Goal: Task Accomplishment & Management: Use online tool/utility

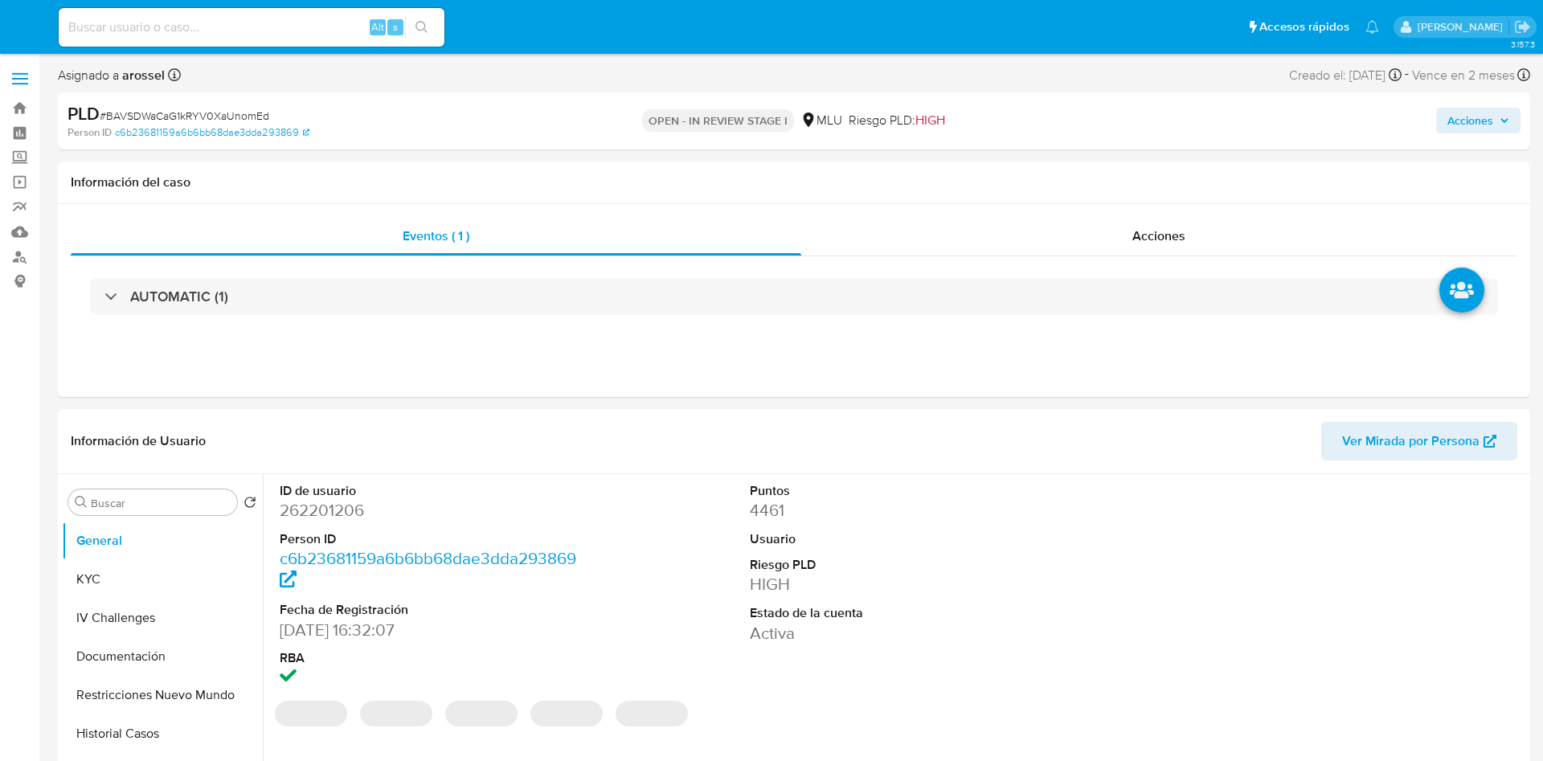
select select "10"
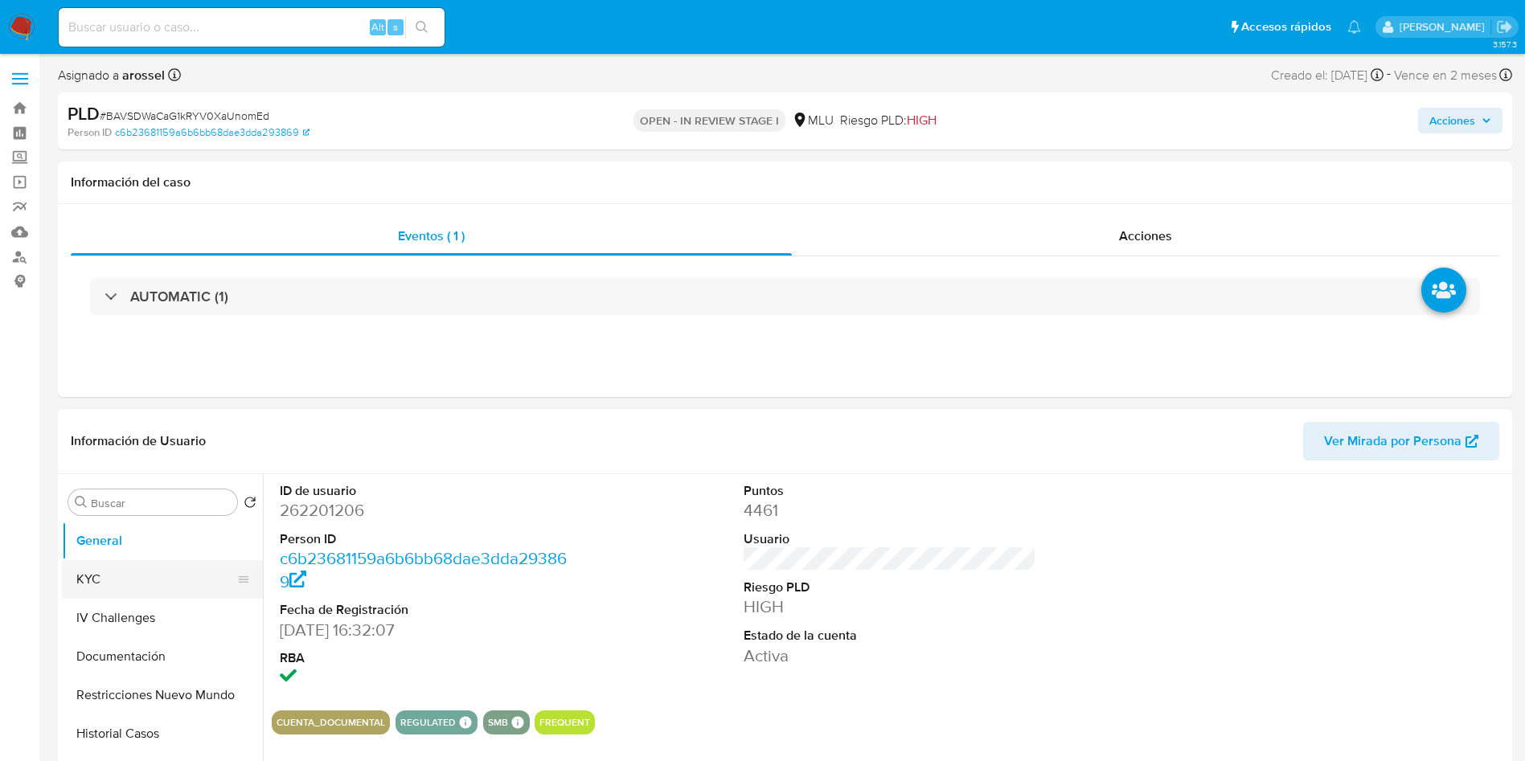
scroll to position [362, 0]
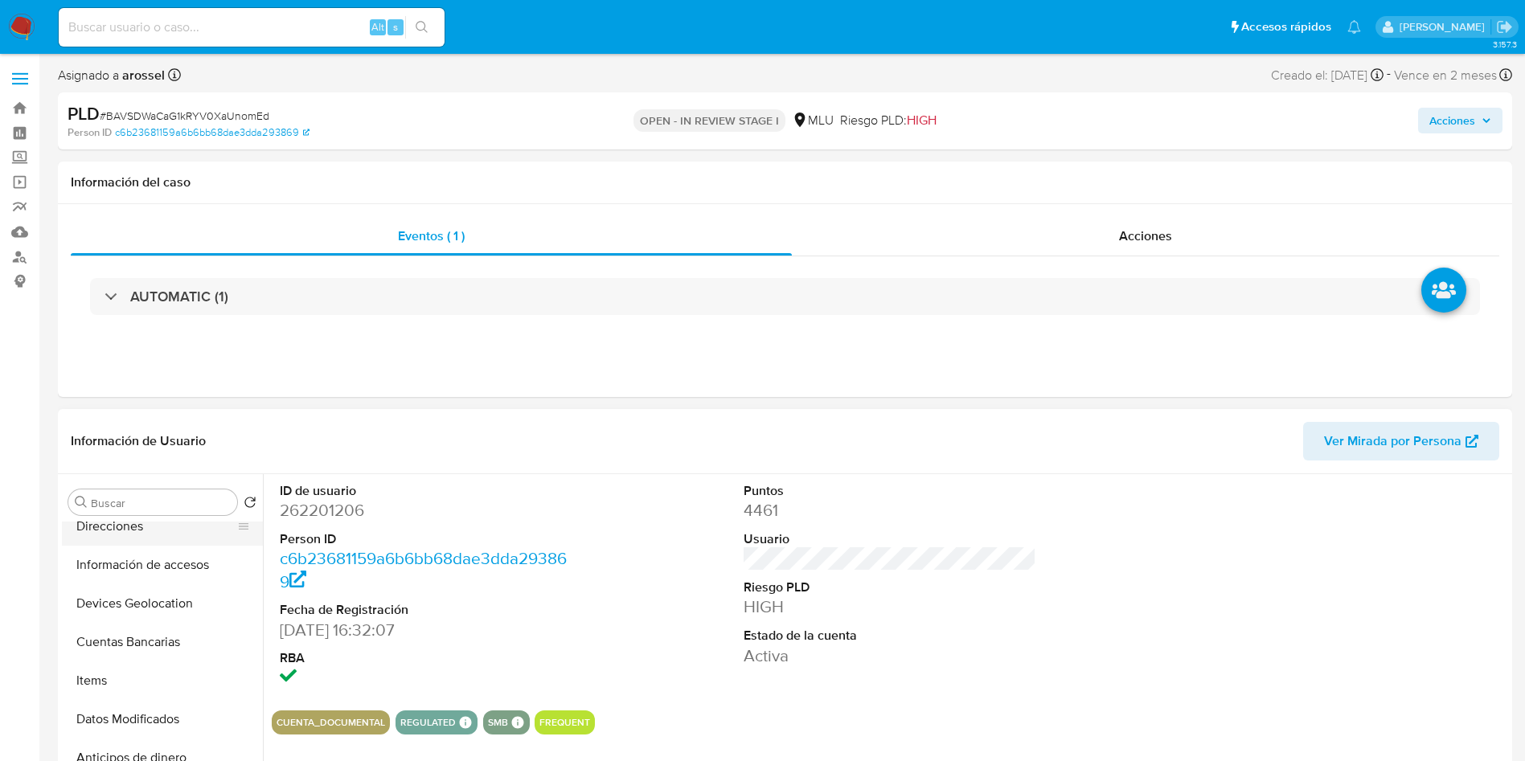
click at [157, 544] on button "Direcciones" at bounding box center [156, 526] width 188 height 39
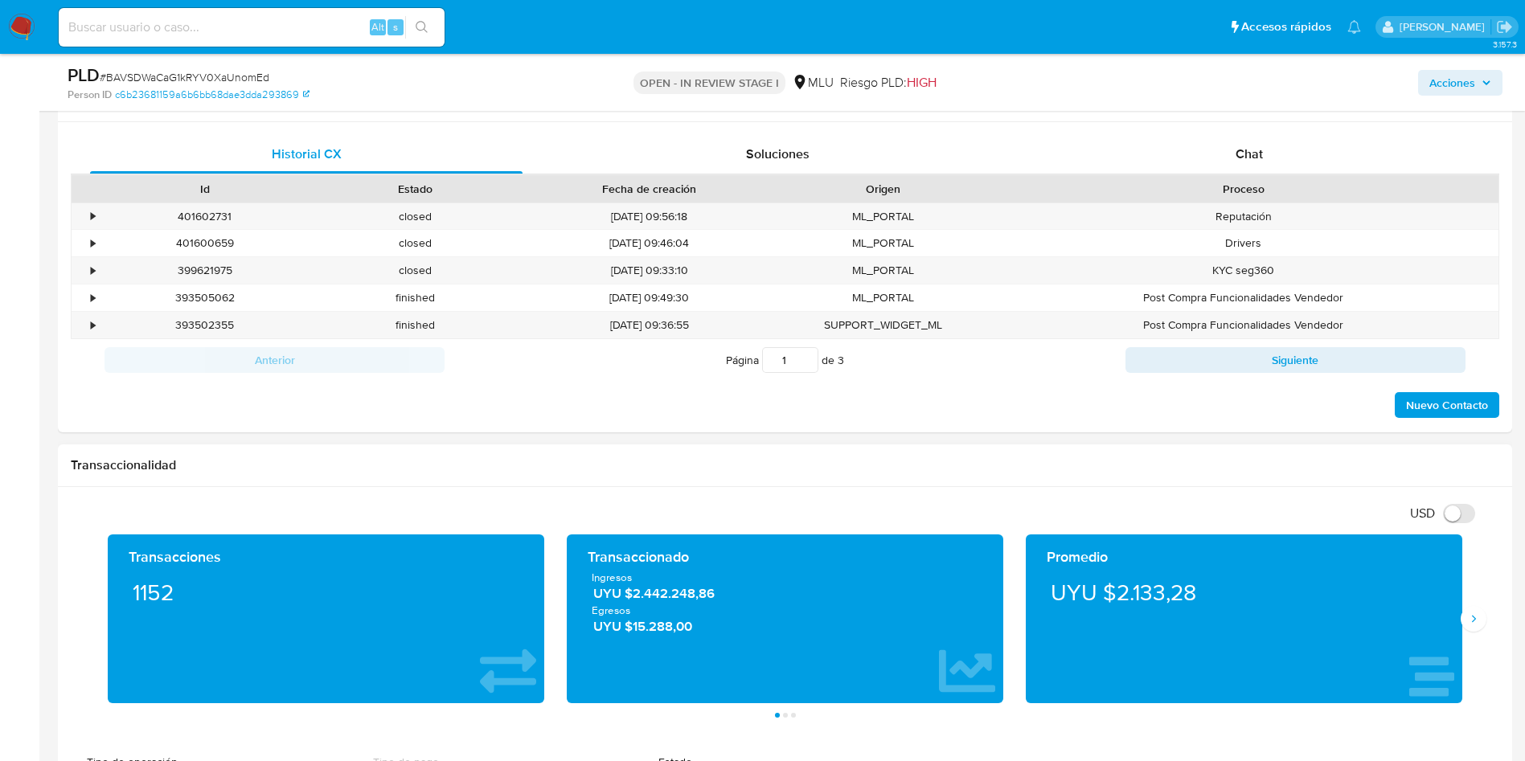
scroll to position [723, 0]
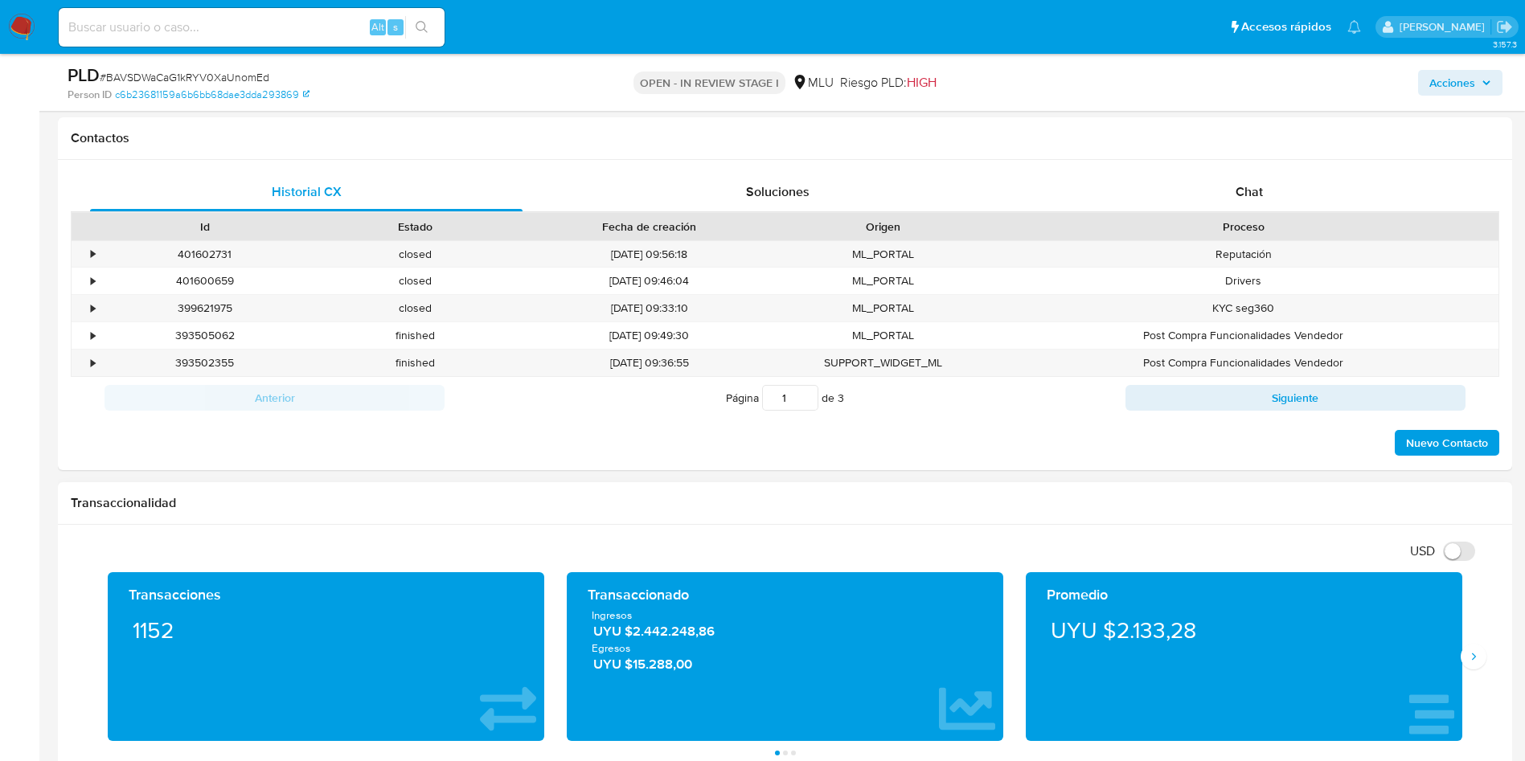
click at [1487, 666] on div "Transacciones 1152 Transaccionado Ingresos UYU $2.442.248,86 Egresos UYU $15.28…" at bounding box center [785, 663] width 1428 height 183
click at [1483, 664] on button "Siguiente" at bounding box center [1473, 657] width 26 height 26
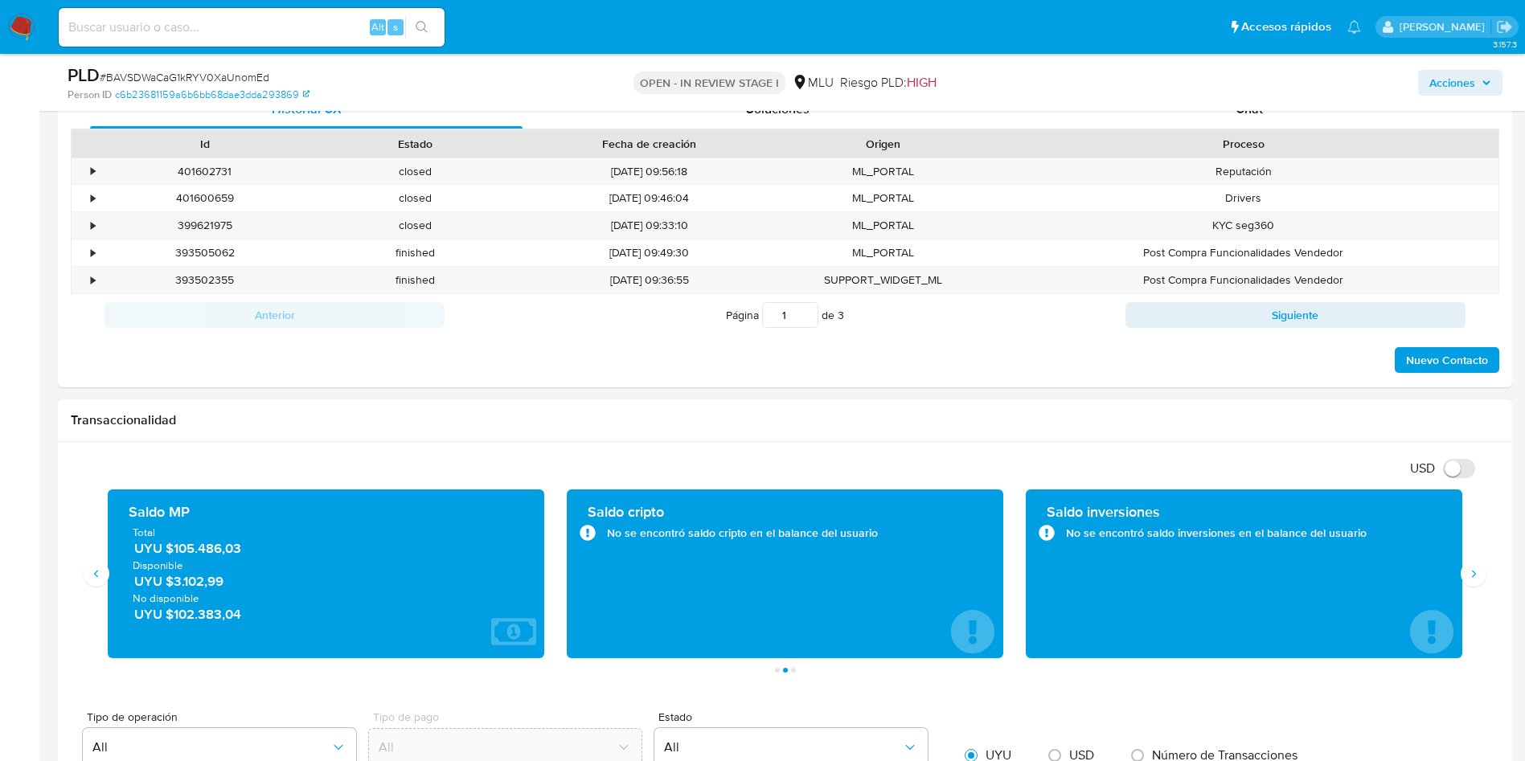
scroll to position [844, 0]
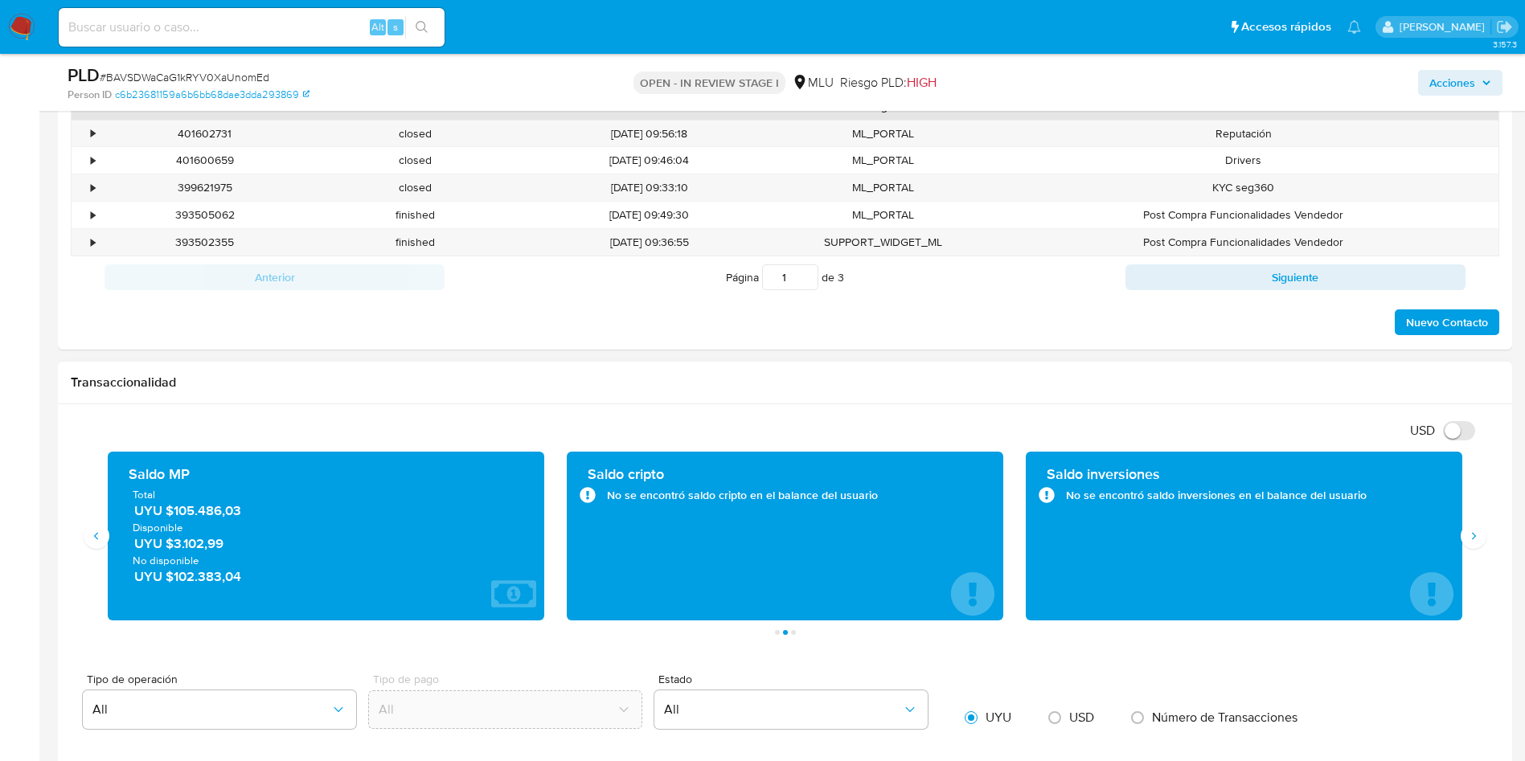
drag, startPoint x: 258, startPoint y: 518, endPoint x: 173, endPoint y: 508, distance: 85.8
click at [173, 508] on span "UYU $105.486,03" at bounding box center [326, 510] width 385 height 18
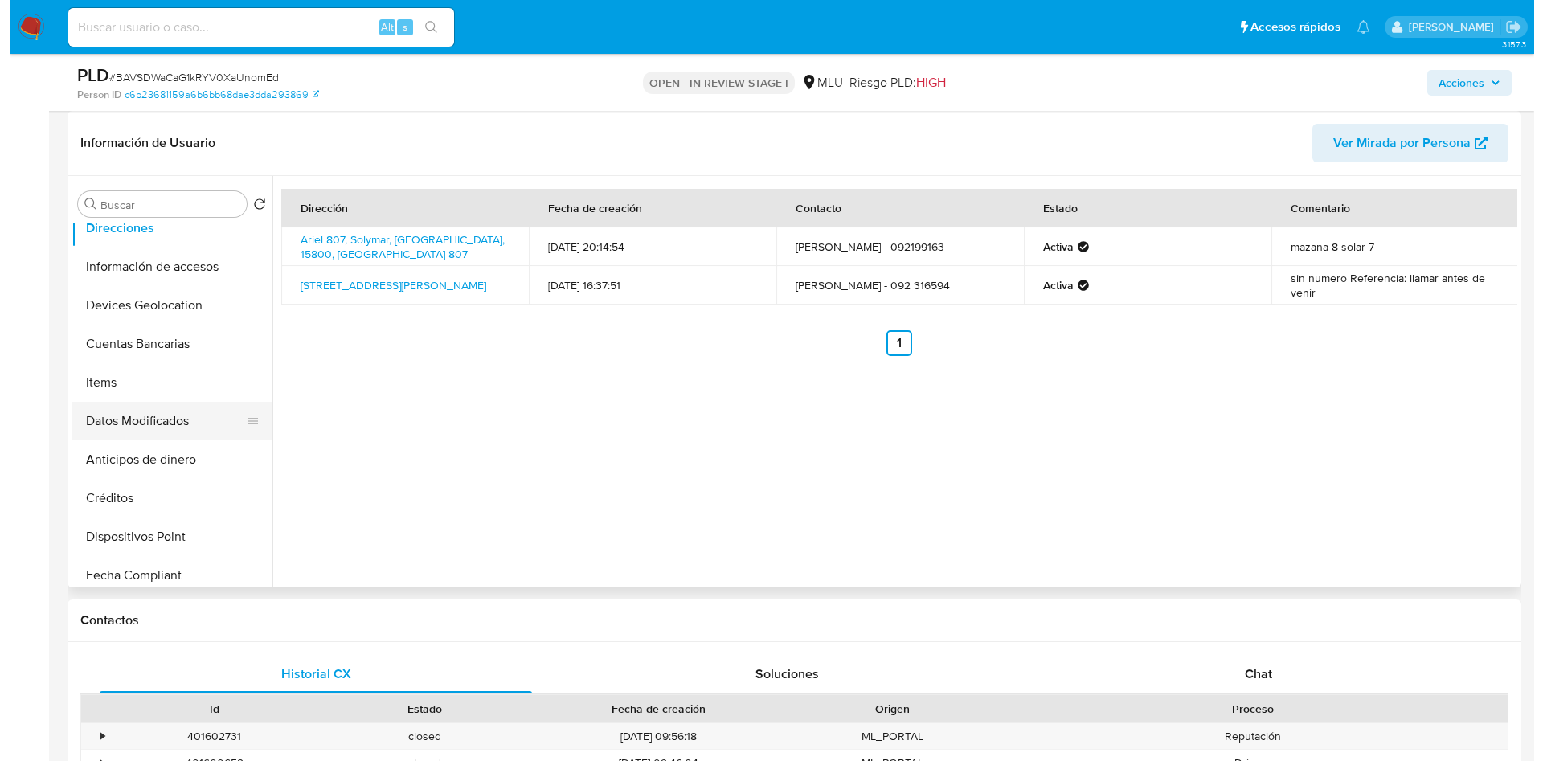
scroll to position [121, 0]
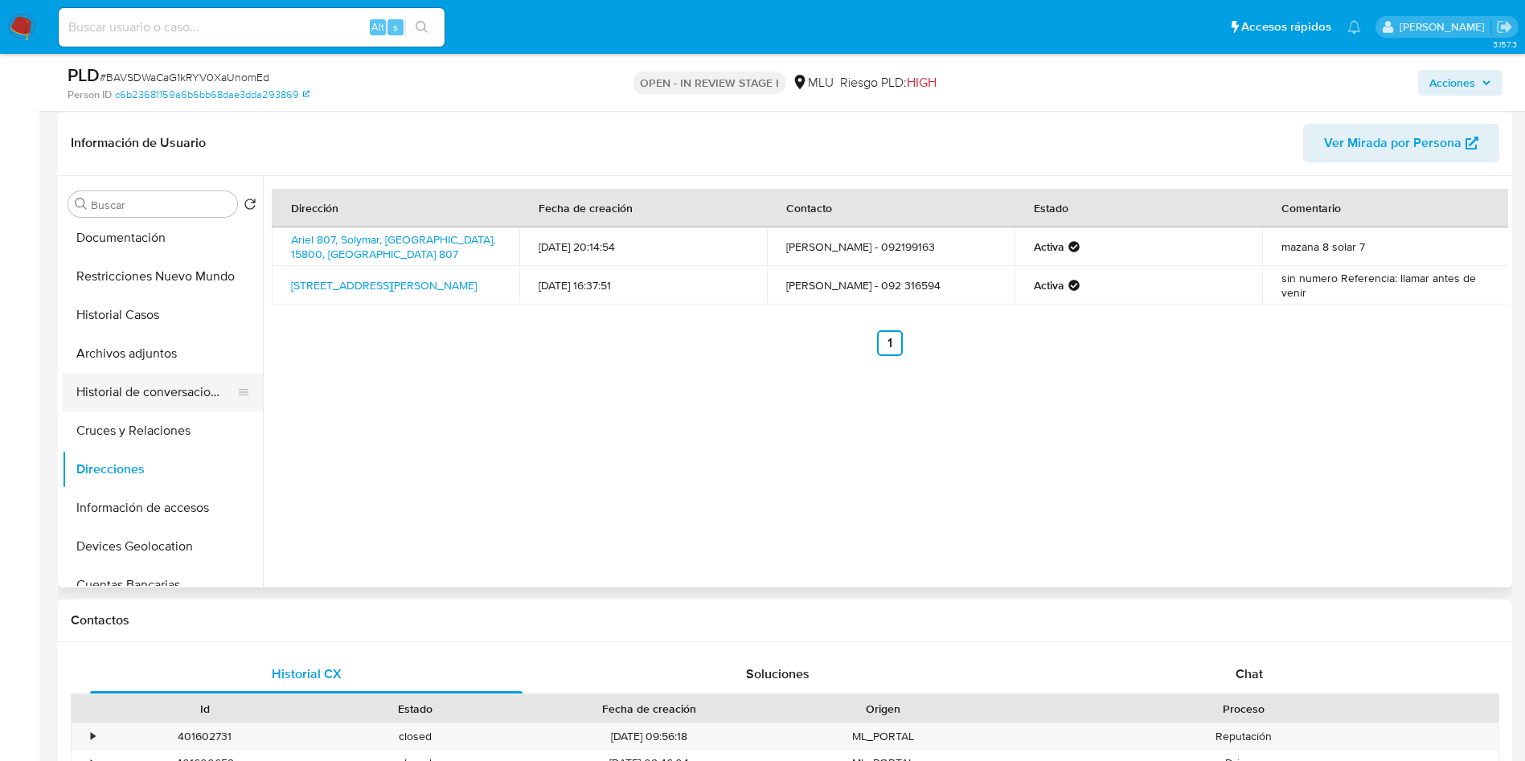
click at [146, 374] on button "Historial de conversaciones" at bounding box center [156, 392] width 188 height 39
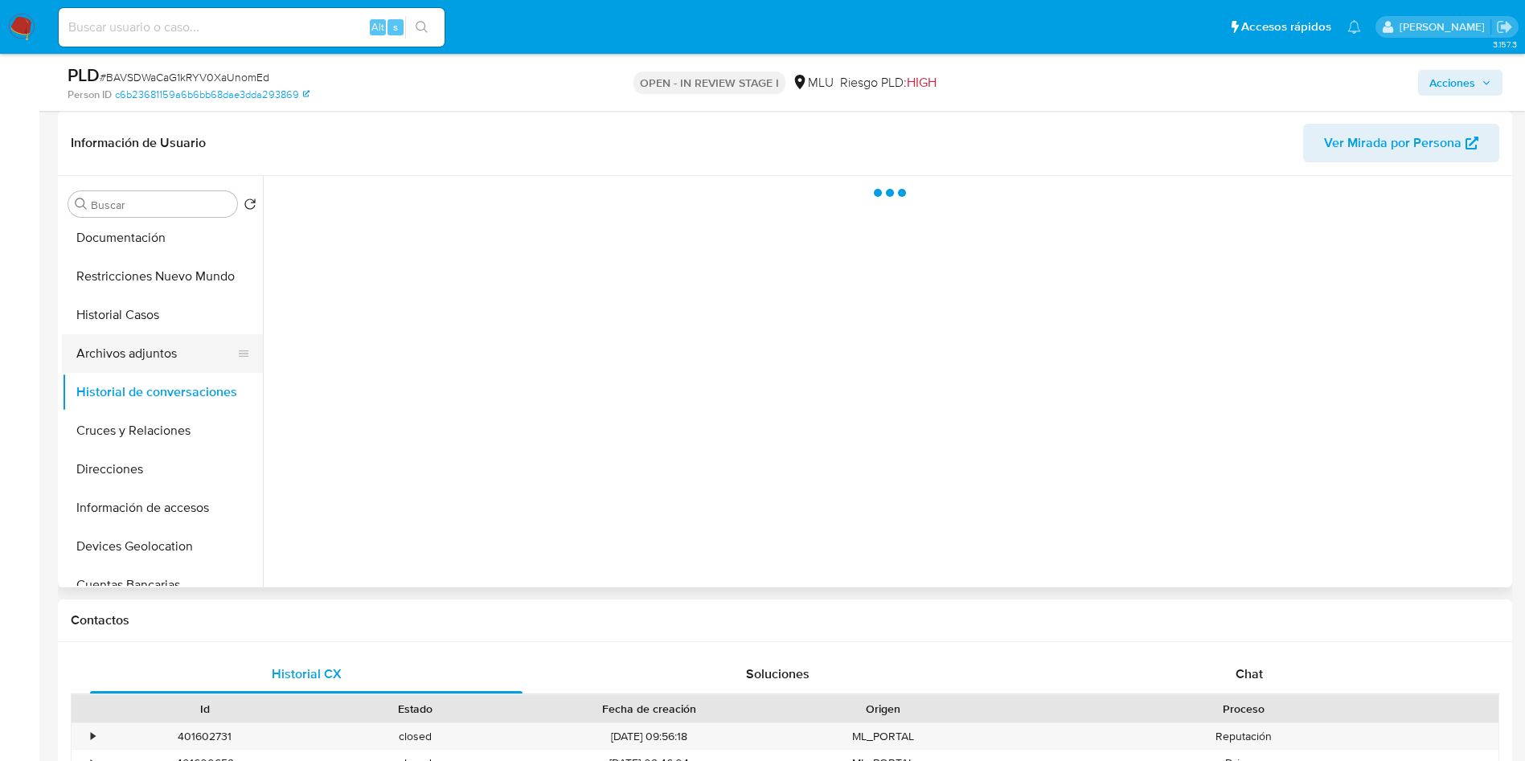
click at [149, 350] on button "Archivos adjuntos" at bounding box center [156, 353] width 188 height 39
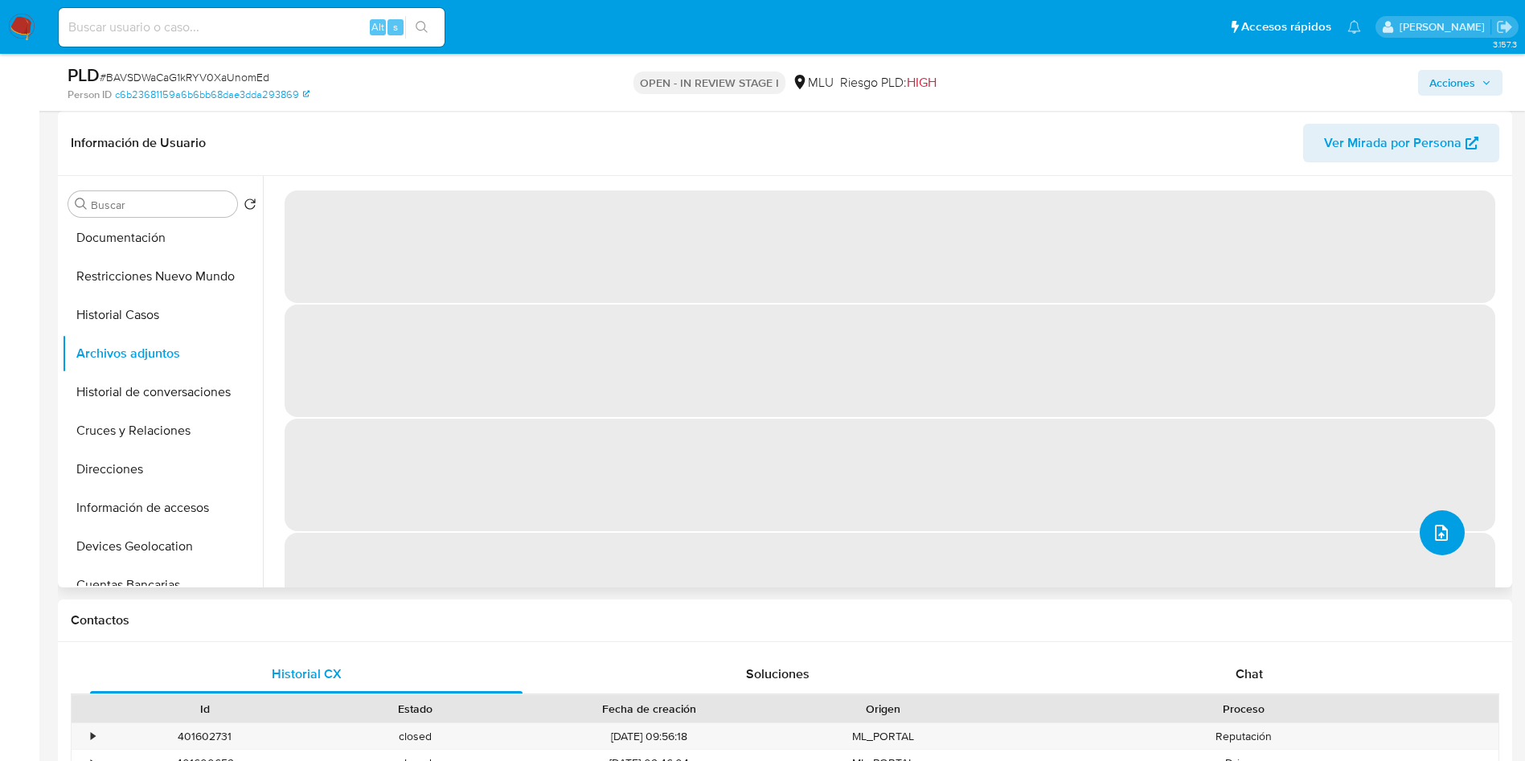
click at [1419, 527] on button "upload-file" at bounding box center [1441, 532] width 45 height 45
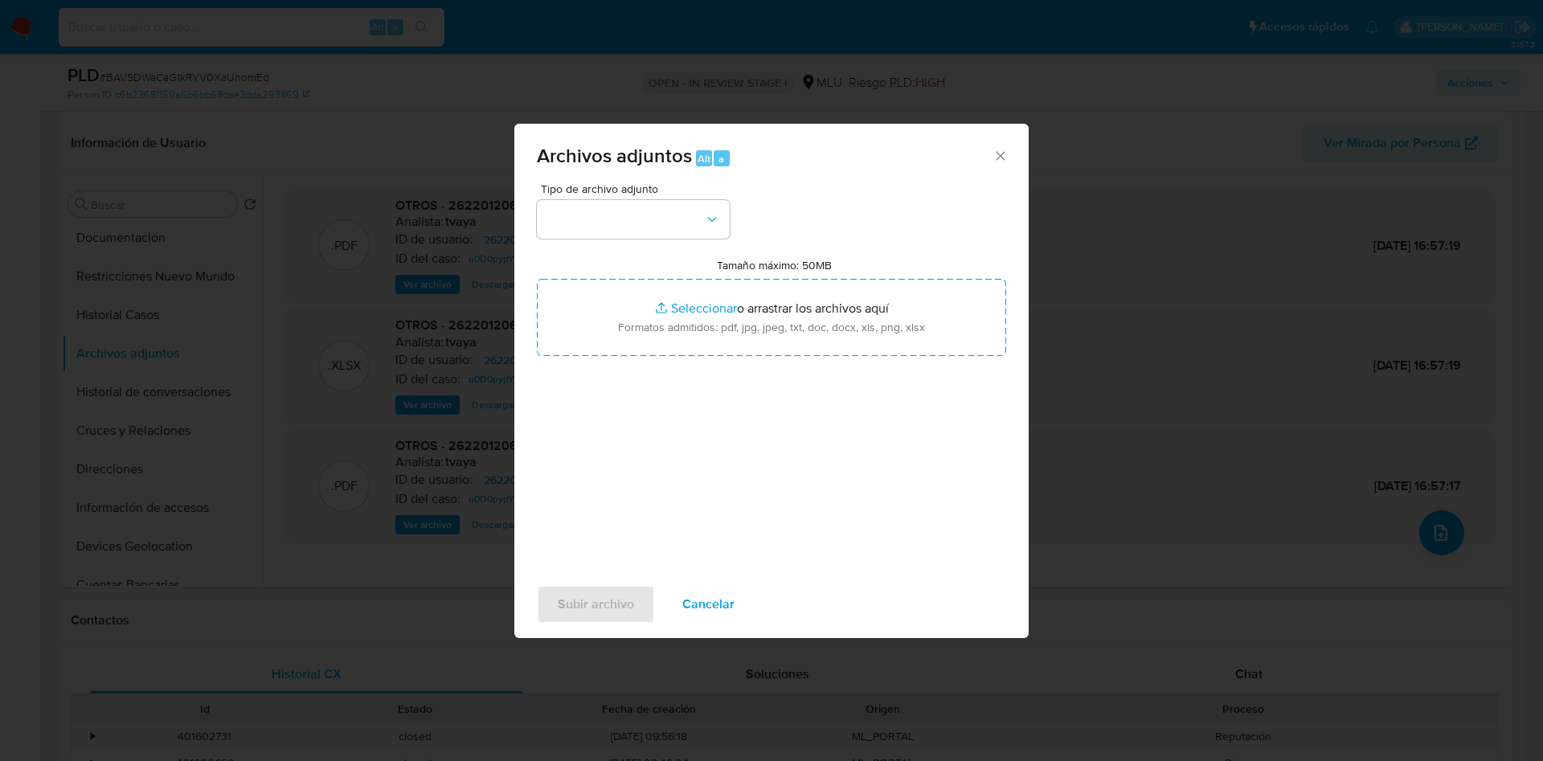
drag, startPoint x: 706, startPoint y: 395, endPoint x: 718, endPoint y: 369, distance: 28.4
click at [717, 375] on div "Tipo de archivo adjunto Tamaño máximo: 50MB Seleccionar archivos Seleccionar o …" at bounding box center [771, 372] width 469 height 379
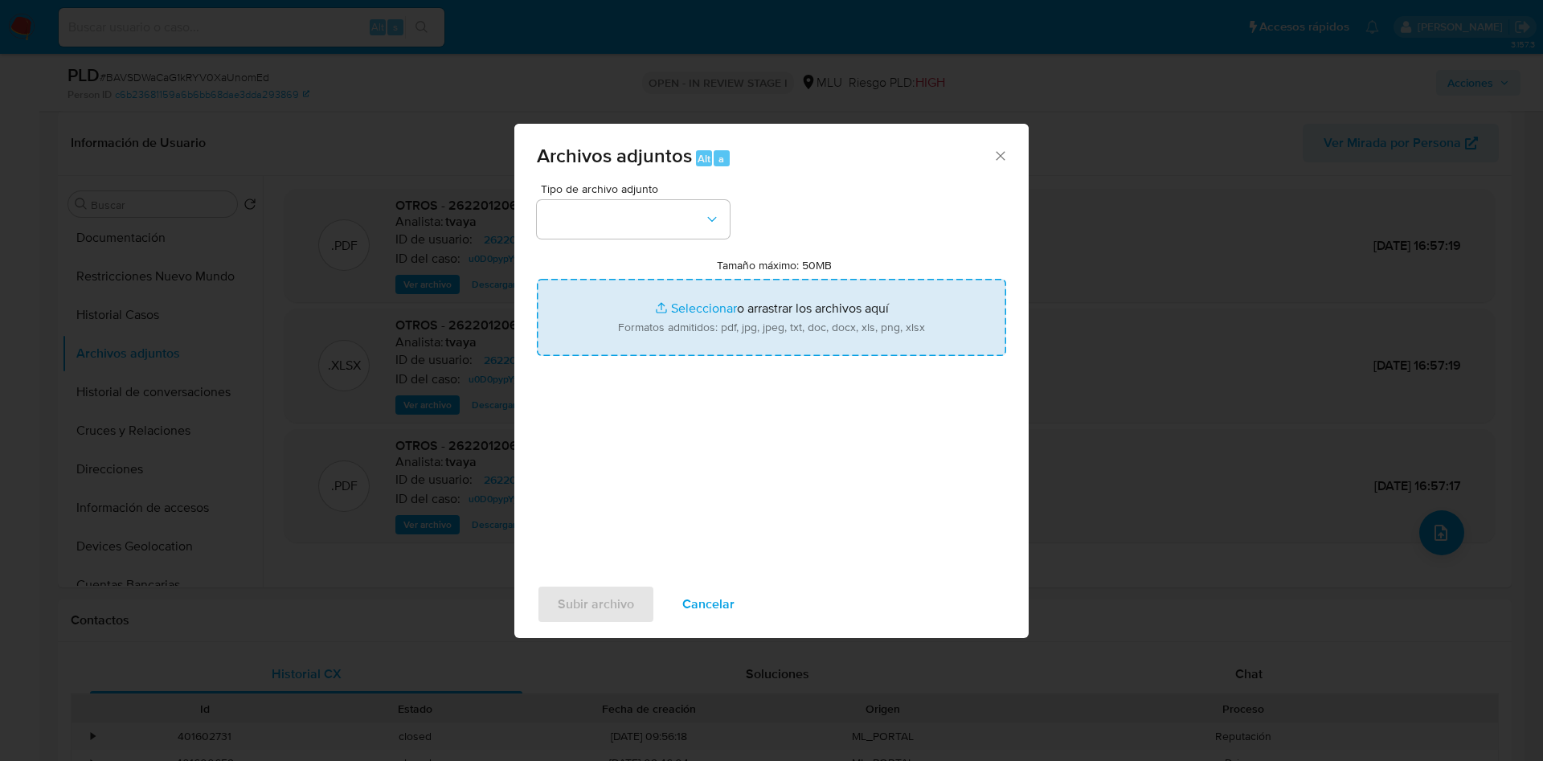
click at [739, 323] on input "Tamaño máximo: 50MB Seleccionar archivos" at bounding box center [771, 317] width 469 height 77
type input "C:\fakepath\Anexos 262201206 - 08_09_2025.pdf"
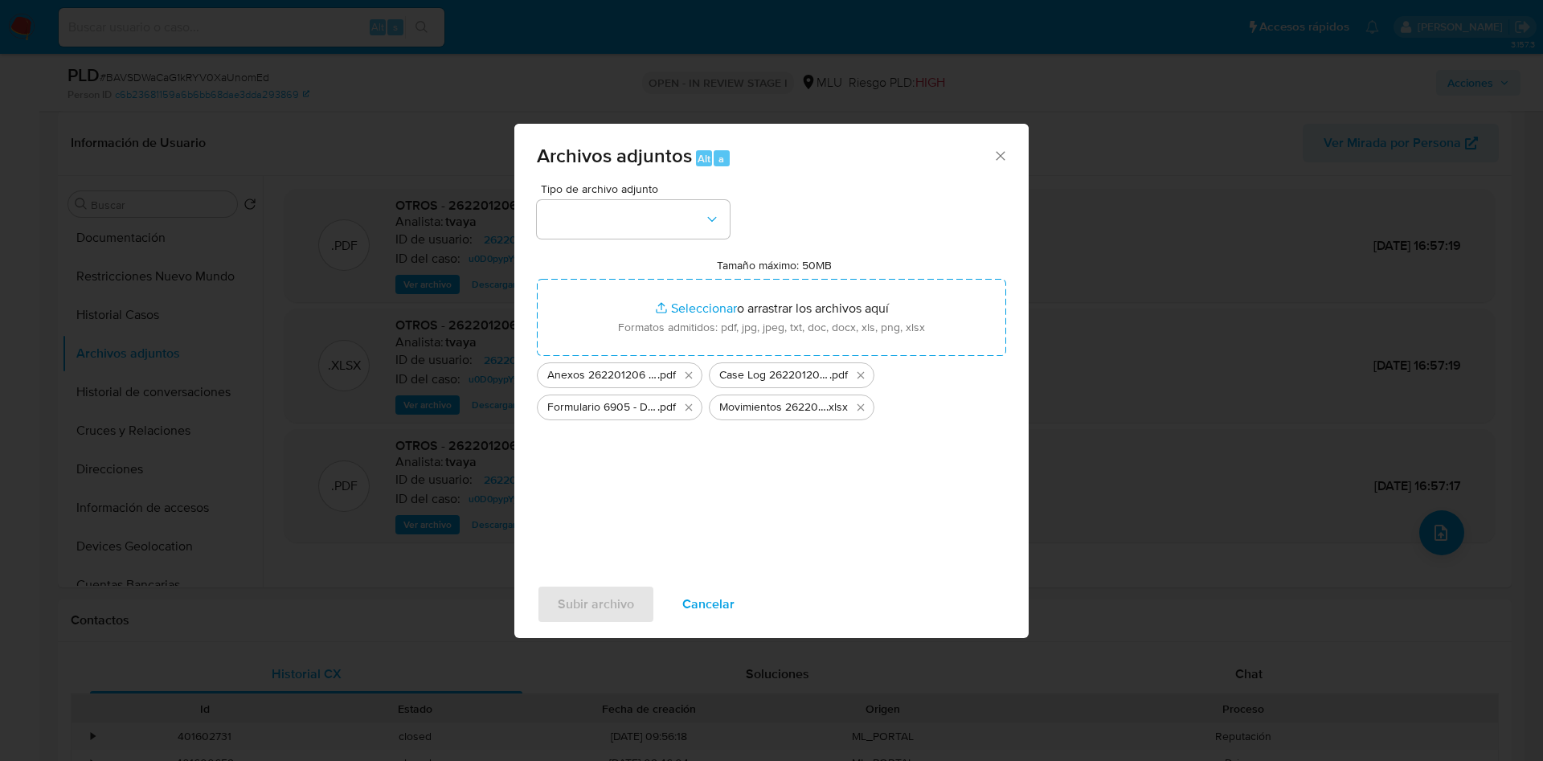
click at [691, 240] on div "Tipo de archivo adjunto Tamaño máximo: 50MB Seleccionar archivos Seleccionar o …" at bounding box center [771, 372] width 469 height 379
click at [678, 221] on button "button" at bounding box center [633, 219] width 193 height 39
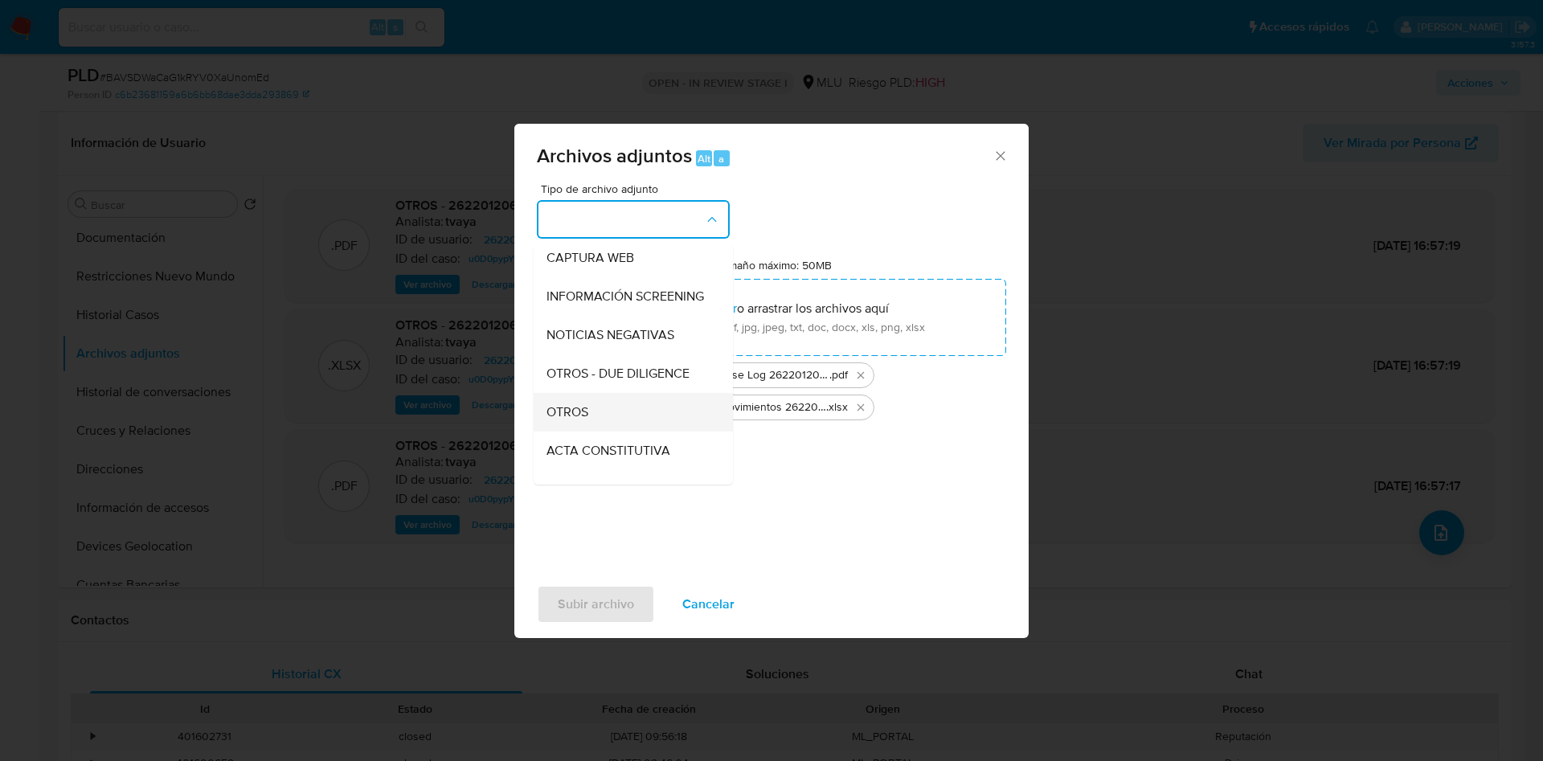
click at [614, 426] on div "OTROS" at bounding box center [628, 412] width 164 height 39
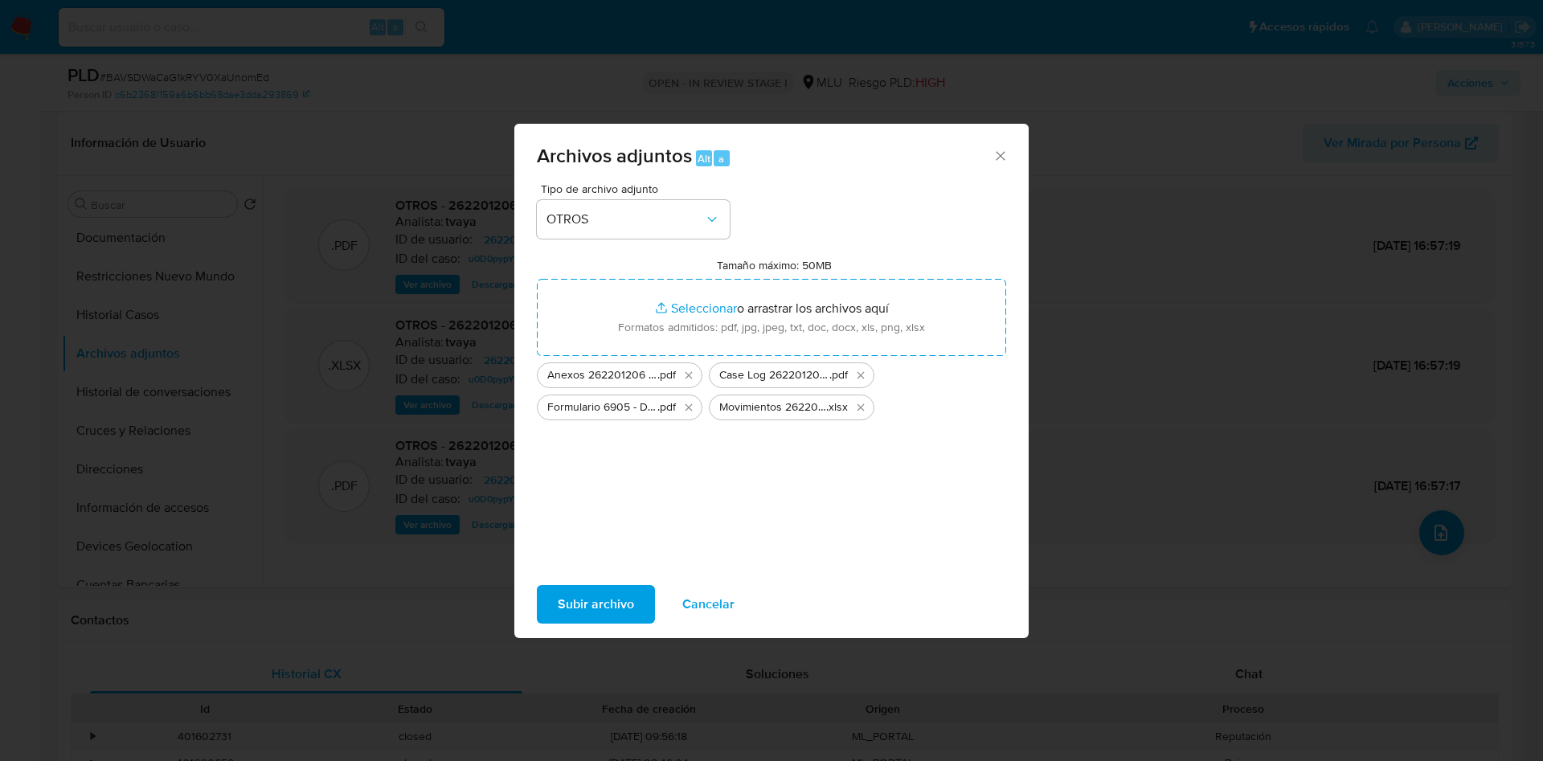
click at [608, 606] on span "Subir archivo" at bounding box center [596, 604] width 76 height 35
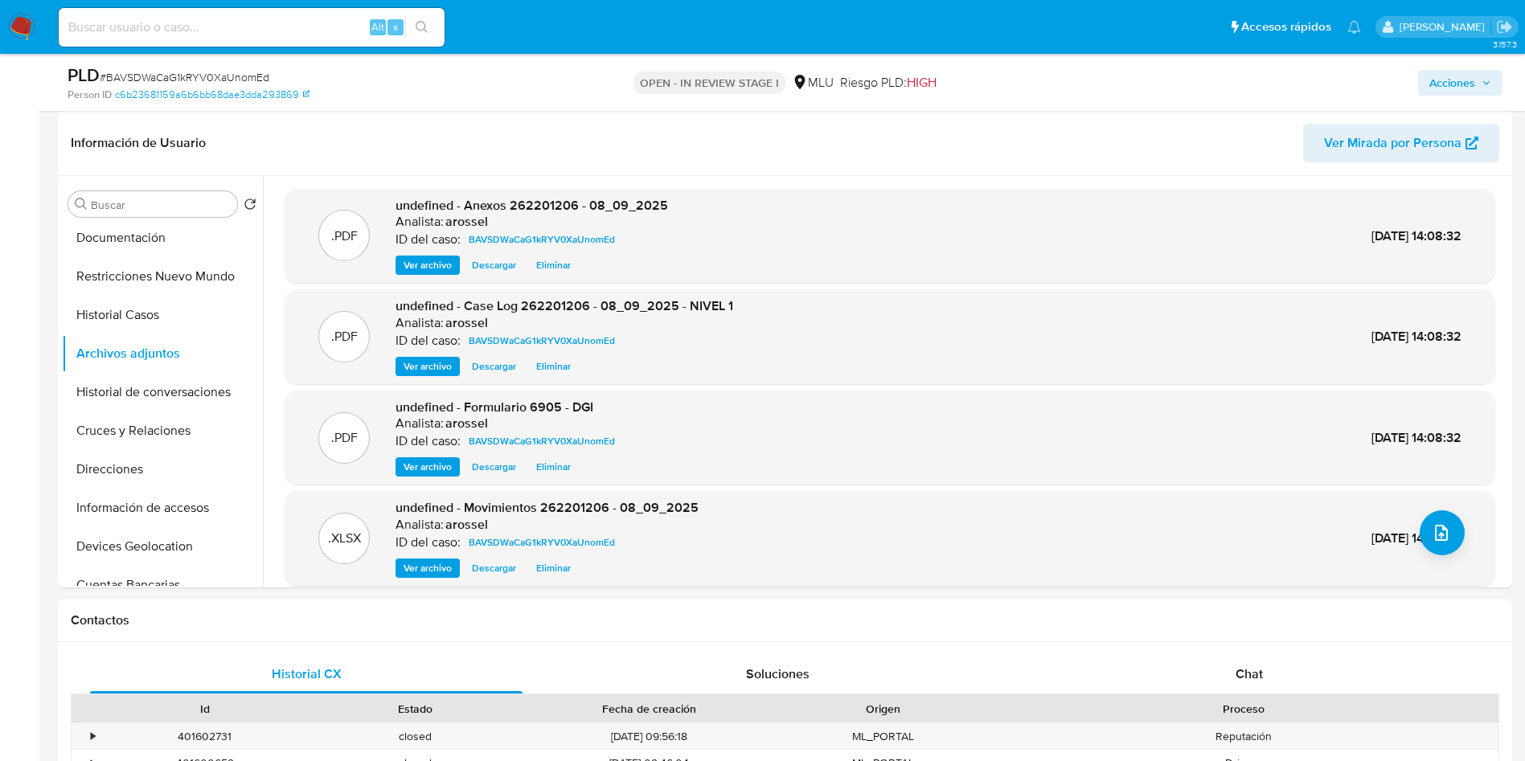
click at [1479, 83] on span "Acciones" at bounding box center [1460, 83] width 62 height 23
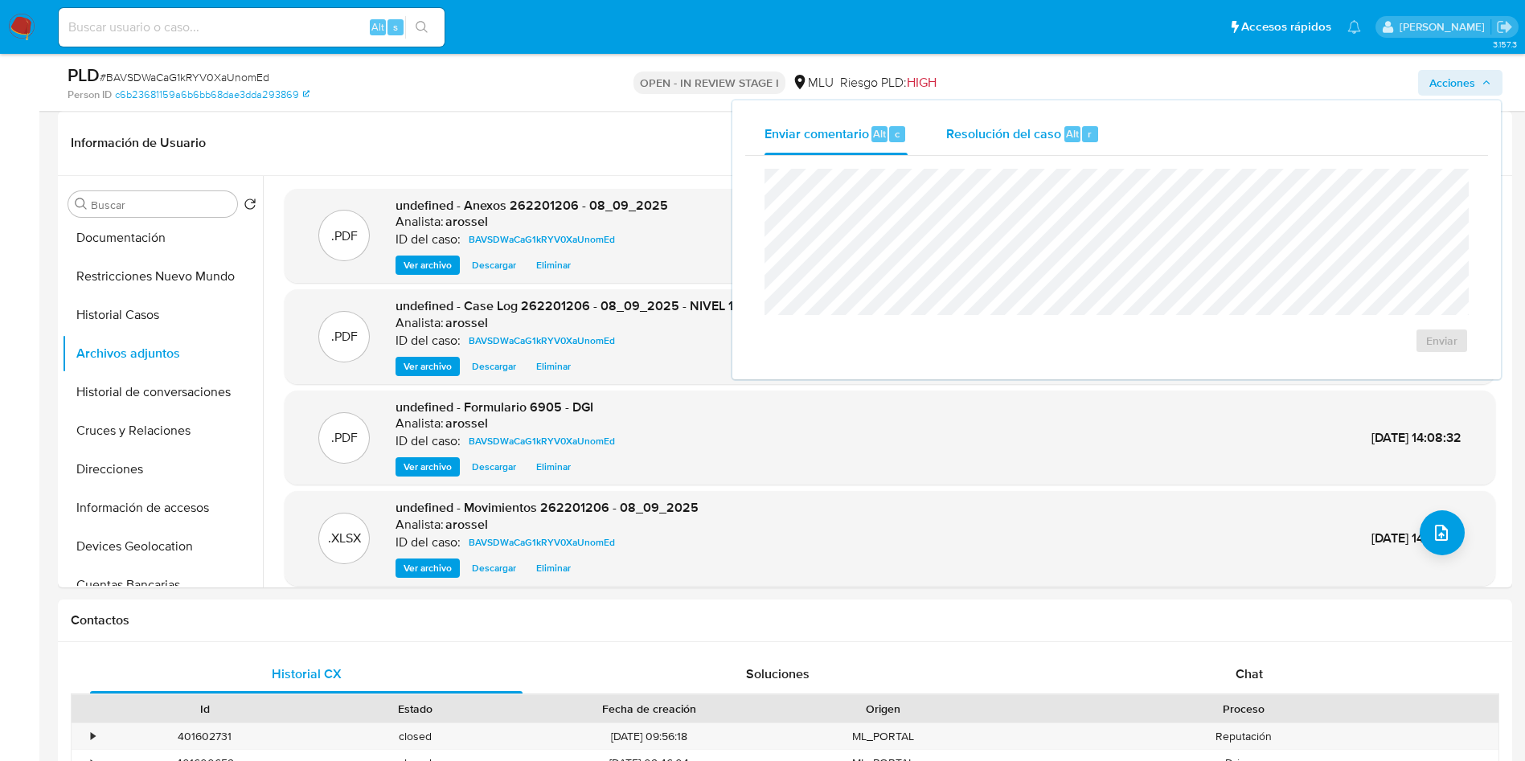
click at [1056, 124] on span "Resolución del caso" at bounding box center [1003, 133] width 115 height 18
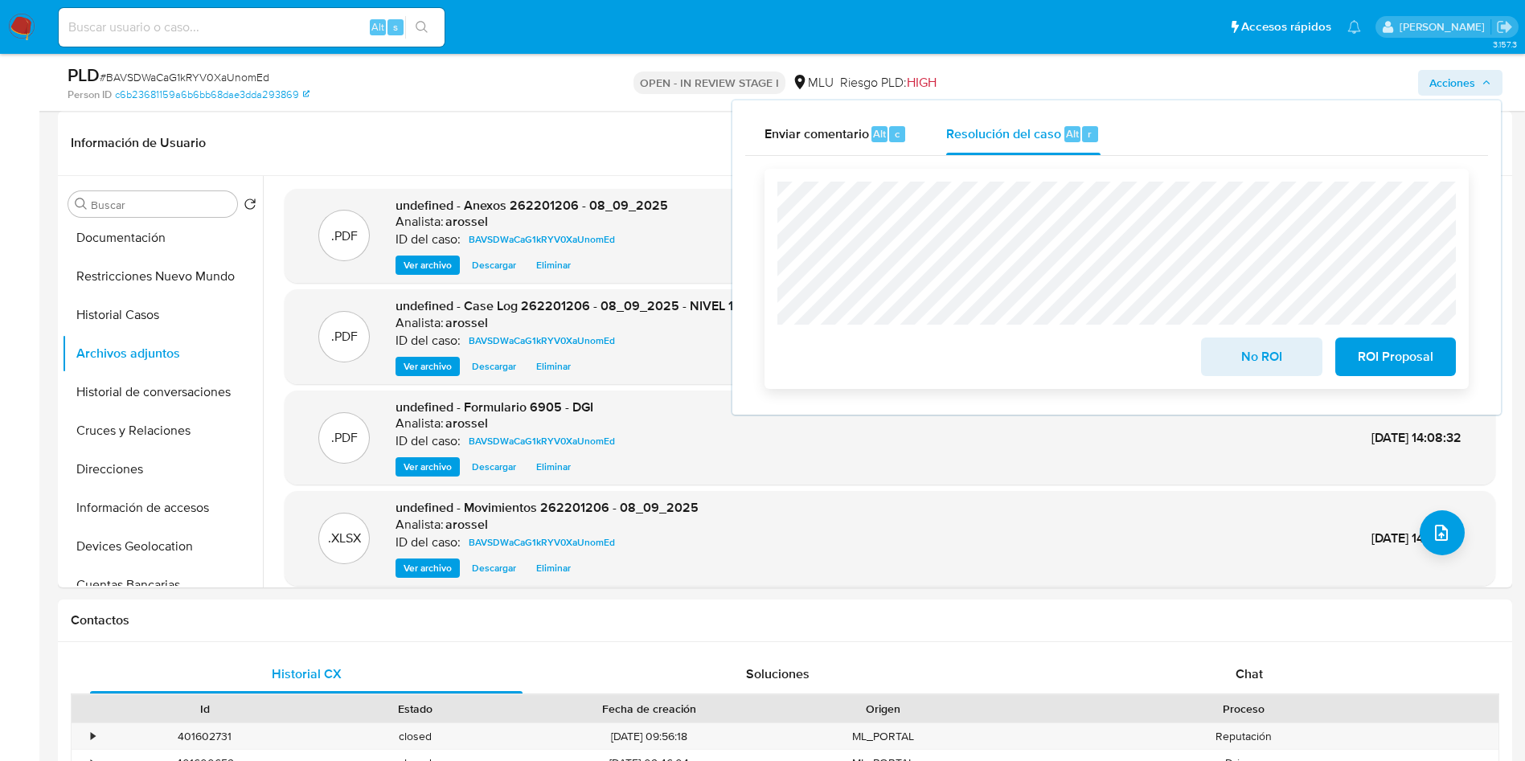
click at [1223, 362] on span "No ROI" at bounding box center [1261, 356] width 79 height 35
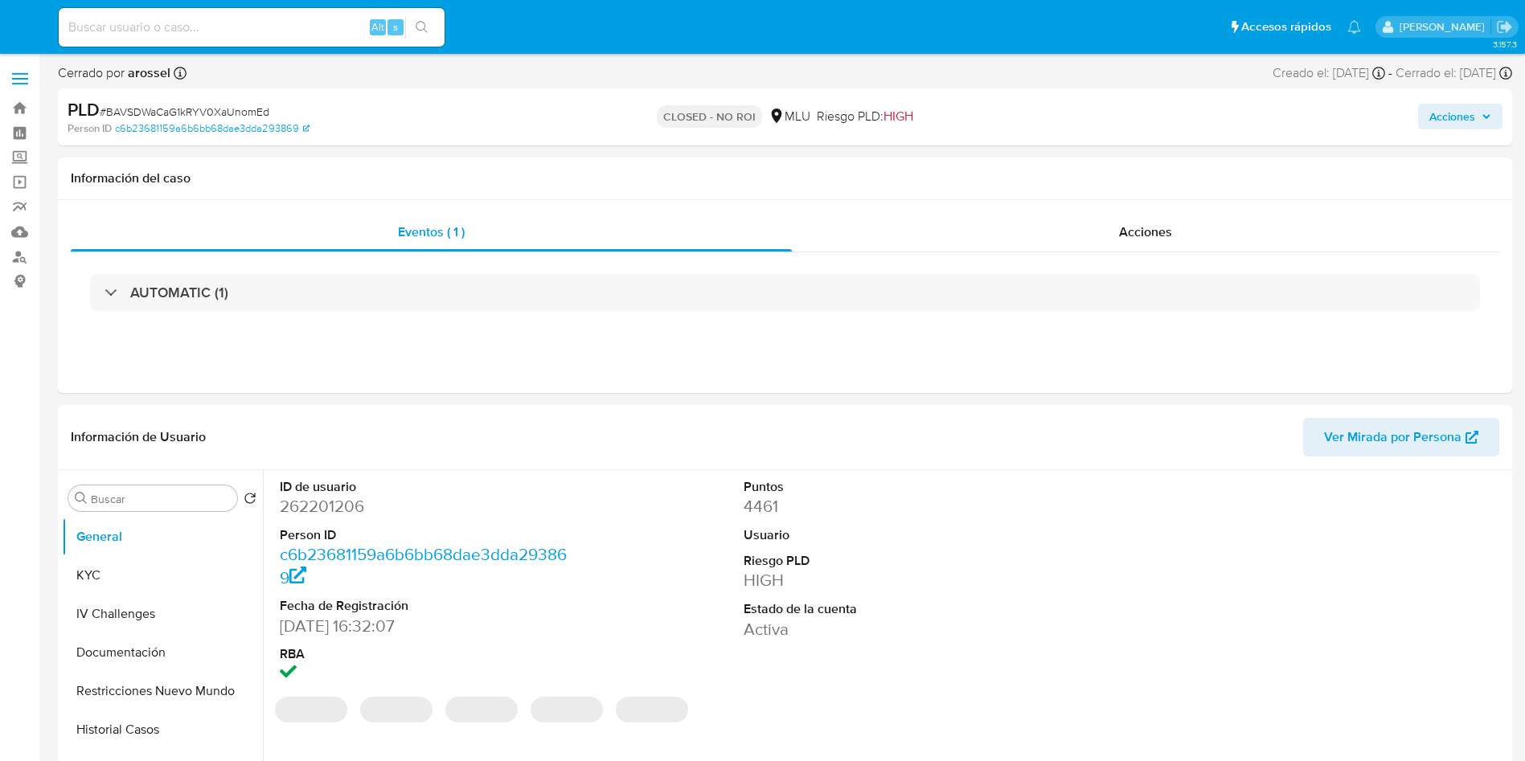
select select "10"
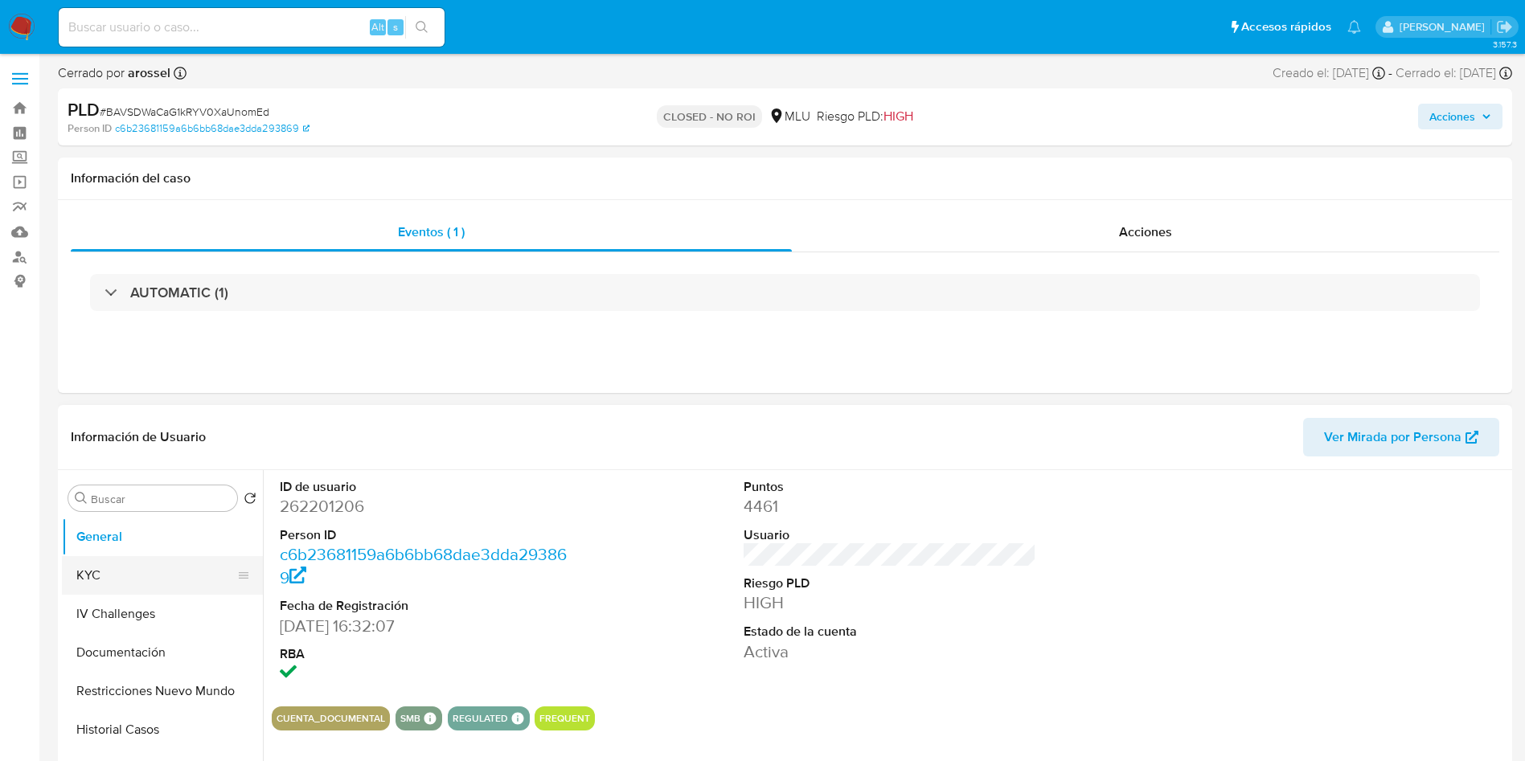
click at [157, 566] on button "KYC" at bounding box center [156, 575] width 188 height 39
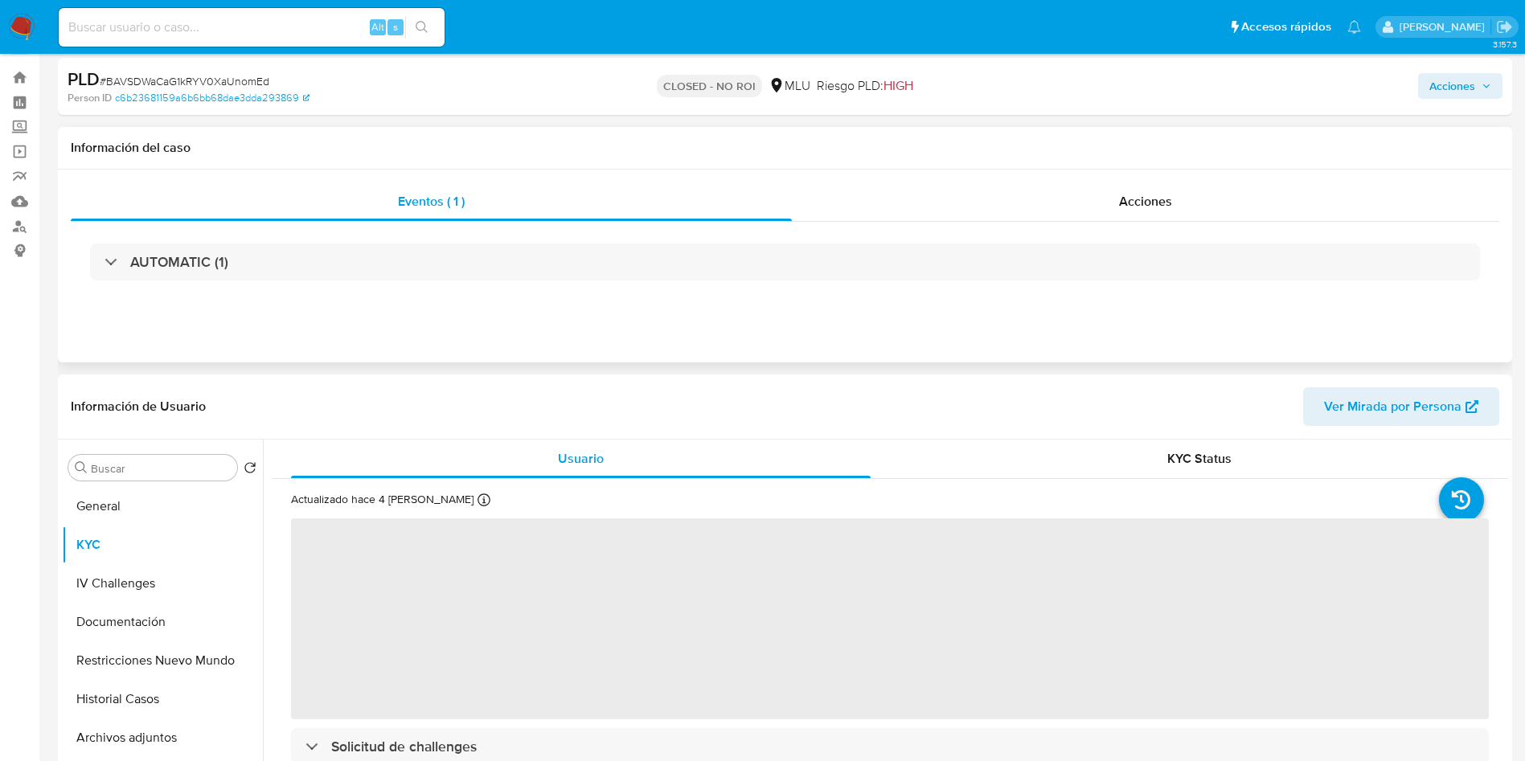
scroll to position [121, 0]
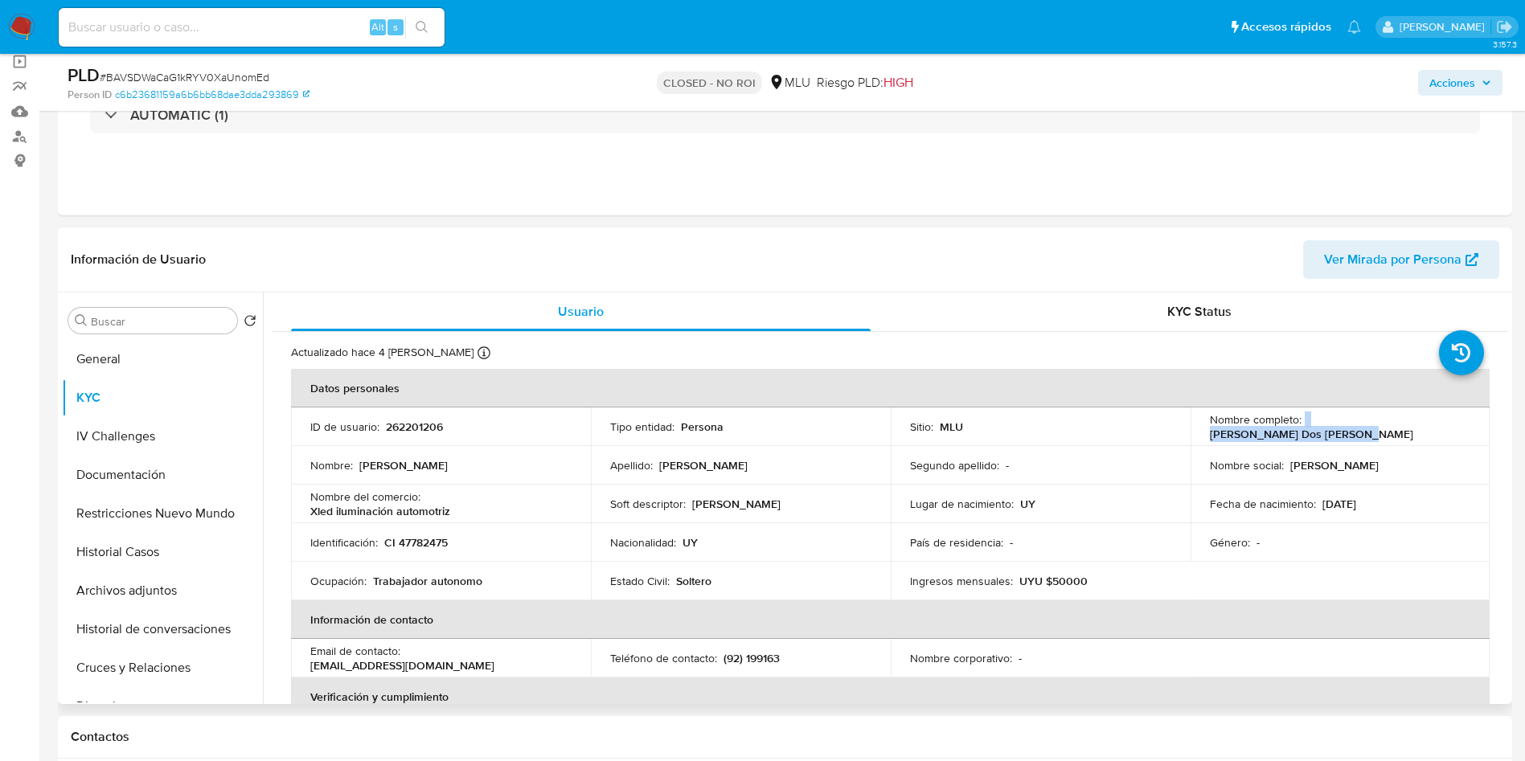
drag, startPoint x: 1298, startPoint y: 425, endPoint x: 1470, endPoint y: 432, distance: 172.1
click at [1470, 432] on td "Nombre completo : Gonzalo Dos Santos Cabrera" at bounding box center [1340, 426] width 300 height 39
copy div "Gonzalo Dos Santos Cabrera"
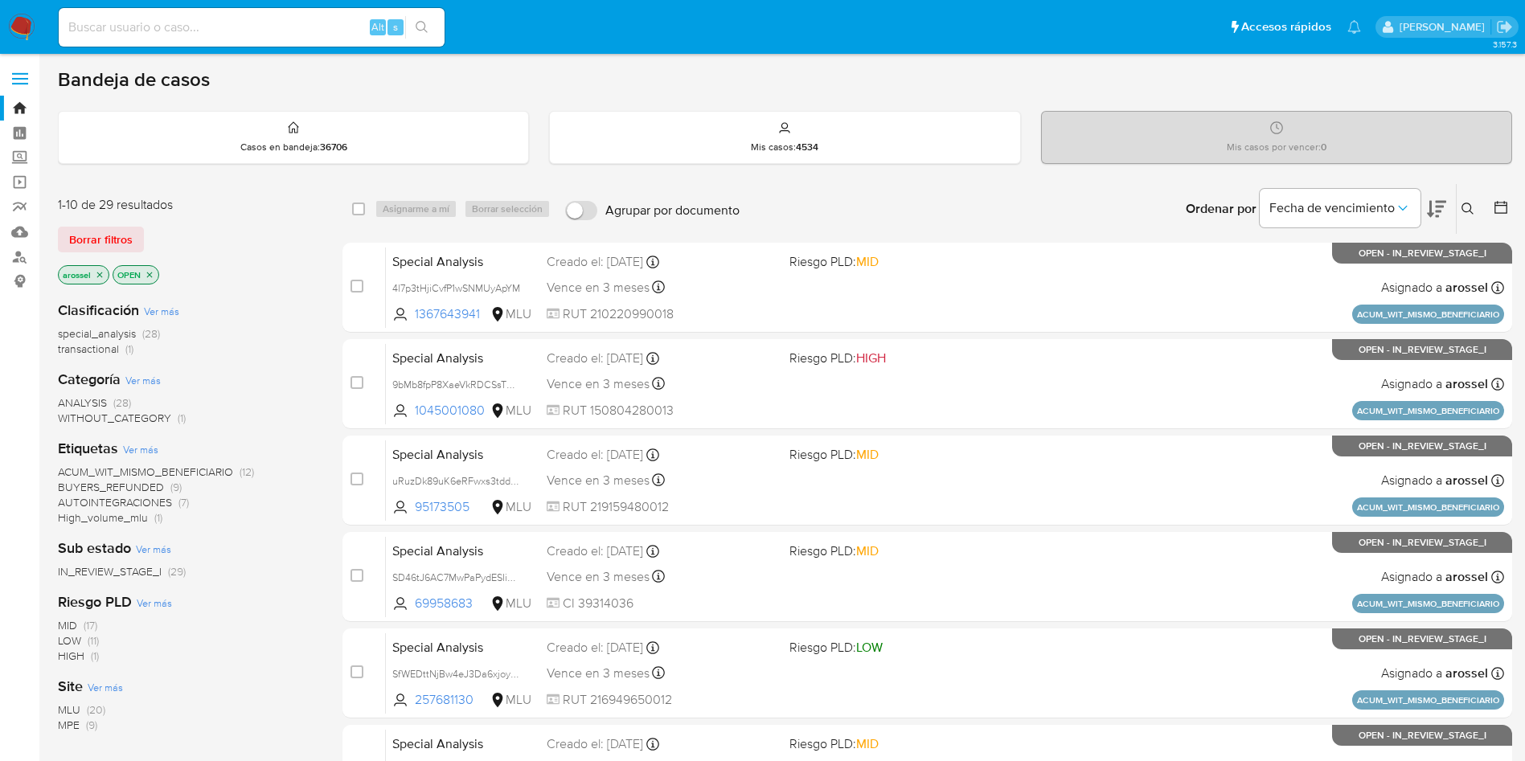
click at [1439, 207] on icon at bounding box center [1435, 209] width 19 height 17
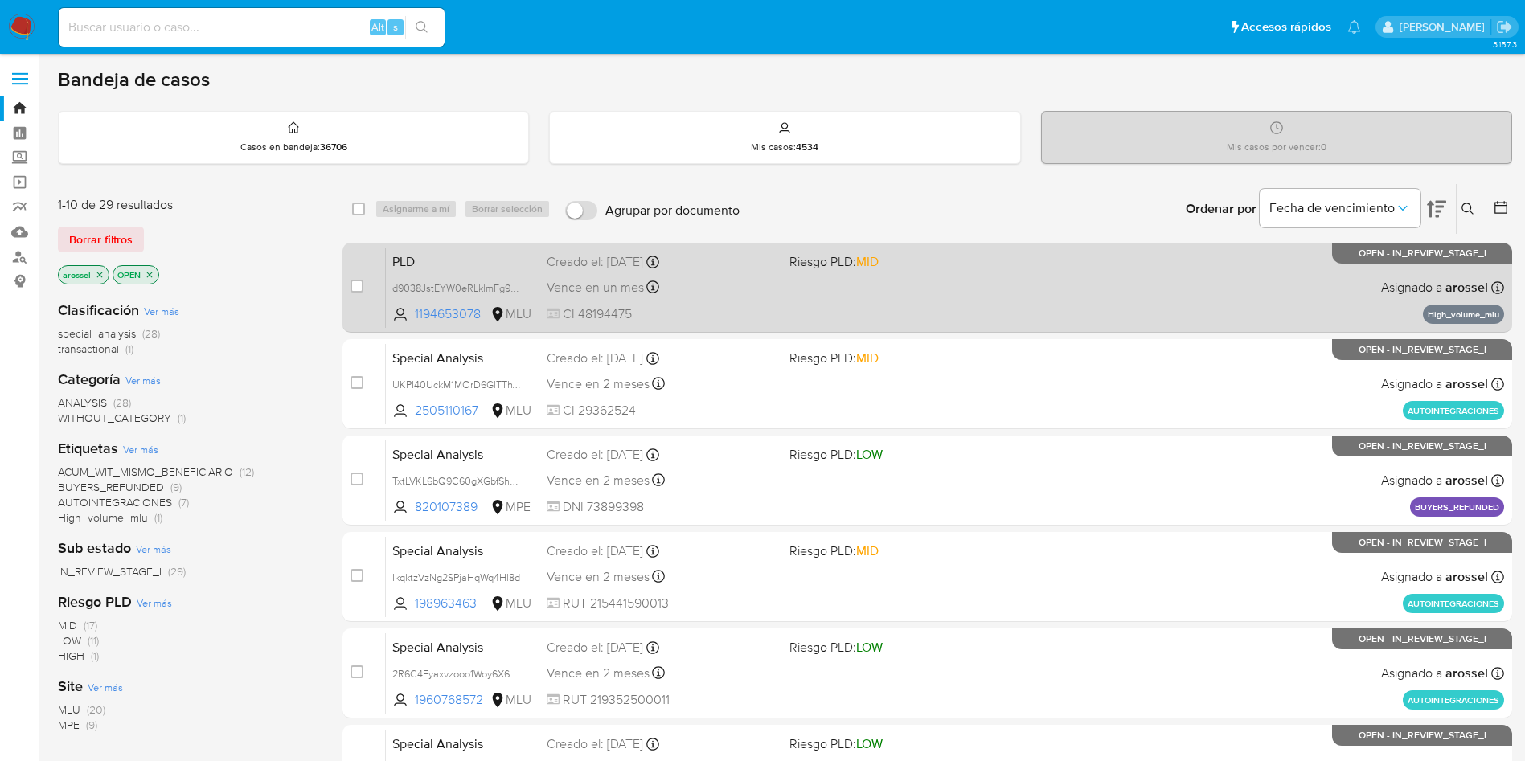
click at [759, 278] on div "Vence en un mes Vence el 10/10/2025 06:33:56" at bounding box center [661, 287] width 230 height 22
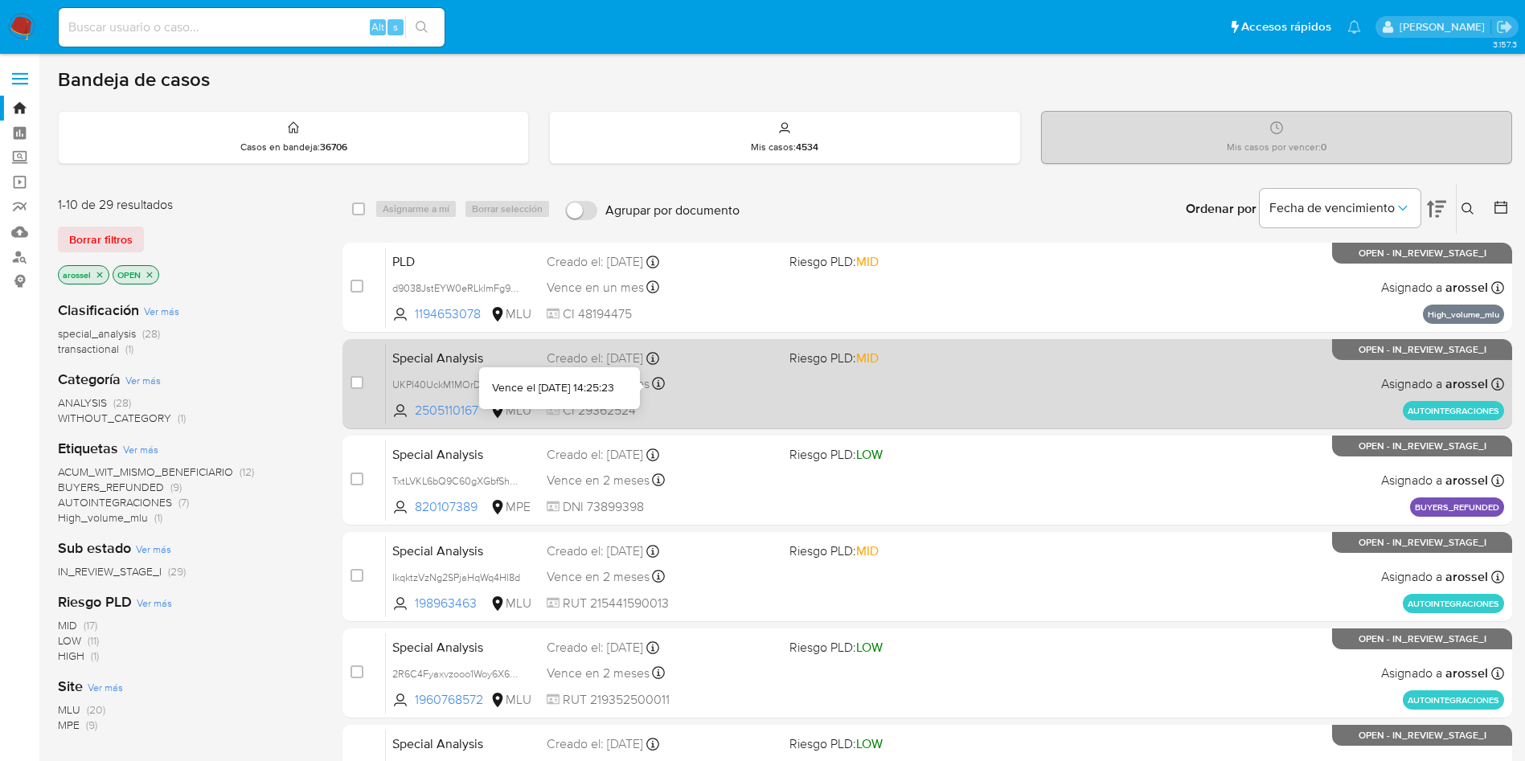
click at [668, 391] on div "Vence en 2 meses Vence el 27/10/2025 14:25:23" at bounding box center [661, 384] width 230 height 22
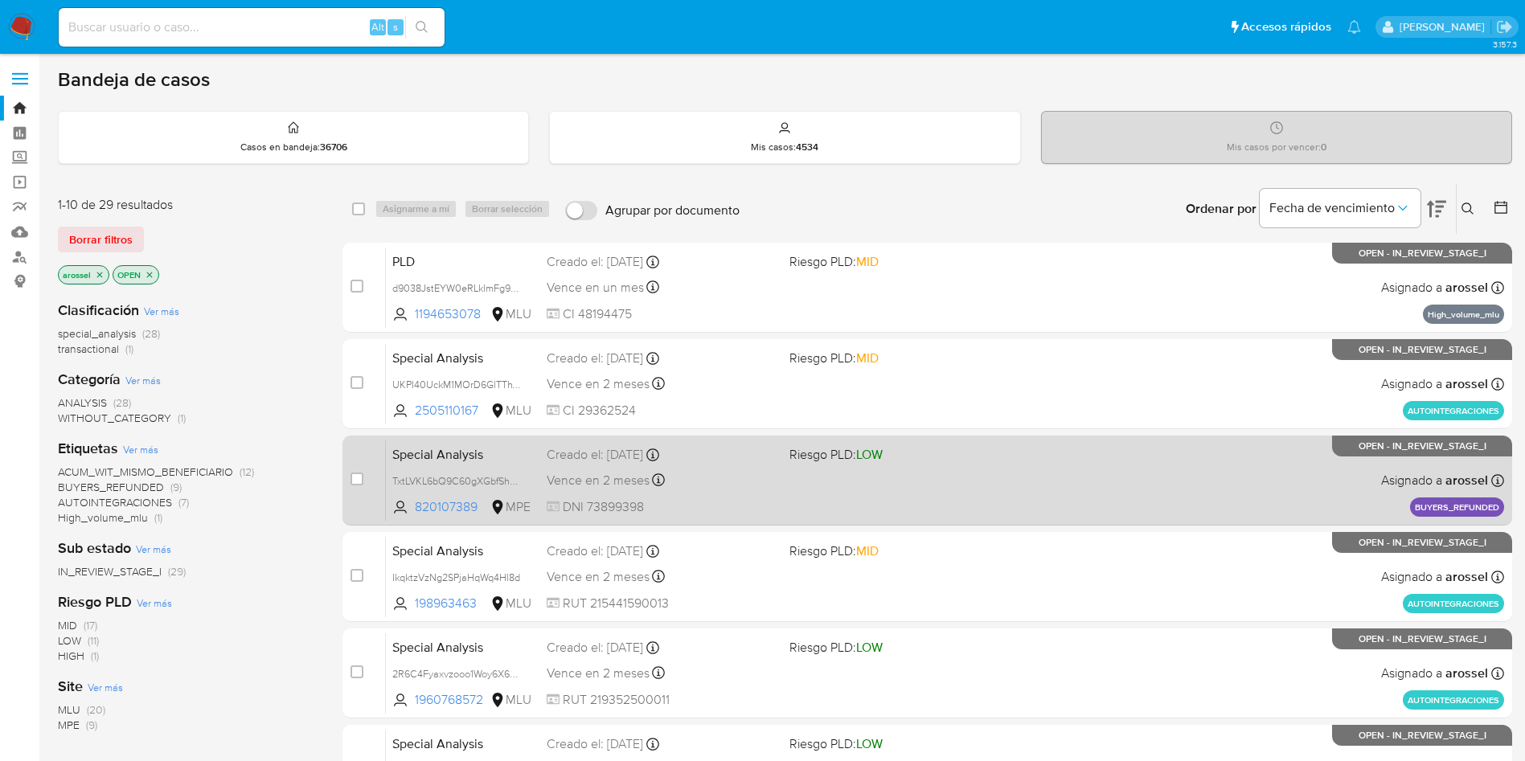
click at [862, 492] on div "Special Analysis TxtLVKL6bQ9C60gXGbfShgJM 820107389 MPE Riesgo PLD: LOW Creado …" at bounding box center [945, 480] width 1118 height 81
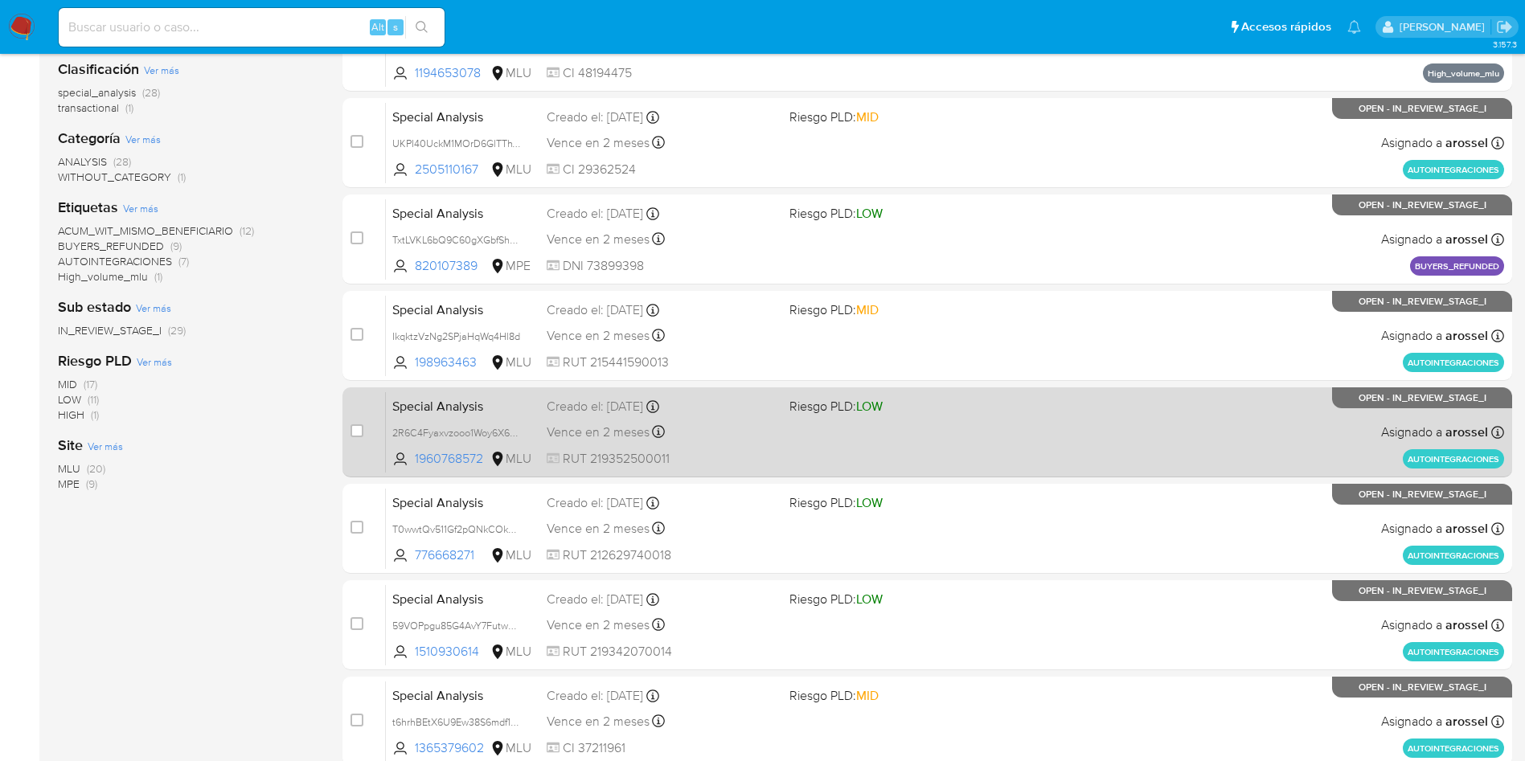
scroll to position [362, 0]
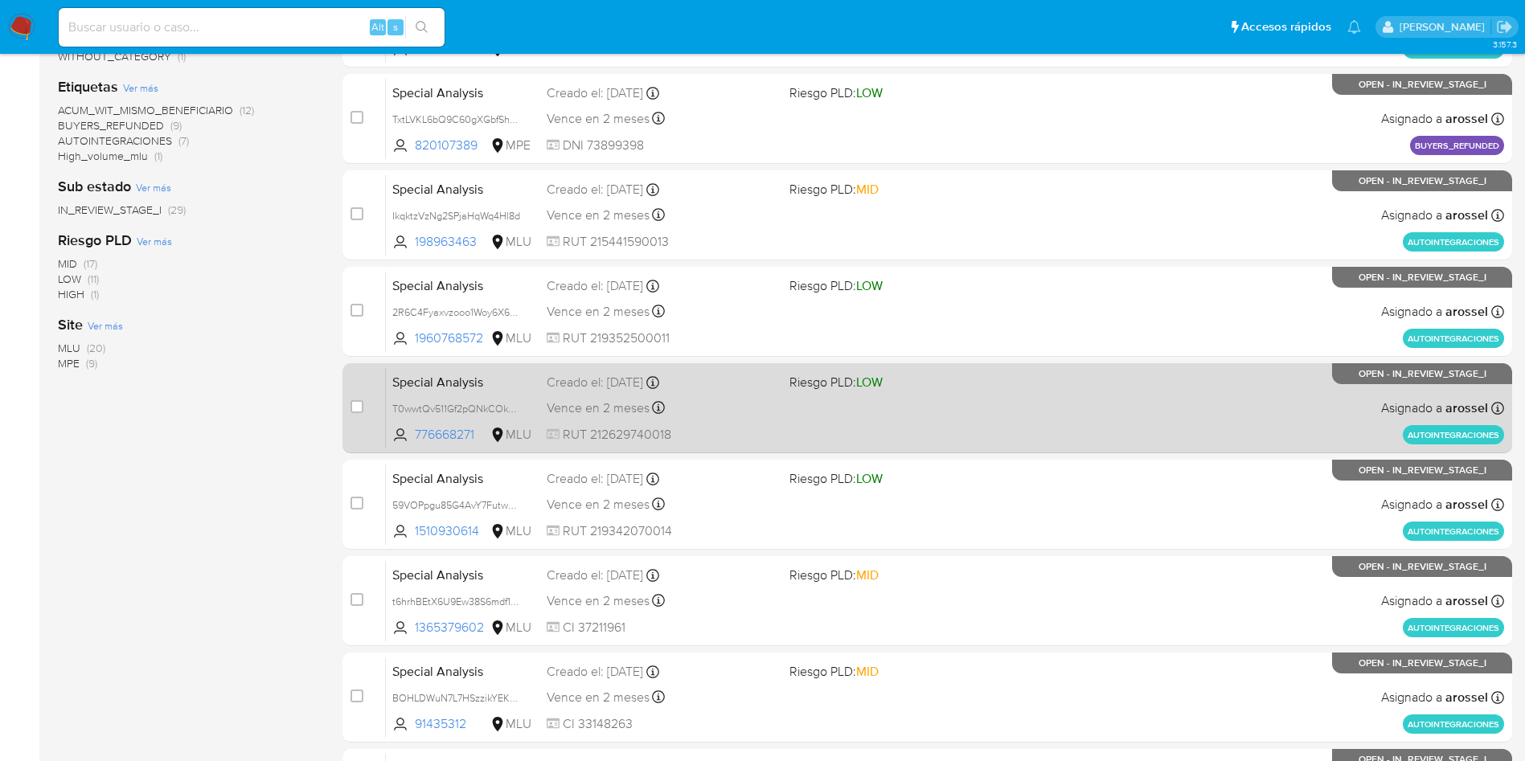
click at [854, 409] on div "Special Analysis T0wwtQv511Gf2pQNkCOkUqbu 776668271 MLU Riesgo PLD: LOW Creado …" at bounding box center [945, 407] width 1118 height 81
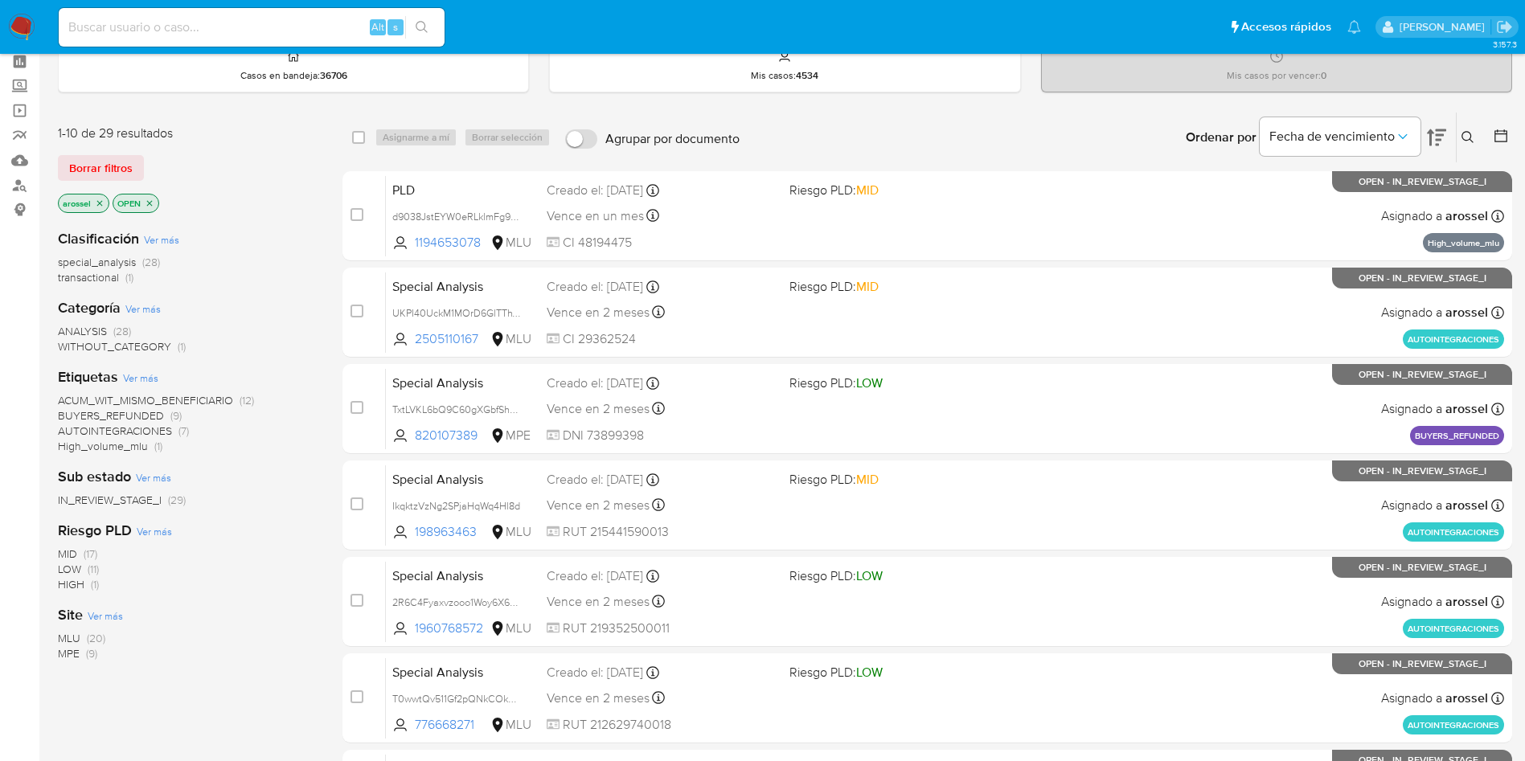
scroll to position [0, 0]
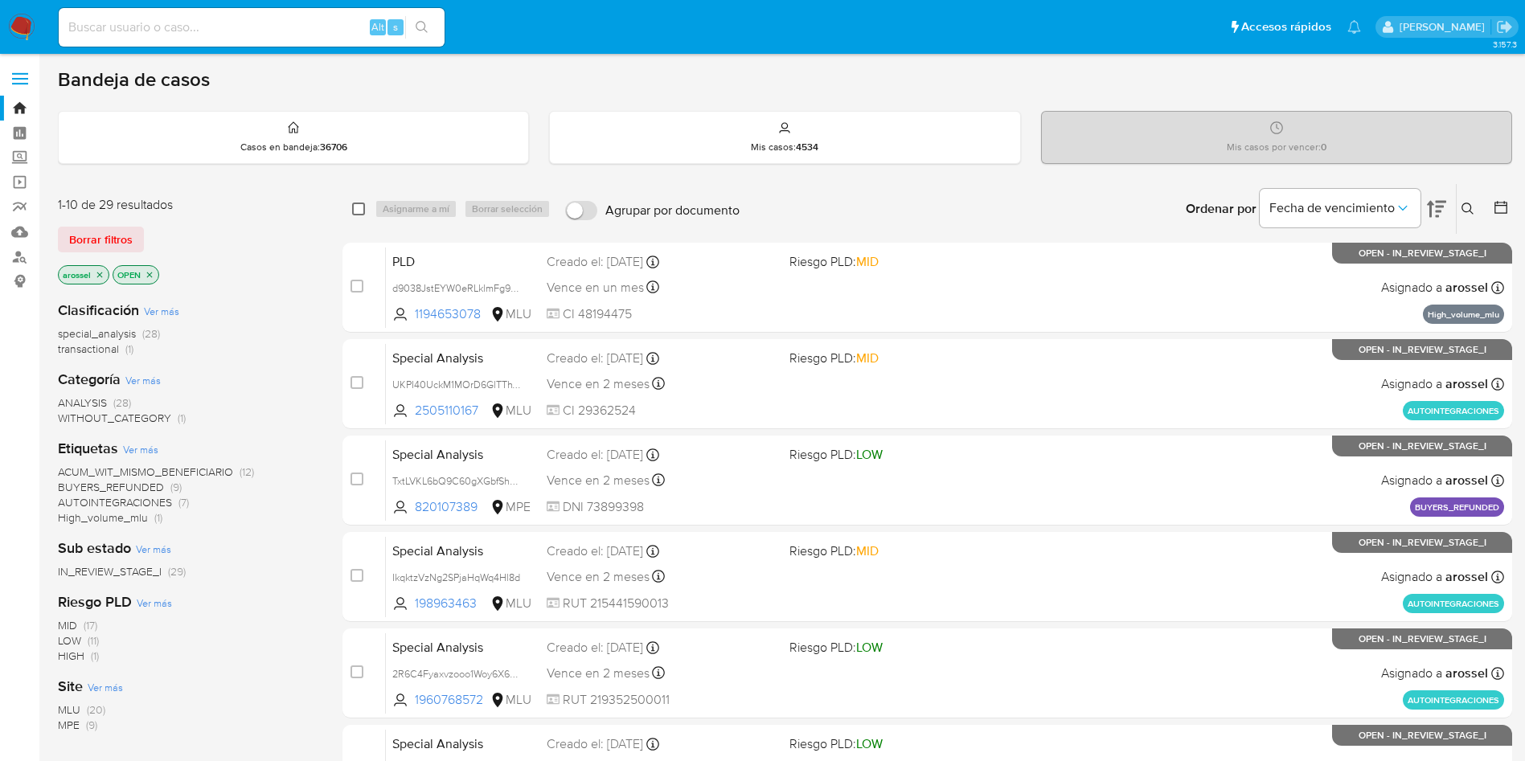
click at [354, 206] on input "checkbox" at bounding box center [358, 209] width 13 height 13
checkbox input "true"
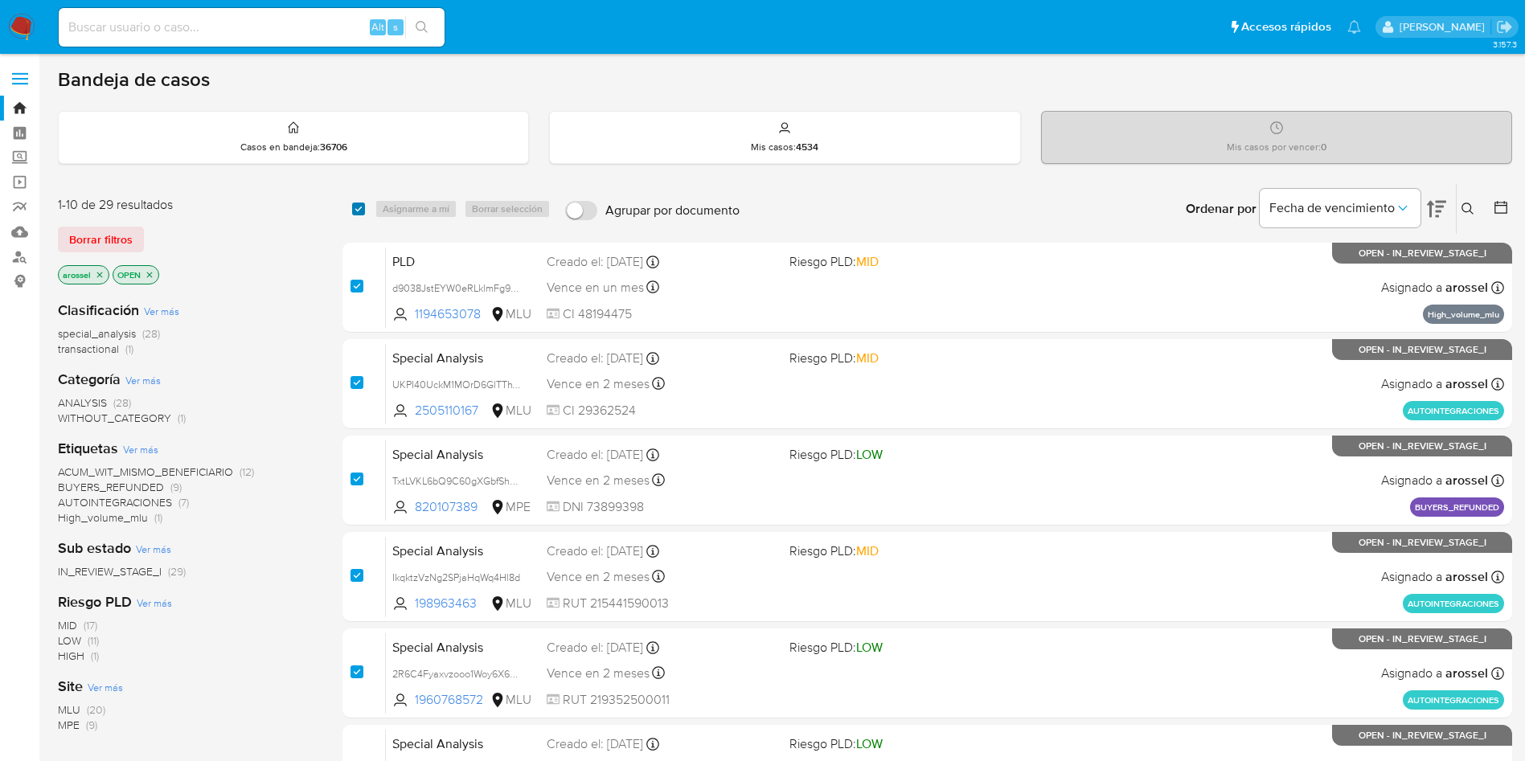
checkbox input "true"
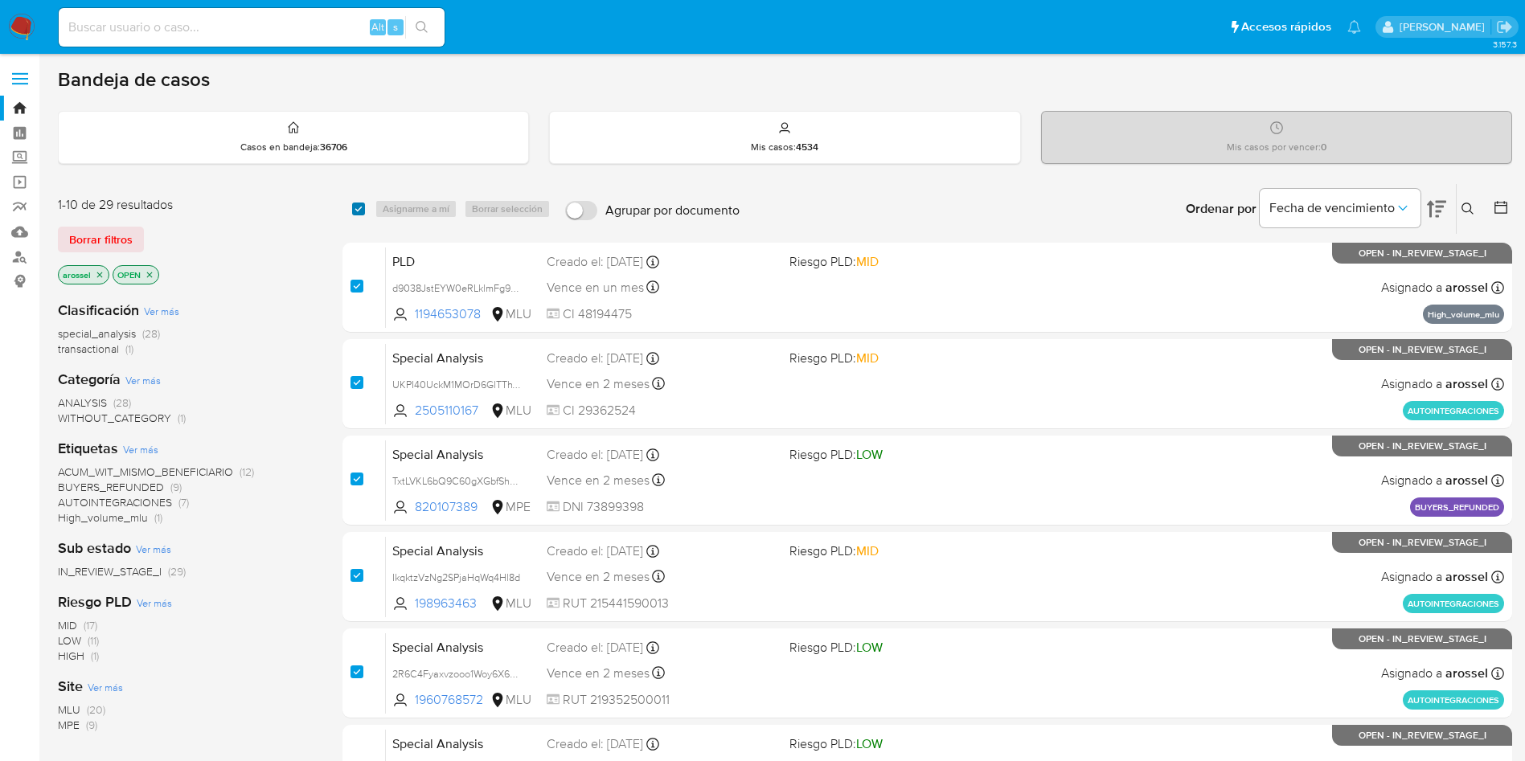
checkbox input "true"
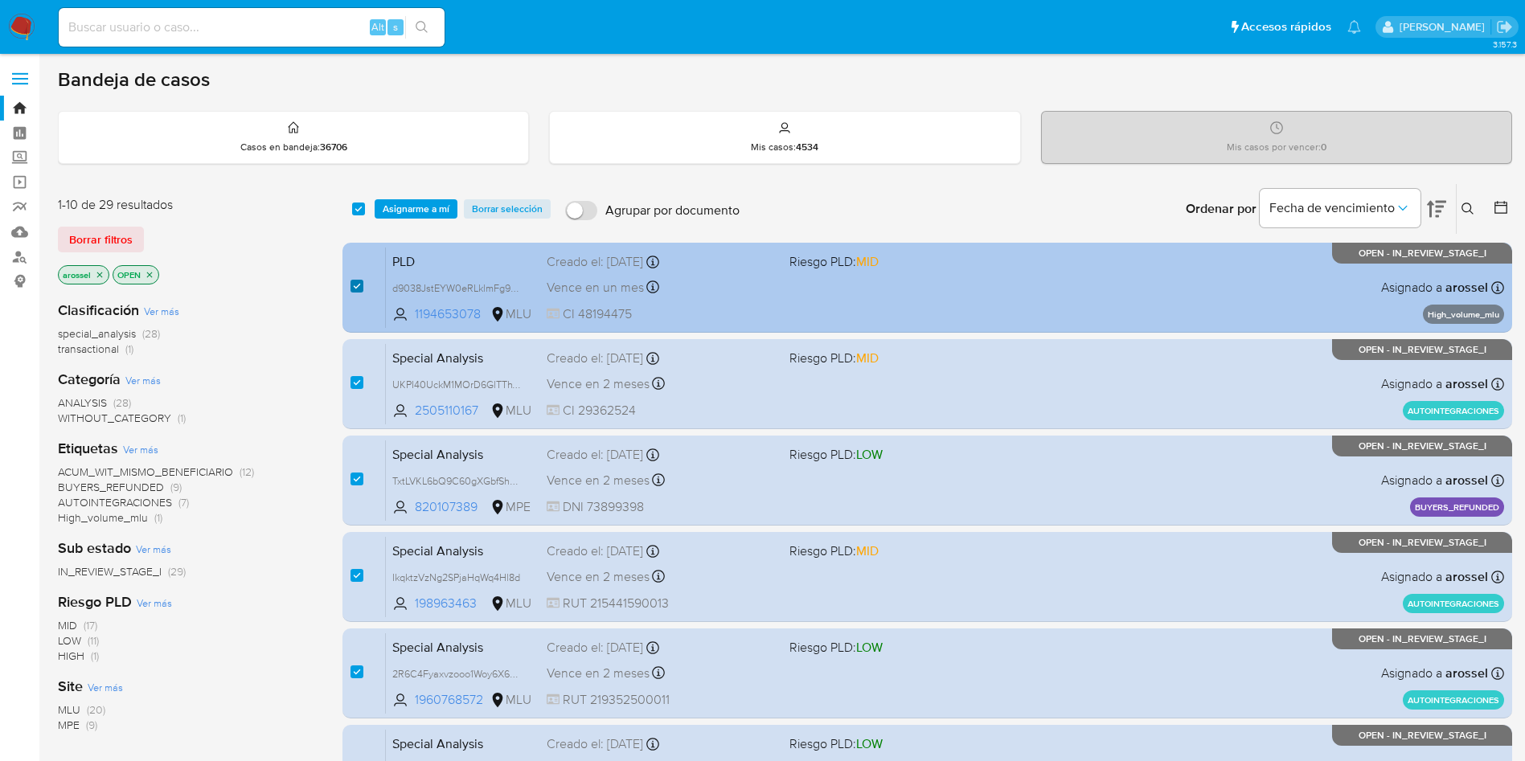
drag, startPoint x: 355, startPoint y: 289, endPoint x: 354, endPoint y: 324, distance: 35.4
click at [355, 288] on input "checkbox" at bounding box center [356, 286] width 13 height 13
checkbox input "false"
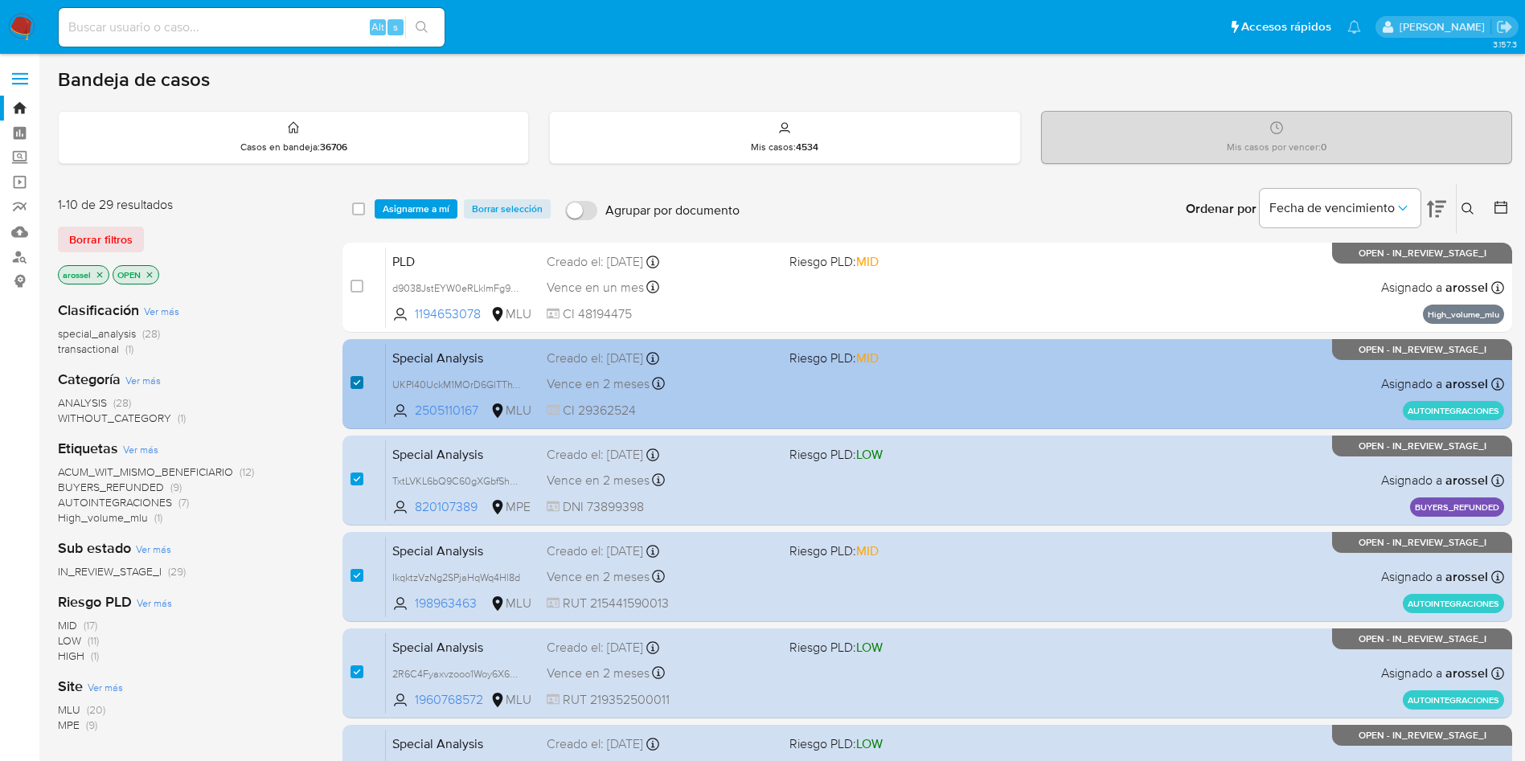
click at [357, 387] on input "checkbox" at bounding box center [356, 382] width 13 height 13
checkbox input "false"
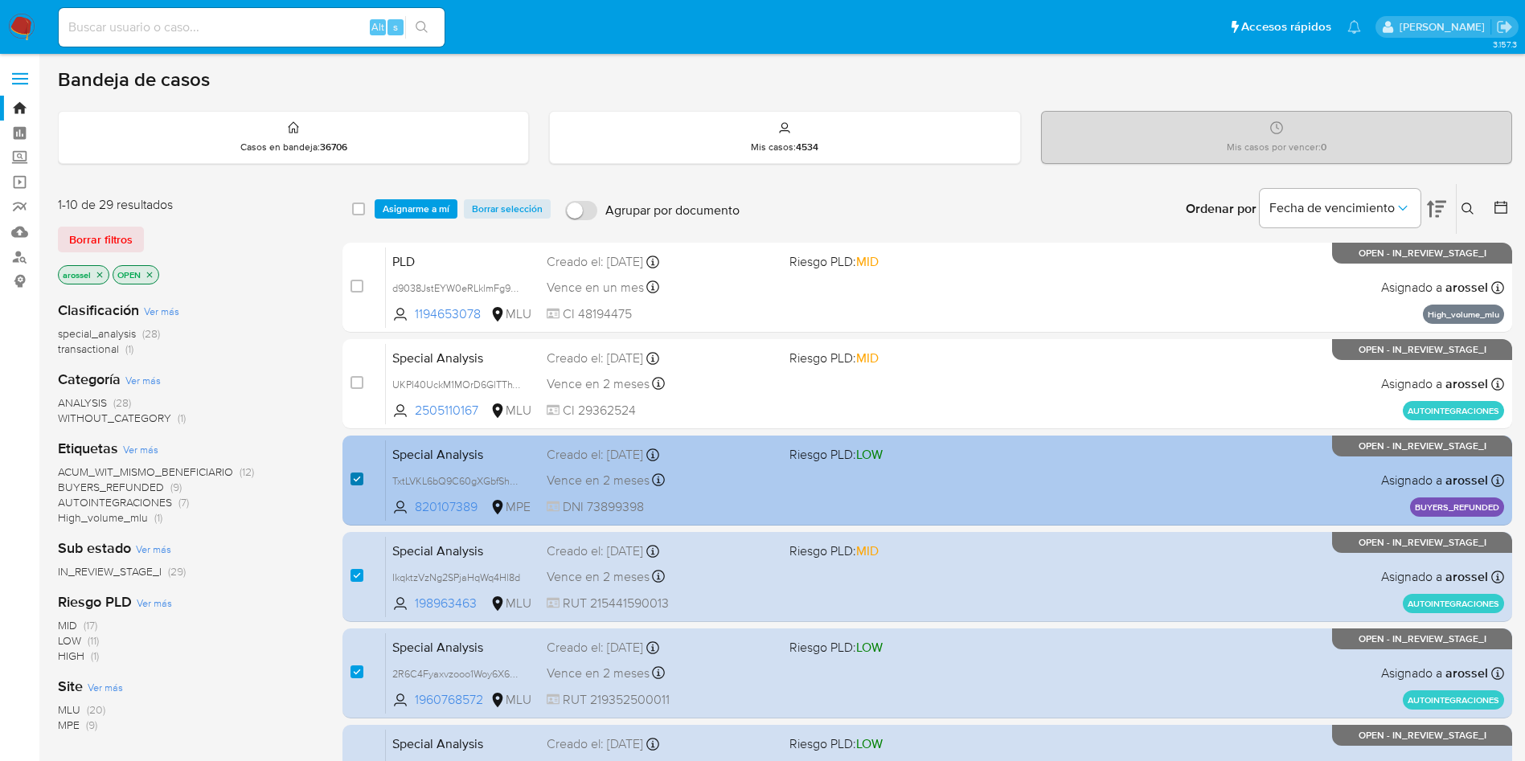
click at [358, 481] on input "checkbox" at bounding box center [356, 479] width 13 height 13
checkbox input "false"
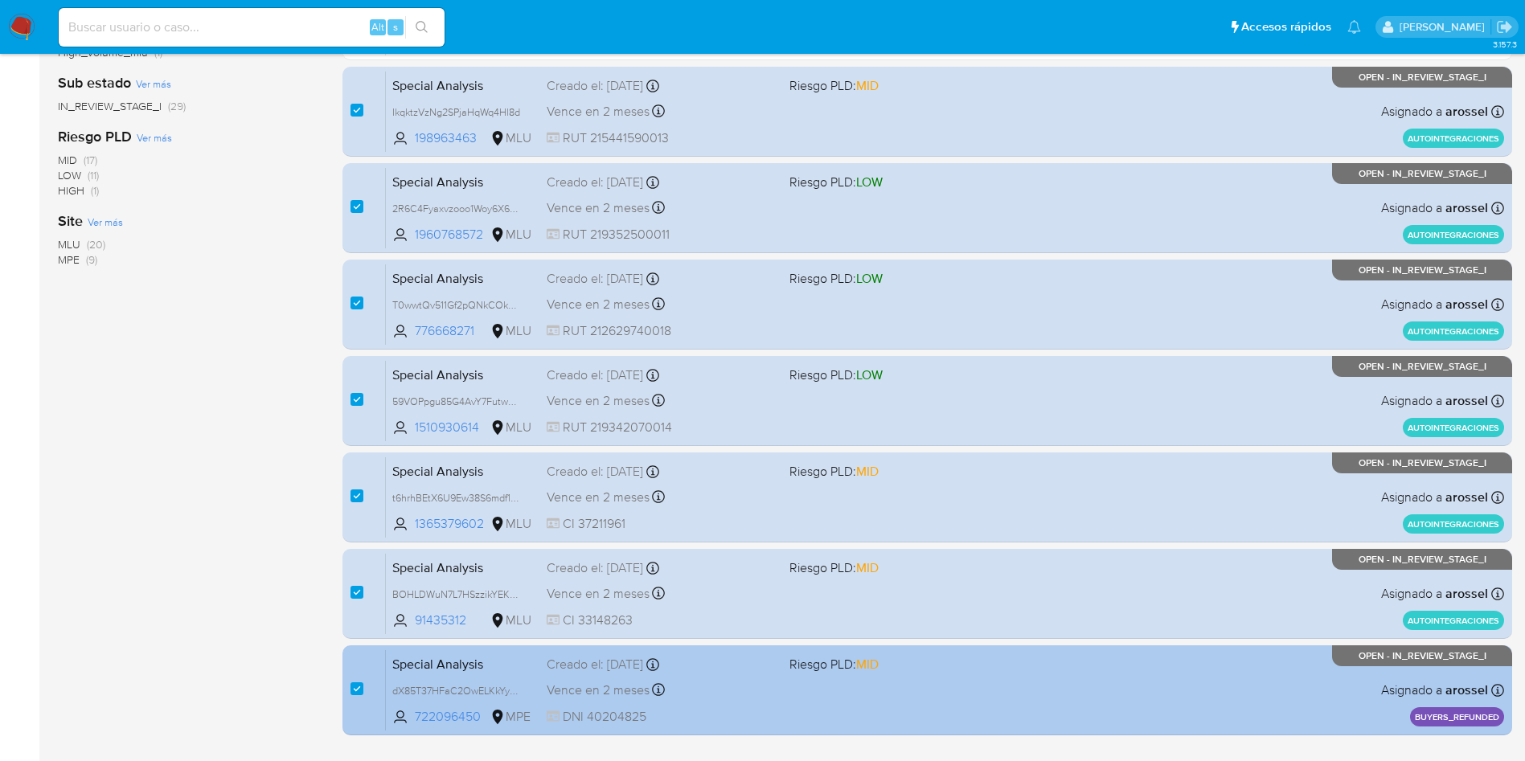
scroll to position [508, 0]
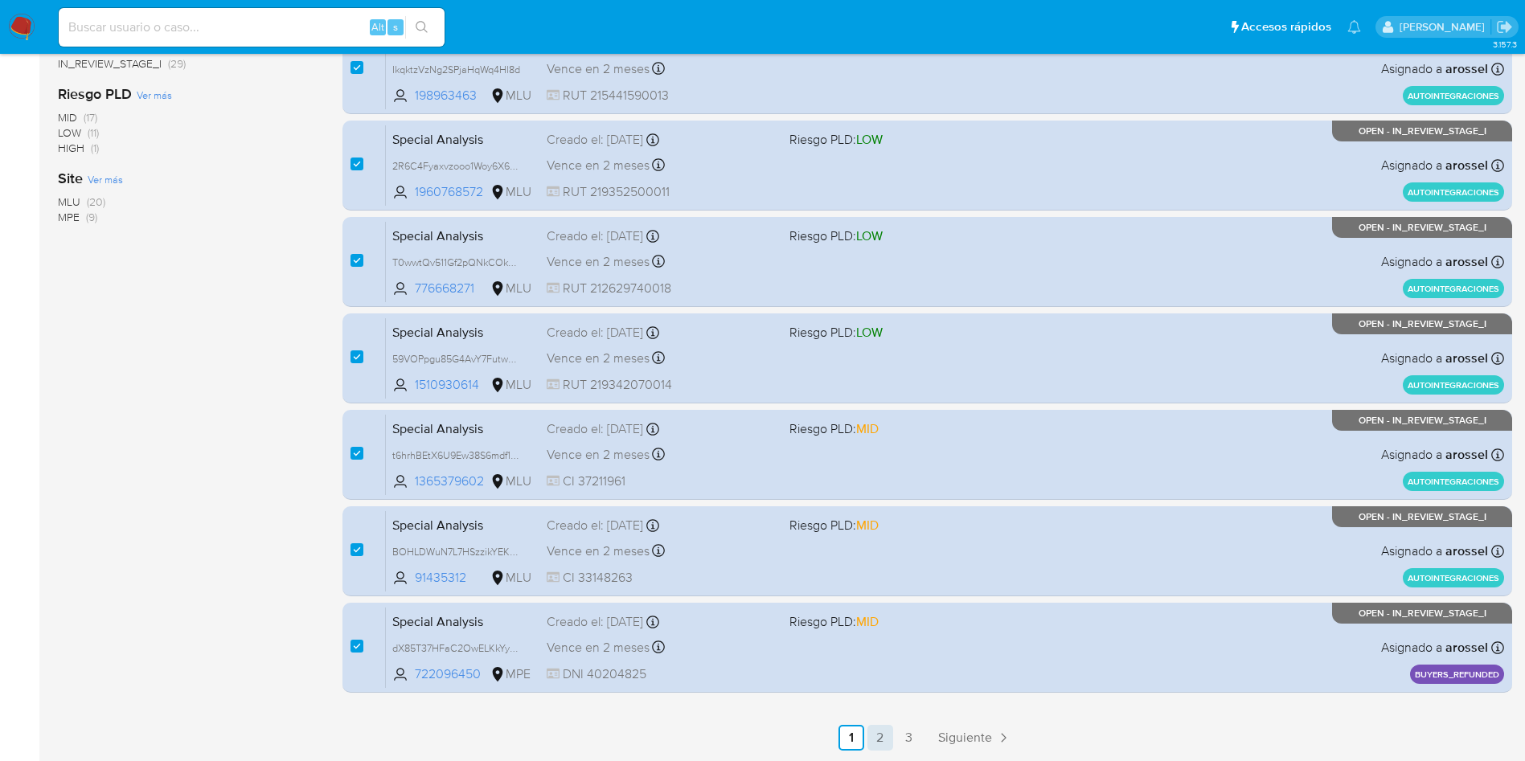
click at [876, 740] on link "2" at bounding box center [880, 738] width 26 height 26
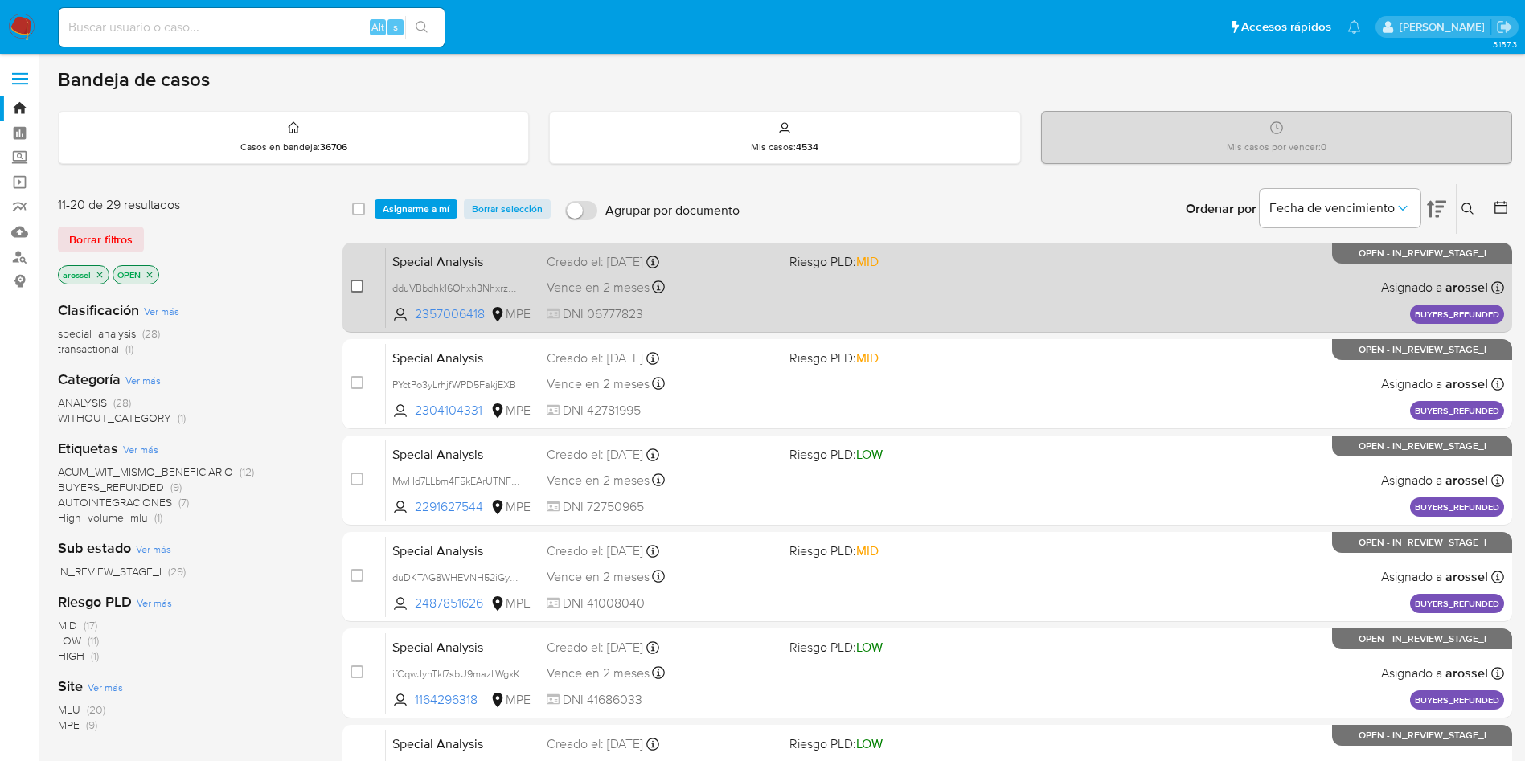
click at [353, 286] on input "checkbox" at bounding box center [356, 286] width 13 height 13
checkbox input "true"
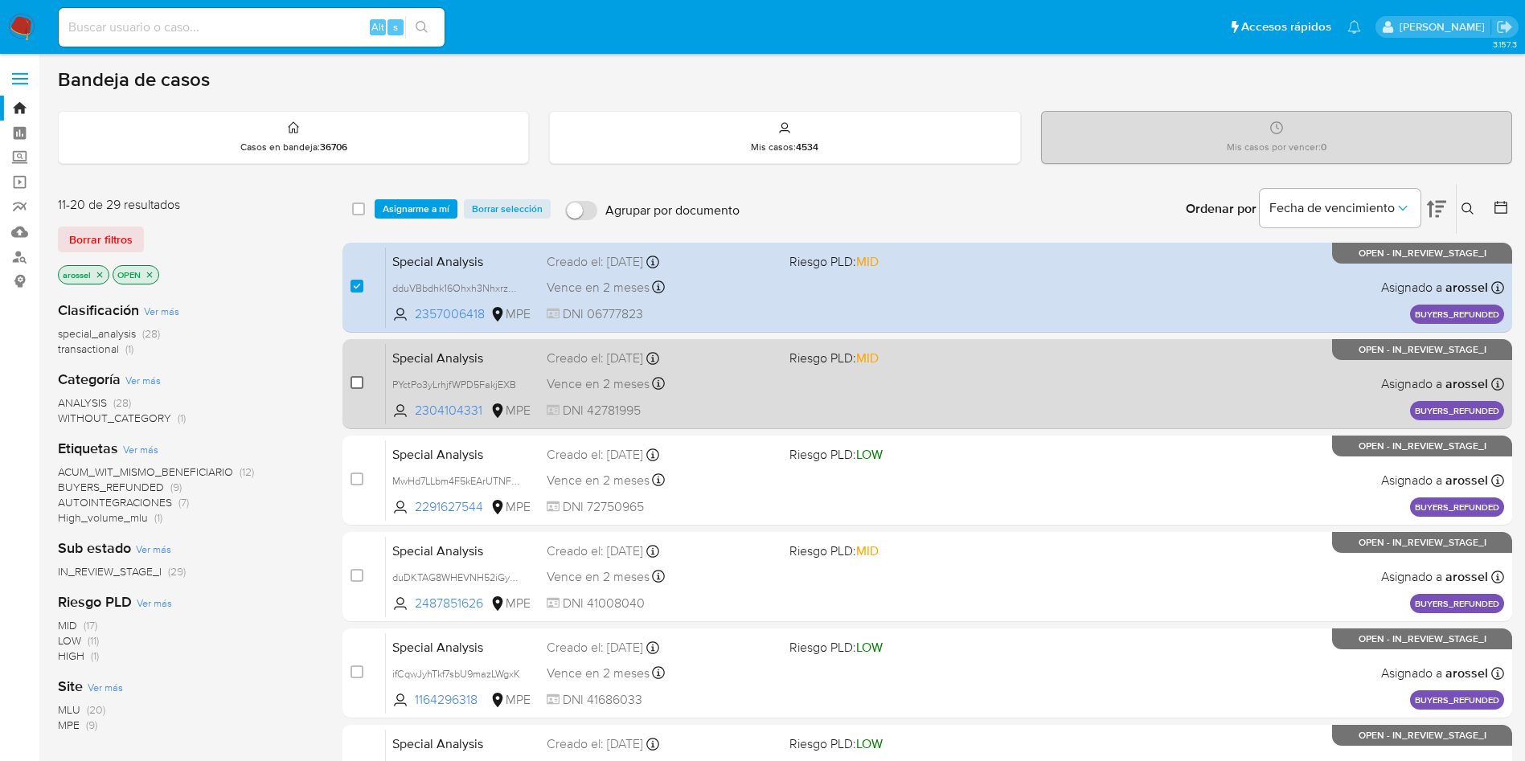
click at [356, 387] on input "checkbox" at bounding box center [356, 382] width 13 height 13
checkbox input "true"
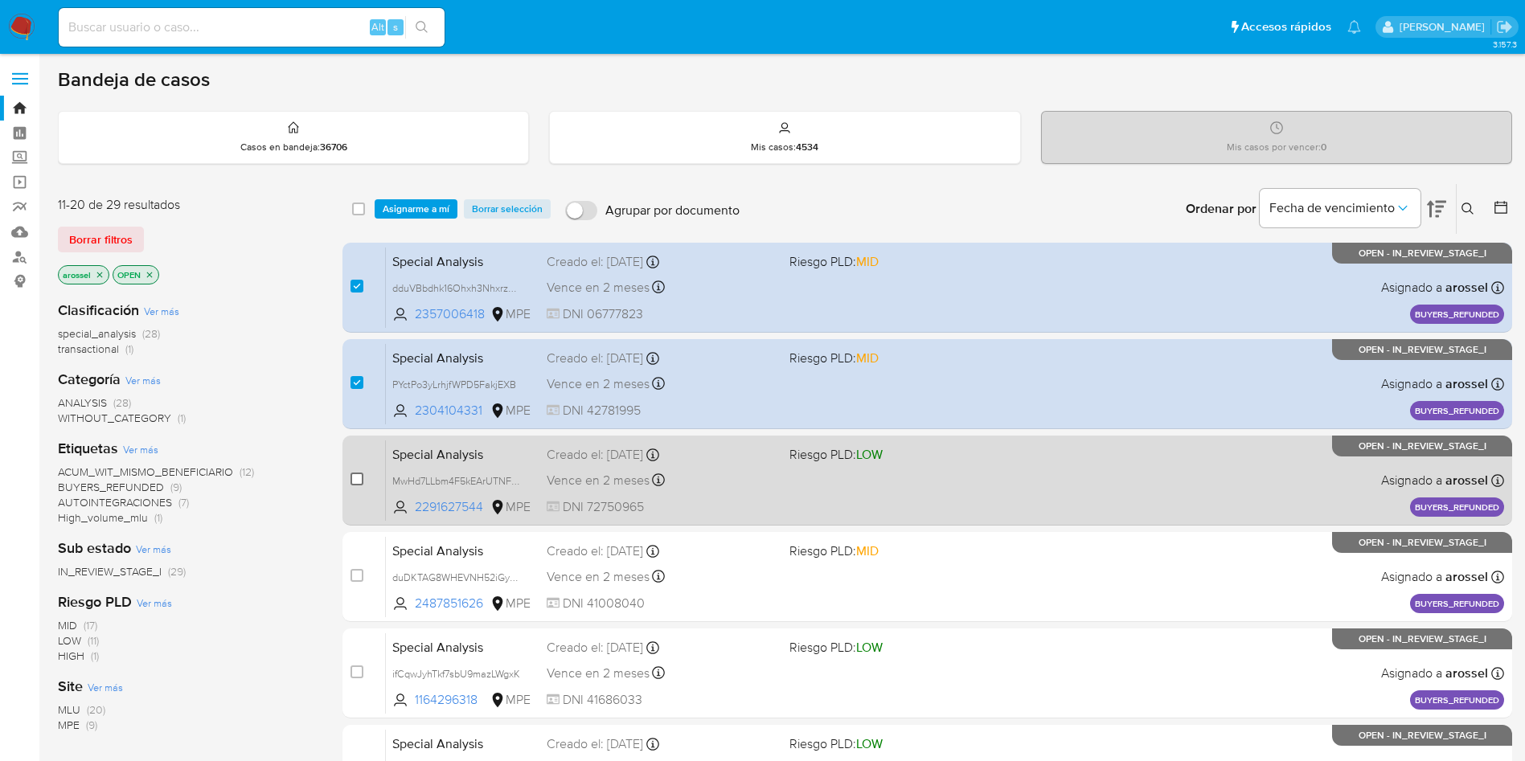
click at [358, 476] on input "checkbox" at bounding box center [356, 479] width 13 height 13
checkbox input "true"
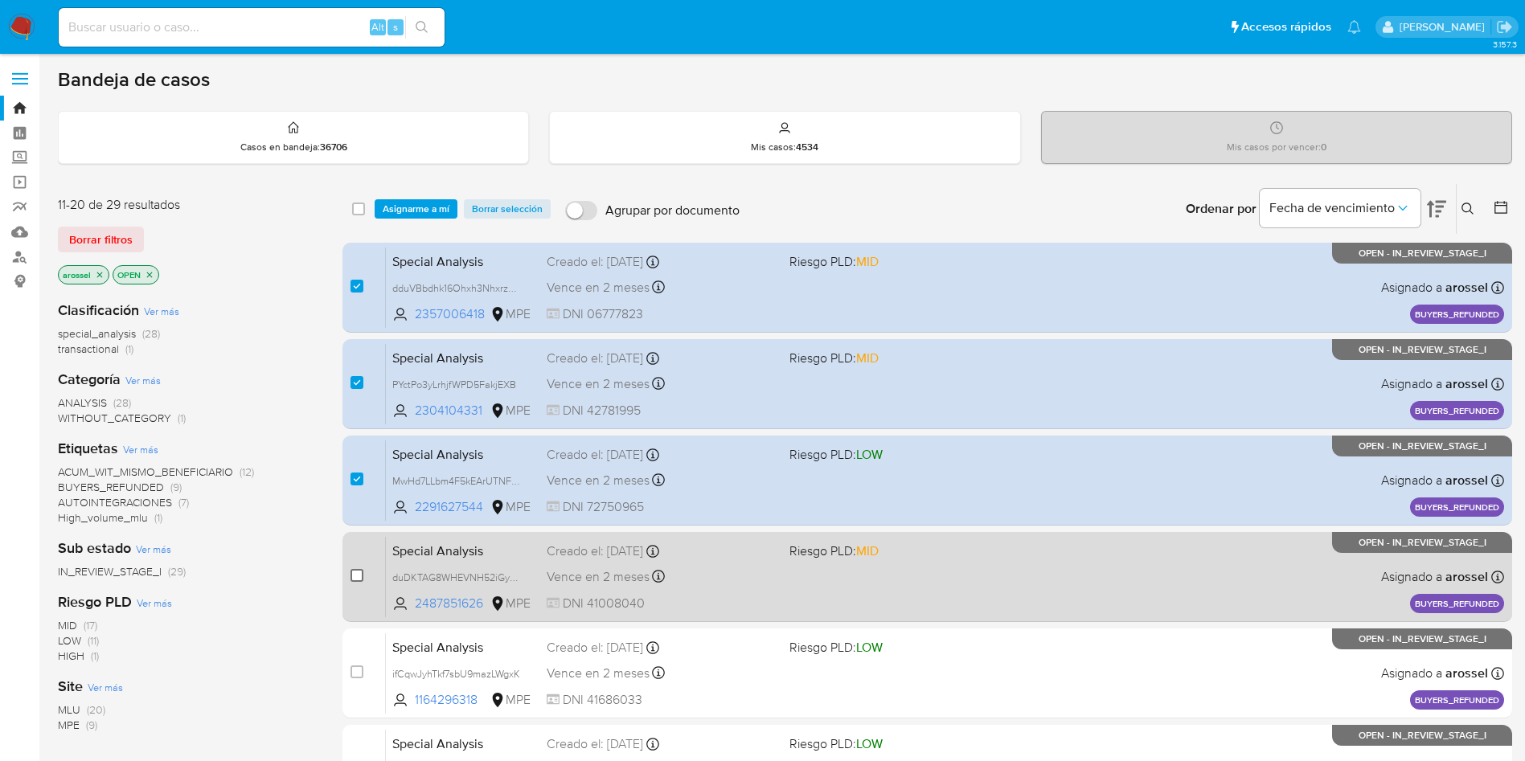
click at [361, 577] on input "checkbox" at bounding box center [356, 575] width 13 height 13
checkbox input "true"
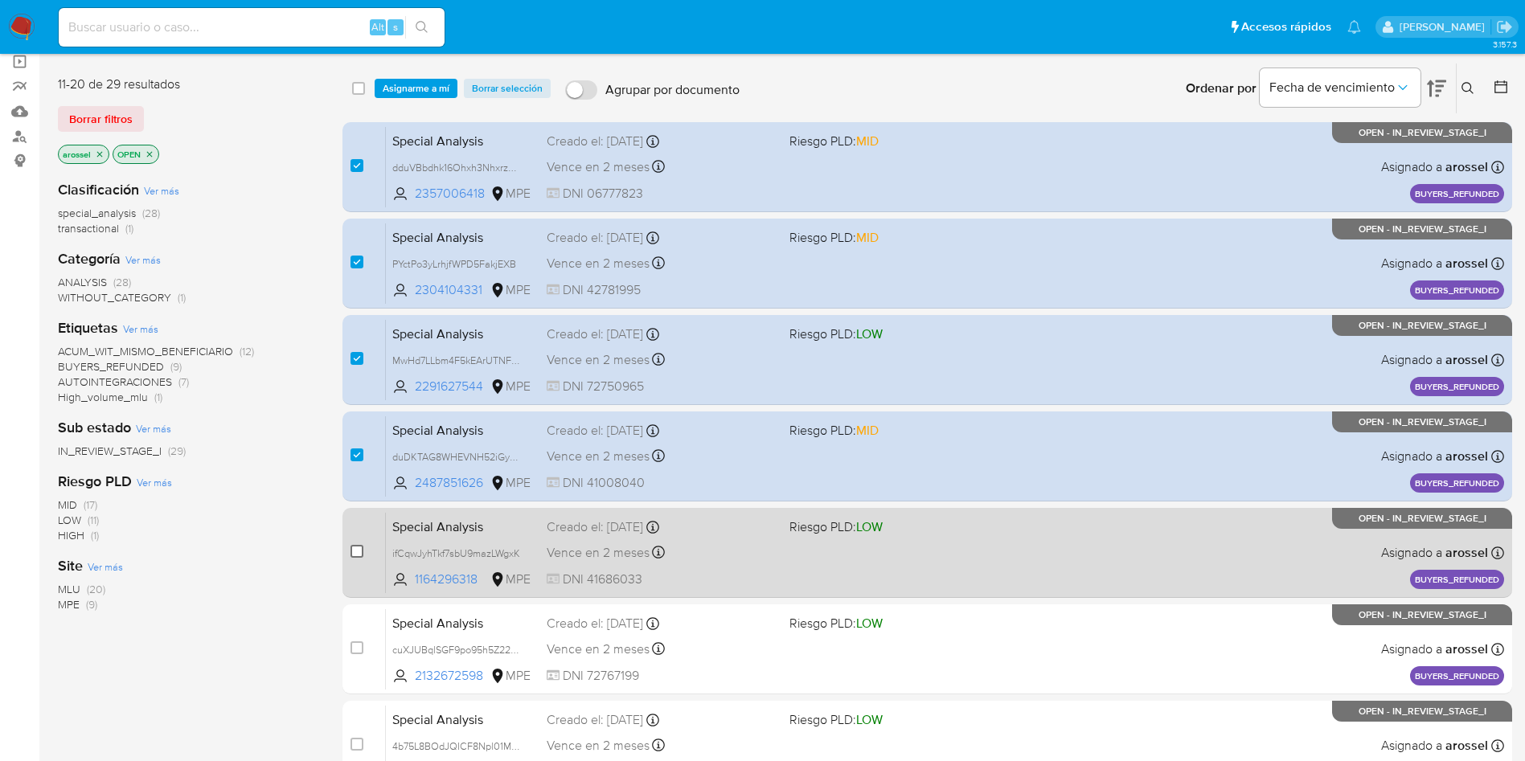
click at [357, 545] on input "checkbox" at bounding box center [356, 551] width 13 height 13
checkbox input "true"
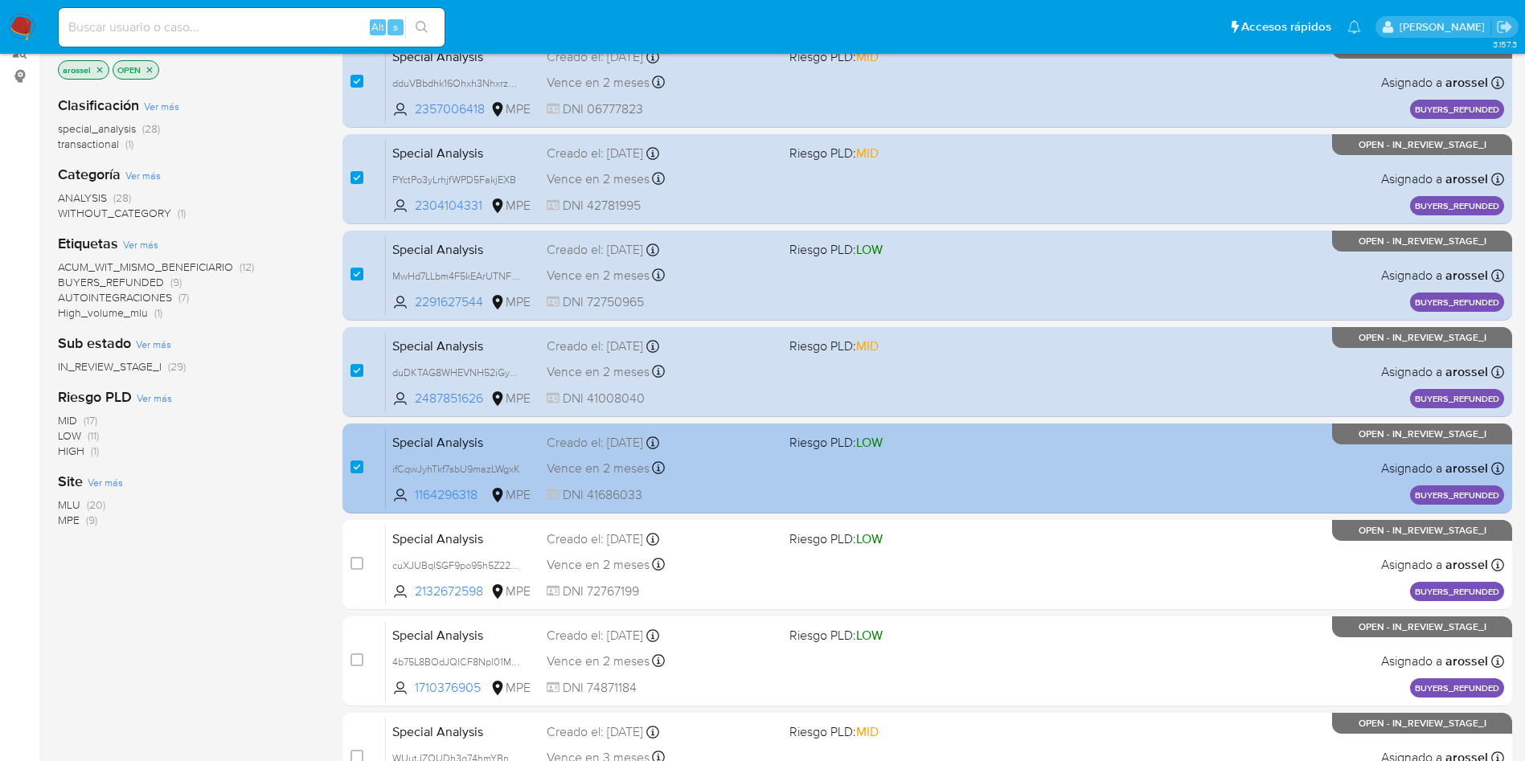
scroll to position [241, 0]
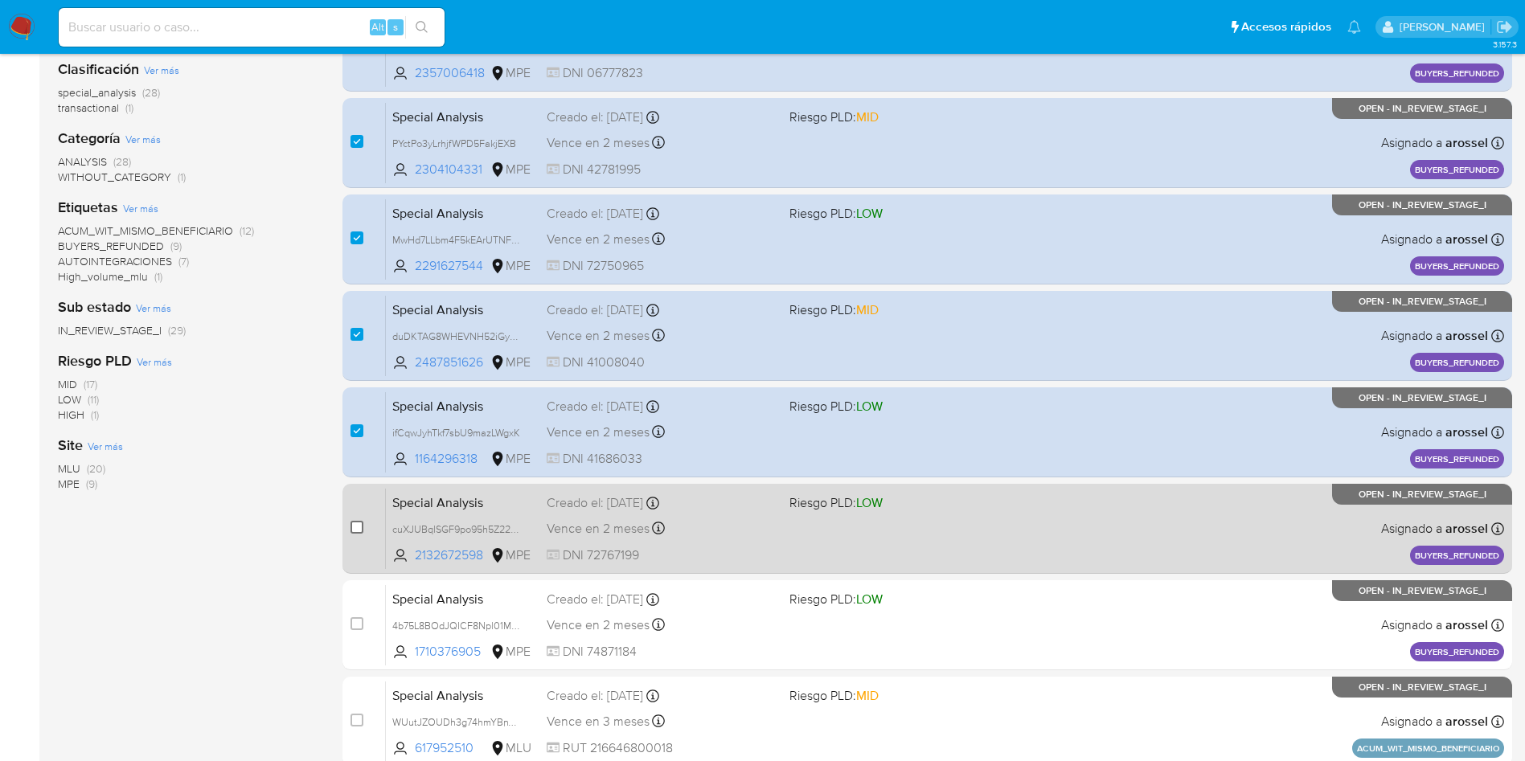
click at [355, 526] on input "checkbox" at bounding box center [356, 527] width 13 height 13
checkbox input "true"
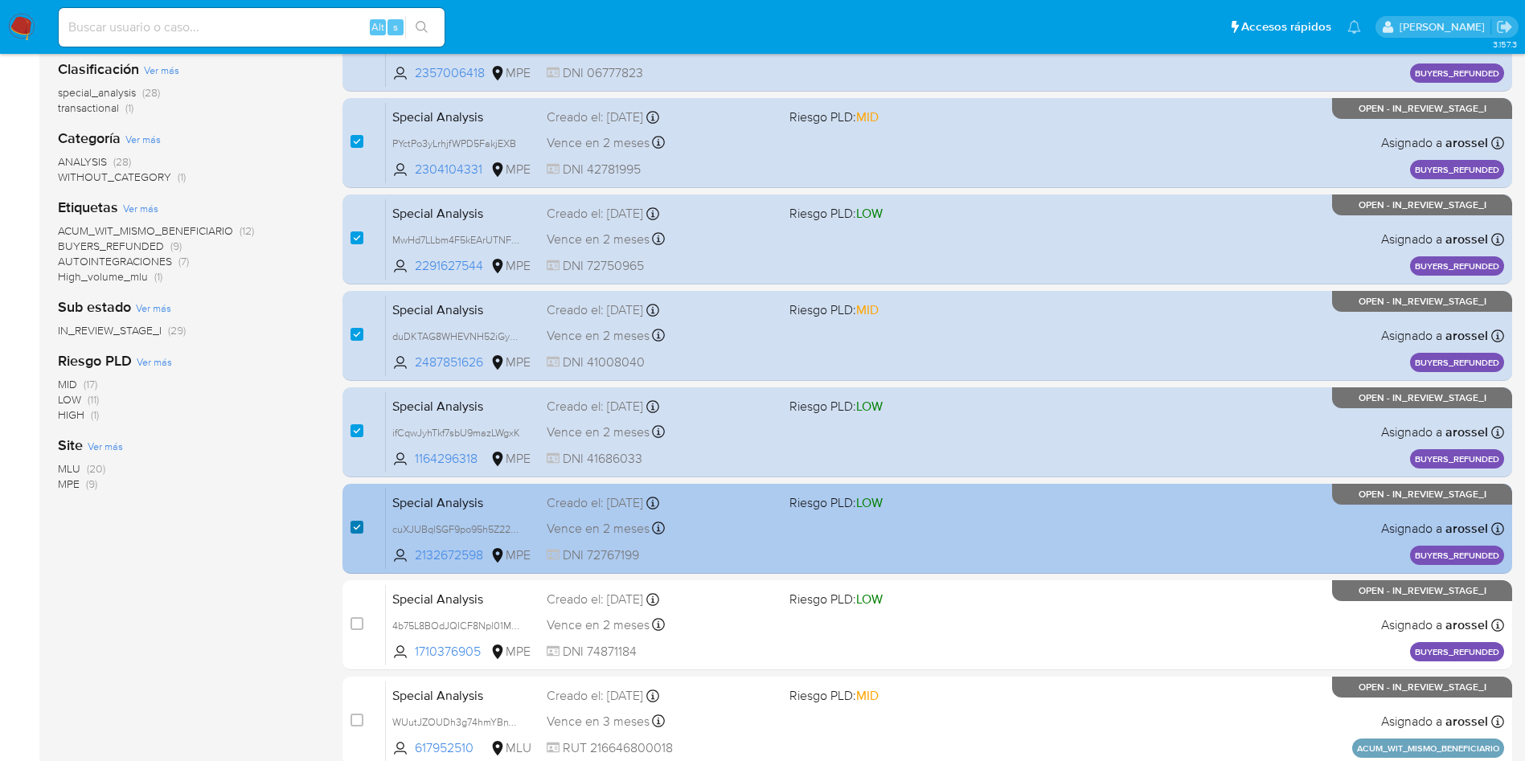
scroll to position [362, 0]
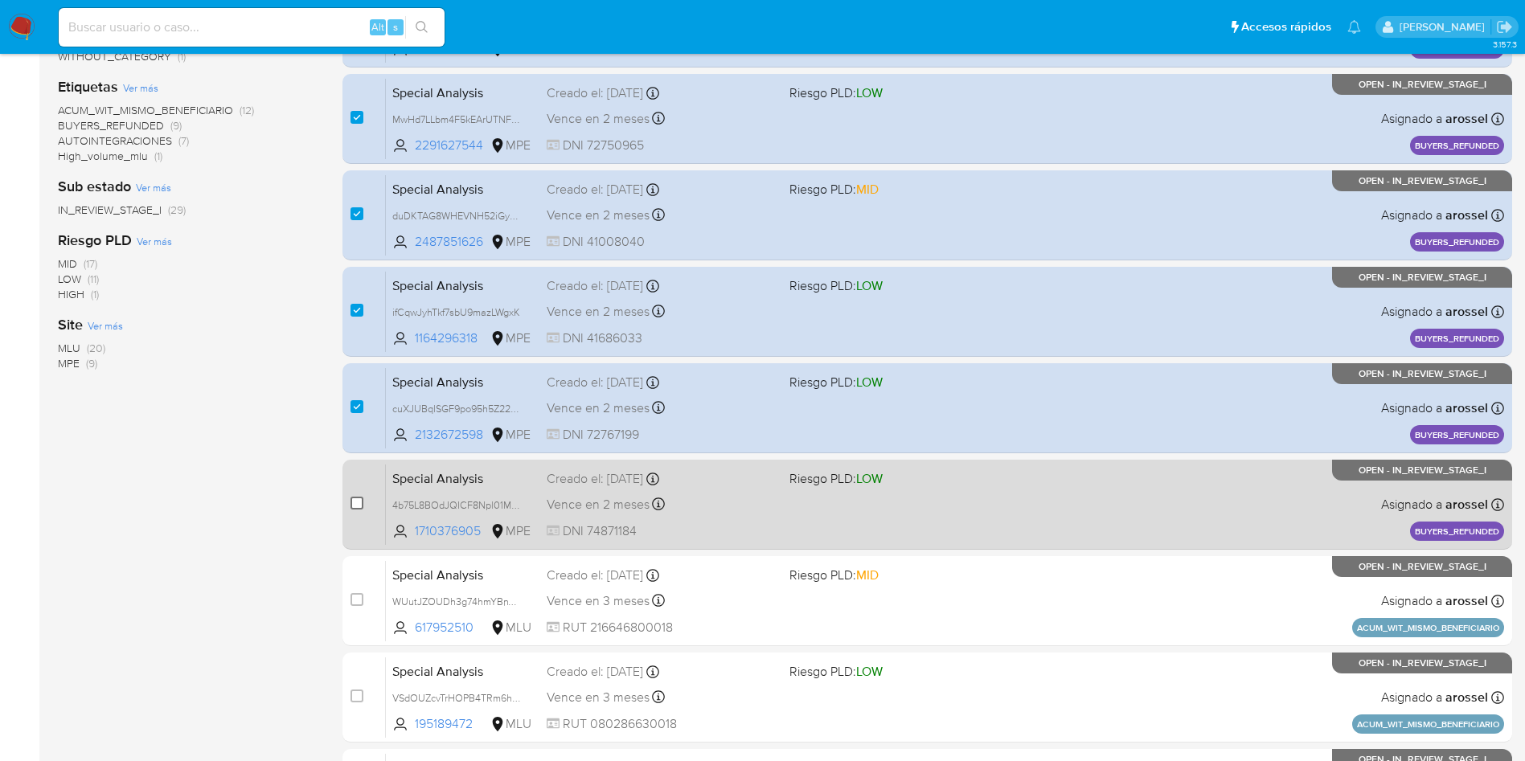
click at [357, 500] on input "checkbox" at bounding box center [356, 503] width 13 height 13
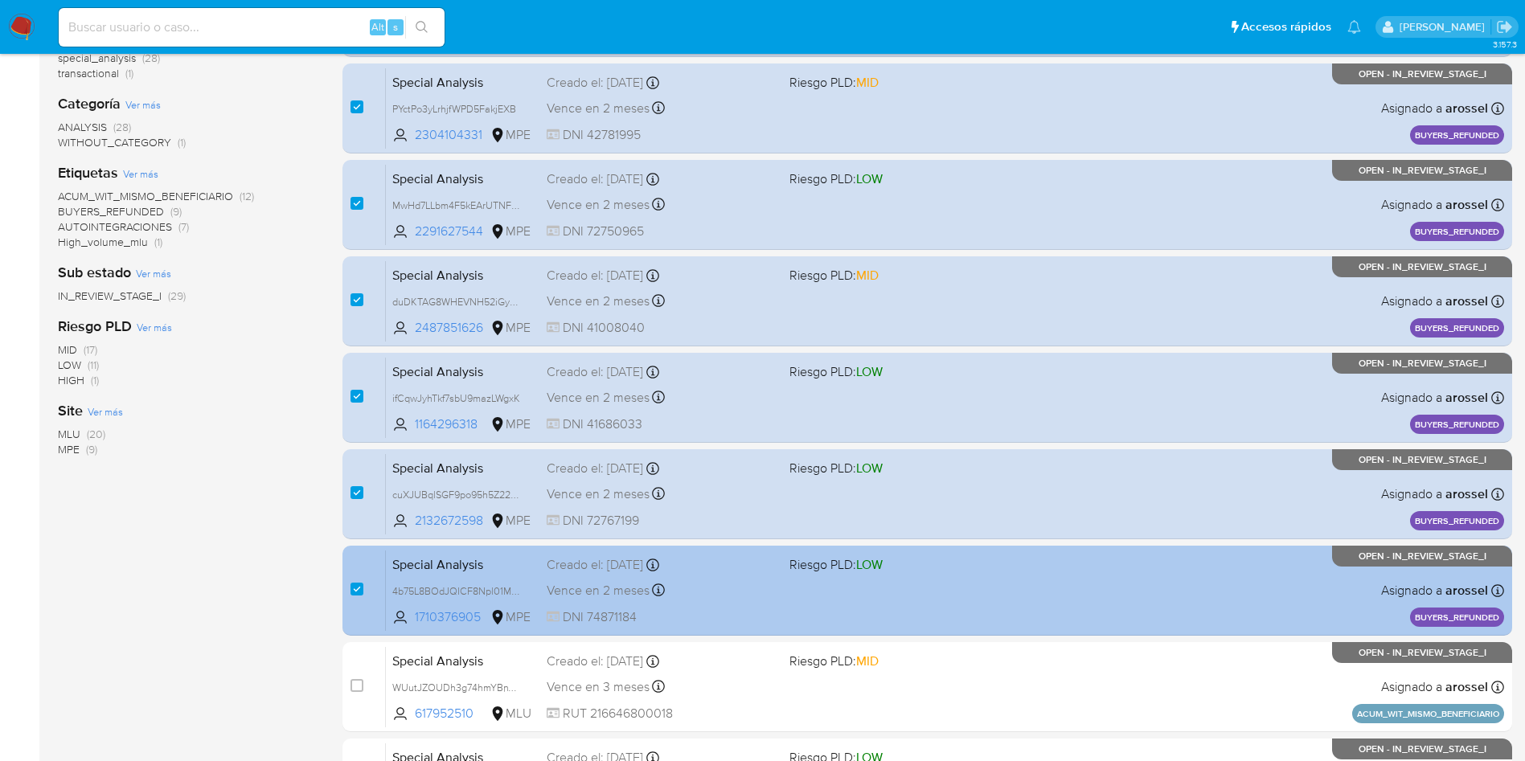
scroll to position [241, 0]
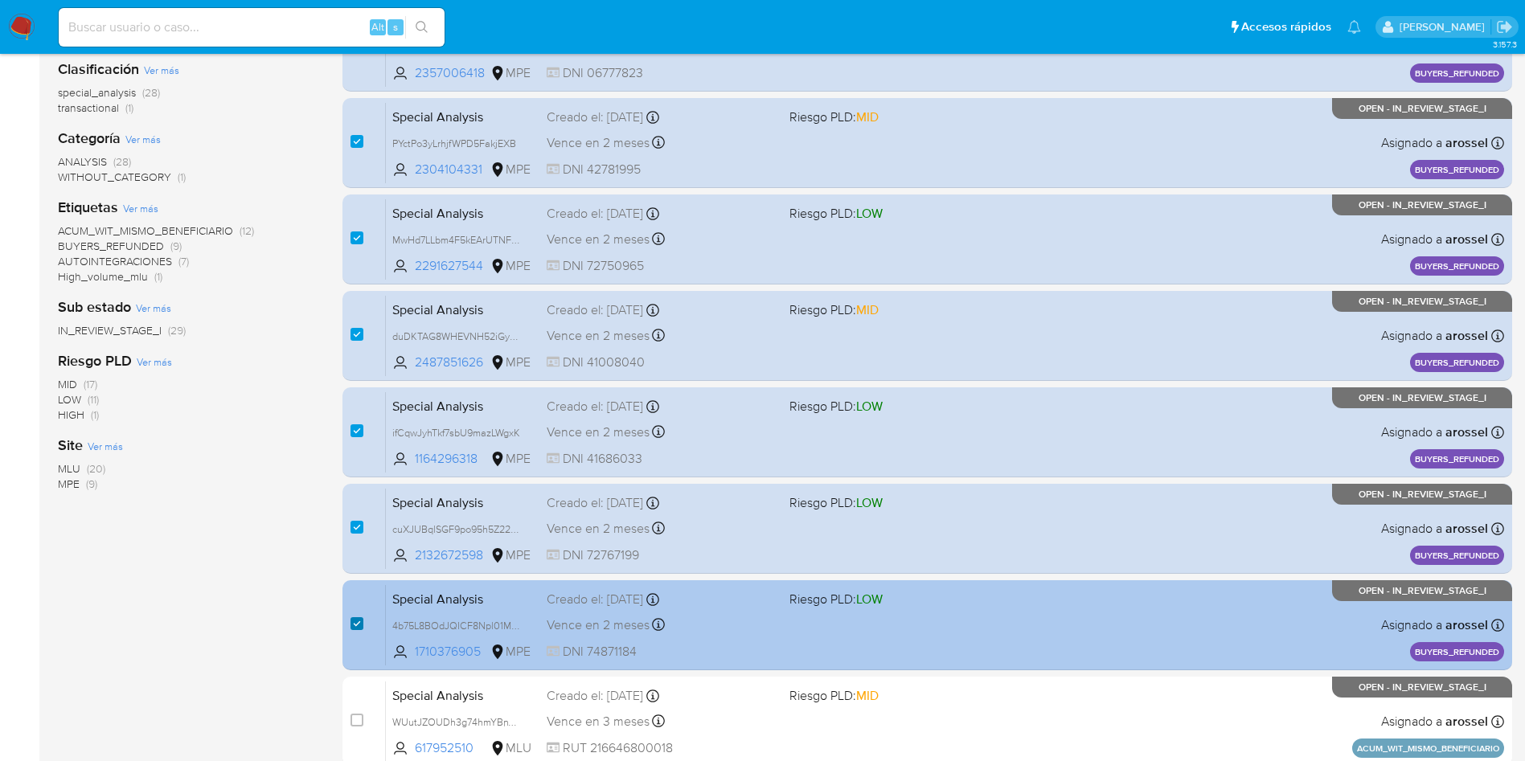
click at [360, 629] on input "checkbox" at bounding box center [356, 623] width 13 height 13
checkbox input "false"
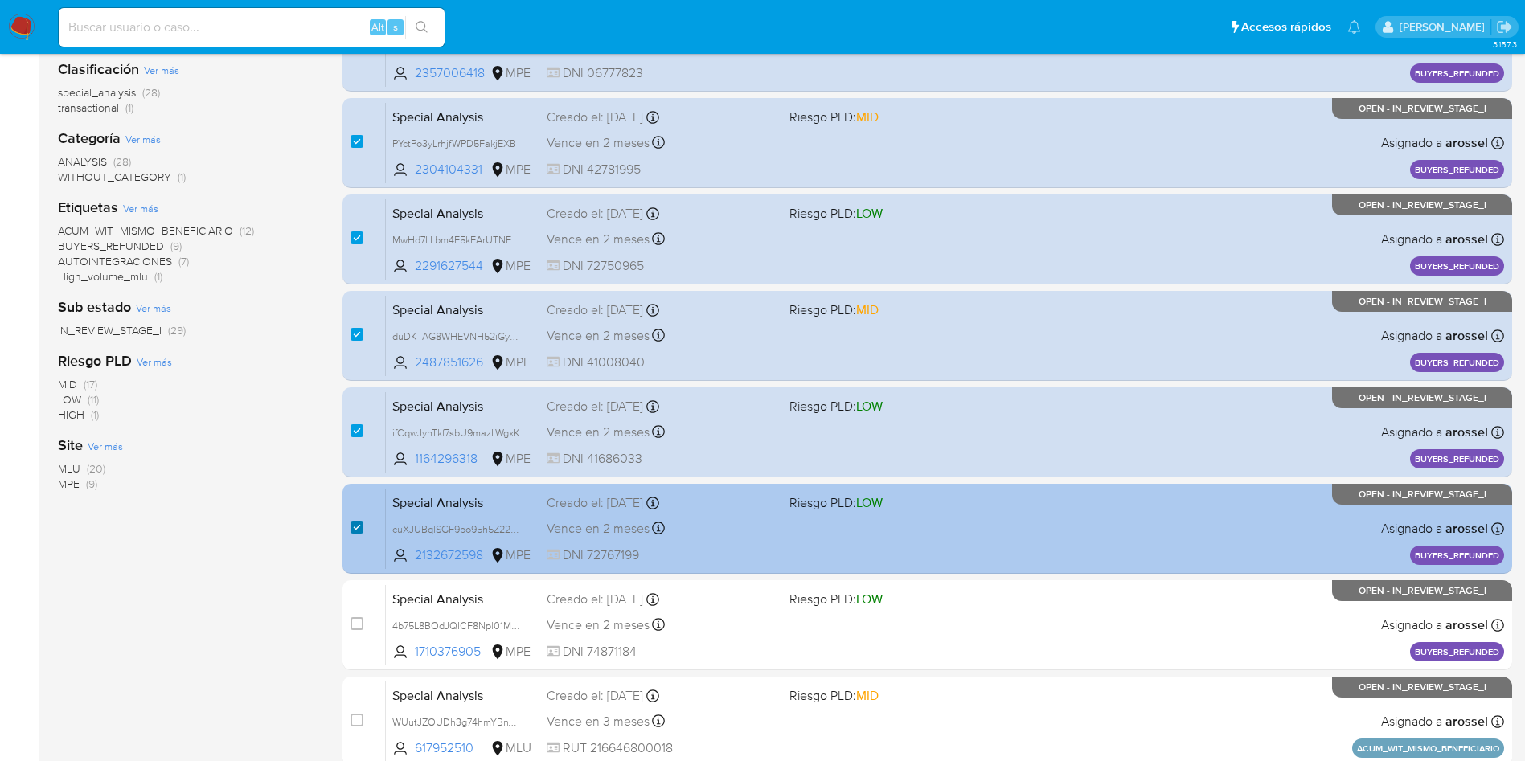
click at [358, 526] on input "checkbox" at bounding box center [356, 527] width 13 height 13
checkbox input "false"
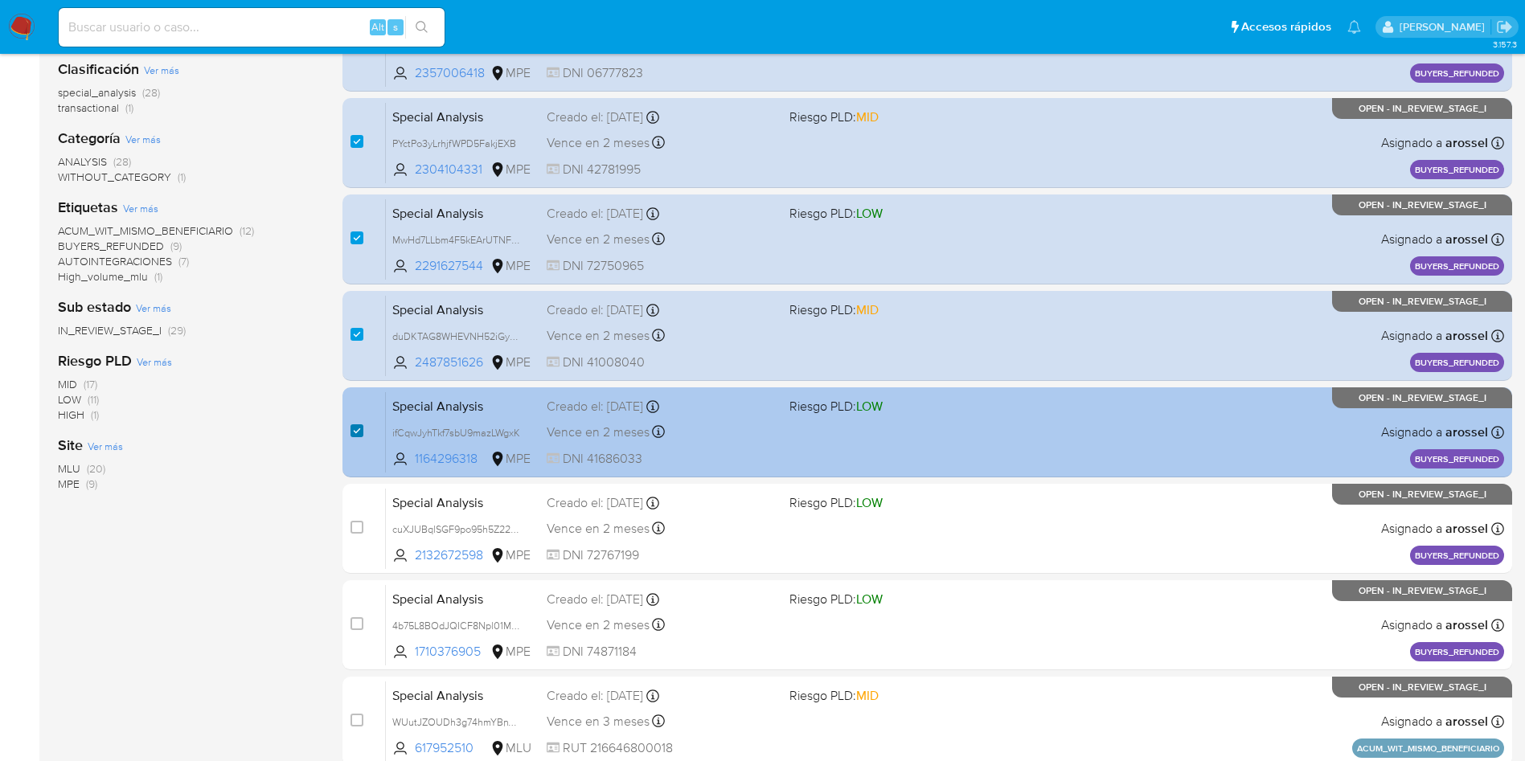
click at [352, 425] on input "checkbox" at bounding box center [356, 430] width 13 height 13
checkbox input "false"
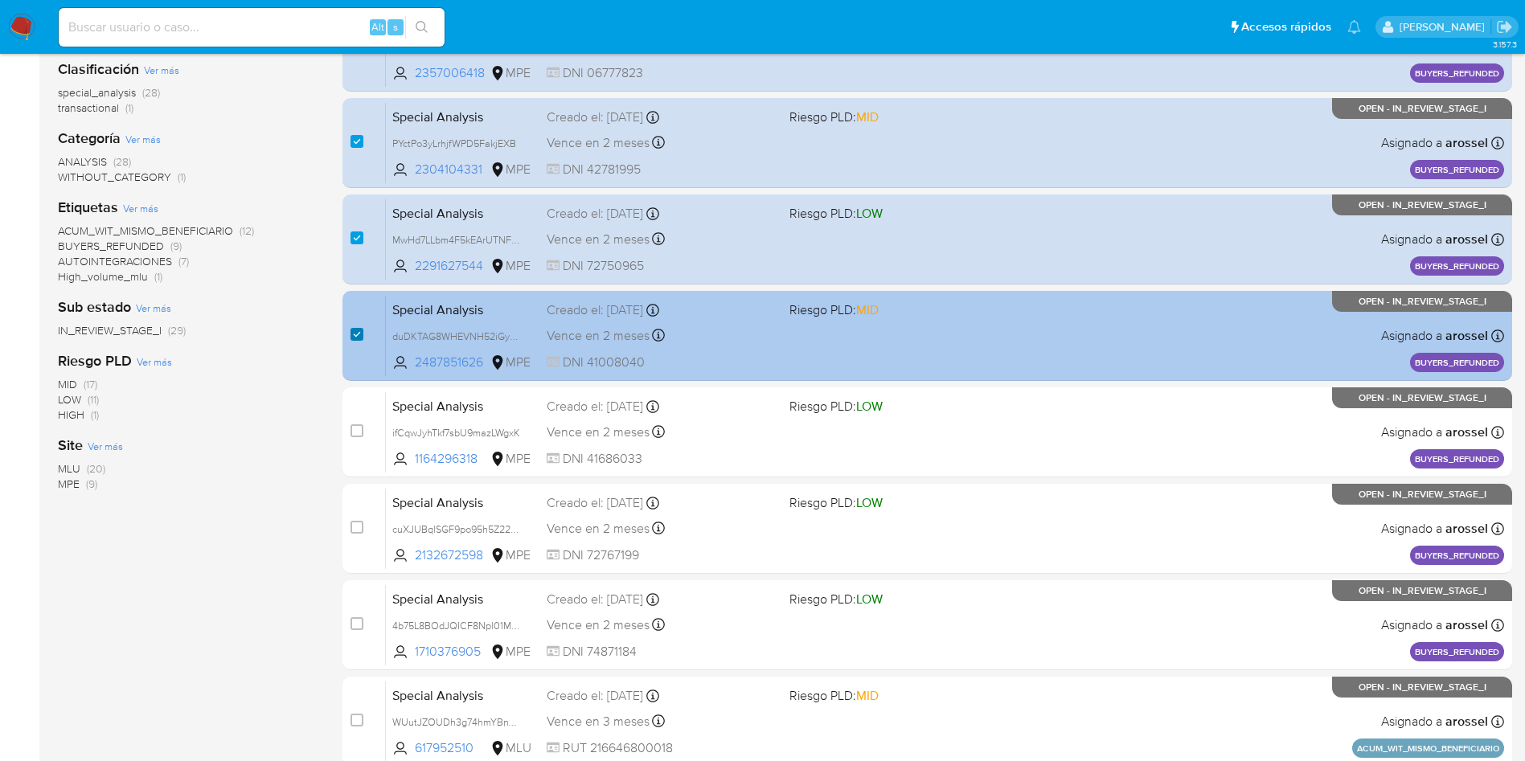
click at [357, 333] on input "checkbox" at bounding box center [356, 334] width 13 height 13
checkbox input "false"
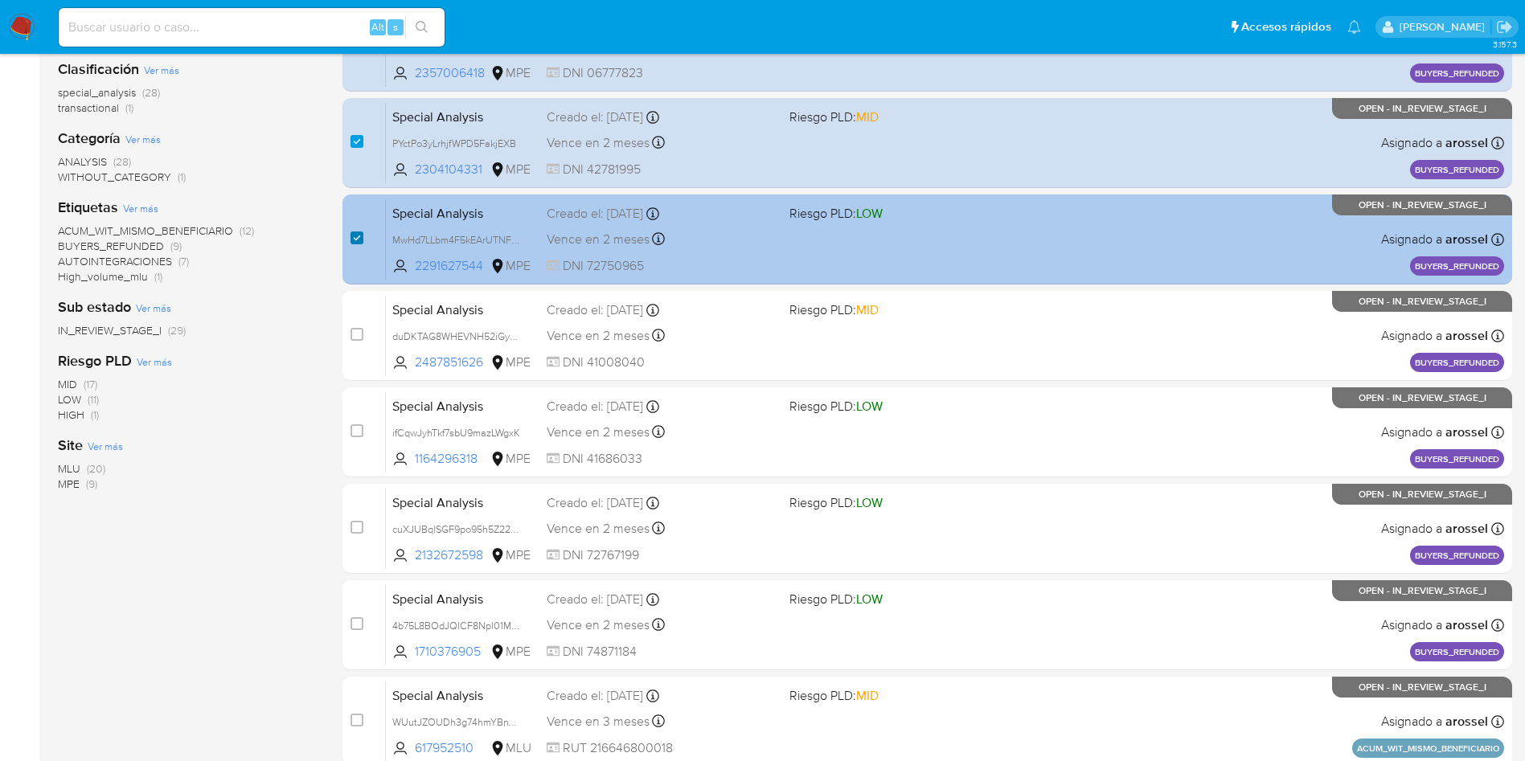
click at [358, 238] on input "checkbox" at bounding box center [356, 237] width 13 height 13
checkbox input "false"
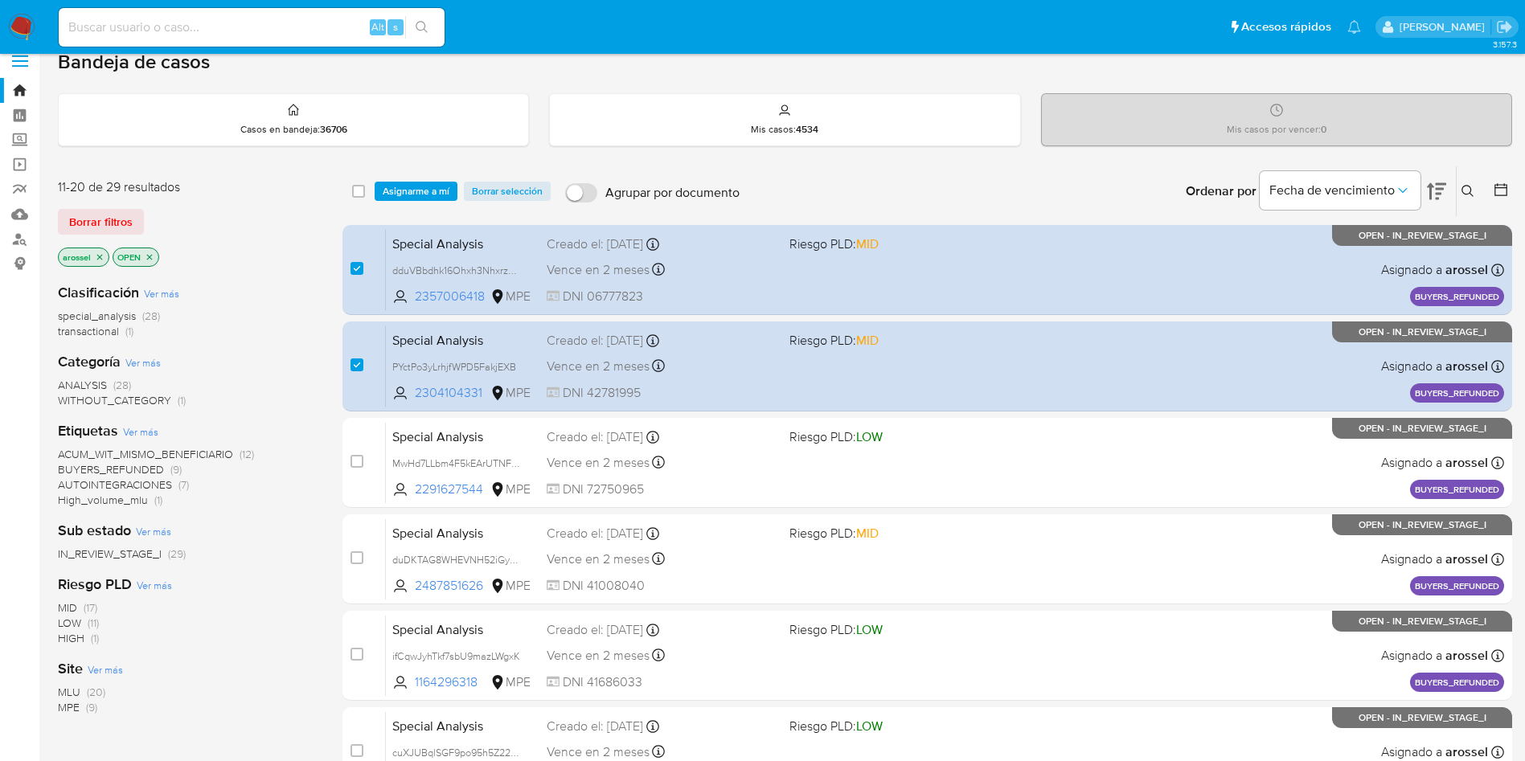
scroll to position [0, 0]
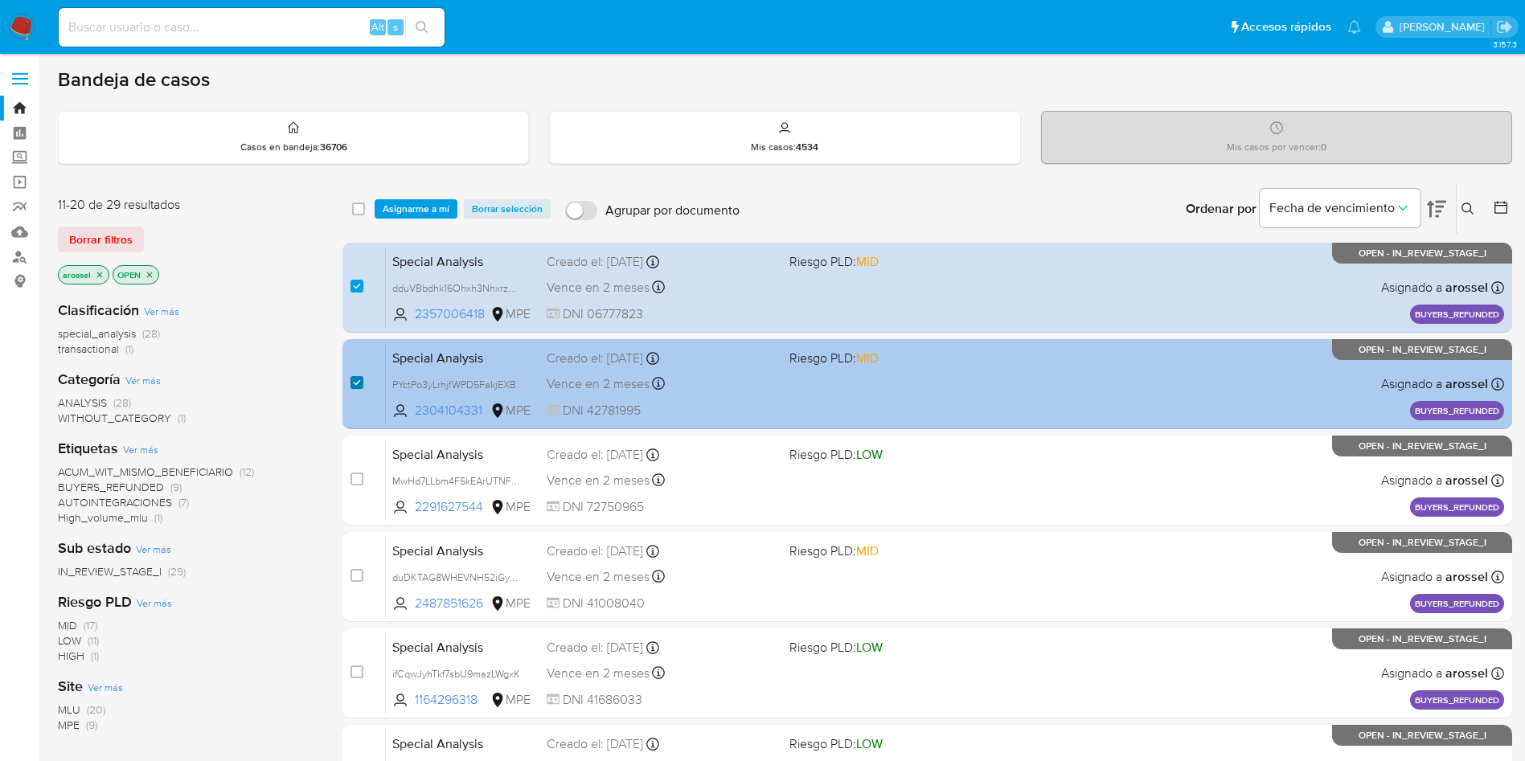
click at [354, 383] on input "checkbox" at bounding box center [356, 382] width 13 height 13
checkbox input "false"
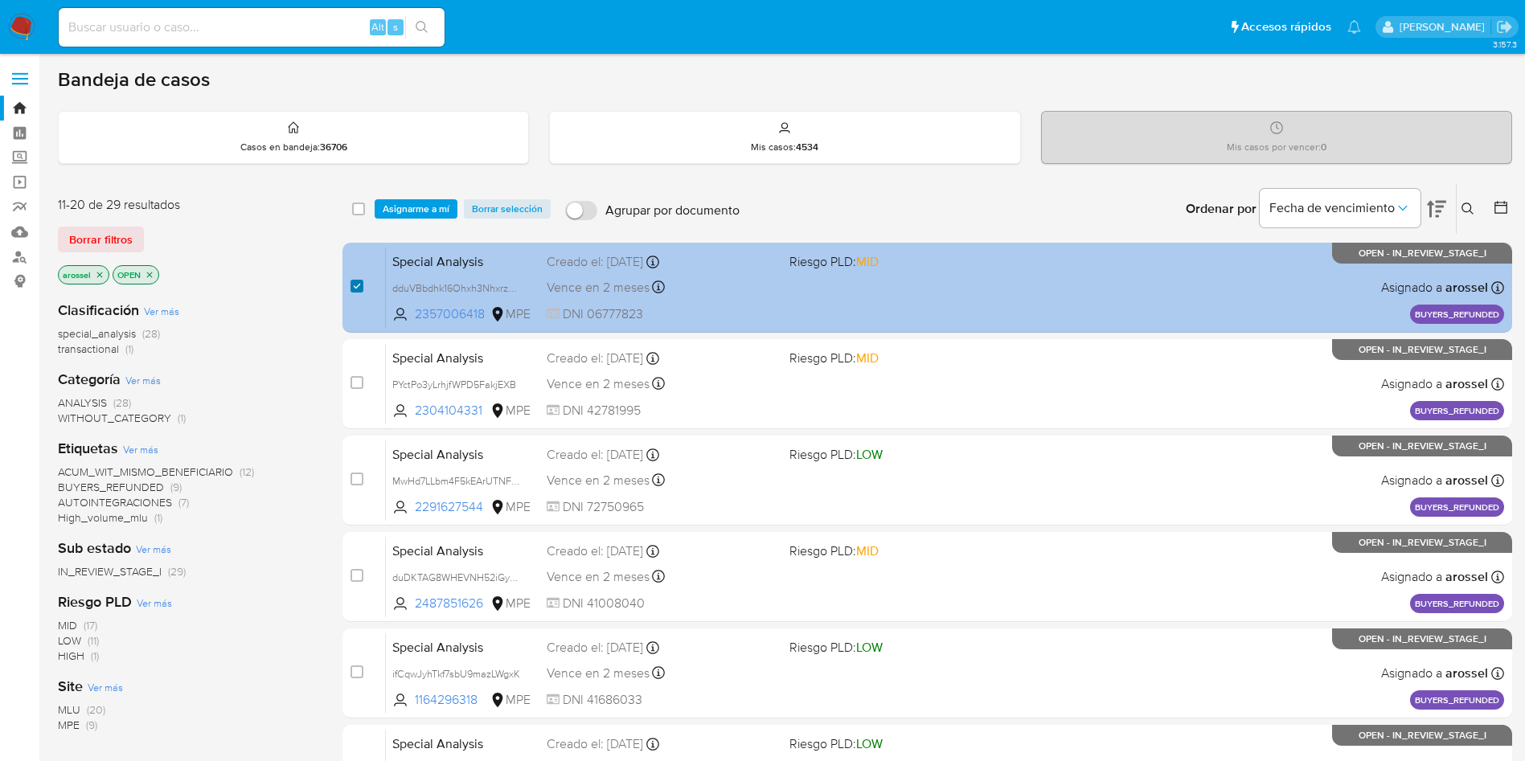
click at [354, 282] on input "checkbox" at bounding box center [356, 286] width 13 height 13
checkbox input "false"
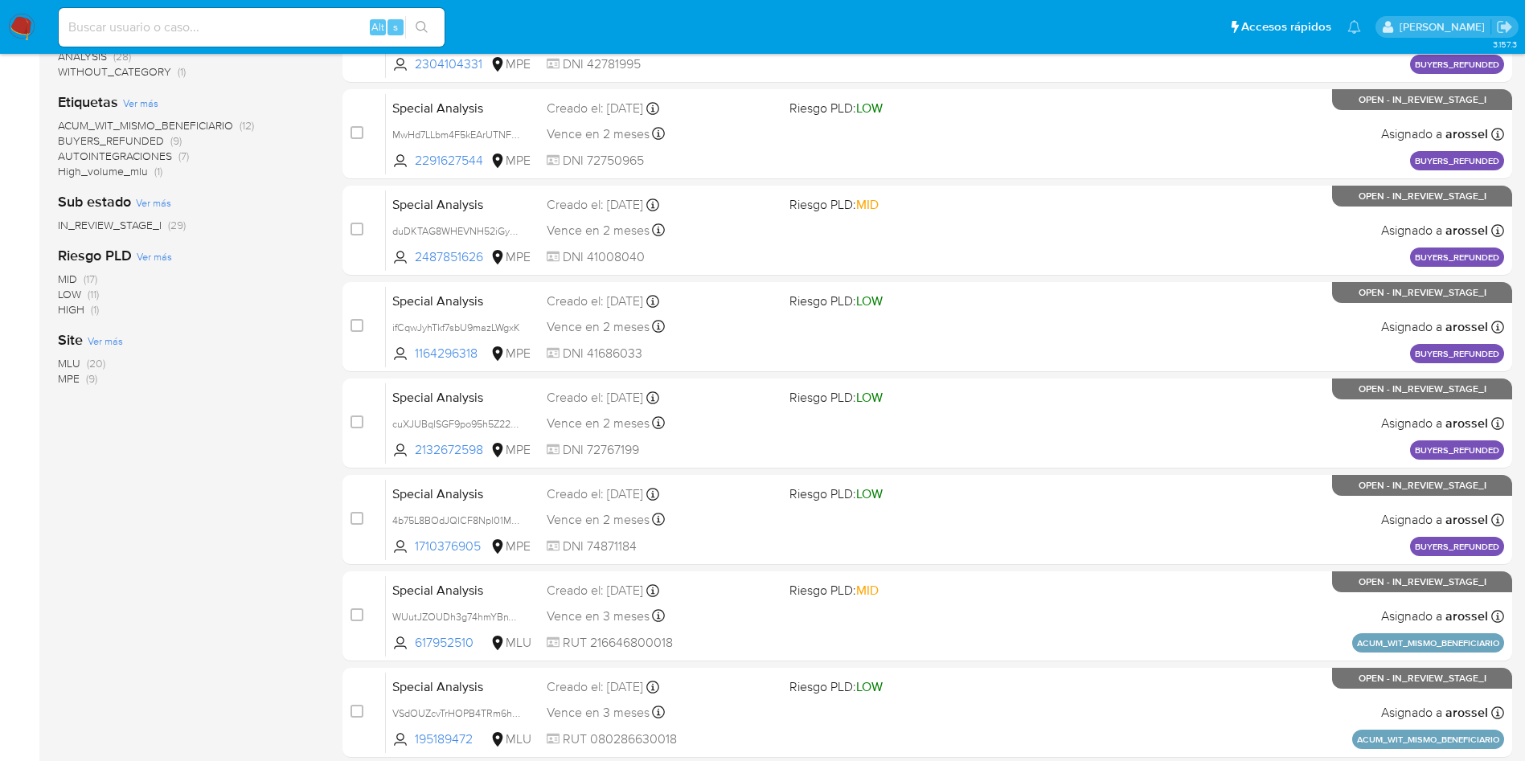
scroll to position [508, 0]
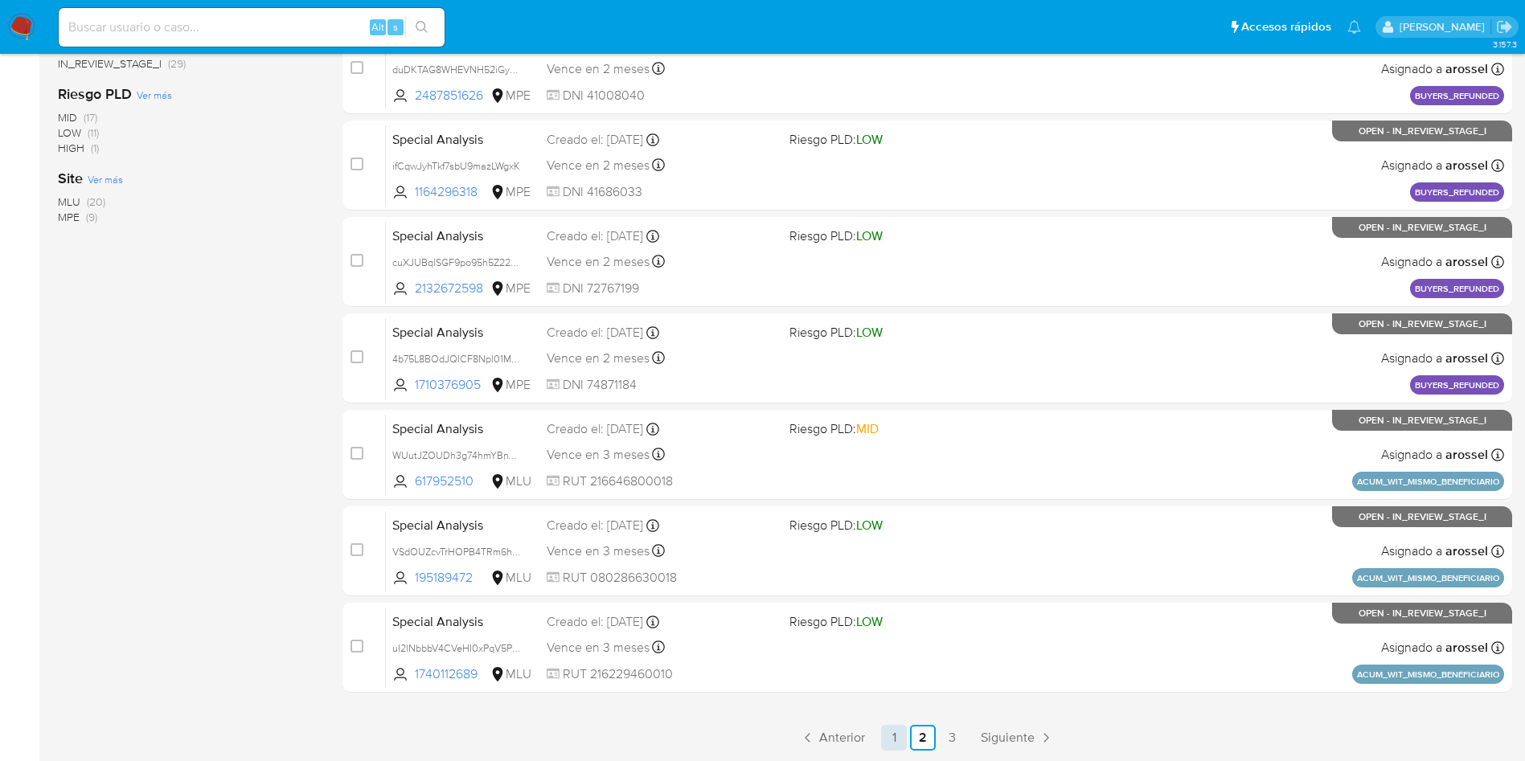
click at [898, 735] on link "1" at bounding box center [894, 738] width 26 height 26
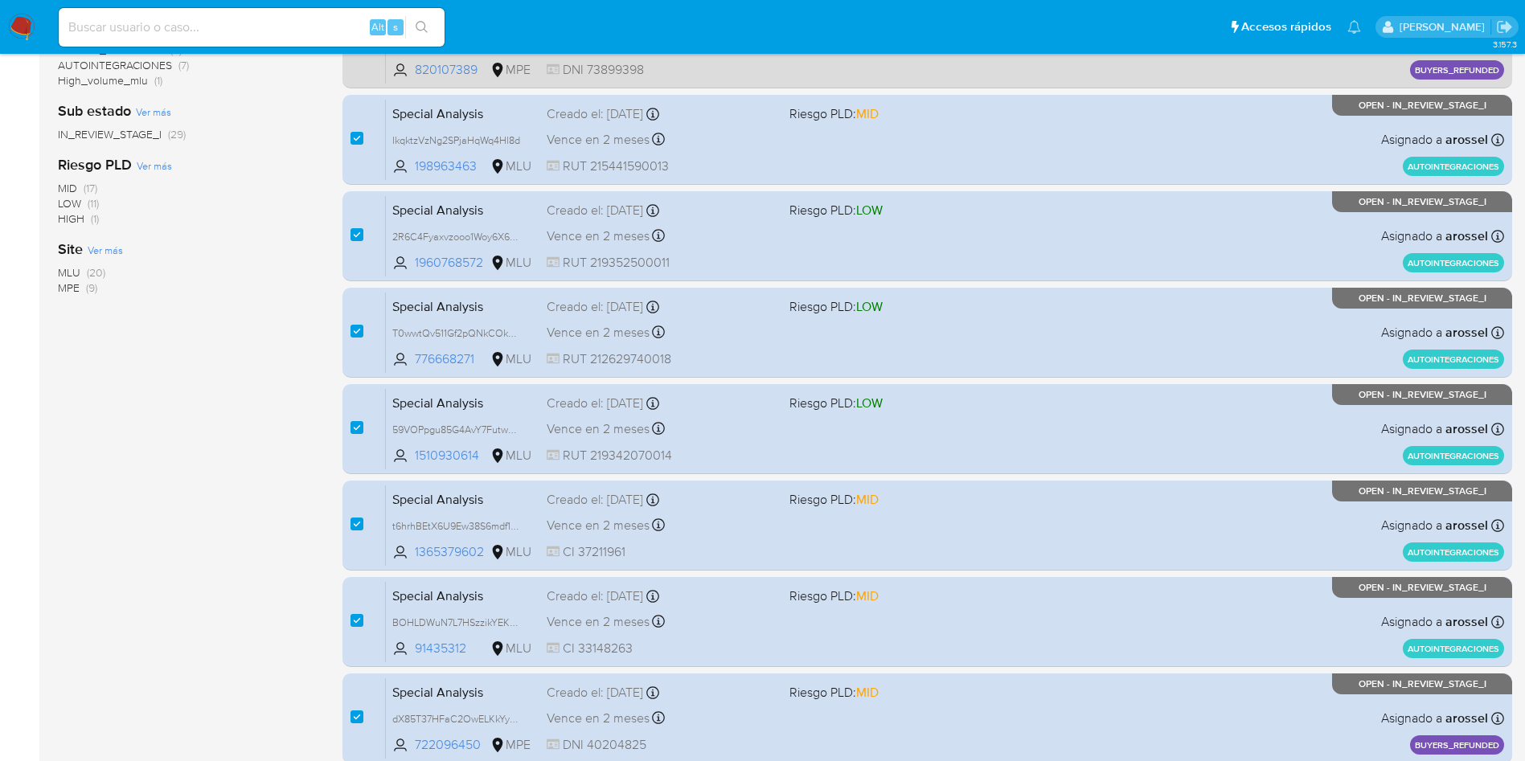
scroll to position [482, 0]
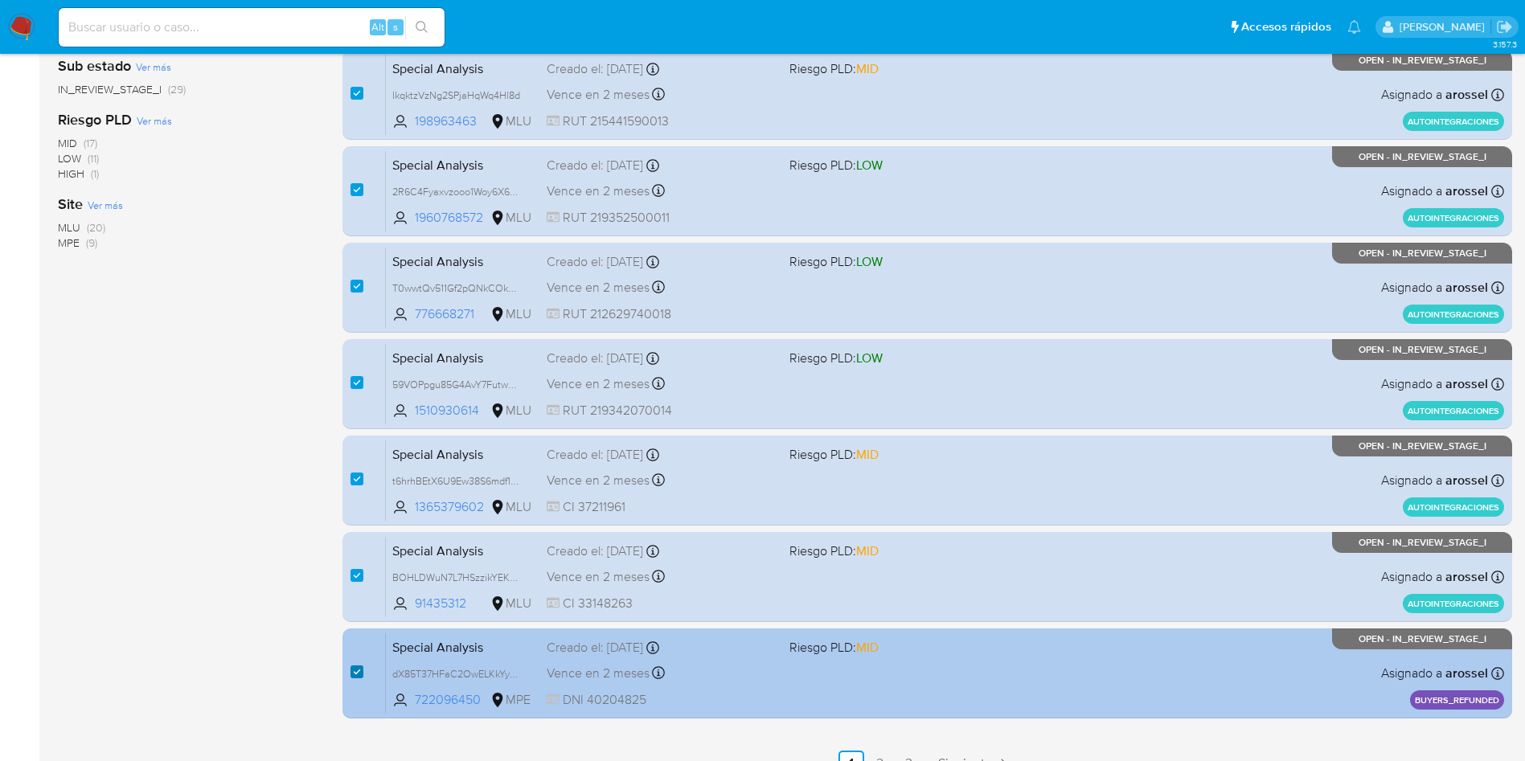
click at [351, 673] on input "checkbox" at bounding box center [356, 671] width 13 height 13
checkbox input "false"
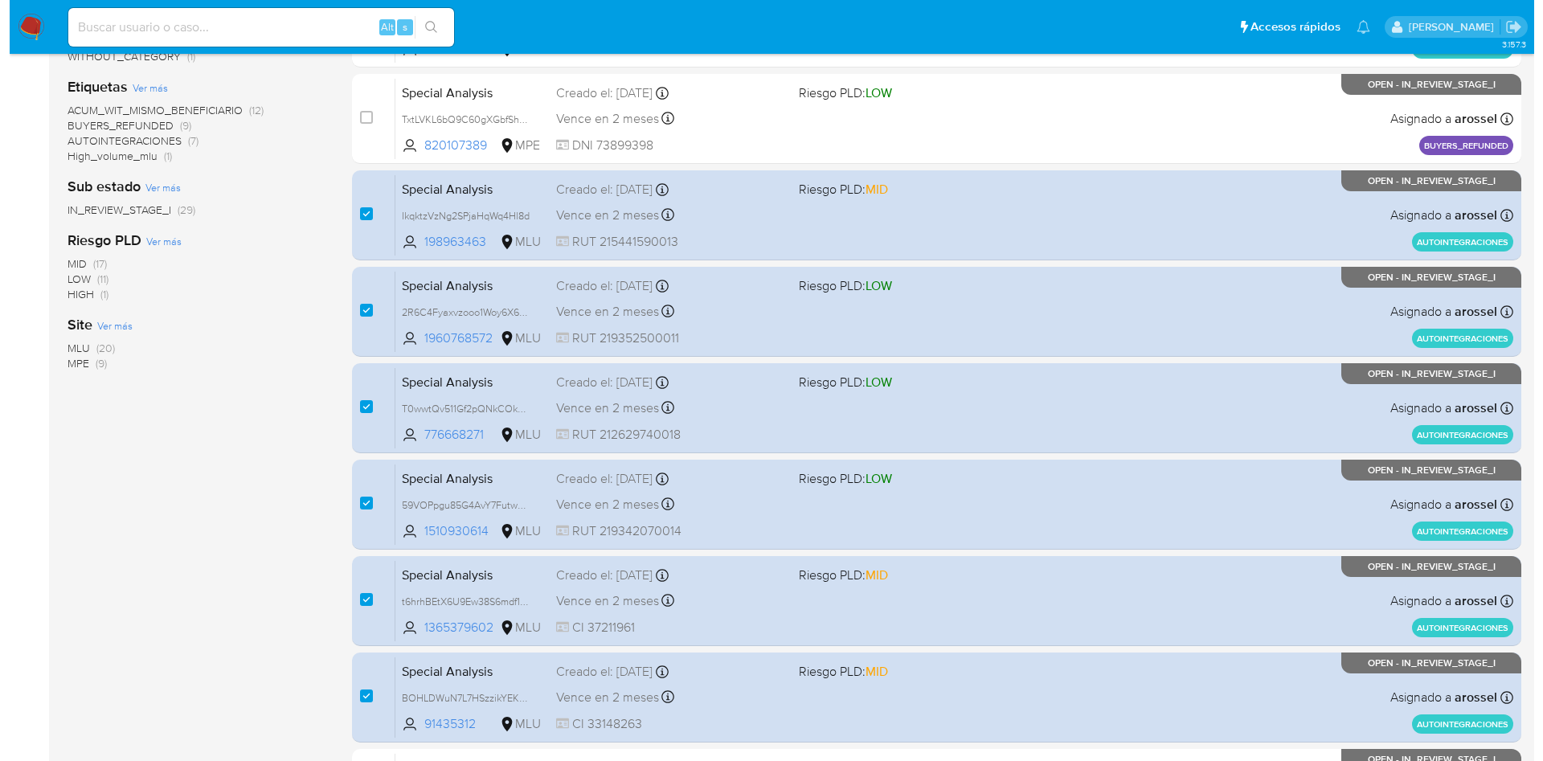
scroll to position [0, 0]
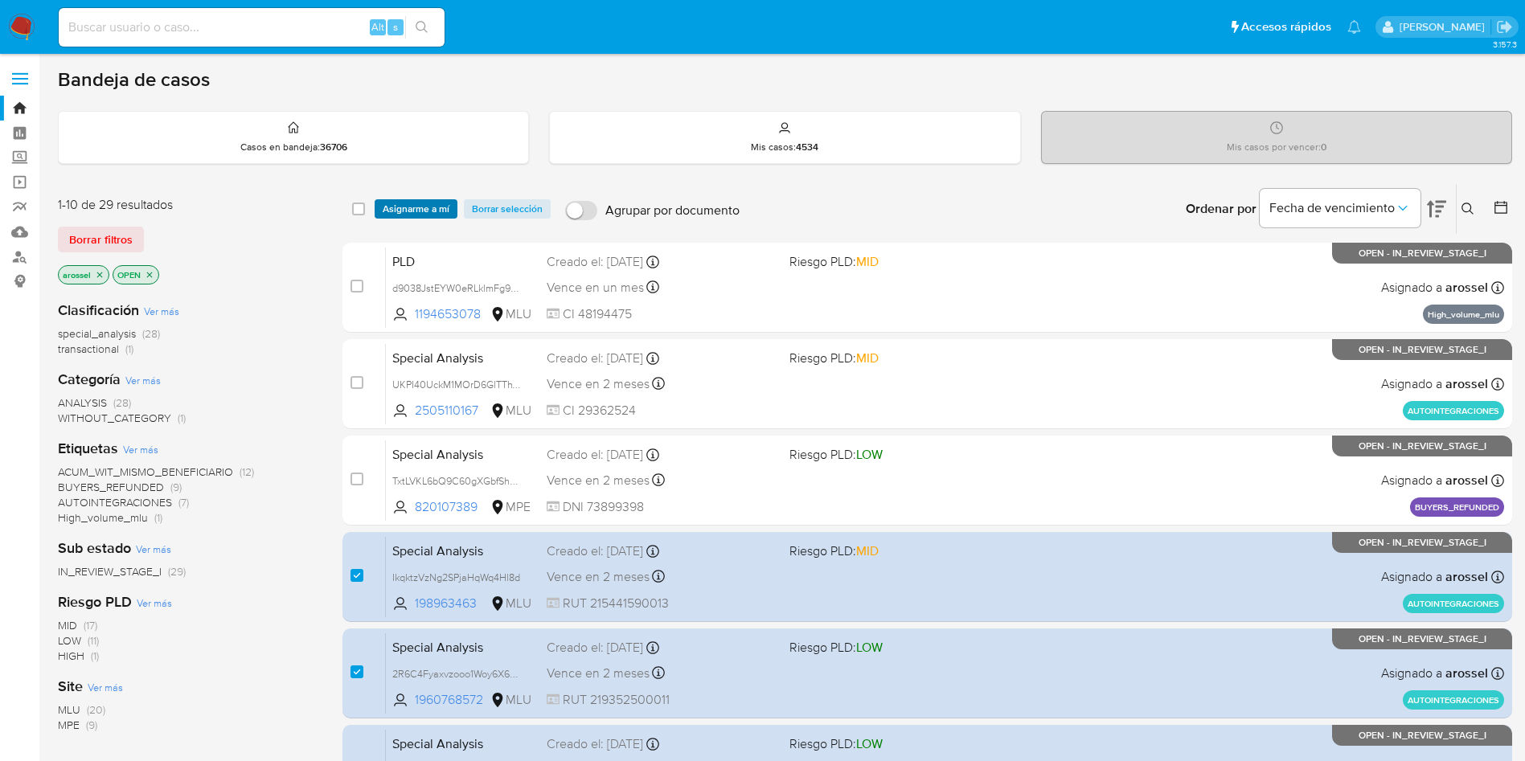
click at [413, 209] on span "Asignarme a mí" at bounding box center [416, 209] width 67 height 16
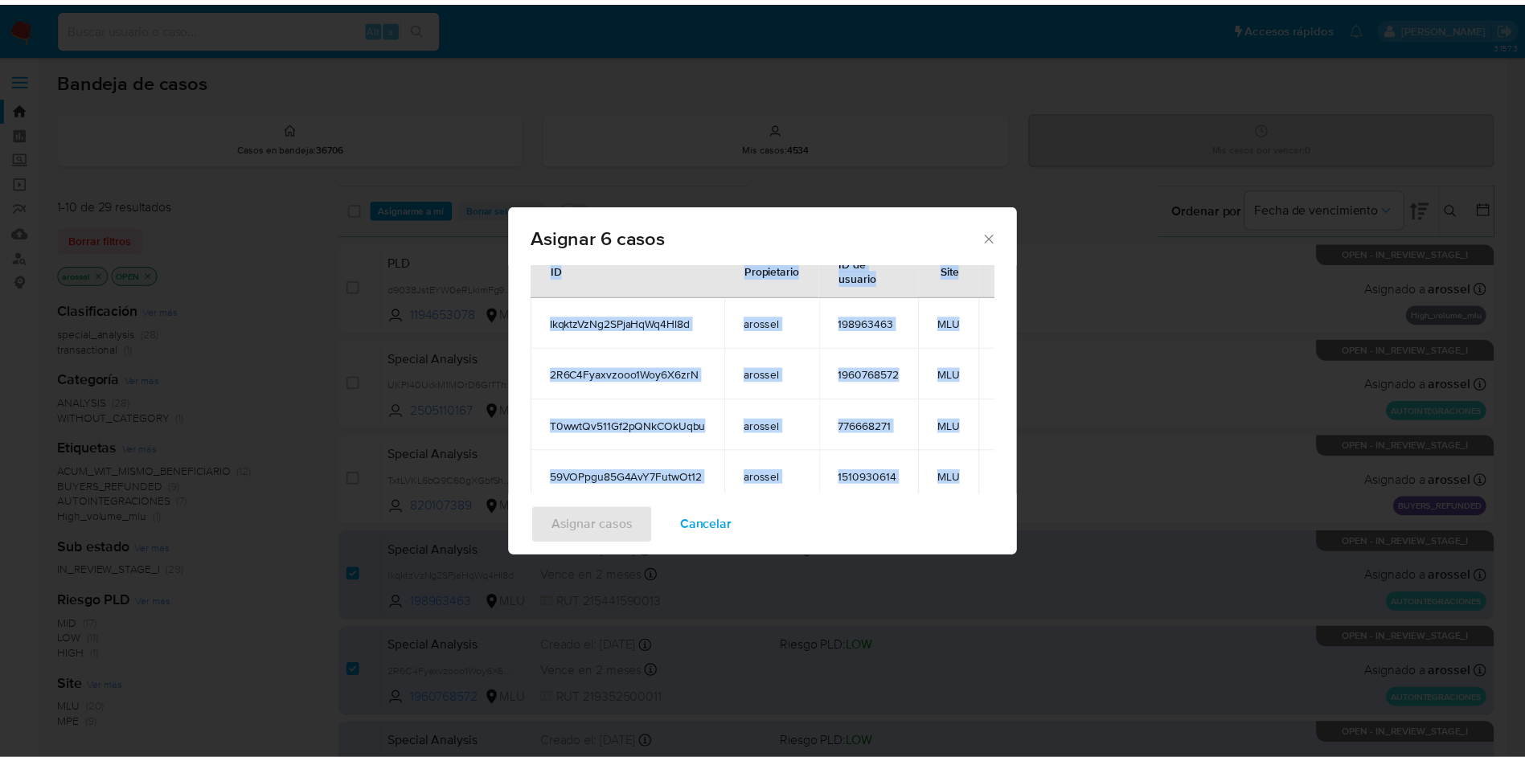
scroll to position [241, 0]
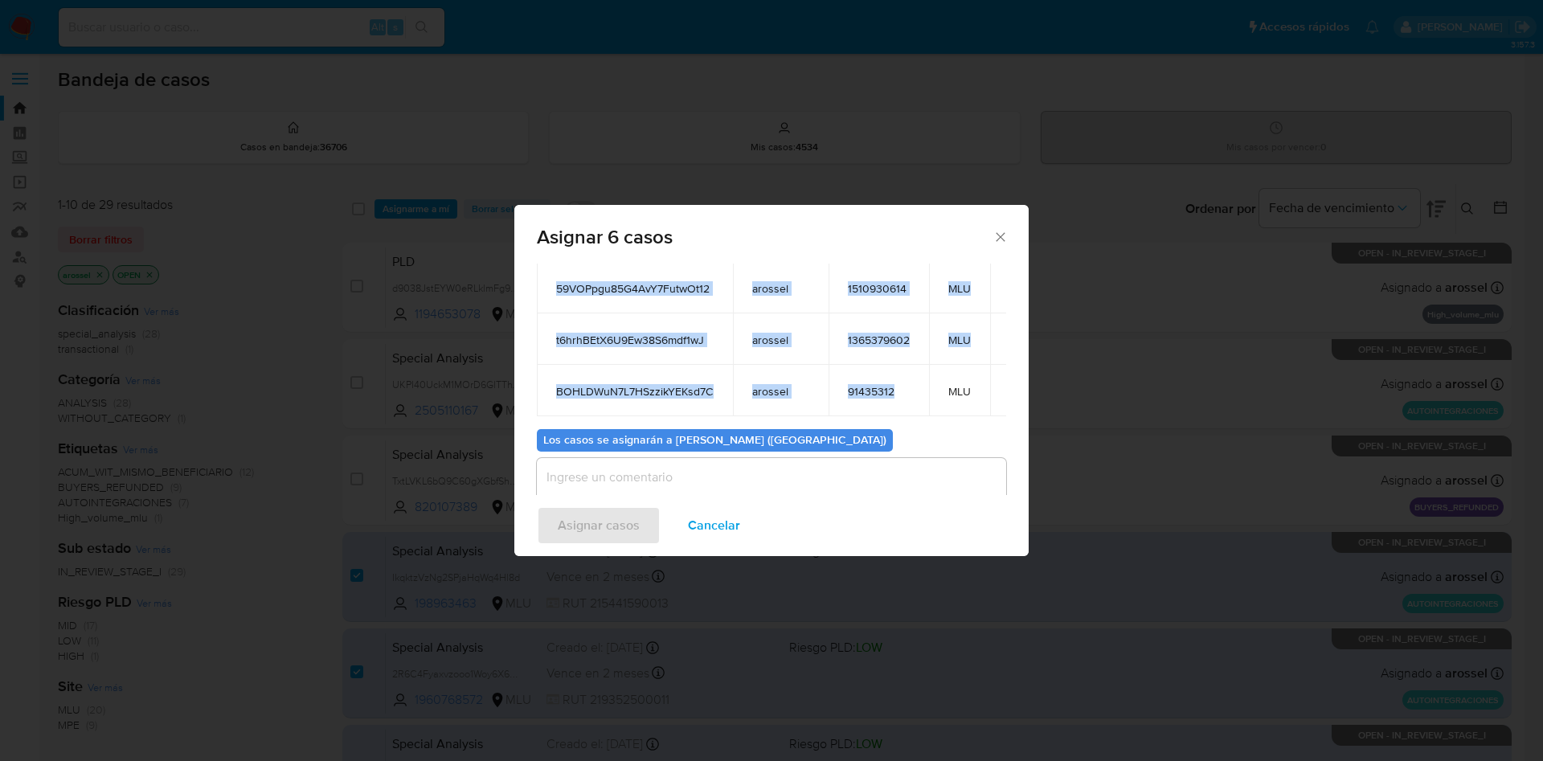
drag, startPoint x: 543, startPoint y: 321, endPoint x: 901, endPoint y: 377, distance: 362.0
click at [901, 377] on table "ID Propietario ID de usuario Site IkqktzVzNg2SPjaHqWq4Hl8d arossel 198963463 ML…" at bounding box center [792, 234] width 511 height 363
copy table "ID Propietario ID de usuario Site IkqktzVzNg2SPjaHqWq4Hl8d arossel 198963463 ML…"
click at [958, 176] on div "Asignar 6 casos Casos a asignar: ID Propietario ID de usuario Site IkqktzVzNg2S…" at bounding box center [771, 380] width 1543 height 761
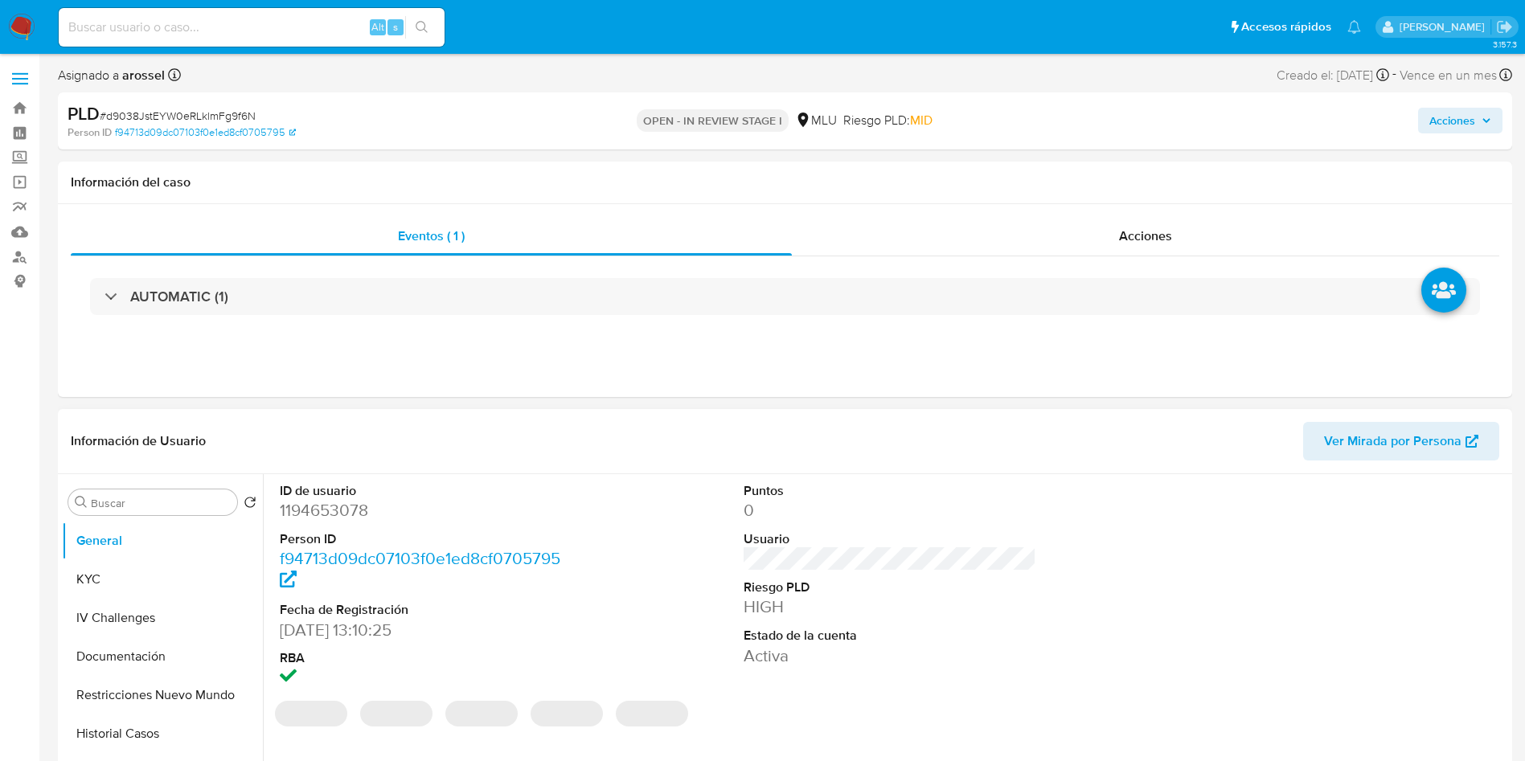
select select "10"
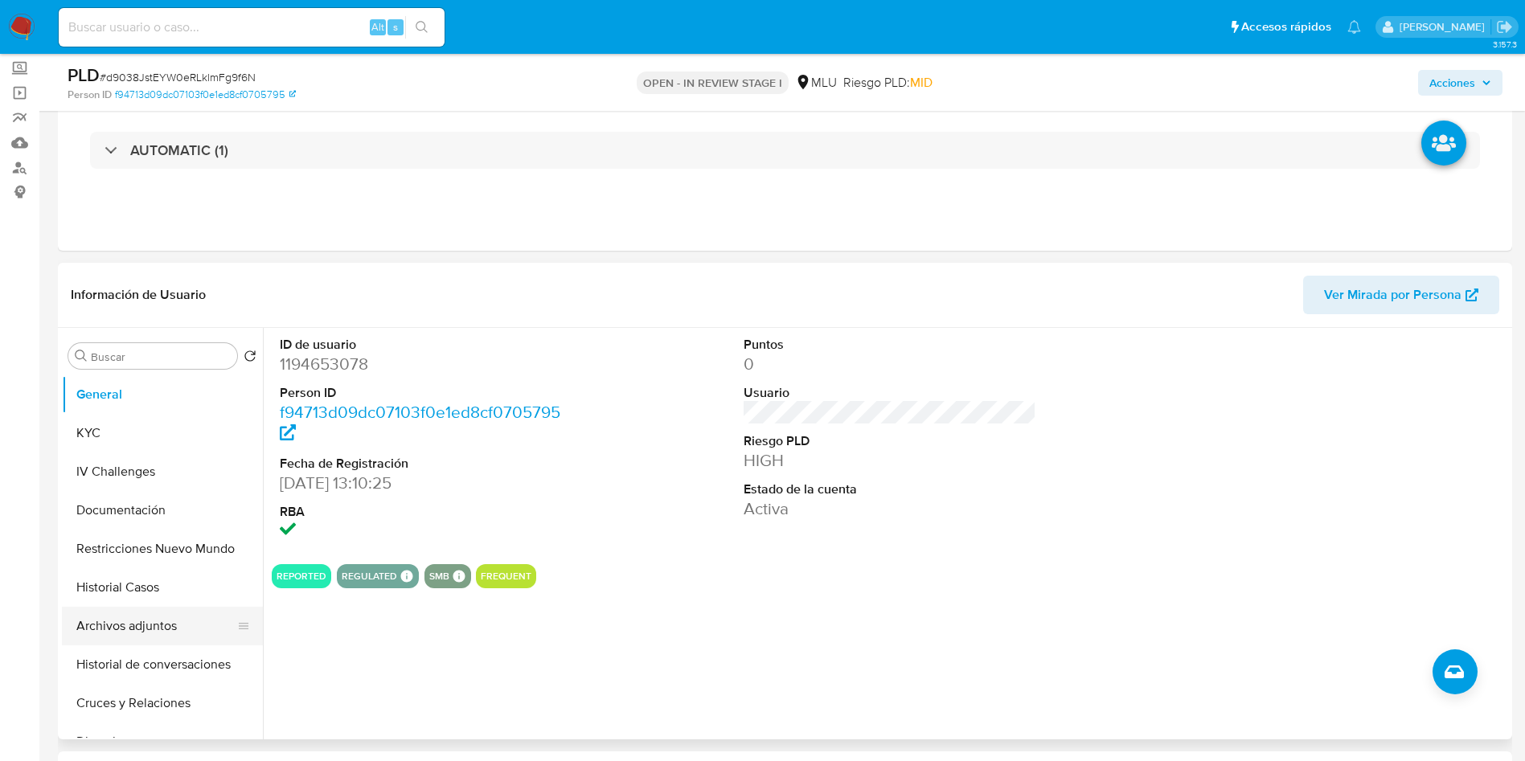
scroll to position [121, 0]
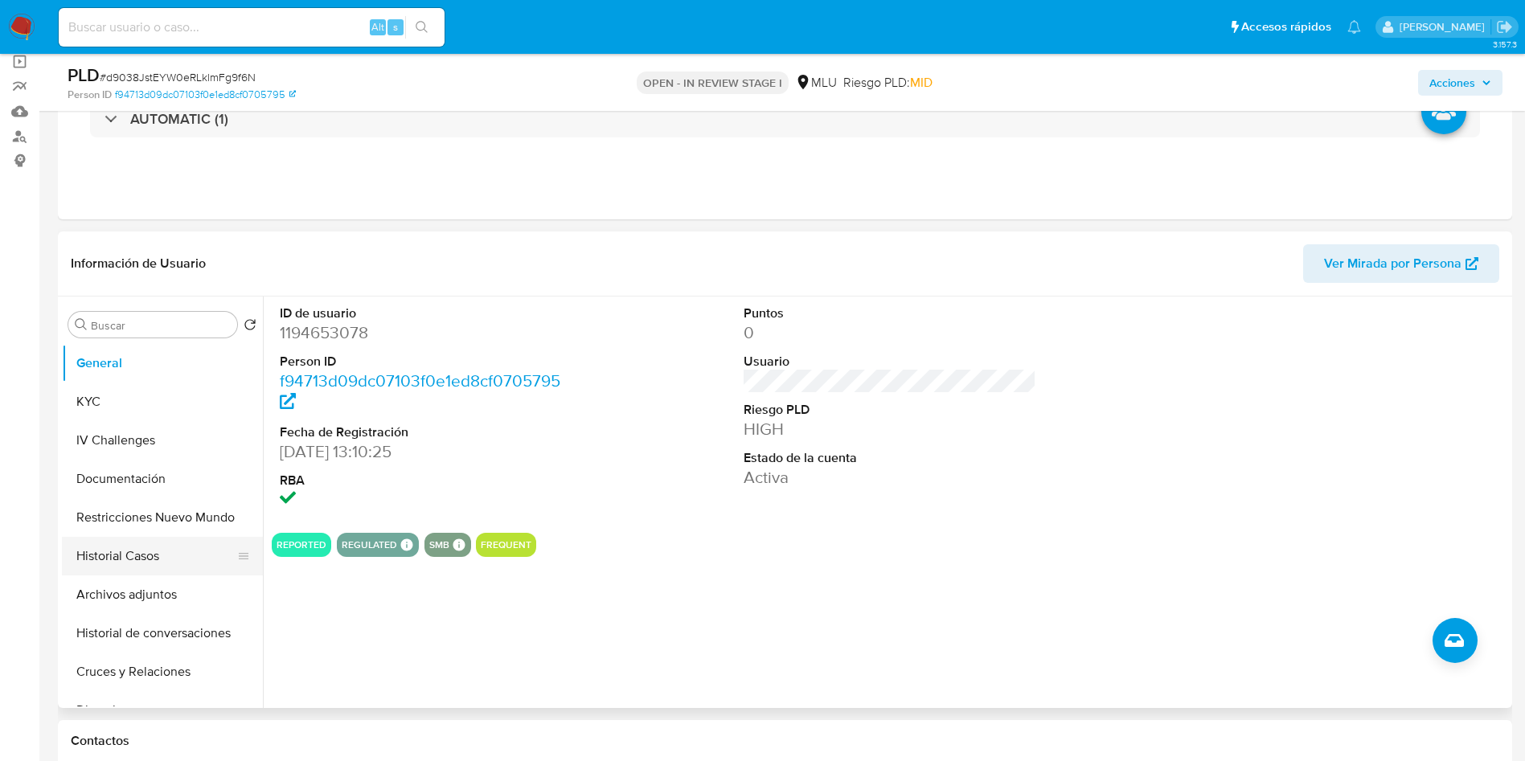
click at [134, 546] on button "Historial Casos" at bounding box center [156, 556] width 188 height 39
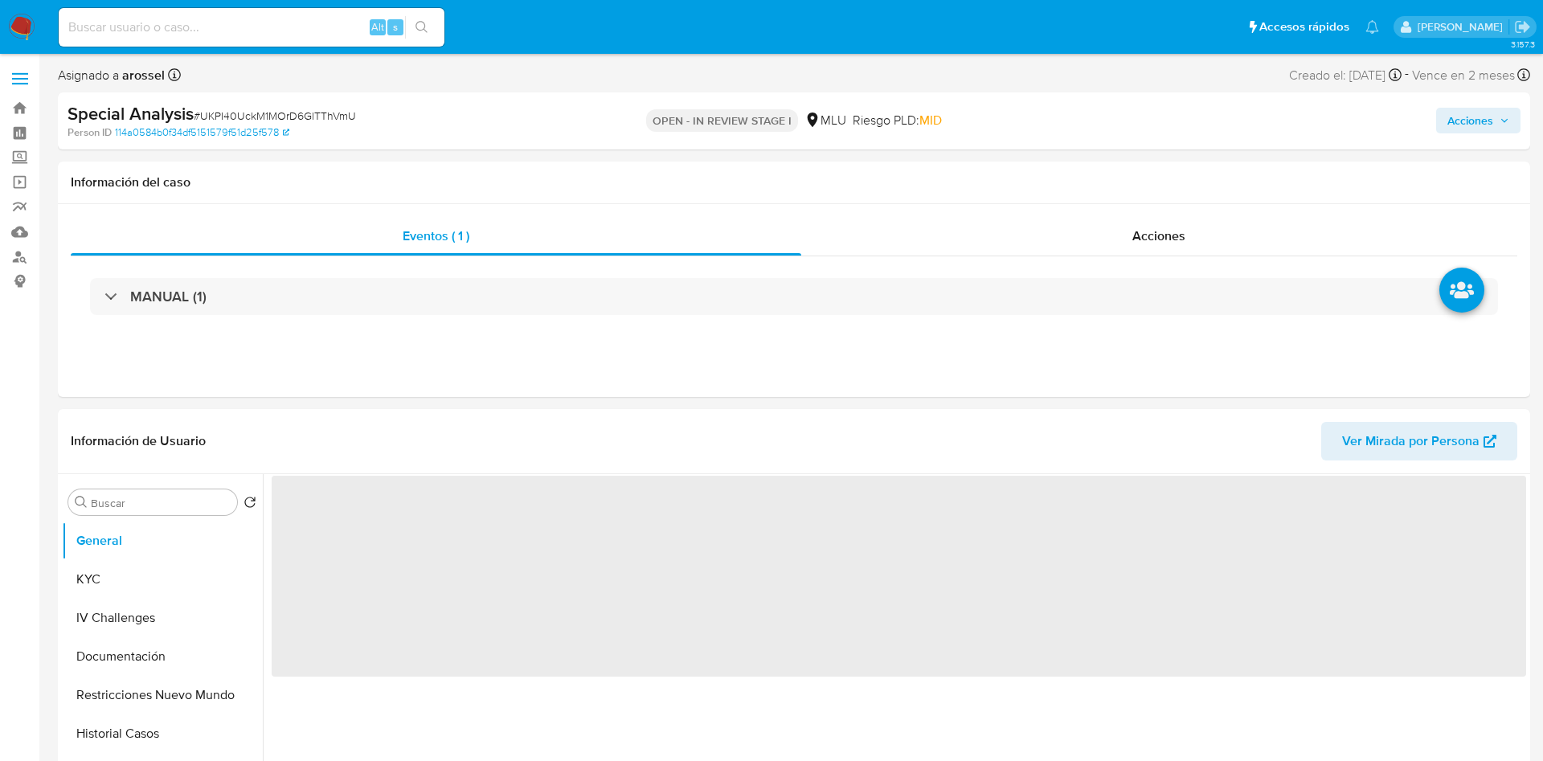
select select "10"
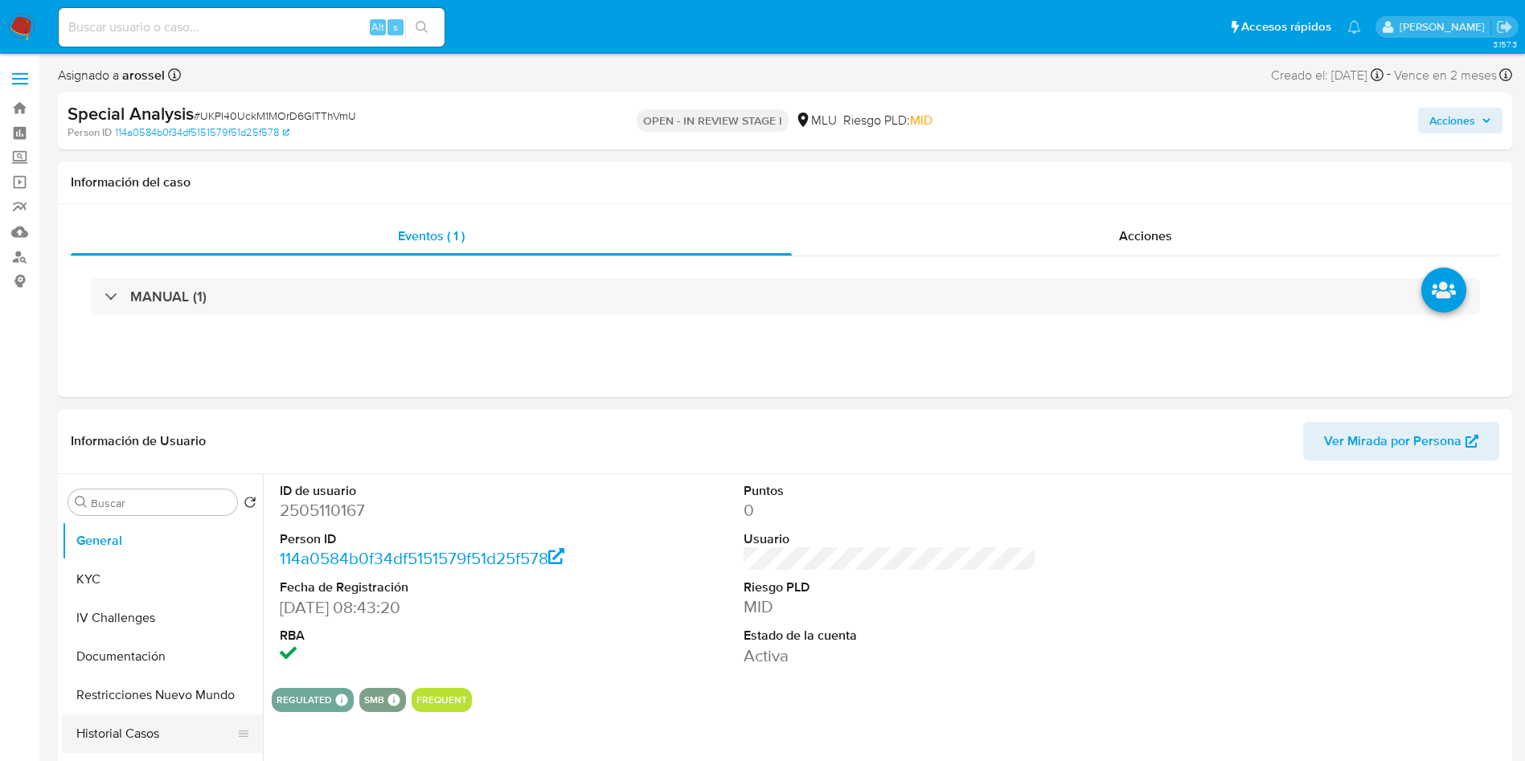
click at [140, 724] on button "Historial Casos" at bounding box center [156, 733] width 188 height 39
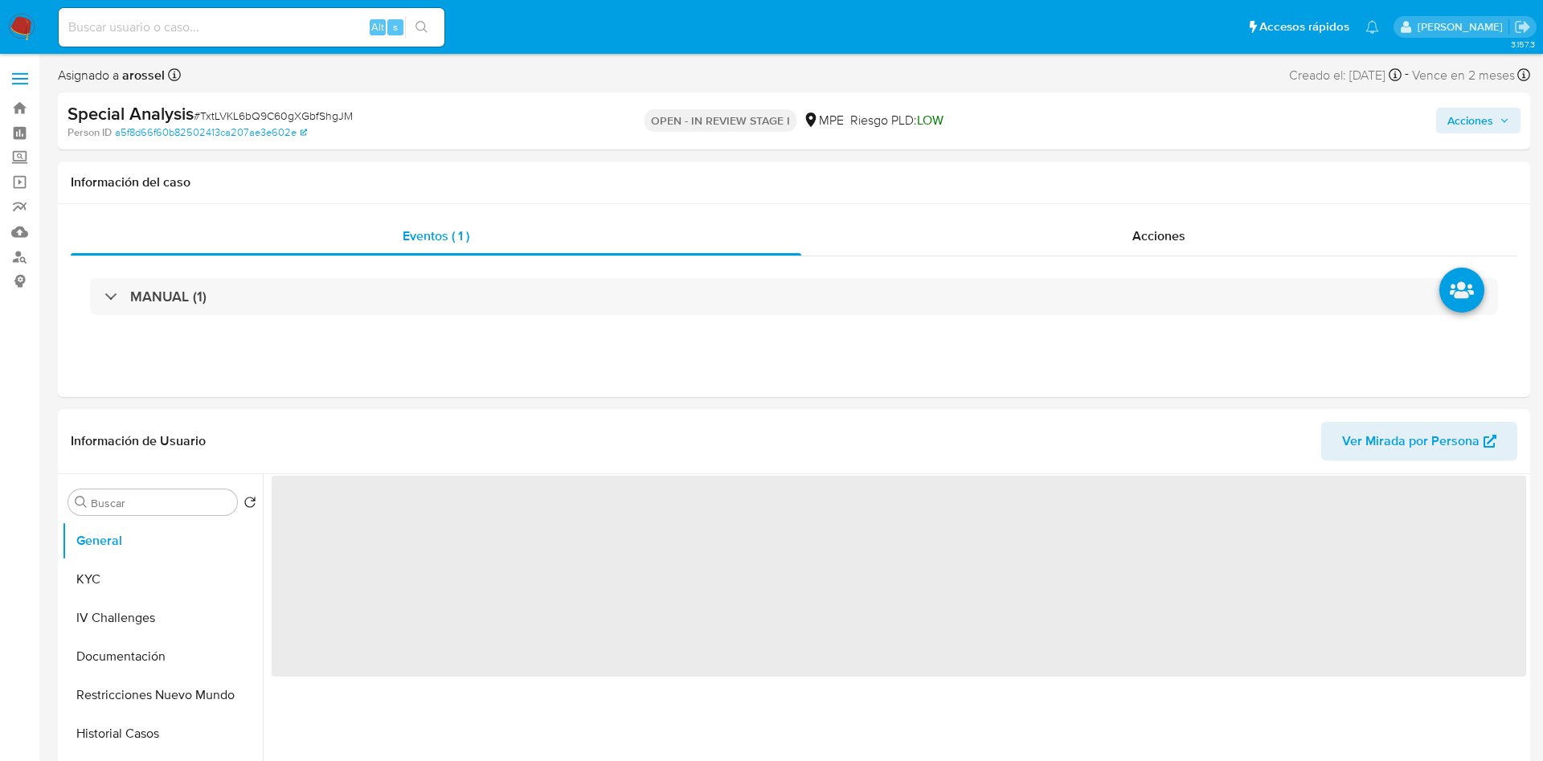
select select "10"
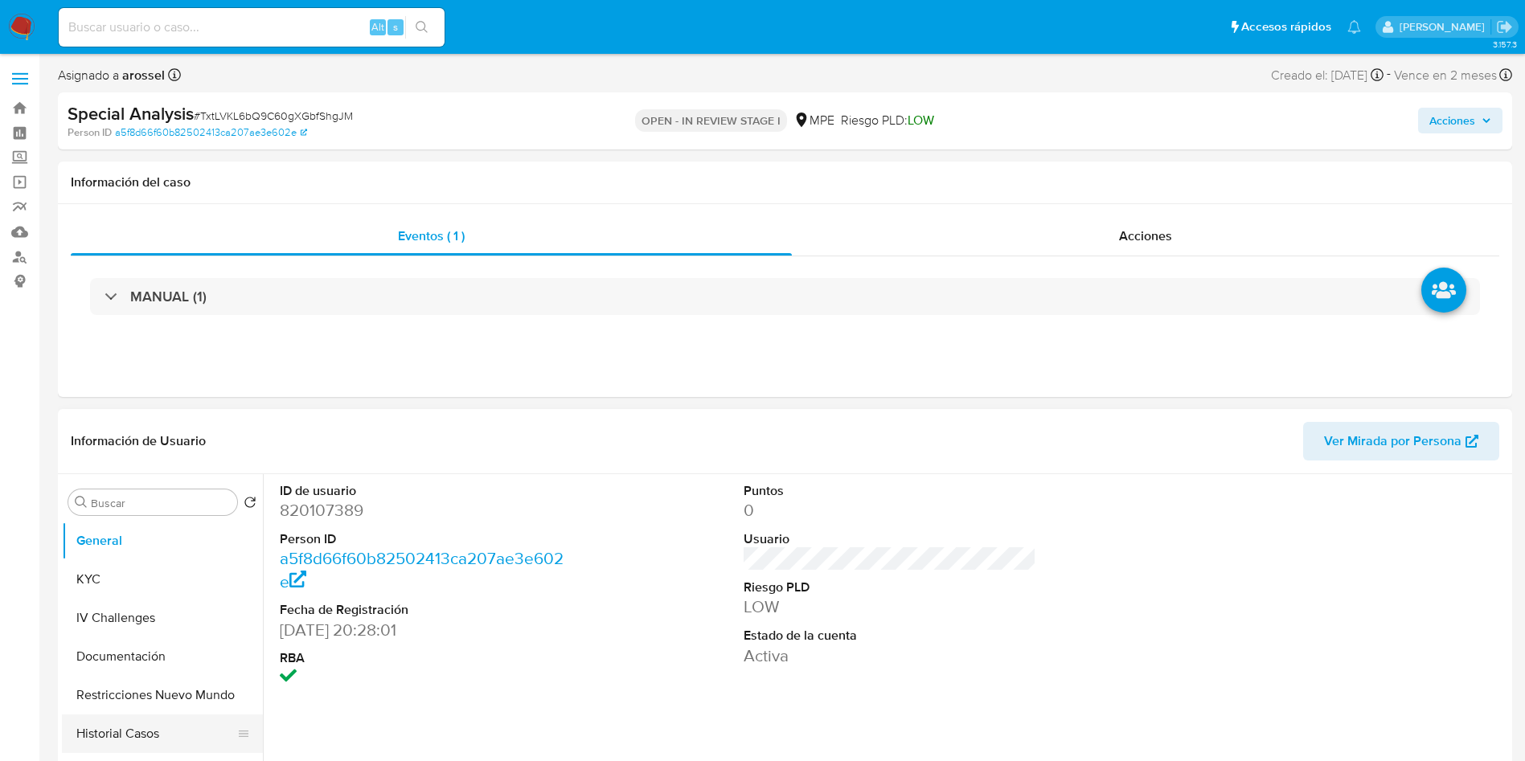
click at [194, 737] on button "Historial Casos" at bounding box center [156, 733] width 188 height 39
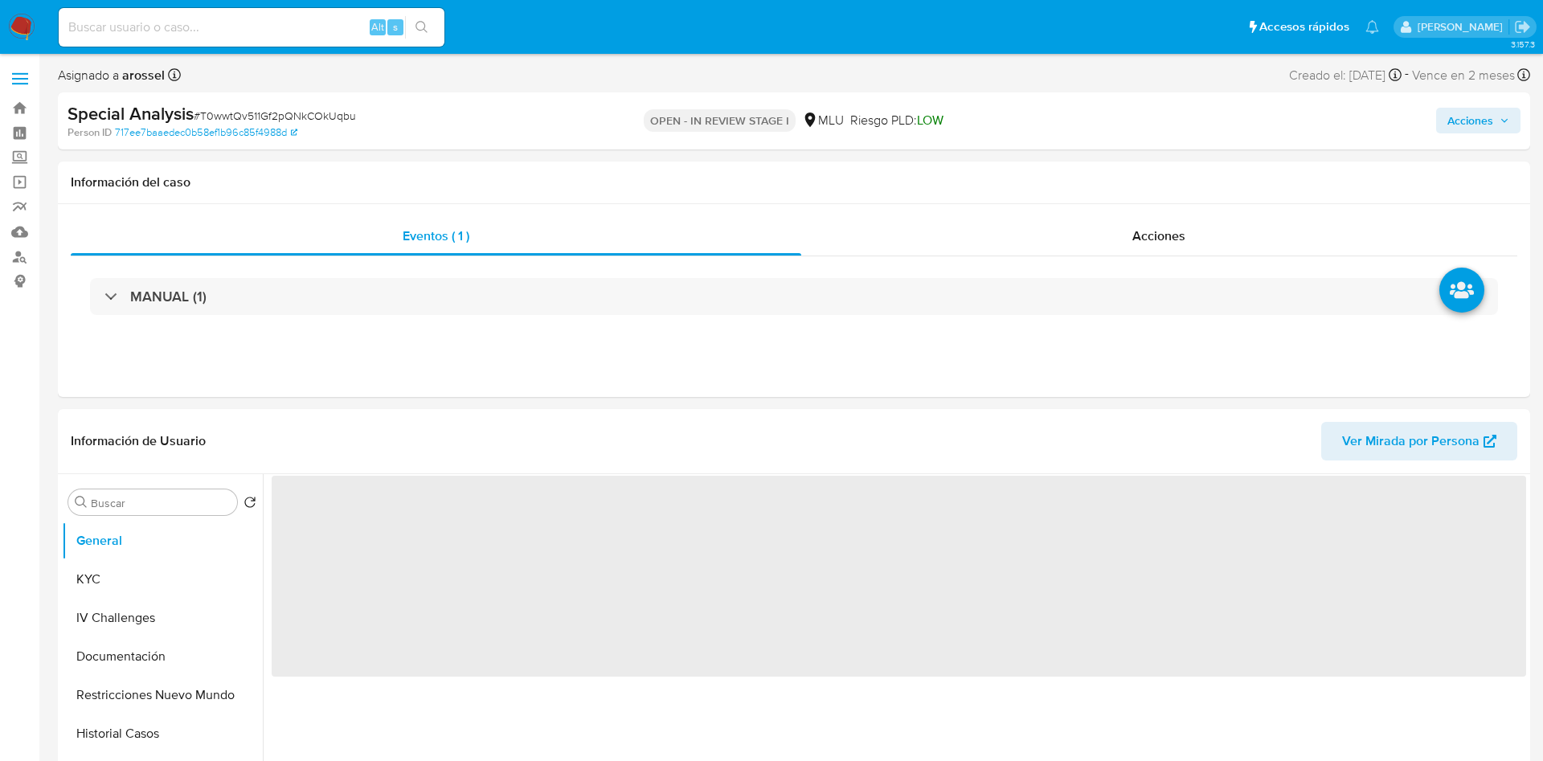
select select "10"
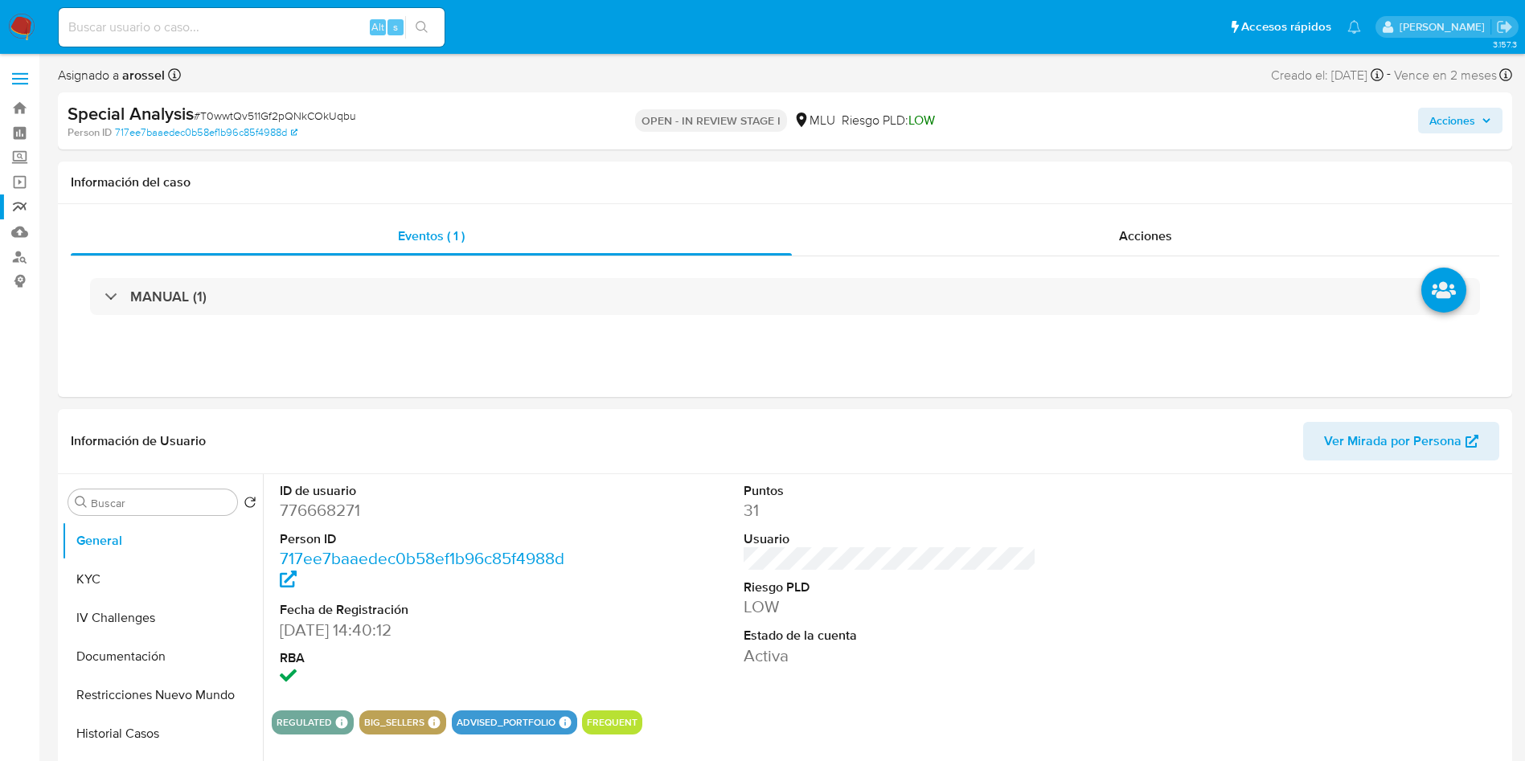
click at [16, 215] on link "Reportes" at bounding box center [95, 206] width 191 height 25
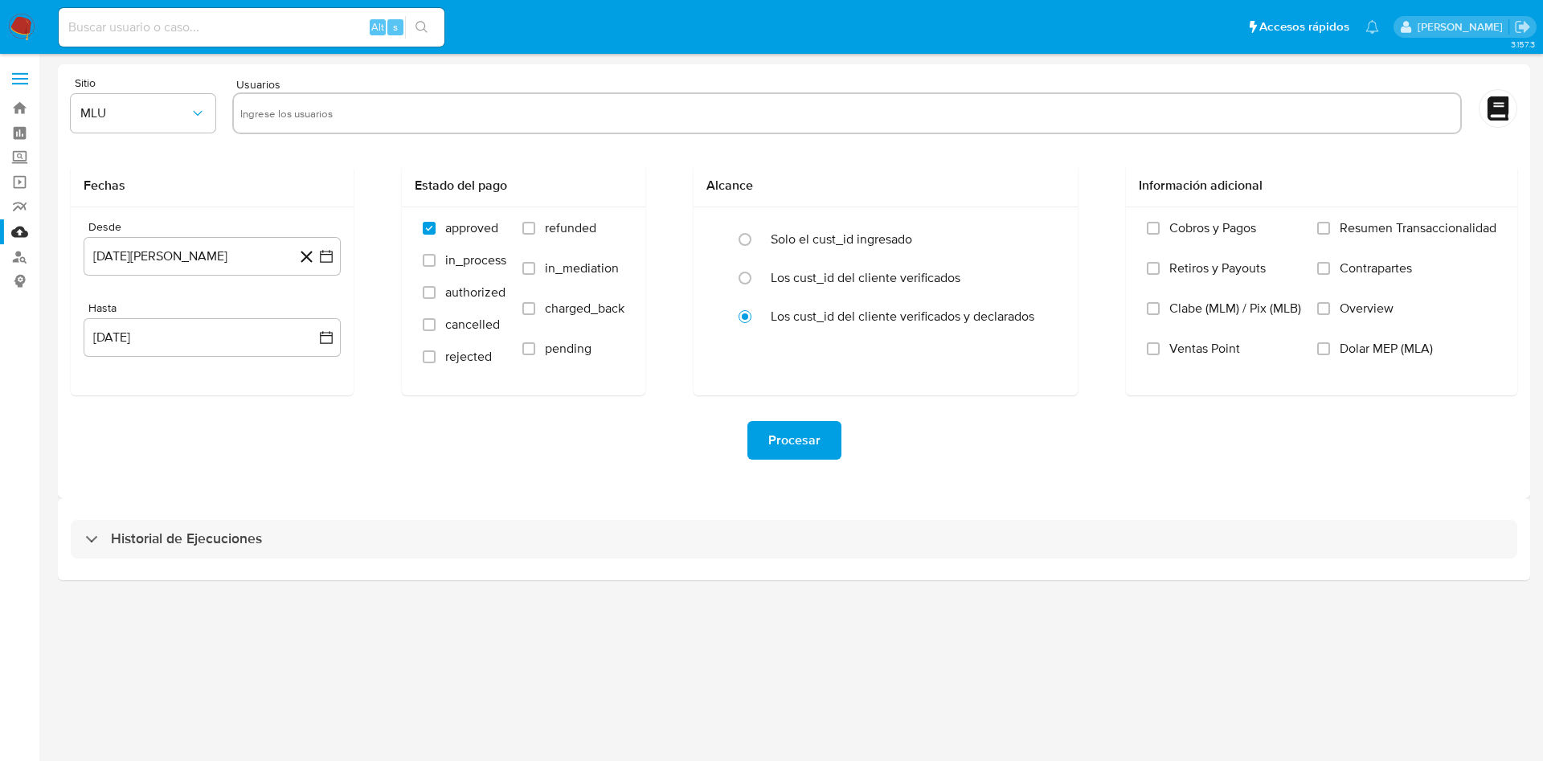
click at [397, 100] on input "text" at bounding box center [847, 113] width 1214 height 26
paste input "198963463"
type input "198963463"
paste input "1960768572"
type input "1960768572"
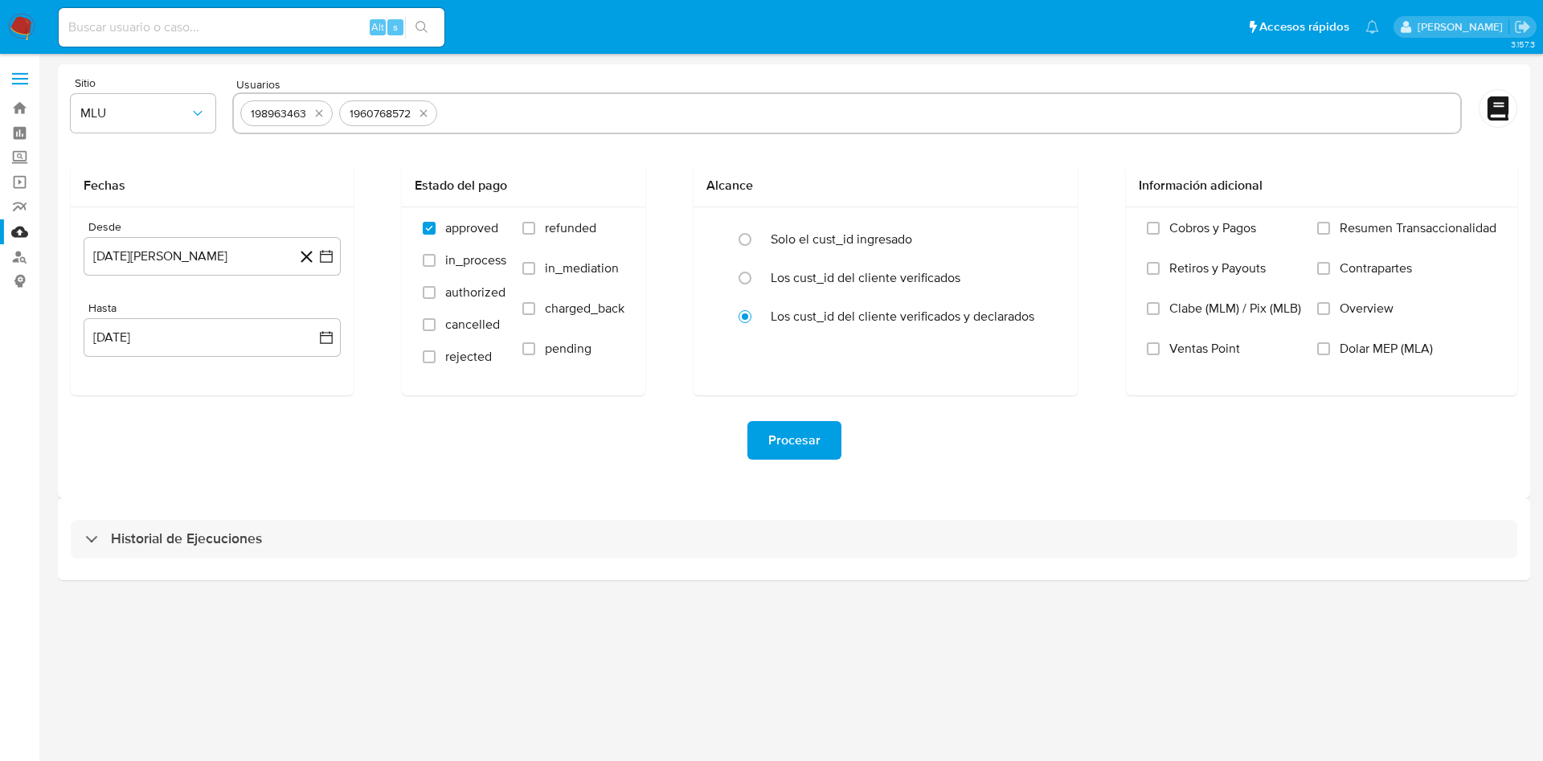
paste input "776668271"
type input "776668271"
paste input "1510930614"
type input "1510930614"
paste input "1365379602"
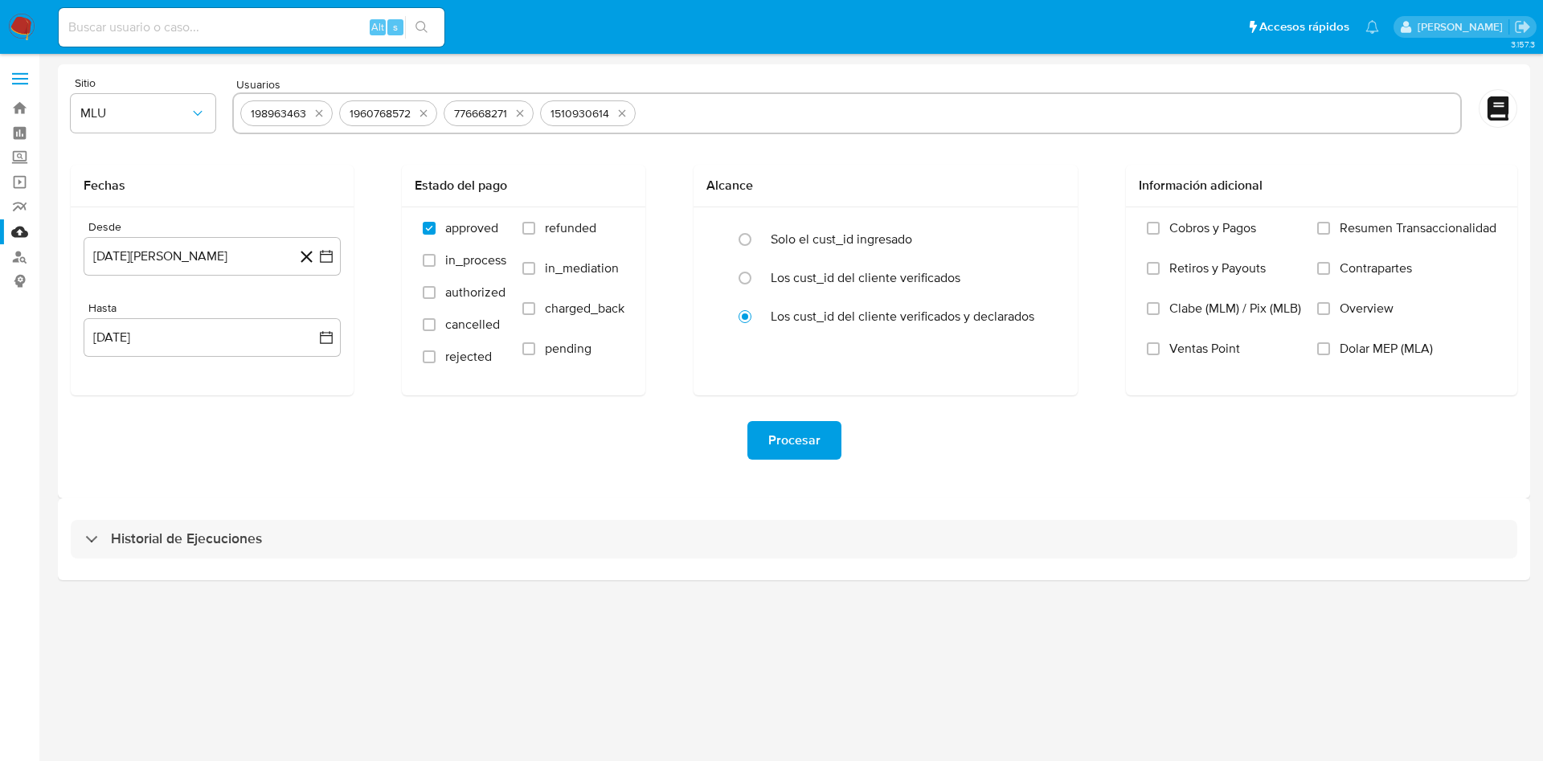
type input "1365379602"
paste input "91435312"
type input "91435312"
click at [328, 256] on icon "button" at bounding box center [326, 256] width 16 height 16
click at [315, 327] on div "agosto 2024 agosto 2024 lun lunes mar martes mié miércoles jue jueves vie viern…" at bounding box center [212, 410] width 219 height 211
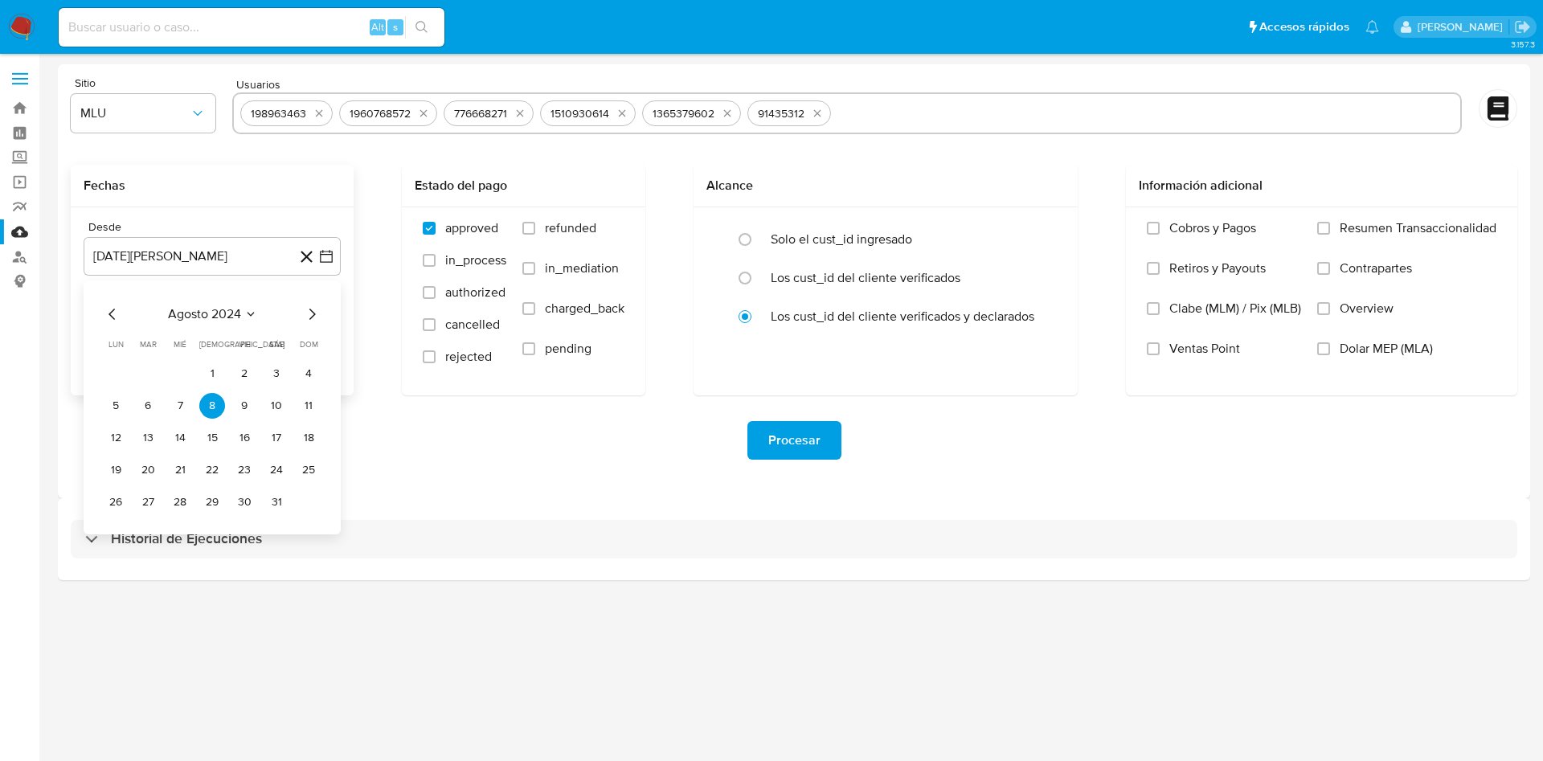
click at [317, 323] on icon "Mes siguiente" at bounding box center [311, 314] width 19 height 19
click at [306, 404] on button "8" at bounding box center [309, 406] width 26 height 26
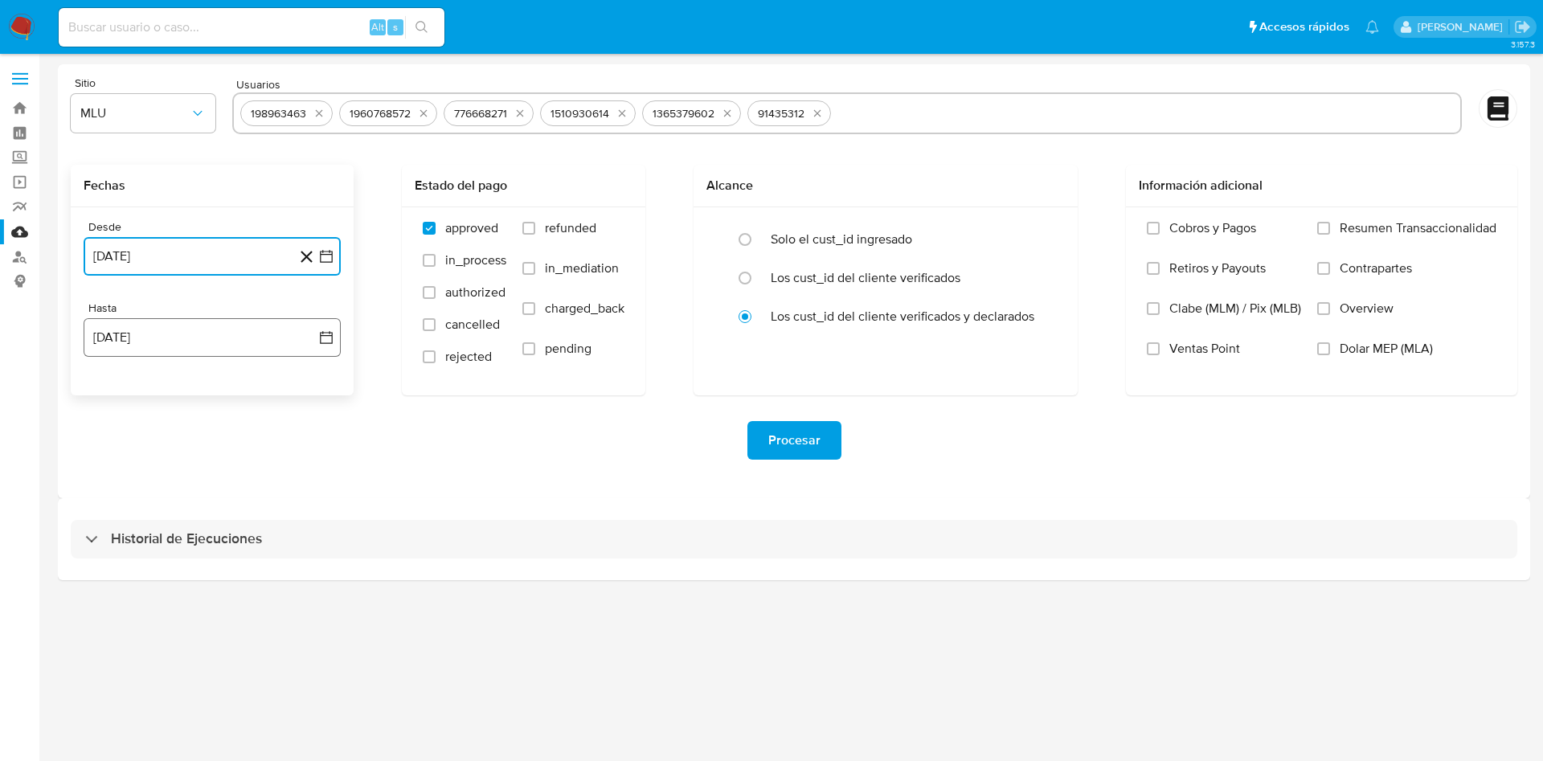
click at [324, 326] on button "8 de septiembre de 2025" at bounding box center [212, 337] width 257 height 39
click at [313, 449] on button "7" at bounding box center [309, 455] width 26 height 26
click at [557, 220] on span "refunded" at bounding box center [570, 228] width 51 height 16
click at [535, 222] on input "refunded" at bounding box center [528, 228] width 13 height 13
checkbox input "true"
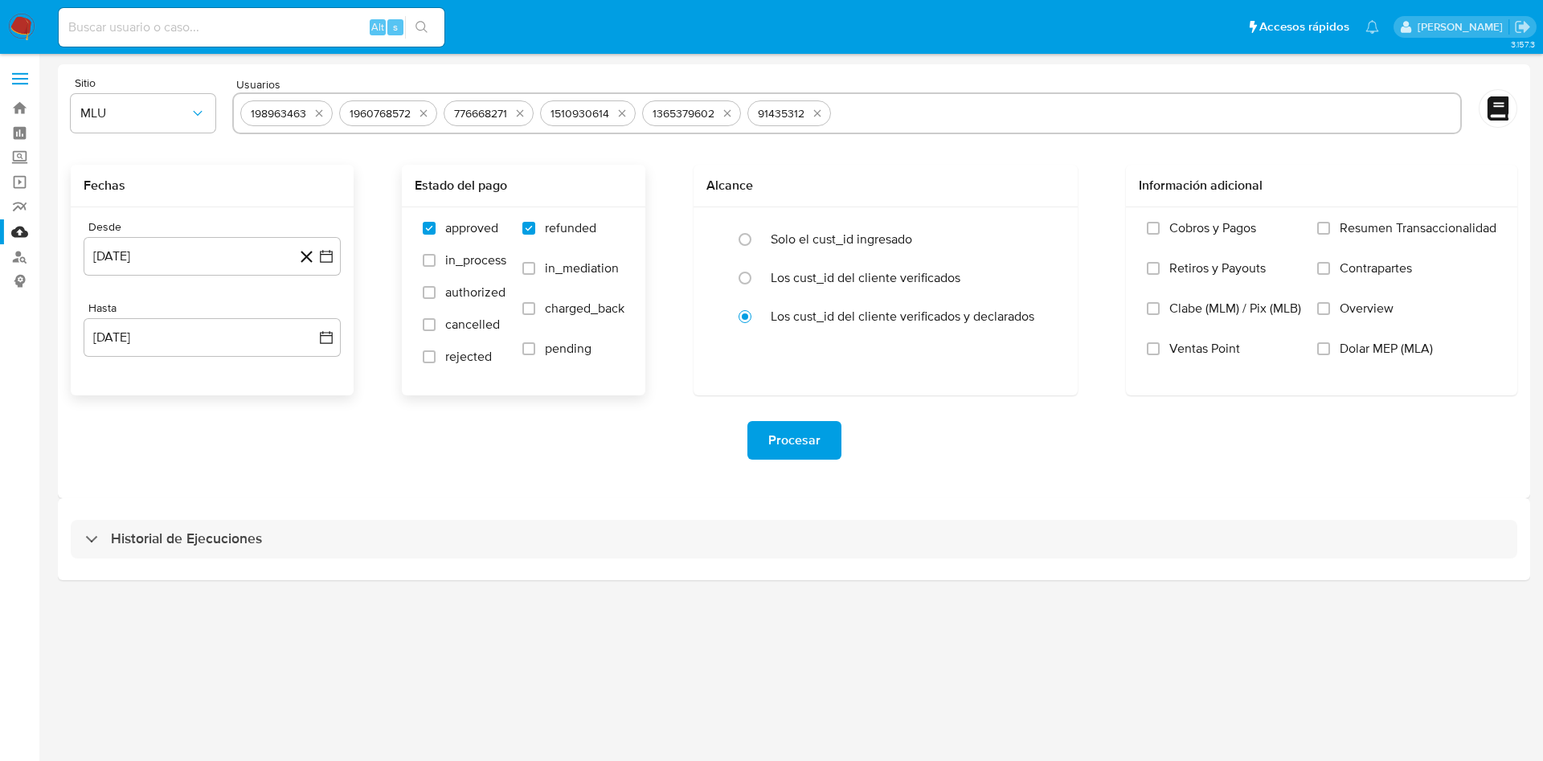
click at [593, 312] on span "charged_back" at bounding box center [585, 309] width 80 height 16
click at [535, 312] on input "charged_back" at bounding box center [528, 308] width 13 height 13
checkbox input "true"
click at [804, 416] on div "Procesar" at bounding box center [794, 440] width 1447 height 90
click at [804, 432] on span "Procesar" at bounding box center [794, 440] width 52 height 35
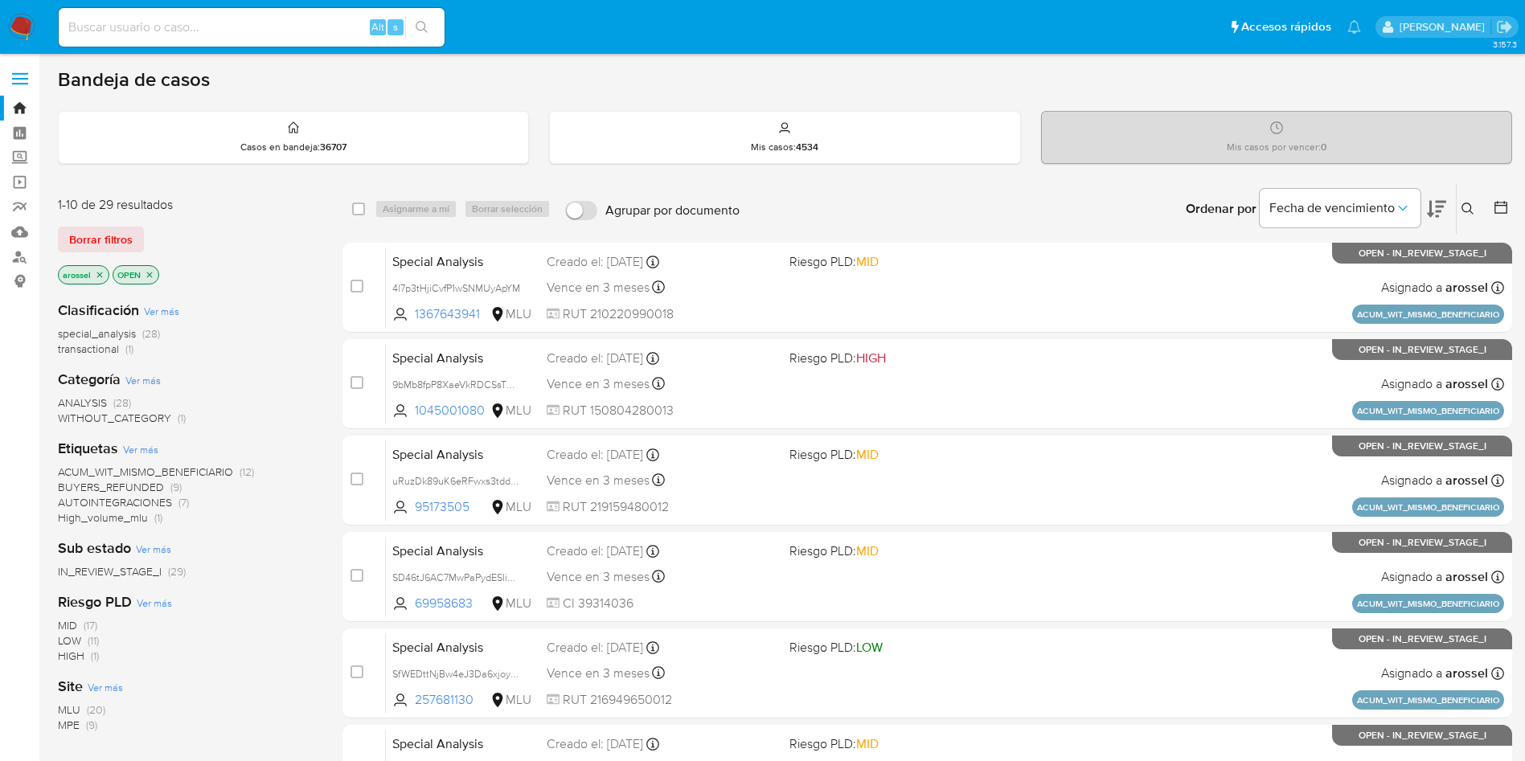
click at [184, 15] on div "Alt s" at bounding box center [252, 27] width 386 height 39
drag, startPoint x: 158, startPoint y: 24, endPoint x: 127, endPoint y: 38, distance: 34.2
click at [144, 31] on input at bounding box center [252, 27] width 386 height 21
paste input "qjCybk6WJrQQ2oM7pLRATFyW"
type input "qjCybk6WJrQQ2oM7pLRATFyW"
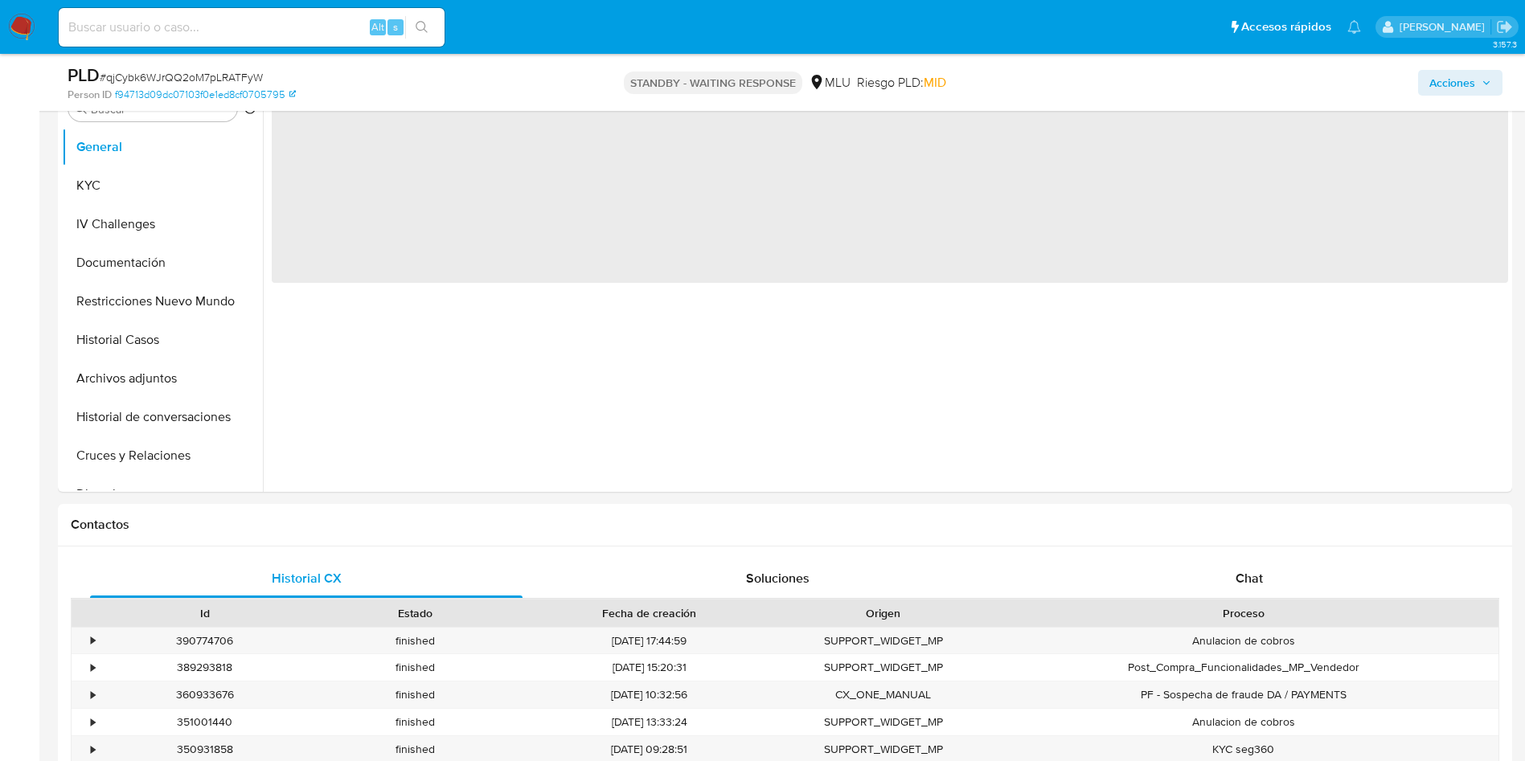
scroll to position [482, 0]
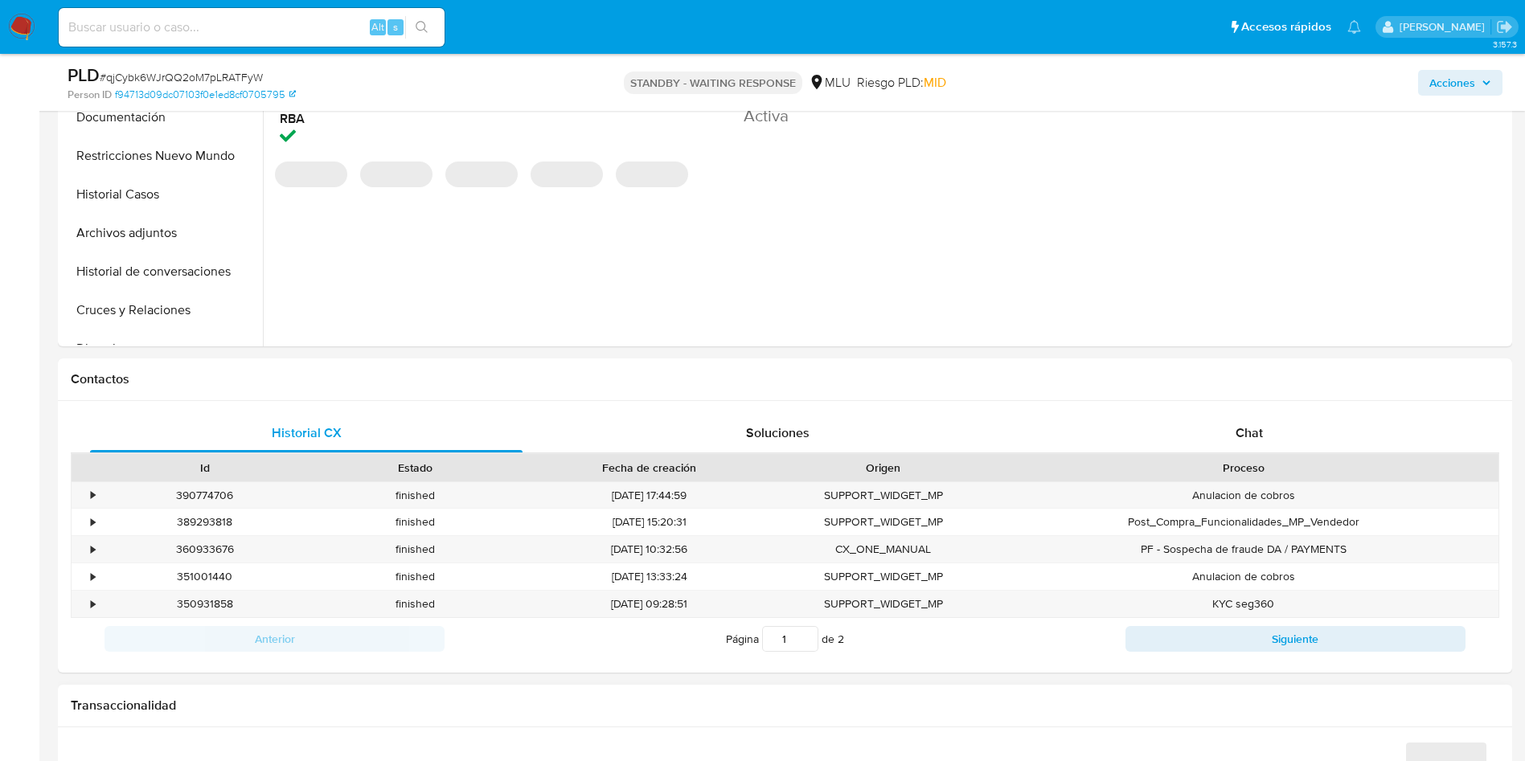
select select "10"
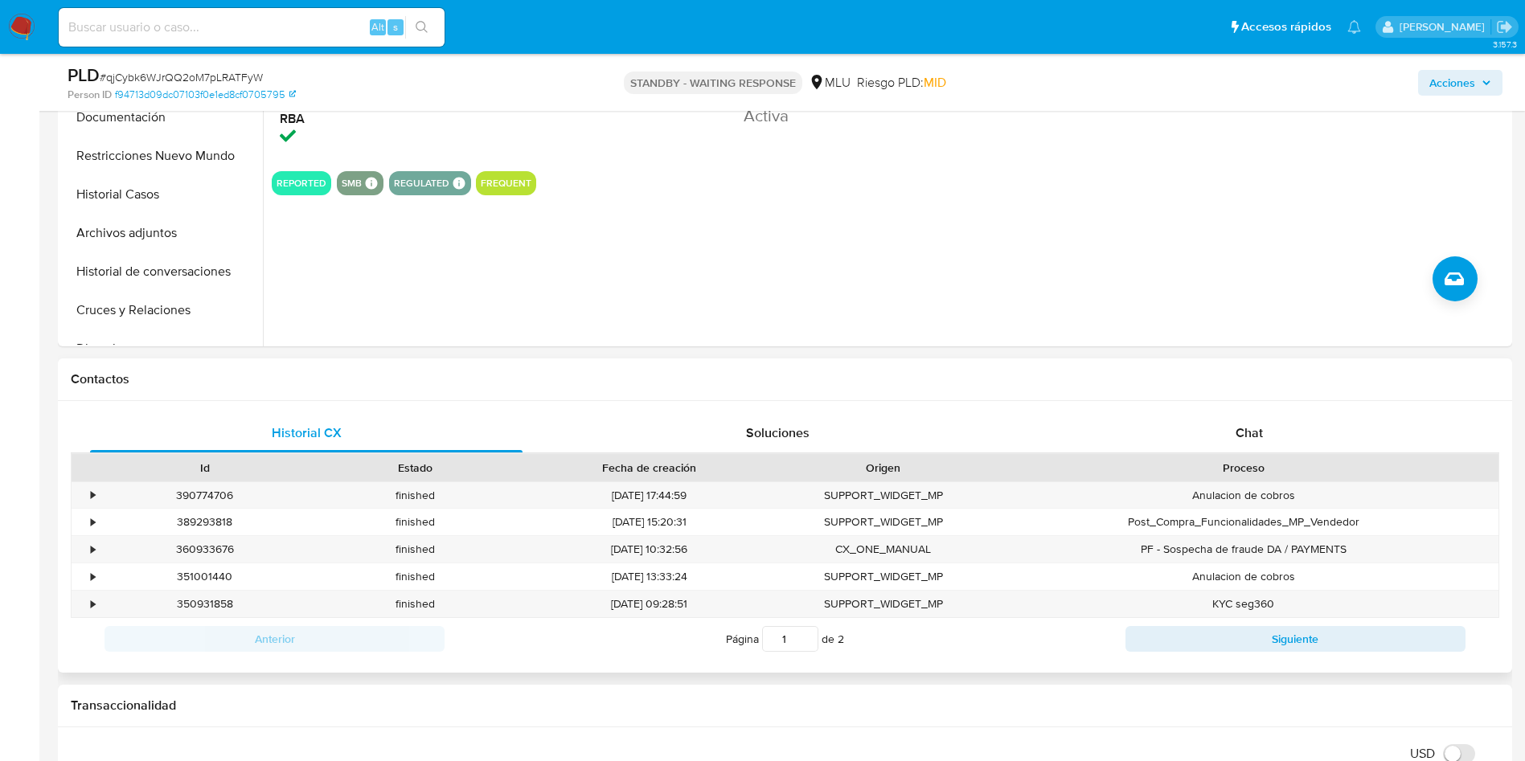
click at [945, 404] on div "Historial CX Soluciones Chat Id Estado Fecha de creación Origen Proceso • 39077…" at bounding box center [785, 537] width 1454 height 272
click at [1289, 452] on div "Chat" at bounding box center [1249, 433] width 432 height 39
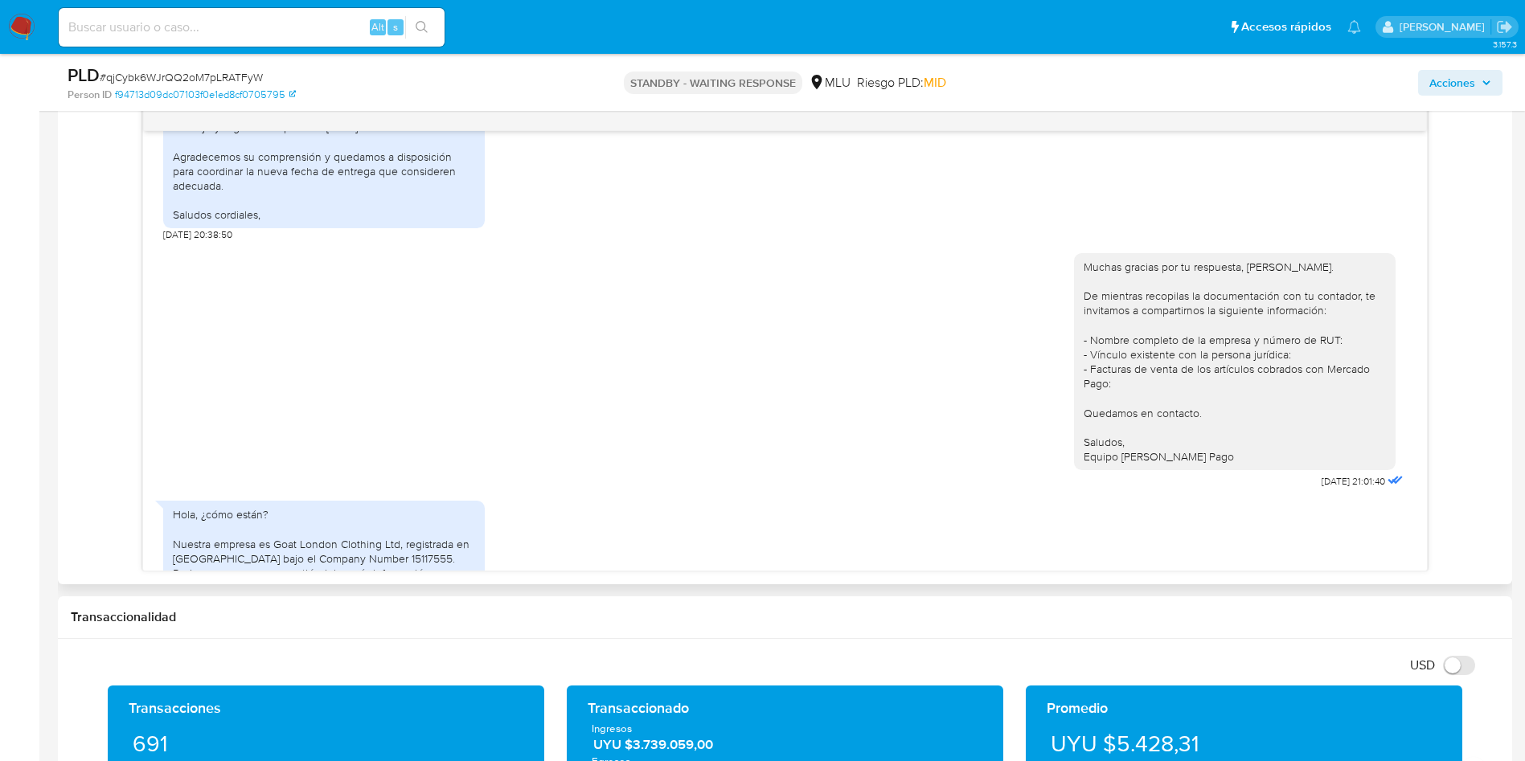
scroll to position [844, 0]
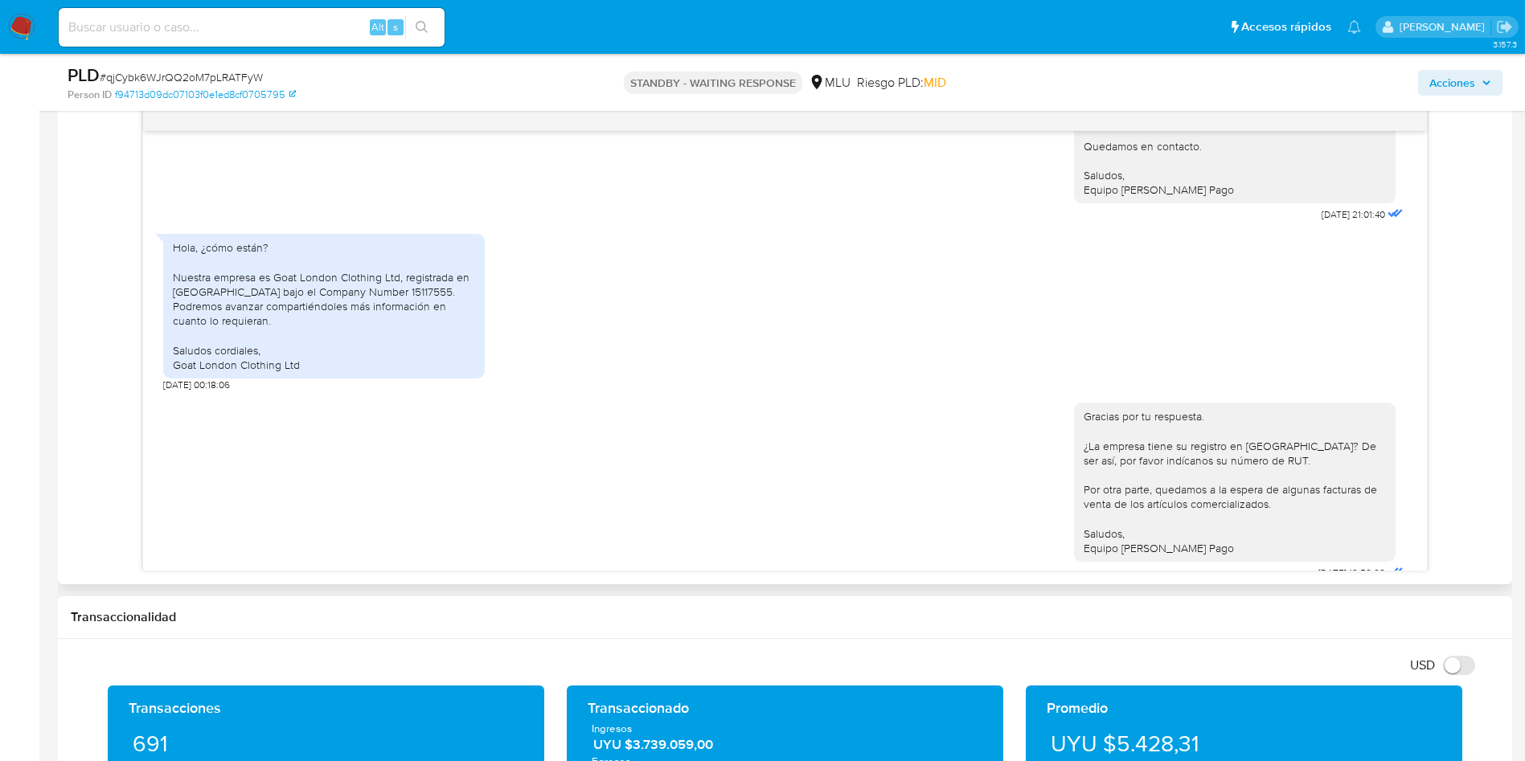
click at [371, 273] on div "Hola, ¿cómo están? Nuestra empresa es Goat London Clothing Ltd, registrada en L…" at bounding box center [324, 306] width 302 height 132
click at [374, 272] on div "Hola, ¿cómo están? Nuestra empresa es Goat London Clothing Ltd, registrada en L…" at bounding box center [324, 306] width 302 height 132
click at [442, 312] on div "Hola, ¿cómo están? Nuestra empresa es Goat London Clothing Ltd, registrada en L…" at bounding box center [324, 306] width 302 height 132
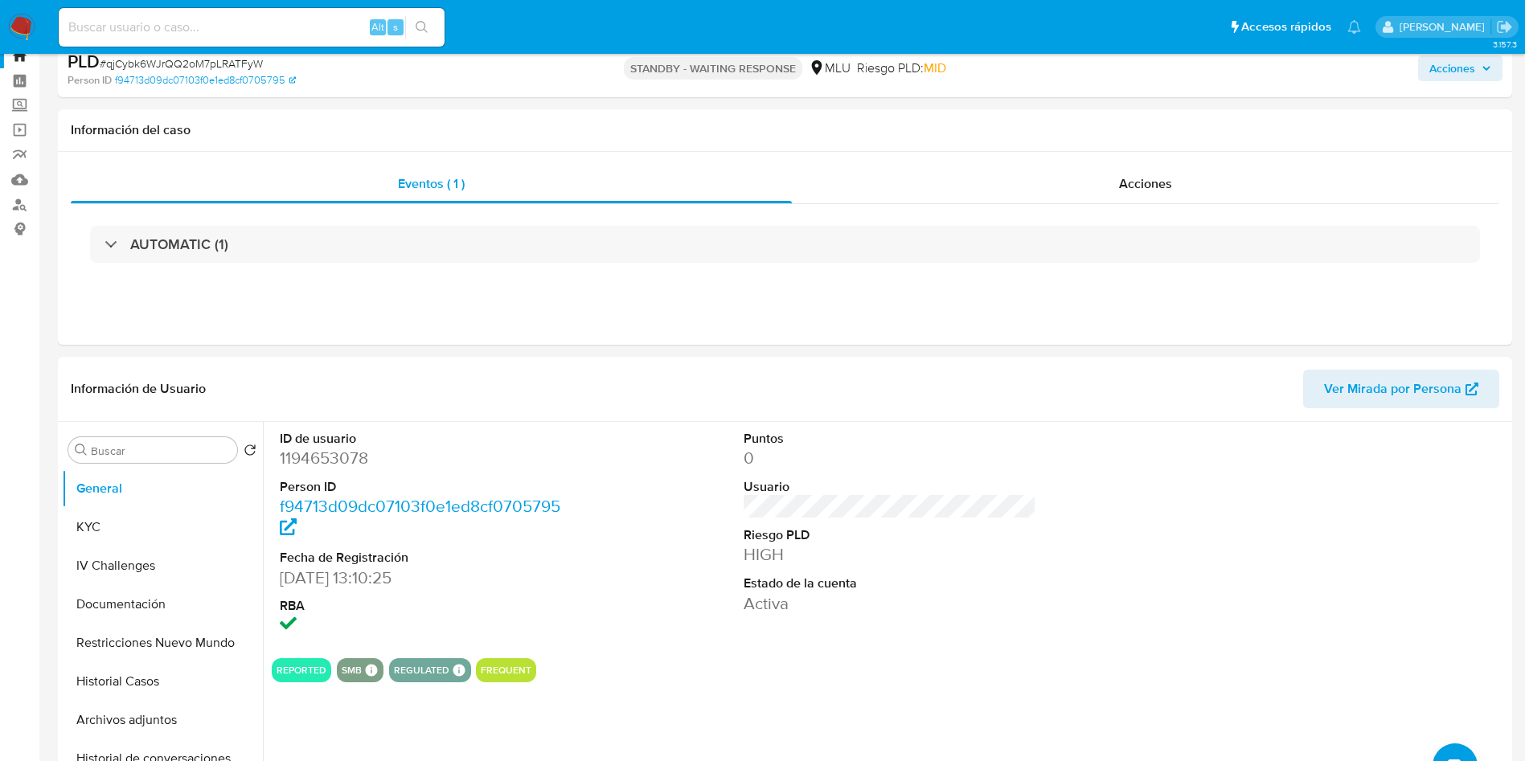
scroll to position [0, 0]
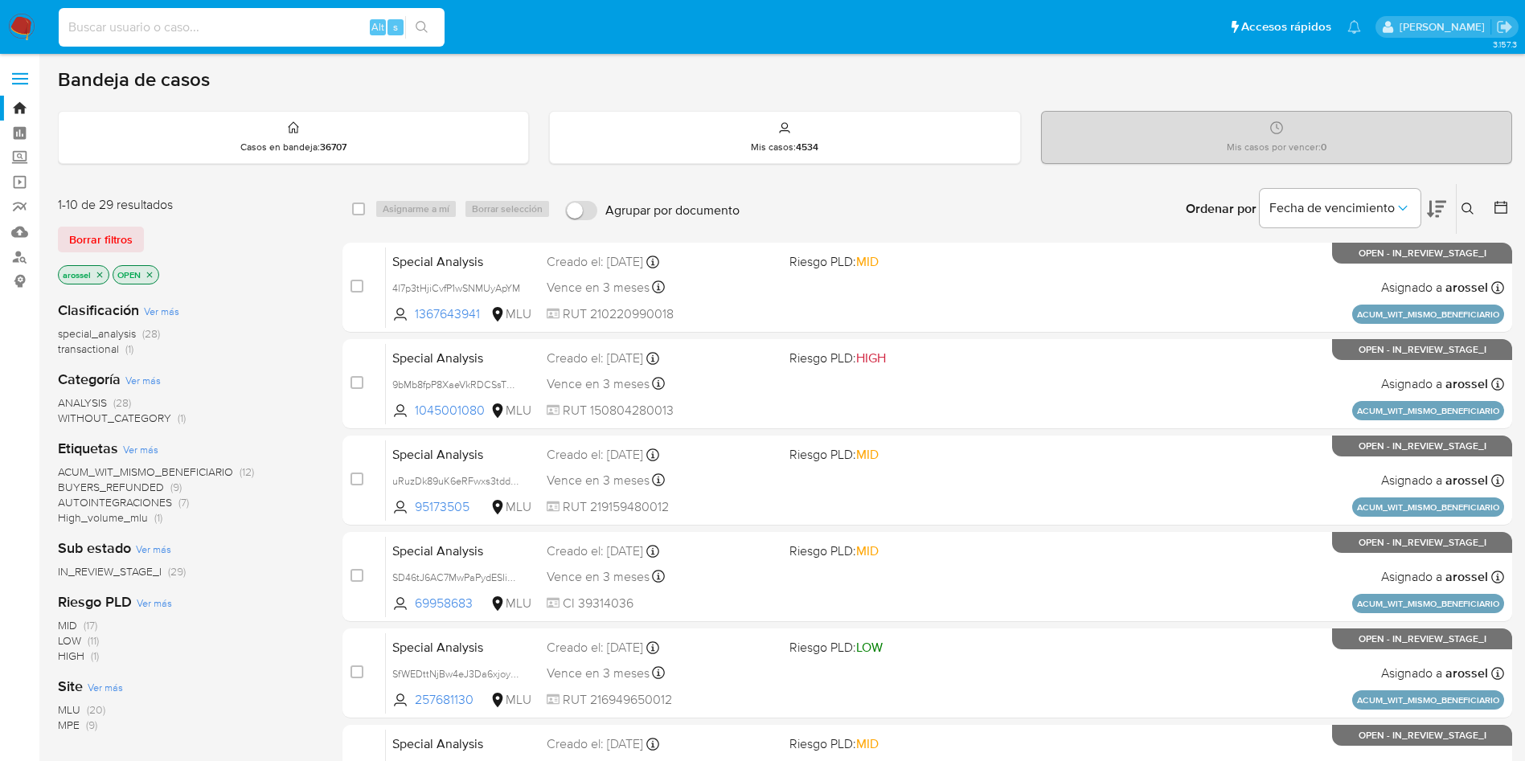
click at [291, 22] on input at bounding box center [252, 27] width 386 height 21
paste input "IkqktzVzNg2SPjaHqWq4Hl8d"
type input "IkqktzVzNg2SPjaHqWq4Hl8d"
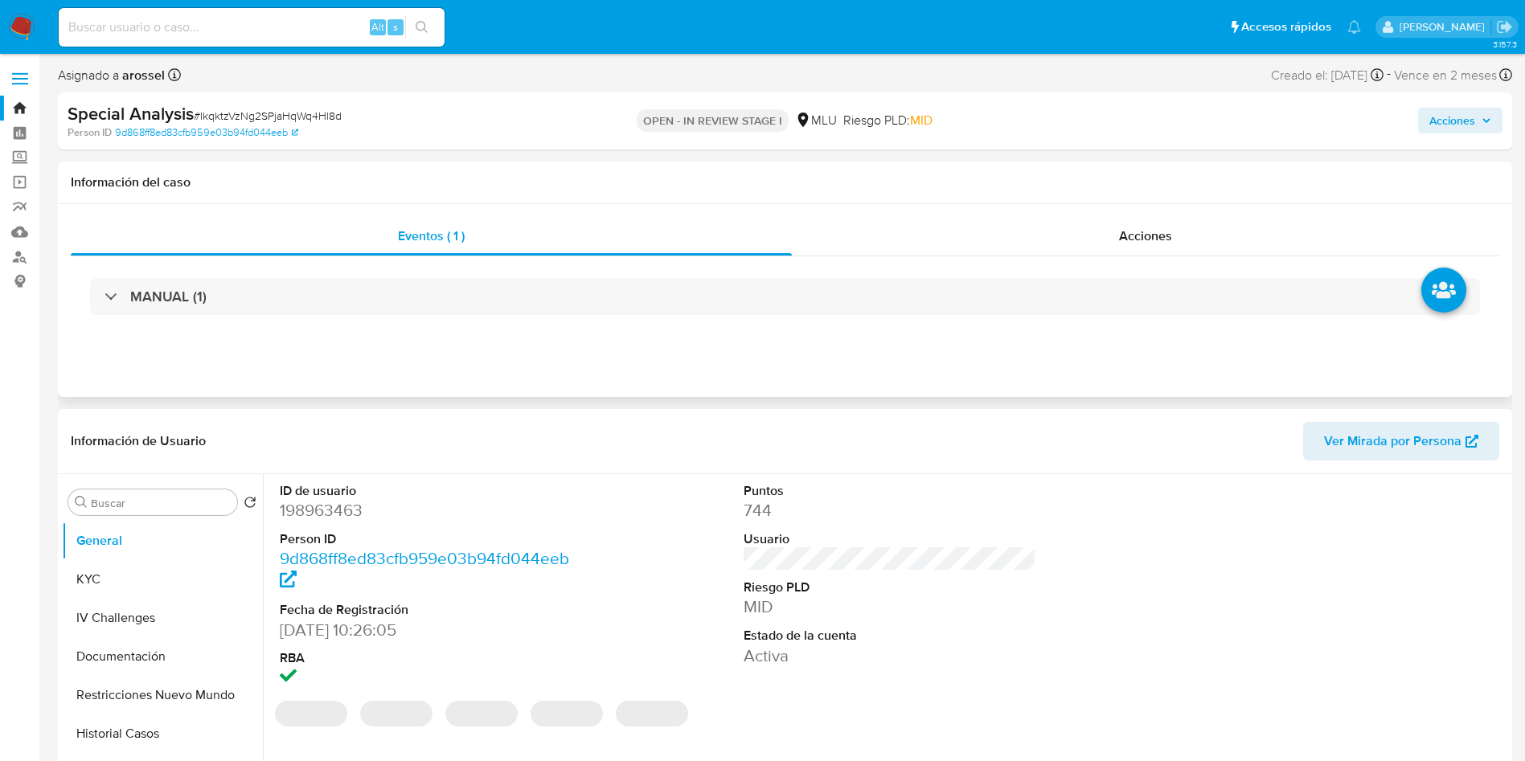
scroll to position [121, 0]
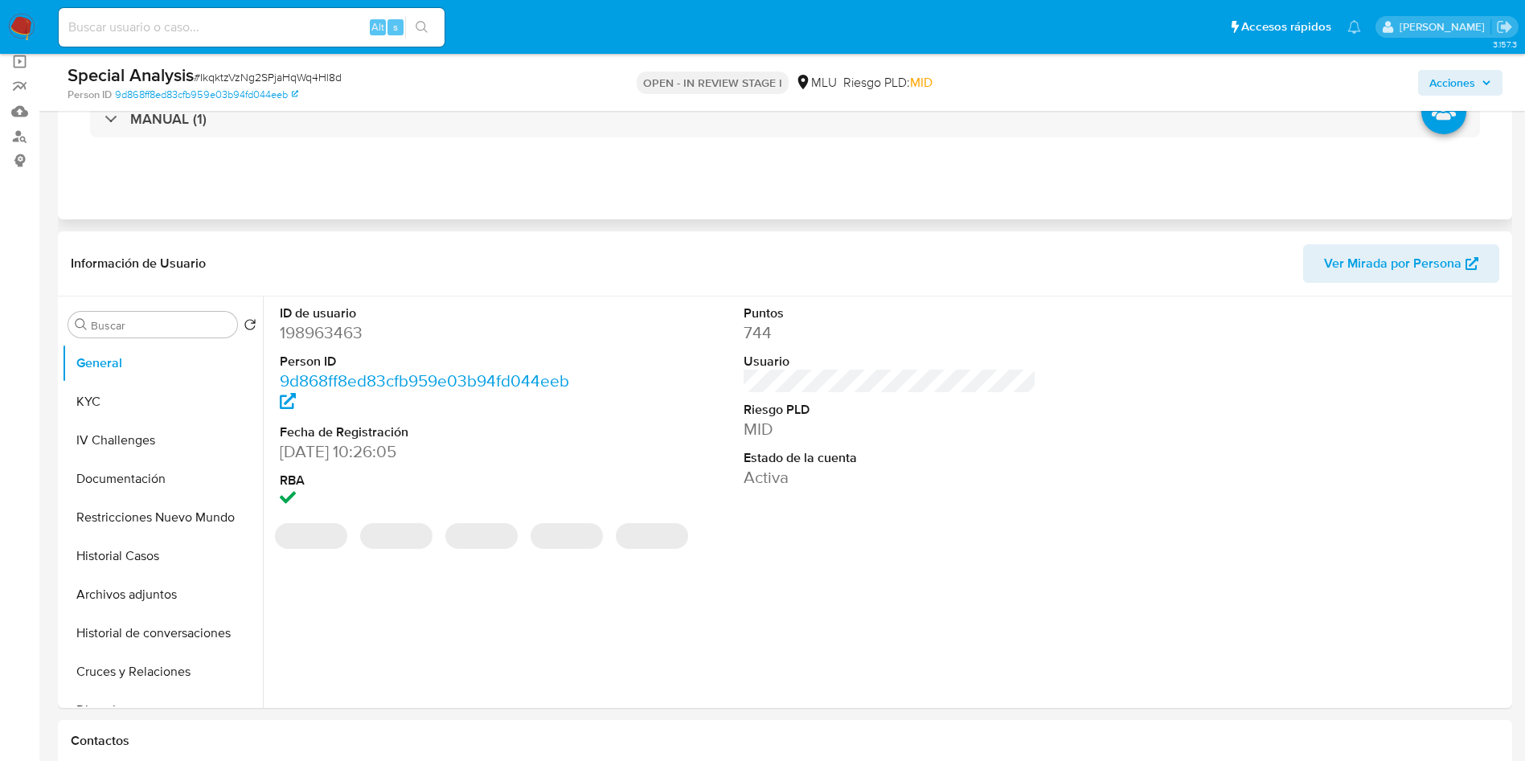
select select "10"
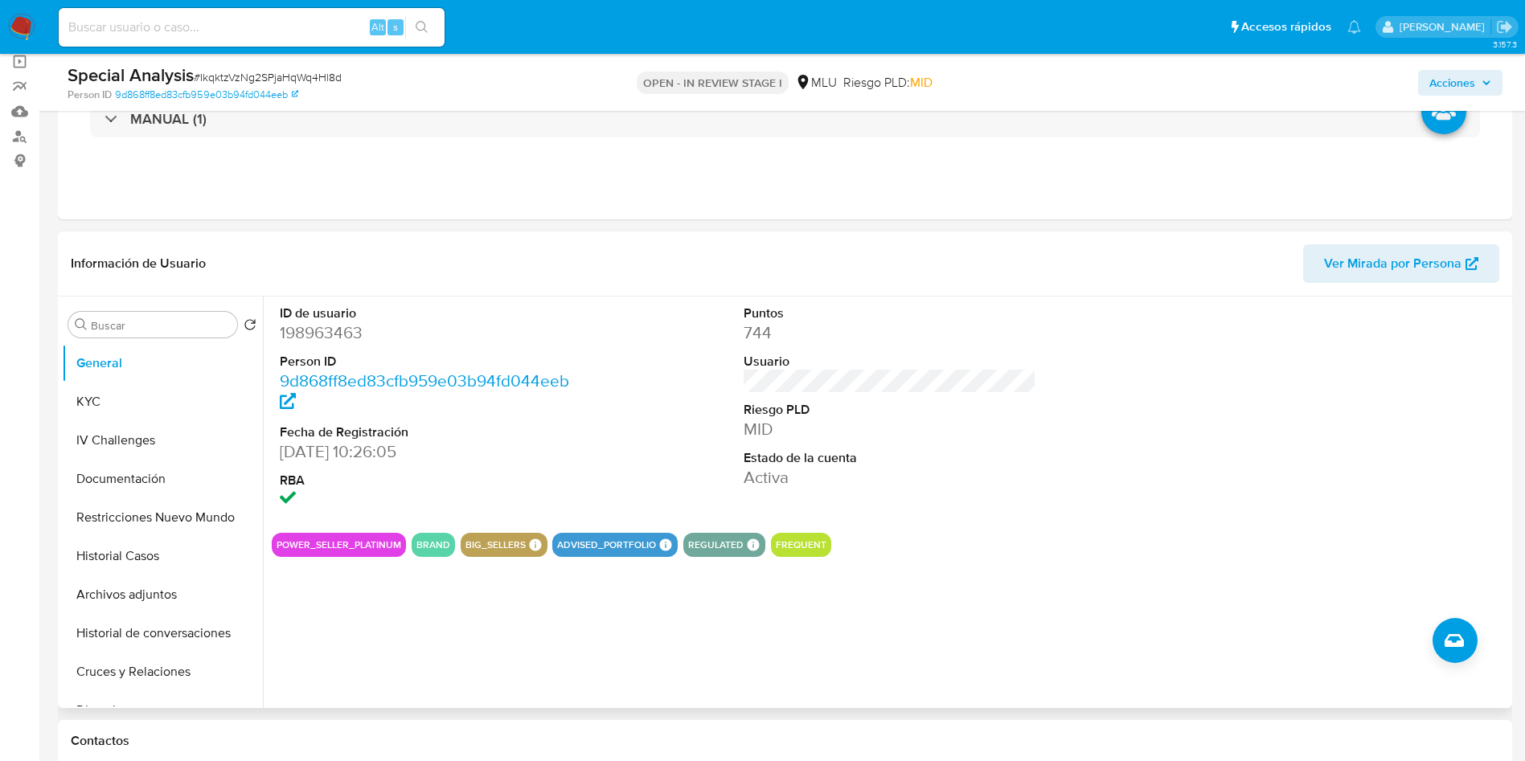
click at [1415, 258] on span "Ver Mirada por Persona" at bounding box center [1392, 263] width 137 height 39
click at [170, 689] on button "Cruces y Relaciones" at bounding box center [156, 672] width 188 height 39
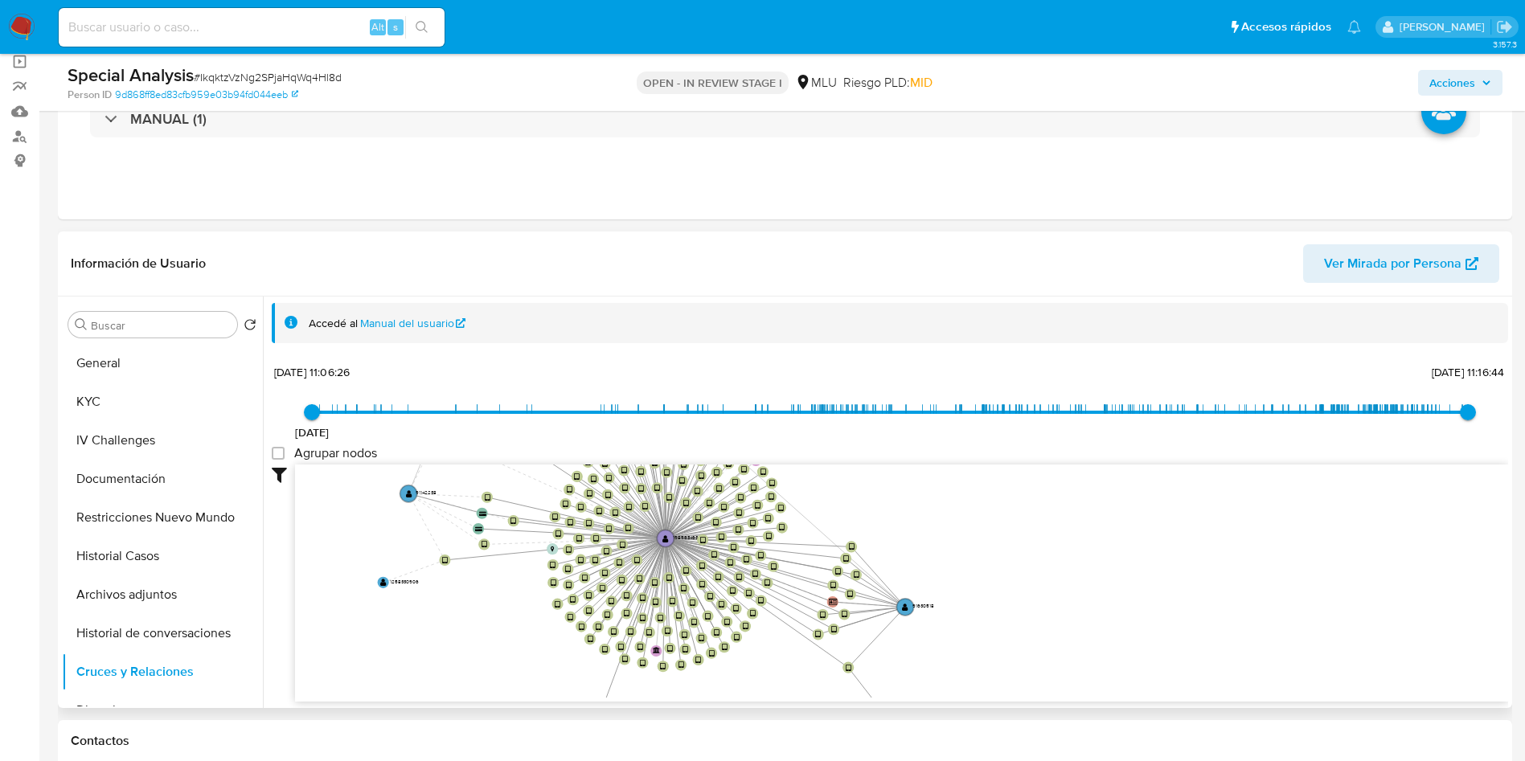
drag, startPoint x: 1172, startPoint y: 495, endPoint x: 459, endPoint y: 503, distance: 712.9
click at [1122, 560] on icon "user-198963463  198963463 device-683eef933f9af5ae8a21fe37  device-682b2462679…" at bounding box center [901, 581] width 1213 height 233
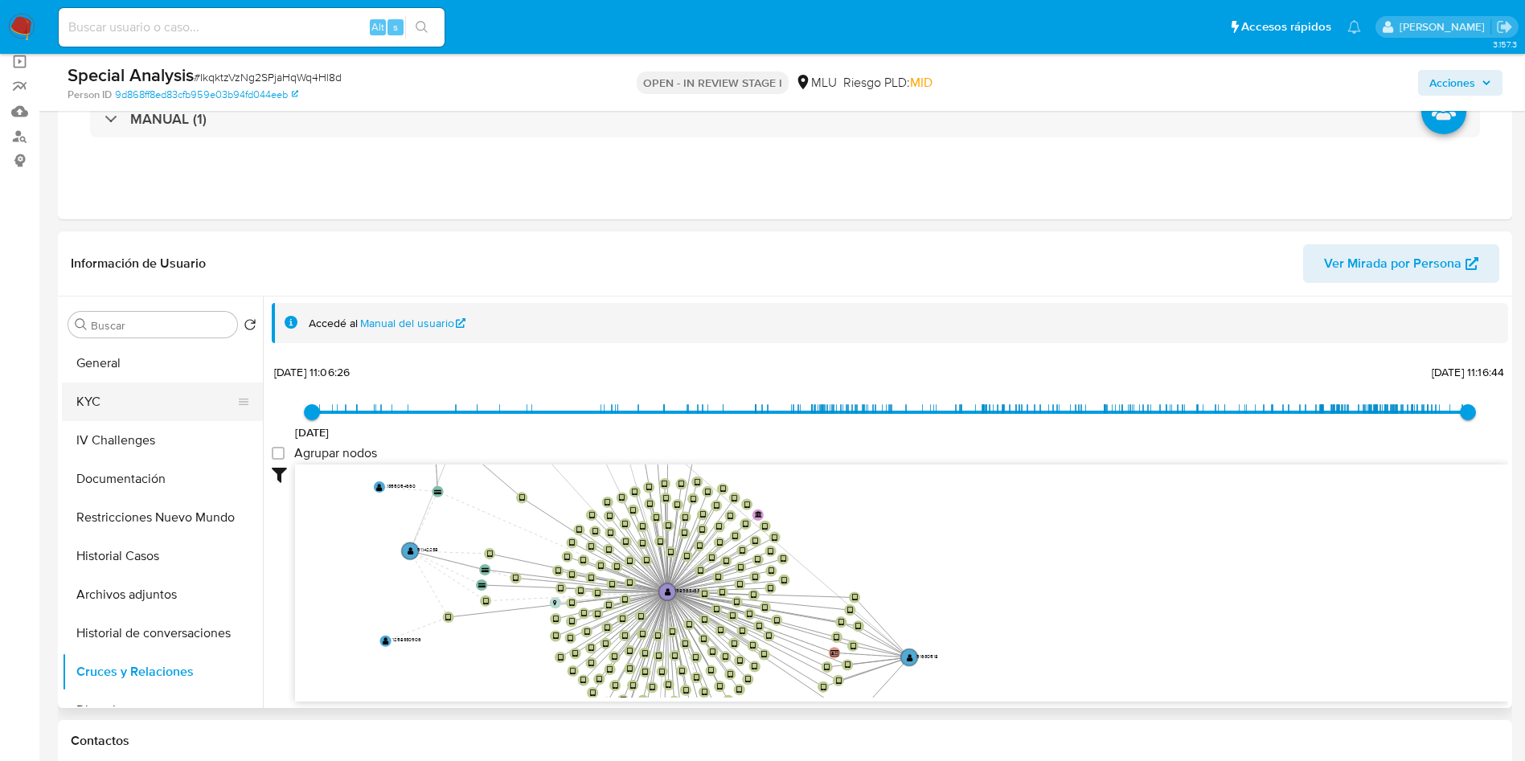
click at [129, 369] on button "General" at bounding box center [162, 363] width 201 height 39
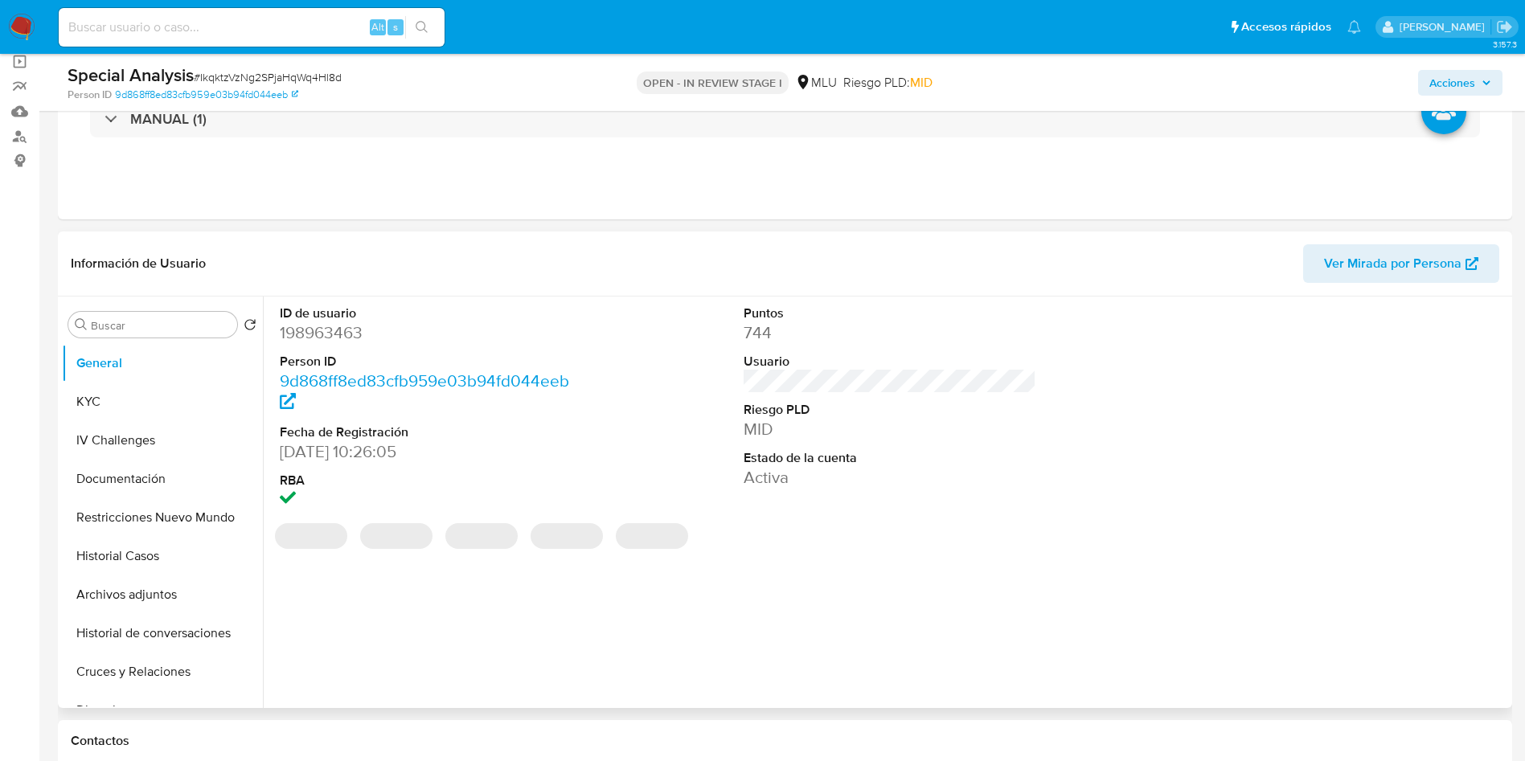
click at [329, 337] on dd "198963463" at bounding box center [426, 332] width 293 height 23
copy dd "198963463"
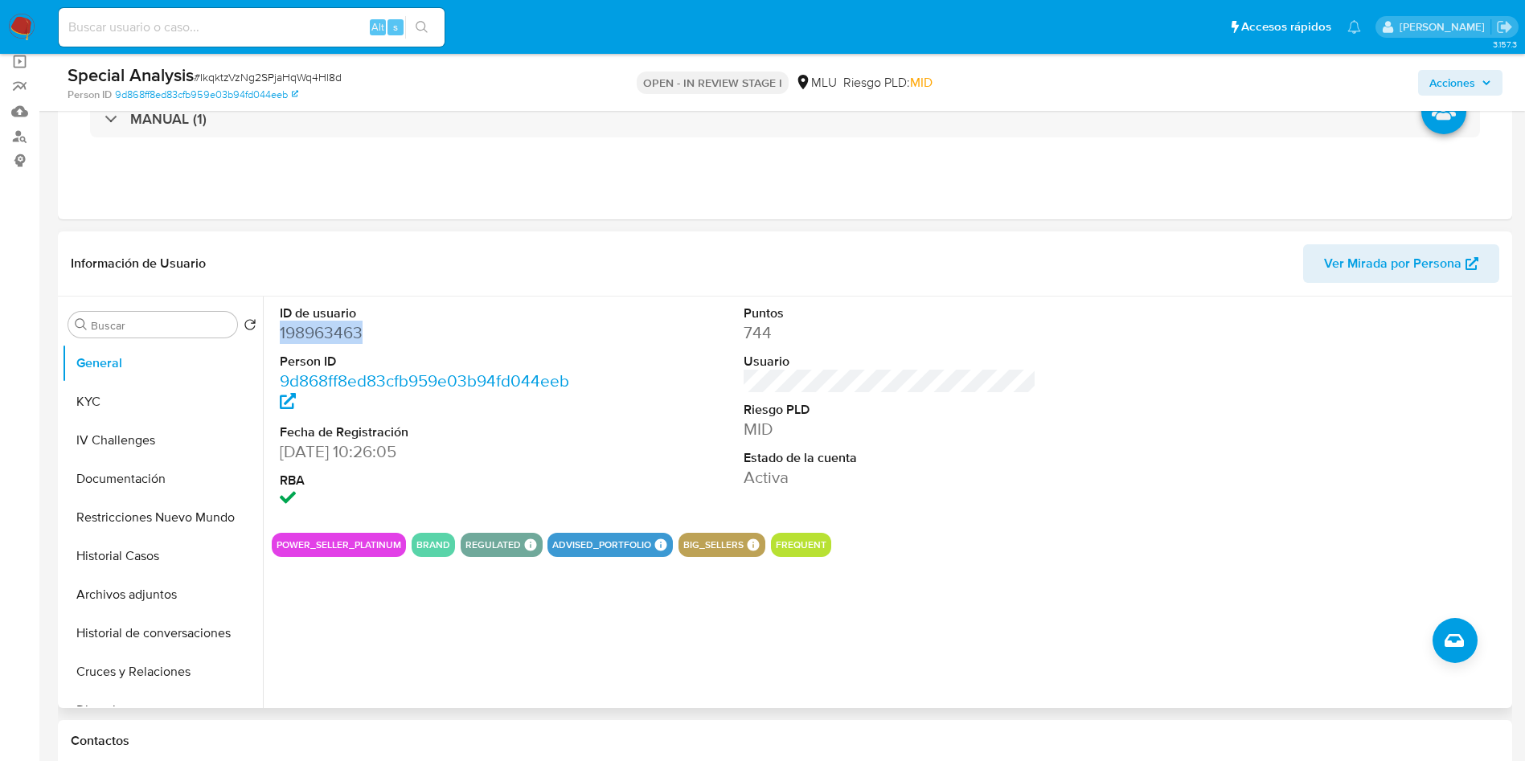
scroll to position [241, 0]
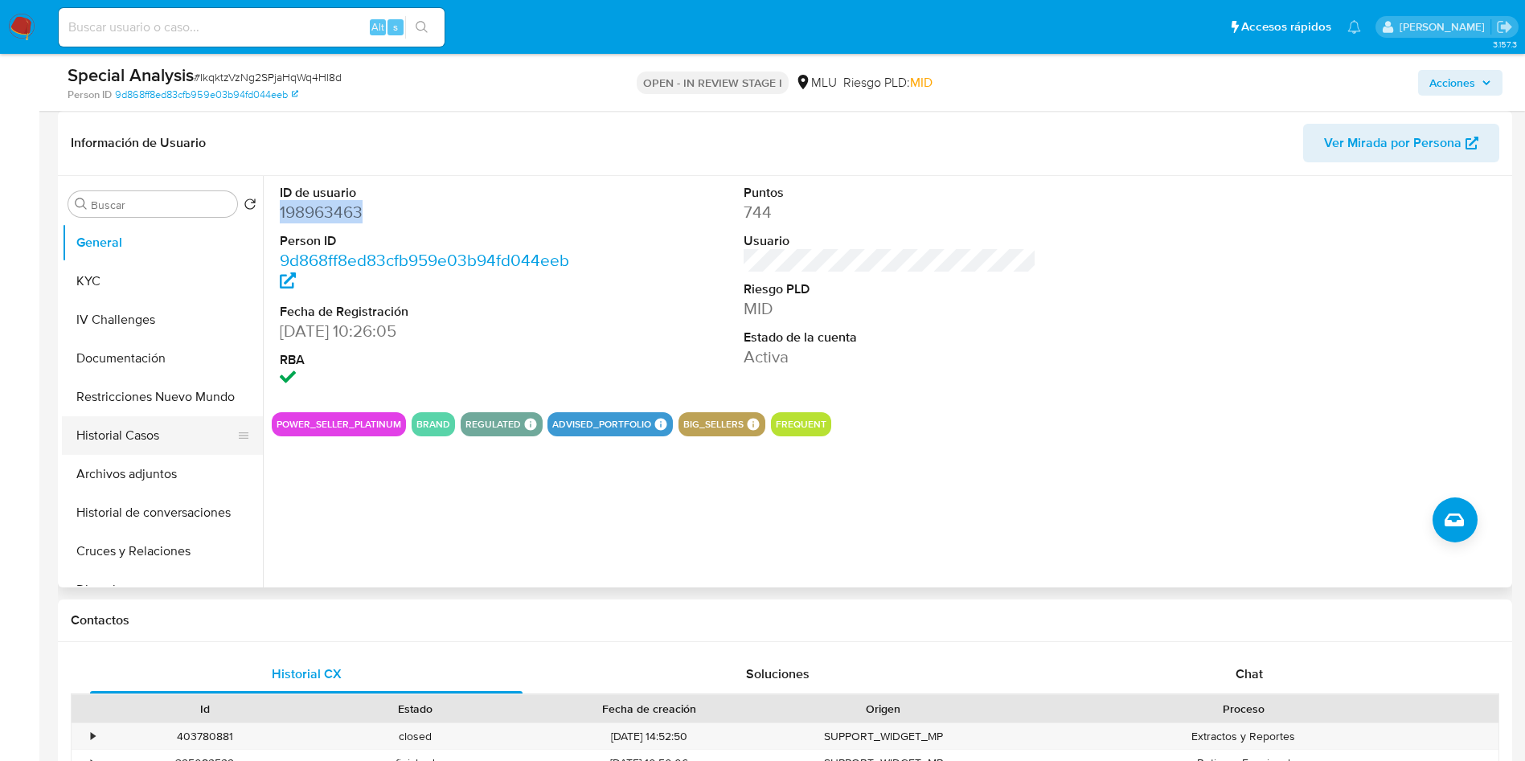
click at [140, 438] on button "Historial Casos" at bounding box center [156, 435] width 188 height 39
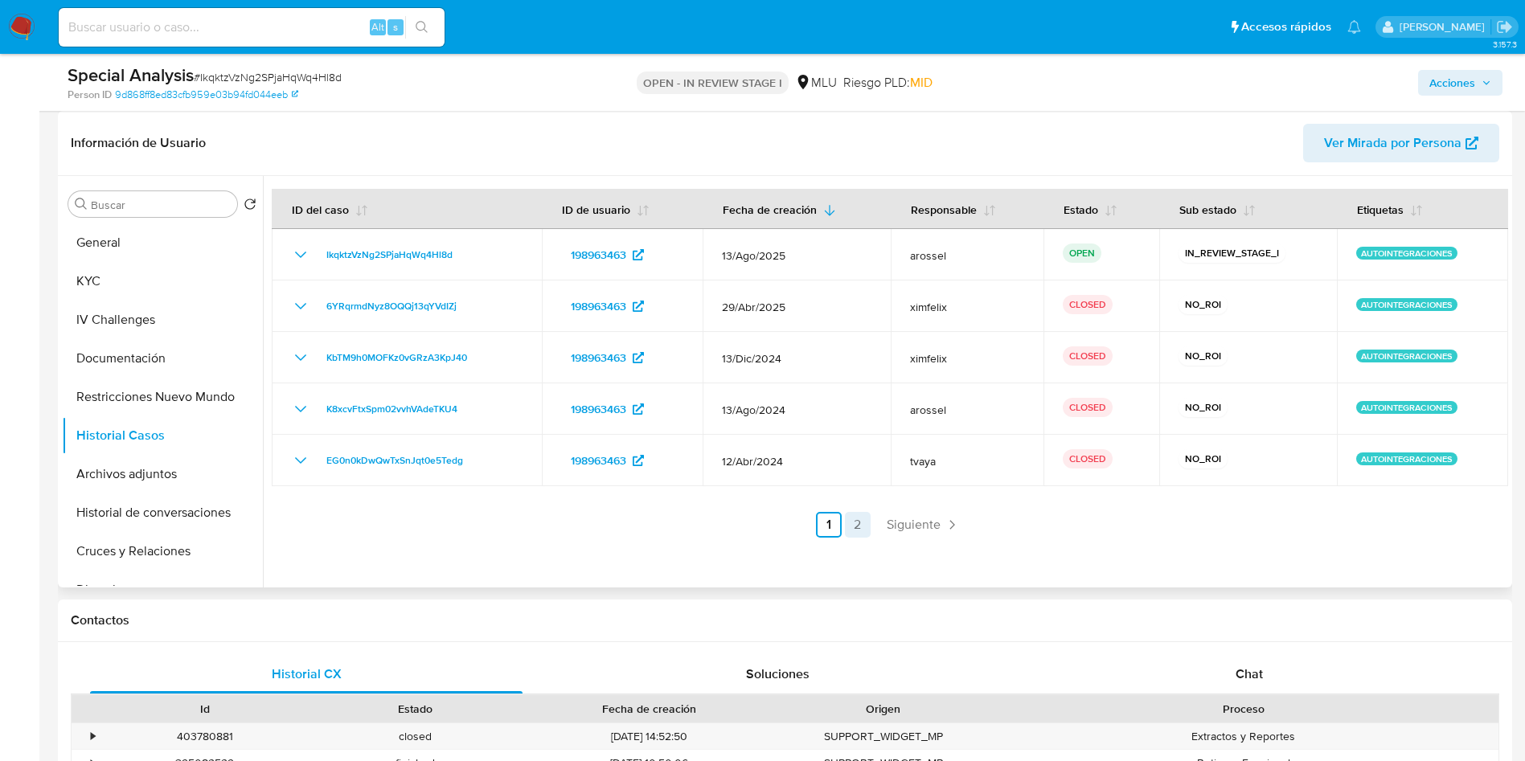
click at [862, 527] on link "2" at bounding box center [858, 525] width 26 height 26
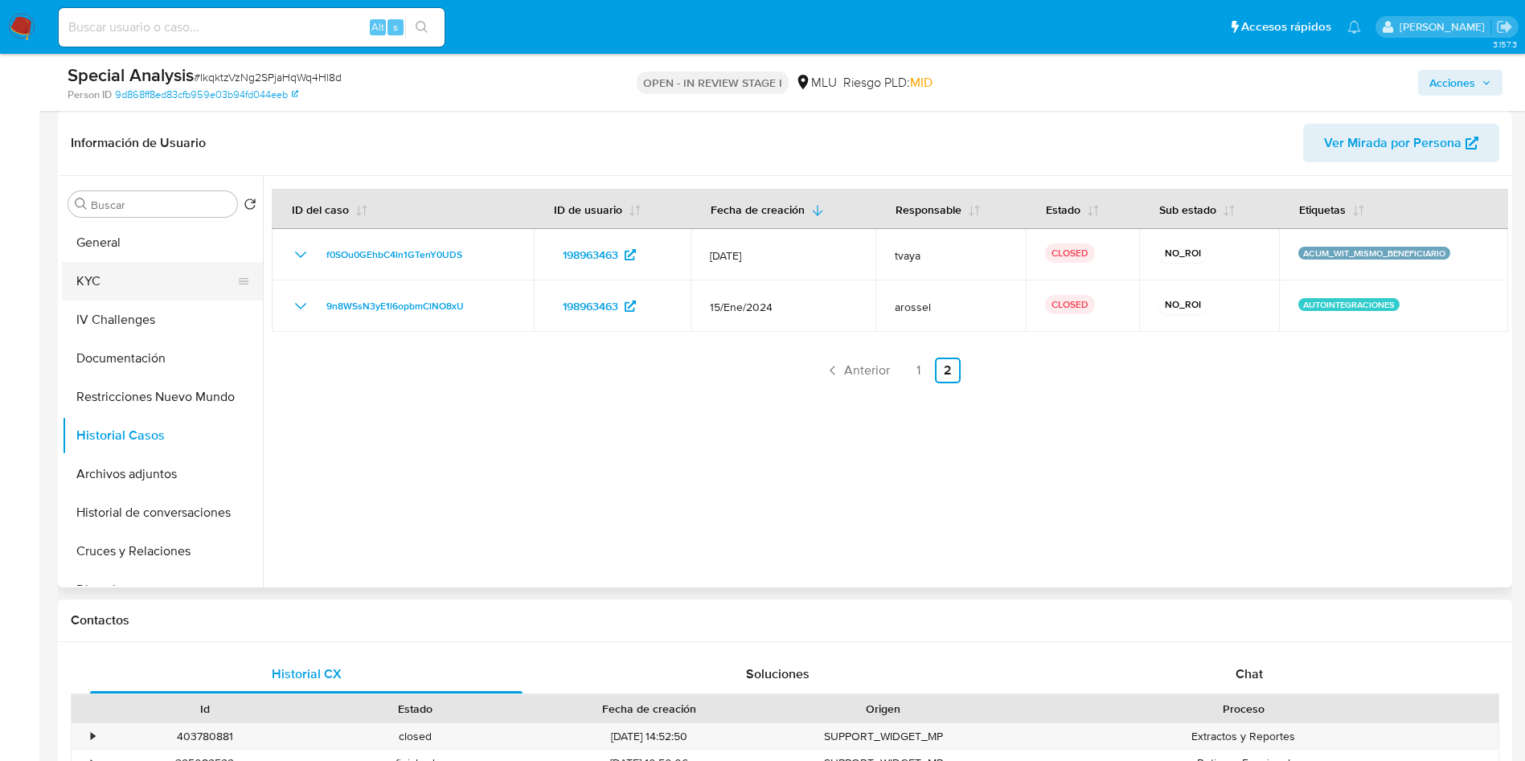
click at [134, 285] on button "KYC" at bounding box center [156, 281] width 188 height 39
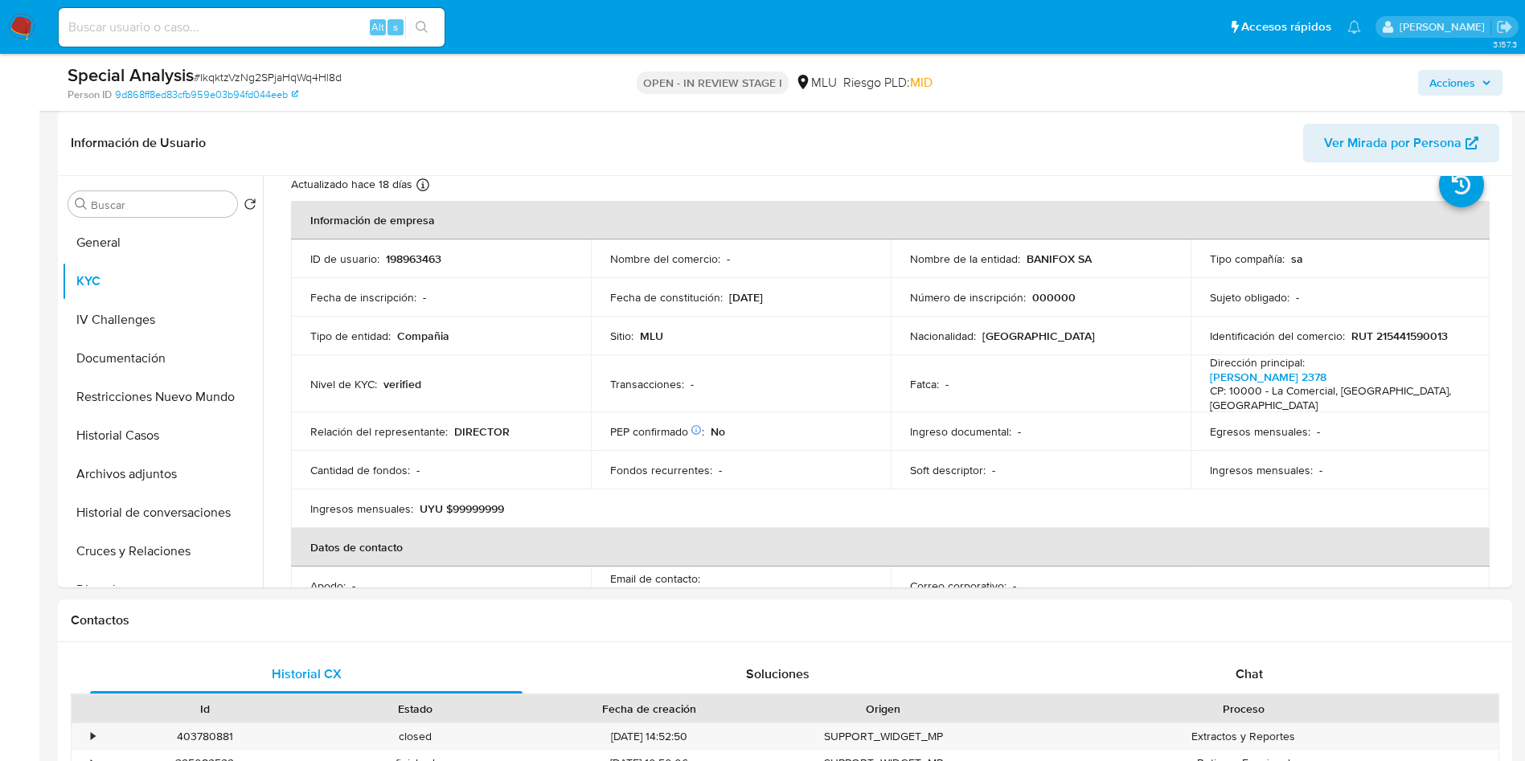
scroll to position [55, 0]
click at [1249, 286] on p "Sujeto obligado :" at bounding box center [1250, 293] width 80 height 14
drag, startPoint x: 1016, startPoint y: 256, endPoint x: 1099, endPoint y: 254, distance: 83.6
click at [1099, 254] on div "Nombre de la entidad : BANIFOX SA" at bounding box center [1040, 255] width 261 height 14
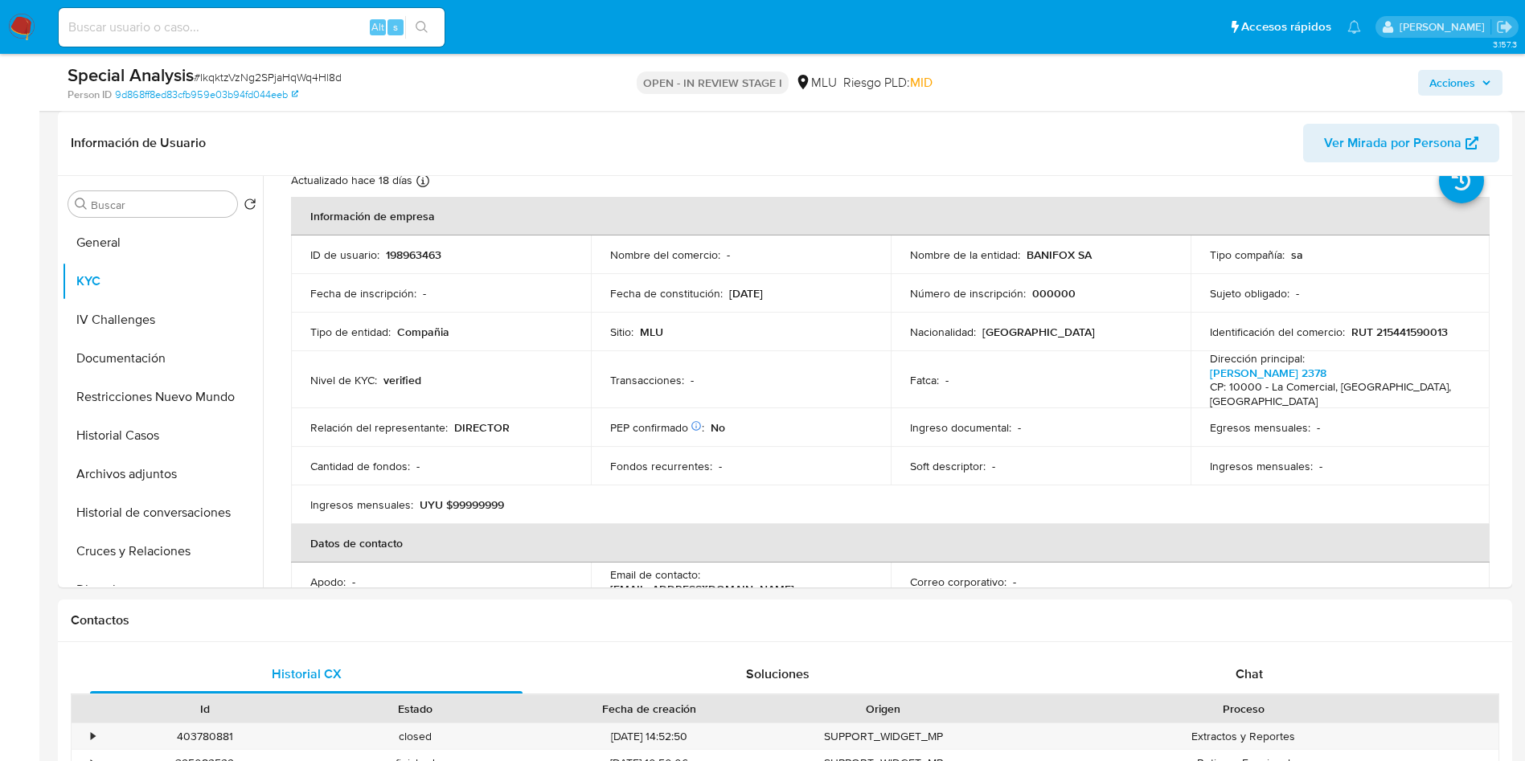
click at [1055, 254] on p "BANIFOX SA" at bounding box center [1058, 255] width 65 height 14
drag, startPoint x: 1021, startPoint y: 256, endPoint x: 1108, endPoint y: 254, distance: 86.8
click at [1108, 254] on div "Nombre de la entidad : BANIFOX SA" at bounding box center [1040, 255] width 261 height 14
copy p "BANIFOX SA"
click at [165, 547] on button "Cruces y Relaciones" at bounding box center [156, 551] width 188 height 39
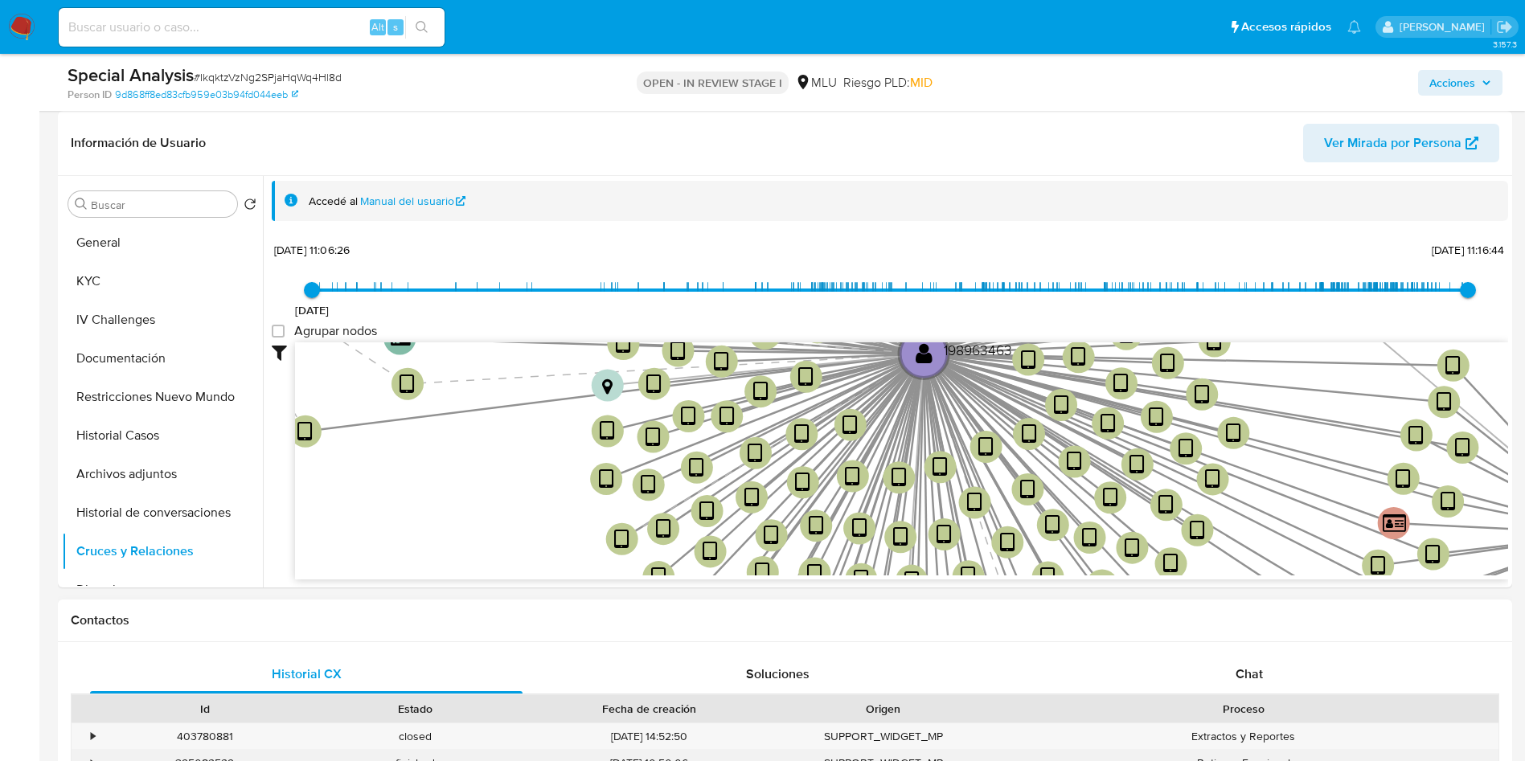
scroll to position [844, 0]
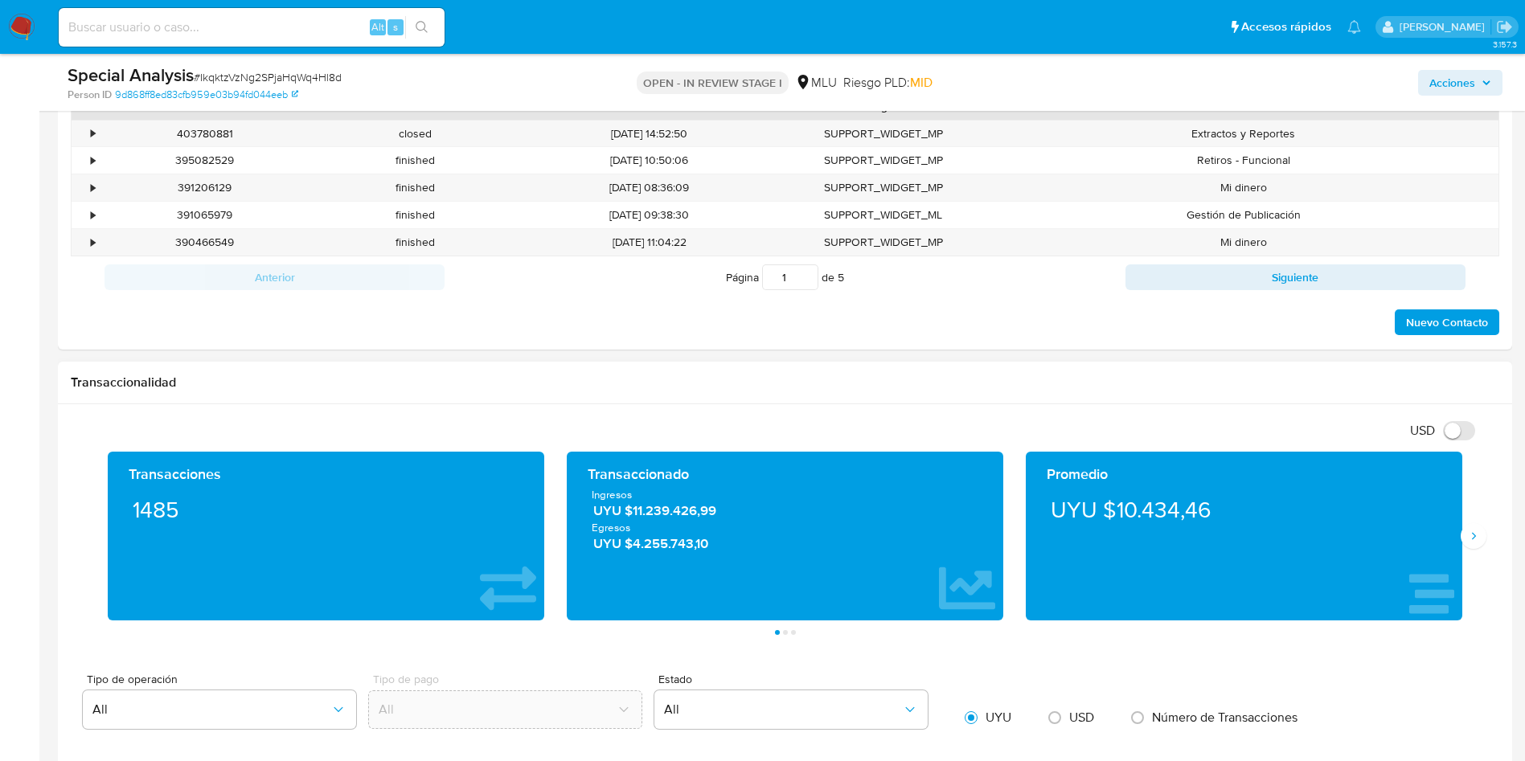
click at [1469, 559] on div "Promedio UYU $10.434,46" at bounding box center [1243, 536] width 459 height 169
click at [1469, 549] on div "Promedio UYU $10.434,46" at bounding box center [1243, 536] width 459 height 169
click at [1476, 534] on icon "Siguiente" at bounding box center [1473, 536] width 13 height 13
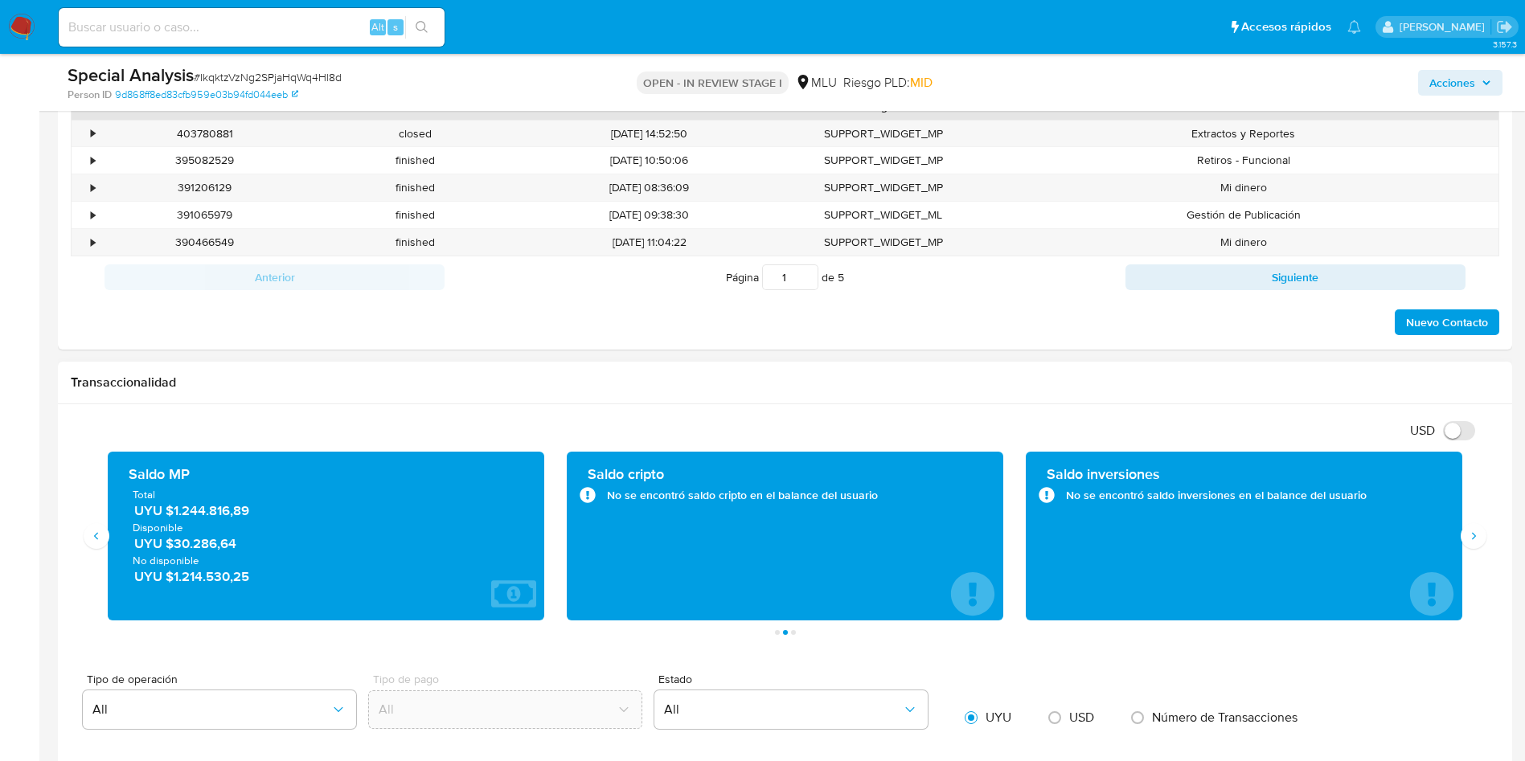
drag, startPoint x: 282, startPoint y: 518, endPoint x: 172, endPoint y: 514, distance: 110.2
click at [170, 513] on span "UYU $1.244.816,89" at bounding box center [326, 510] width 385 height 18
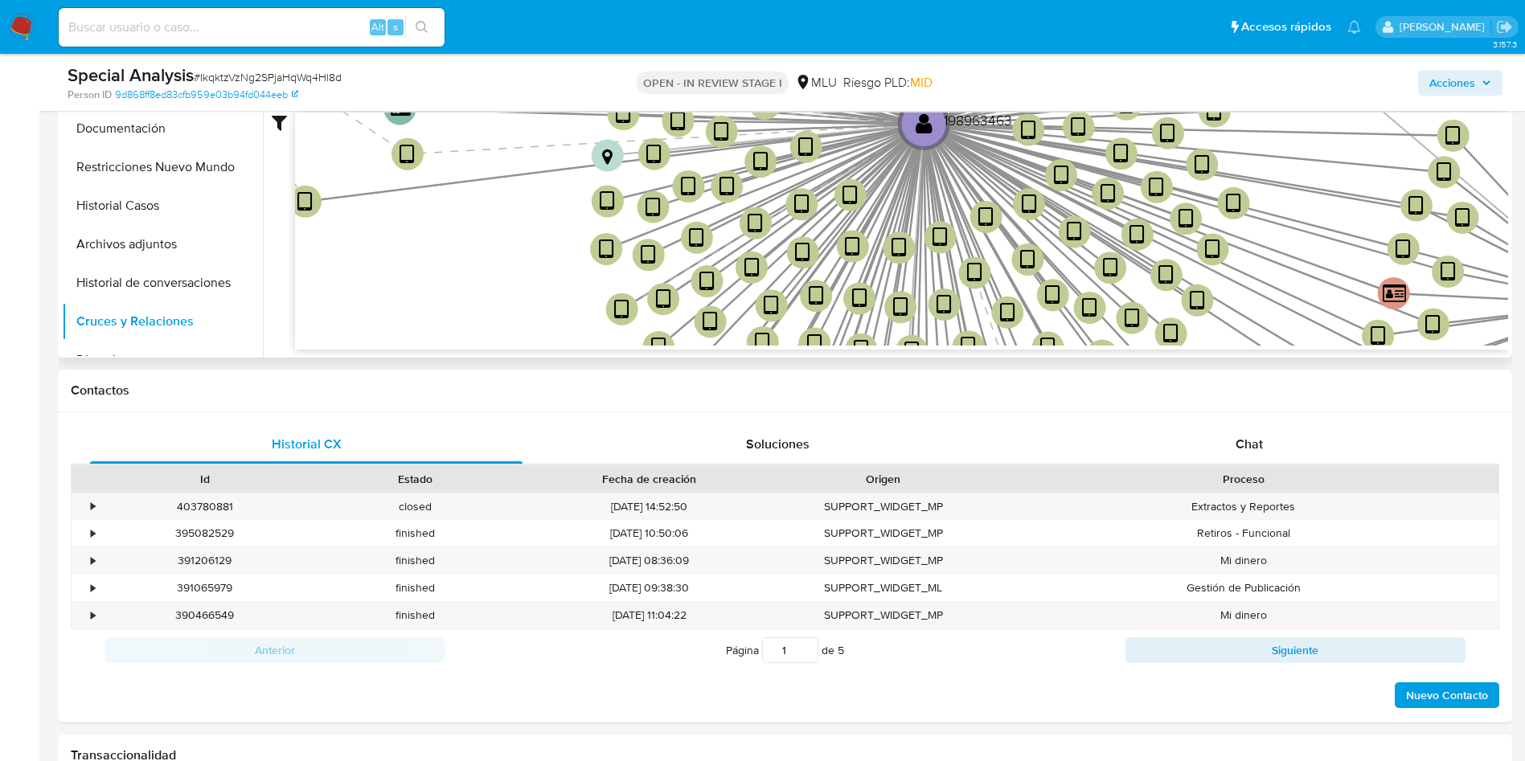
scroll to position [241, 0]
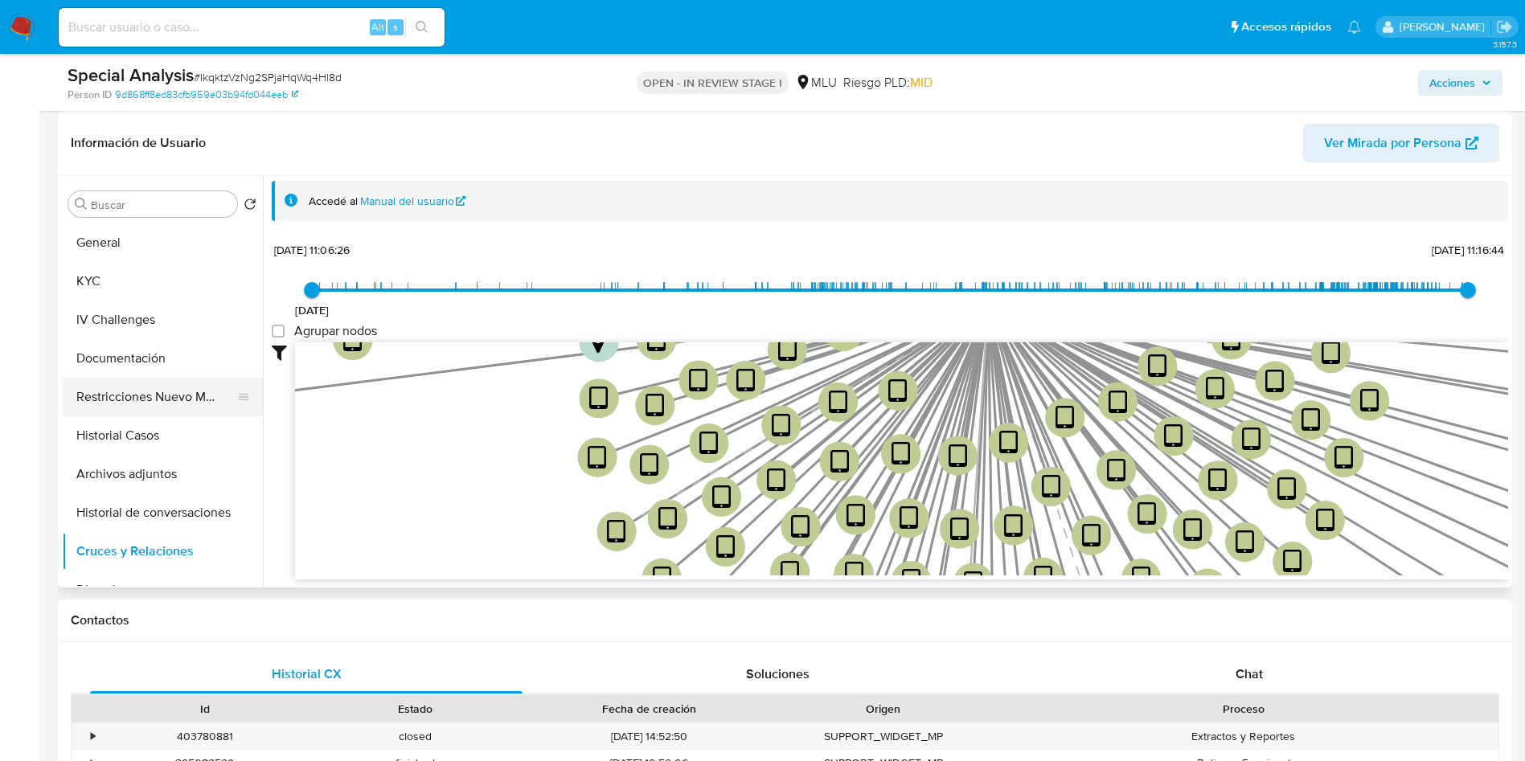
drag, startPoint x: 142, startPoint y: 248, endPoint x: 252, endPoint y: 380, distance: 171.7
click at [142, 248] on button "General" at bounding box center [162, 242] width 201 height 39
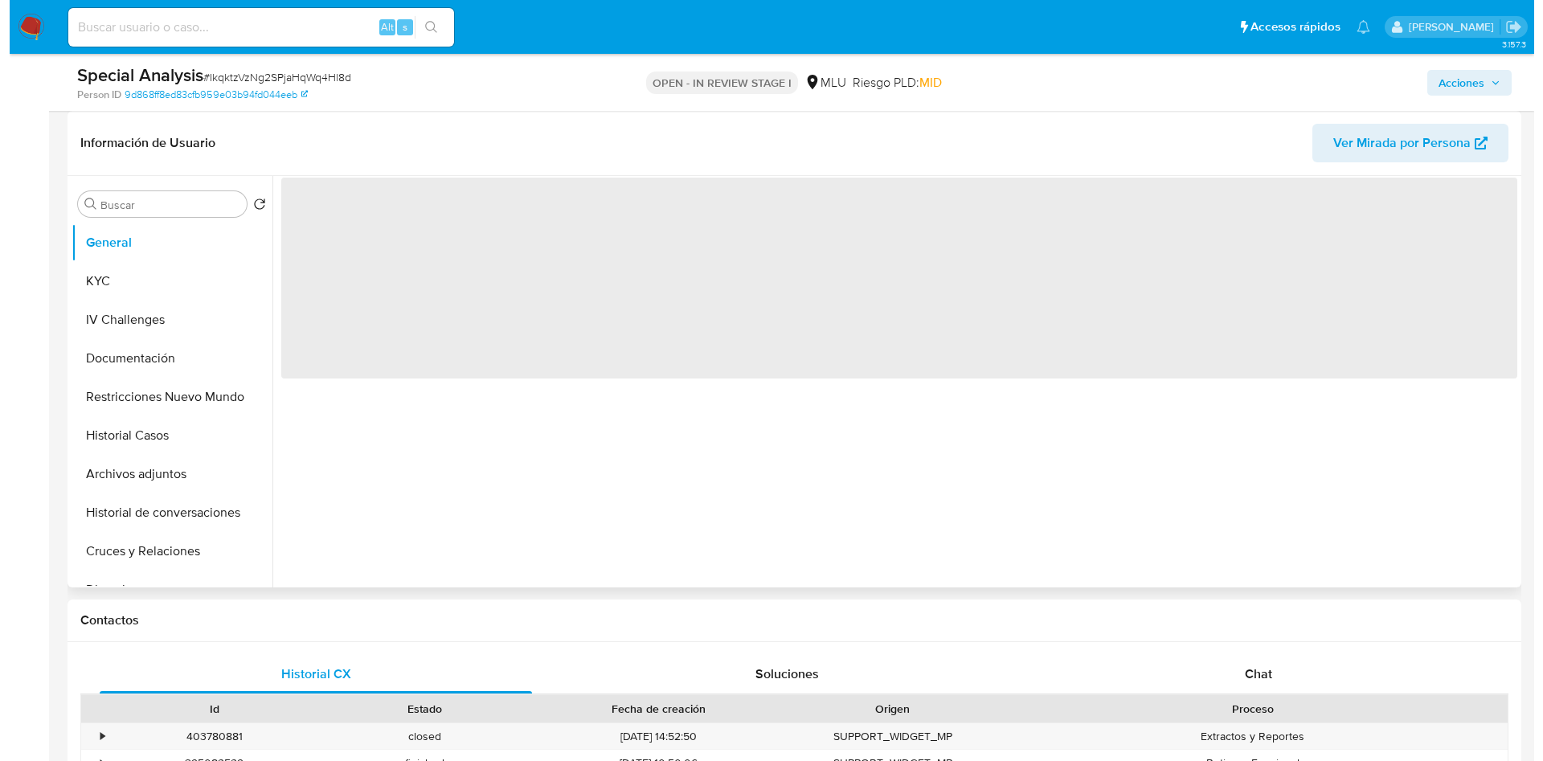
scroll to position [0, 0]
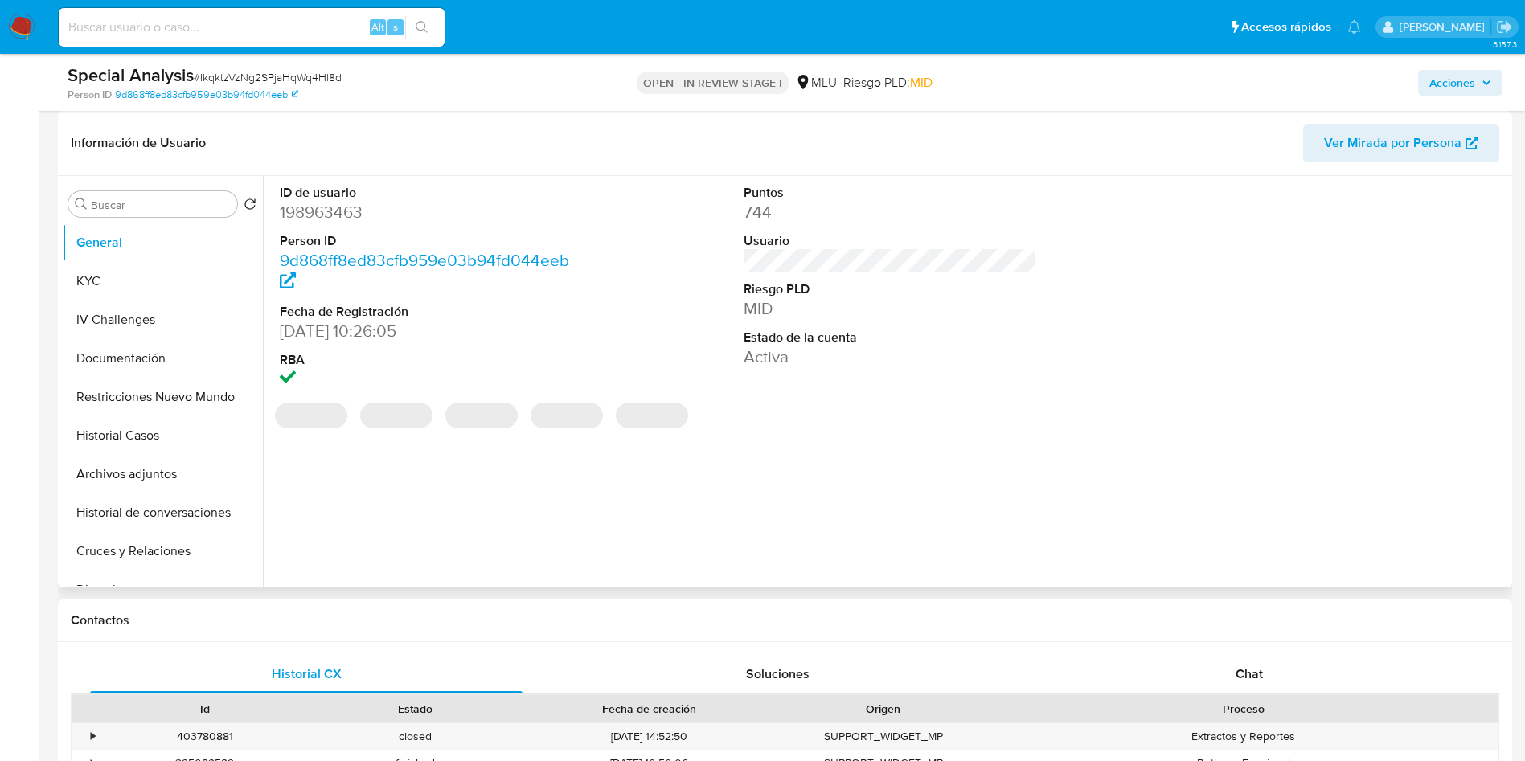
click at [334, 211] on dd "198963463" at bounding box center [426, 212] width 293 height 23
copy dd "198963463"
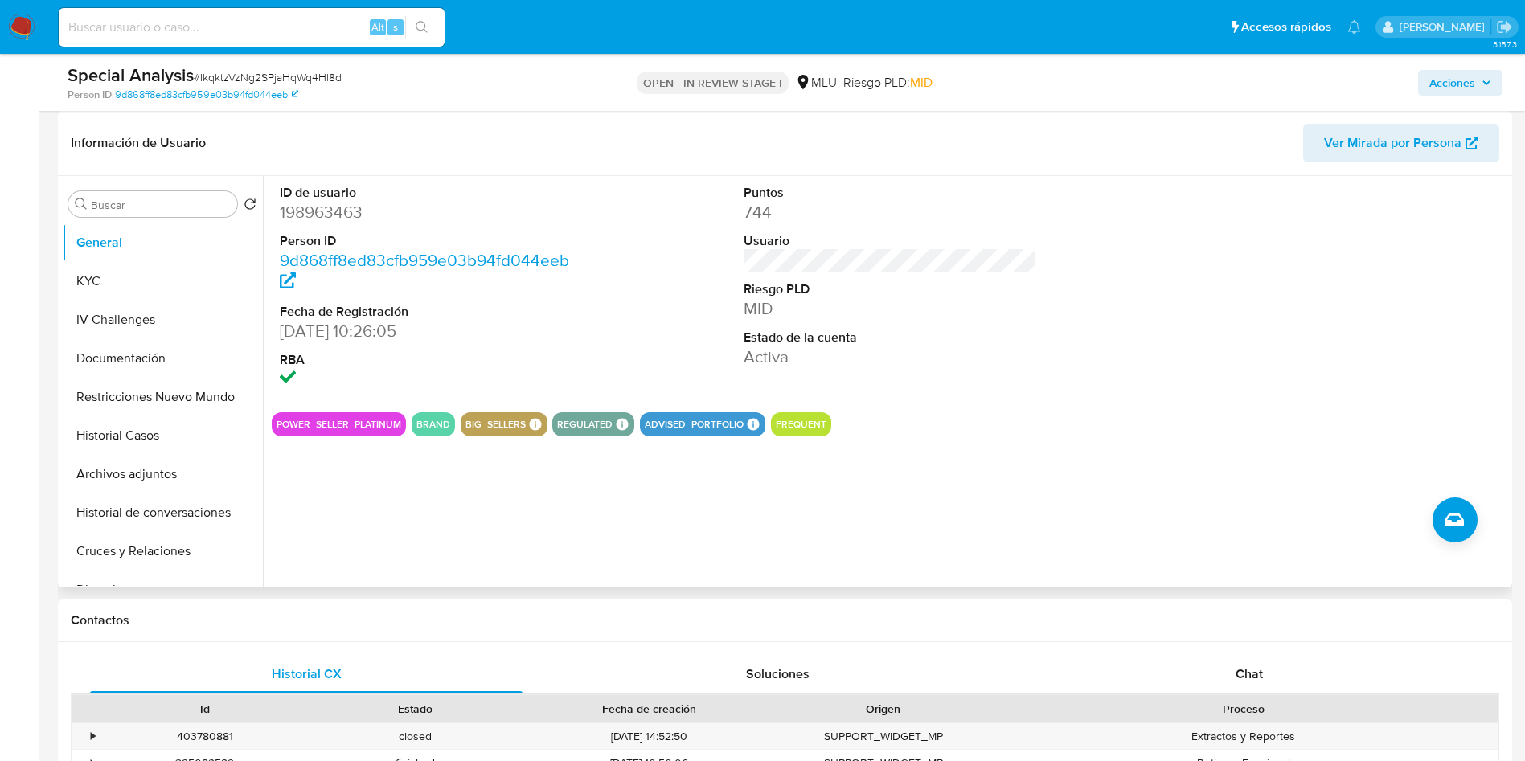
click at [1245, 256] on div at bounding box center [1353, 287] width 309 height 223
click at [178, 294] on button "KYC" at bounding box center [156, 281] width 188 height 39
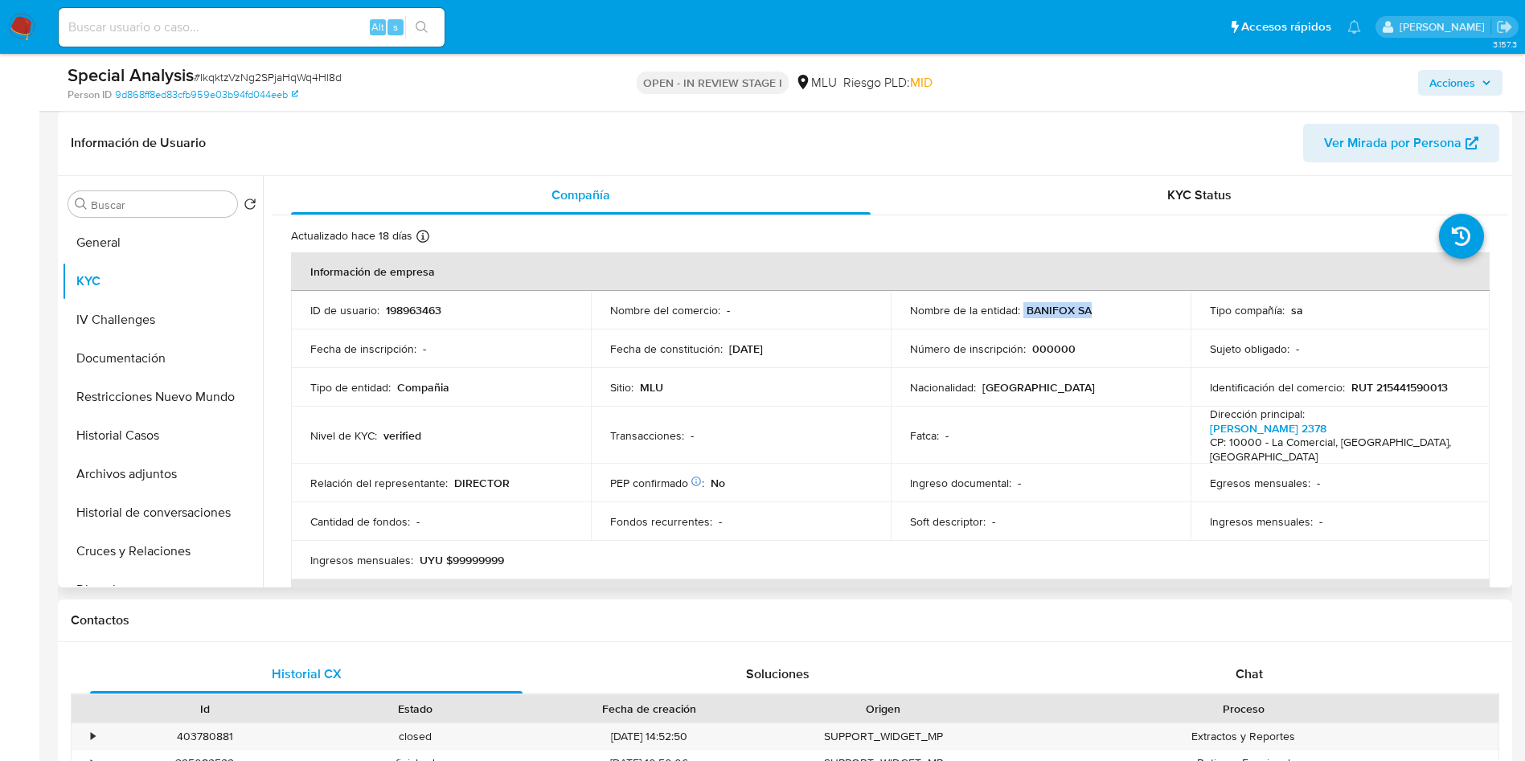
drag, startPoint x: 1020, startPoint y: 311, endPoint x: 1115, endPoint y: 317, distance: 95.0
click at [1115, 317] on div "Nombre de la entidad : BANIFOX SA" at bounding box center [1040, 310] width 261 height 14
copy div "BANIFOX SA"
click at [1350, 527] on table "Información de empresa ID de usuario : 198963463 Nombre del comercio : - Nombre…" at bounding box center [890, 560] width 1198 height 616
click at [199, 481] on button "Archivos adjuntos" at bounding box center [156, 474] width 188 height 39
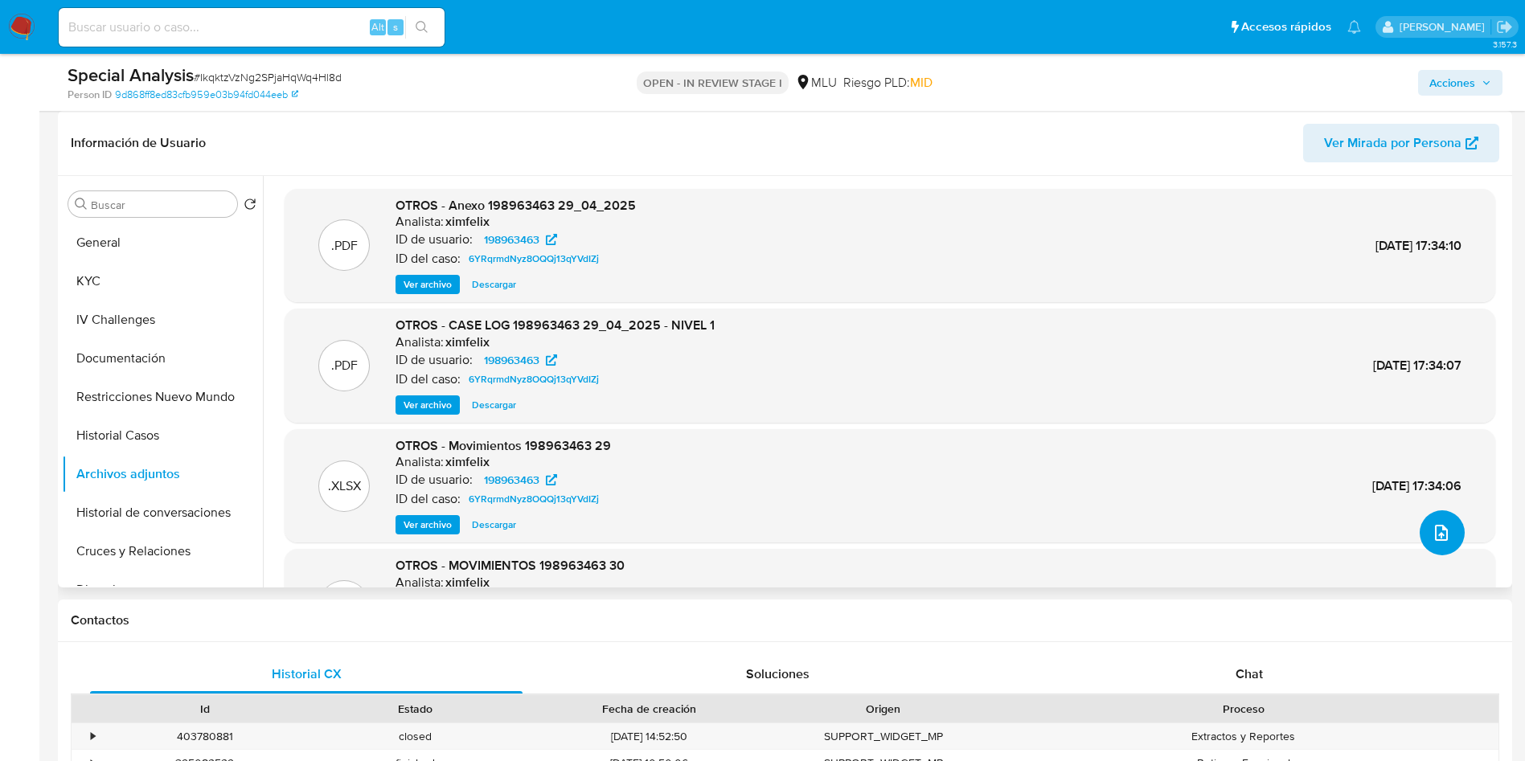
click at [1456, 534] on button "upload-file" at bounding box center [1441, 532] width 45 height 45
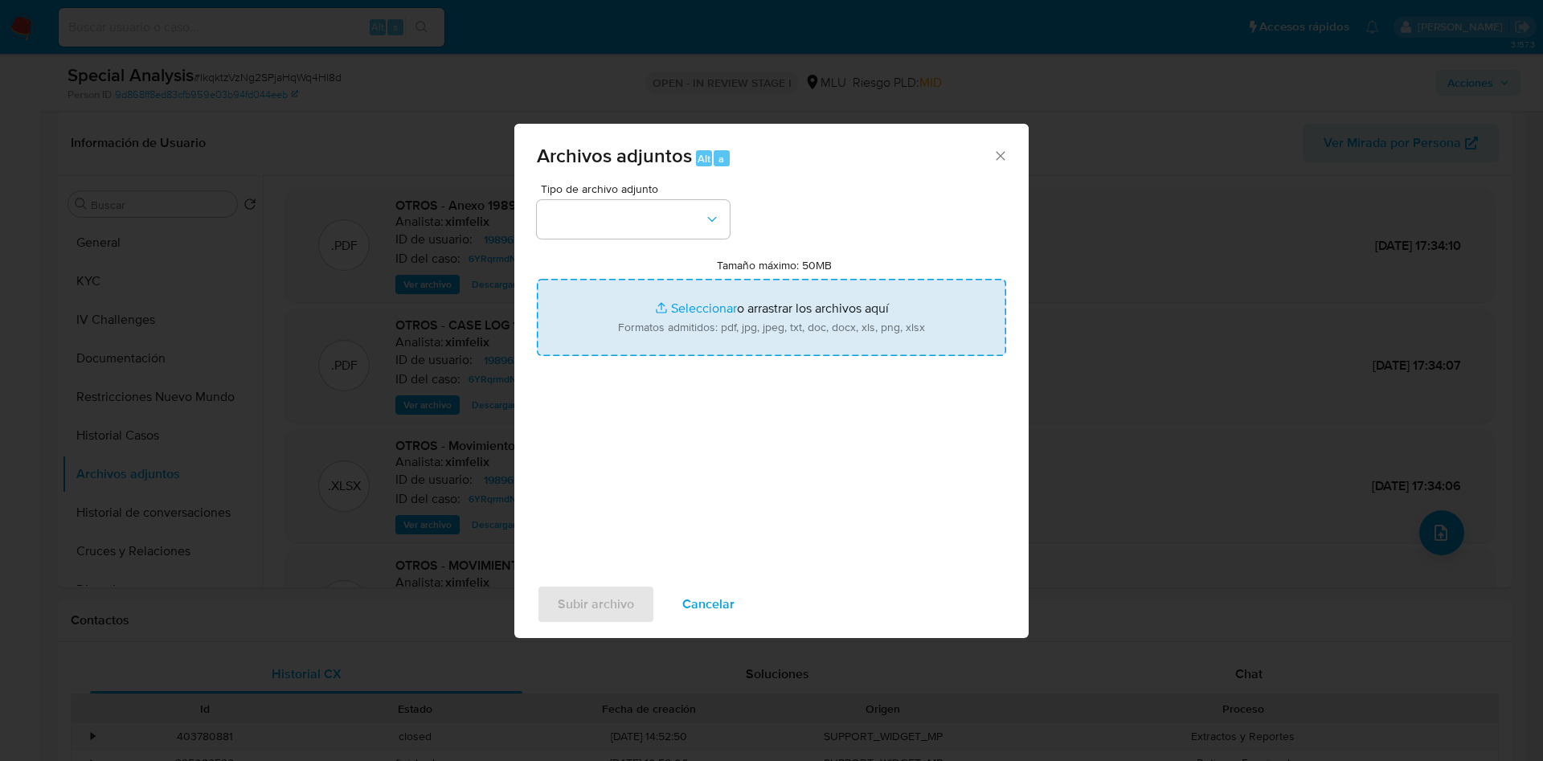
click at [907, 348] on input "Tamaño máximo: 50MB Seleccionar archivos" at bounding box center [771, 317] width 469 height 77
type input "C:\fakepath\Anexos 198963463 - 08_09_2025.pdf"
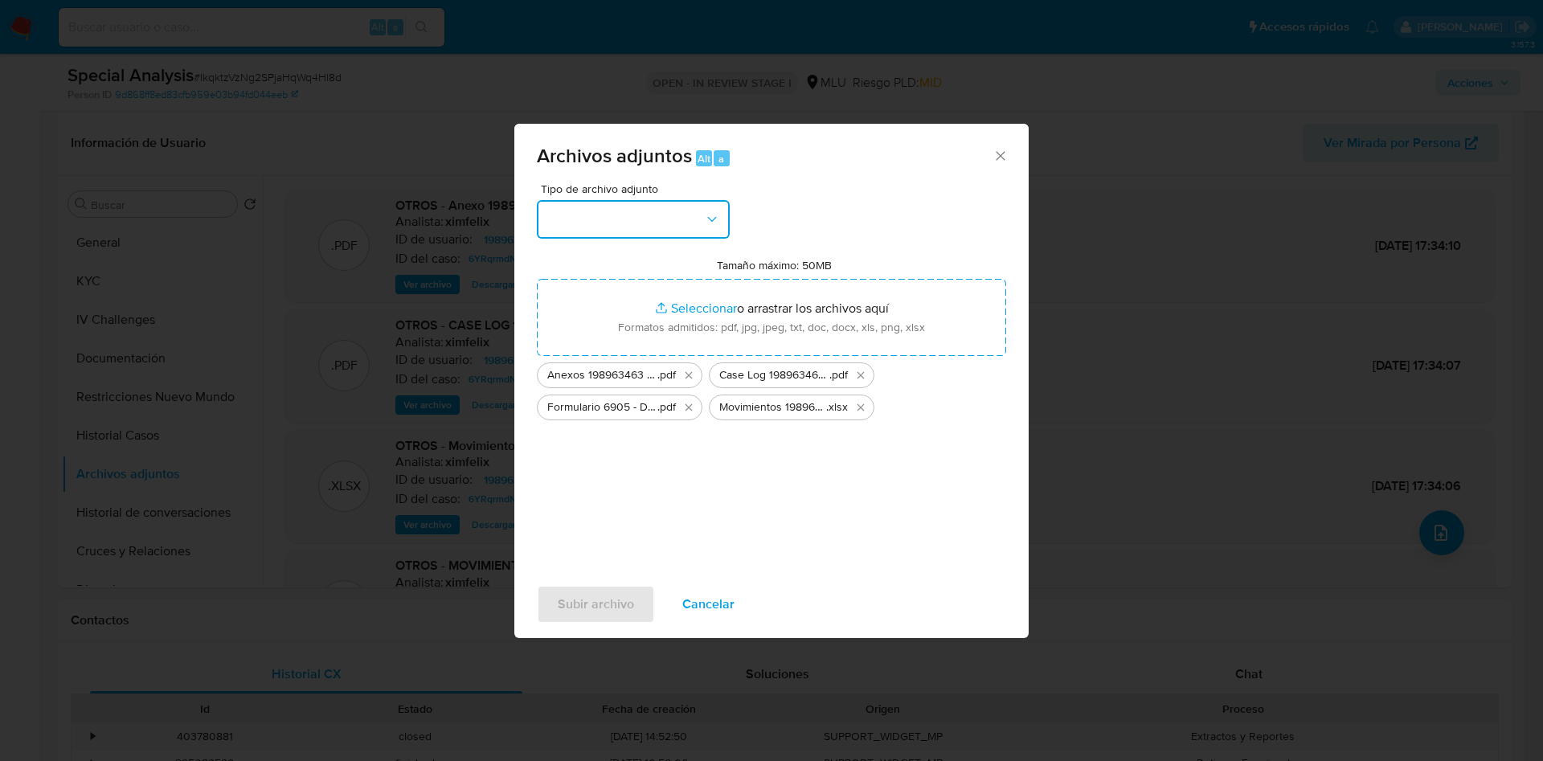
click at [690, 230] on button "button" at bounding box center [633, 219] width 193 height 39
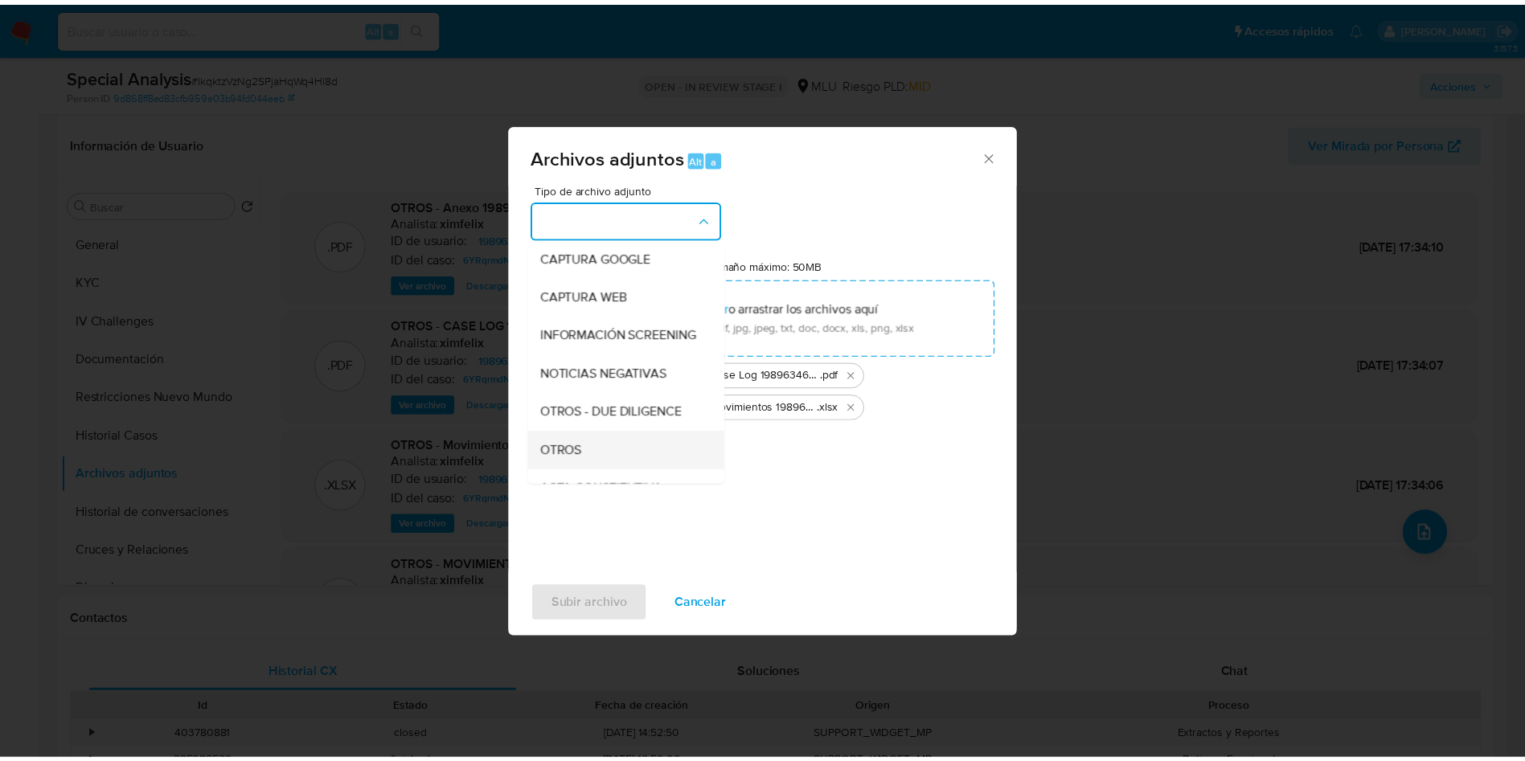
scroll to position [121, 0]
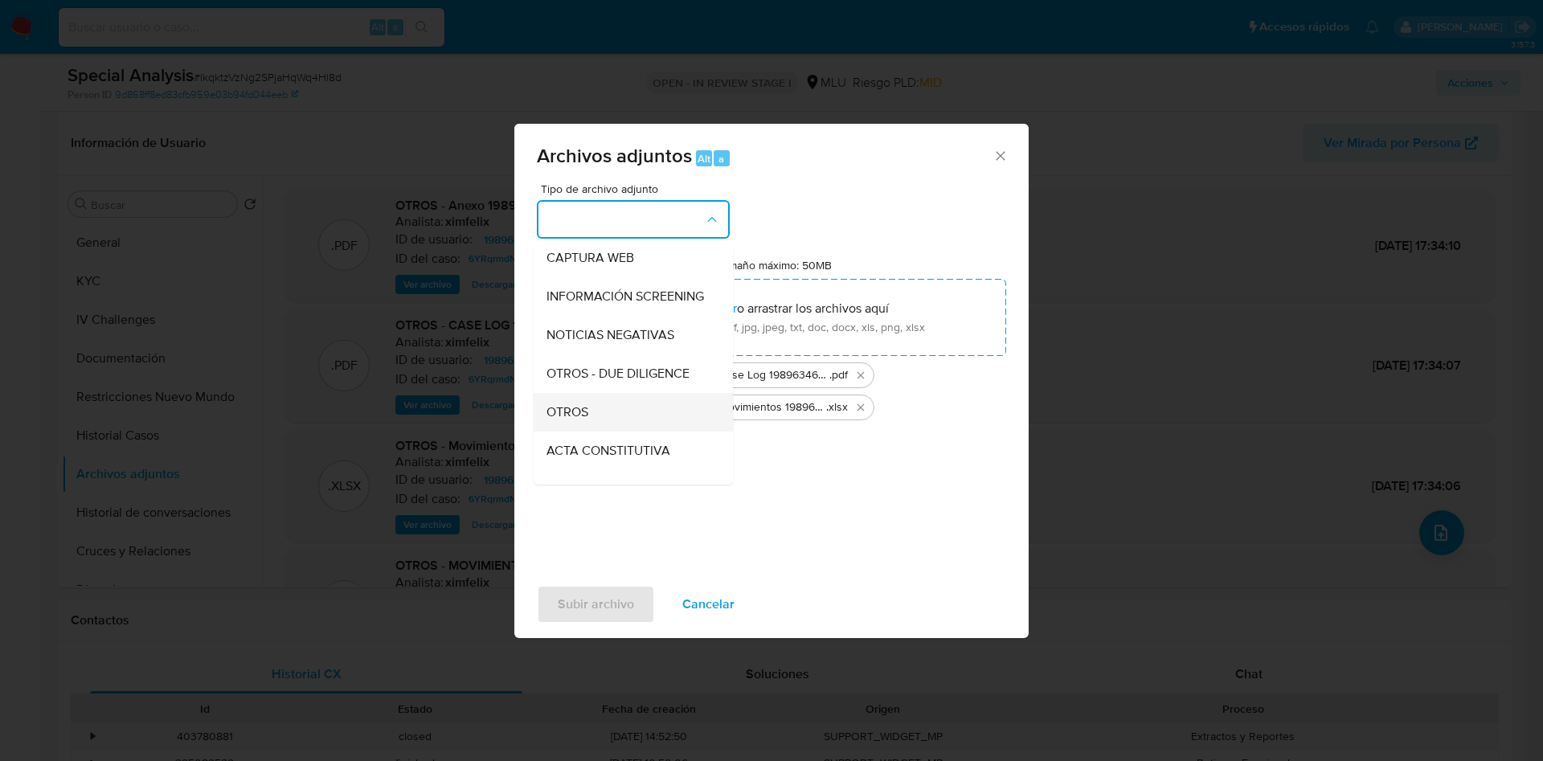
click at [628, 418] on div "OTROS" at bounding box center [628, 412] width 164 height 39
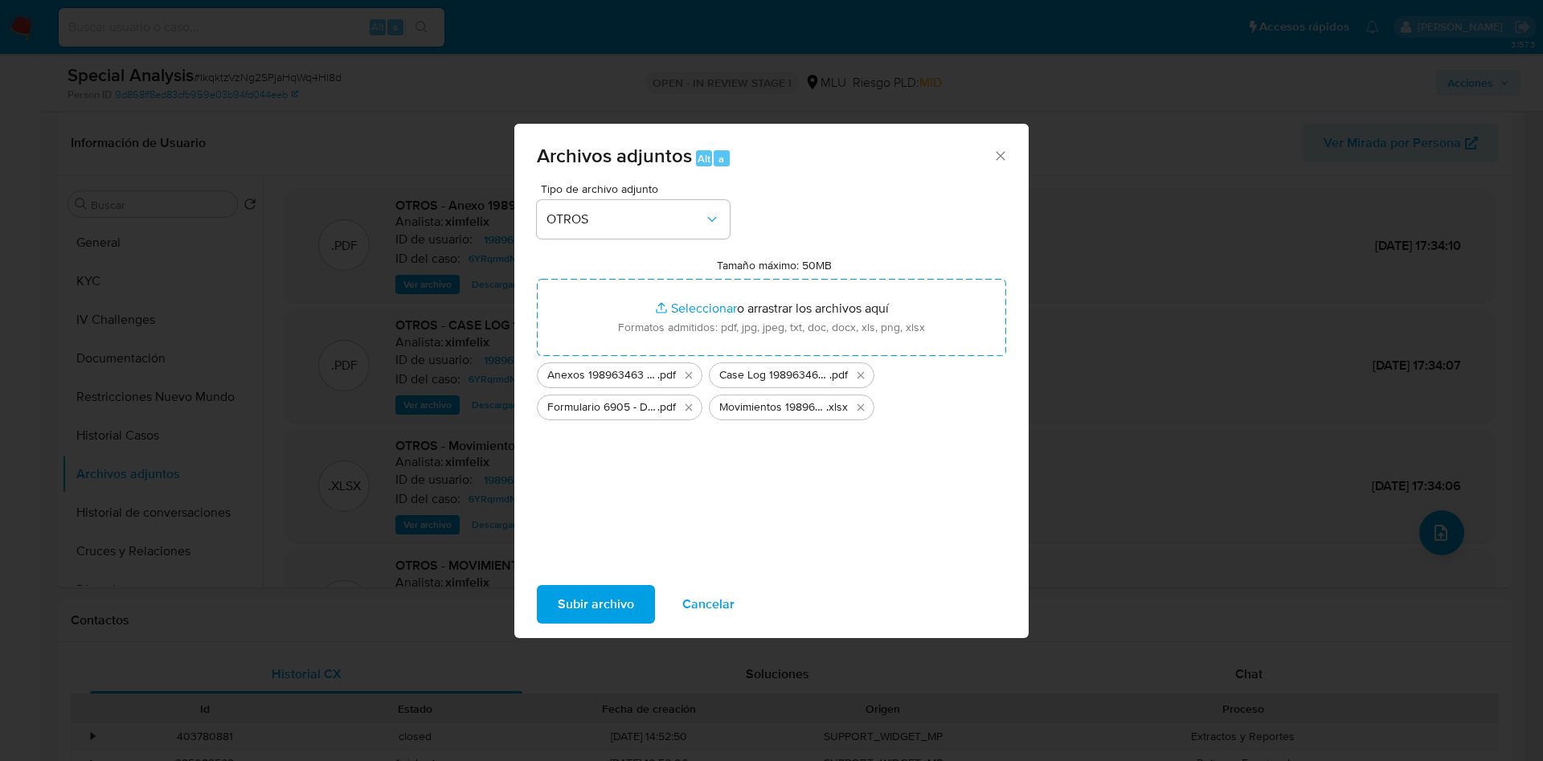
click at [584, 603] on span "Subir archivo" at bounding box center [596, 604] width 76 height 35
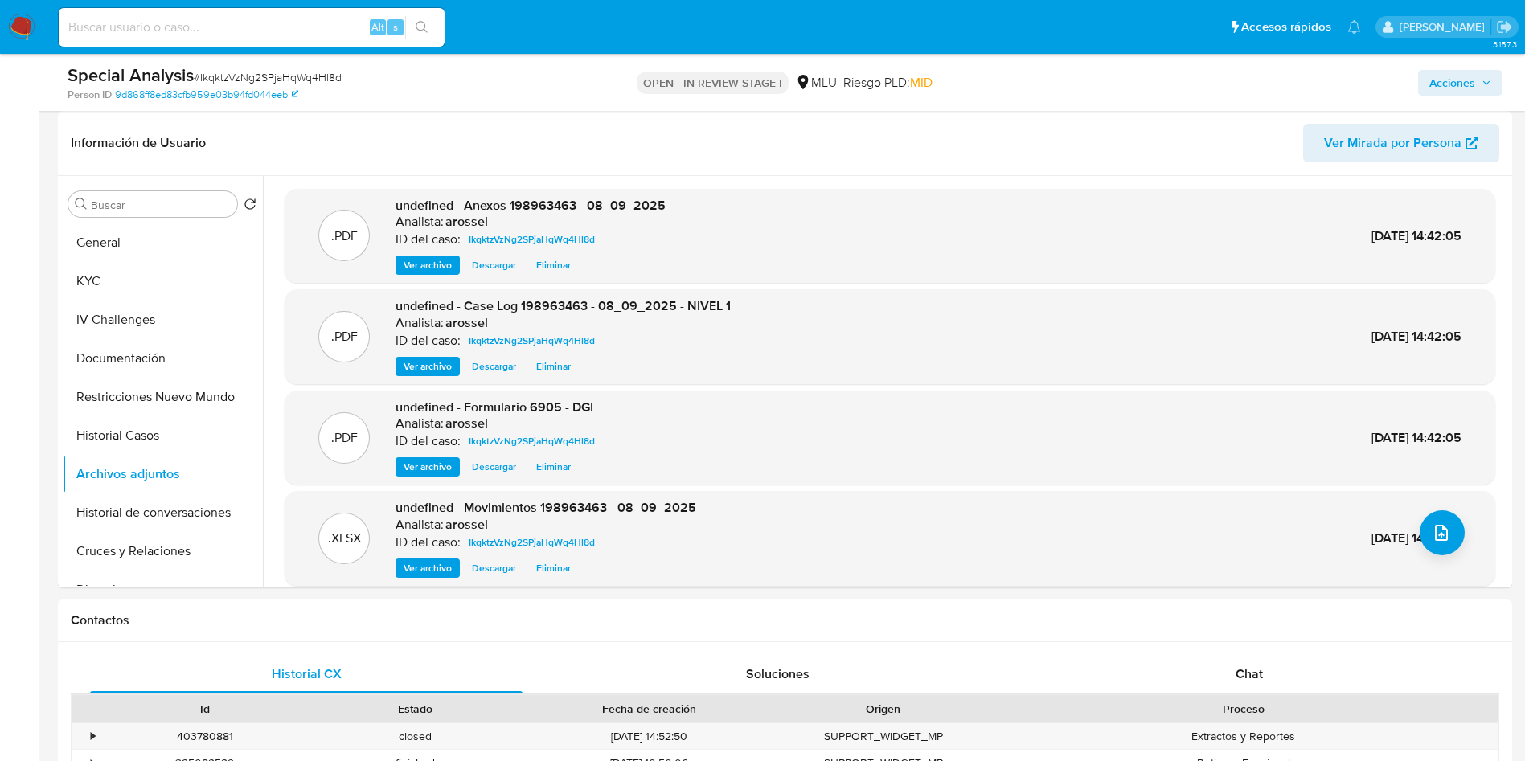
click at [1481, 84] on icon "button" at bounding box center [1486, 83] width 10 height 10
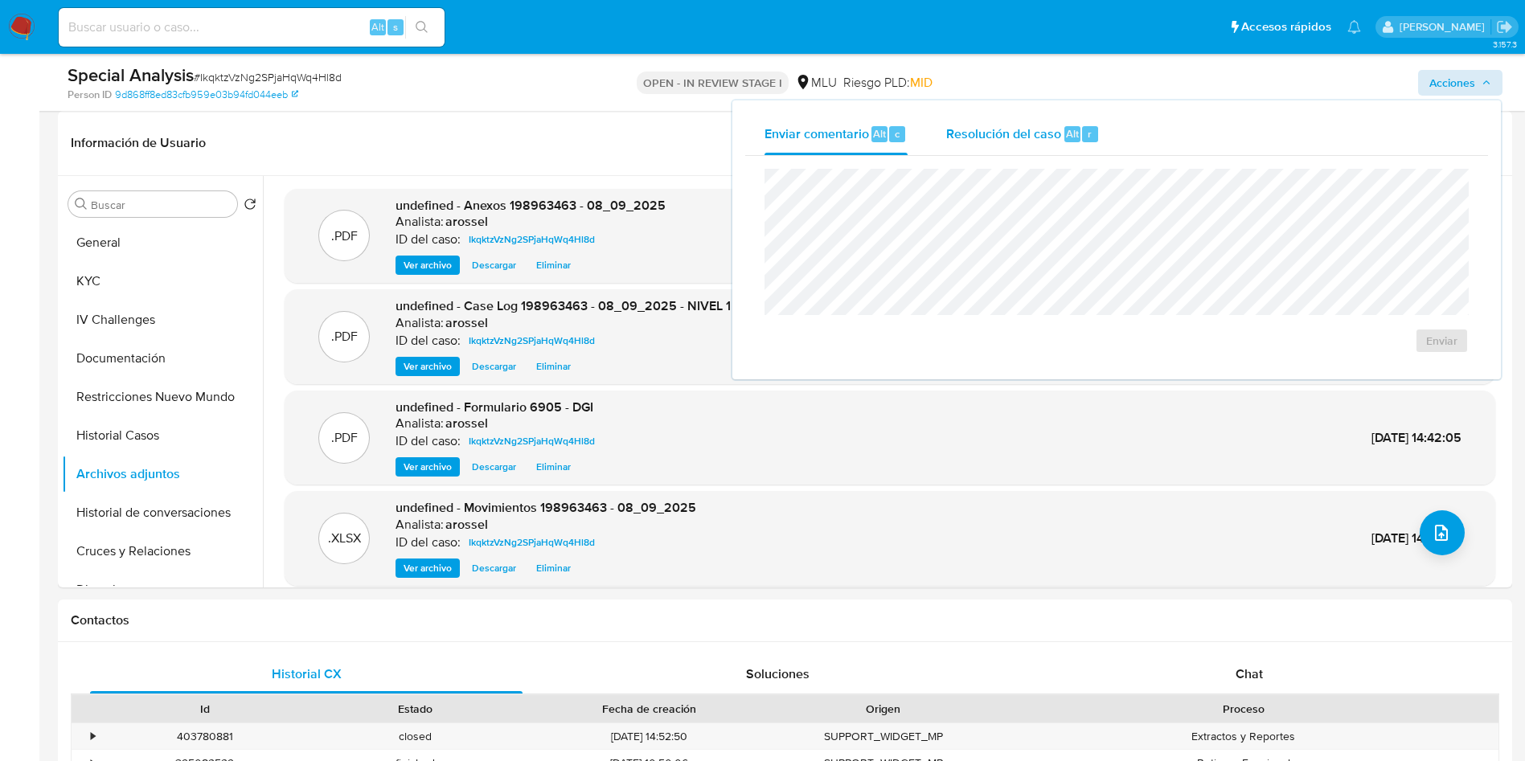
click at [992, 140] on span "Resolución del caso" at bounding box center [1003, 133] width 115 height 18
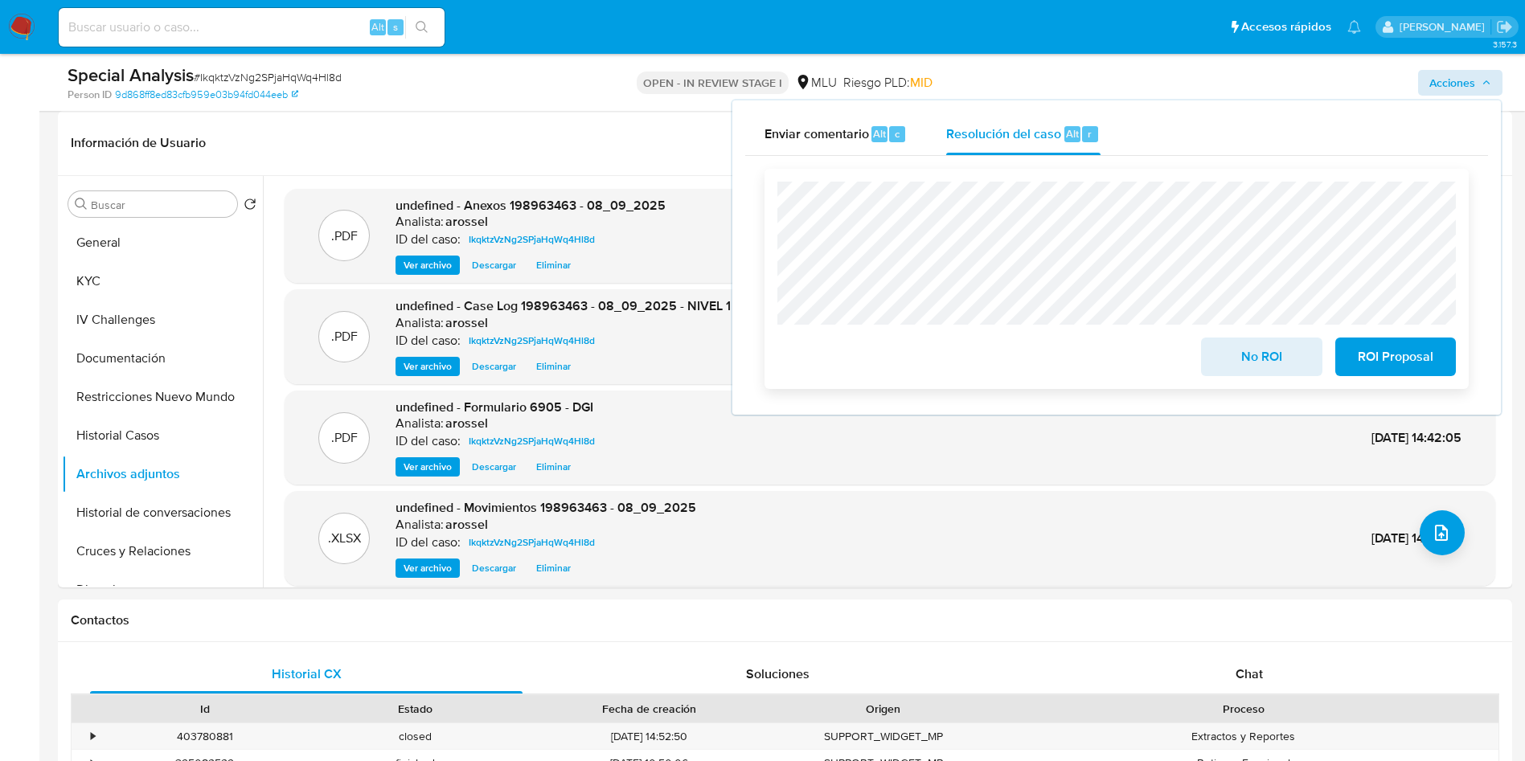
click at [1225, 365] on span "No ROI" at bounding box center [1261, 356] width 79 height 35
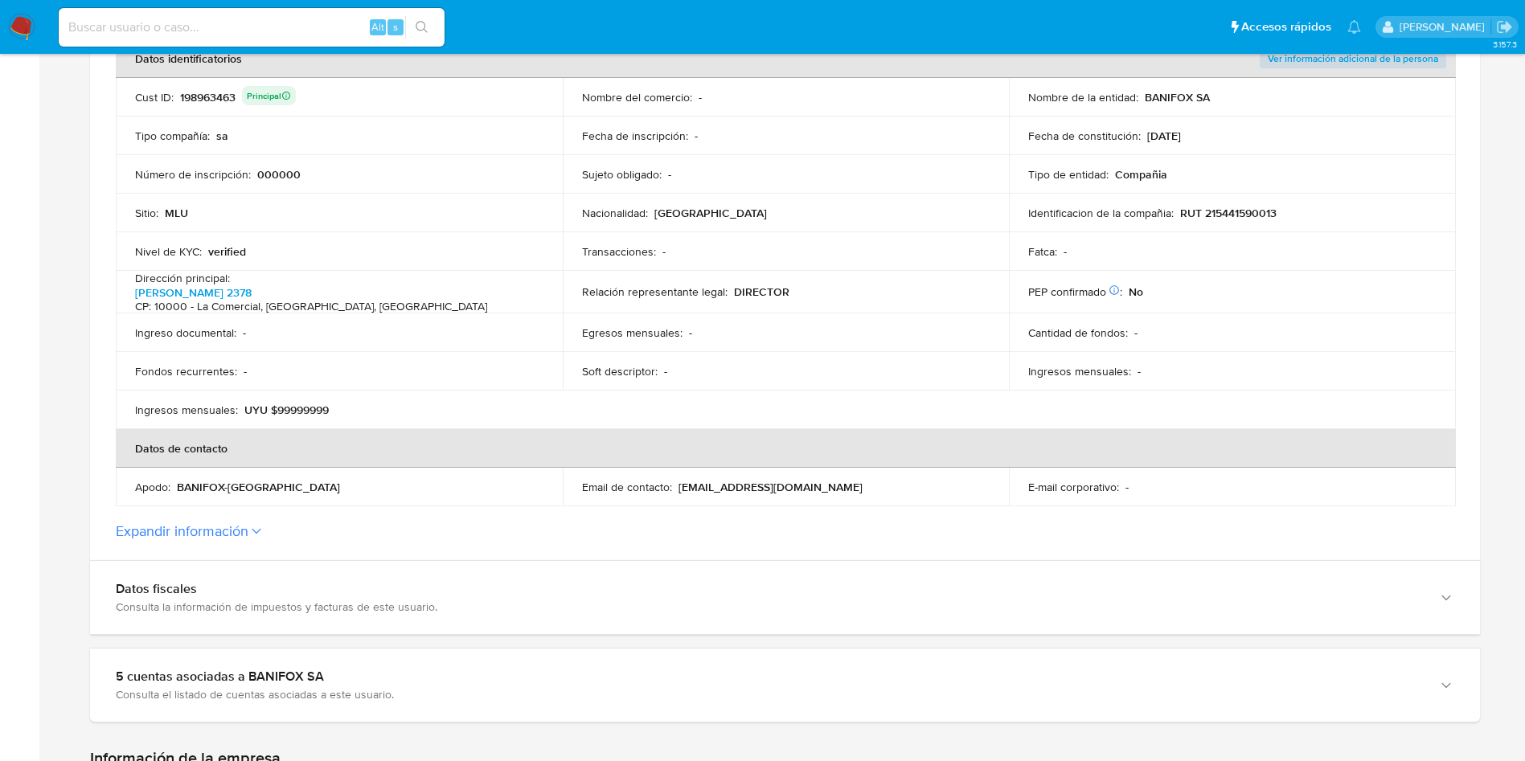
scroll to position [121, 0]
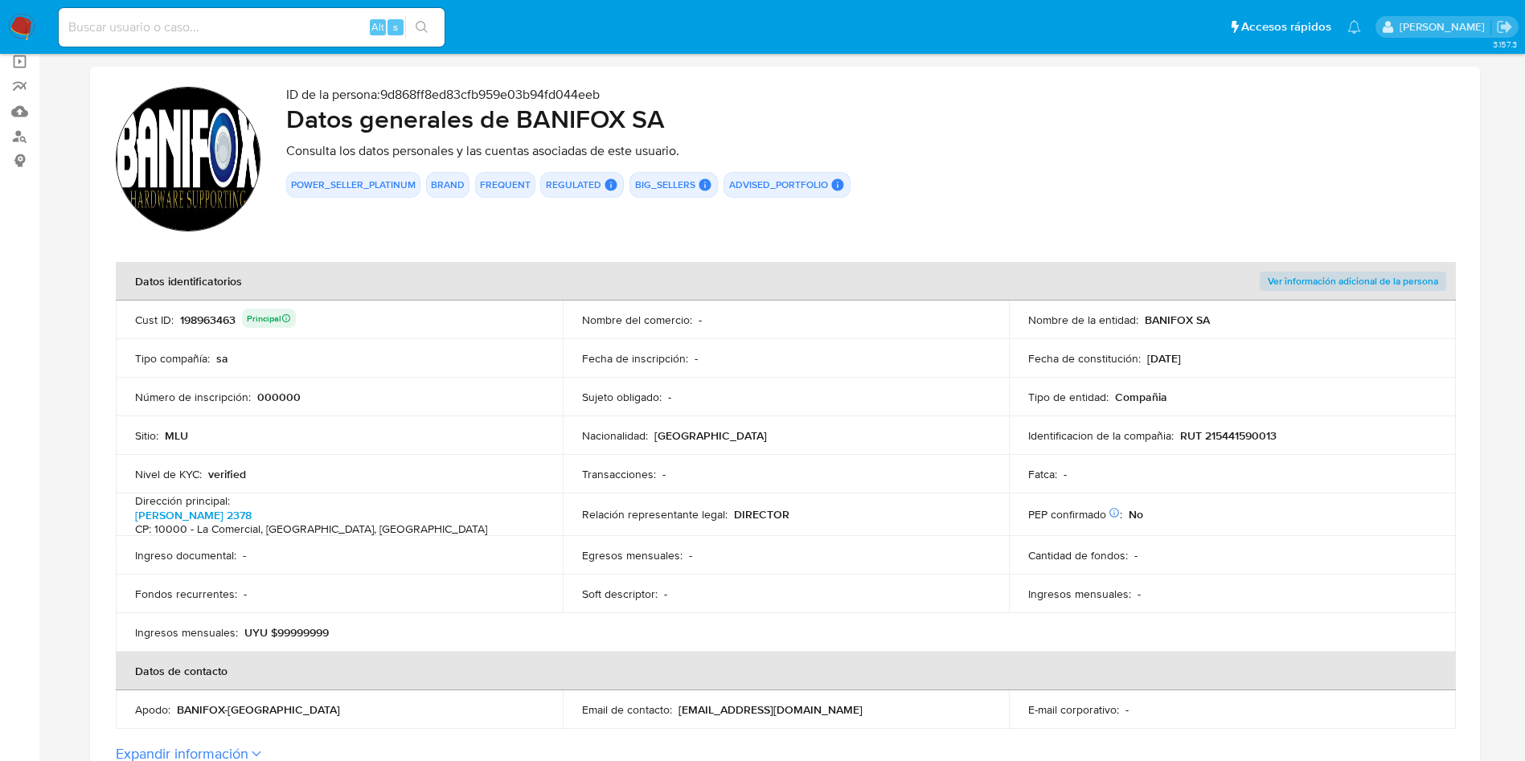
click at [211, 313] on div "198963463 Principal" at bounding box center [238, 320] width 116 height 23
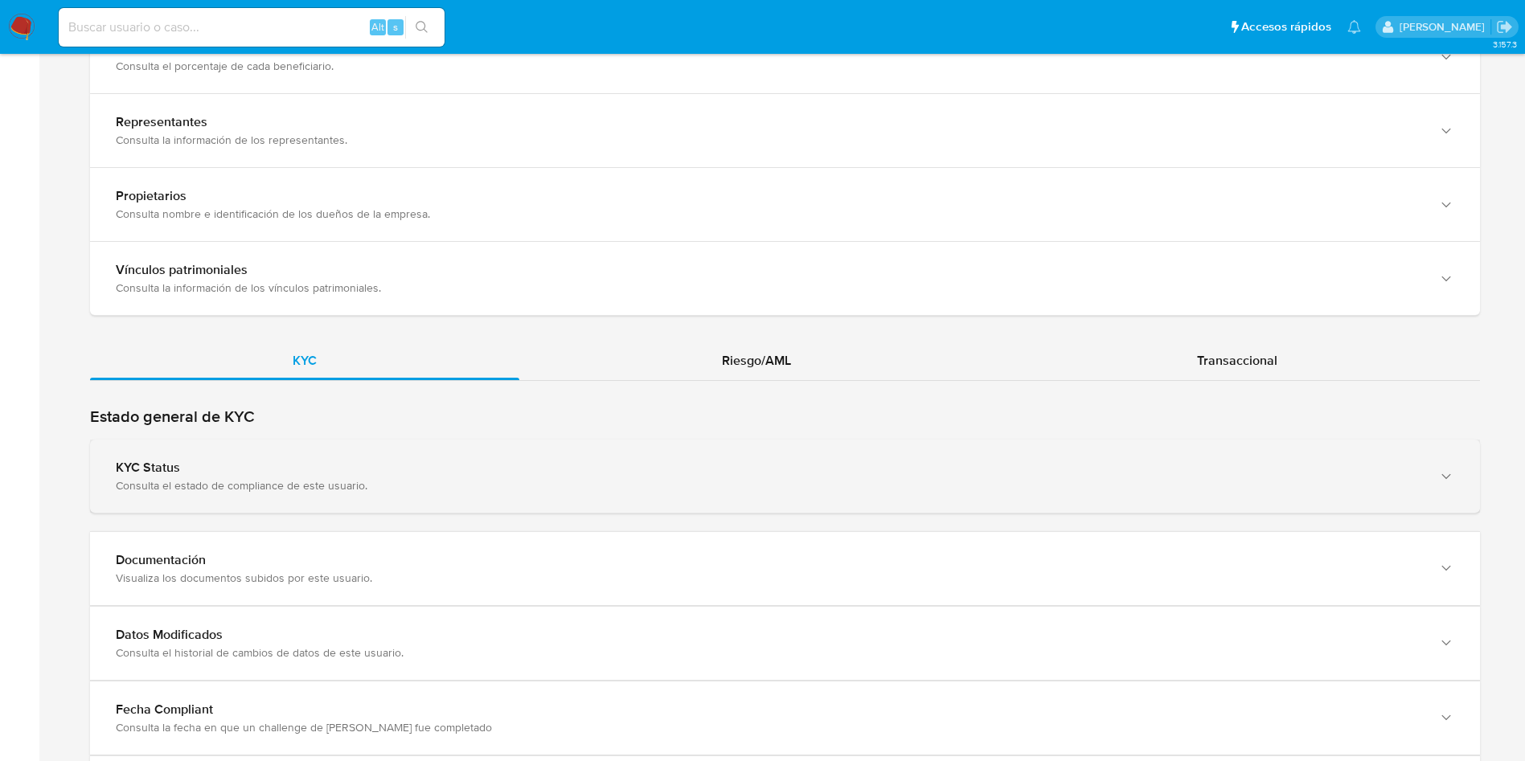
click at [302, 493] on div "KYC Status Consulta el estado de compliance de este usuario." at bounding box center [785, 476] width 1390 height 73
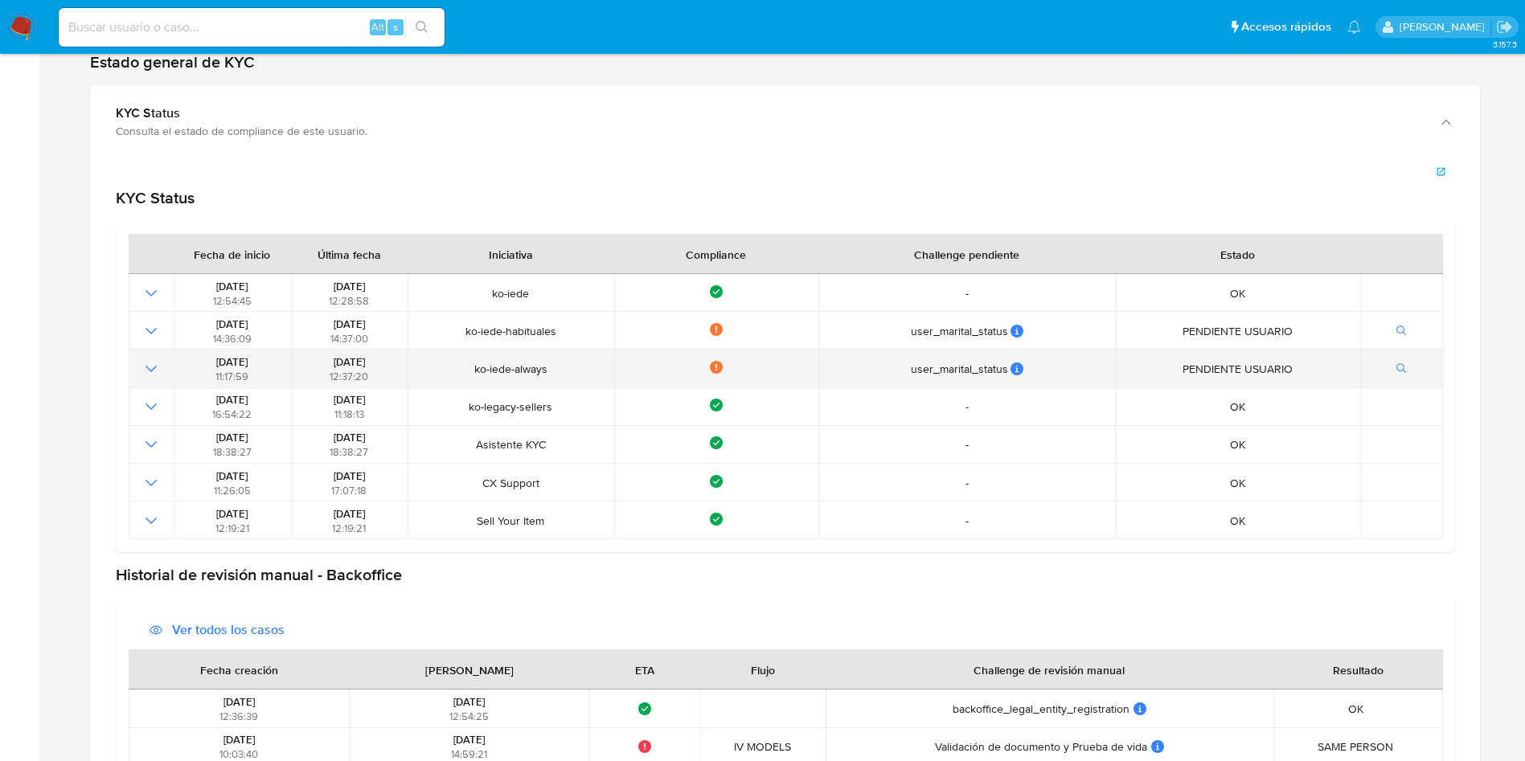
scroll to position [1688, 0]
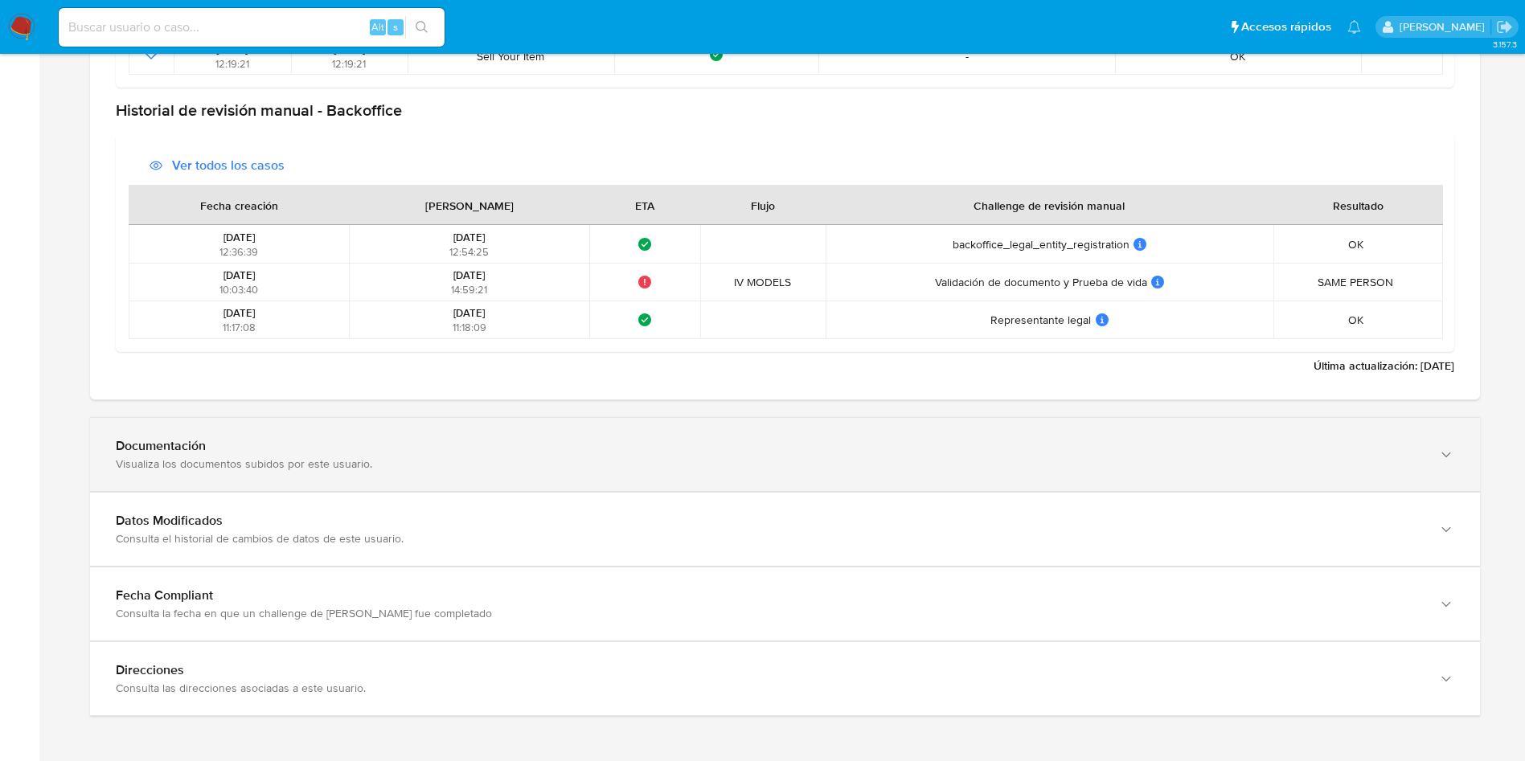
click at [293, 430] on div "Documentación Visualiza los documentos subidos por este usuario." at bounding box center [785, 454] width 1390 height 73
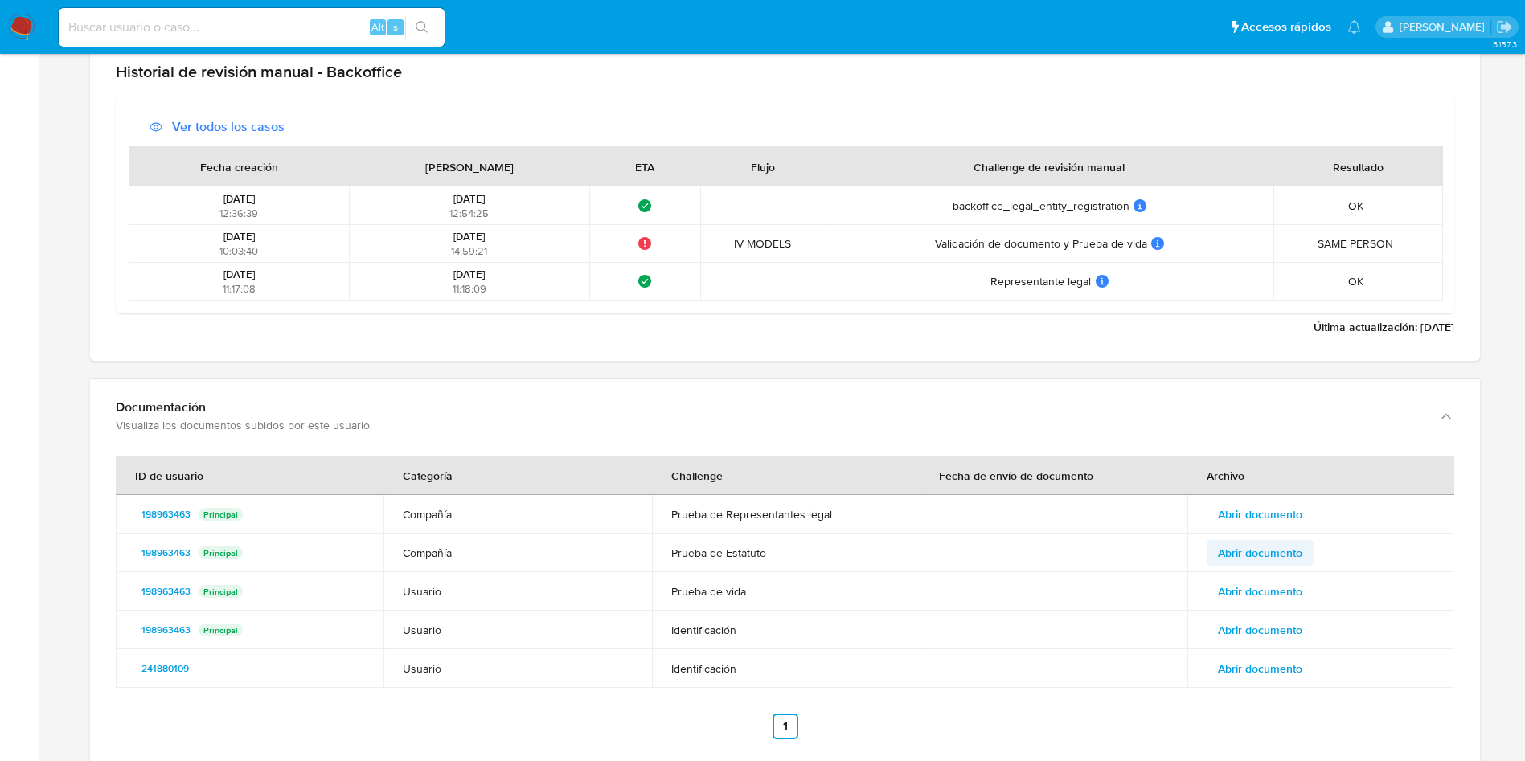
scroll to position [2319, 0]
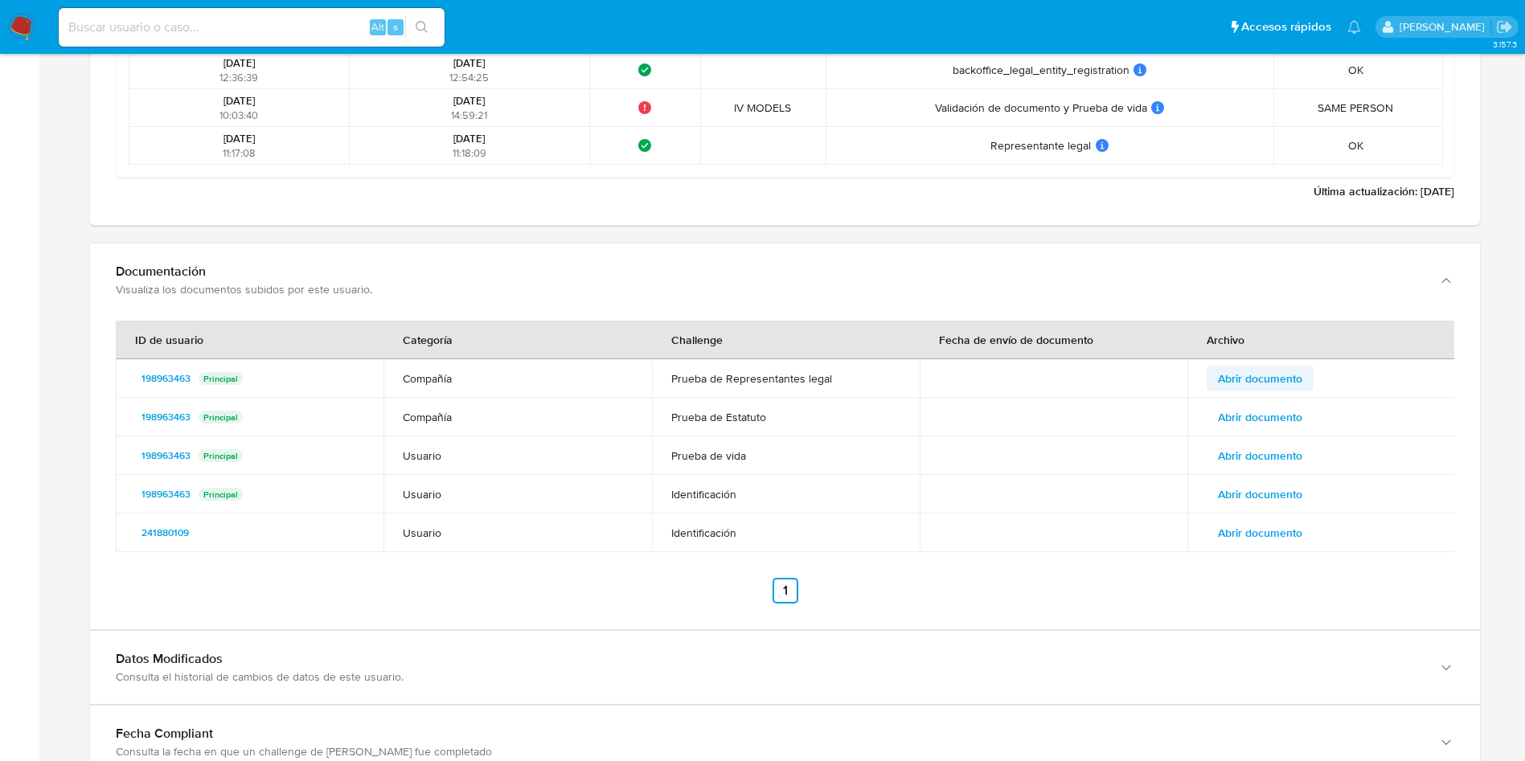
click at [1300, 369] on span "Abrir documento" at bounding box center [1260, 378] width 84 height 23
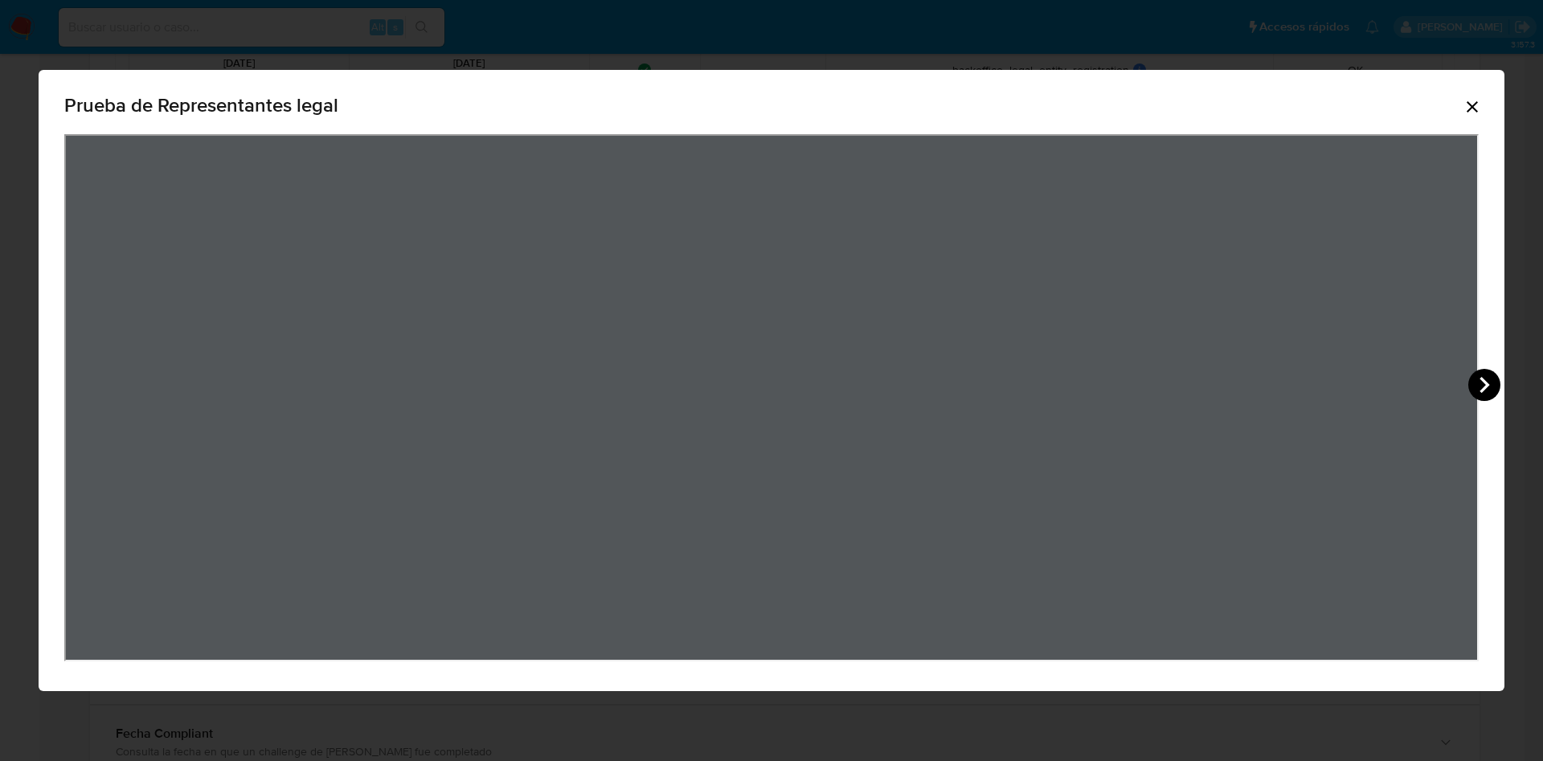
click at [1485, 385] on icon "View Document Modal" at bounding box center [1485, 385] width 10 height 16
click at [1482, 386] on icon "View Document Modal" at bounding box center [1484, 385] width 32 height 32
click at [1481, 378] on icon "View Document Modal" at bounding box center [1485, 385] width 10 height 16
click at [1471, 119] on div "Prueba de Representantes legal" at bounding box center [771, 108] width 1414 height 51
click at [1471, 113] on icon "Cerrar" at bounding box center [1472, 106] width 19 height 19
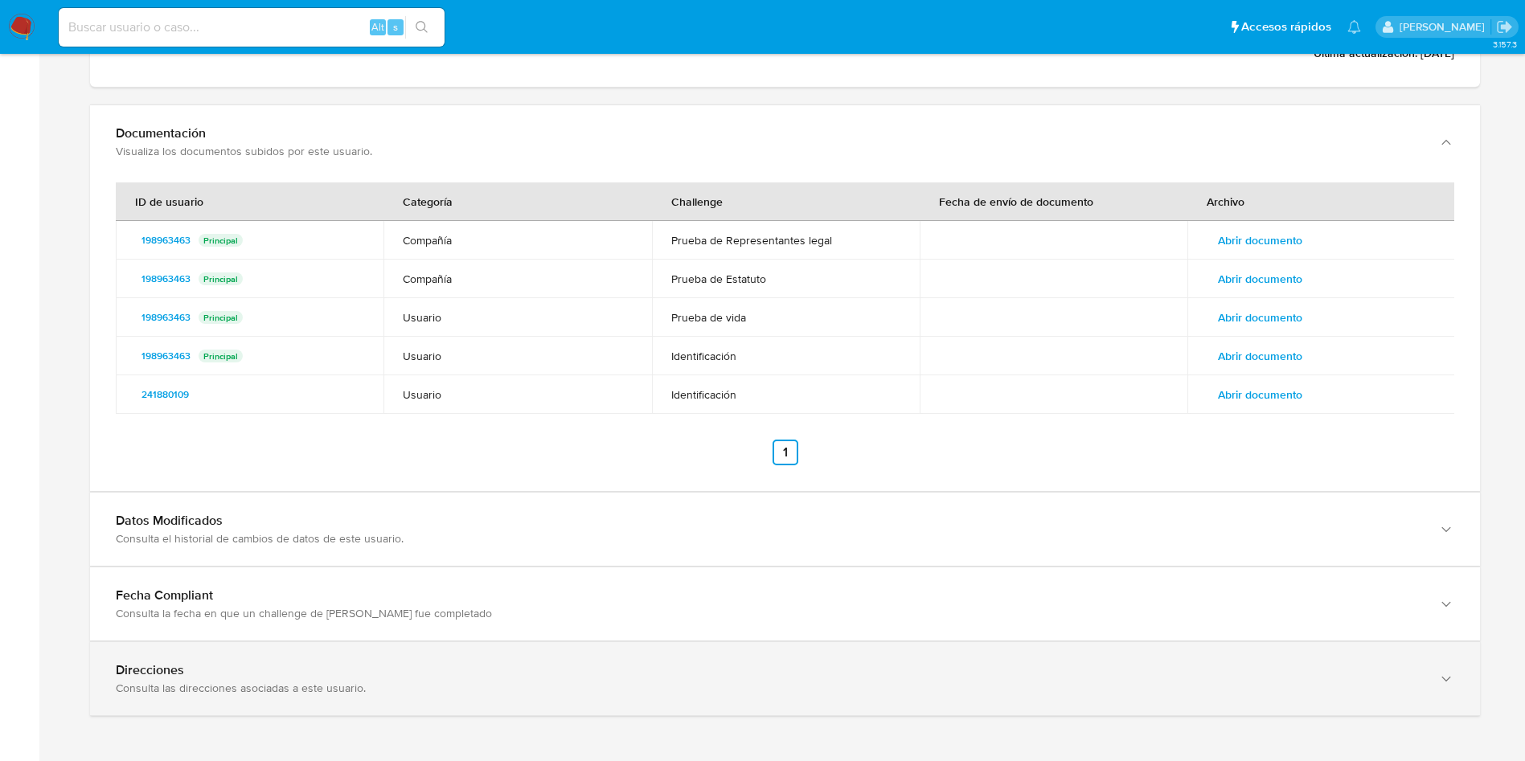
click at [354, 674] on div "Direcciones Consulta las direcciones asociadas a este usuario." at bounding box center [769, 678] width 1306 height 33
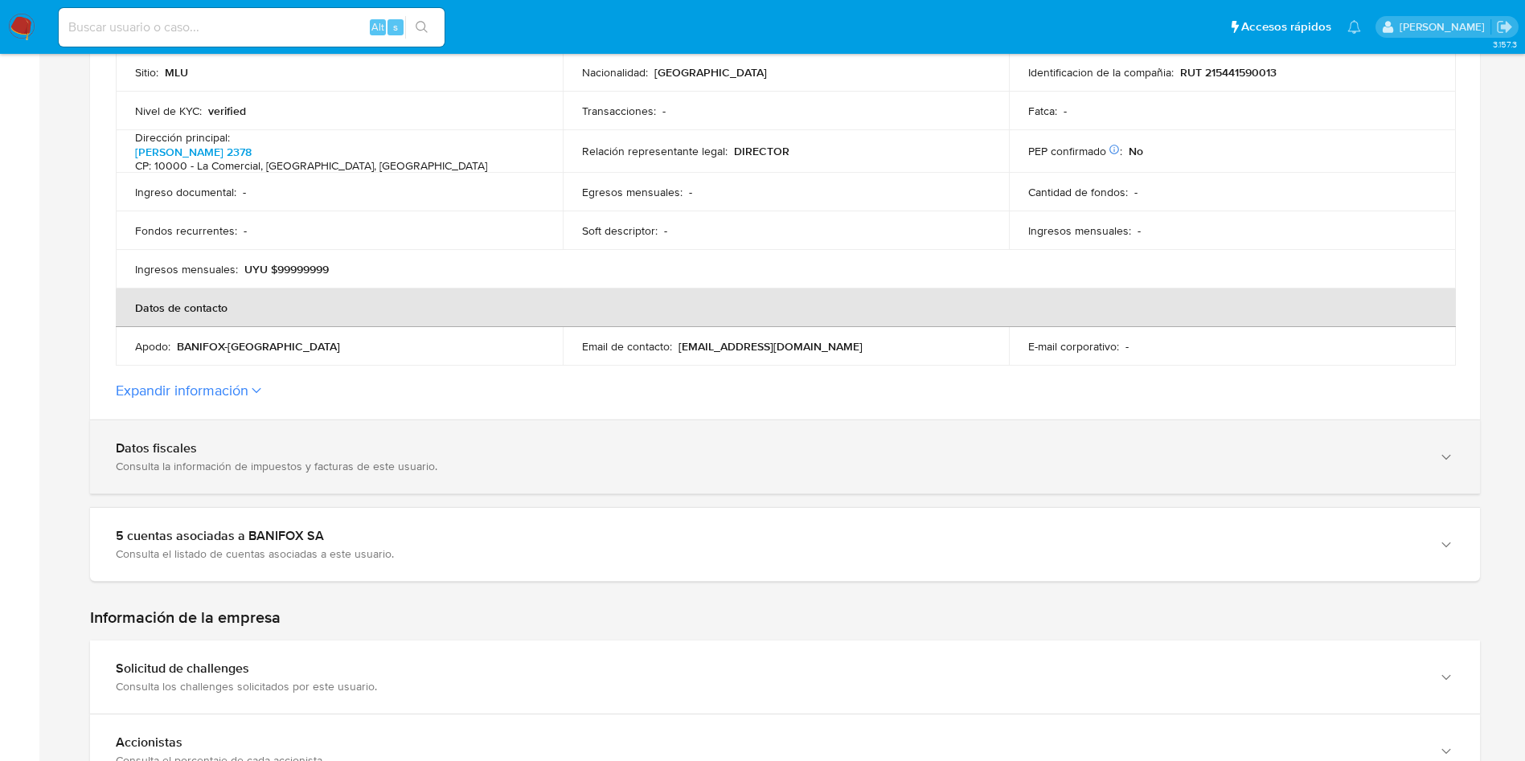
scroll to position [603, 0]
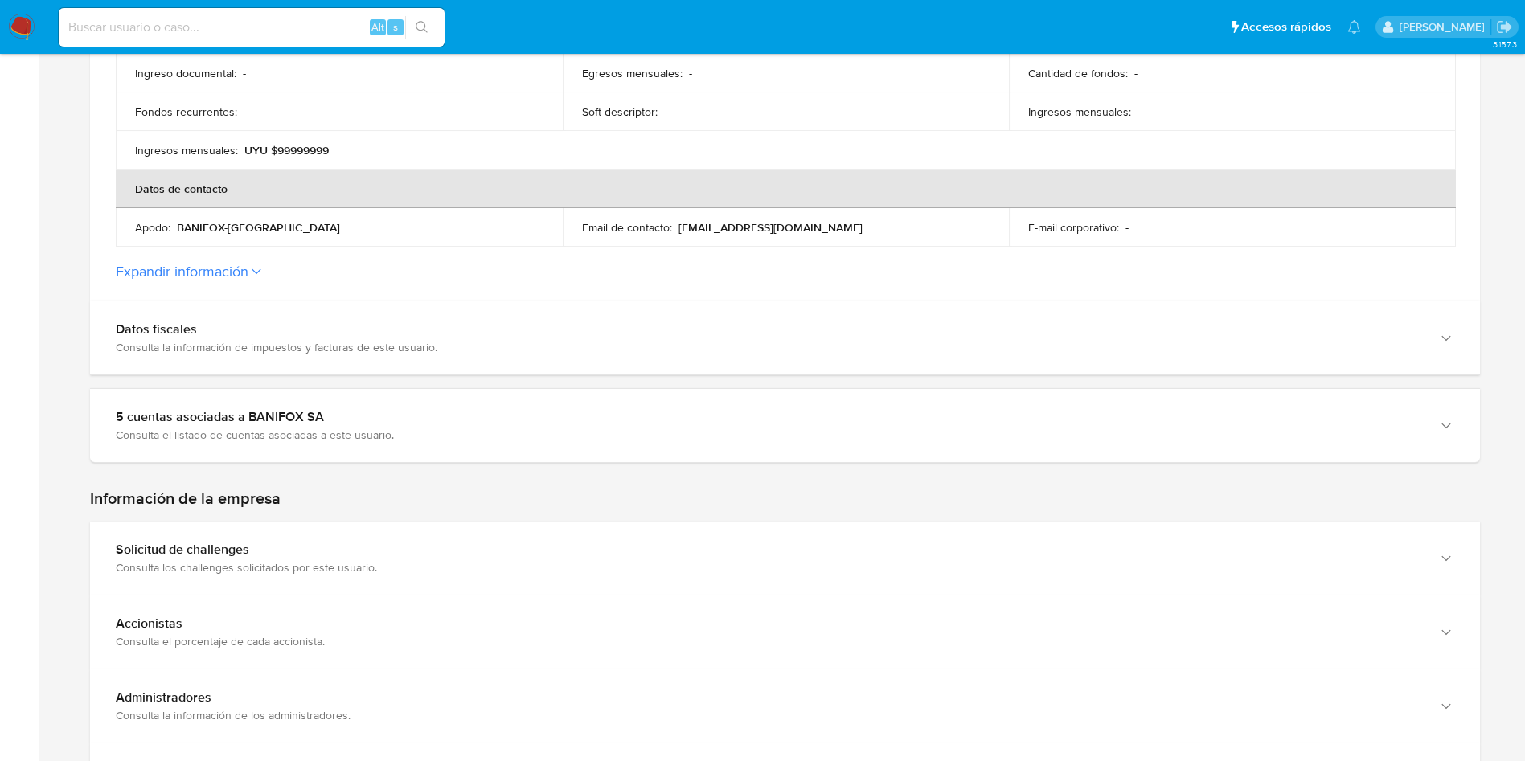
click at [256, 268] on icon at bounding box center [257, 271] width 10 height 6
click at [248, 266] on button "Expandir información" at bounding box center [182, 272] width 133 height 18
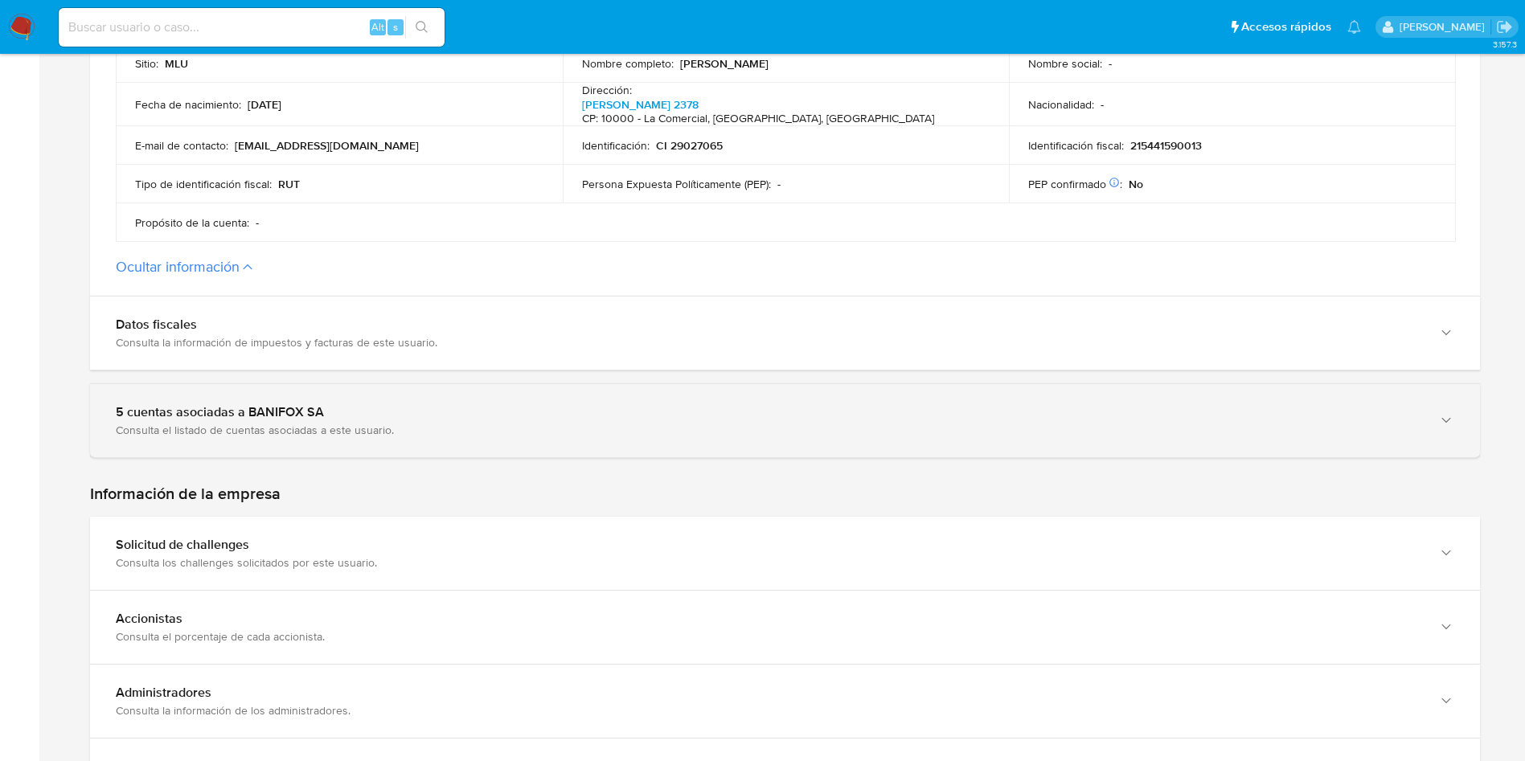
click at [266, 407] on div "5 cuentas asociadas a BANIFOX SA" at bounding box center [769, 412] width 1306 height 16
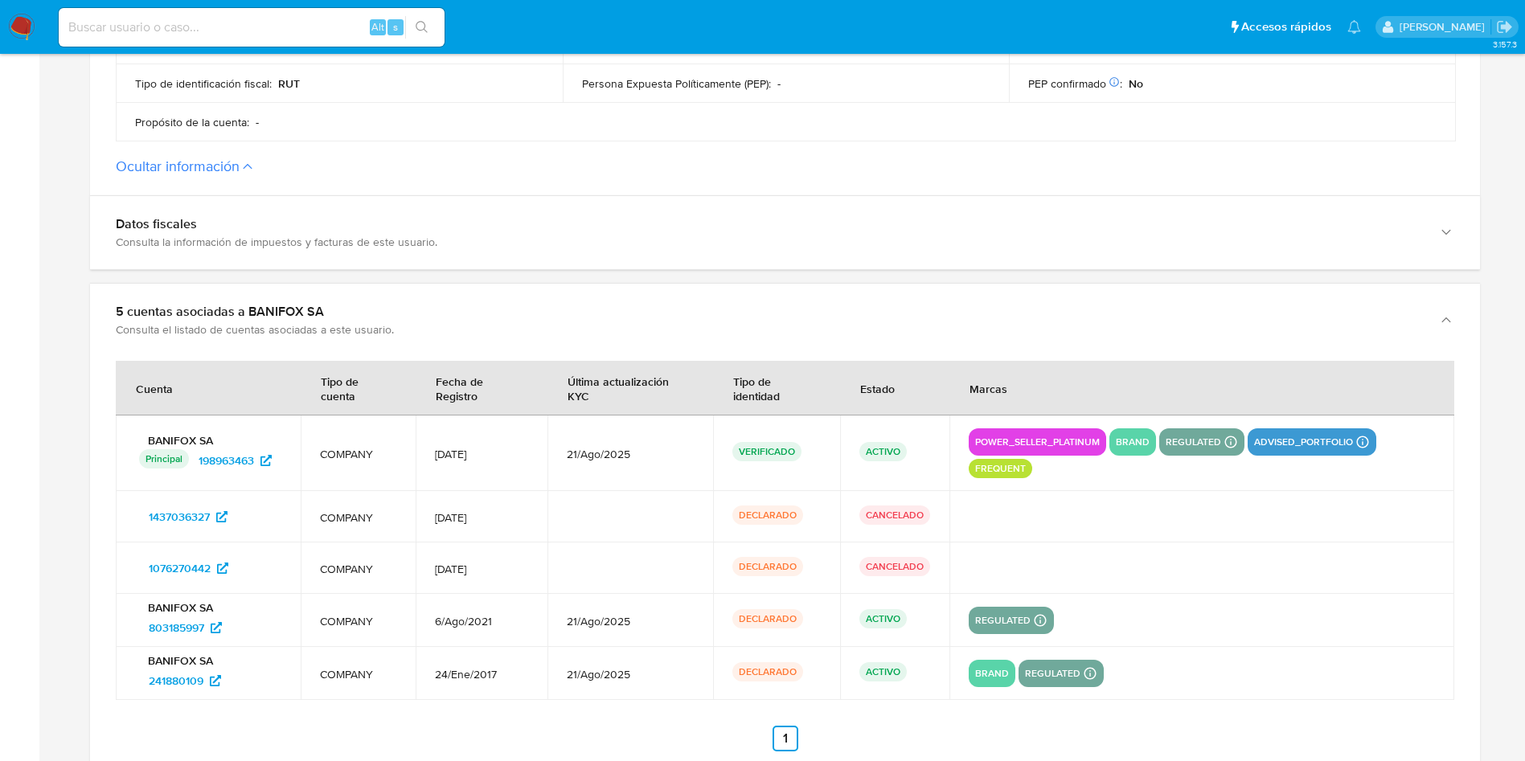
scroll to position [844, 0]
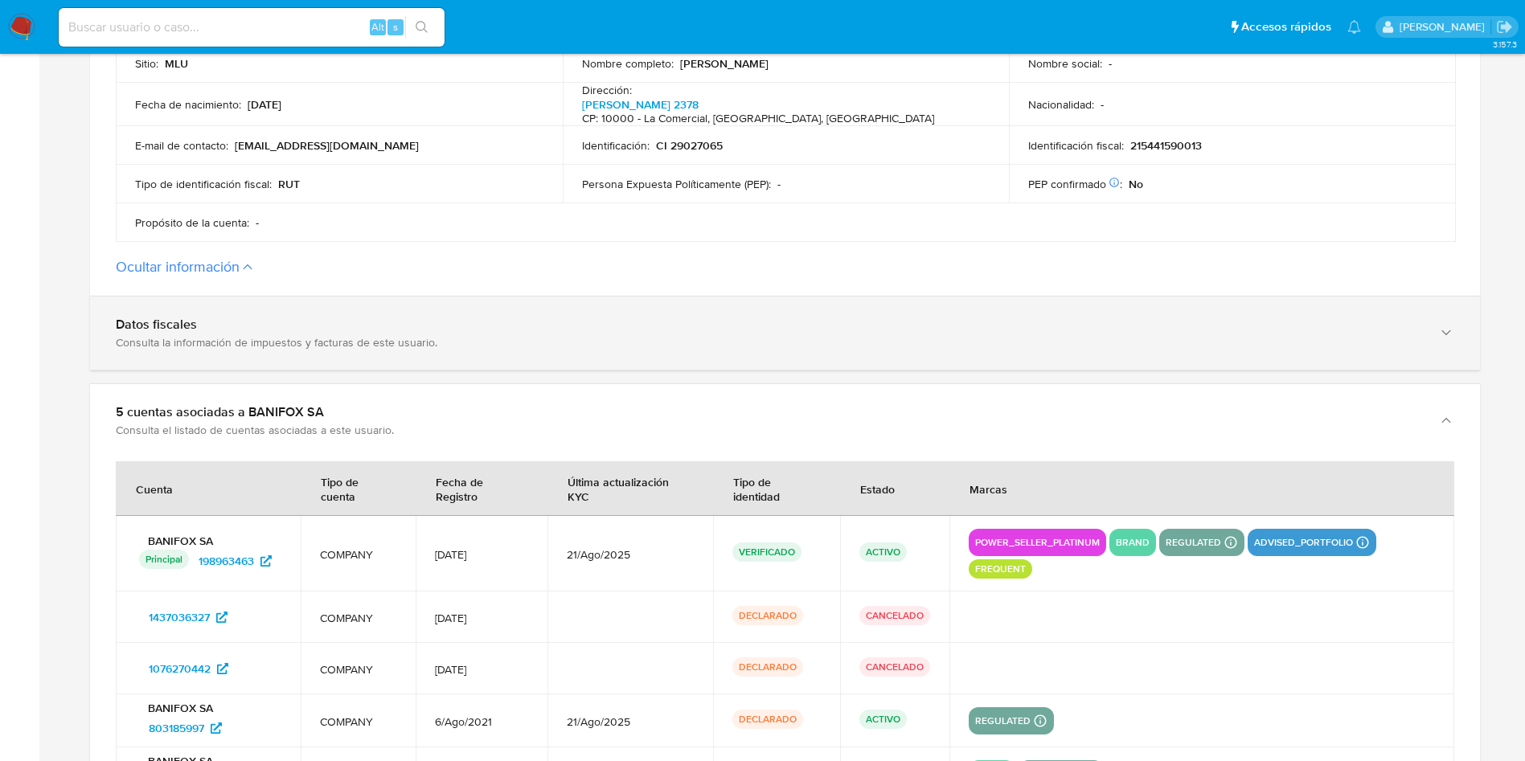
click at [317, 317] on div "Datos fiscales" at bounding box center [769, 325] width 1306 height 16
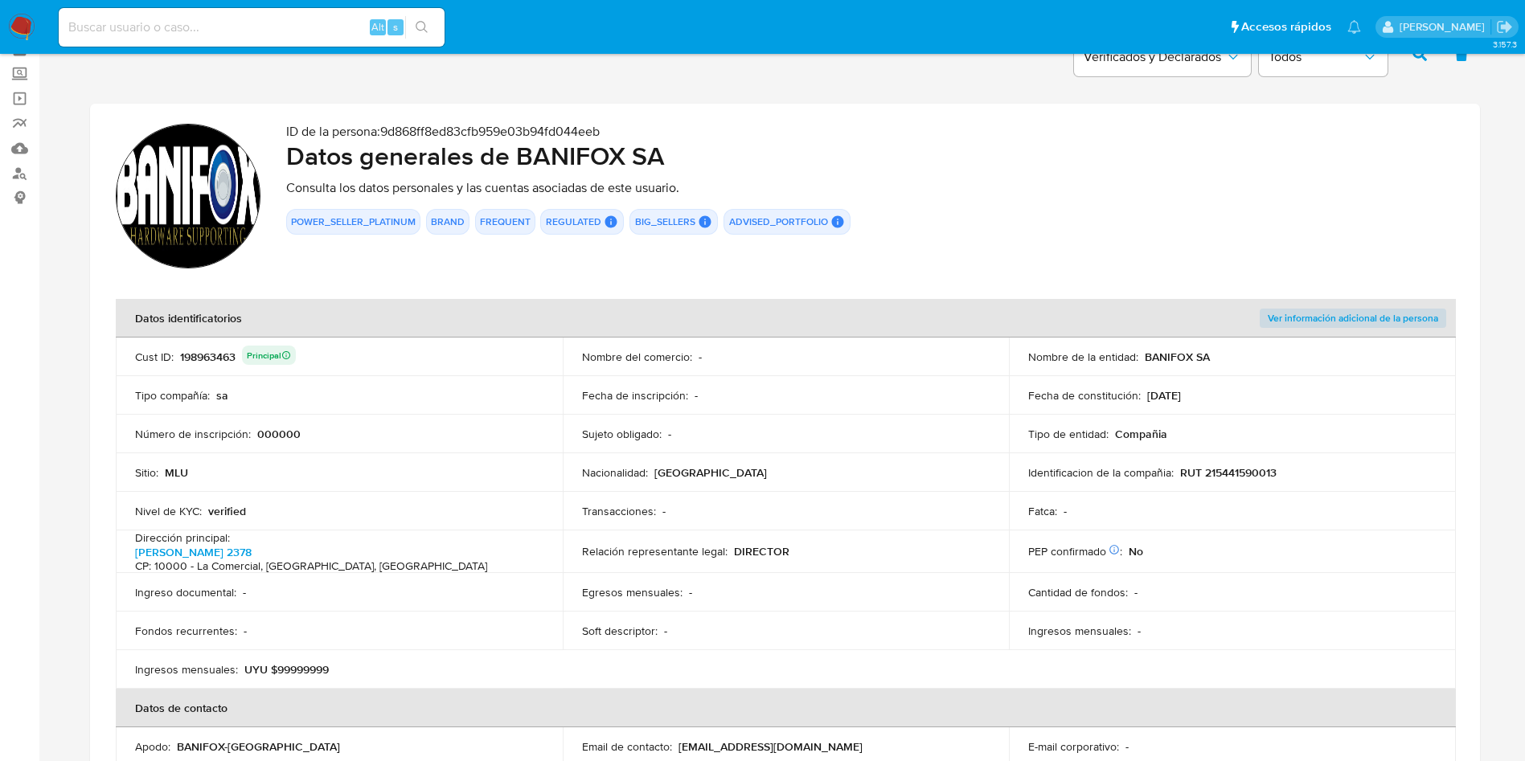
scroll to position [0, 0]
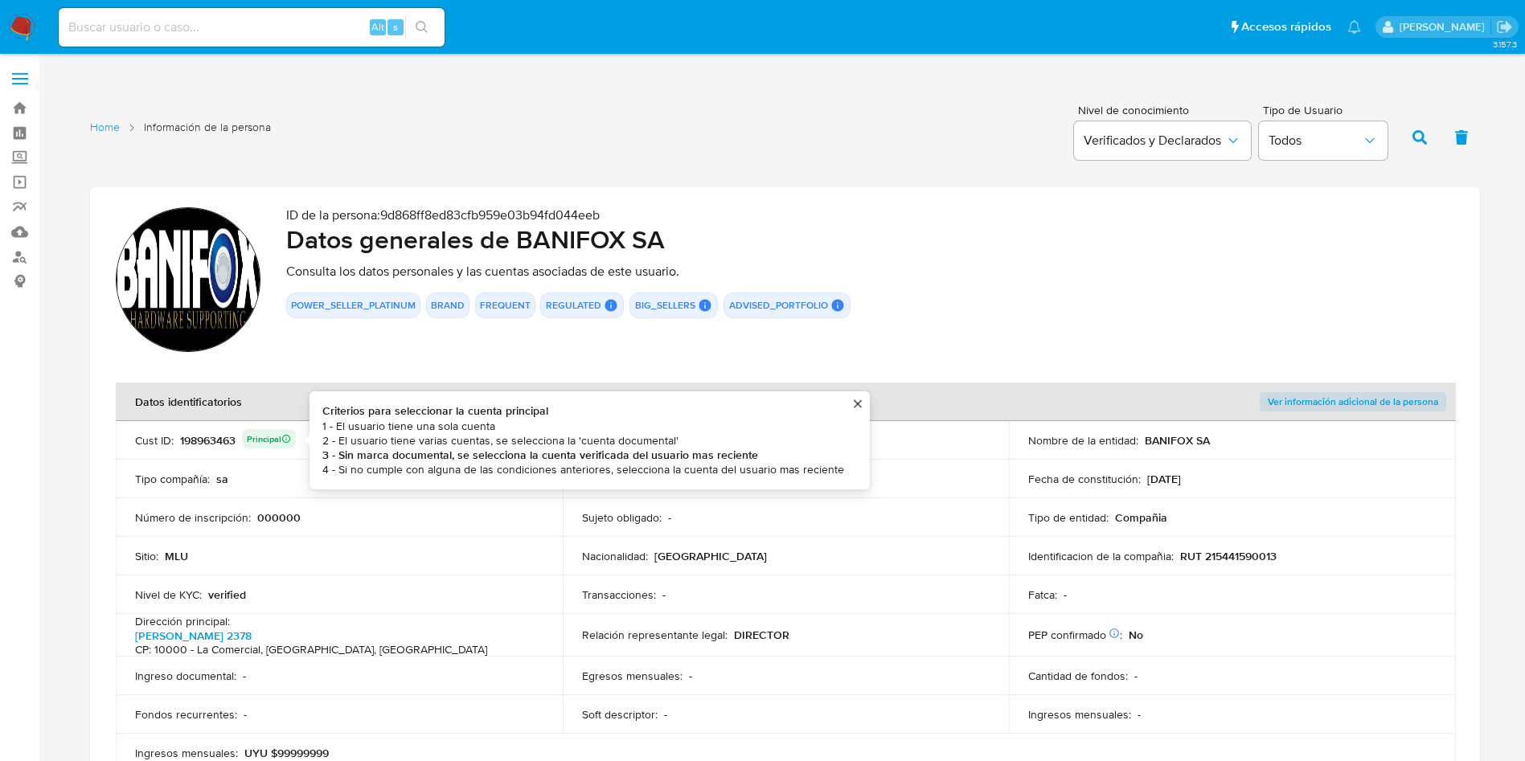
click at [203, 434] on div "198963463 Principal Criterios para seleccionar la cuenta principal 1 - El usuar…" at bounding box center [238, 440] width 116 height 23
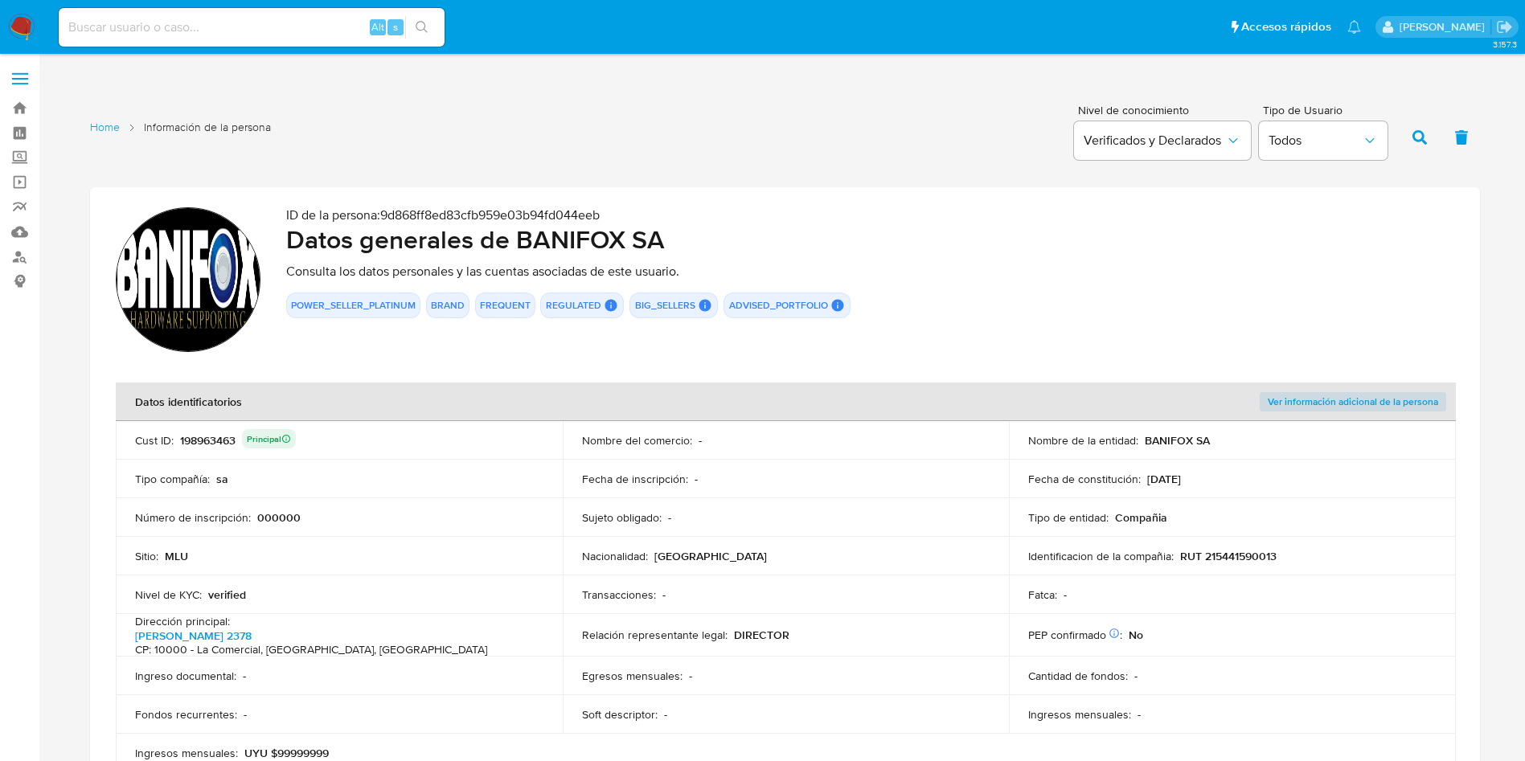
click at [203, 434] on div "198963463 Principal" at bounding box center [238, 440] width 116 height 23
click at [1230, 543] on td "Identificacion de la compañia : RUT 215441590013" at bounding box center [1232, 556] width 447 height 39
click at [1233, 569] on td "Identificacion de la compañia : RUT 215441590013" at bounding box center [1232, 556] width 447 height 39
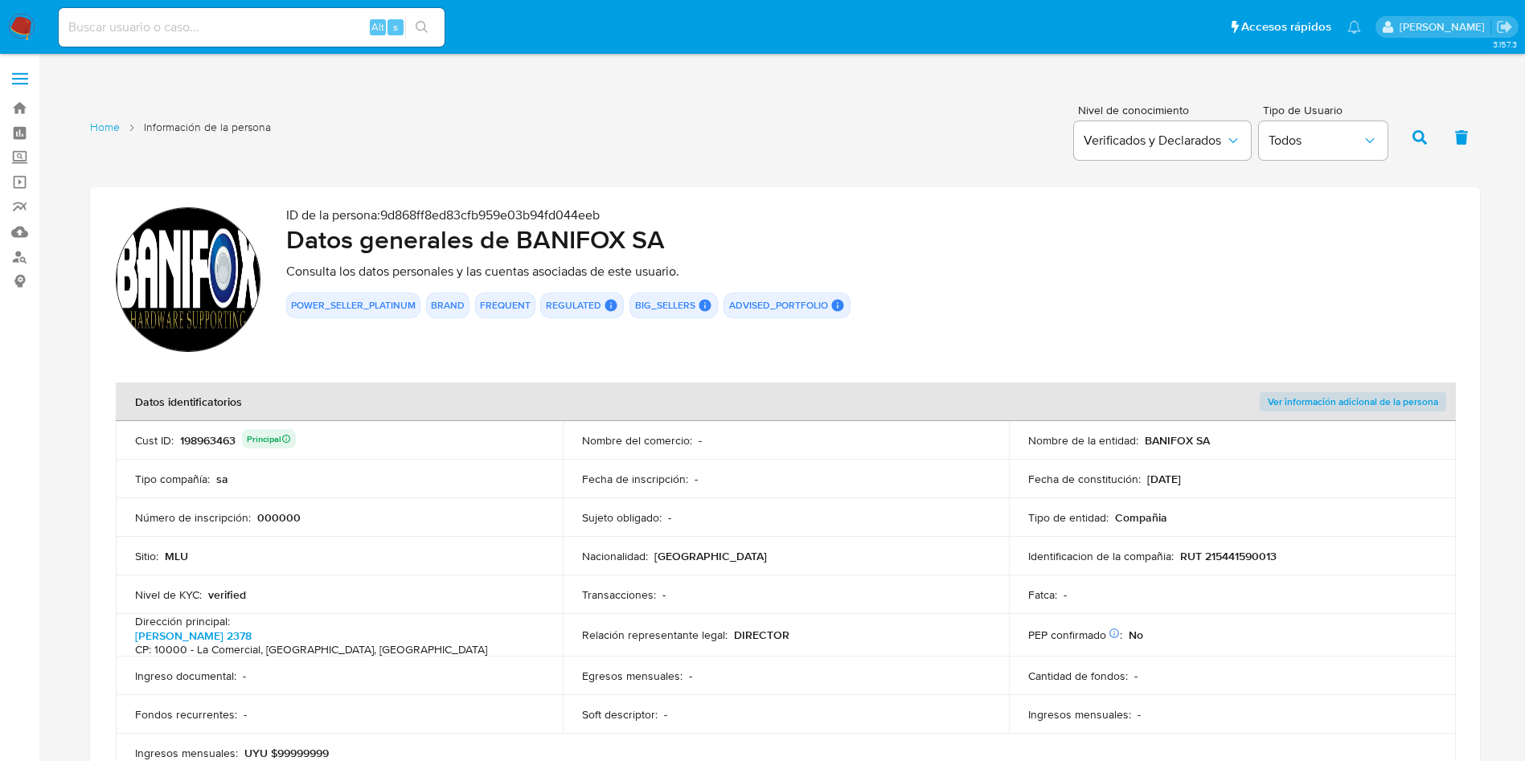
click at [1238, 566] on td "Identificacion de la compañia : RUT 215441590013" at bounding box center [1232, 556] width 447 height 39
click at [1243, 556] on p "RUT 215441590013" at bounding box center [1228, 556] width 96 height 14
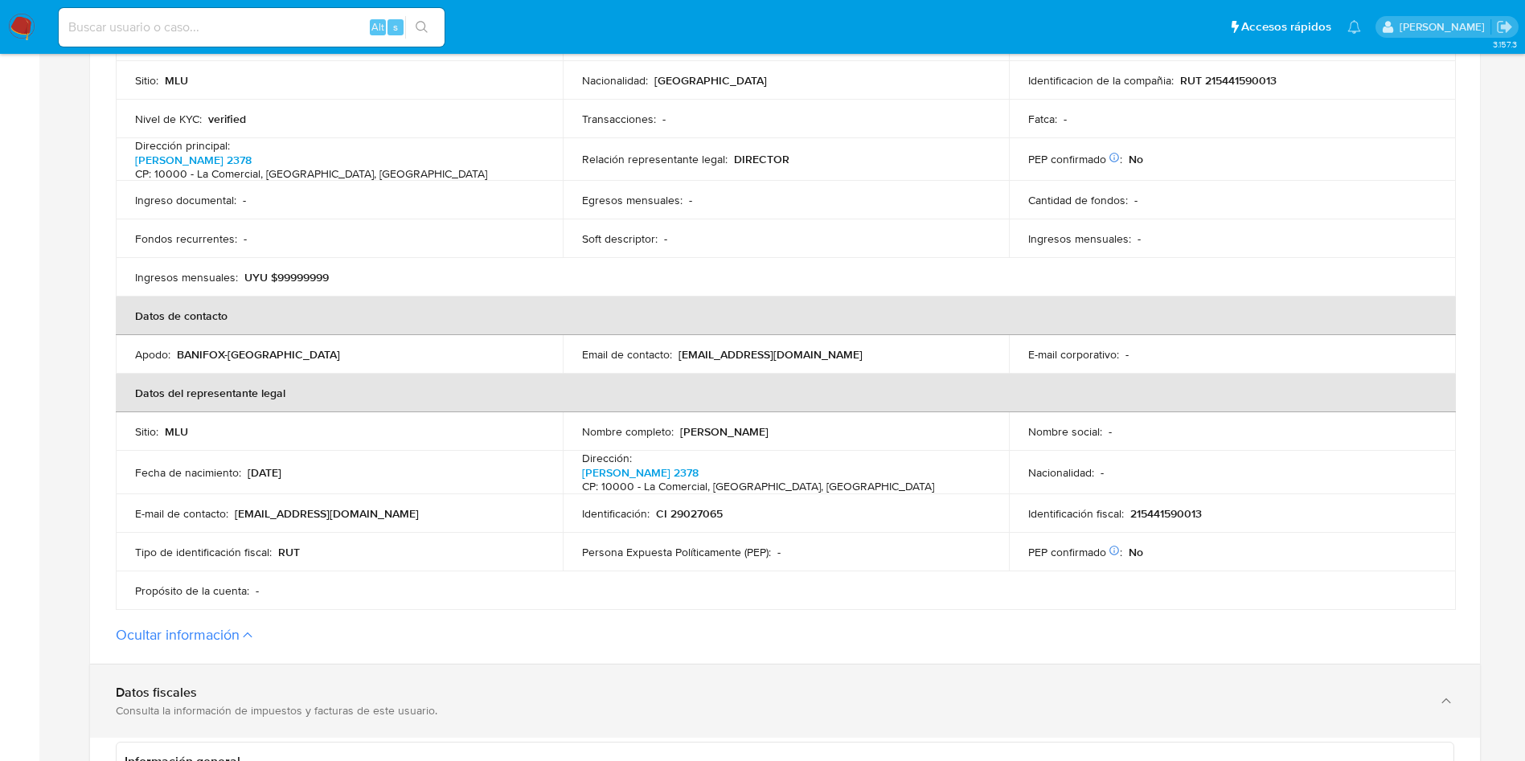
scroll to position [603, 0]
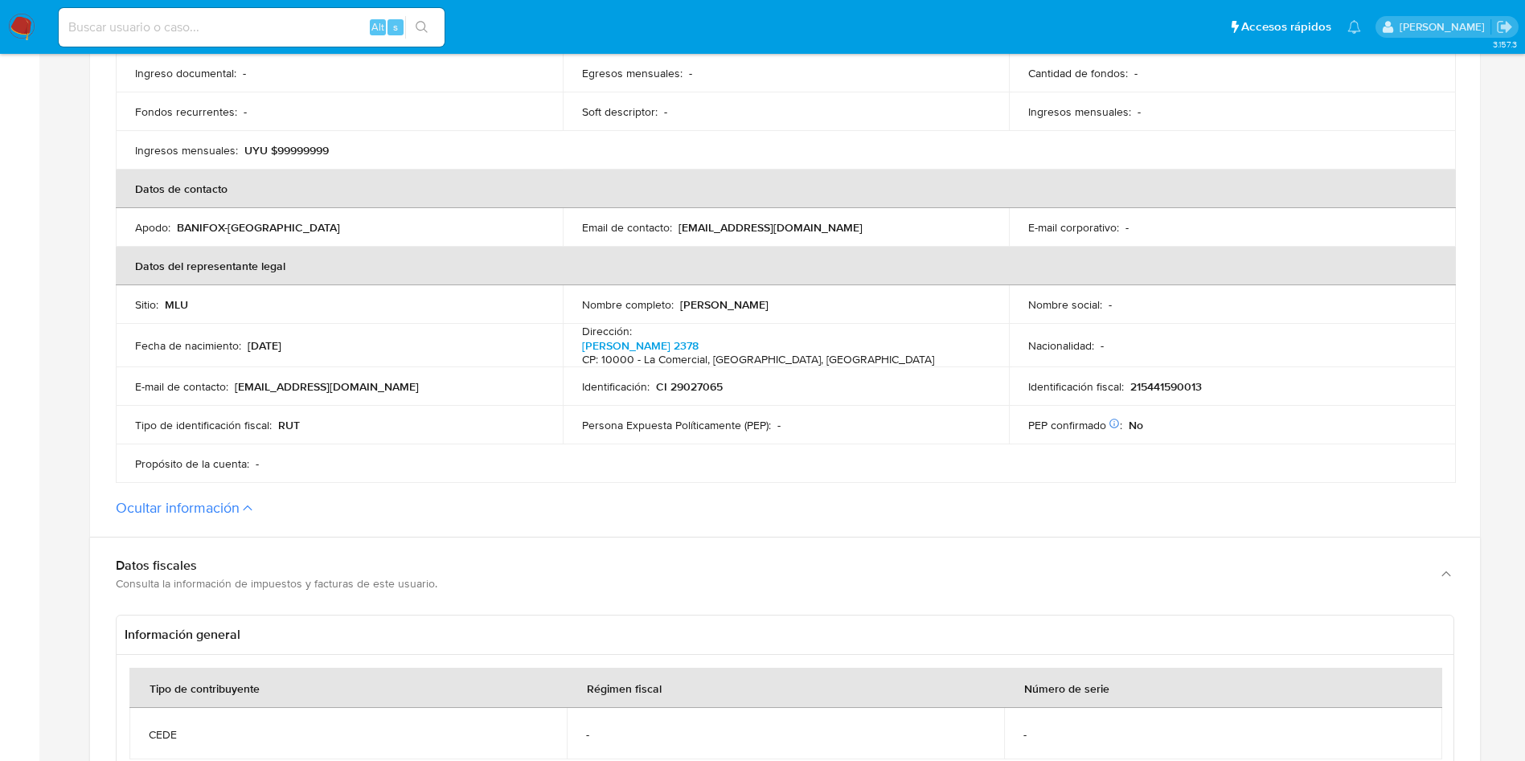
drag, startPoint x: 825, startPoint y: 272, endPoint x: 704, endPoint y: 319, distance: 130.0
click at [827, 278] on th "Datos del representante legal" at bounding box center [786, 266] width 1340 height 39
drag, startPoint x: 752, startPoint y: 304, endPoint x: 826, endPoint y: 300, distance: 74.0
click at [824, 300] on div "Nombre completo : Martín Javier Fernández Cerizola" at bounding box center [786, 304] width 408 height 14
drag, startPoint x: 841, startPoint y: 300, endPoint x: 849, endPoint y: 300, distance: 8.8
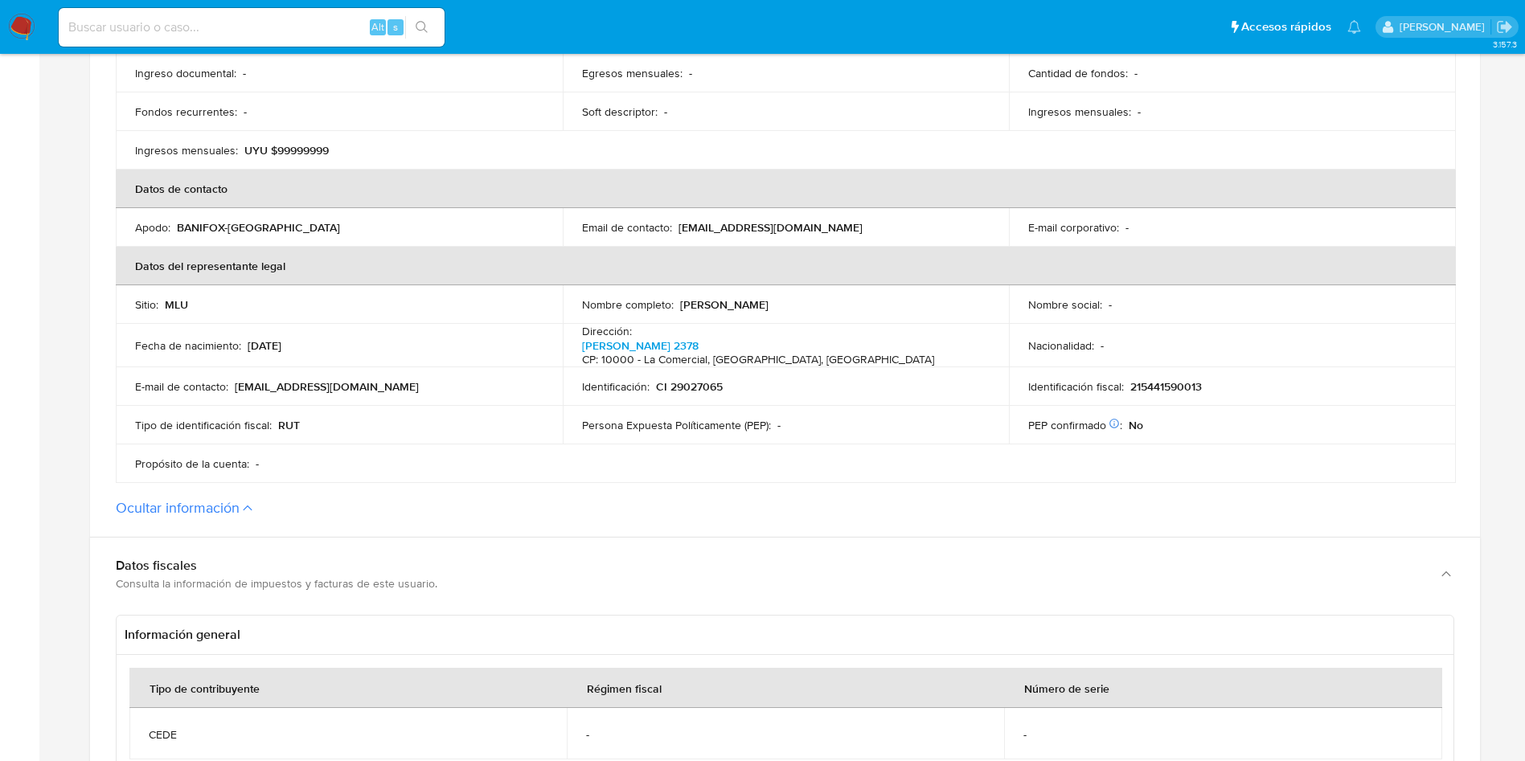
click at [849, 300] on div "Nombre completo : Martín Javier Fernández Cerizola" at bounding box center [786, 304] width 408 height 14
drag, startPoint x: 677, startPoint y: 301, endPoint x: 870, endPoint y: 294, distance: 192.2
click at [870, 297] on div "Nombre completo : Martín Javier Fernández Cerizola" at bounding box center [786, 304] width 408 height 14
click at [705, 379] on p "CI 29027065" at bounding box center [689, 386] width 67 height 14
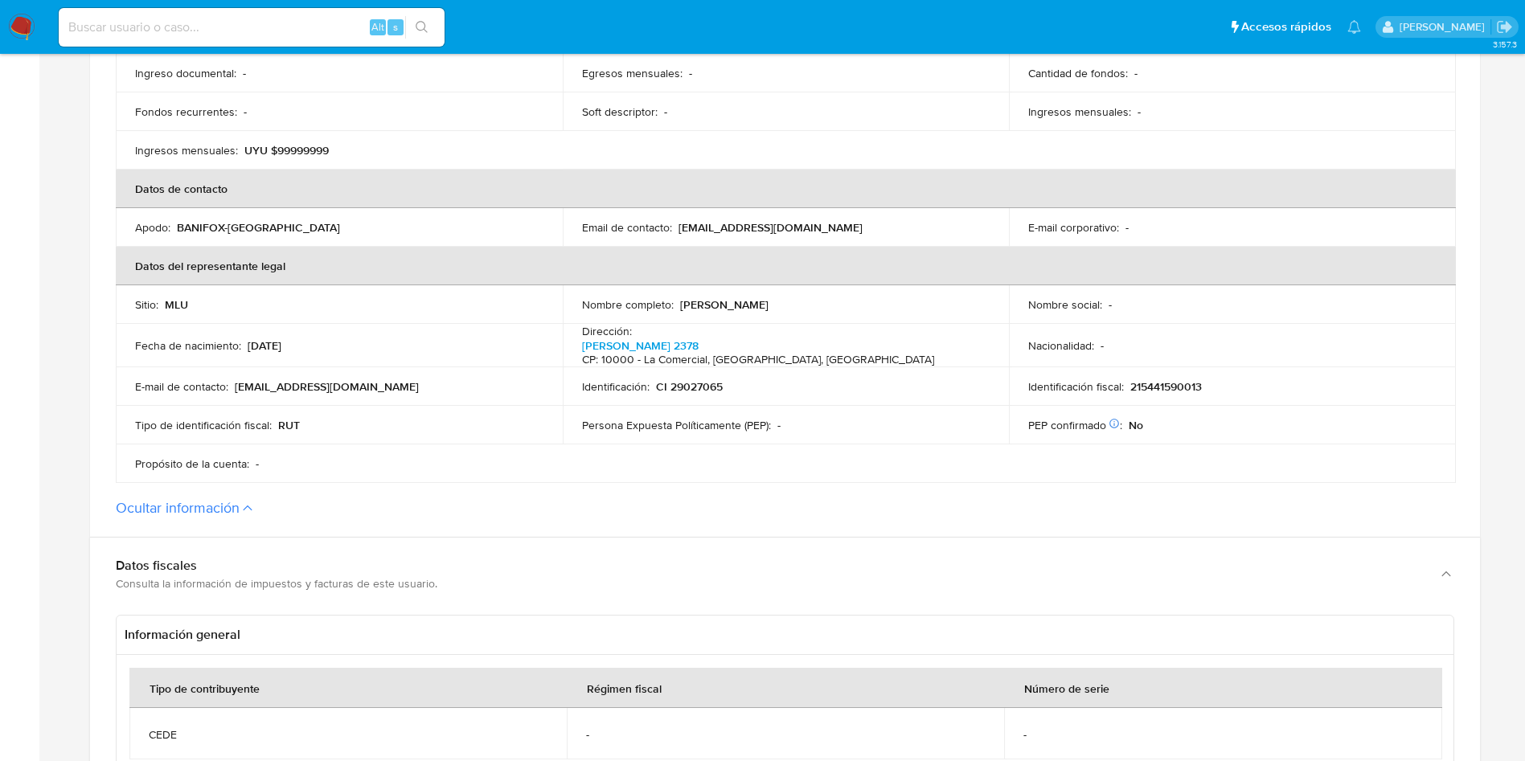
click at [982, 434] on td "Persona Expuesta Políticamente (PEP) : -" at bounding box center [786, 425] width 447 height 39
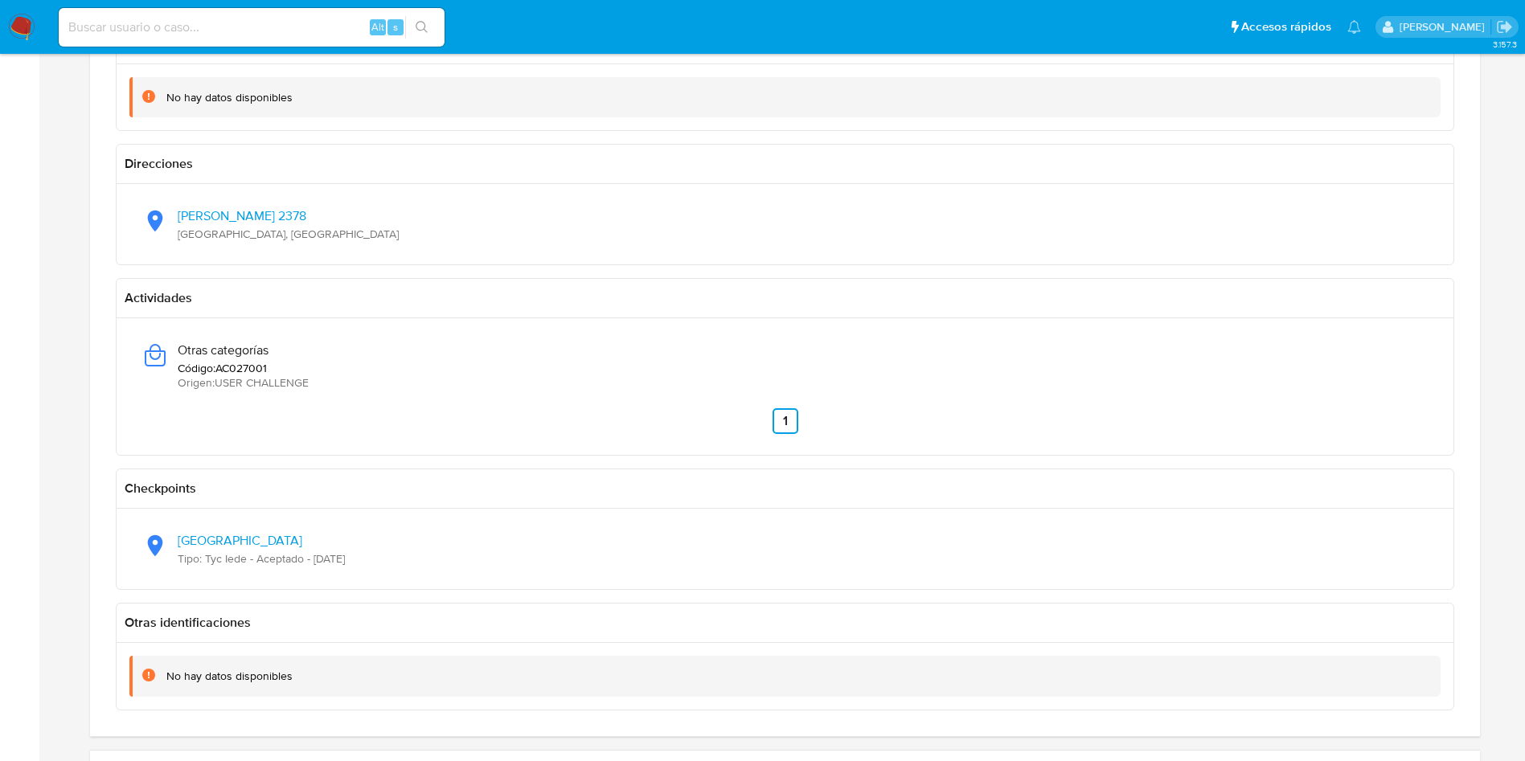
scroll to position [1567, 0]
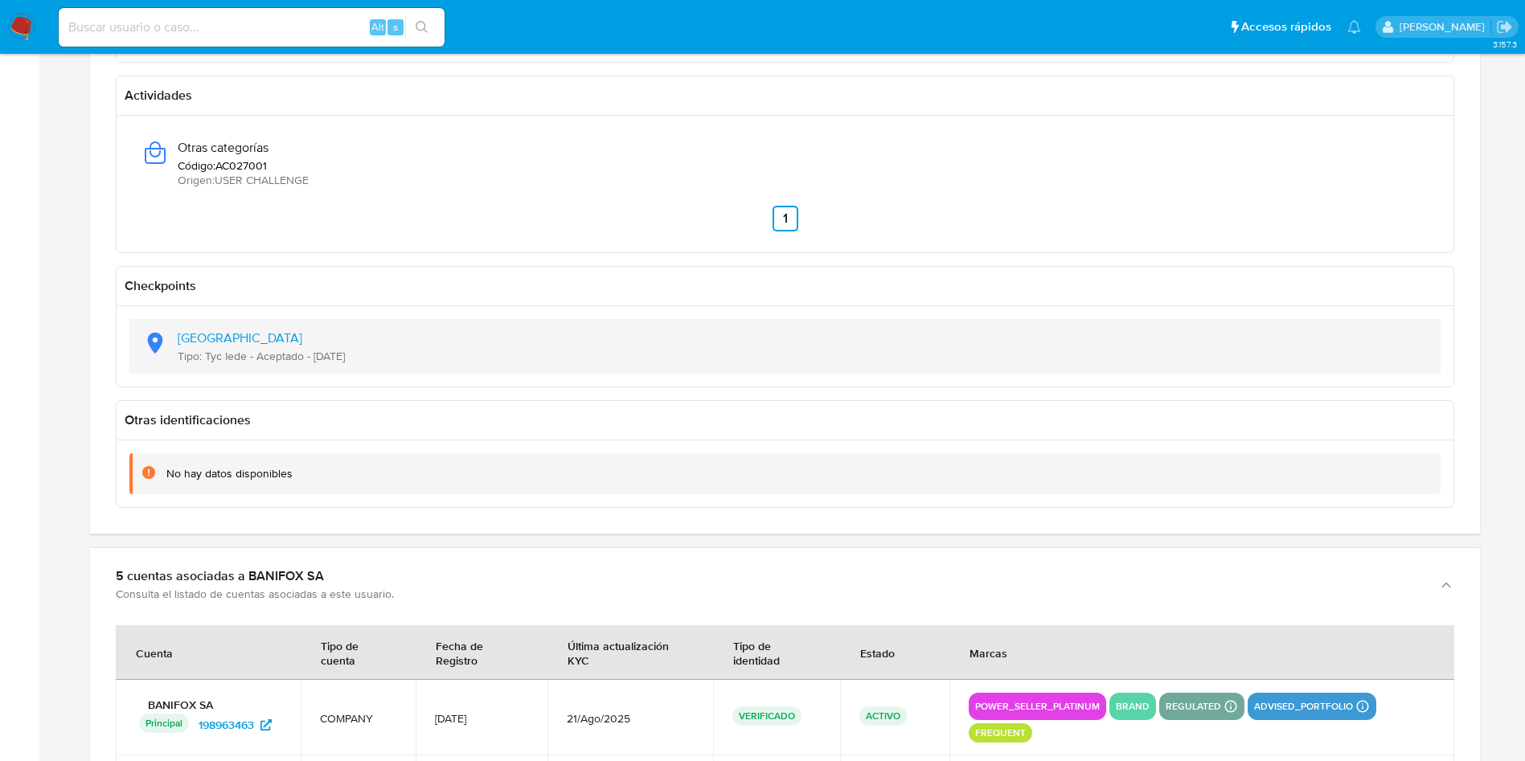
drag, startPoint x: 328, startPoint y: 350, endPoint x: 395, endPoint y: 352, distance: 66.7
click at [395, 352] on div "Latitud: -34.8897, Longitud: -56.1862 Tipo: Tyc Iede - Aceptado - 15/11/2023" at bounding box center [784, 346] width 1285 height 55
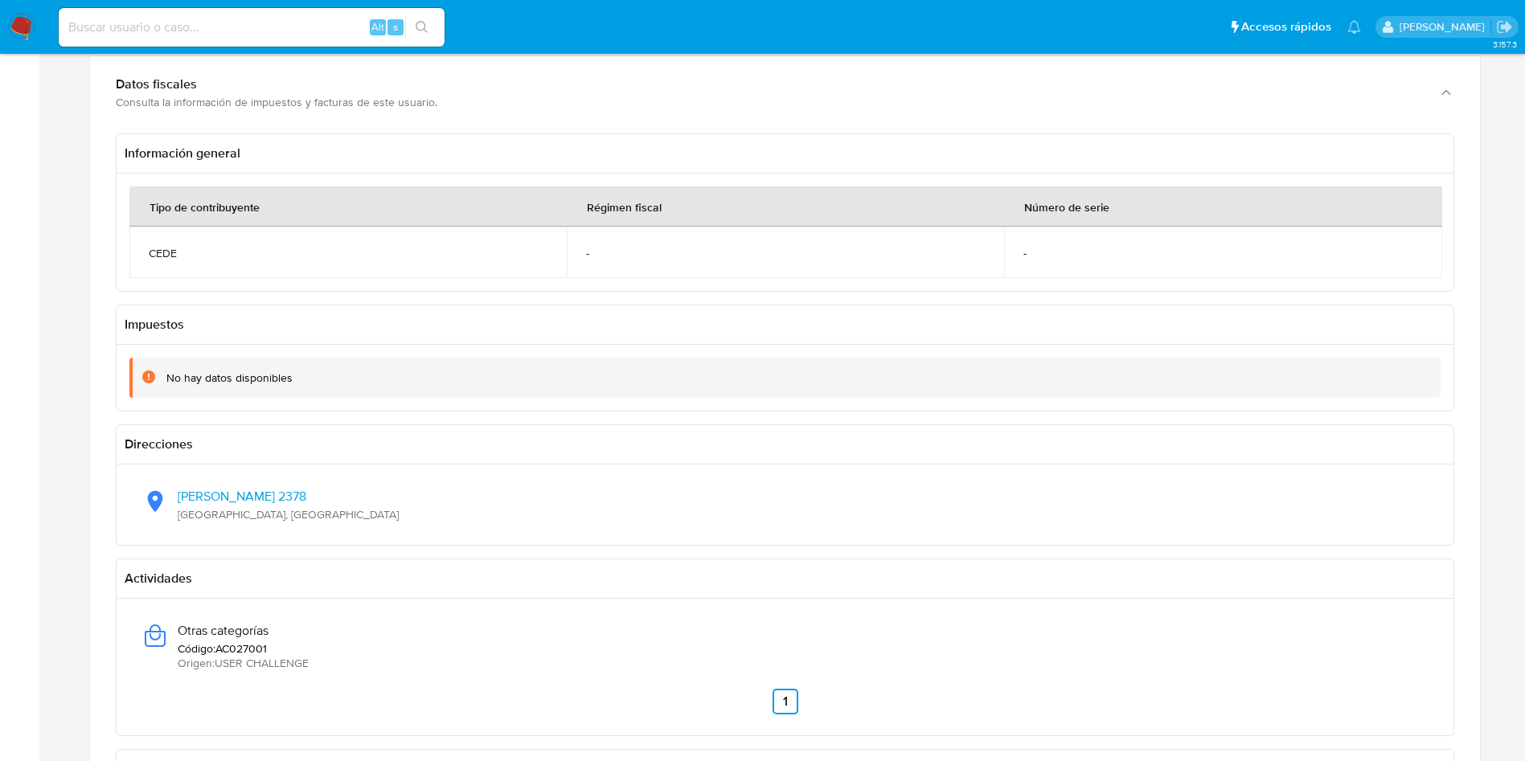
scroll to position [1085, 0]
click at [297, 255] on td "CEDE" at bounding box center [347, 251] width 437 height 51
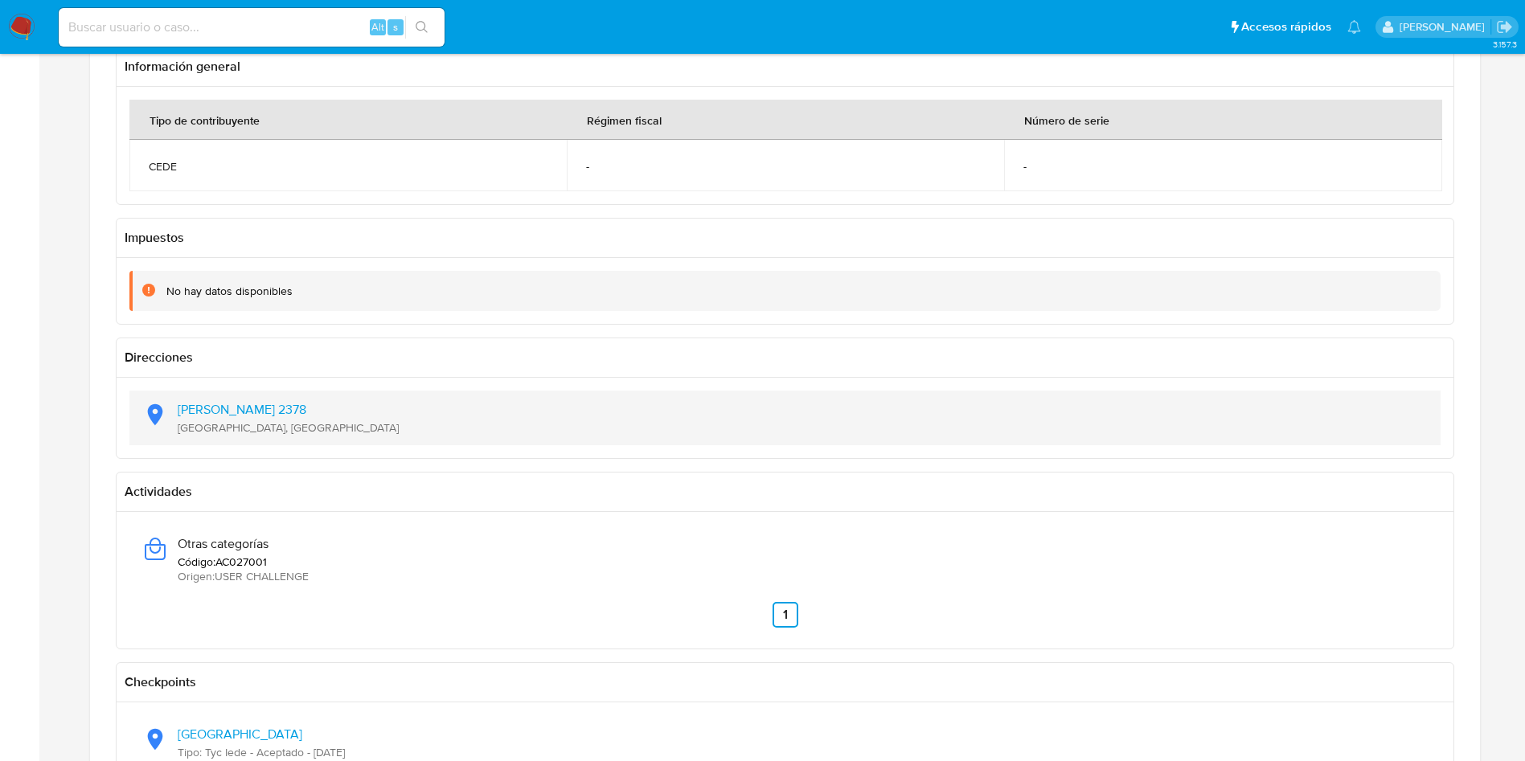
scroll to position [1205, 0]
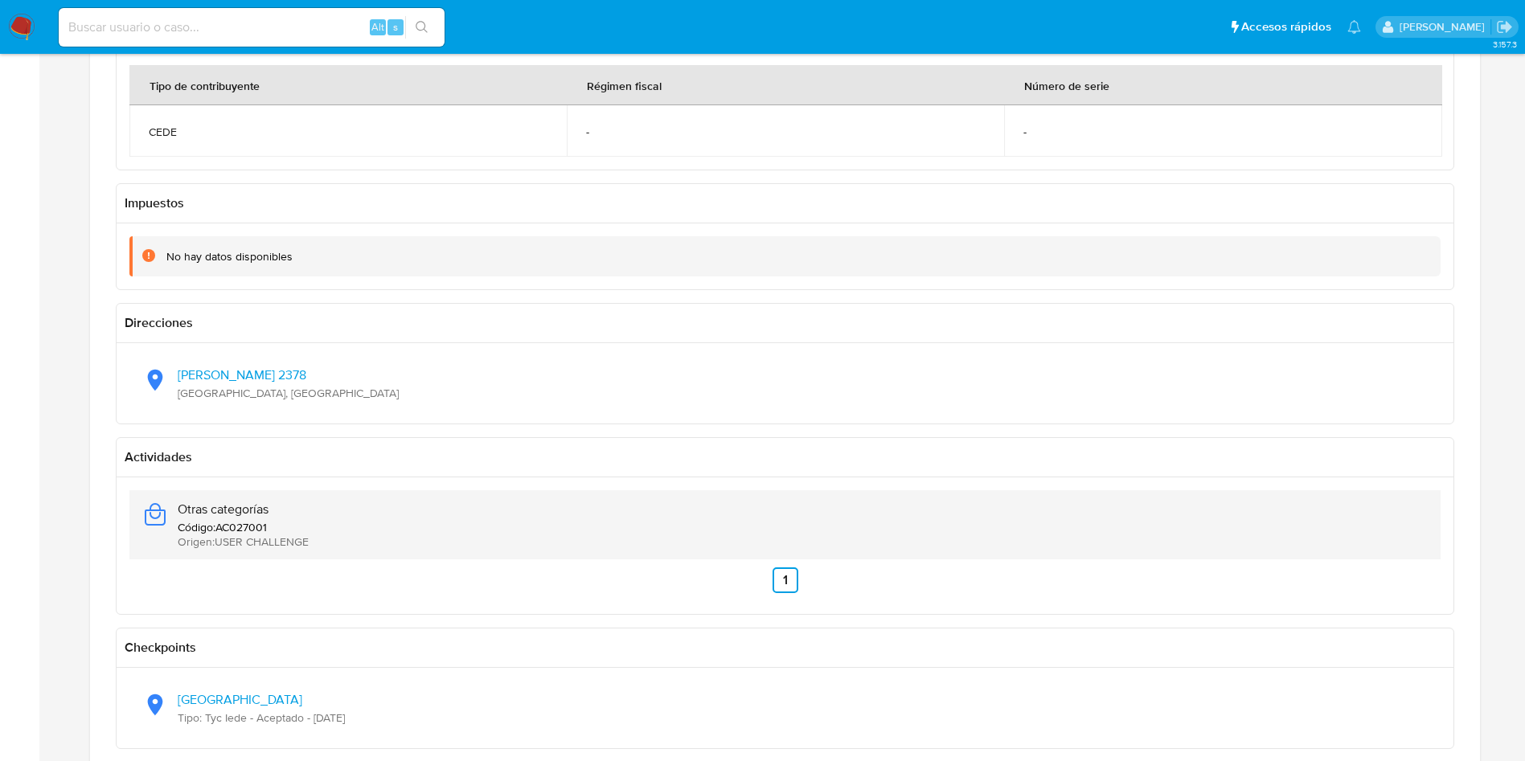
drag, startPoint x: 174, startPoint y: 494, endPoint x: 319, endPoint y: 505, distance: 145.0
click at [319, 506] on div "Otras categorías Código : AC027001 Origen : USER CHALLENGE" at bounding box center [784, 524] width 1285 height 69
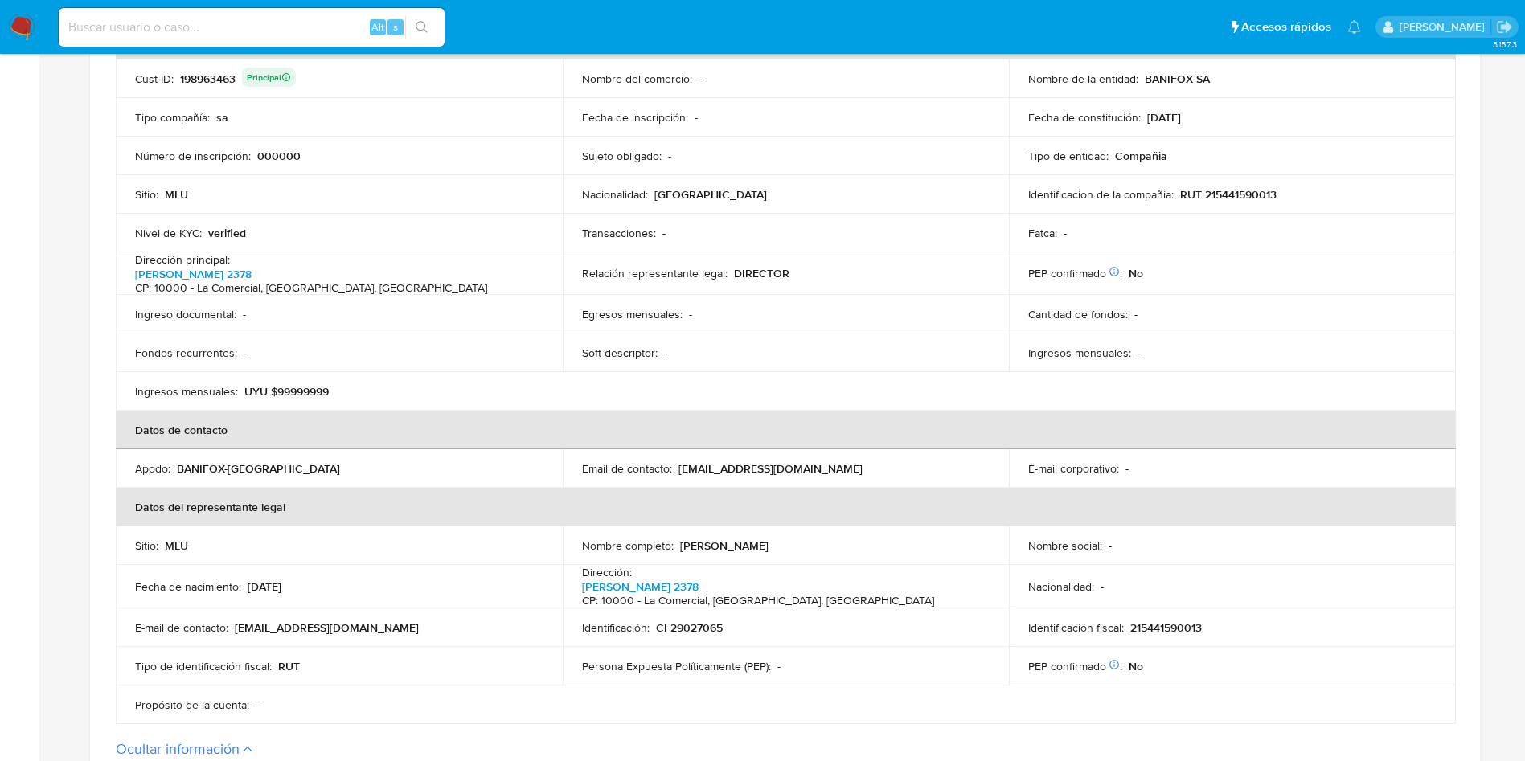
scroll to position [241, 0]
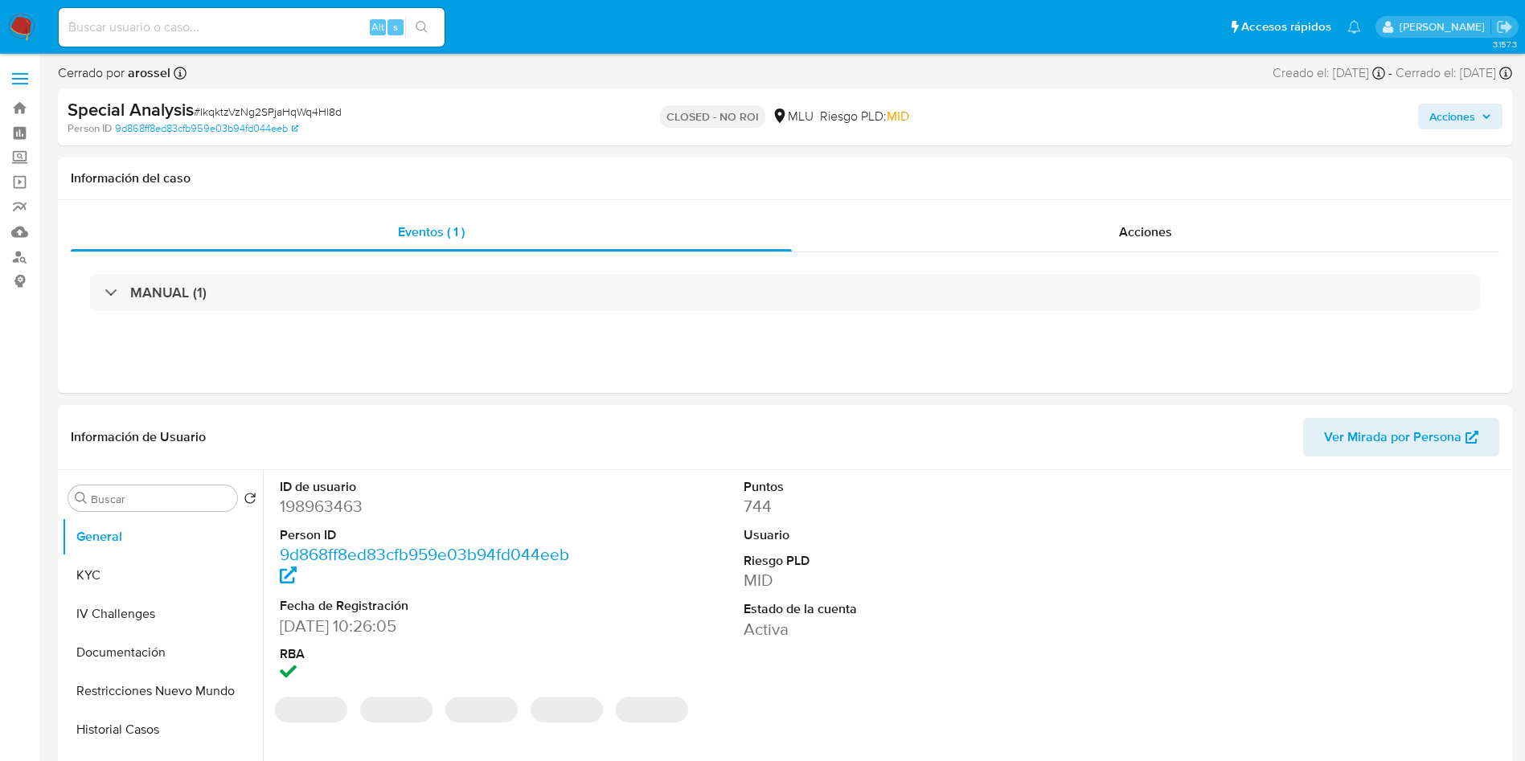
select select "10"
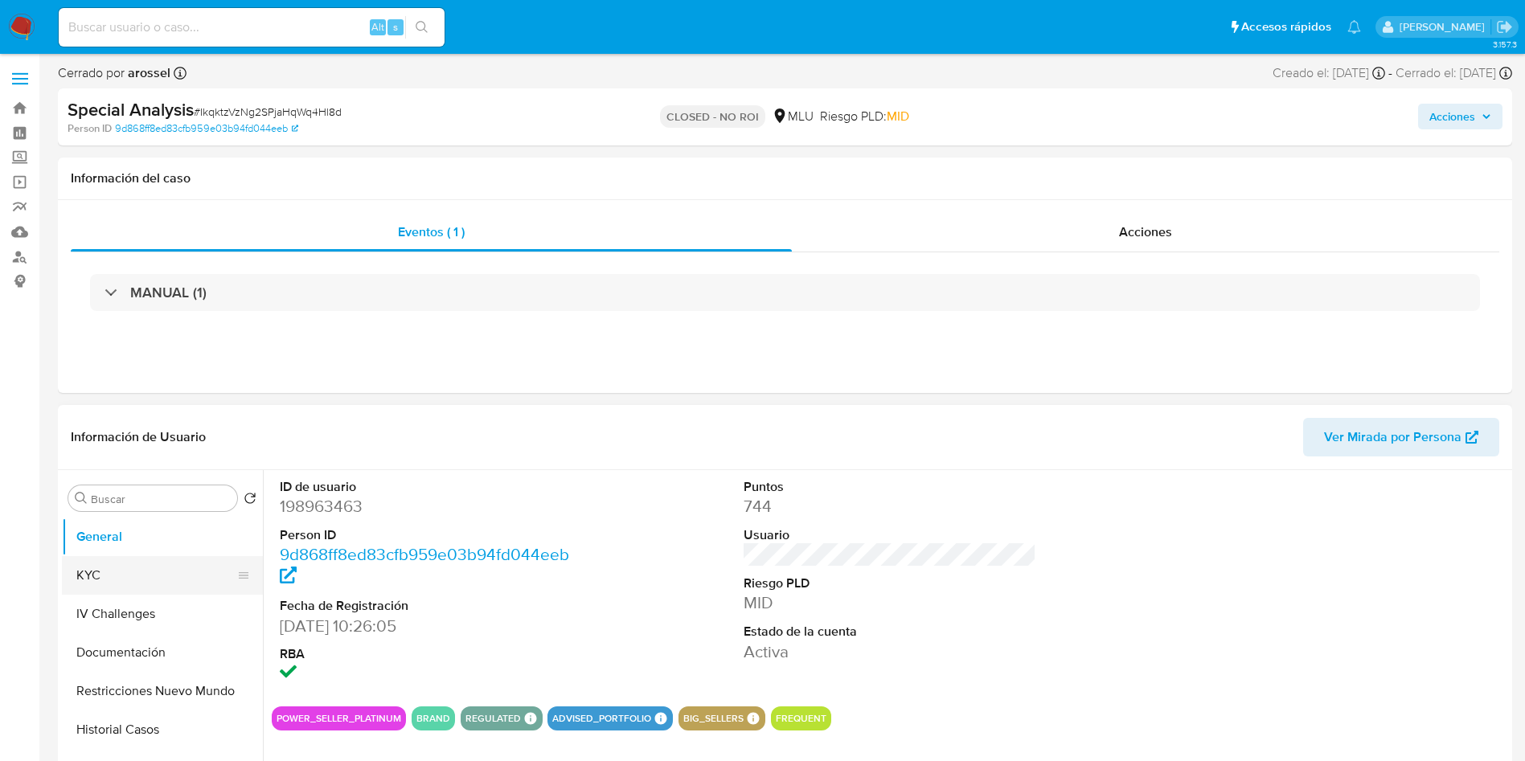
click at [123, 578] on button "KYC" at bounding box center [156, 575] width 188 height 39
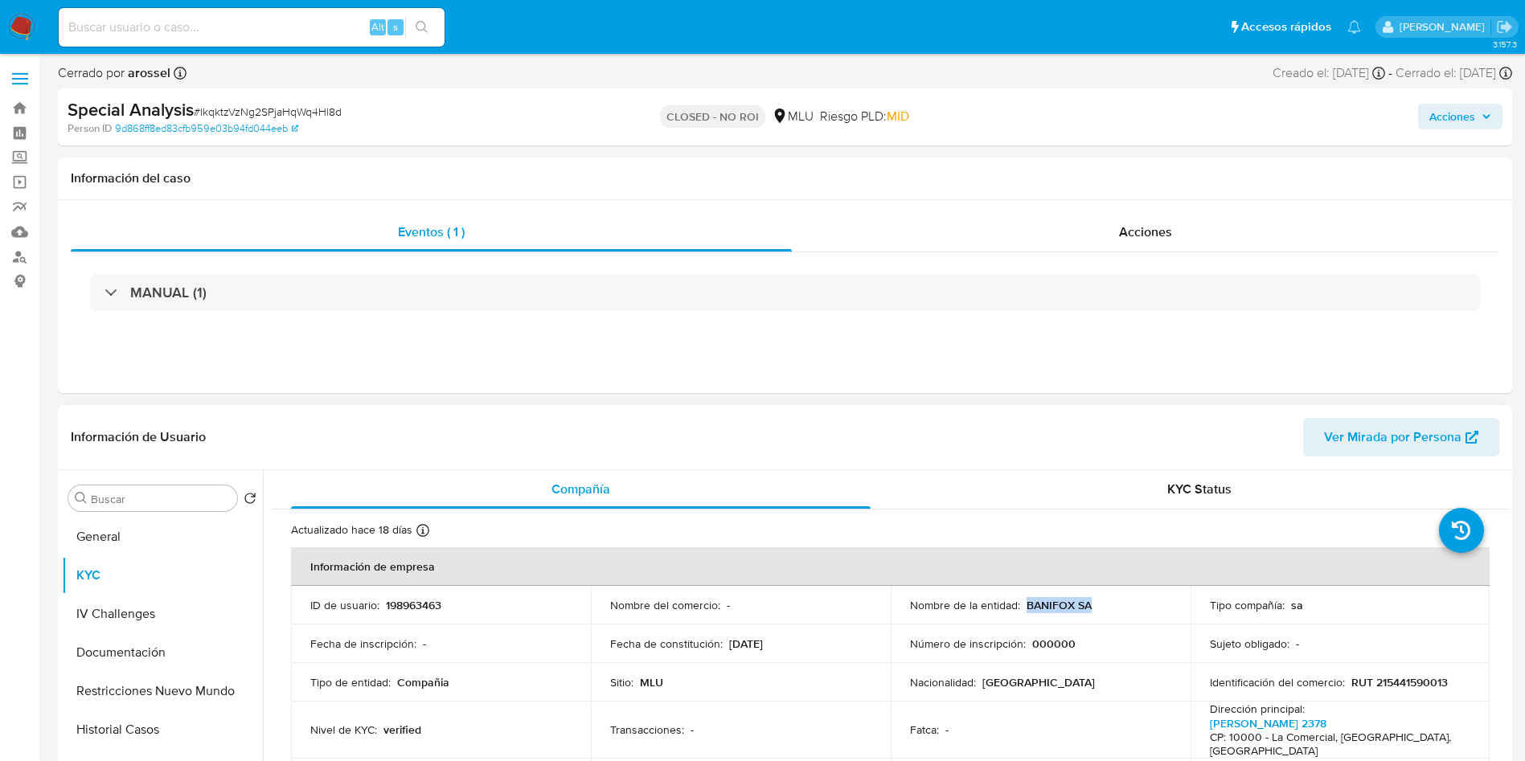
drag, startPoint x: 1023, startPoint y: 604, endPoint x: 1099, endPoint y: 611, distance: 76.6
click at [1099, 611] on div "Nombre de la entidad : BANIFOX SA" at bounding box center [1040, 605] width 261 height 14
copy p "BANIFOX SA"
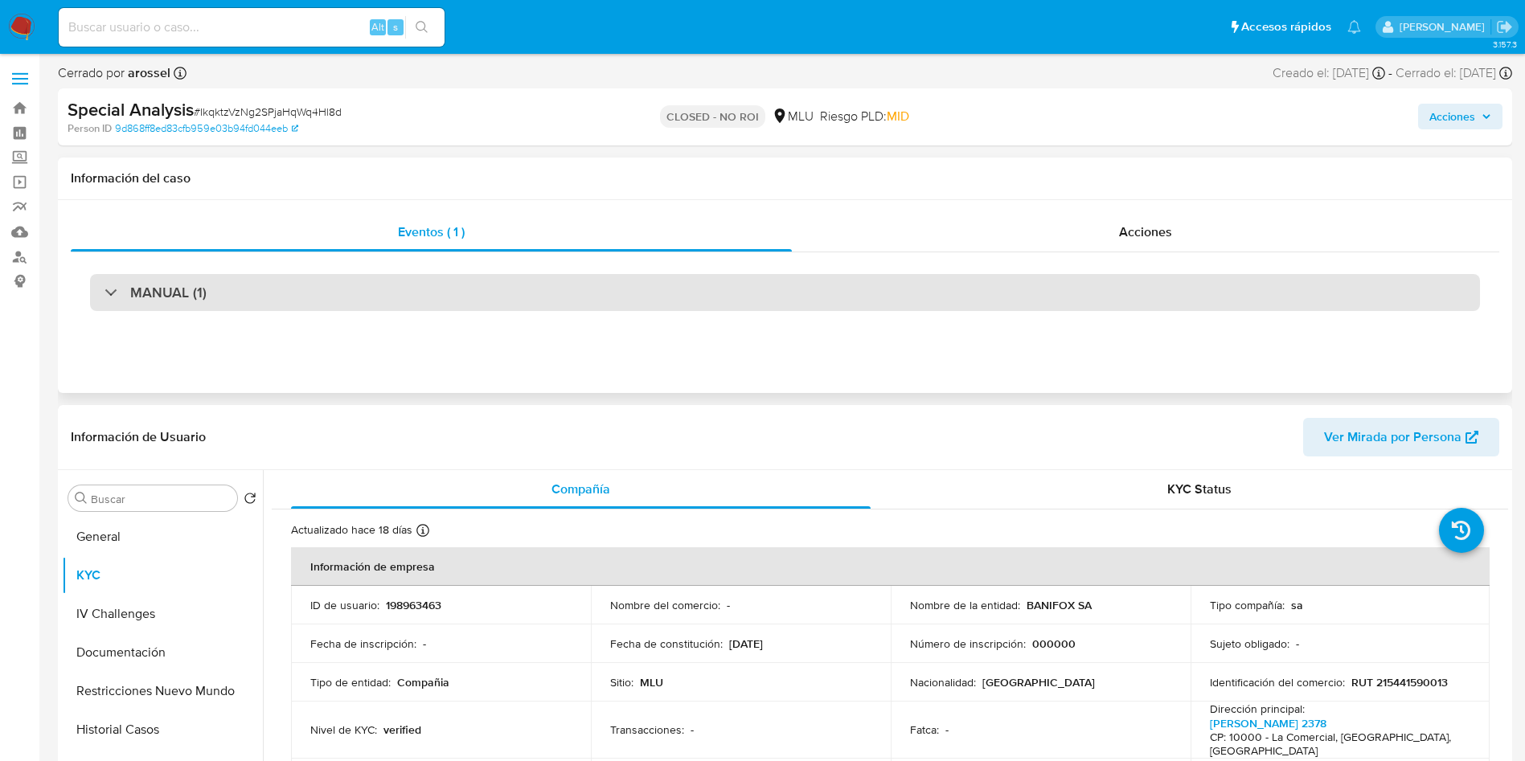
click at [253, 305] on div "MANUAL (1)" at bounding box center [785, 292] width 1390 height 37
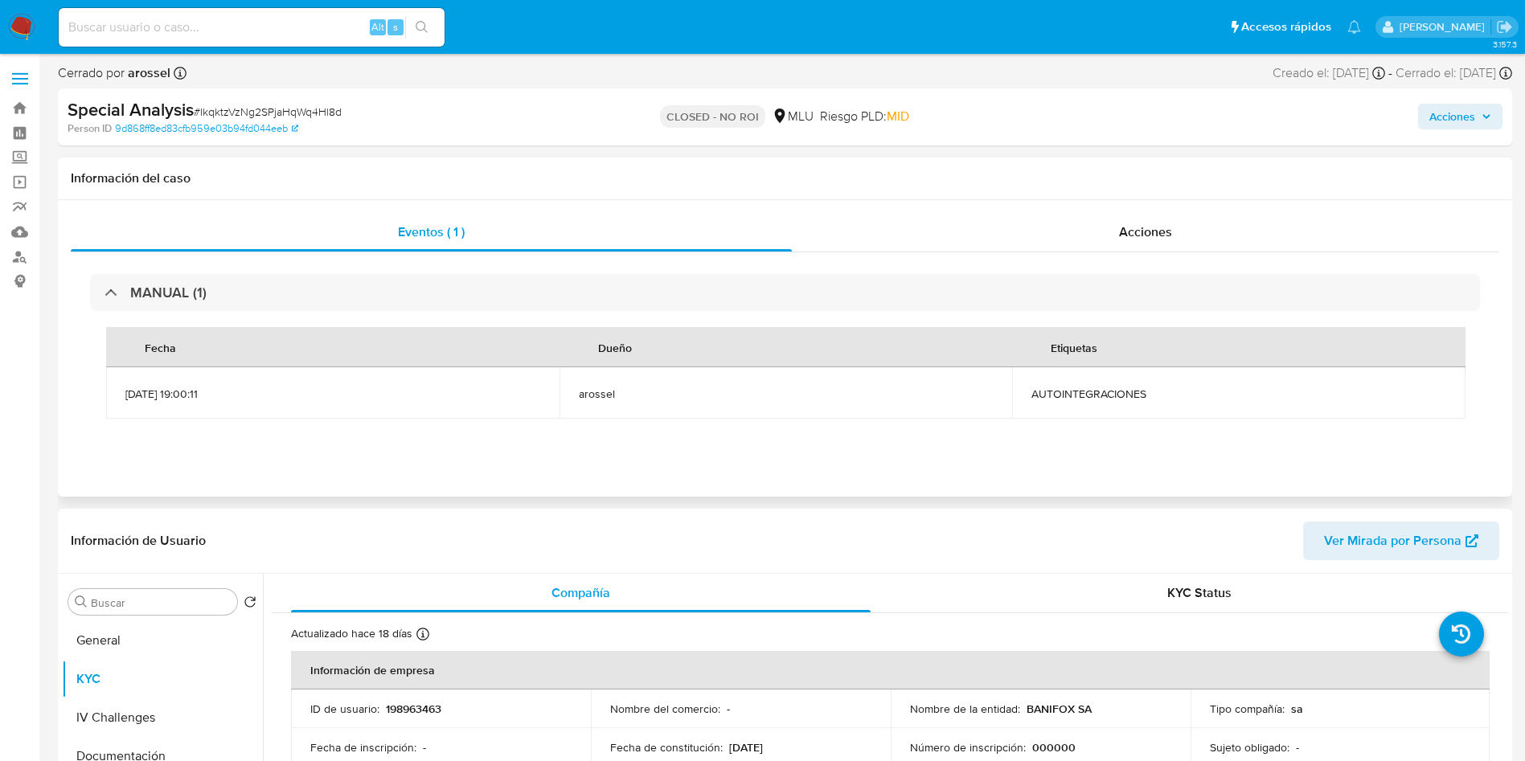
click at [1079, 394] on span "AUTOINTEGRACIONES" at bounding box center [1238, 394] width 415 height 14
copy span "AUTOINTEGRACIONES"
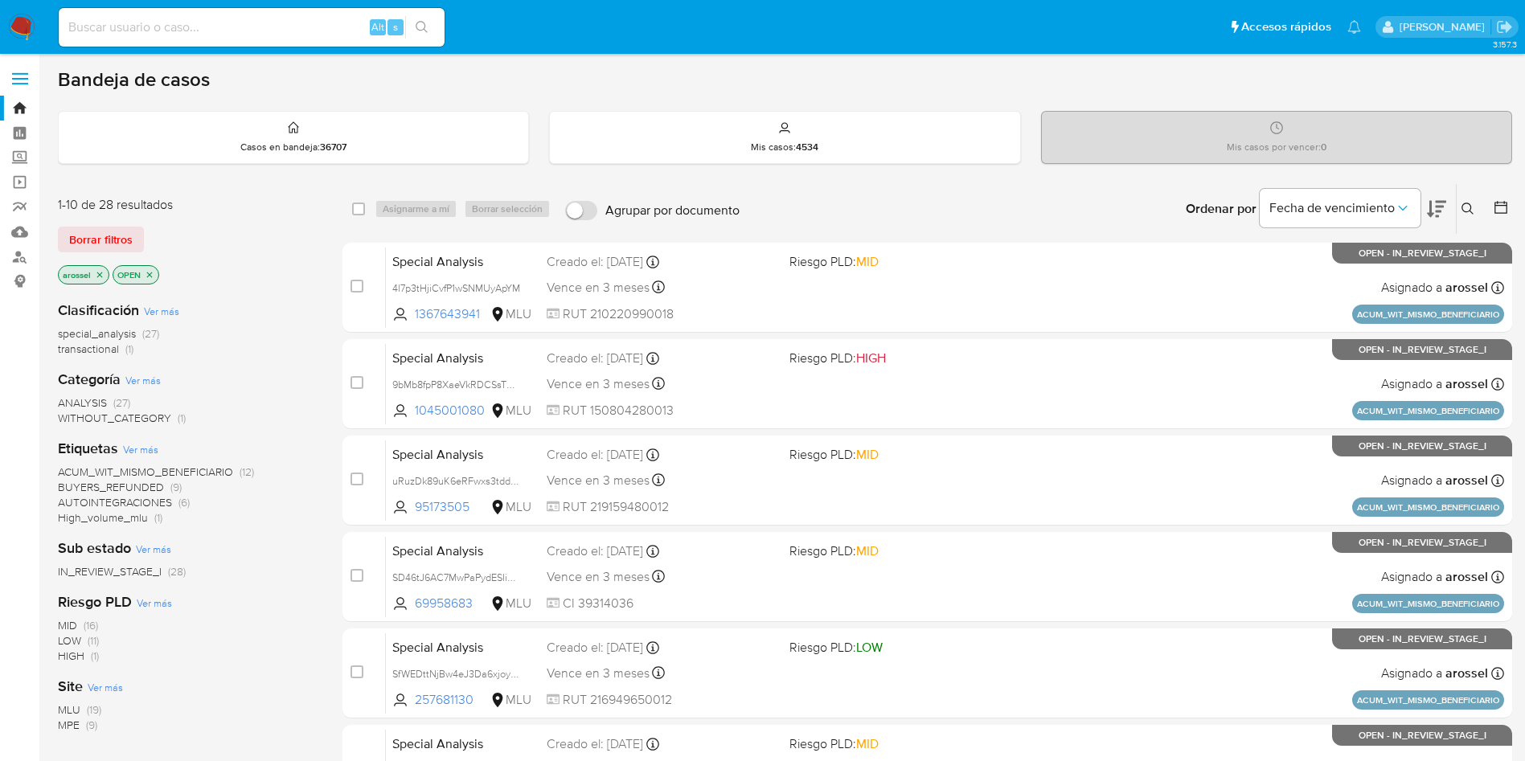
click at [215, 25] on input at bounding box center [252, 27] width 386 height 21
paste input "2R6C4Fyaxvzooo1Woy6X6zrN"
type input "2R6C4Fyaxvzooo1Woy6X6zrN"
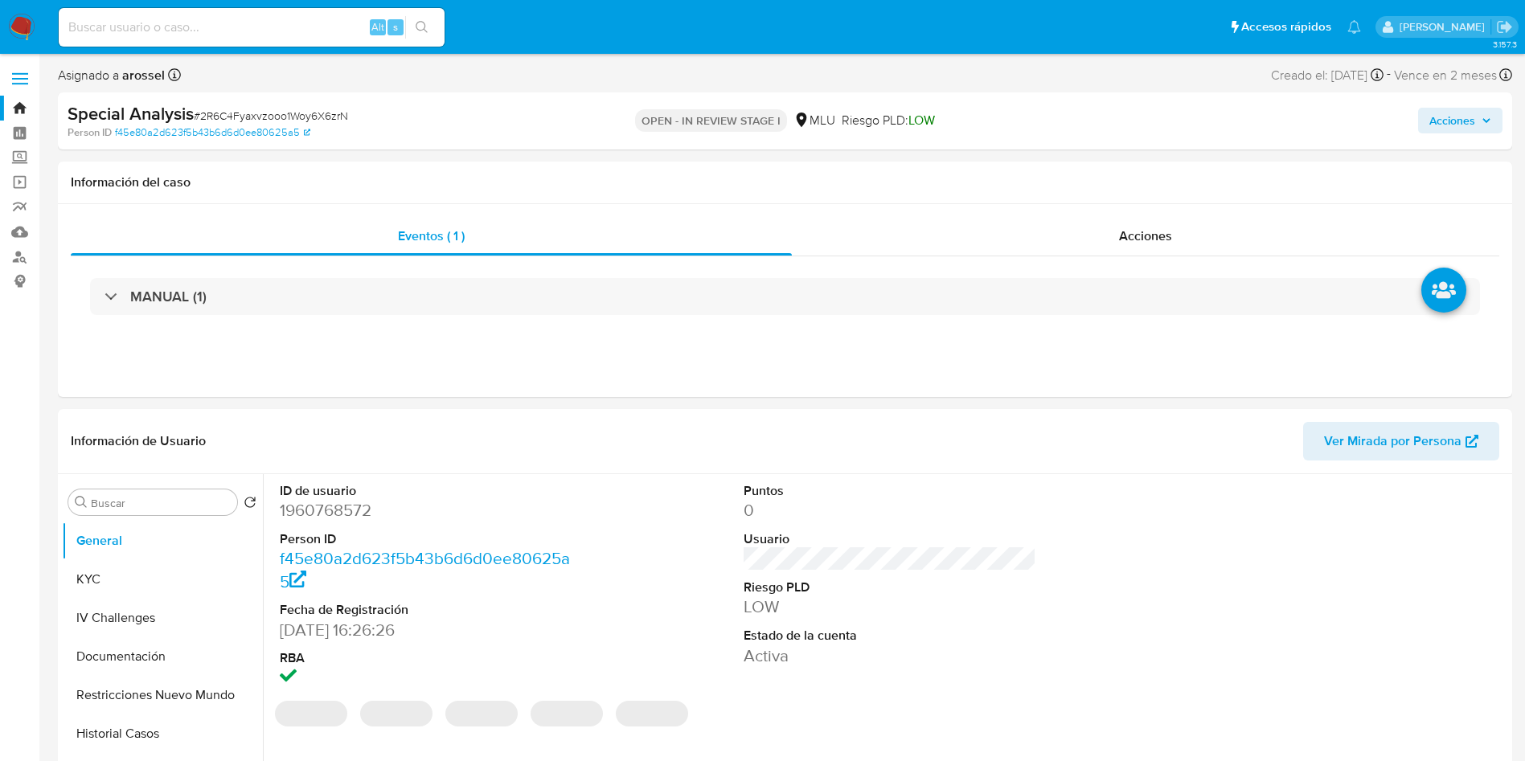
select select "10"
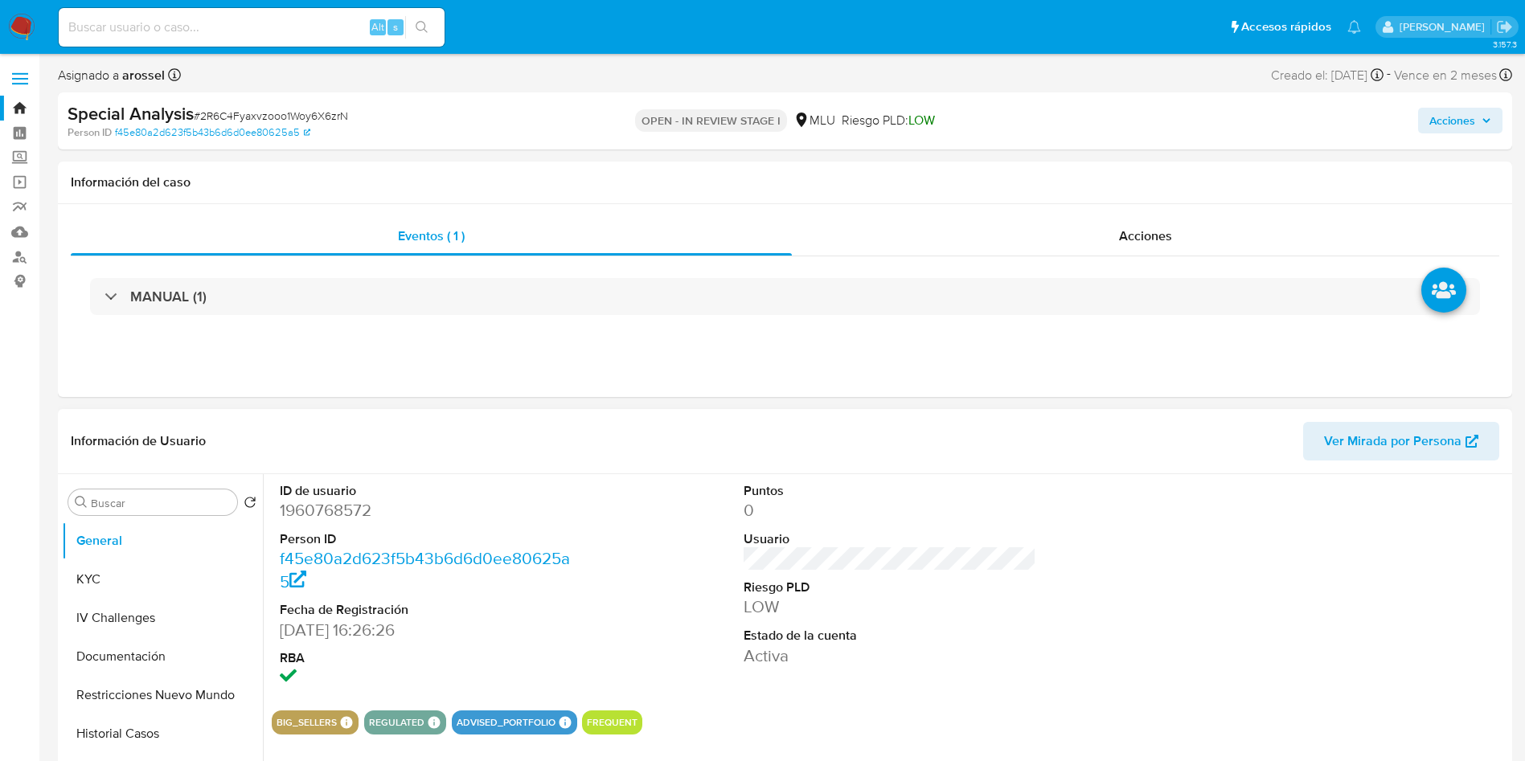
click at [1452, 436] on span "Ver Mirada por Persona" at bounding box center [1392, 441] width 137 height 39
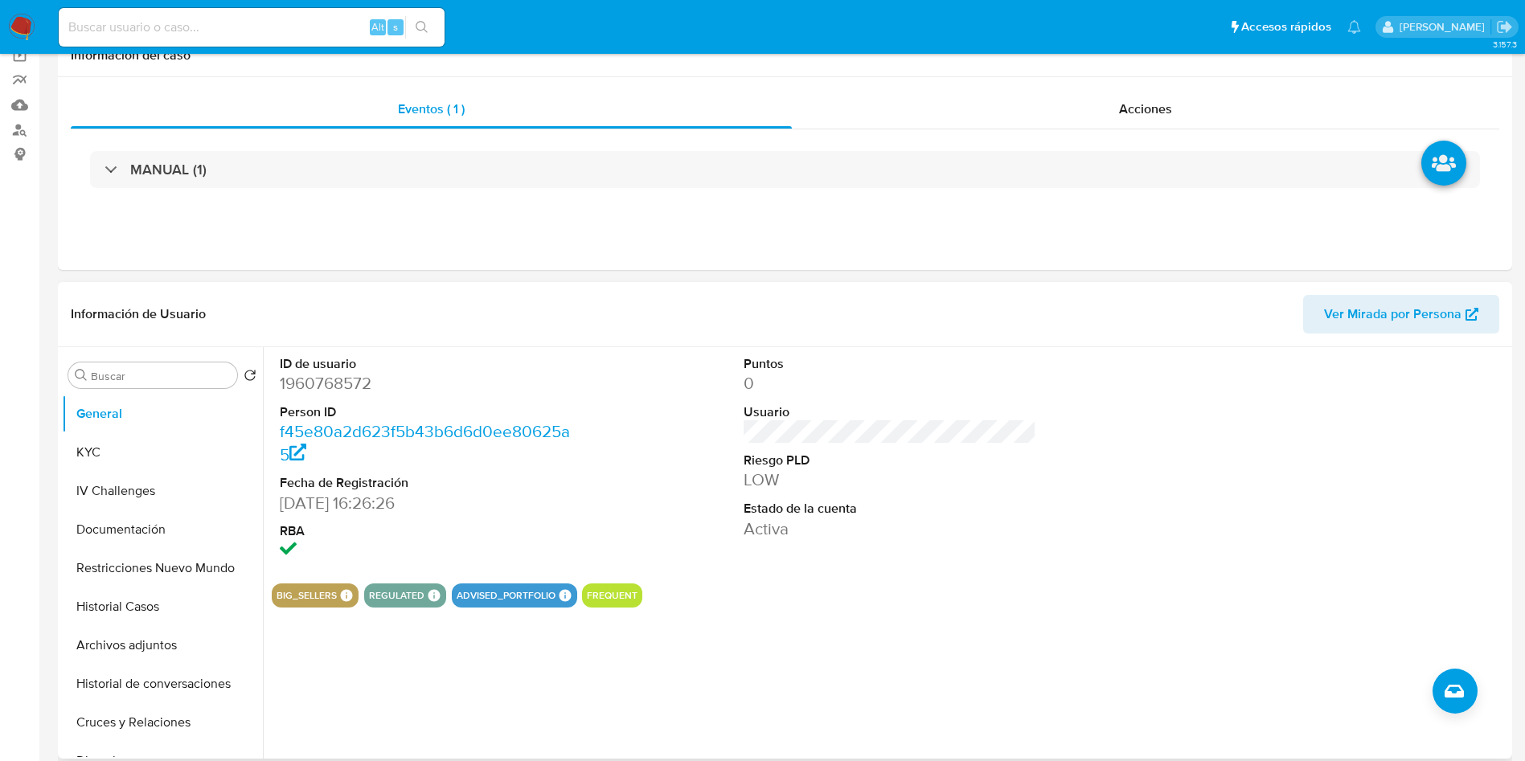
scroll to position [241, 0]
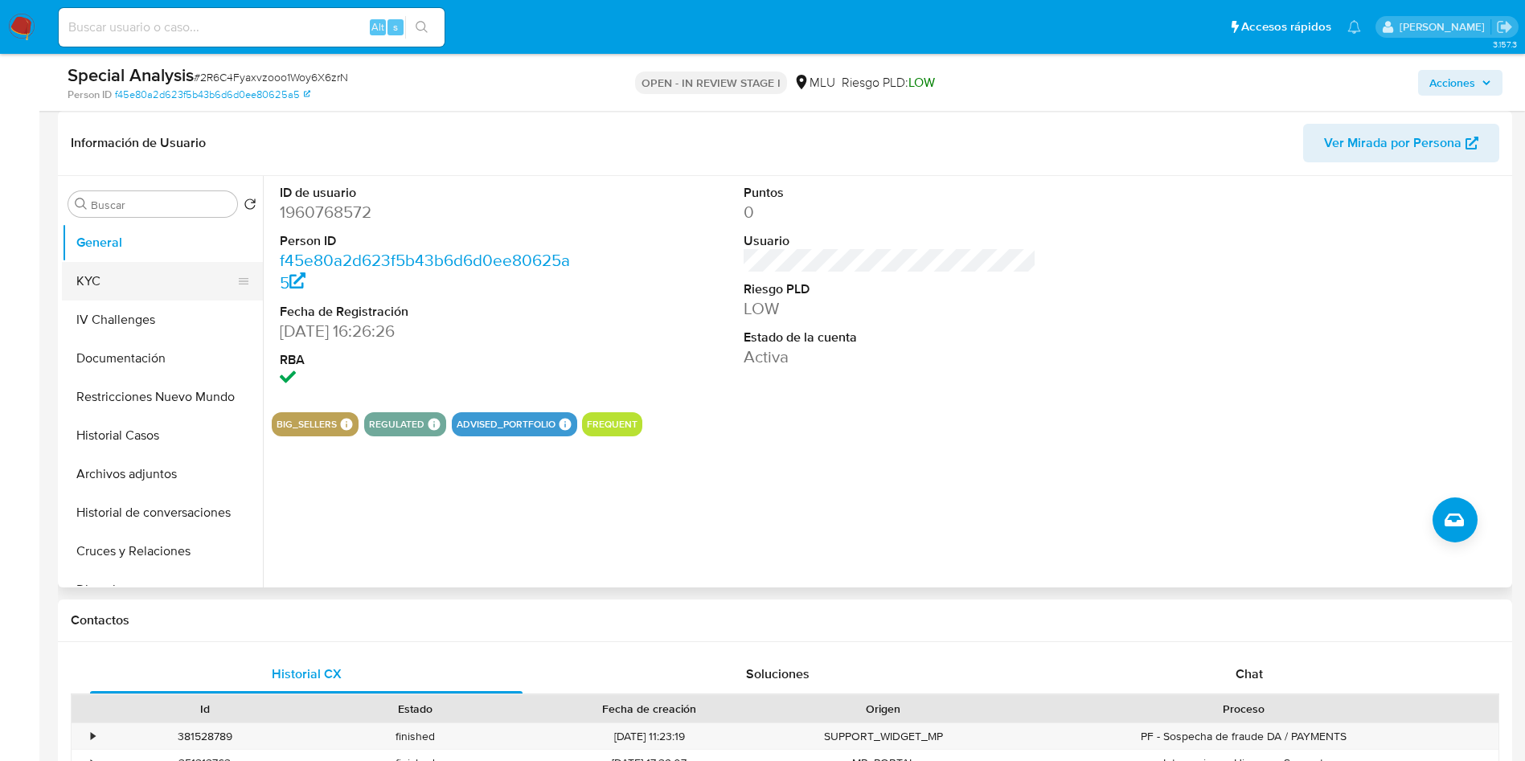
click at [132, 277] on button "KYC" at bounding box center [156, 281] width 188 height 39
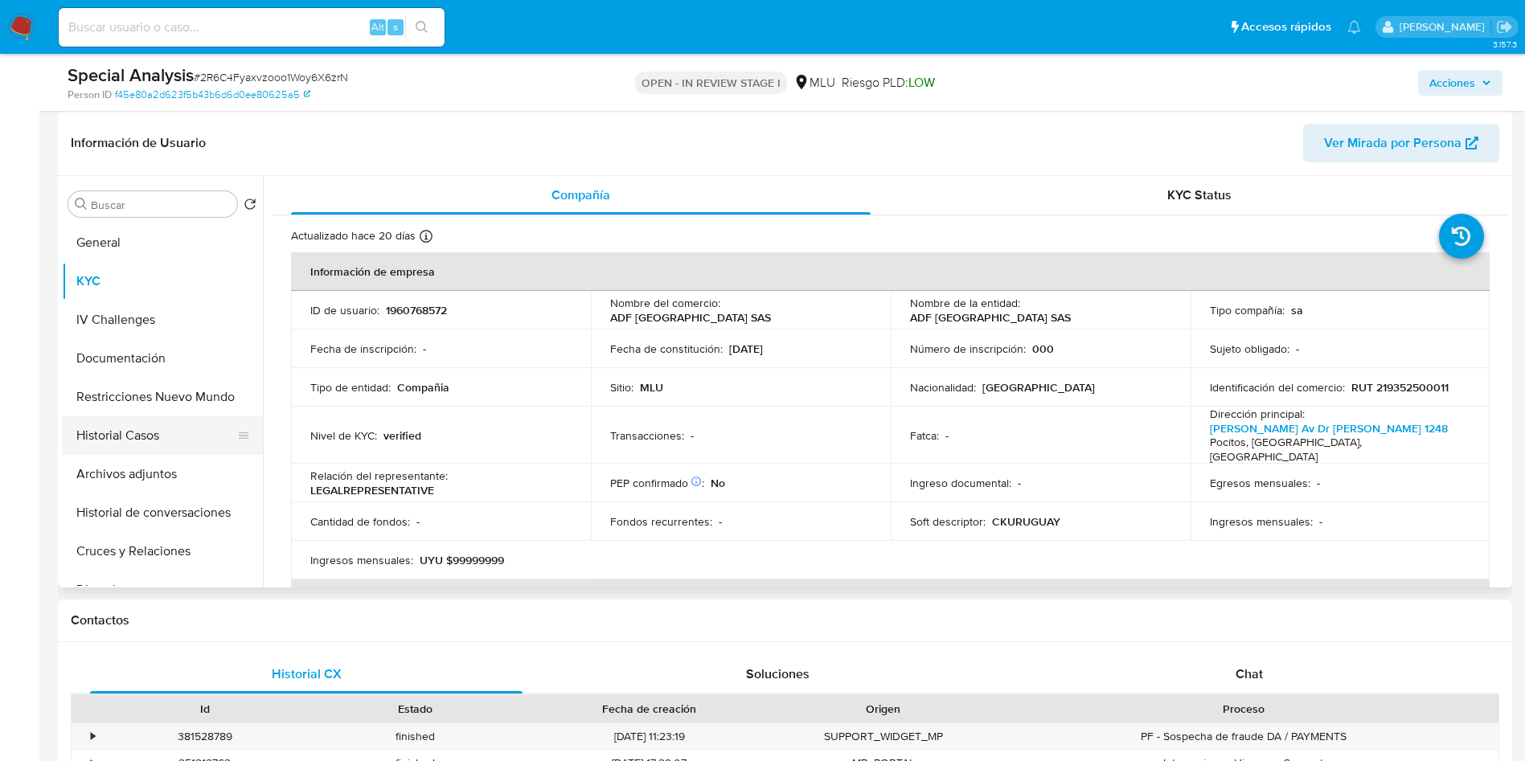
click at [168, 430] on button "Historial Casos" at bounding box center [156, 435] width 188 height 39
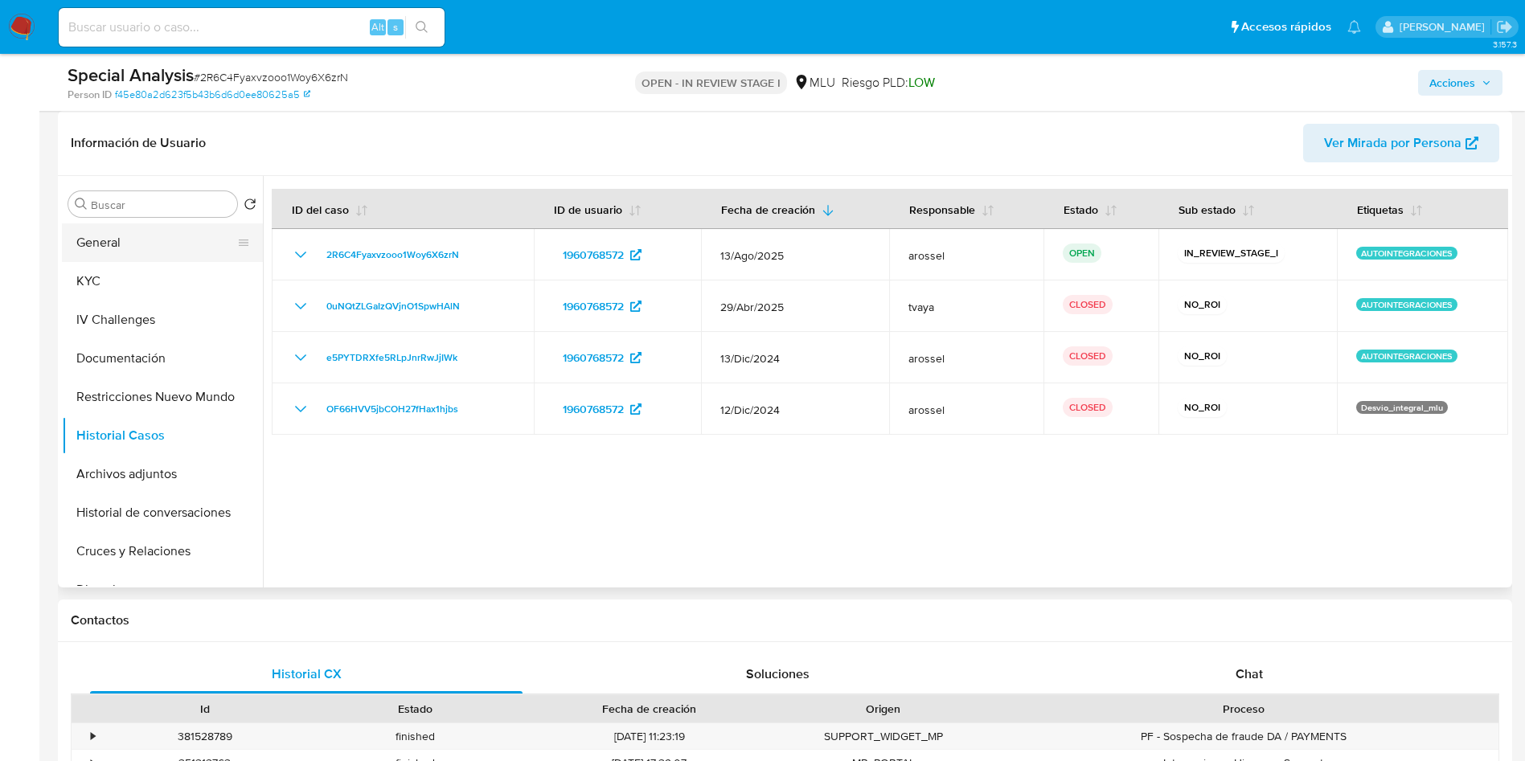
click at [106, 248] on button "General" at bounding box center [156, 242] width 188 height 39
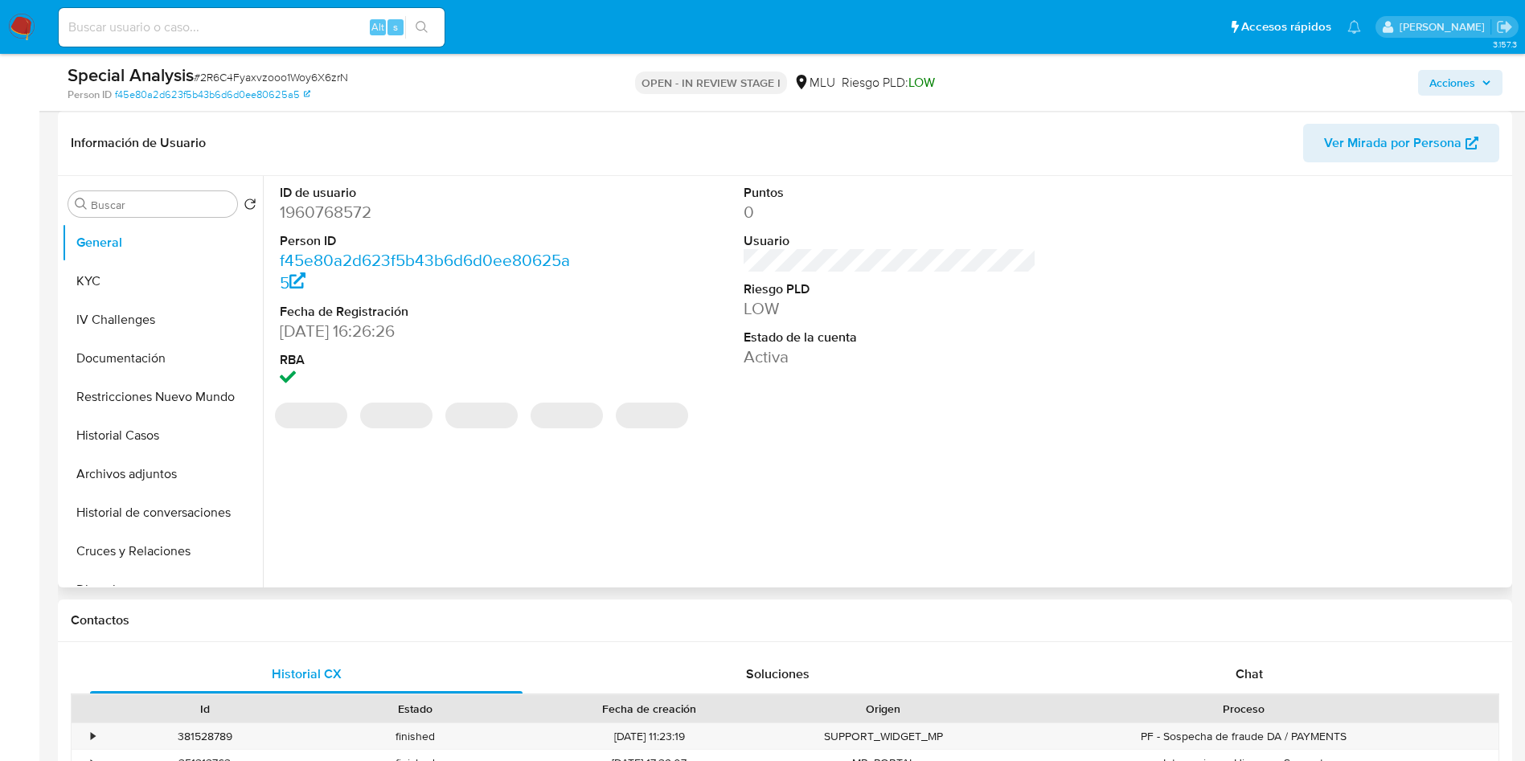
click at [341, 213] on dd "1960768572" at bounding box center [426, 212] width 293 height 23
copy dd "1960768572"
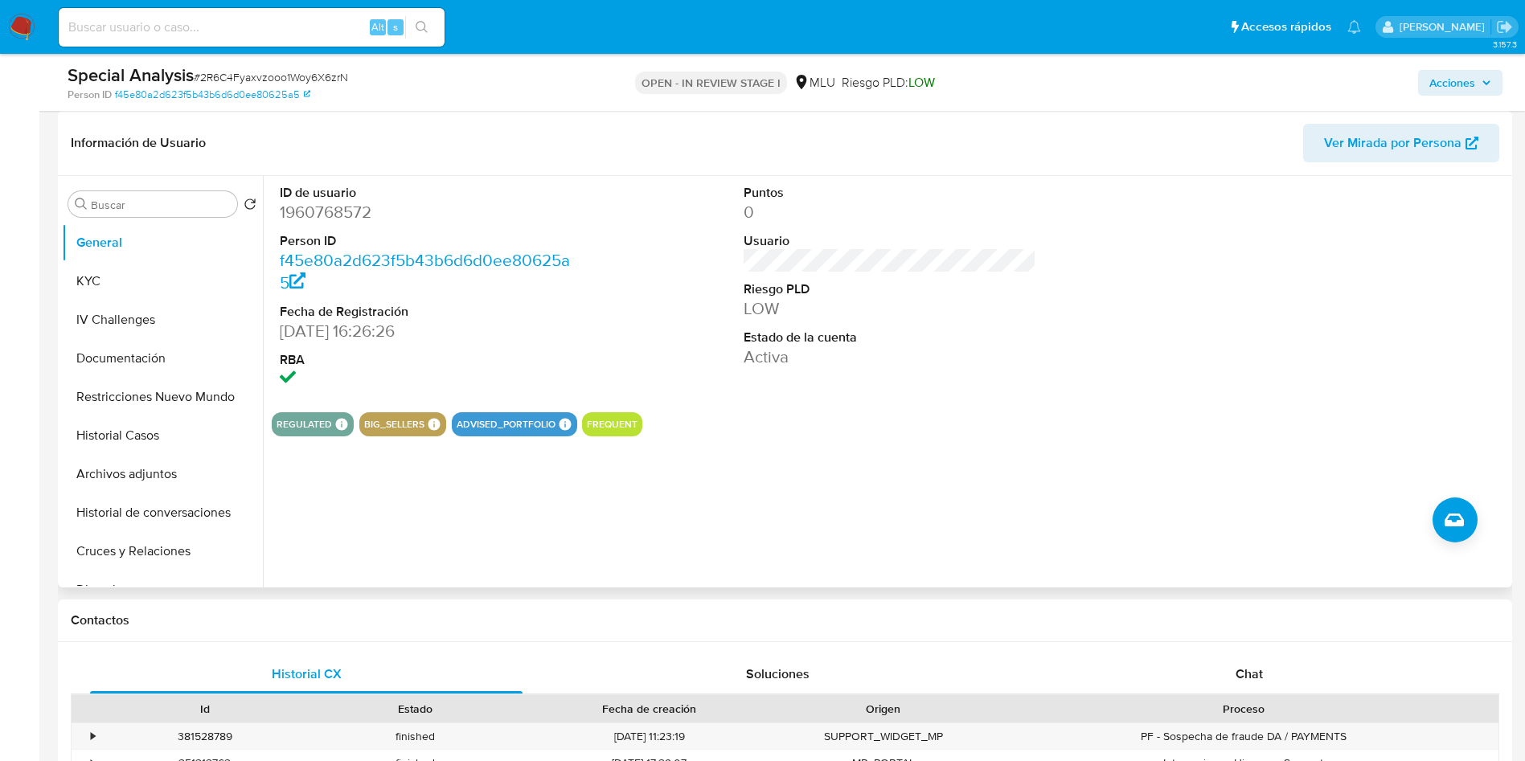
drag, startPoint x: 840, startPoint y: 398, endPoint x: 803, endPoint y: 383, distance: 39.7
click at [837, 394] on div "Puntos 0 Usuario Riesgo PLD LOW Estado de la cuenta Activa" at bounding box center [889, 287] width 309 height 223
click at [358, 209] on dd "1960768572" at bounding box center [426, 212] width 293 height 23
click at [358, 207] on dd "1960768572" at bounding box center [426, 212] width 293 height 23
click at [665, 249] on div "ID de usuario 1960768572 Person ID f45e80a2d623f5b43b6d6d0ee80625a5 Fecha de Re…" at bounding box center [890, 287] width 1236 height 223
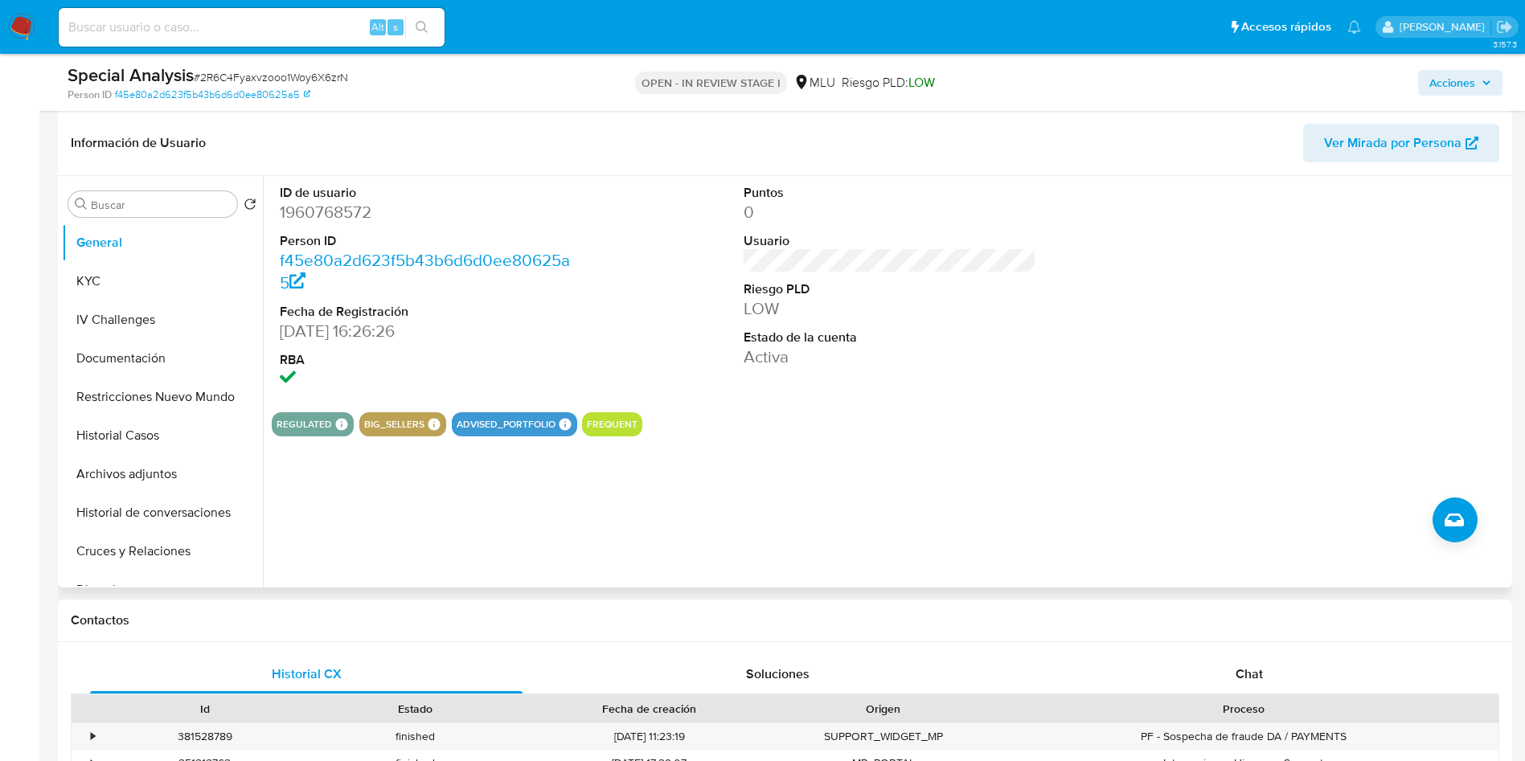
click at [340, 224] on dl "ID de usuario 1960768572 Person ID f45e80a2d623f5b43b6d6d0ee80625a5 Fecha de Re…" at bounding box center [426, 287] width 293 height 207
click at [338, 207] on dd "1960768572" at bounding box center [426, 212] width 293 height 23
copy dd "1960768572"
click at [298, 79] on span "# 2R6C4Fyaxvzooo1Woy6X6zrN" at bounding box center [271, 77] width 154 height 16
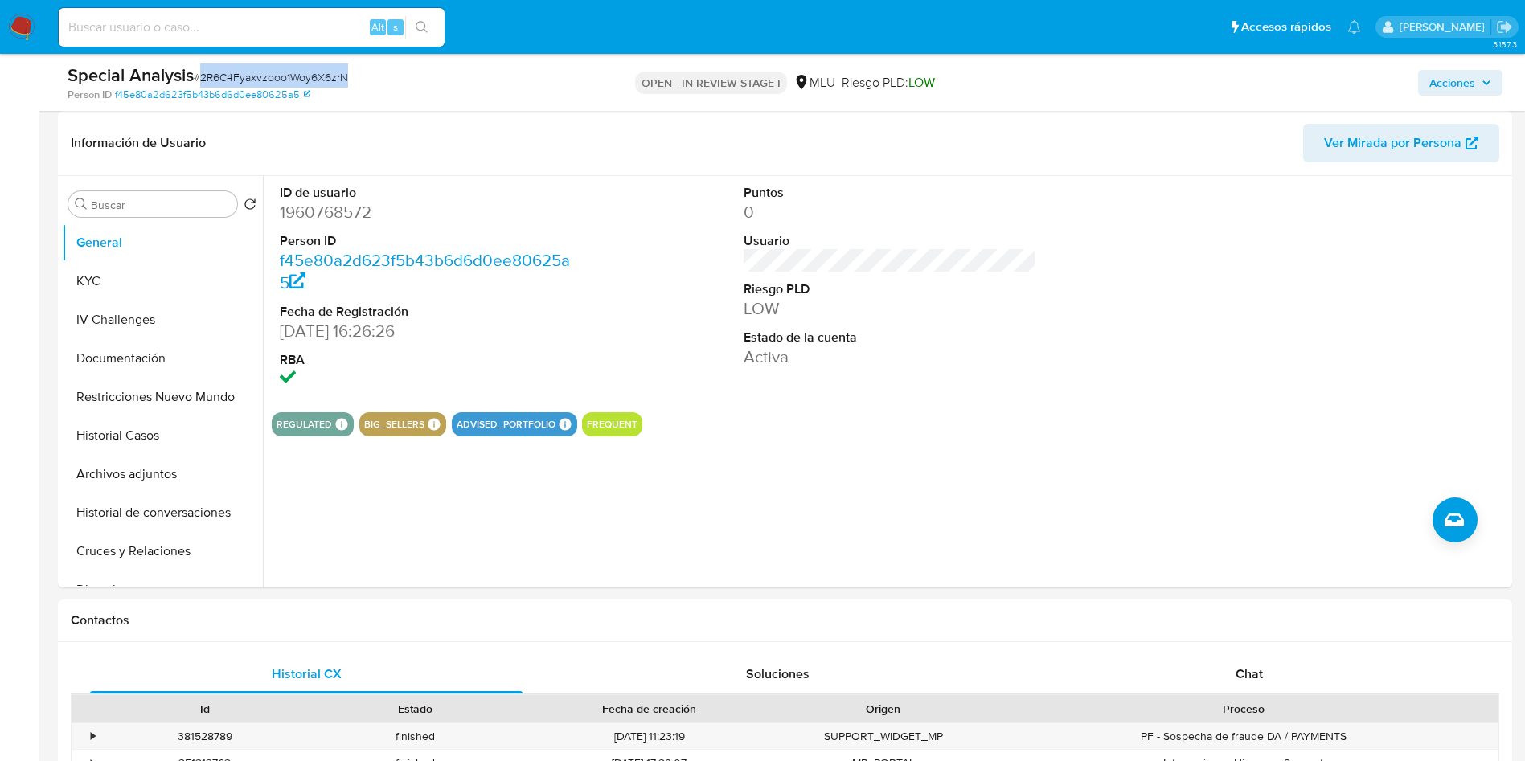
click at [298, 79] on span "# 2R6C4Fyaxvzooo1Woy6X6zrN" at bounding box center [271, 77] width 154 height 16
copy span "2R6C4Fyaxvzooo1Woy6X6zrN"
click at [161, 284] on button "KYC" at bounding box center [156, 281] width 188 height 39
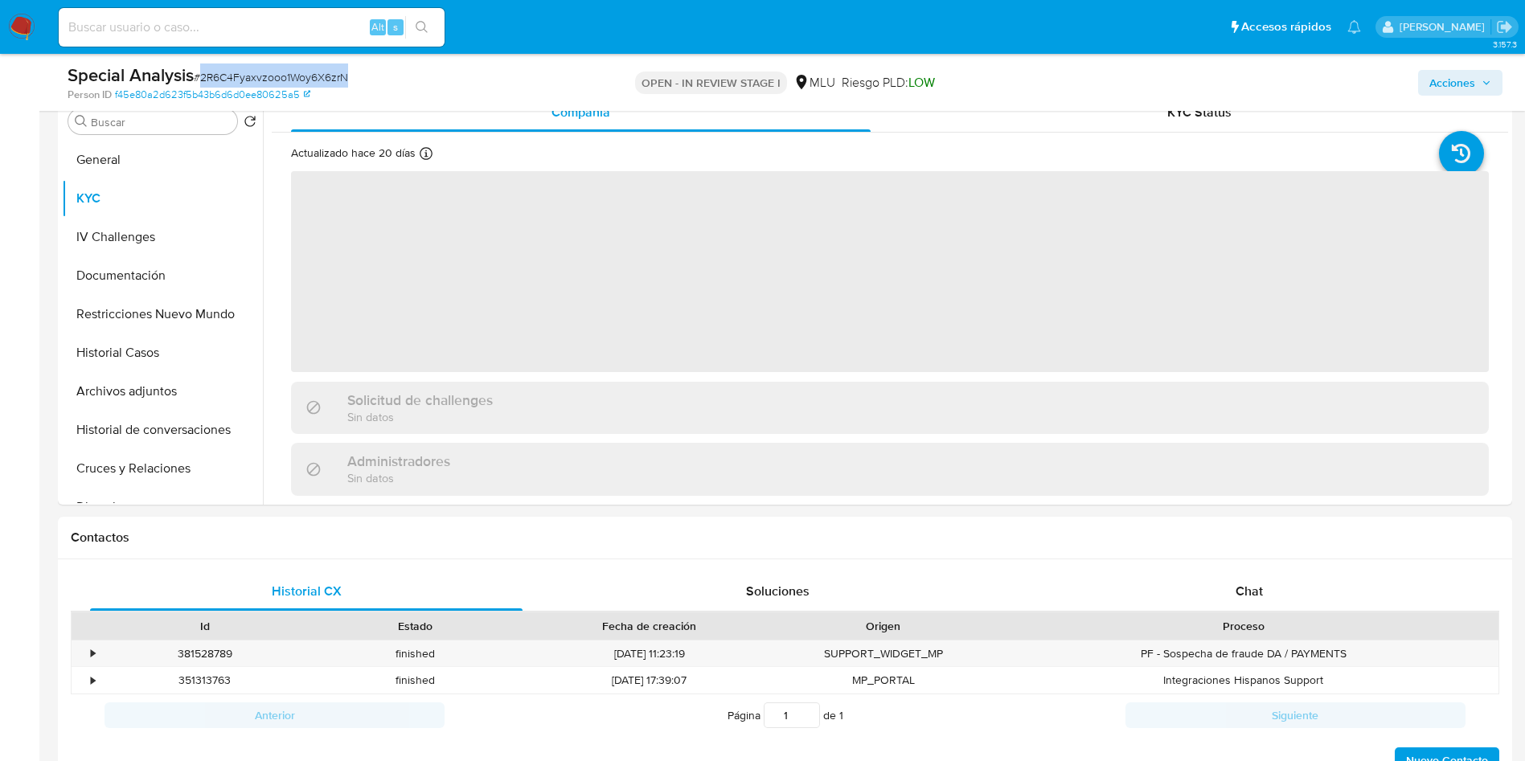
scroll to position [362, 0]
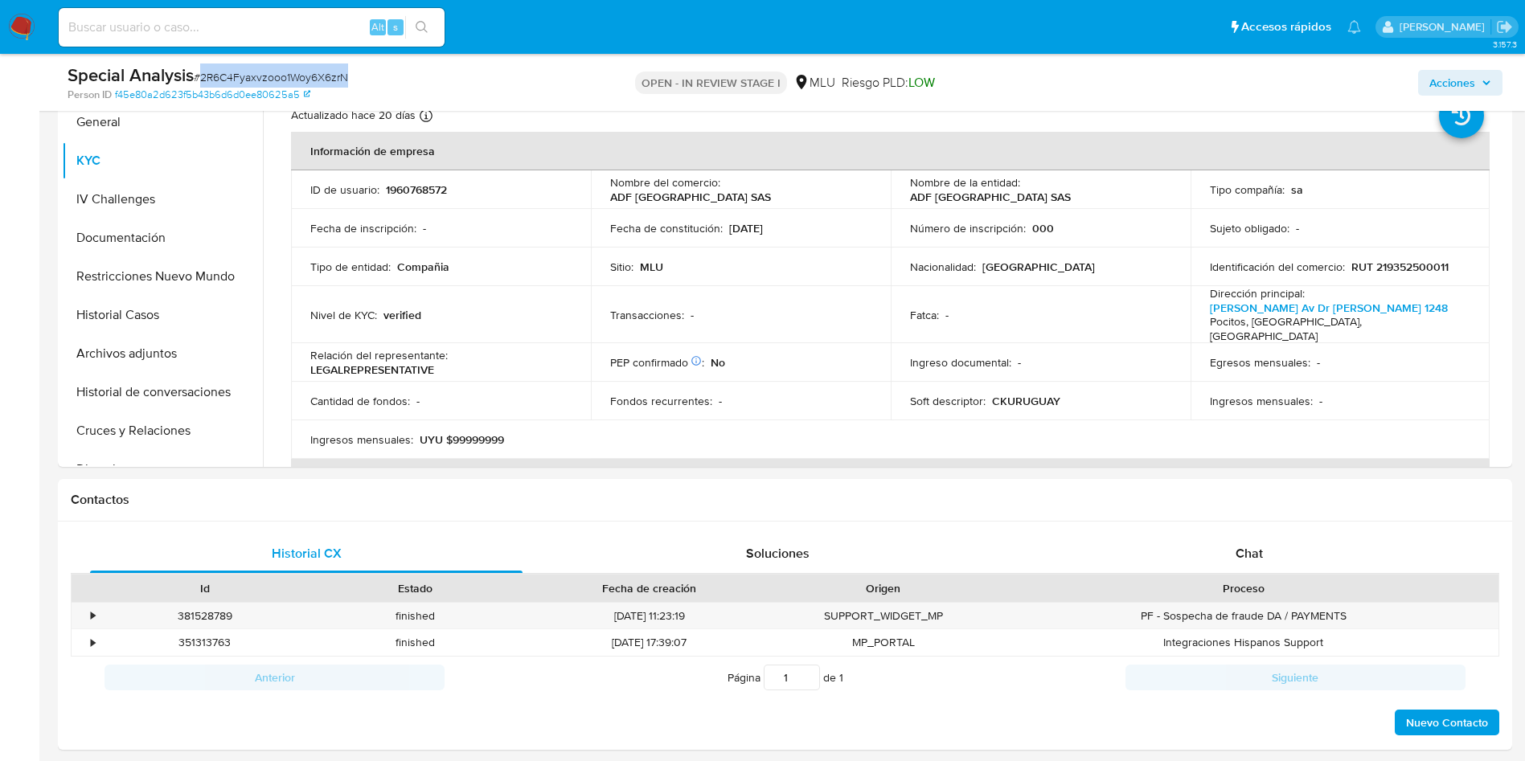
copy span "2R6C4Fyaxvzooo1Woy6X6zrN"
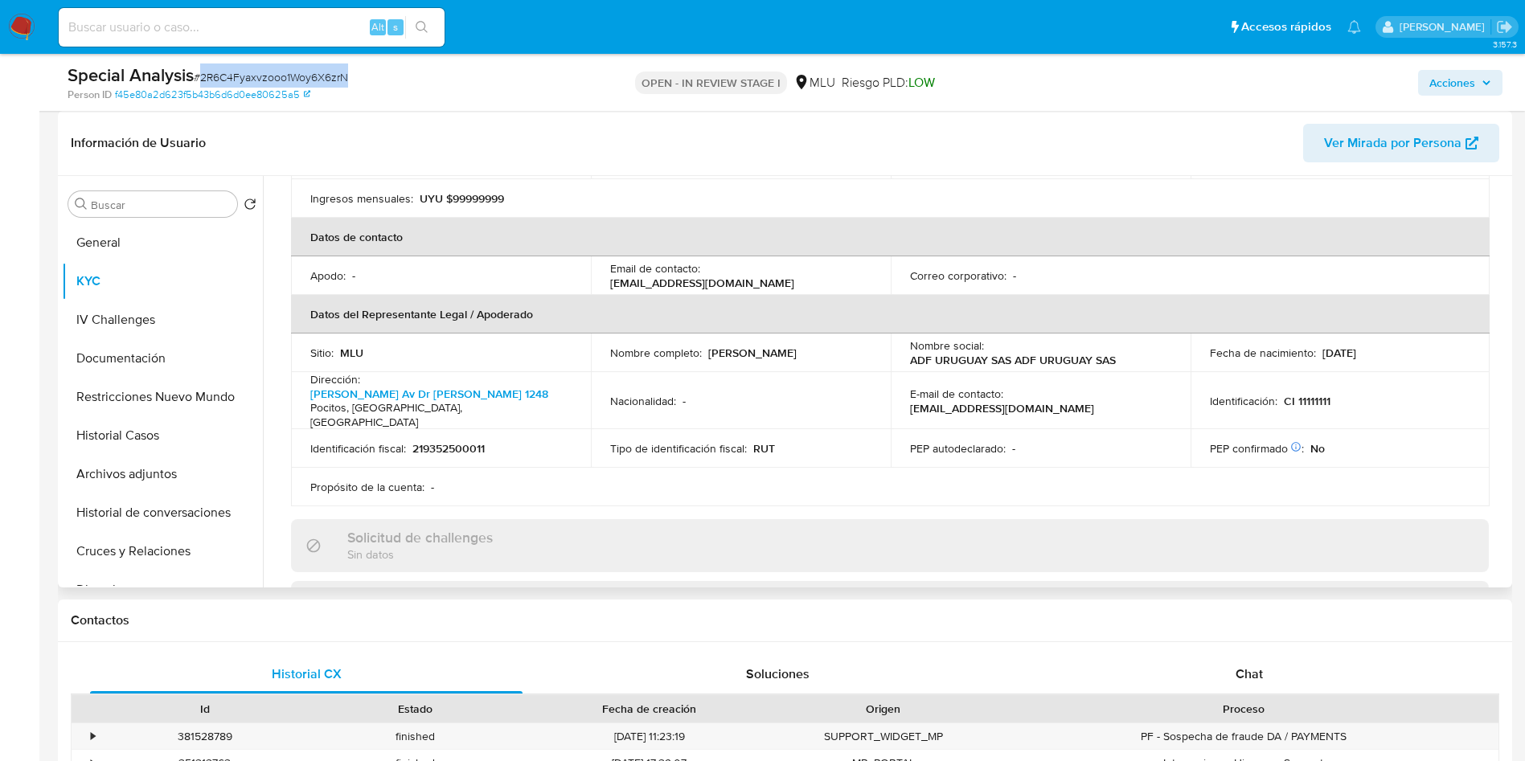
drag, startPoint x: 603, startPoint y: 346, endPoint x: 793, endPoint y: 350, distance: 190.5
click at [793, 350] on td "Nombre completo : [PERSON_NAME]" at bounding box center [741, 353] width 300 height 39
copy p "[PERSON_NAME]"
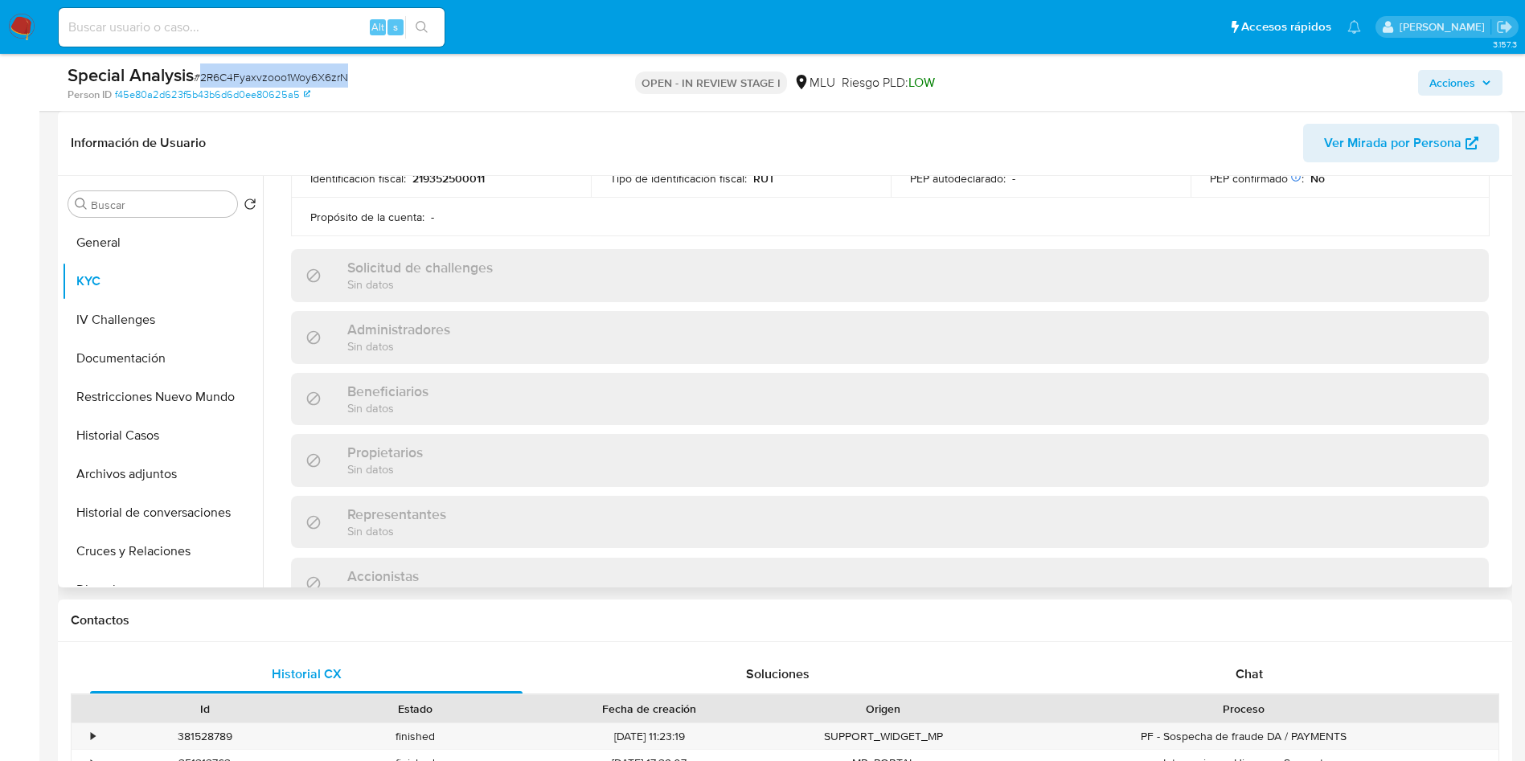
scroll to position [482, 0]
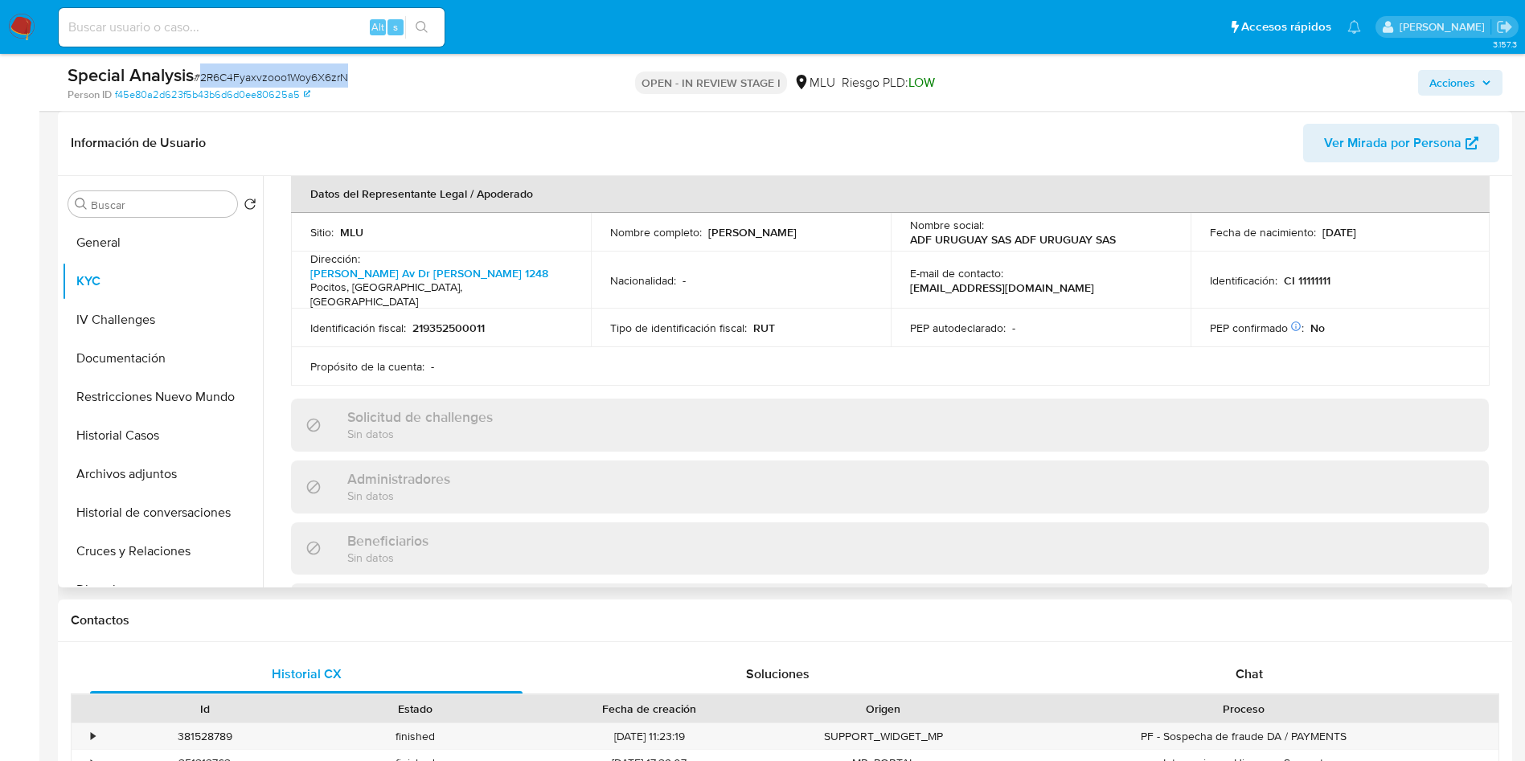
click at [760, 225] on p "[PERSON_NAME]" at bounding box center [752, 232] width 88 height 14
click at [1015, 321] on div "PEP autodeclarado : -" at bounding box center [1040, 328] width 261 height 14
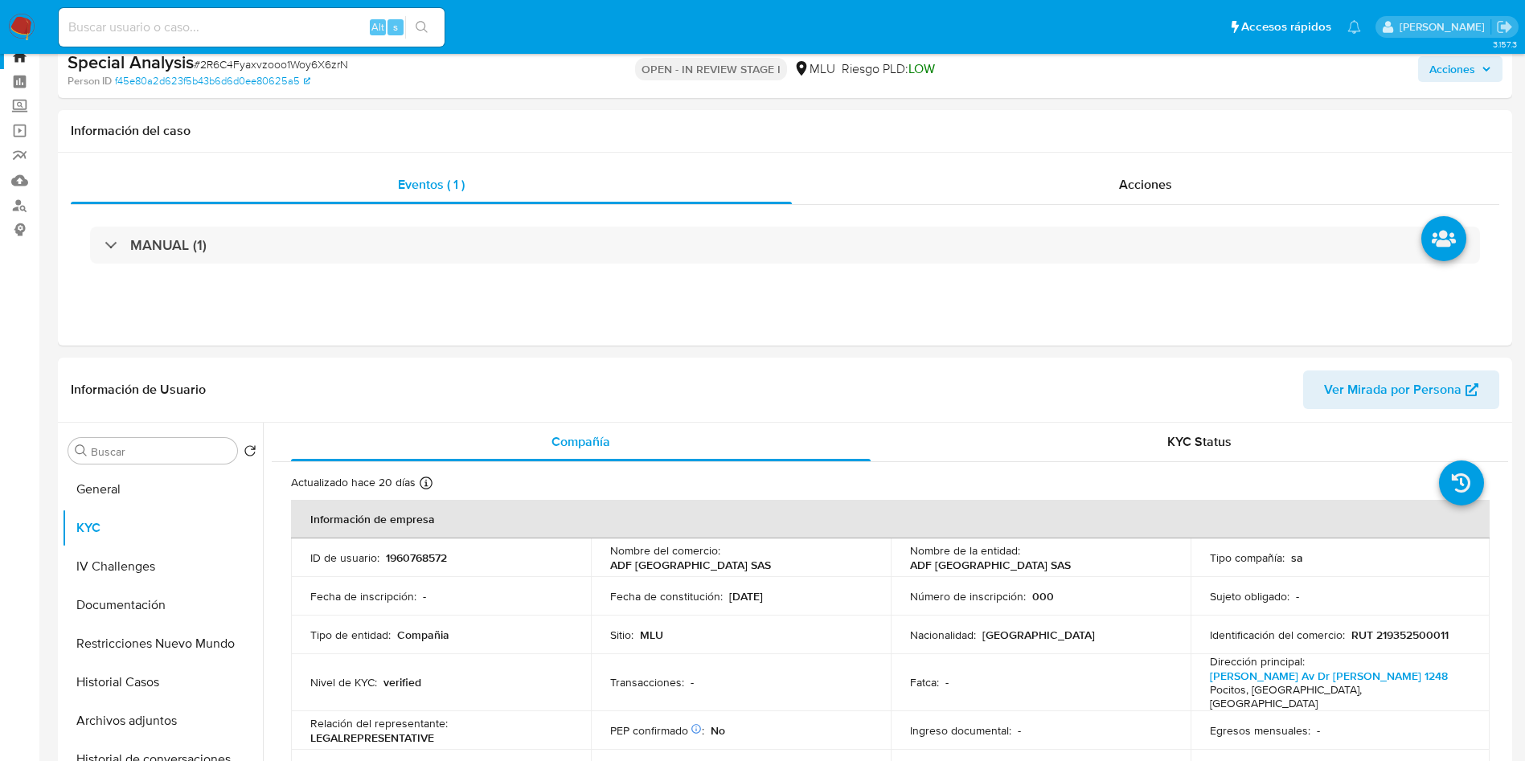
scroll to position [0, 0]
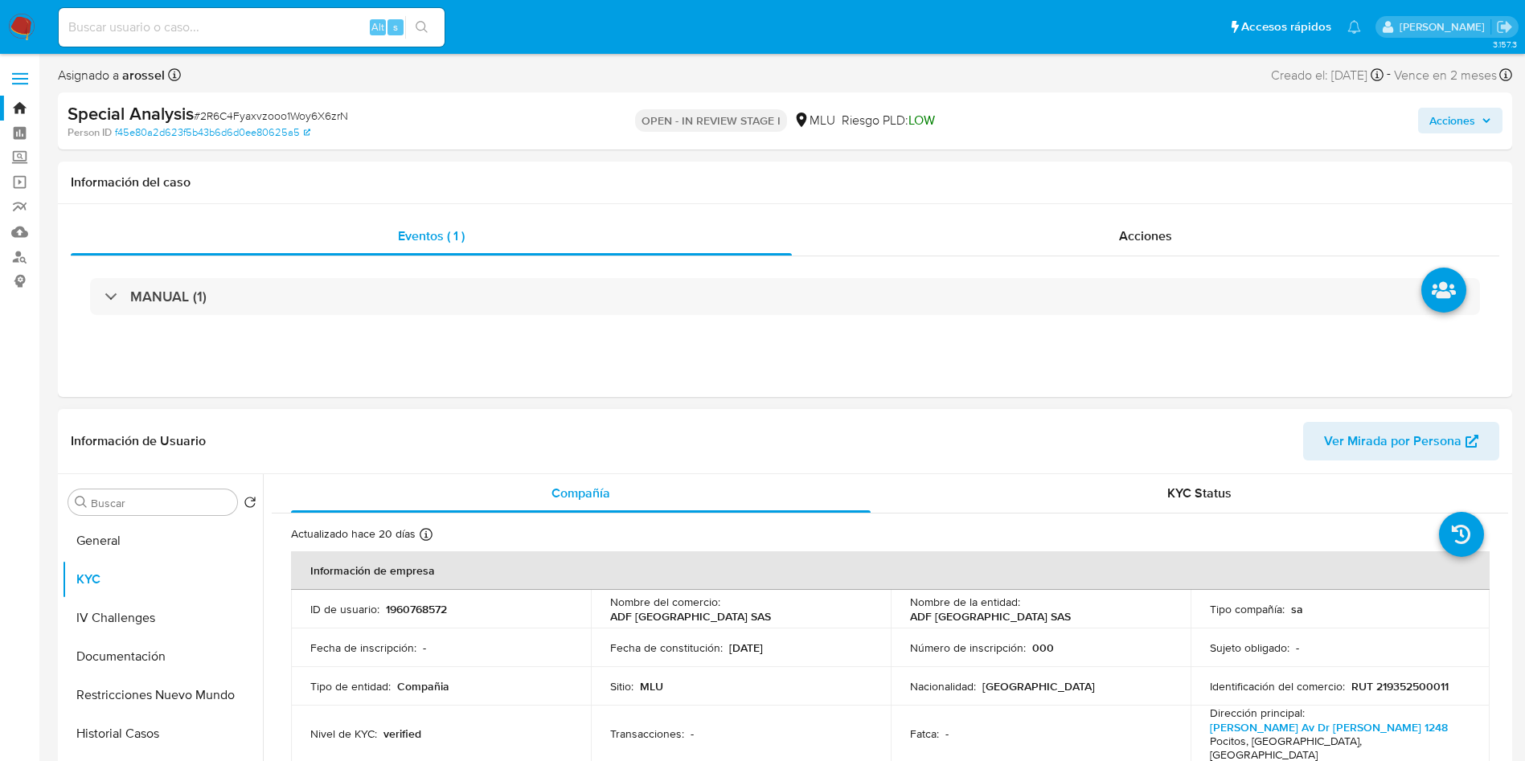
click at [901, 695] on td "Nacionalidad : [DEMOGRAPHIC_DATA]" at bounding box center [1040, 686] width 300 height 39
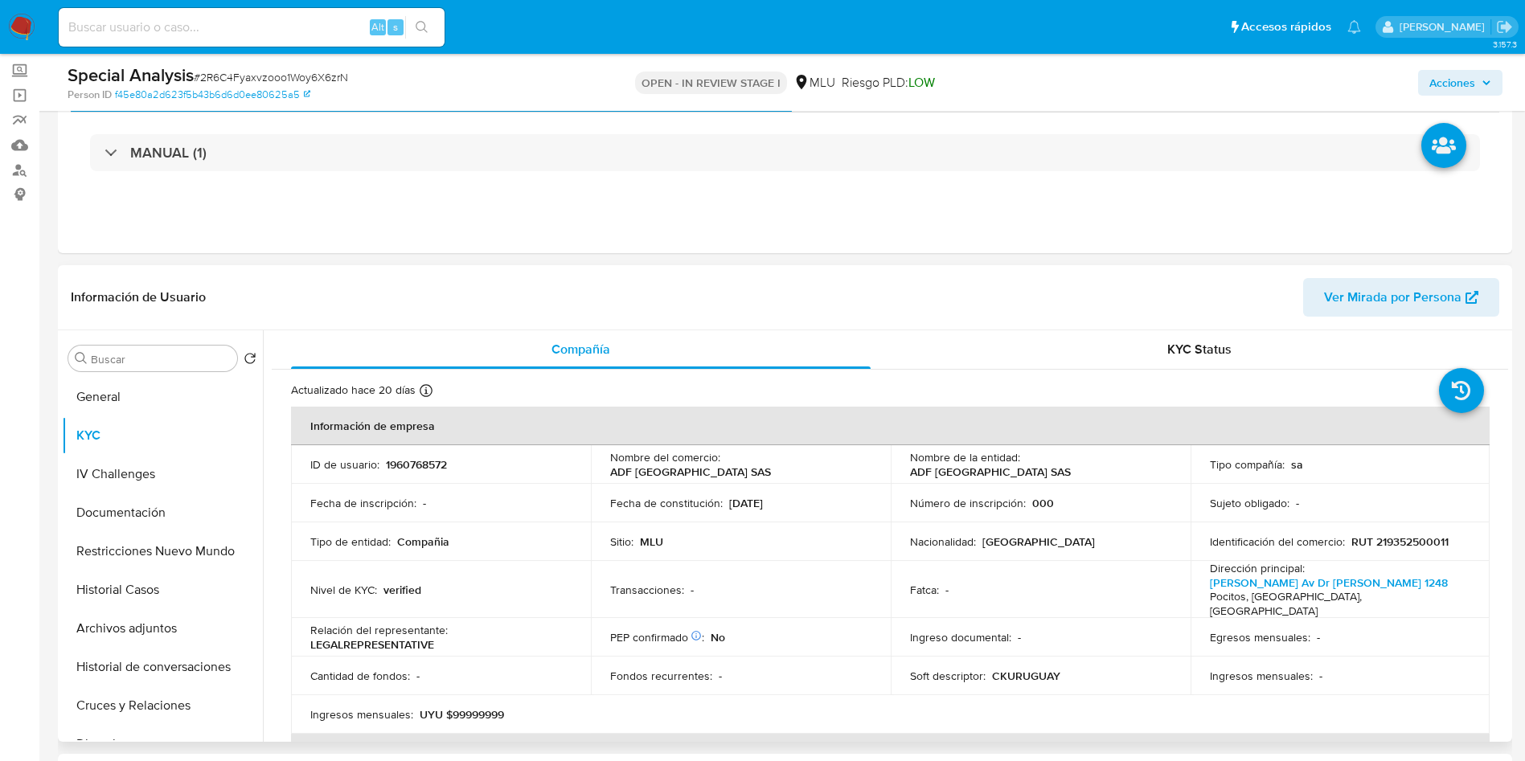
scroll to position [121, 0]
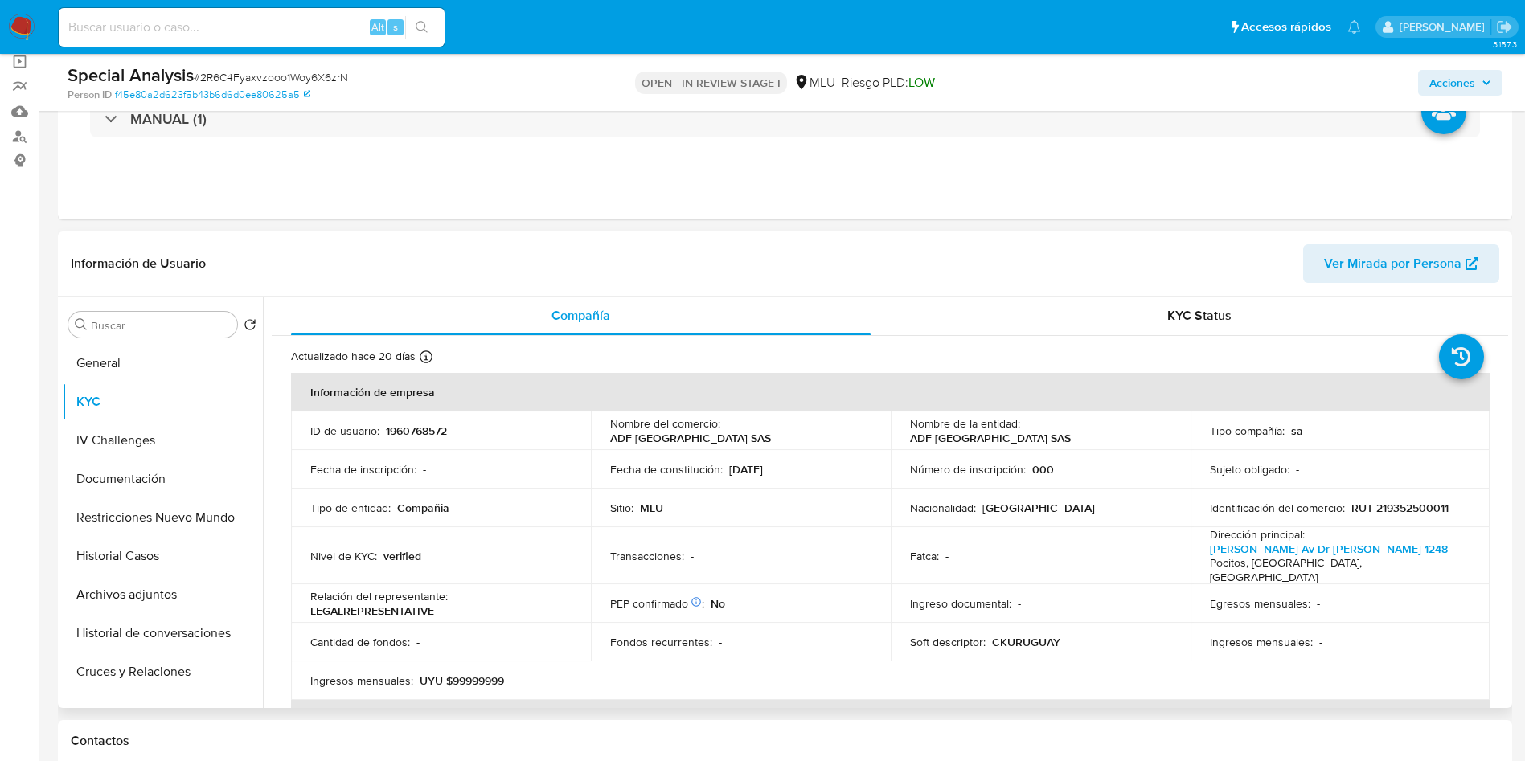
click at [1410, 505] on p "RUT 219352500011" at bounding box center [1399, 508] width 97 height 14
copy p "219352500011"
click at [1368, 146] on div "MANUAL (1)" at bounding box center [785, 119] width 1428 height 80
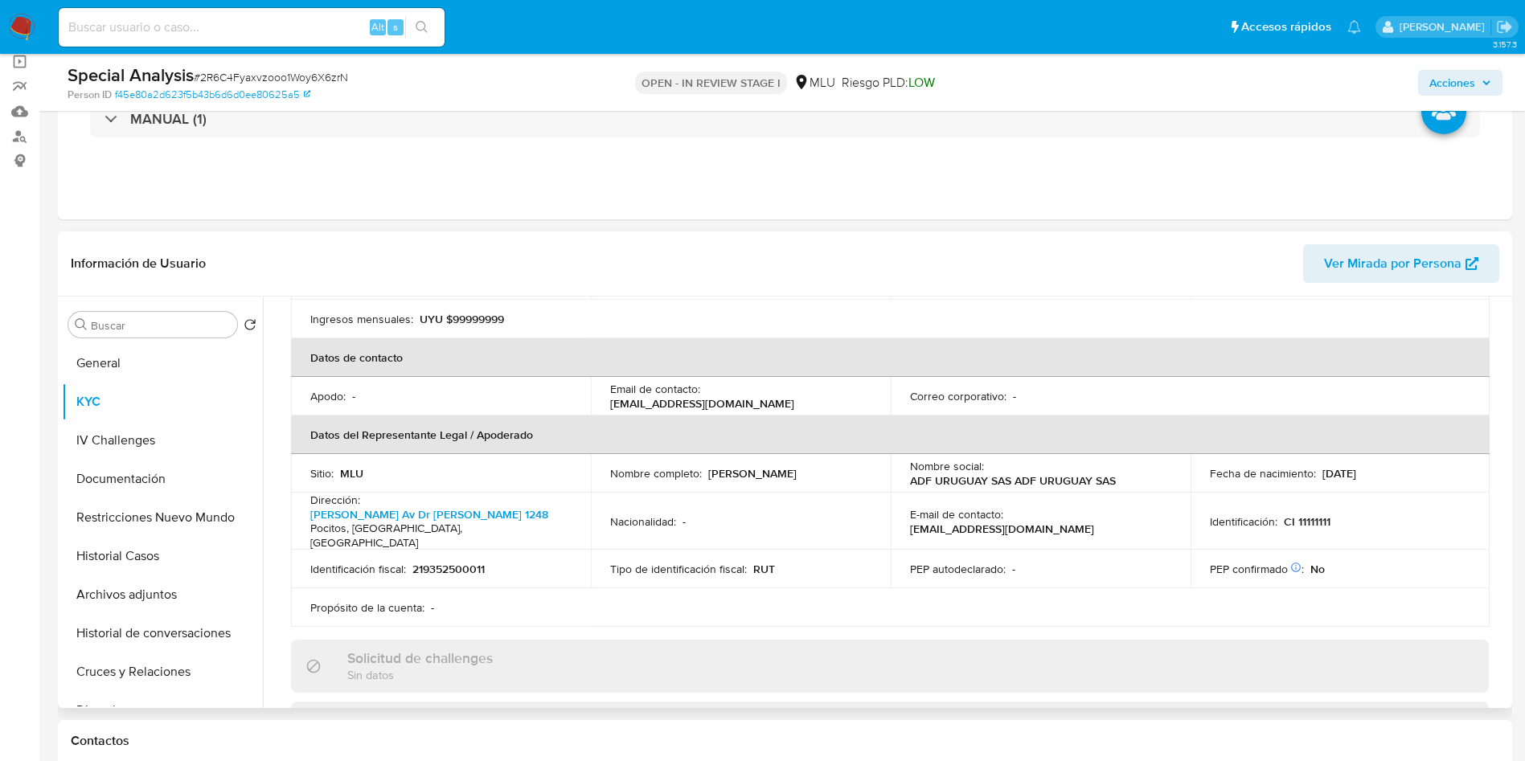
drag, startPoint x: 527, startPoint y: 21, endPoint x: 735, endPoint y: 526, distance: 545.6
click at [735, 550] on td "Tipo de identificación fiscal : RUT" at bounding box center [741, 569] width 300 height 39
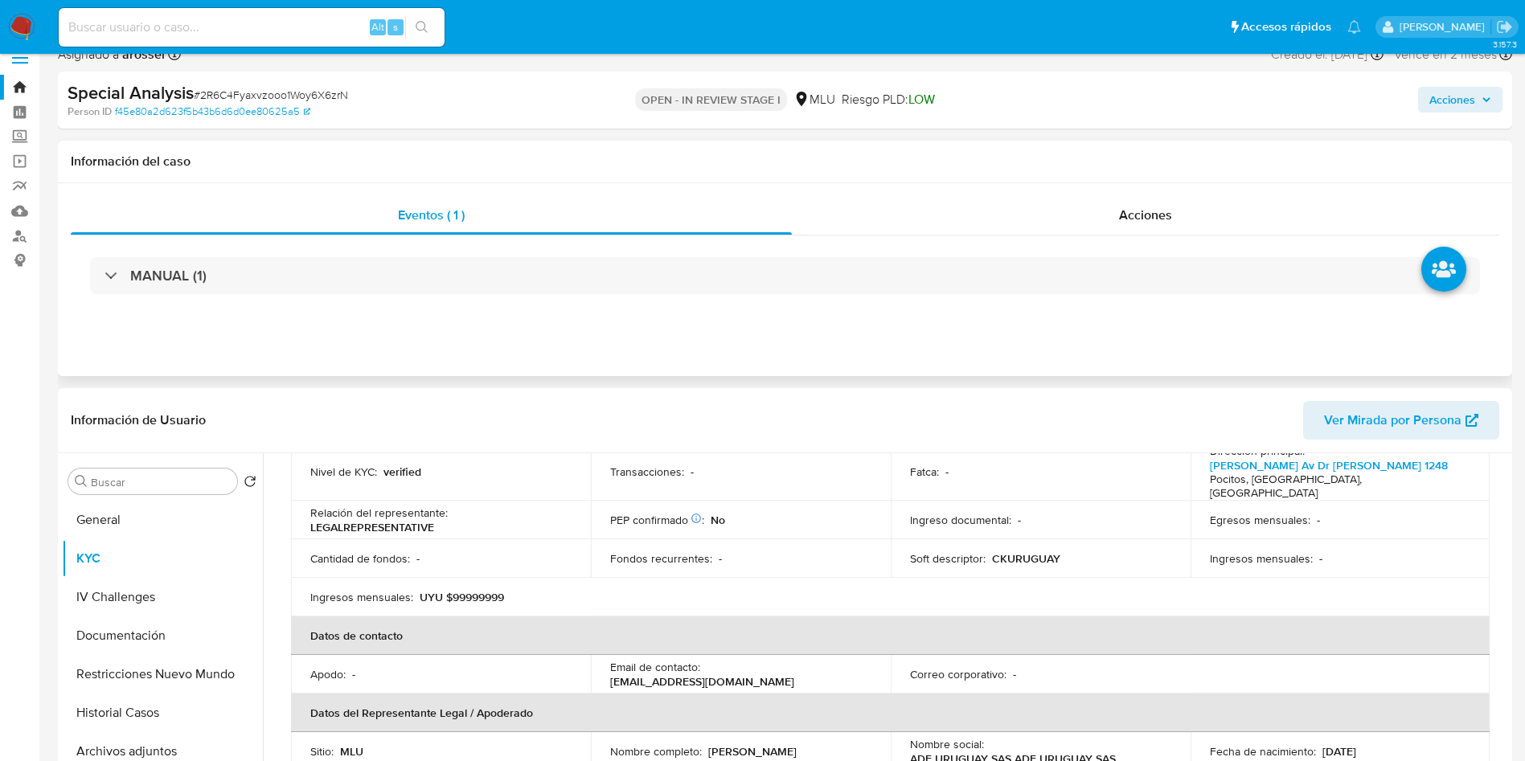
scroll to position [0, 0]
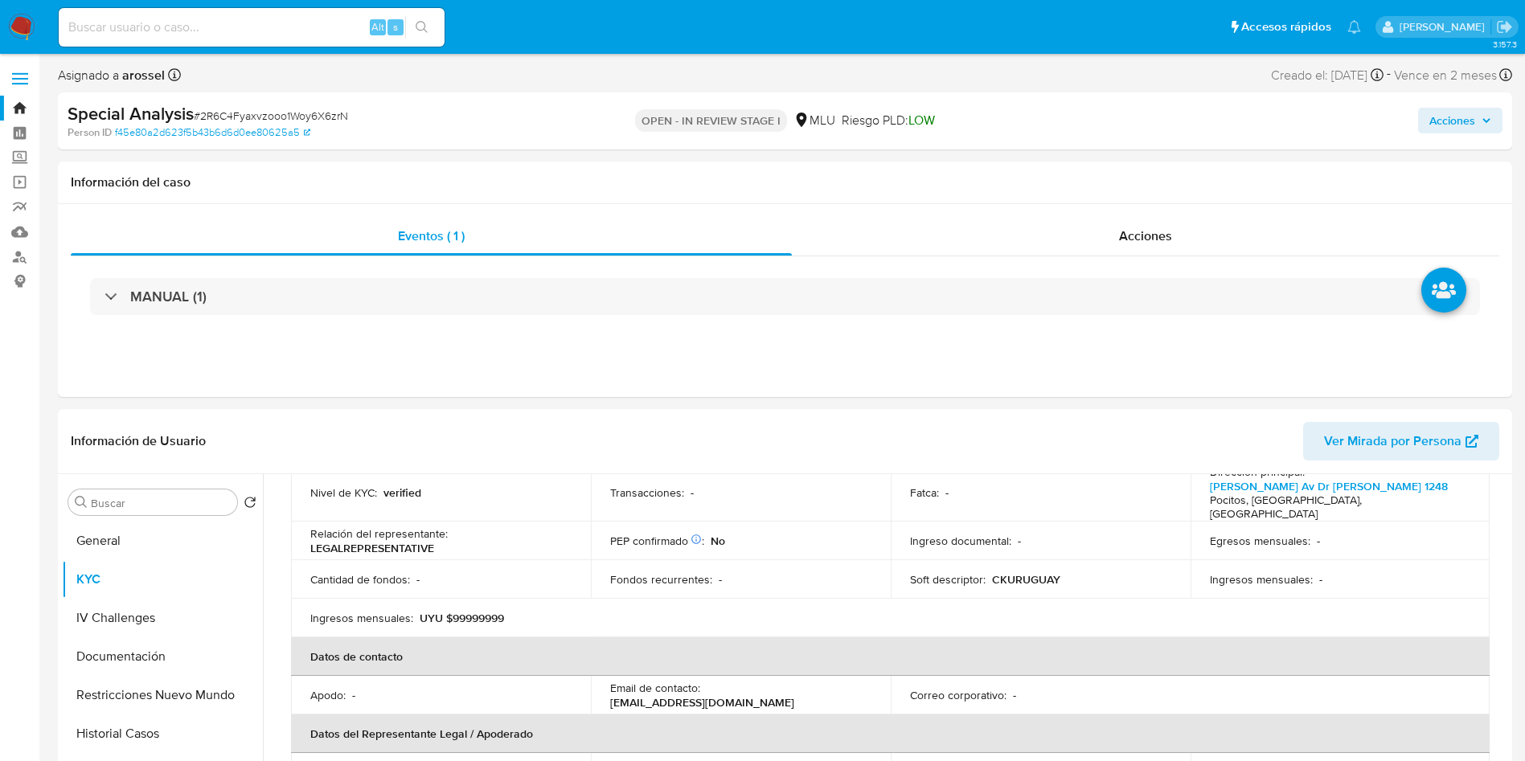
click at [1324, 144] on div "Special Analysis # 2R6C4Fyaxvzooo1Woy6X6zrN Person ID f45e80a2d623f5b43b6d6d0ee…" at bounding box center [785, 120] width 1454 height 57
drag, startPoint x: 1331, startPoint y: 139, endPoint x: 1316, endPoint y: 76, distance: 65.3
click at [1331, 138] on div "Acciones" at bounding box center [1265, 121] width 474 height 38
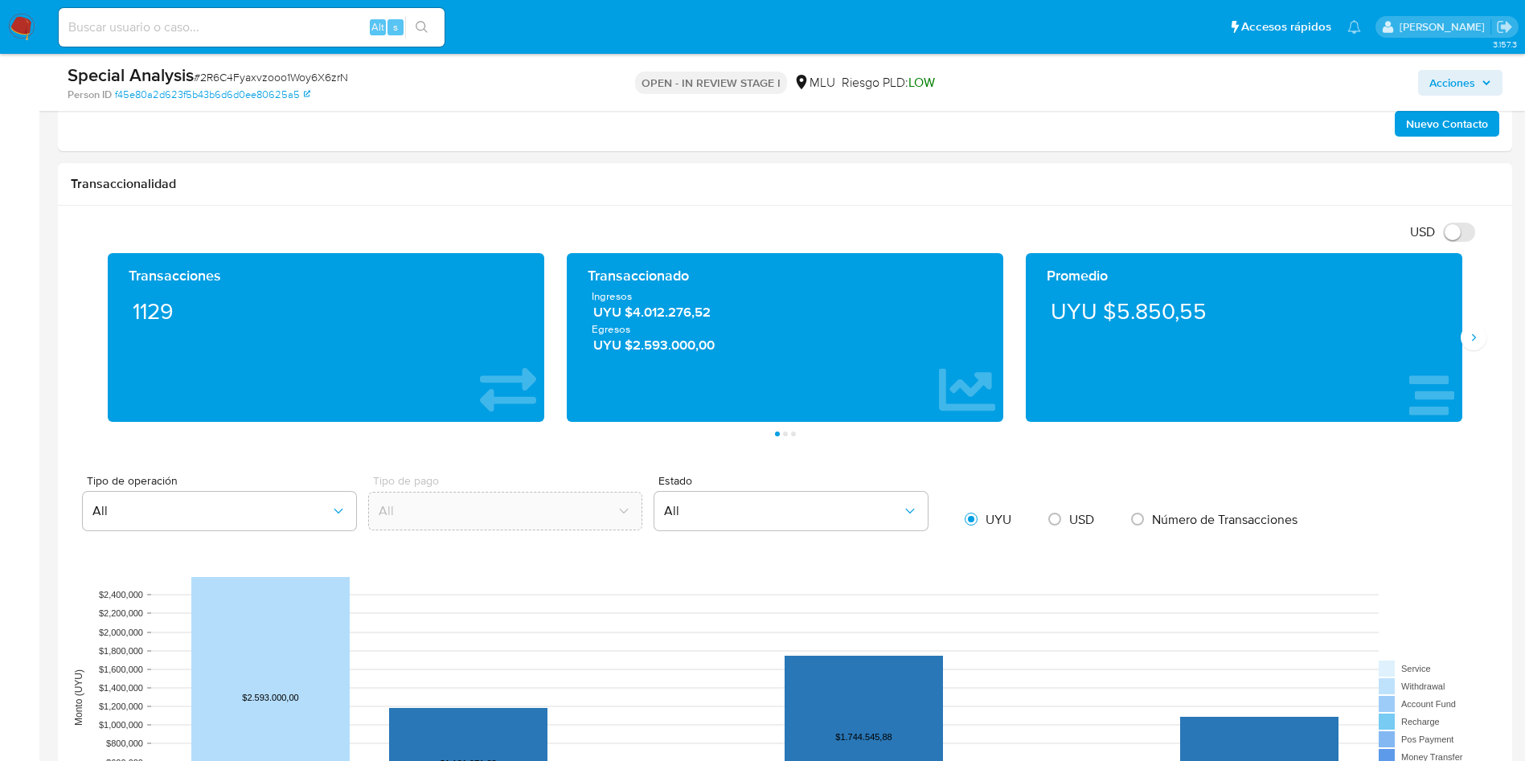
scroll to position [858, 0]
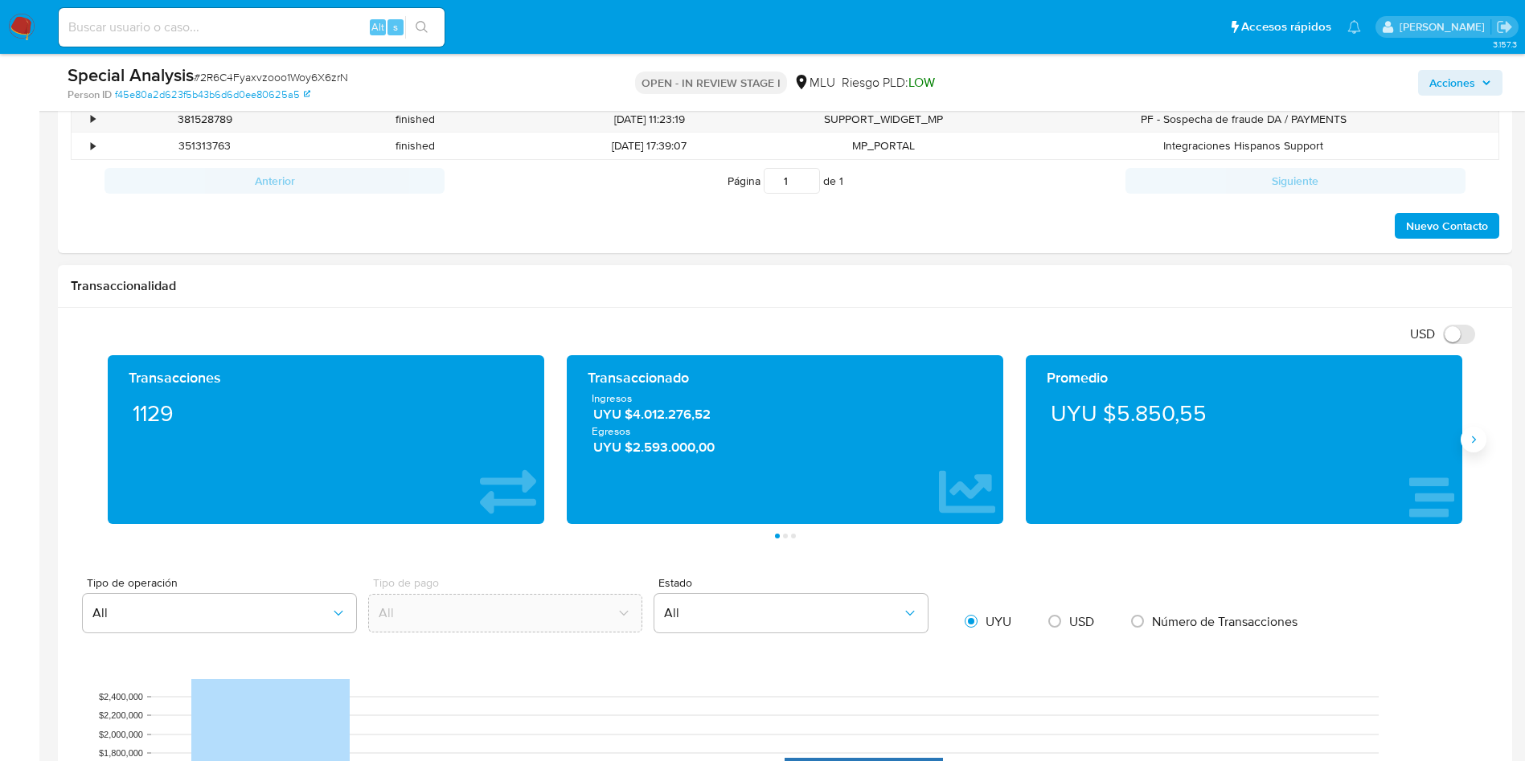
click at [1473, 440] on icon "Siguiente" at bounding box center [1473, 439] width 13 height 13
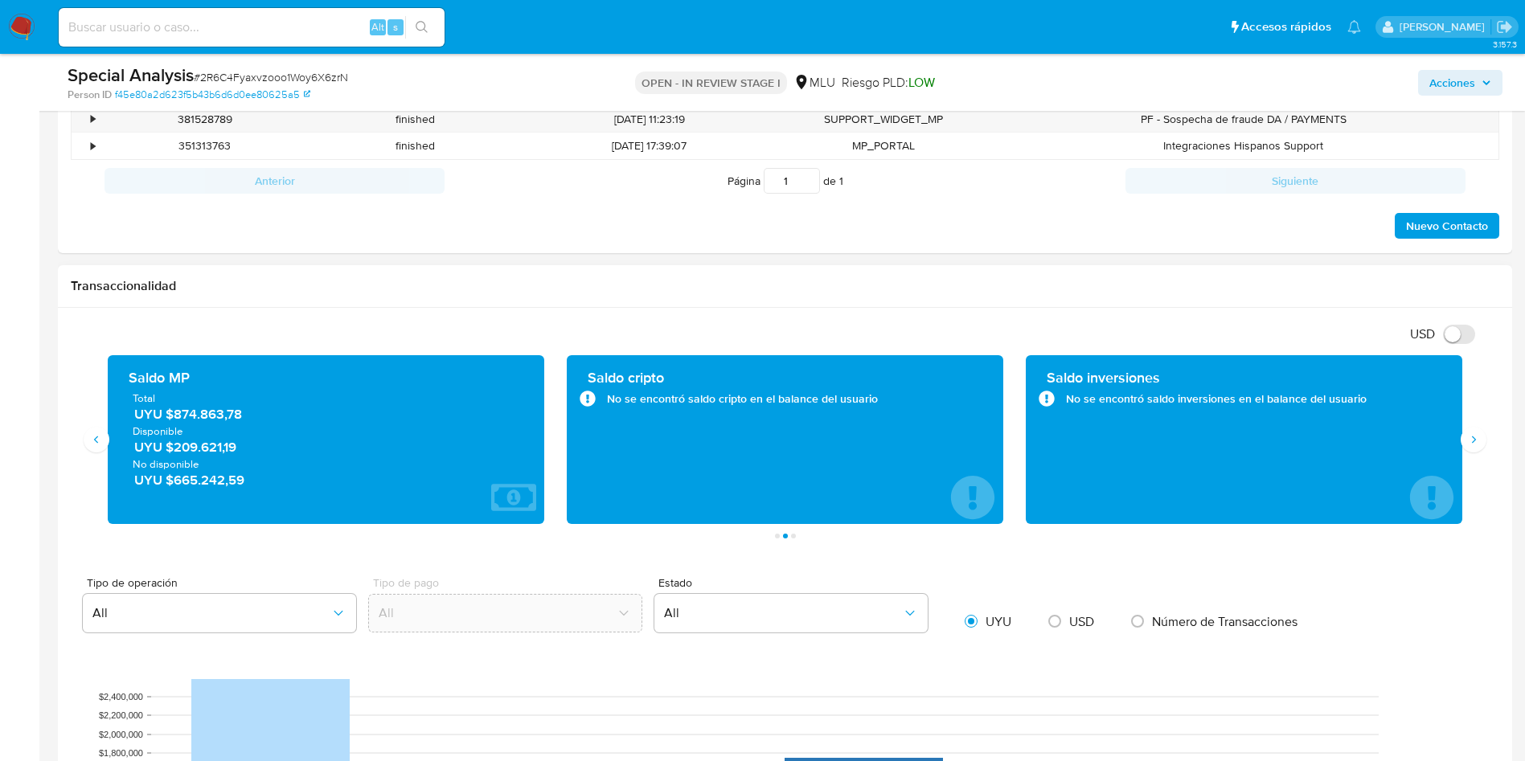
drag, startPoint x: 172, startPoint y: 414, endPoint x: 258, endPoint y: 411, distance: 86.0
click at [258, 411] on span "UYU $874.863,78" at bounding box center [326, 414] width 385 height 18
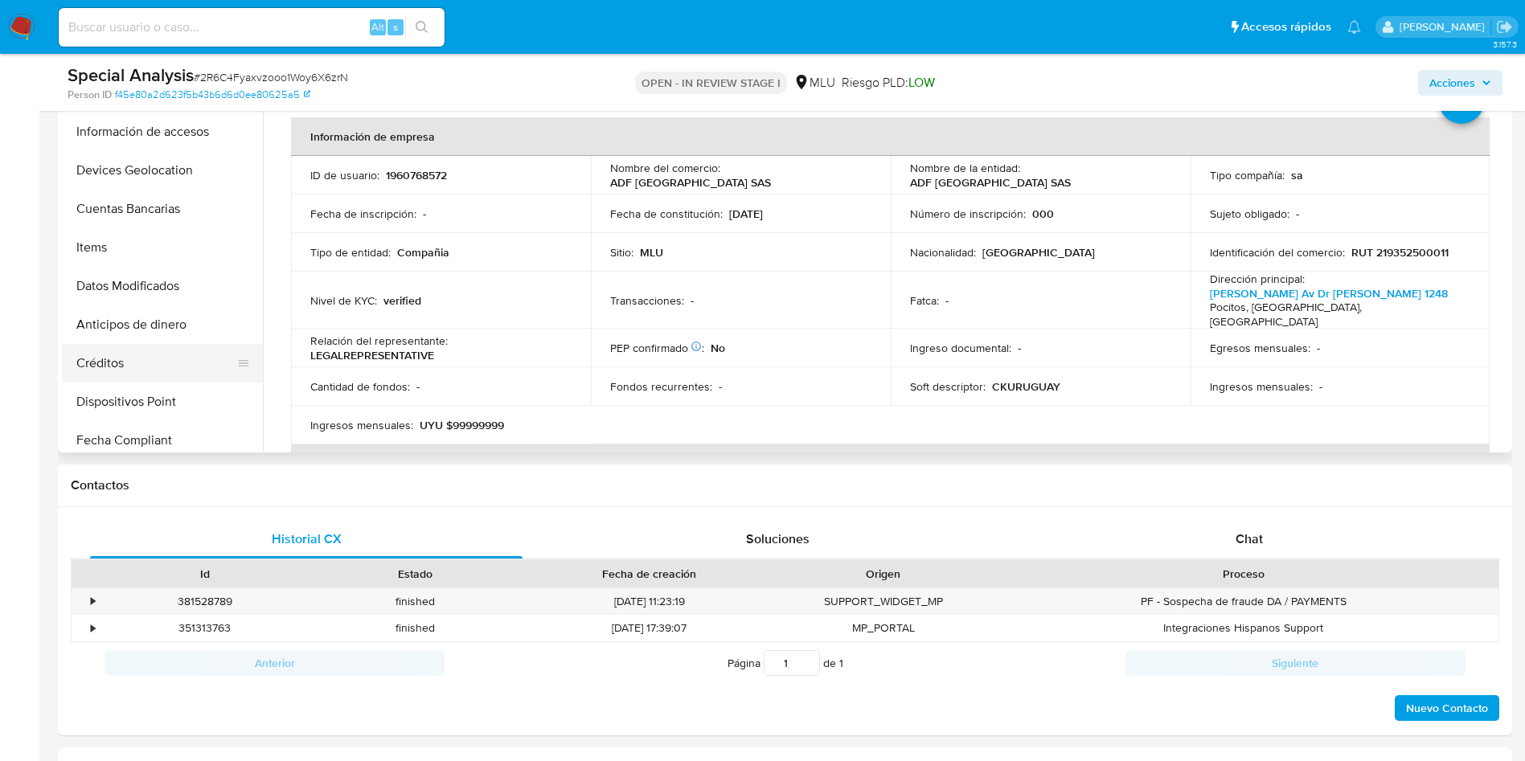
scroll to position [482, 0]
click at [163, 420] on button "Lista Interna" at bounding box center [156, 435] width 188 height 39
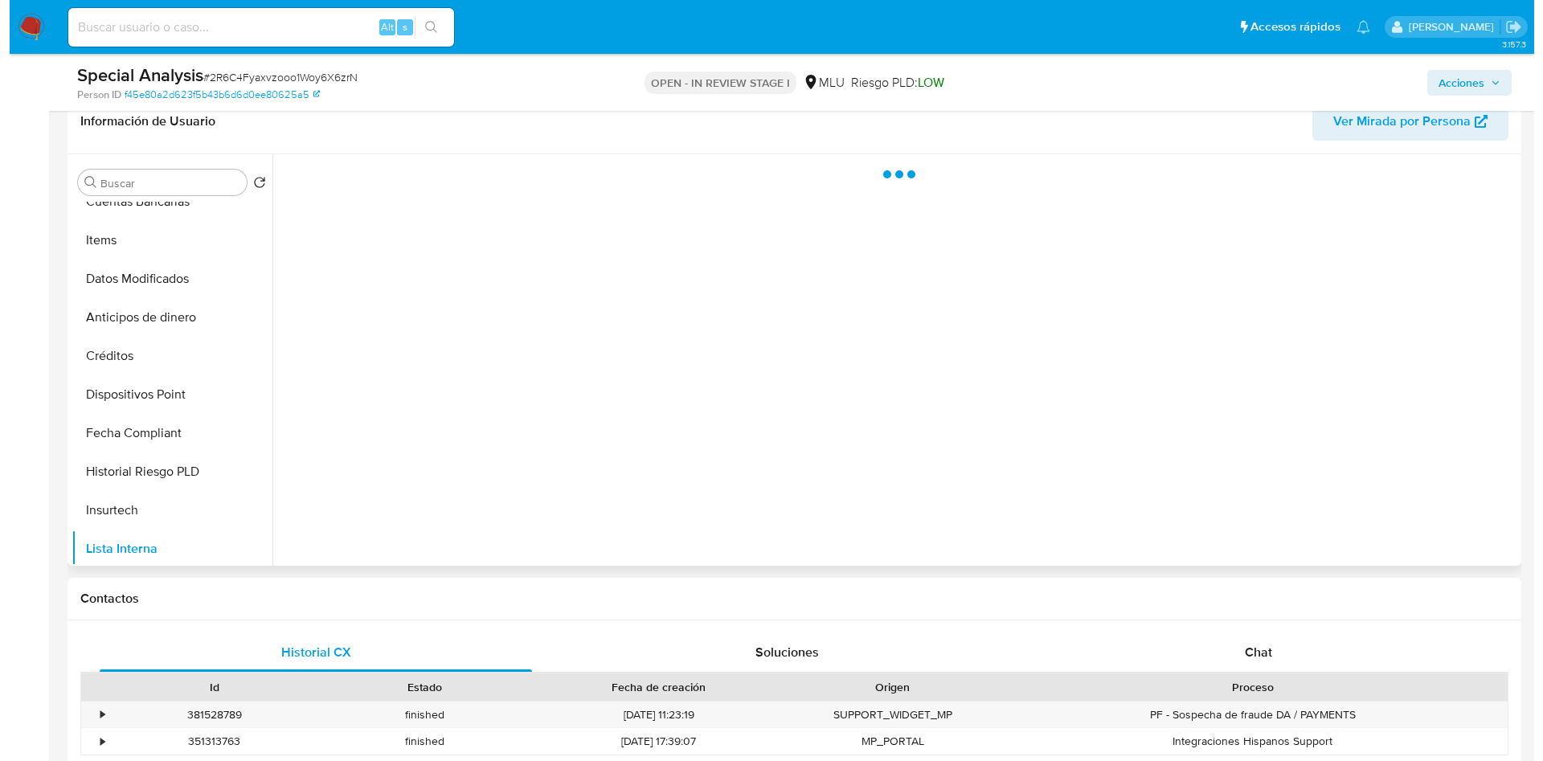
scroll to position [135, 0]
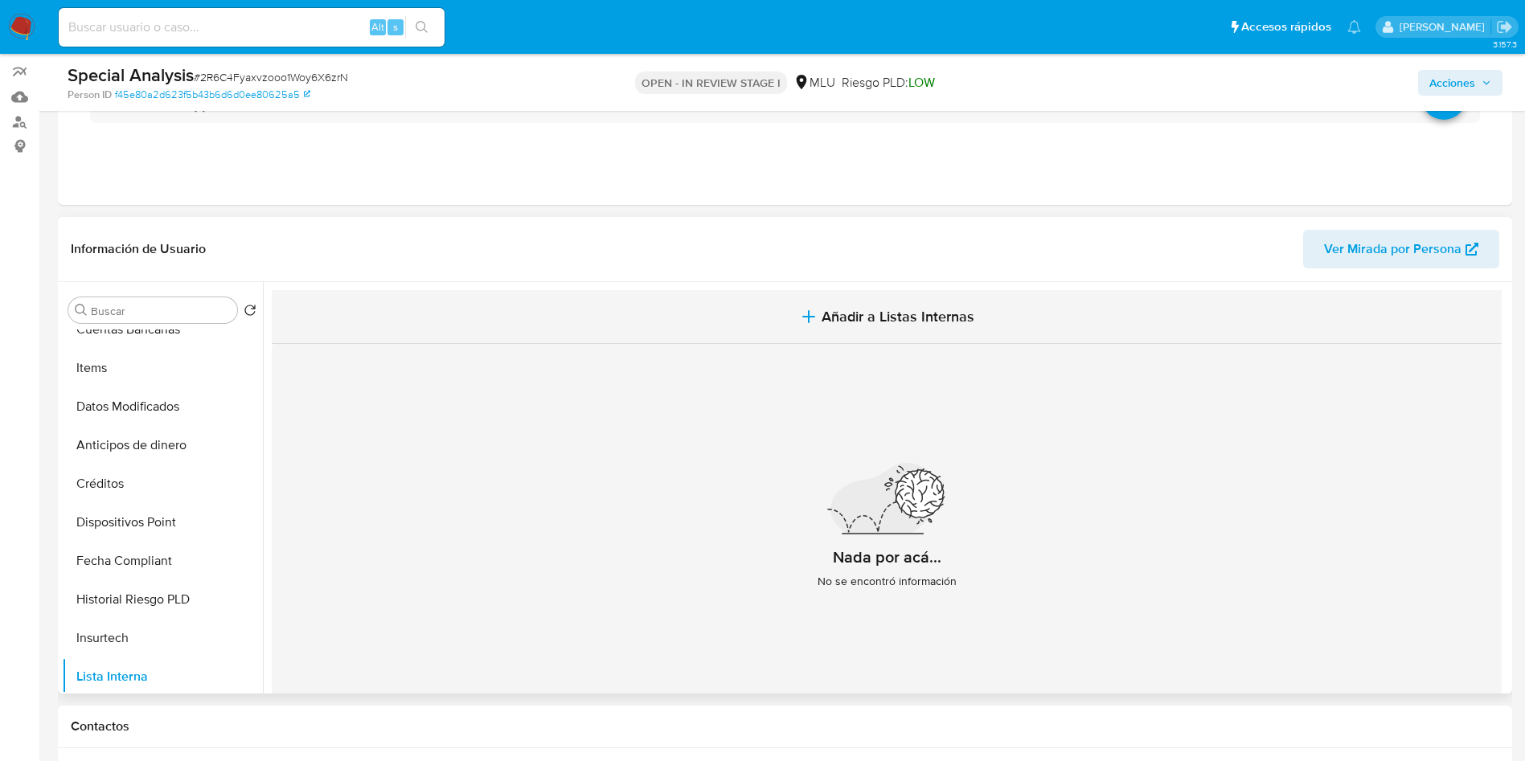
click at [890, 308] on span "Añadir a Listas Internas" at bounding box center [897, 317] width 153 height 18
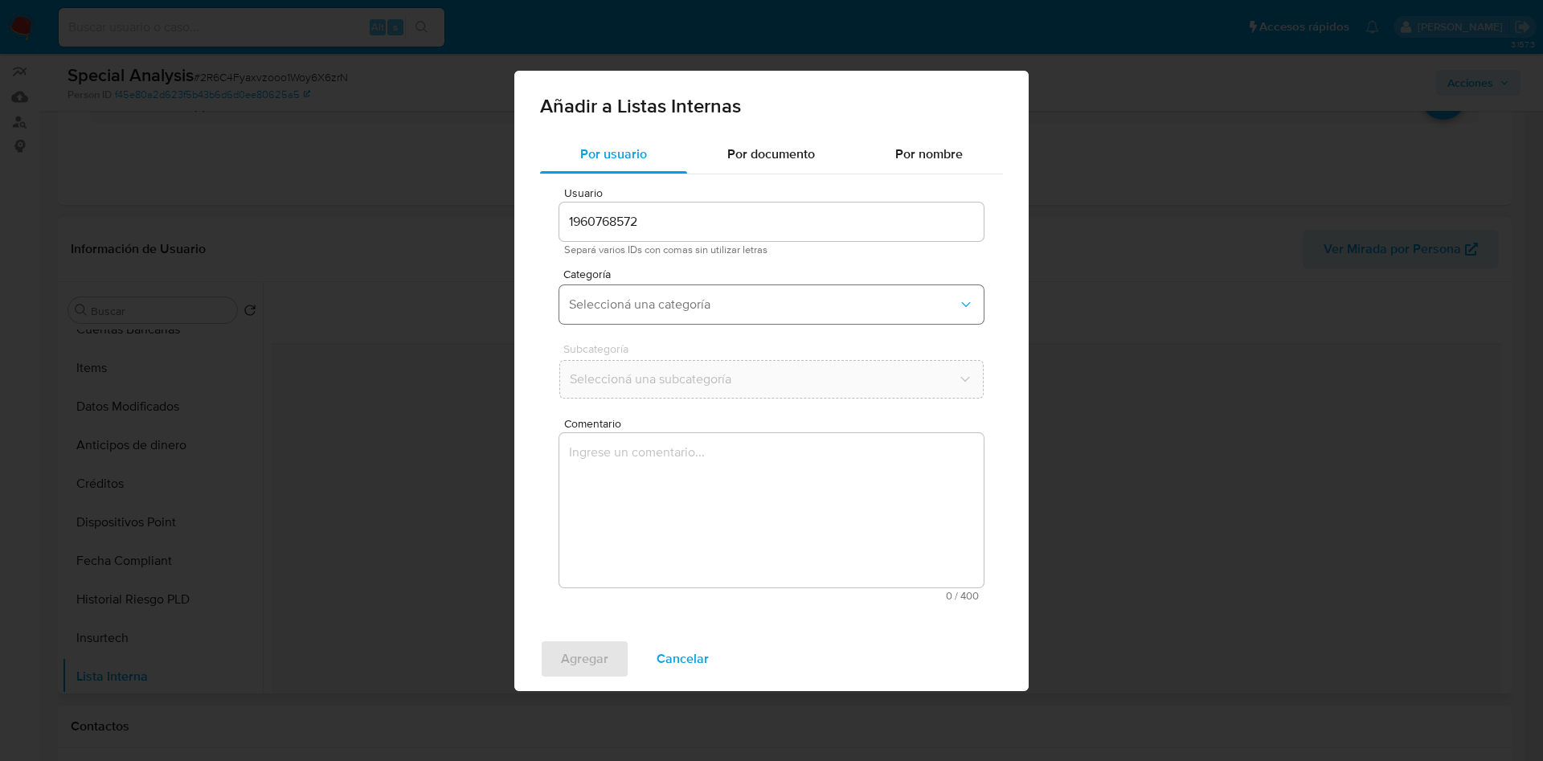
click at [682, 306] on span "Seleccioná una categoría" at bounding box center [763, 305] width 389 height 16
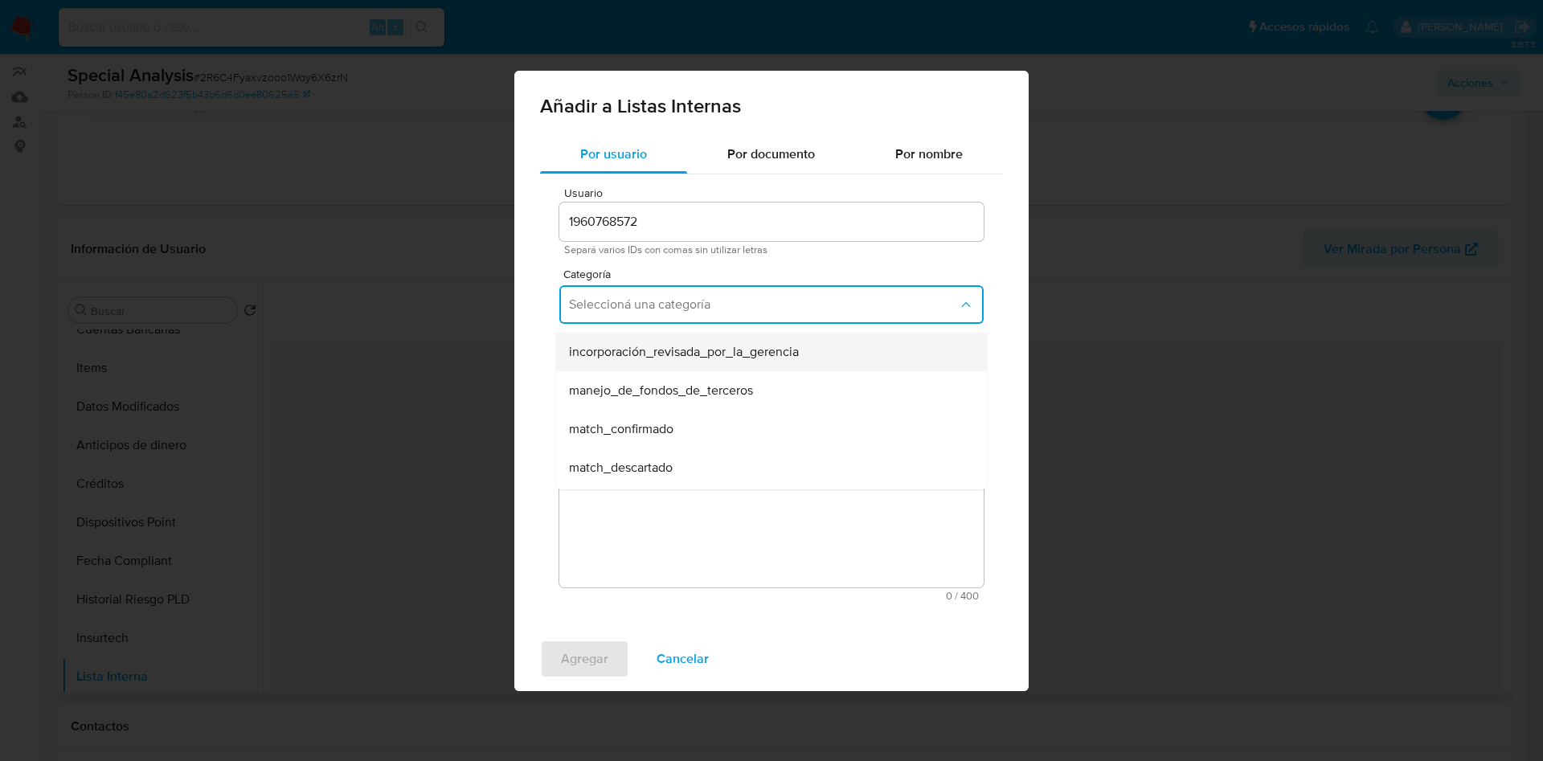
scroll to position [121, 0]
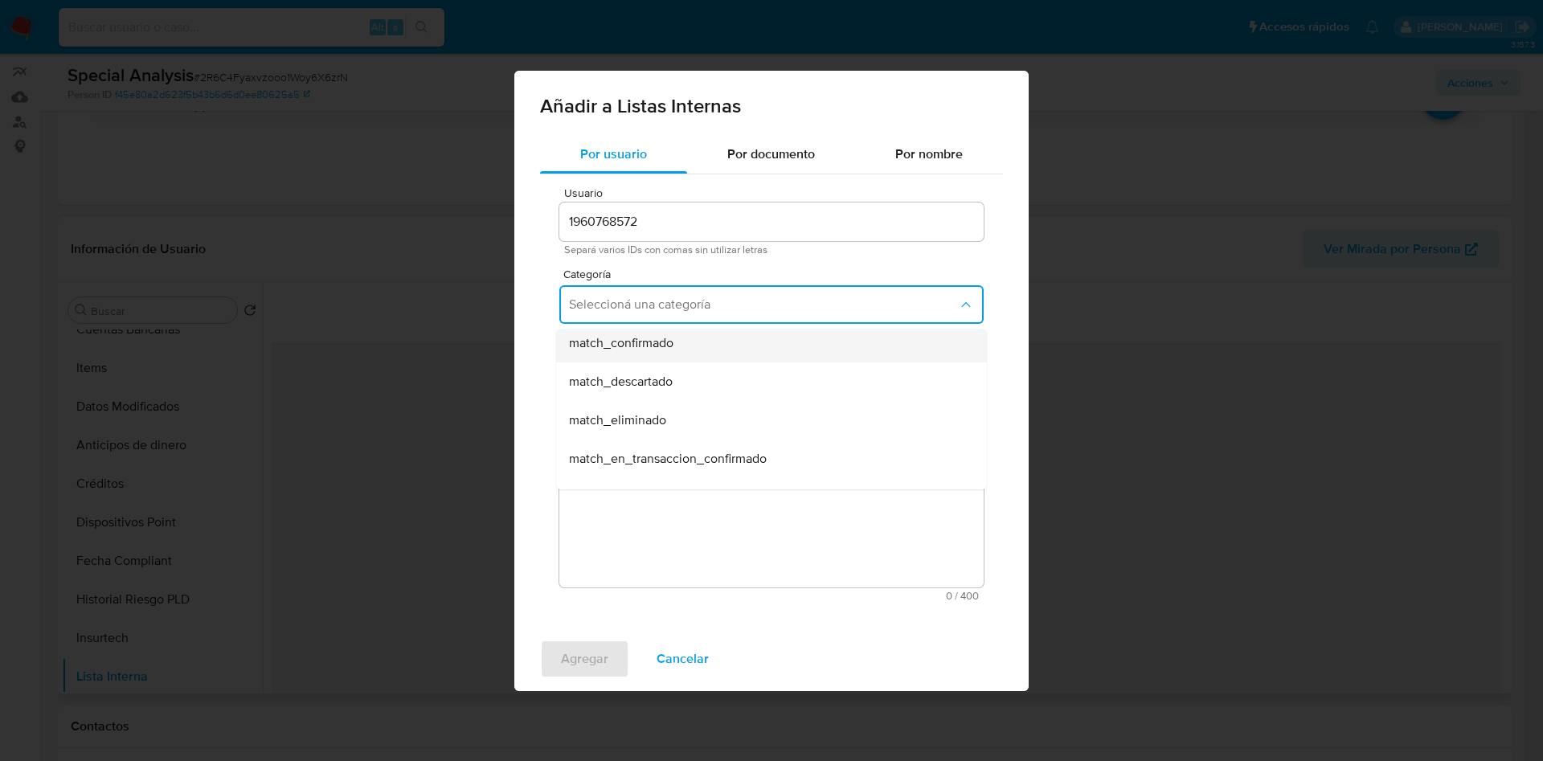
click at [665, 351] on div "match_confirmado" at bounding box center [766, 343] width 395 height 39
click at [675, 388] on button "Seleccioná una subcategoría" at bounding box center [771, 379] width 424 height 39
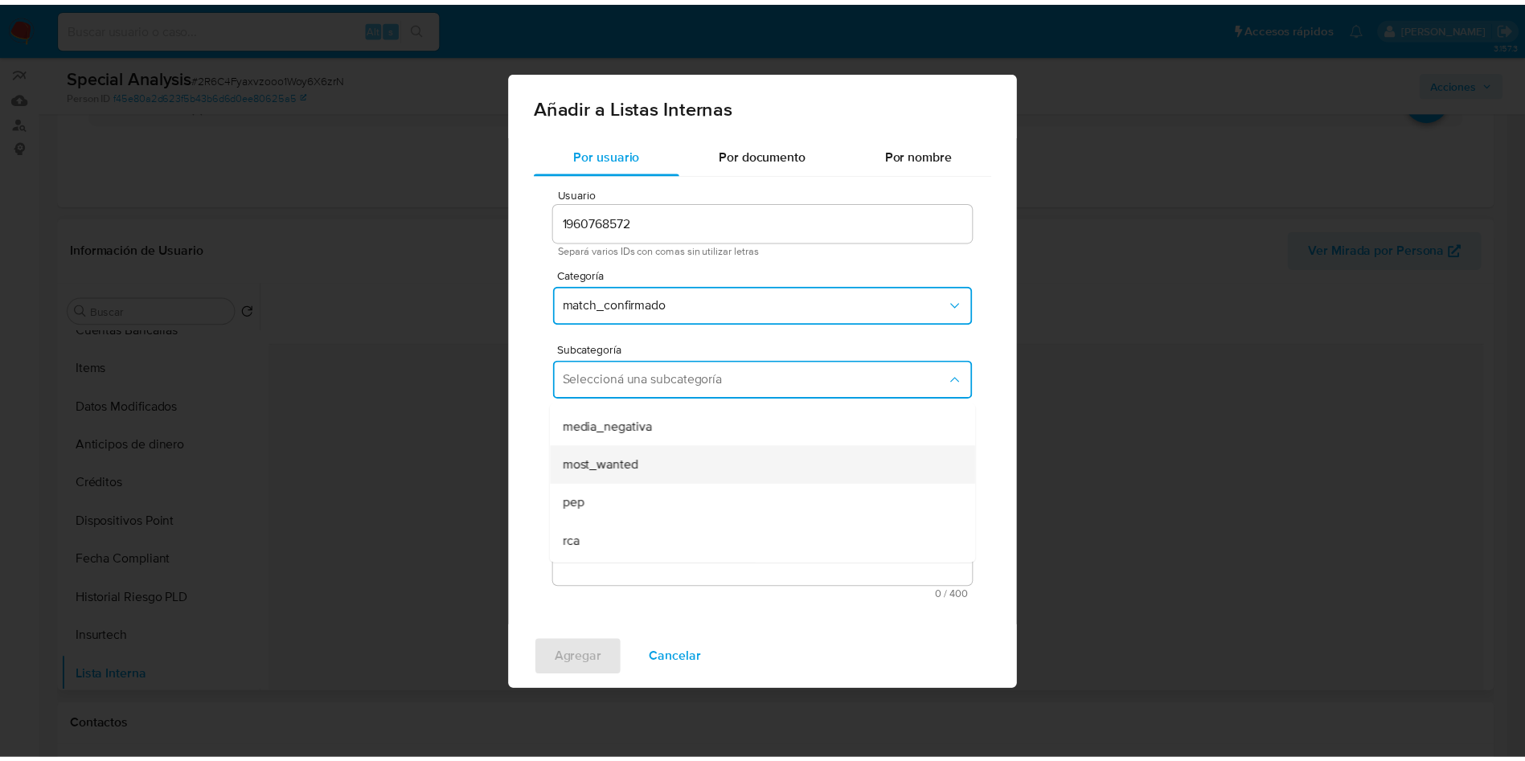
scroll to position [109, 0]
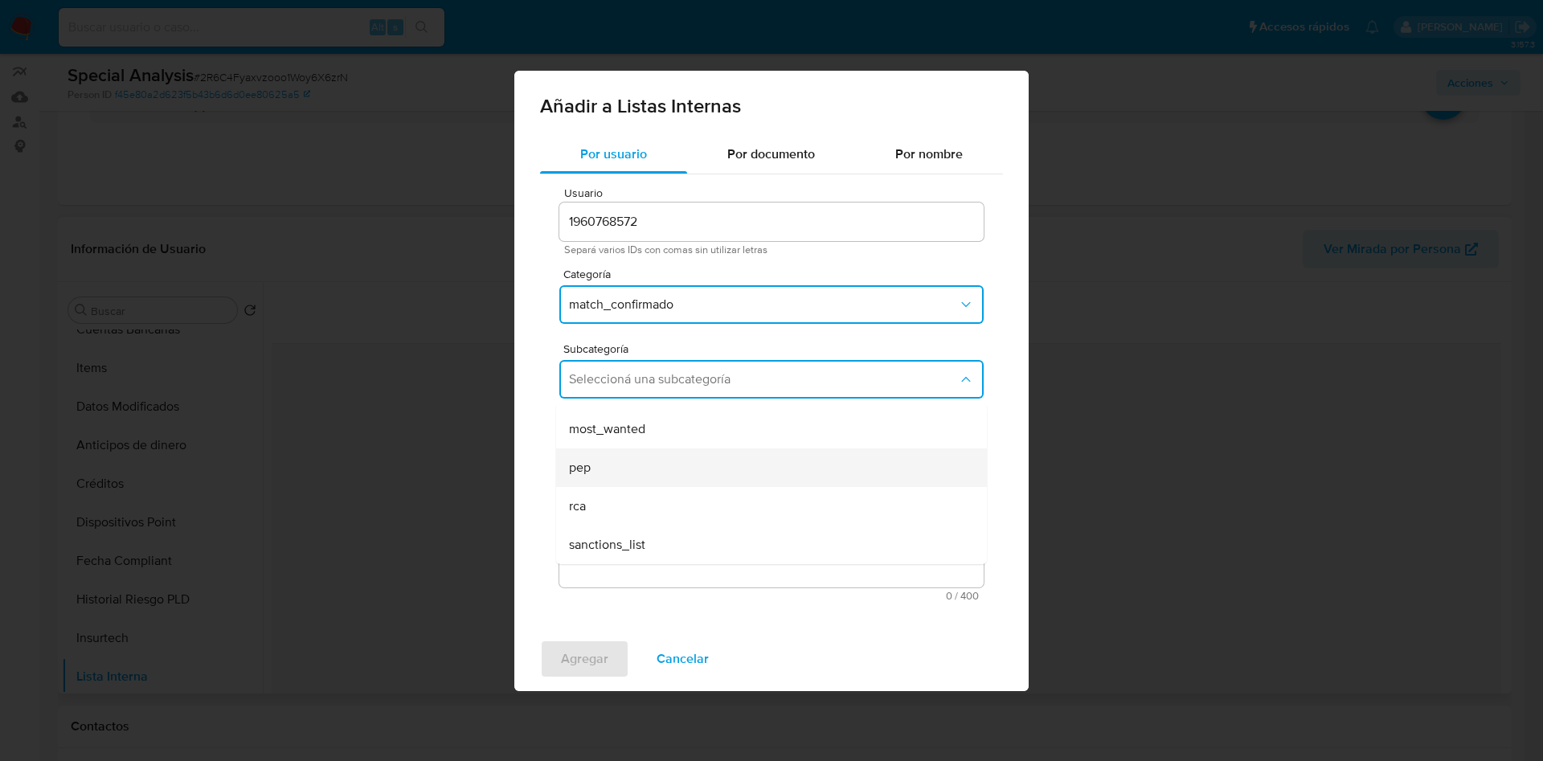
click at [669, 472] on div "pep" at bounding box center [766, 467] width 395 height 39
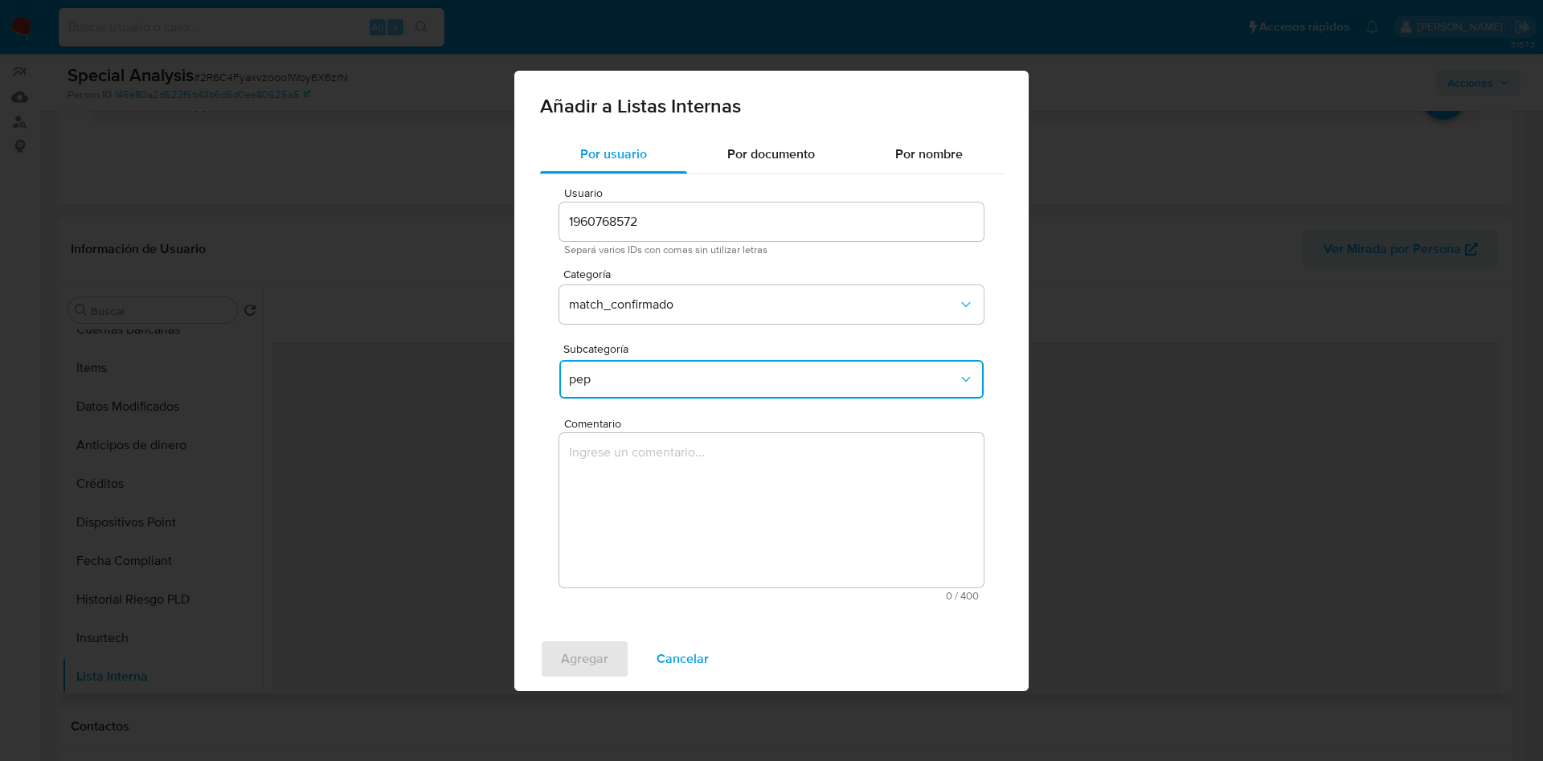
click at [658, 473] on textarea "Comentario" at bounding box center [771, 510] width 424 height 154
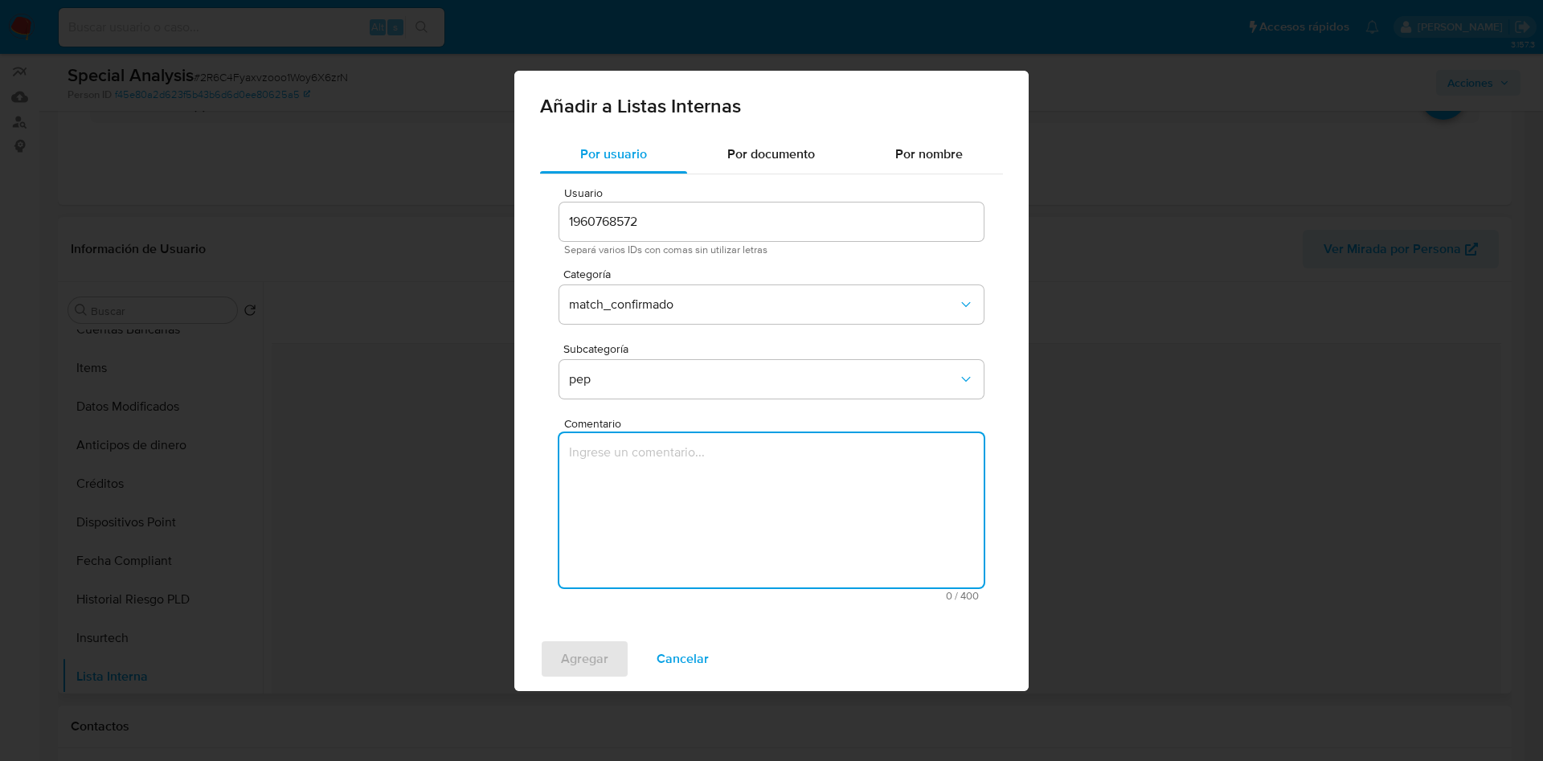
paste textarea "Judith Adell Fernández Zebede"
paste textarea "4-276-648"
paste textarea "pasaporte panameño PA1153631"
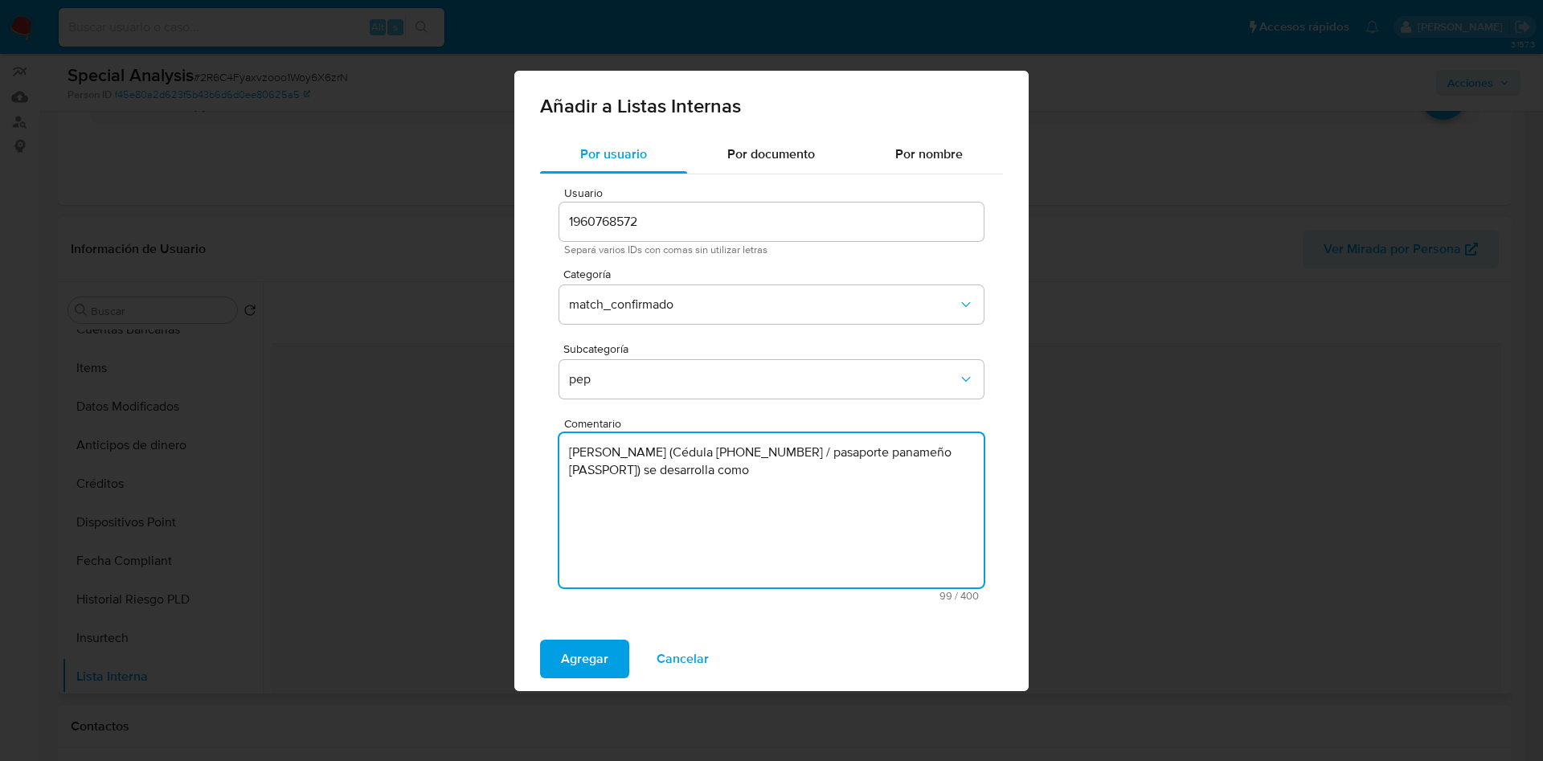
click at [749, 475] on textarea "Judith Adell Fernández Zebede (Cédula 4-276-648 / pasaporte panameño PA1153631)…" at bounding box center [771, 510] width 424 height 154
click at [859, 491] on textarea "Judith Adell Fernández Zebede (Cédula 4-276-648 / pasaporte panameño PA1153631)…" at bounding box center [771, 510] width 424 height 154
paste textarea "Movimiento Otro Camino (MOCA)"
click at [886, 506] on textarea "Judith Adell Fernández Zebede (Cédula 4-276-648 / pasaporte panameño PA1153631)…" at bounding box center [771, 510] width 424 height 154
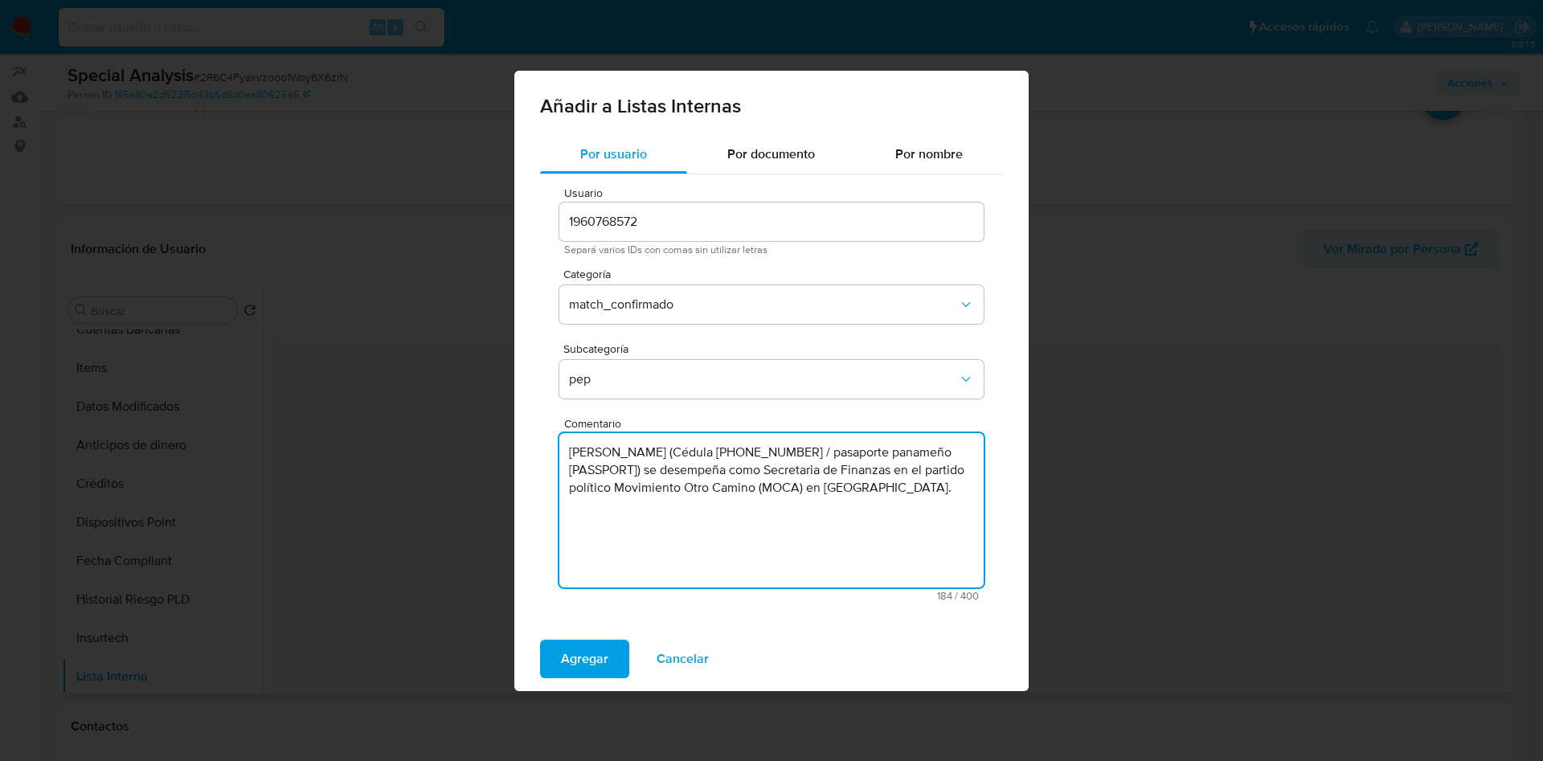
click at [876, 452] on textarea "Judith Adell Fernández Zebede (Cédula 4-276-648 / pasaporte panameño PA1153631)…" at bounding box center [771, 510] width 424 height 154
type textarea "Judith Adell Fernández Zebede (Cédula 4-276-648 / Pasaporte panameño PA1153631)…"
click at [590, 480] on textarea "Judith Adell Fernández Zebede (Cédula 4-276-648 / Pasaporte panameño PA1153631)…" at bounding box center [771, 510] width 424 height 154
click at [788, 484] on textarea "Judith Adell Fernández Zebede (Cédula 4-276-648 / Pasaporte panameño PA1153631)…" at bounding box center [771, 510] width 424 height 154
click at [573, 661] on span "Agregar" at bounding box center [584, 658] width 47 height 35
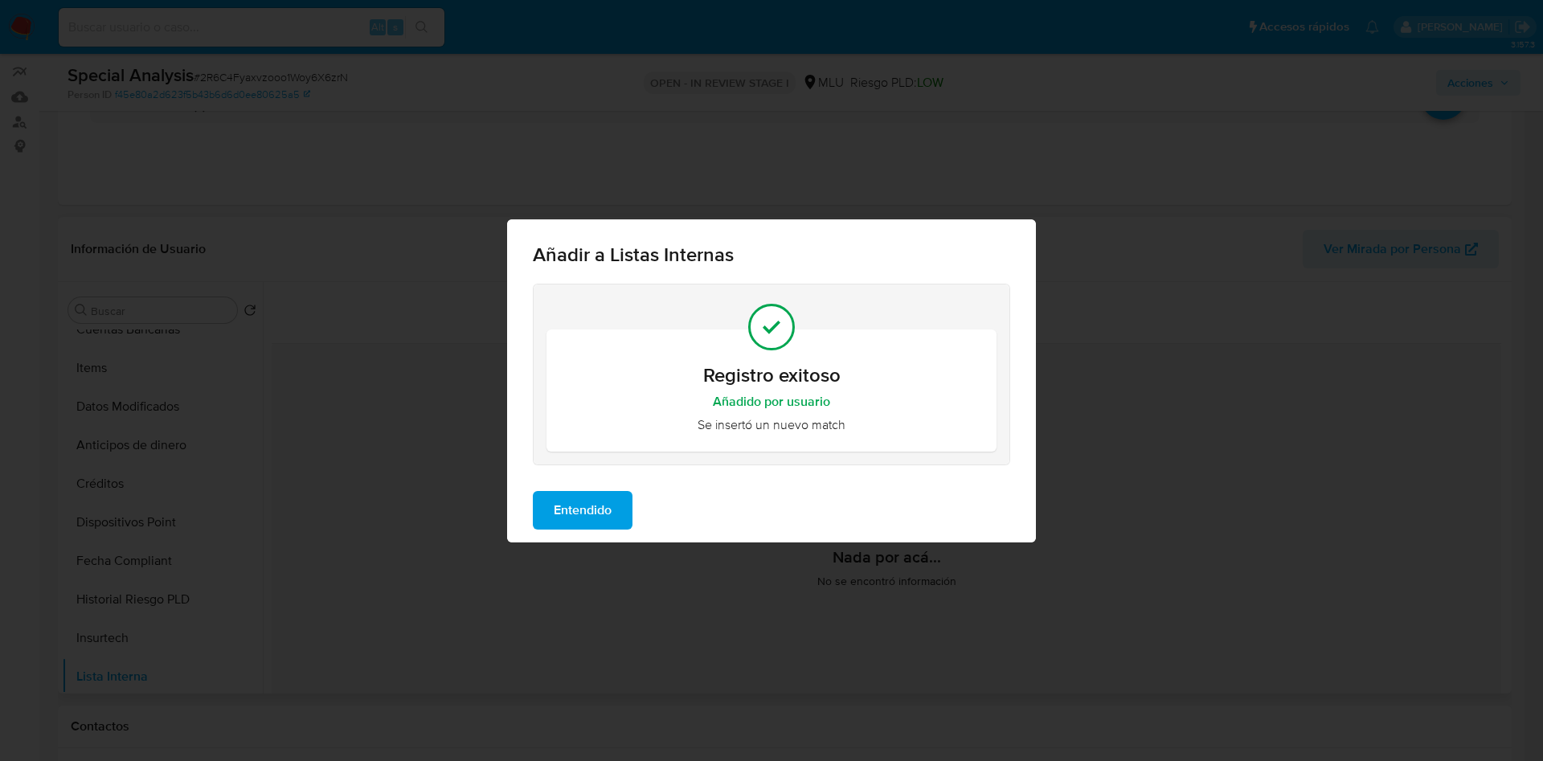
click at [598, 510] on span "Entendido" at bounding box center [583, 510] width 58 height 35
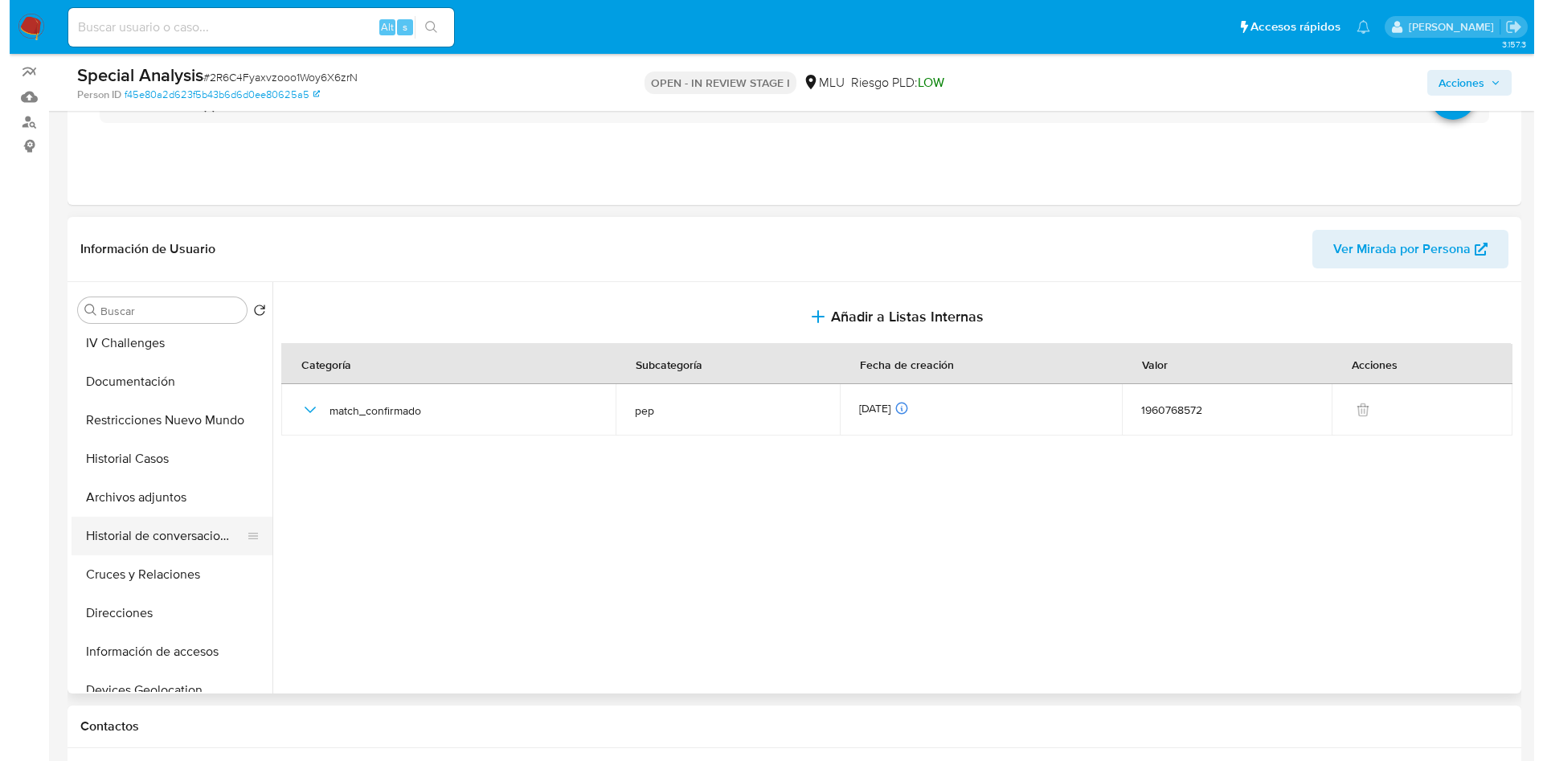
scroll to position [121, 0]
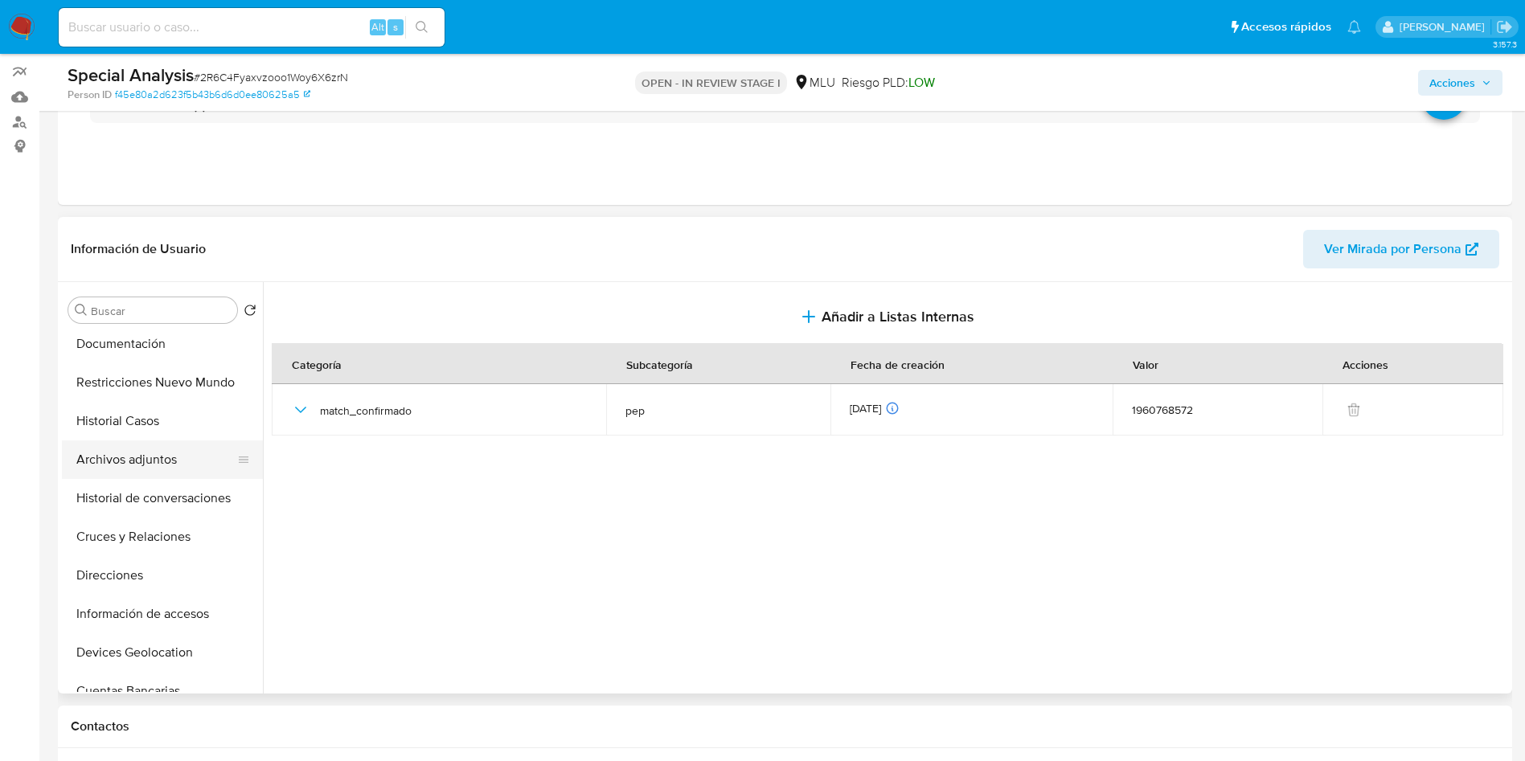
click at [124, 456] on button "Archivos adjuntos" at bounding box center [156, 459] width 188 height 39
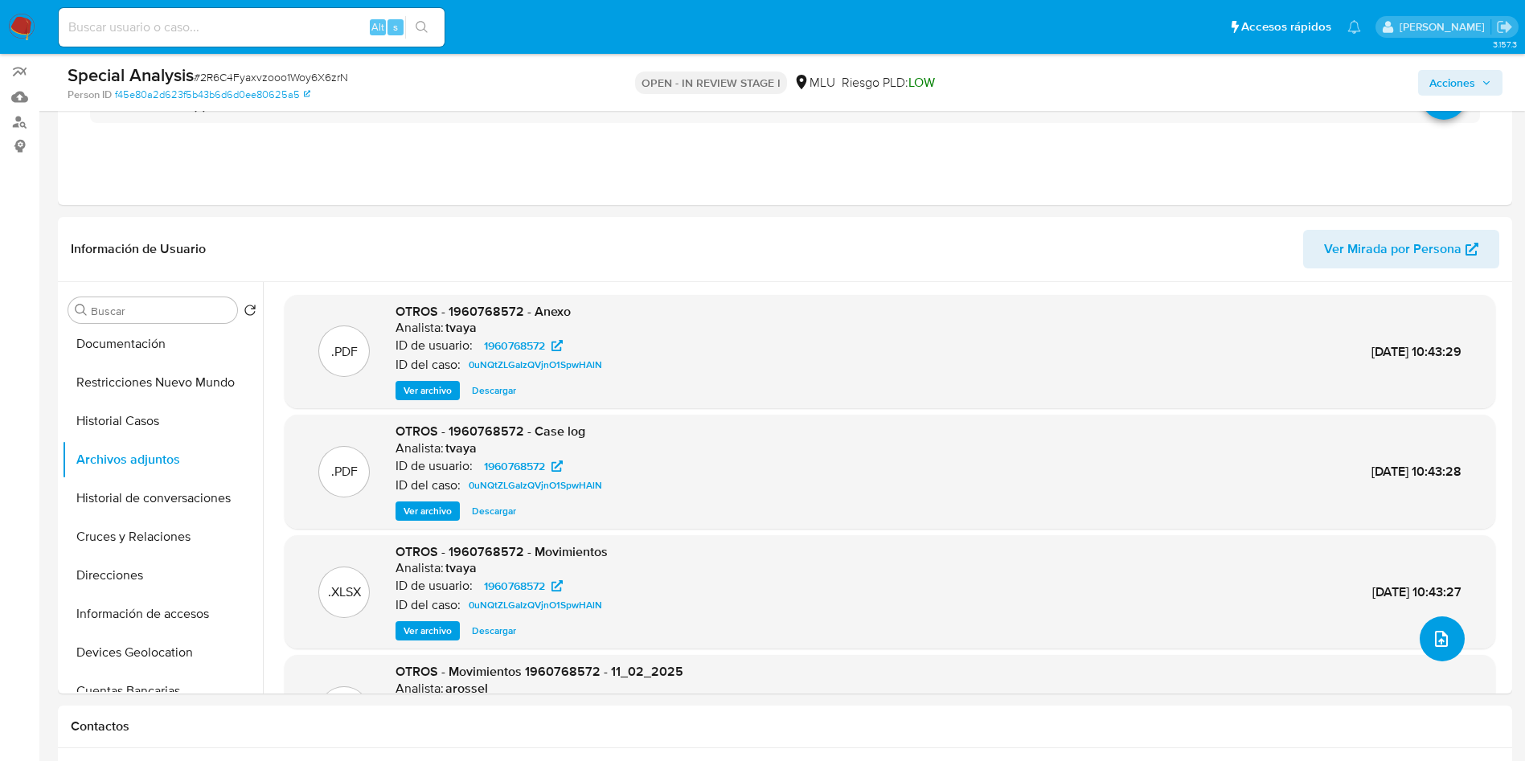
click at [1434, 636] on icon "upload-file" at bounding box center [1440, 638] width 19 height 19
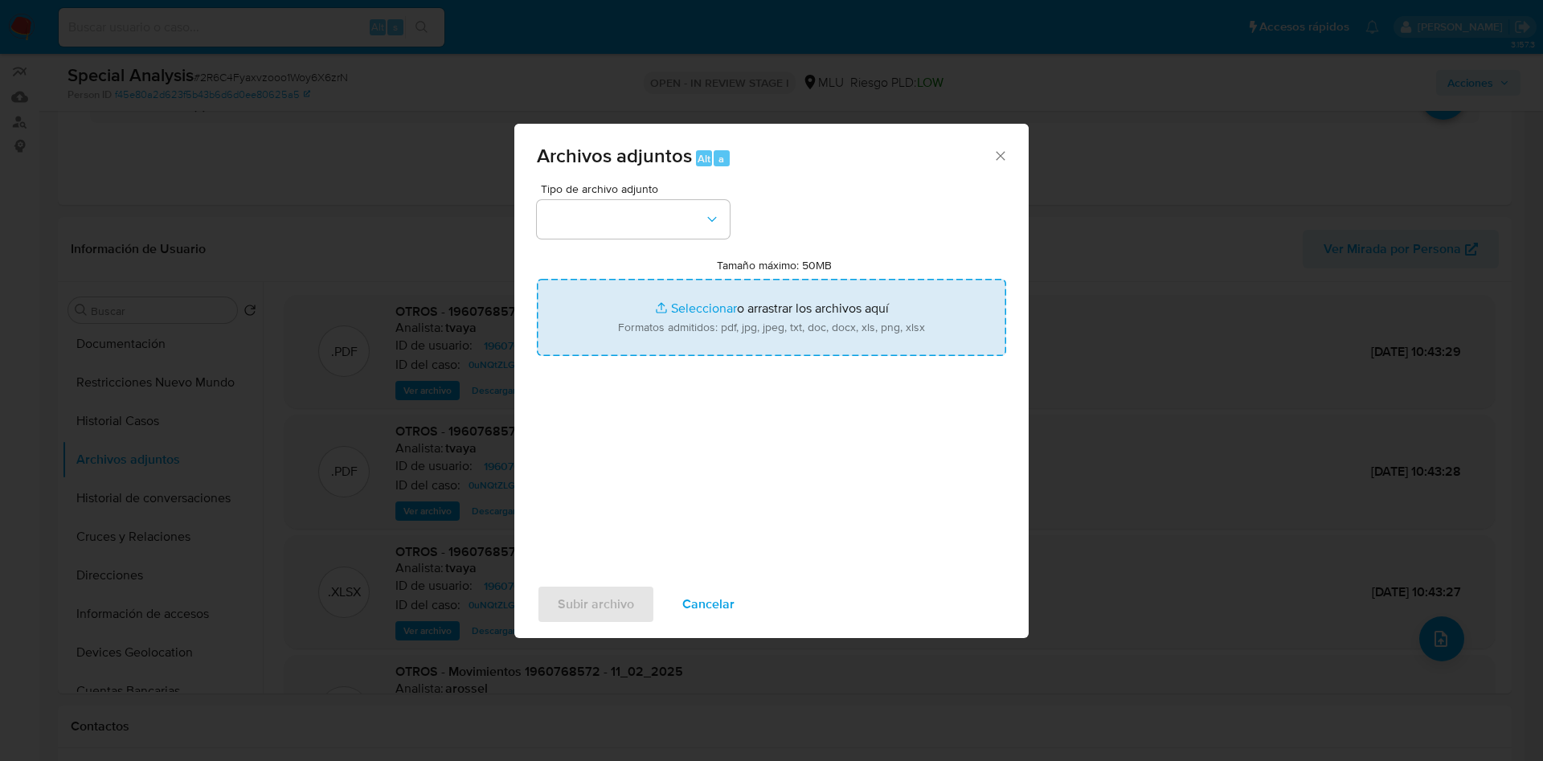
click at [829, 327] on input "Tamaño máximo: 50MB Seleccionar archivos" at bounding box center [771, 317] width 469 height 77
type input "C:\fakepath\Refinitiv - Judith Adell Fernandez Zebede.pdf"
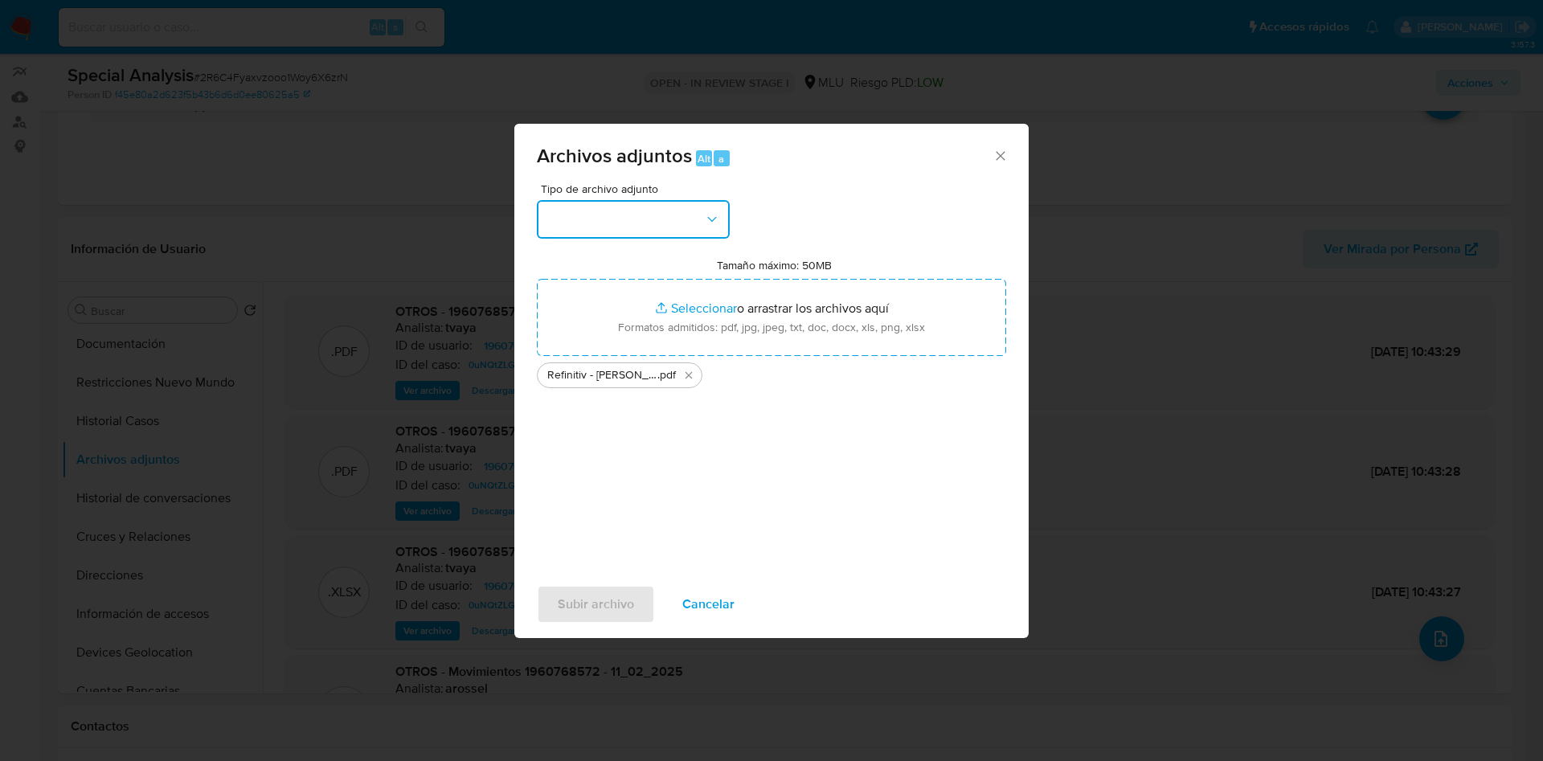
click at [669, 214] on button "button" at bounding box center [633, 219] width 193 height 39
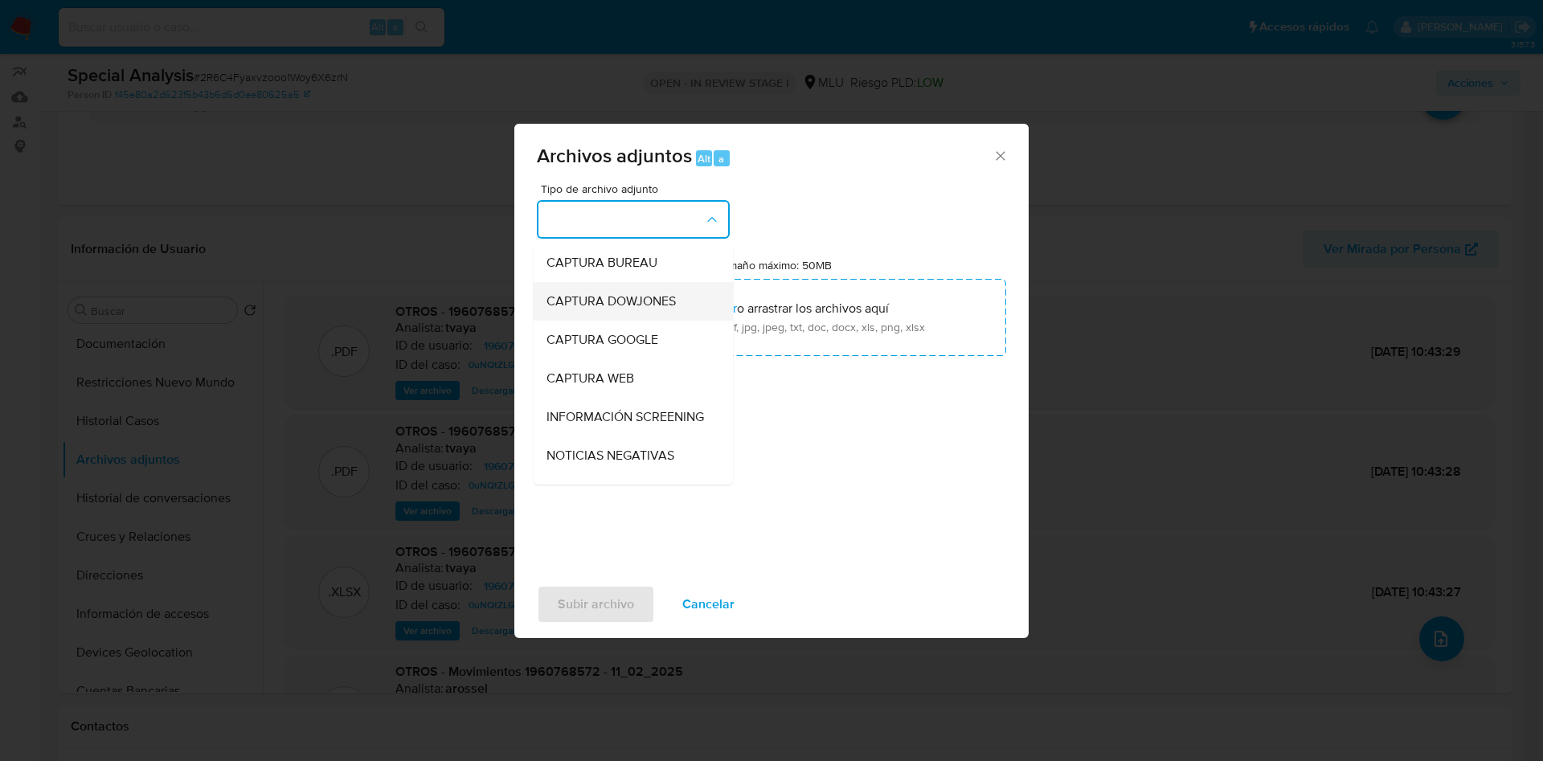
click at [638, 305] on span "CAPTURA DOWJONES" at bounding box center [610, 301] width 129 height 16
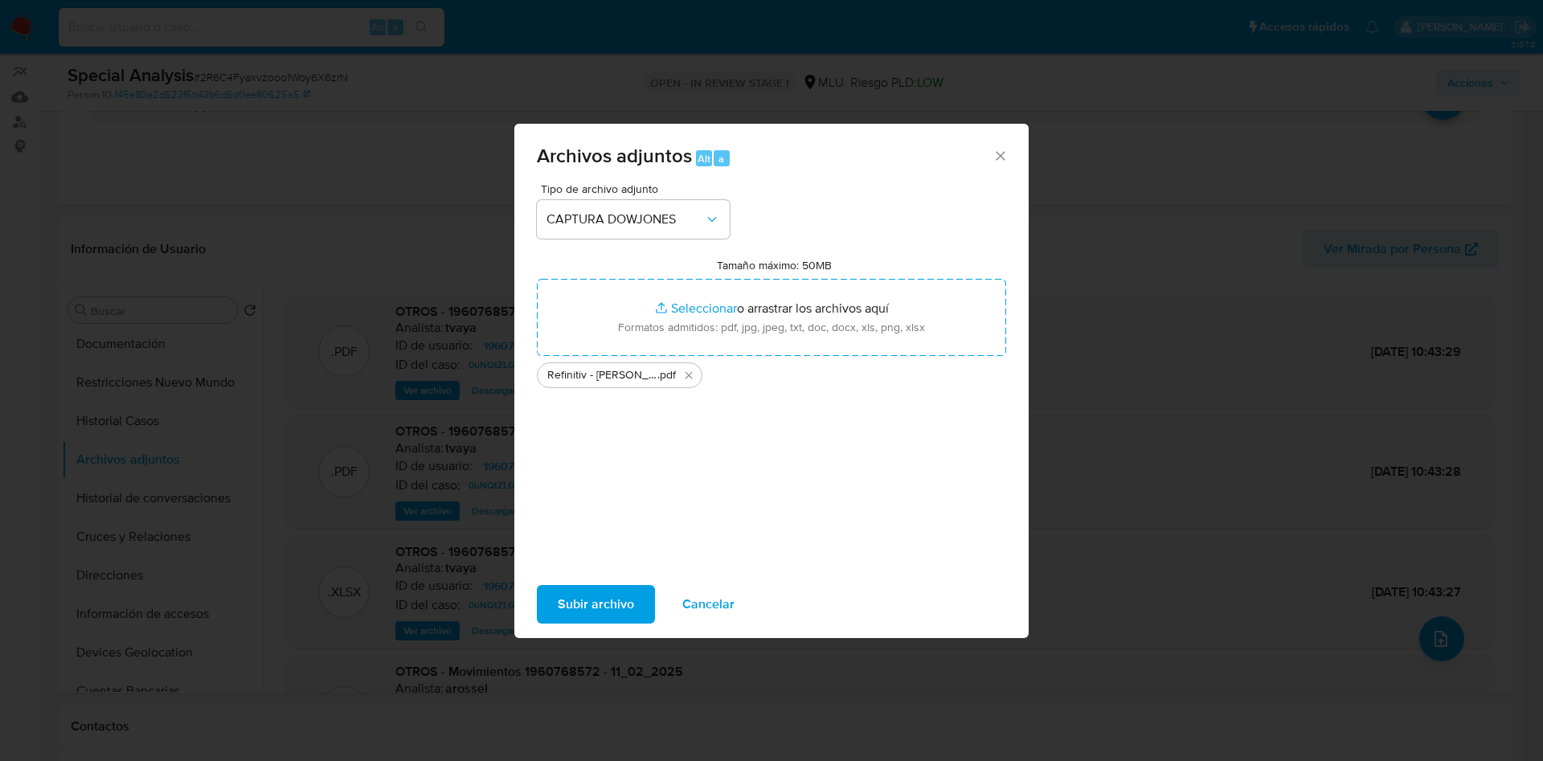
click at [628, 600] on span "Subir archivo" at bounding box center [596, 604] width 76 height 35
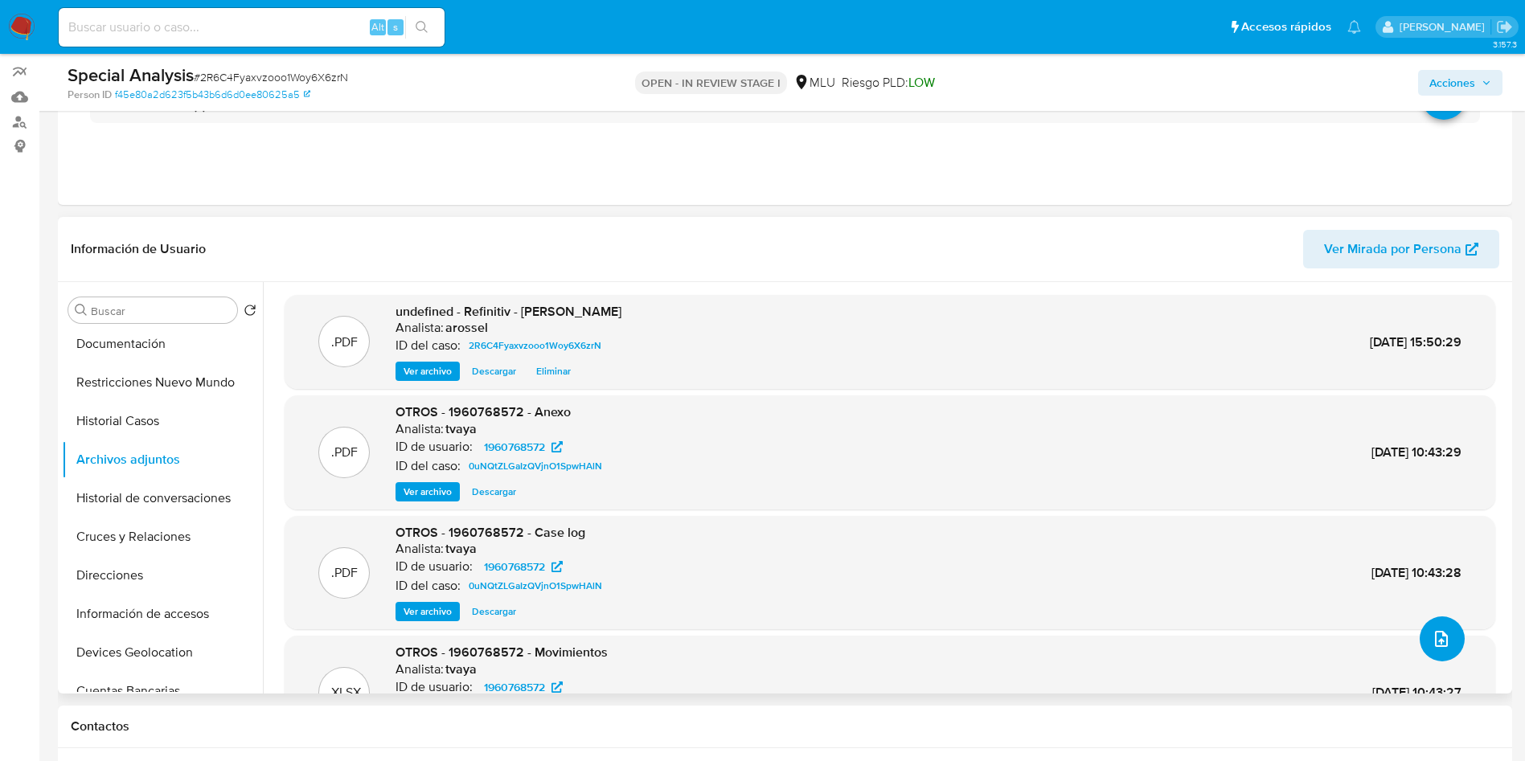
click at [1420, 640] on button "upload-file" at bounding box center [1441, 638] width 45 height 45
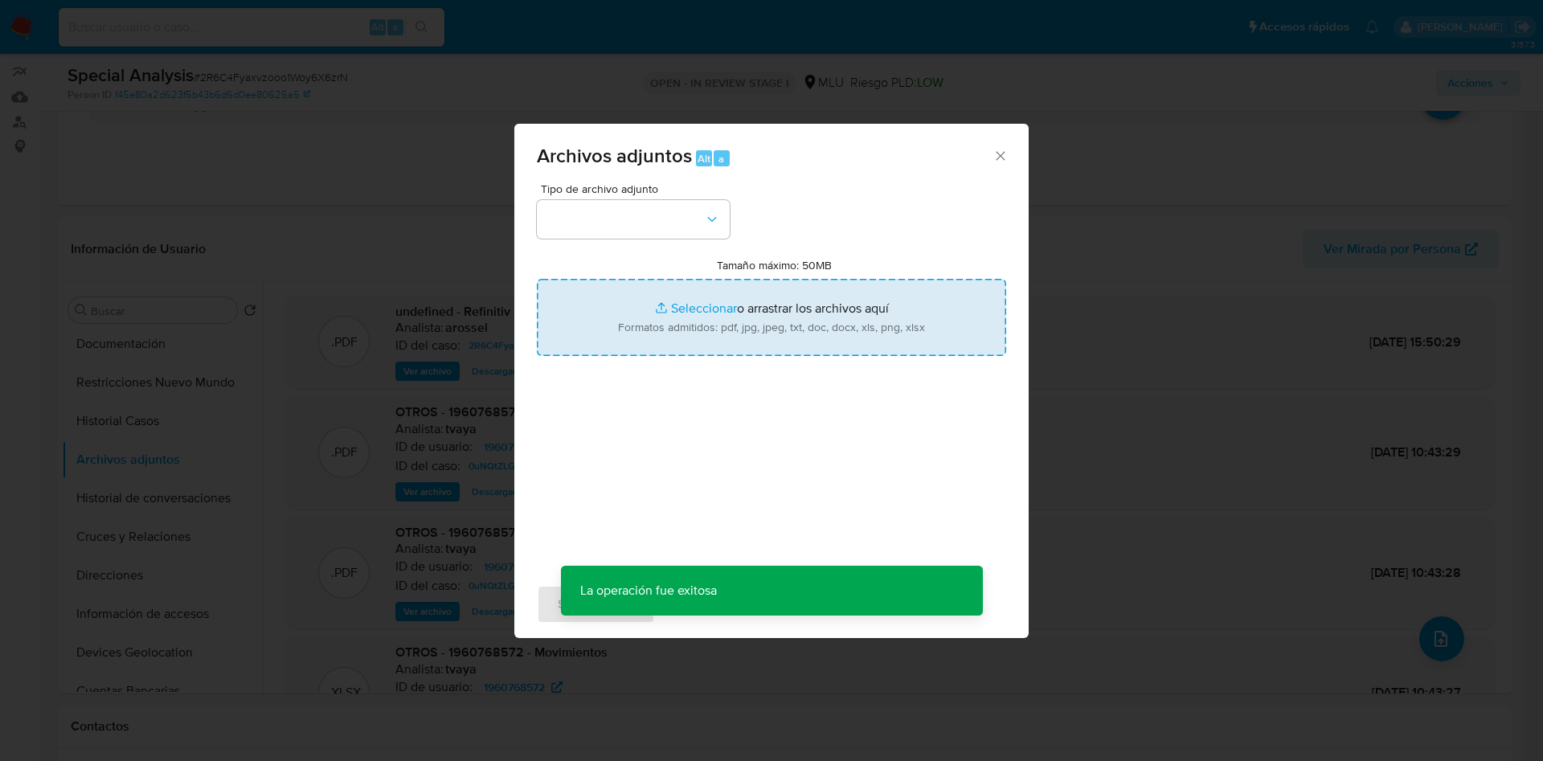
click at [866, 324] on input "Tamaño máximo: 50MB Seleccionar archivos" at bounding box center [771, 317] width 469 height 77
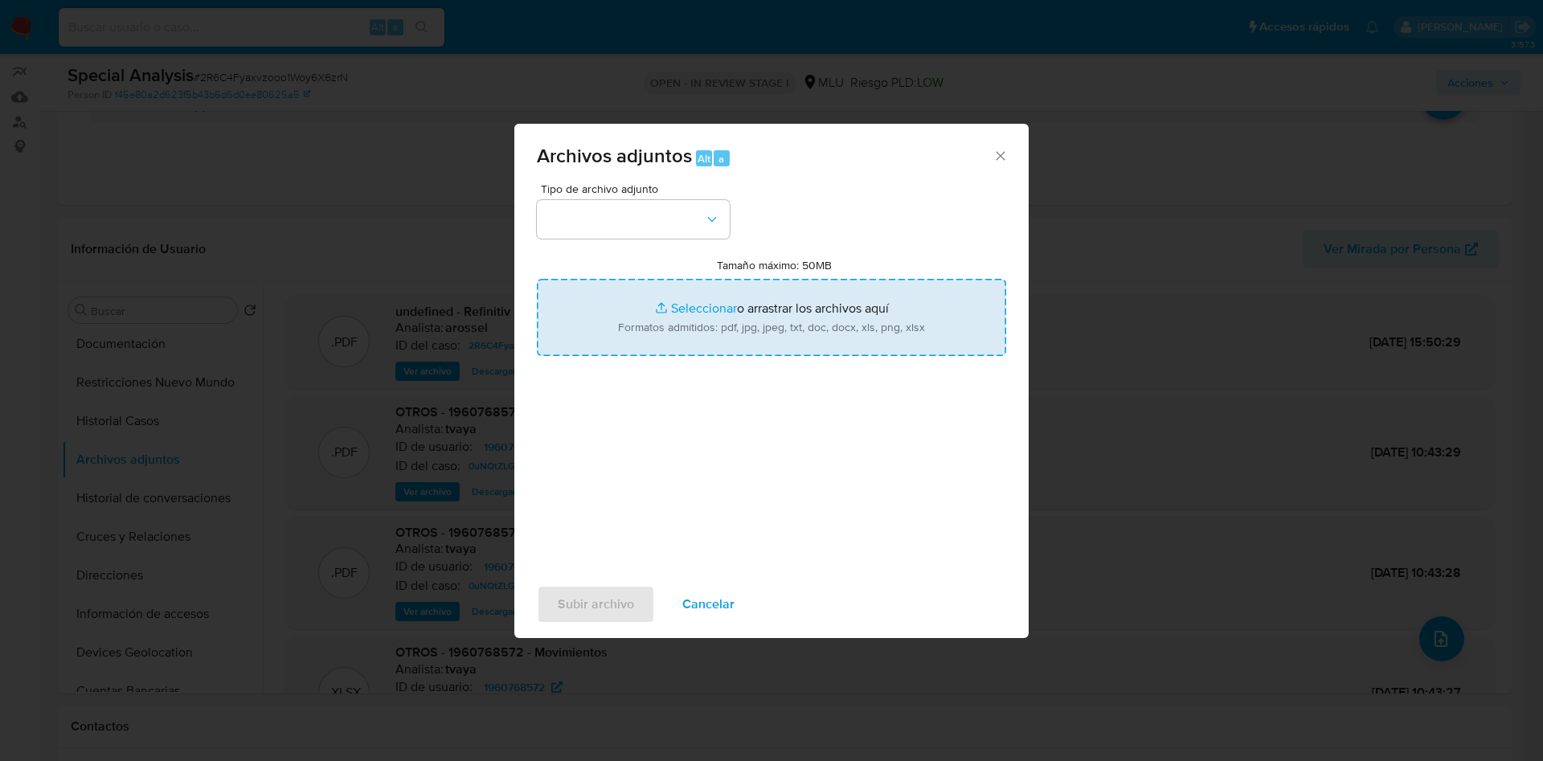
type input "C:\fakepath\Movimientos 1960768572 - 08_09_2025.xlsx"
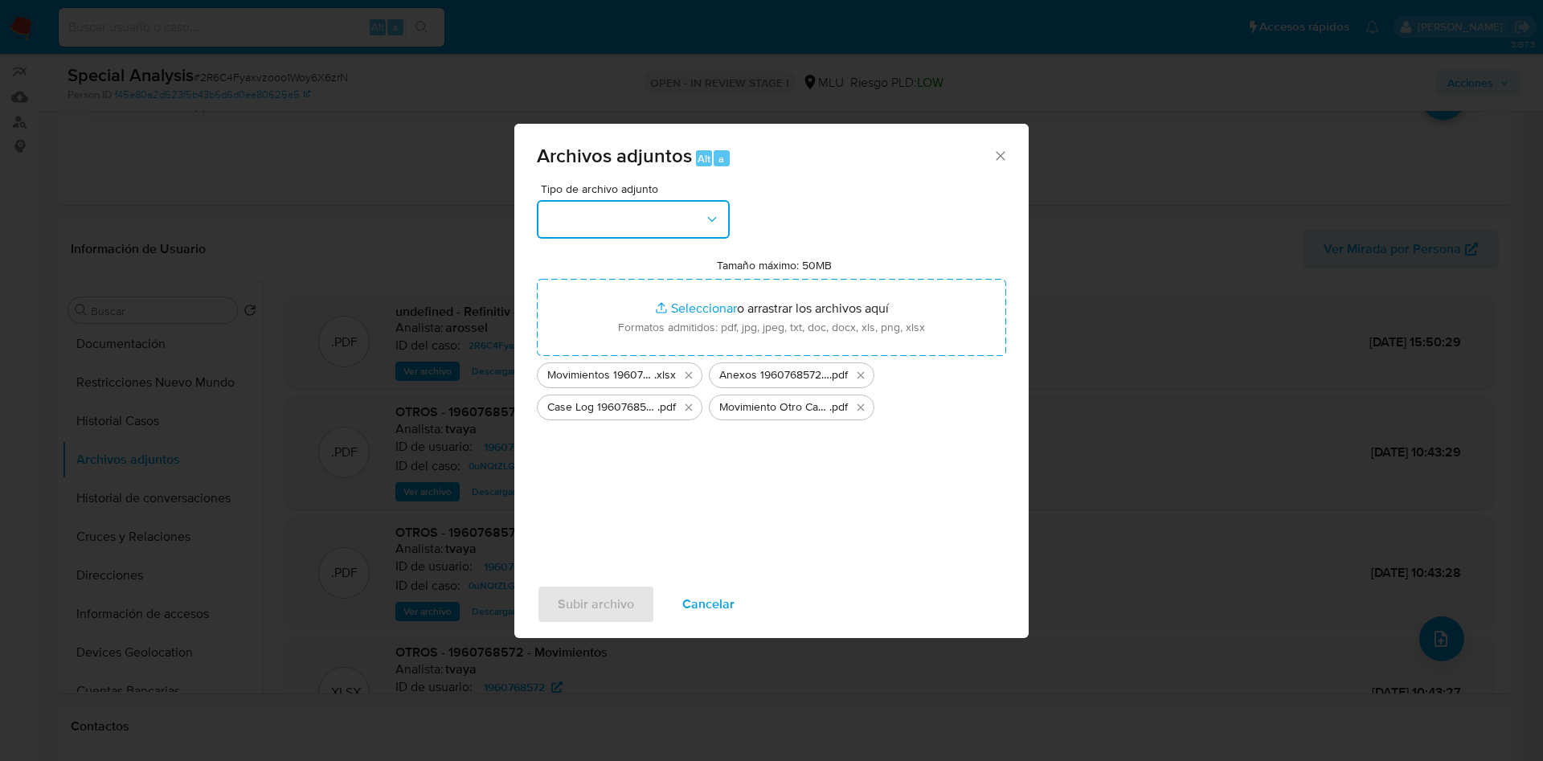
click at [673, 204] on button "button" at bounding box center [633, 219] width 193 height 39
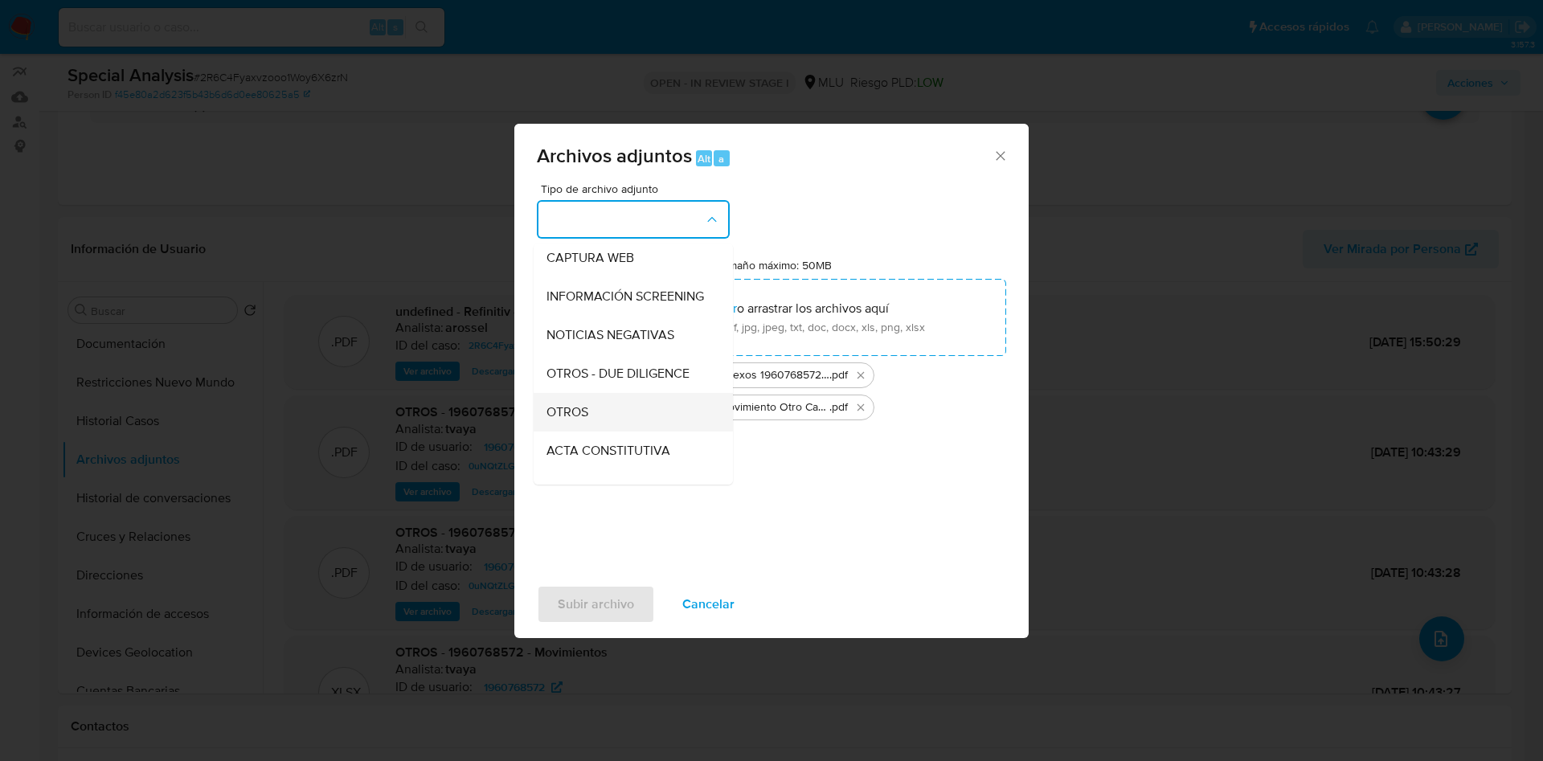
click at [625, 417] on div "OTROS" at bounding box center [628, 412] width 164 height 39
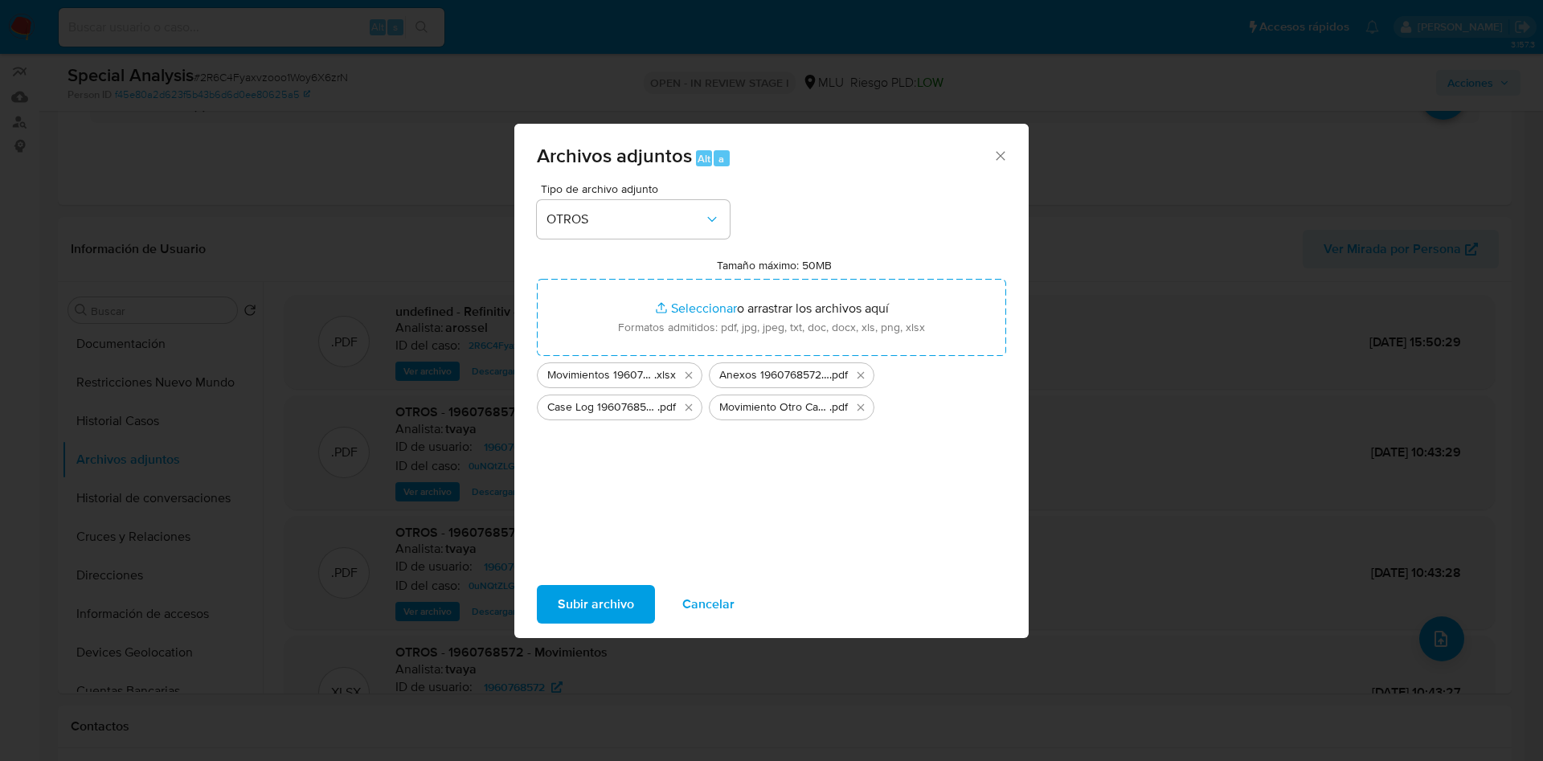
click at [589, 607] on span "Subir archivo" at bounding box center [596, 604] width 76 height 35
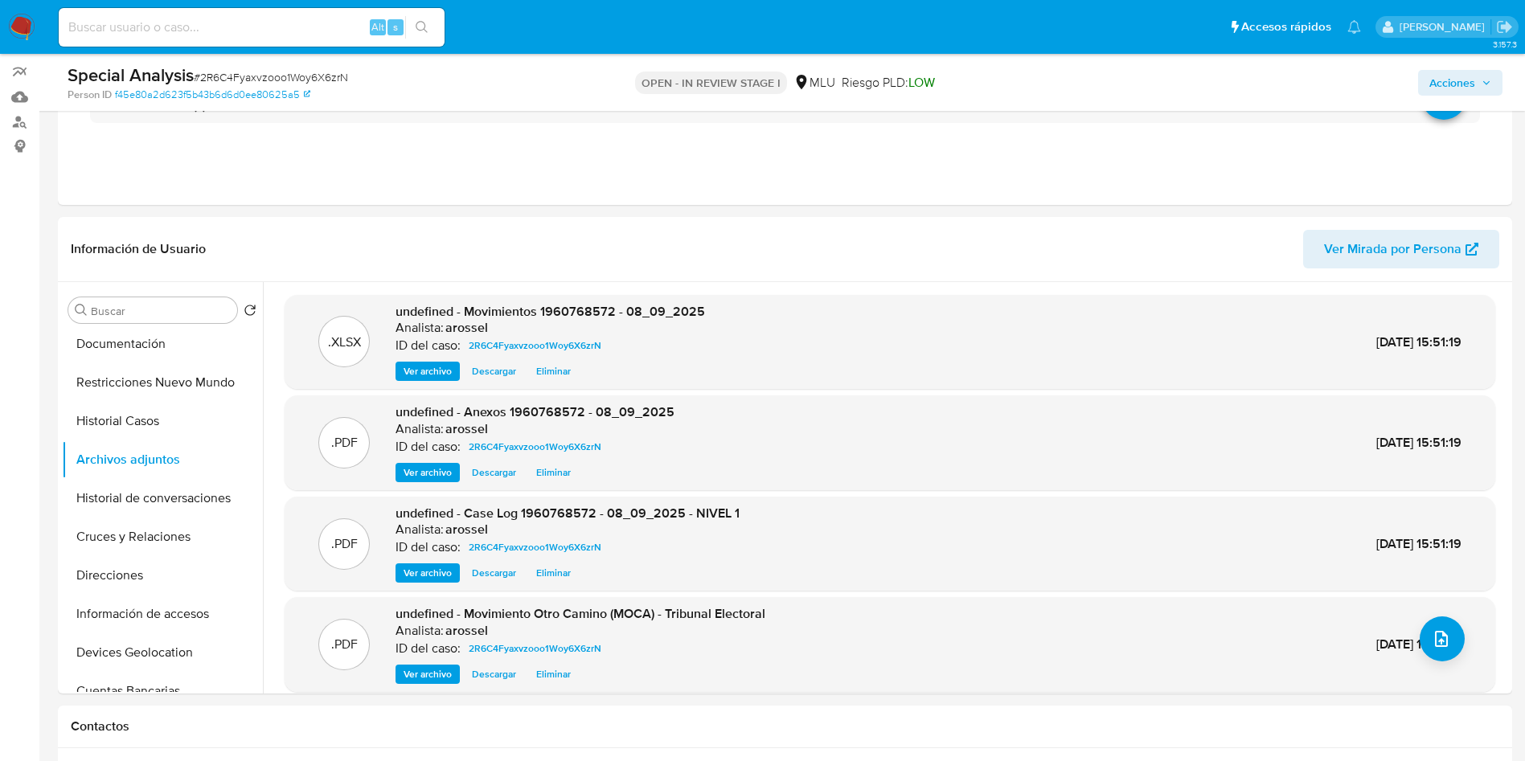
click at [1467, 79] on span "Acciones" at bounding box center [1452, 83] width 46 height 26
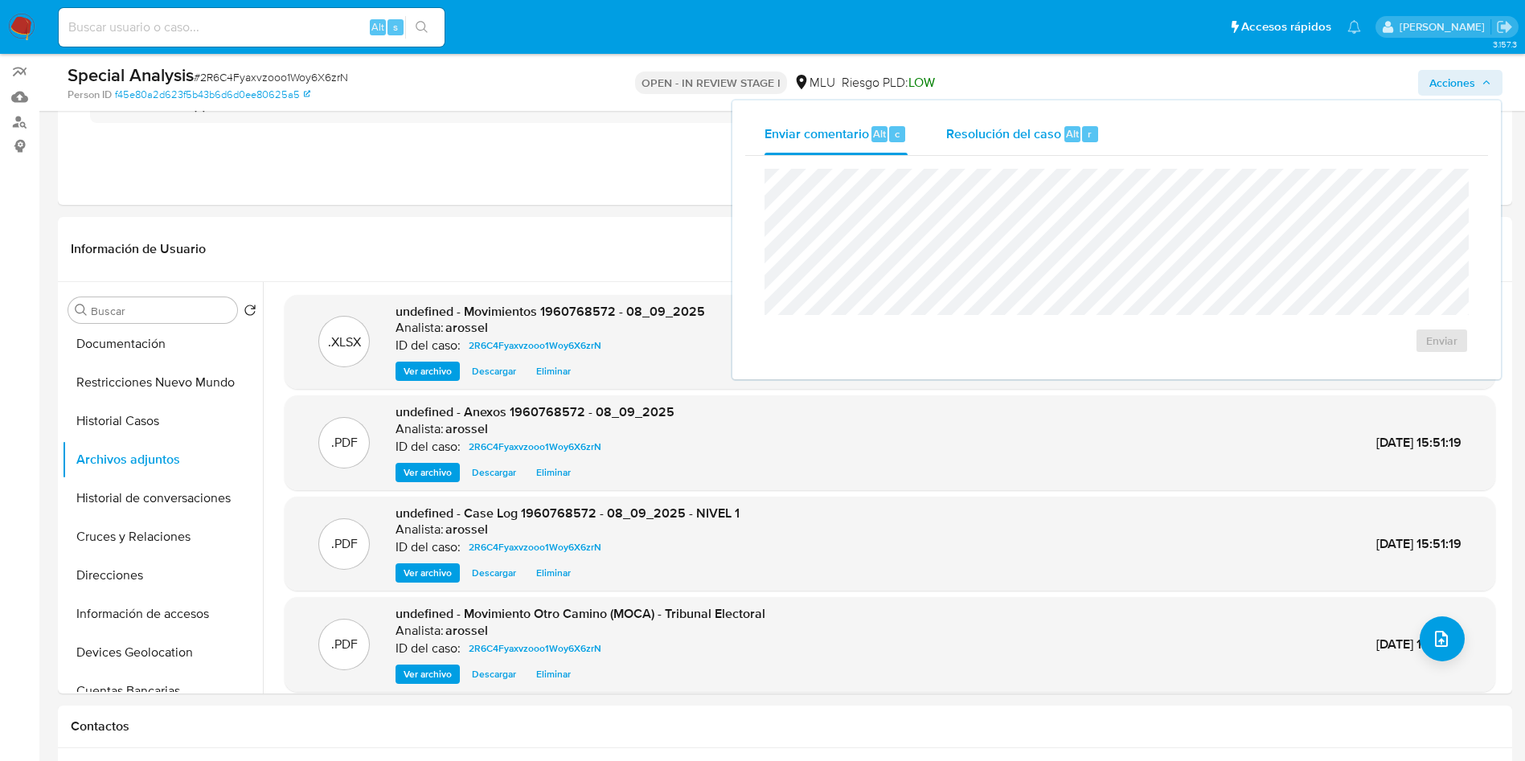
click at [1055, 130] on span "Resolución del caso" at bounding box center [1003, 133] width 115 height 18
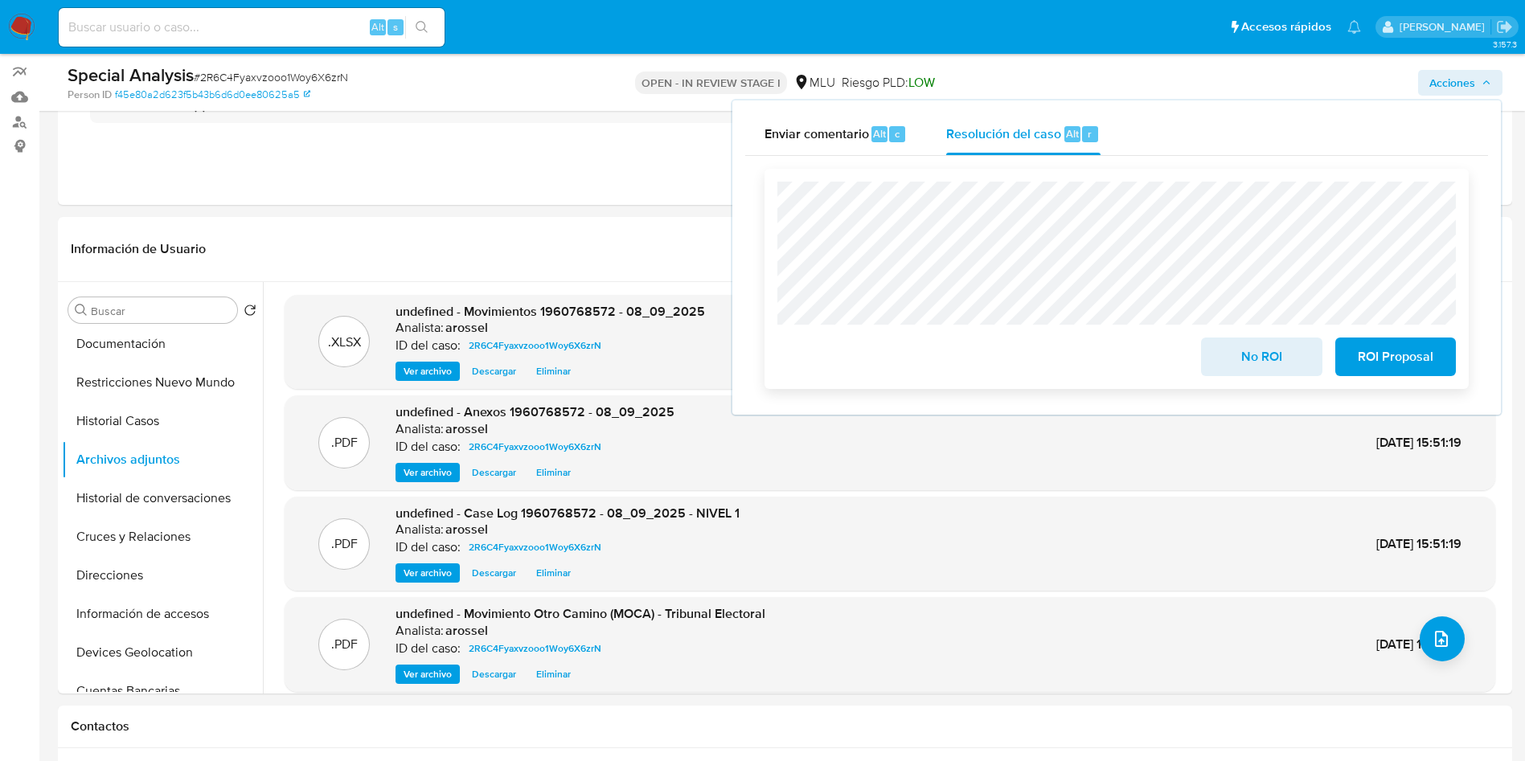
click at [1259, 344] on span "No ROI" at bounding box center [1261, 356] width 79 height 35
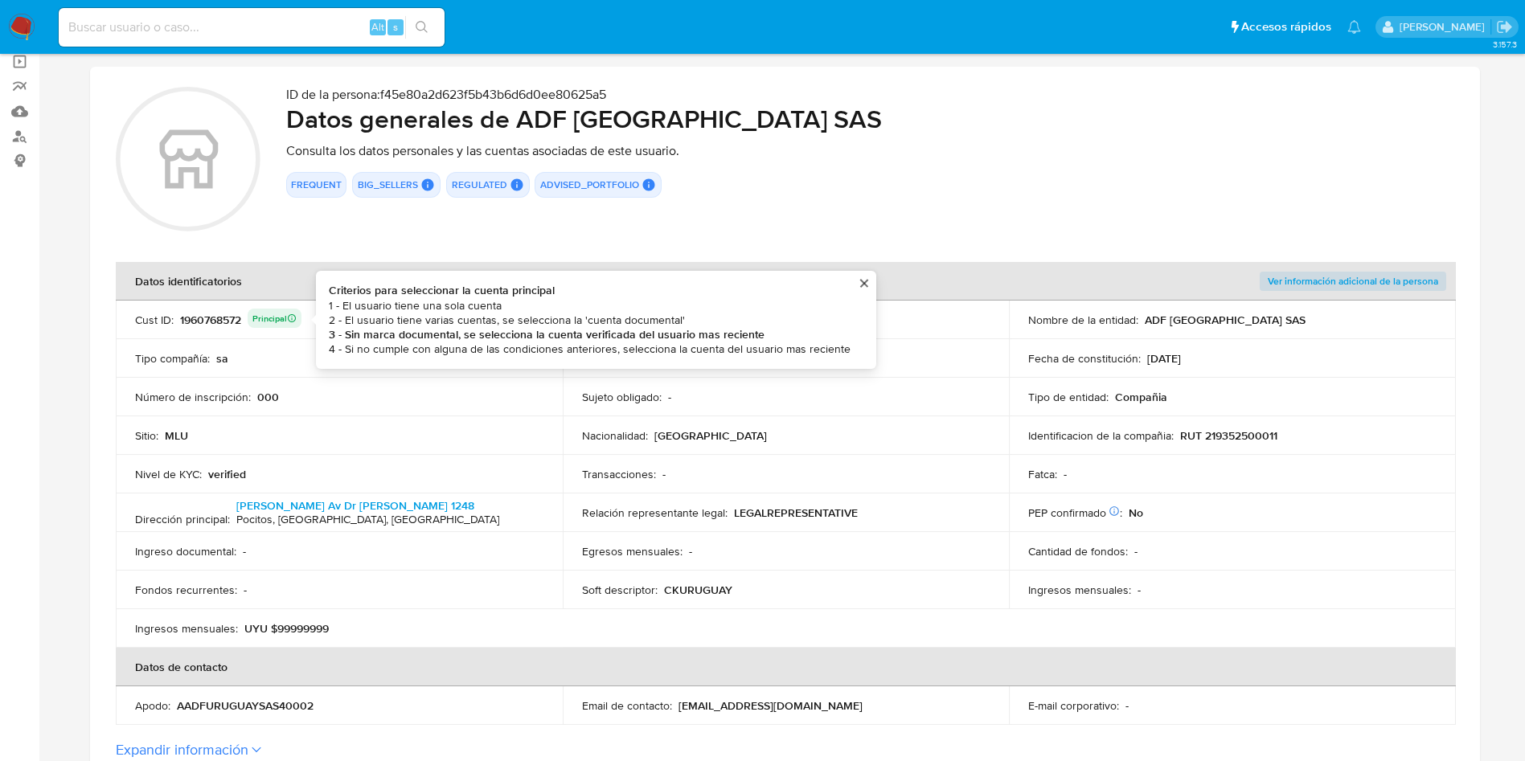
scroll to position [482, 0]
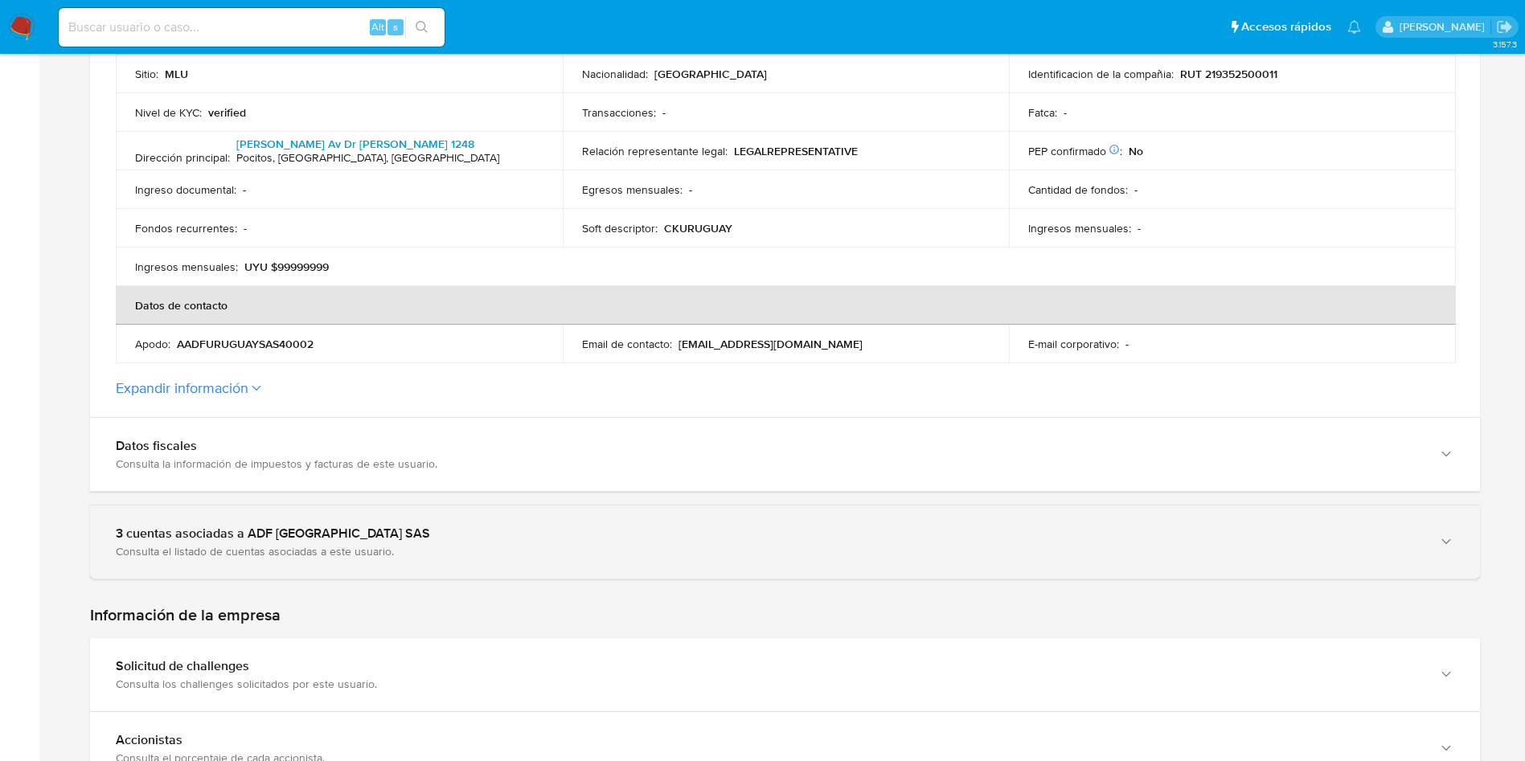
click at [336, 539] on div "3 cuentas asociadas a ADF [GEOGRAPHIC_DATA] SAS" at bounding box center [769, 534] width 1306 height 16
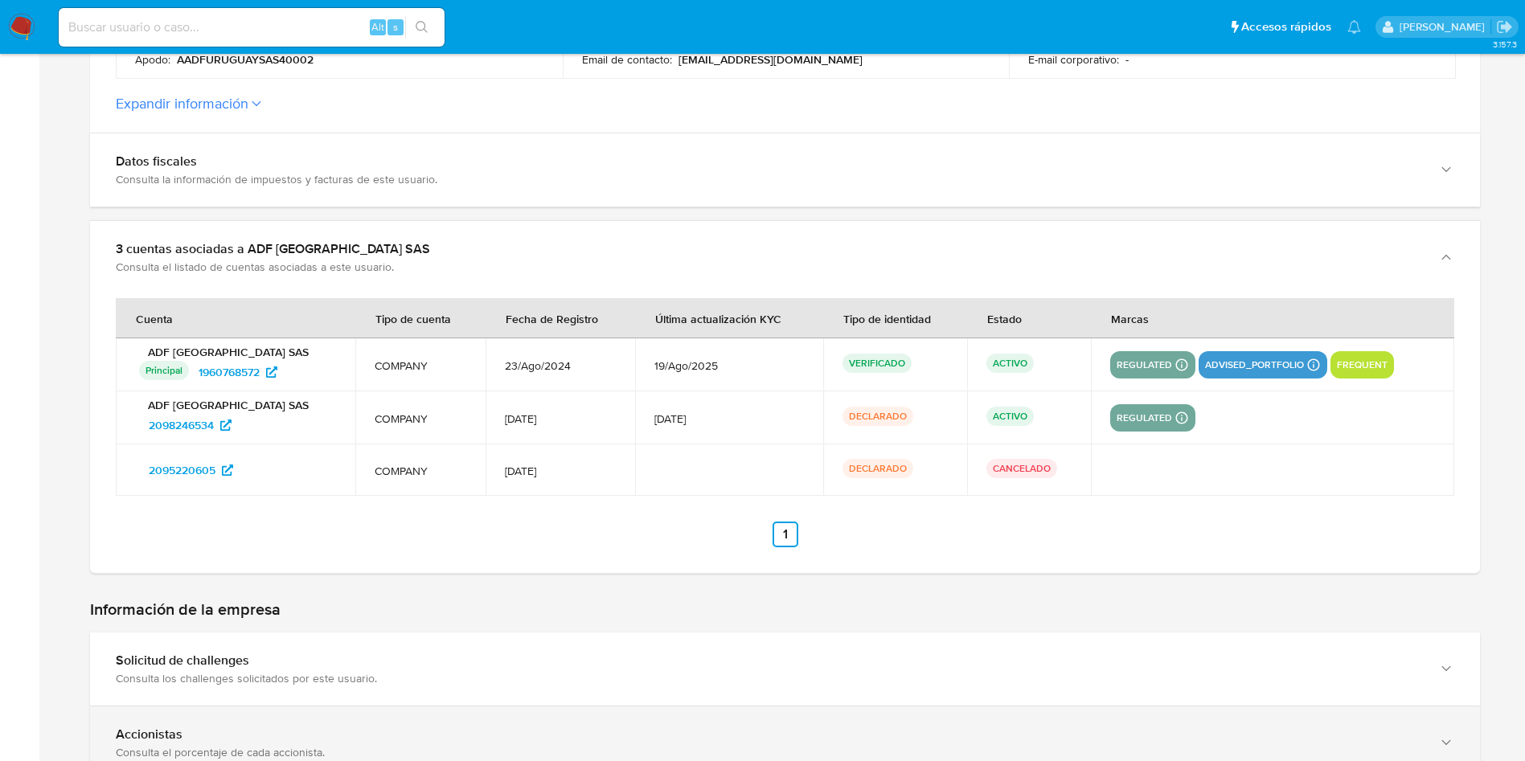
scroll to position [964, 0]
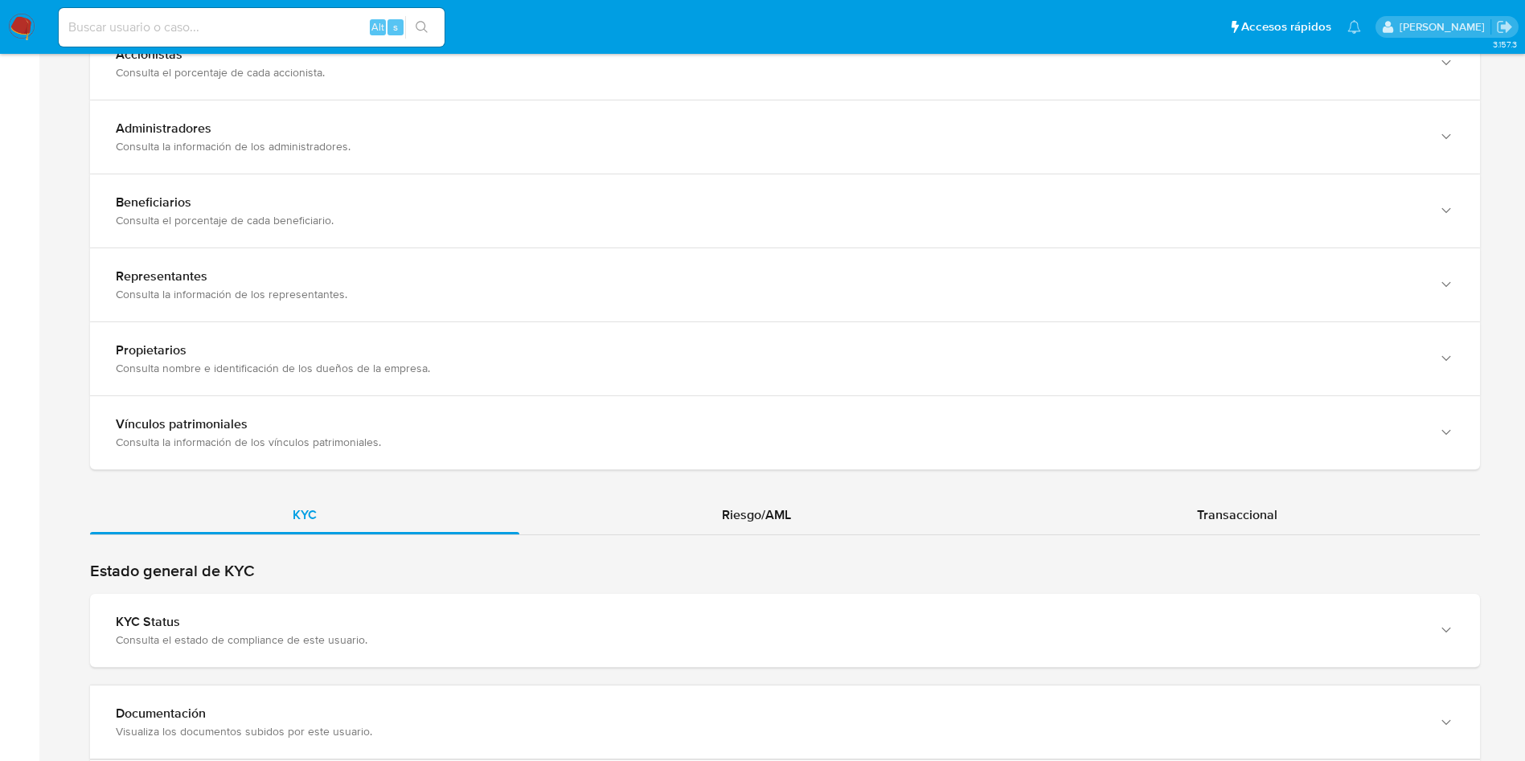
drag, startPoint x: 393, startPoint y: 599, endPoint x: 418, endPoint y: 559, distance: 46.6
click at [393, 600] on div "KYC Status Consulta el estado de compliance de este usuario." at bounding box center [785, 630] width 1390 height 73
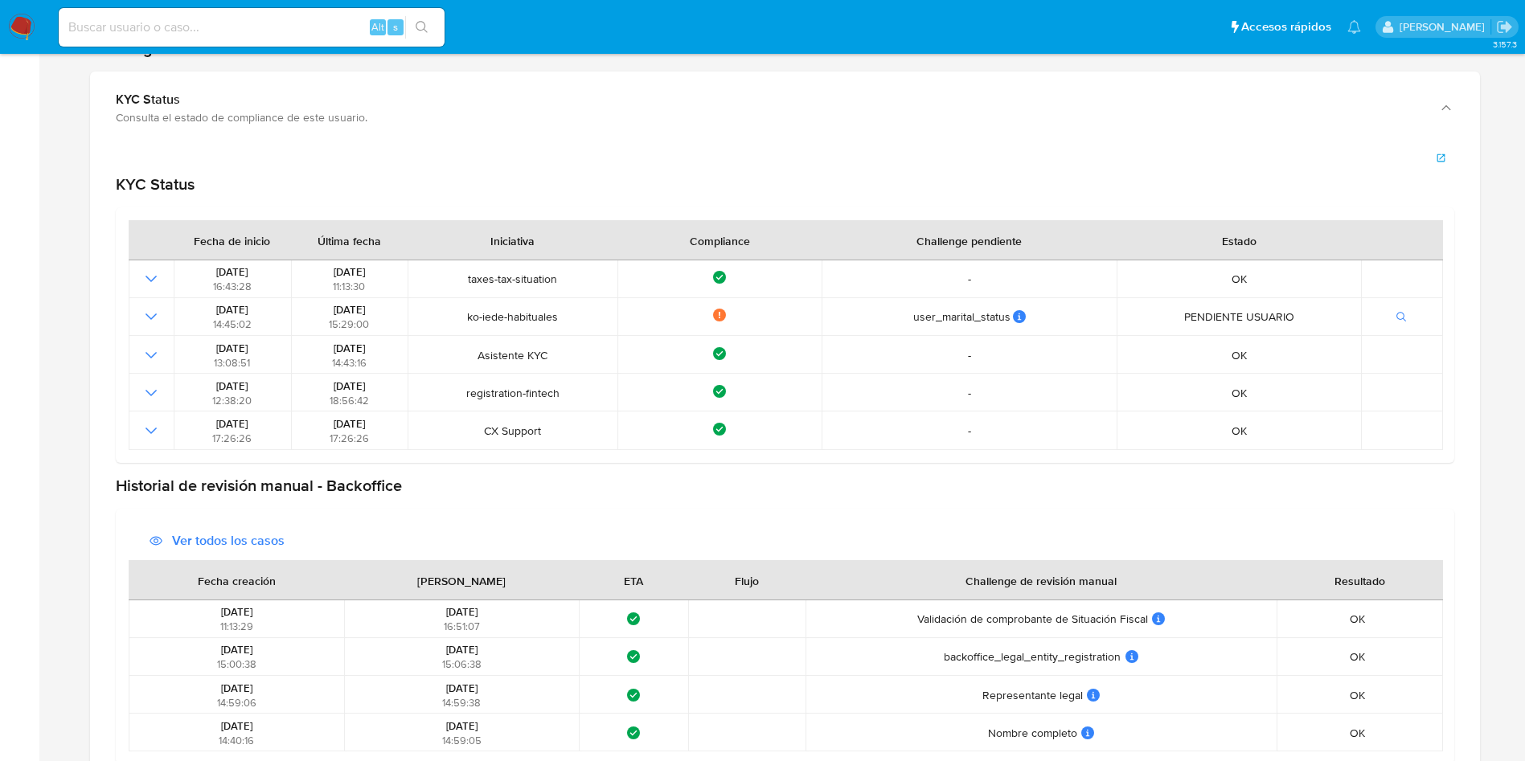
scroll to position [2049, 0]
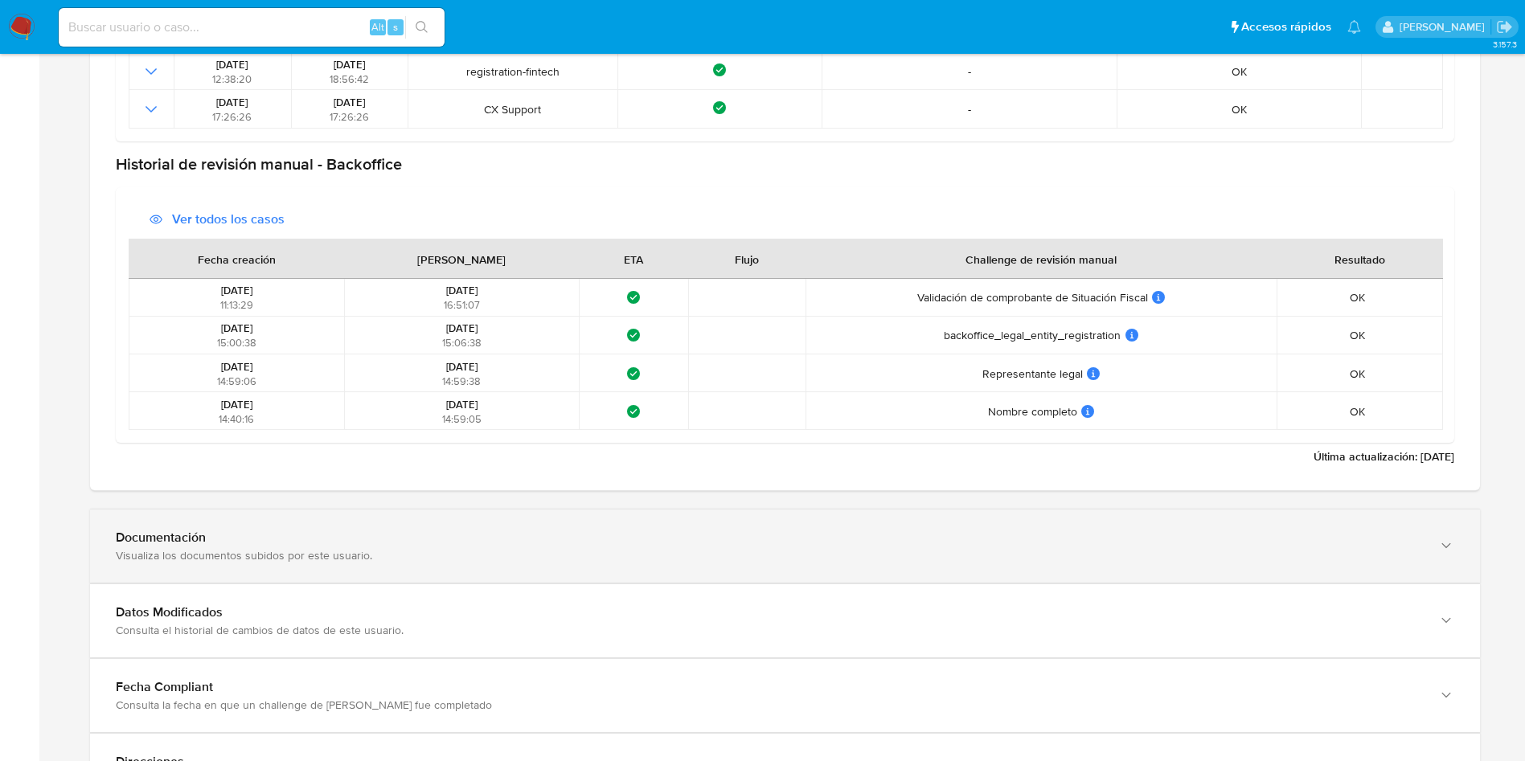
click at [342, 555] on div "Visualiza los documentos subidos por este usuario." at bounding box center [769, 555] width 1306 height 14
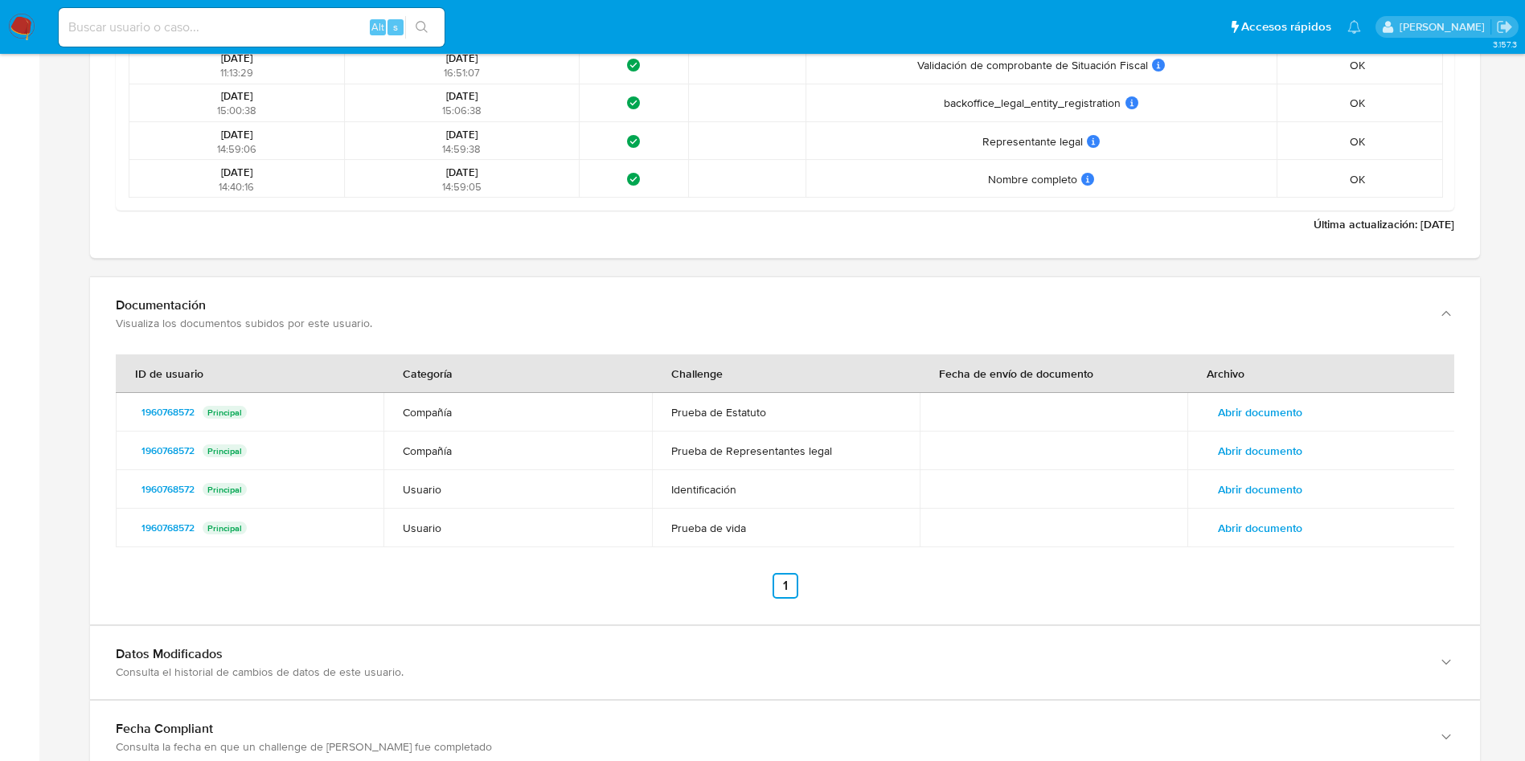
scroll to position [2532, 0]
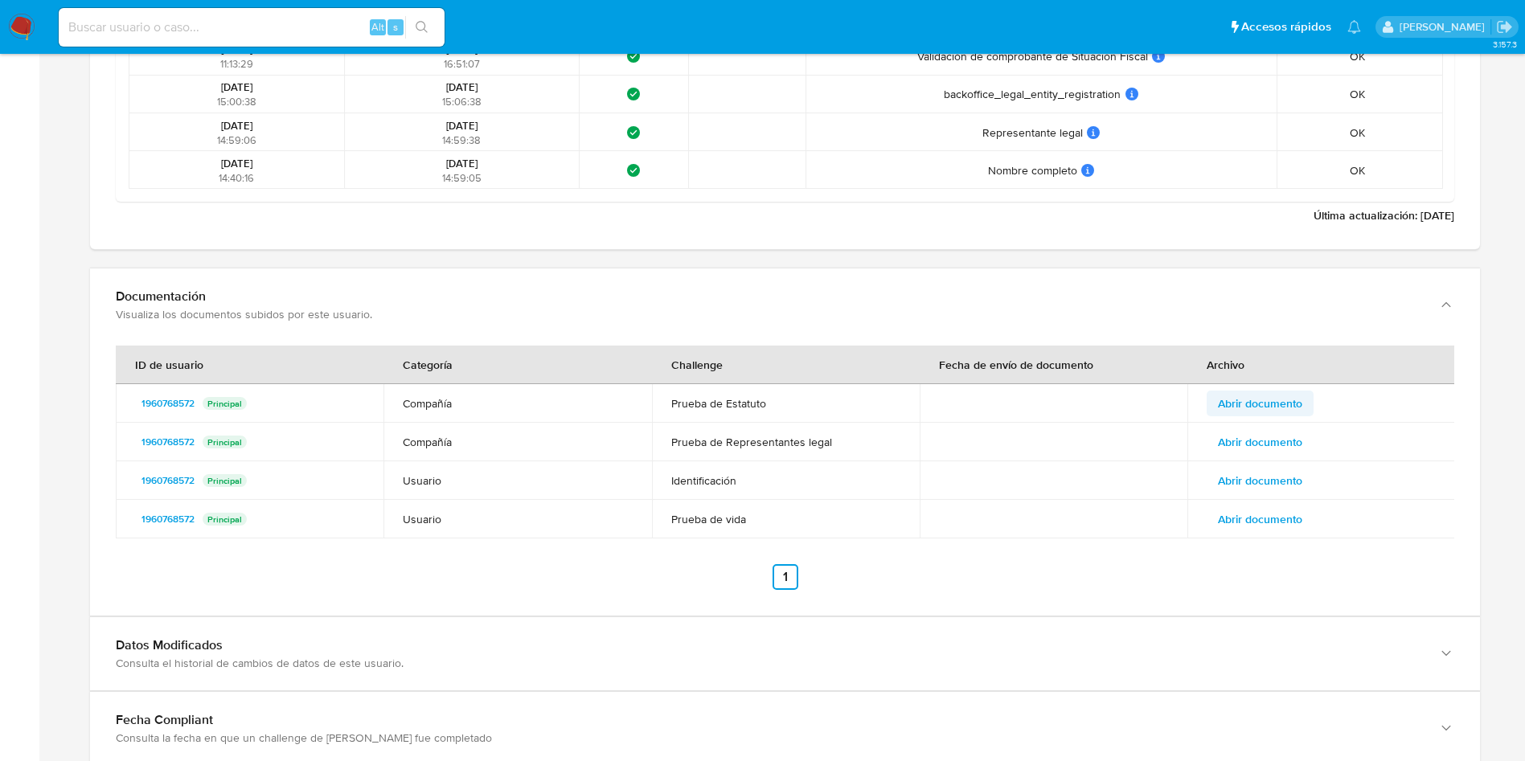
click at [1291, 415] on span "Abrir documento" at bounding box center [1260, 403] width 84 height 23
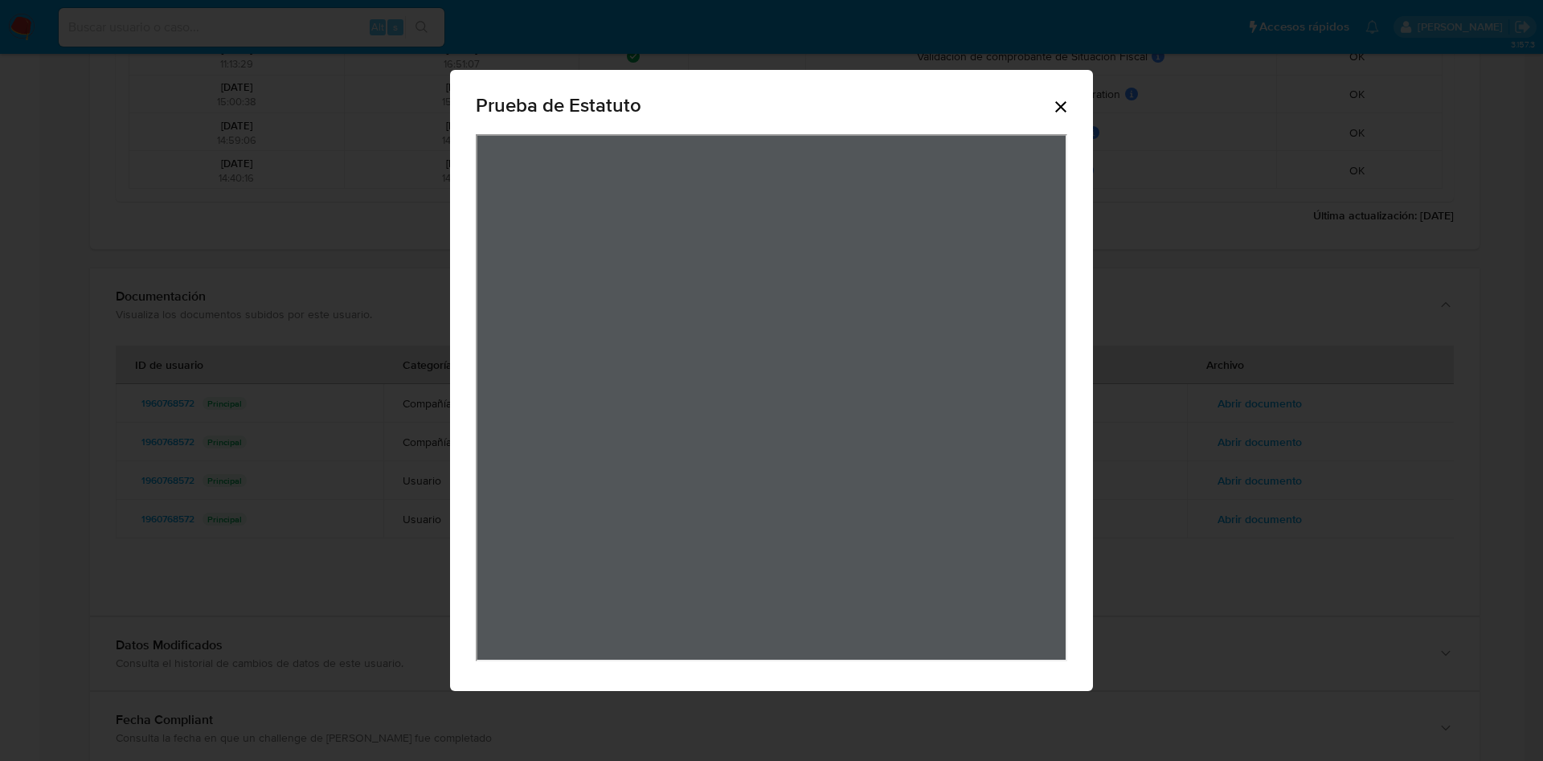
click at [1070, 108] on icon "Cerrar" at bounding box center [1060, 106] width 19 height 19
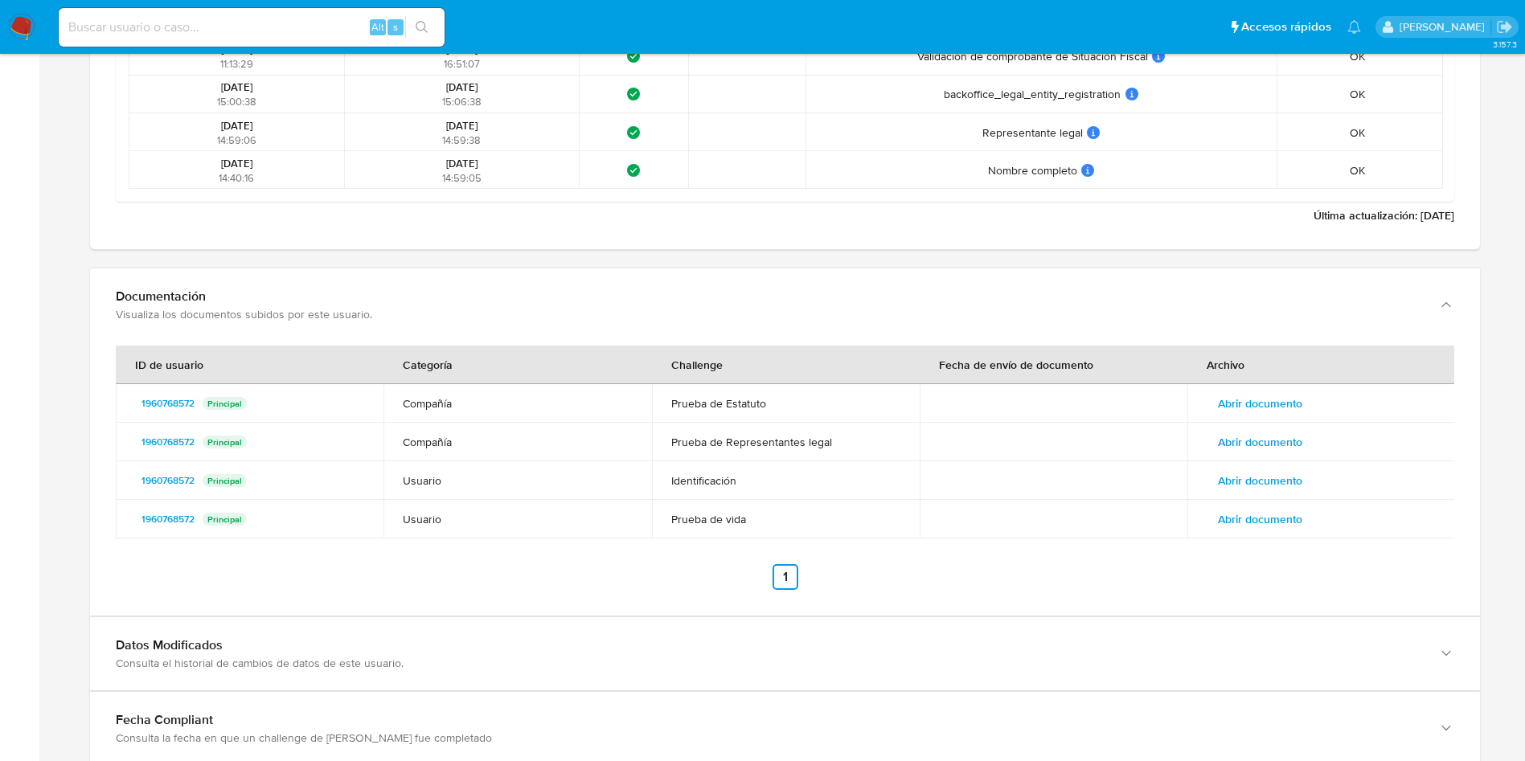
click at [1287, 402] on span "Abrir documento" at bounding box center [1260, 403] width 84 height 23
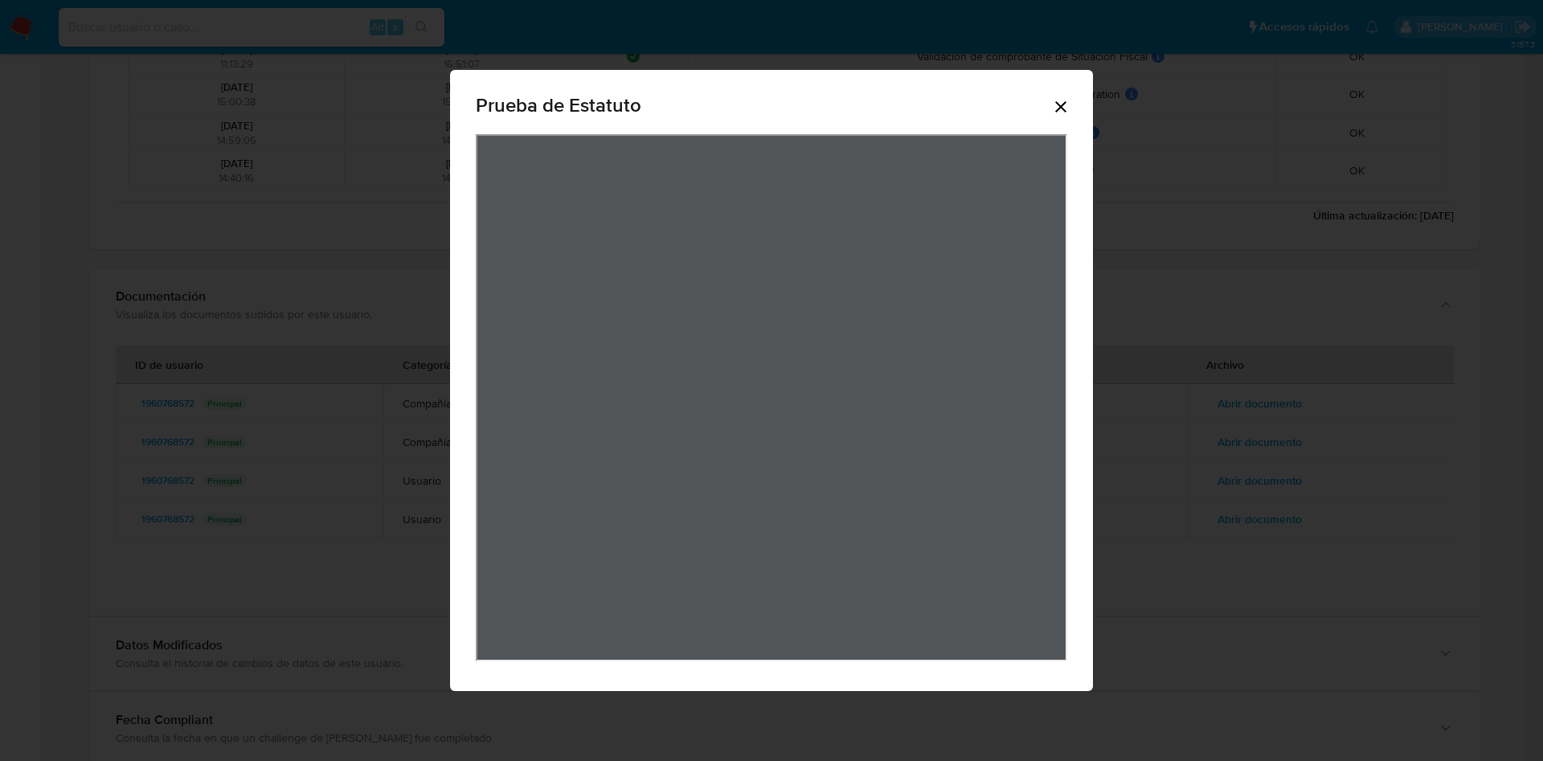
click at [1063, 100] on icon "Cerrar" at bounding box center [1060, 106] width 19 height 19
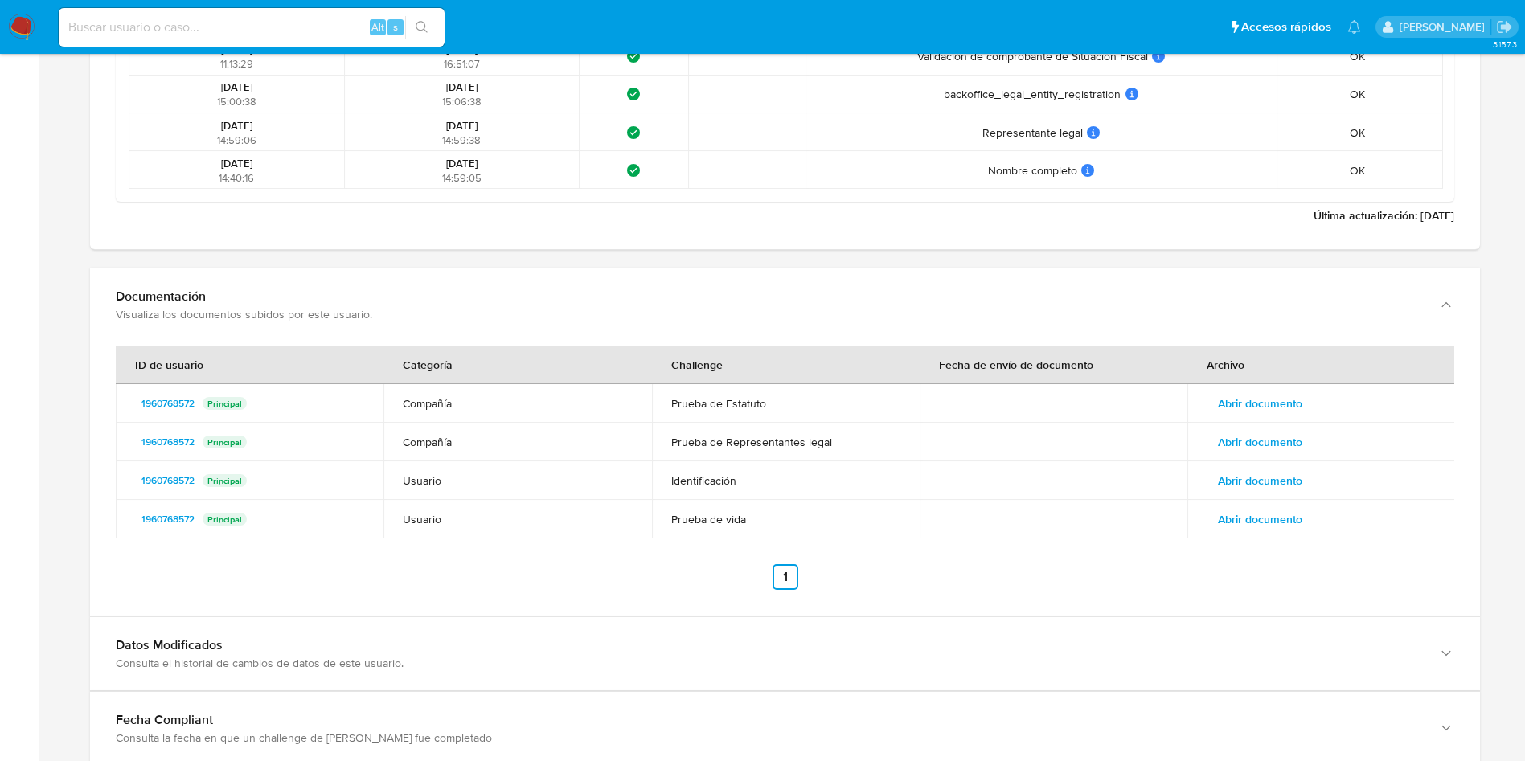
click at [1257, 432] on span "Abrir documento" at bounding box center [1260, 442] width 84 height 23
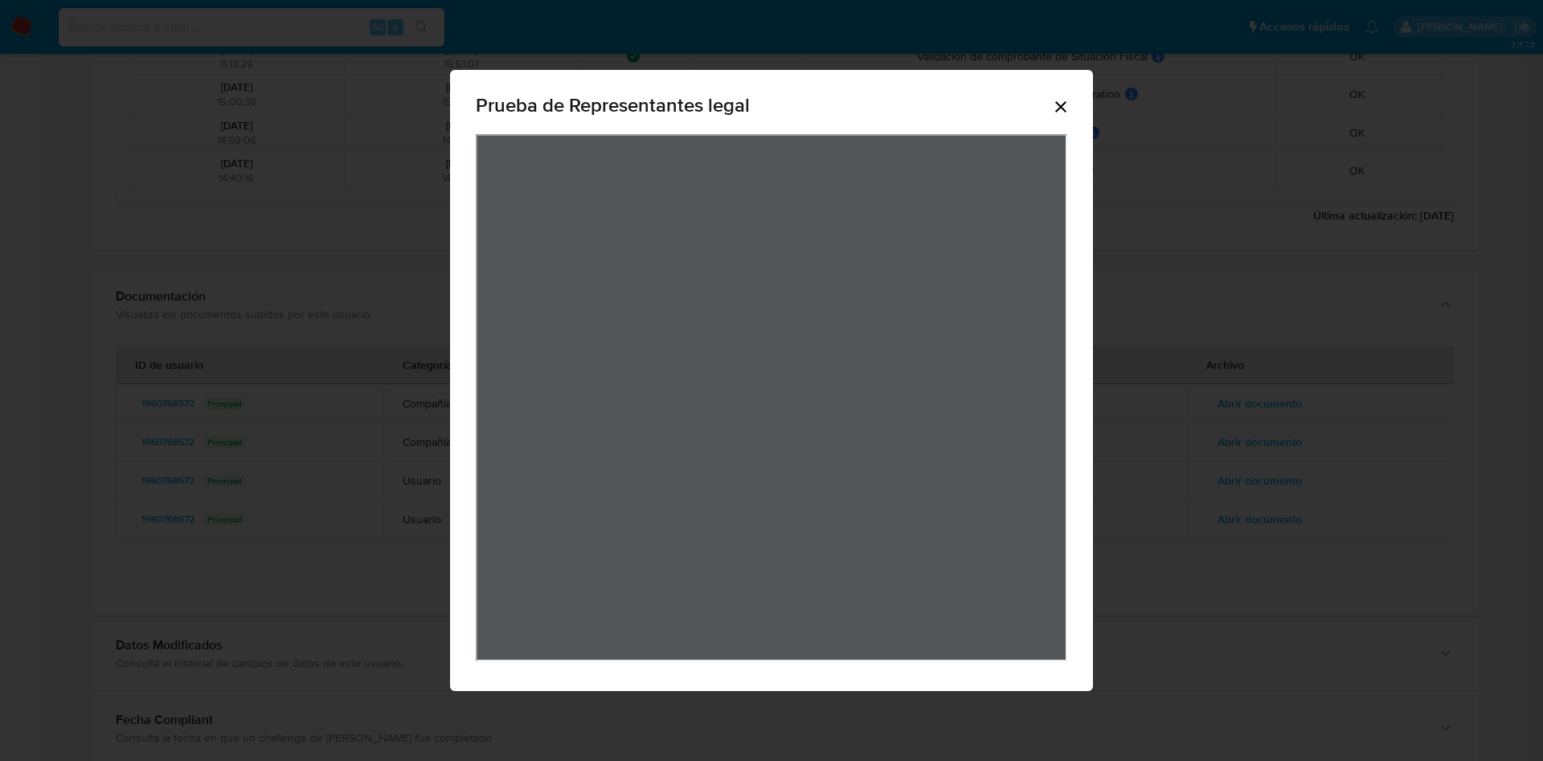
click at [1065, 99] on icon "Cerrar" at bounding box center [1060, 106] width 19 height 19
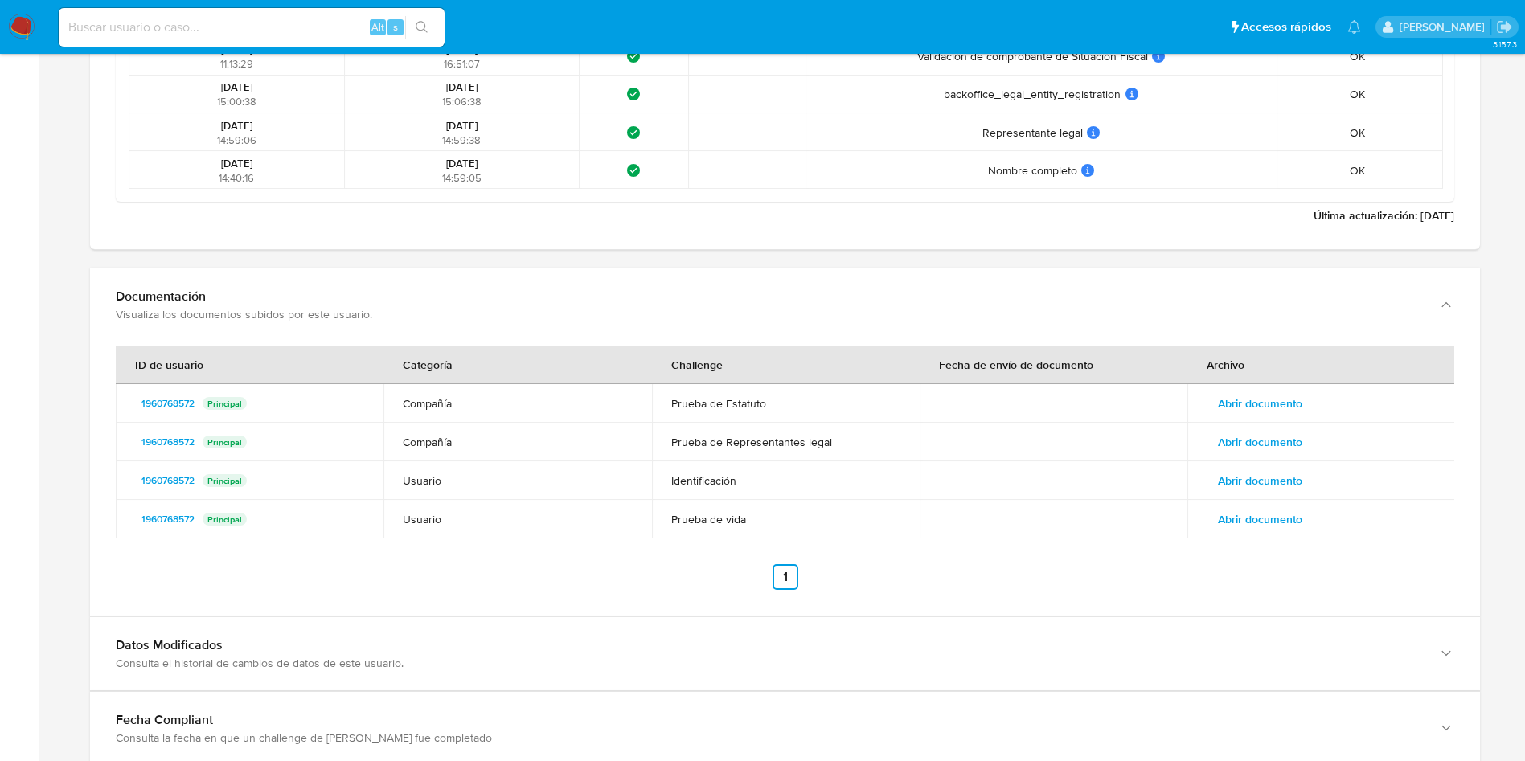
click at [1246, 493] on td "Abrir documento" at bounding box center [1321, 480] width 268 height 39
click at [1254, 477] on span "Abrir documento" at bounding box center [1260, 480] width 84 height 23
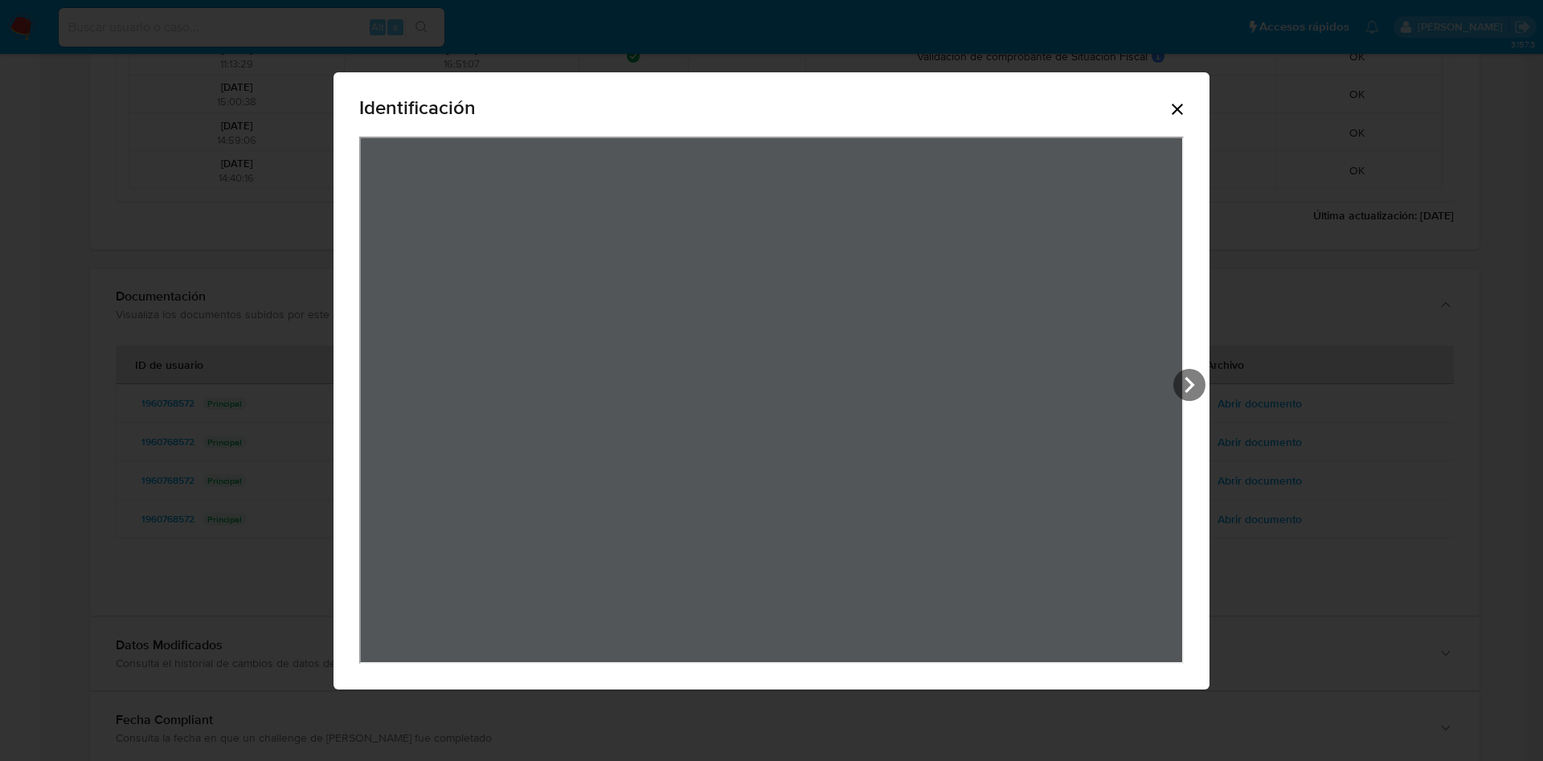
click at [1205, 395] on icon "View Document Modal" at bounding box center [1189, 385] width 32 height 32
click at [1187, 103] on icon "Cerrar" at bounding box center [1177, 109] width 19 height 19
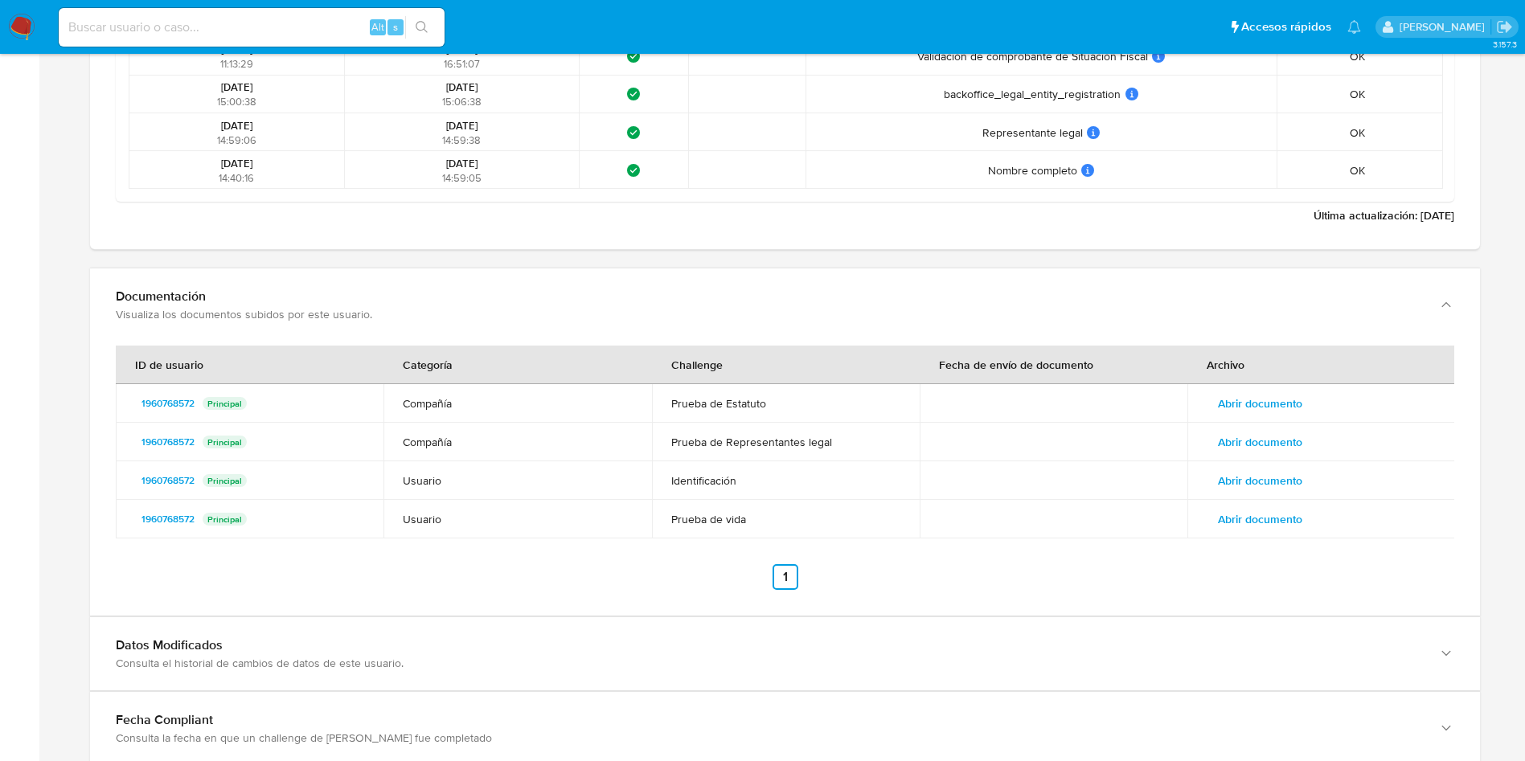
click at [1278, 509] on span "Abrir documento" at bounding box center [1260, 519] width 84 height 23
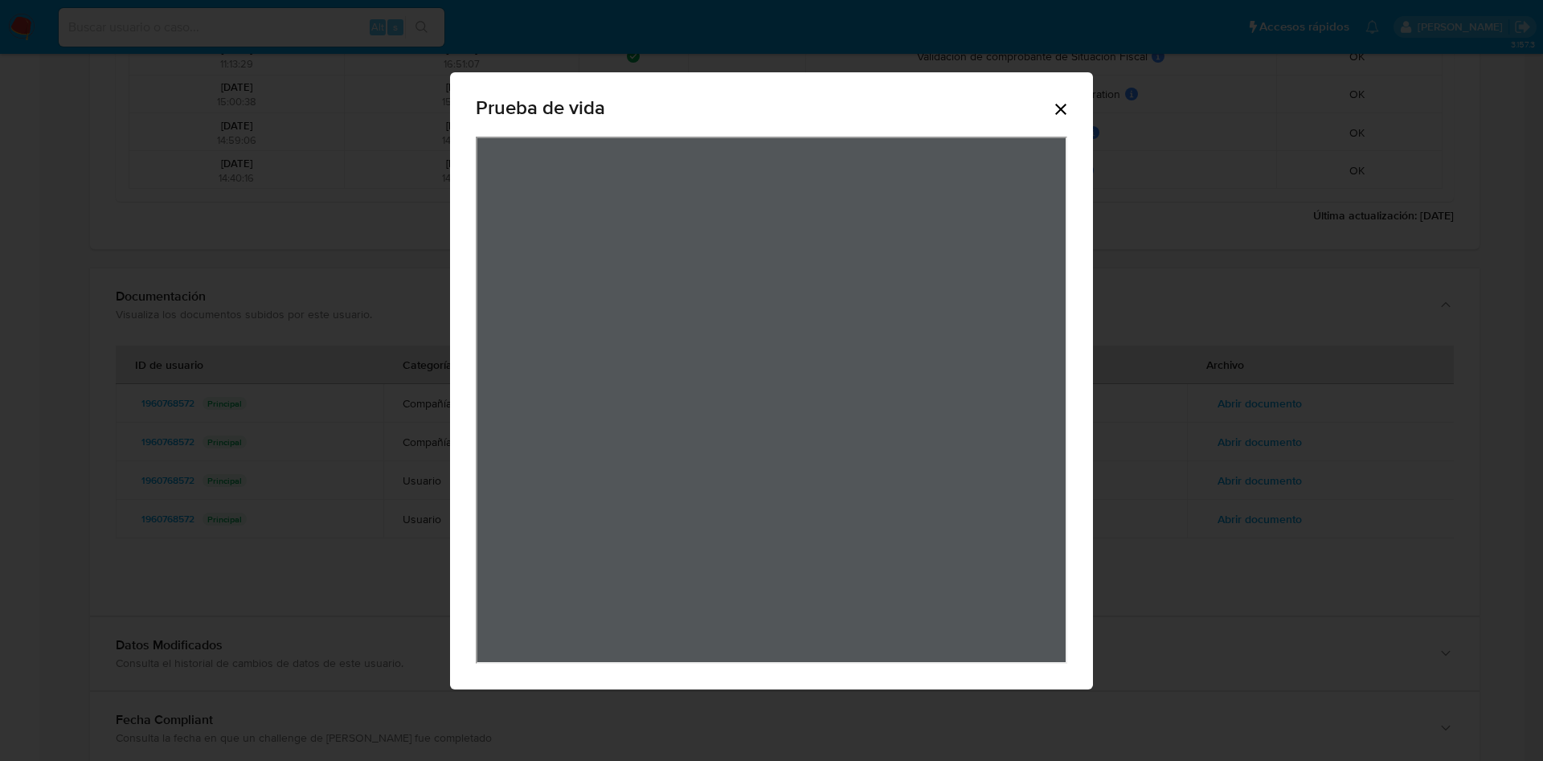
click at [1063, 109] on icon "Cerrar" at bounding box center [1060, 109] width 19 height 19
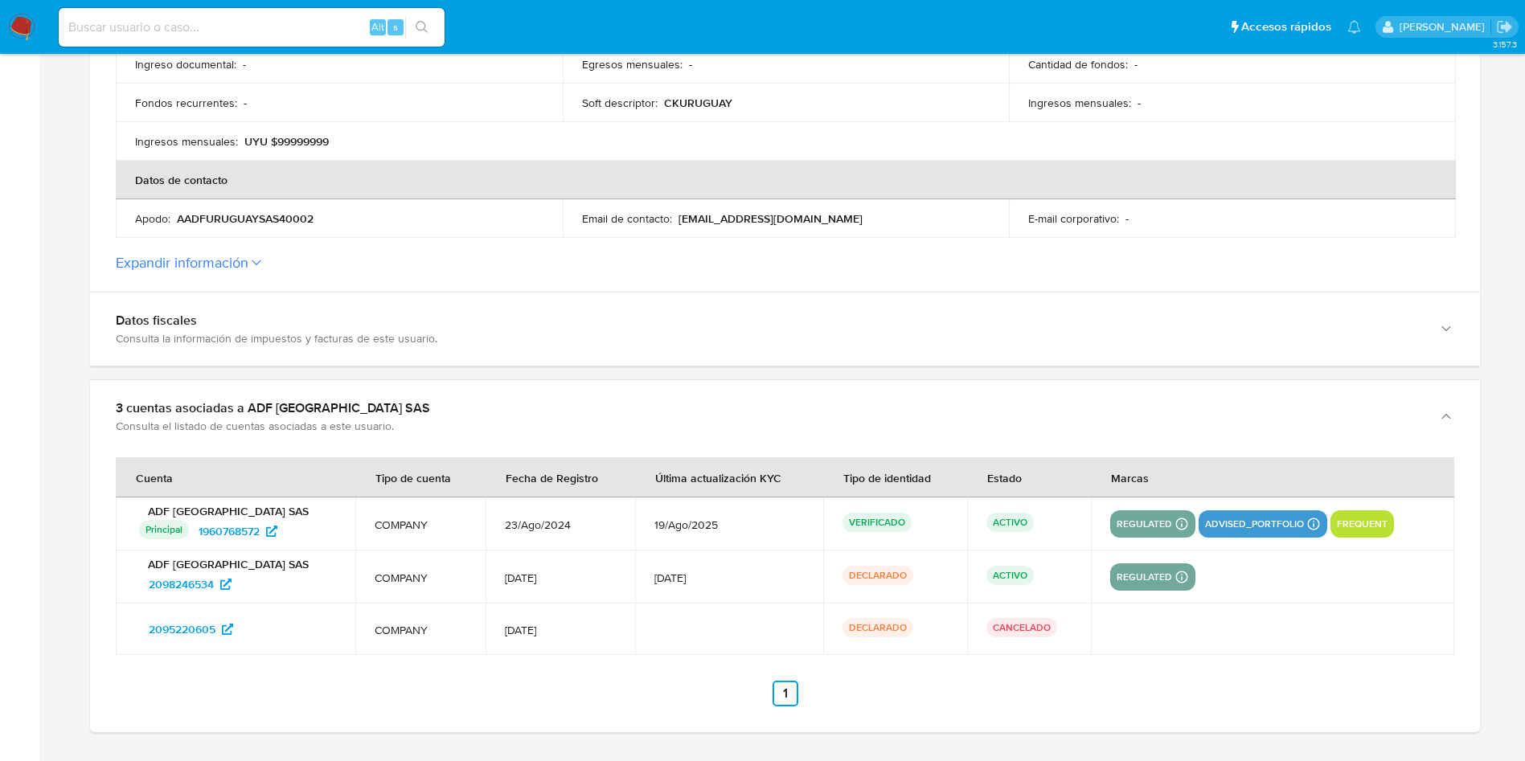
scroll to position [603, 0]
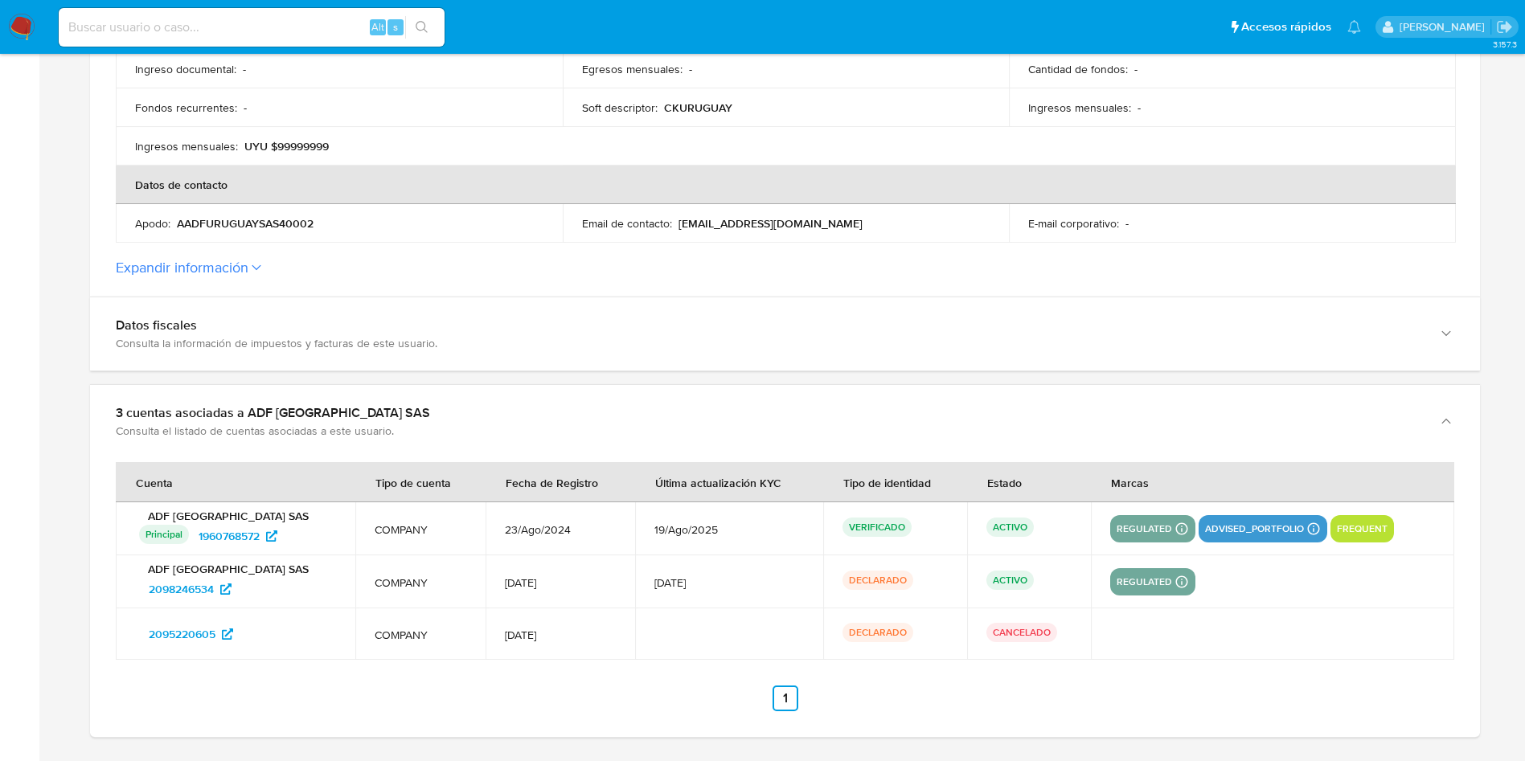
drag, startPoint x: 270, startPoint y: 635, endPoint x: 113, endPoint y: 644, distance: 157.0
click at [113, 644] on div "Cuenta Tipo de cuenta Fecha de Registro Última actualización KYC Tipo de identi…" at bounding box center [785, 597] width 1390 height 279
click at [300, 661] on div "Cuenta Tipo de cuenta Fecha de Registro Última actualización KYC Tipo de identi…" at bounding box center [785, 597] width 1390 height 279
drag, startPoint x: 266, startPoint y: 641, endPoint x: 142, endPoint y: 645, distance: 123.8
click at [142, 645] on div "2095220605" at bounding box center [237, 634] width 197 height 26
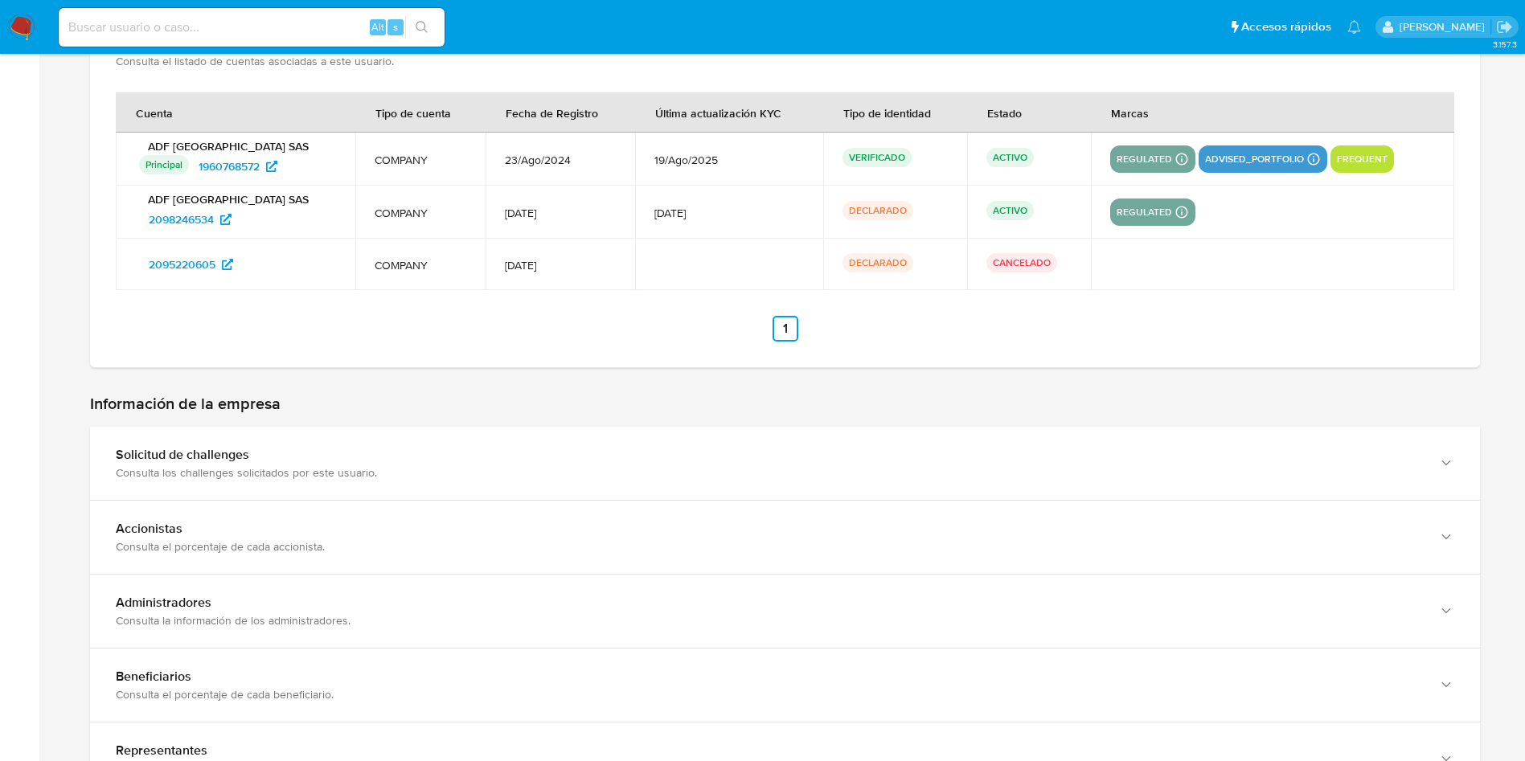
scroll to position [490, 0]
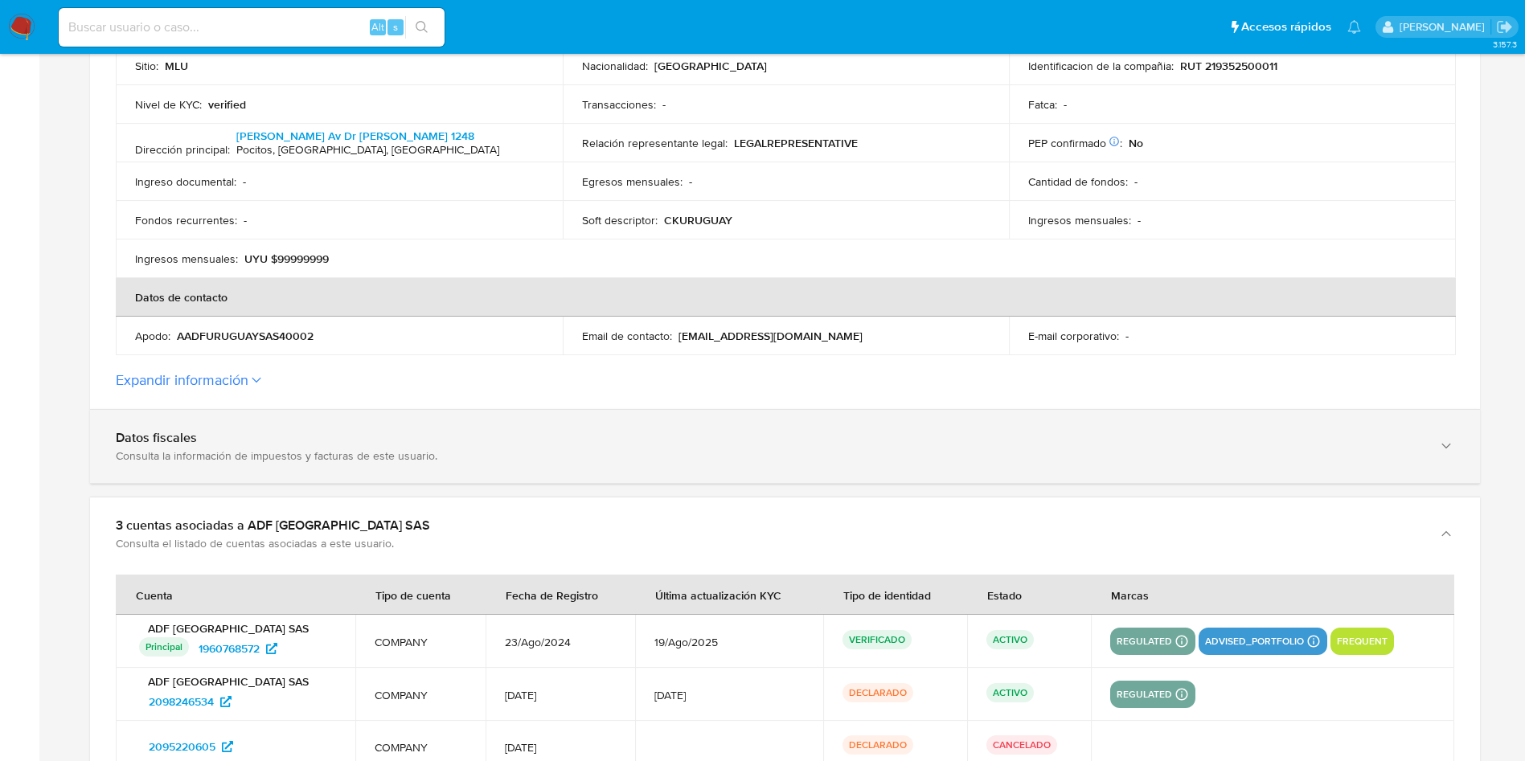
click at [284, 456] on div "Consulta la información de impuestos y facturas de este usuario." at bounding box center [769, 455] width 1306 height 14
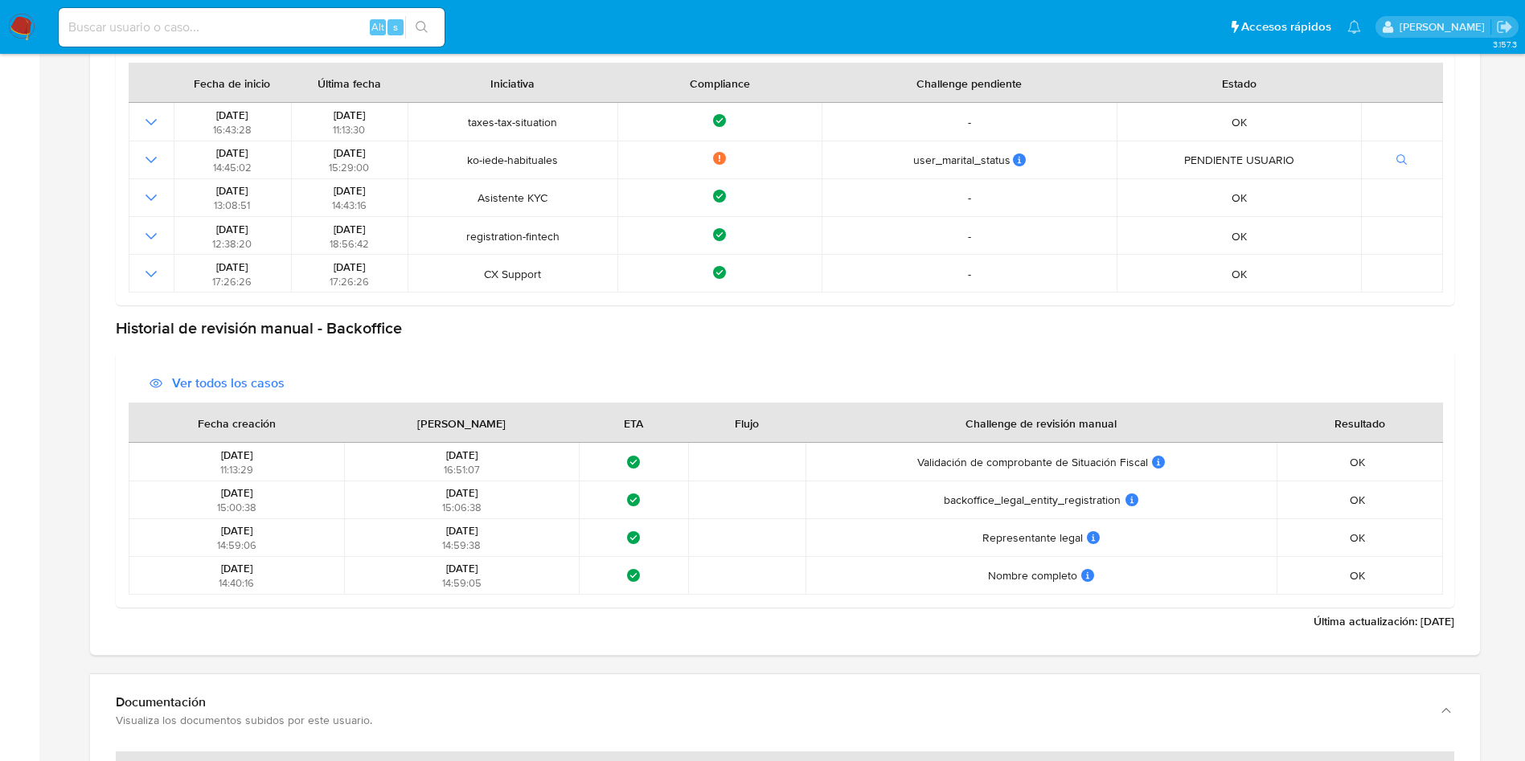
scroll to position [3547, 0]
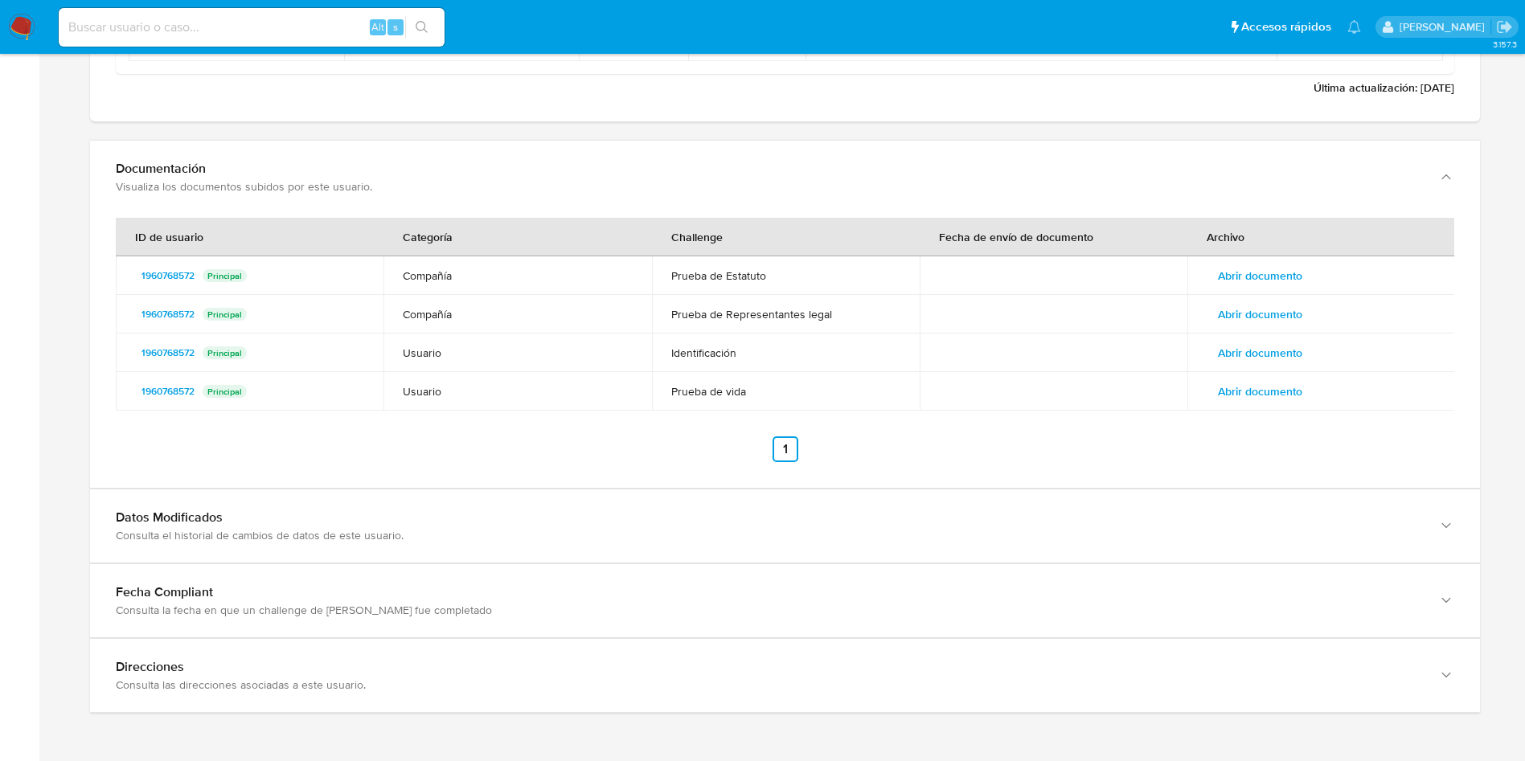
click at [1294, 272] on span "Abrir documento" at bounding box center [1260, 275] width 84 height 23
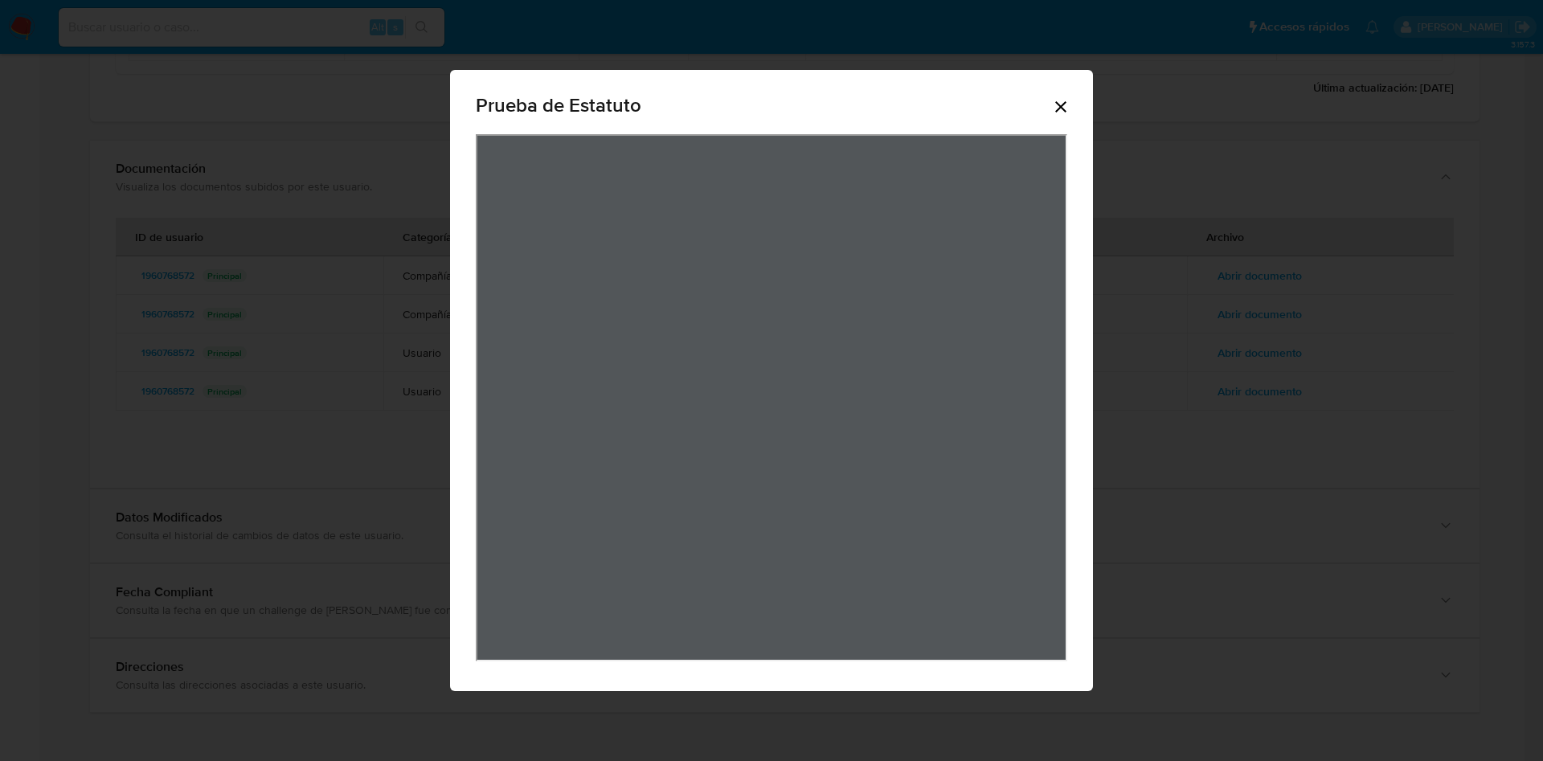
click at [1221, 267] on div "Prueba de Estatuto" at bounding box center [771, 380] width 1543 height 761
click at [1063, 104] on icon "Cerrar" at bounding box center [1060, 106] width 11 height 11
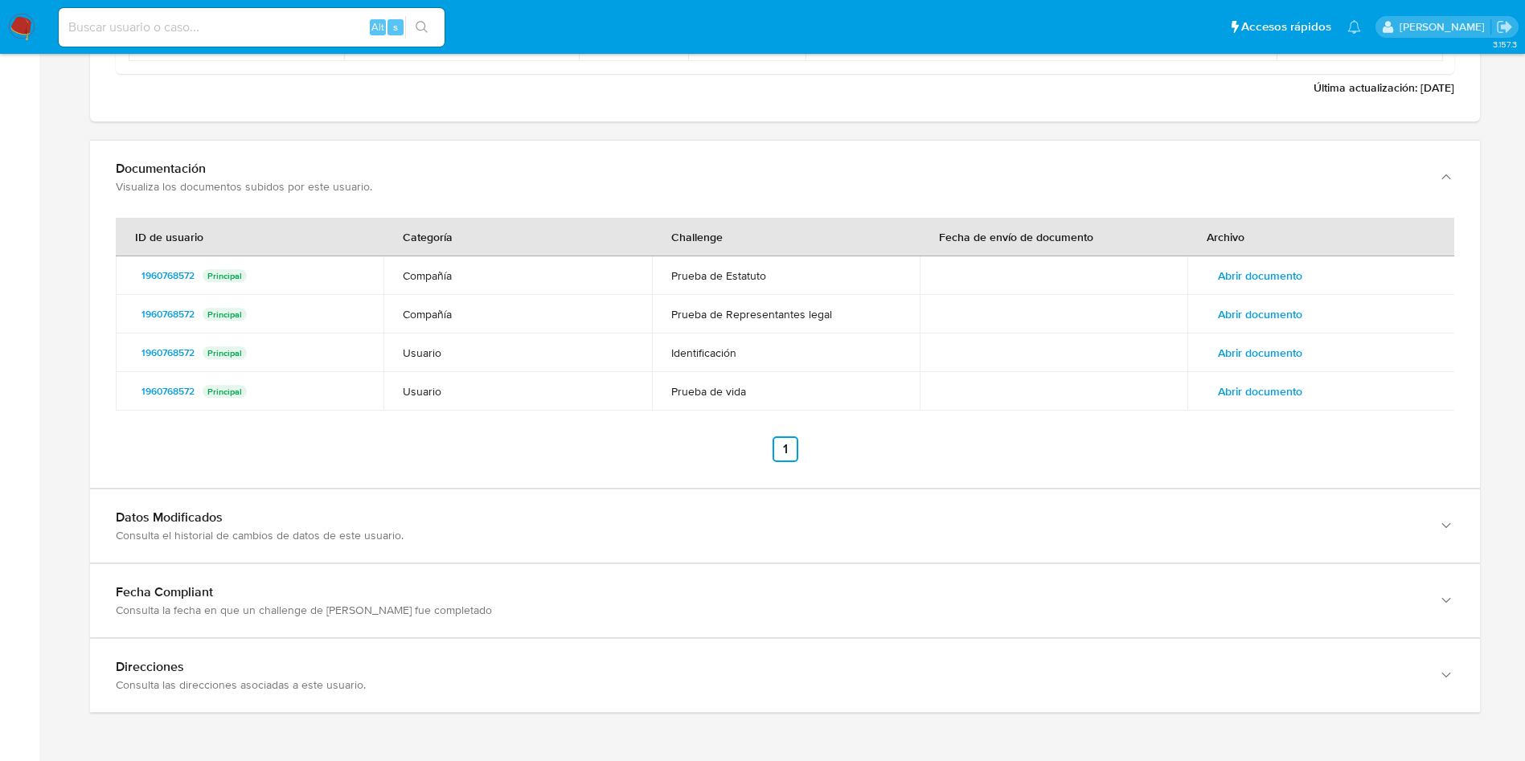
click at [1294, 352] on span "Abrir documento" at bounding box center [1260, 353] width 84 height 23
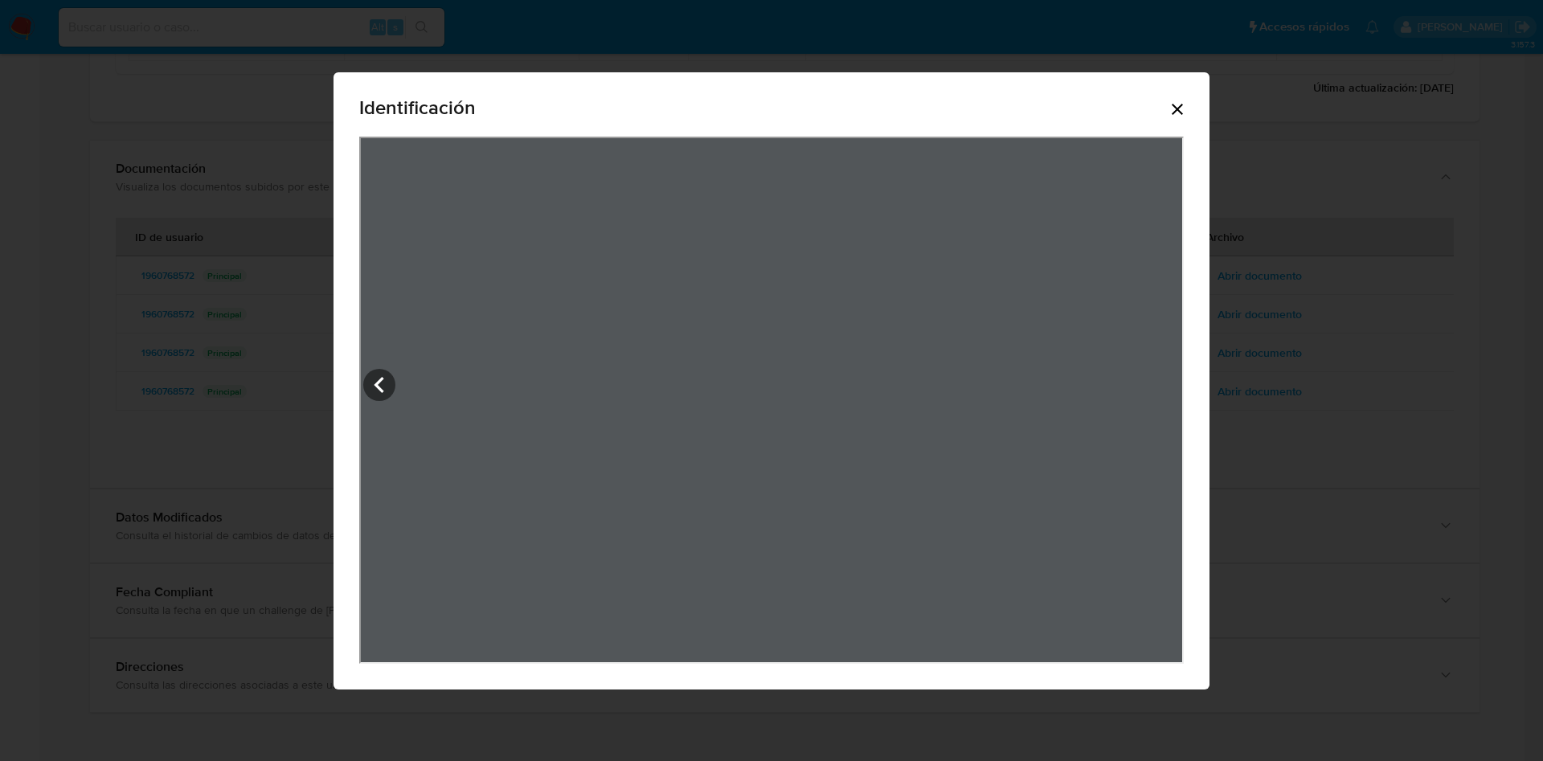
click at [1208, 117] on div "Identificación" at bounding box center [772, 380] width 876 height 617
click at [1187, 110] on icon "Cerrar" at bounding box center [1177, 109] width 19 height 19
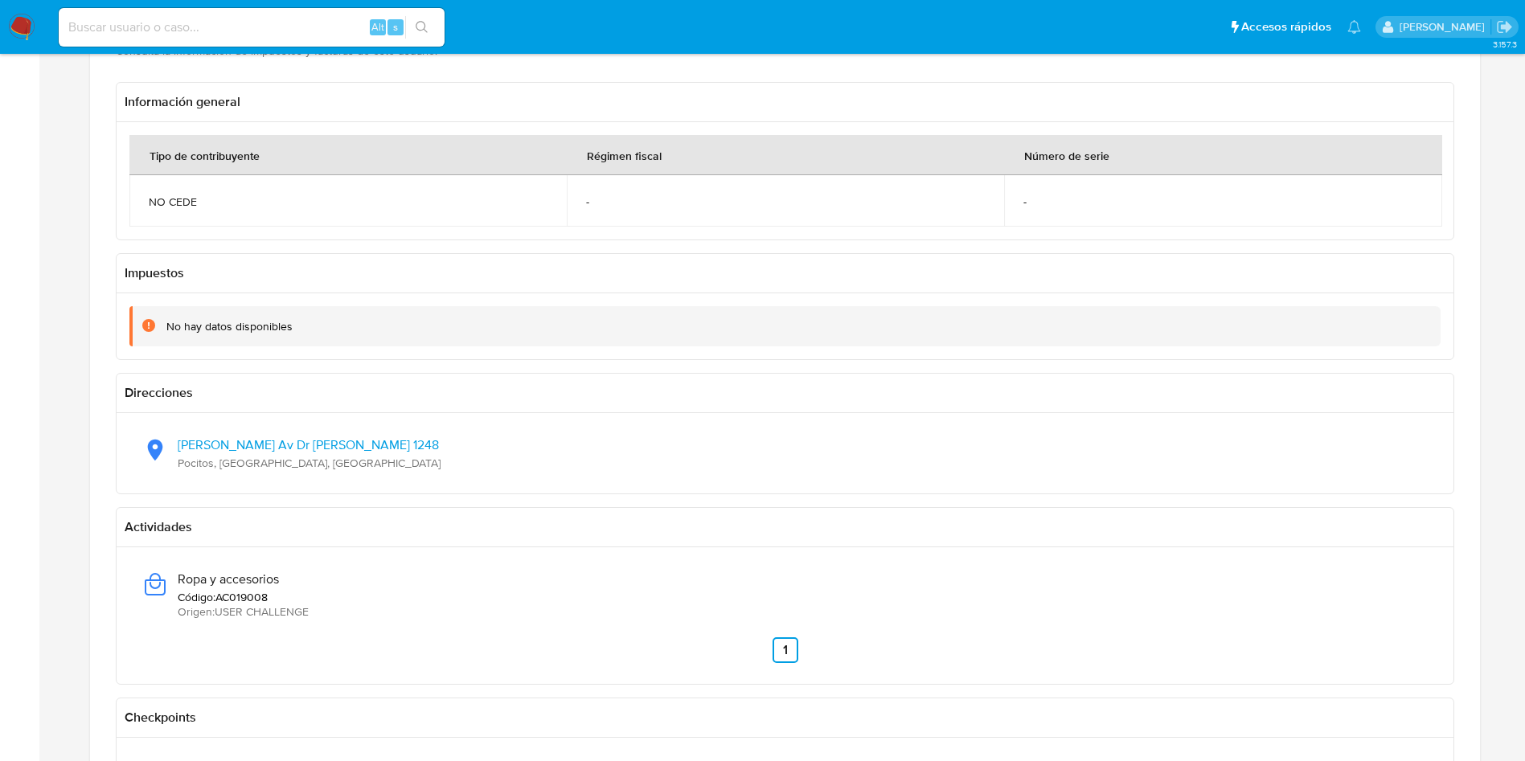
scroll to position [293, 0]
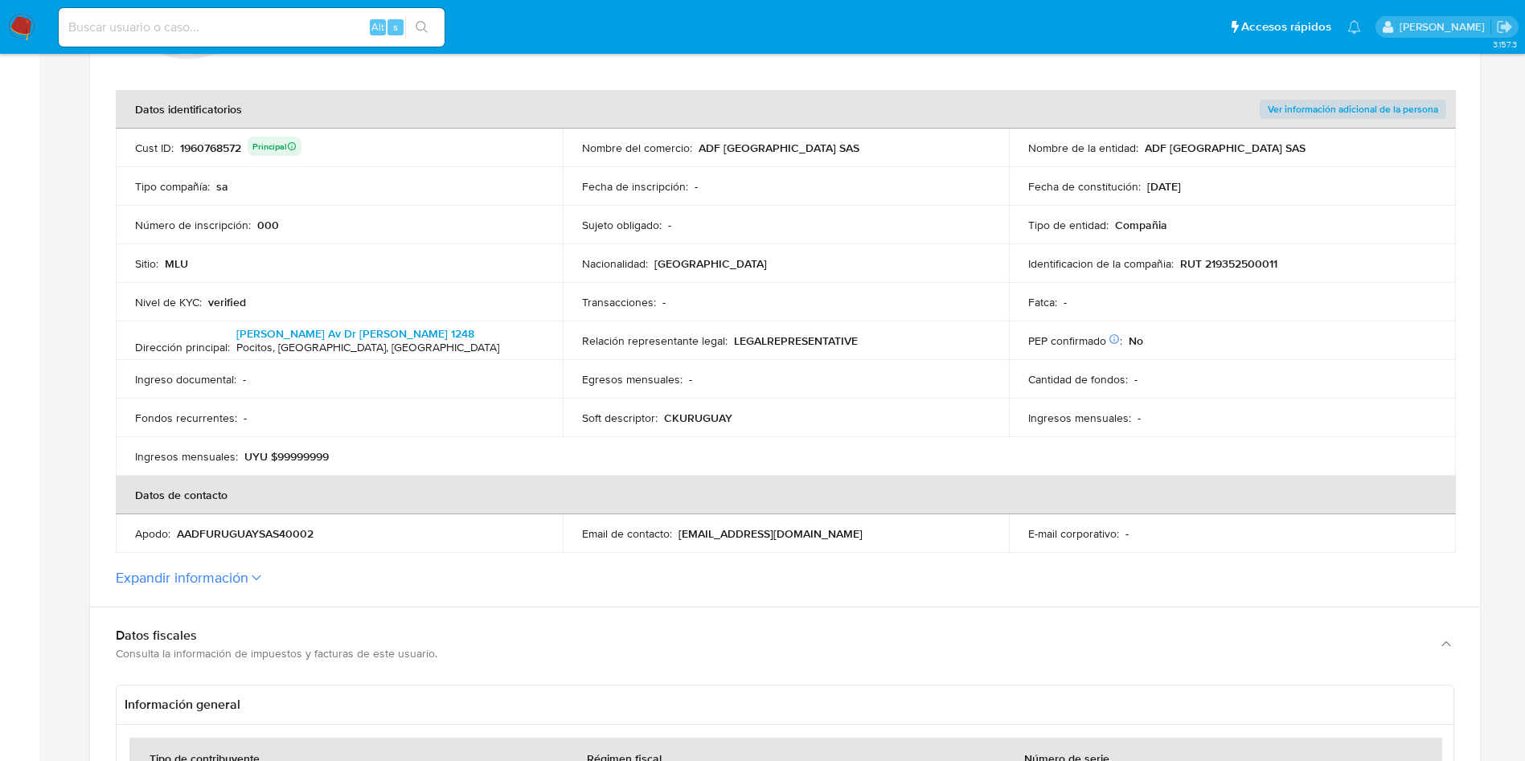
click at [702, 146] on p "ADF [GEOGRAPHIC_DATA] SAS" at bounding box center [778, 148] width 161 height 14
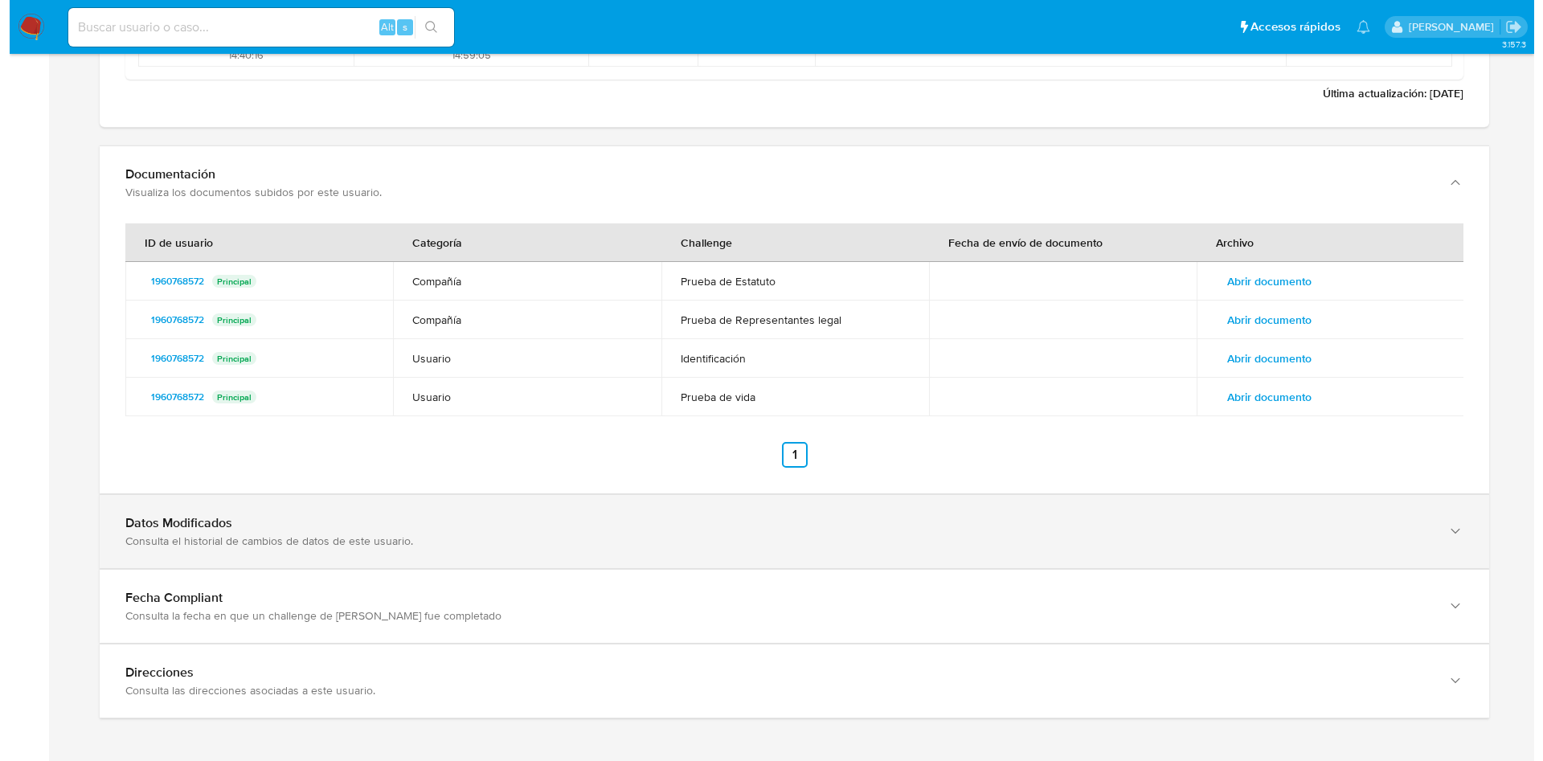
scroll to position [3547, 0]
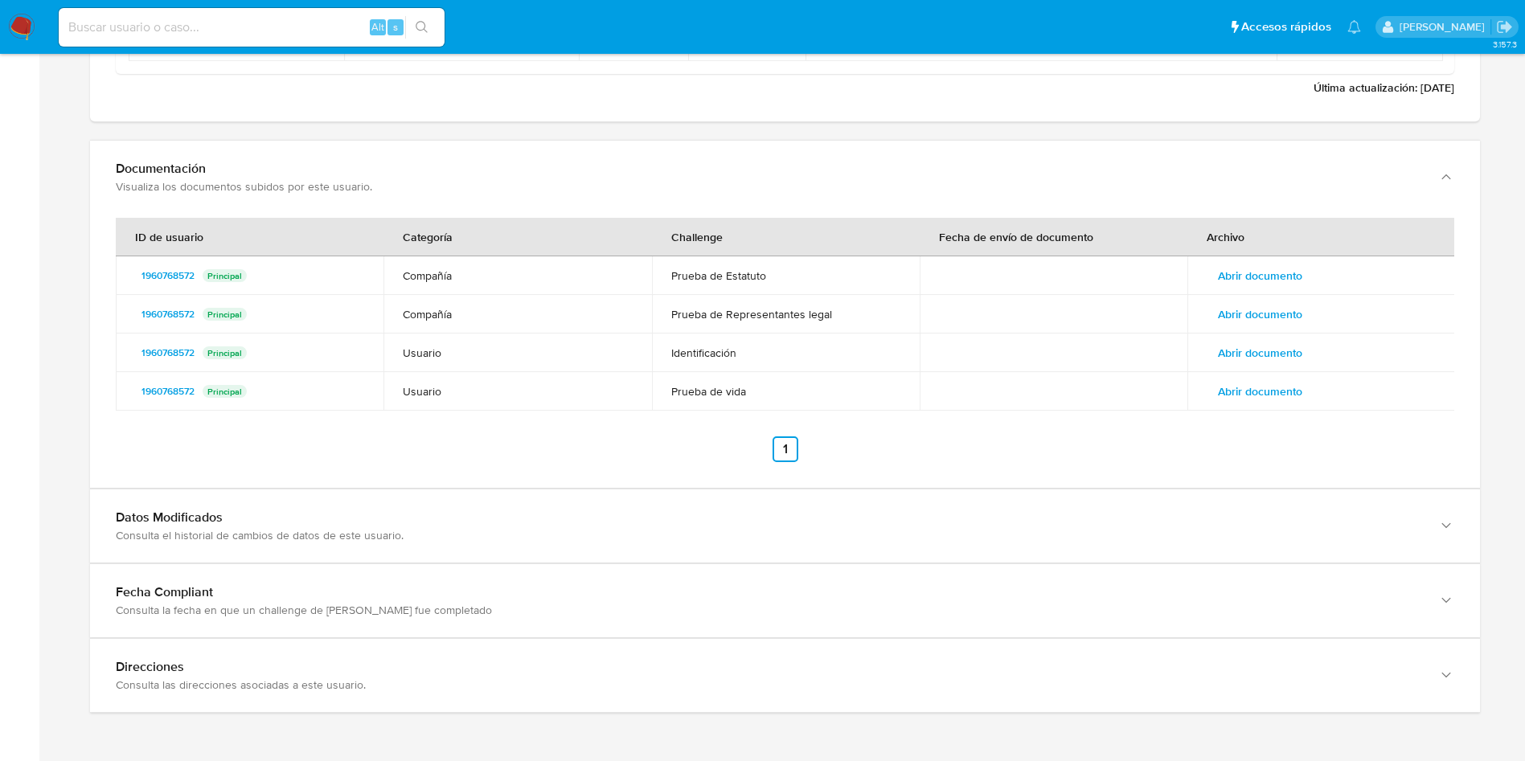
click at [1285, 256] on td "Abrir documento" at bounding box center [1321, 275] width 268 height 39
click at [1282, 267] on span "Abrir documento" at bounding box center [1260, 275] width 84 height 23
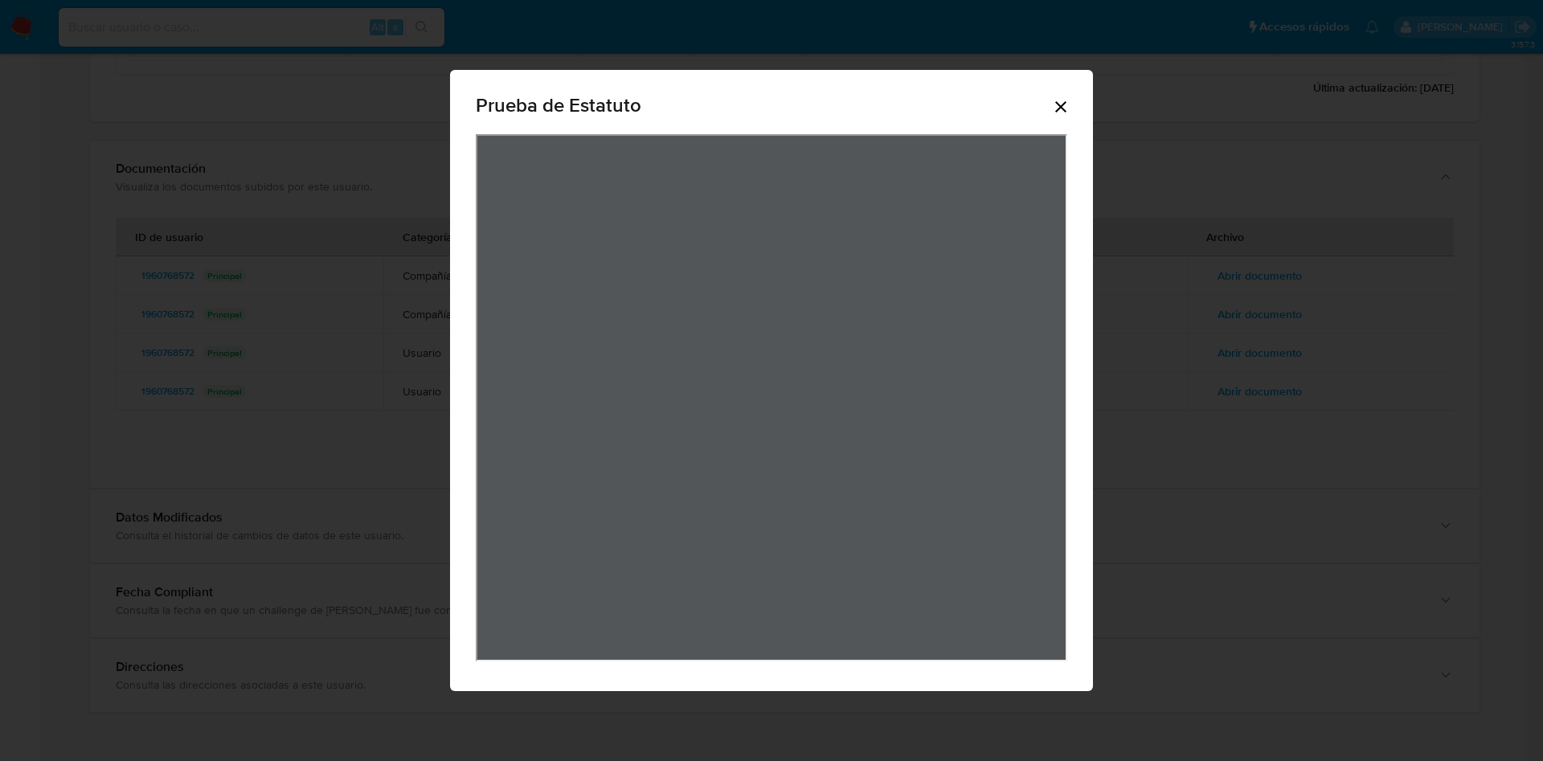
click at [1059, 106] on icon "Cerrar" at bounding box center [1060, 106] width 19 height 19
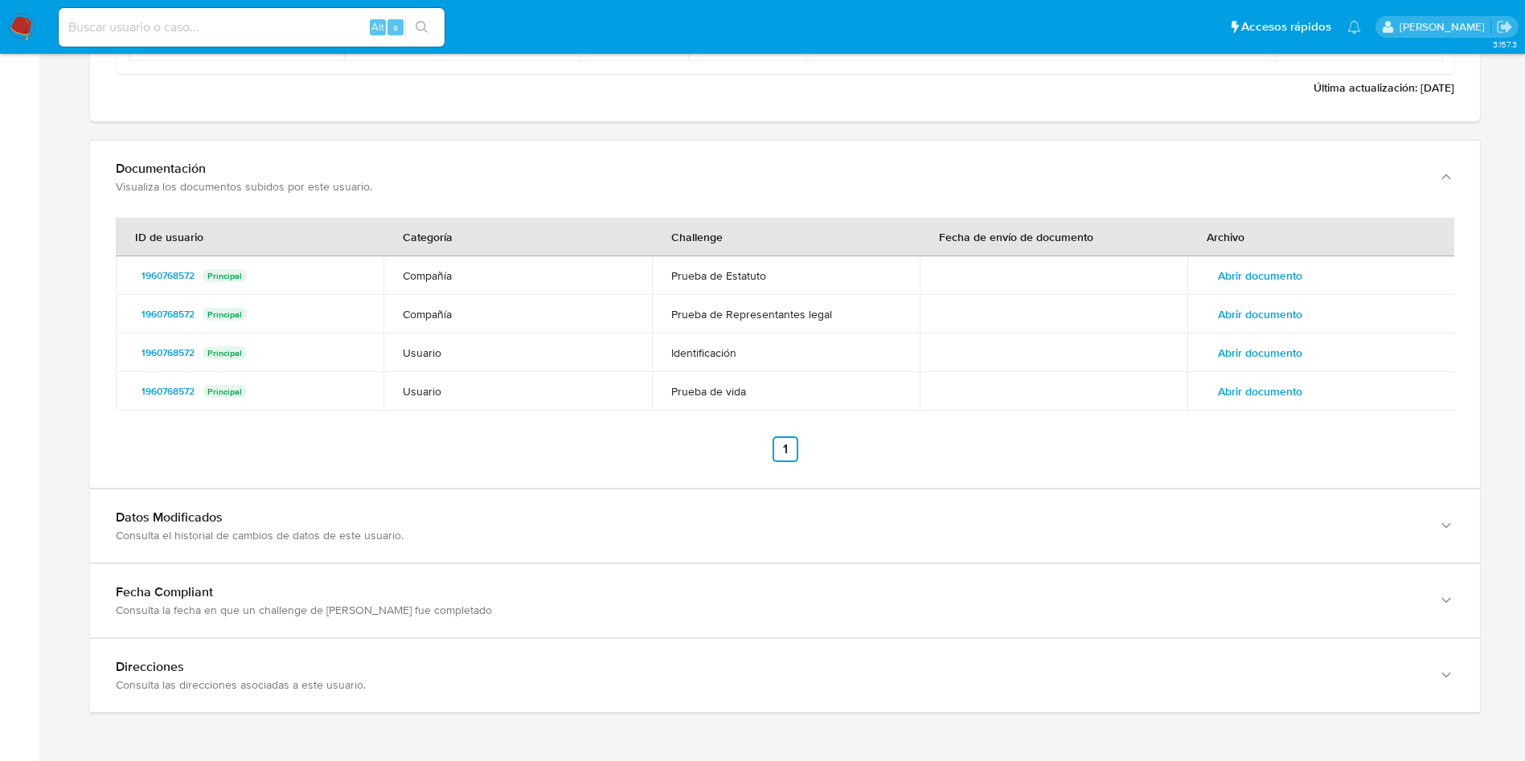
click at [1271, 344] on span "Abrir documento" at bounding box center [1260, 353] width 84 height 23
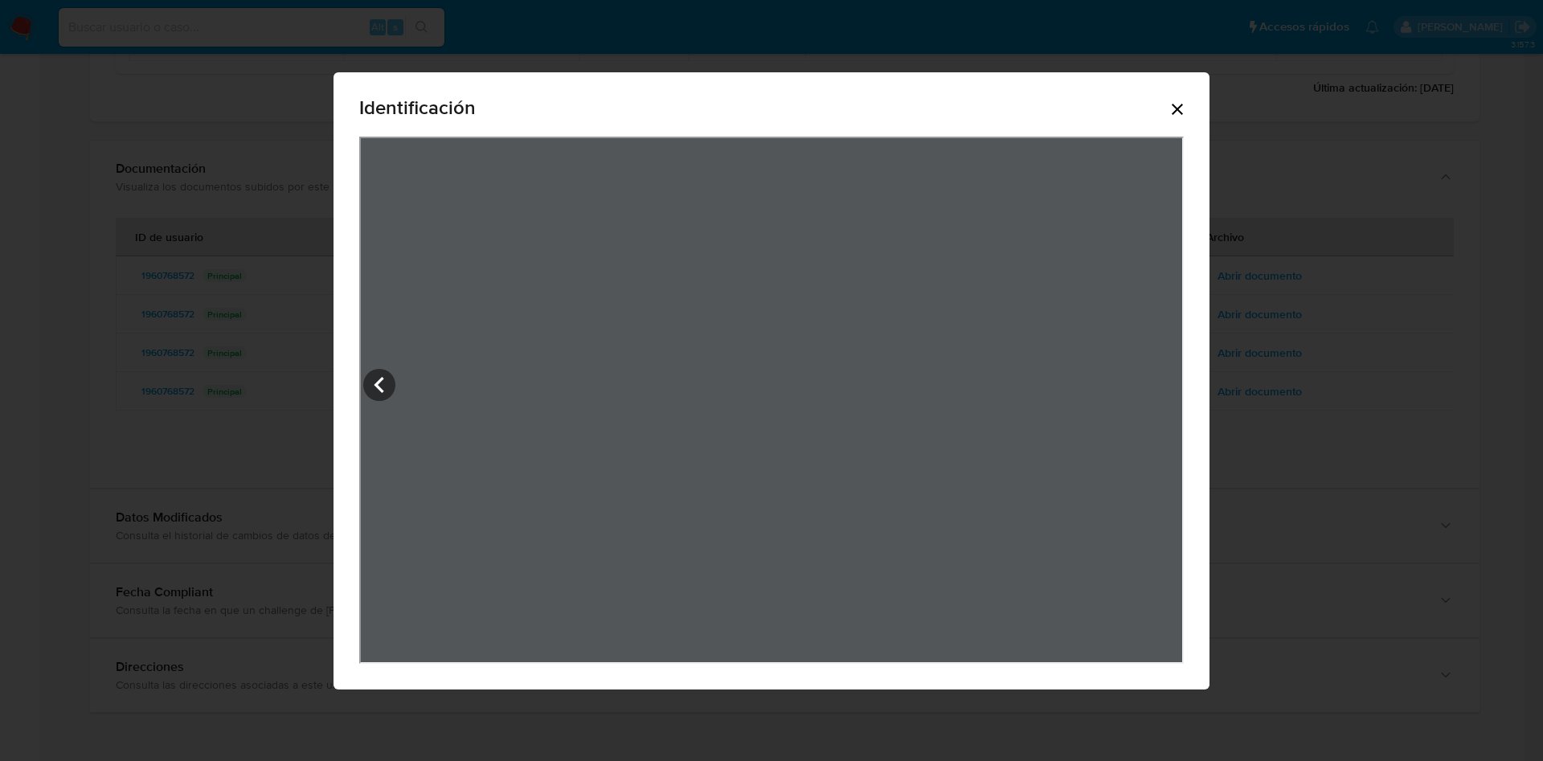
click at [1323, 286] on div "Identificación" at bounding box center [771, 380] width 1543 height 761
click at [1209, 112] on div "Identificación" at bounding box center [772, 380] width 876 height 617
click at [1187, 113] on icon "Cerrar" at bounding box center [1177, 109] width 19 height 19
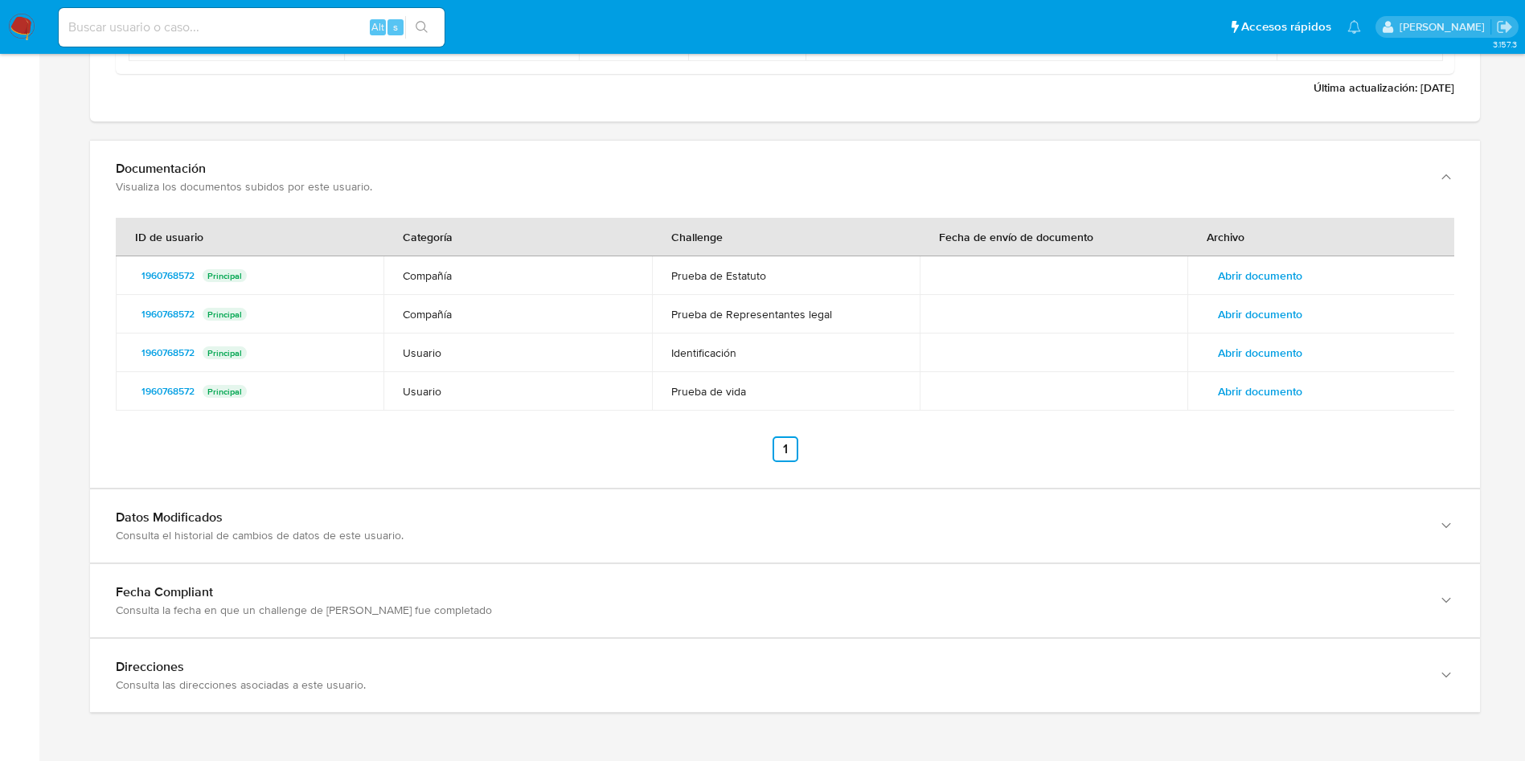
click at [1278, 393] on span "Abrir documento" at bounding box center [1260, 391] width 84 height 23
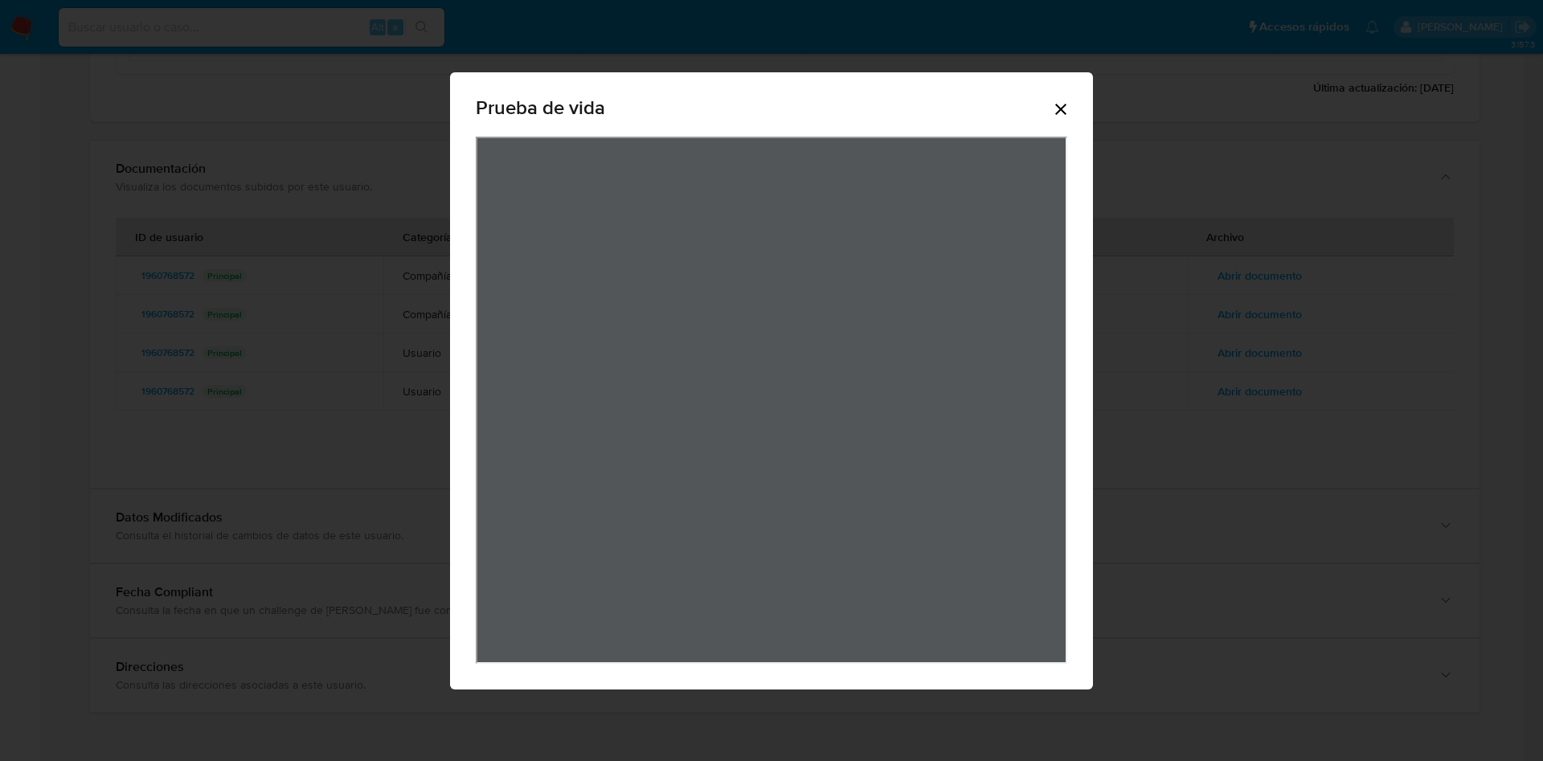
click at [1062, 105] on icon "Cerrar" at bounding box center [1060, 109] width 19 height 19
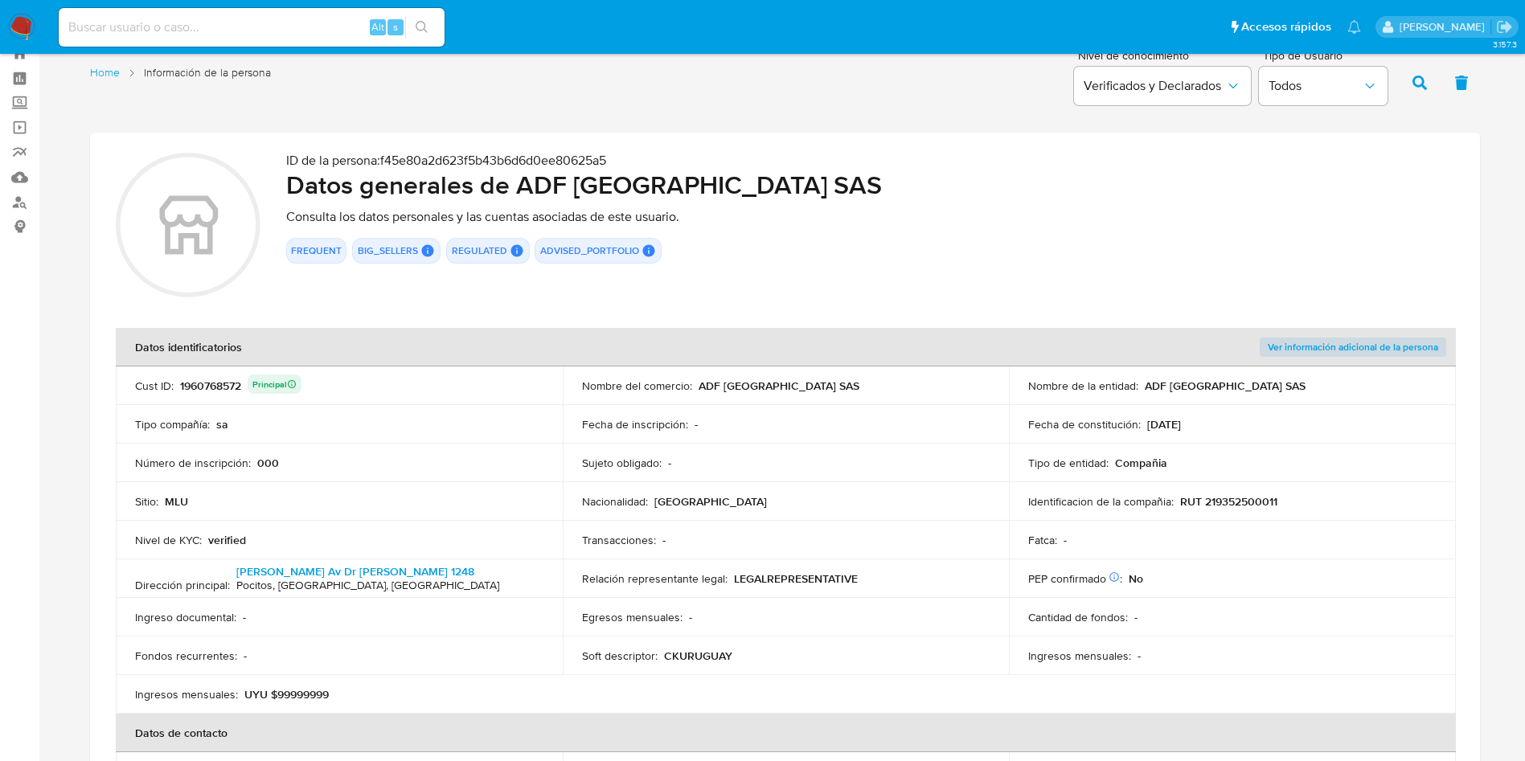
scroll to position [0, 0]
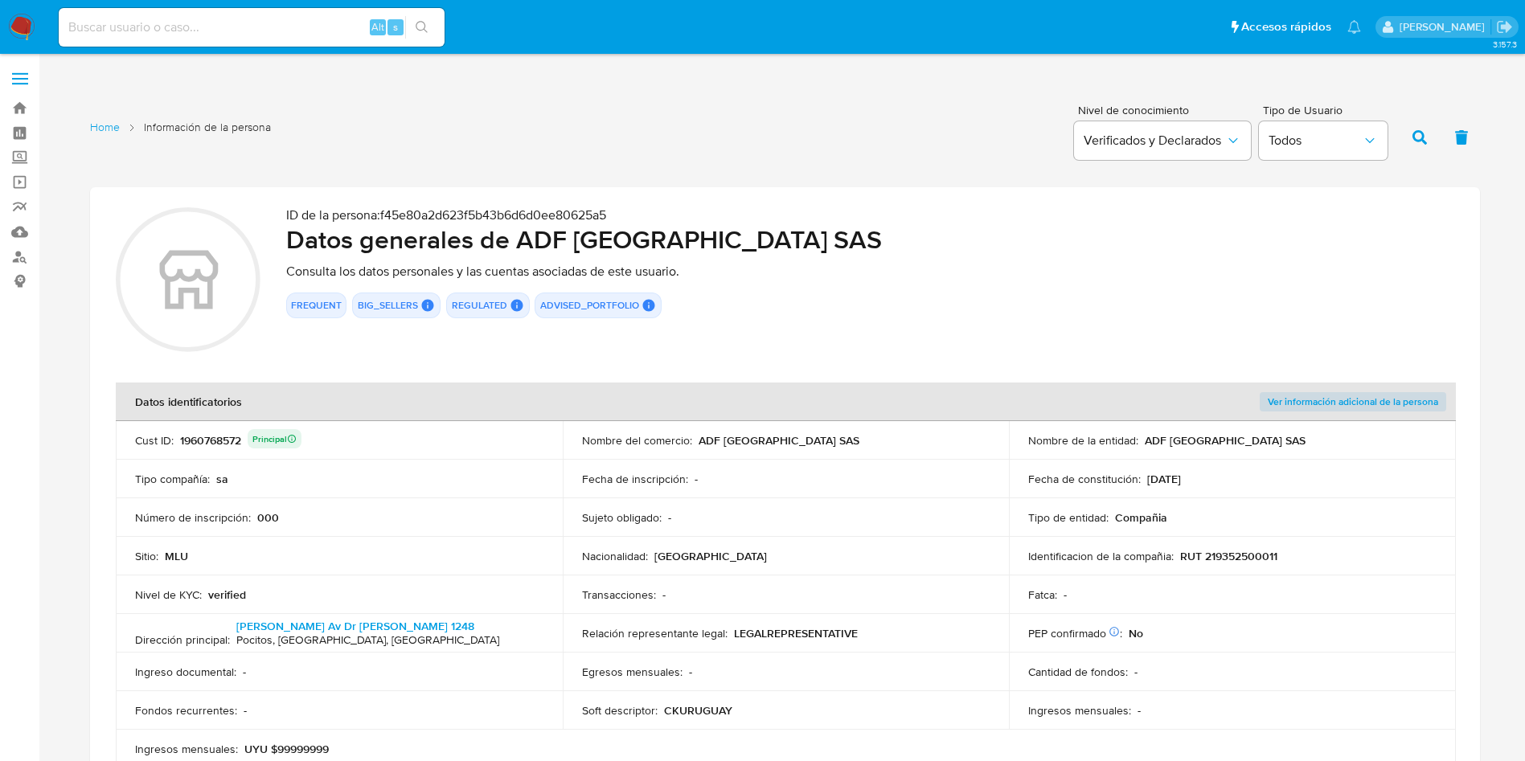
click at [207, 446] on div "1960768572 Principal" at bounding box center [240, 440] width 121 height 23
click at [203, 430] on div "1960768572 Principal" at bounding box center [240, 440] width 121 height 23
click at [207, 439] on div "1960768572 Principal" at bounding box center [240, 440] width 121 height 23
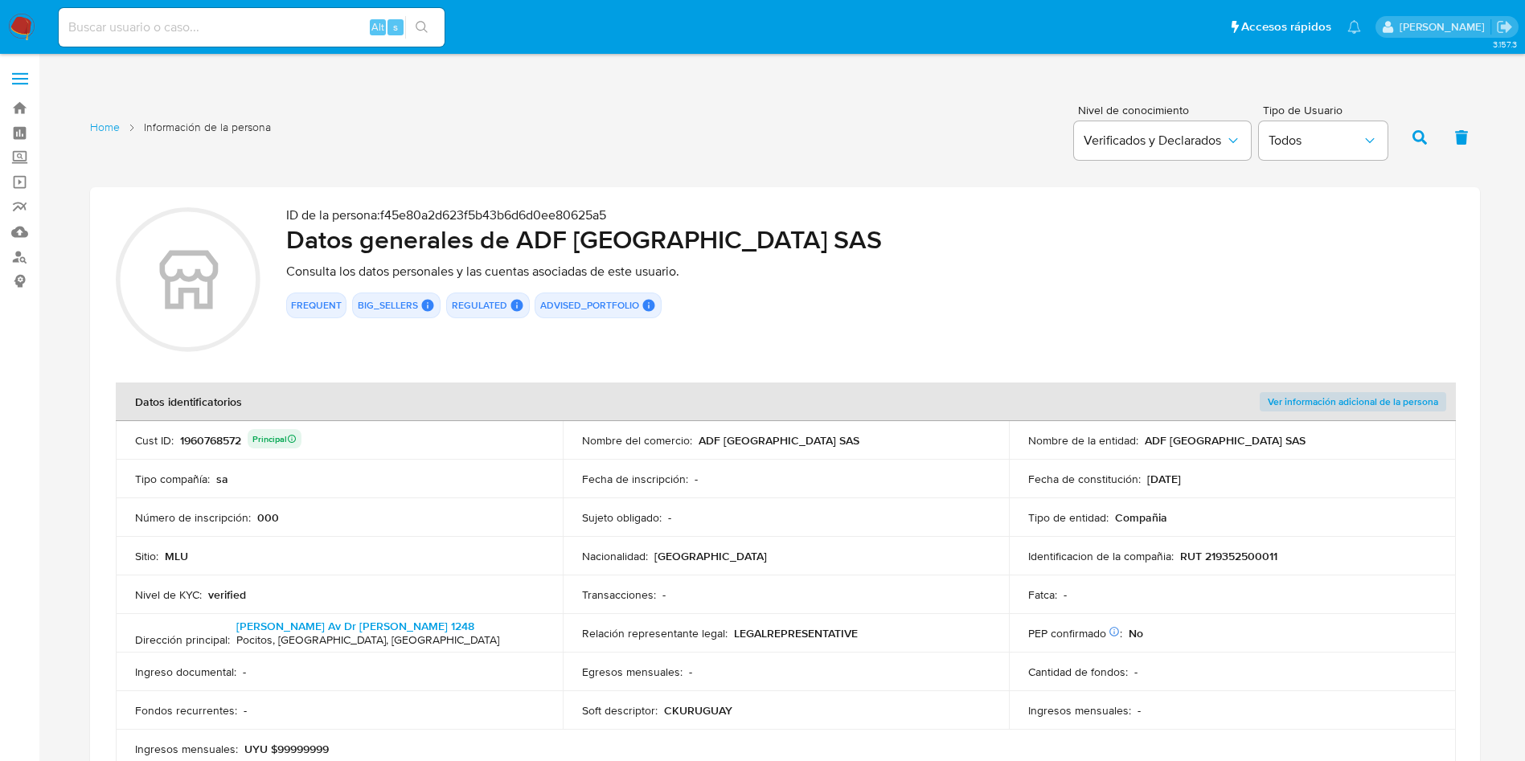
click at [1100, 304] on div "FREQUENT BIG_SELLERS BIG SELLERS BIG SELLERS User Id 1960768572 Principal Advis…" at bounding box center [870, 306] width 1168 height 26
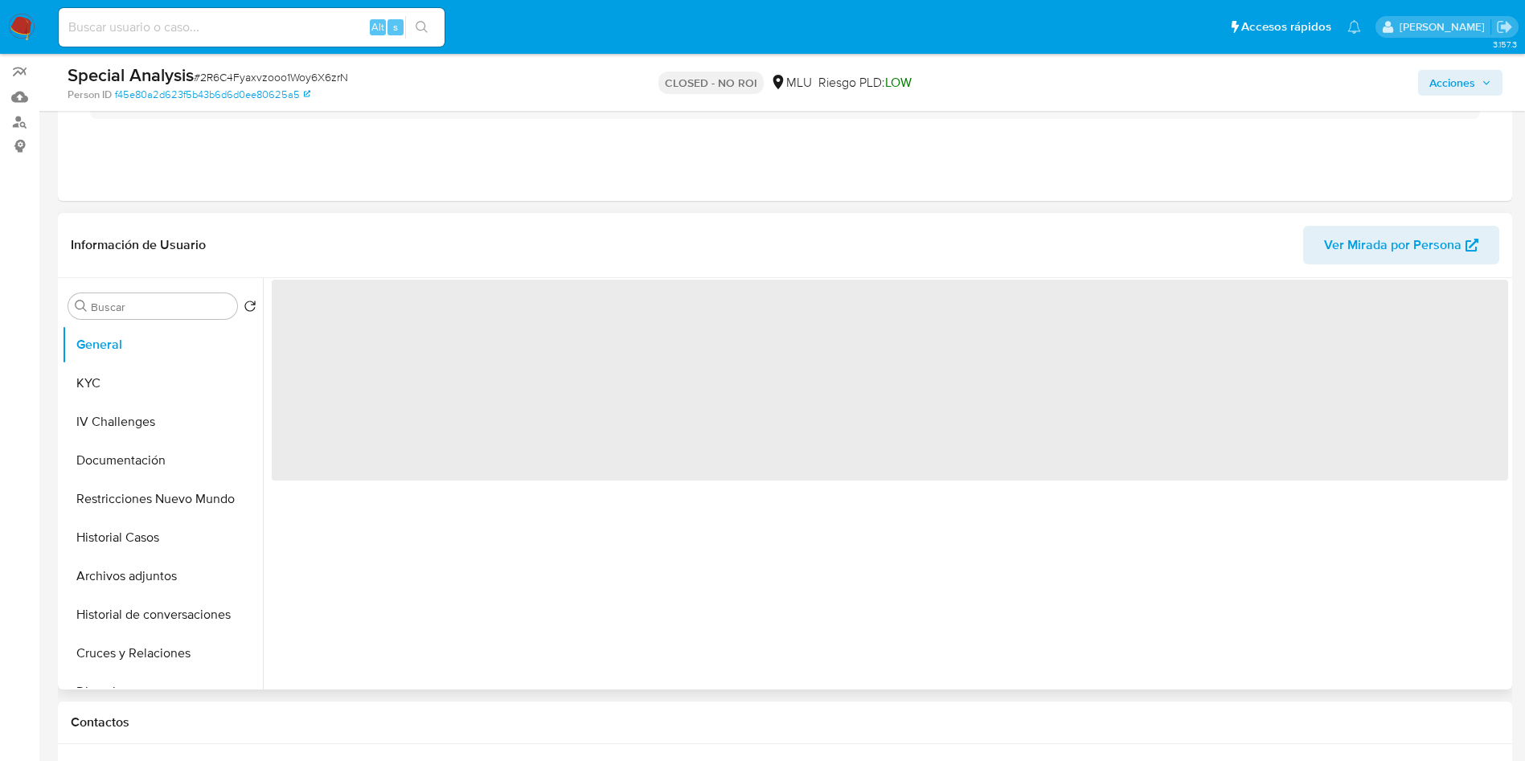
scroll to position [362, 0]
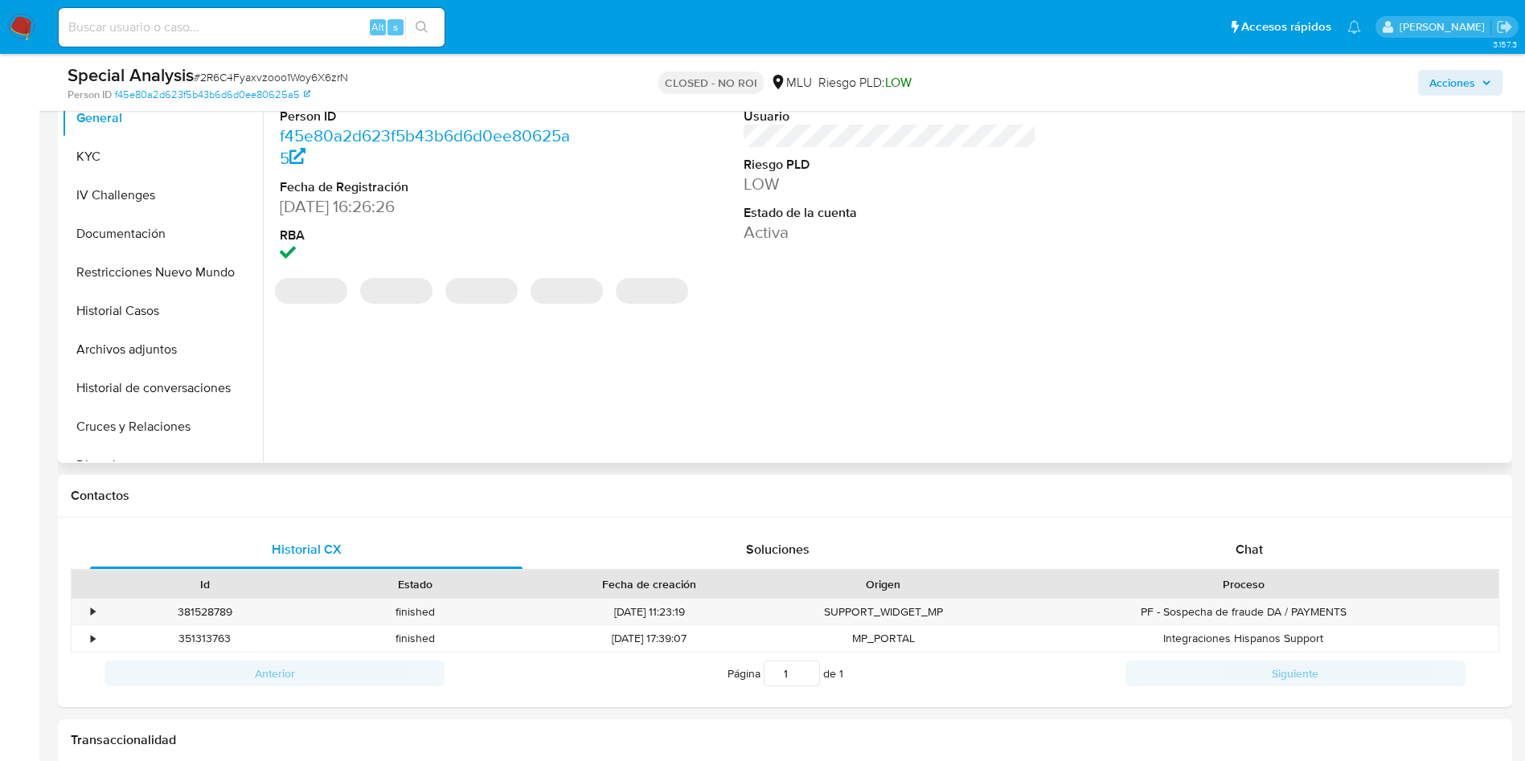
select select "10"
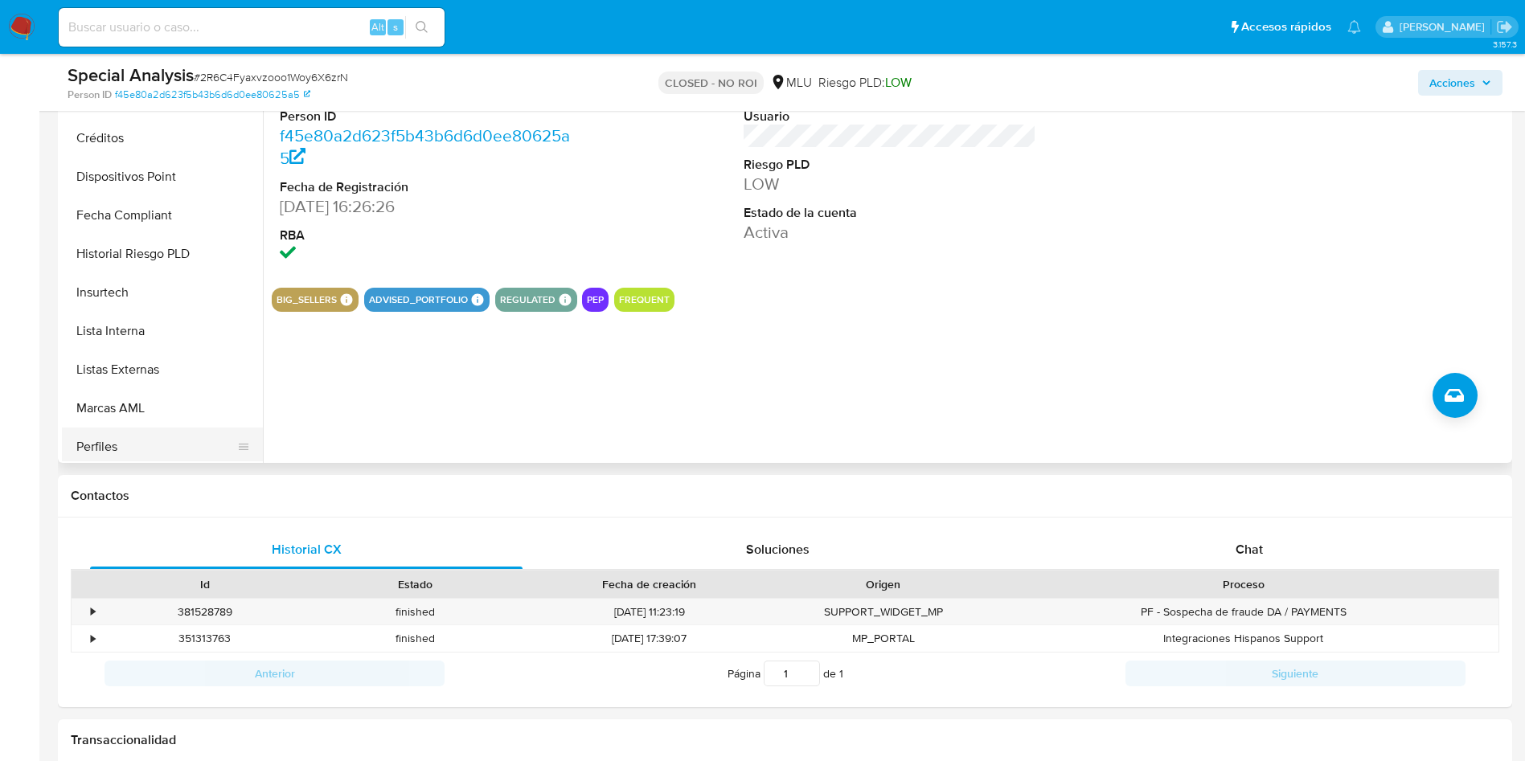
scroll to position [603, 0]
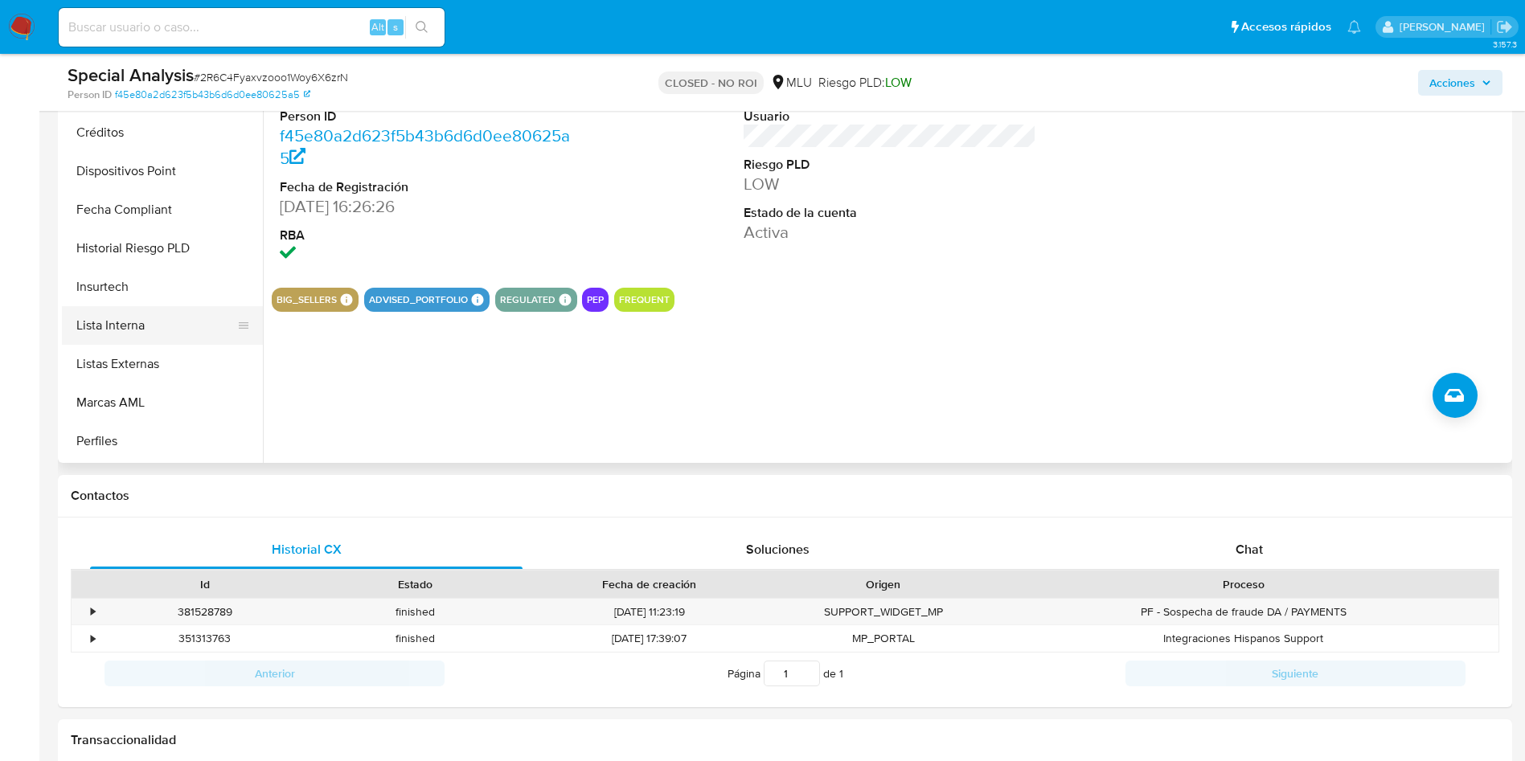
click at [137, 314] on button "Lista Interna" at bounding box center [156, 325] width 188 height 39
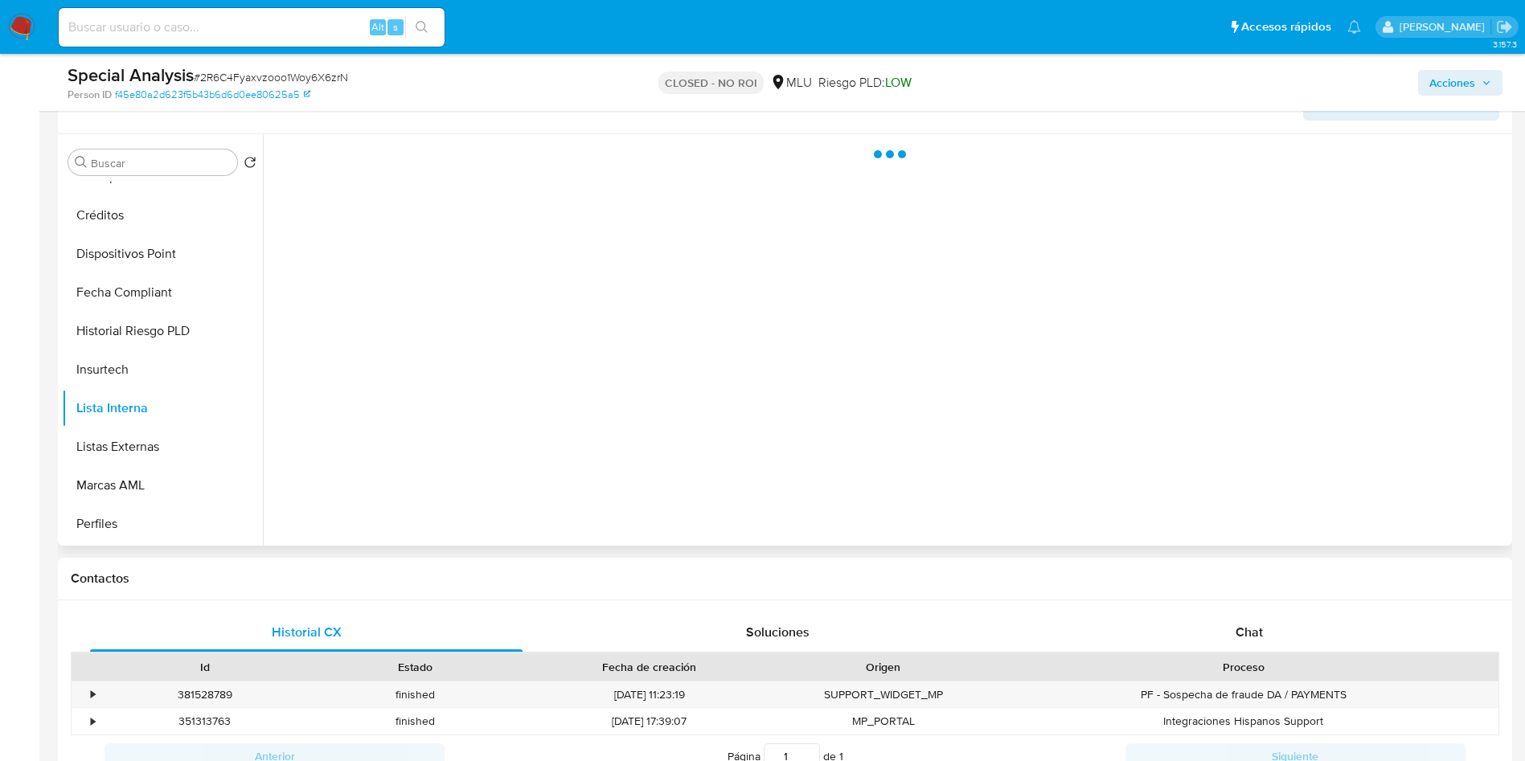
scroll to position [241, 0]
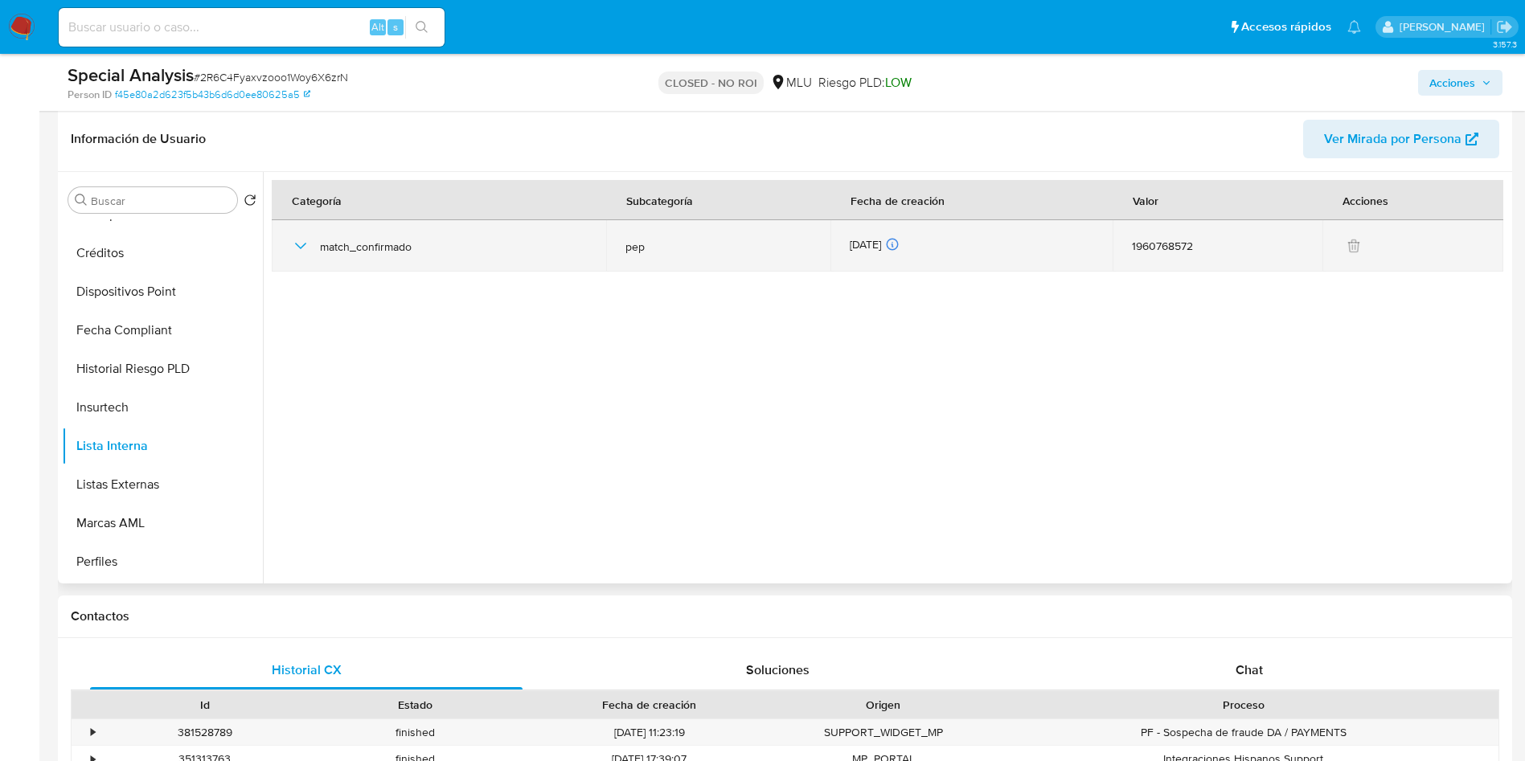
click at [297, 237] on icon "button" at bounding box center [300, 245] width 19 height 19
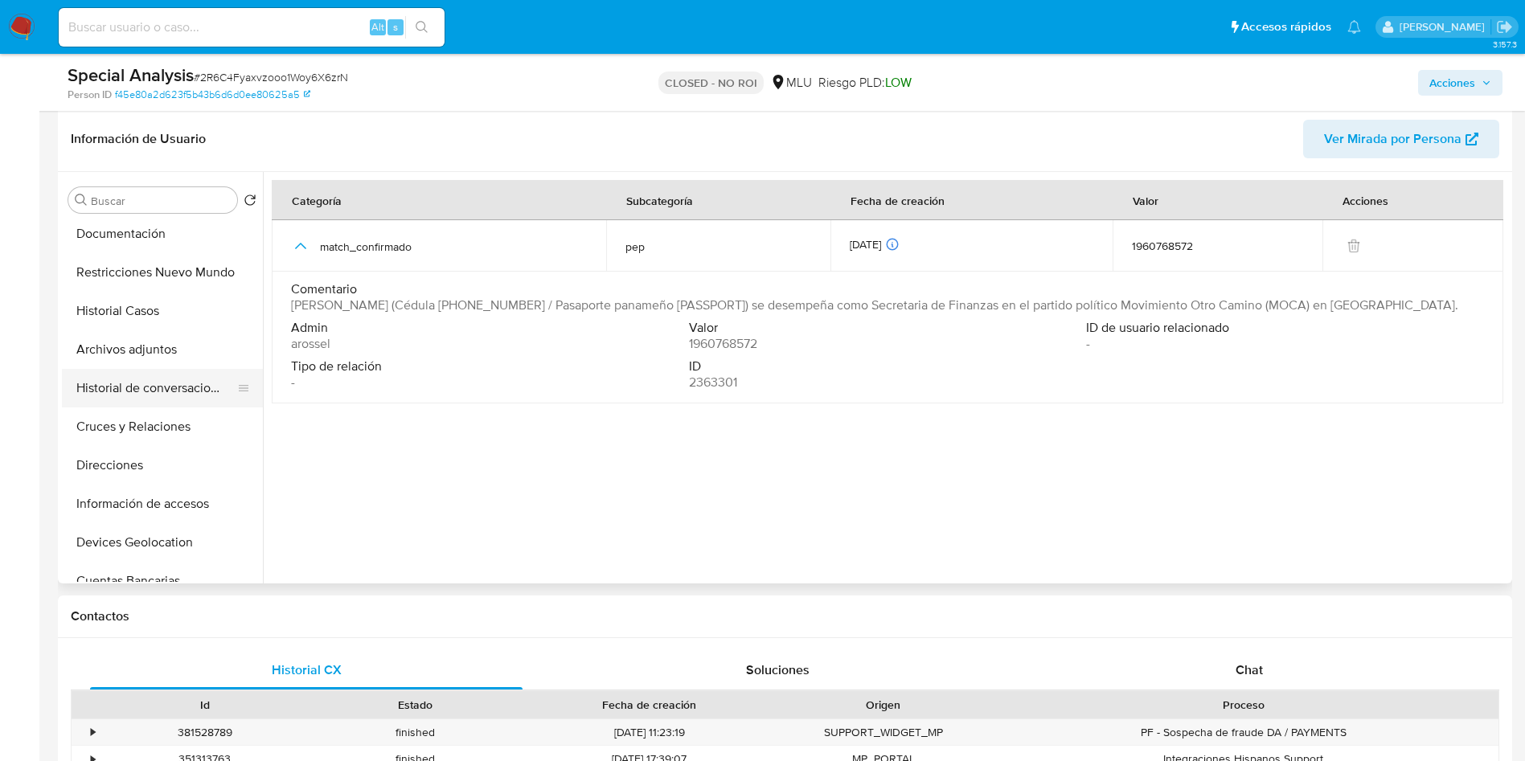
scroll to position [0, 0]
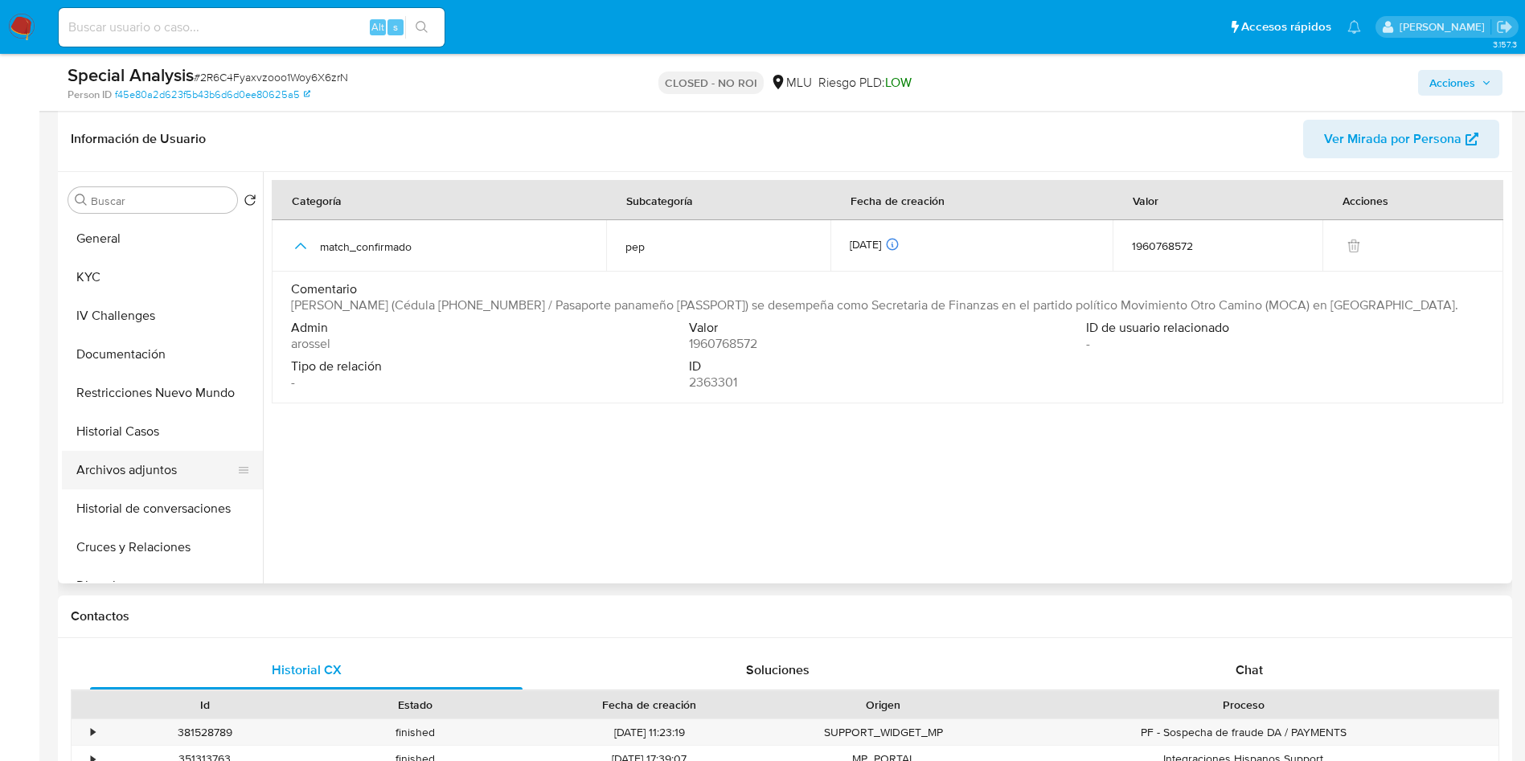
click at [121, 459] on button "Archivos adjuntos" at bounding box center [156, 470] width 188 height 39
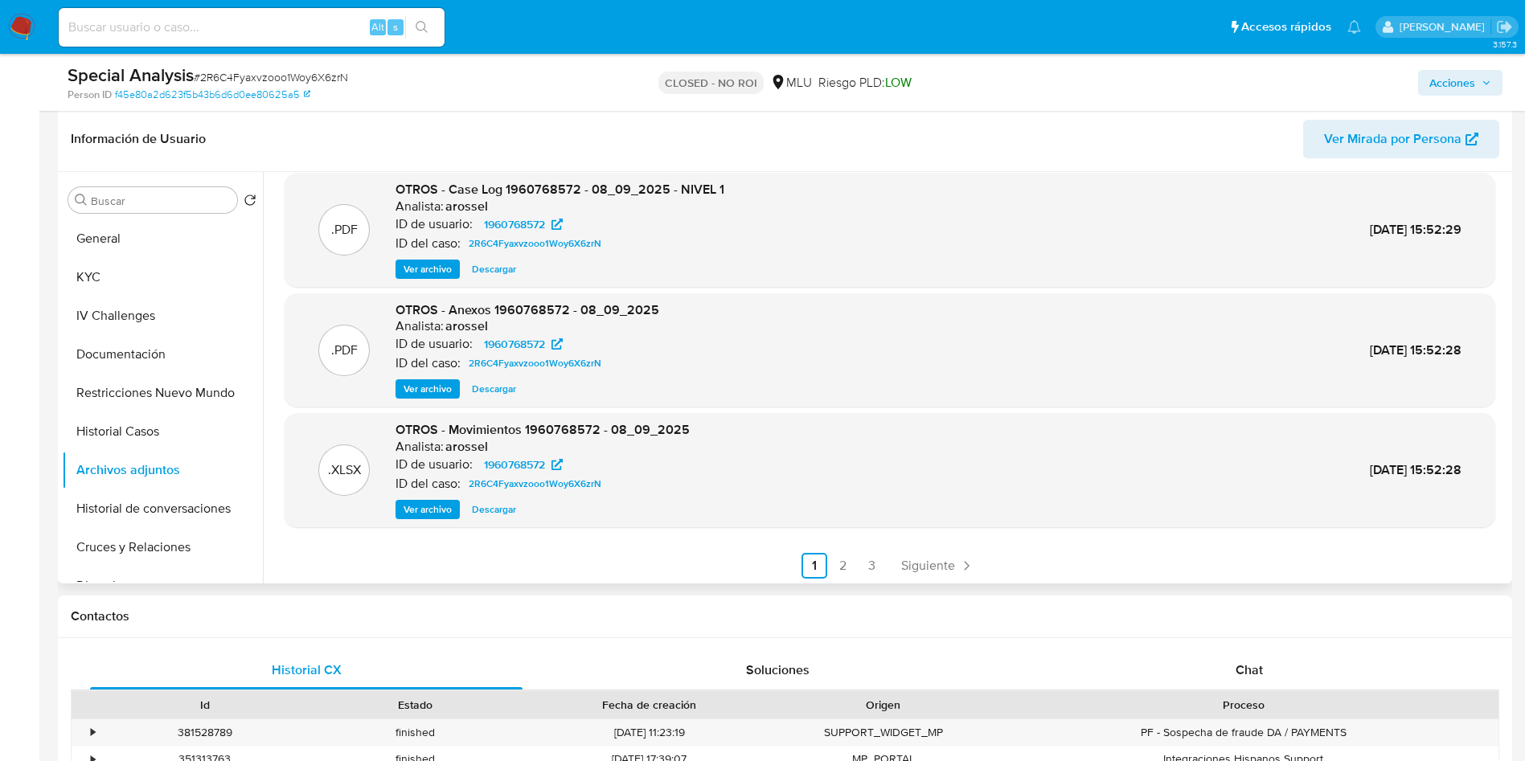
scroll to position [135, 0]
click at [837, 570] on link "2" at bounding box center [843, 563] width 26 height 26
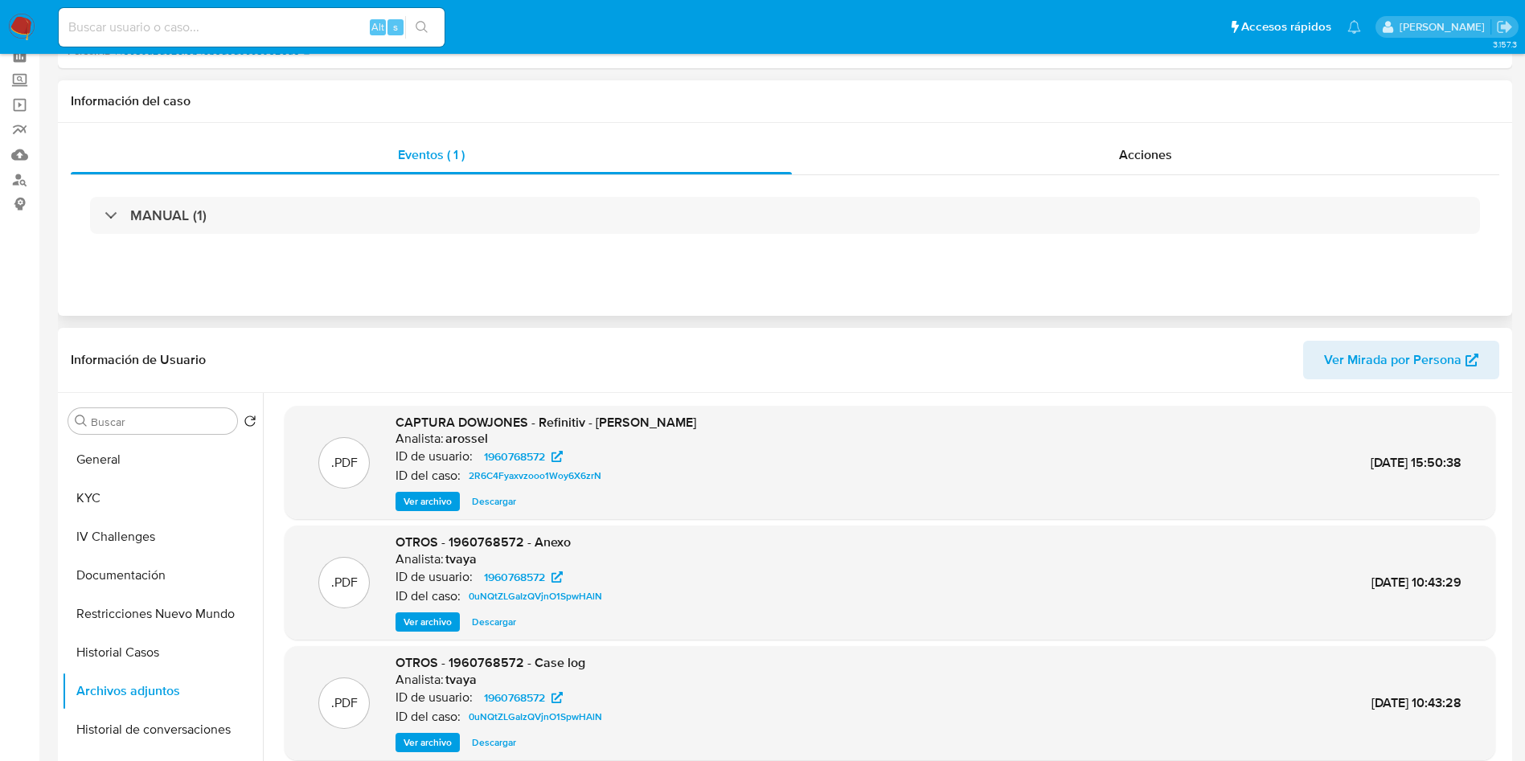
scroll to position [0, 0]
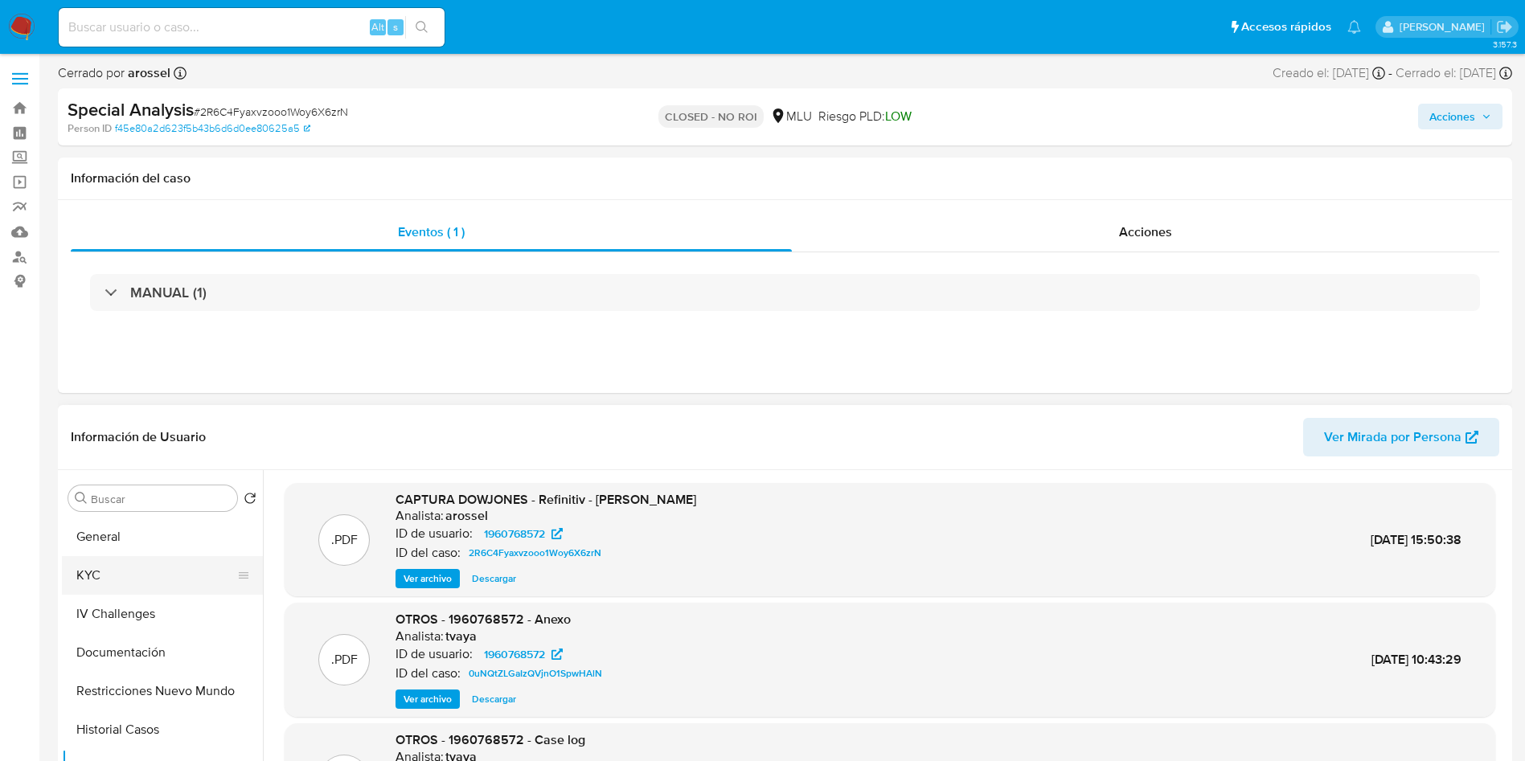
click at [129, 563] on button "KYC" at bounding box center [156, 575] width 188 height 39
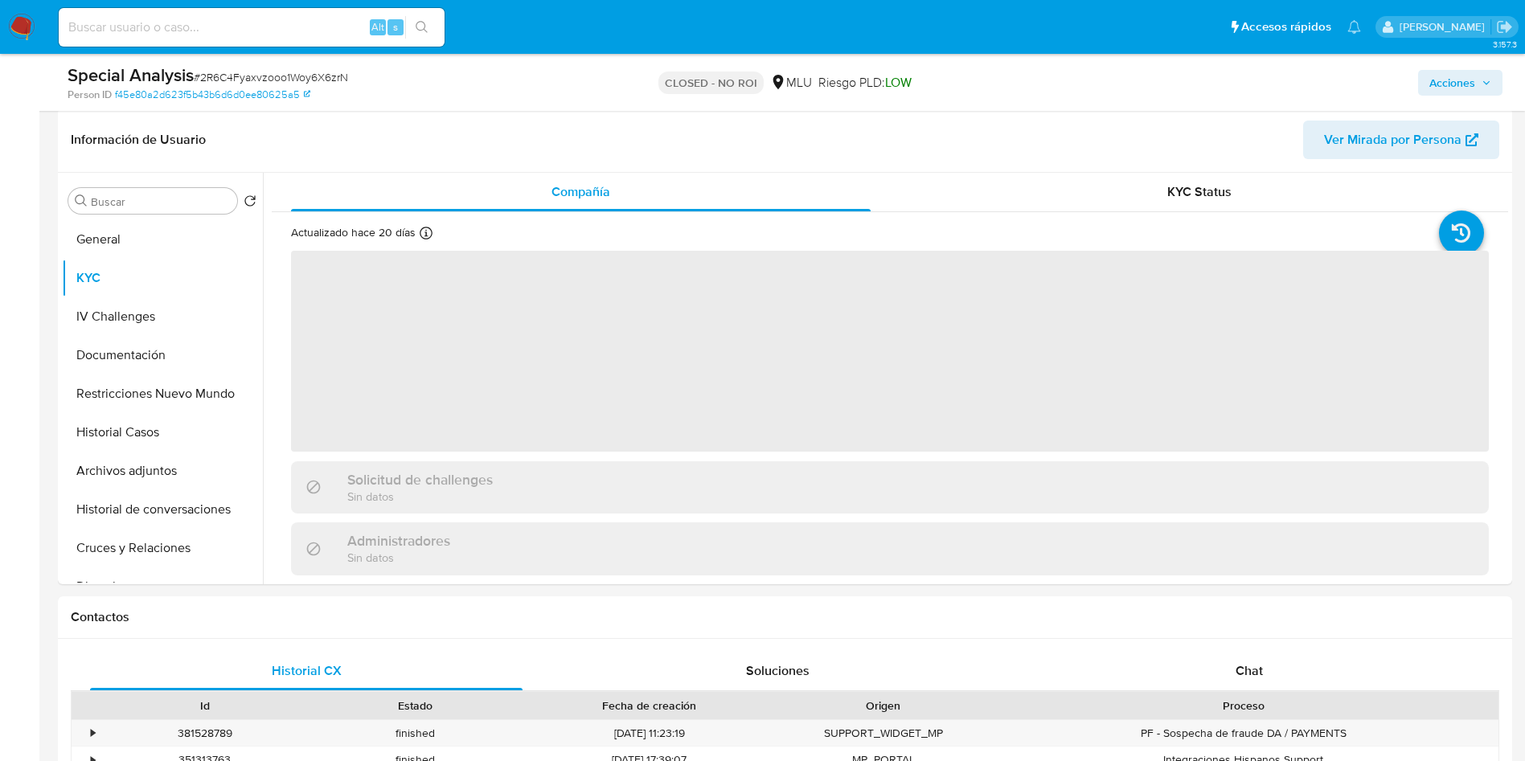
scroll to position [241, 0]
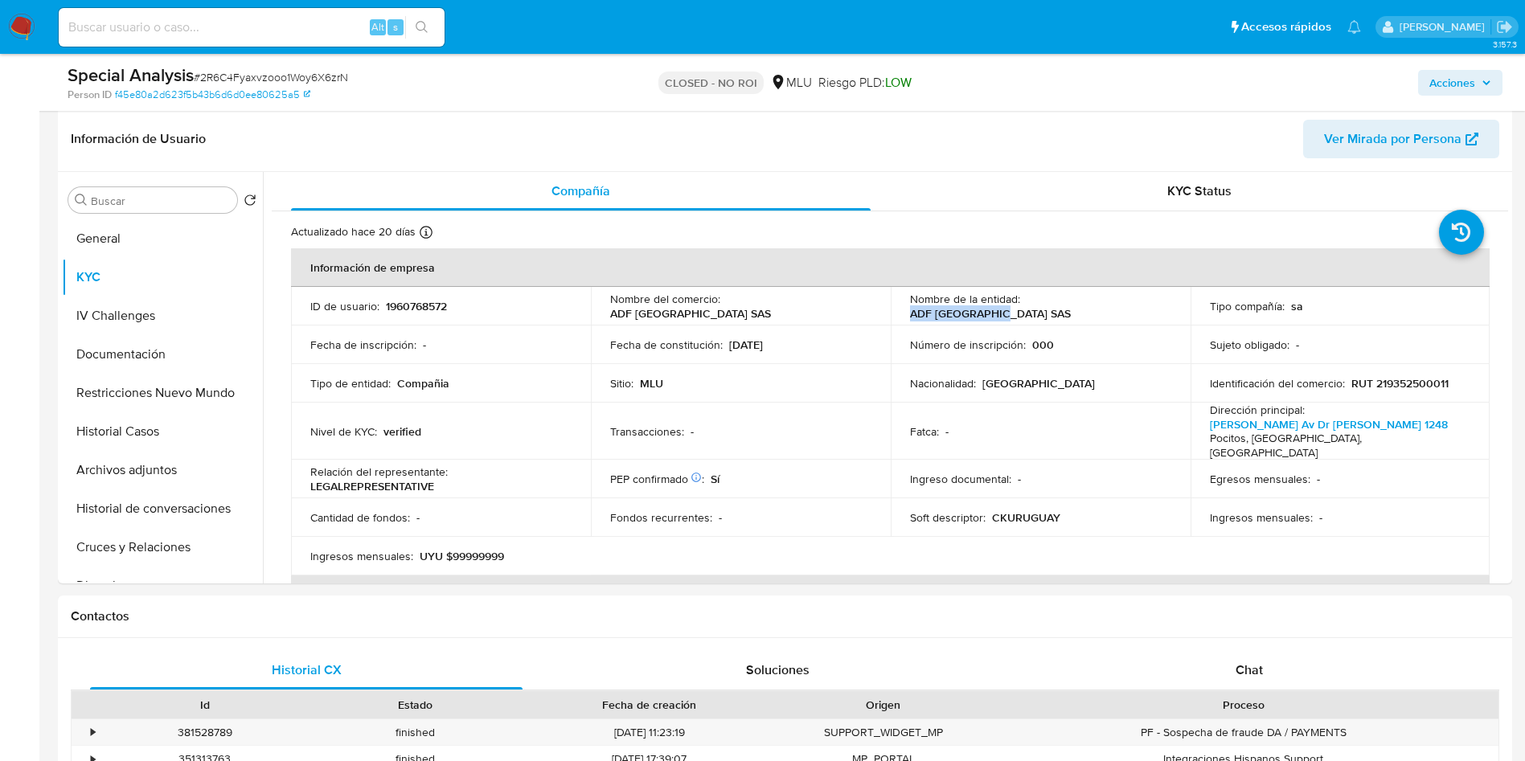
drag, startPoint x: 1023, startPoint y: 309, endPoint x: 1134, endPoint y: 309, distance: 110.9
click at [1134, 309] on div "Nombre de la entidad : ADF URUGUAY SAS" at bounding box center [1040, 306] width 261 height 29
copy p "ADF URUGUAY SAS"
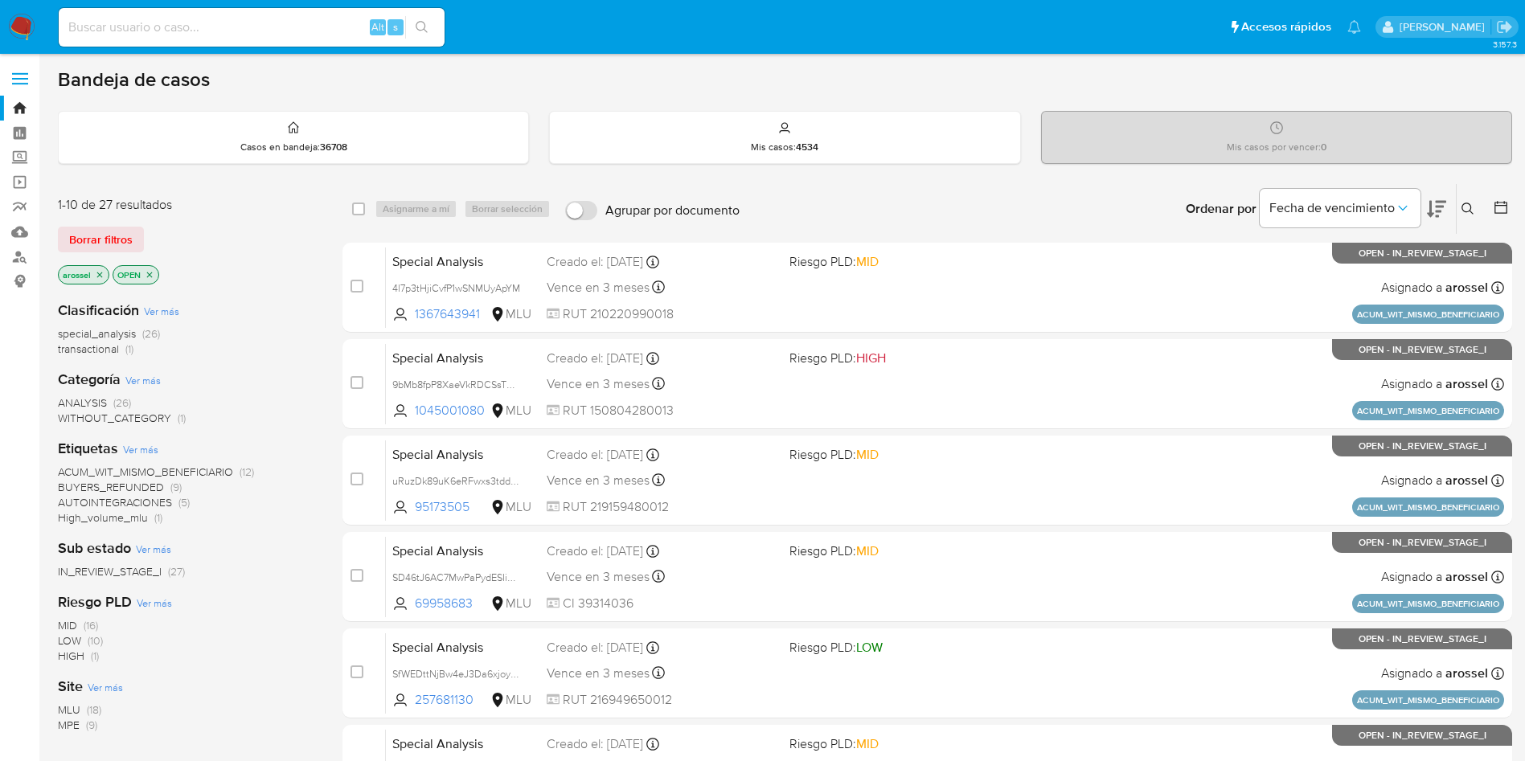
click at [224, 29] on input at bounding box center [252, 27] width 386 height 21
paste input "T0wwtQv511Gf2pQNkCOkUqbu"
type input "T0wwtQv511Gf2pQNkCOkUqbu"
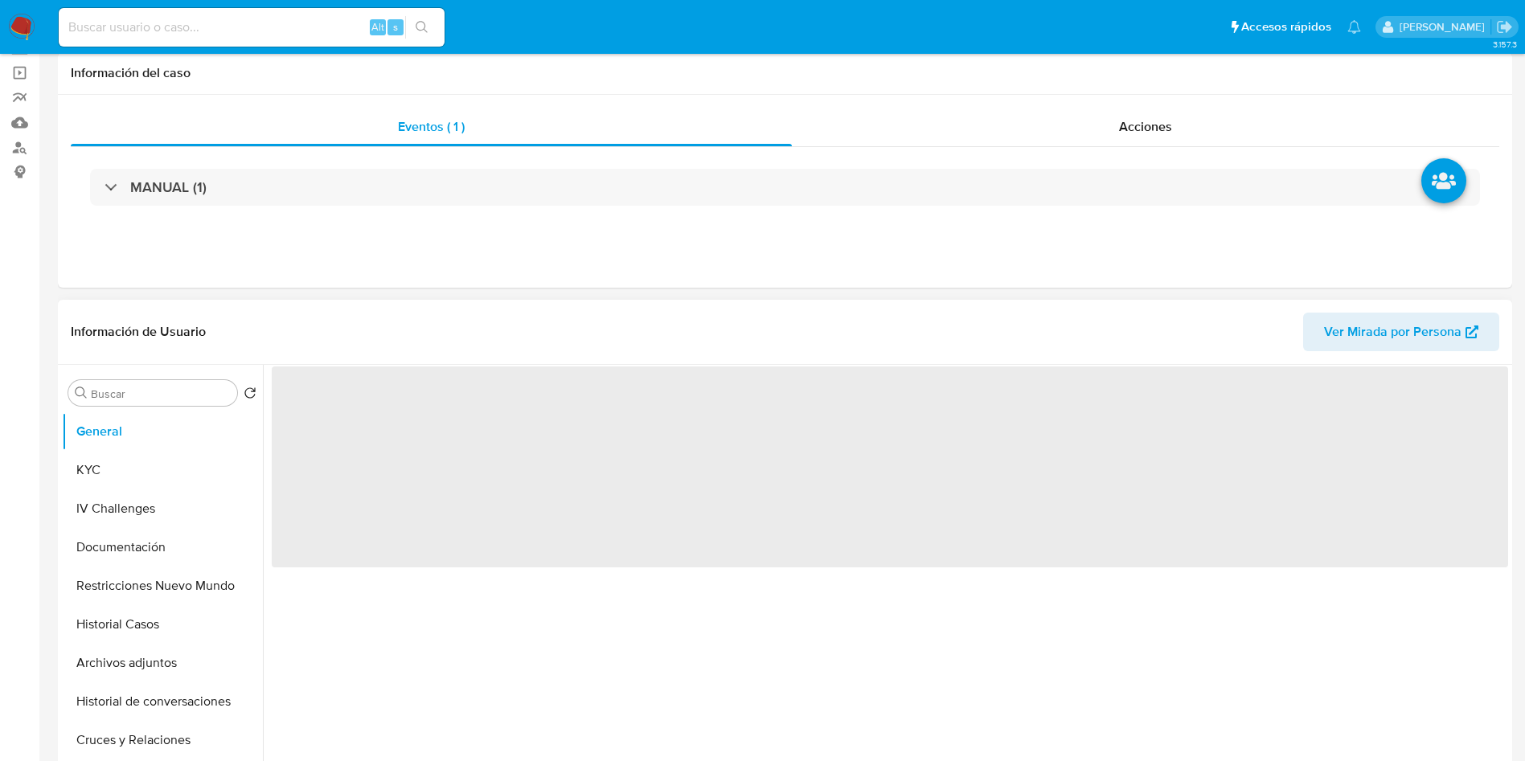
select select "10"
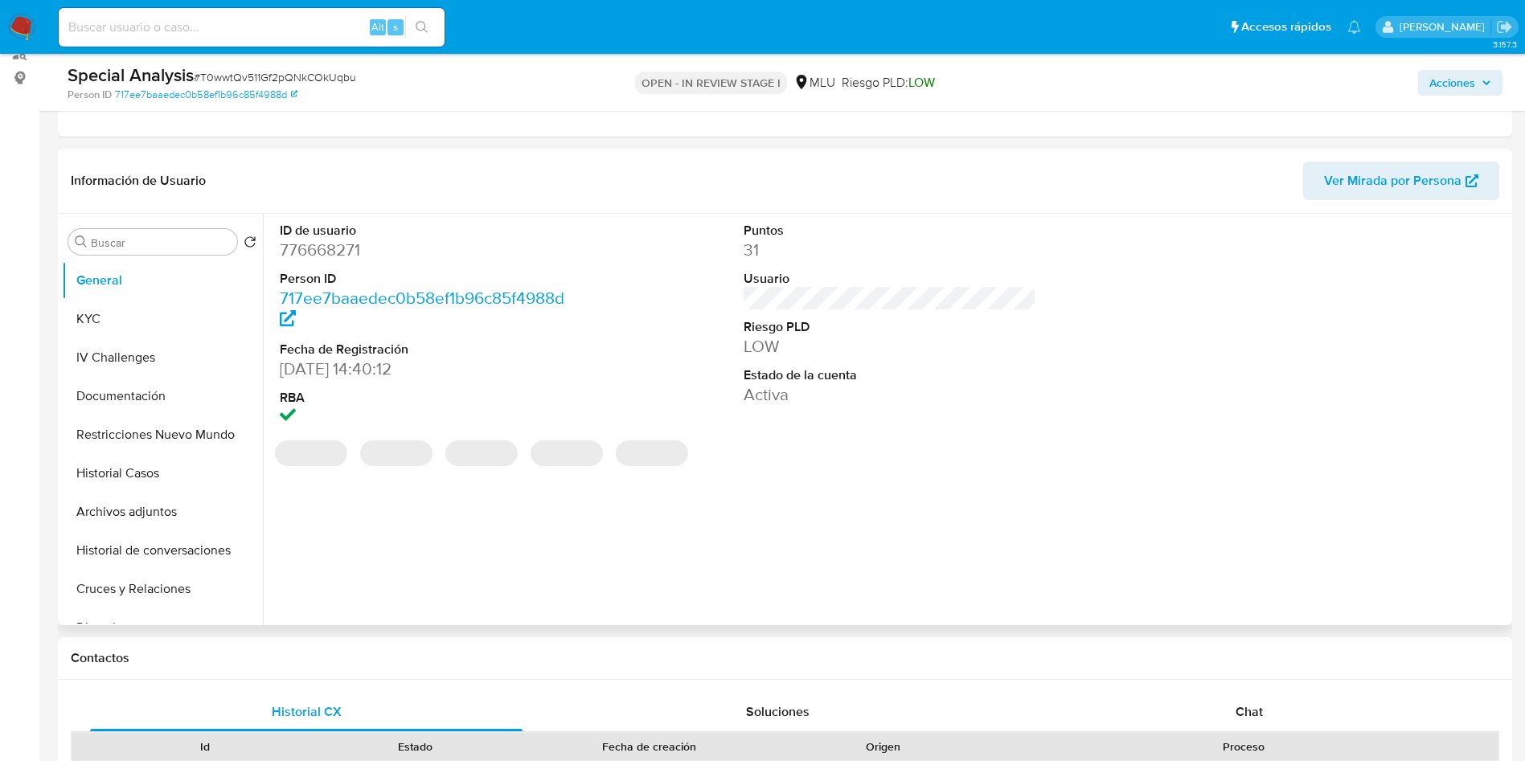
scroll to position [241, 0]
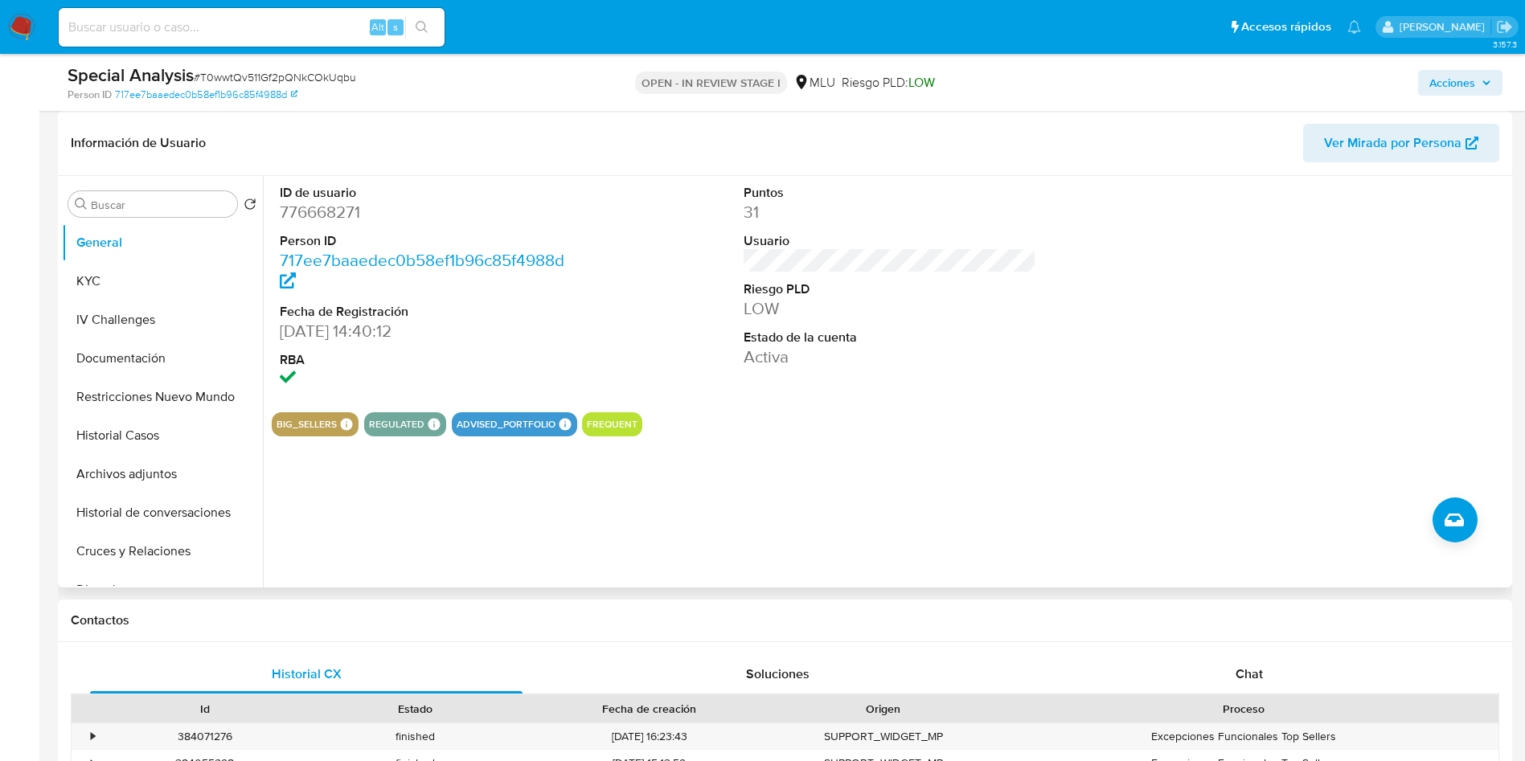
click at [1423, 140] on span "Ver Mirada por Persona" at bounding box center [1392, 143] width 137 height 39
drag, startPoint x: 1370, startPoint y: 311, endPoint x: 1340, endPoint y: 337, distance: 39.9
click at [1368, 312] on div at bounding box center [1353, 287] width 309 height 223
click at [182, 260] on ul "General KYC IV Challenges Documentación Restricciones Nuevo Mundo Historial Cas…" at bounding box center [162, 404] width 201 height 362
click at [174, 292] on button "KYC" at bounding box center [156, 281] width 188 height 39
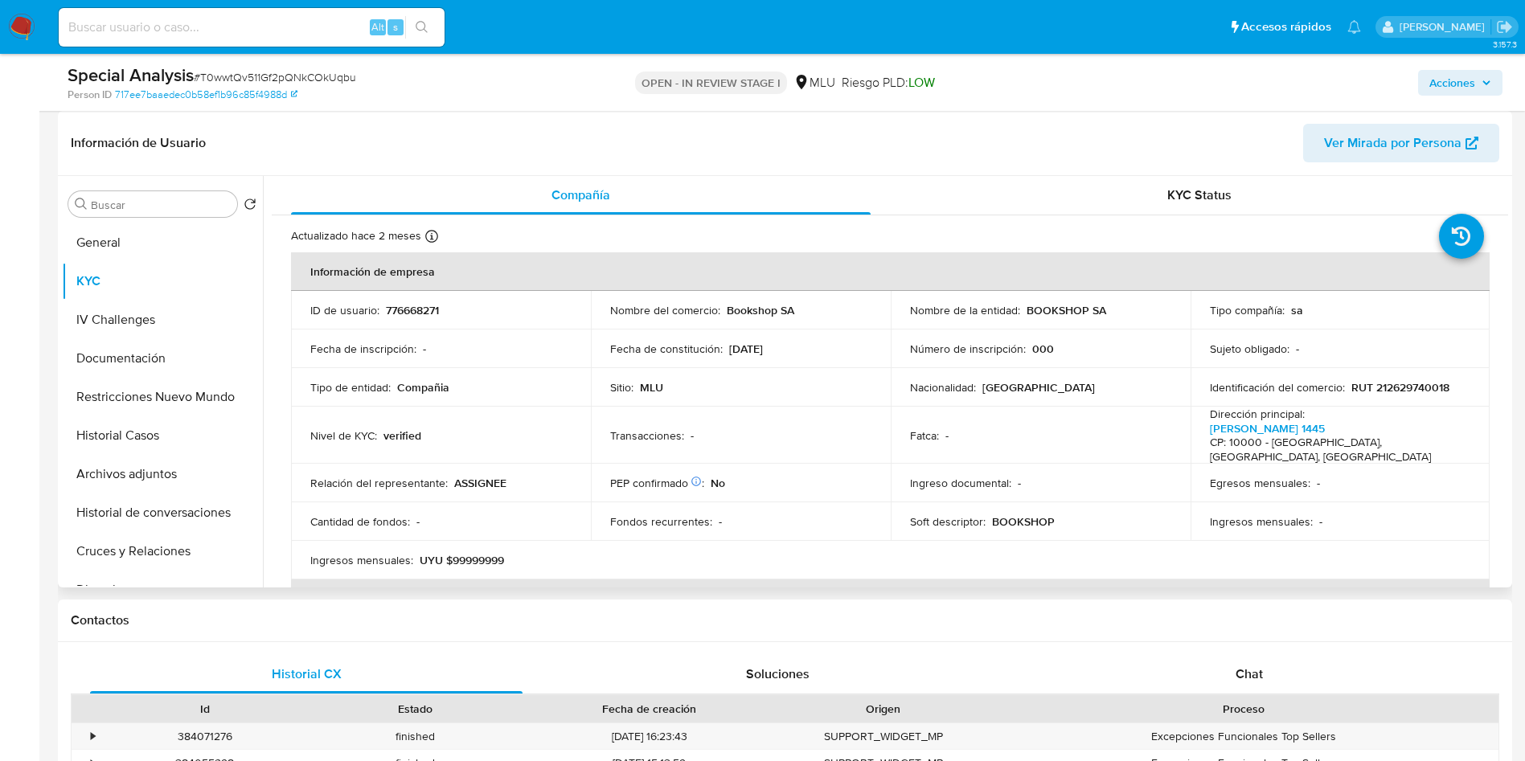
click at [424, 306] on p "776668271" at bounding box center [412, 310] width 53 height 14
click at [428, 305] on p "776668271" at bounding box center [412, 310] width 53 height 14
drag, startPoint x: 428, startPoint y: 305, endPoint x: 148, endPoint y: 430, distance: 306.2
click at [153, 427] on button "Historial Casos" at bounding box center [156, 435] width 188 height 39
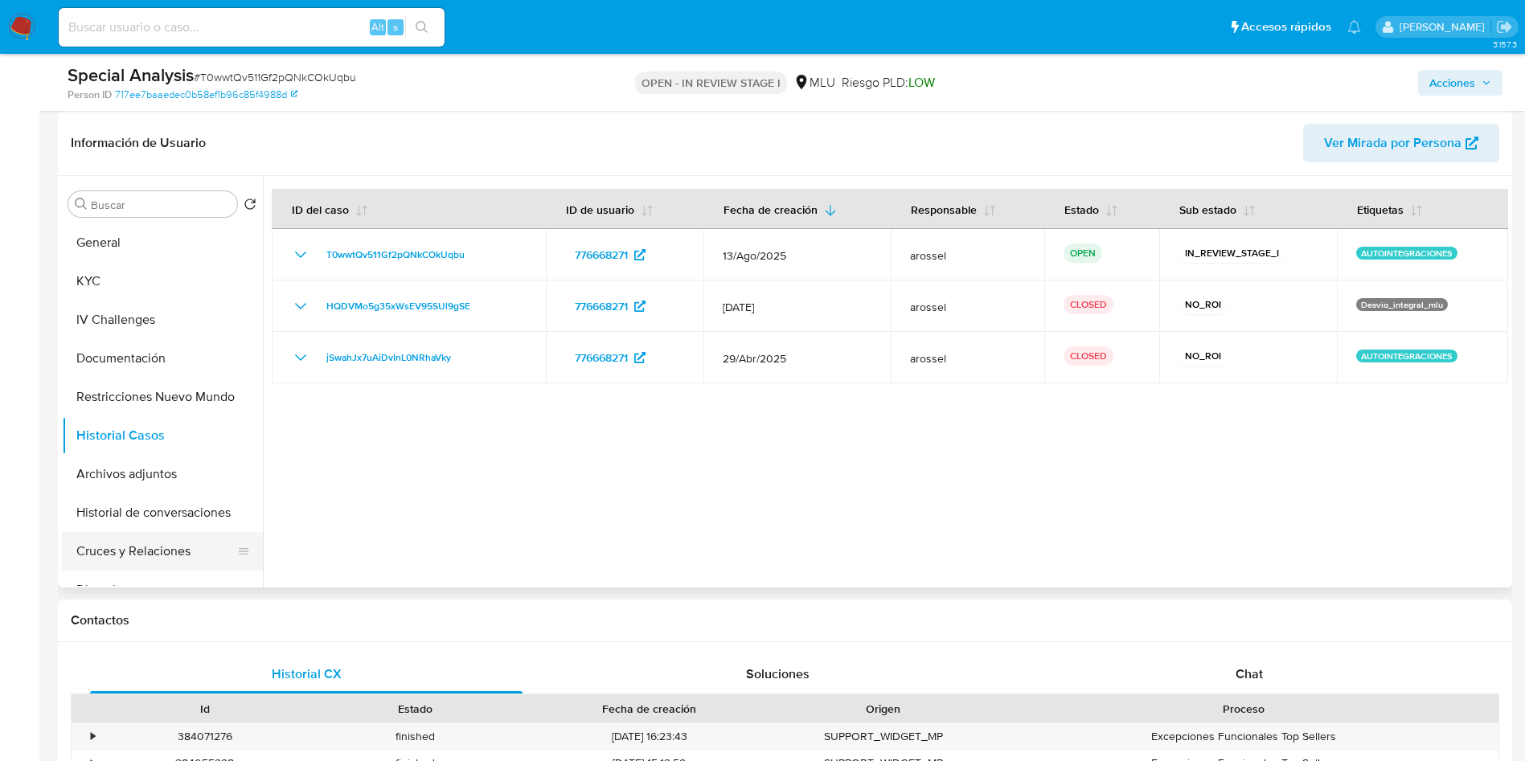
click at [166, 558] on button "Cruces y Relaciones" at bounding box center [156, 551] width 188 height 39
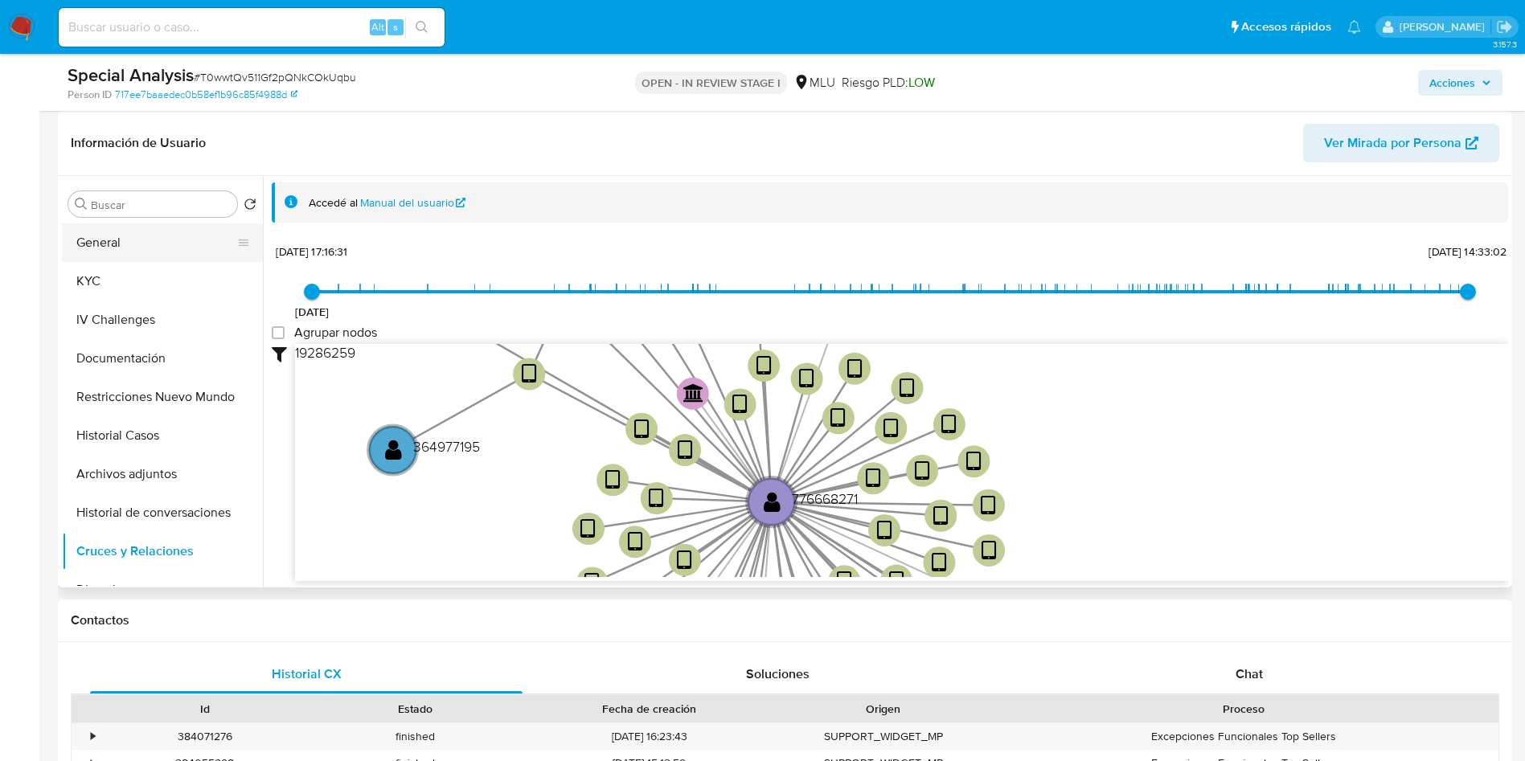
click at [129, 236] on button "General" at bounding box center [156, 242] width 188 height 39
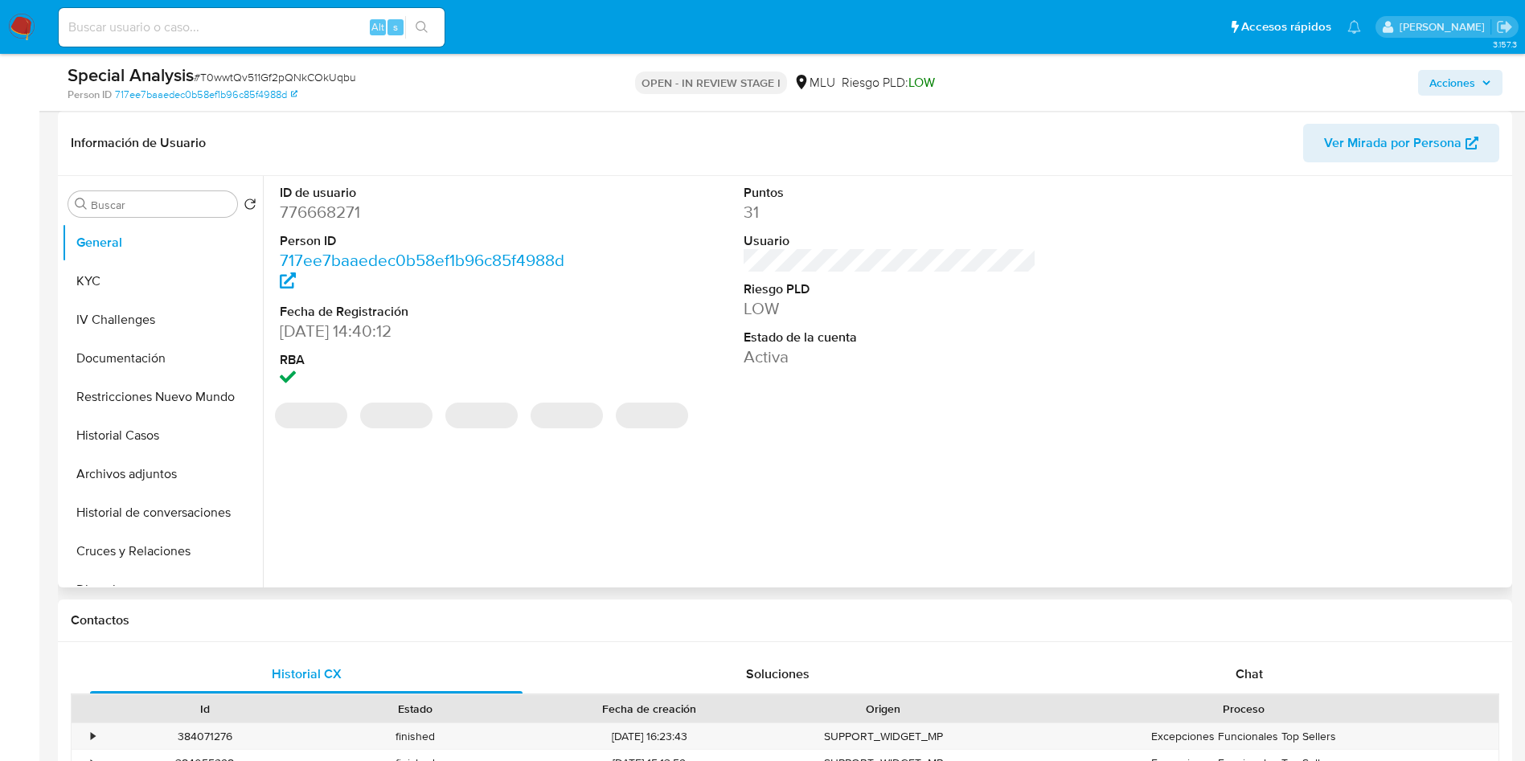
click at [334, 220] on dd "776668271" at bounding box center [426, 212] width 293 height 23
copy dd "776668271"
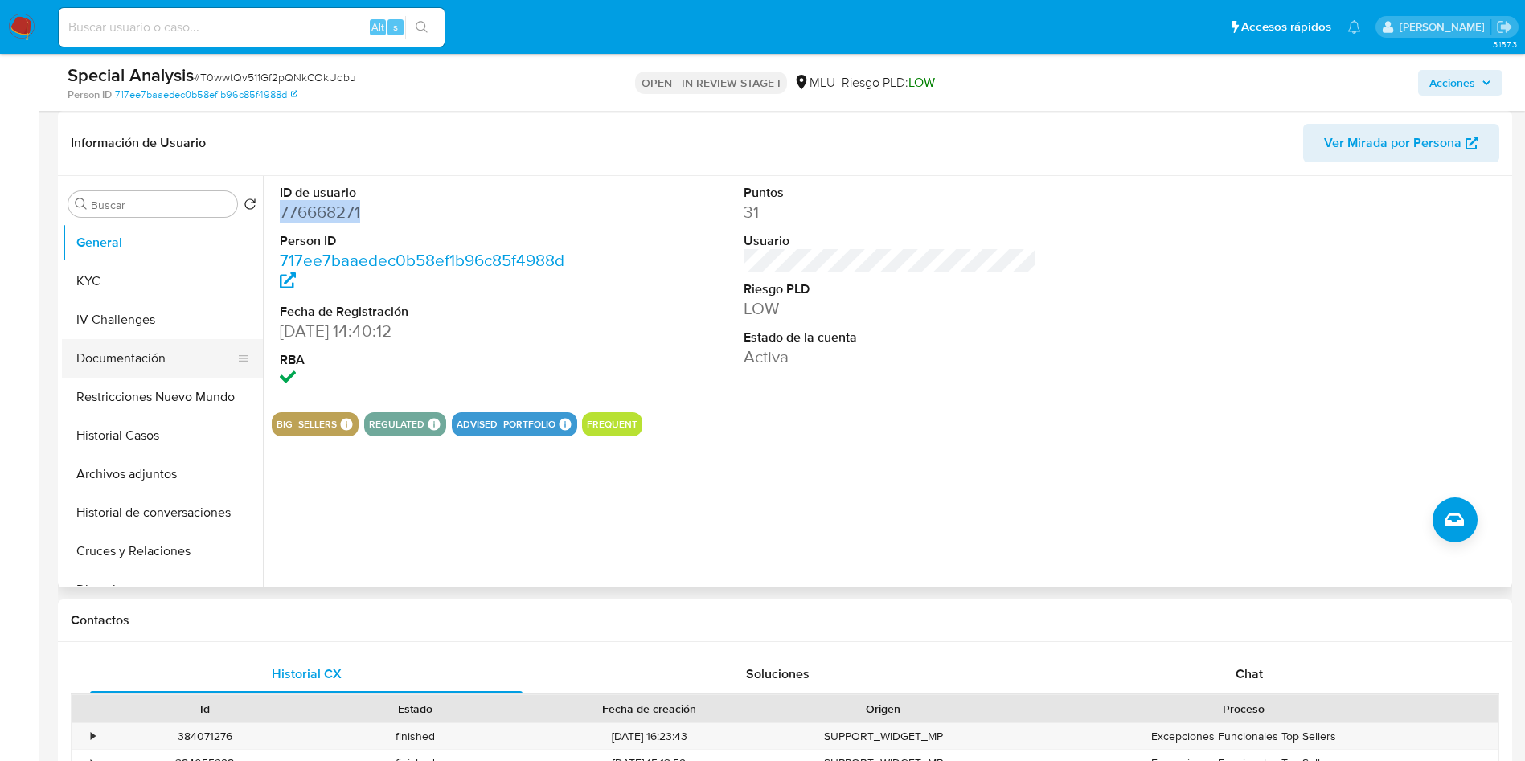
drag, startPoint x: 137, startPoint y: 277, endPoint x: 204, endPoint y: 366, distance: 111.2
click at [136, 277] on button "KYC" at bounding box center [162, 281] width 201 height 39
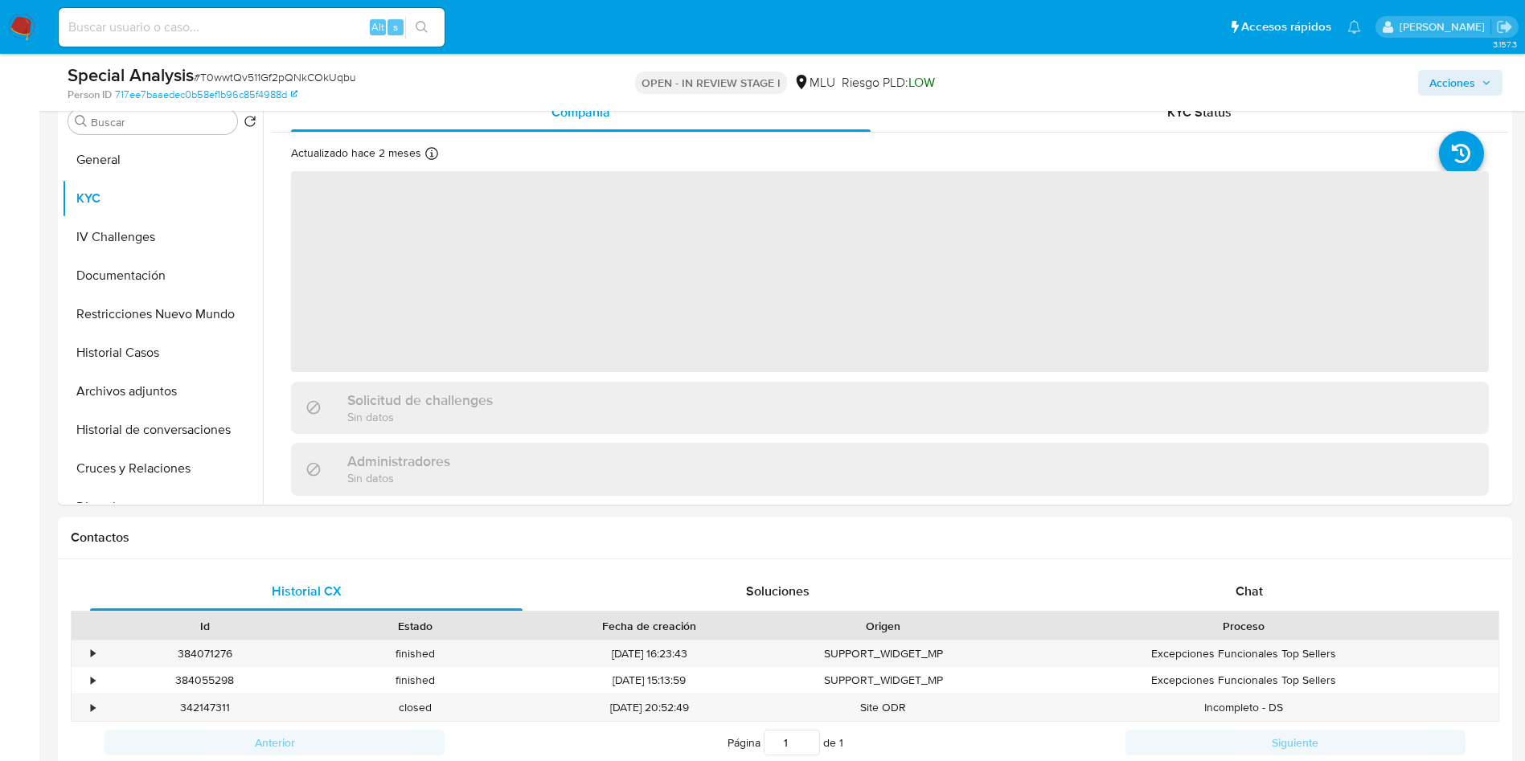
scroll to position [362, 0]
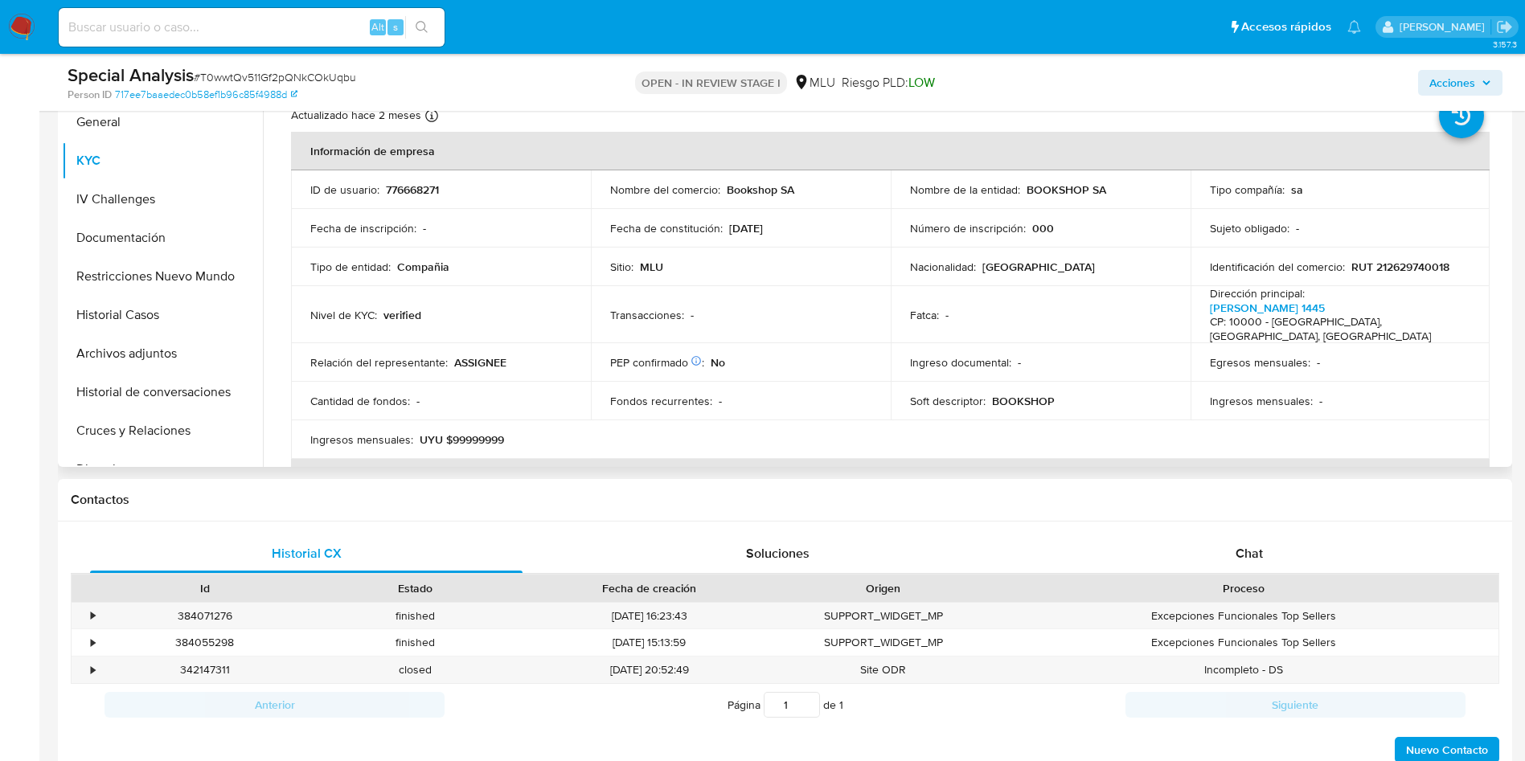
click at [411, 185] on p "776668271" at bounding box center [412, 189] width 53 height 14
click at [411, 184] on p "776668271" at bounding box center [412, 189] width 53 height 14
copy p "776668271"
click at [262, 66] on div "Special Analysis # T0wwtQv511Gf2pQNkCOkUqbu" at bounding box center [304, 75] width 473 height 24
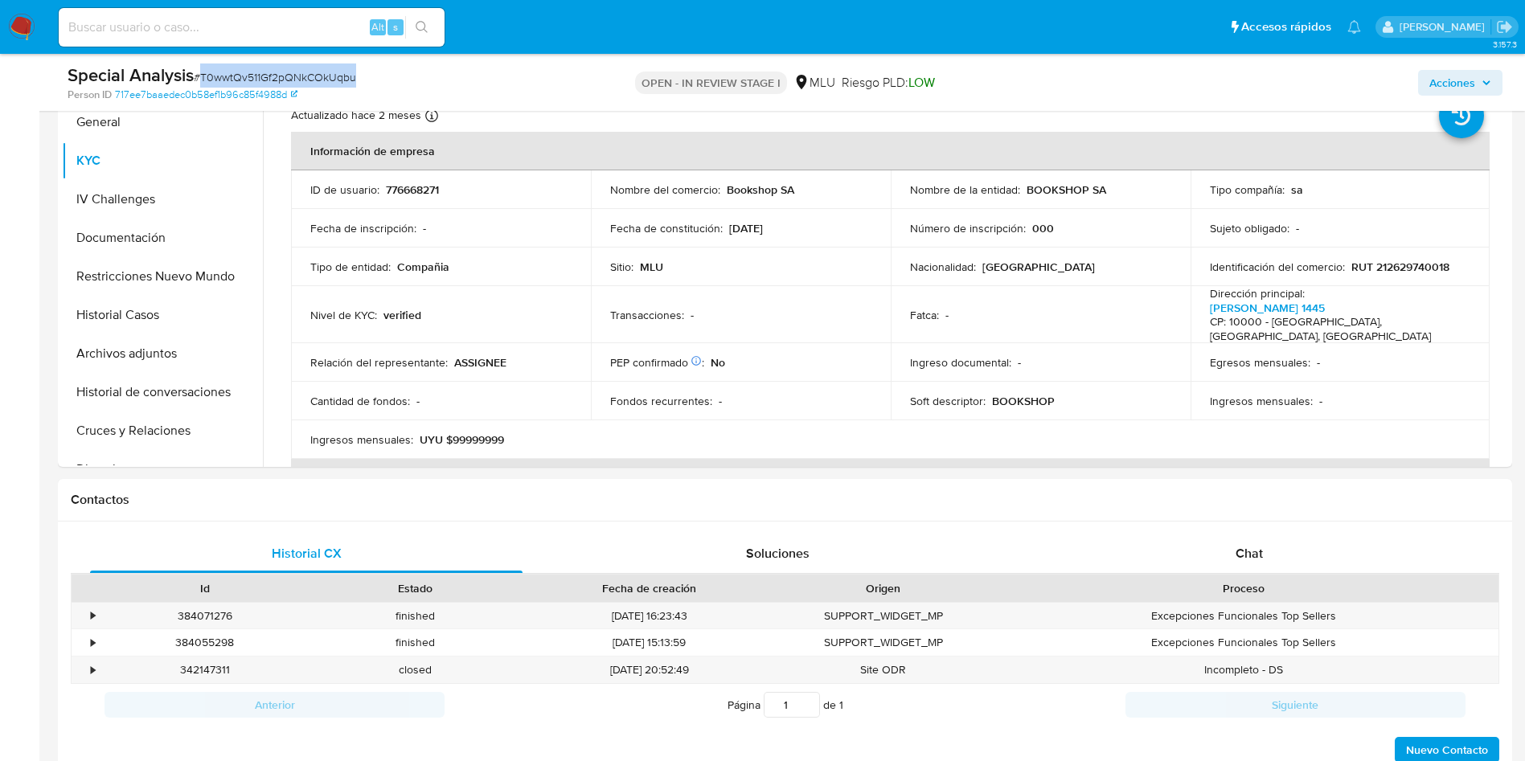
click at [262, 66] on div "Special Analysis # T0wwtQv511Gf2pQNkCOkUqbu" at bounding box center [304, 75] width 473 height 24
copy span "T0wwtQv511Gf2pQNkCOkUqbu"
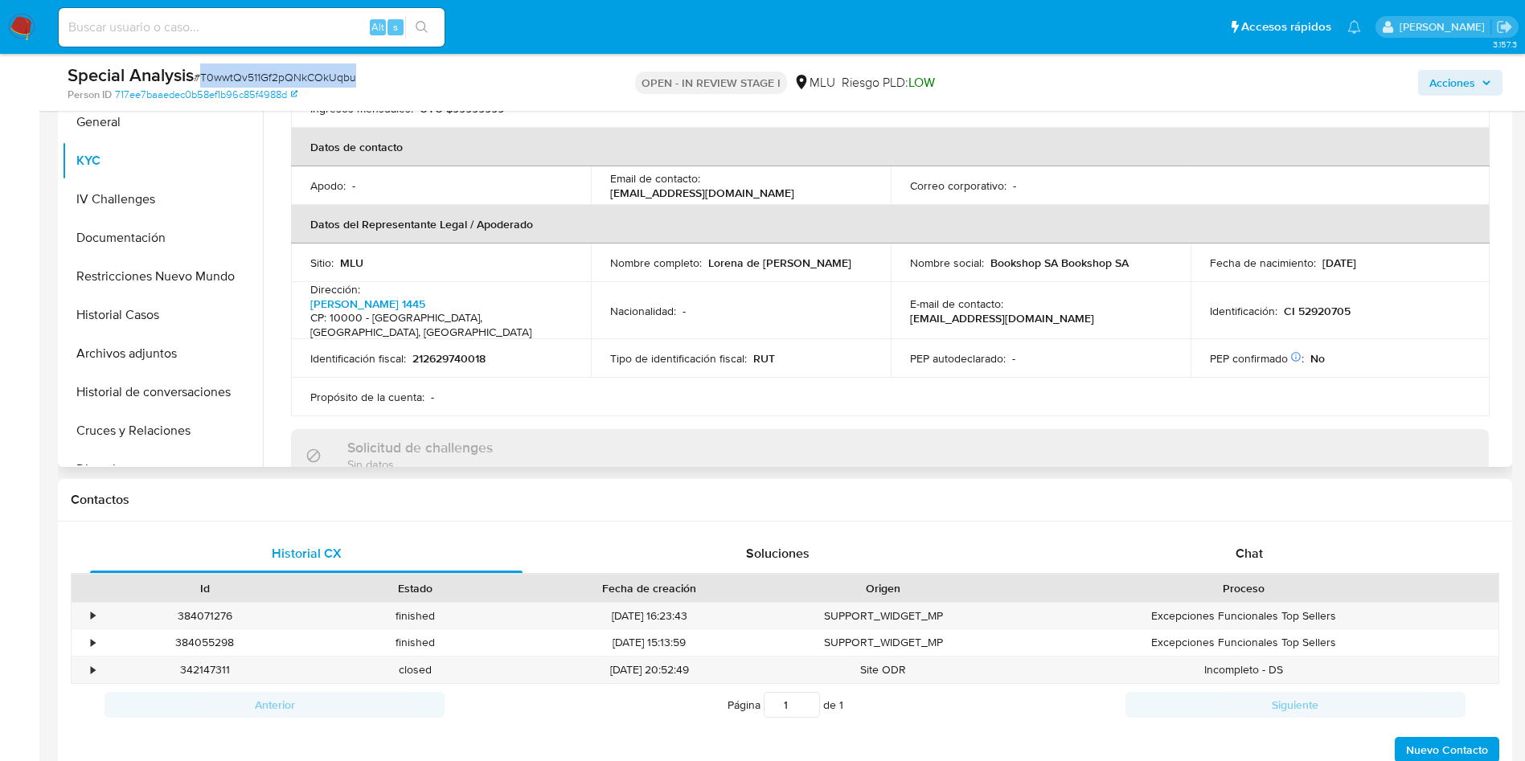
scroll to position [723, 0]
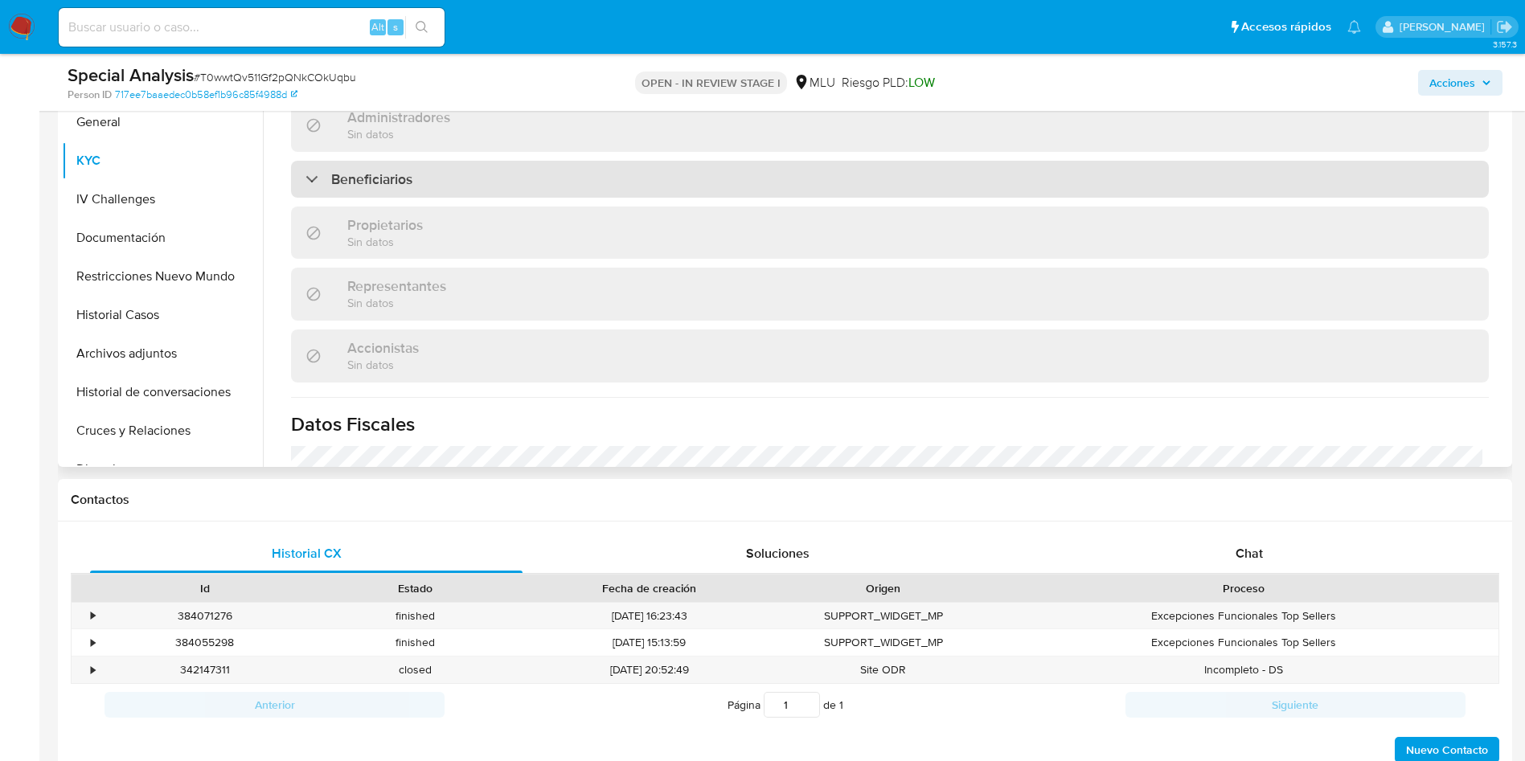
click at [473, 168] on div "Beneficiarios" at bounding box center [889, 179] width 1197 height 37
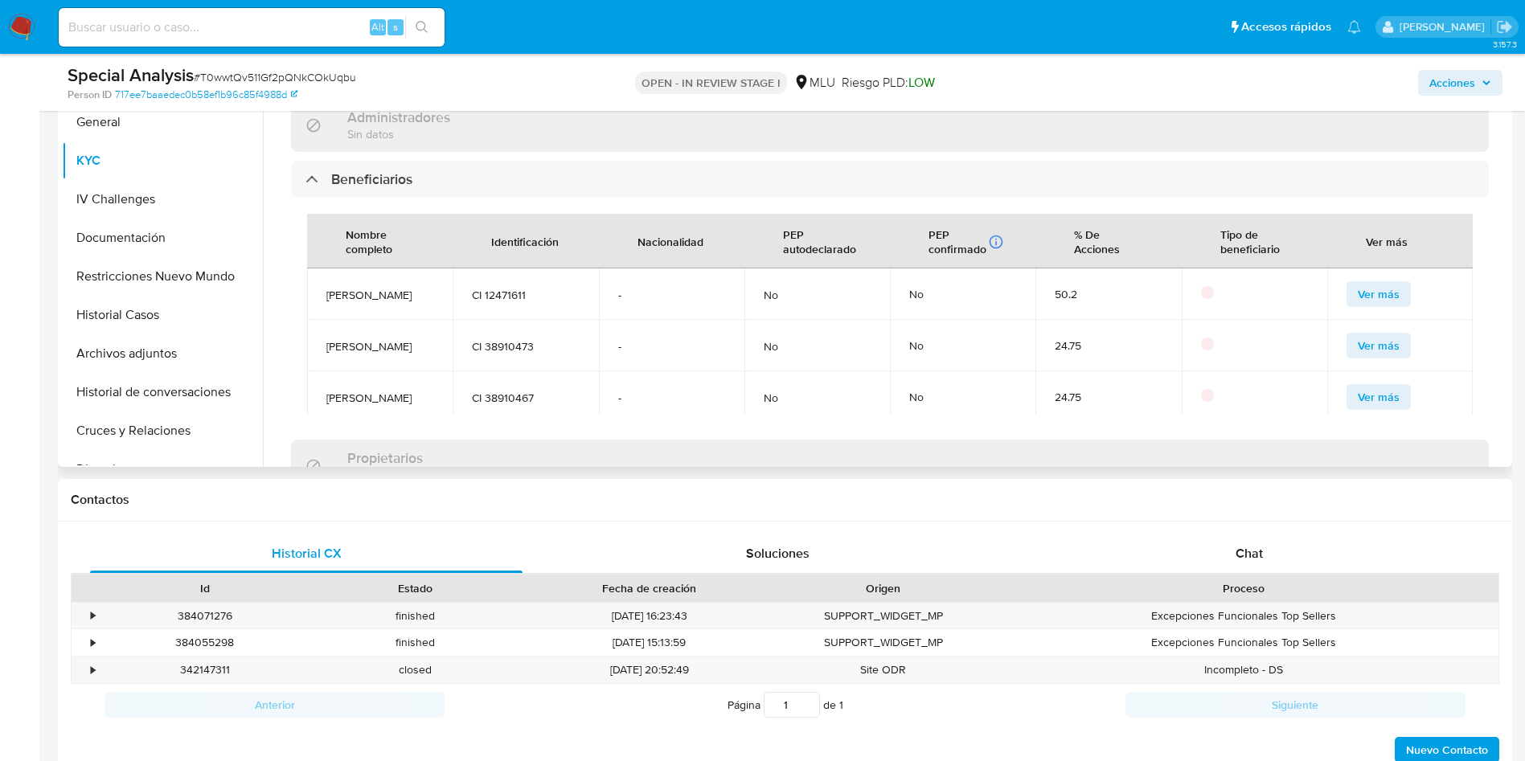
click at [358, 288] on span "[PERSON_NAME]" at bounding box center [379, 295] width 107 height 14
click at [357, 288] on span "[PERSON_NAME]" at bounding box center [379, 295] width 107 height 14
copy span "[PERSON_NAME]"
click at [358, 342] on span "[PERSON_NAME]" at bounding box center [379, 346] width 107 height 14
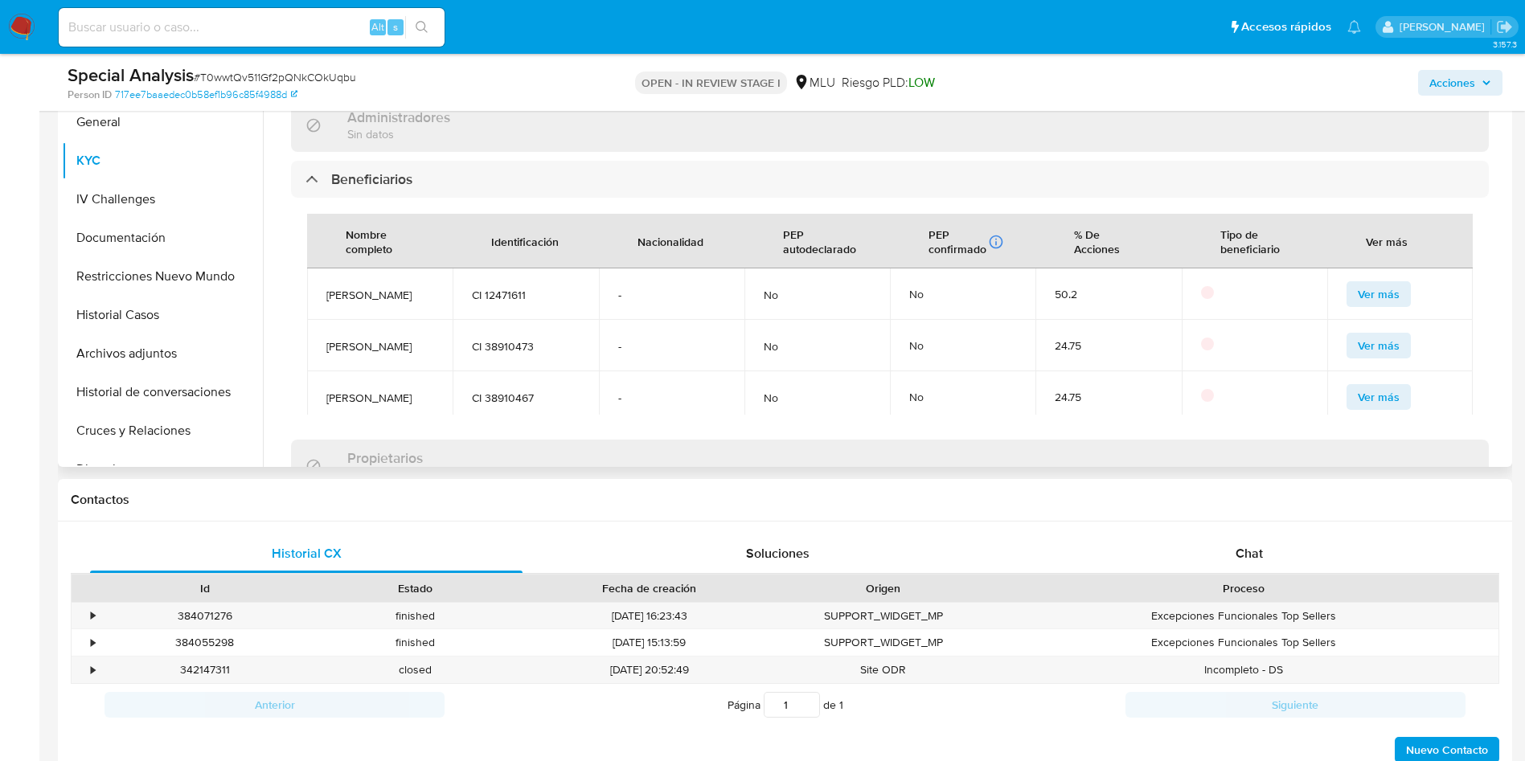
click at [358, 342] on span "[PERSON_NAME]" at bounding box center [379, 346] width 107 height 14
copy span "[PERSON_NAME]"
click at [395, 268] on td "[PERSON_NAME]" at bounding box center [379, 293] width 145 height 51
click at [385, 288] on span "[PERSON_NAME]" at bounding box center [379, 295] width 107 height 14
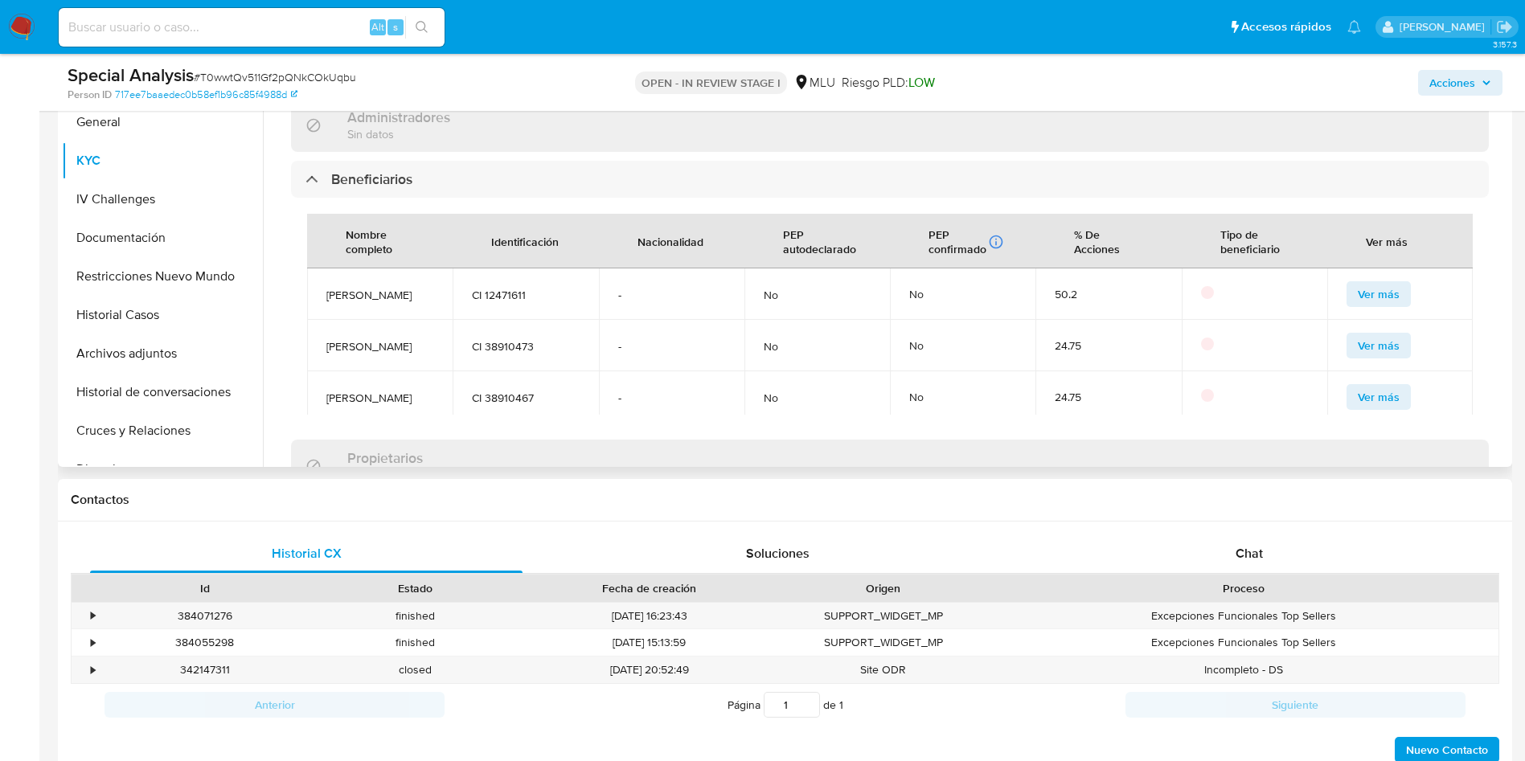
click at [385, 288] on span "[PERSON_NAME]" at bounding box center [379, 295] width 107 height 14
copy span "[PERSON_NAME]"
click at [504, 268] on td "CI 12471611" at bounding box center [524, 293] width 145 height 51
click at [503, 288] on span "CI 12471611" at bounding box center [525, 295] width 107 height 14
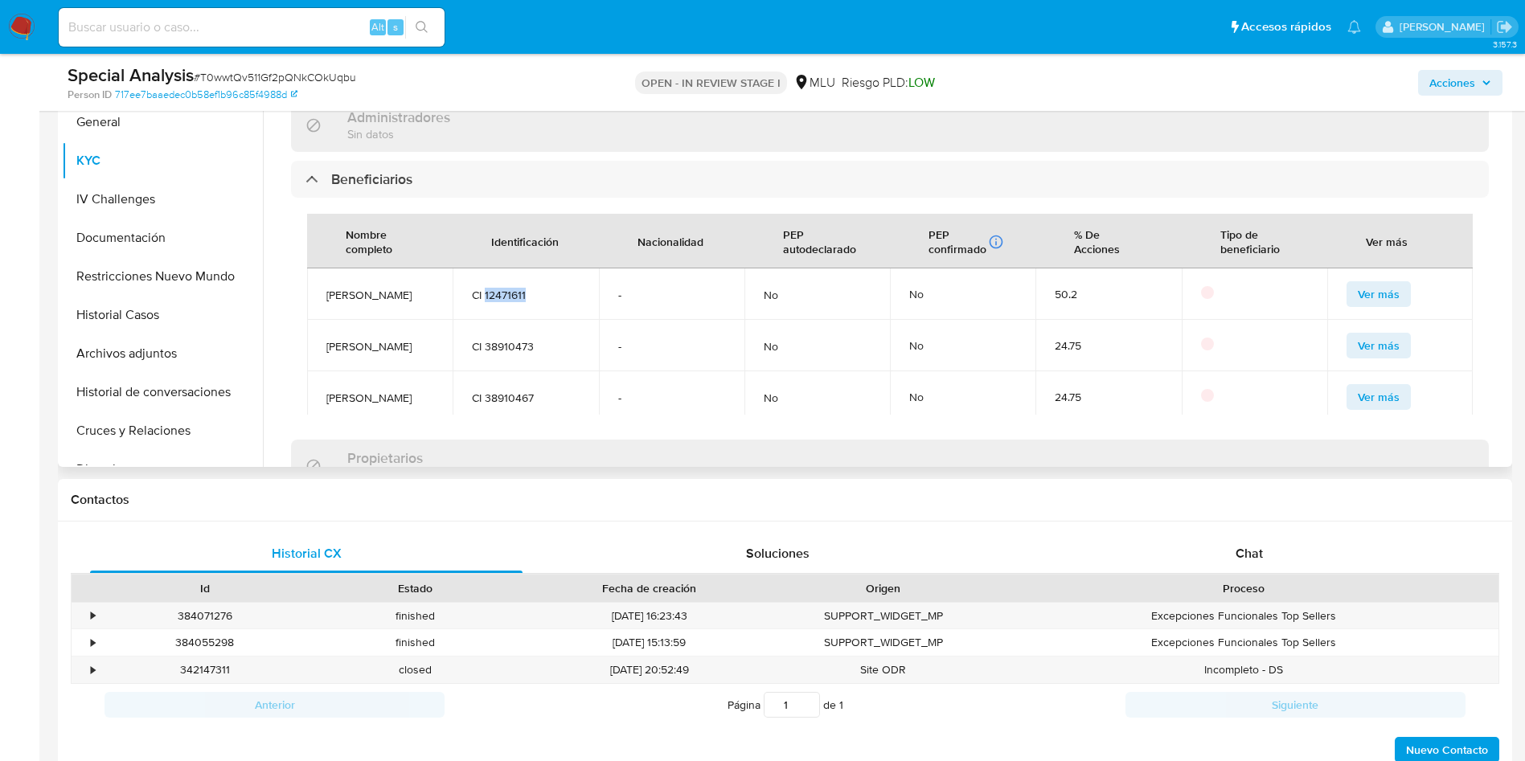
click at [503, 288] on span "CI 12471611" at bounding box center [525, 295] width 107 height 14
copy span "12471611"
click at [359, 339] on span "[PERSON_NAME]" at bounding box center [379, 346] width 107 height 14
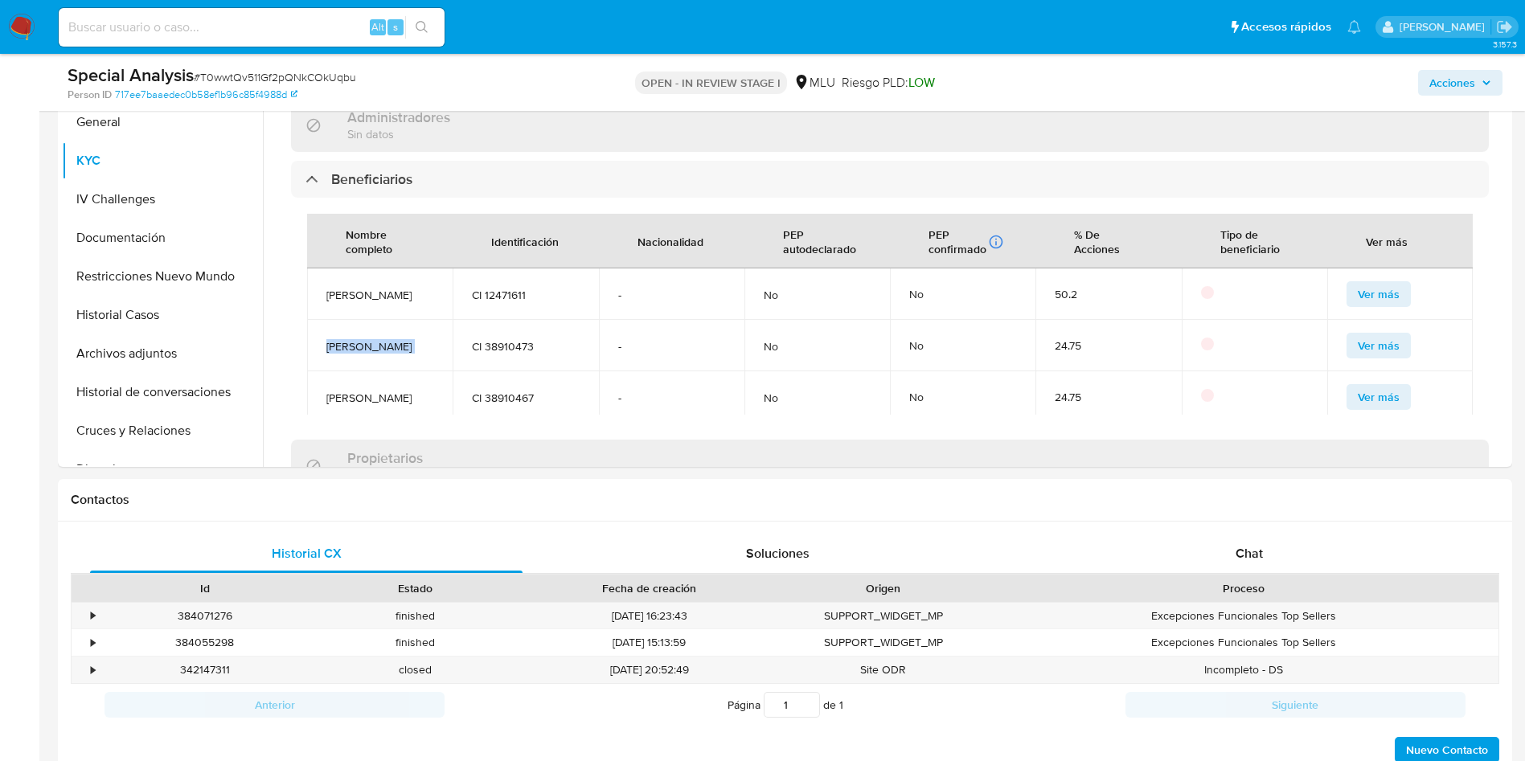
copy span "[PERSON_NAME]"
click at [510, 346] on span "CI 38910473" at bounding box center [525, 346] width 107 height 14
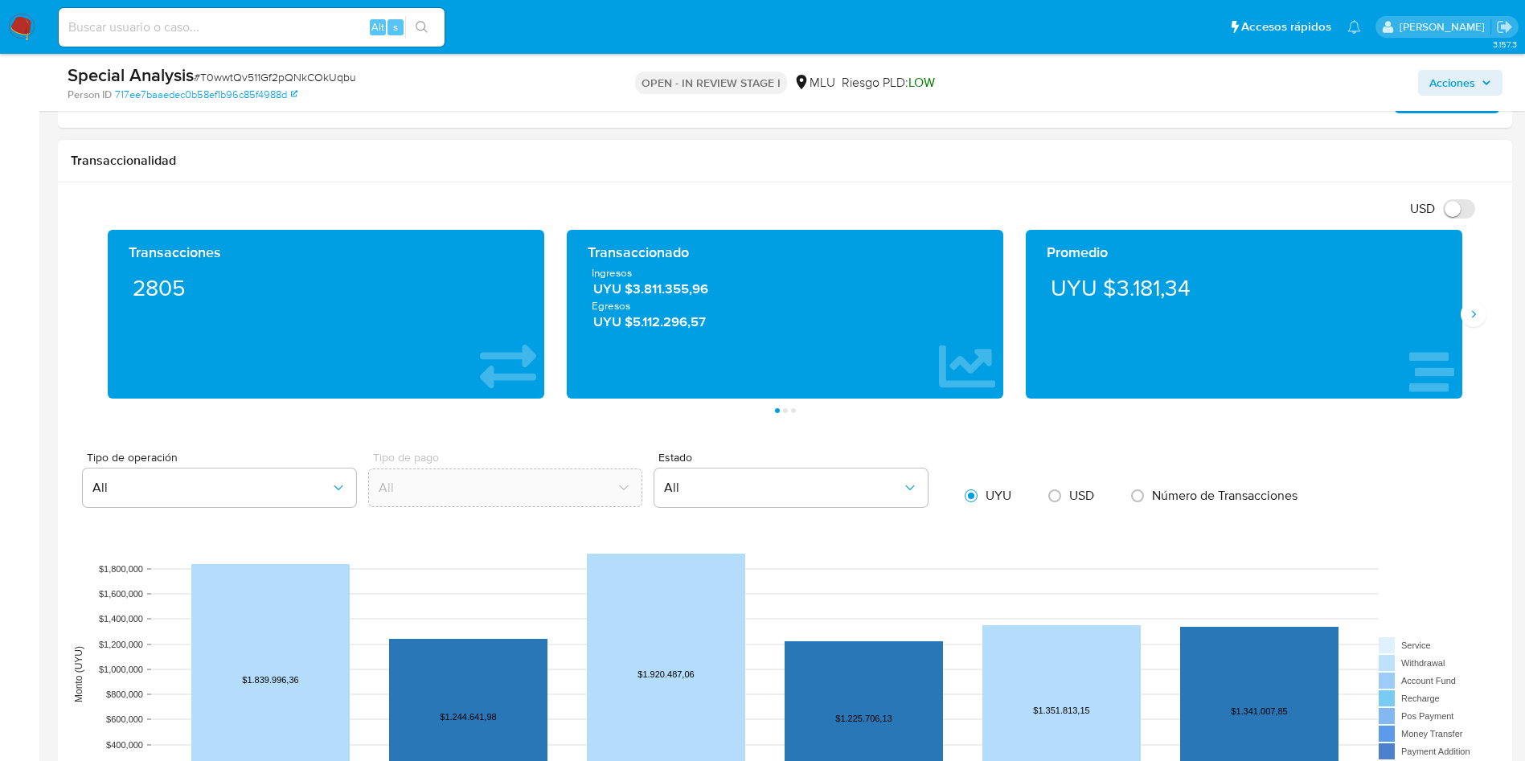
scroll to position [964, 0]
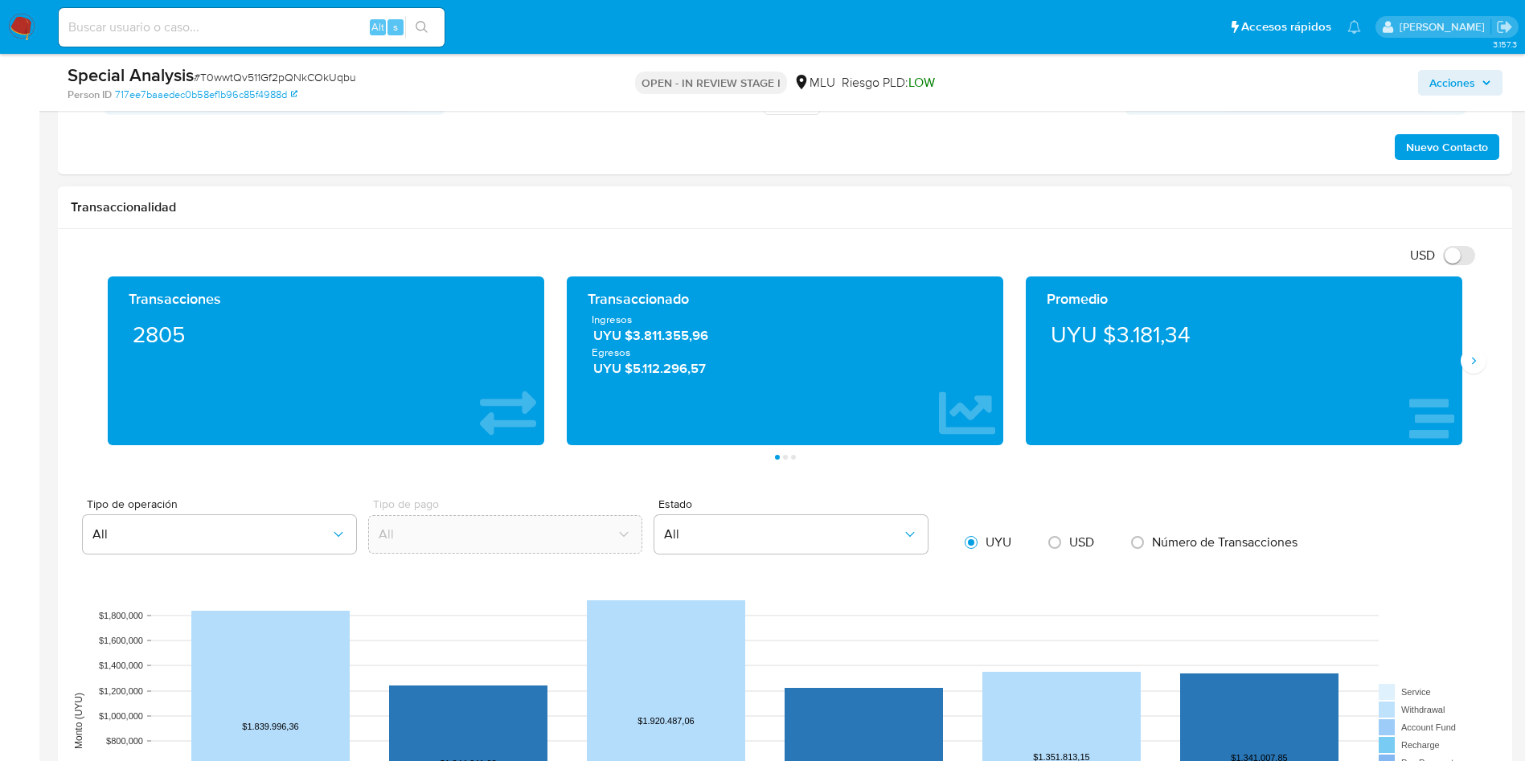
click at [1472, 344] on div "Promedio UYU $3.181,34" at bounding box center [1243, 360] width 459 height 169
click at [1473, 358] on icon "Siguiente" at bounding box center [1473, 360] width 4 height 7
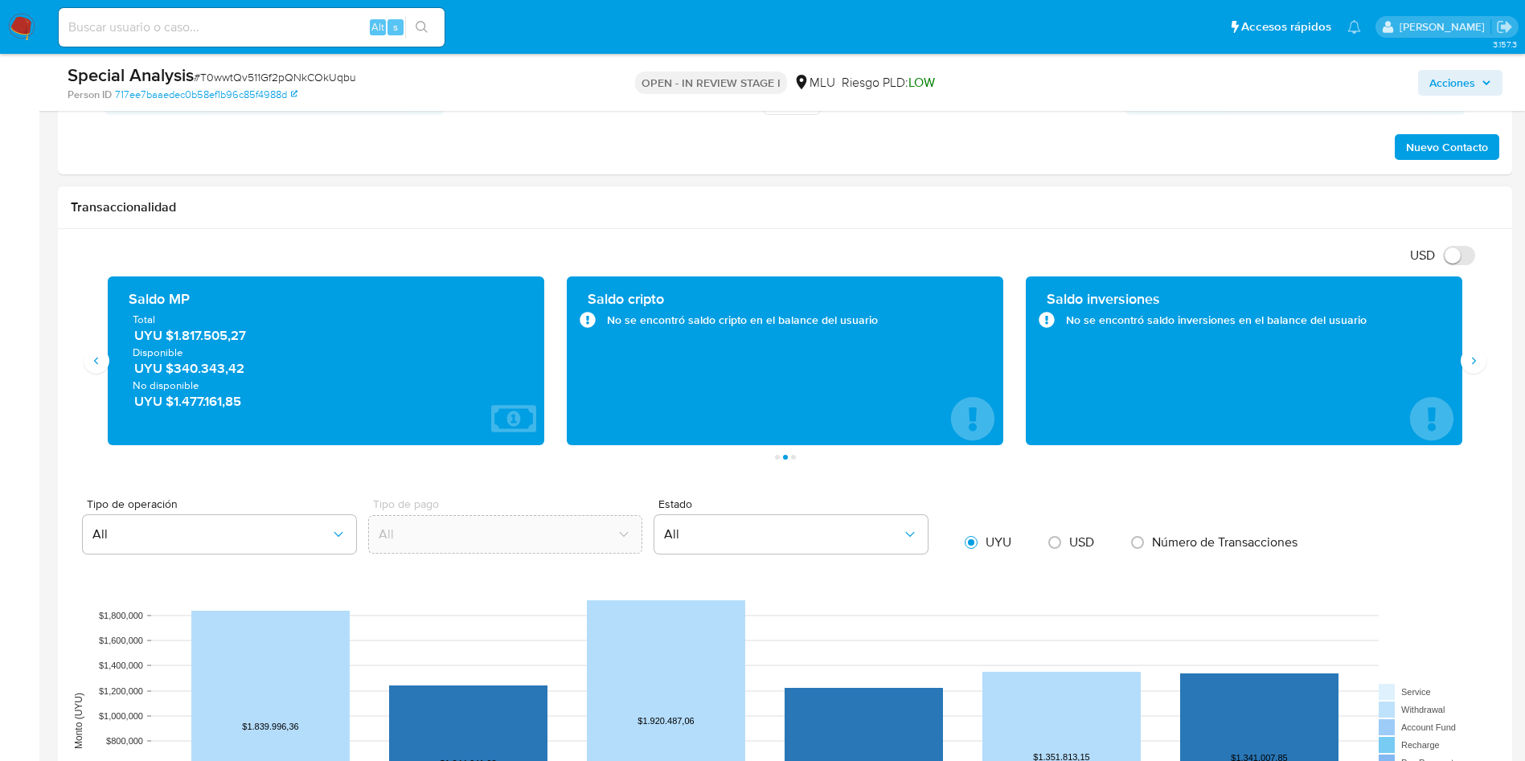
drag, startPoint x: 268, startPoint y: 338, endPoint x: 168, endPoint y: 333, distance: 100.6
click at [168, 333] on span "UYU $1.817.505,27" at bounding box center [326, 335] width 385 height 18
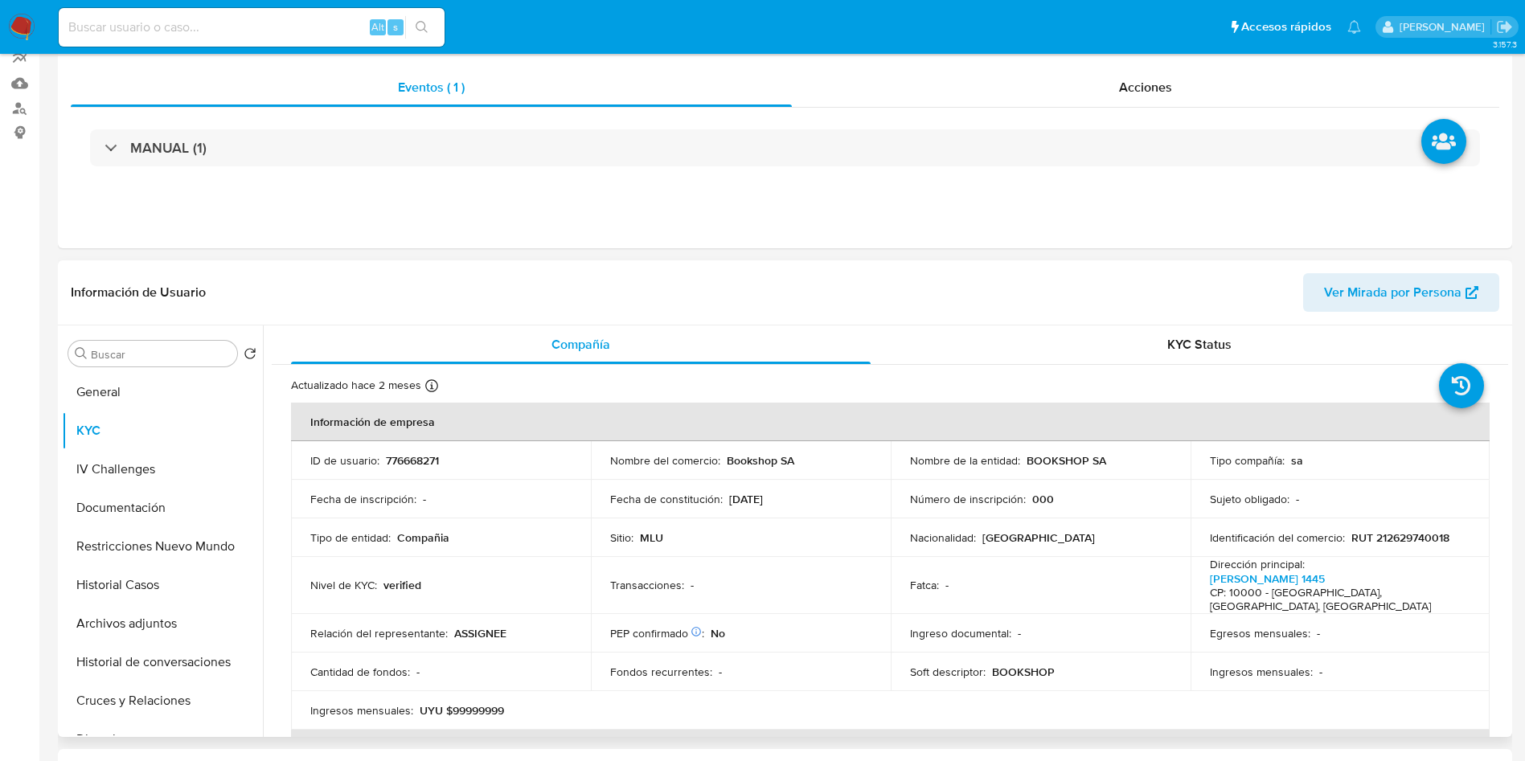
scroll to position [0, 0]
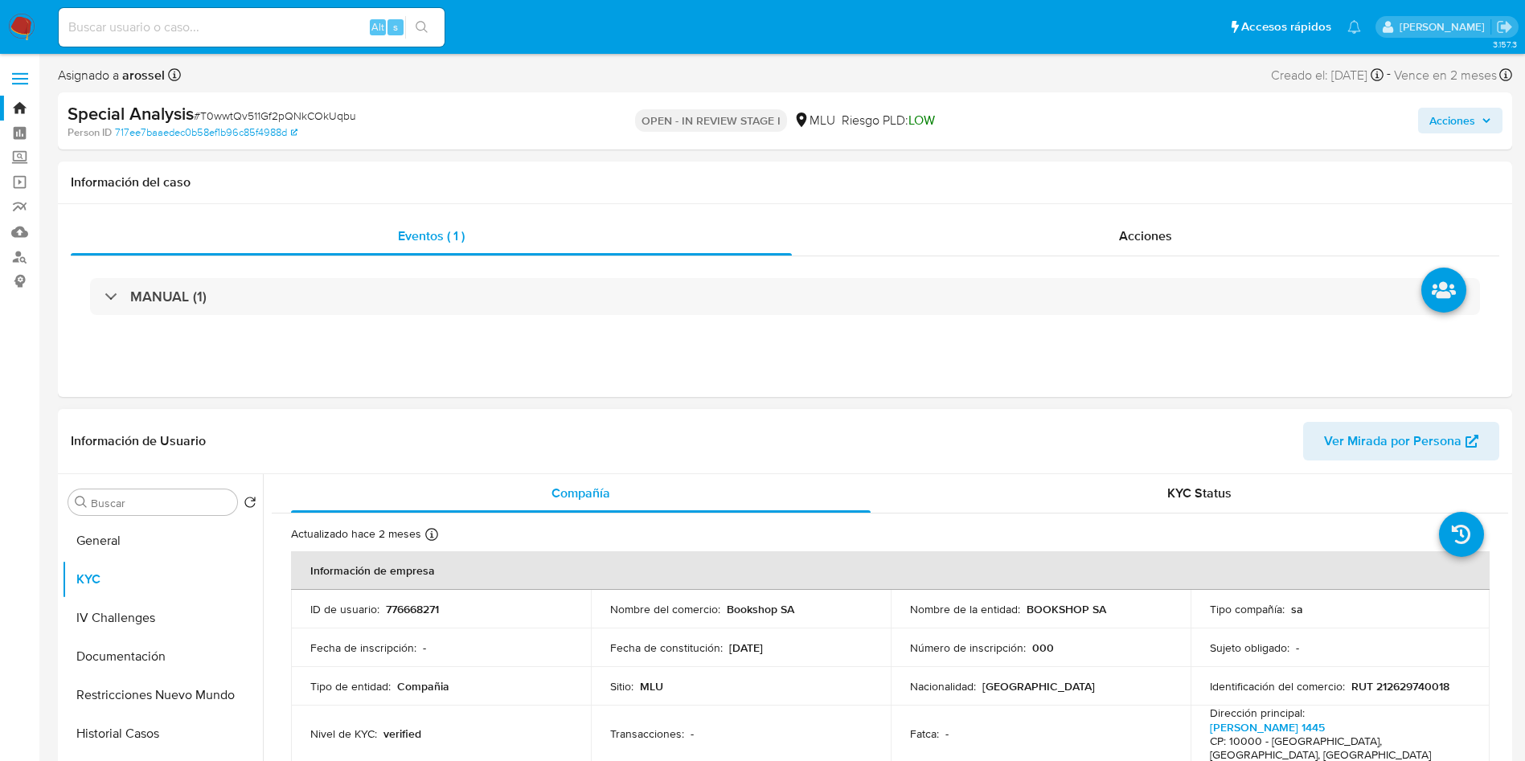
click at [420, 606] on p "776668271" at bounding box center [412, 609] width 53 height 14
drag, startPoint x: 420, startPoint y: 606, endPoint x: 472, endPoint y: 628, distance: 56.1
click at [418, 609] on p "776668271" at bounding box center [412, 609] width 53 height 14
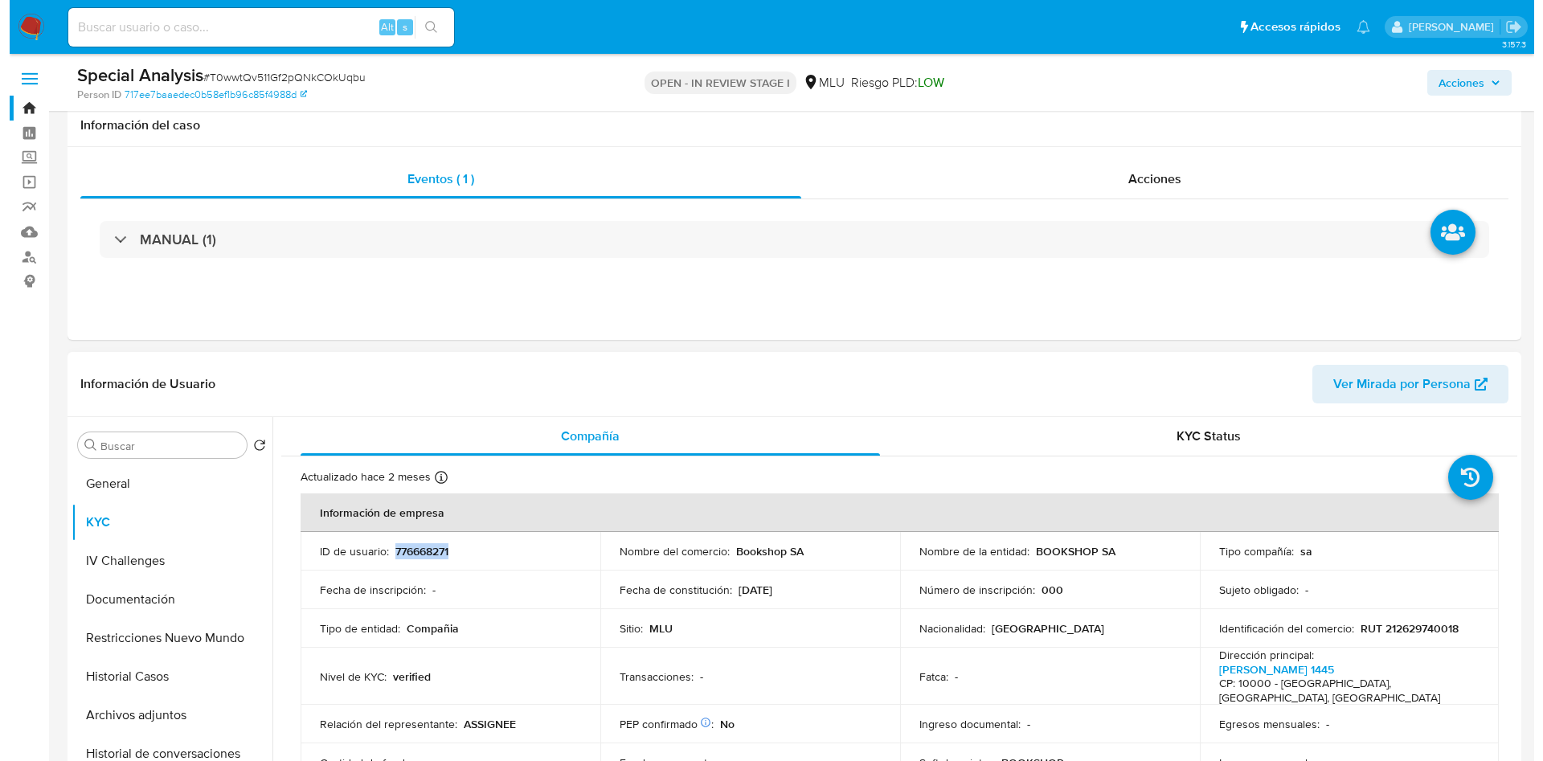
scroll to position [241, 0]
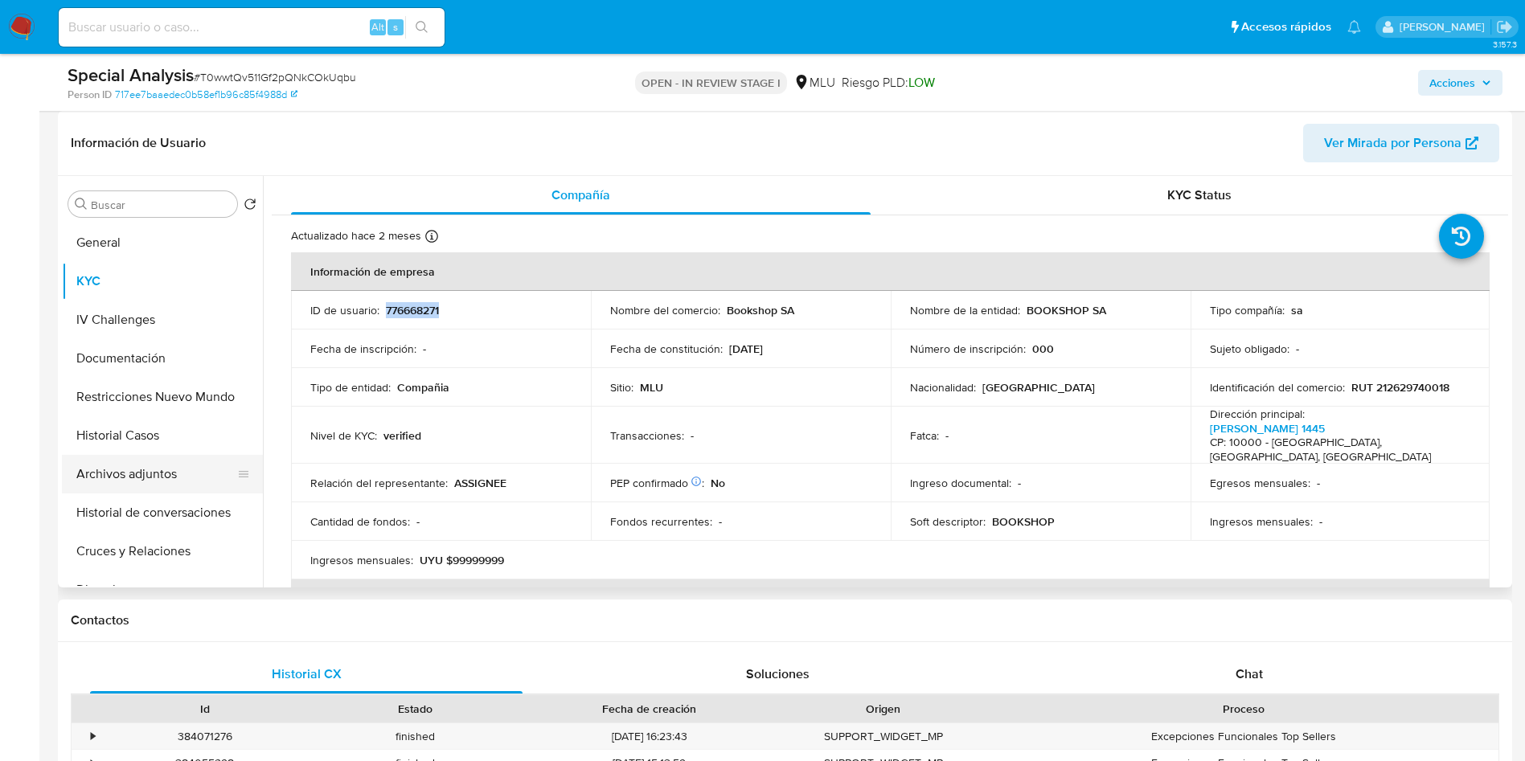
click at [142, 485] on button "Archivos adjuntos" at bounding box center [156, 474] width 188 height 39
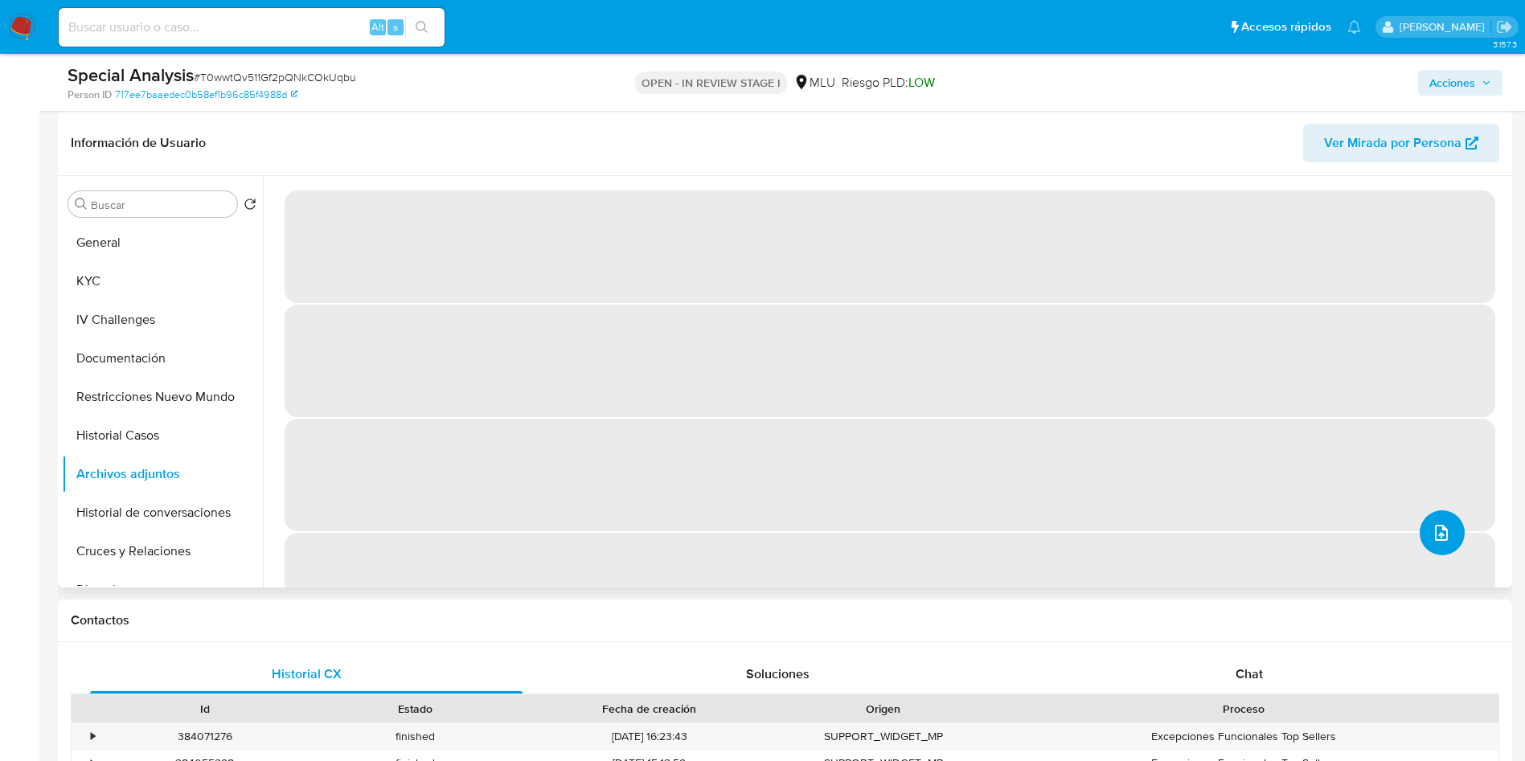
click at [1438, 540] on icon "upload-file" at bounding box center [1440, 532] width 19 height 19
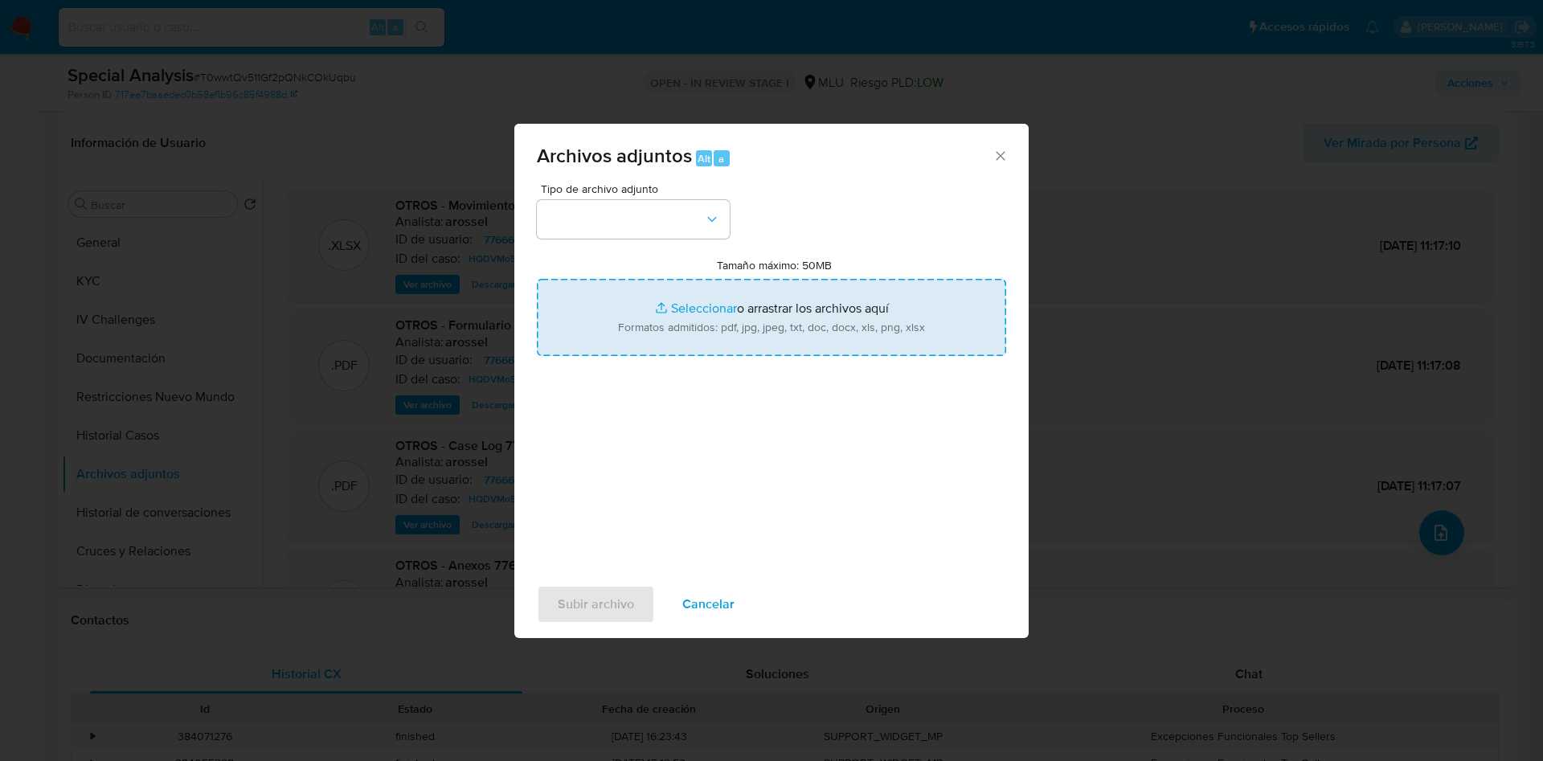
click at [829, 323] on input "Tamaño máximo: 50MB Seleccionar archivos" at bounding box center [771, 317] width 469 height 77
type input "C:\fakepath\Movimientos 776668271 - 08_09_2025.xlsx"
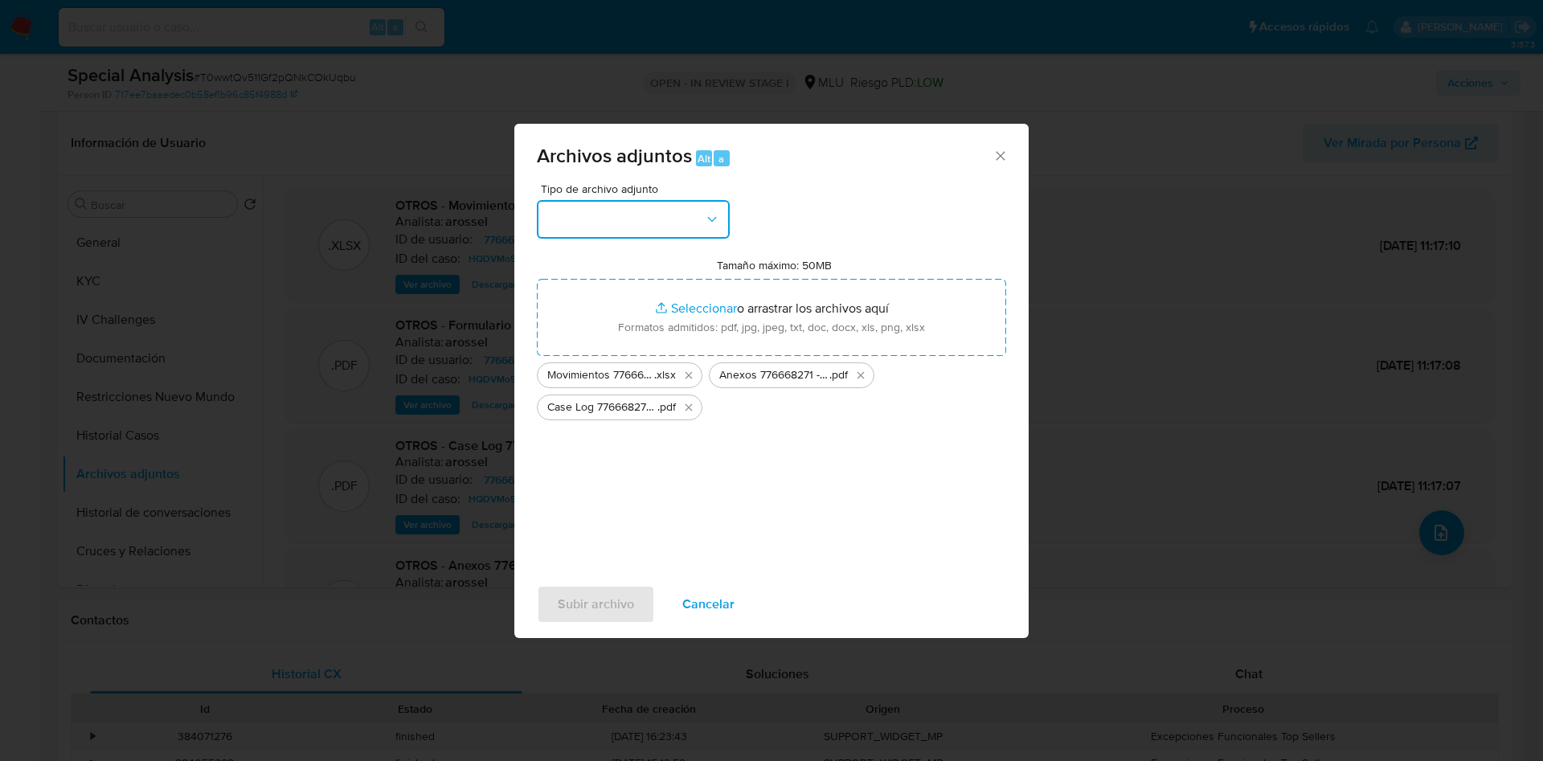
click at [619, 223] on button "button" at bounding box center [633, 219] width 193 height 39
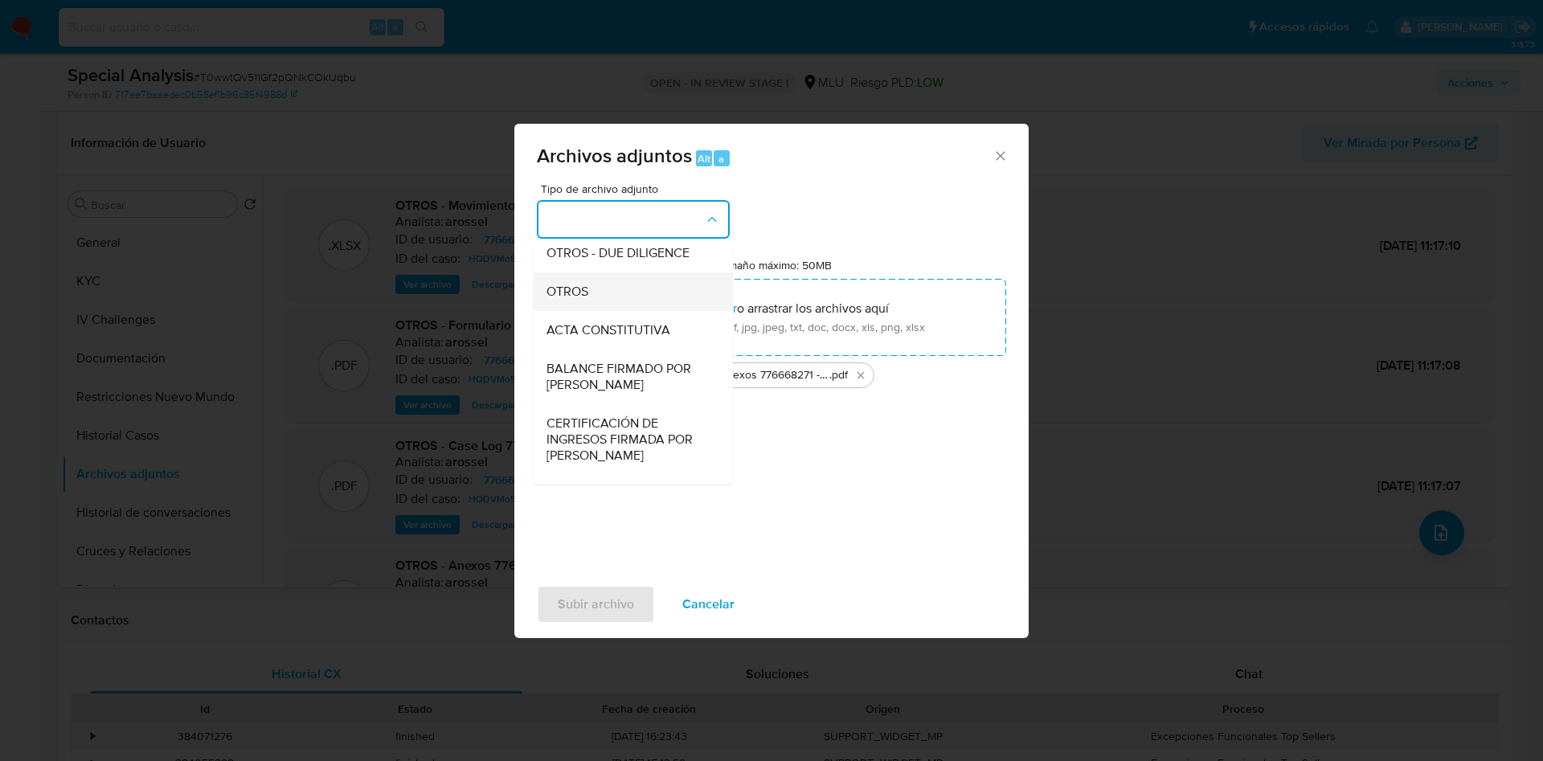
click at [597, 309] on div "OTROS" at bounding box center [628, 291] width 164 height 39
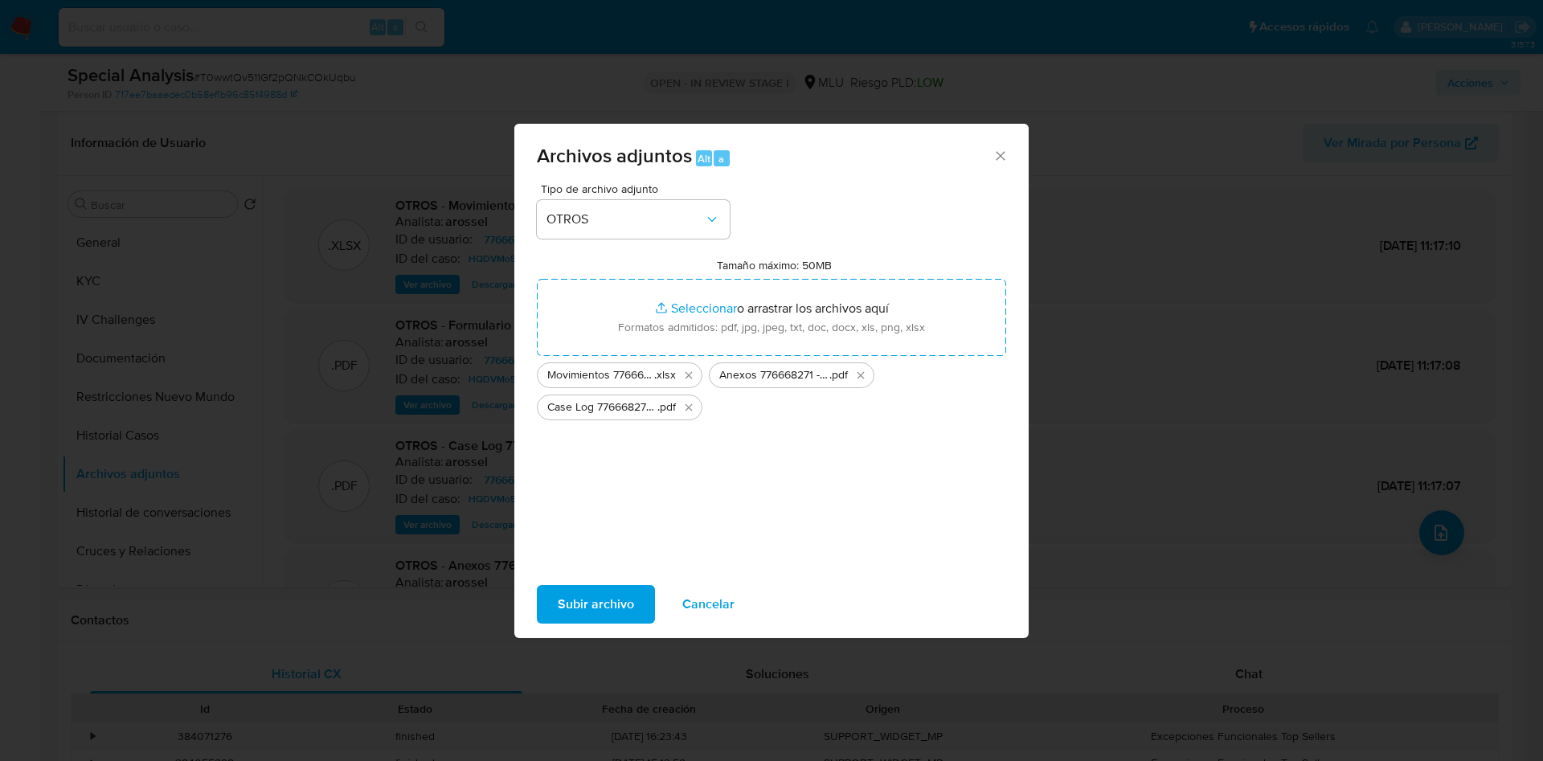
click at [609, 608] on span "Subir archivo" at bounding box center [596, 604] width 76 height 35
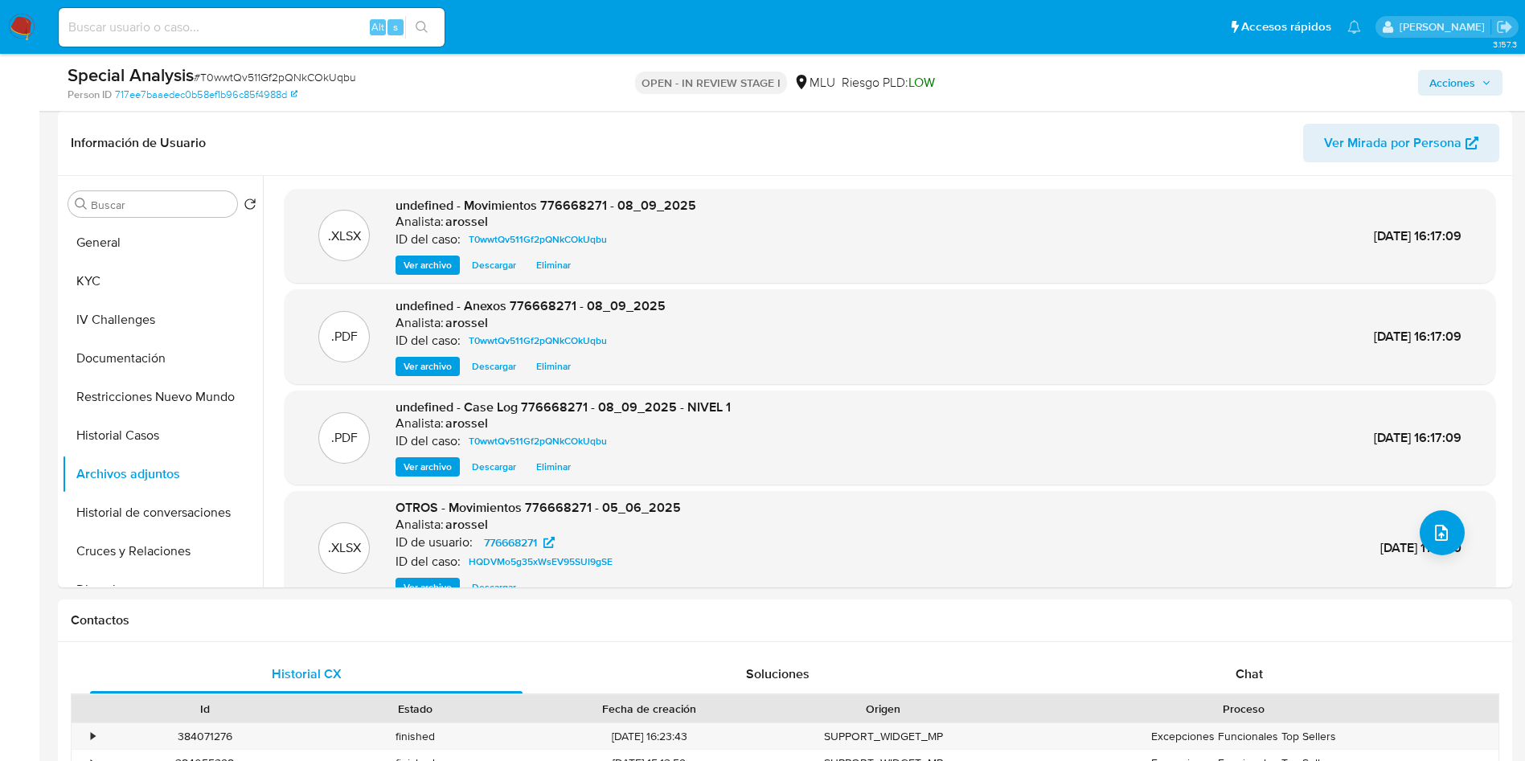
click at [1443, 85] on span "Acciones" at bounding box center [1452, 83] width 46 height 26
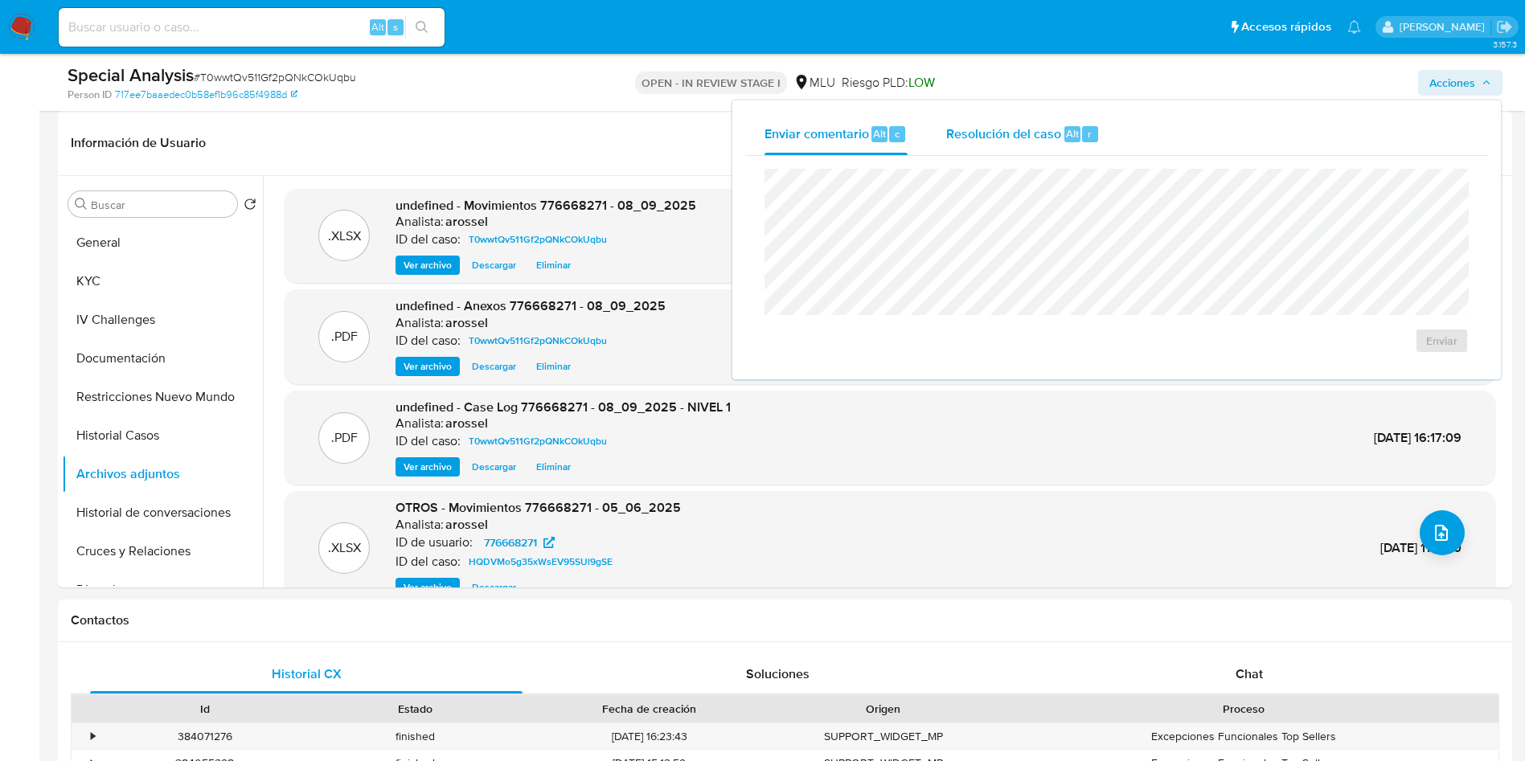
click at [997, 129] on span "Resolución del caso" at bounding box center [1003, 133] width 115 height 18
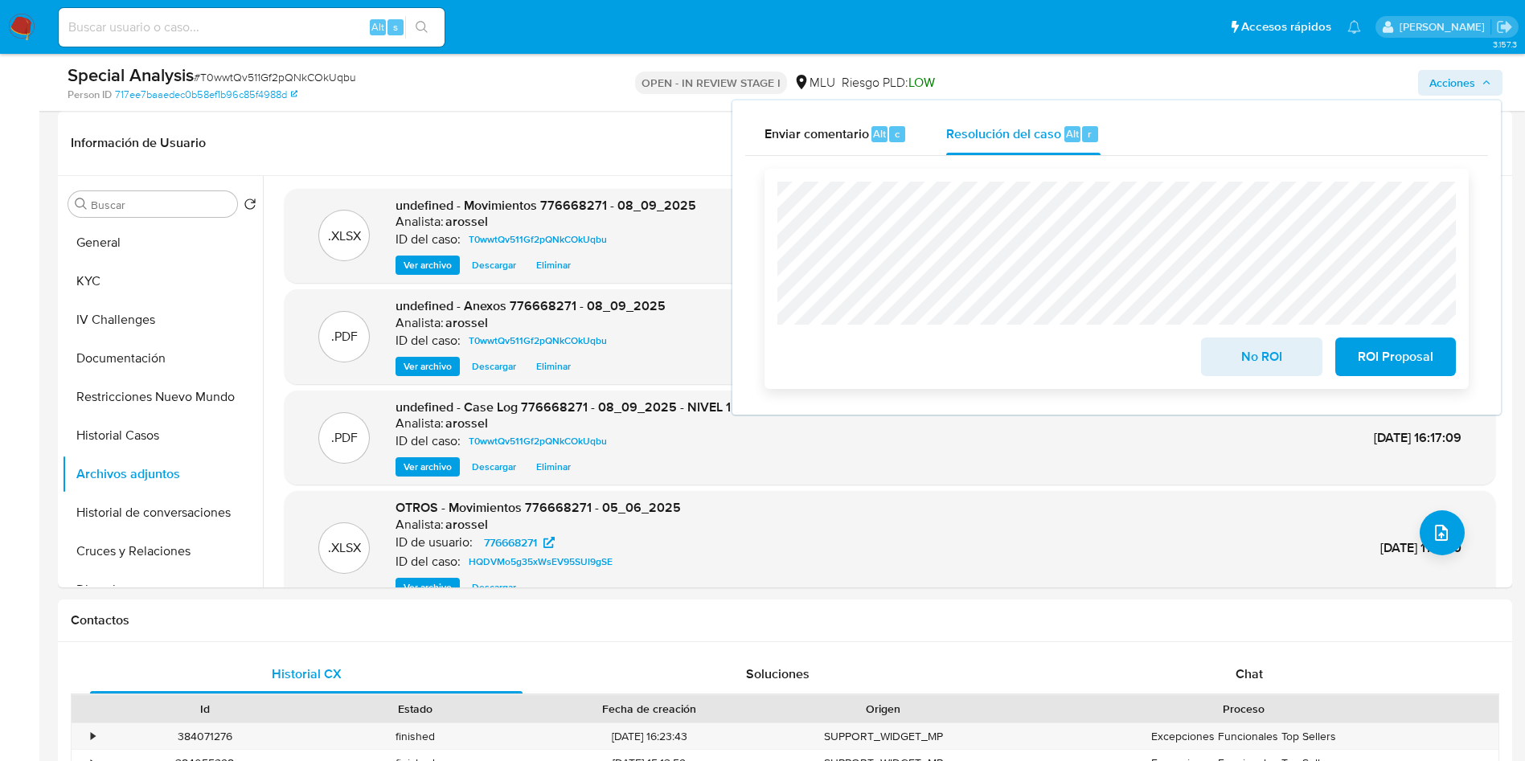
drag, startPoint x: 1242, startPoint y: 379, endPoint x: 1231, endPoint y: 373, distance: 12.6
click at [1242, 375] on span "No ROI" at bounding box center [1261, 356] width 79 height 35
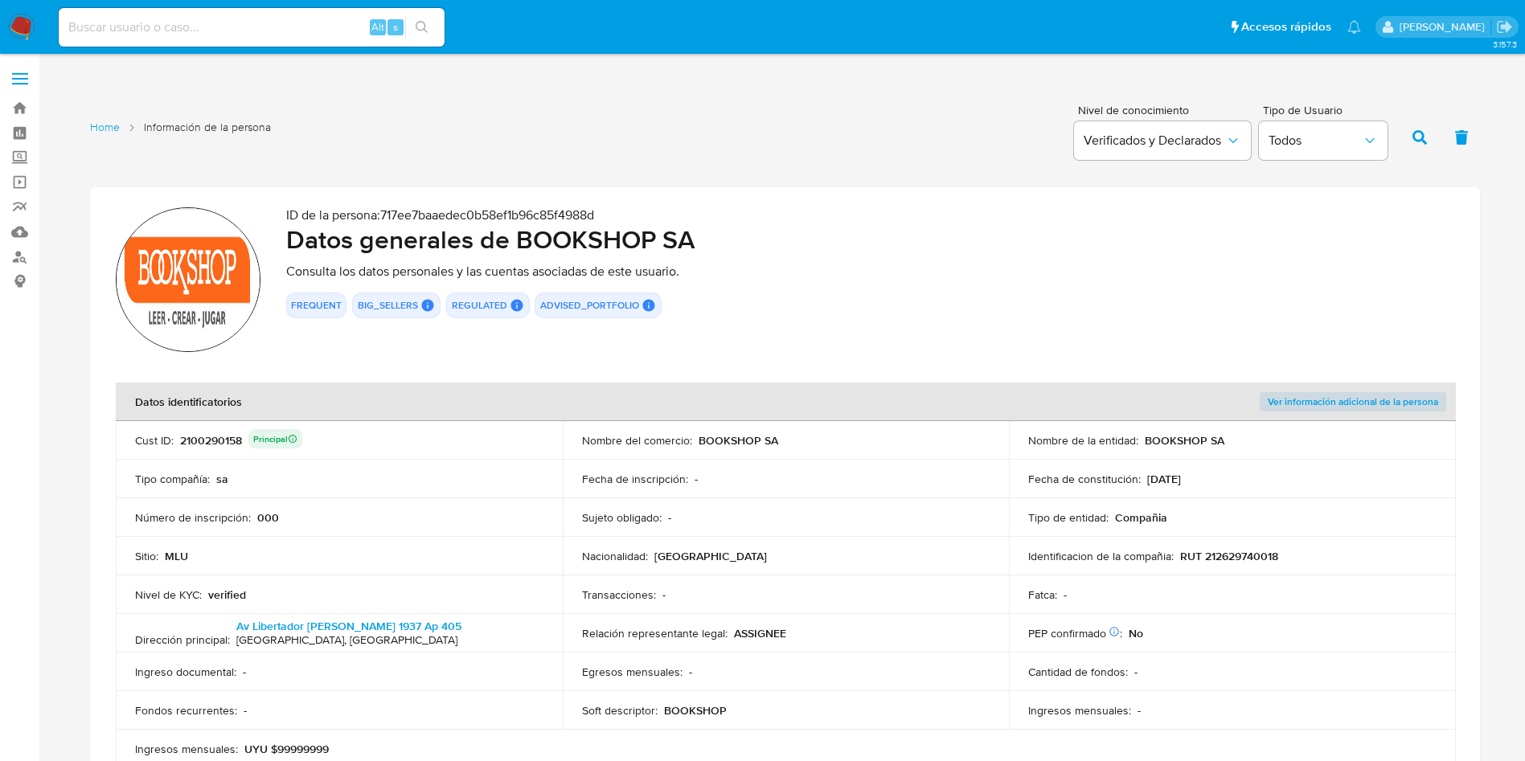
click at [806, 521] on div "Sujeto obligado : -" at bounding box center [786, 517] width 408 height 14
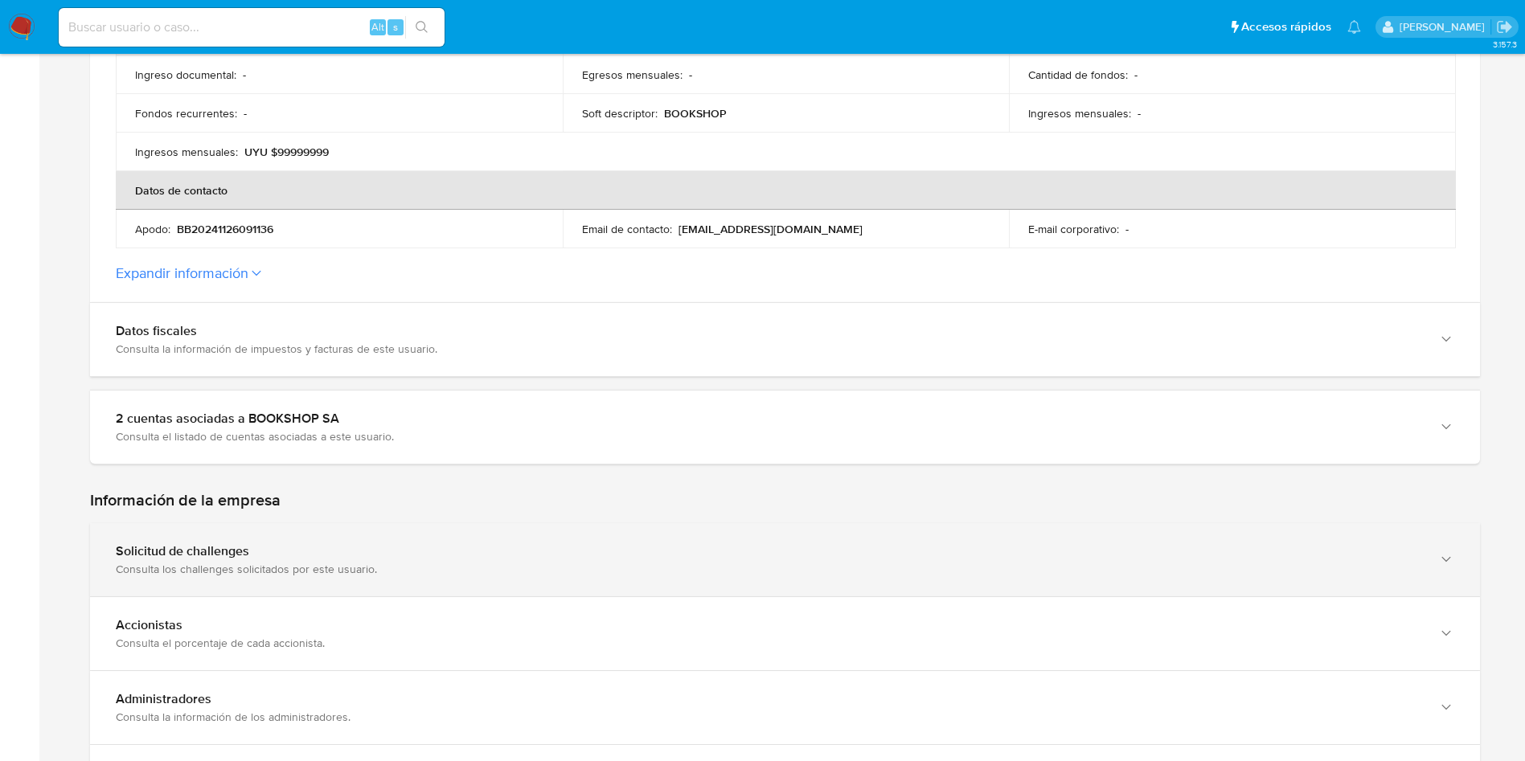
scroll to position [603, 0]
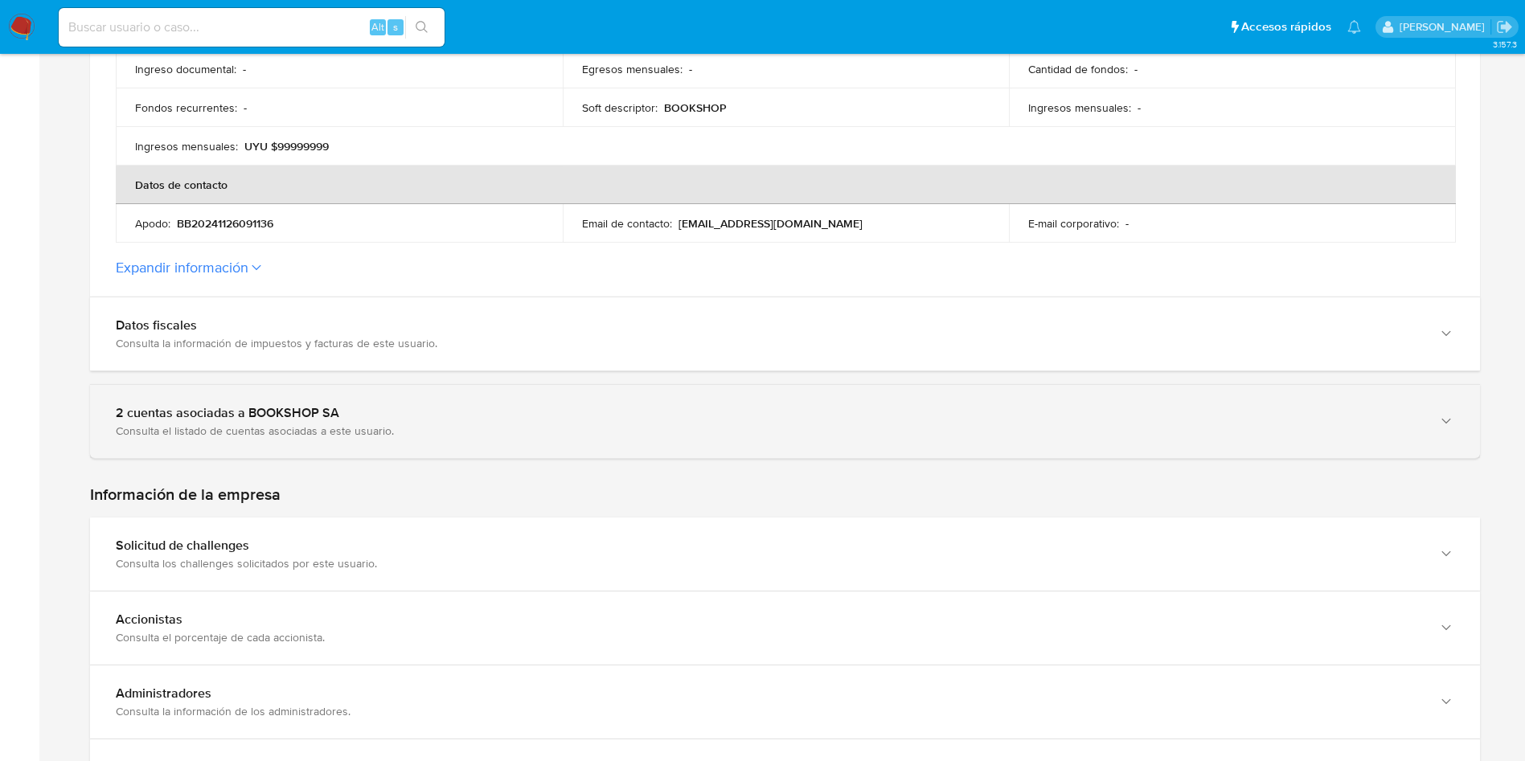
click at [476, 417] on div "2 cuentas asociadas a BOOKSHOP SA Consulta el listado de cuentas asociadas a es…" at bounding box center [769, 421] width 1306 height 33
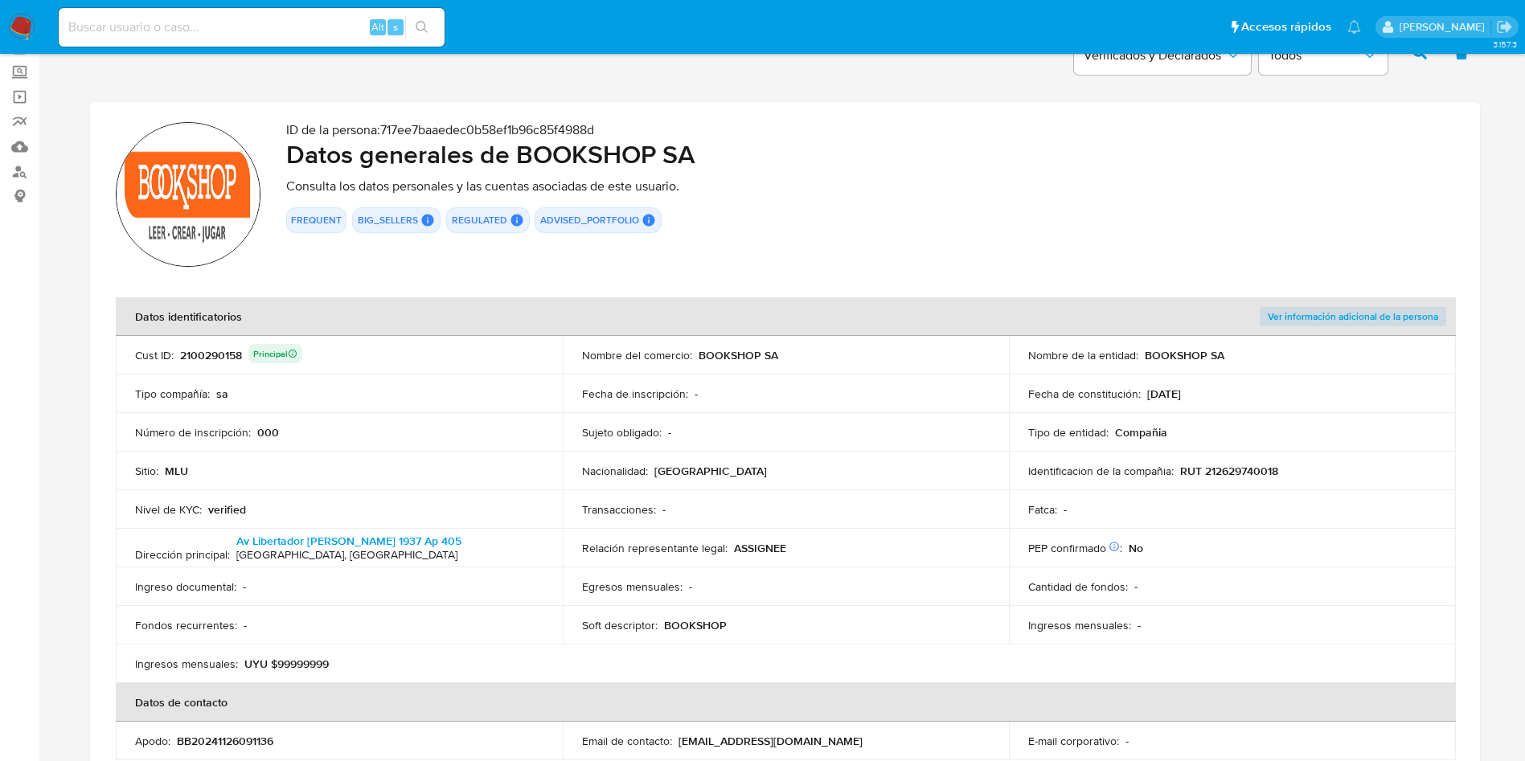
scroll to position [121, 0]
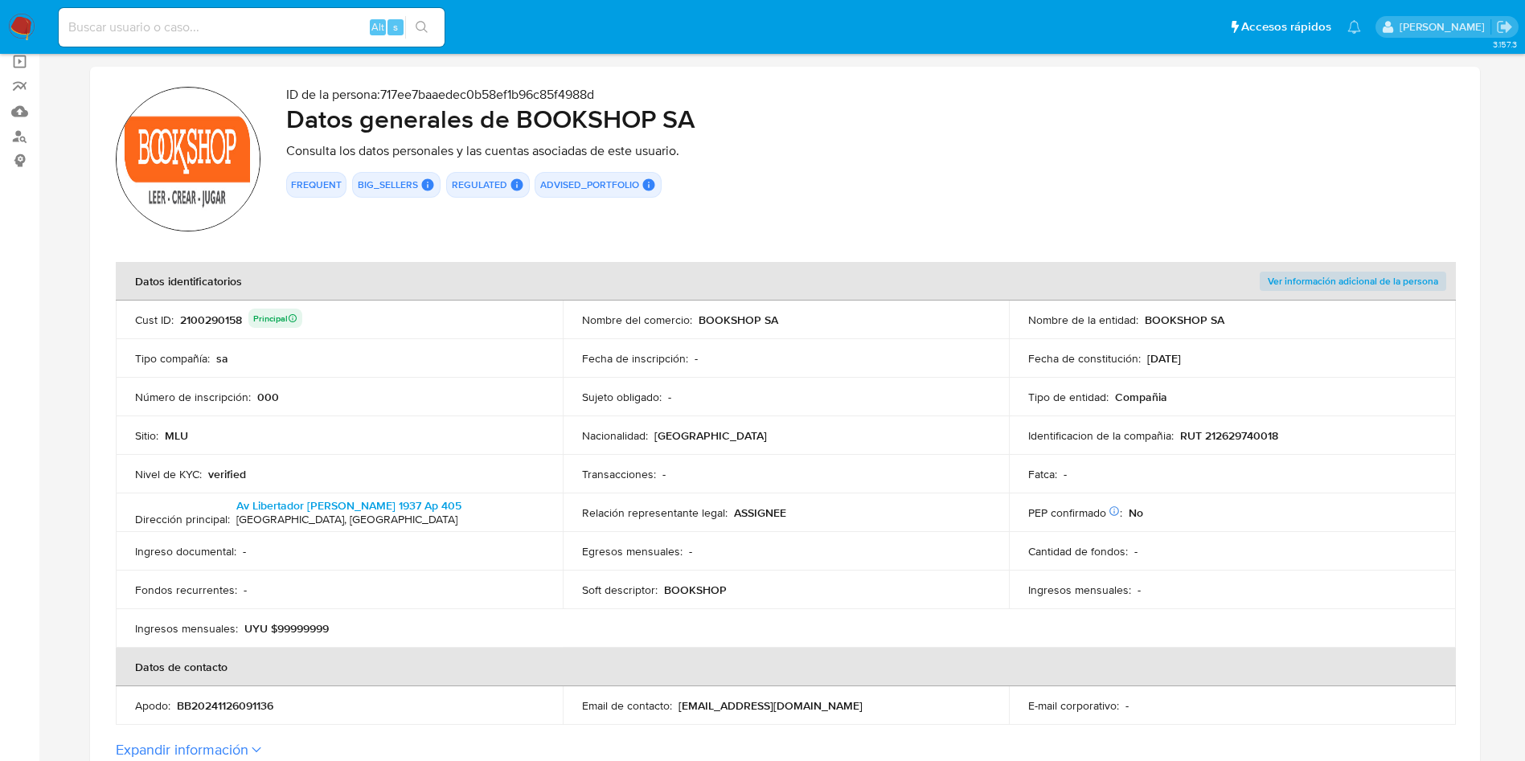
click at [1287, 362] on div "Fecha de constitución : [DATE]" at bounding box center [1232, 358] width 408 height 14
drag, startPoint x: 1144, startPoint y: 306, endPoint x: 1164, endPoint y: 309, distance: 20.2
click at [1162, 310] on table "Datos identificatorios Ver información adicional de la persona Cust ID : 210029…" at bounding box center [786, 493] width 1340 height 463
click at [1164, 313] on p "BOOKSHOP SA" at bounding box center [1184, 320] width 80 height 14
drag, startPoint x: 1150, startPoint y: 309, endPoint x: 1229, endPoint y: 307, distance: 78.8
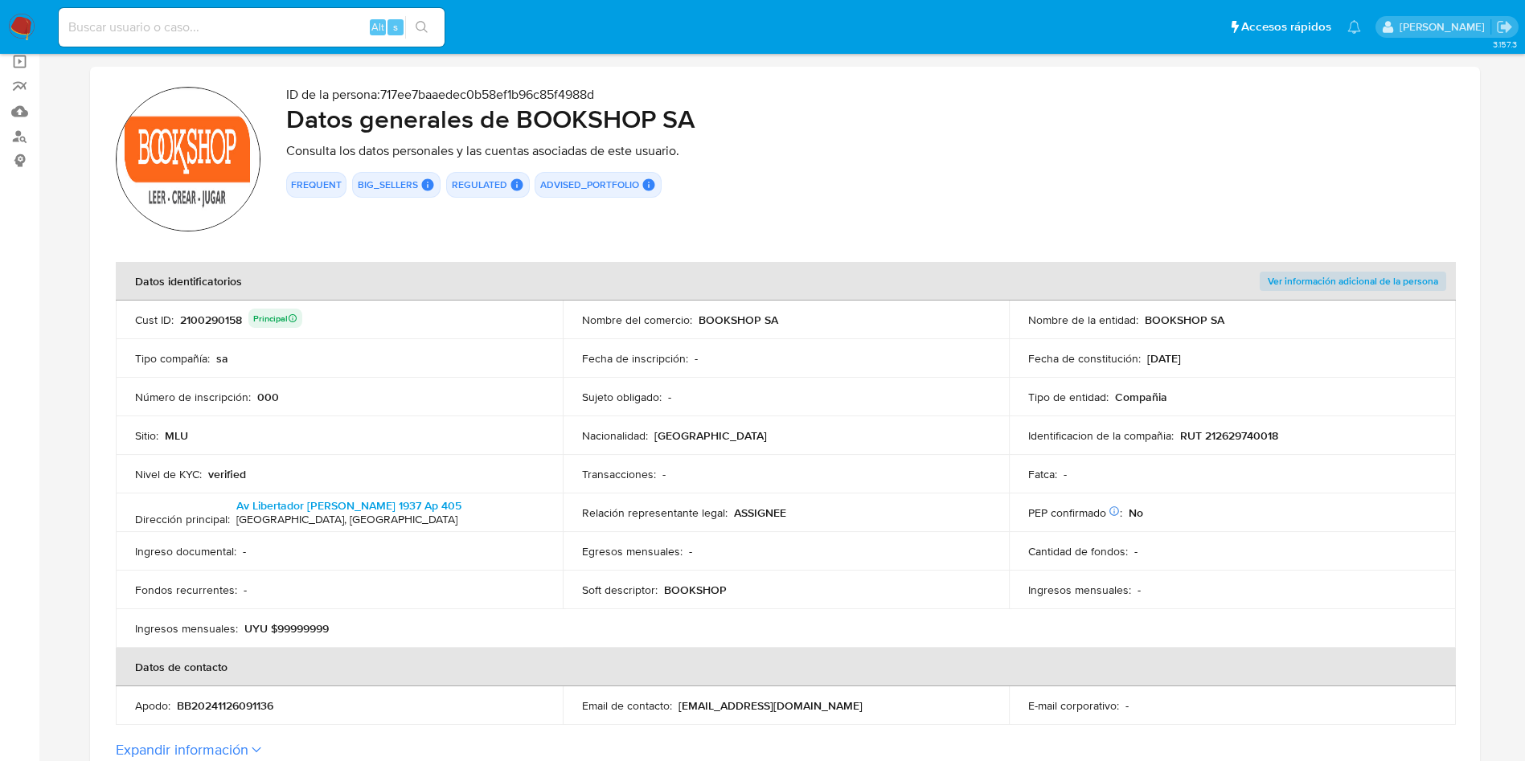
click at [1229, 307] on td "Nombre de la entidad : BOOKSHOP SA" at bounding box center [1232, 320] width 447 height 39
click at [873, 256] on section "ID de la persona : 717ee7baaedec0b58ef1b96c85f4988d Datos generales de BOOKSHOP…" at bounding box center [785, 423] width 1390 height 712
click at [1036, 217] on div "ID de la persona : 717ee7baaedec0b58ef1b96c85f4988d Datos generales de BOOKSHOP…" at bounding box center [870, 161] width 1168 height 149
click at [223, 321] on div "2100290158 Principal" at bounding box center [241, 320] width 122 height 23
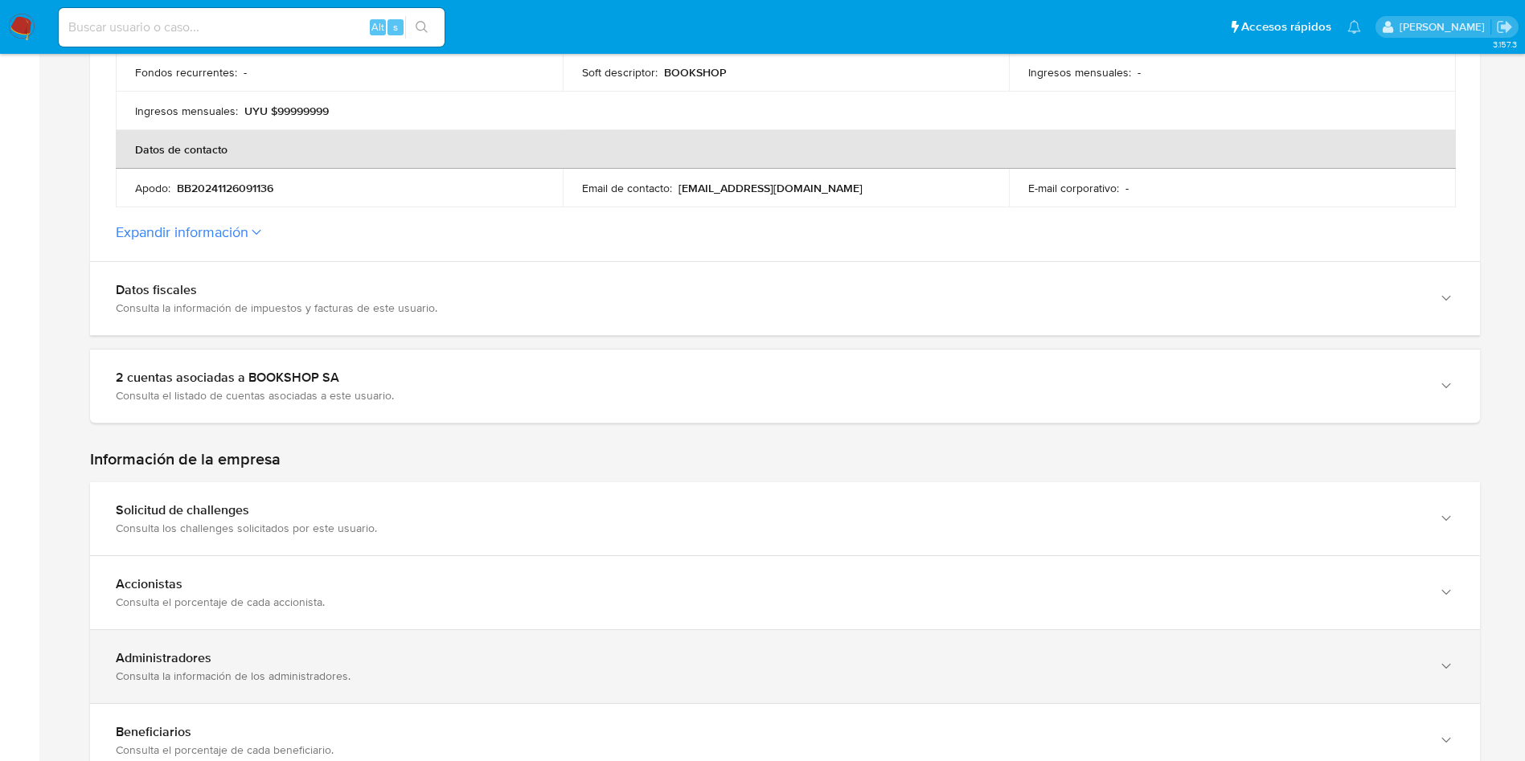
scroll to position [723, 0]
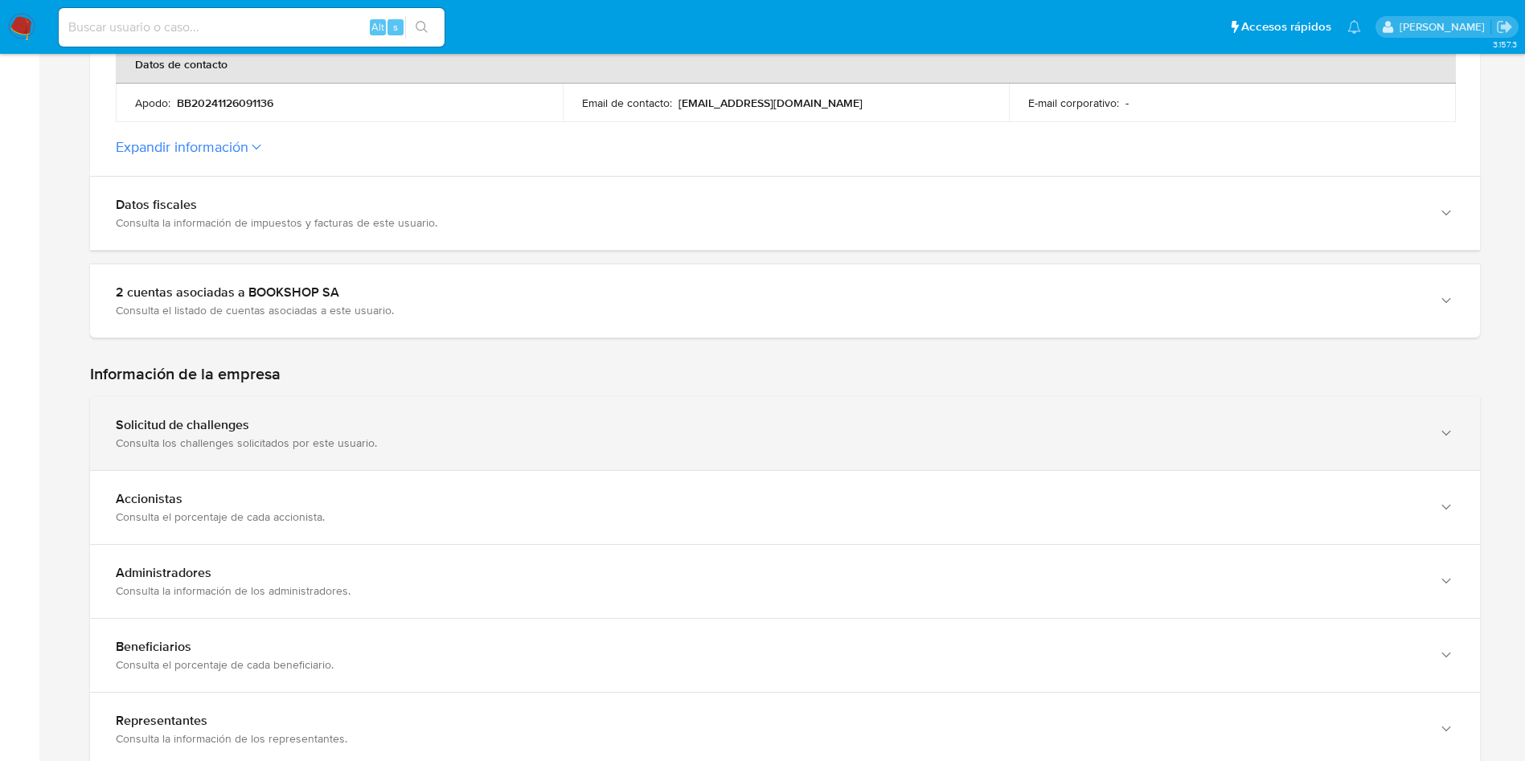
click at [360, 425] on div "Solicitud de challenges" at bounding box center [769, 425] width 1306 height 16
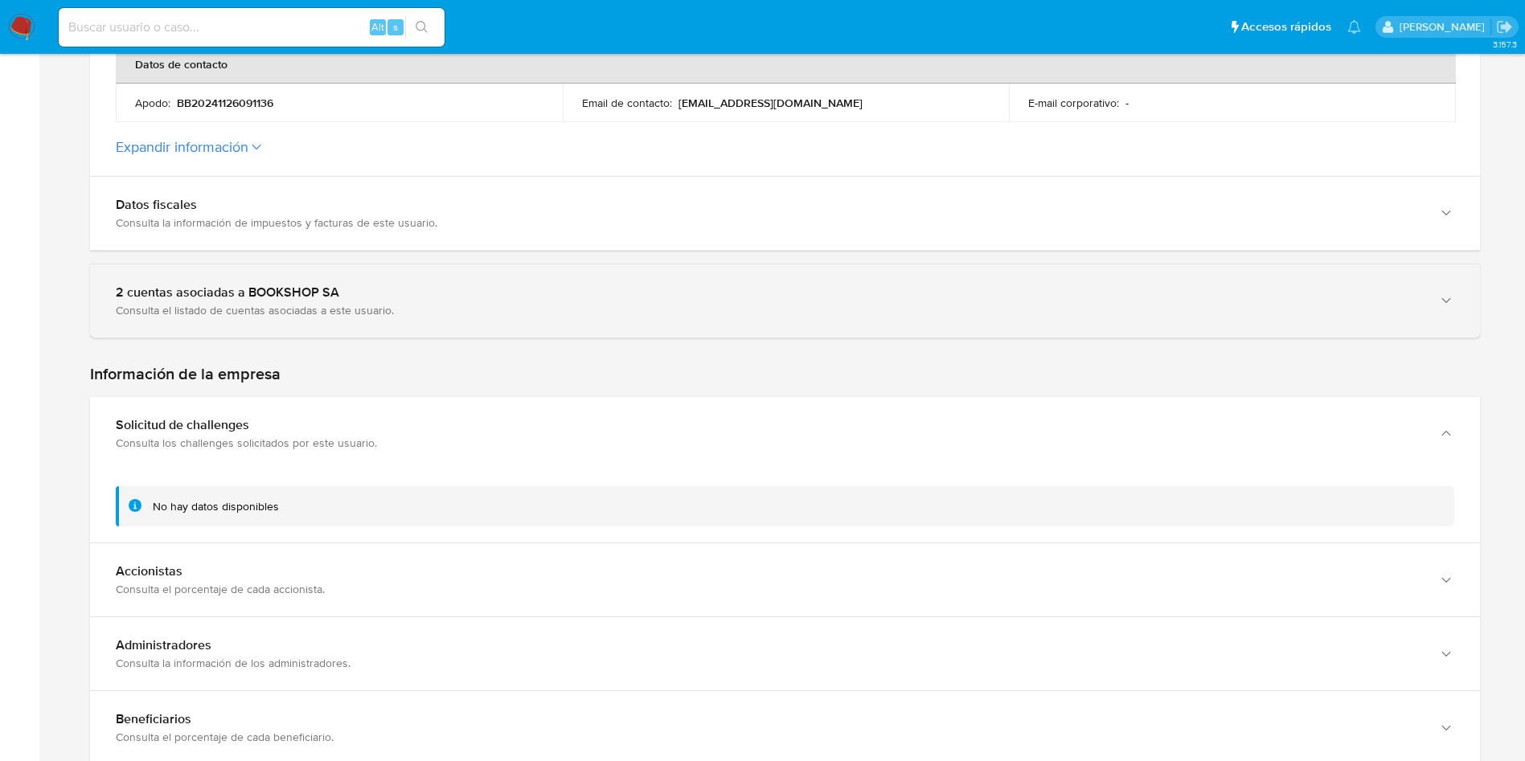
click at [369, 324] on div "2 cuentas asociadas a BOOKSHOP SA Consulta el listado de cuentas asociadas a es…" at bounding box center [785, 300] width 1390 height 73
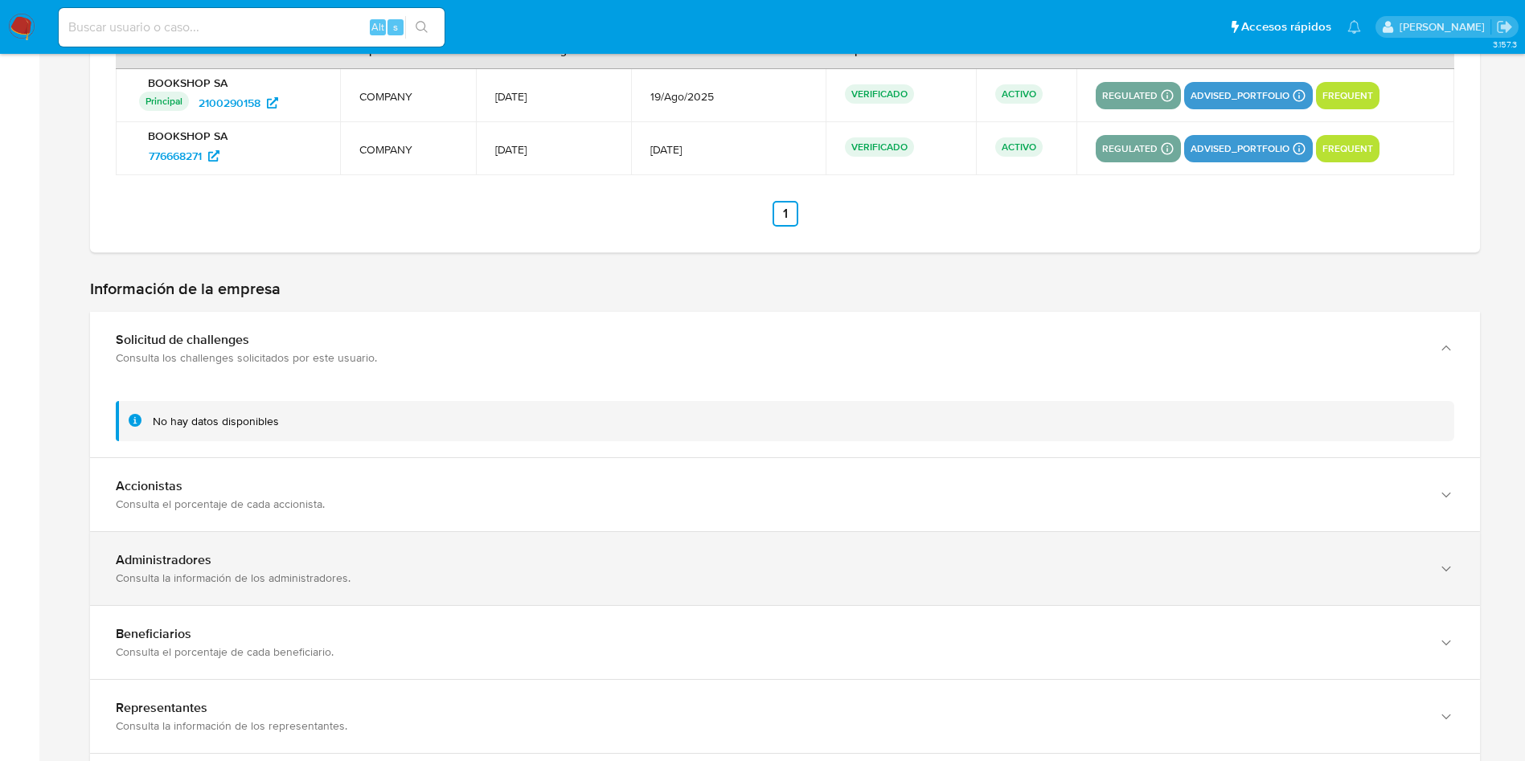
scroll to position [1085, 0]
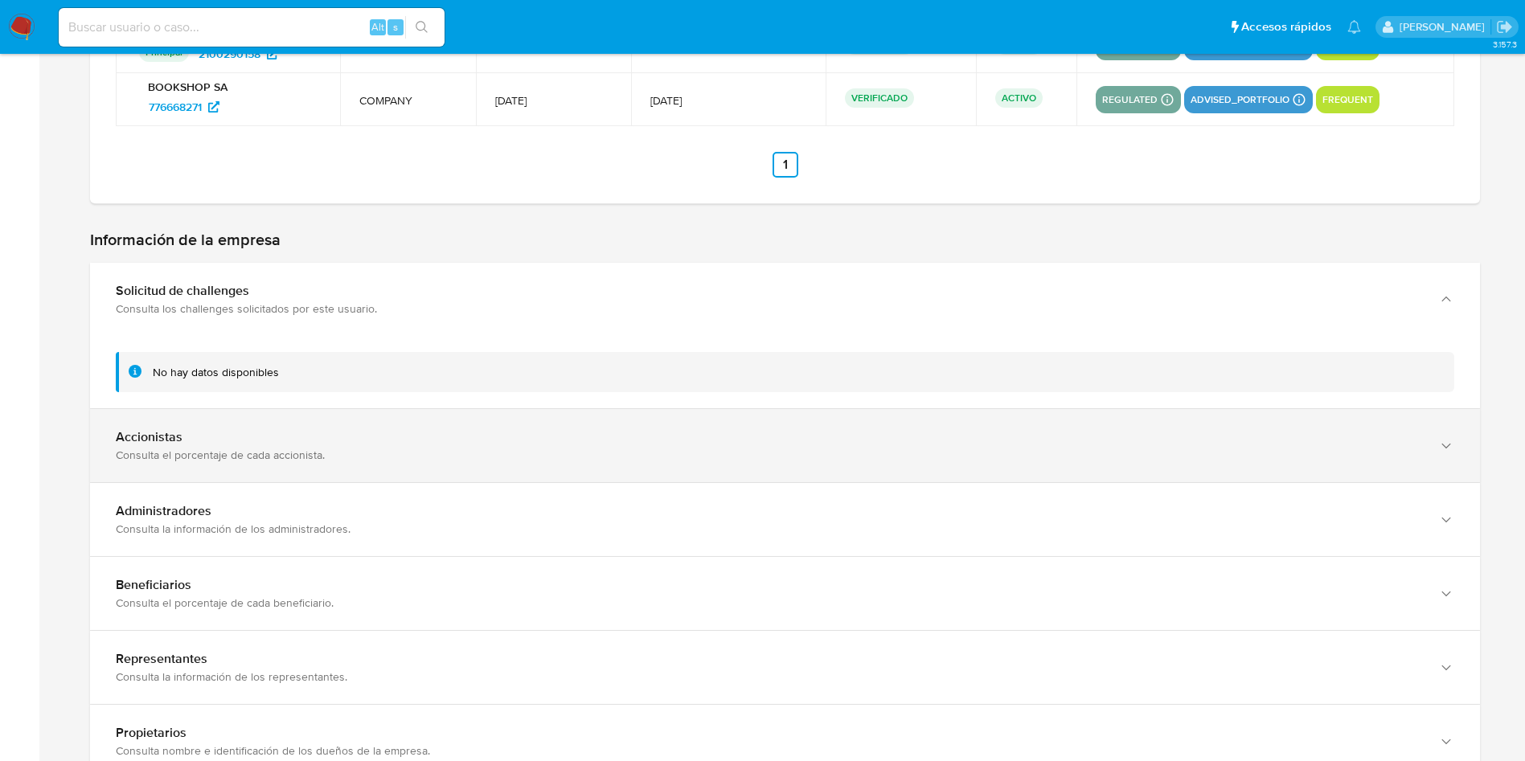
click at [340, 444] on div "Accionistas" at bounding box center [769, 437] width 1306 height 16
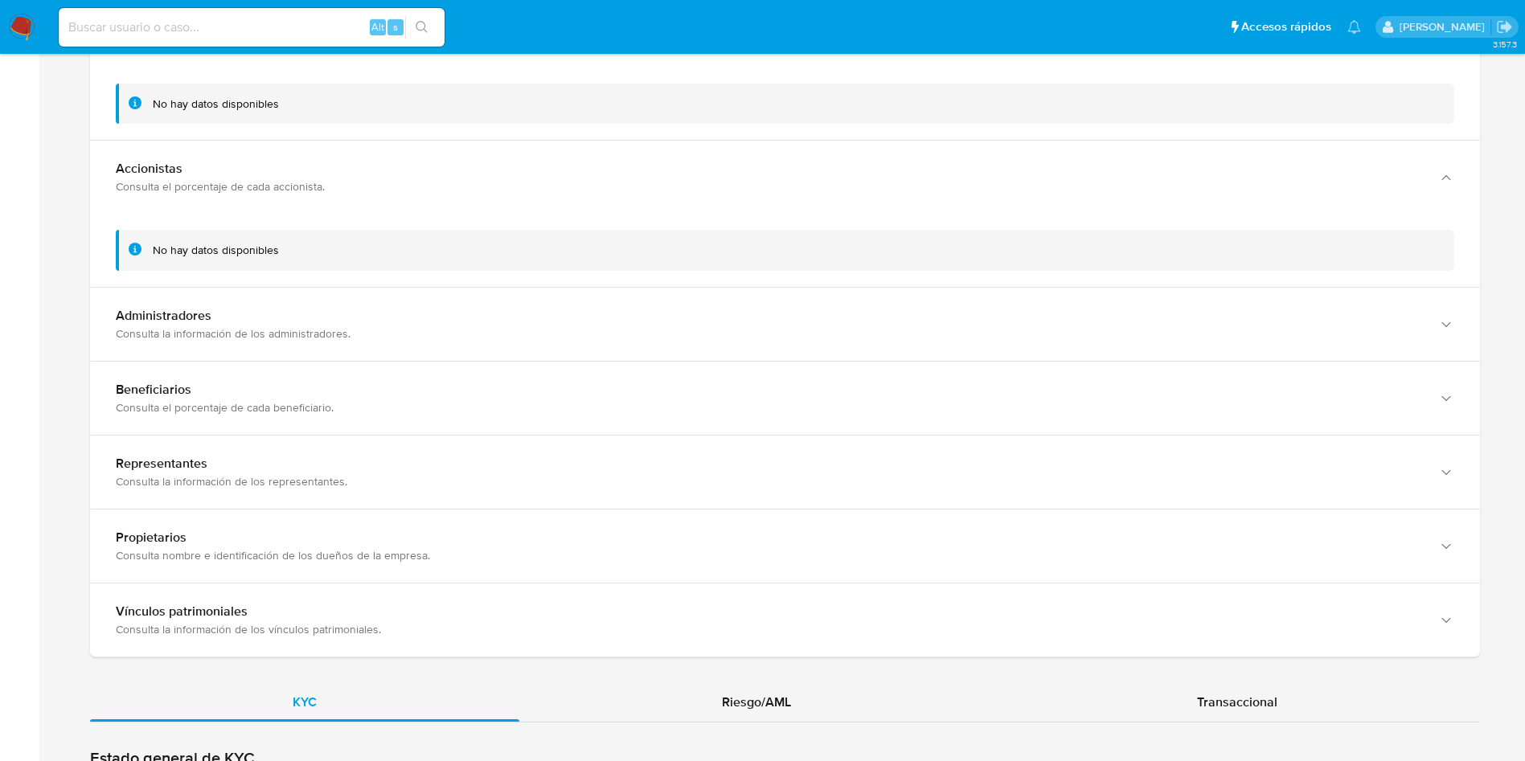
scroll to position [1808, 0]
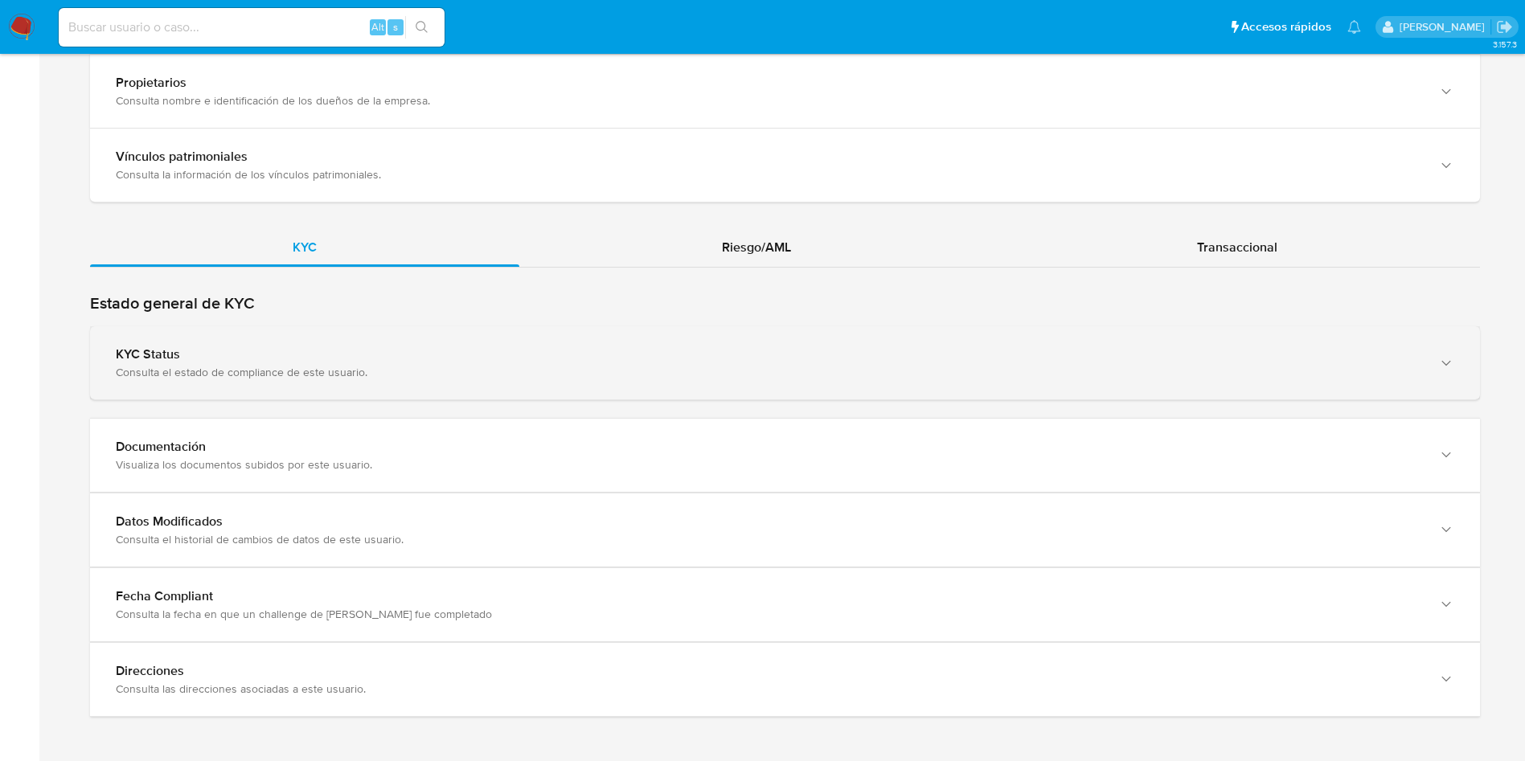
click at [375, 365] on div "Consulta el estado de compliance de este usuario." at bounding box center [769, 372] width 1306 height 14
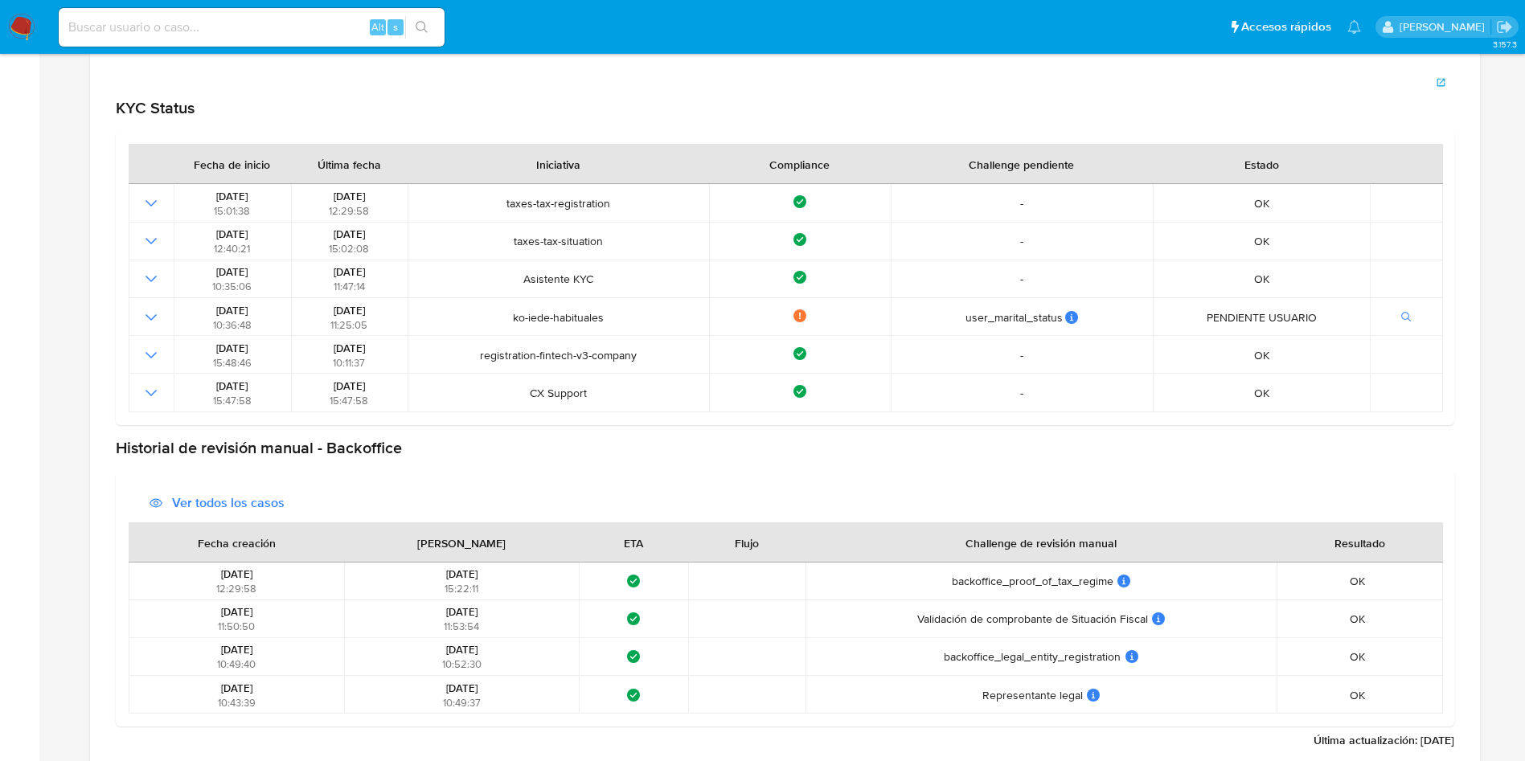
scroll to position [2170, 0]
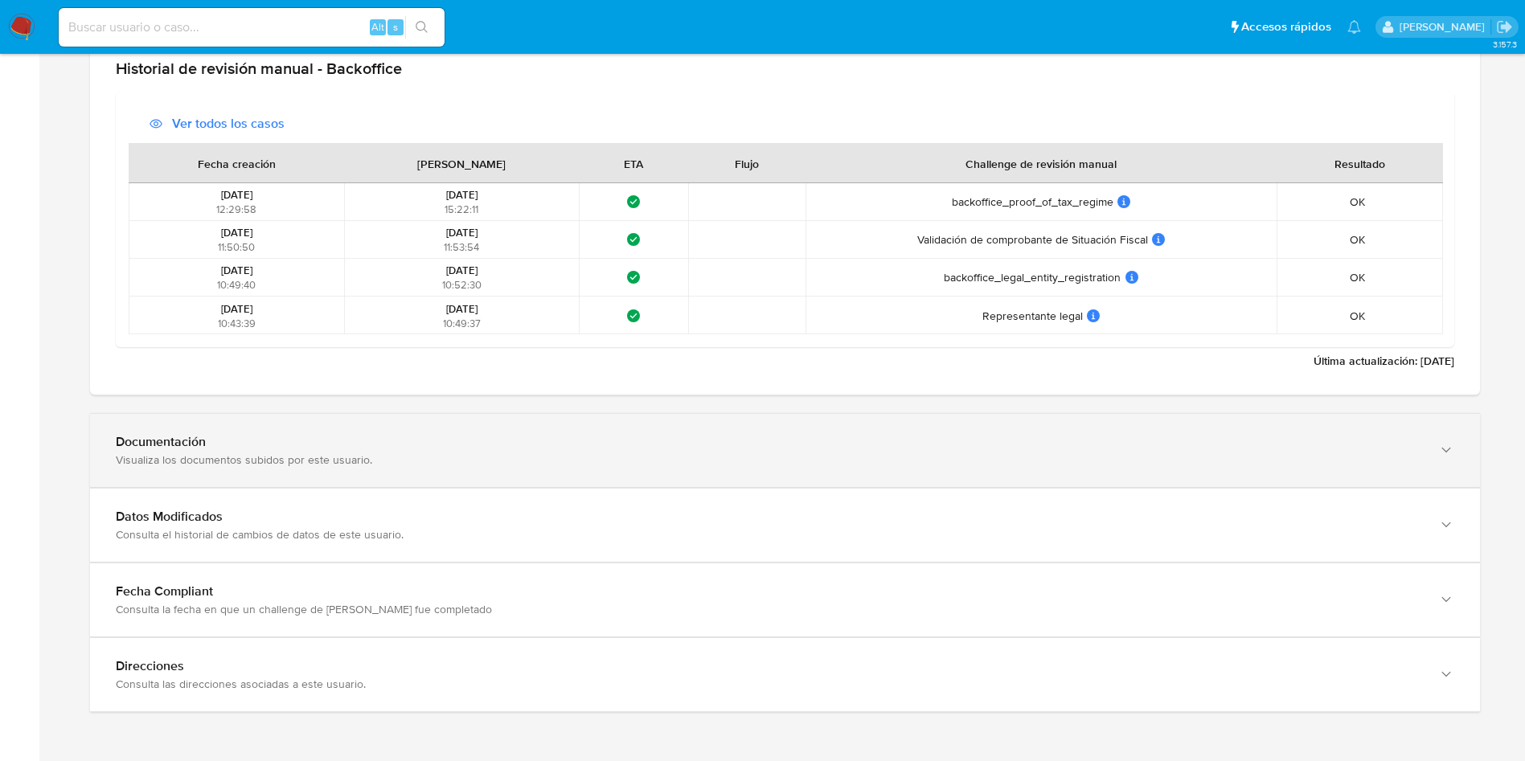
click at [324, 452] on div "Visualiza los documentos subidos por este usuario." at bounding box center [769, 459] width 1306 height 14
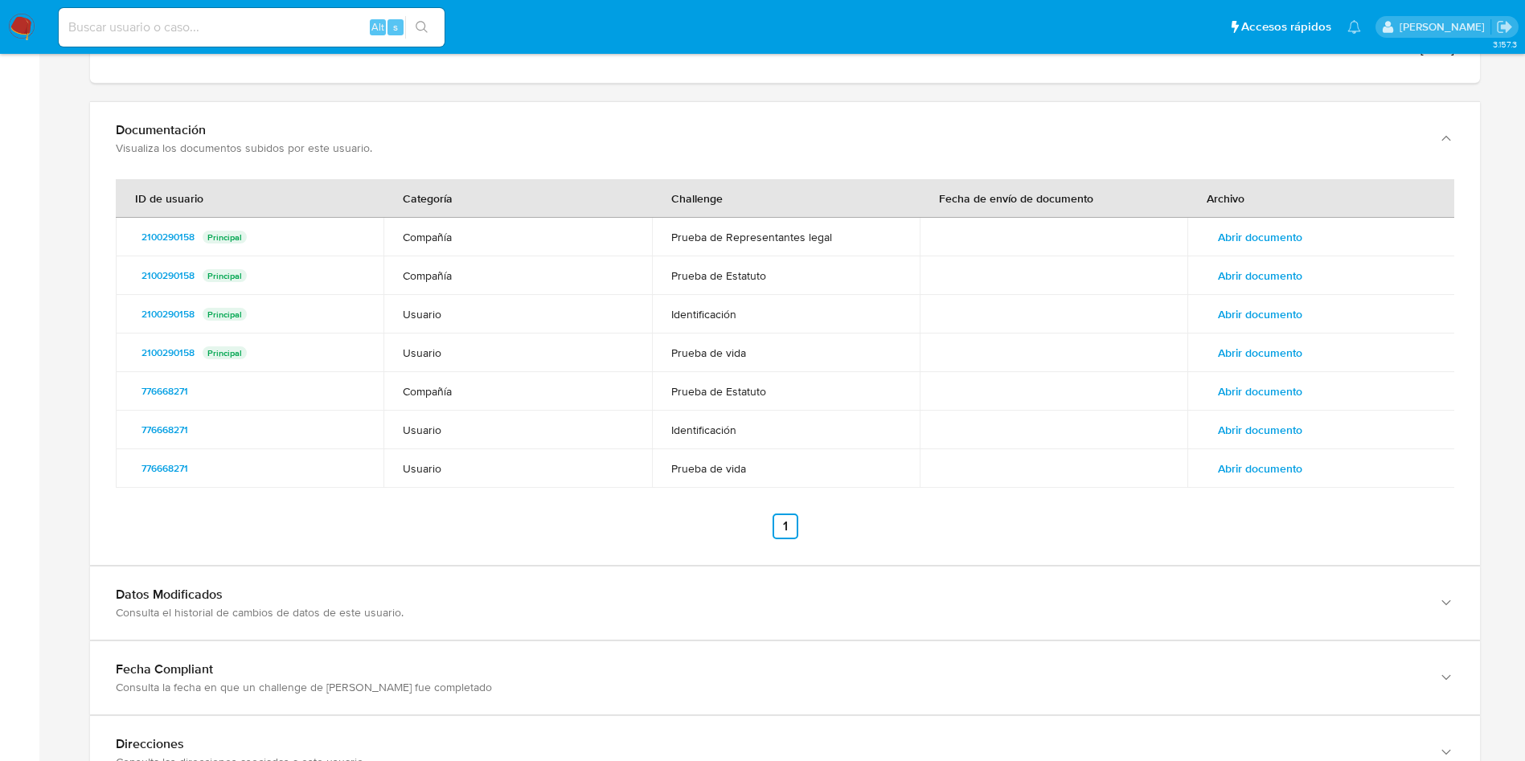
scroll to position [2840, 0]
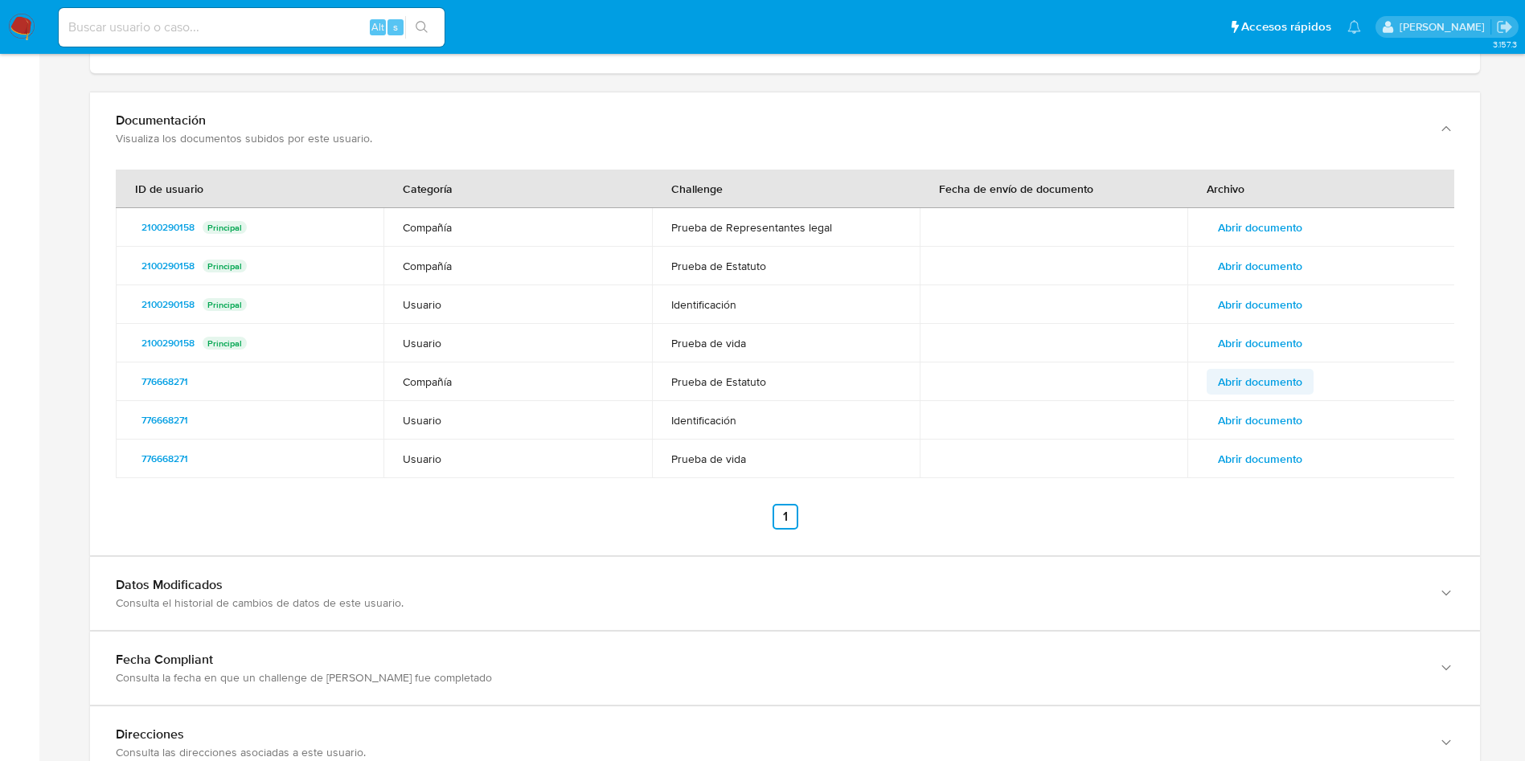
click at [1267, 379] on span "Abrir documento" at bounding box center [1260, 381] width 84 height 23
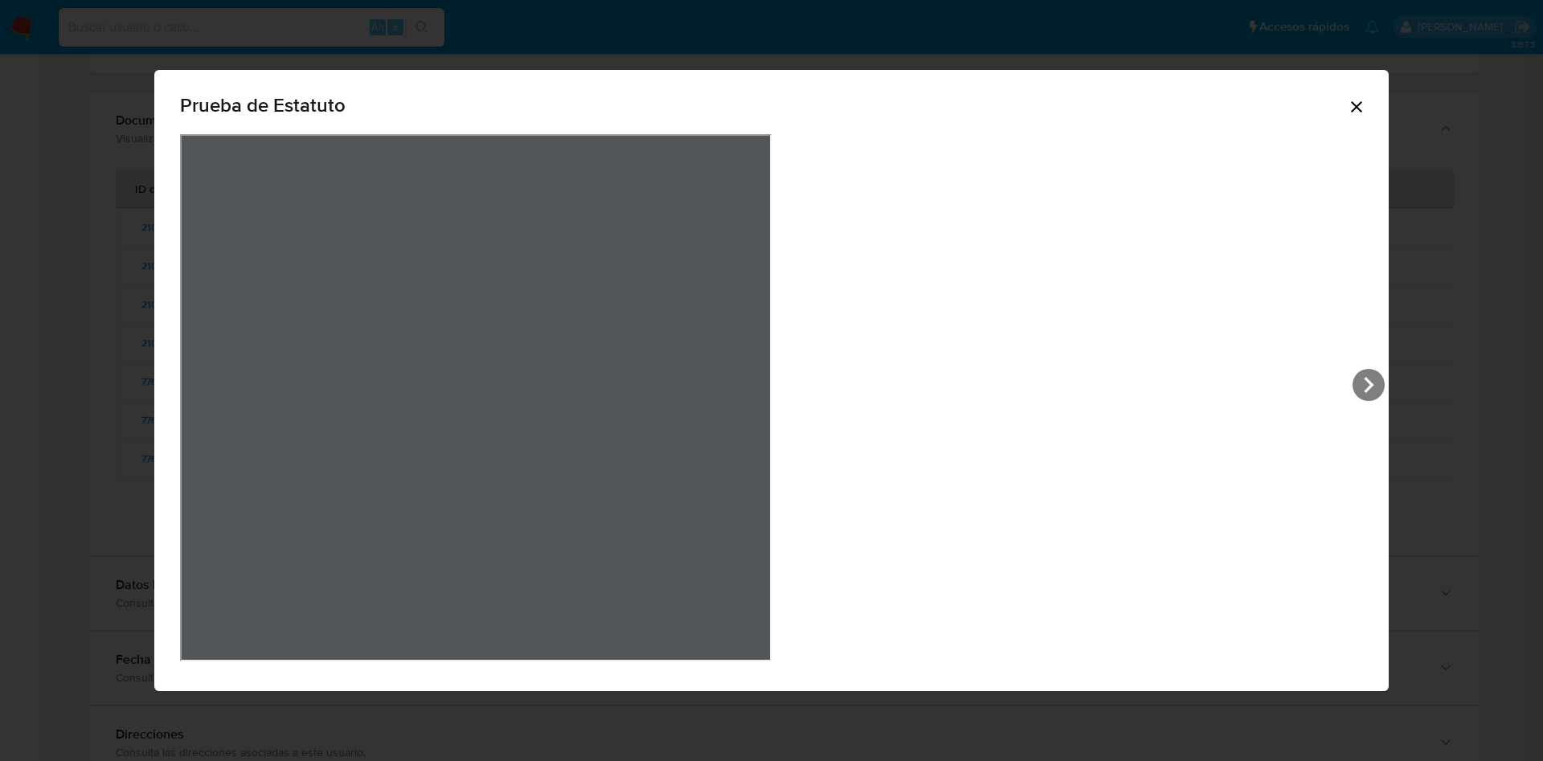
click at [1081, 369] on div "Prueba de Estatuto" at bounding box center [771, 381] width 1234 height 622
click at [1075, 366] on div "Prueba de Estatuto" at bounding box center [771, 381] width 1234 height 622
drag, startPoint x: 1074, startPoint y: 372, endPoint x: 1079, endPoint y: 379, distance: 8.3
click at [1353, 379] on icon "View Document Modal" at bounding box center [1369, 385] width 32 height 32
click at [1347, 108] on icon "Cerrar" at bounding box center [1356, 106] width 19 height 19
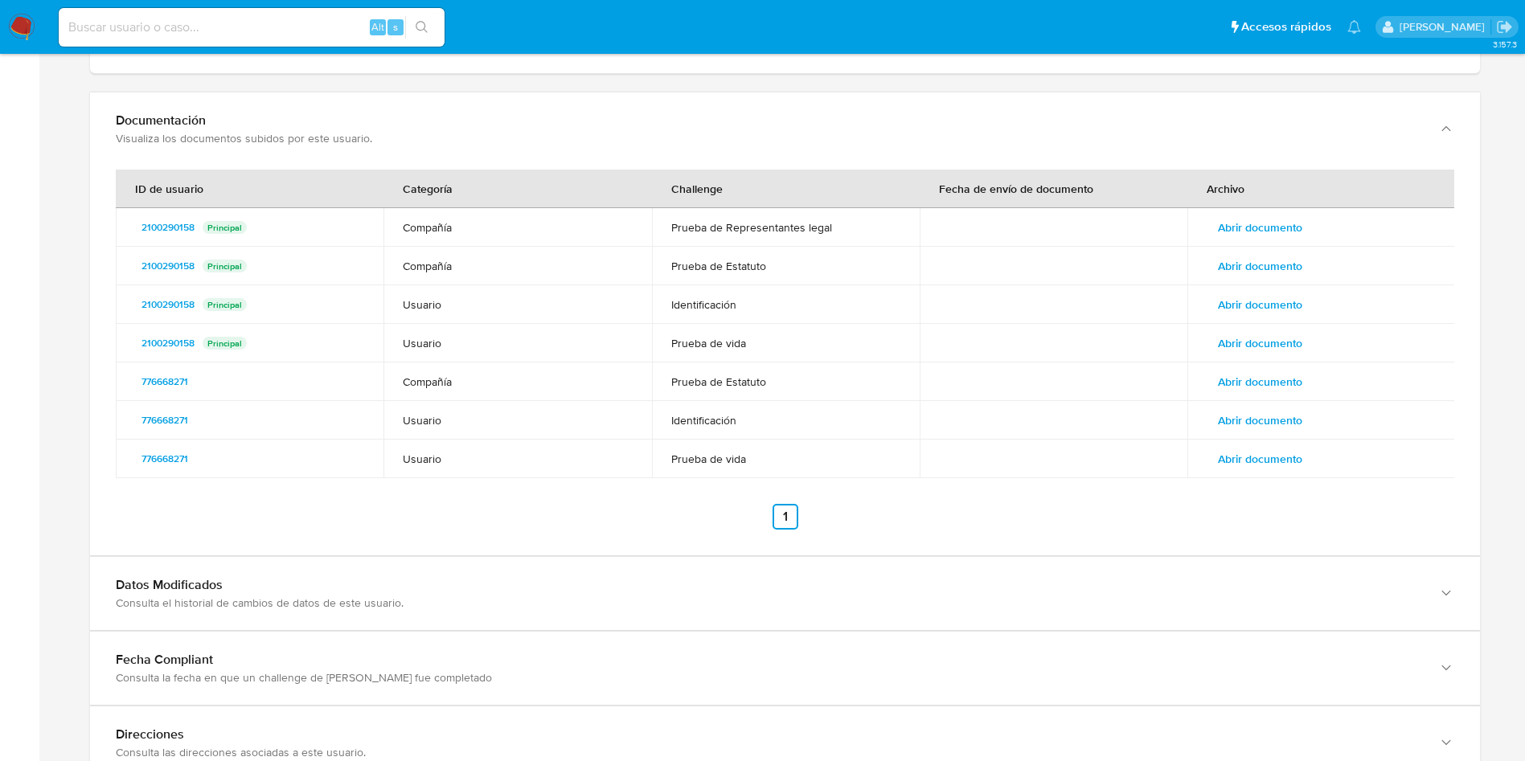
click at [1238, 318] on td "Abrir documento" at bounding box center [1321, 304] width 268 height 39
click at [1243, 309] on span "Abrir documento" at bounding box center [1260, 304] width 84 height 23
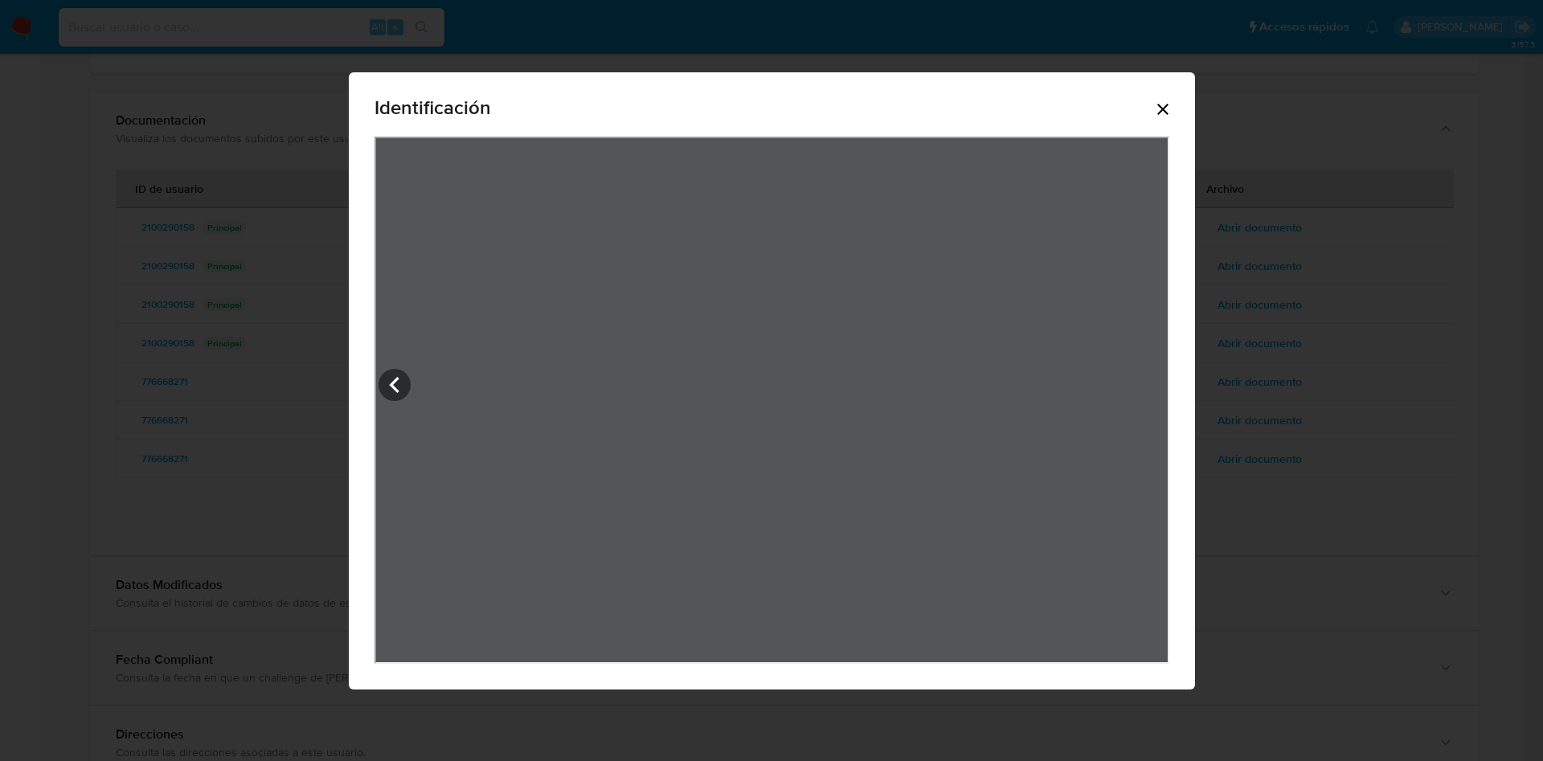
click at [1173, 100] on icon "Cerrar" at bounding box center [1162, 109] width 19 height 19
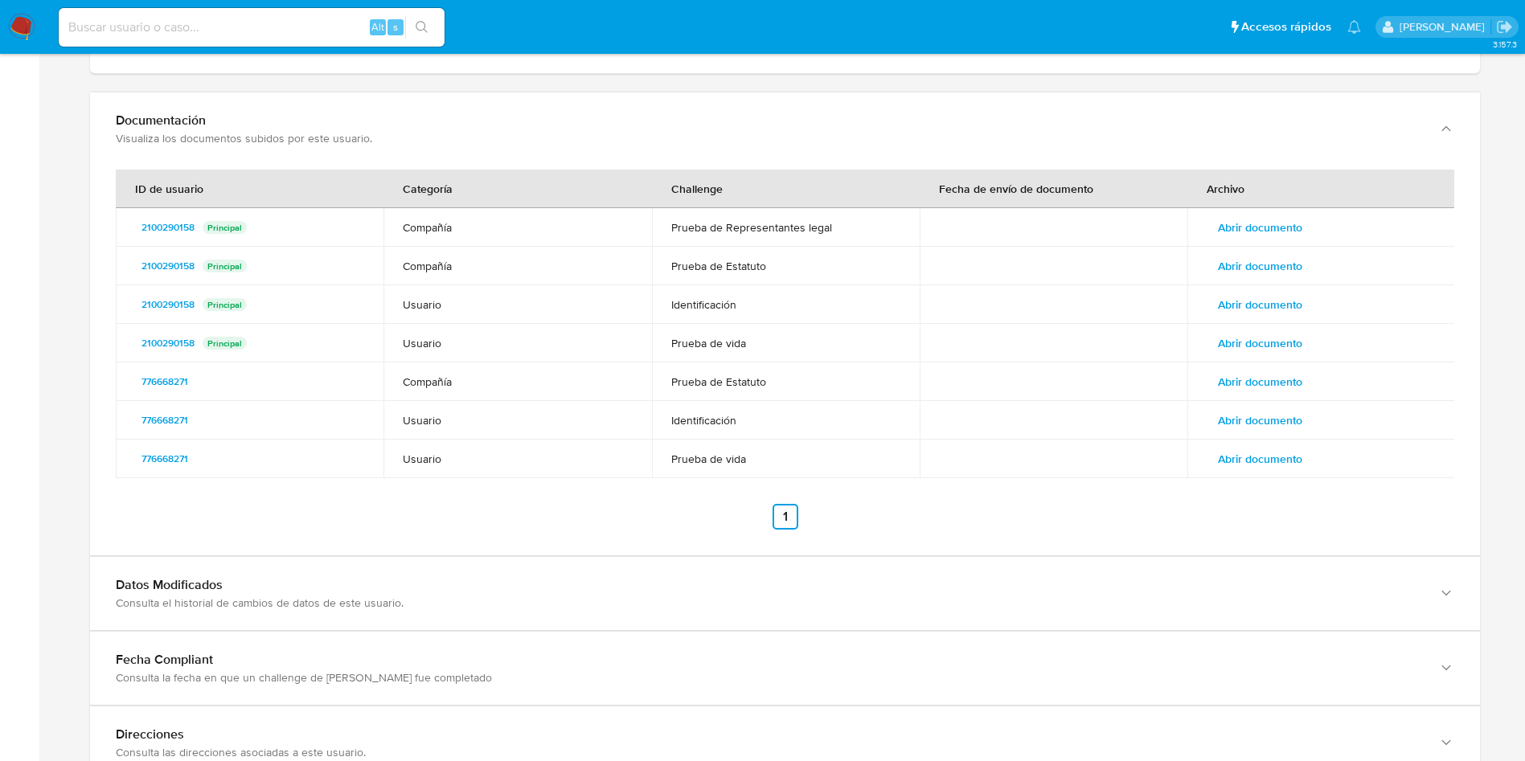
click at [1276, 306] on span "Abrir documento" at bounding box center [1260, 304] width 84 height 23
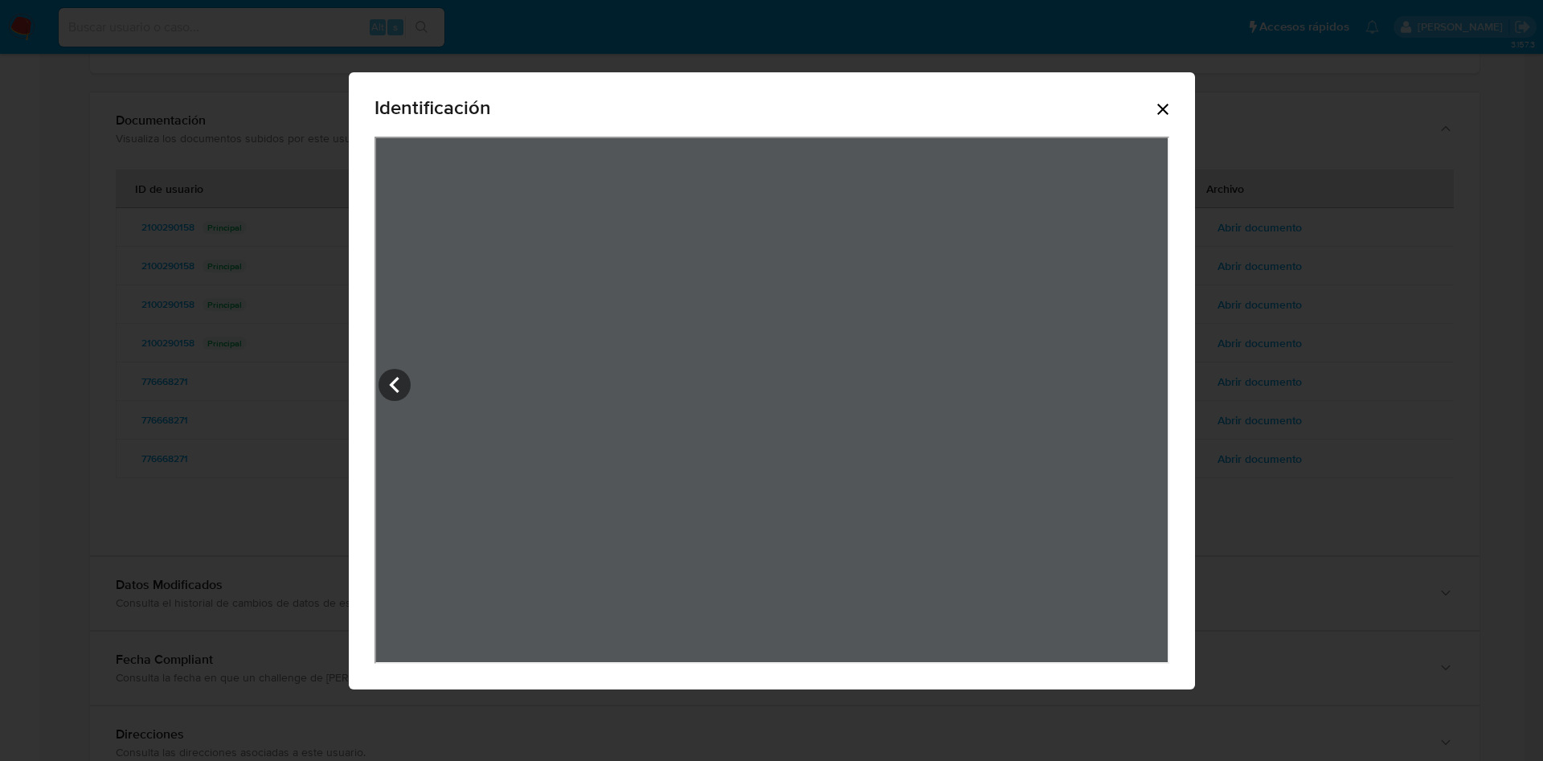
click at [1173, 109] on icon "Cerrar" at bounding box center [1162, 109] width 19 height 19
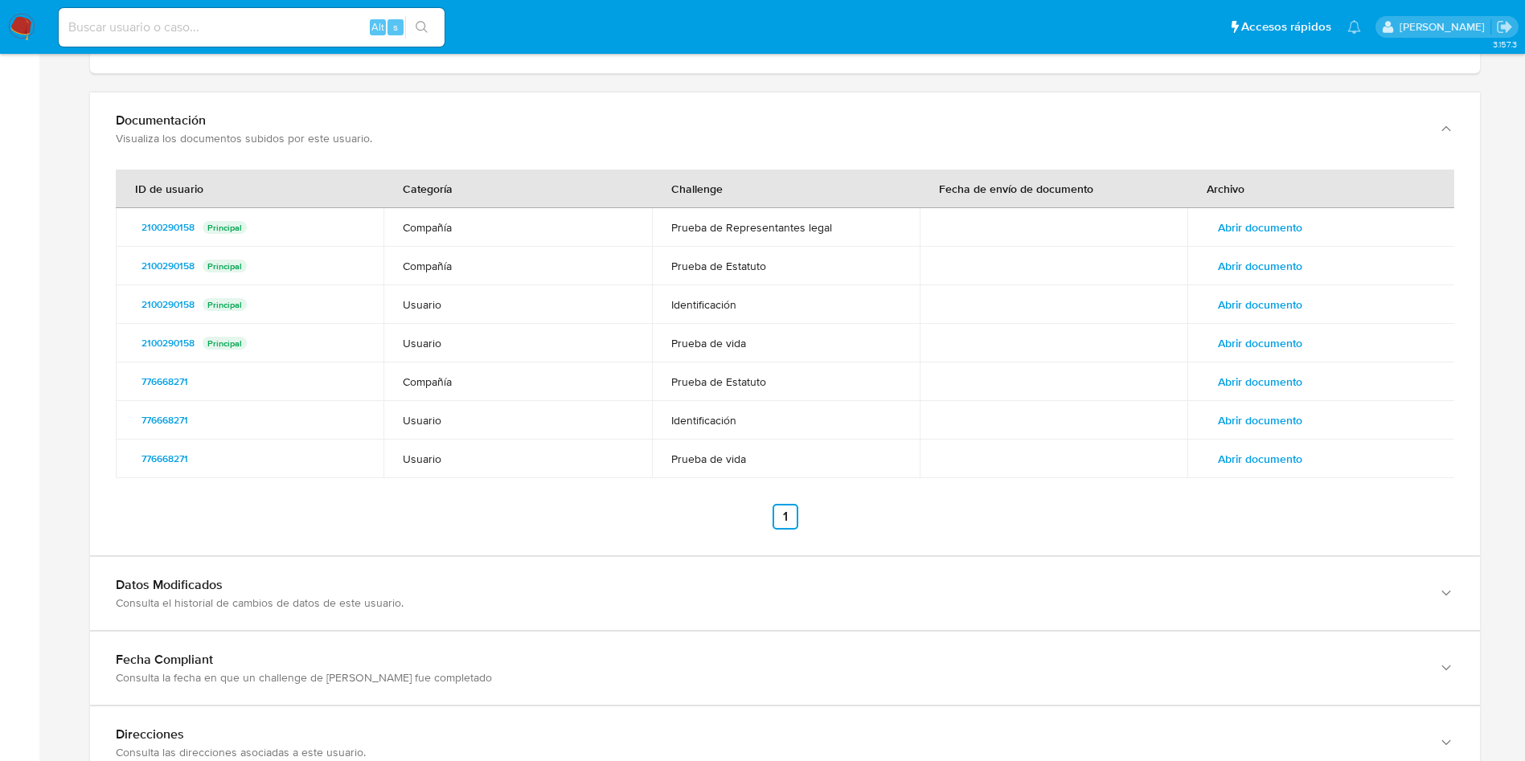
click at [1251, 381] on span "Abrir documento" at bounding box center [1260, 381] width 84 height 23
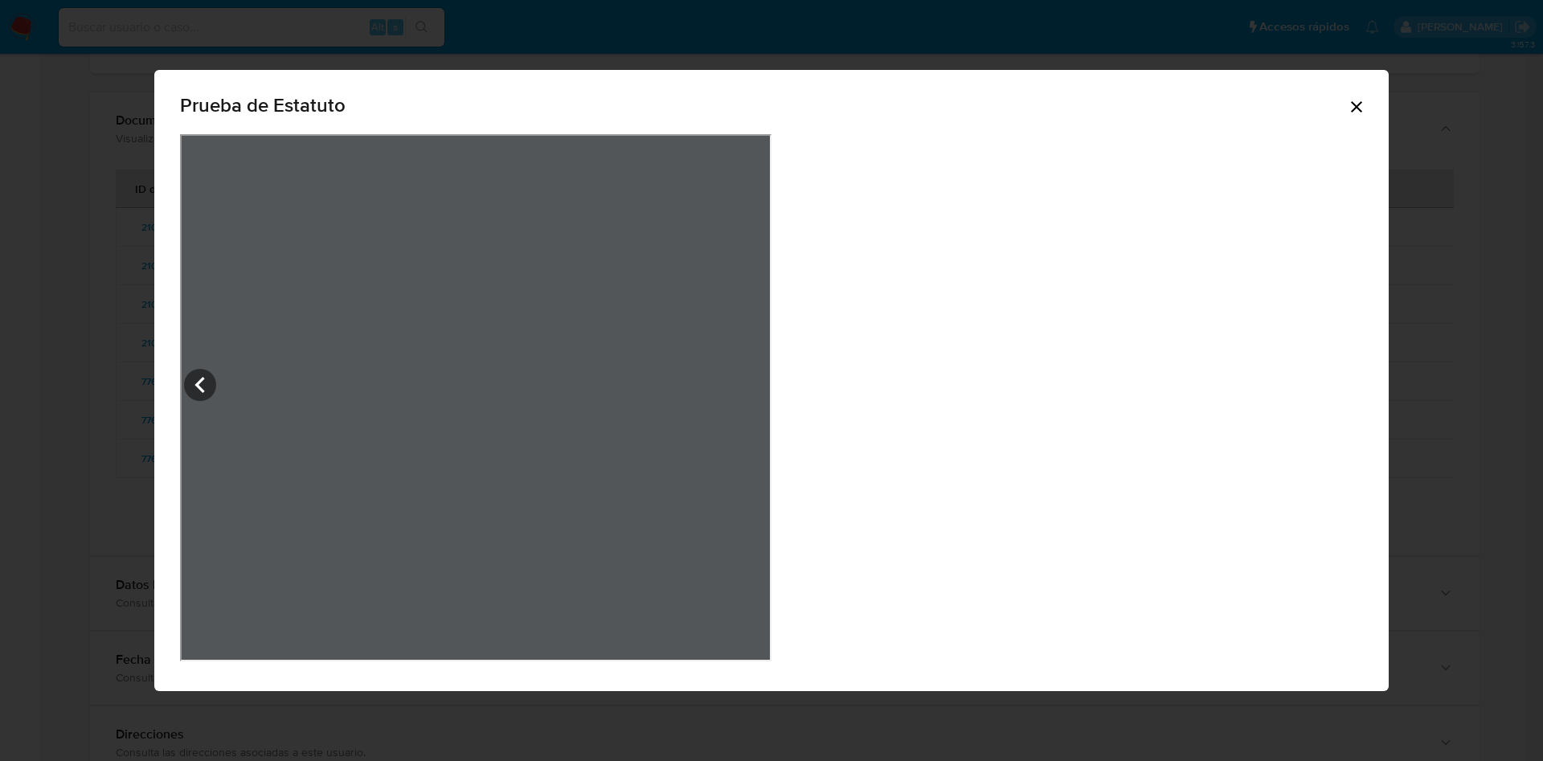
click at [1347, 105] on icon "Cerrar" at bounding box center [1356, 106] width 19 height 19
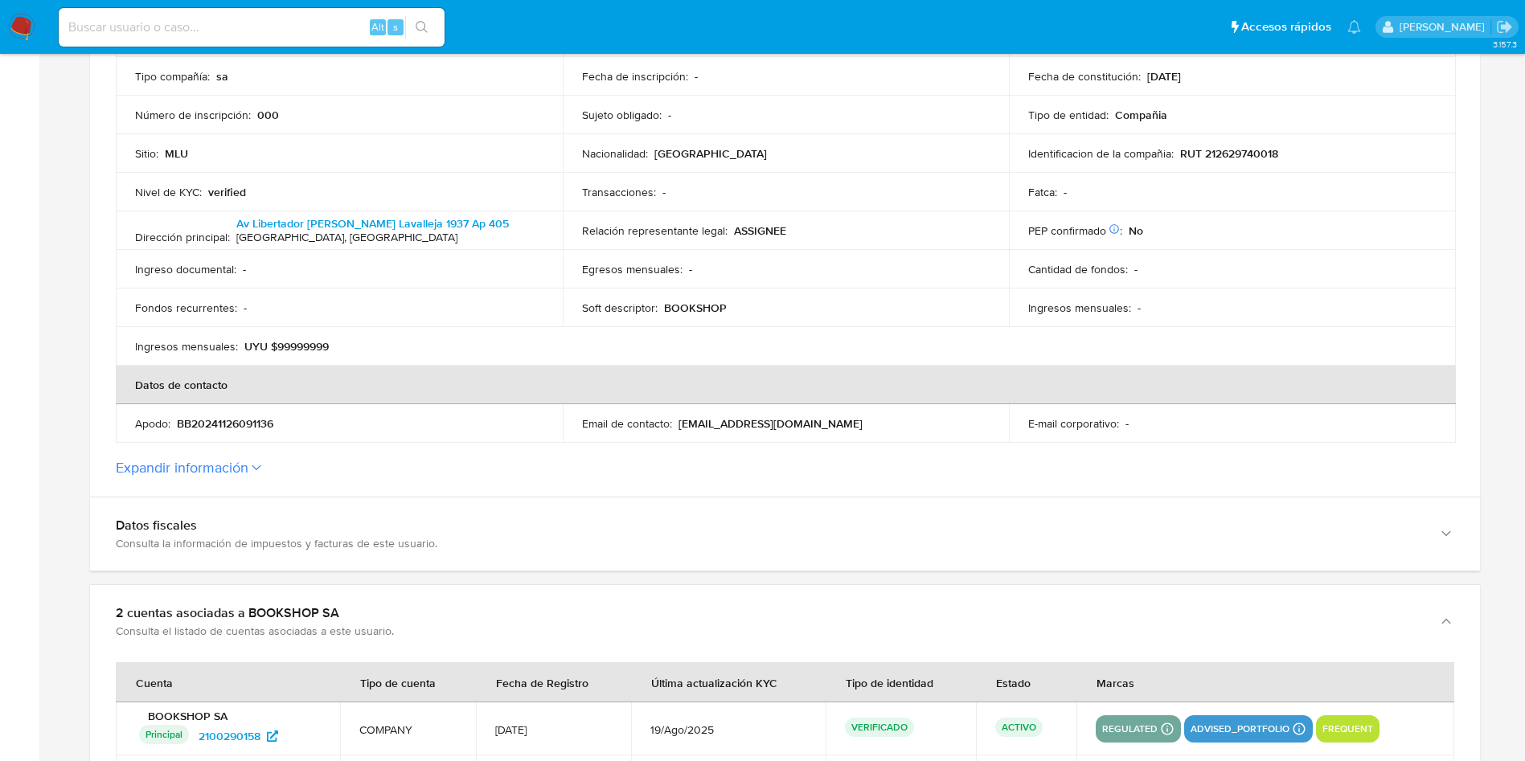
scroll to position [723, 0]
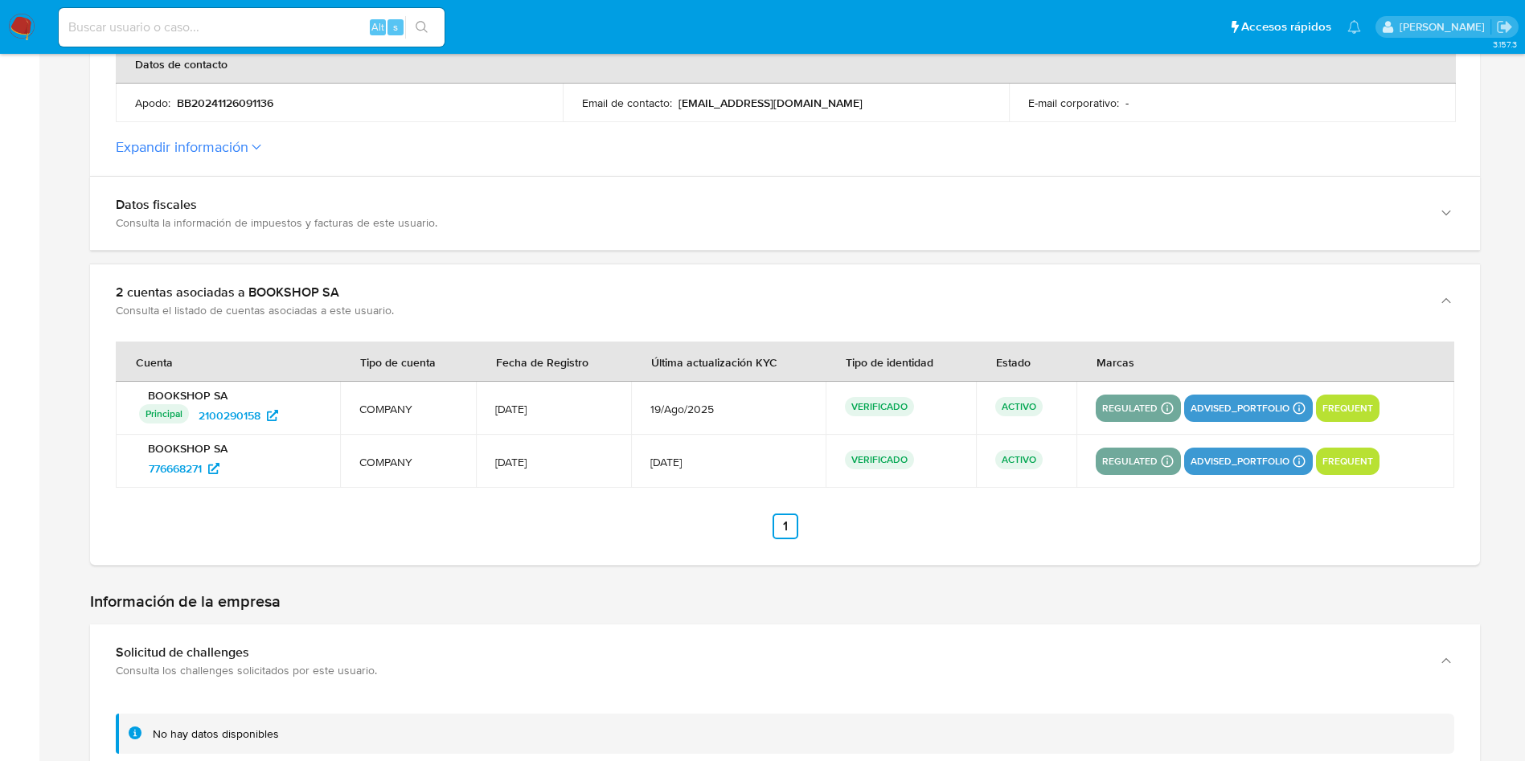
click at [254, 145] on icon at bounding box center [256, 146] width 9 height 5
click at [248, 145] on button "Expandir información" at bounding box center [182, 147] width 133 height 18
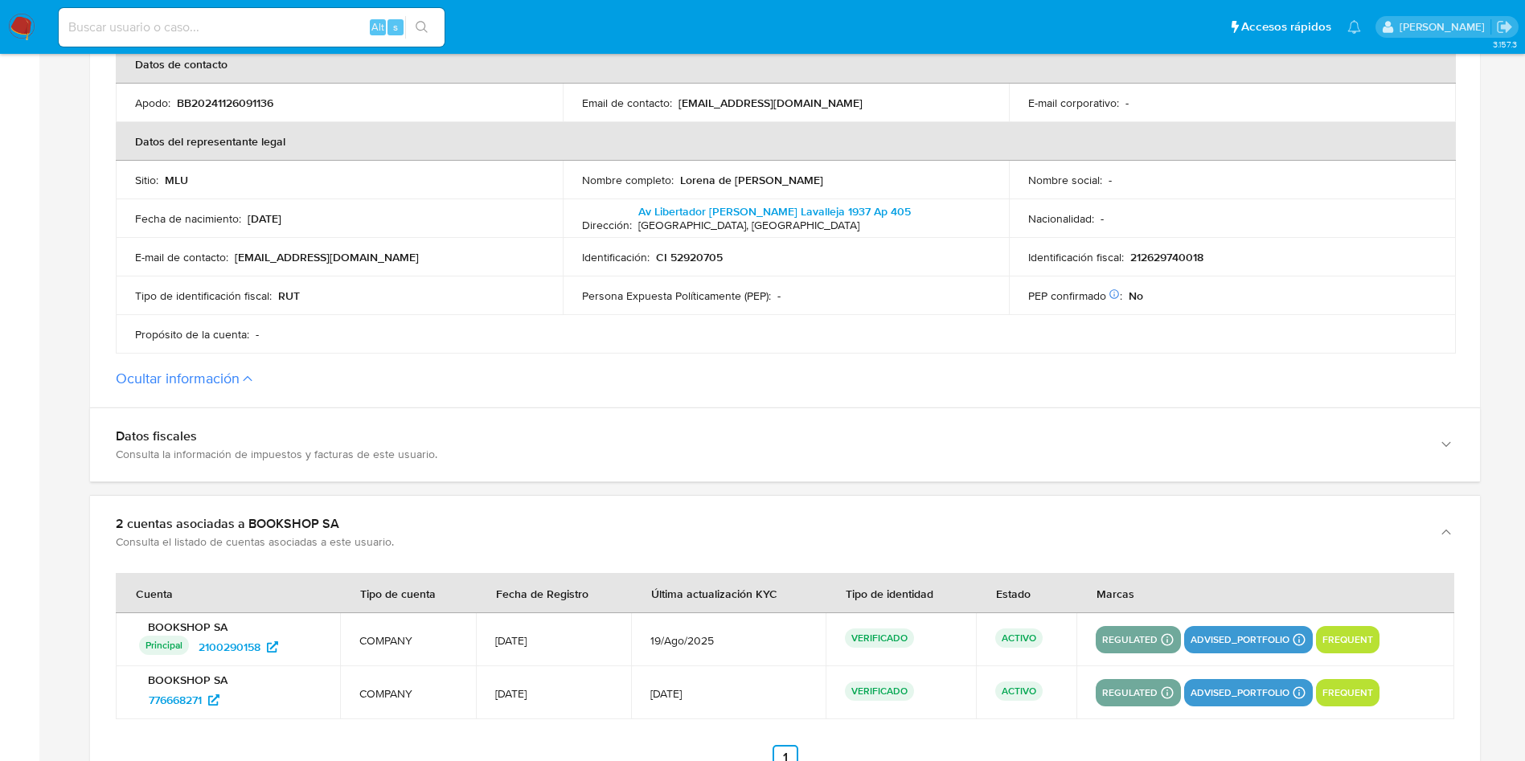
drag, startPoint x: 678, startPoint y: 180, endPoint x: 816, endPoint y: 180, distance: 137.4
click at [816, 180] on div "Nombre completo : [PERSON_NAME]" at bounding box center [786, 180] width 408 height 14
click at [1160, 255] on p "212629740018" at bounding box center [1166, 257] width 73 height 14
click at [695, 251] on p "CI 52920705" at bounding box center [689, 257] width 67 height 14
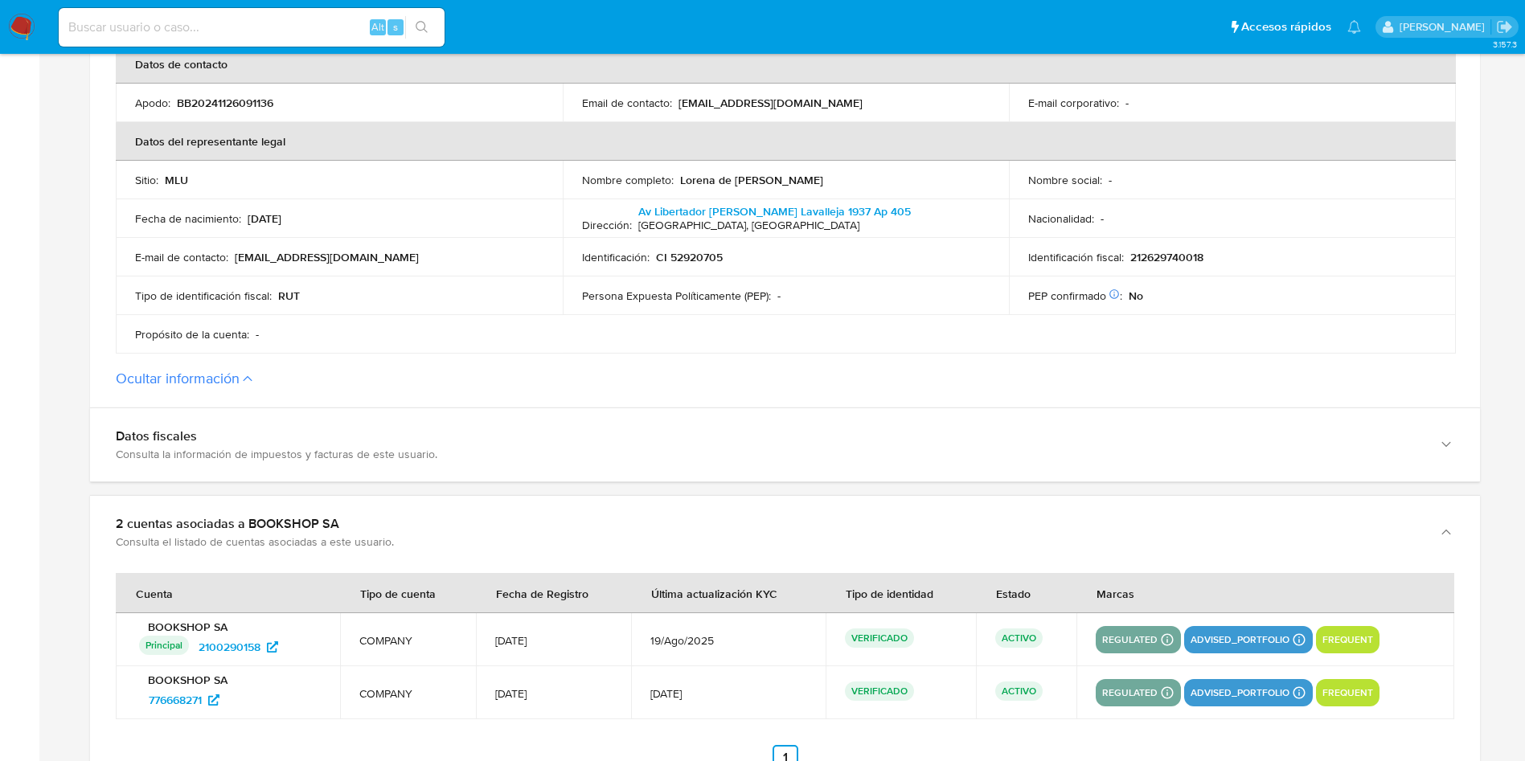
click at [699, 251] on p "CI 52920705" at bounding box center [689, 257] width 67 height 14
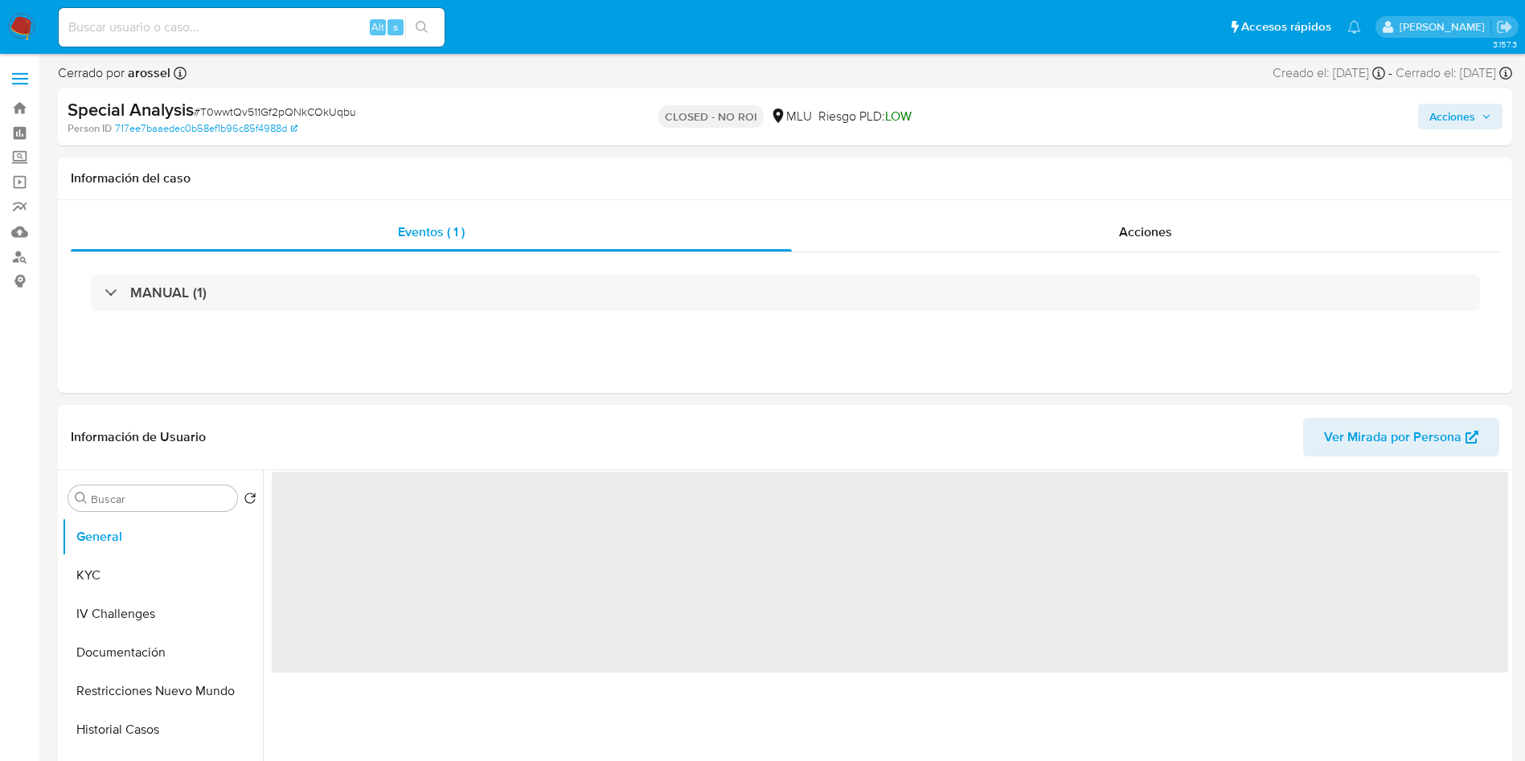
select select "10"
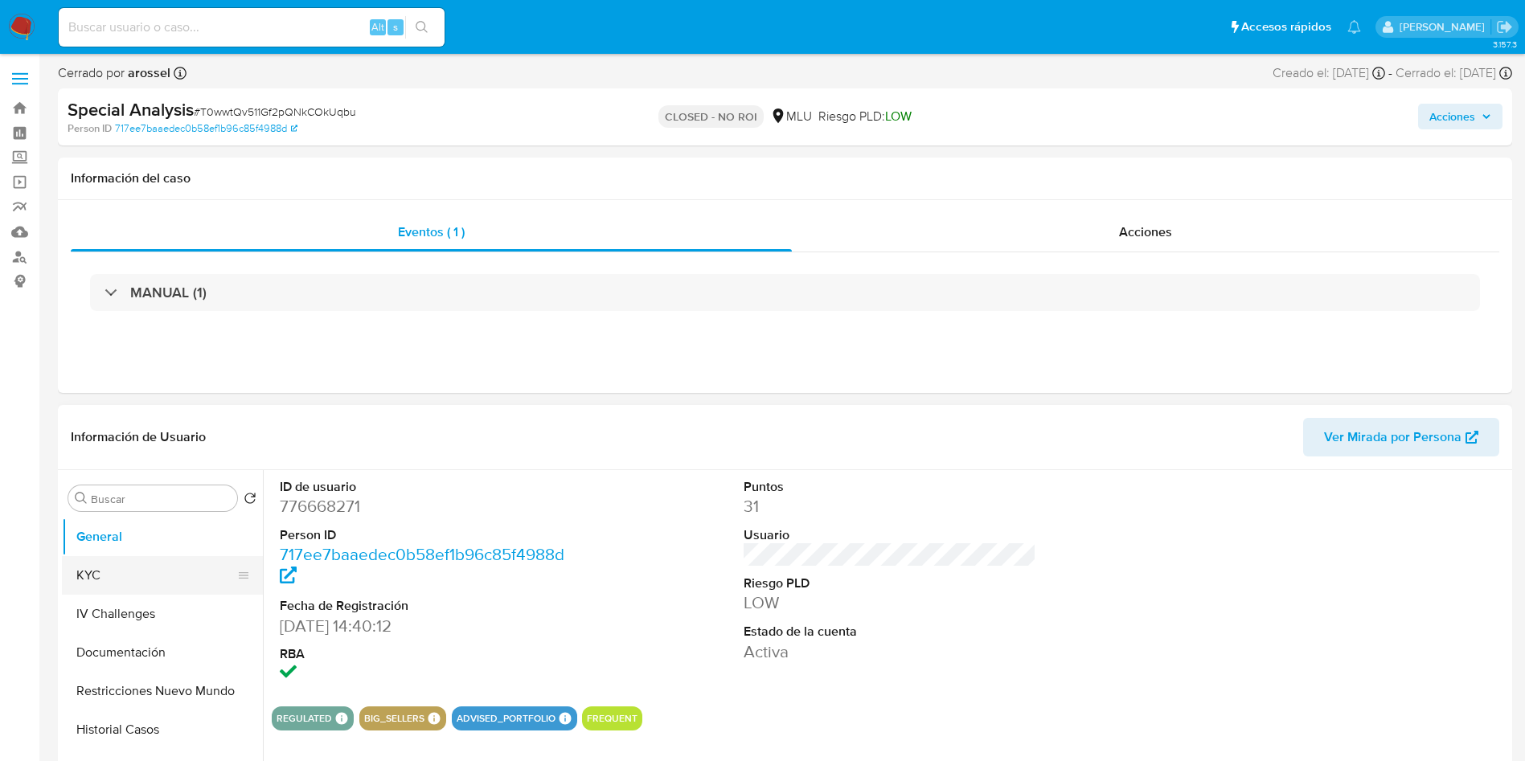
click at [161, 587] on button "KYC" at bounding box center [156, 575] width 188 height 39
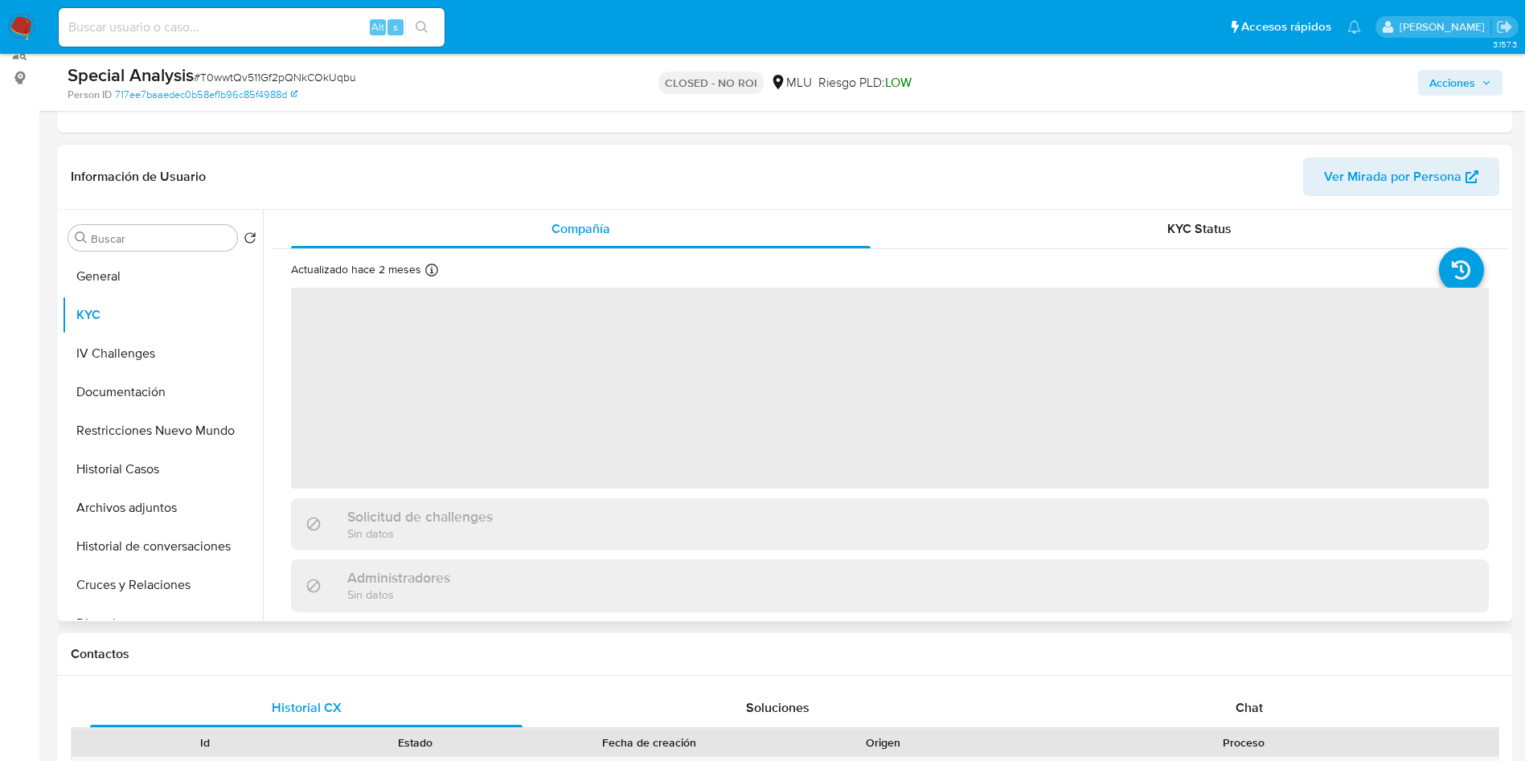
scroll to position [241, 0]
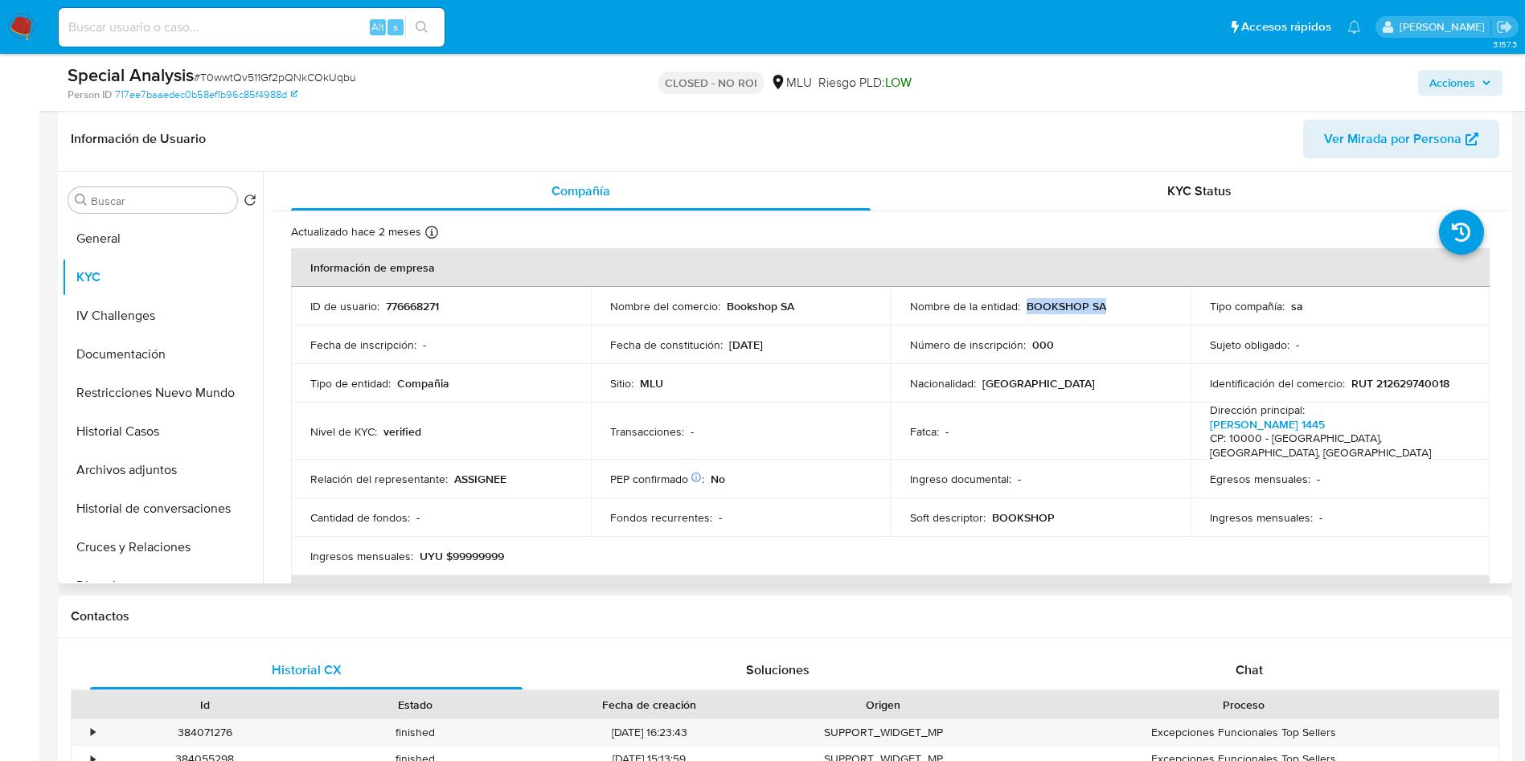
drag, startPoint x: 1021, startPoint y: 305, endPoint x: 993, endPoint y: 231, distance: 78.1
click at [1108, 300] on div "Nombre de la entidad : BOOKSHOP SA" at bounding box center [1040, 306] width 261 height 14
copy p "BOOKSHOP SA"
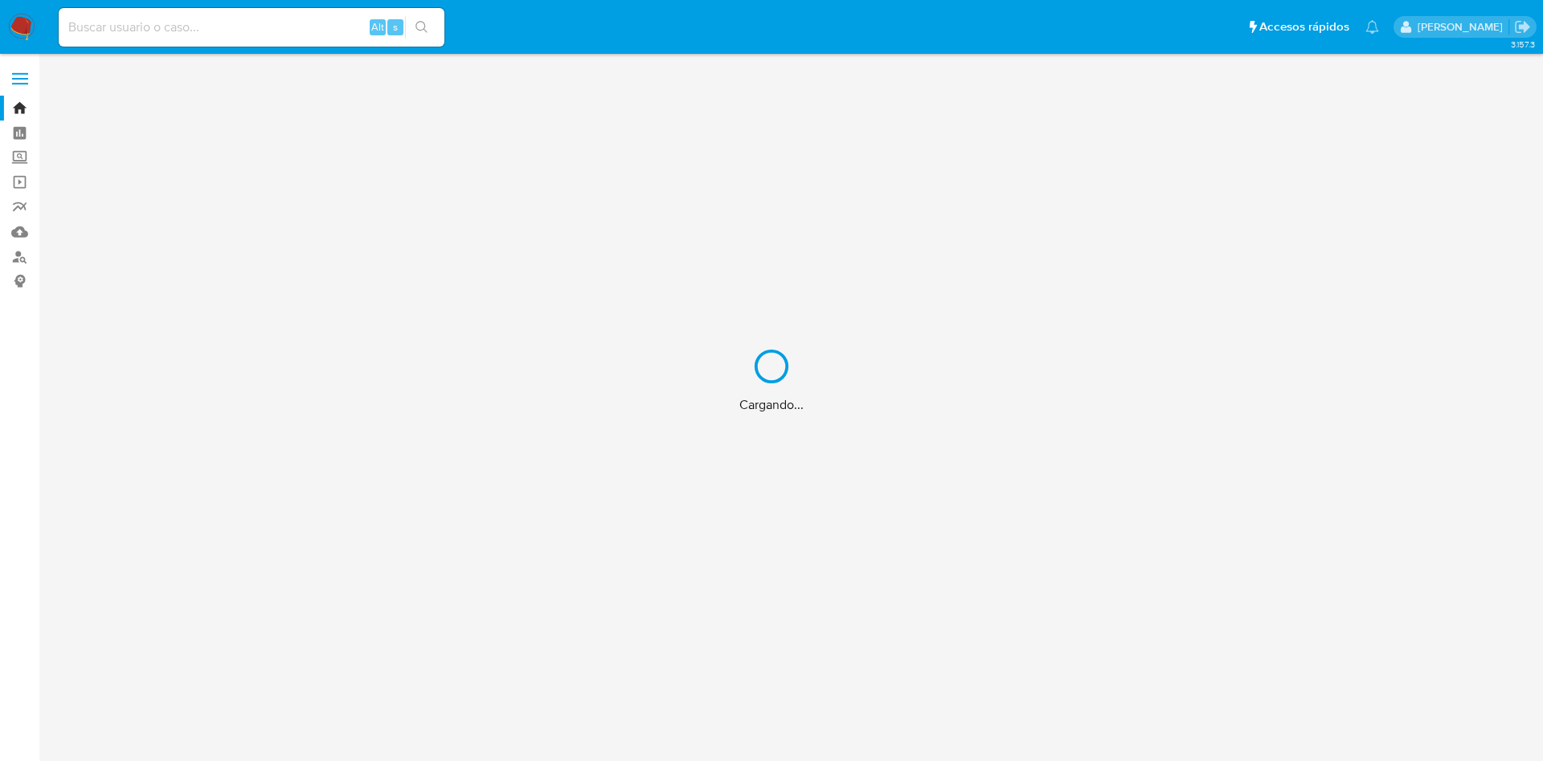
click at [264, 25] on div "Cargando..." at bounding box center [771, 380] width 1543 height 761
click at [234, 23] on div "Cargando..." at bounding box center [771, 380] width 1543 height 761
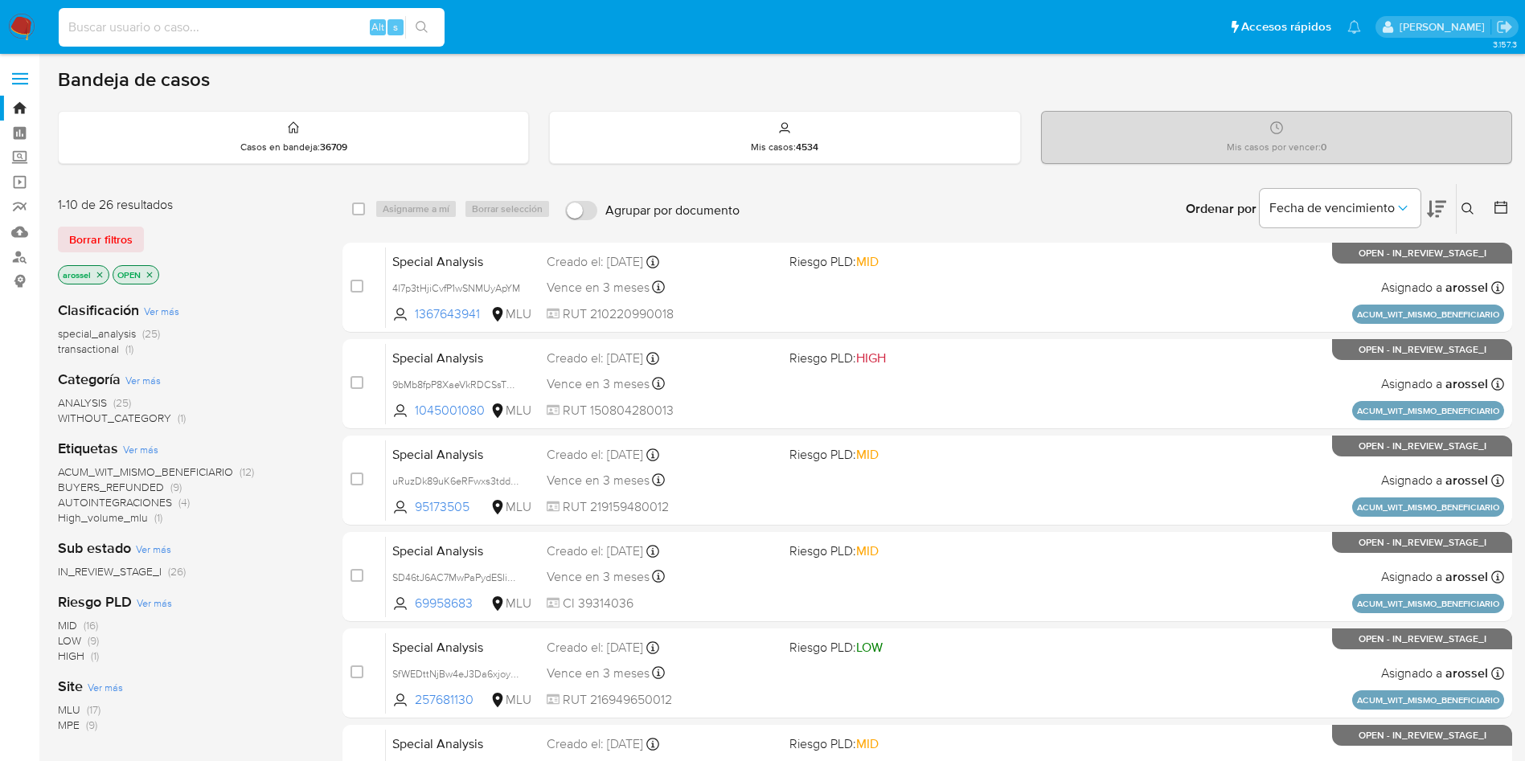
click at [227, 27] on input at bounding box center [252, 27] width 386 height 21
paste input "59VOPpgu85G4AvY7FutwOt12"
type input "59VOPpgu85G4AvY7FutwOt12"
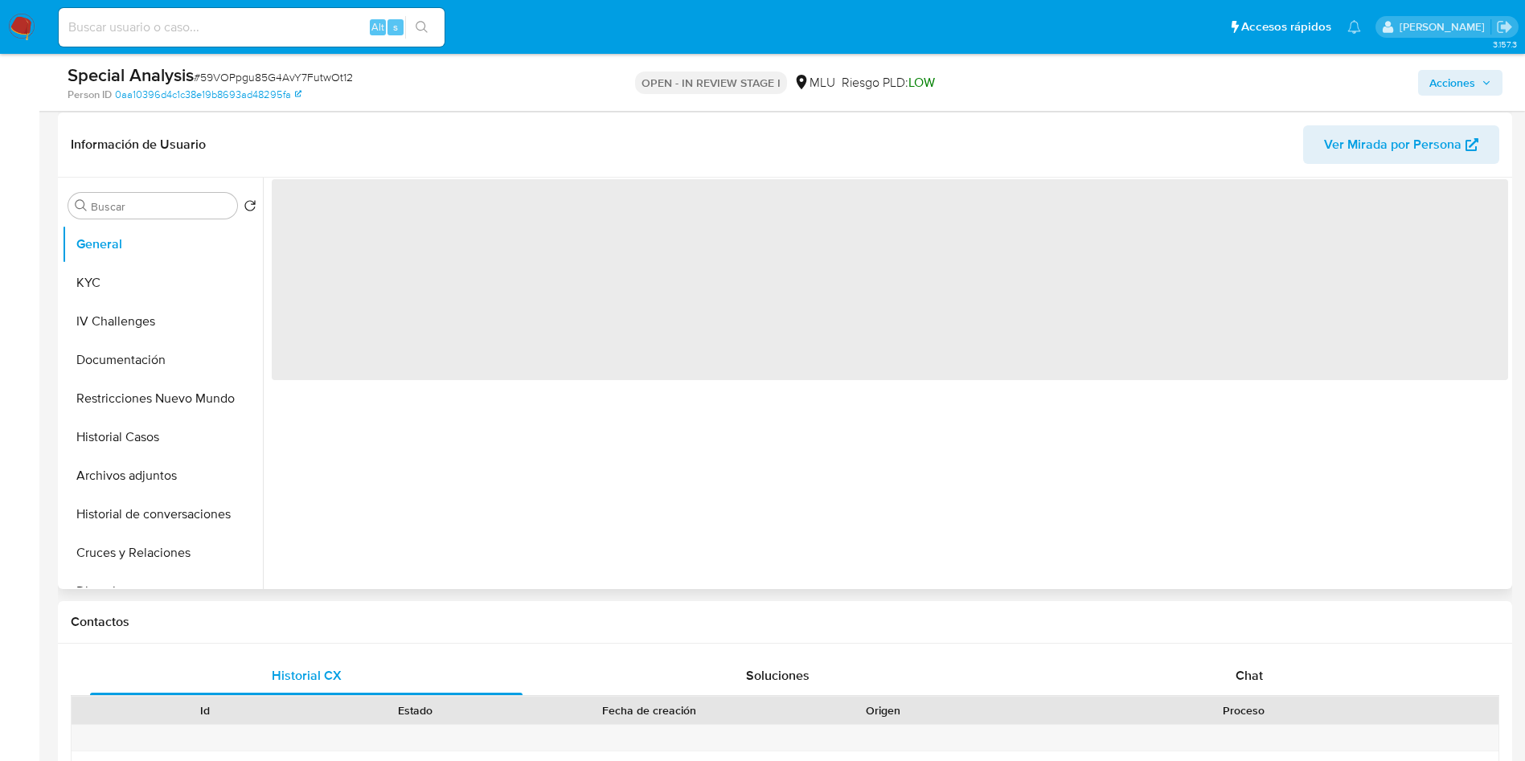
scroll to position [241, 0]
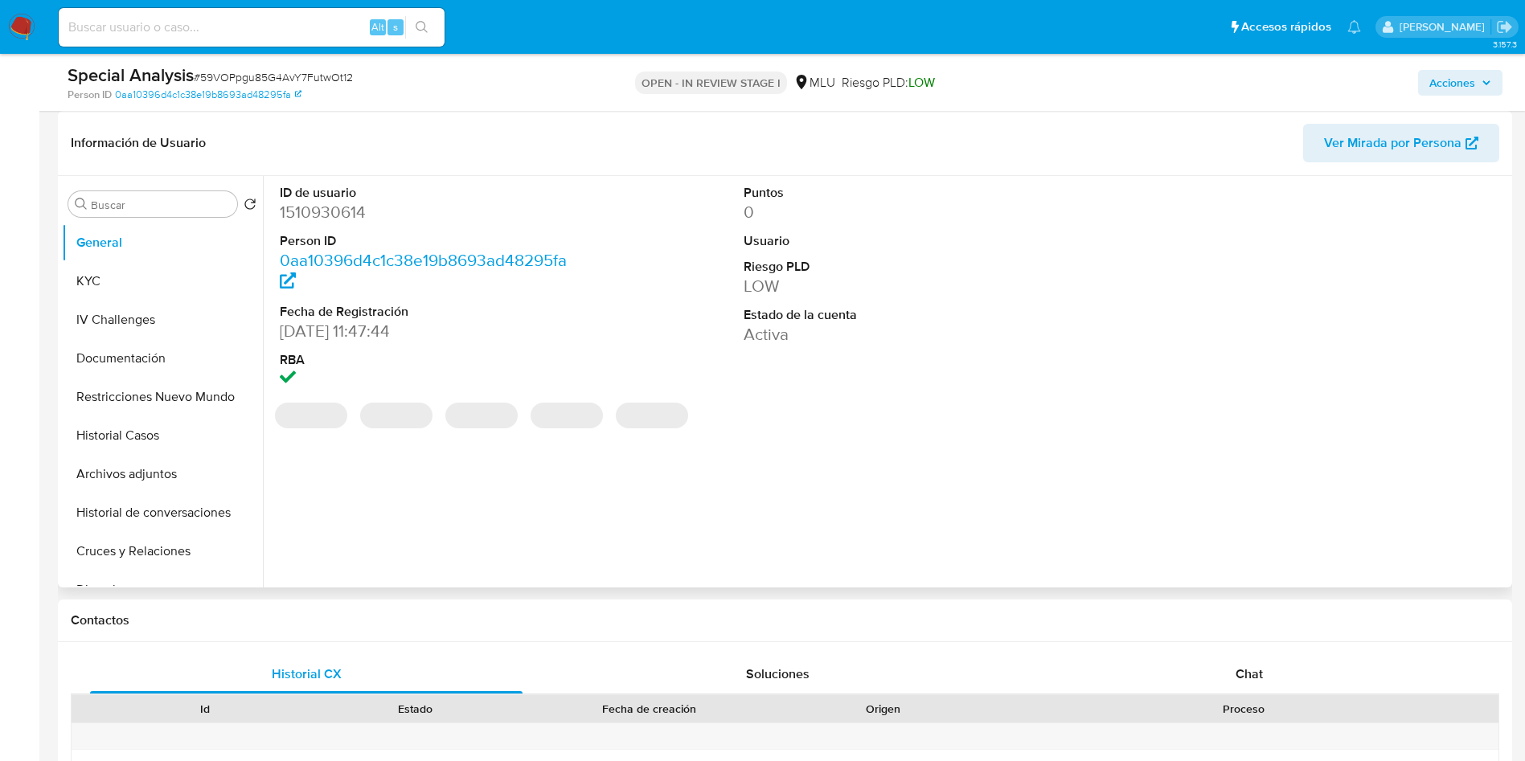
click at [1405, 146] on span "Ver Mirada por Persona" at bounding box center [1392, 143] width 137 height 39
select select "10"
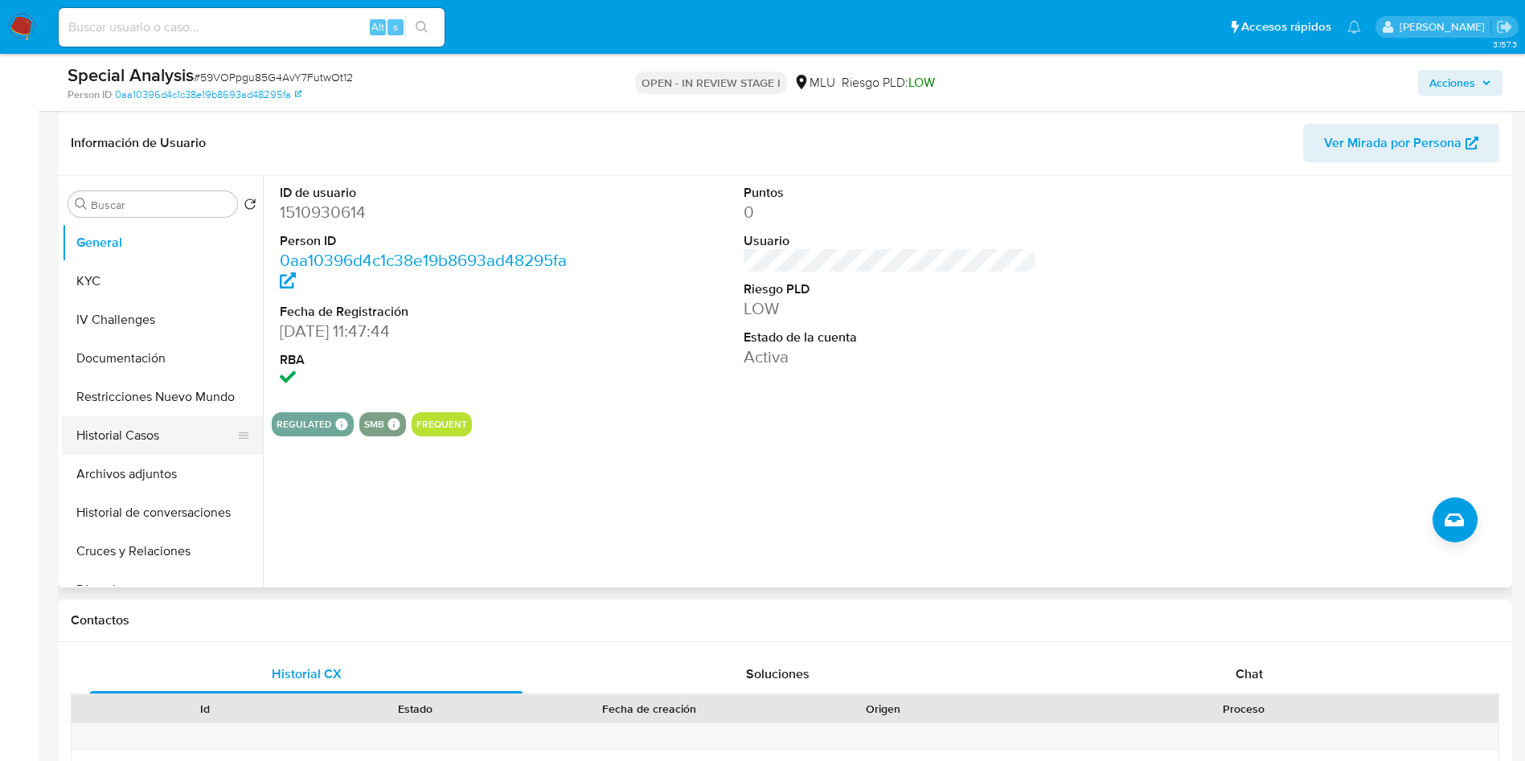
click at [153, 442] on button "Historial Casos" at bounding box center [156, 435] width 188 height 39
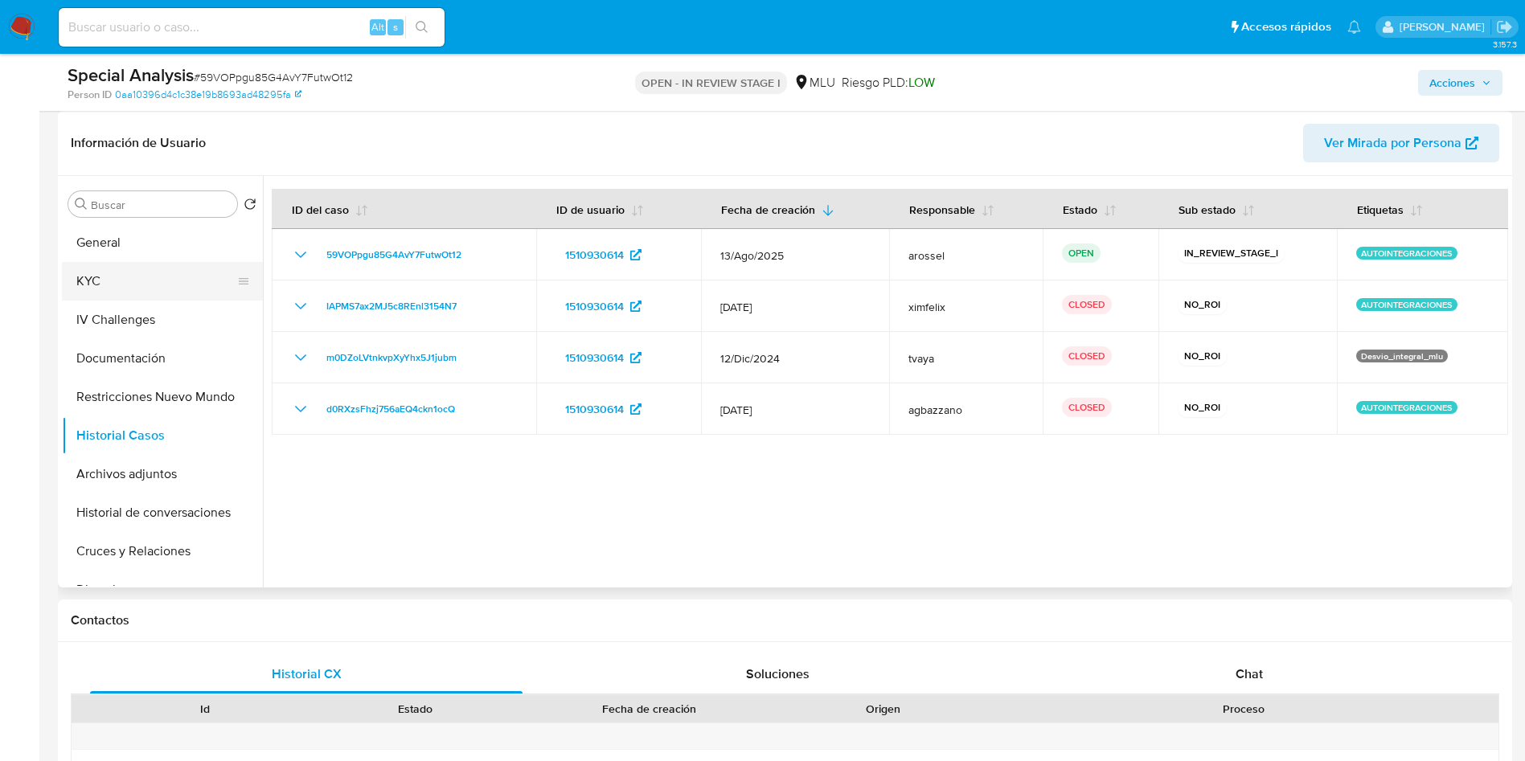
click at [92, 281] on button "KYC" at bounding box center [156, 281] width 188 height 39
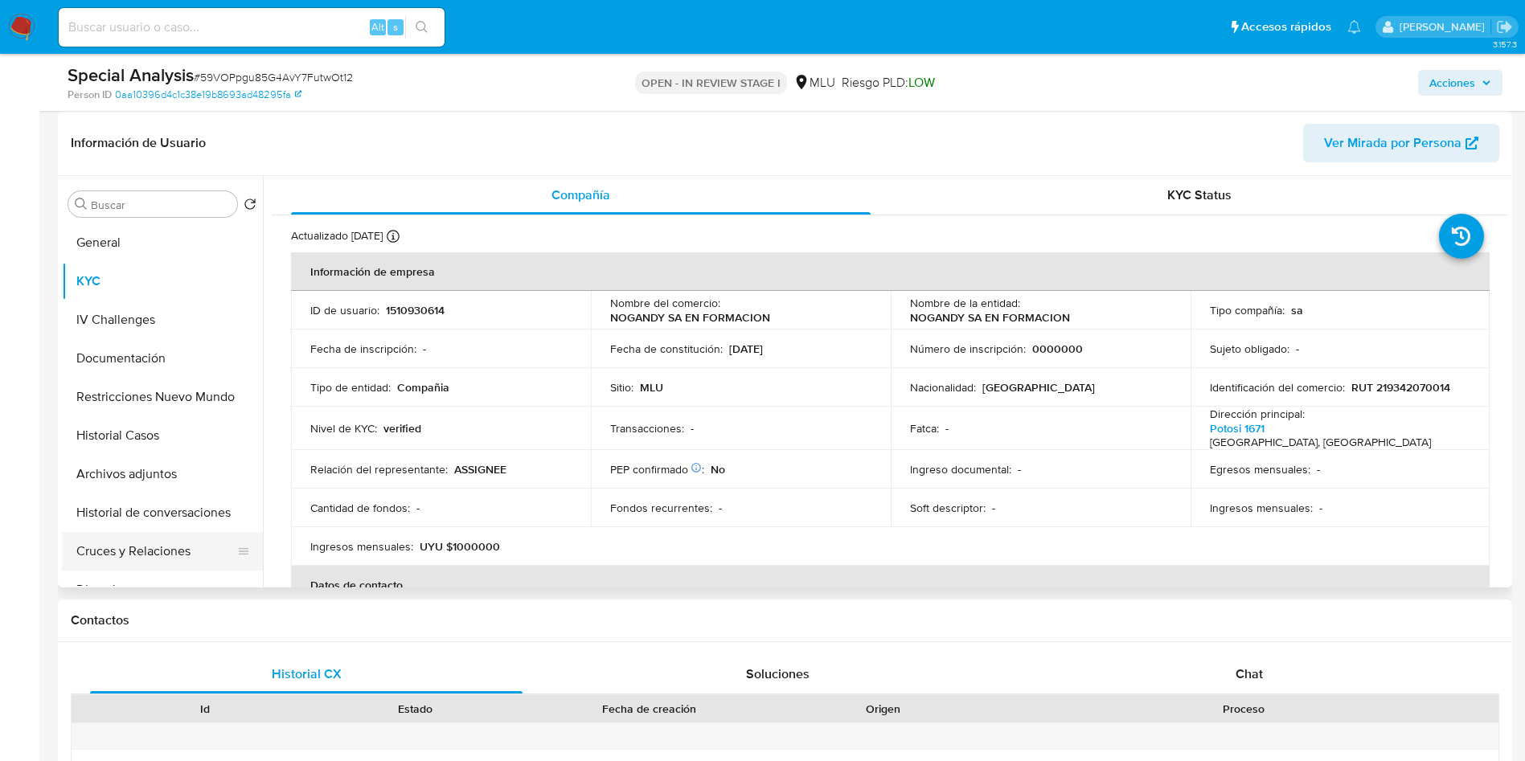
click at [125, 555] on button "Cruces y Relaciones" at bounding box center [156, 551] width 188 height 39
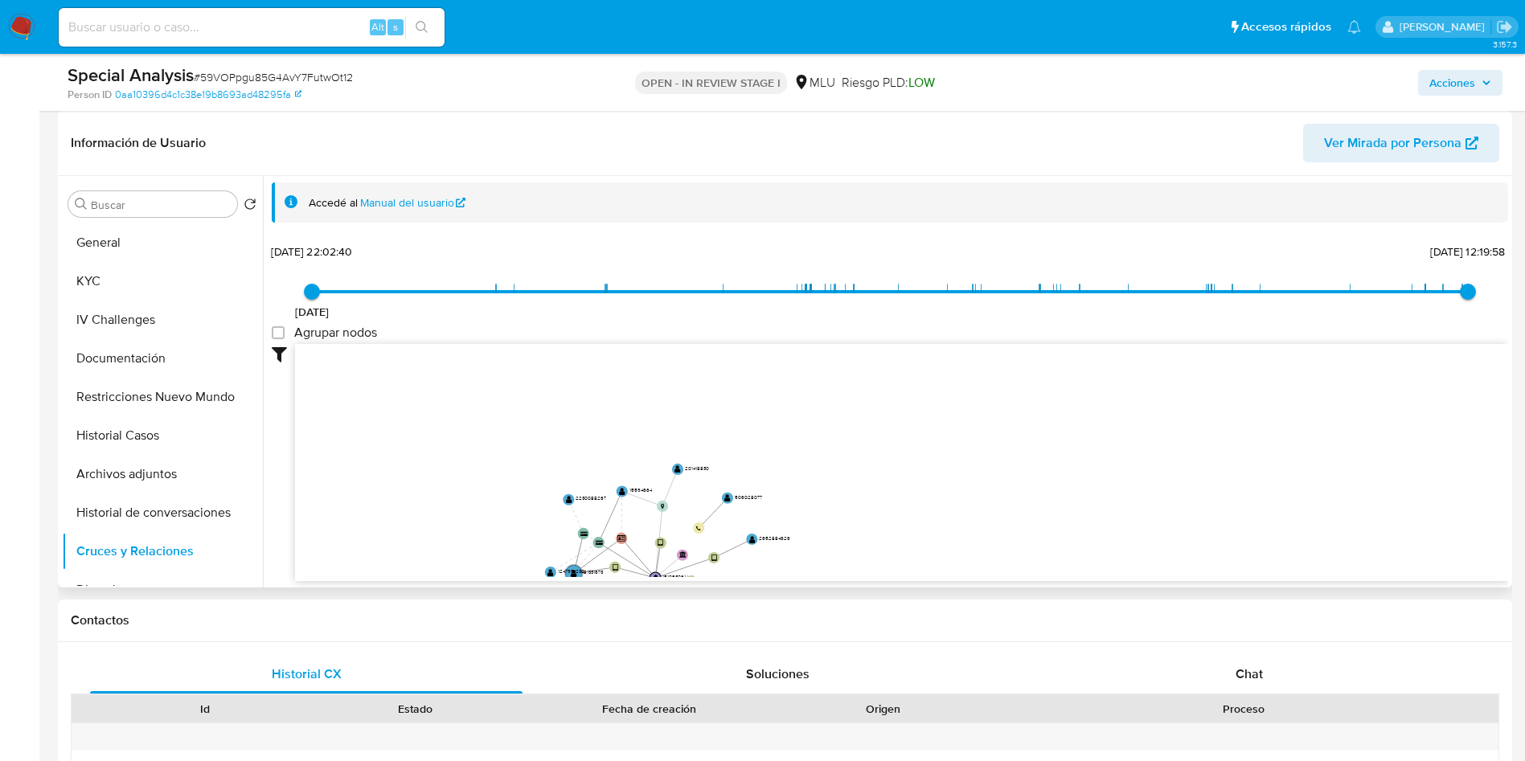
drag, startPoint x: 929, startPoint y: 422, endPoint x: 921, endPoint y: 415, distance: 10.8
click at [921, 415] on icon "device-666092a5cb56feb1347c99b8  user-195822038  195822038 user-1510930614  …" at bounding box center [901, 460] width 1213 height 233
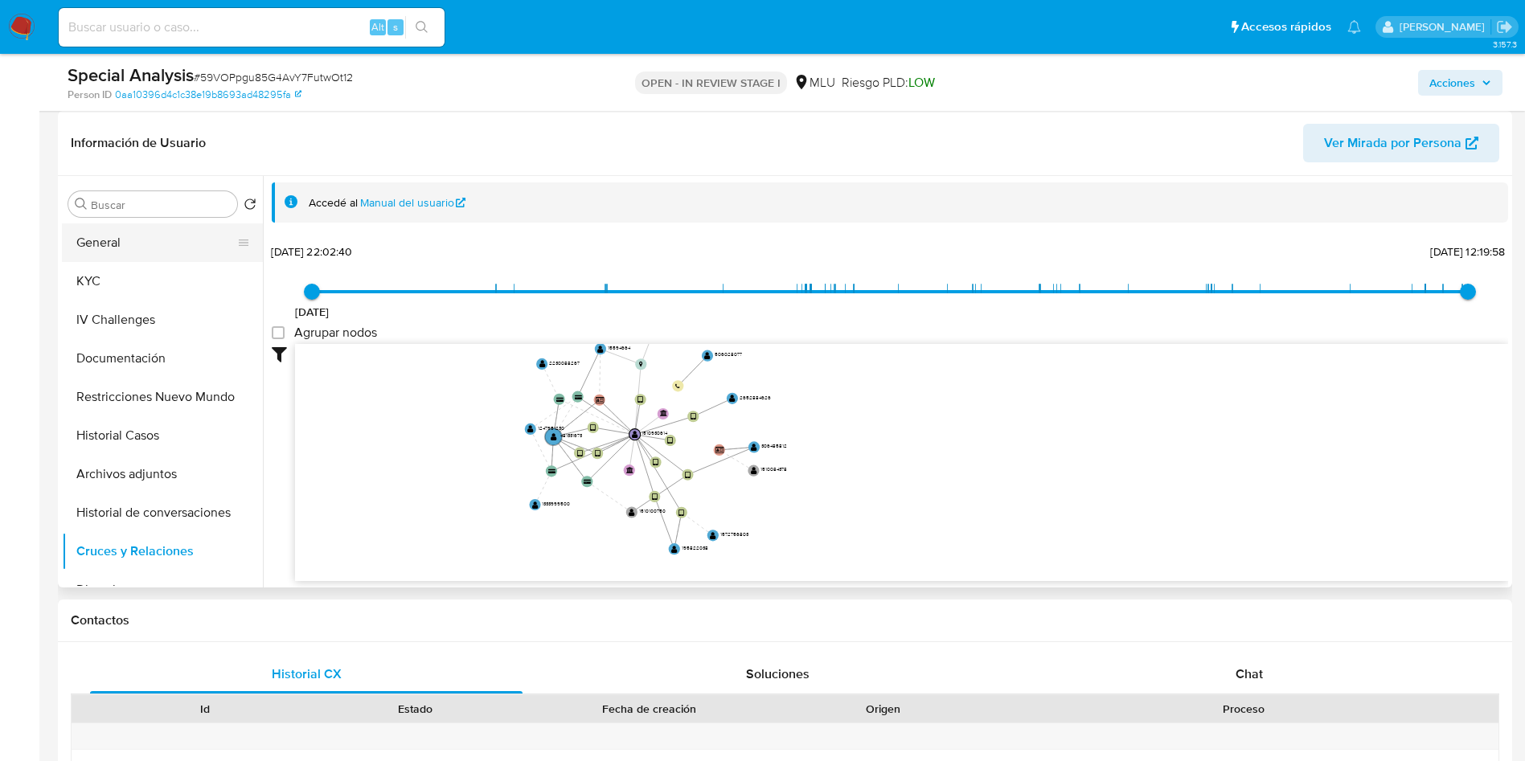
click at [157, 253] on button "General" at bounding box center [156, 242] width 188 height 39
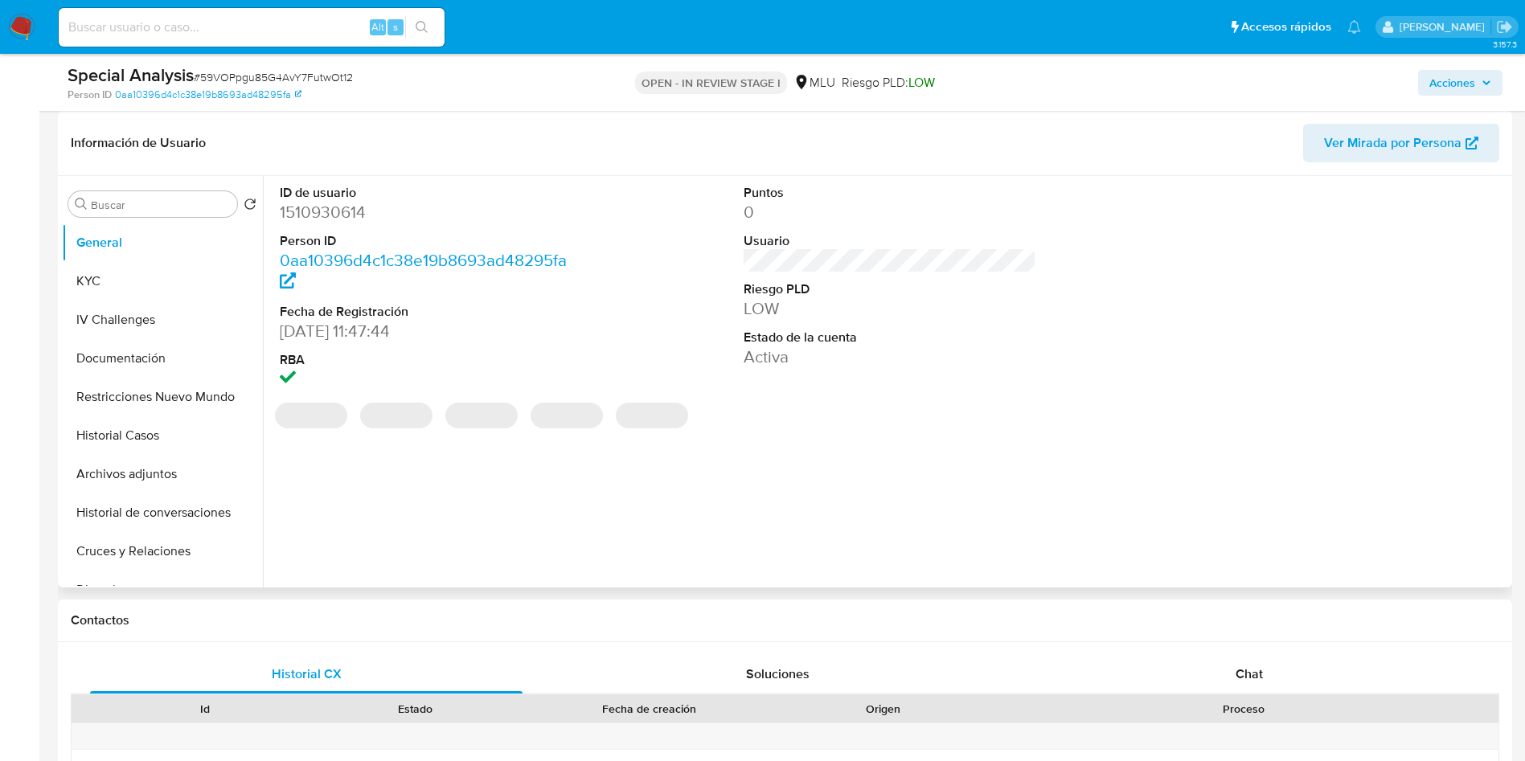
click at [354, 209] on dd "1510930614" at bounding box center [426, 212] width 293 height 23
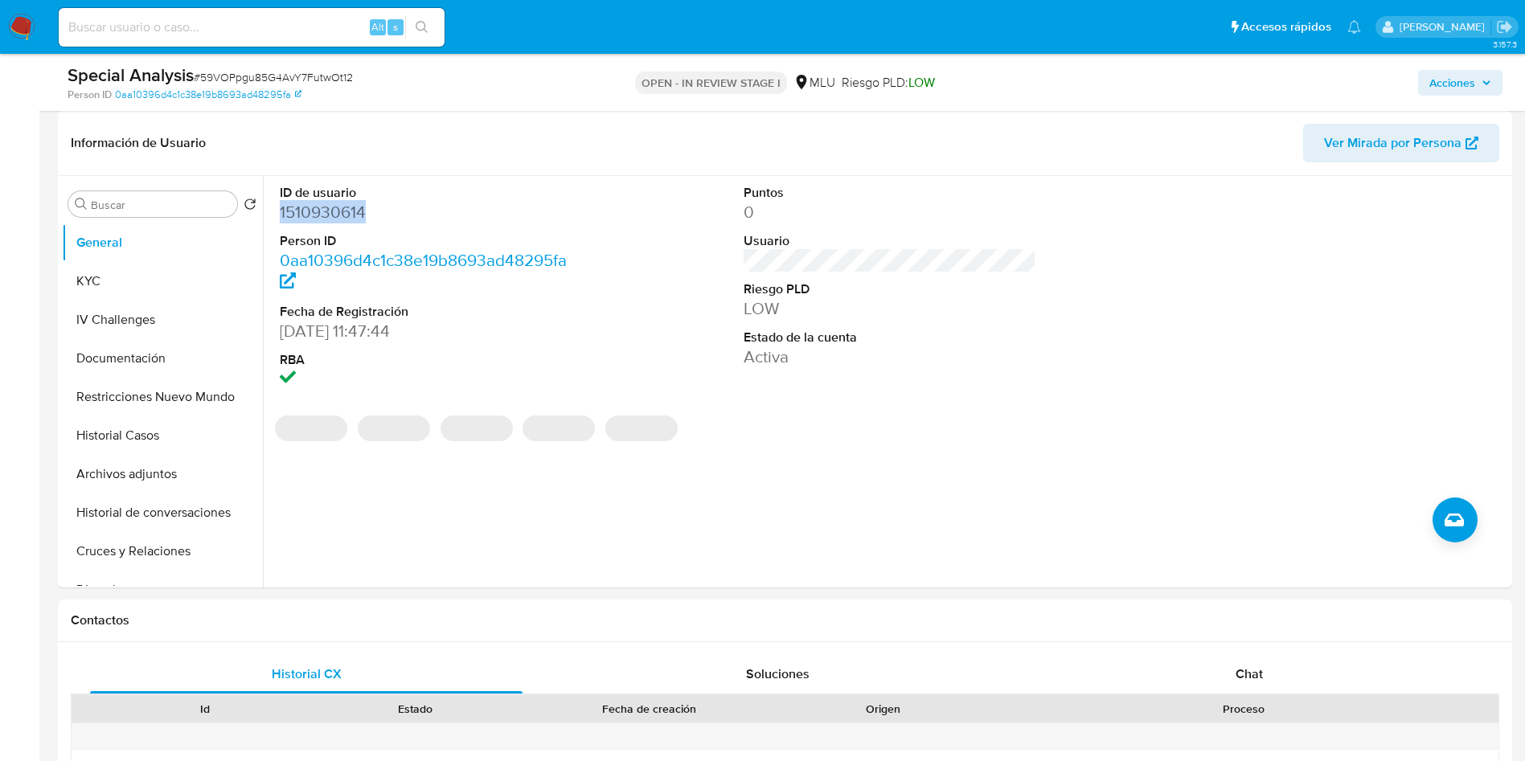
copy dd "1510930614"
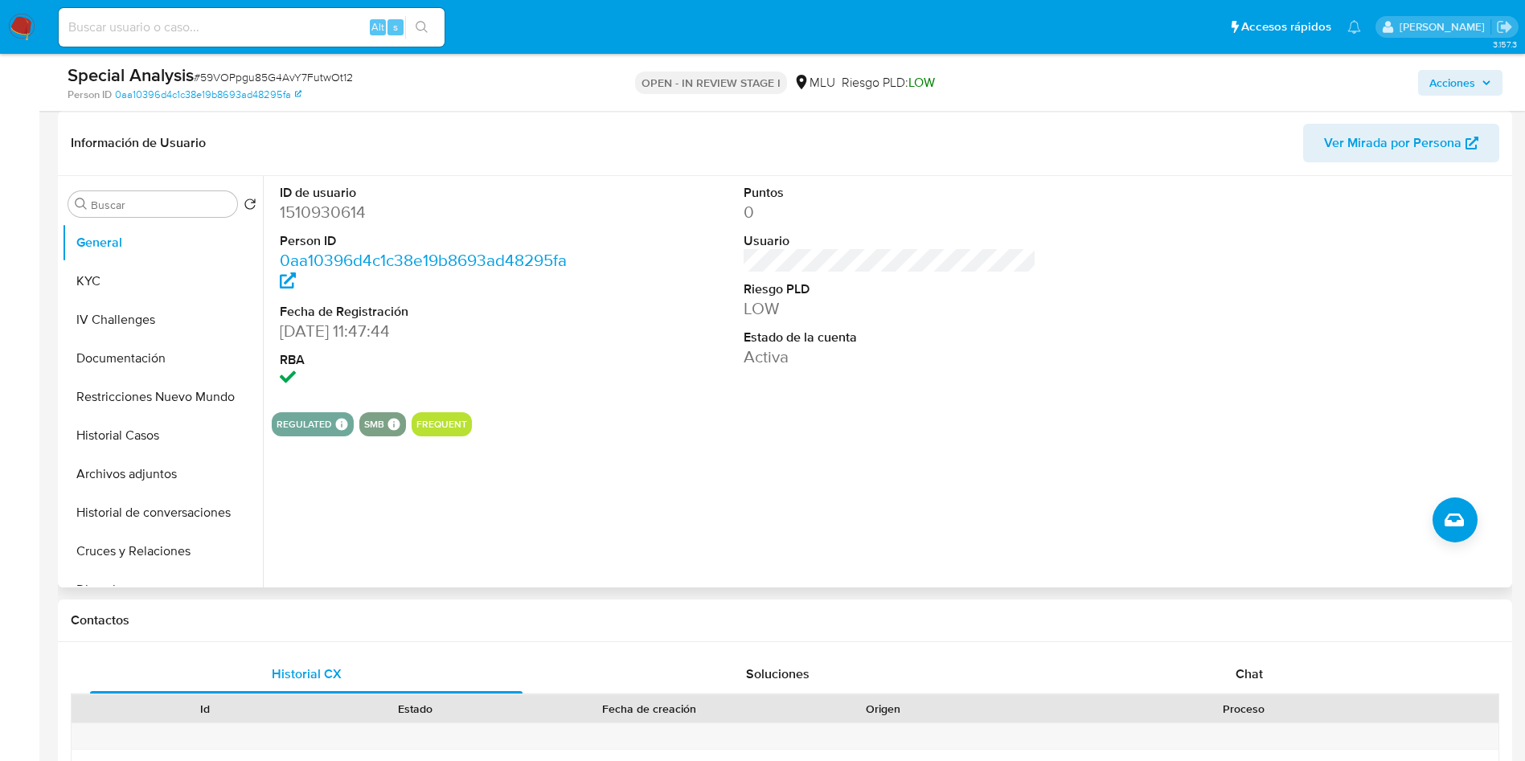
click at [751, 452] on div "ID de usuario 1510930614 Person ID 0aa10396d4c1c38e19b8693ad48295fa Fecha de Re…" at bounding box center [885, 381] width 1245 height 411
click at [177, 279] on button "KYC" at bounding box center [156, 281] width 188 height 39
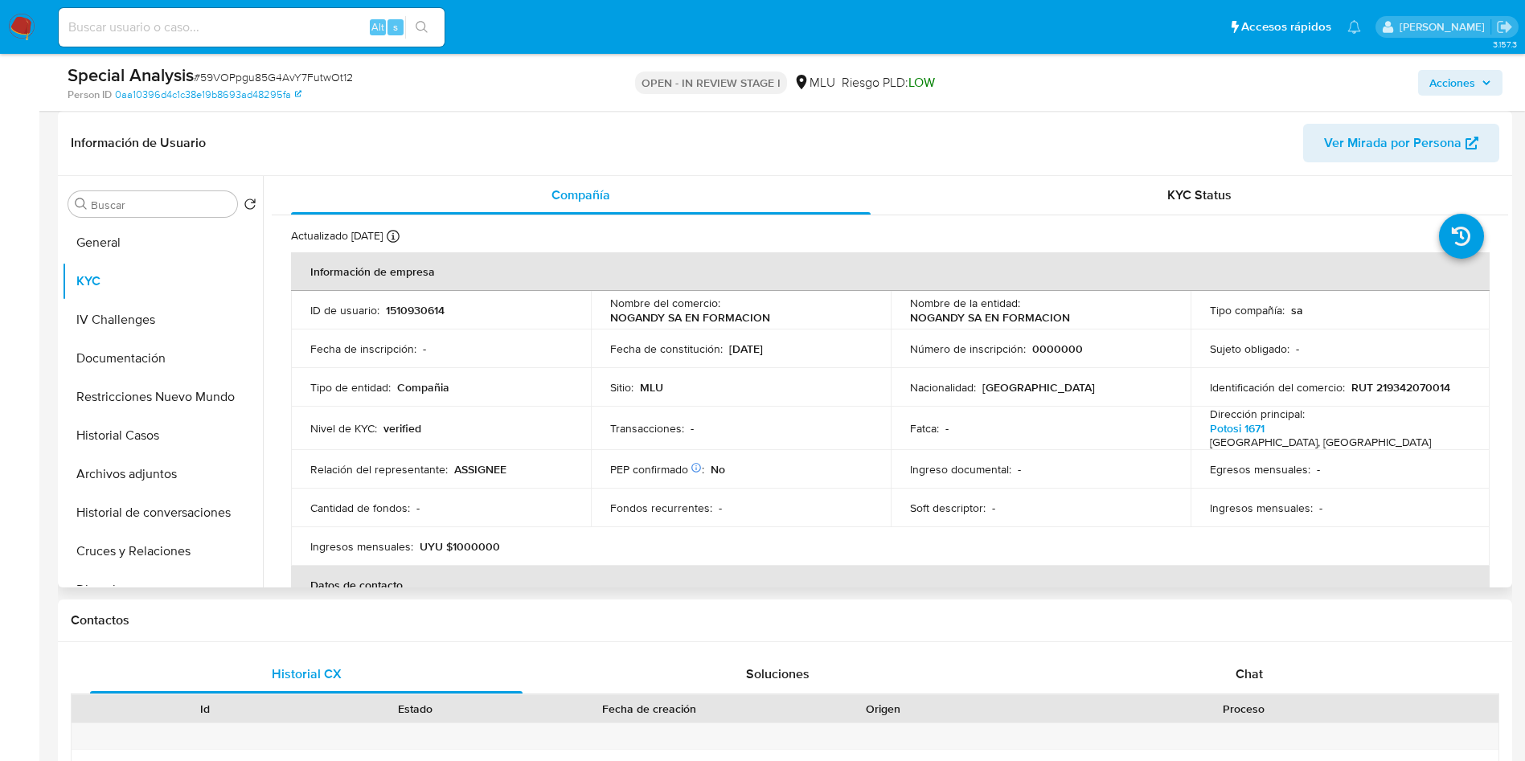
click at [1319, 540] on table "Información de empresa ID de usuario : 1510930614 Nombre del comercio : NOGANDY…" at bounding box center [890, 551] width 1198 height 598
drag, startPoint x: 797, startPoint y: 368, endPoint x: 794, endPoint y: 380, distance: 12.5
click at [797, 368] on td "Sitio : MLU" at bounding box center [741, 387] width 300 height 39
click at [752, 395] on td "Sitio : MLU" at bounding box center [741, 387] width 300 height 39
click at [1176, 405] on td "Nacionalidad : [DEMOGRAPHIC_DATA]" at bounding box center [1040, 387] width 300 height 39
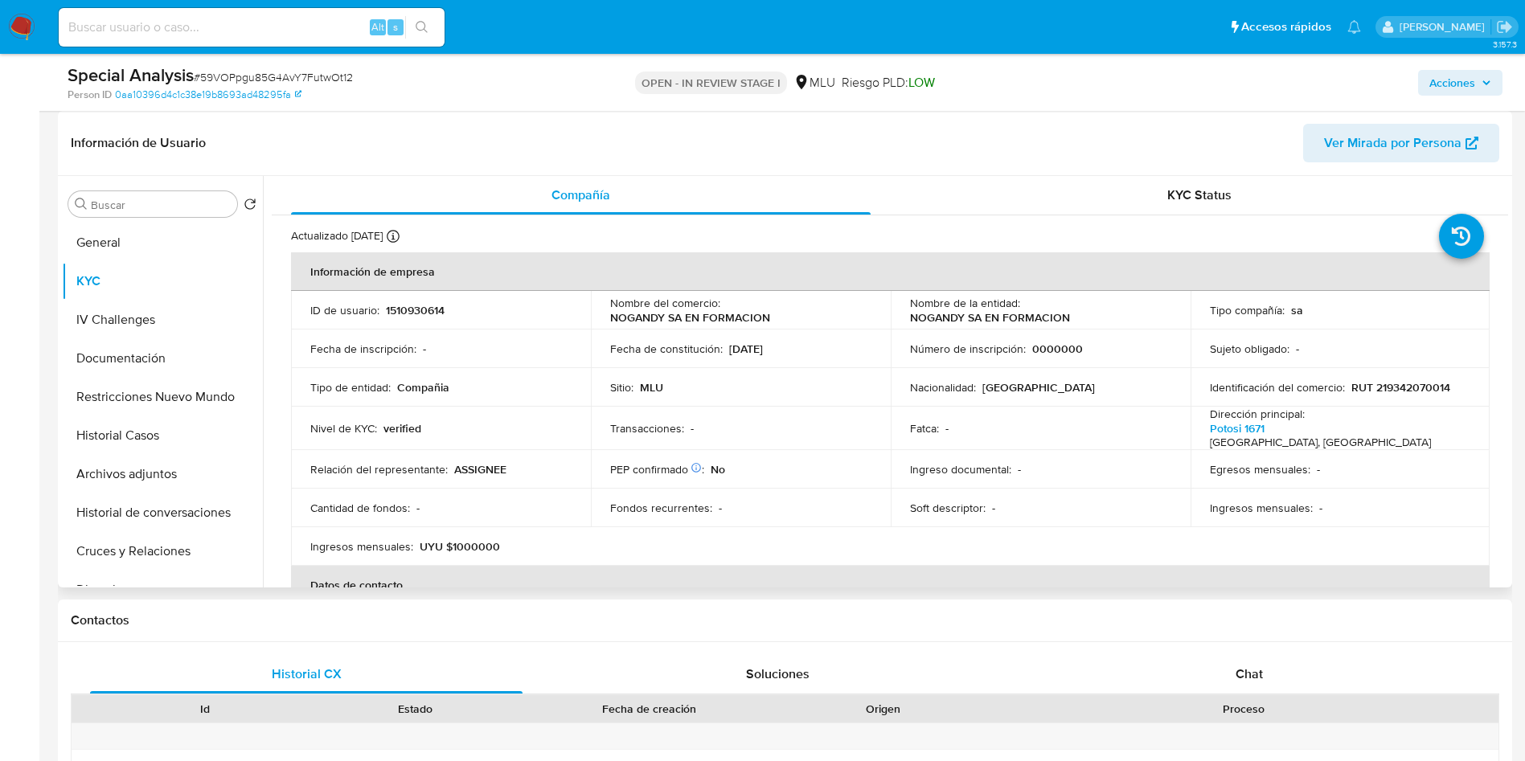
click at [1327, 145] on span "Ver Mirada por Persona" at bounding box center [1392, 143] width 137 height 39
click at [425, 312] on p "1510930614" at bounding box center [415, 310] width 59 height 14
copy p "1510930614"
click at [323, 73] on span "# 59VOPpgu85G4AvY7FutwOt12" at bounding box center [273, 77] width 159 height 16
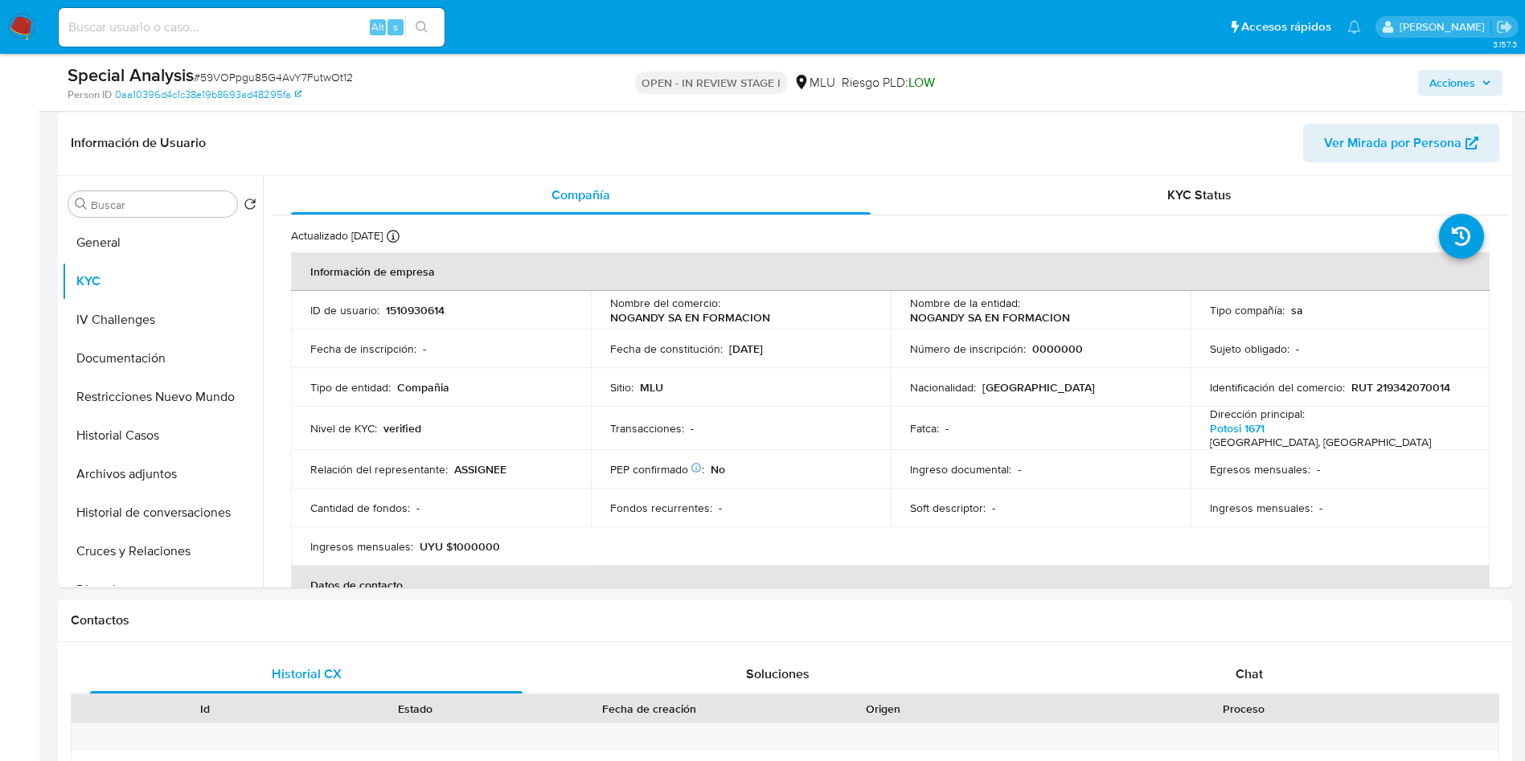
click at [320, 80] on span "# 59VOPpgu85G4AvY7FutwOt12" at bounding box center [273, 77] width 159 height 16
copy span "59VOPpgu85G4AvY7FutwOt12"
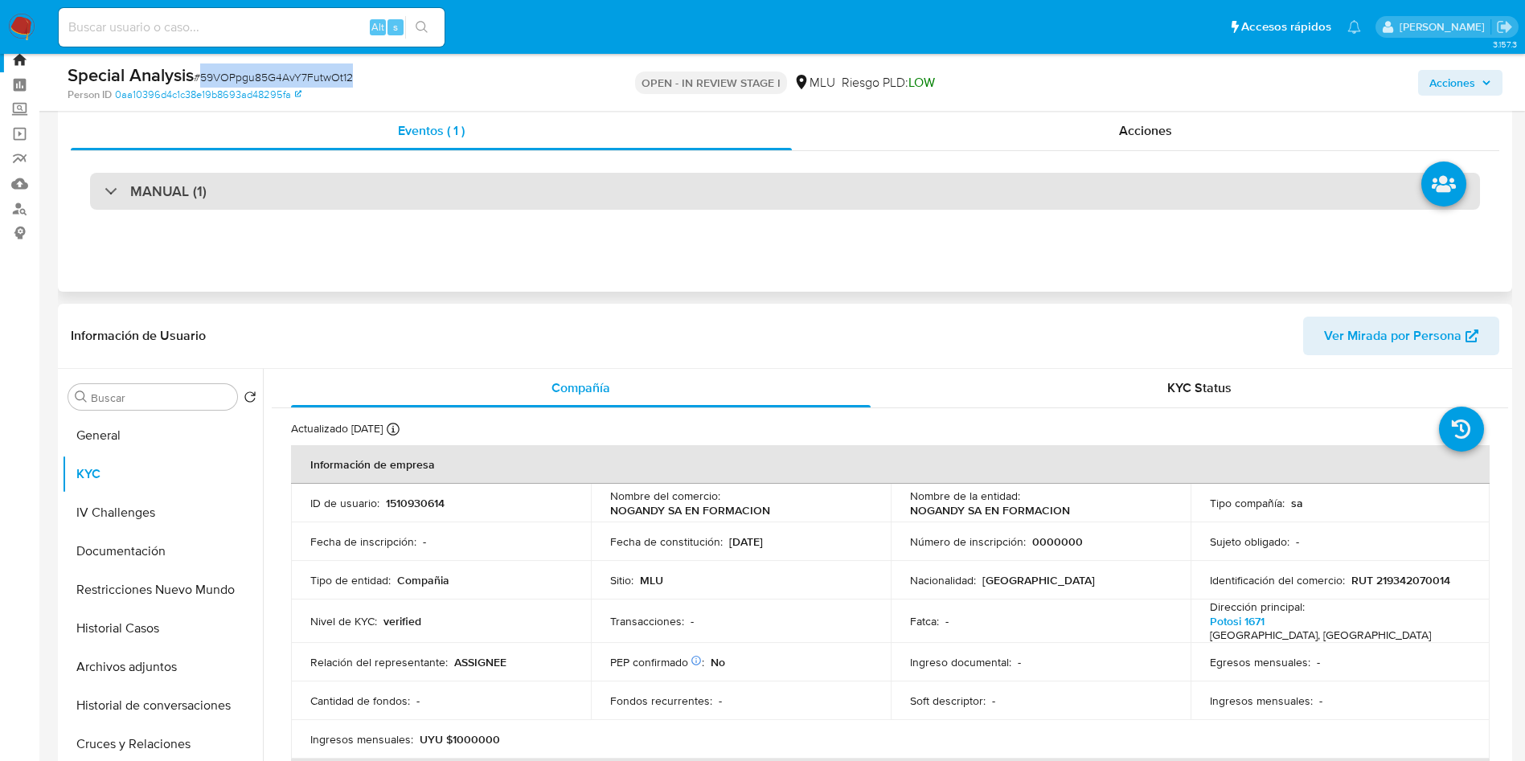
scroll to position [0, 0]
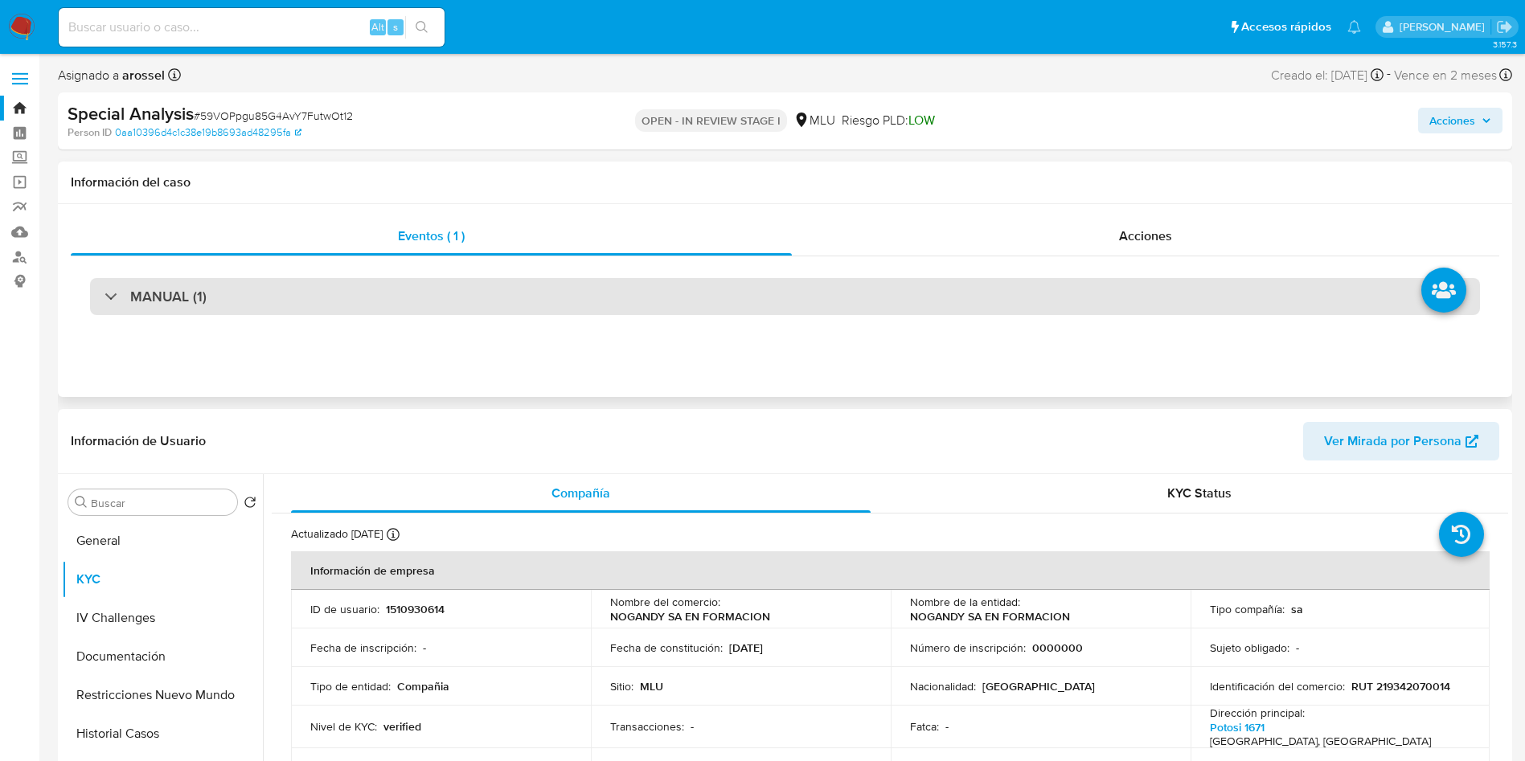
click at [298, 304] on div "MANUAL (1)" at bounding box center [785, 296] width 1390 height 37
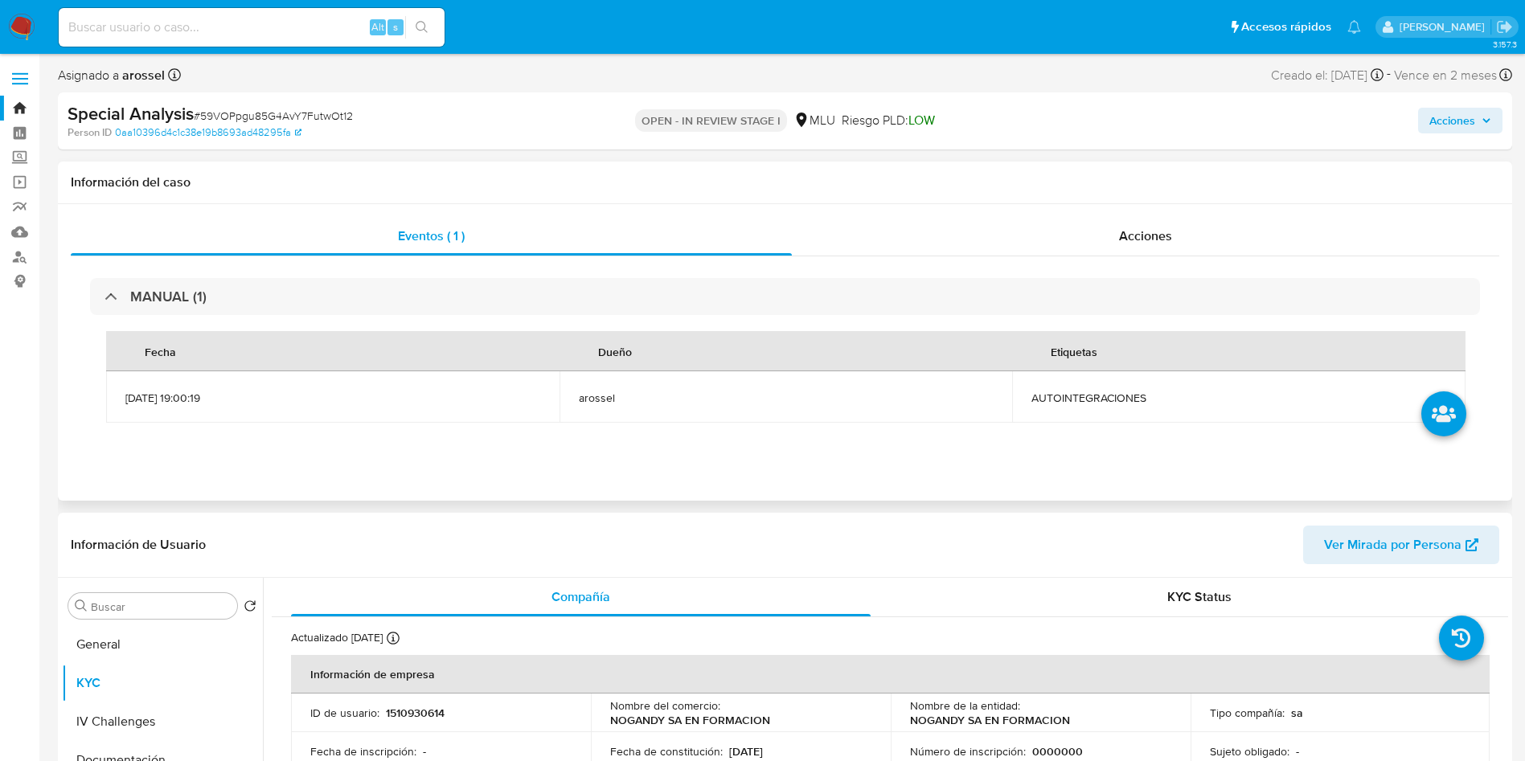
click at [1062, 398] on span "AUTOINTEGRACIONES" at bounding box center [1238, 398] width 415 height 14
copy span "AUTOINTEGRACIONES"
click at [171, 665] on button "KYC" at bounding box center [156, 683] width 188 height 39
click at [152, 656] on button "General" at bounding box center [156, 644] width 188 height 39
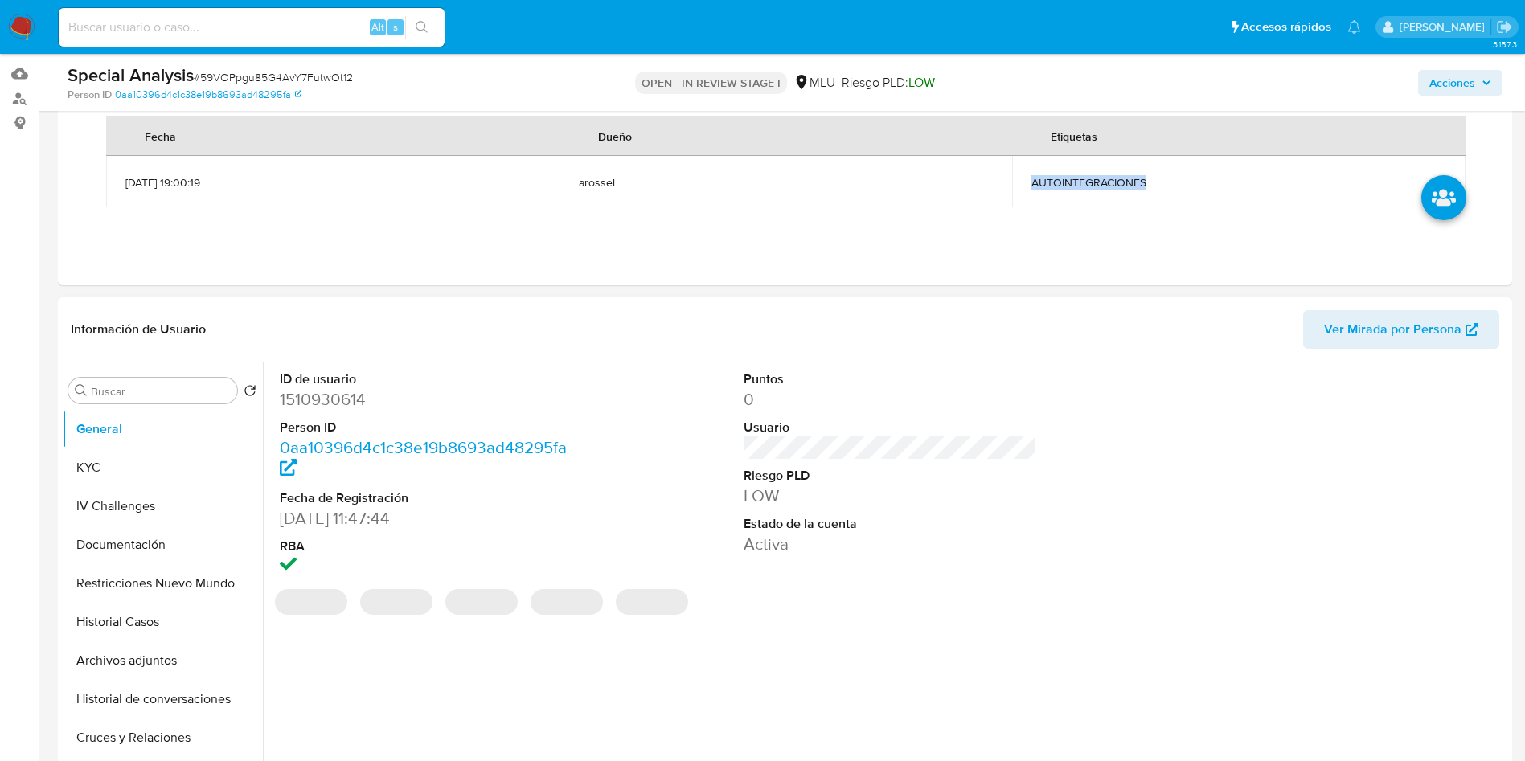
scroll to position [121, 0]
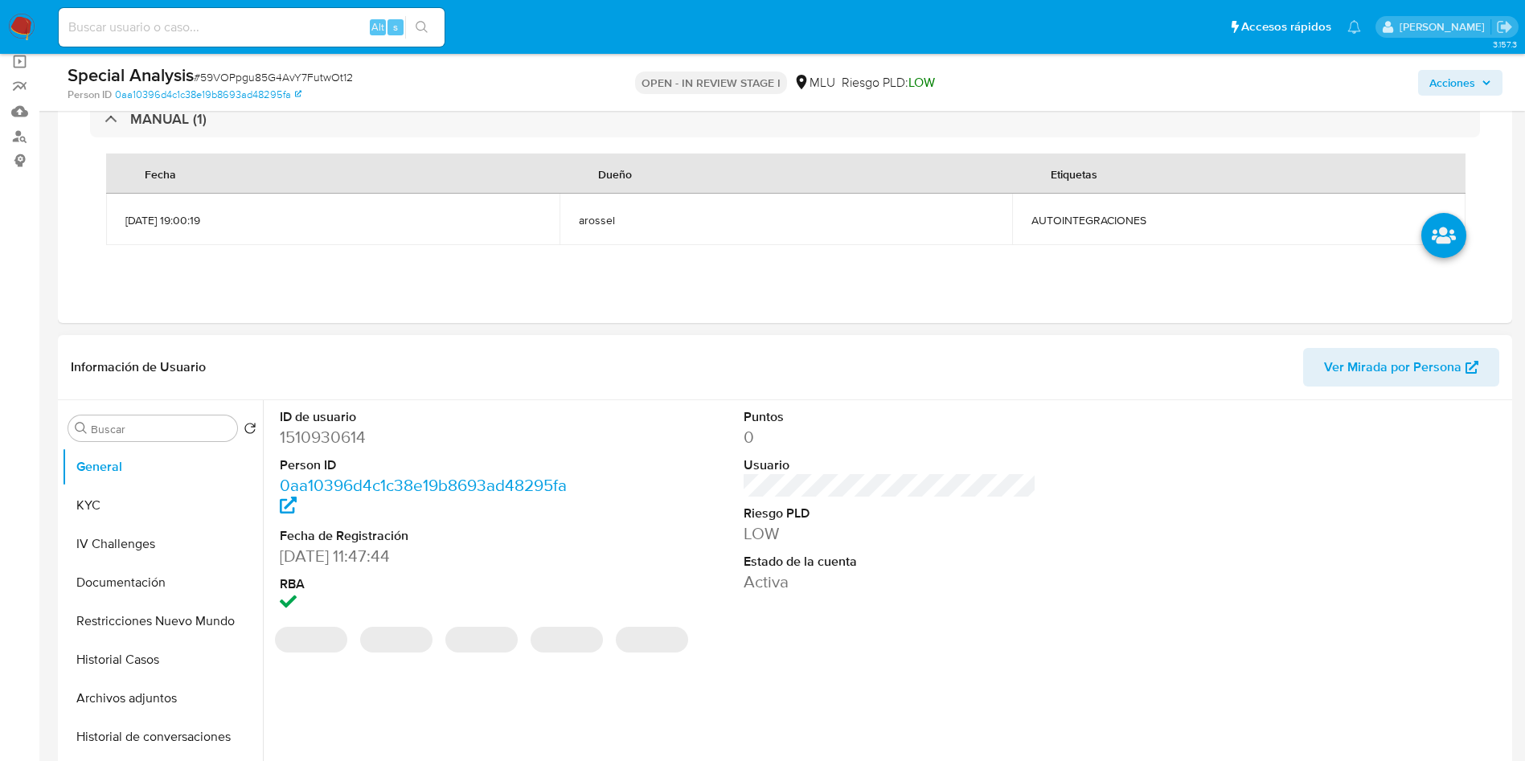
click at [1071, 542] on div "ID de usuario 1510930614 Person ID 0aa10396d4c1c38e19b8693ad48295fa Fecha de Re…" at bounding box center [890, 511] width 1236 height 223
click at [1043, 555] on div "ID de usuario 1510930614 Person ID 0aa10396d4c1c38e19b8693ad48295fa Fecha de Re…" at bounding box center [890, 511] width 1236 height 223
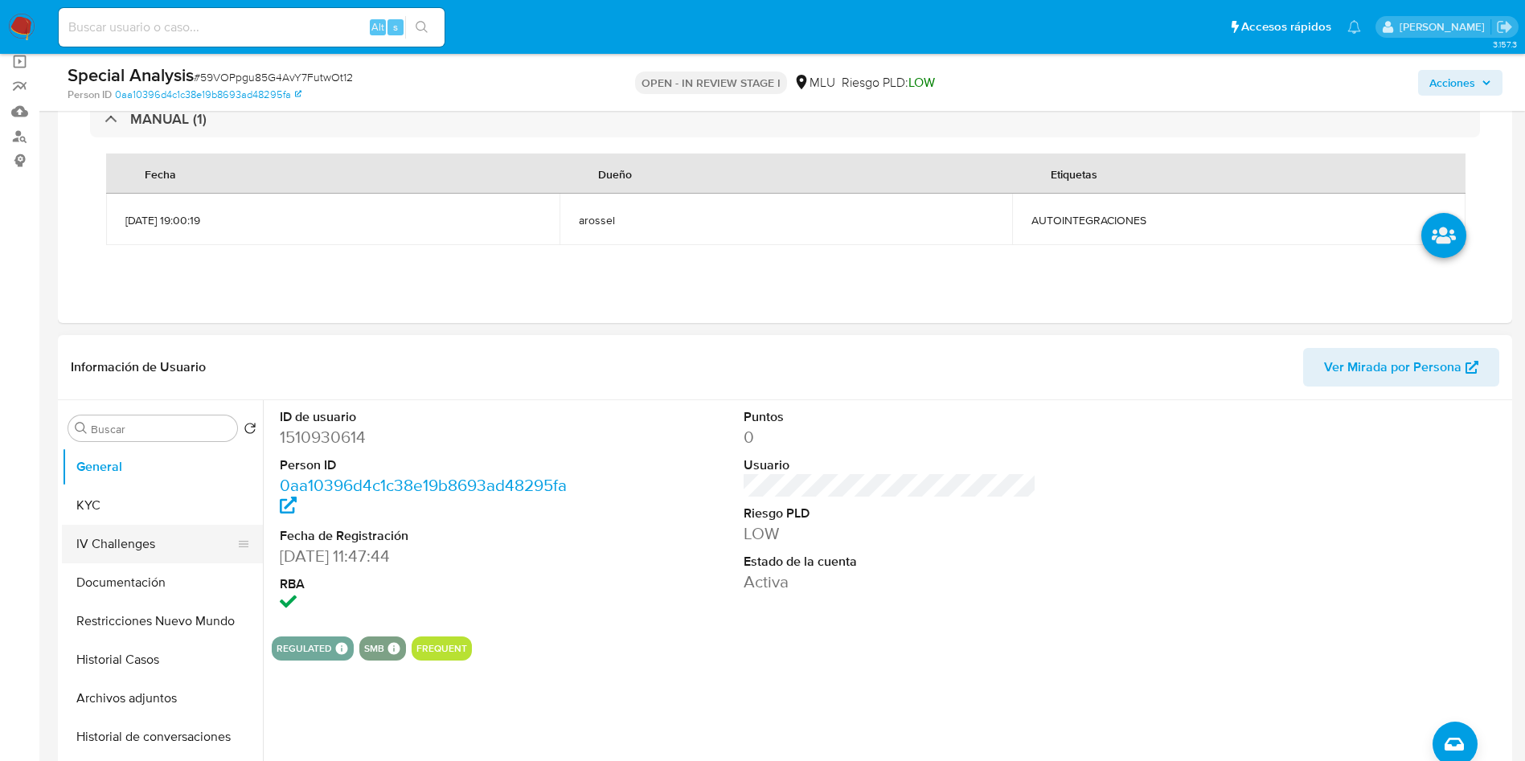
click at [102, 515] on button "KYC" at bounding box center [162, 505] width 201 height 39
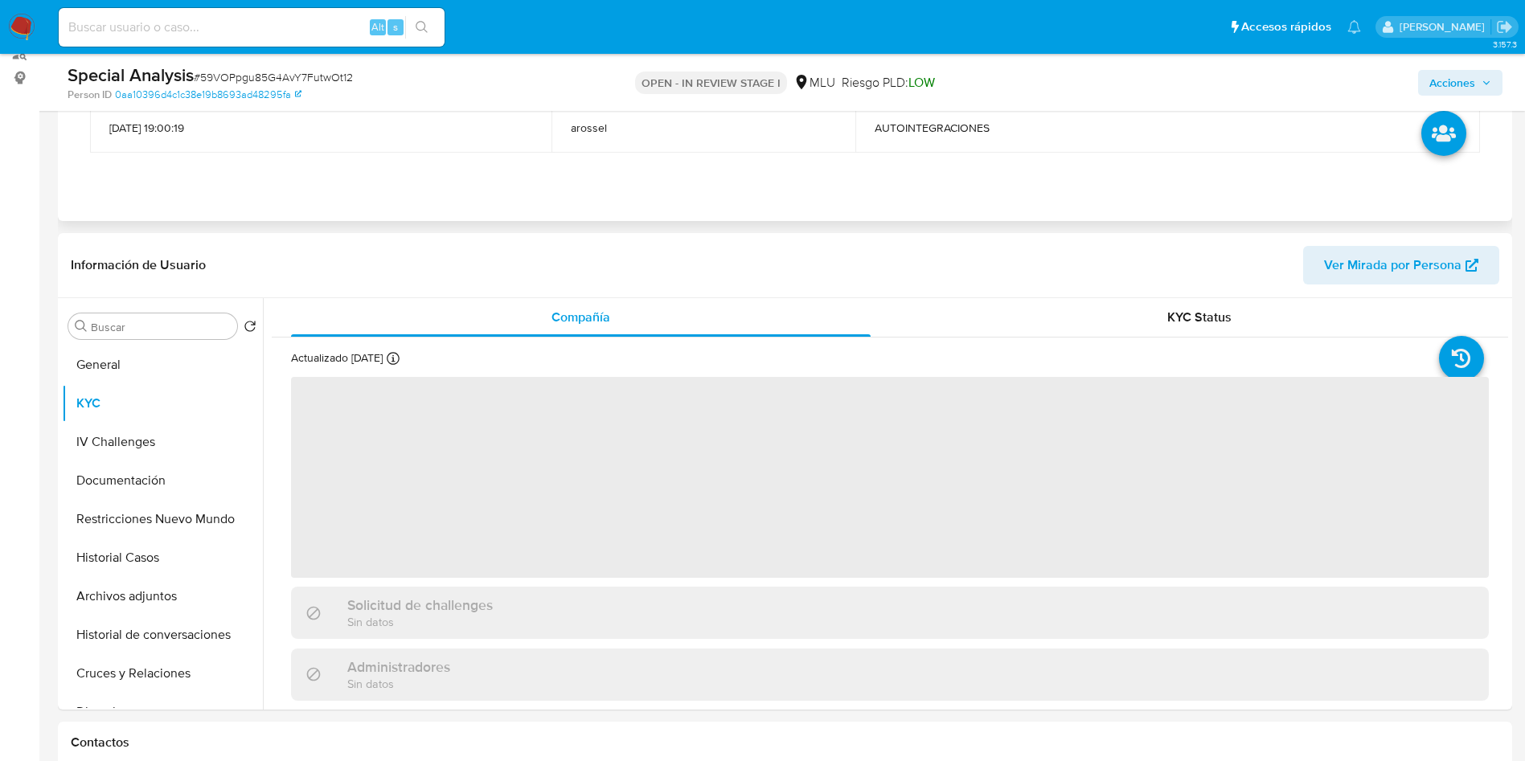
scroll to position [241, 0]
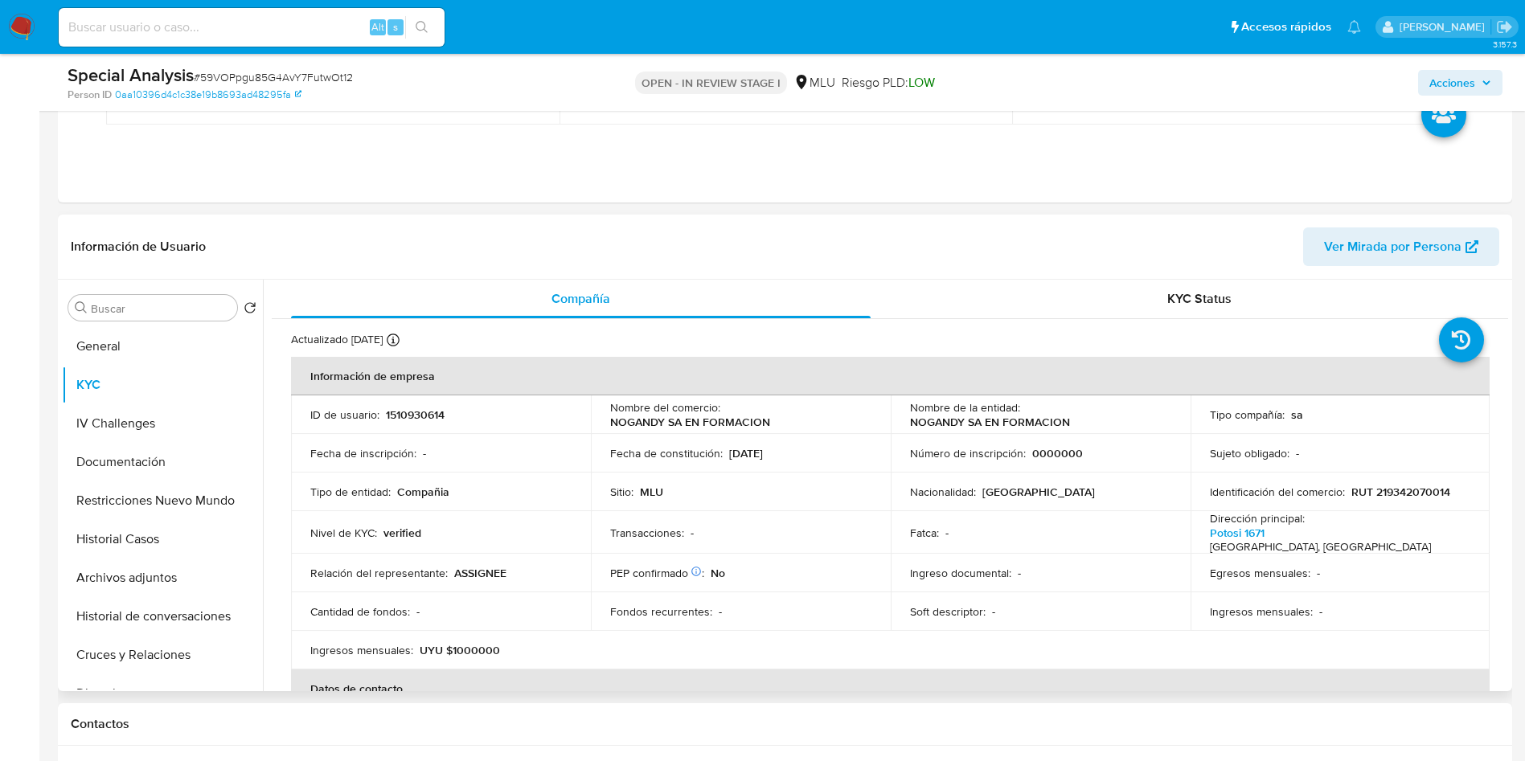
click at [964, 579] on td "Ingreso documental : -" at bounding box center [1040, 573] width 300 height 39
click at [428, 408] on p "1510930614" at bounding box center [415, 414] width 59 height 14
copy p "1510930614"
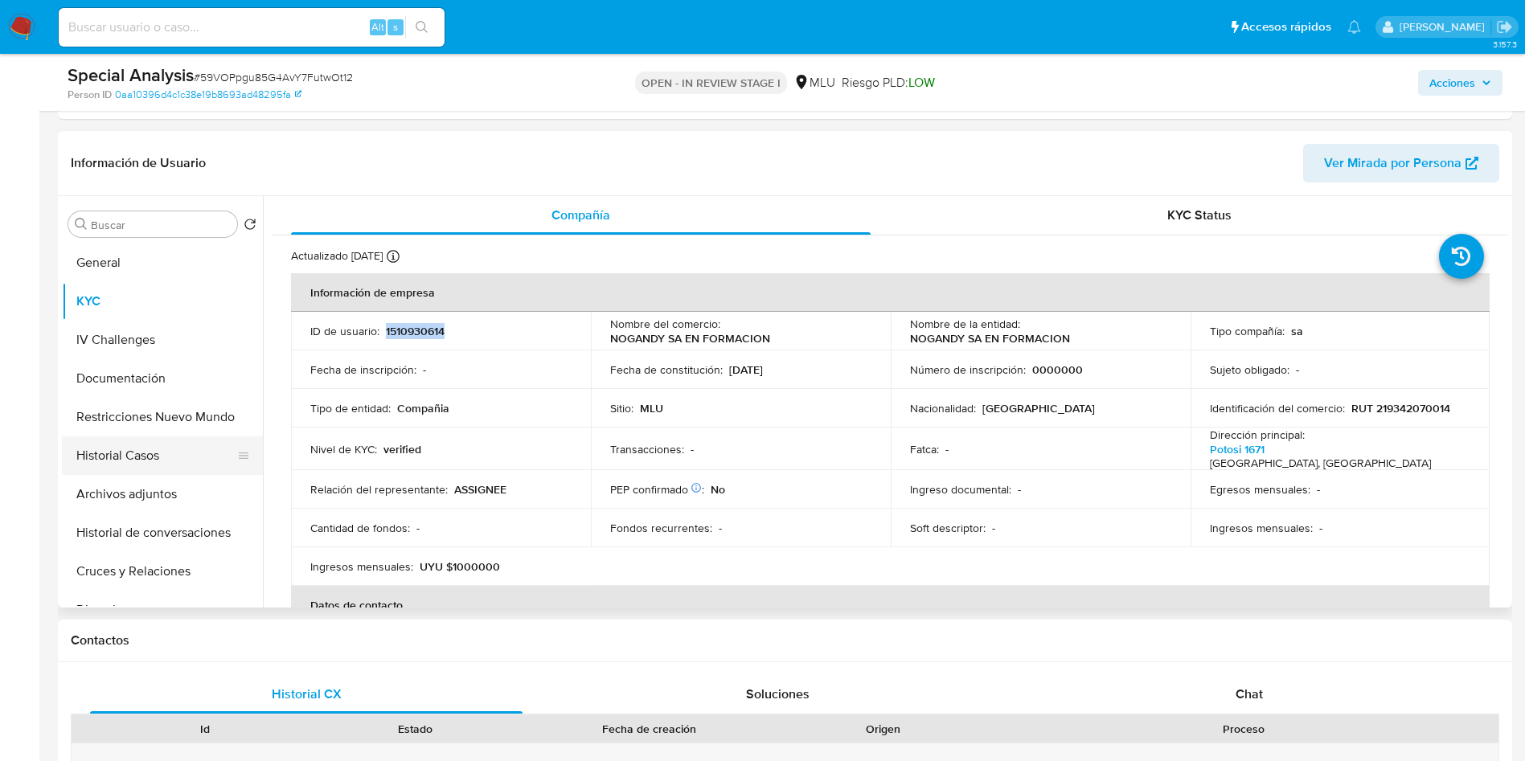
scroll to position [362, 0]
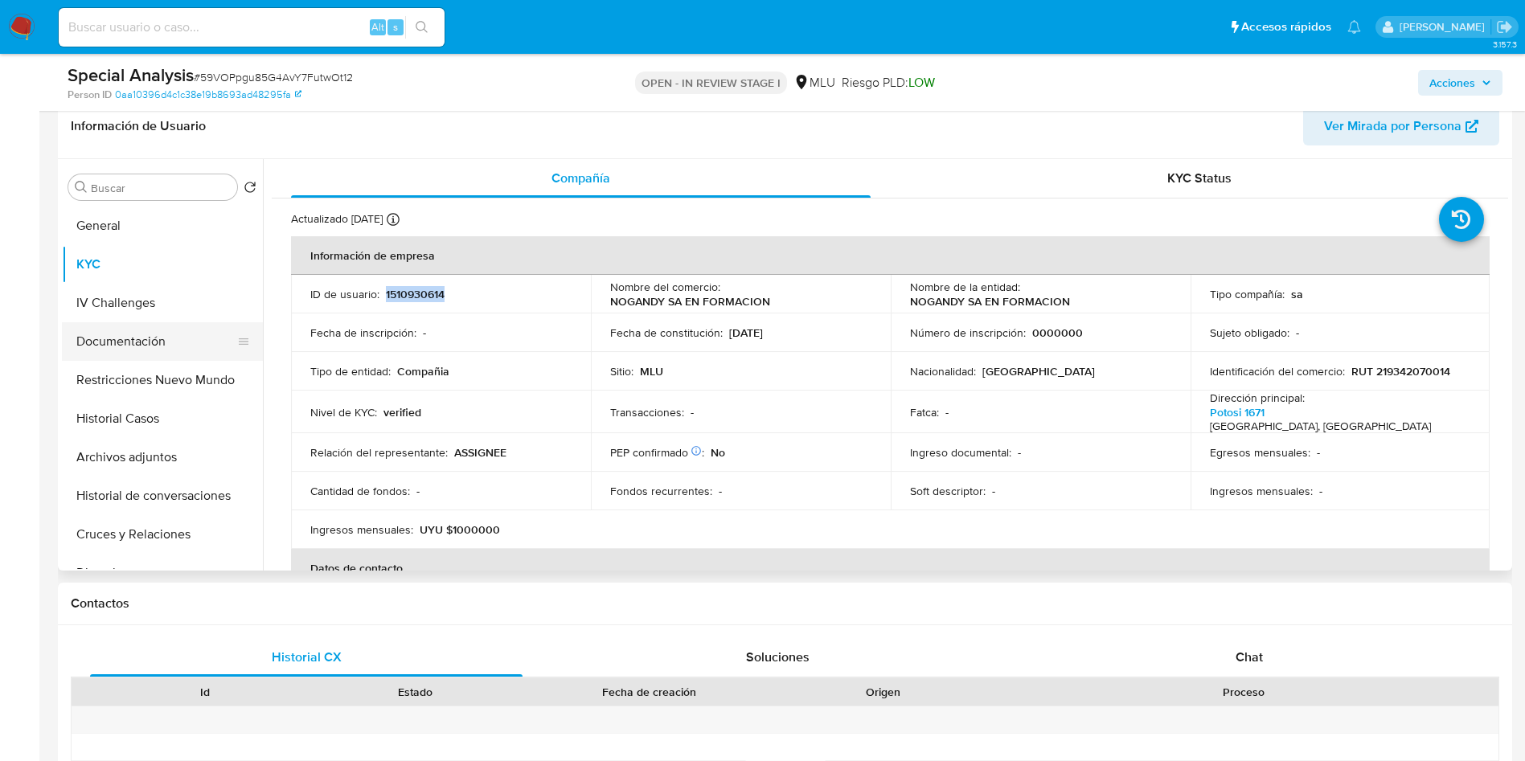
click at [166, 327] on button "Documentación" at bounding box center [156, 341] width 188 height 39
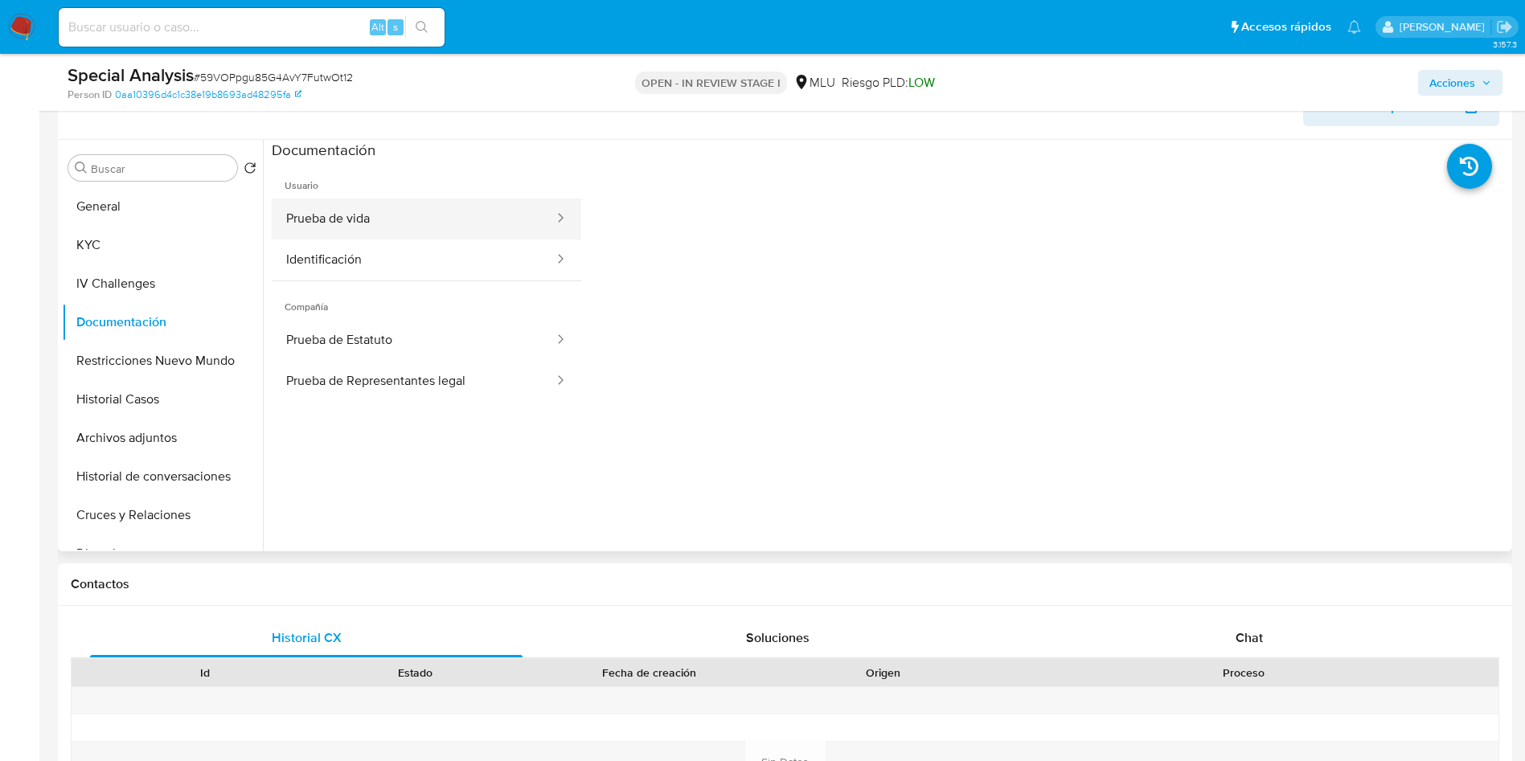
click at [342, 210] on button "Prueba de vida" at bounding box center [414, 219] width 284 height 41
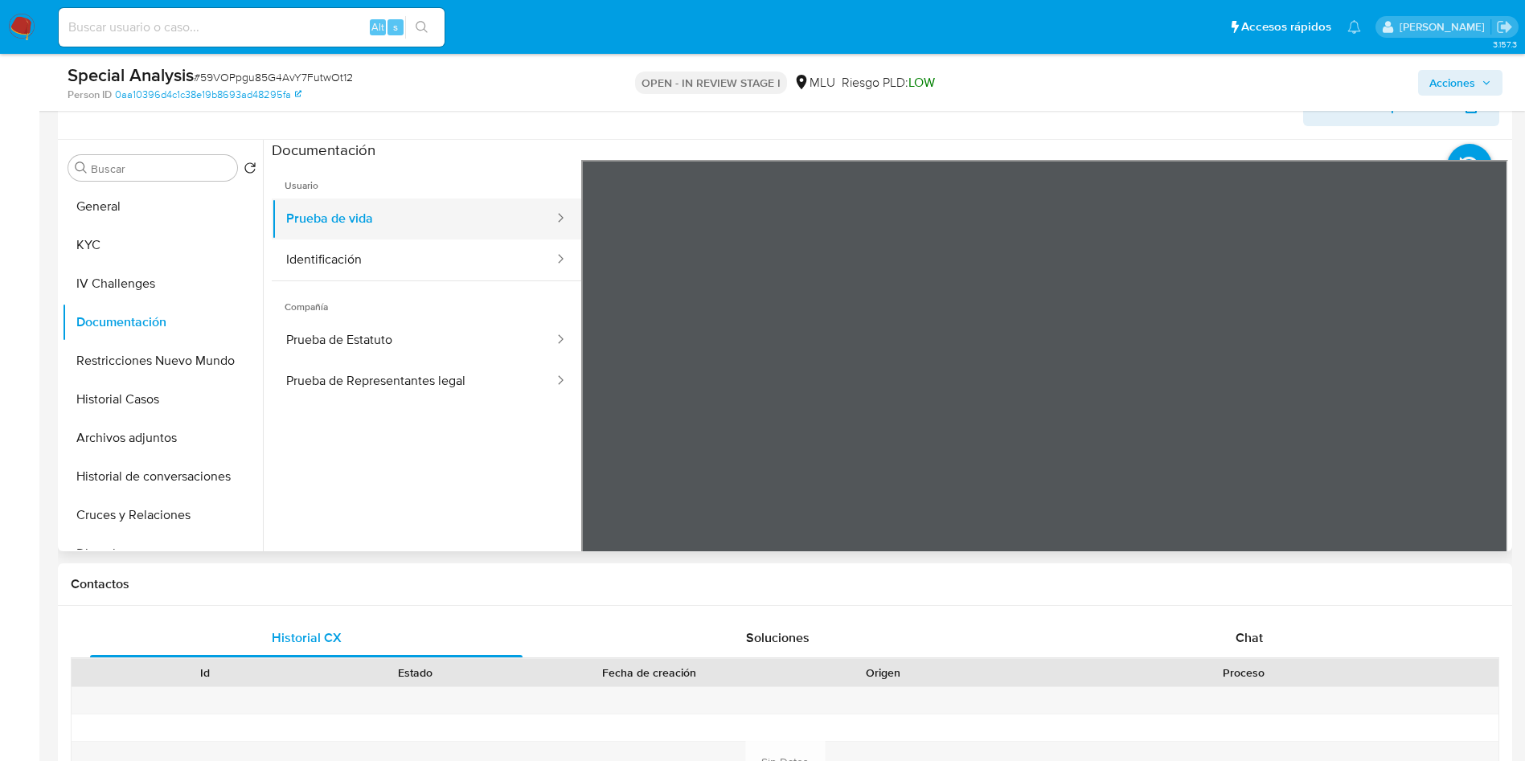
click at [368, 211] on button "Prueba de vida" at bounding box center [414, 219] width 284 height 41
click at [396, 268] on button "Identificación" at bounding box center [414, 259] width 284 height 41
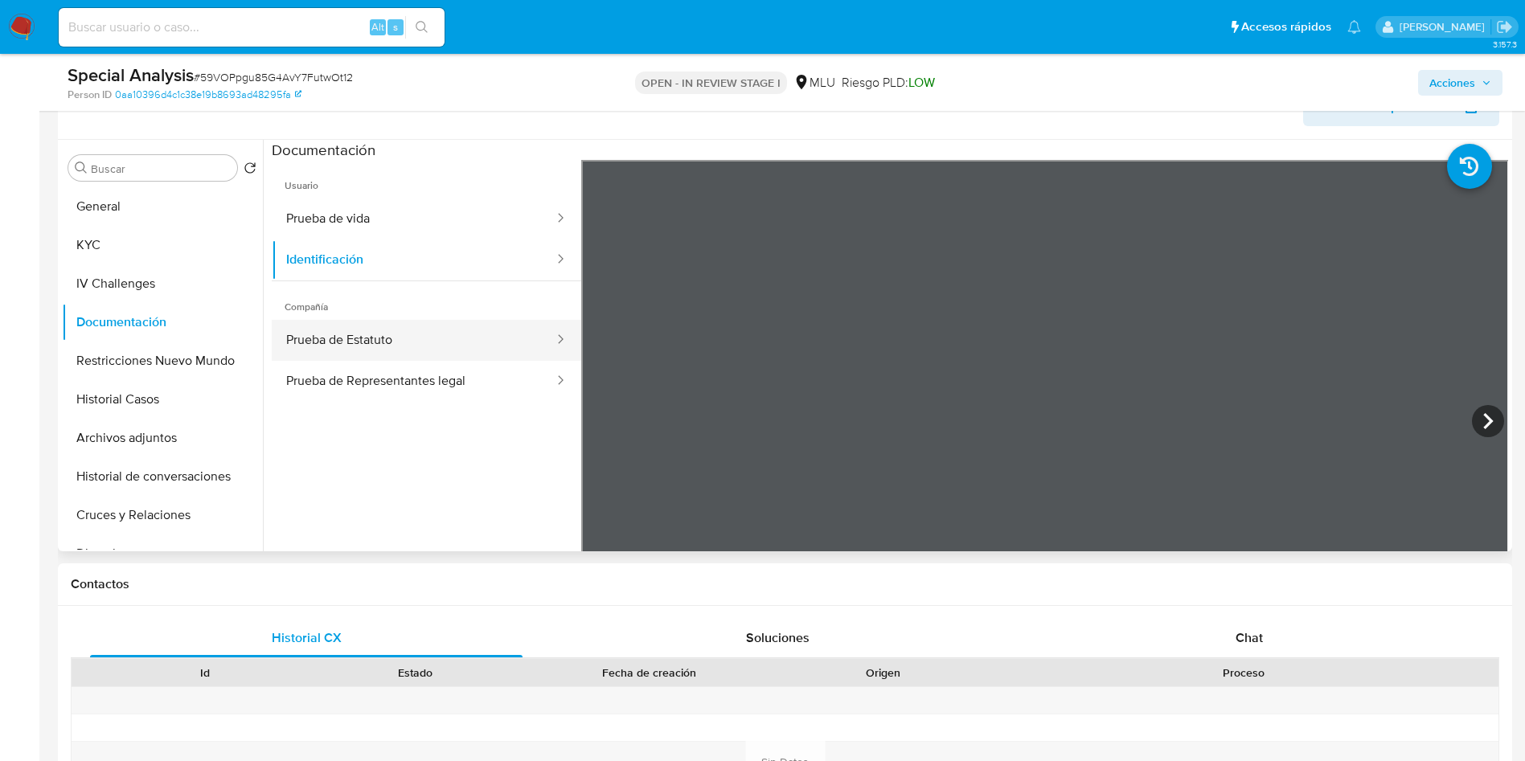
click at [421, 334] on button "Prueba de Estatuto" at bounding box center [414, 340] width 284 height 41
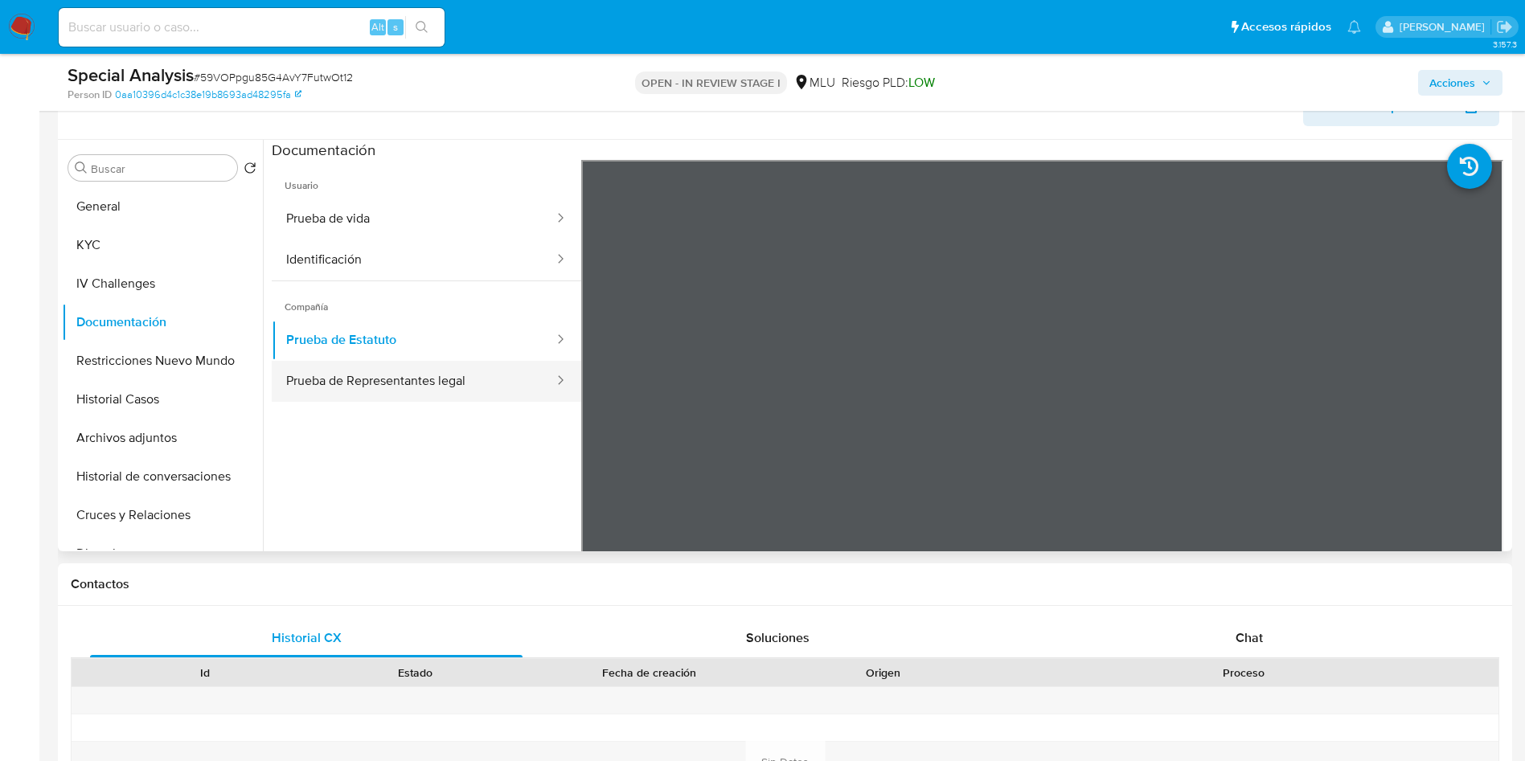
click at [468, 395] on button "Prueba de Representantes legal" at bounding box center [414, 381] width 284 height 41
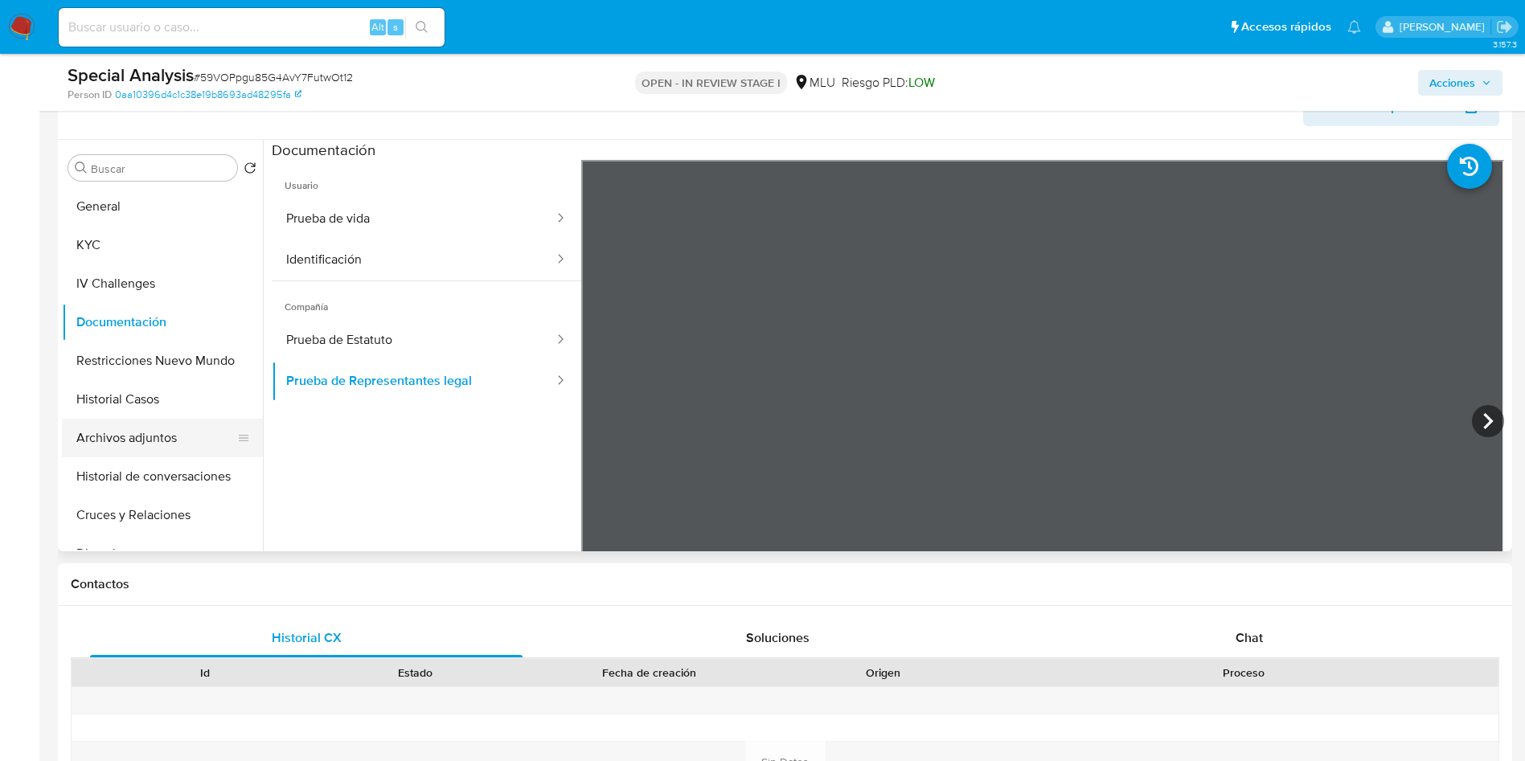
scroll to position [121, 0]
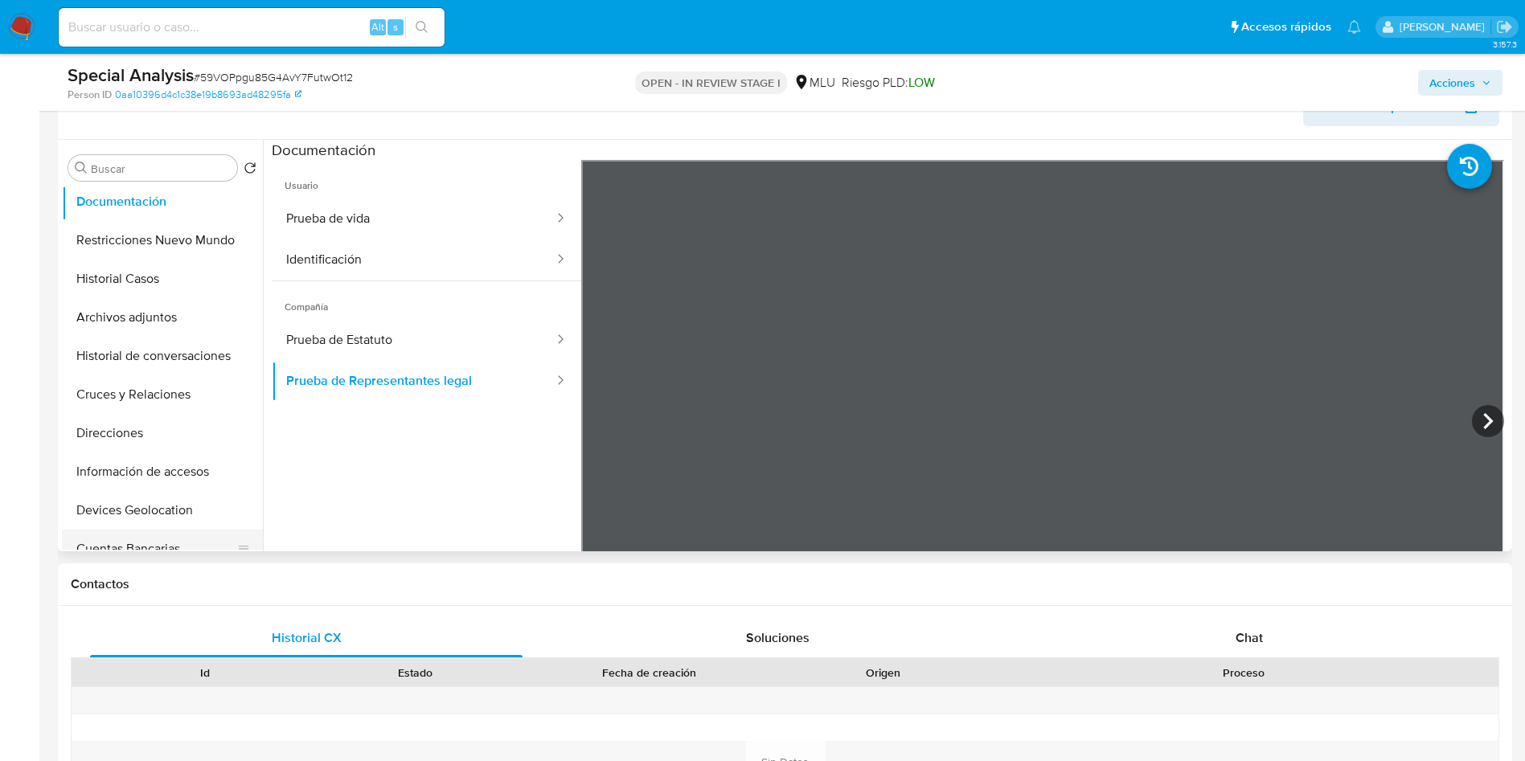
click at [161, 545] on button "Cuentas Bancarias" at bounding box center [156, 549] width 188 height 39
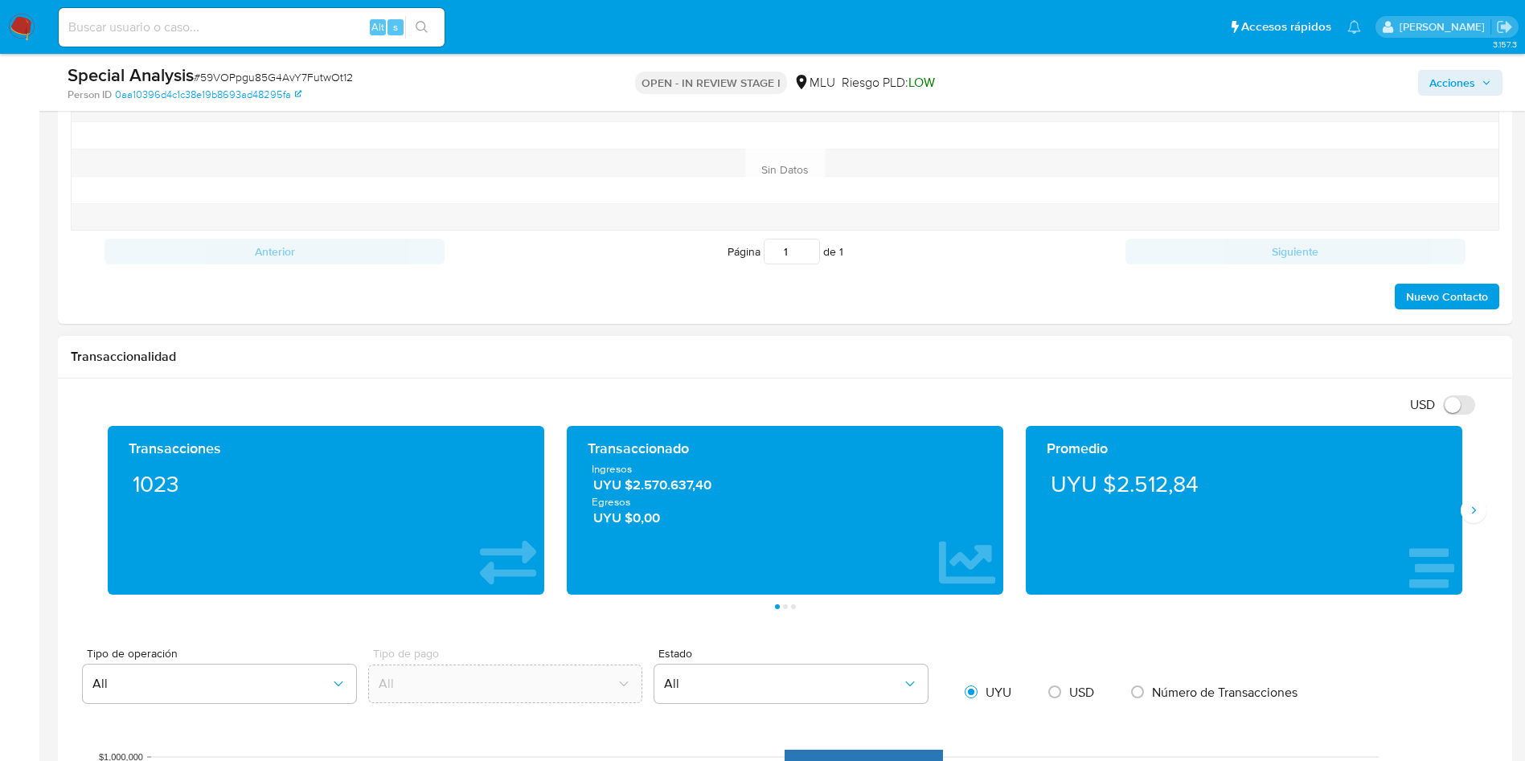
scroll to position [1085, 0]
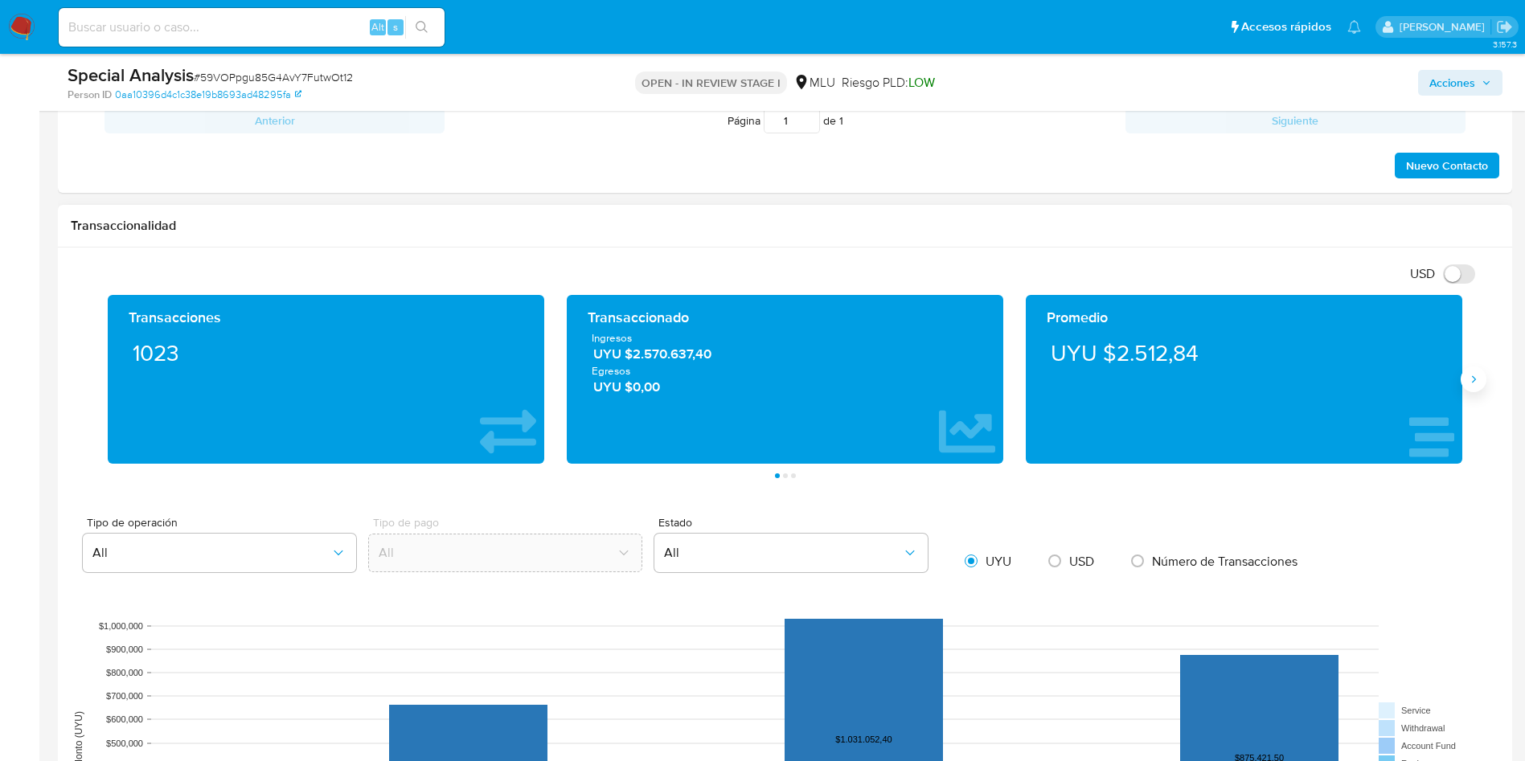
click at [1480, 380] on button "Siguiente" at bounding box center [1473, 379] width 26 height 26
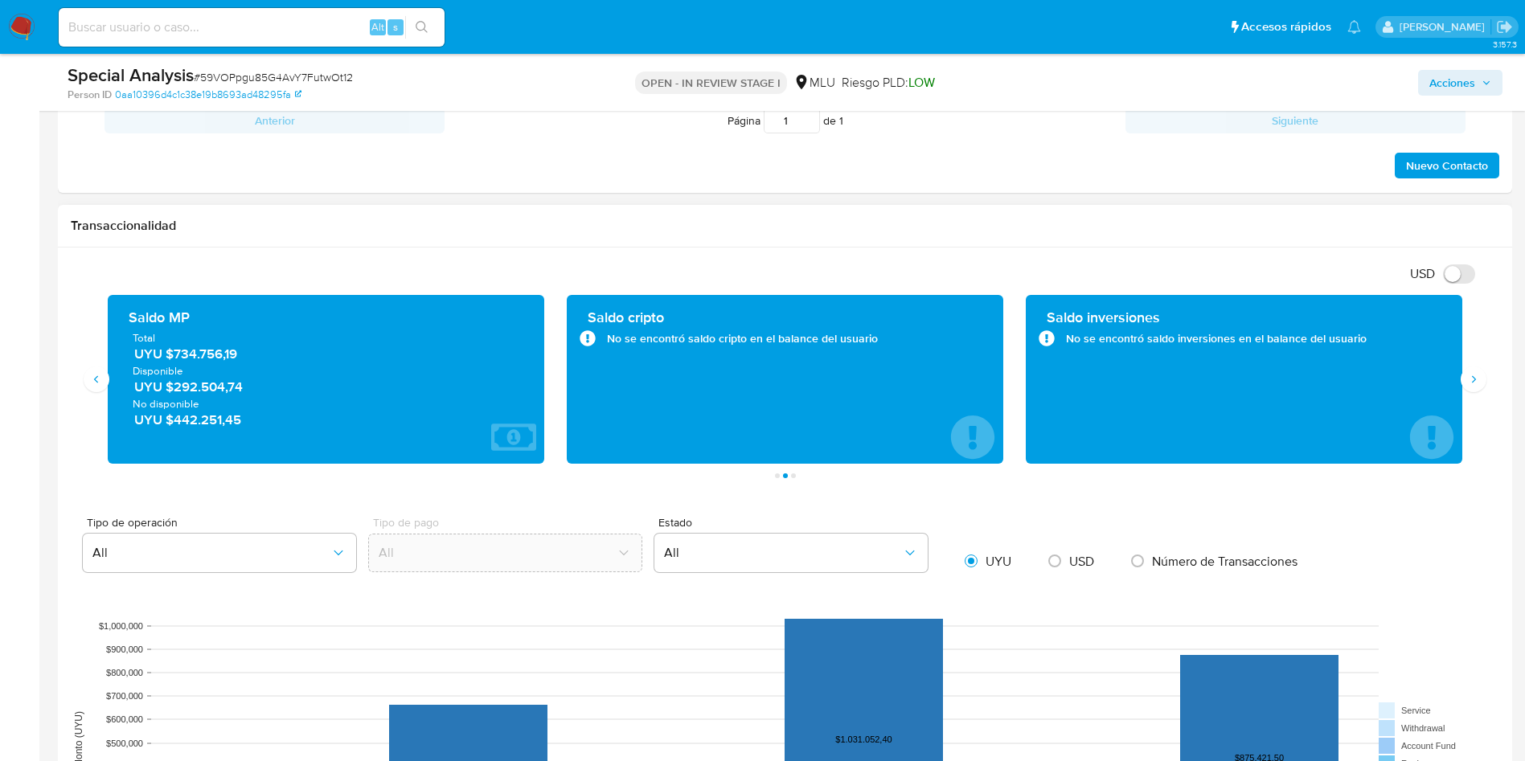
drag, startPoint x: 241, startPoint y: 352, endPoint x: 190, endPoint y: 425, distance: 88.9
click at [174, 360] on span "UYU $734.756,19" at bounding box center [326, 354] width 385 height 18
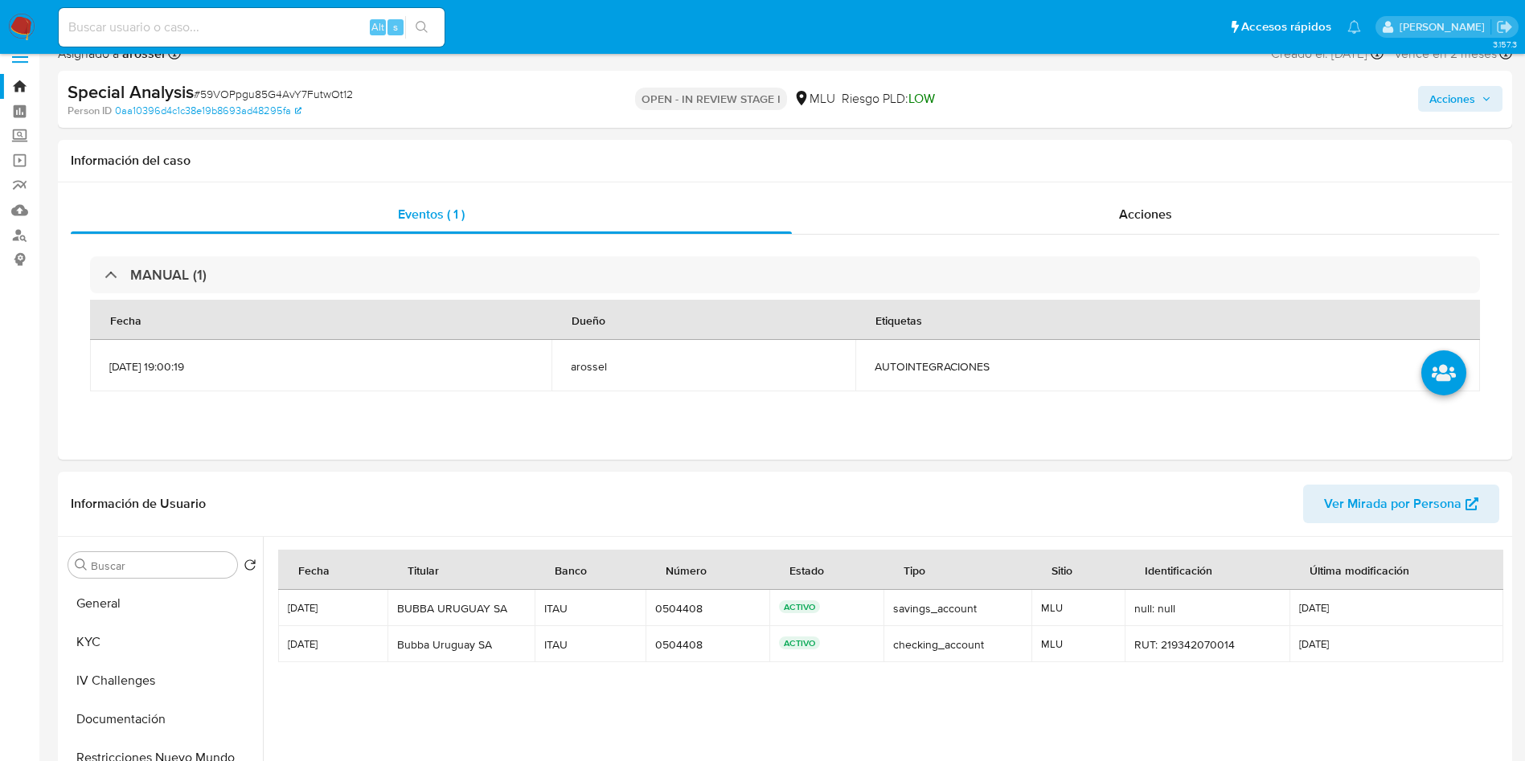
scroll to position [0, 0]
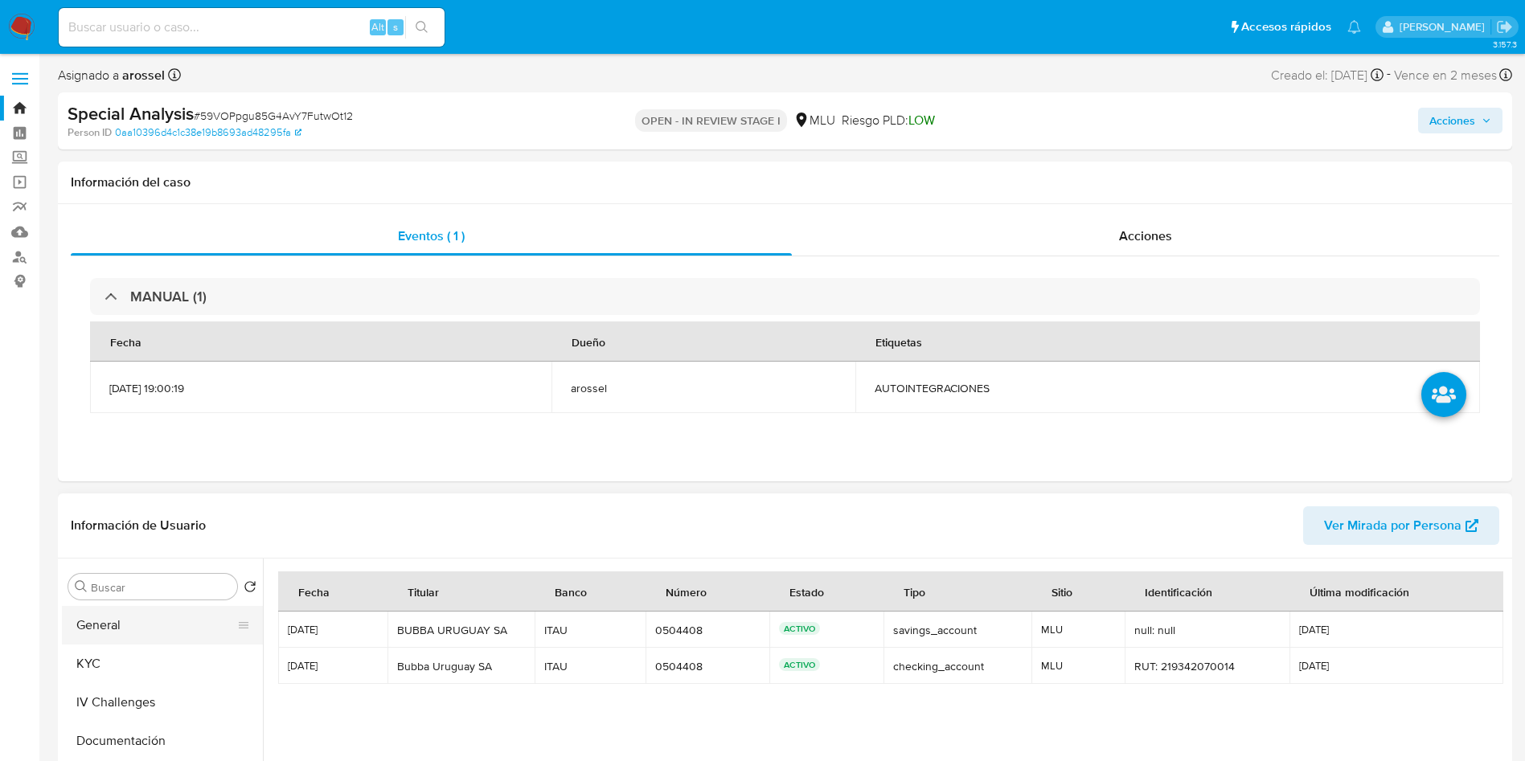
click at [101, 616] on button "General" at bounding box center [156, 625] width 188 height 39
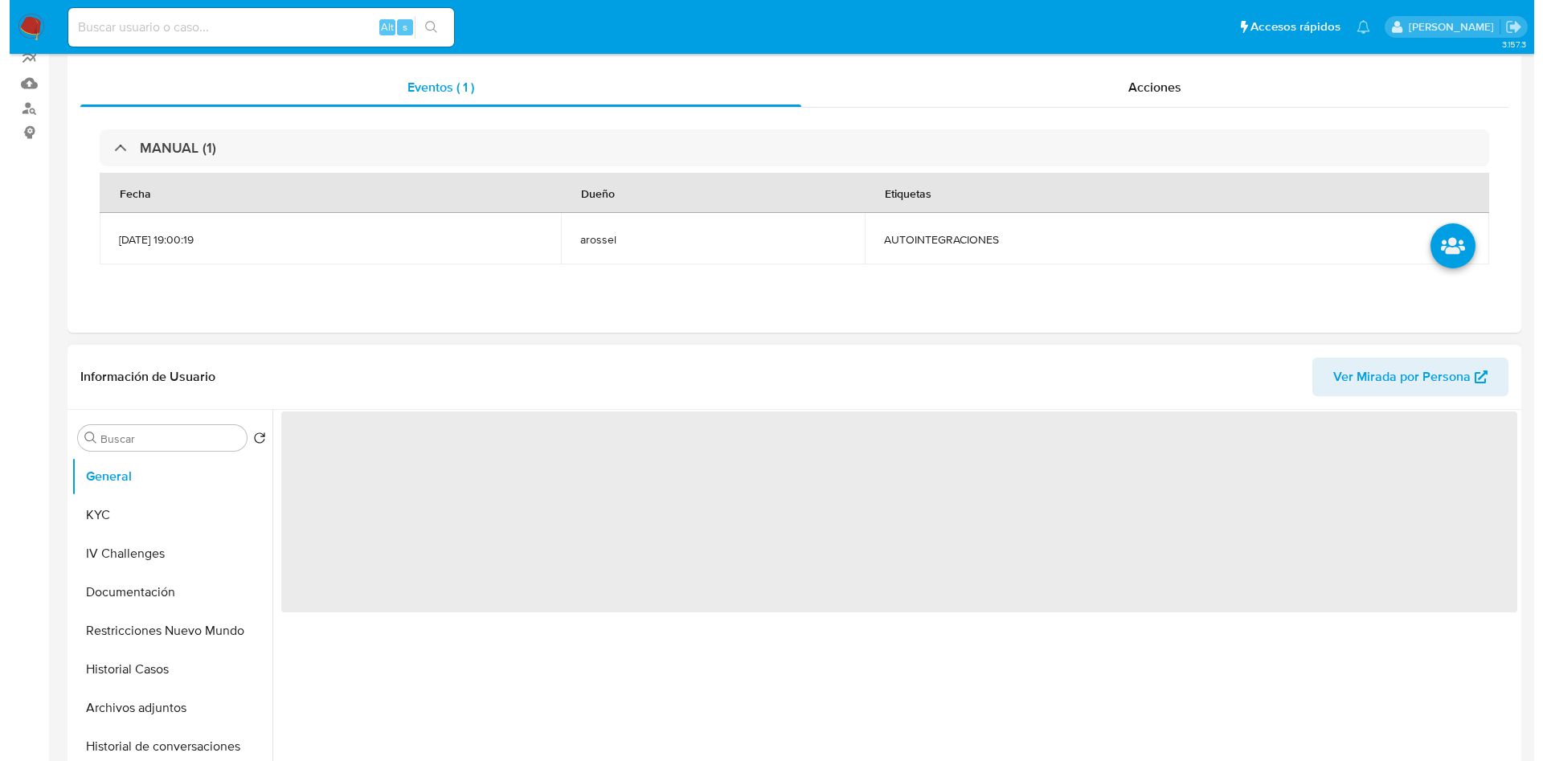
scroll to position [241, 0]
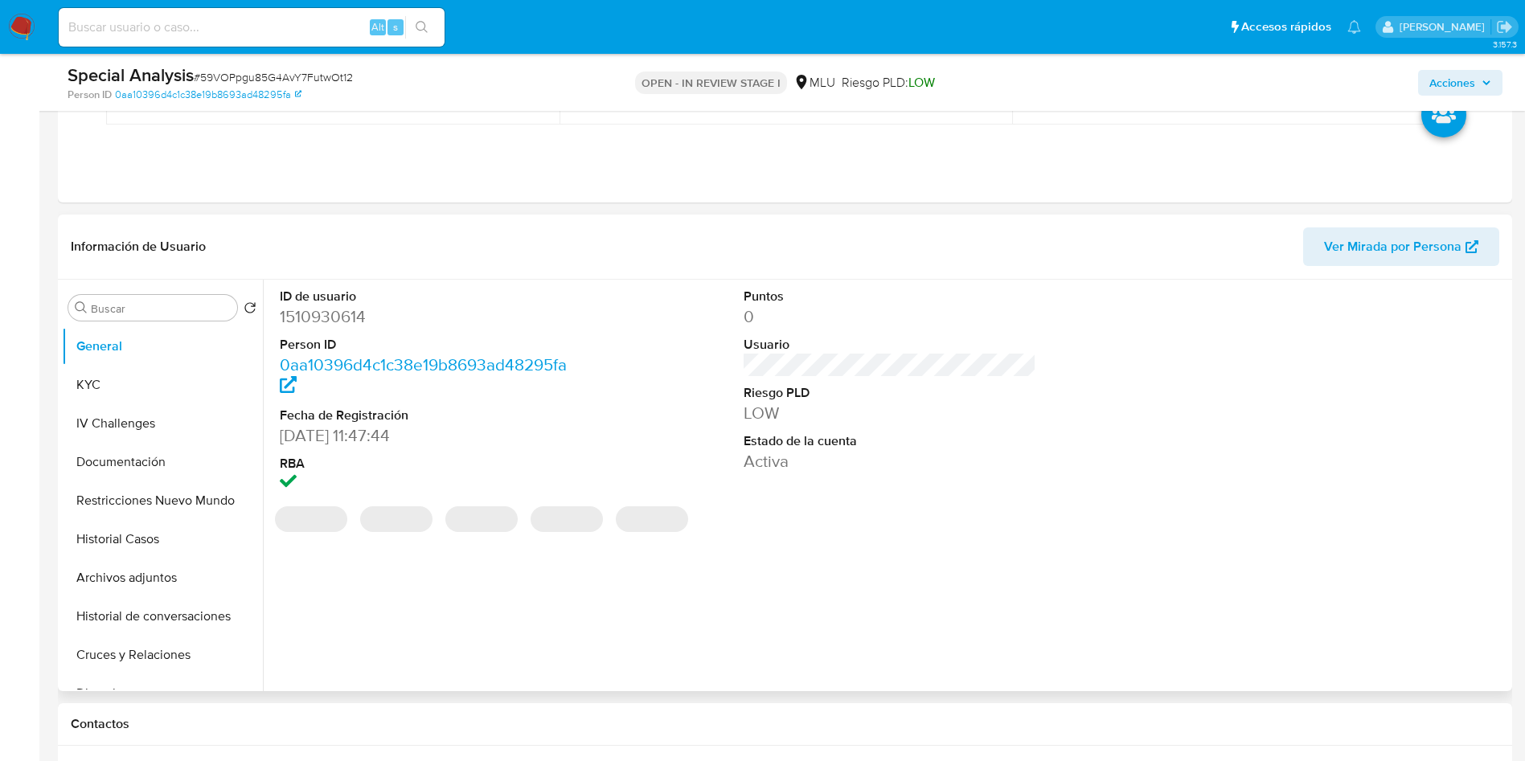
click at [334, 309] on dd "1510930614" at bounding box center [426, 316] width 293 height 23
click at [334, 313] on dd "1510930614" at bounding box center [426, 316] width 293 height 23
click at [334, 314] on dd "1510930614" at bounding box center [426, 316] width 293 height 23
copy dd "1510930614"
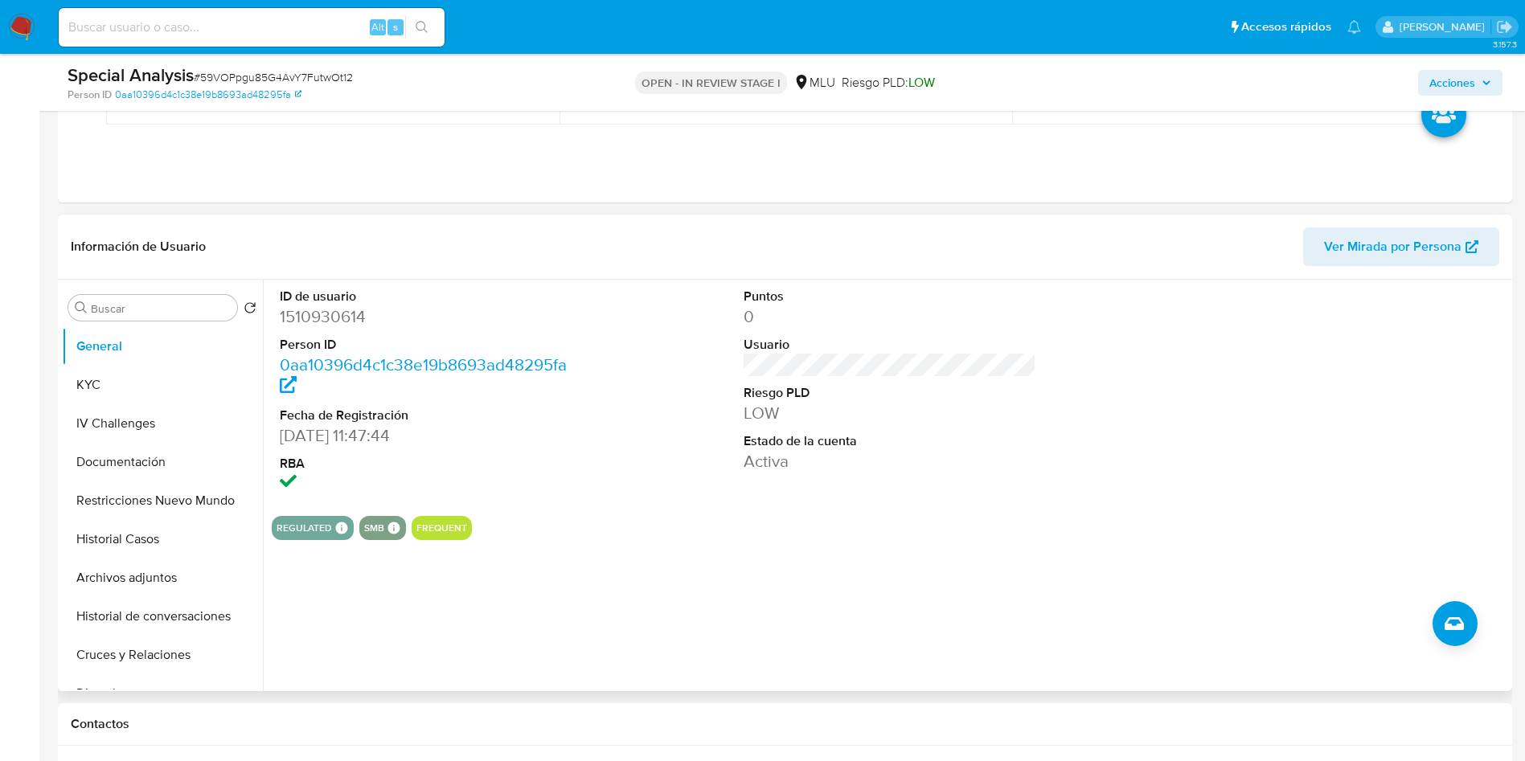
click at [1125, 230] on header "Información de Usuario Ver Mirada por Persona" at bounding box center [785, 246] width 1428 height 39
click at [144, 384] on button "KYC" at bounding box center [156, 385] width 188 height 39
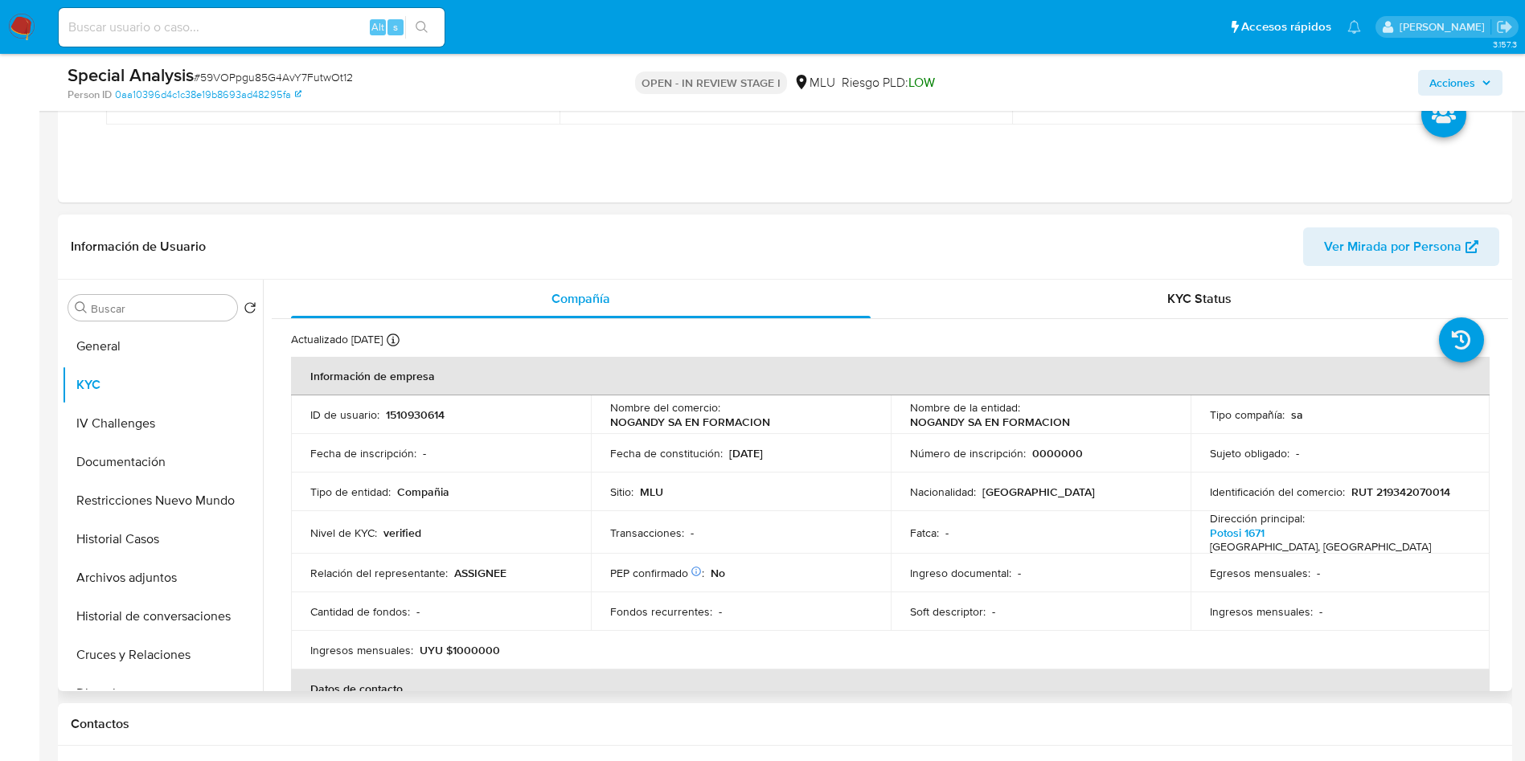
click at [910, 425] on p "NOGANDY SA EN FORMACION" at bounding box center [990, 422] width 160 height 14
drag, startPoint x: 901, startPoint y: 417, endPoint x: 1072, endPoint y: 420, distance: 171.2
click at [1072, 420] on td "Nombre de la entidad : NOGANDY SA EN FORMACION" at bounding box center [1040, 414] width 300 height 39
copy p "NOGANDY SA EN FORMACION"
drag, startPoint x: 1151, startPoint y: 582, endPoint x: 1025, endPoint y: 461, distance: 173.9
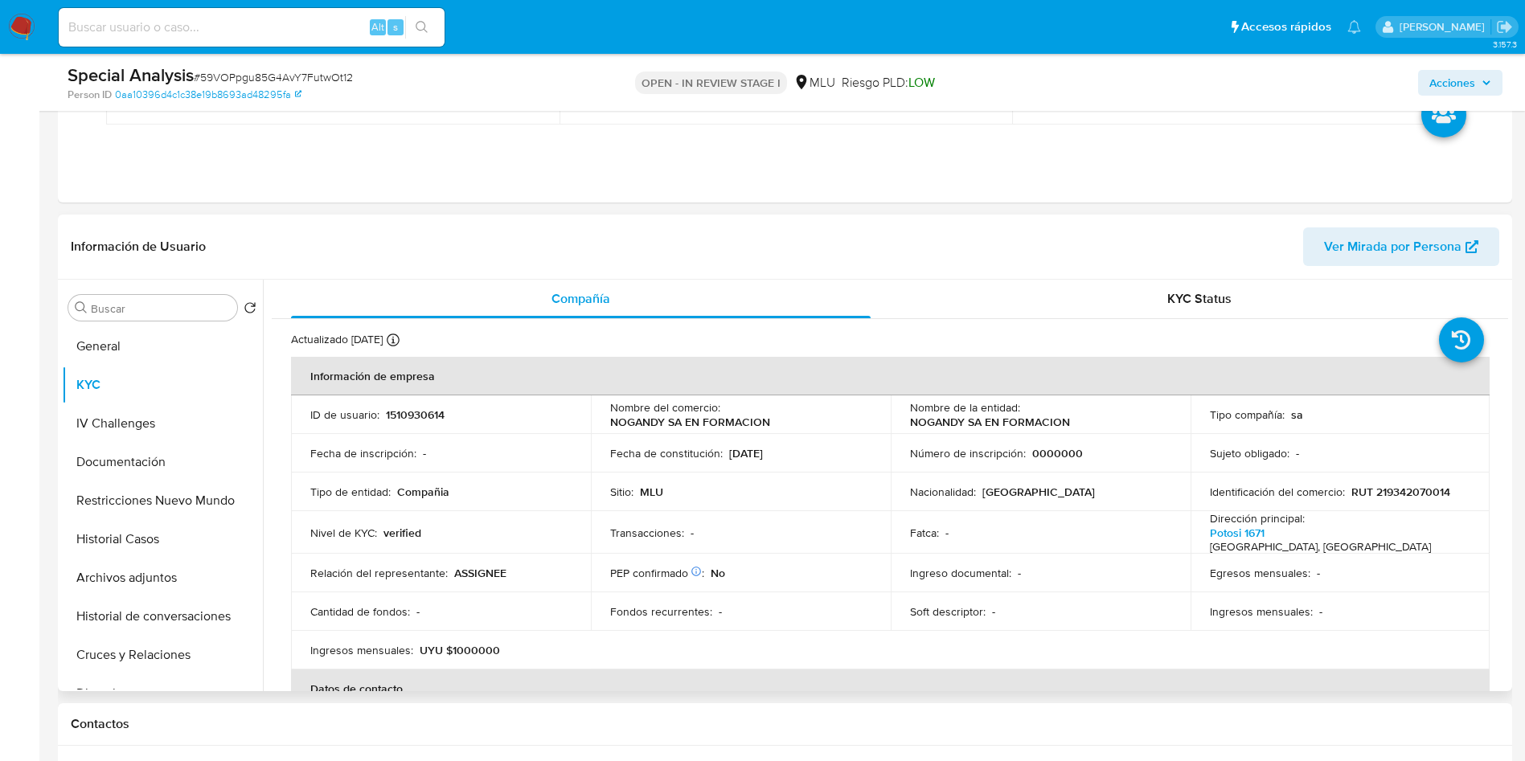
click at [1151, 582] on td "Ingreso documental : -" at bounding box center [1040, 573] width 300 height 39
click at [141, 542] on button "Historial Casos" at bounding box center [162, 539] width 201 height 39
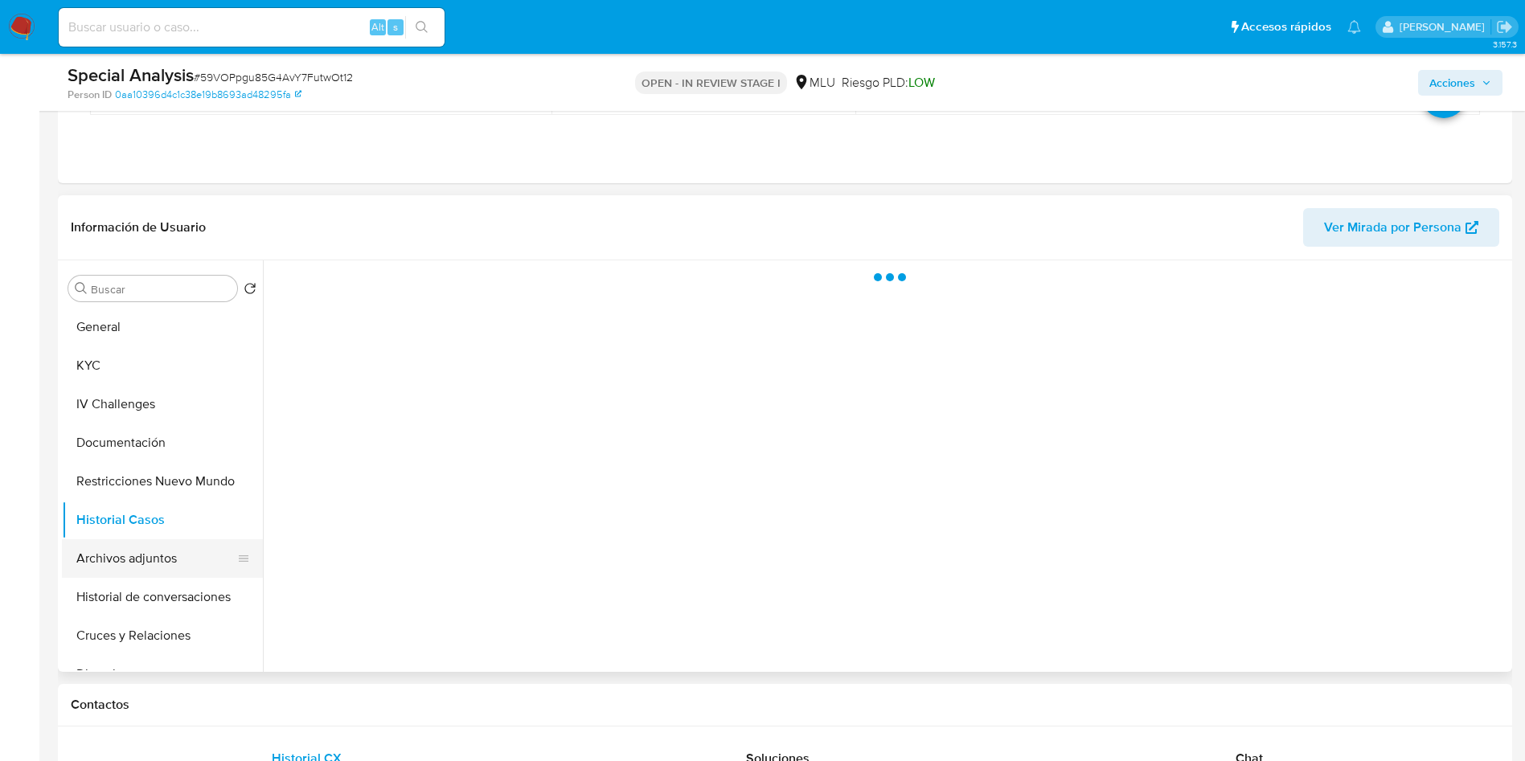
click at [116, 549] on button "Archivos adjuntos" at bounding box center [156, 558] width 188 height 39
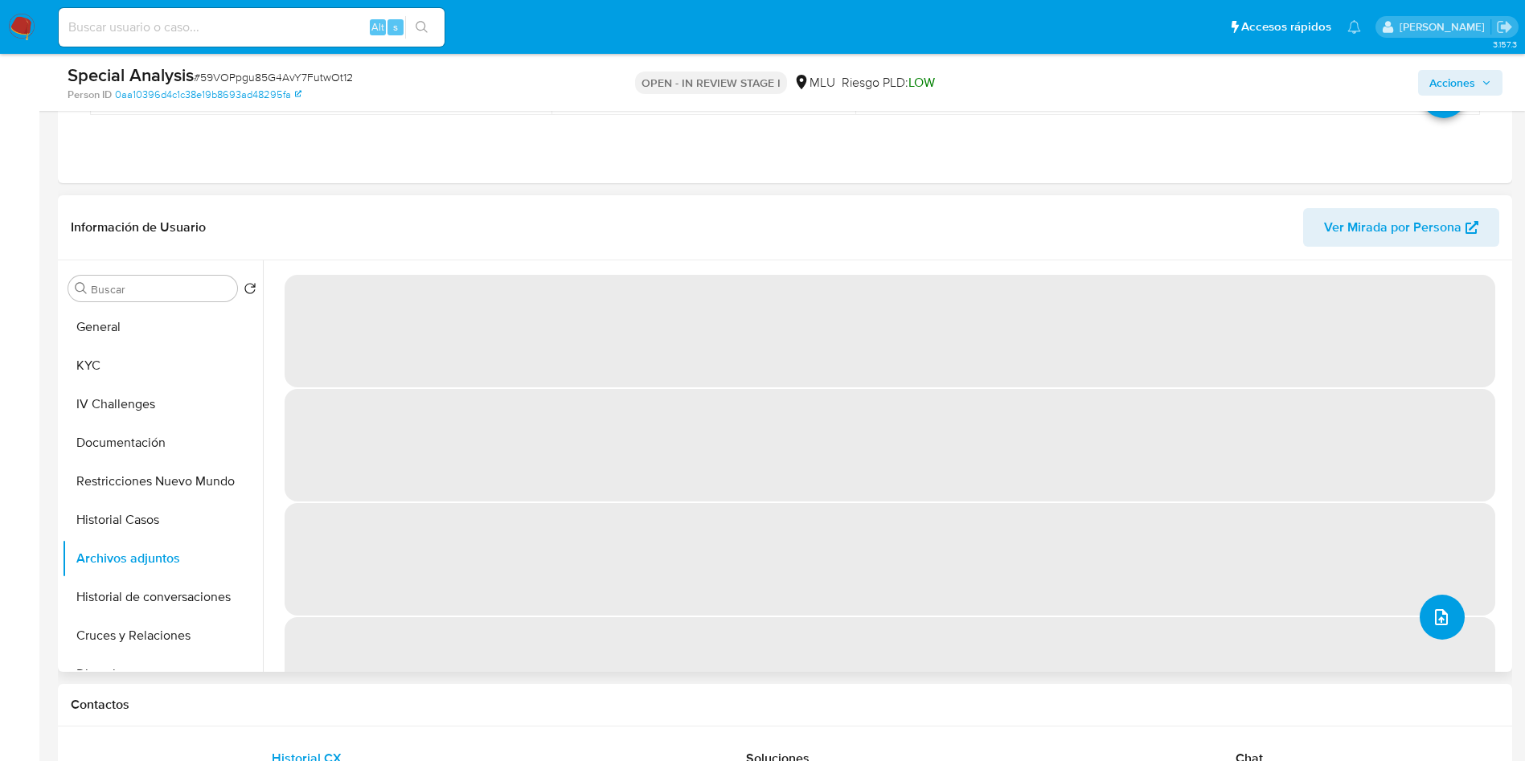
click at [1451, 612] on button "upload-file" at bounding box center [1441, 617] width 45 height 45
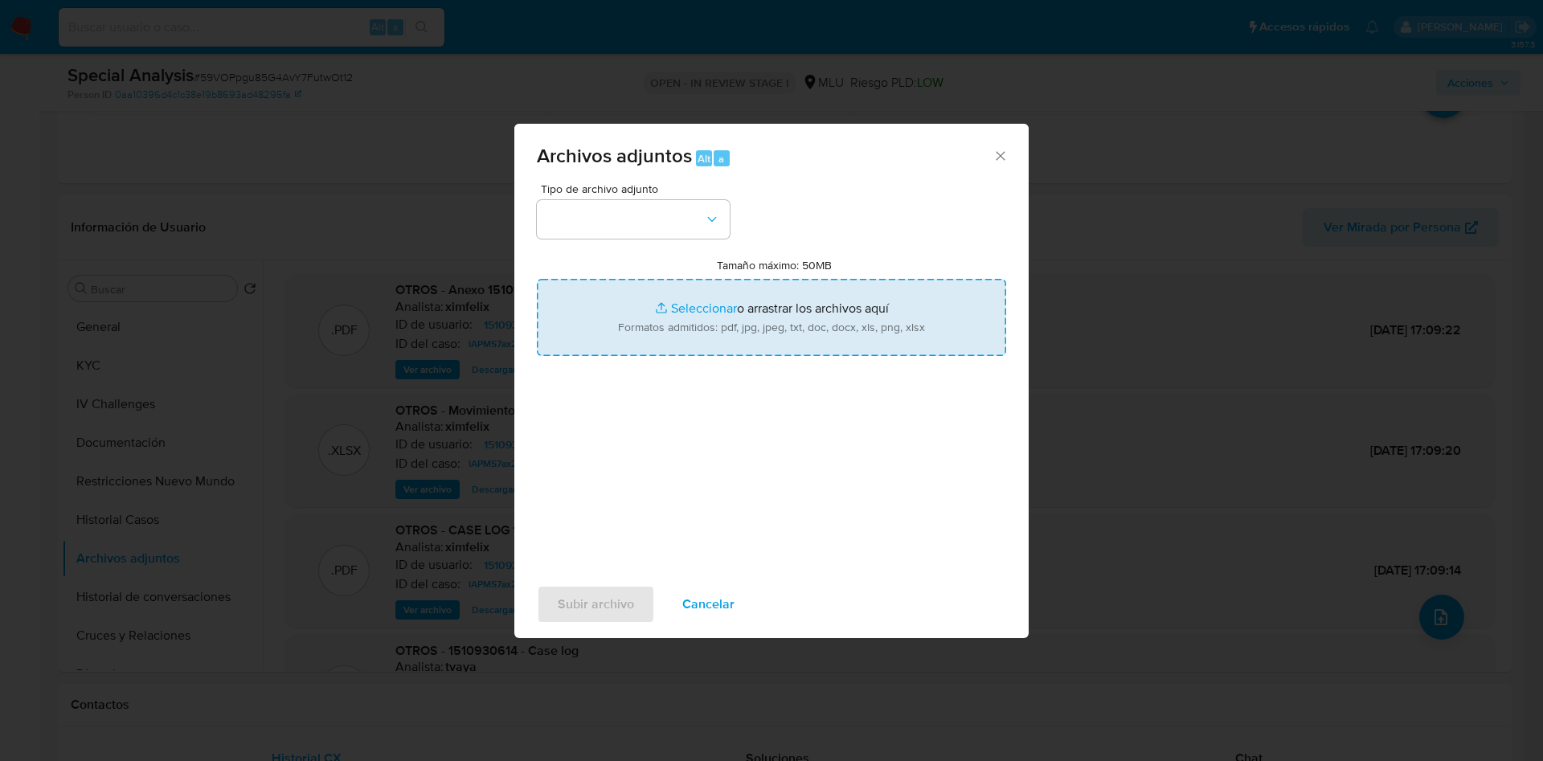
click at [730, 328] on input "Tamaño máximo: 50MB Seleccionar archivos" at bounding box center [771, 317] width 469 height 77
type input "C:\fakepath\Anexos 1510930614 - 08_09_2025.pdf"
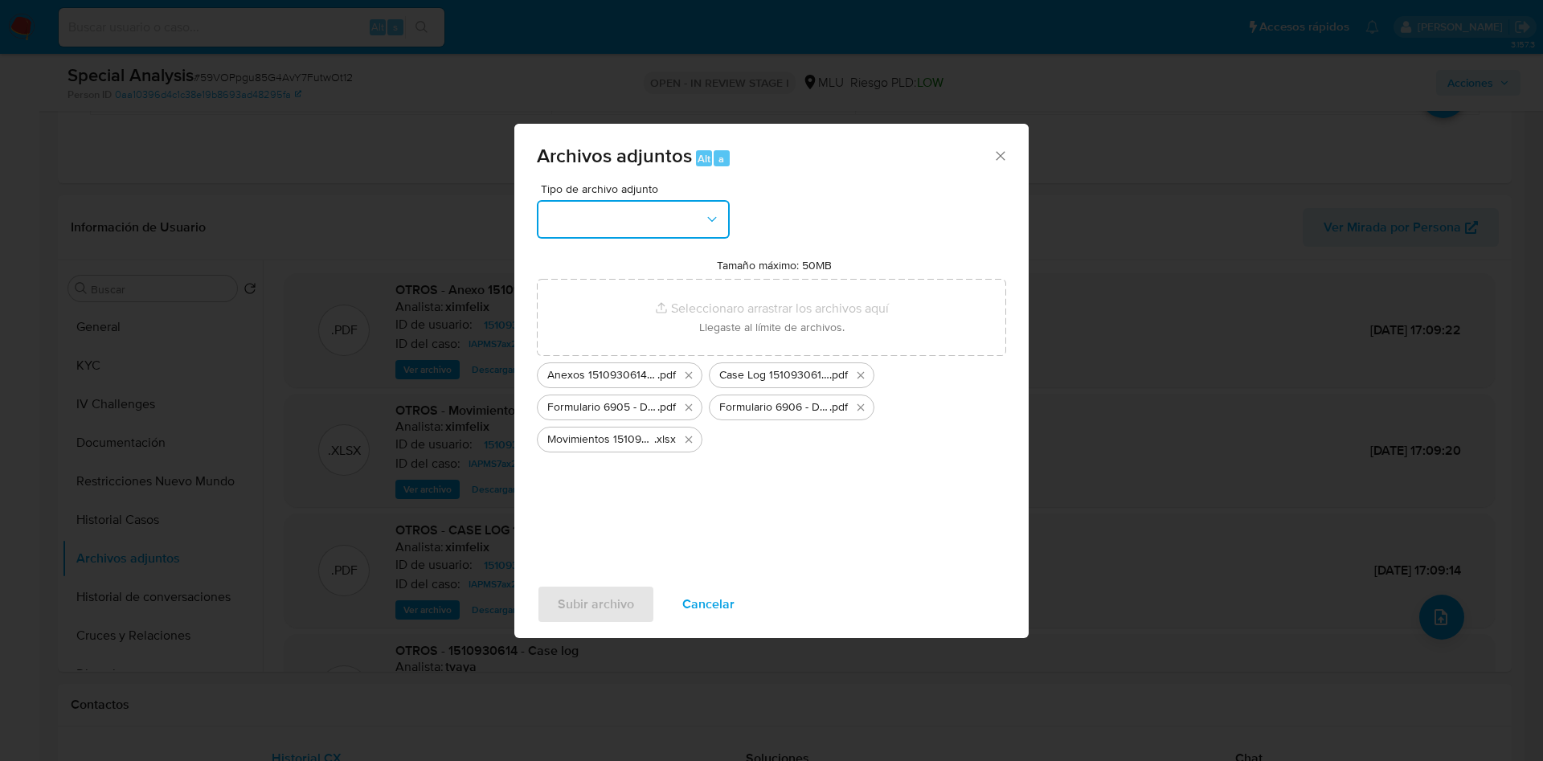
click at [619, 238] on button "button" at bounding box center [633, 219] width 193 height 39
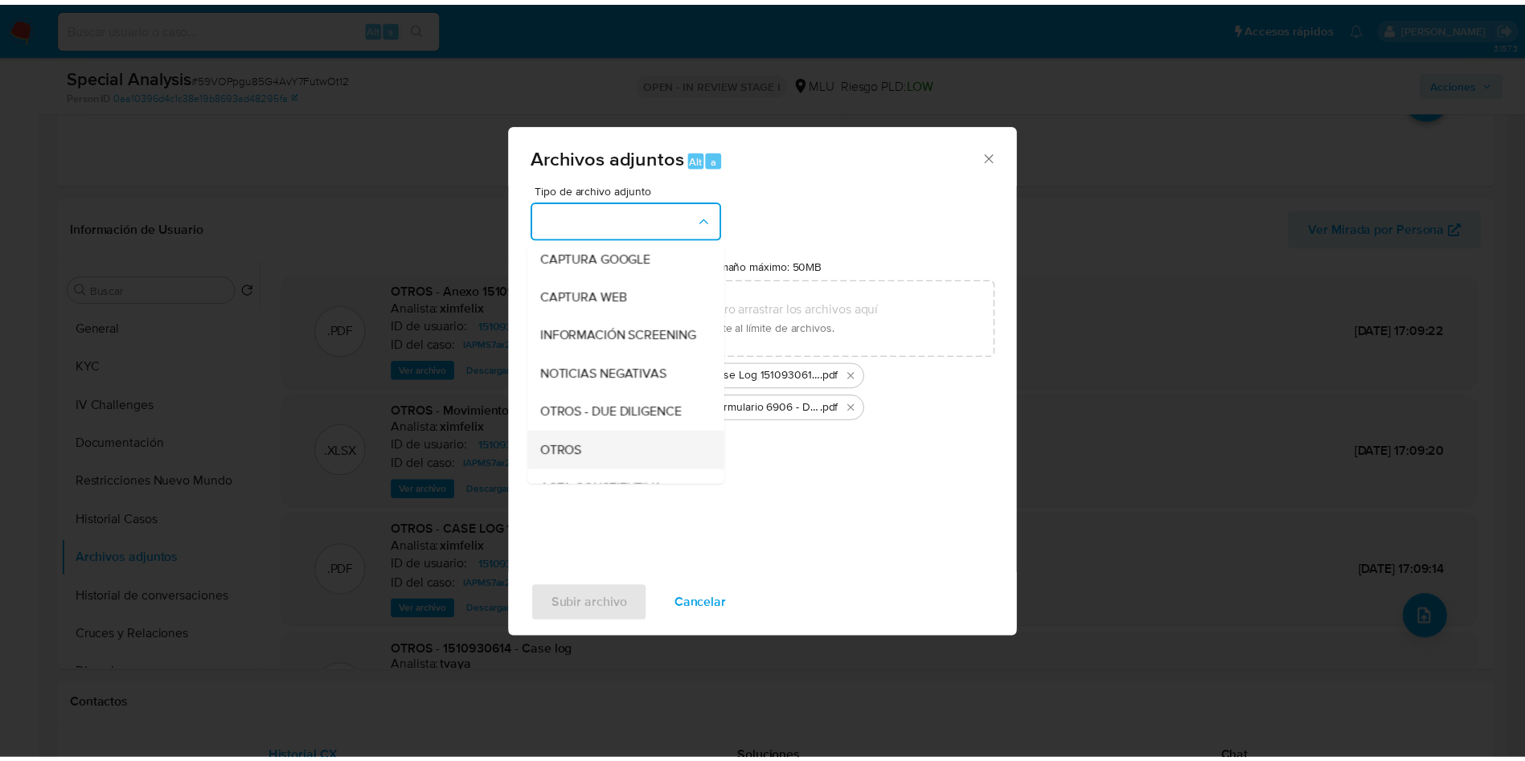
scroll to position [121, 0]
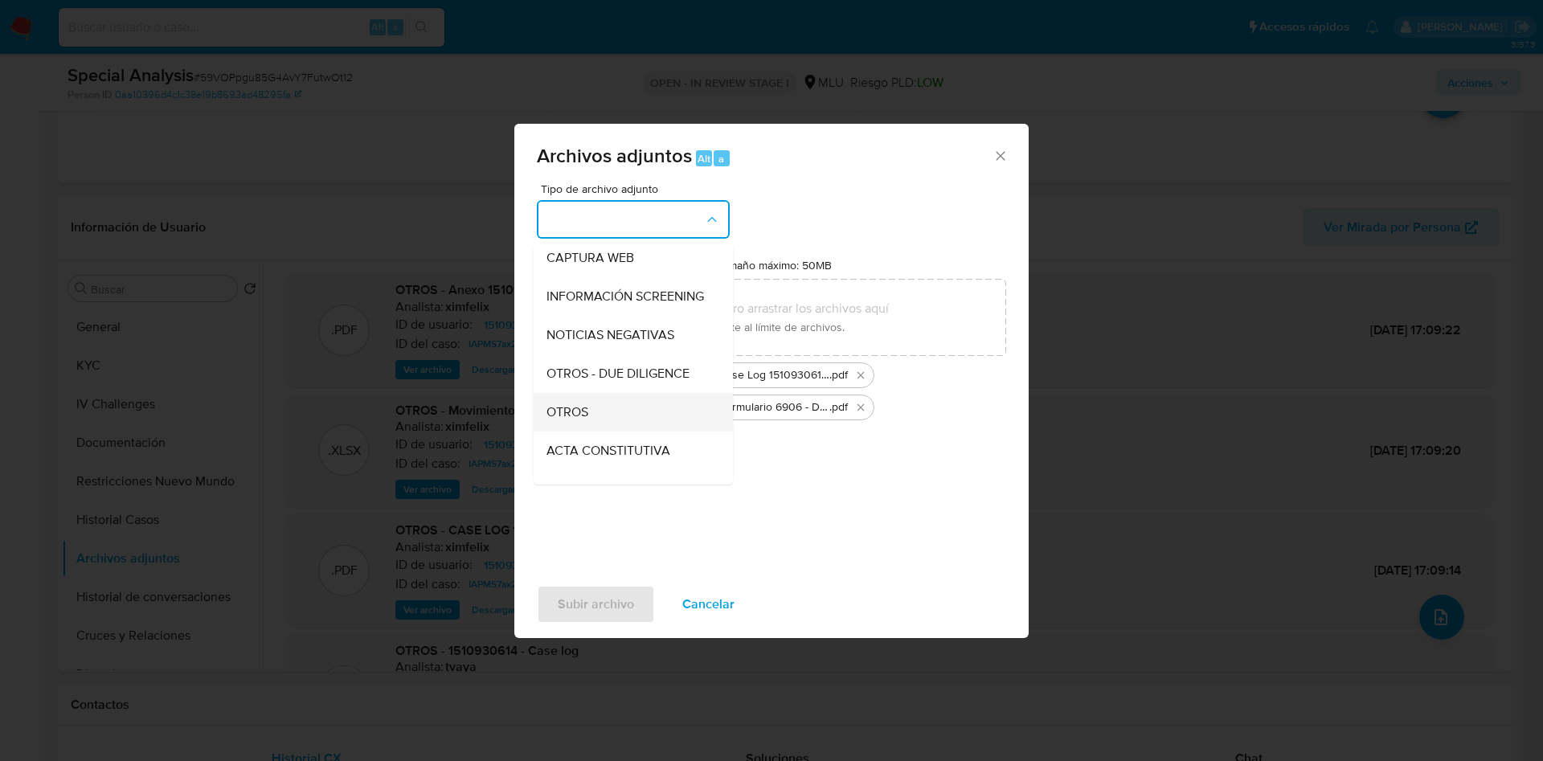
click at [626, 432] on div "OTROS" at bounding box center [628, 412] width 164 height 39
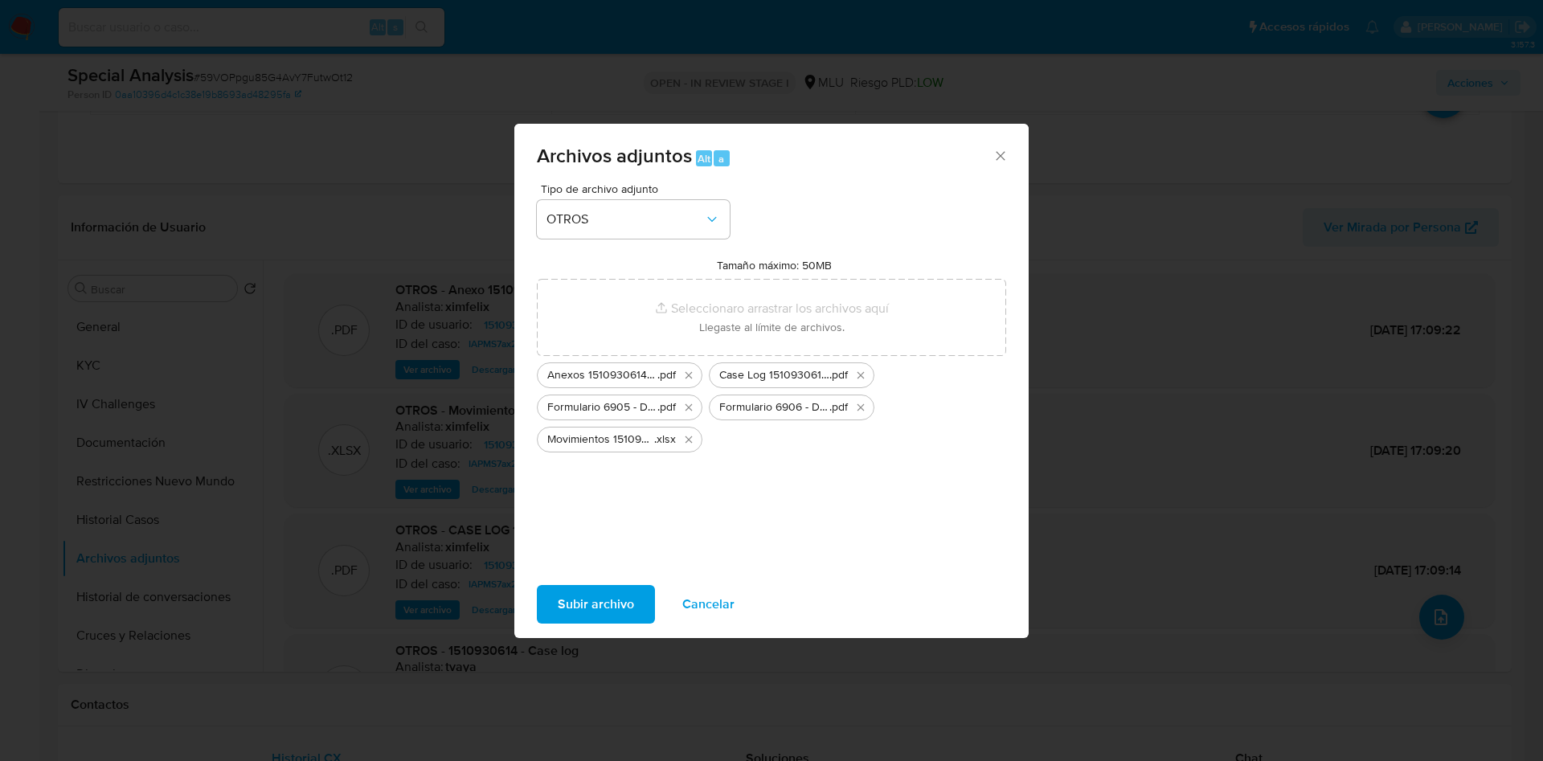
click at [584, 610] on span "Subir archivo" at bounding box center [596, 604] width 76 height 35
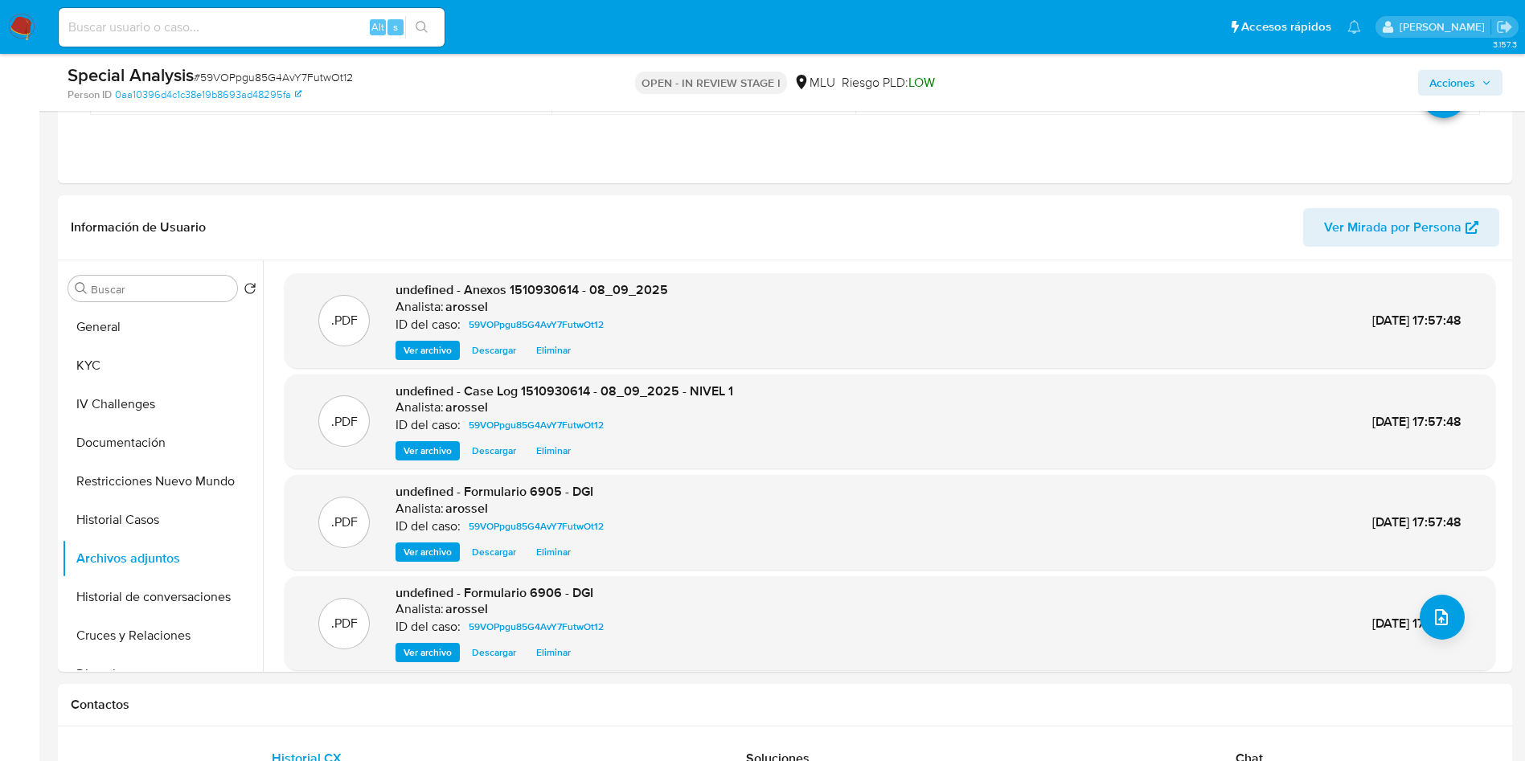
click at [1469, 77] on span "Acciones" at bounding box center [1452, 83] width 46 height 26
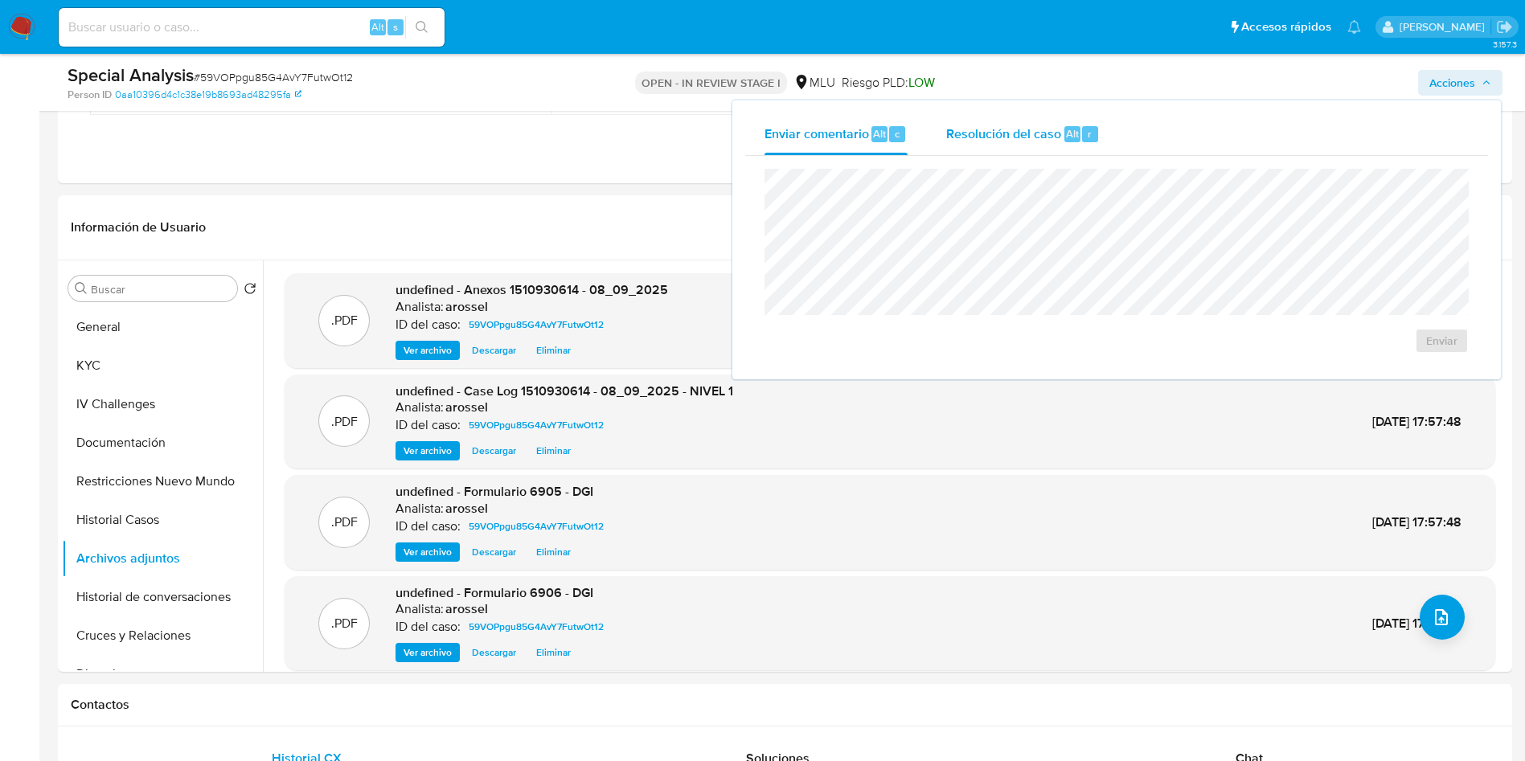
click at [1039, 151] on div "Resolución del caso Alt r" at bounding box center [1022, 134] width 153 height 42
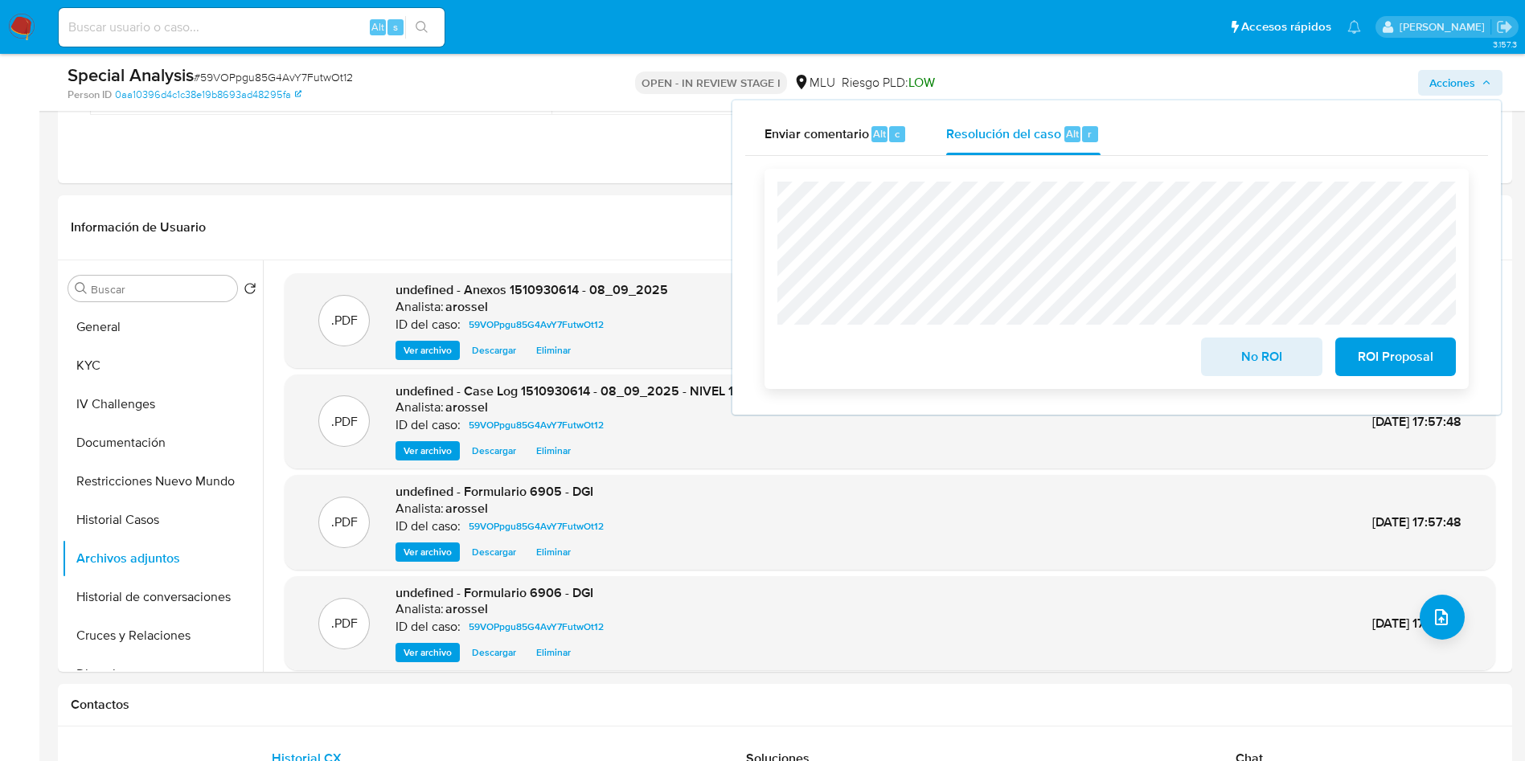
click at [1246, 338] on div "No ROI" at bounding box center [1260, 353] width 133 height 45
click at [1238, 354] on span "No ROI" at bounding box center [1261, 356] width 79 height 35
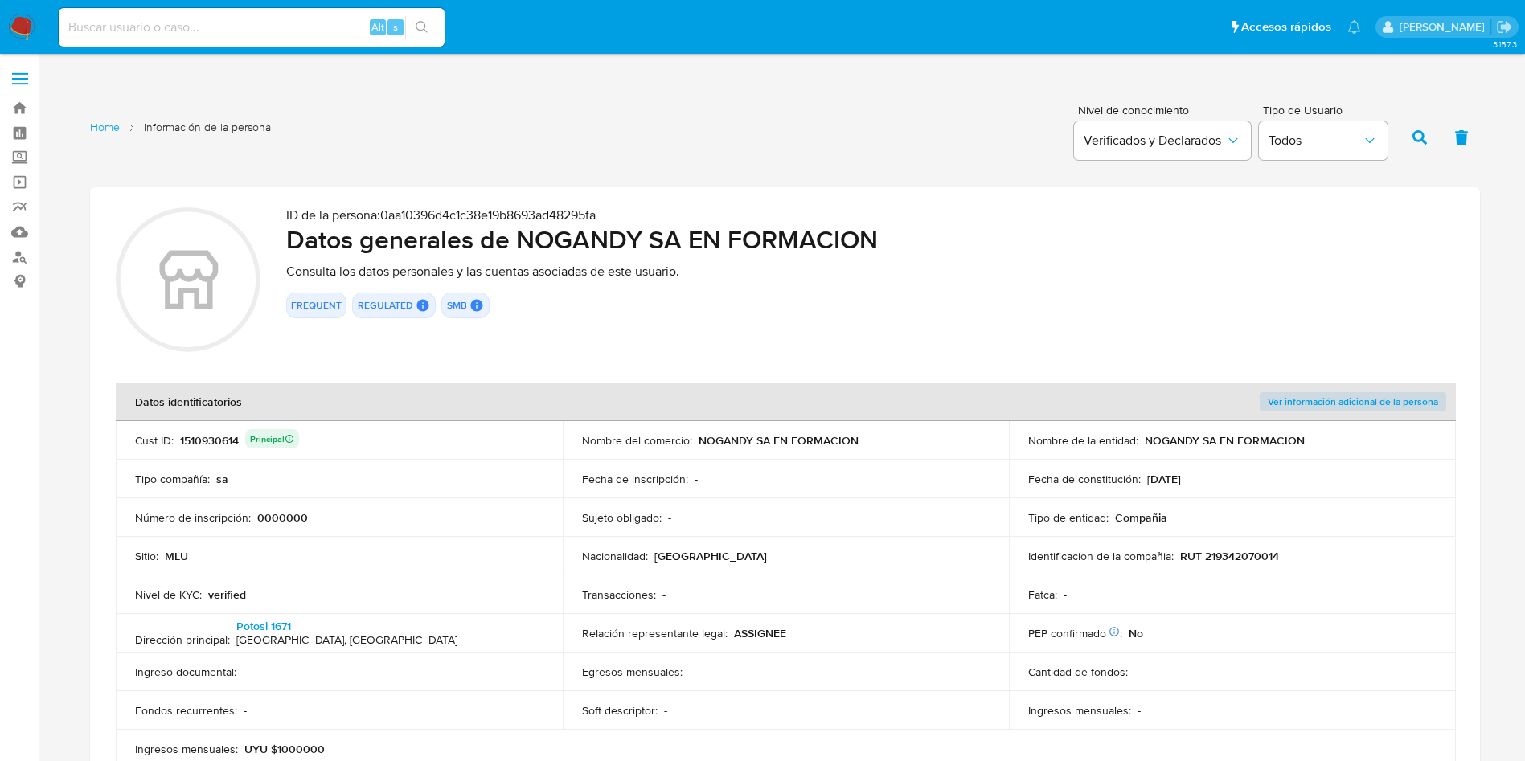
click at [223, 441] on div "1510930614 Principal" at bounding box center [239, 440] width 119 height 23
click at [920, 403] on th "Datos identificatorios" at bounding box center [562, 402] width 893 height 39
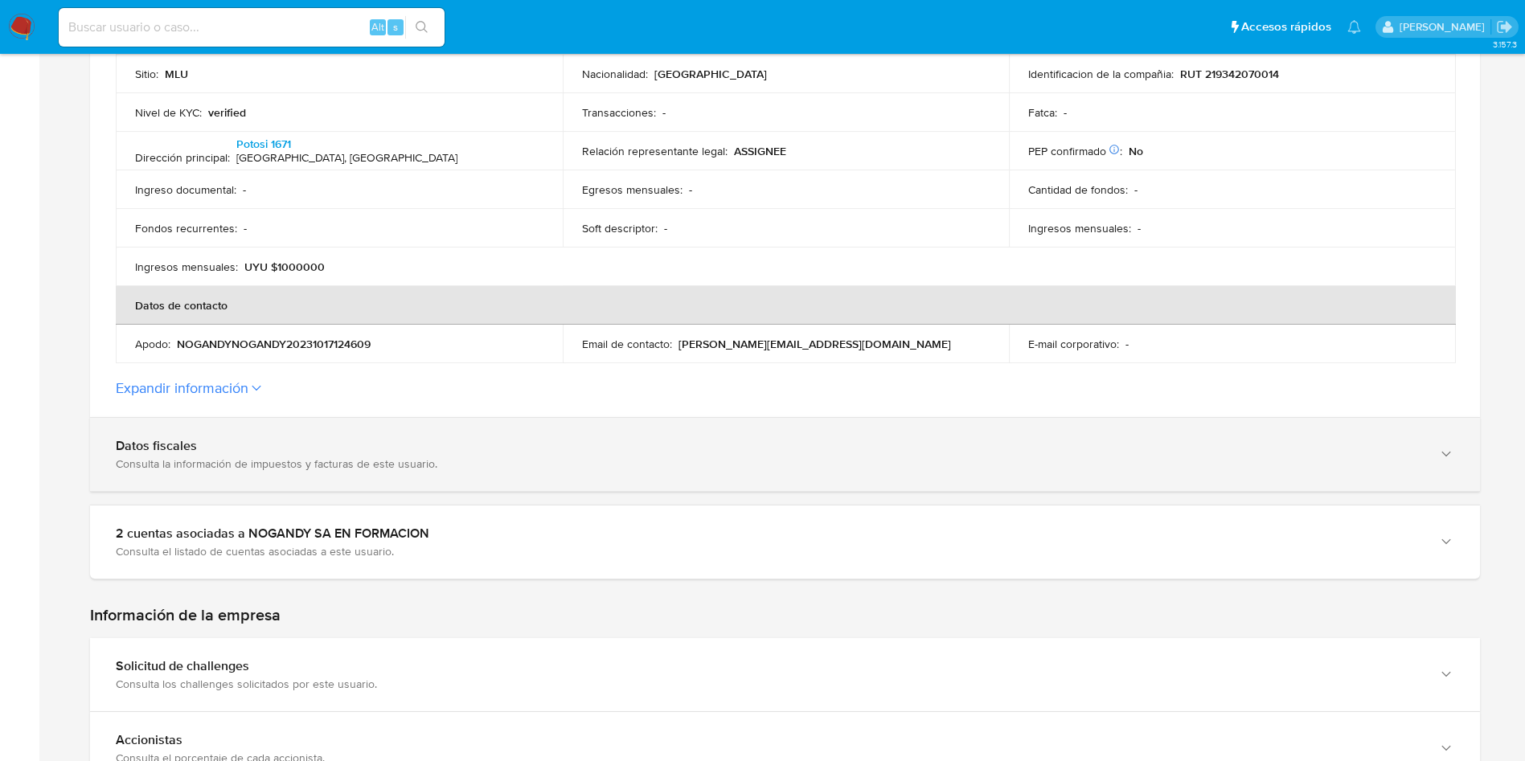
scroll to position [603, 0]
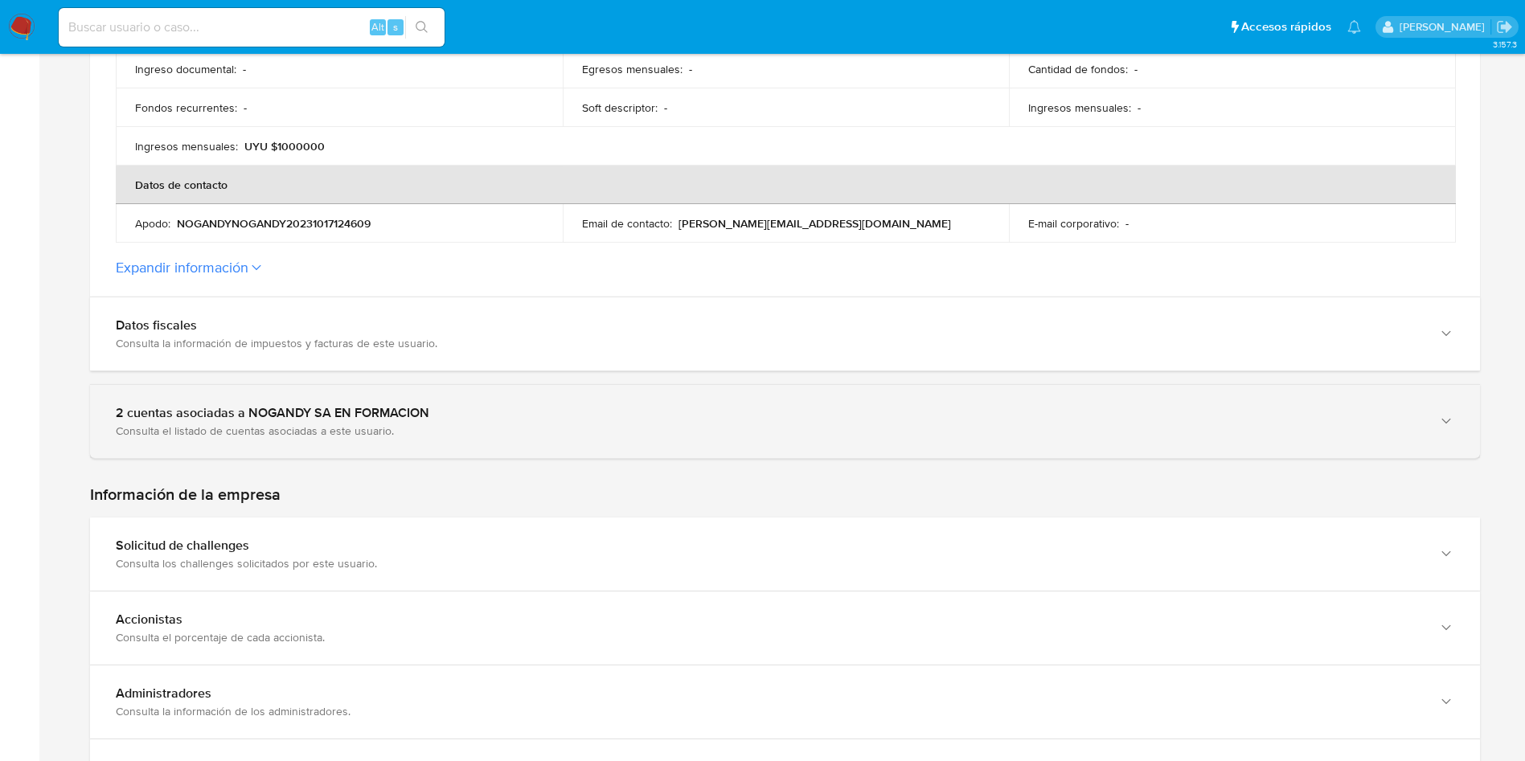
click at [424, 425] on div "Consulta el listado de cuentas asociadas a este usuario." at bounding box center [769, 431] width 1306 height 14
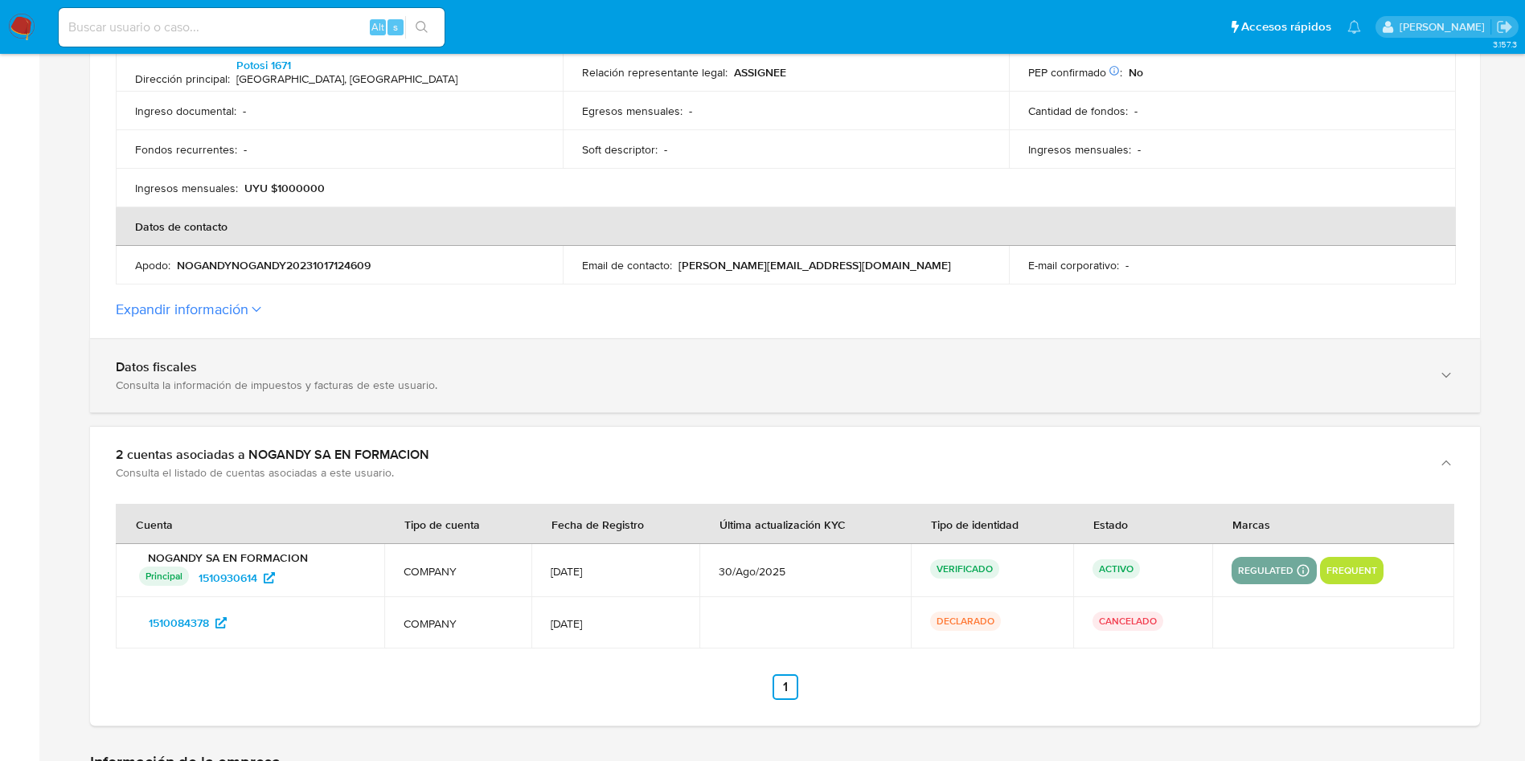
scroll to position [0, 0]
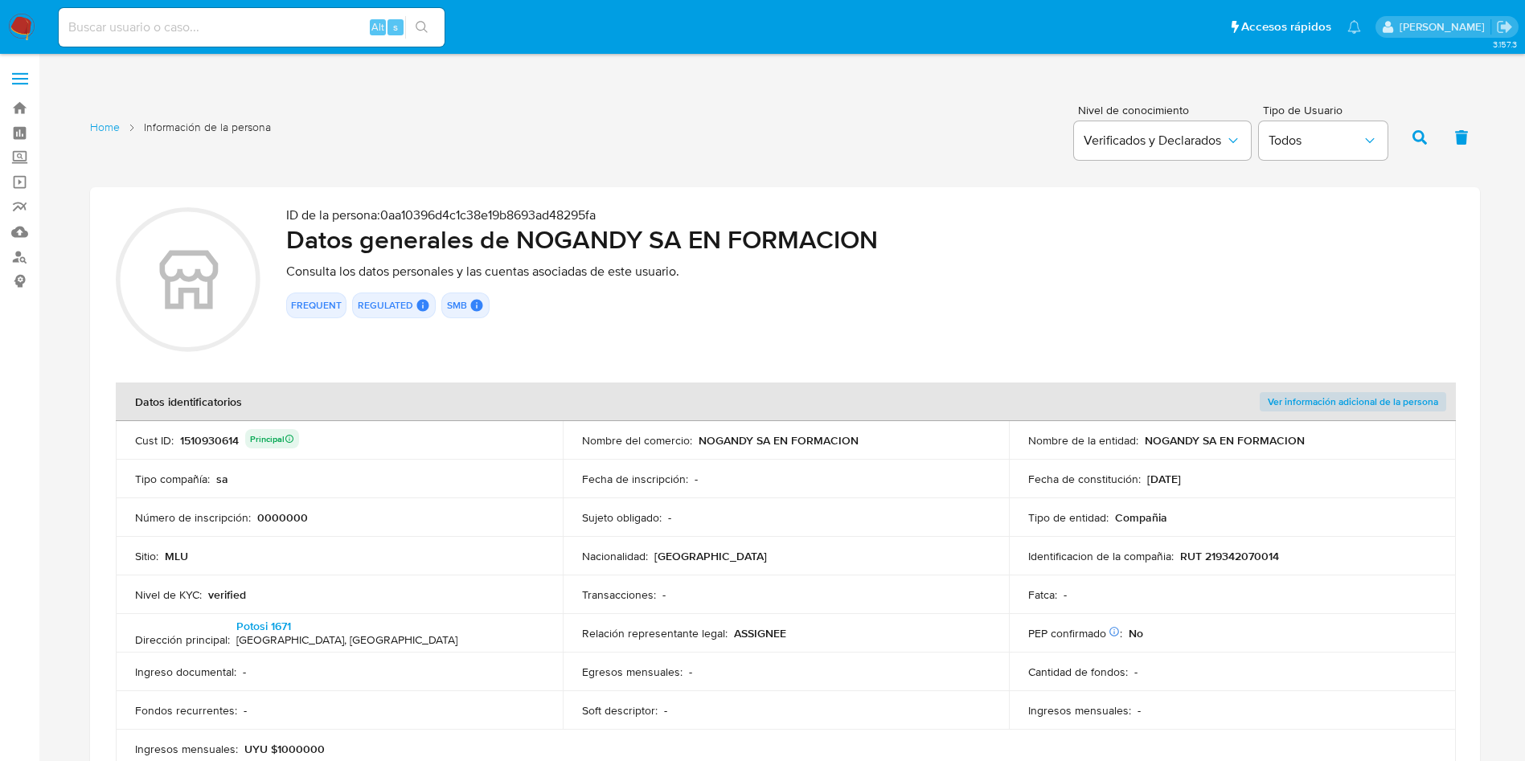
drag, startPoint x: 1412, startPoint y: 271, endPoint x: 1291, endPoint y: 115, distance: 197.1
click at [1412, 271] on p "Consulta los datos personales y las cuentas asociadas de este usuario." at bounding box center [870, 272] width 1168 height 16
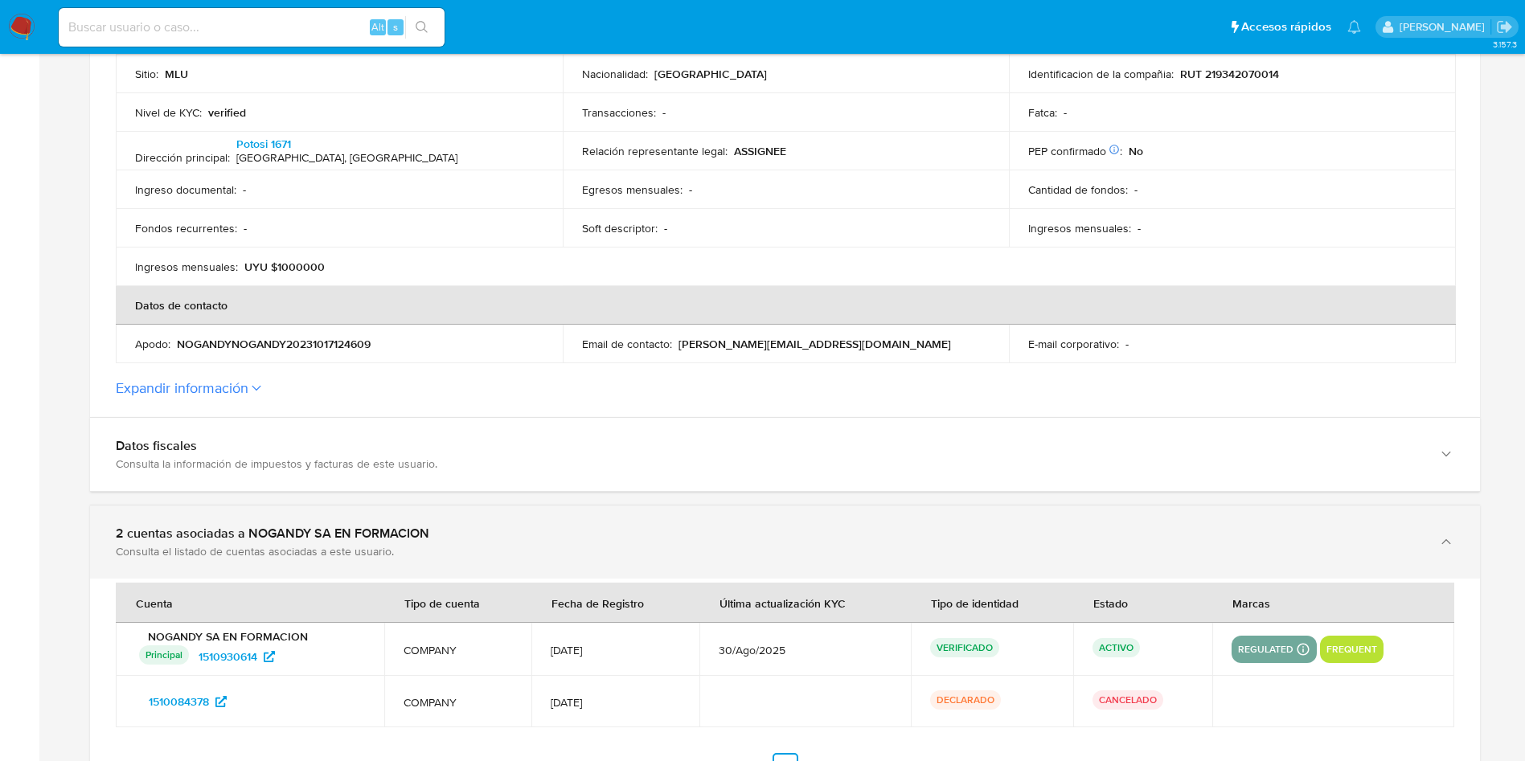
scroll to position [723, 0]
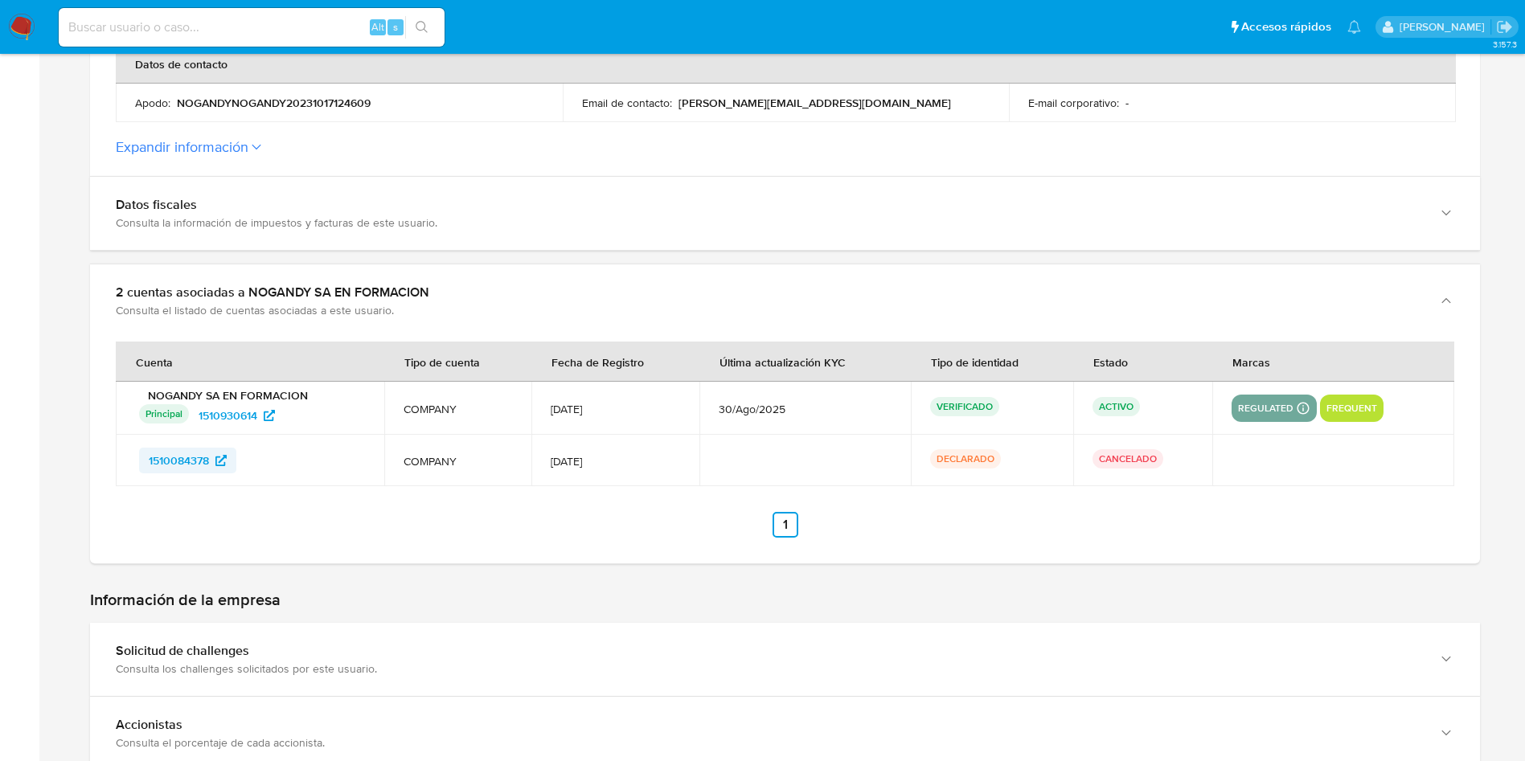
drag, startPoint x: 331, startPoint y: 462, endPoint x: 142, endPoint y: 468, distance: 188.9
click at [142, 468] on div "1510084378" at bounding box center [252, 461] width 226 height 26
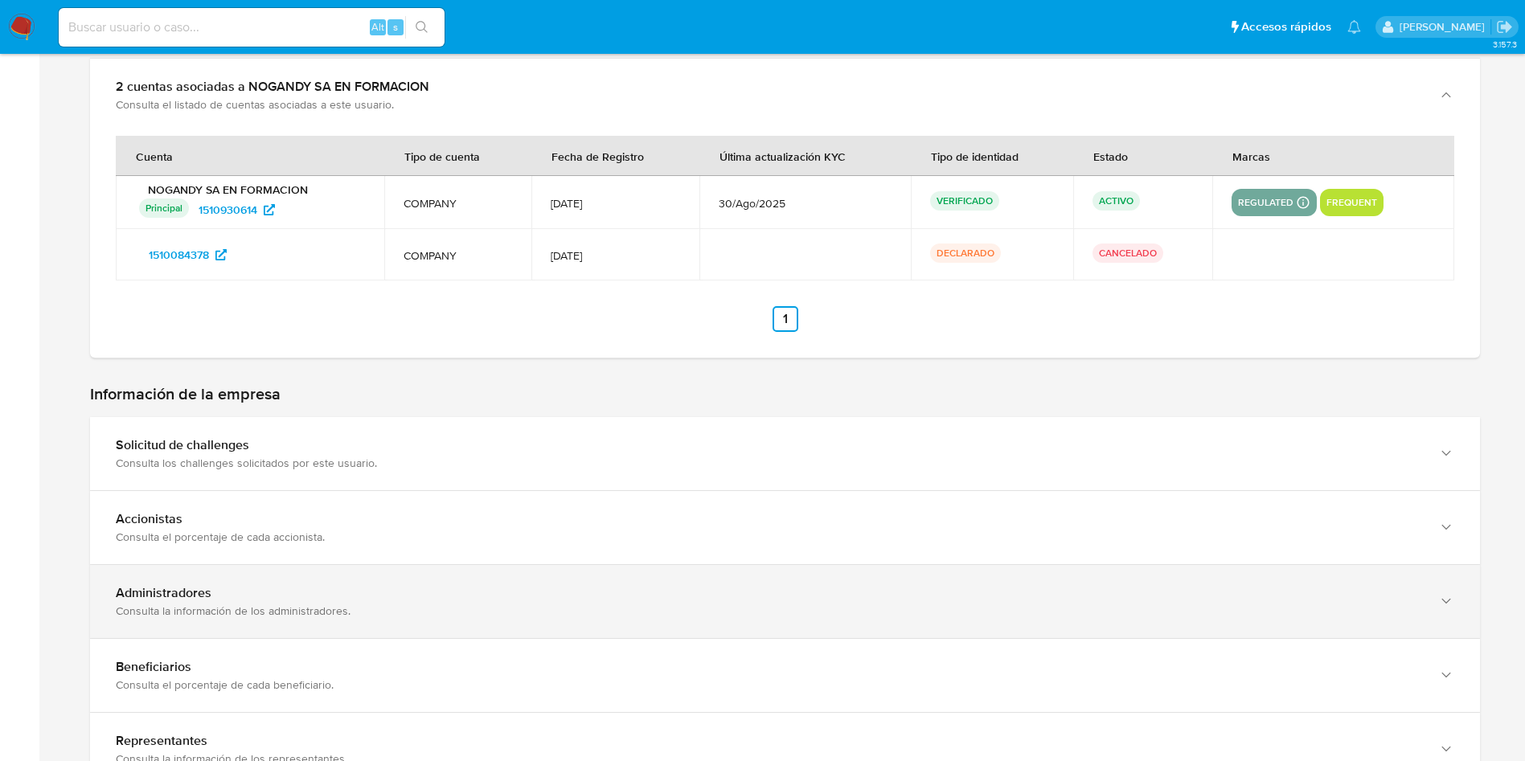
scroll to position [964, 0]
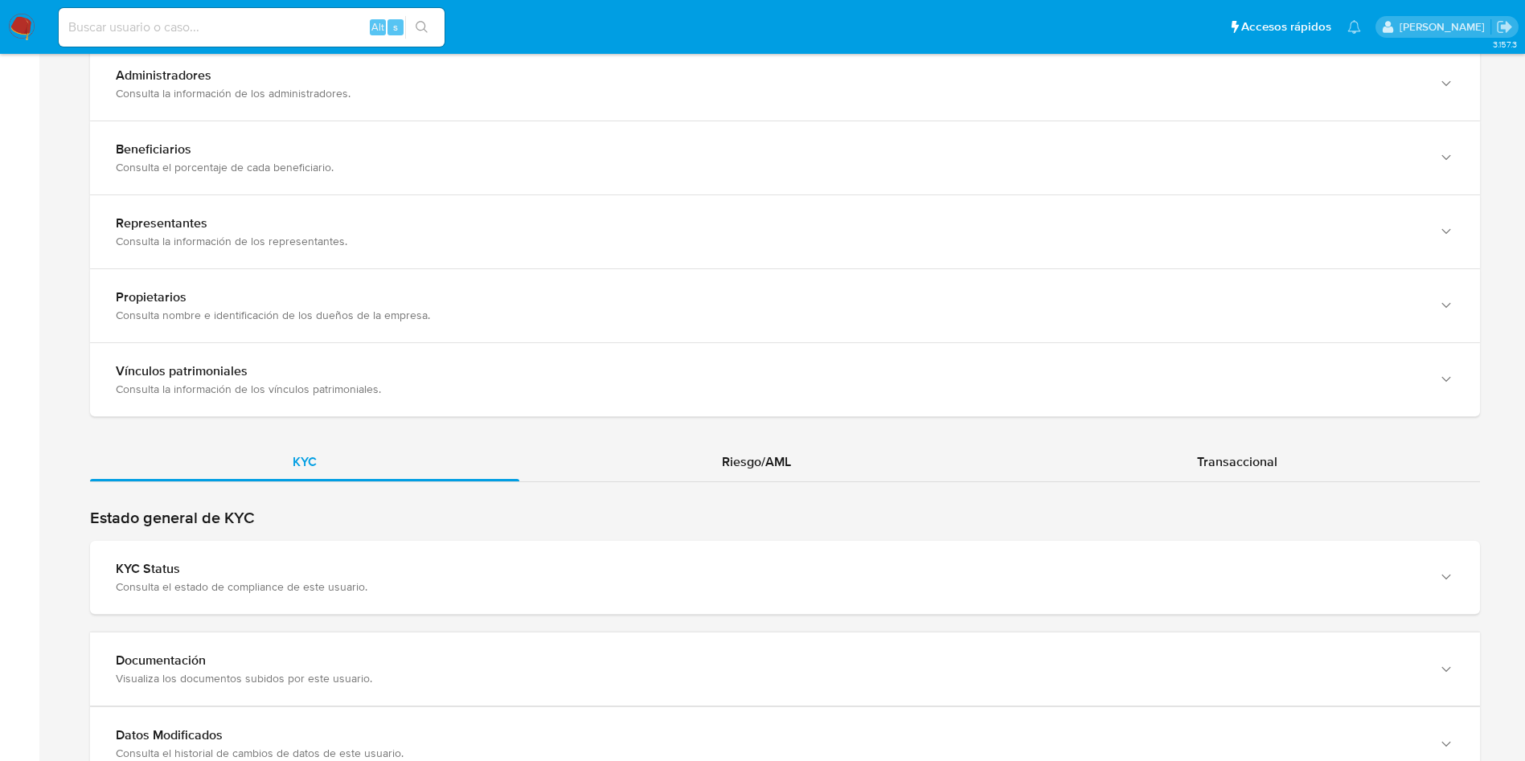
drag, startPoint x: 483, startPoint y: 555, endPoint x: 493, endPoint y: 528, distance: 29.0
click at [485, 555] on div "KYC Status Consulta el estado de compliance de este usuario." at bounding box center [785, 577] width 1390 height 73
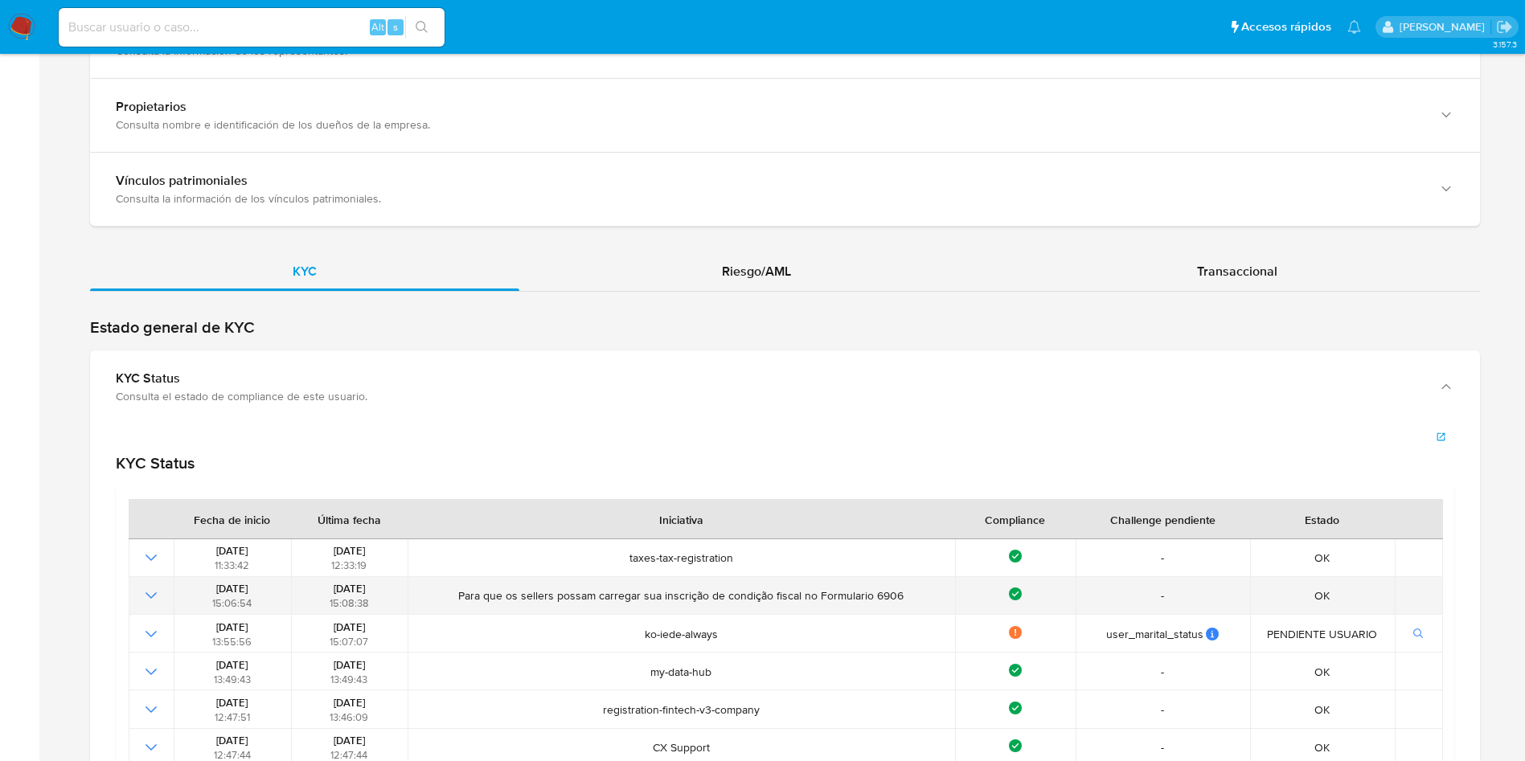
scroll to position [1808, 0]
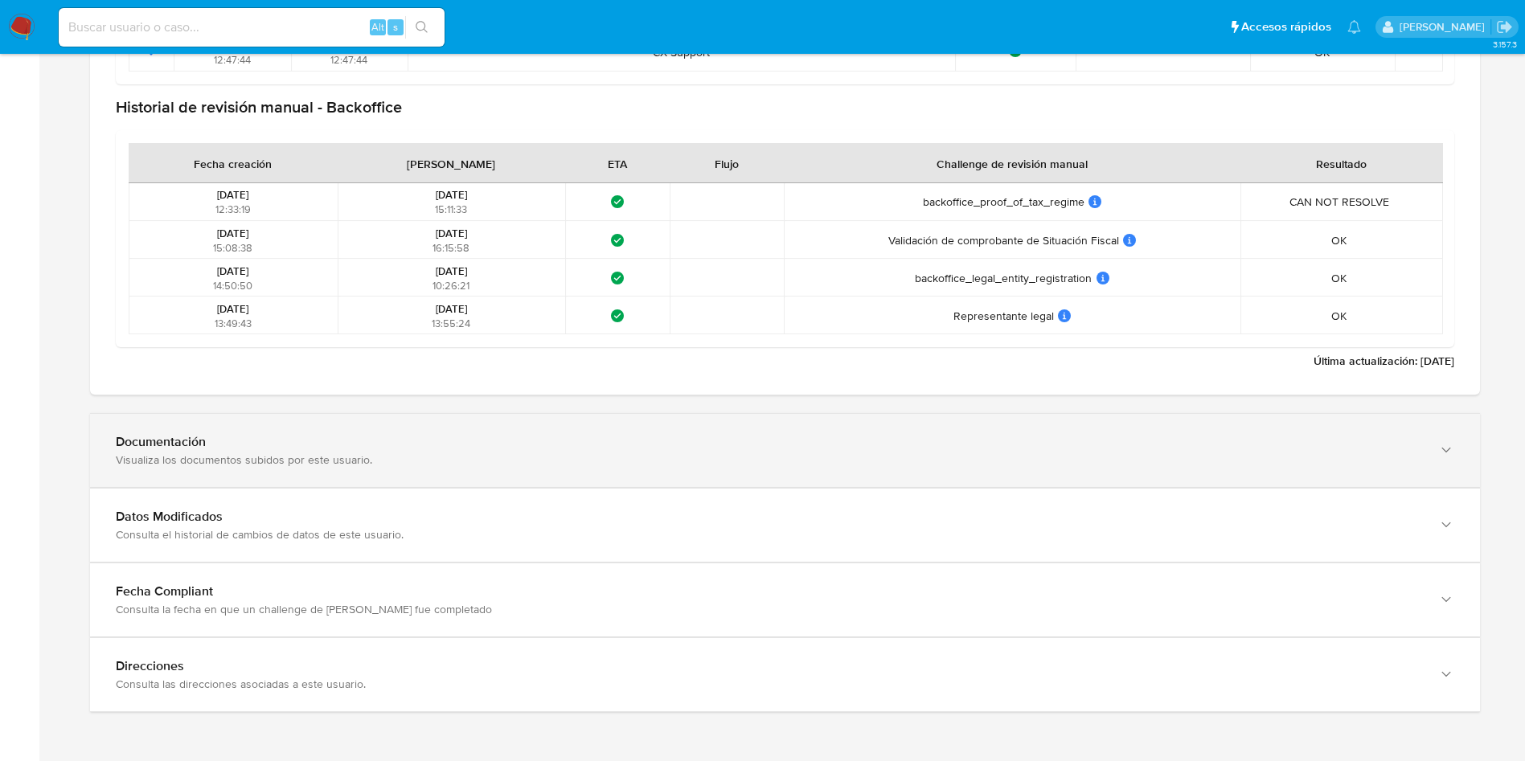
click at [434, 474] on div "Documentación Visualiza los documentos subidos por este usuario." at bounding box center [785, 450] width 1390 height 73
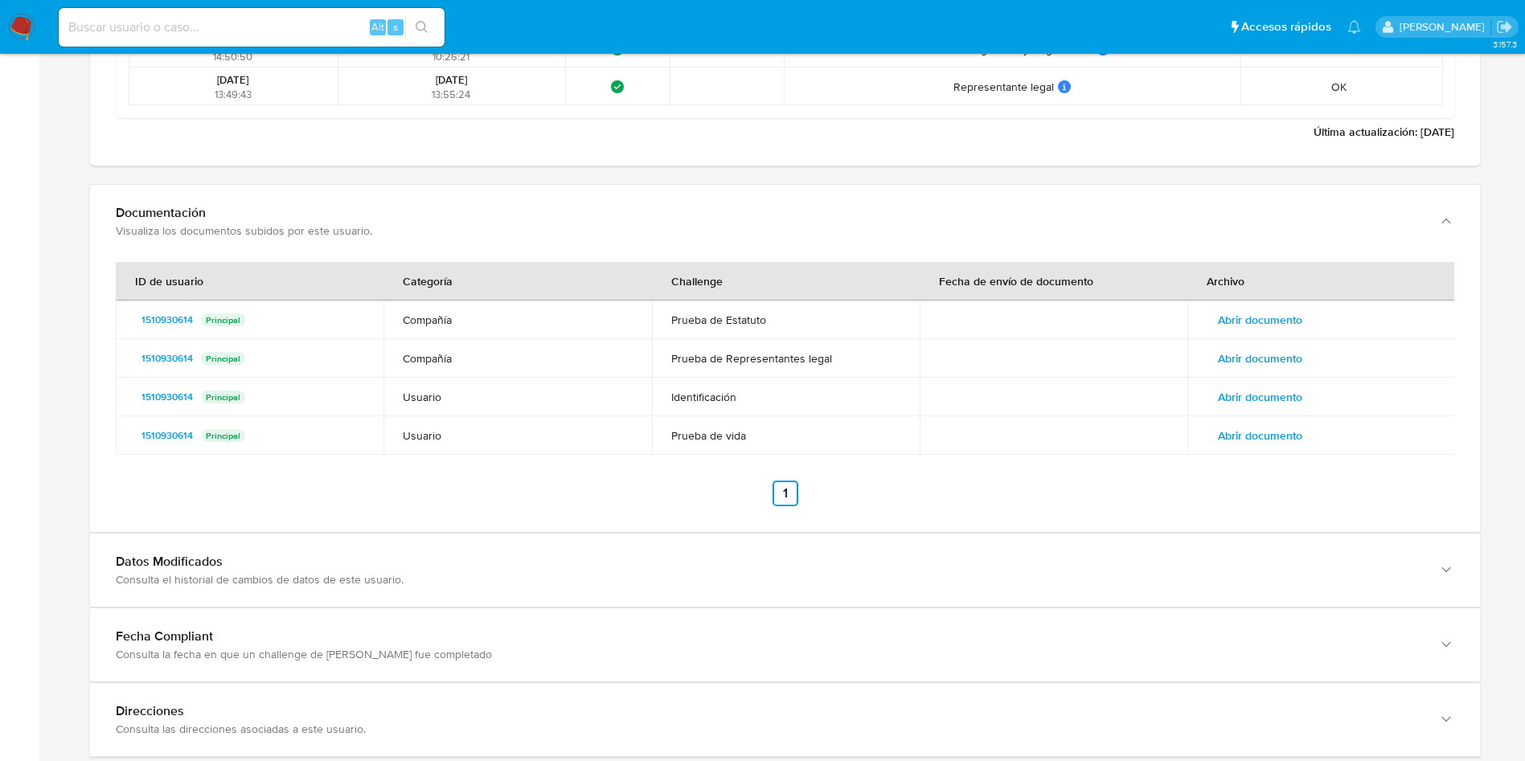
scroll to position [2578, 0]
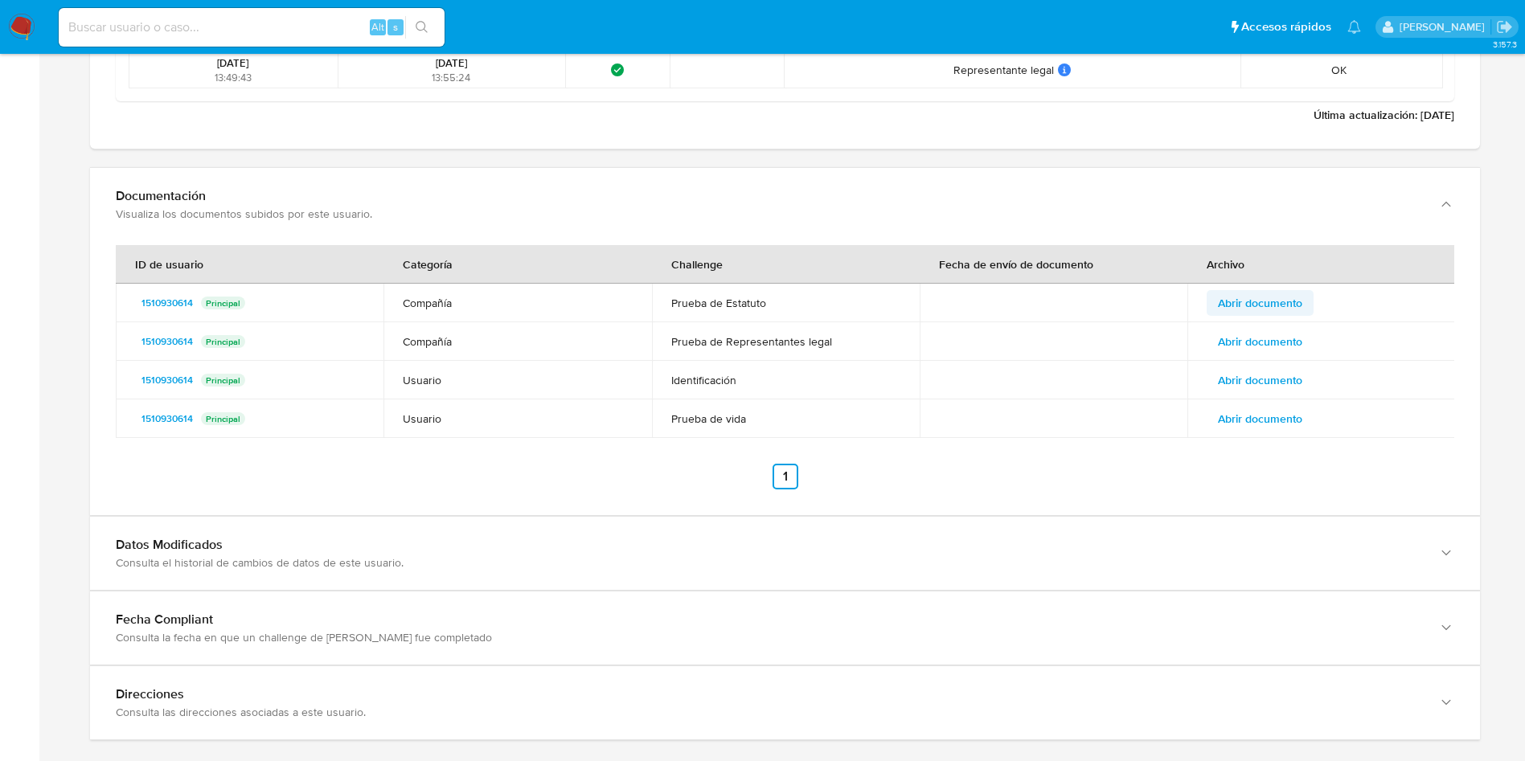
click at [1269, 298] on span "Abrir documento" at bounding box center [1260, 303] width 84 height 23
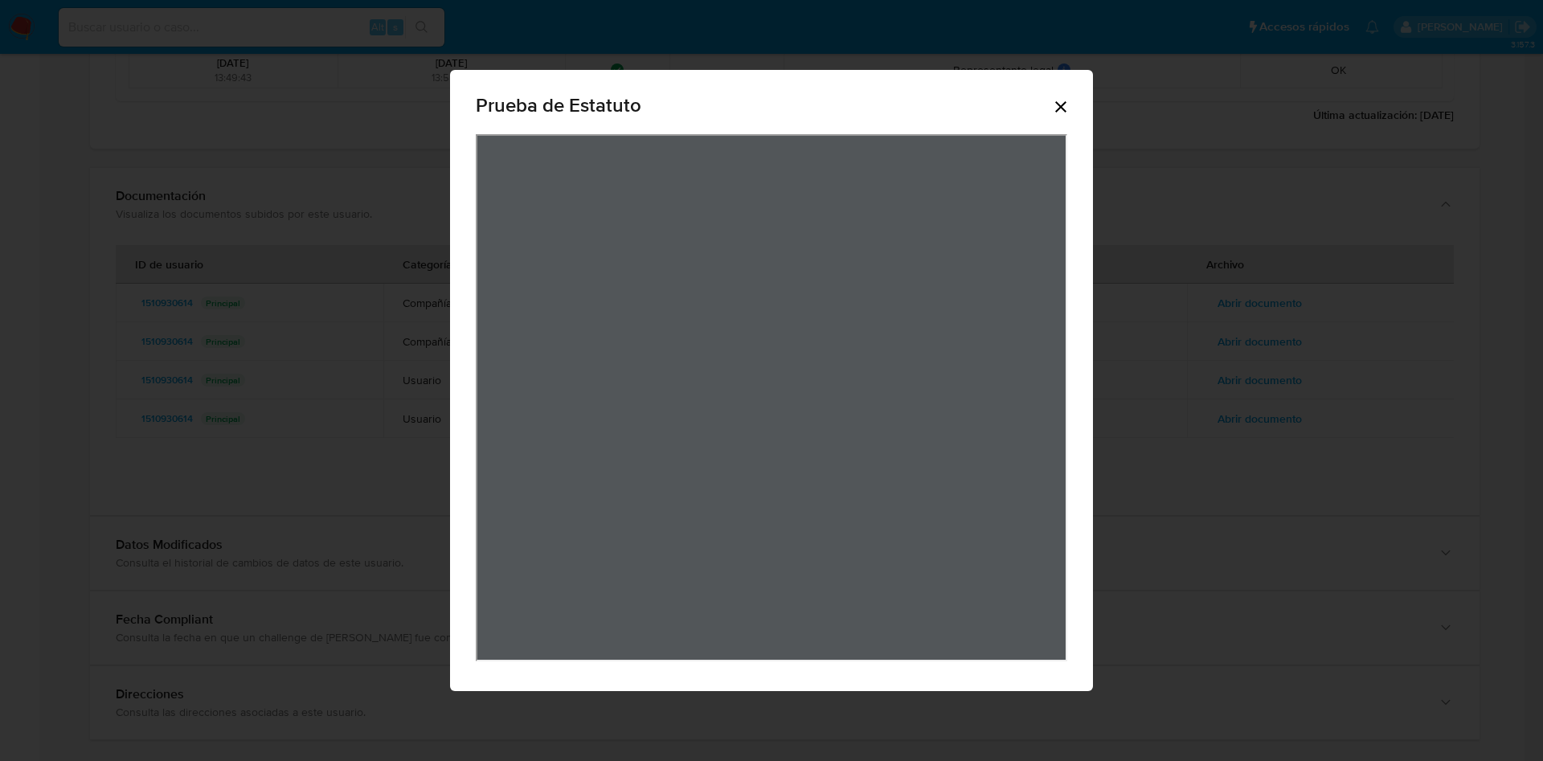
click at [1258, 390] on div "Prueba de Estatuto" at bounding box center [771, 380] width 1543 height 761
click at [1056, 104] on icon "Cerrar" at bounding box center [1060, 106] width 19 height 19
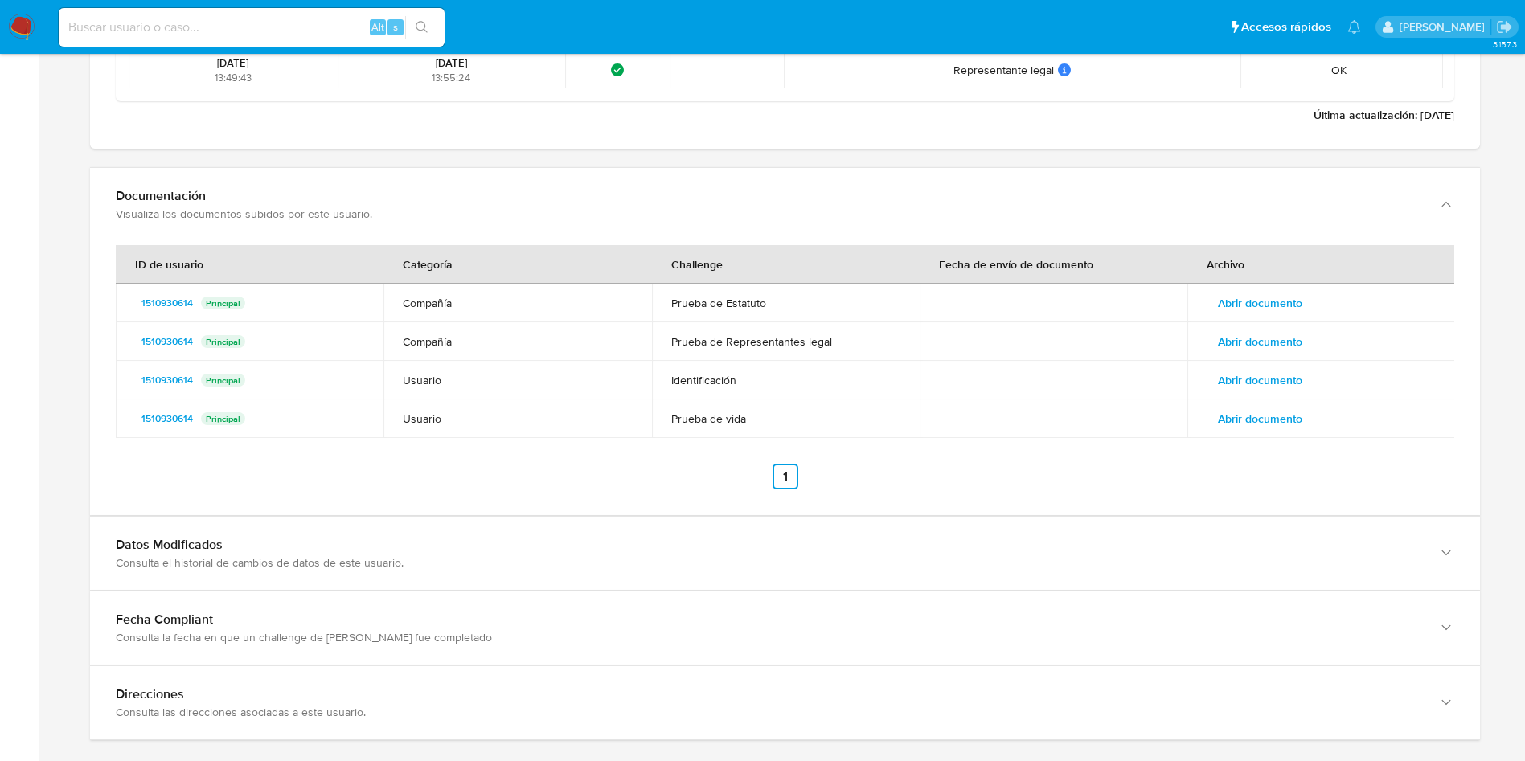
click at [1348, 356] on td "Abrir documento" at bounding box center [1321, 341] width 268 height 39
click at [1299, 345] on button "Abrir documento" at bounding box center [1259, 342] width 107 height 26
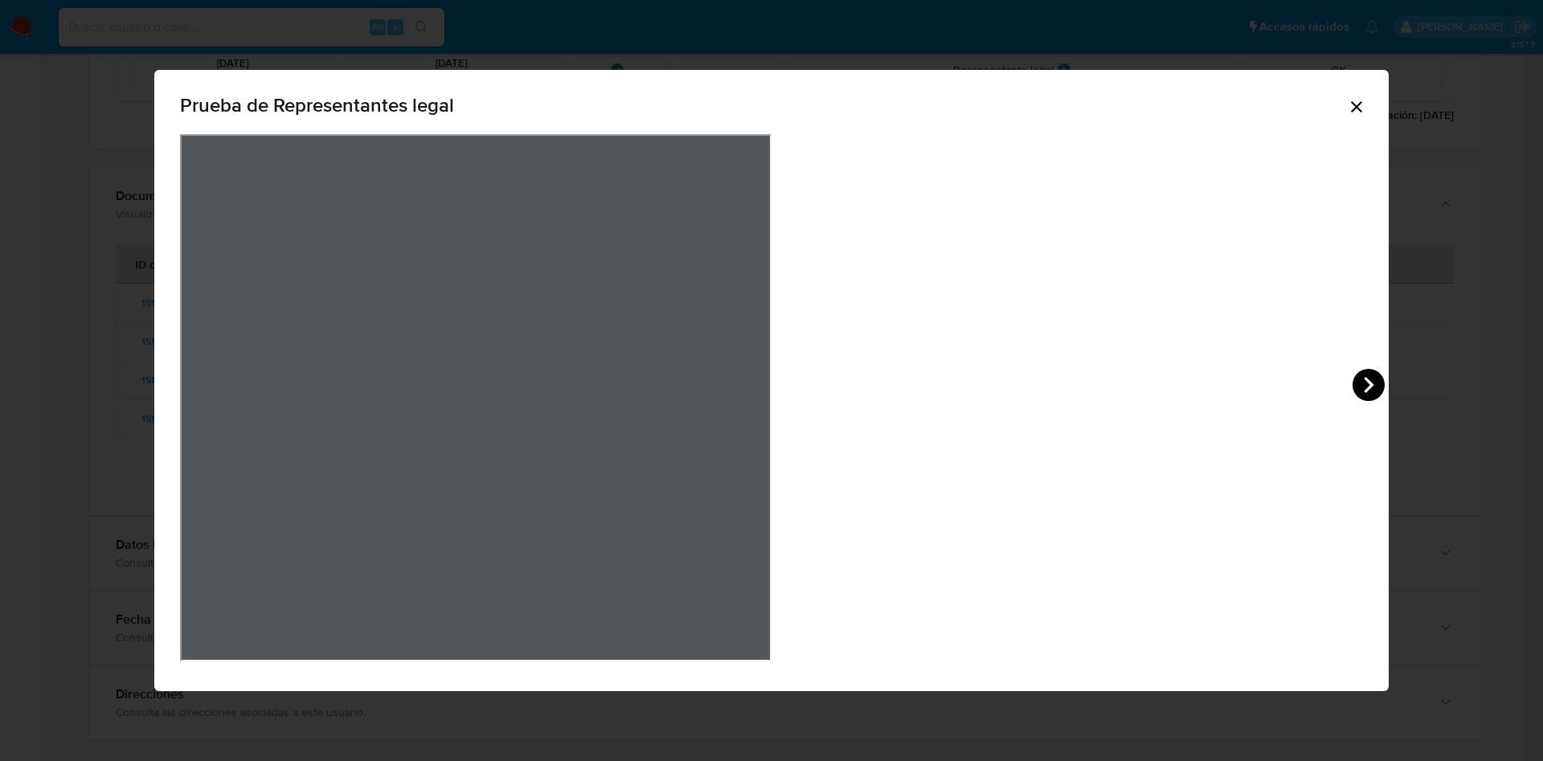
click at [1353, 373] on icon "View Document Modal" at bounding box center [1369, 385] width 32 height 32
click at [1135, 292] on div "Prueba de Representantes legal" at bounding box center [771, 380] width 1543 height 761
click at [1347, 106] on icon "Cerrar" at bounding box center [1356, 106] width 19 height 19
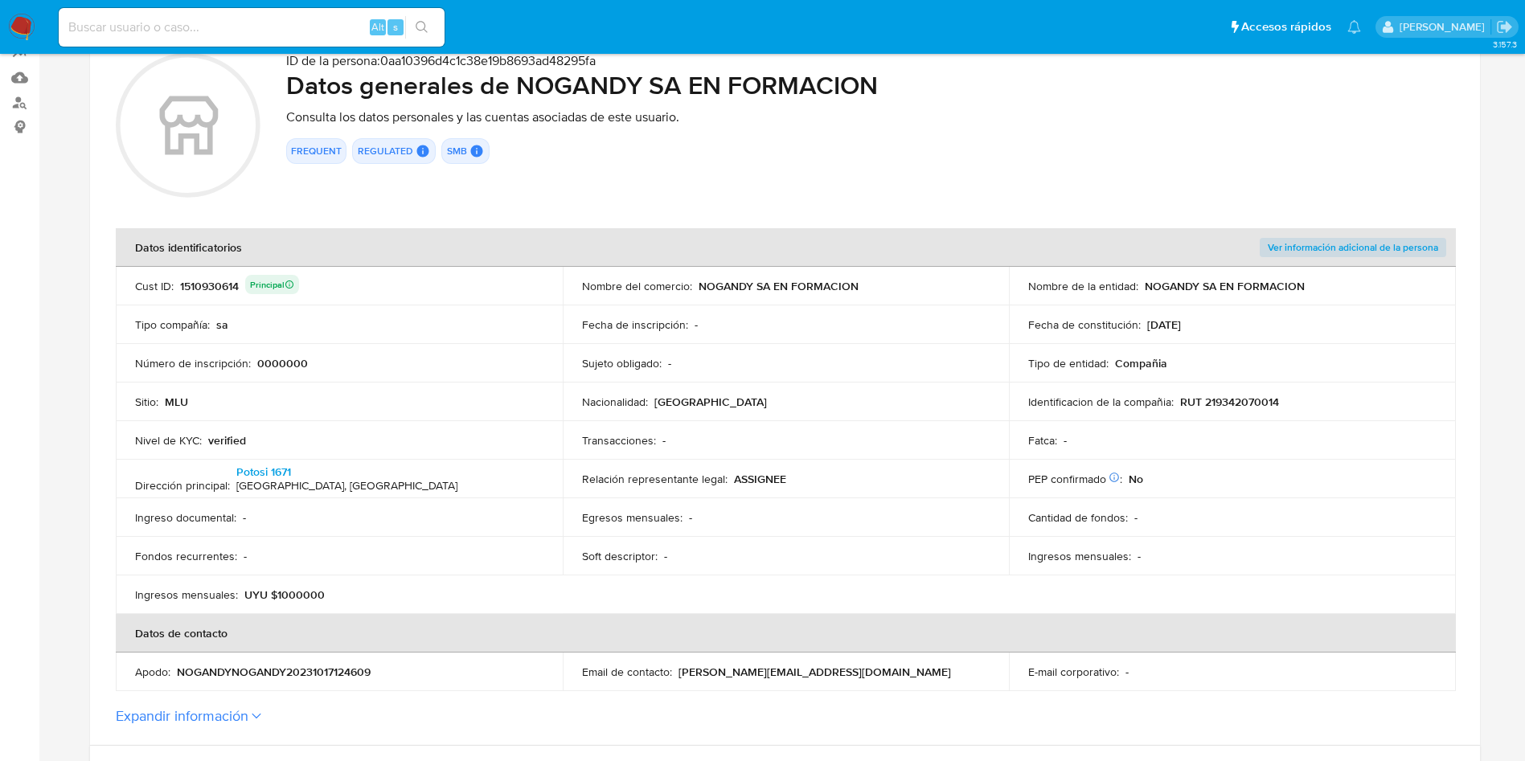
scroll to position [0, 0]
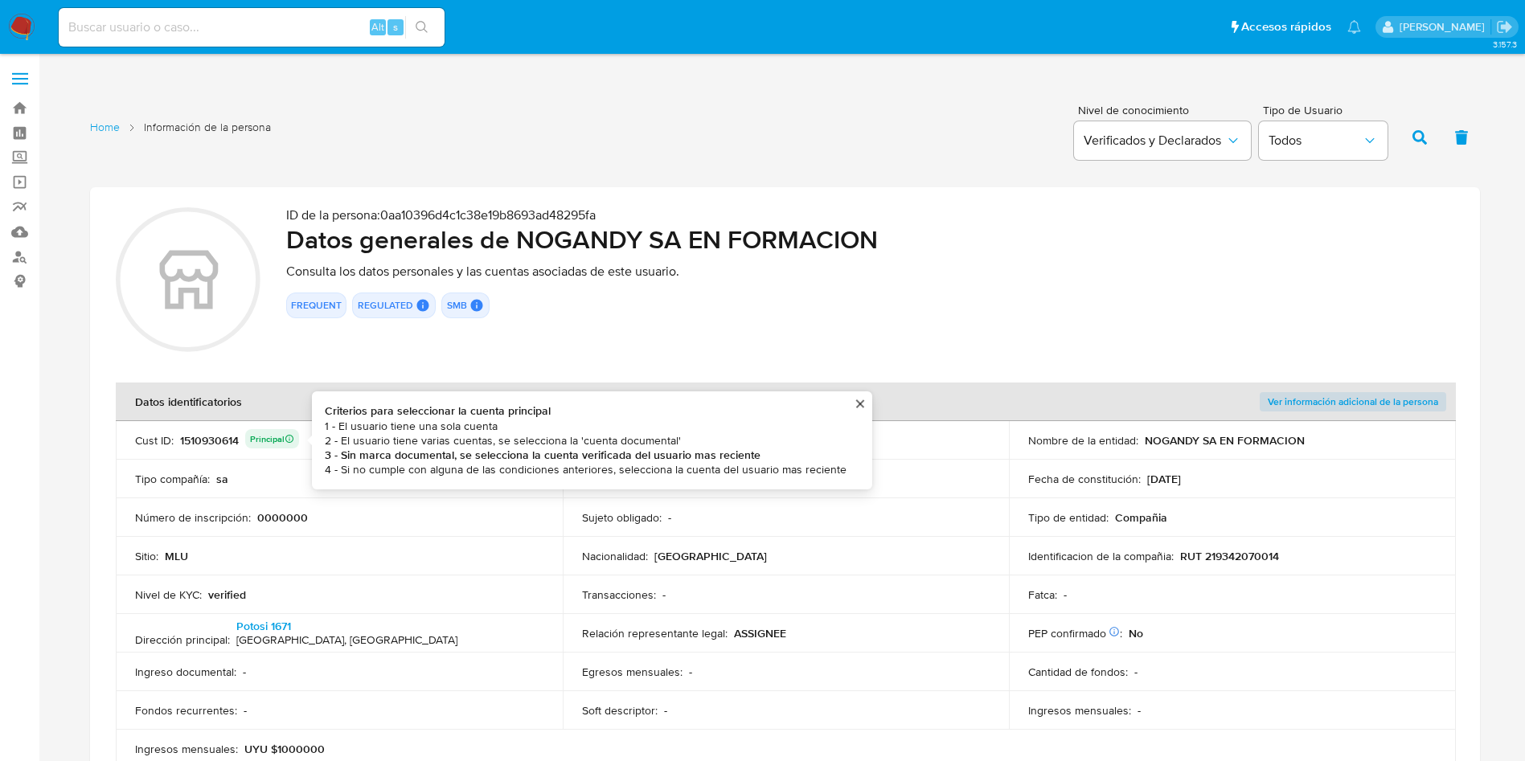
drag, startPoint x: 213, startPoint y: 425, endPoint x: 217, endPoint y: 442, distance: 17.3
click at [213, 425] on td "Cust ID : 1510930614 Principal Criterios para seleccionar la cuenta principal 1…" at bounding box center [339, 440] width 447 height 39
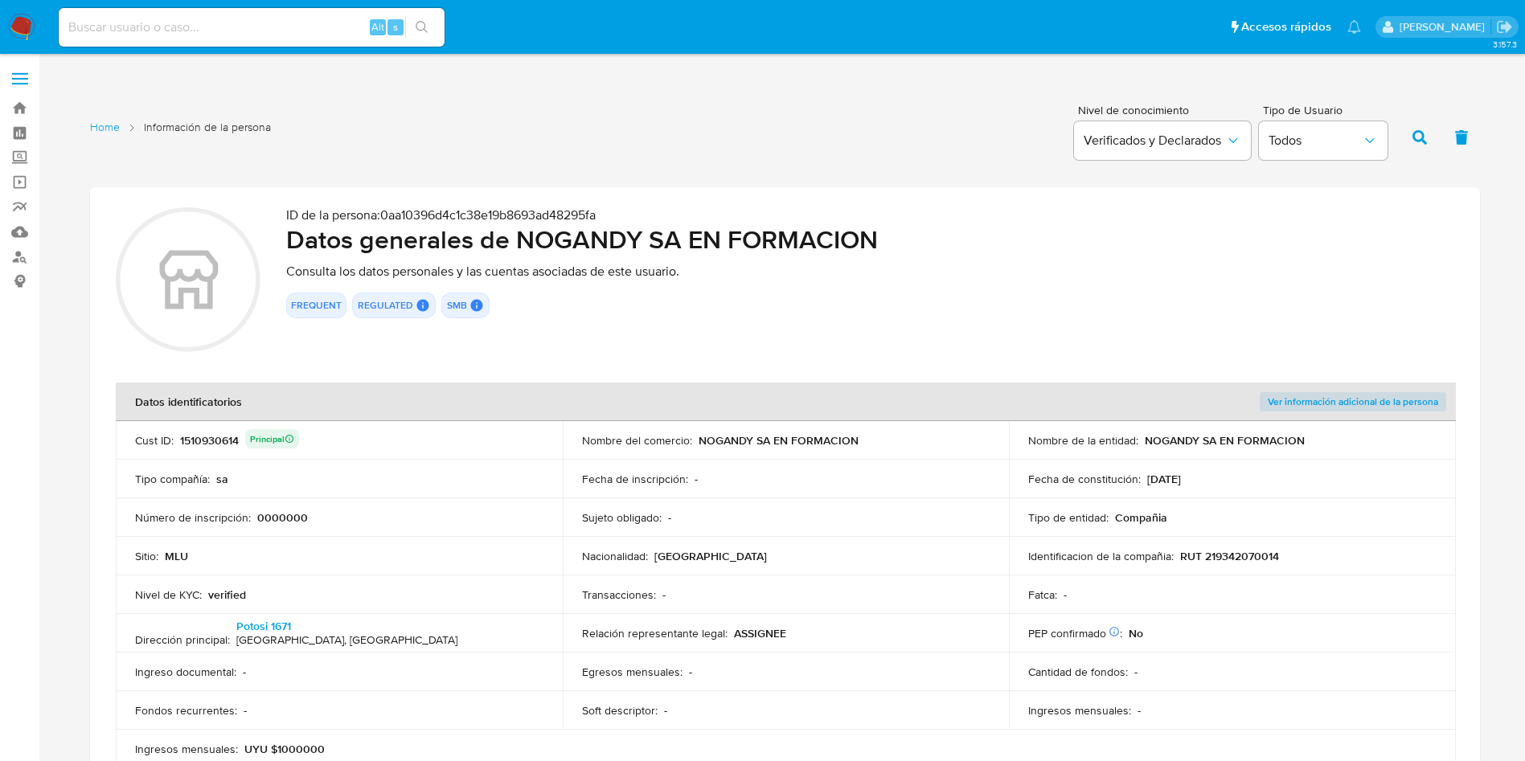
click at [217, 445] on div "1510930614 Principal" at bounding box center [239, 440] width 119 height 23
click at [1214, 552] on p "RUT 219342070014" at bounding box center [1229, 556] width 99 height 14
click at [730, 444] on p "NOGANDY SA EN FORMACION" at bounding box center [778, 440] width 160 height 14
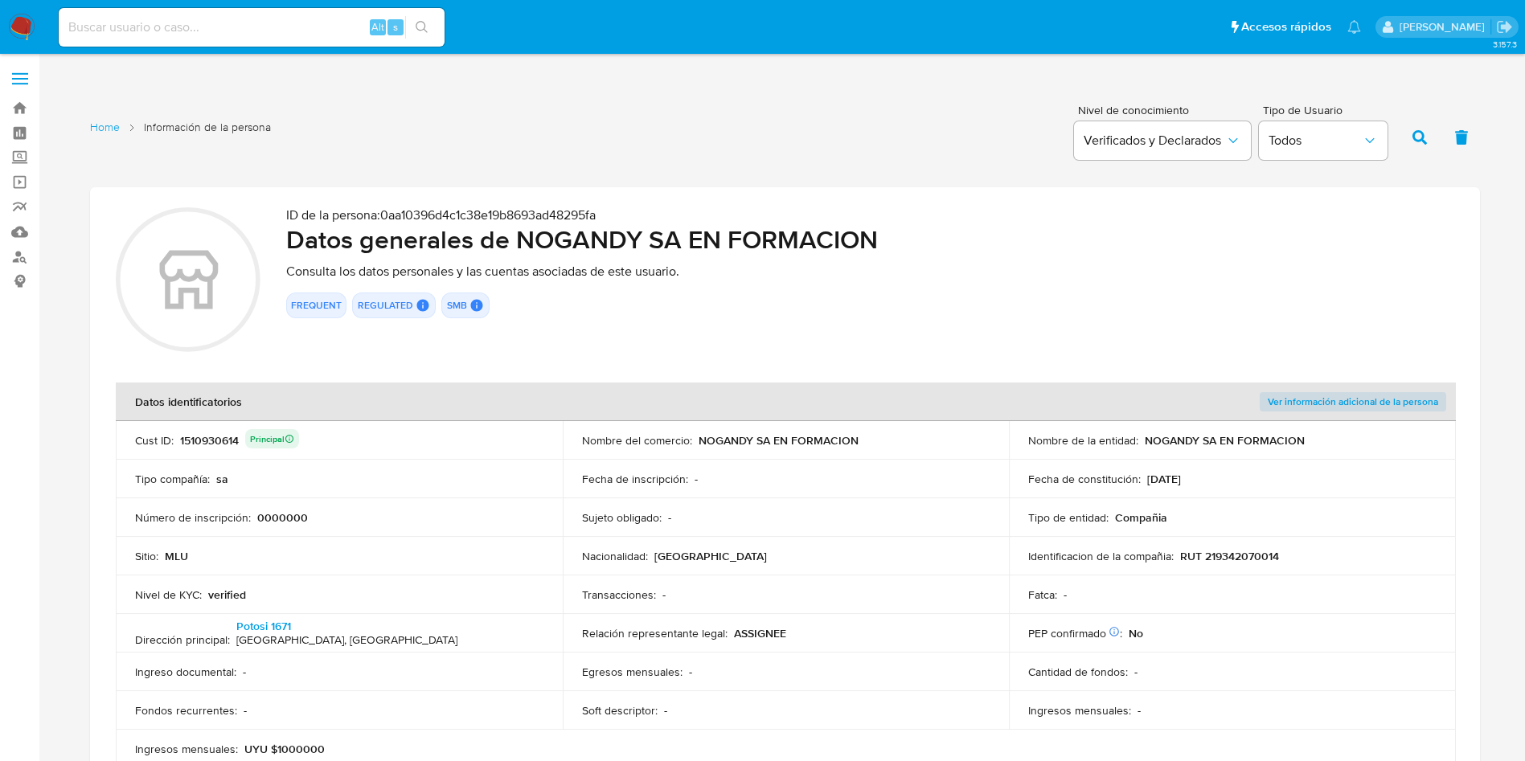
drag, startPoint x: 737, startPoint y: 522, endPoint x: 733, endPoint y: 490, distance: 31.6
click at [736, 522] on div "Sujeto obligado : -" at bounding box center [786, 517] width 408 height 14
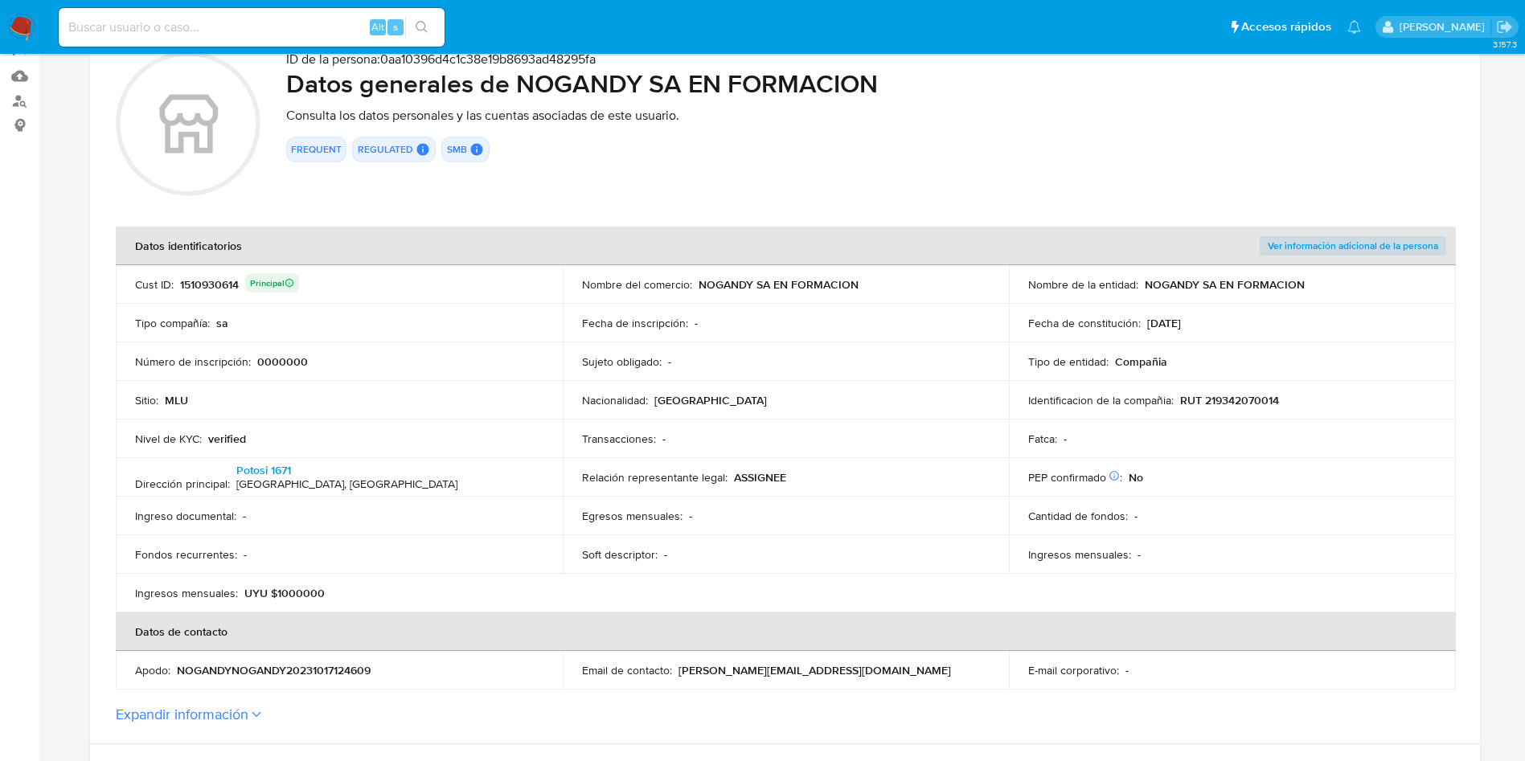
scroll to position [121, 0]
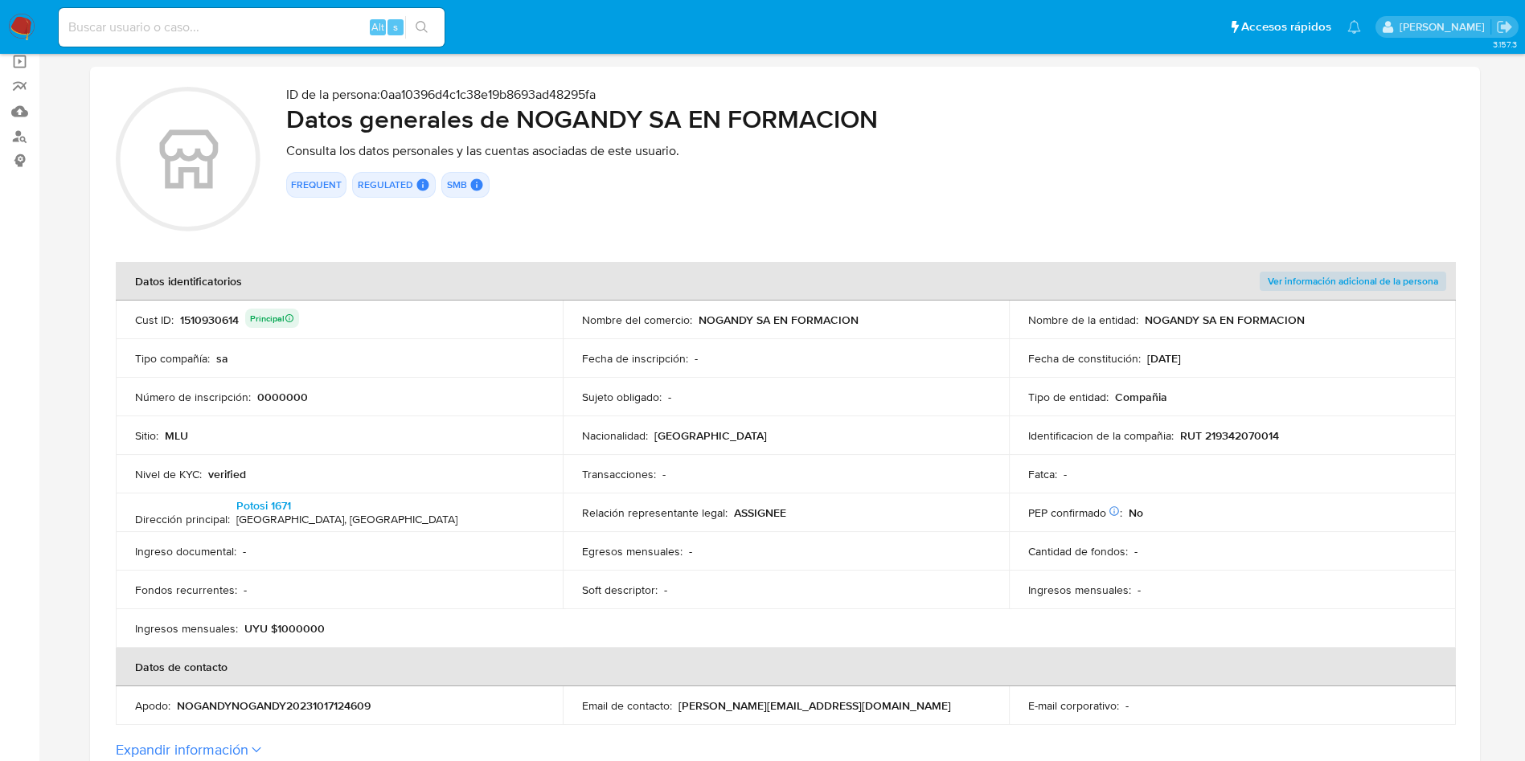
click at [741, 440] on div "Nacionalidad : [DEMOGRAPHIC_DATA]" at bounding box center [786, 435] width 408 height 14
click at [541, 121] on h2 "Datos generales de NOGANDY SA EN FORMACION" at bounding box center [870, 119] width 1168 height 32
click at [902, 514] on div "Relación representante legal : ASSIGNEE" at bounding box center [786, 512] width 408 height 14
click at [810, 435] on div "Nacionalidad : [DEMOGRAPHIC_DATA]" at bounding box center [786, 435] width 408 height 14
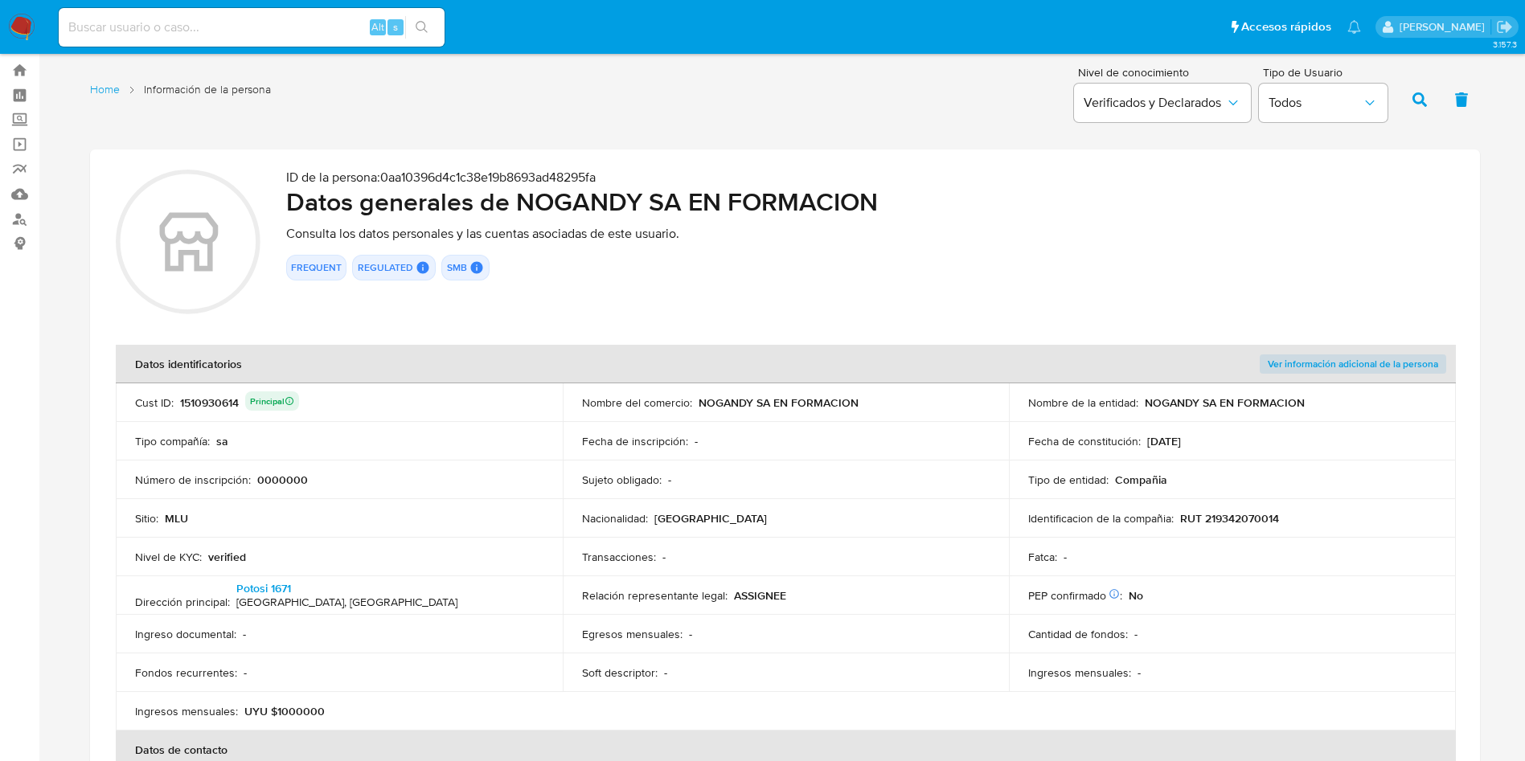
scroll to position [0, 0]
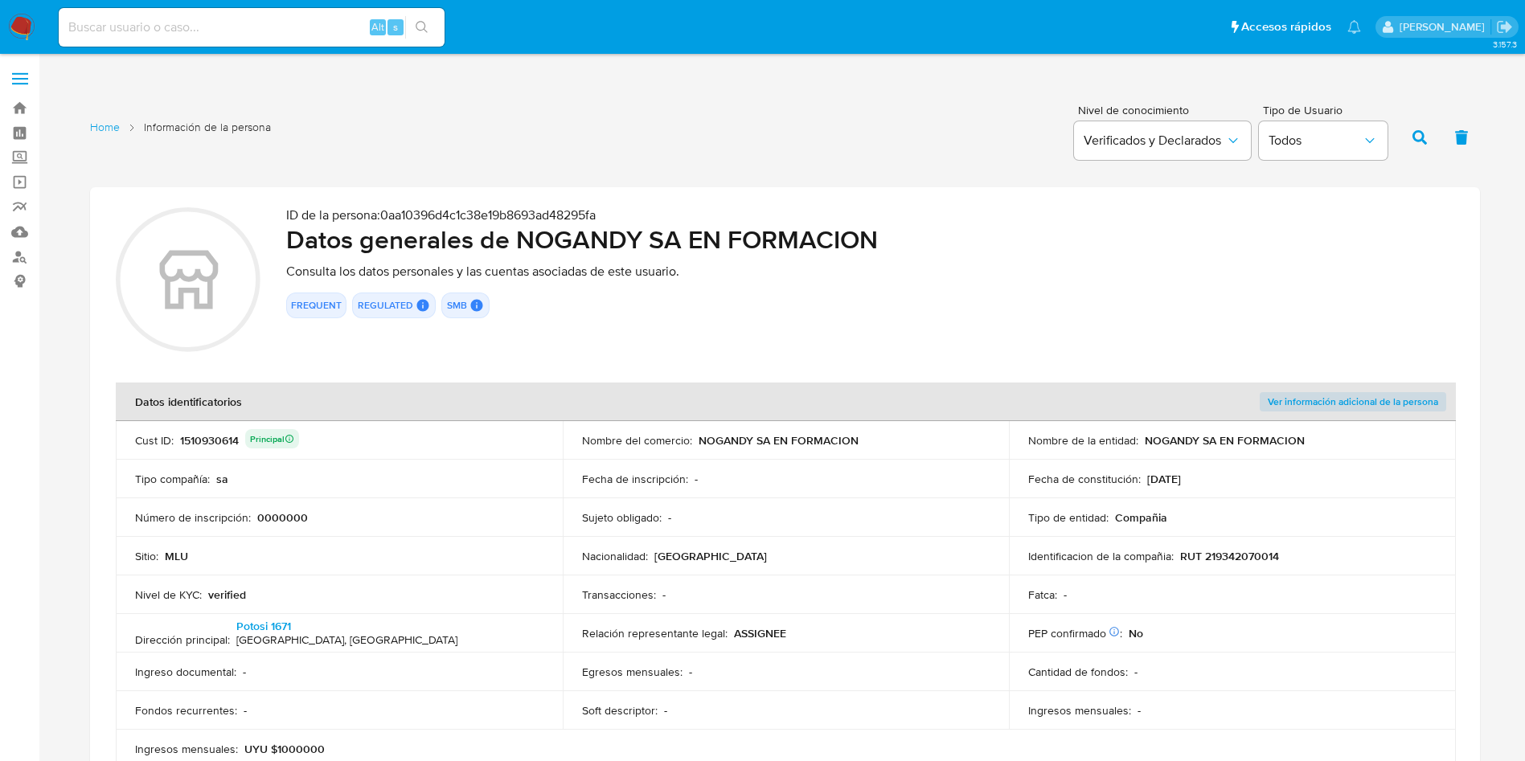
click at [334, 456] on td "Cust ID : 1510930614 Principal" at bounding box center [339, 440] width 447 height 39
click at [208, 461] on td "Tipo compañía : sa" at bounding box center [339, 479] width 447 height 39
click at [211, 443] on div "1510930614 Principal" at bounding box center [239, 440] width 119 height 23
click at [1250, 562] on p "RUT 219342070014" at bounding box center [1229, 556] width 99 height 14
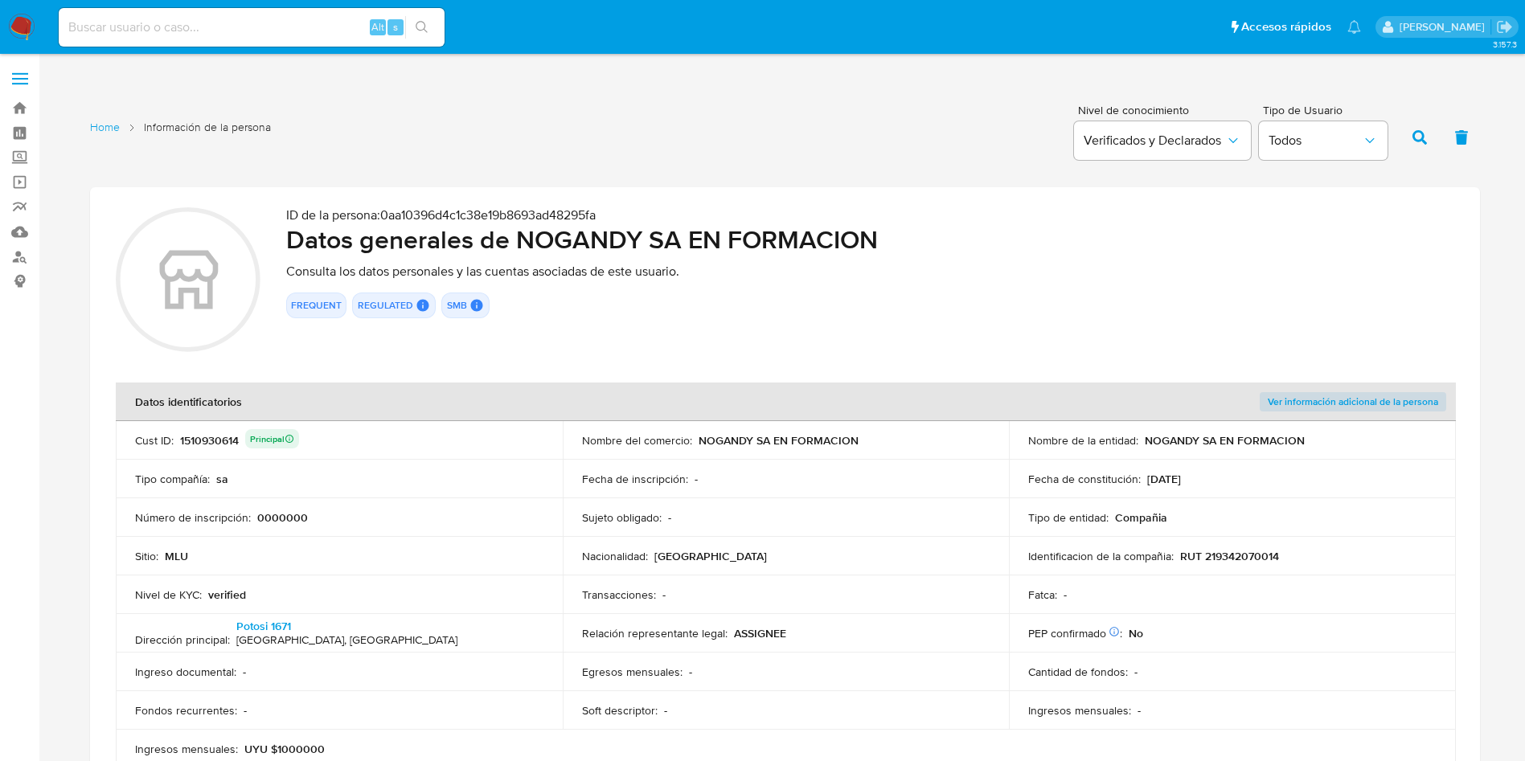
click at [1249, 562] on p "RUT 219342070014" at bounding box center [1229, 556] width 99 height 14
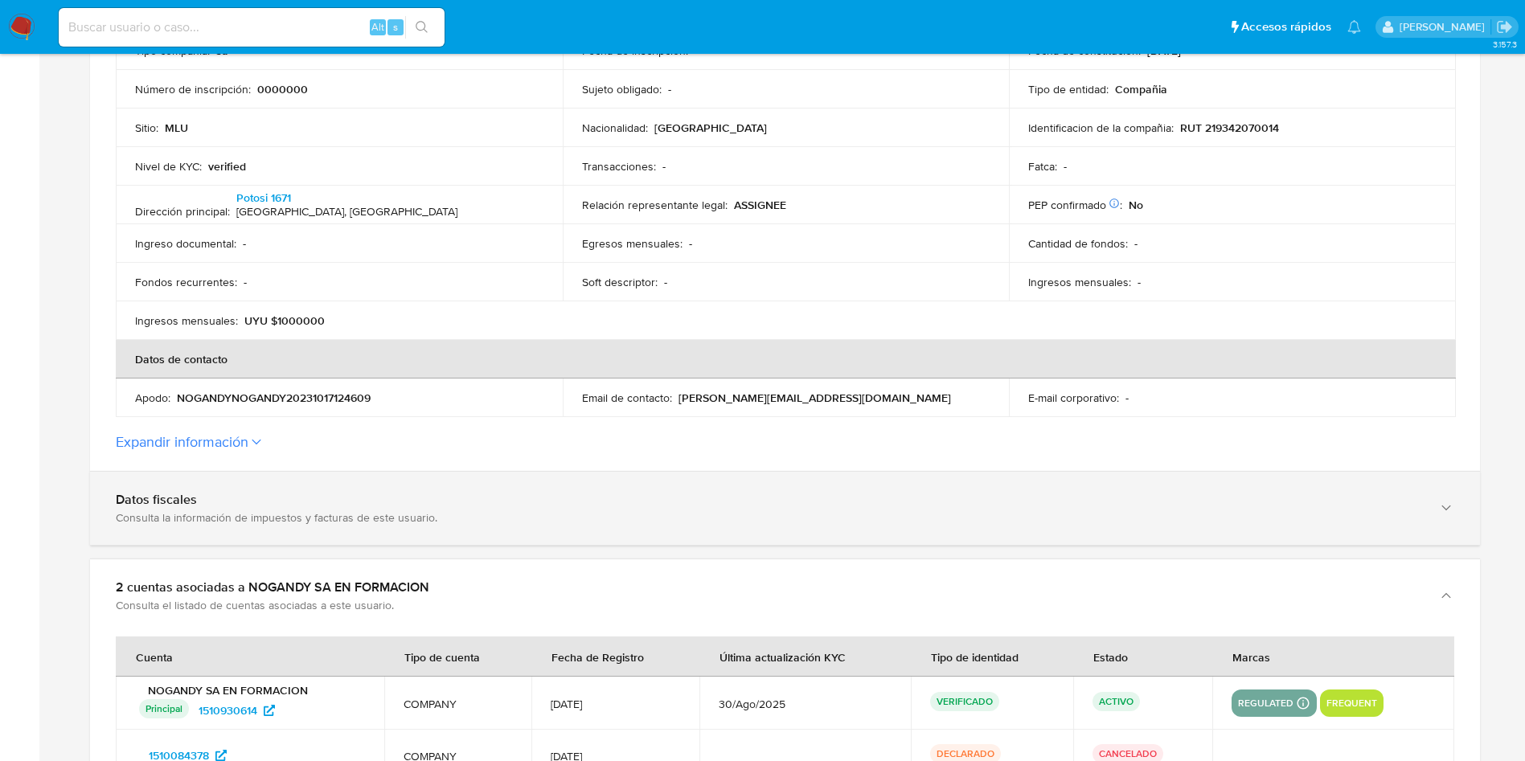
scroll to position [482, 0]
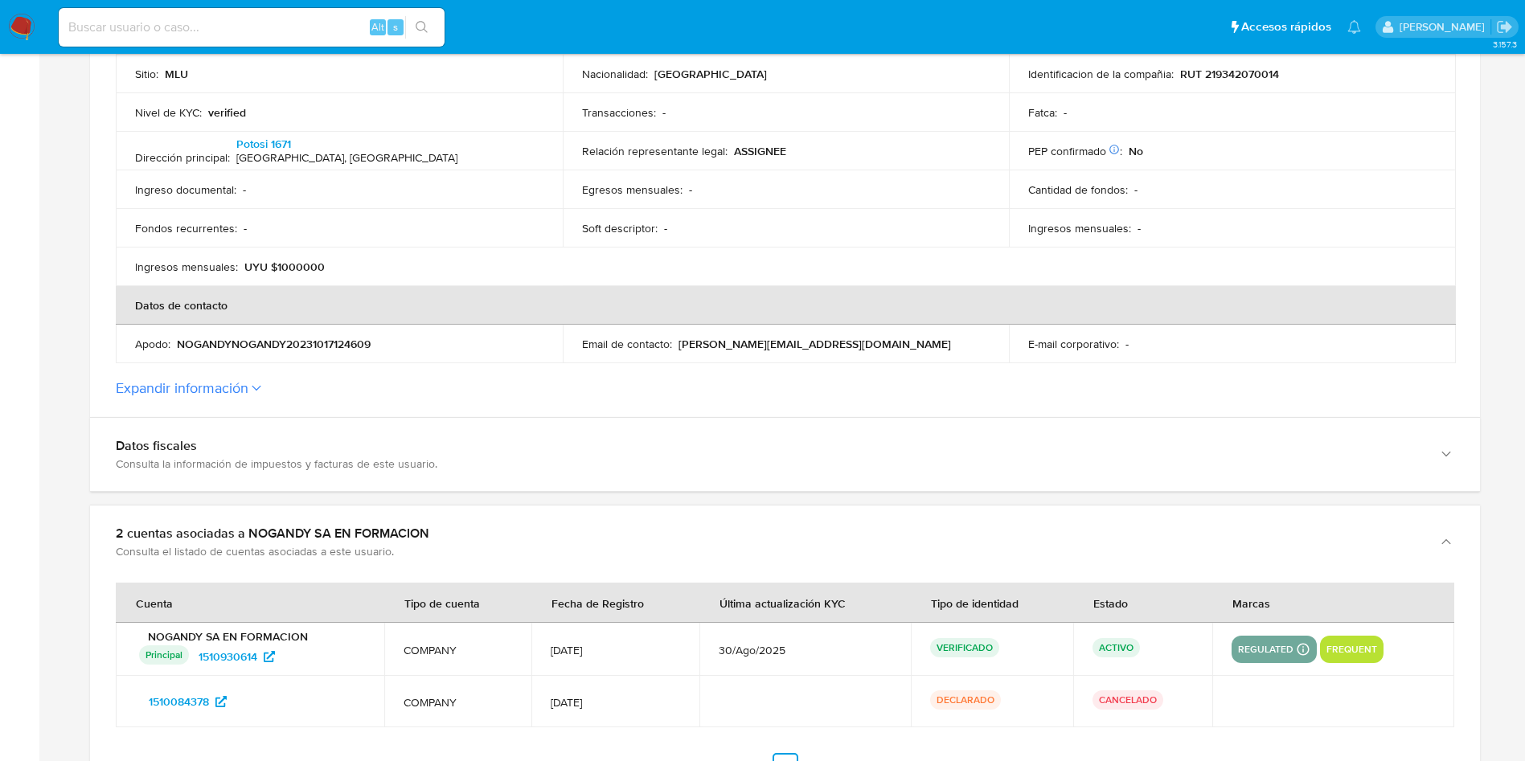
click at [284, 378] on section "ID de la persona : 0aa10396d4c1c38e19b8693ad48295fa Datos generales de NOGANDY …" at bounding box center [785, 61] width 1390 height 712
click at [237, 387] on button "Expandir información" at bounding box center [182, 388] width 133 height 18
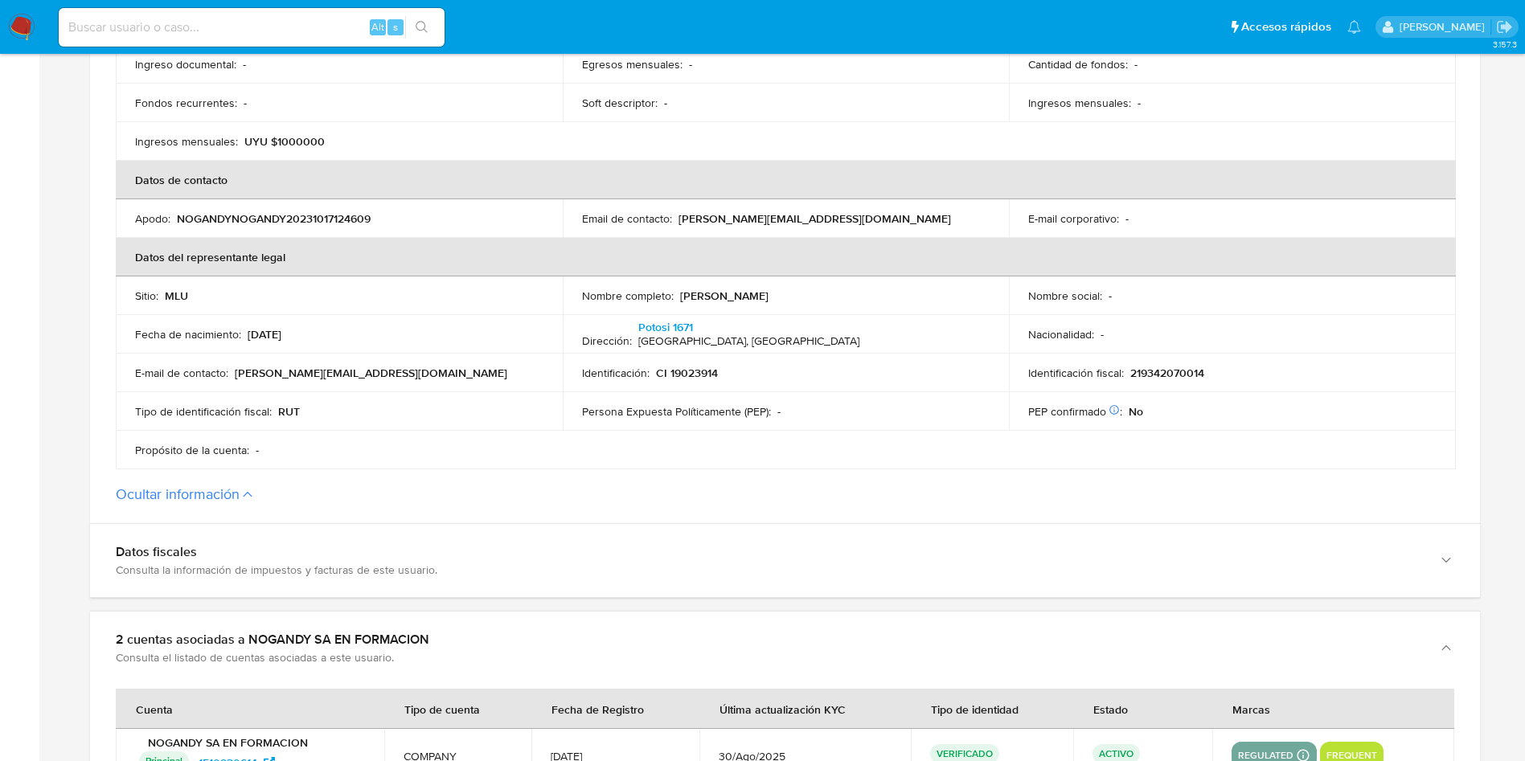
scroll to position [603, 0]
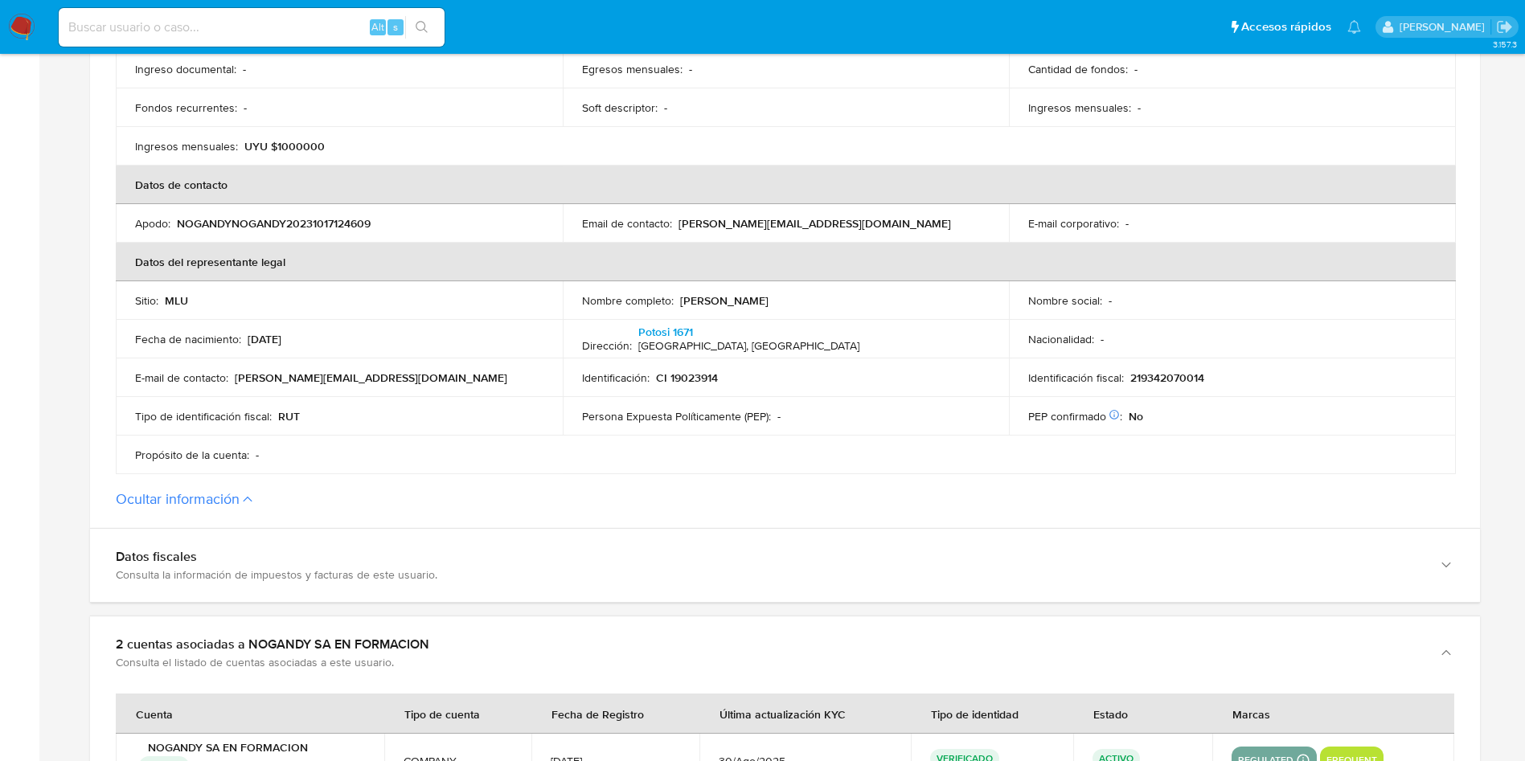
click at [346, 370] on p "[PERSON_NAME][EMAIL_ADDRESS][DOMAIN_NAME]" at bounding box center [371, 377] width 272 height 14
click at [1119, 358] on td "Identificación fiscal : 219342070014" at bounding box center [1232, 377] width 447 height 39
click at [654, 390] on td "Identificación : CI 19023914" at bounding box center [786, 377] width 447 height 39
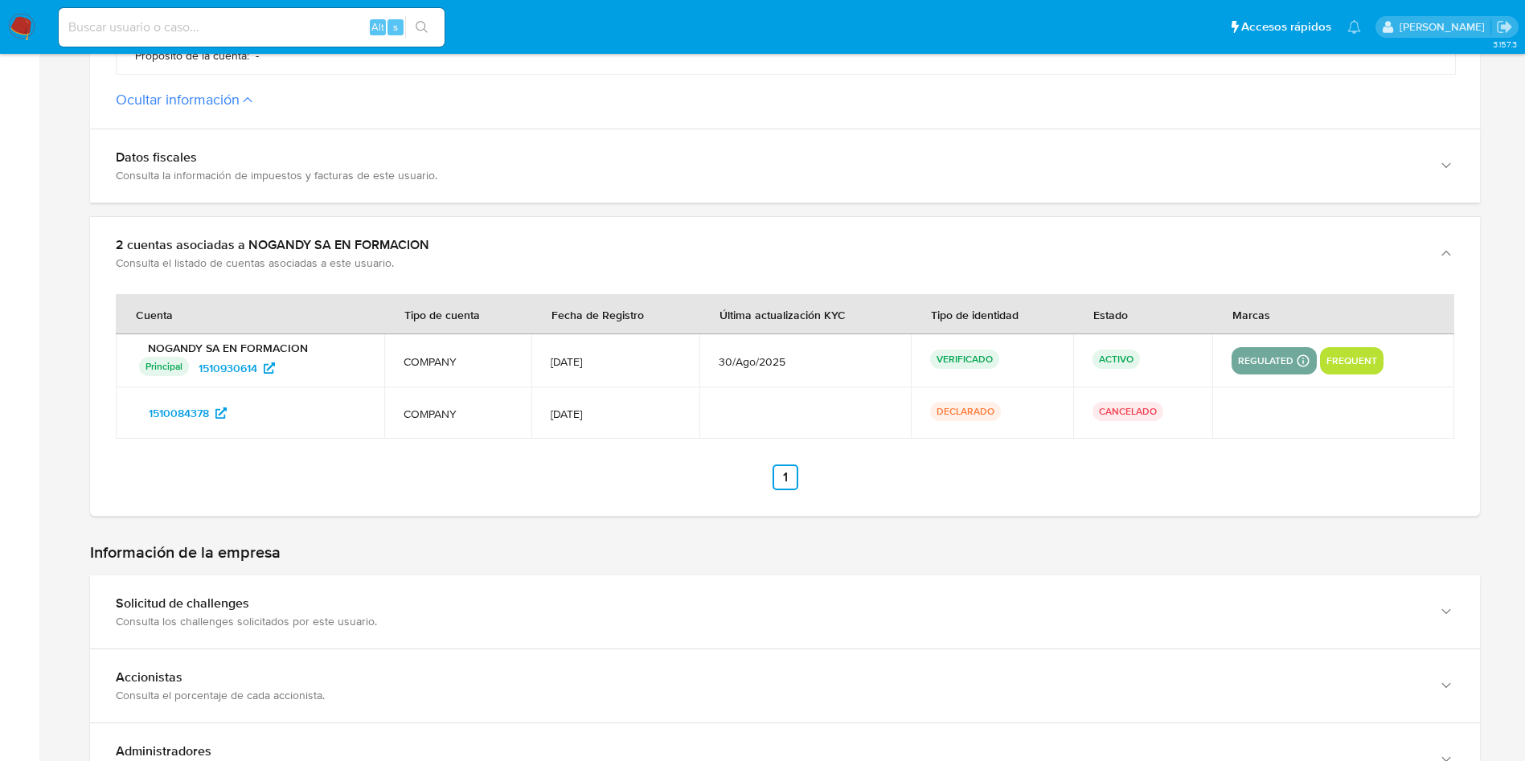
scroll to position [964, 0]
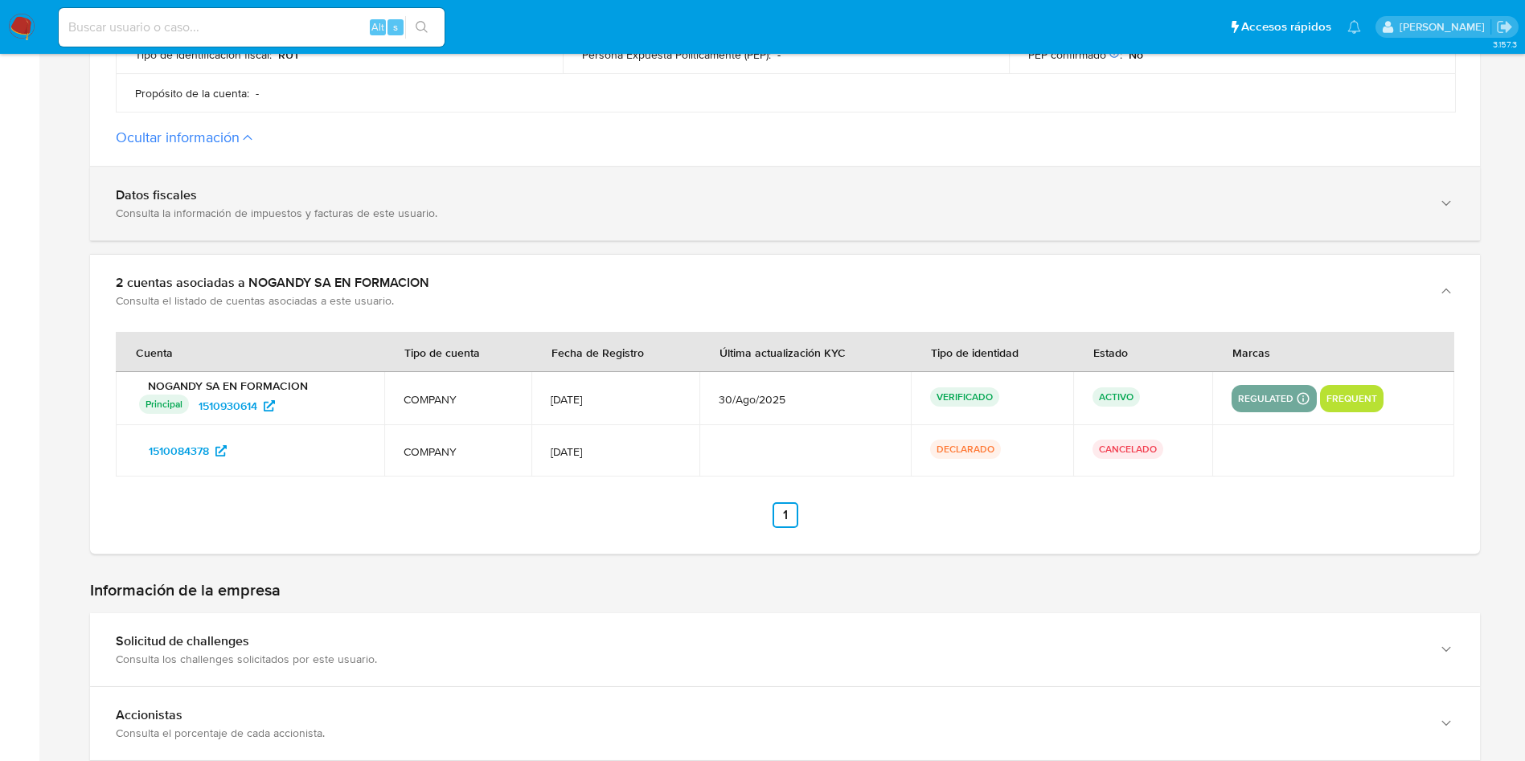
click at [289, 194] on div "Datos fiscales" at bounding box center [769, 195] width 1306 height 16
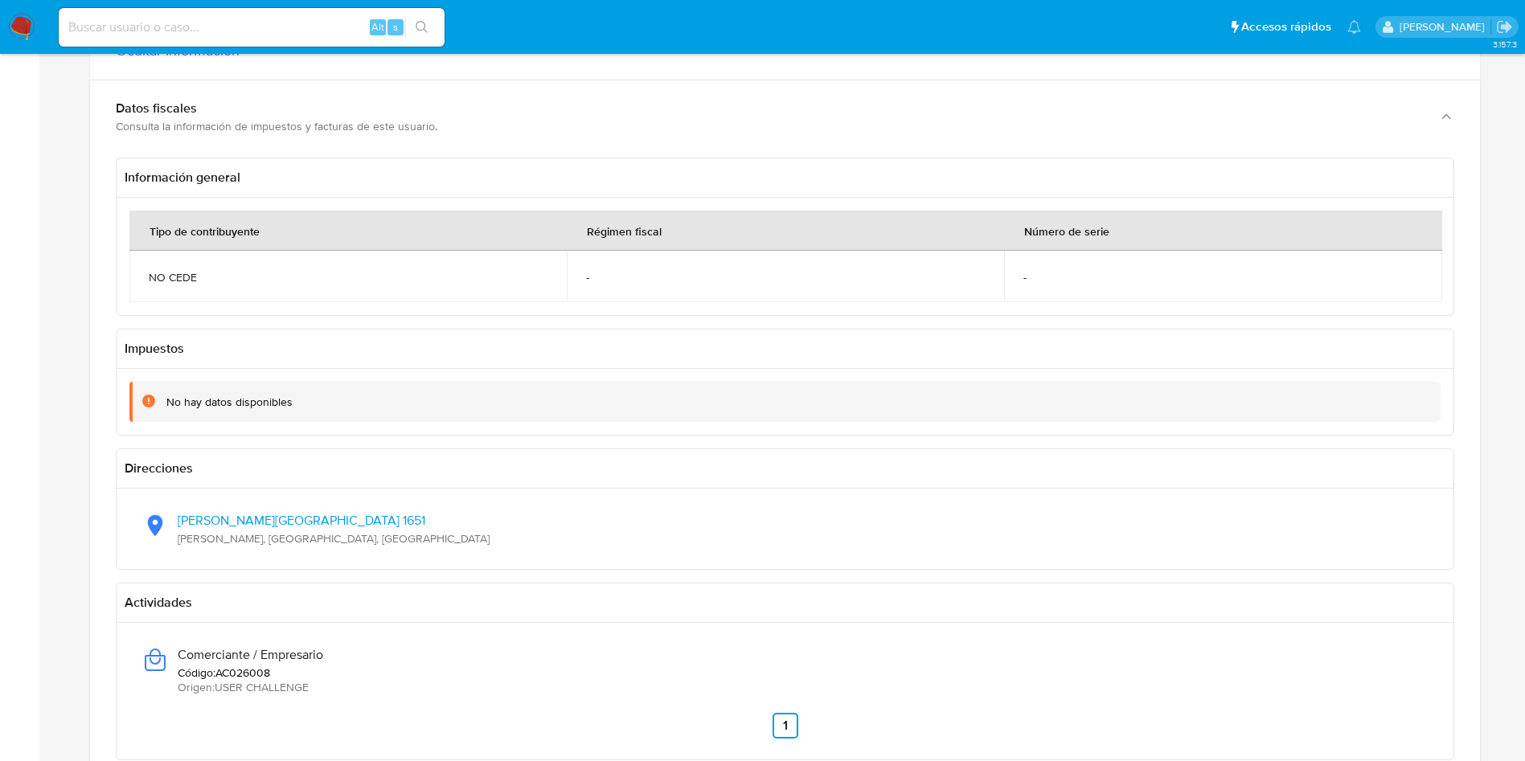
scroll to position [1085, 0]
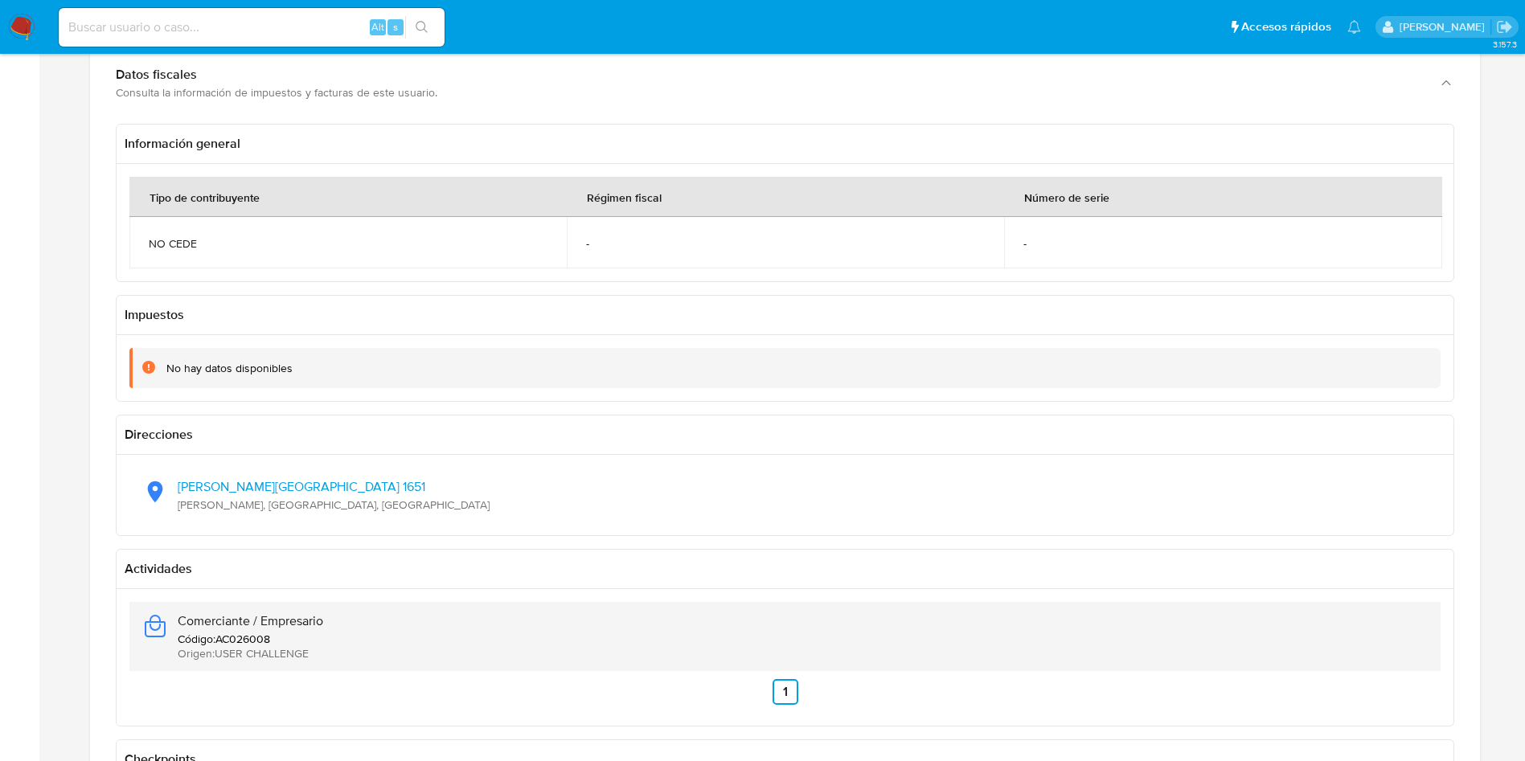
drag, startPoint x: 345, startPoint y: 613, endPoint x: 173, endPoint y: 629, distance: 172.7
click at [173, 629] on div "Comerciante / Empresario Código : AC026008 Origen : USER CHALLENGE" at bounding box center [784, 636] width 1285 height 69
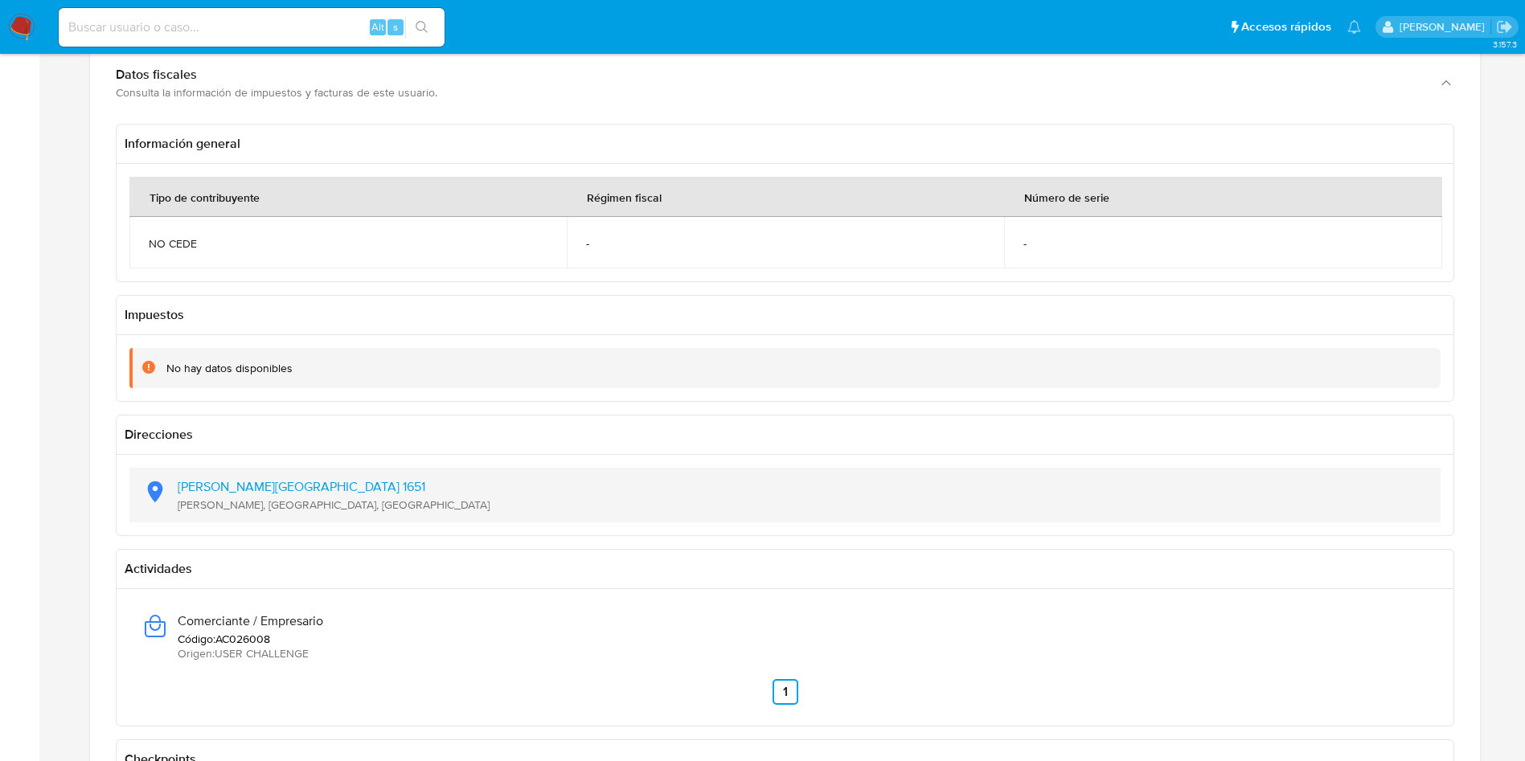
drag, startPoint x: 383, startPoint y: 509, endPoint x: 173, endPoint y: 493, distance: 211.1
click at [173, 493] on div "[PERSON_NAME][GEOGRAPHIC_DATA] [STREET_ADDRESS]" at bounding box center [784, 495] width 1285 height 55
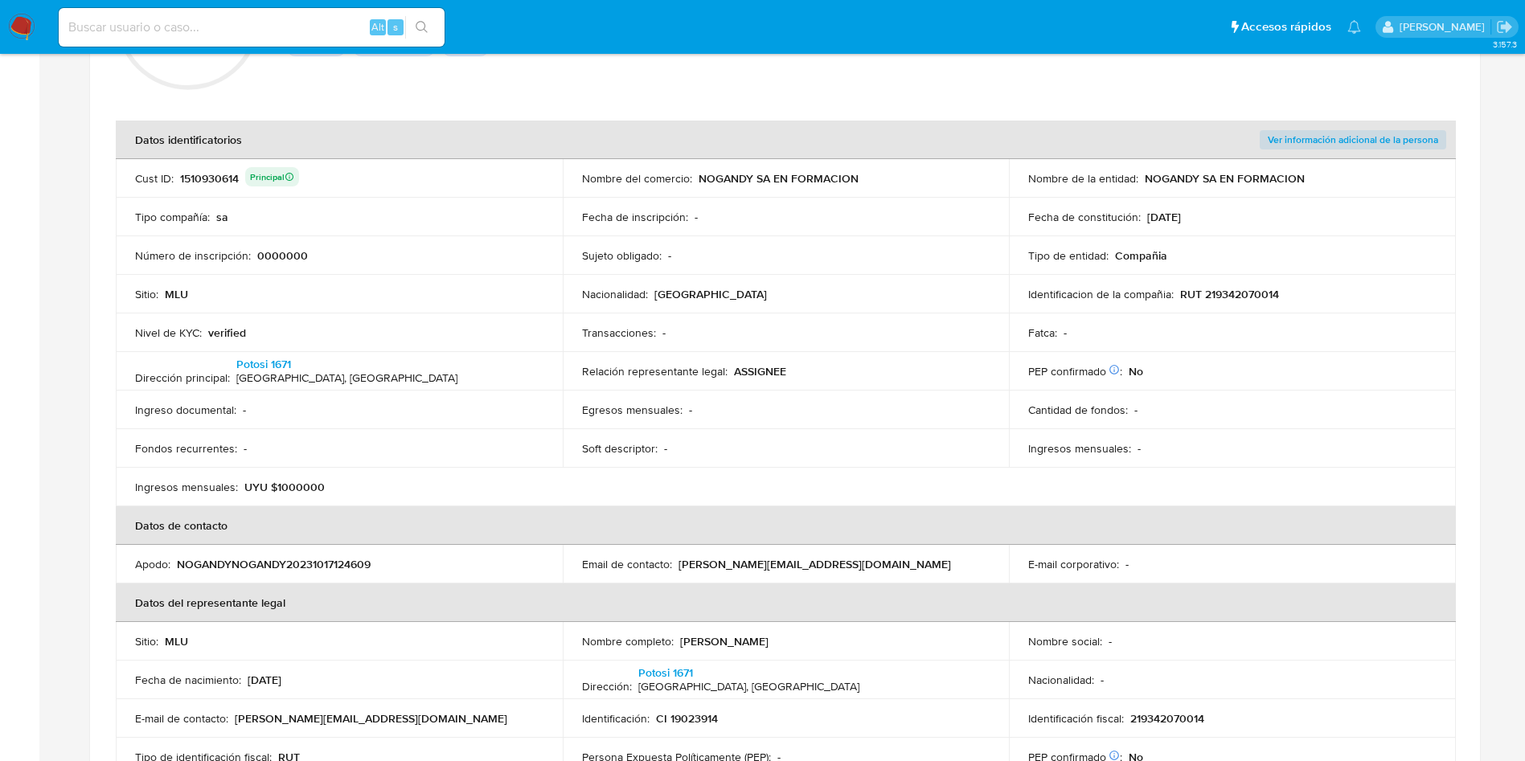
scroll to position [241, 0]
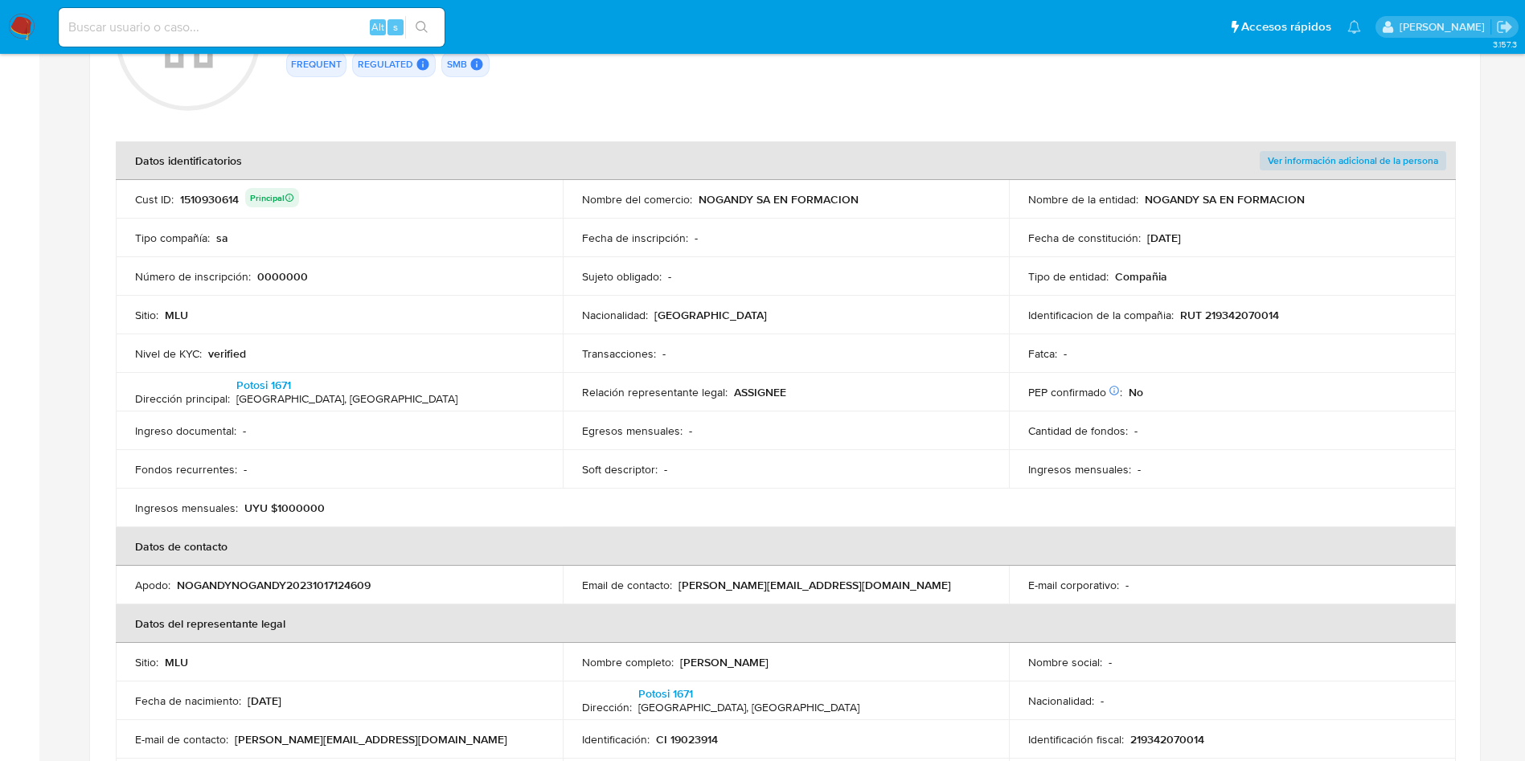
click at [216, 200] on div "1510930614 Principal" at bounding box center [239, 199] width 119 height 23
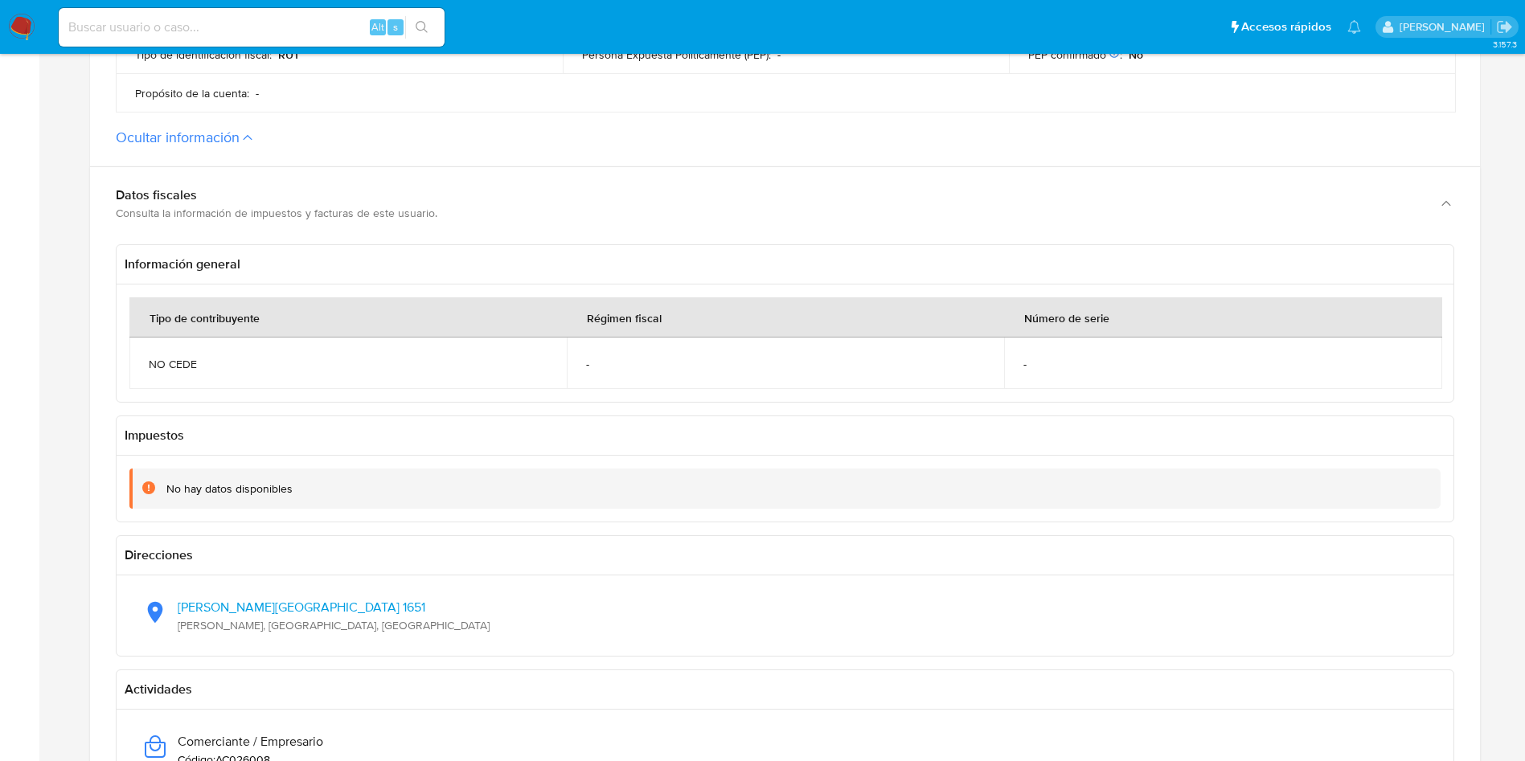
click at [350, 384] on td "NO CEDE" at bounding box center [347, 363] width 437 height 51
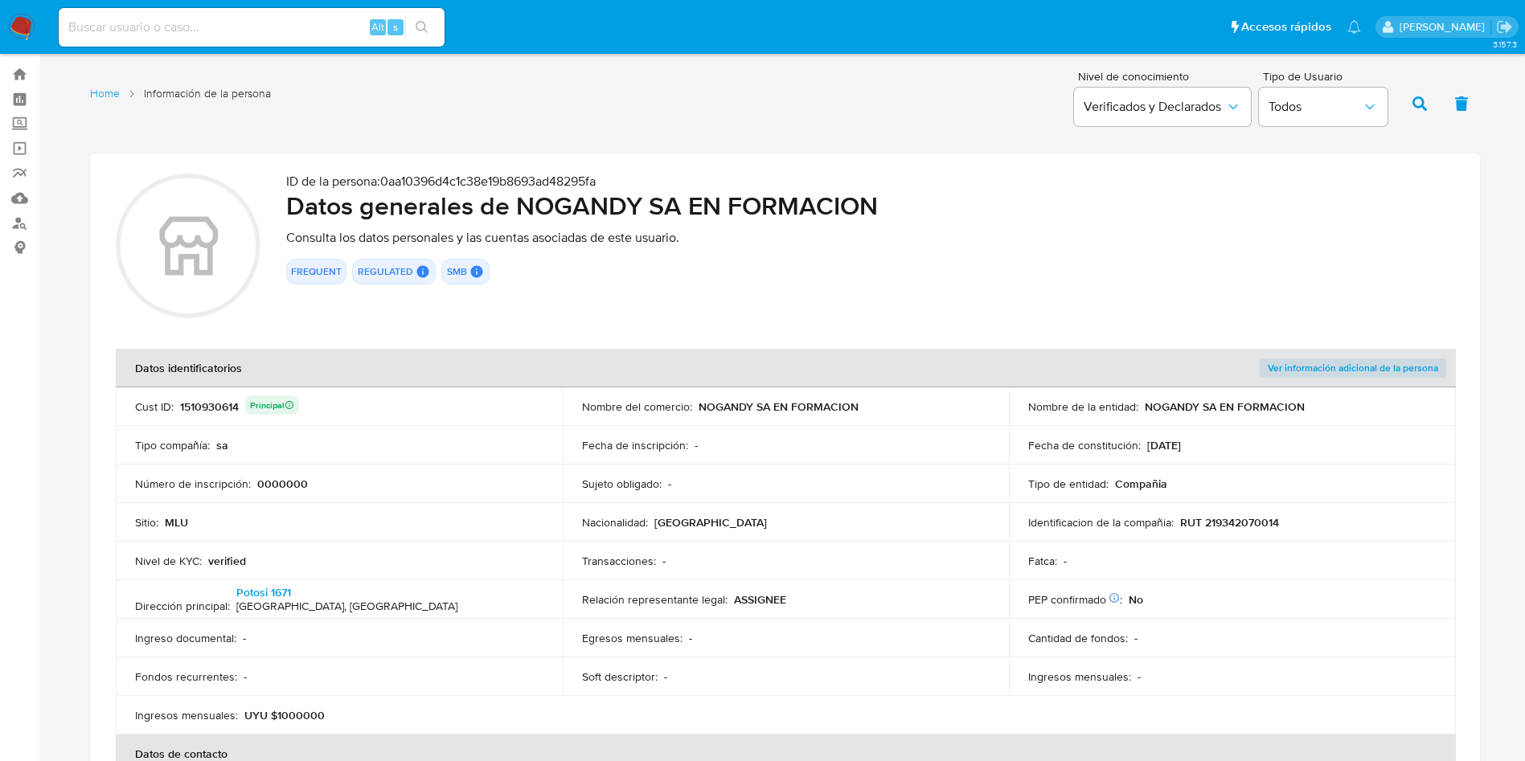
scroll to position [0, 0]
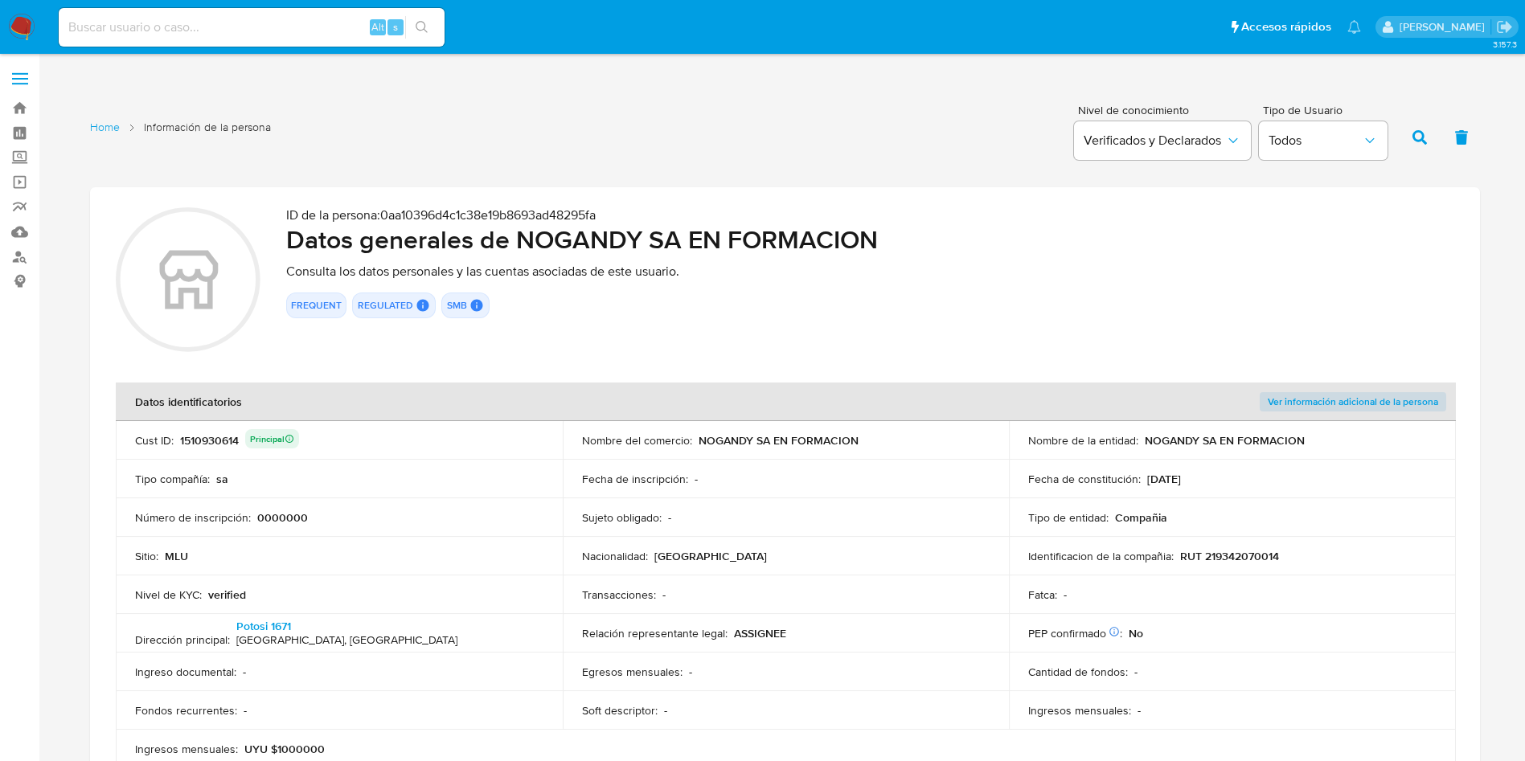
click at [695, 442] on div "Nombre del comercio : NOGANDY SA EN FORMACION" at bounding box center [786, 440] width 408 height 14
drag, startPoint x: 694, startPoint y: 442, endPoint x: 890, endPoint y: 442, distance: 195.3
click at [890, 442] on div "Nombre del comercio : NOGANDY SA EN FORMACION" at bounding box center [786, 440] width 408 height 14
click at [874, 567] on td "Nacionalidad : [DEMOGRAPHIC_DATA]" at bounding box center [786, 556] width 447 height 39
drag, startPoint x: 985, startPoint y: 437, endPoint x: 955, endPoint y: 521, distance: 89.0
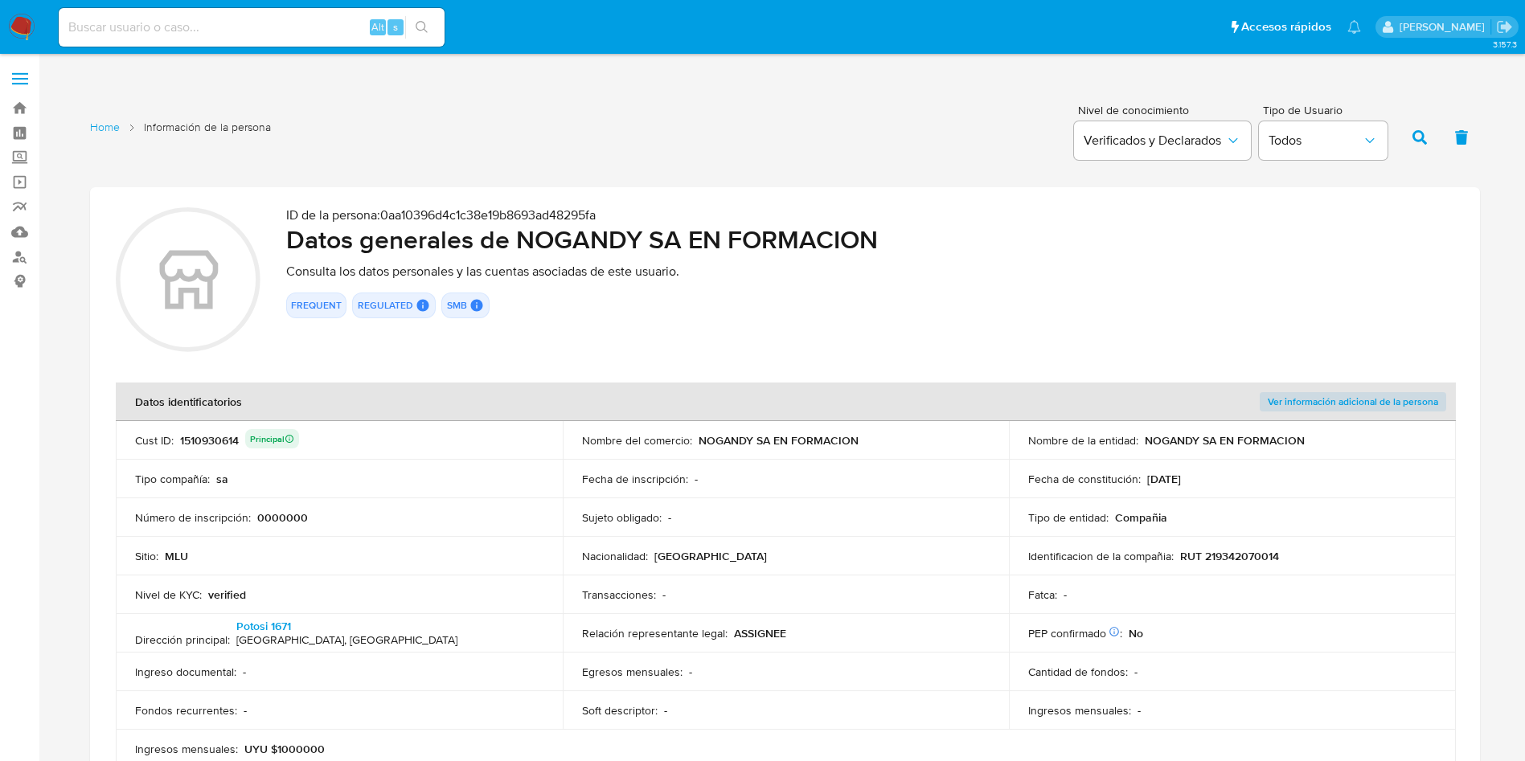
click at [986, 438] on div "Nombre del comercio : NOGANDY SA EN FORMACION" at bounding box center [786, 440] width 408 height 14
click at [937, 528] on td "Sujeto obligado : -" at bounding box center [786, 517] width 447 height 39
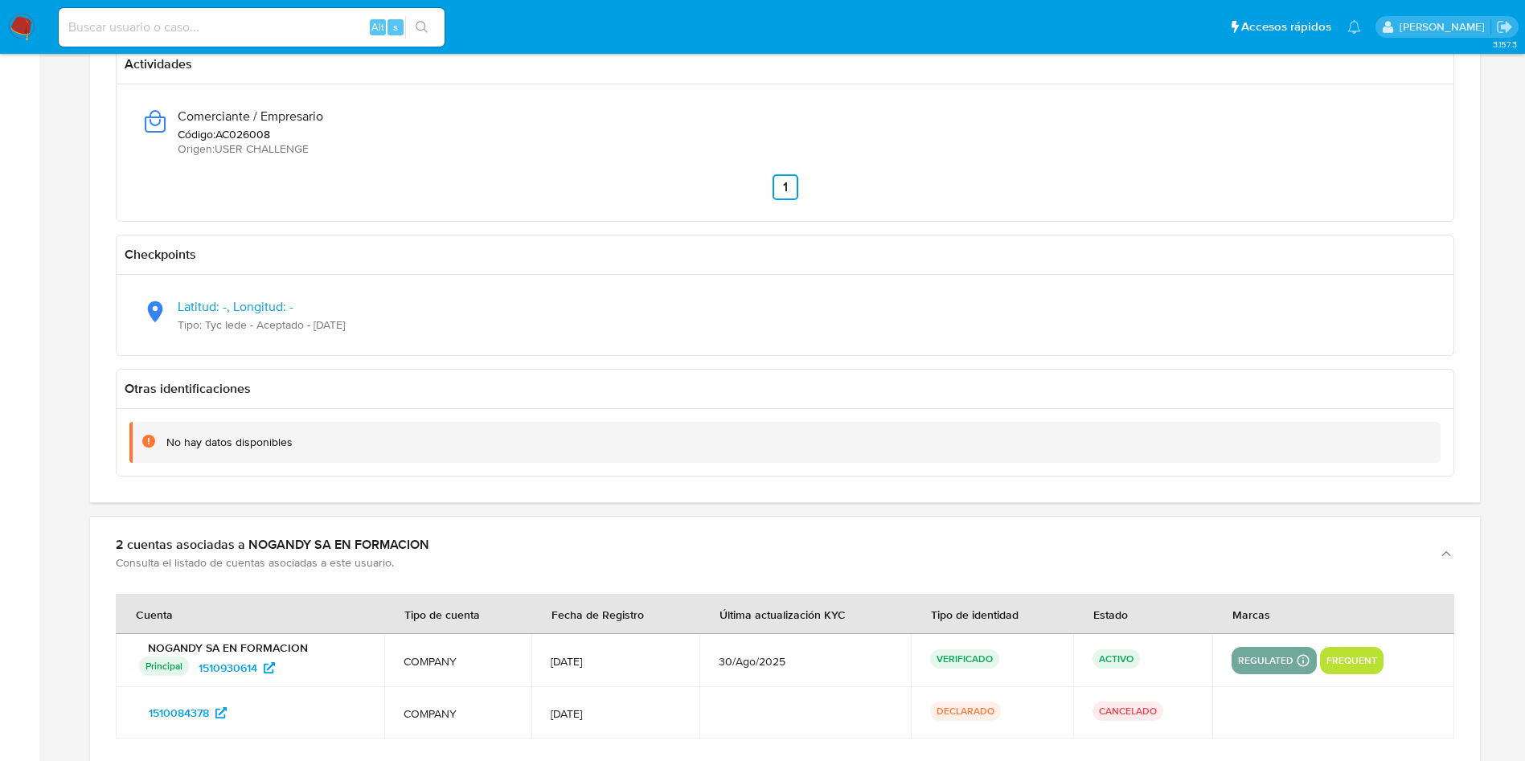
scroll to position [1808, 0]
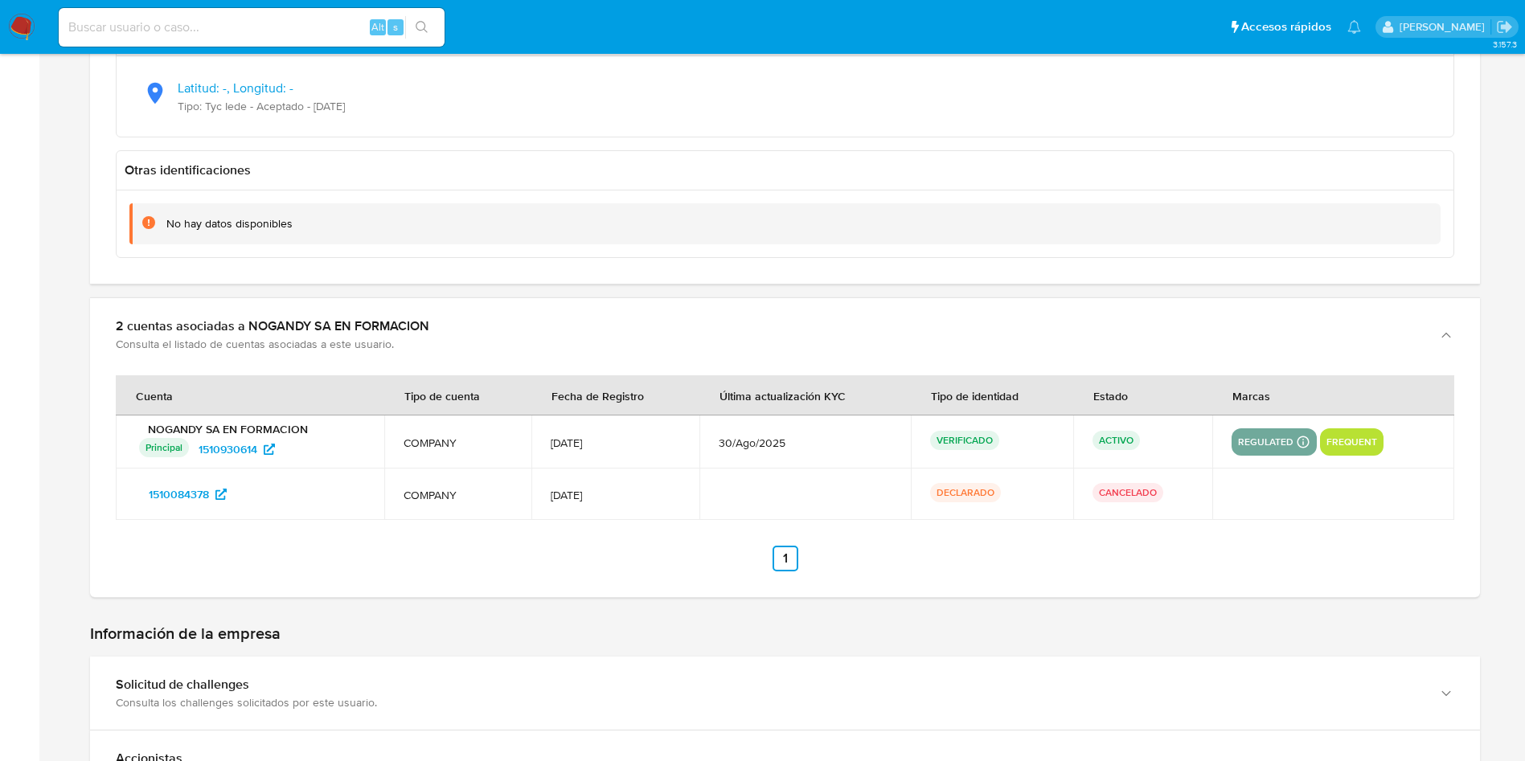
click at [1415, 195] on div "No hay datos disponibles" at bounding box center [785, 223] width 1336 height 67
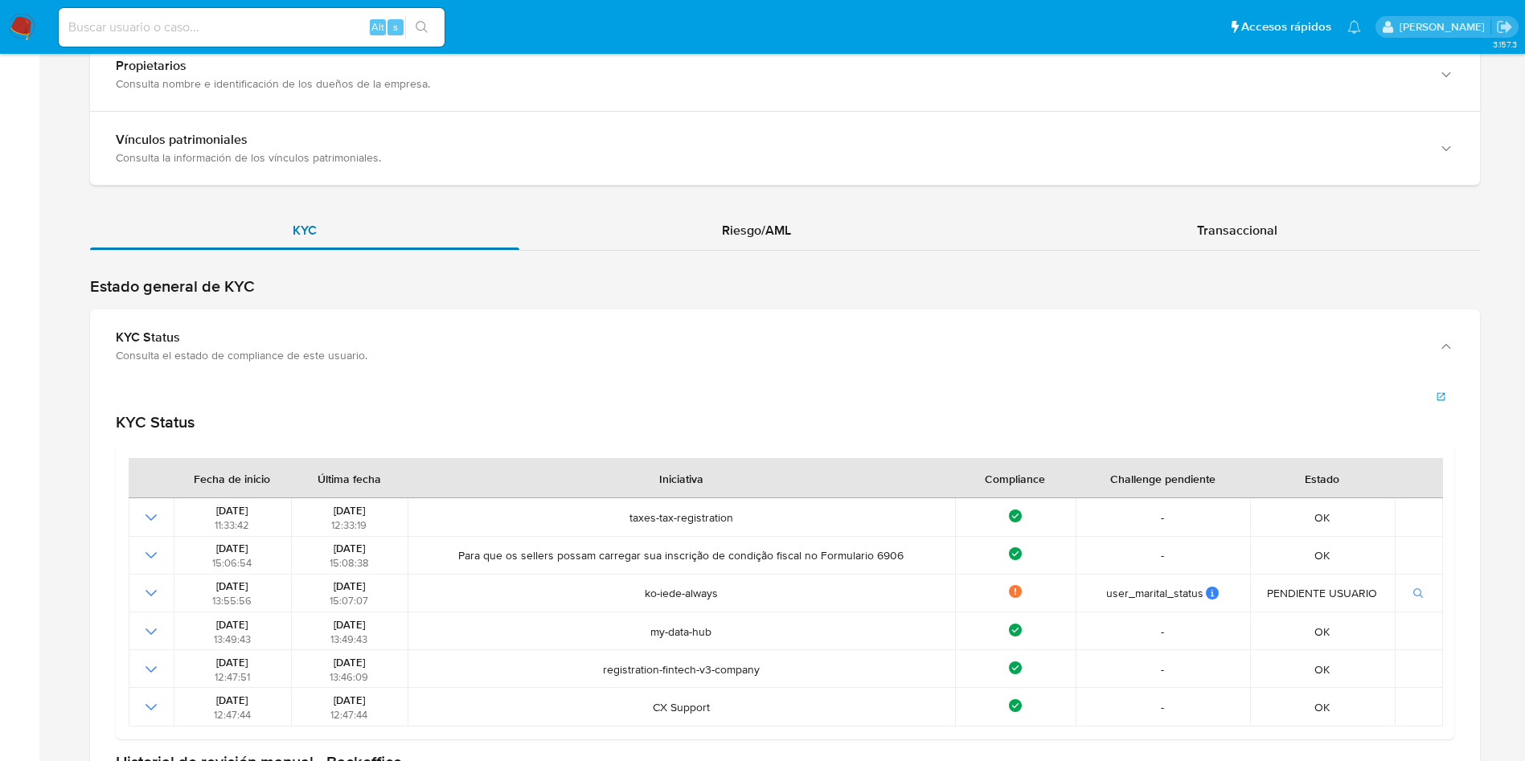
scroll to position [2290, 0]
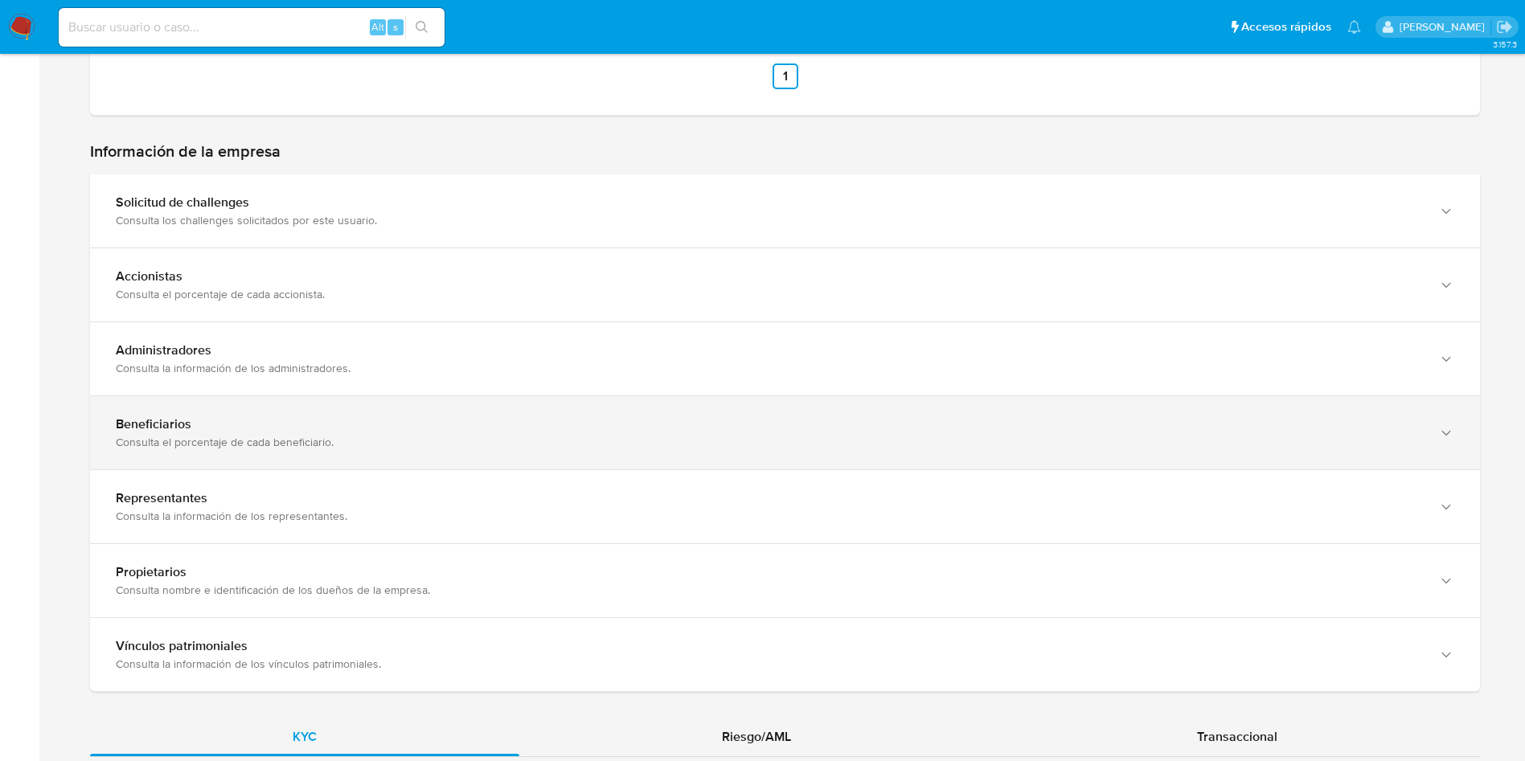
click at [368, 450] on div "Beneficiarios Consulta el porcentaje de cada beneficiario." at bounding box center [785, 432] width 1390 height 73
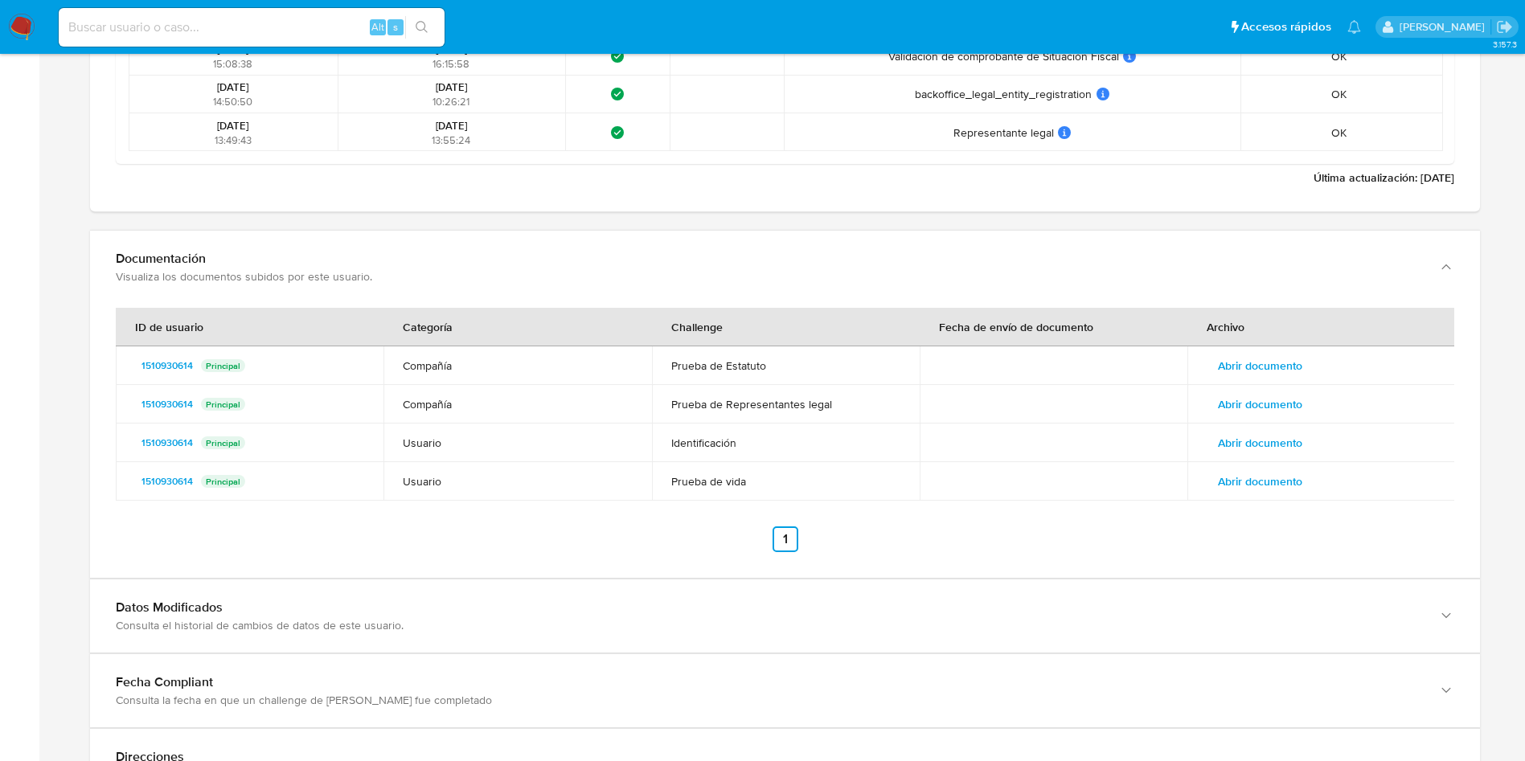
scroll to position [3557, 0]
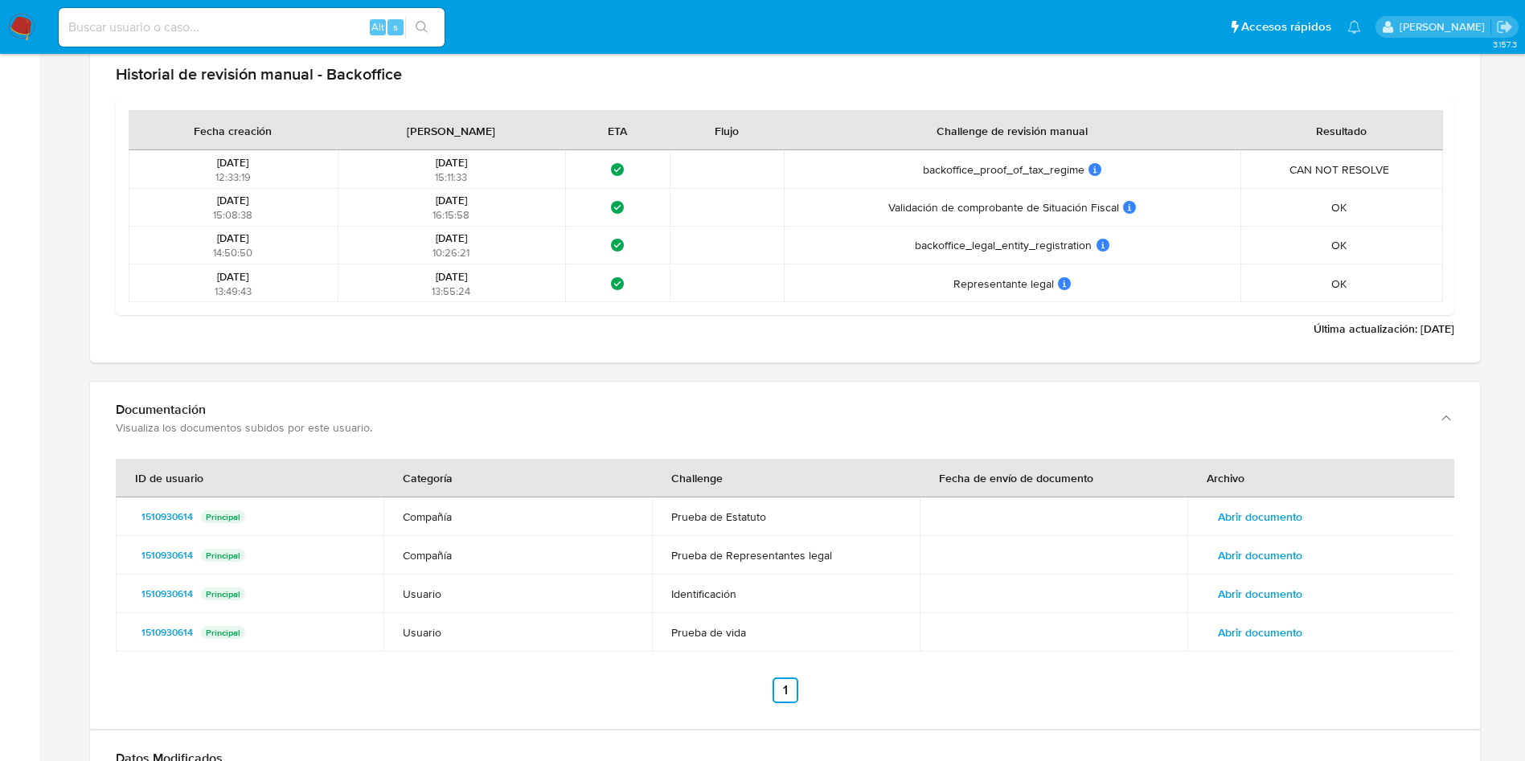
click at [1271, 561] on span "Abrir documento" at bounding box center [1260, 555] width 84 height 23
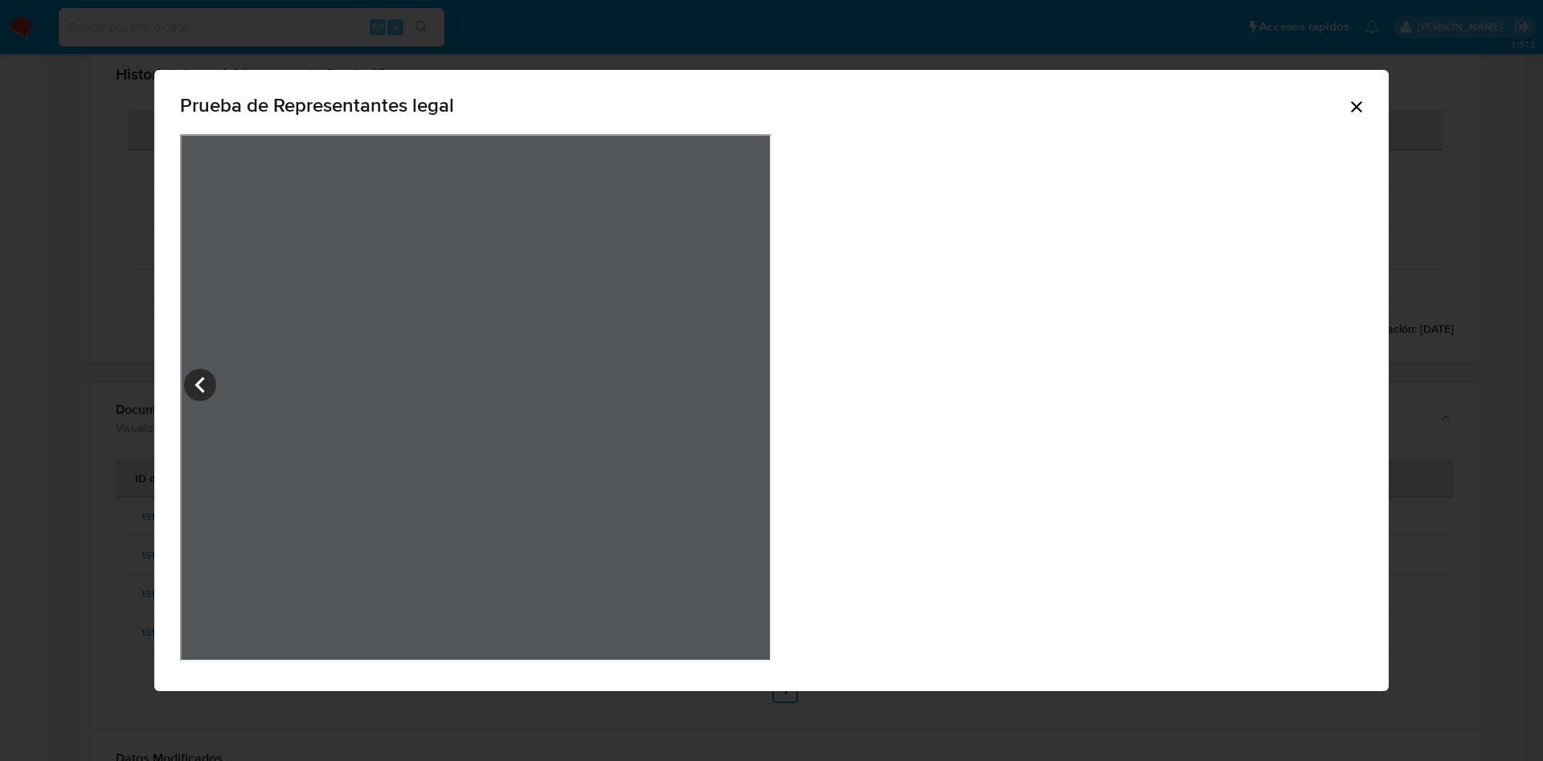
click at [328, 39] on div "Prueba de Representantes legal" at bounding box center [771, 380] width 1543 height 761
click at [1351, 111] on icon "Cerrar" at bounding box center [1356, 106] width 11 height 11
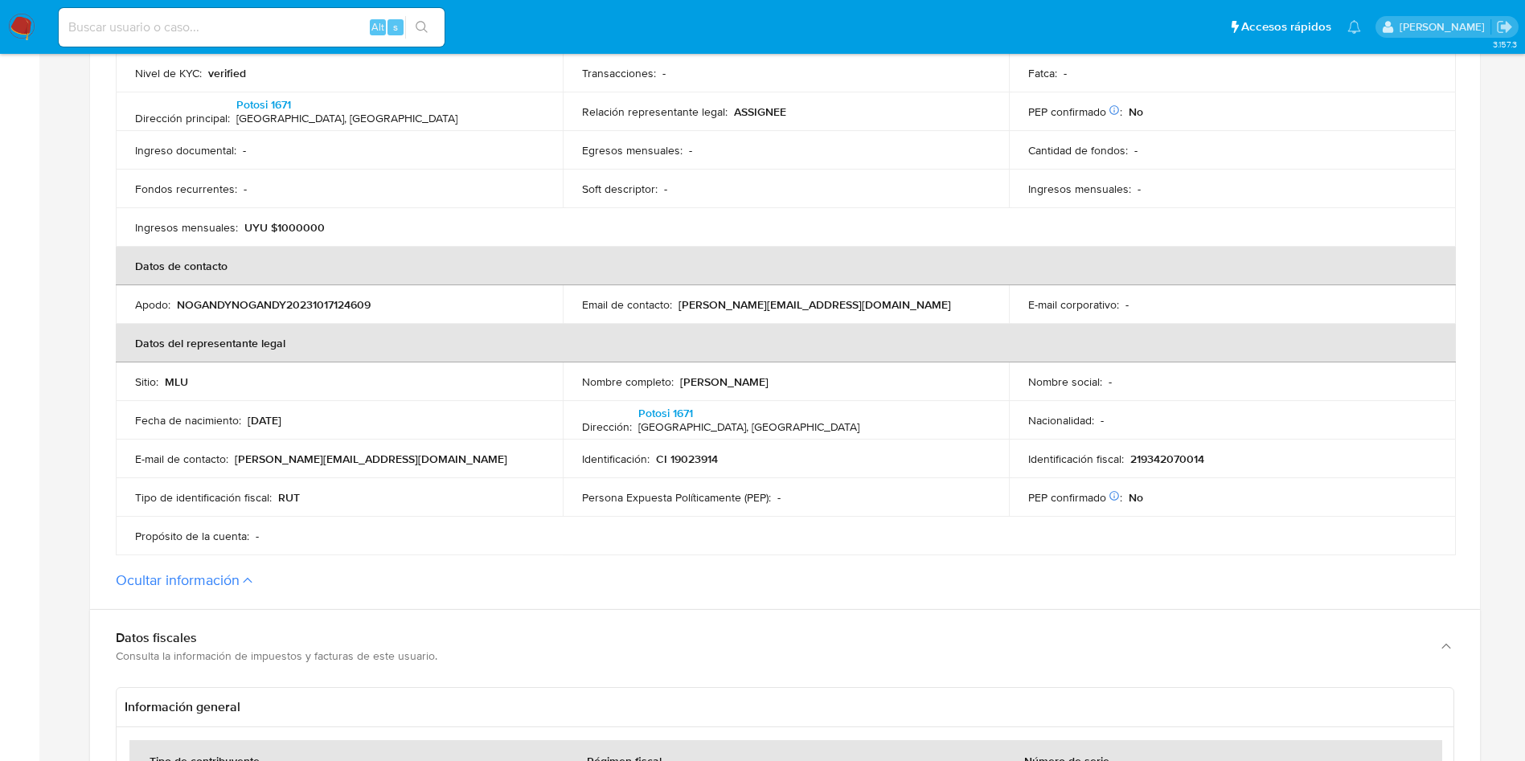
scroll to position [543, 0]
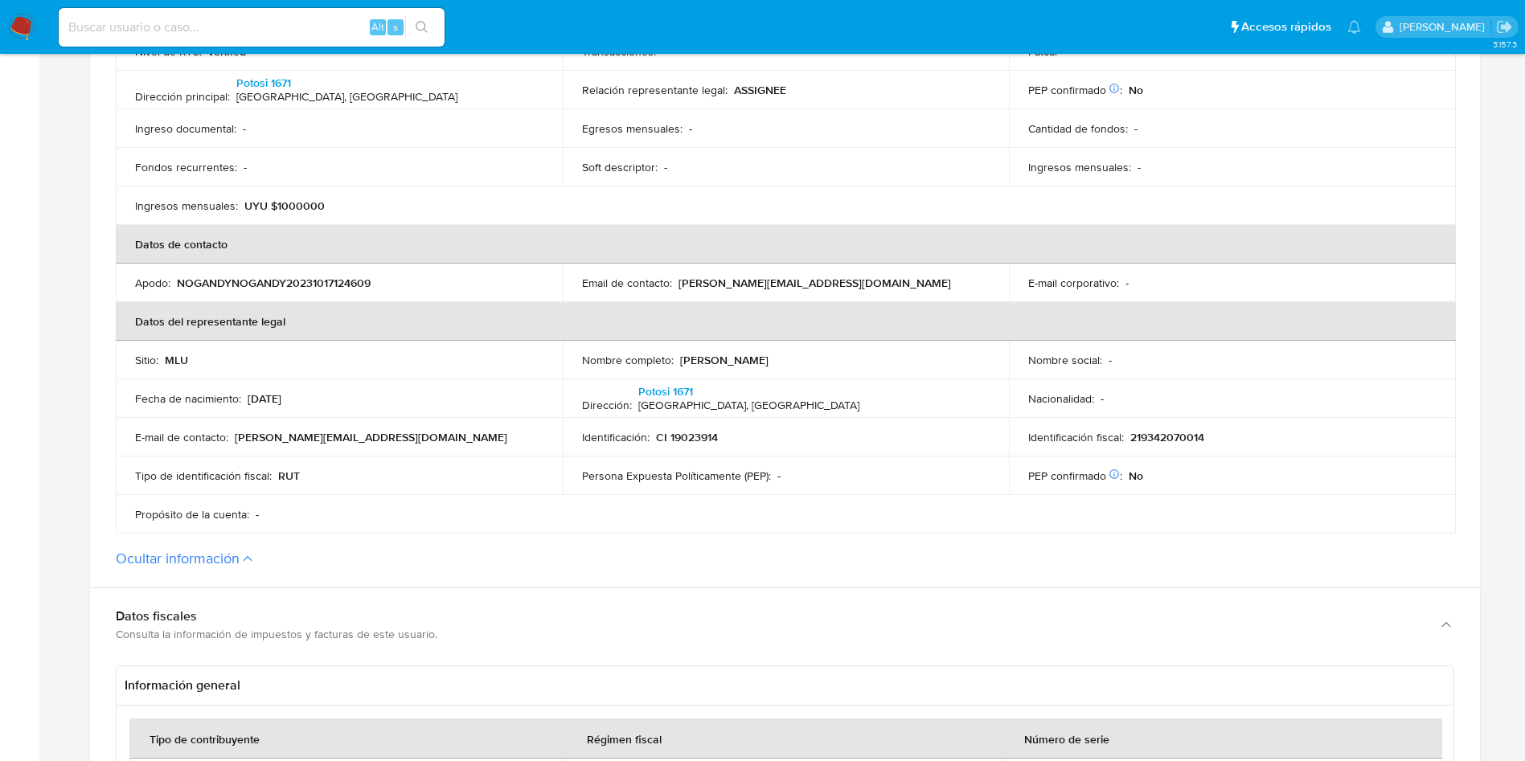
drag, startPoint x: 680, startPoint y: 358, endPoint x: 556, endPoint y: 12, distance: 367.8
click at [812, 365] on div "Nombre completo : [PERSON_NAME]" at bounding box center [786, 360] width 408 height 14
click at [695, 436] on p "CI 19023914" at bounding box center [687, 437] width 62 height 14
click at [681, 428] on td "Identificación : CI 19023914" at bounding box center [786, 437] width 447 height 39
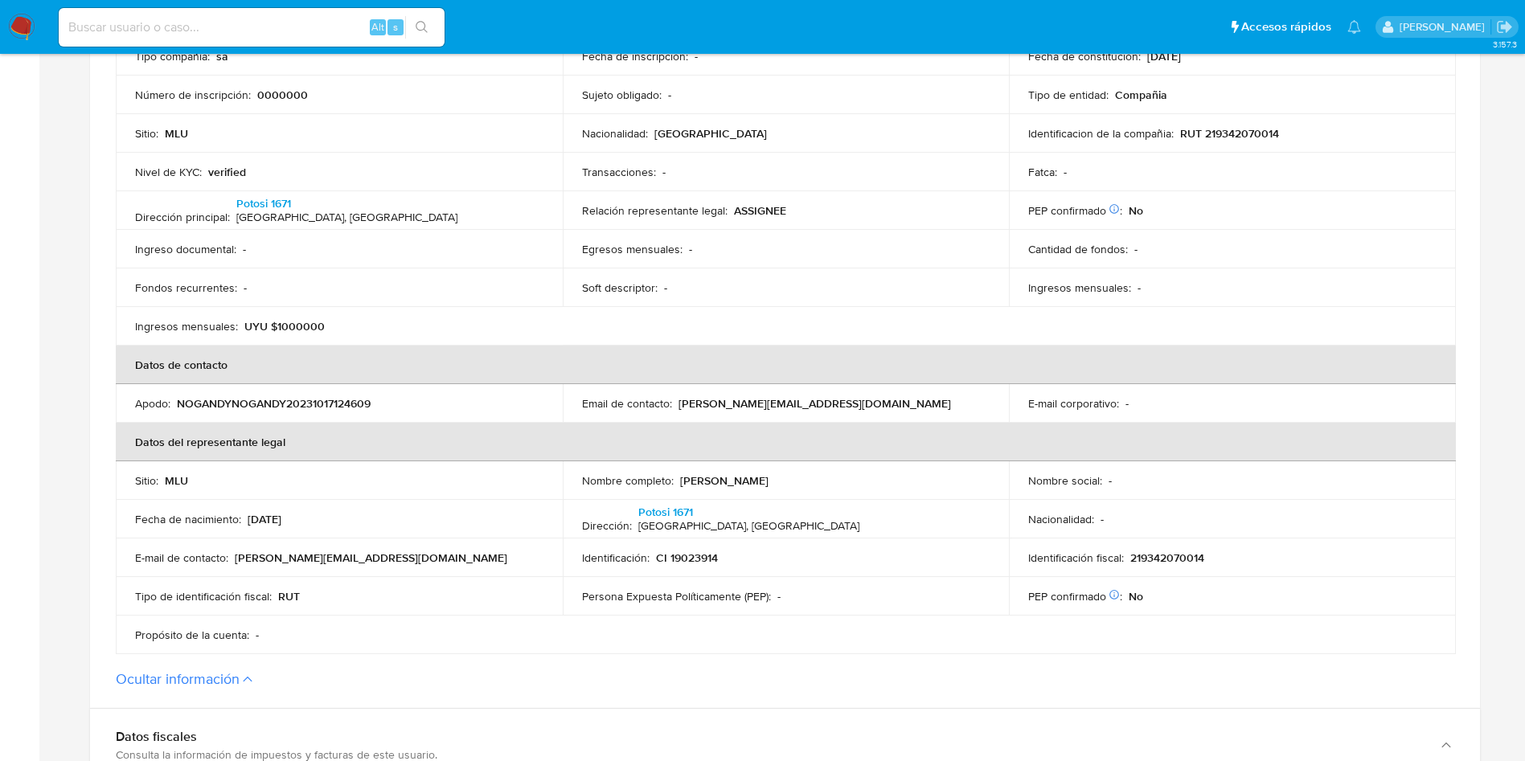
scroll to position [182, 0]
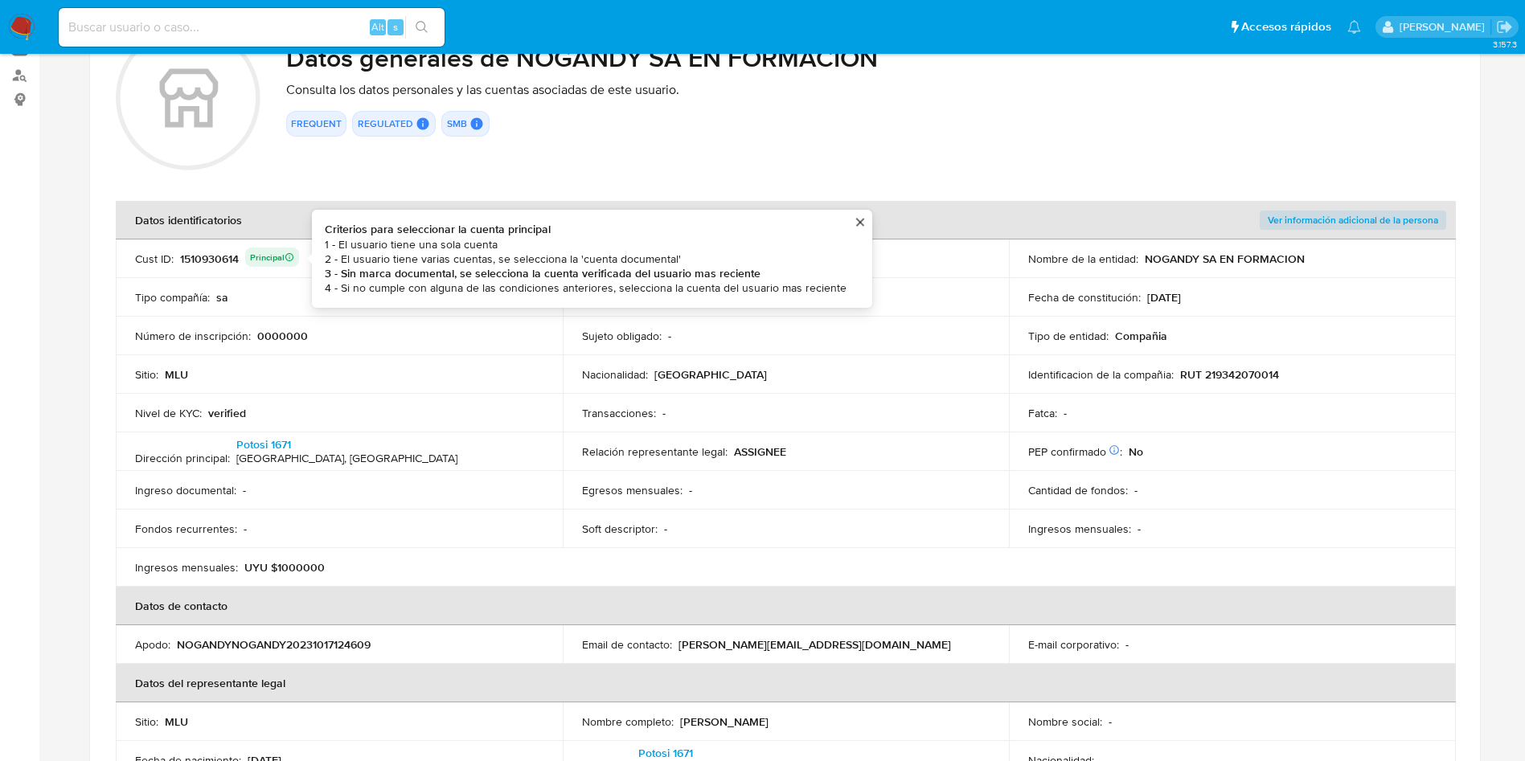
click at [211, 258] on div "1510930614 Principal Criterios para seleccionar la cuenta principal 1 - El usua…" at bounding box center [239, 259] width 119 height 23
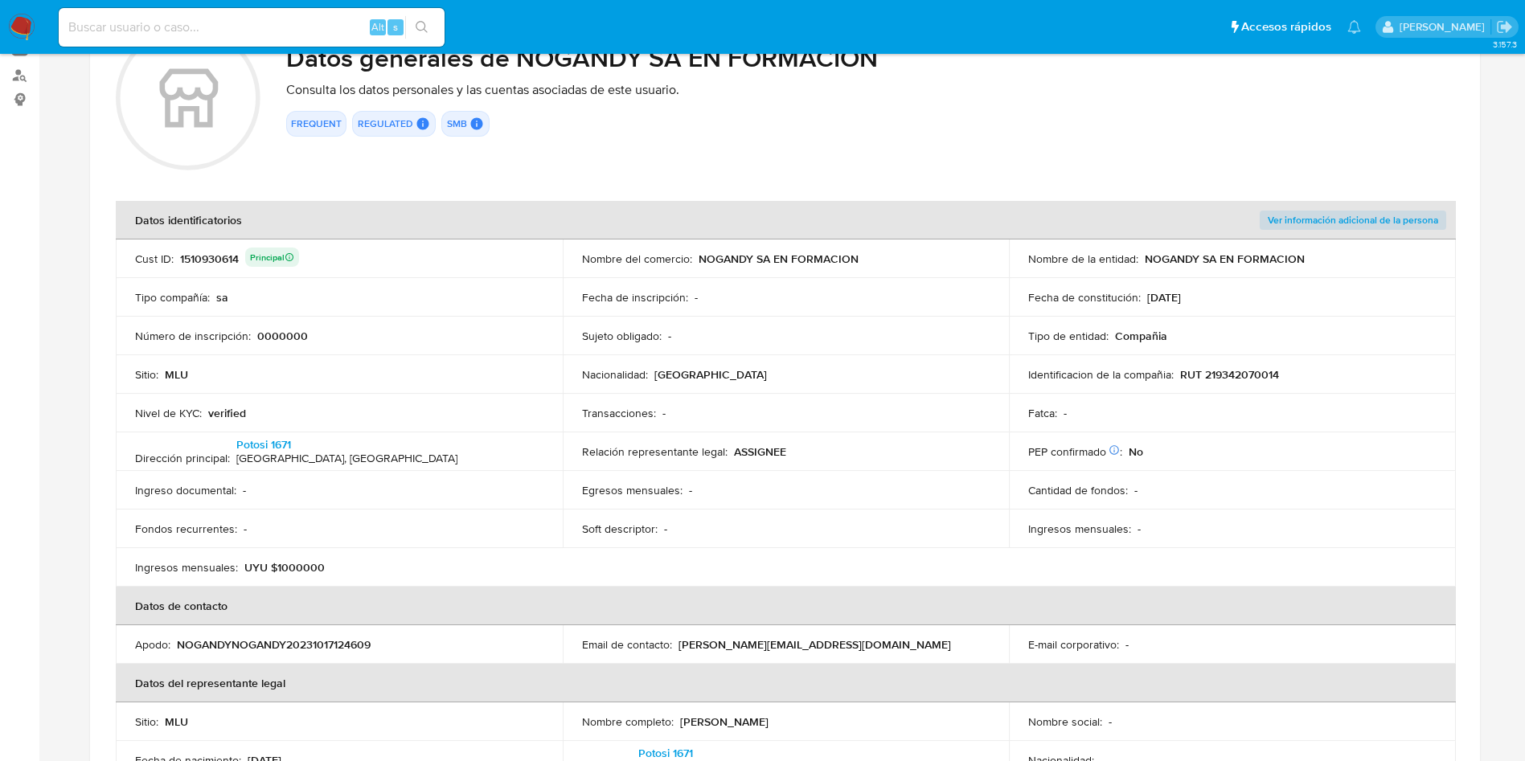
click at [1246, 367] on p "RUT 219342070014" at bounding box center [1229, 374] width 99 height 14
drag, startPoint x: 841, startPoint y: 403, endPoint x: 841, endPoint y: 412, distance: 8.8
click at [841, 405] on td "Transacciones : -" at bounding box center [786, 413] width 447 height 39
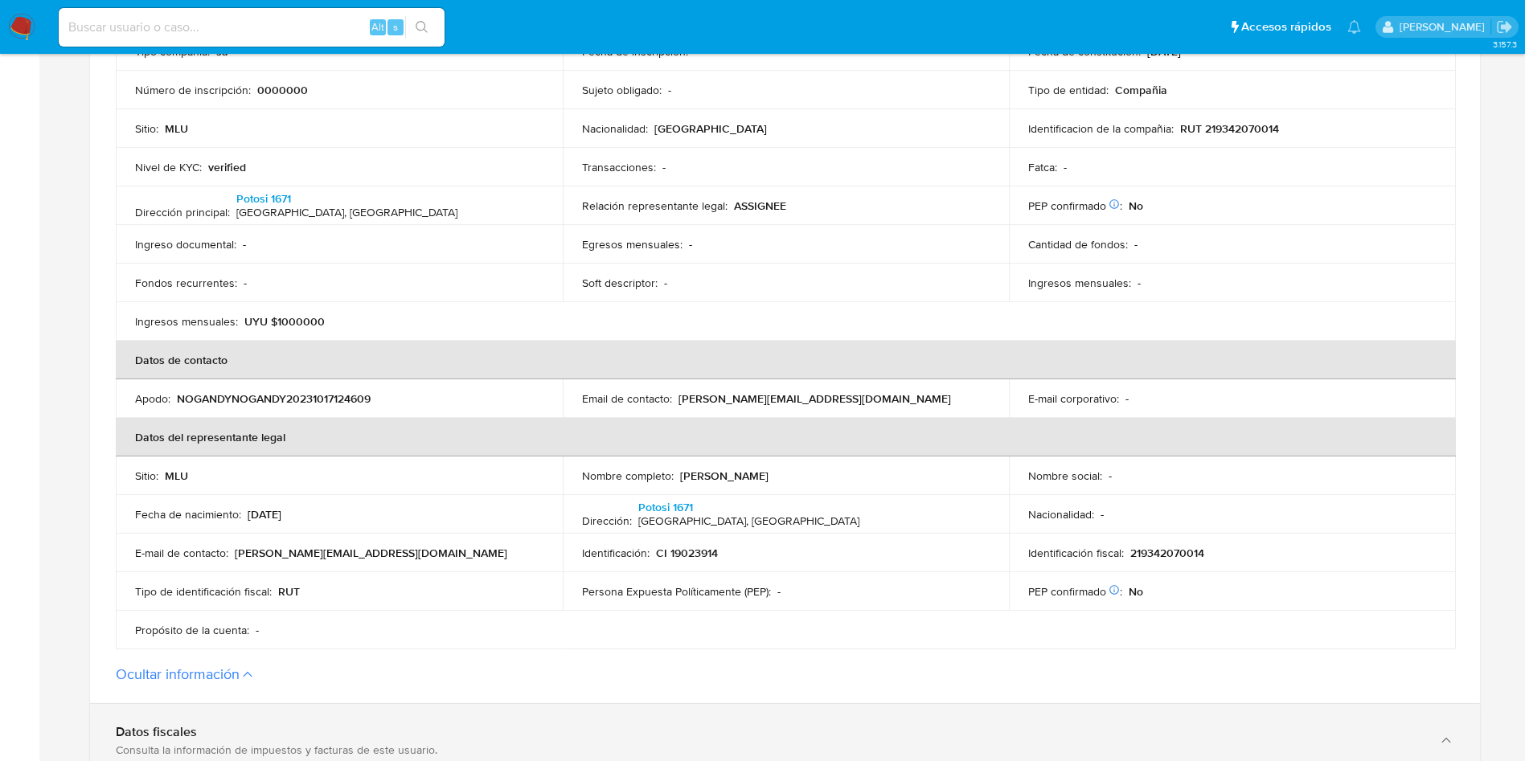
scroll to position [664, 0]
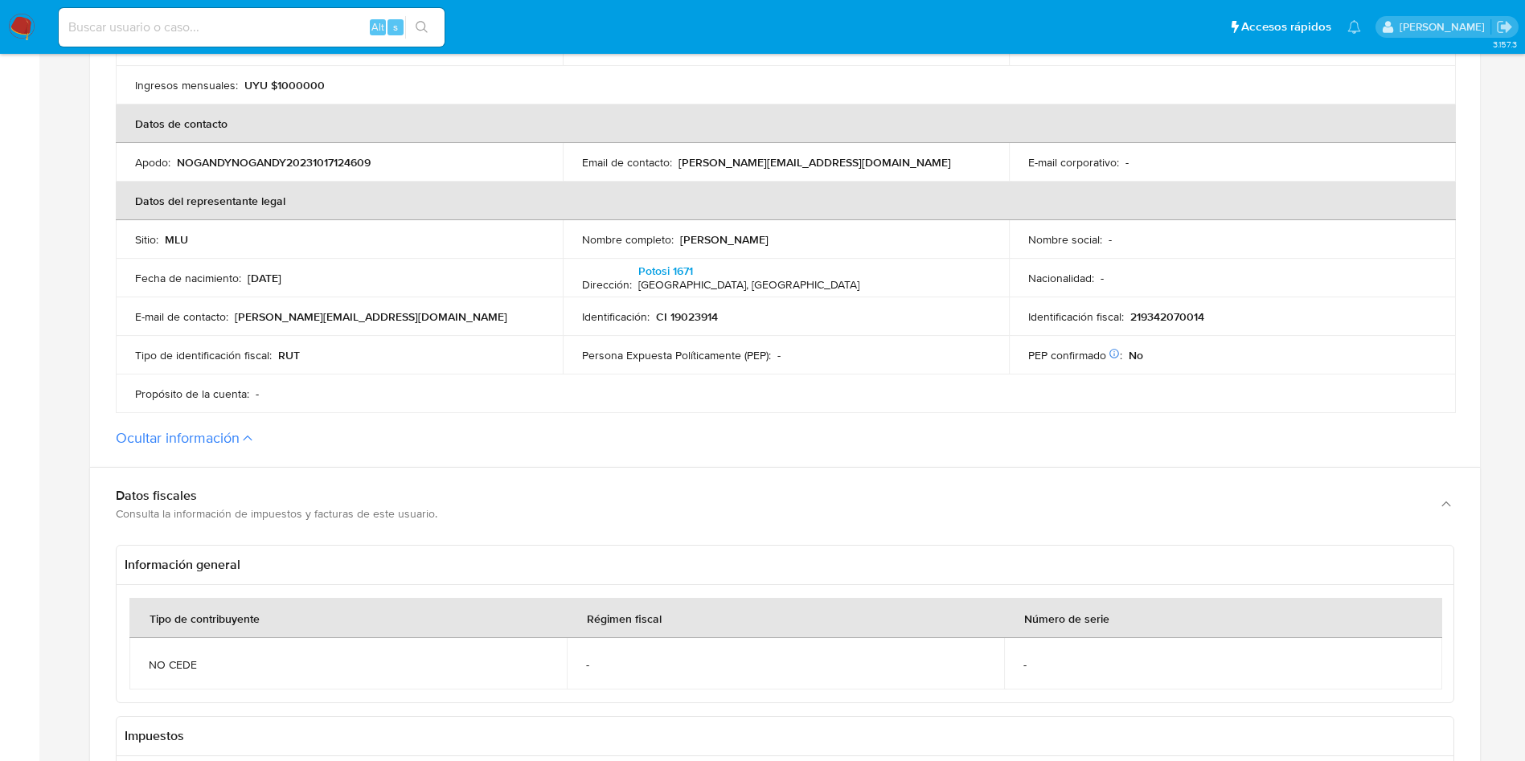
drag, startPoint x: 681, startPoint y: 239, endPoint x: 802, endPoint y: 242, distance: 121.4
click at [802, 242] on div "Nombre completo : [PERSON_NAME]" at bounding box center [786, 239] width 408 height 14
click at [716, 307] on td "Identificación : CI 19023914" at bounding box center [786, 316] width 447 height 39
click at [690, 314] on p "CI 19023914" at bounding box center [687, 316] width 62 height 14
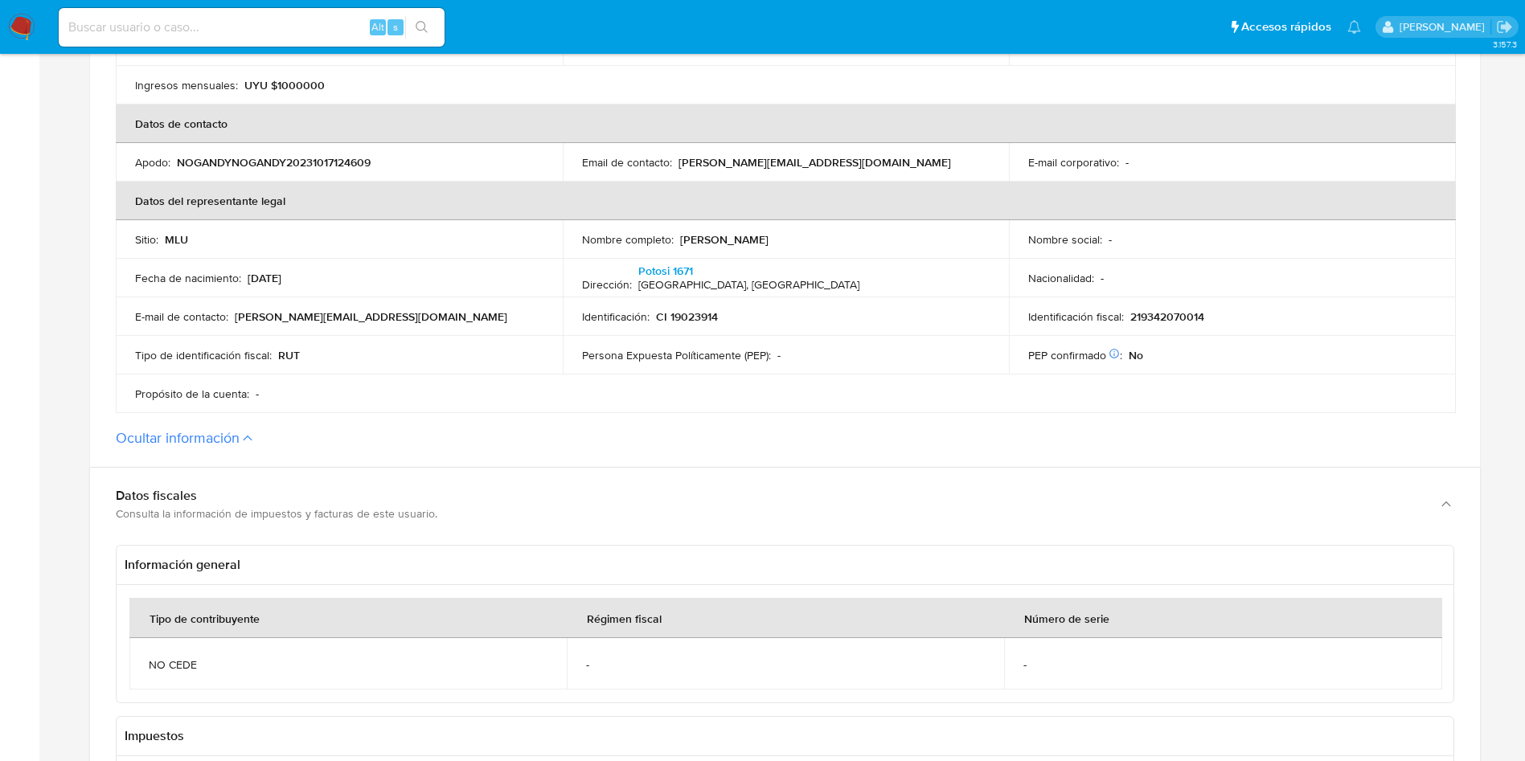
click at [1019, 546] on p "Información general" at bounding box center [785, 565] width 1336 height 39
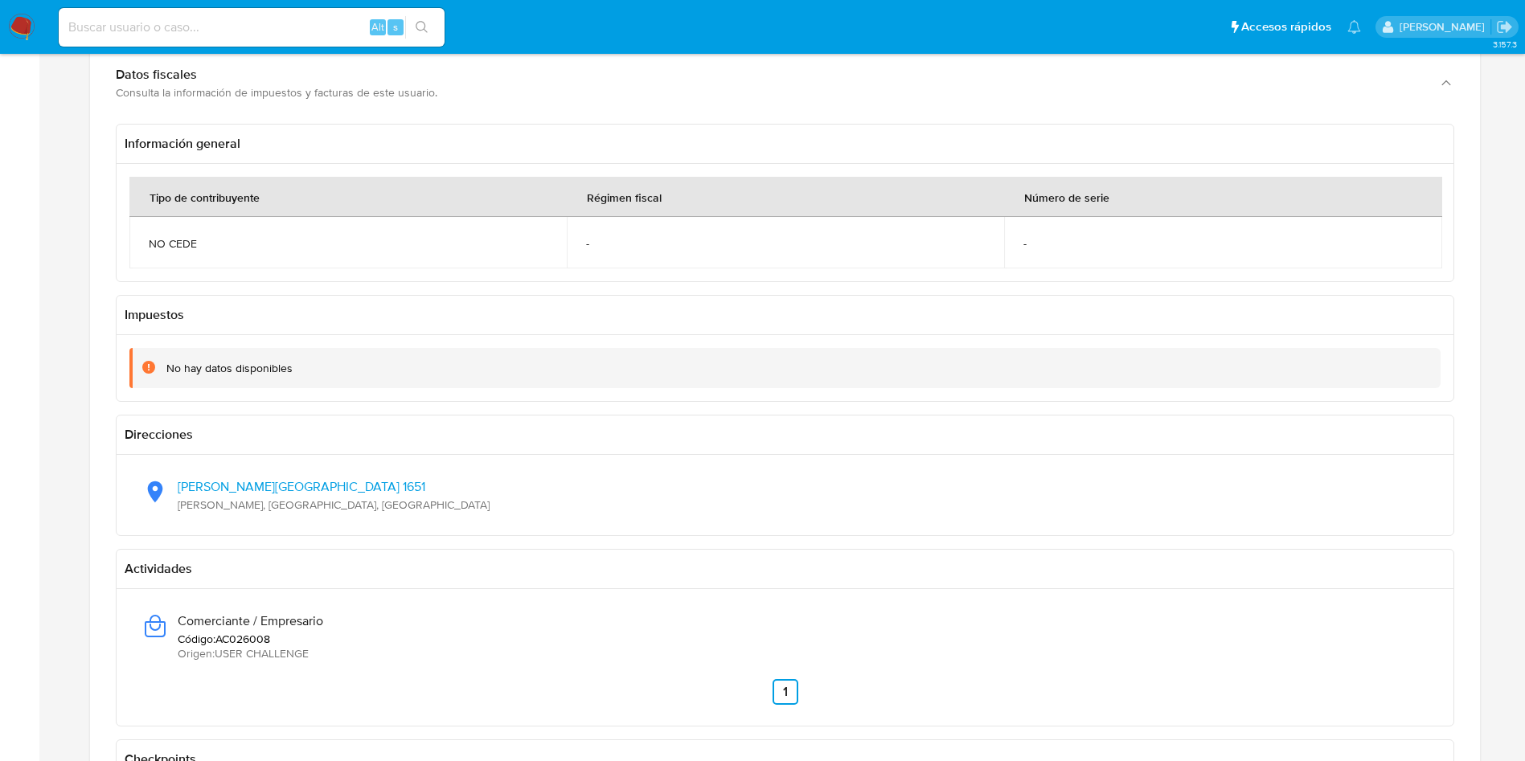
scroll to position [964, 0]
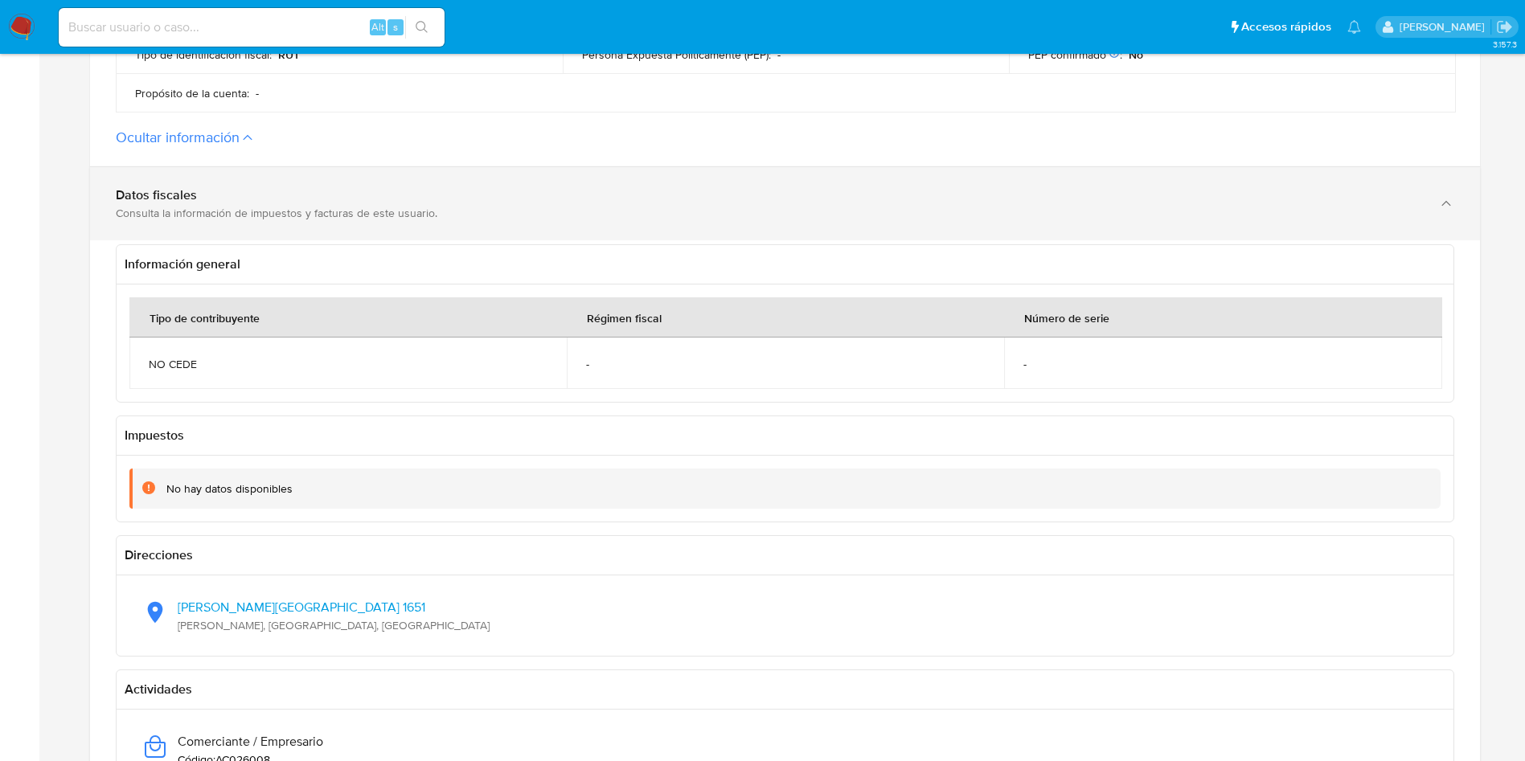
click at [259, 225] on div "Datos fiscales Consulta la información de impuestos y facturas de este usuario." at bounding box center [785, 203] width 1390 height 73
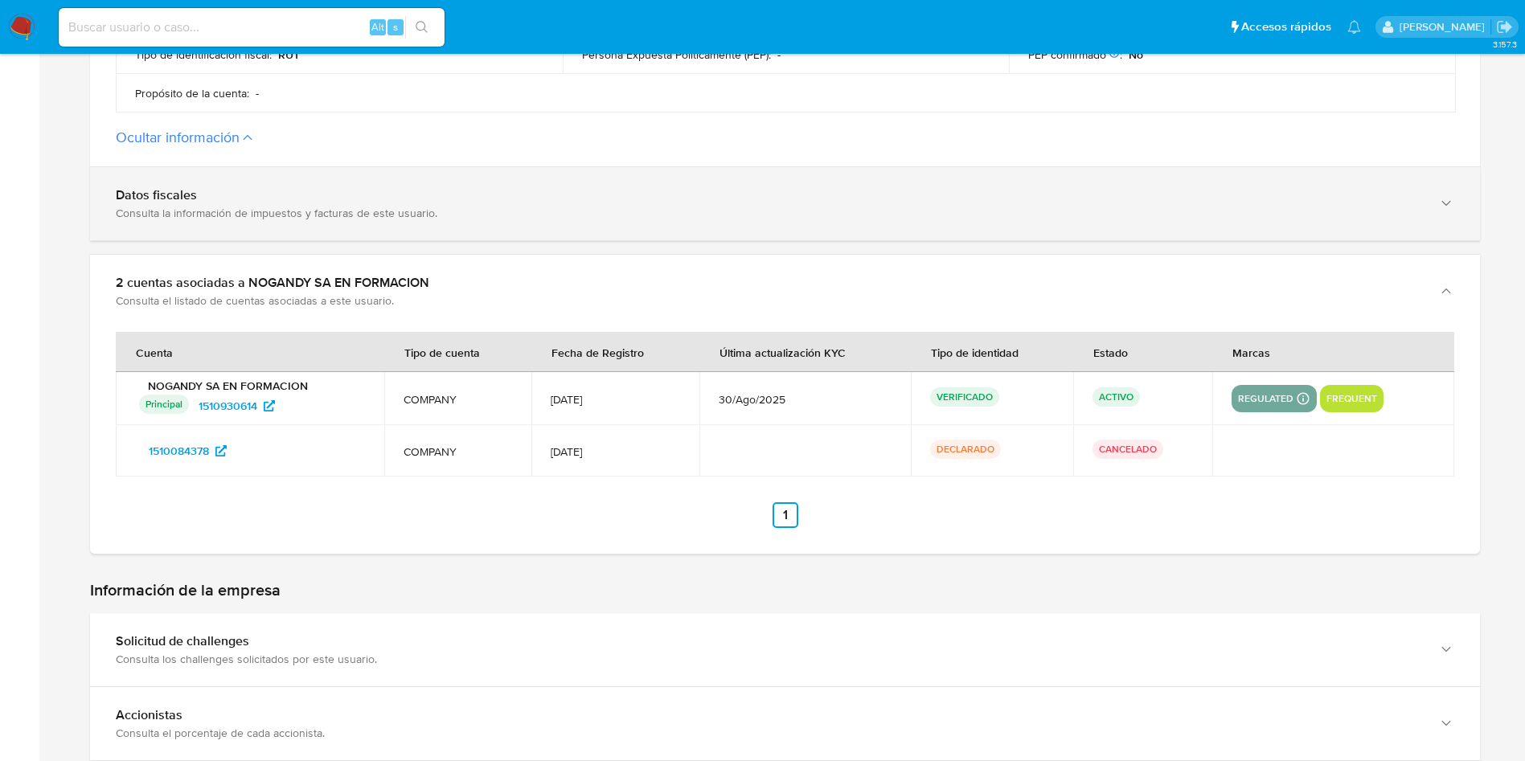
click at [276, 194] on div "Datos fiscales" at bounding box center [769, 195] width 1306 height 16
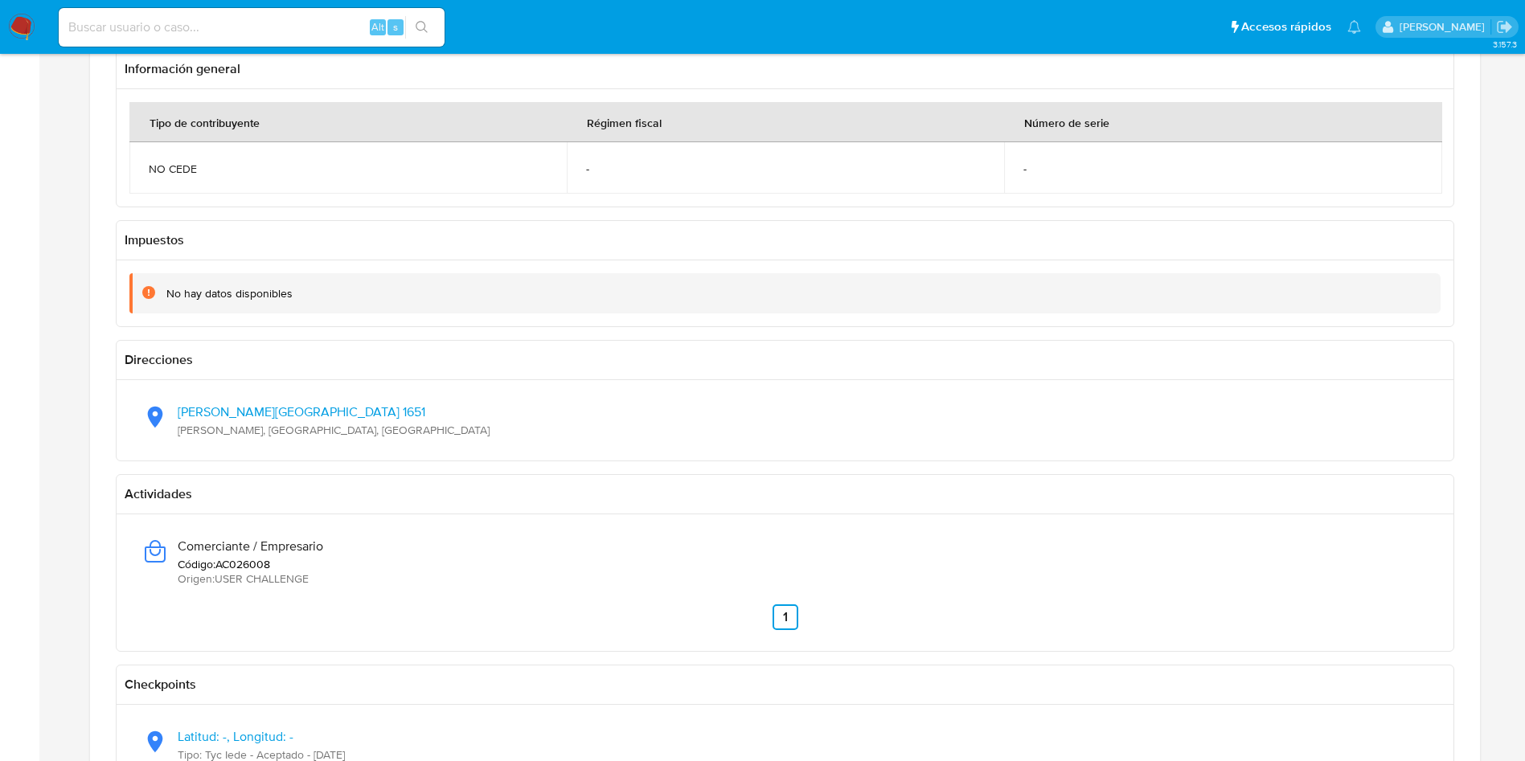
scroll to position [1205, 0]
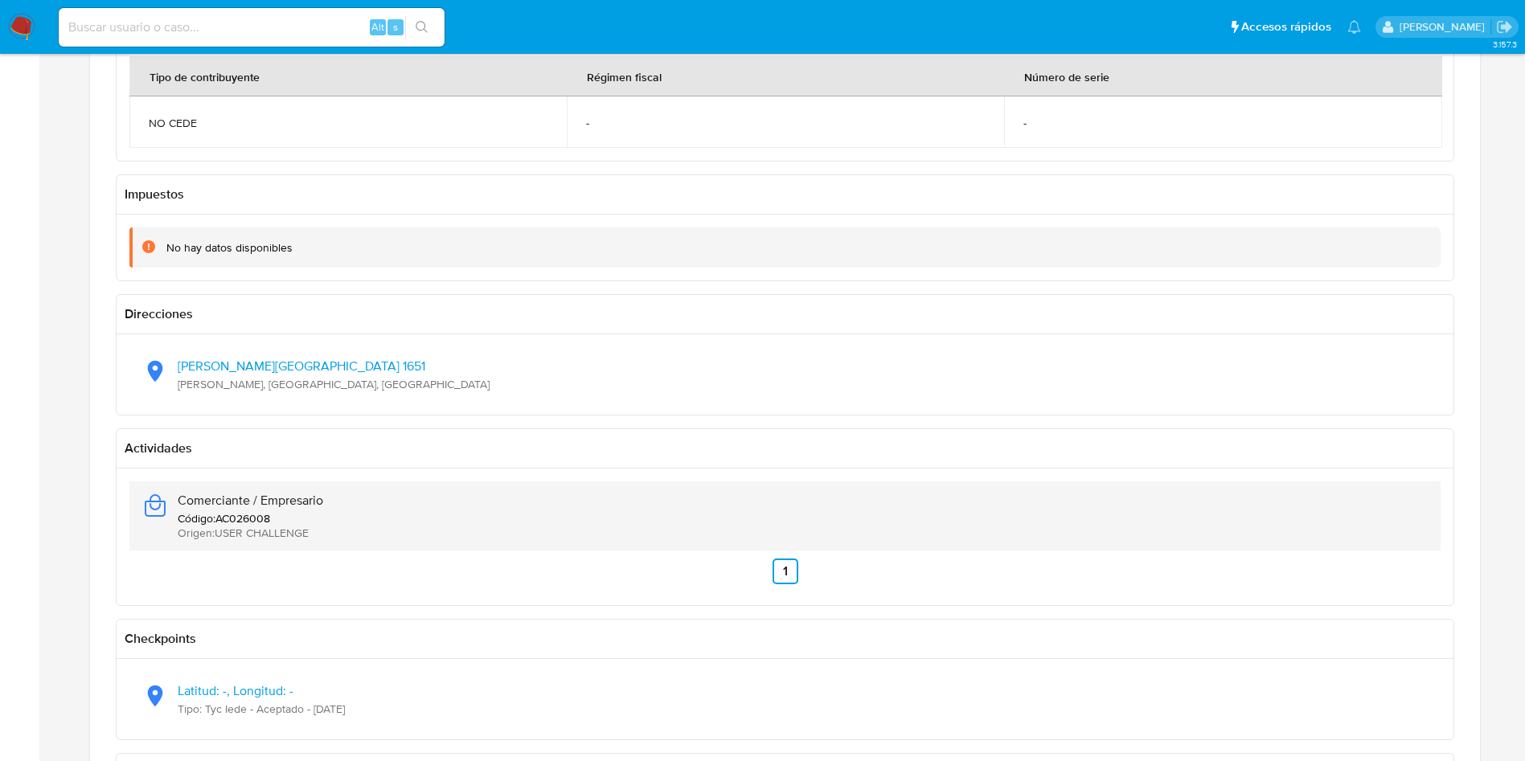
drag, startPoint x: 178, startPoint y: 496, endPoint x: 317, endPoint y: 497, distance: 139.0
click at [317, 497] on span "Comerciante / Empresario" at bounding box center [250, 501] width 145 height 16
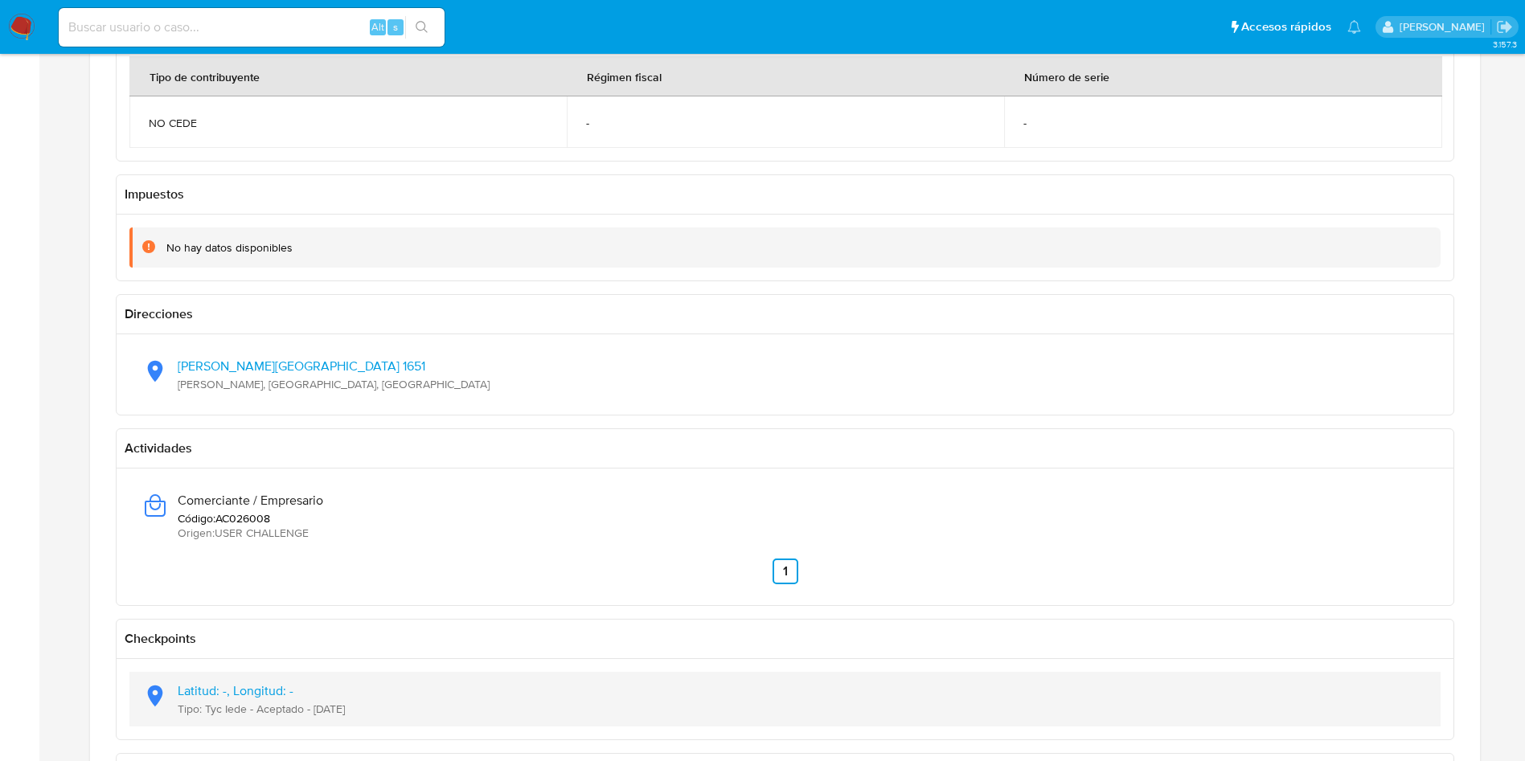
drag, startPoint x: 316, startPoint y: 709, endPoint x: 373, endPoint y: 709, distance: 57.1
click at [373, 709] on div "Latitud: -, Longitud: - Tipo: Tyc Iede - Aceptado - [DATE]" at bounding box center [784, 699] width 1285 height 55
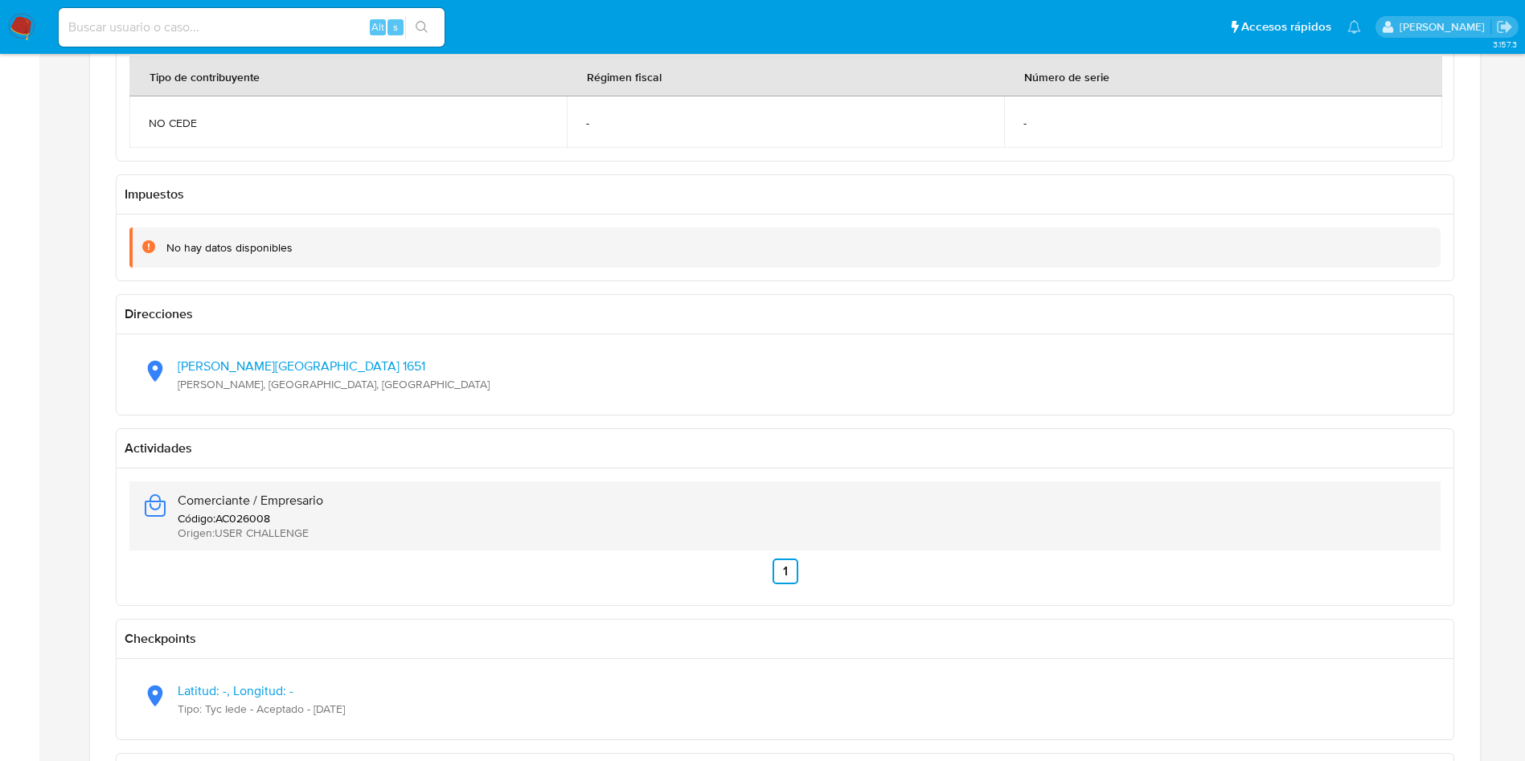
drag, startPoint x: 331, startPoint y: 509, endPoint x: 191, endPoint y: 499, distance: 140.2
click at [191, 499] on div "Comerciante / Empresario Código : AC026008 Origen : USER CHALLENGE" at bounding box center [784, 515] width 1285 height 69
drag, startPoint x: 179, startPoint y: 497, endPoint x: 325, endPoint y: 486, distance: 146.7
click at [325, 486] on div "Comerciante / Empresario Código : AC026008 Origen : USER CHALLENGE" at bounding box center [784, 515] width 1285 height 69
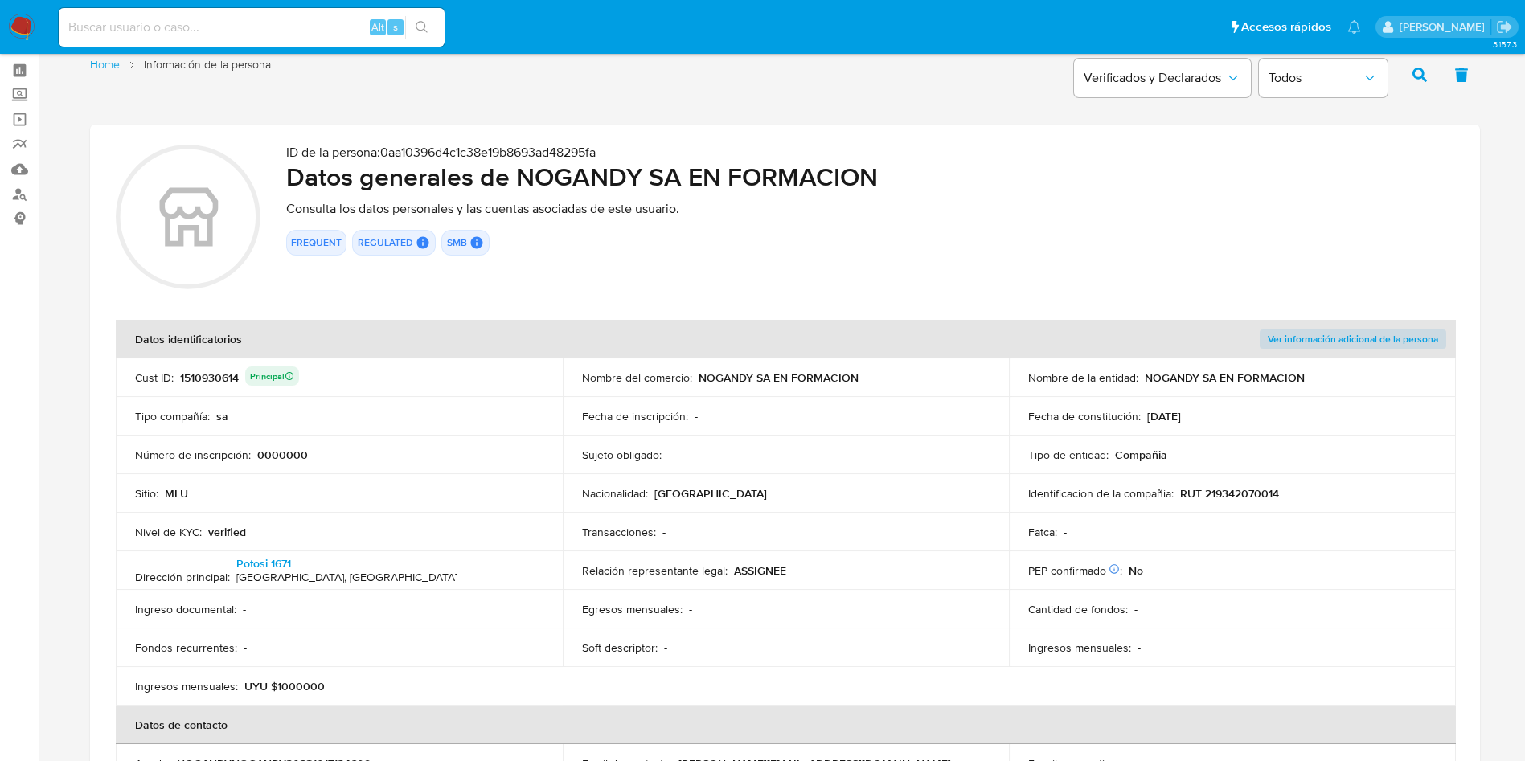
scroll to position [0, 0]
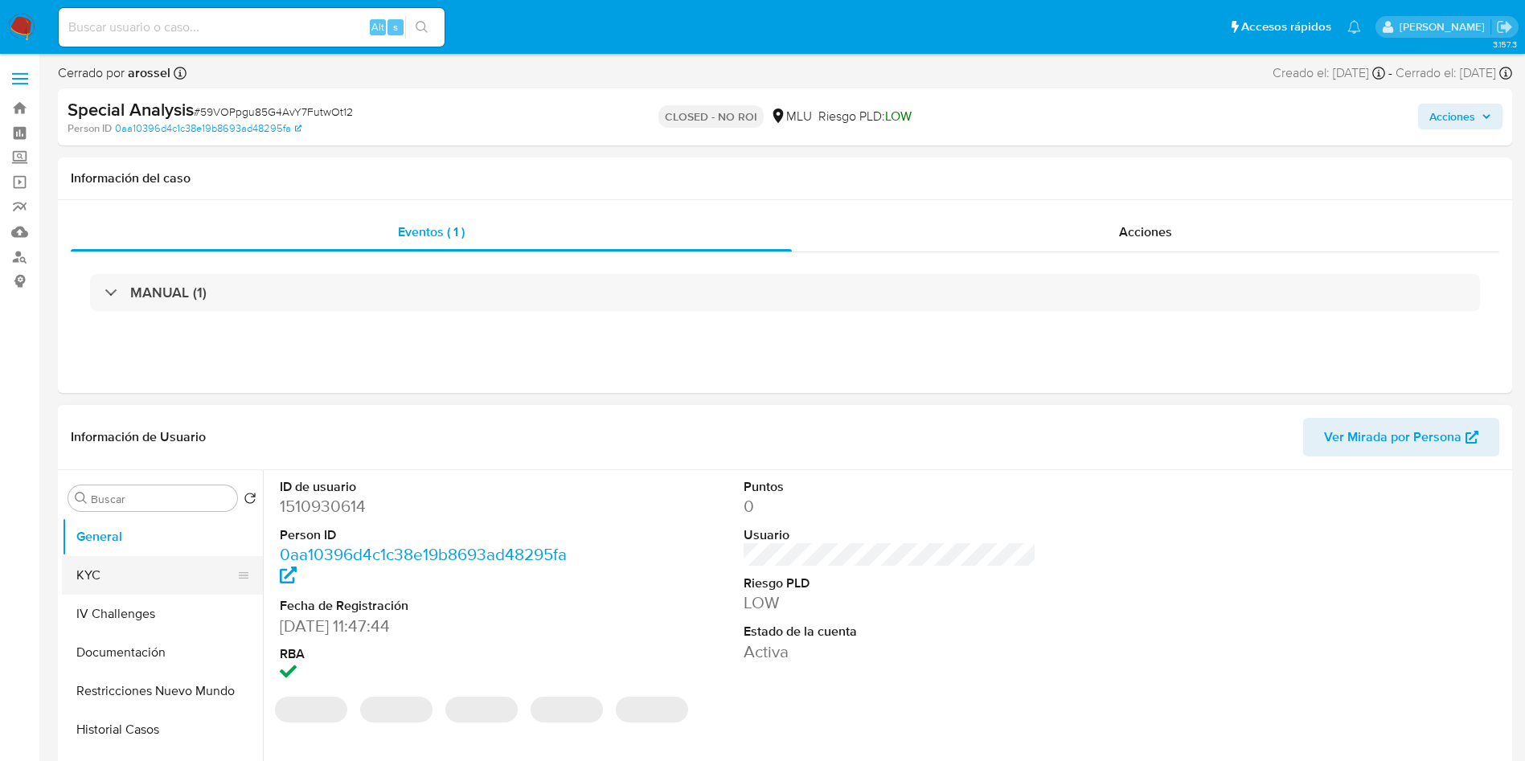
select select "10"
click at [123, 571] on button "KYC" at bounding box center [156, 575] width 188 height 39
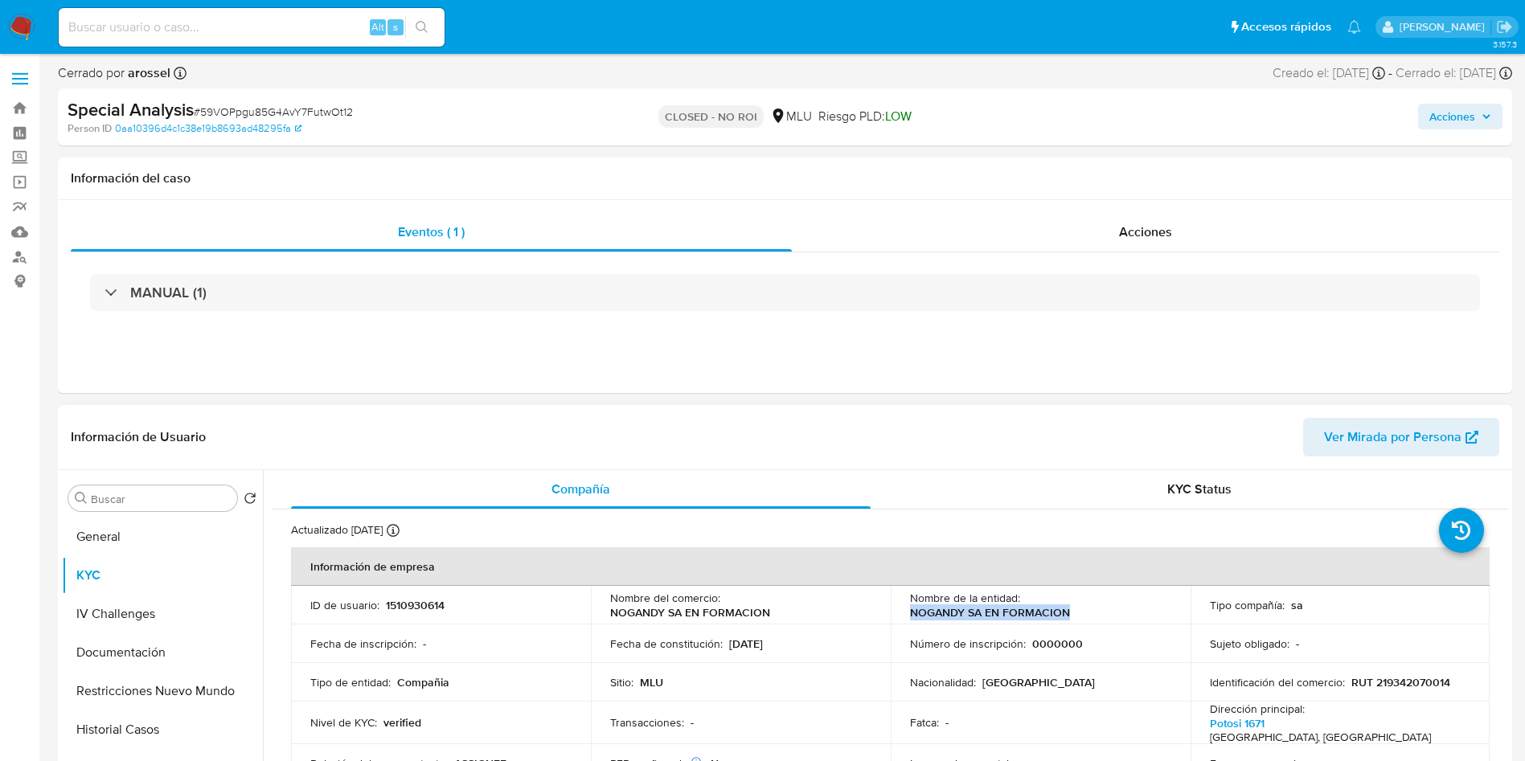
drag, startPoint x: 903, startPoint y: 611, endPoint x: 1074, endPoint y: 620, distance: 172.3
click at [1074, 620] on td "Nombre de la entidad : NOGANDY SA EN FORMACION" at bounding box center [1040, 605] width 300 height 39
copy p "NOGANDY SA EN FORMACION"
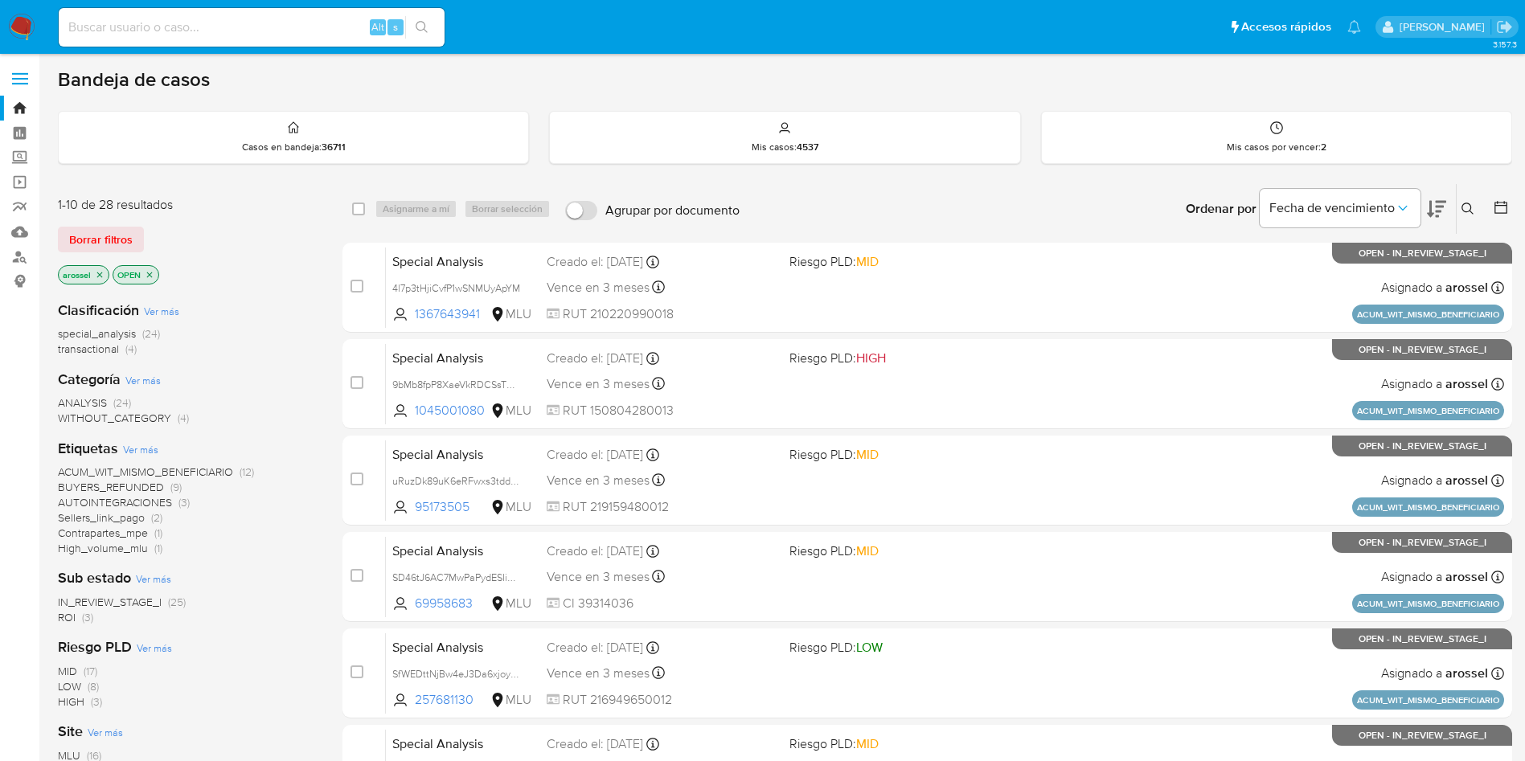
click at [70, 619] on span "ROI" at bounding box center [67, 617] width 18 height 16
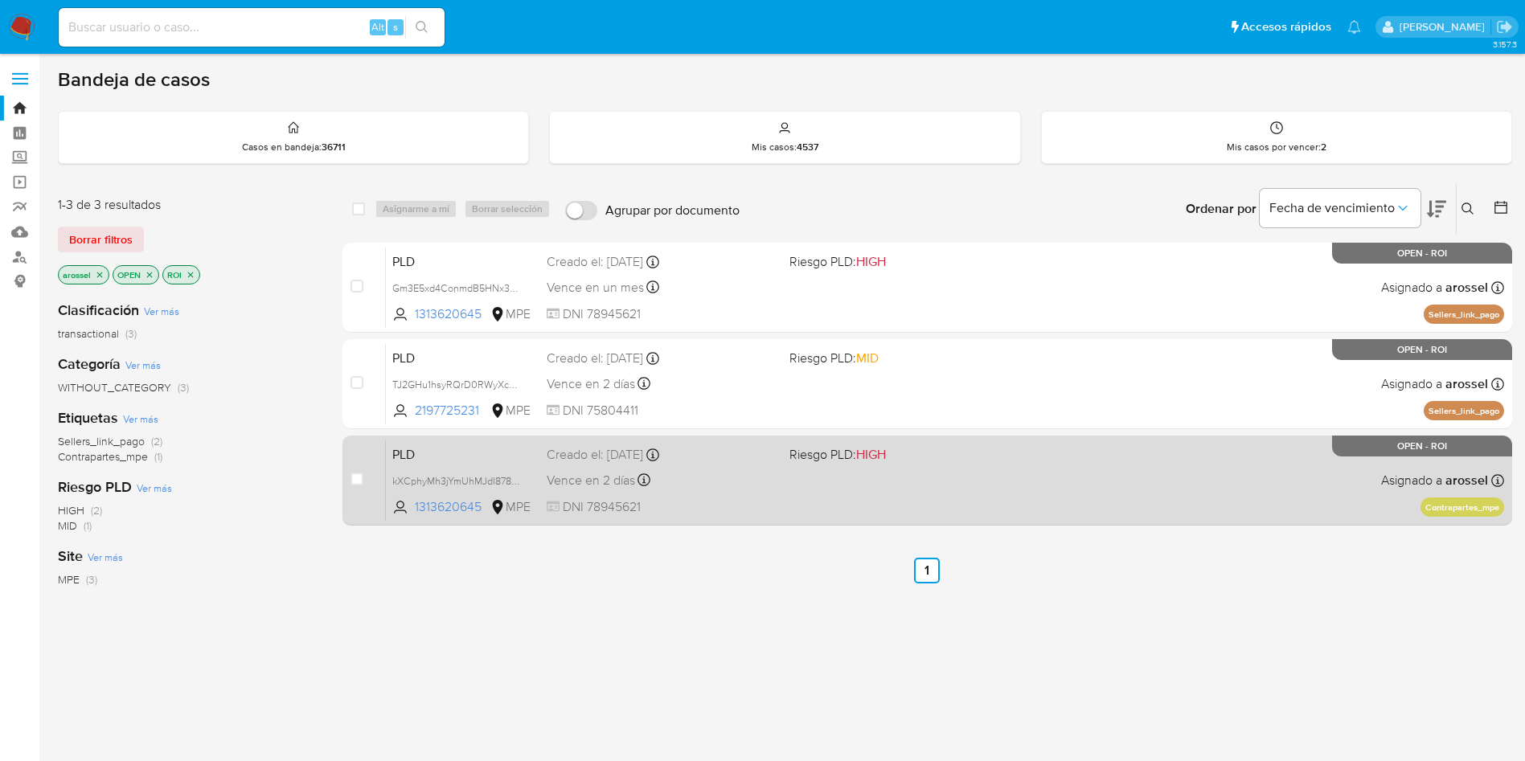
click at [967, 491] on div "PLD kXCphyMh3jYmUhMJdI8782DC 1313620645 MPE Riesgo PLD: HIGH Creado el: [DATE] …" at bounding box center [945, 480] width 1118 height 81
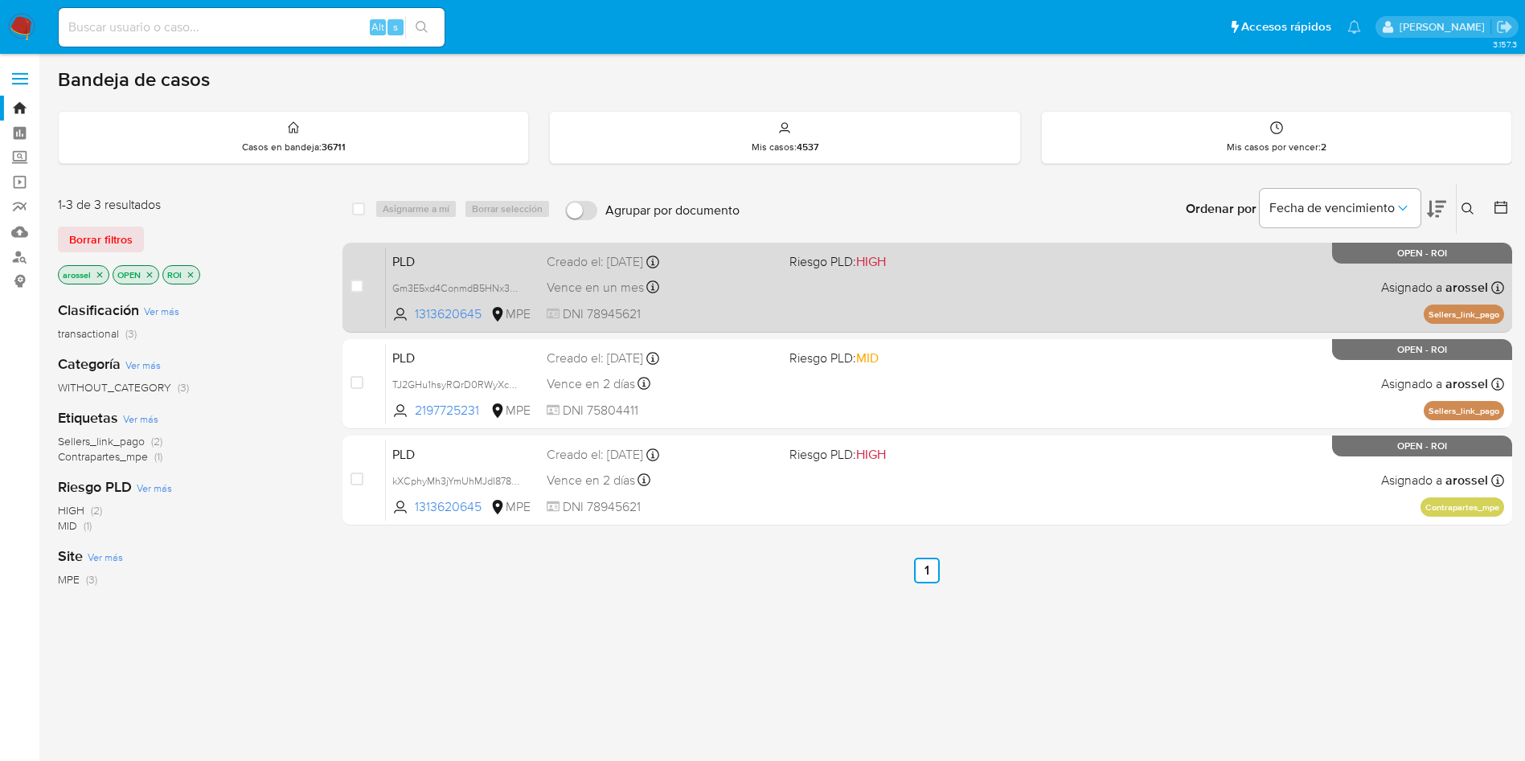
click at [921, 286] on div "PLD Gm3E5xd4ConmdB5HNx3yYGrS 1313620645 MPE Riesgo PLD: HIGH Creado el: [DATE] …" at bounding box center [945, 287] width 1118 height 81
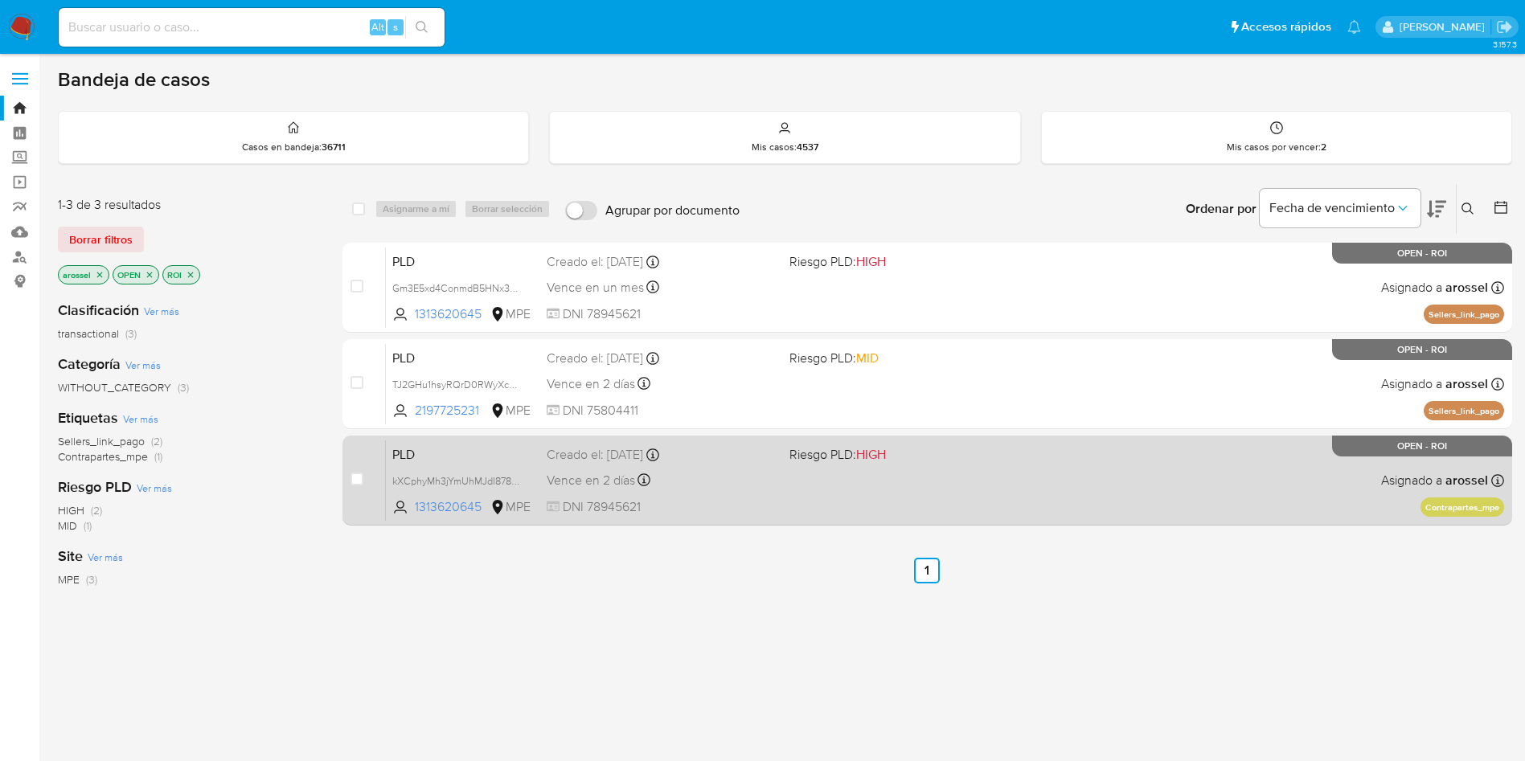
click at [878, 514] on div "PLD kXCphyMh3jYmUhMJdI8782DC 1313620645 MPE Riesgo PLD: HIGH Creado el: [DATE] …" at bounding box center [945, 480] width 1118 height 81
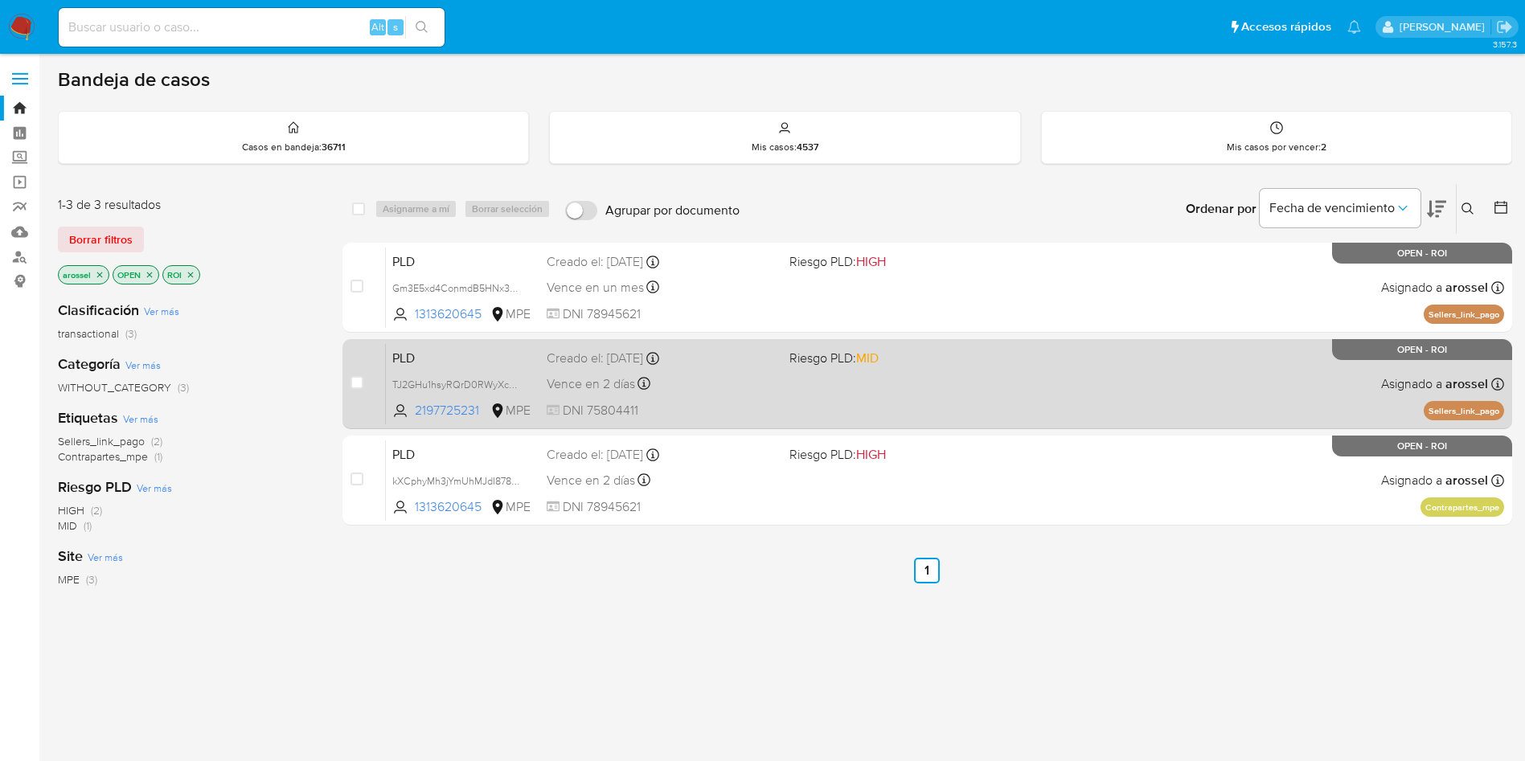
click at [804, 401] on div "PLD TJ2GHu1hsyRQrD0RWyXc208V 2197725231 MPE Riesgo PLD: MID Creado el: [DATE] C…" at bounding box center [945, 383] width 1118 height 81
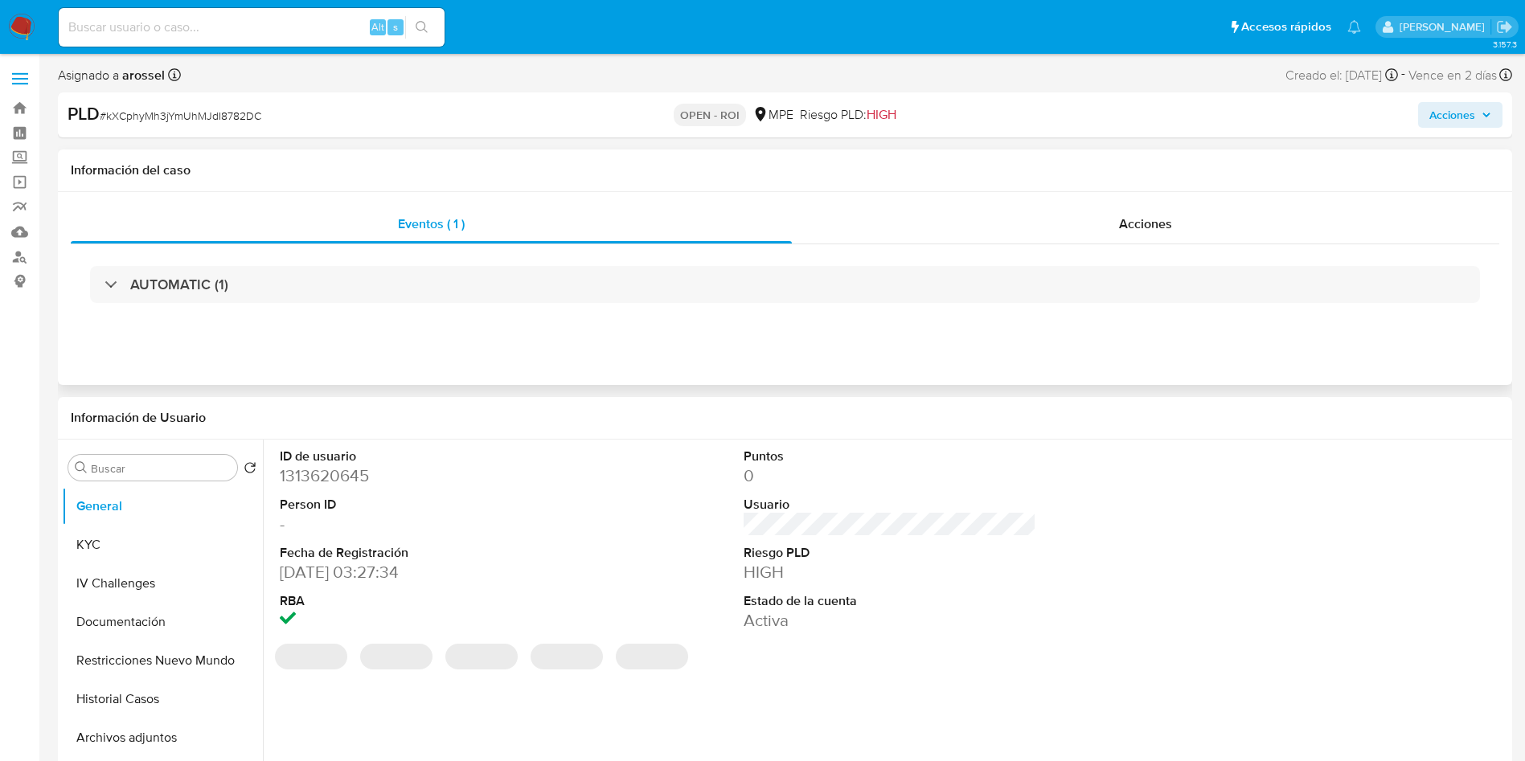
select select "10"
click at [153, 694] on button "Historial Casos" at bounding box center [156, 699] width 188 height 39
click at [1202, 224] on div "Acciones" at bounding box center [1145, 224] width 707 height 39
select select "10"
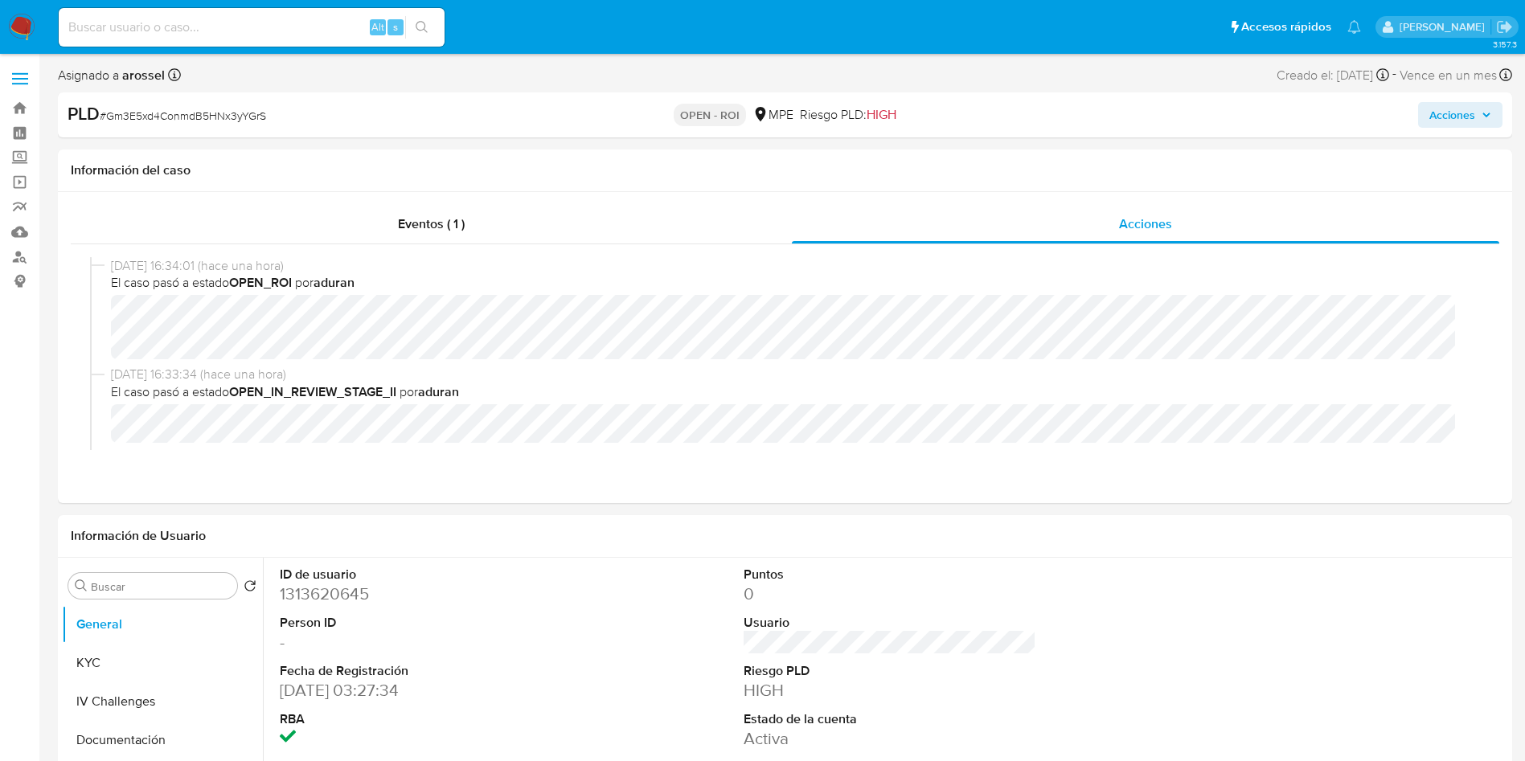
click at [1447, 108] on span "Acciones" at bounding box center [1452, 115] width 46 height 26
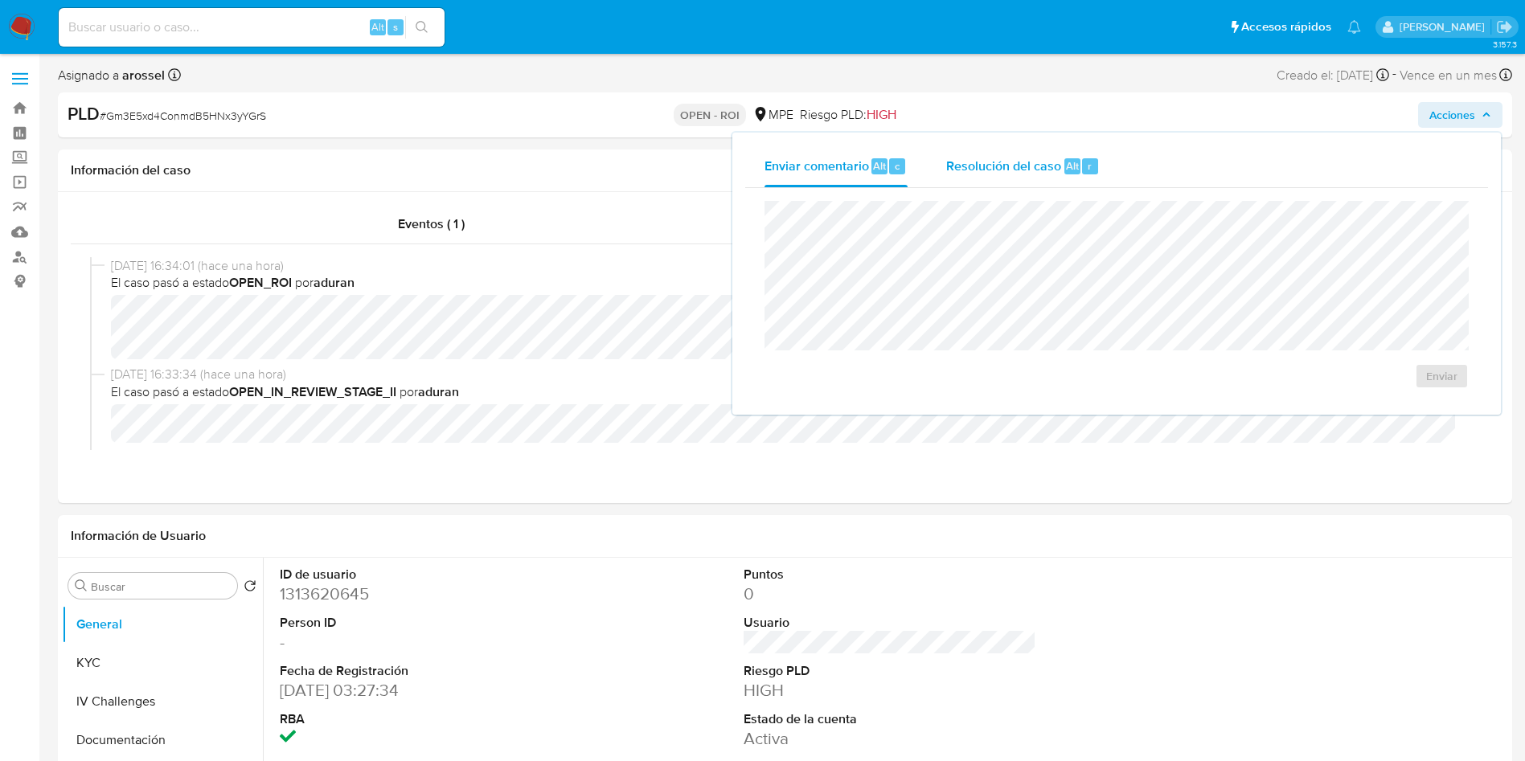
drag, startPoint x: 992, startPoint y: 158, endPoint x: 995, endPoint y: 182, distance: 24.3
click at [994, 158] on span "Resolución del caso" at bounding box center [1003, 165] width 115 height 18
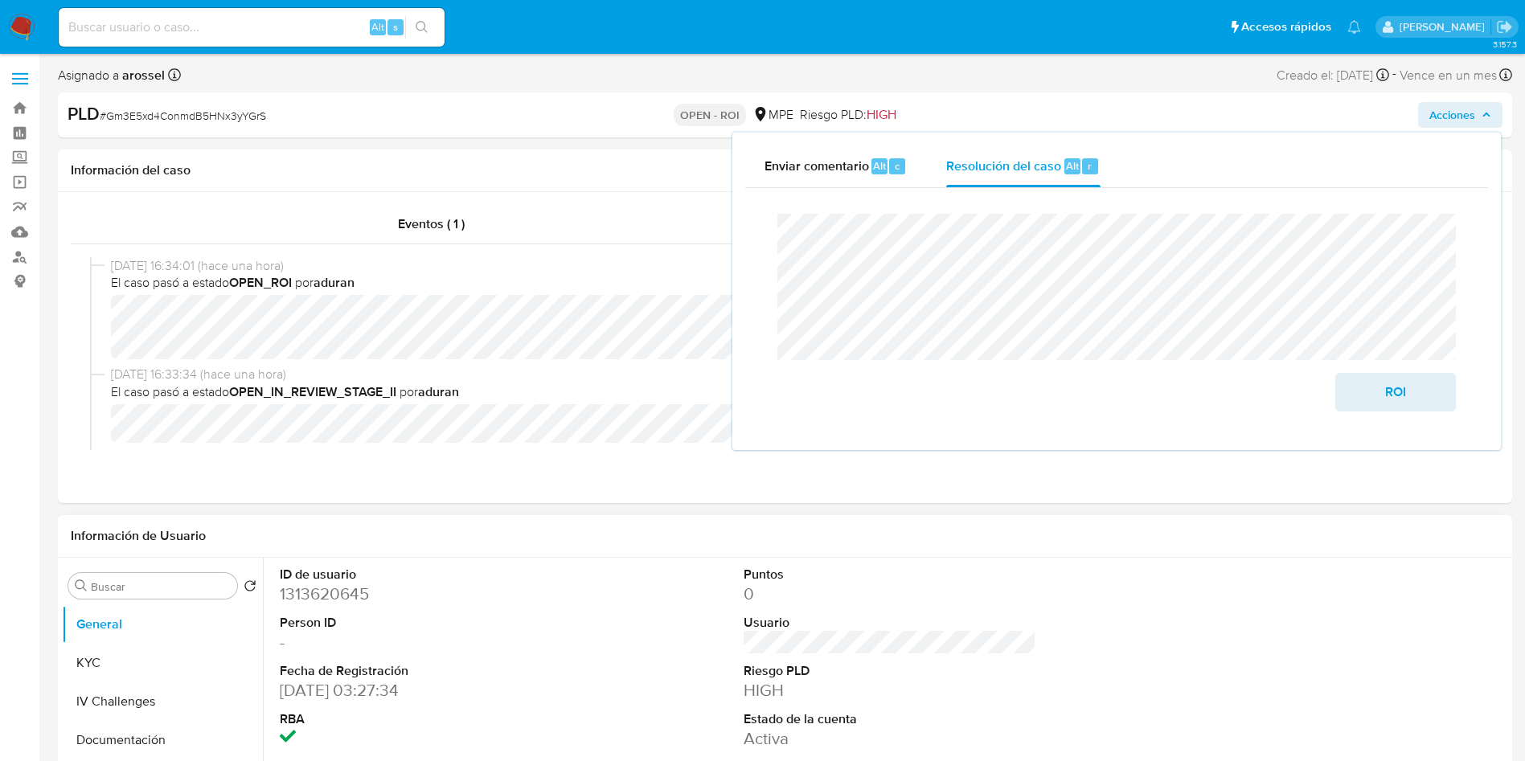
click at [340, 600] on dd "1313620645" at bounding box center [426, 594] width 293 height 23
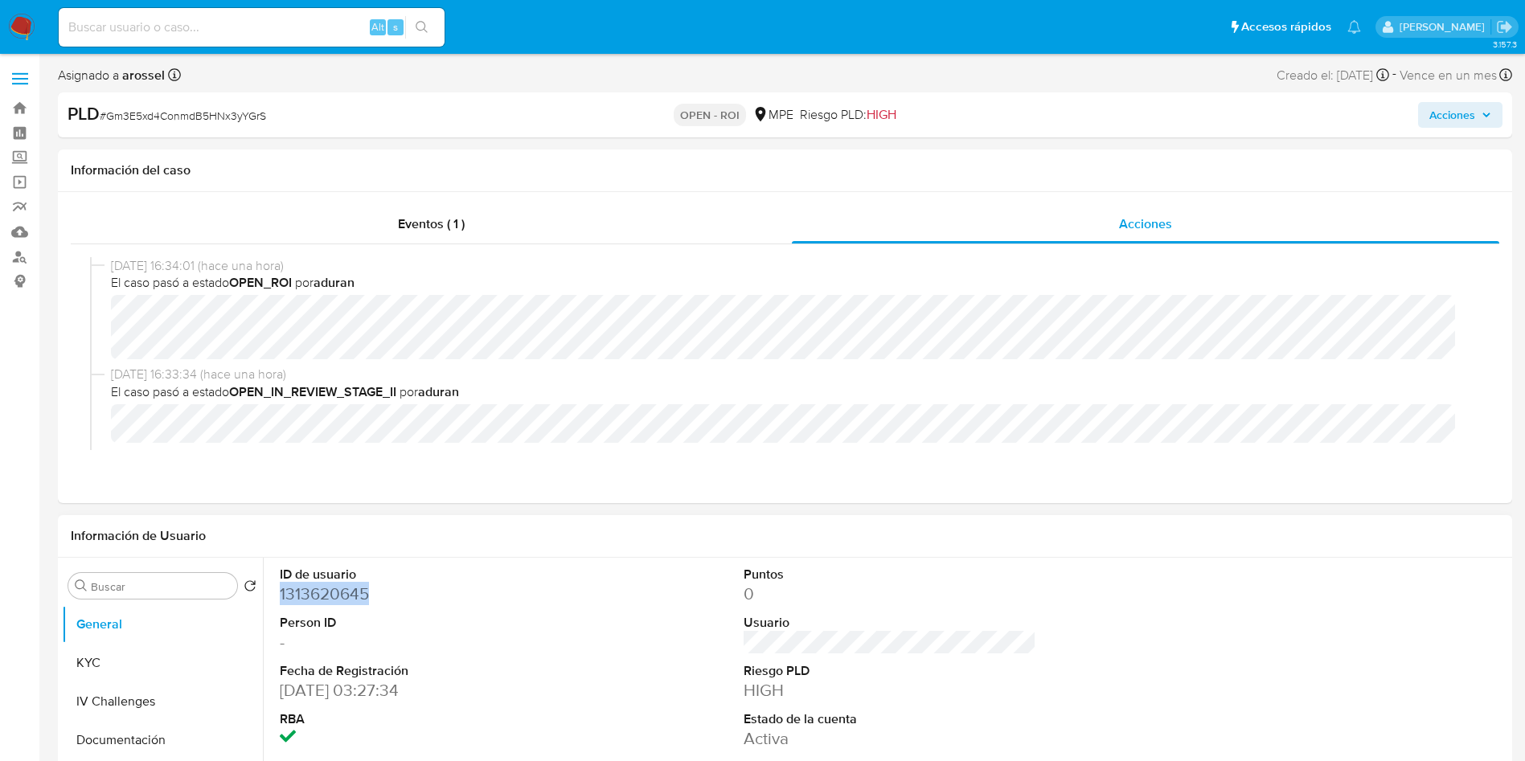
click at [340, 600] on dd "1313620645" at bounding box center [426, 594] width 293 height 23
copy dd "1313620645"
click at [227, 111] on span "# Gm3E5xd4ConmdB5HNx3yYGrS" at bounding box center [183, 116] width 166 height 16
copy span "Gm3E5xd4ConmdB5HNx3yYGrS"
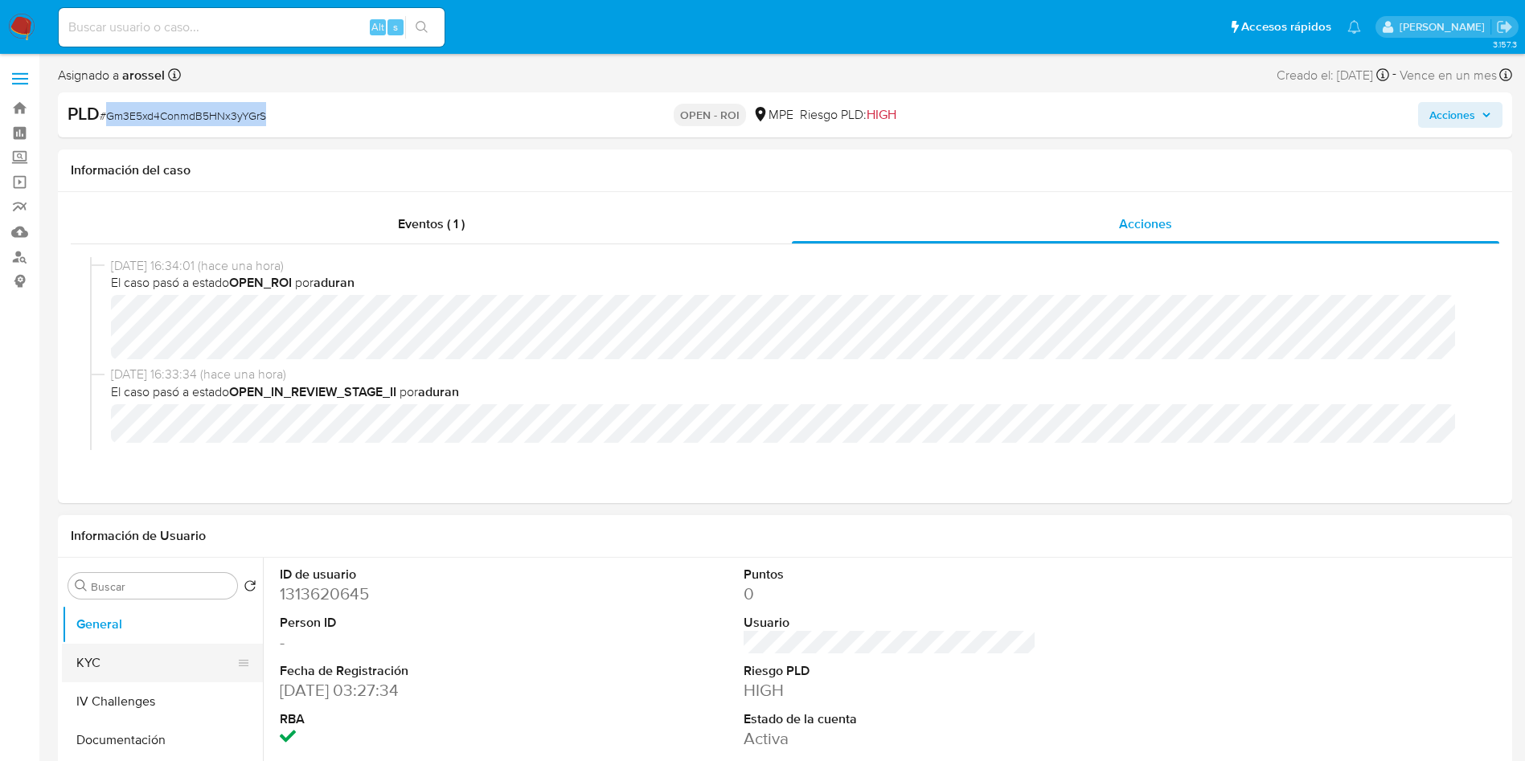
drag, startPoint x: 175, startPoint y: 658, endPoint x: 182, endPoint y: 671, distance: 14.8
click at [177, 660] on button "KYC" at bounding box center [156, 663] width 188 height 39
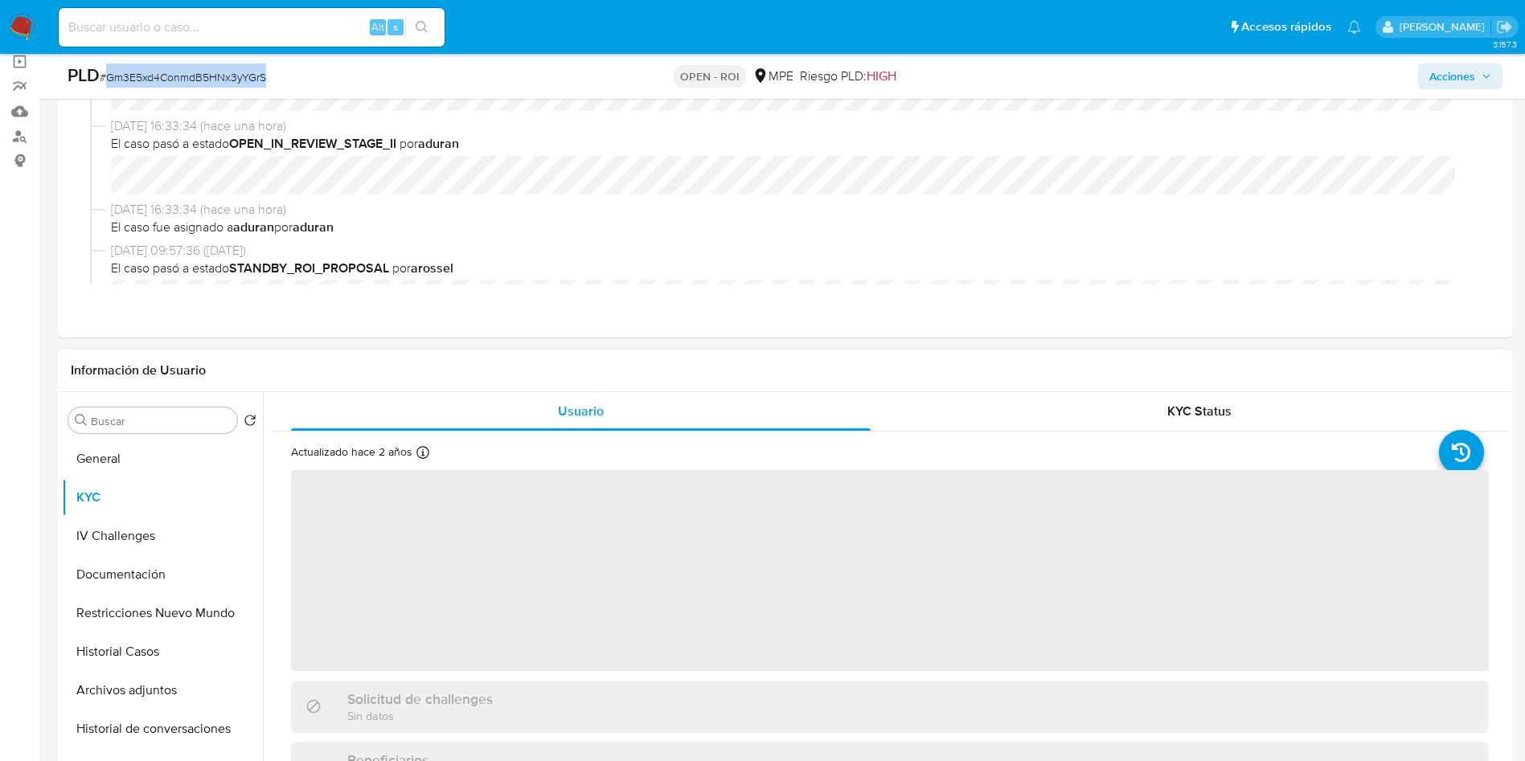
scroll to position [121, 0]
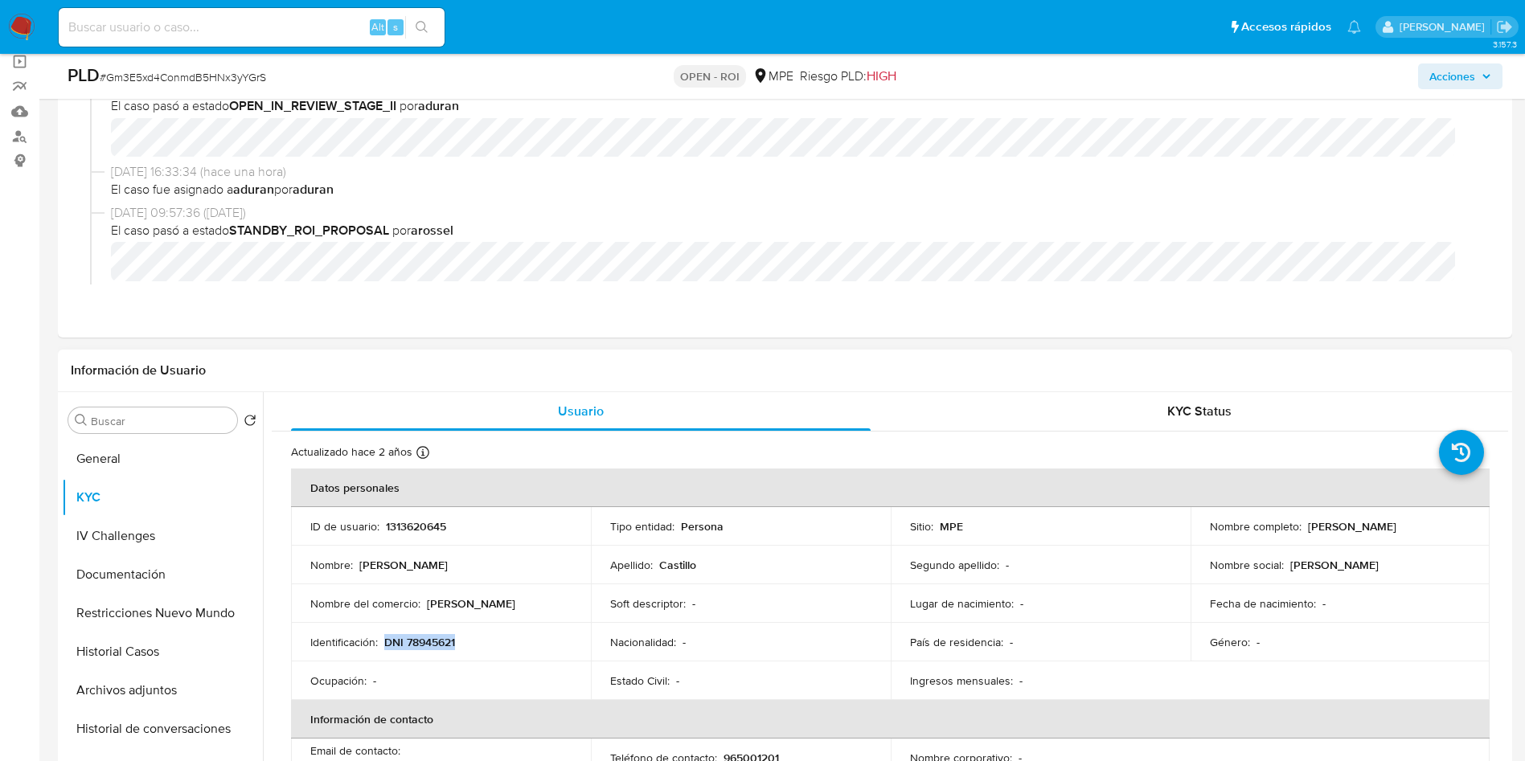
drag, startPoint x: 385, startPoint y: 641, endPoint x: 488, endPoint y: 634, distance: 103.1
click at [486, 638] on div "Identificación : DNI 78945621" at bounding box center [440, 642] width 261 height 14
copy p "DNI 78945621"
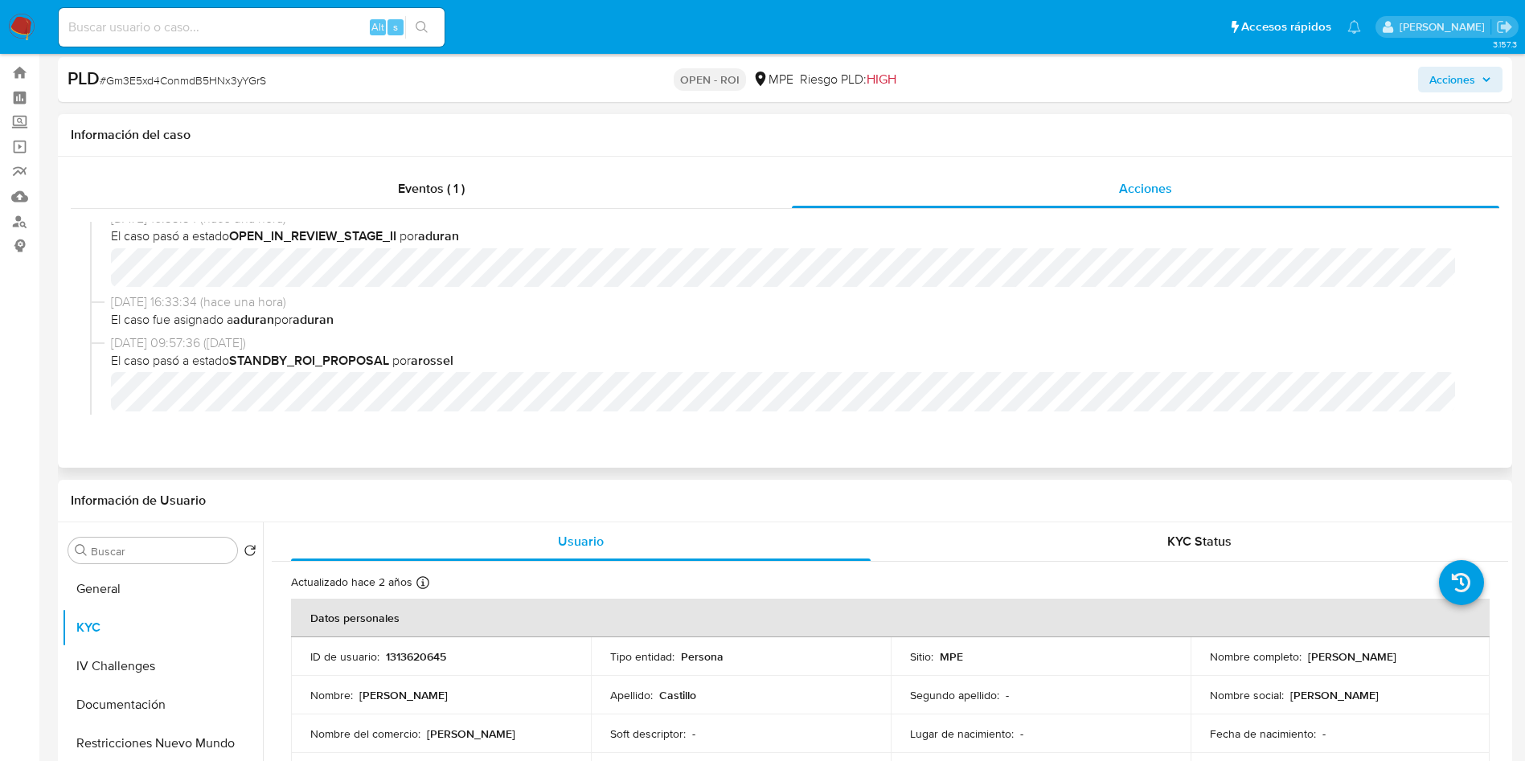
scroll to position [0, 0]
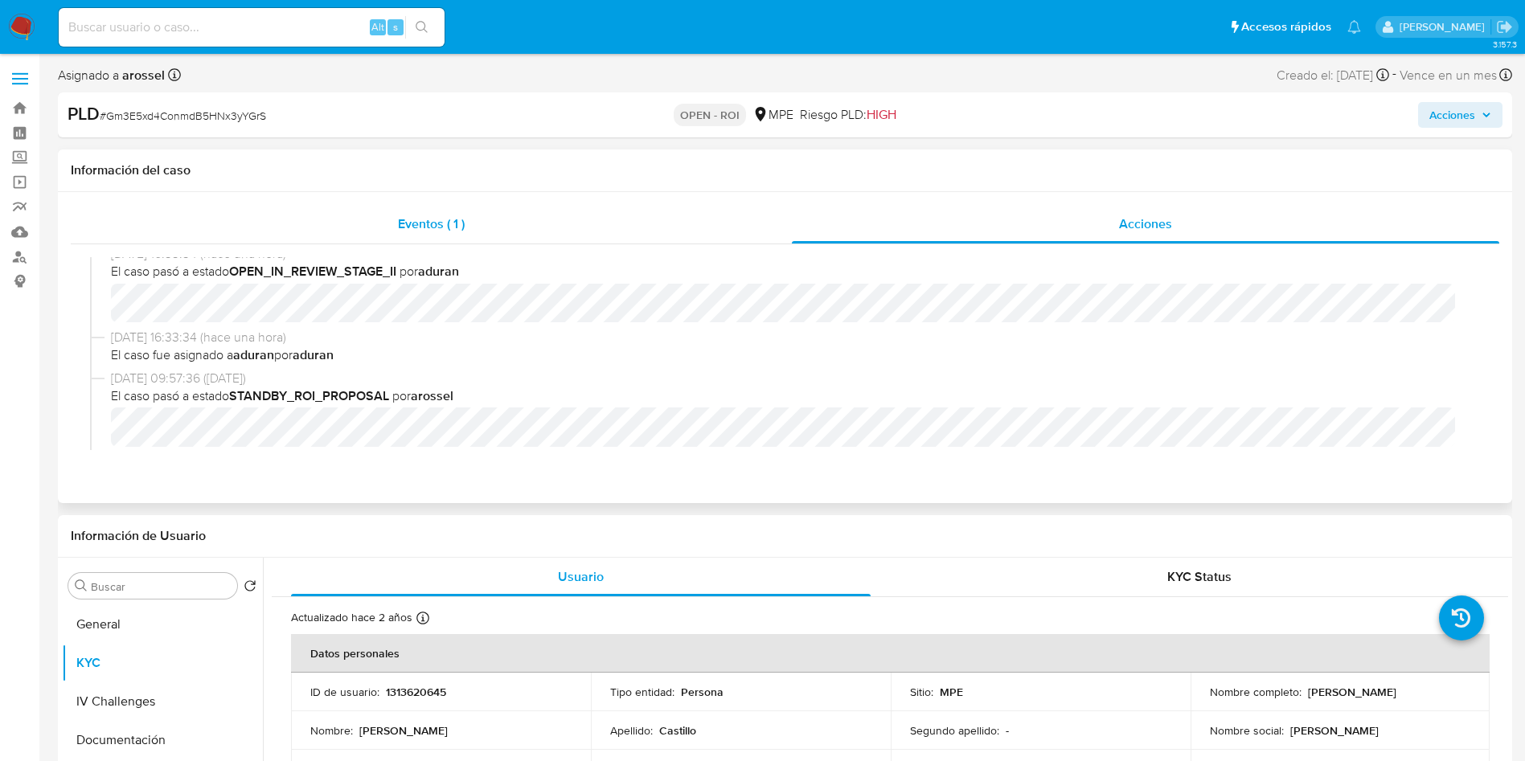
click at [422, 215] on span "Eventos ( 1 )" at bounding box center [431, 224] width 67 height 18
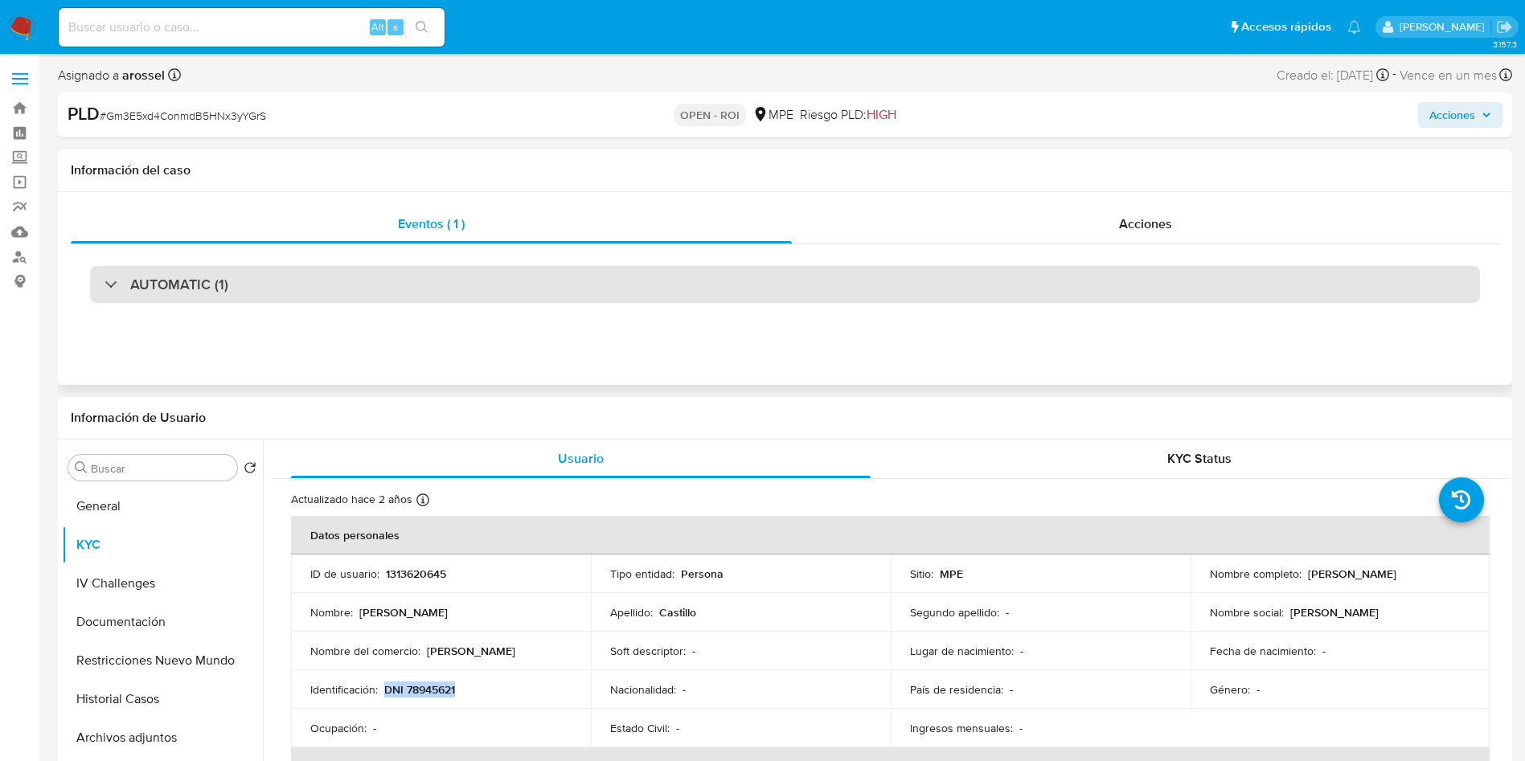
click at [326, 279] on div "AUTOMATIC (1)" at bounding box center [785, 284] width 1390 height 37
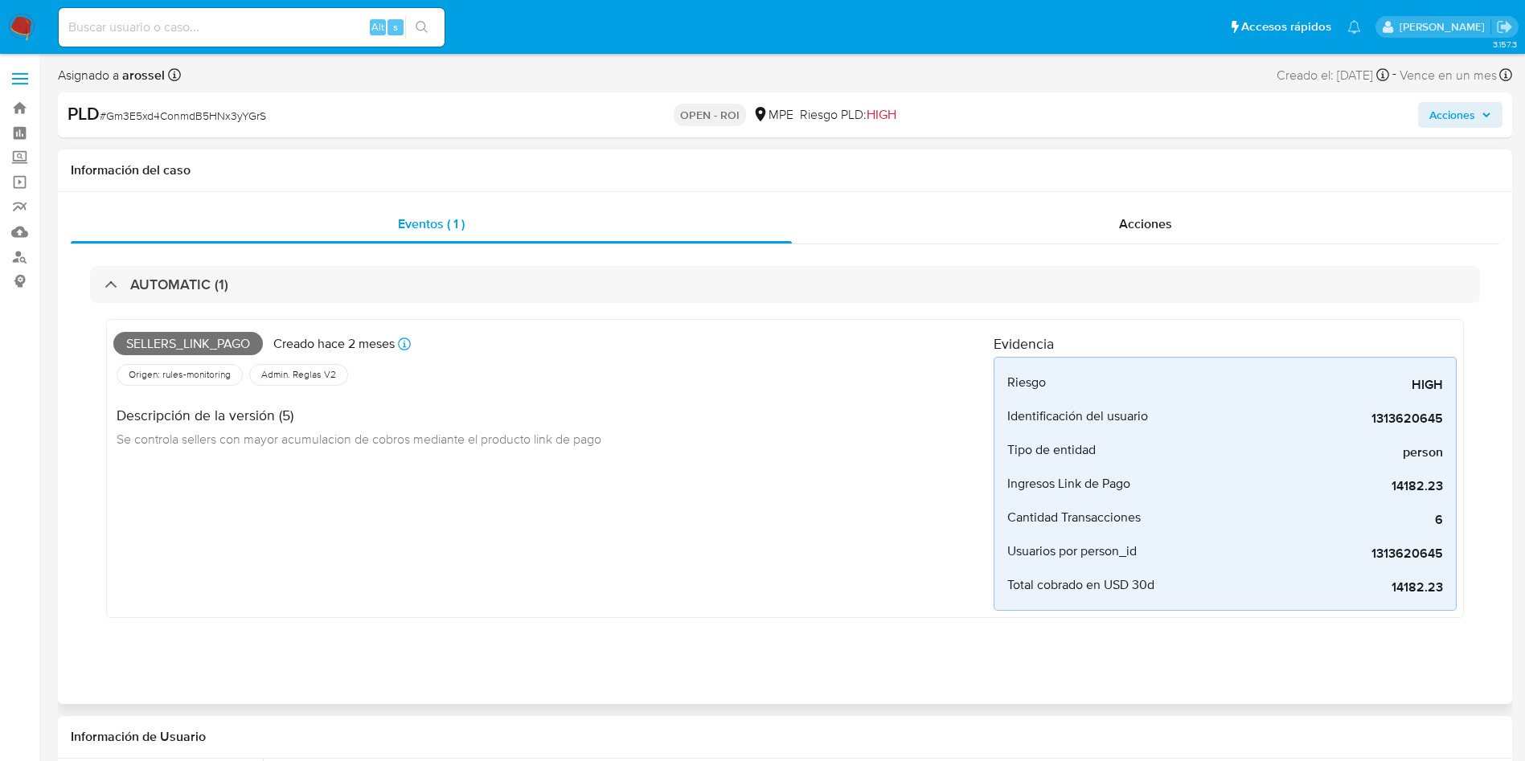
click at [225, 347] on span "Sellers_link_pago" at bounding box center [187, 344] width 149 height 24
copy span "Sellers_link_pago"
click at [1240, 228] on div "Acciones" at bounding box center [1145, 224] width 707 height 39
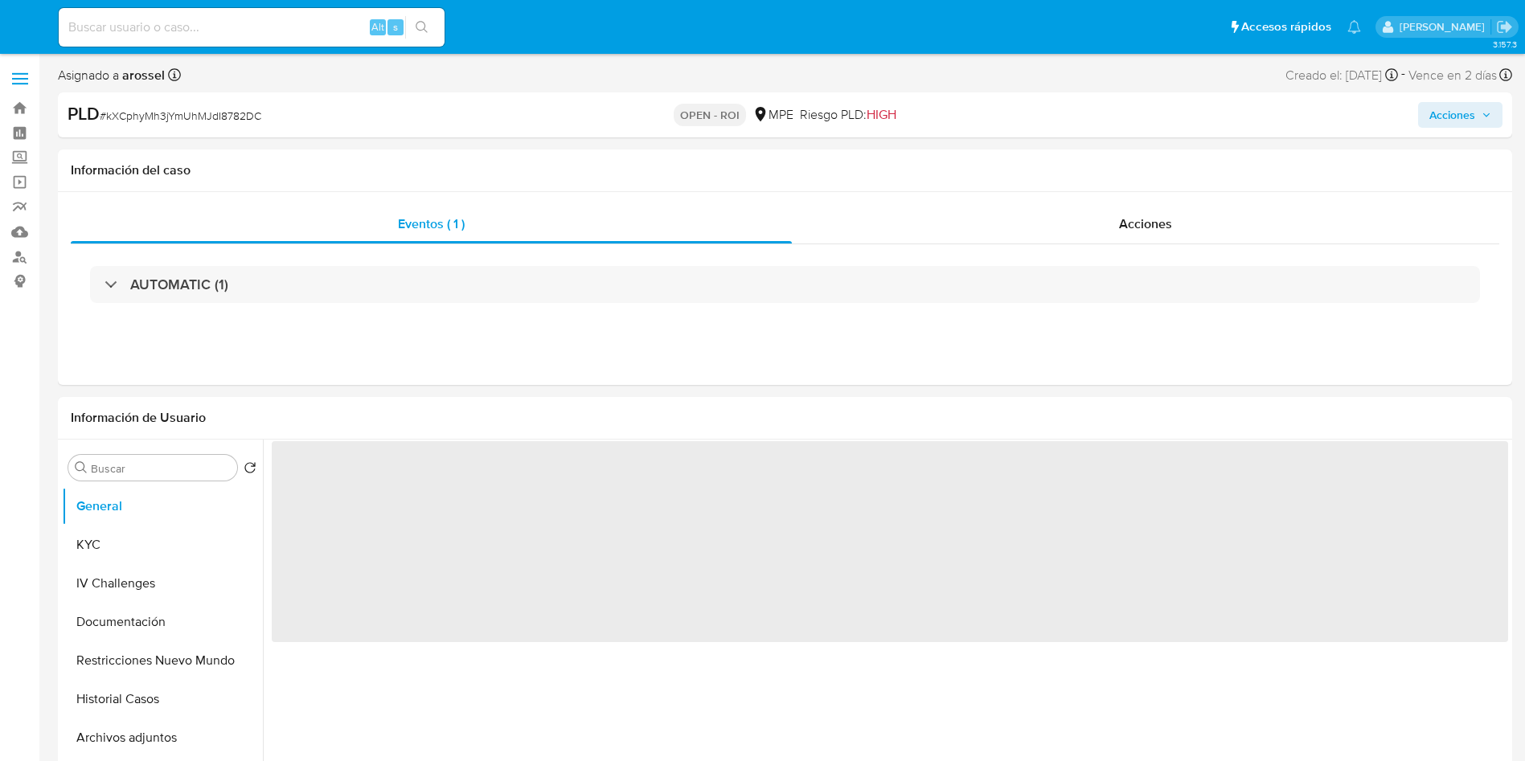
select select "10"
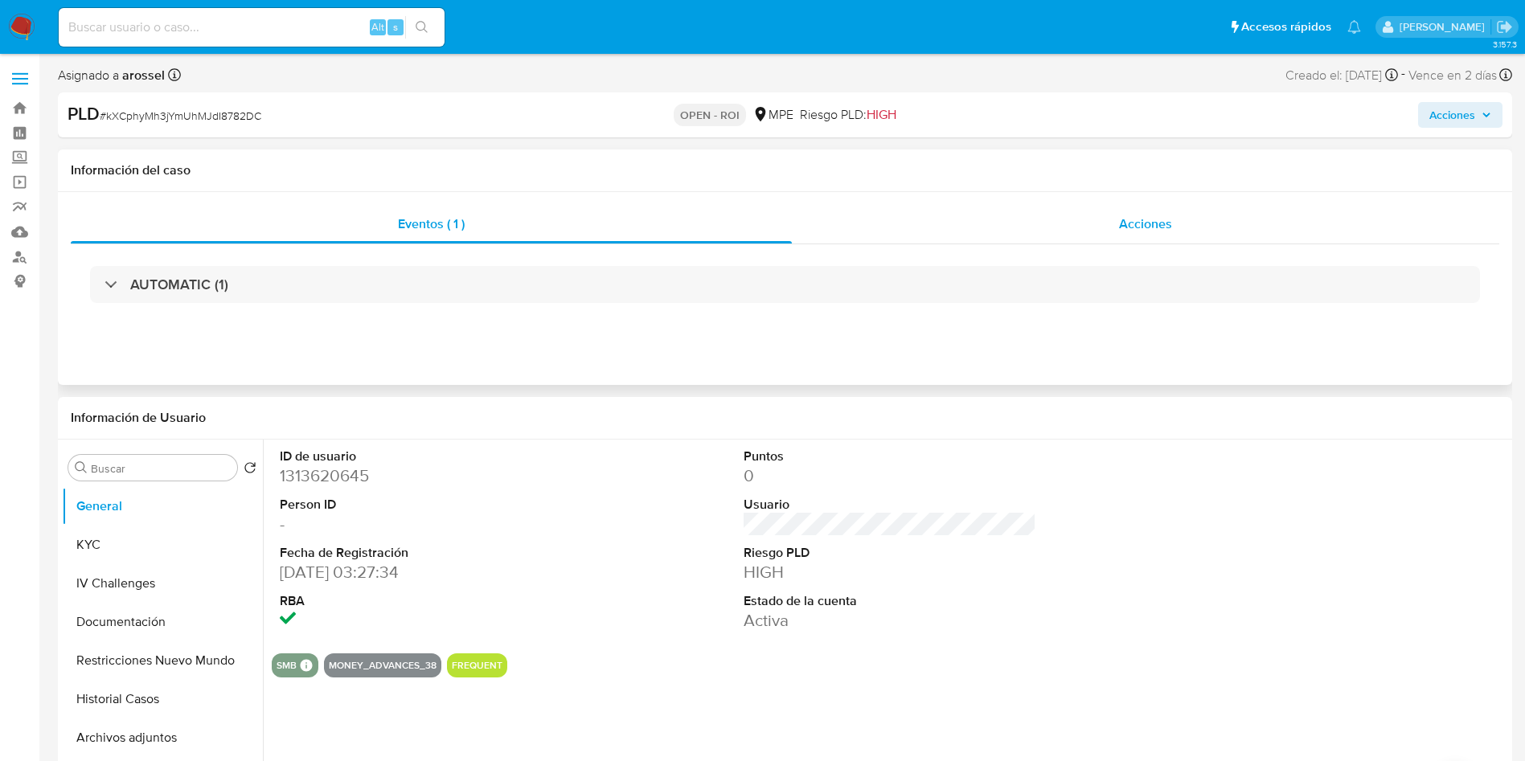
click at [1111, 215] on div "Acciones" at bounding box center [1145, 224] width 707 height 39
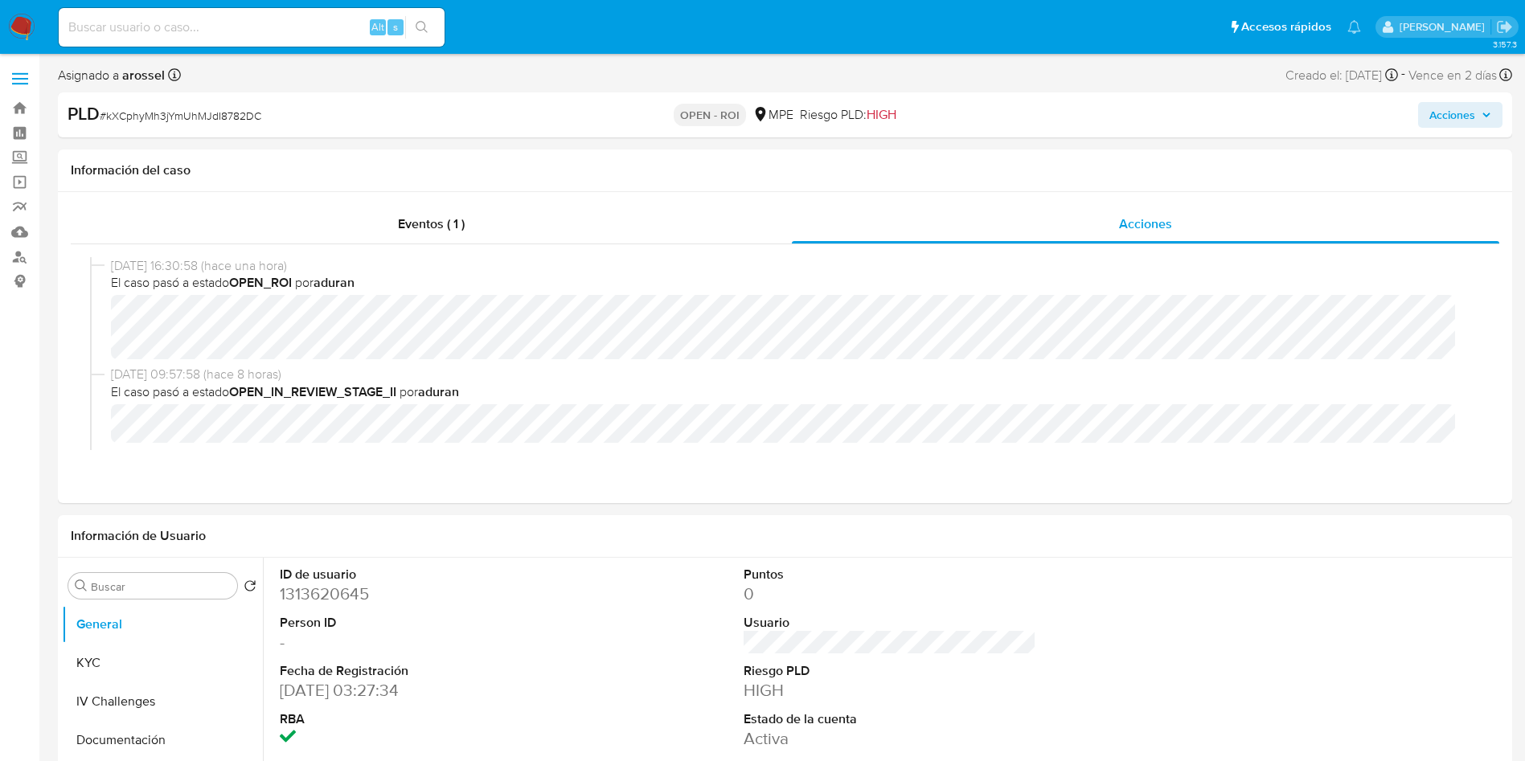
click at [201, 117] on span "# kXCphyMh3jYmUhMJdI8782DC" at bounding box center [181, 116] width 162 height 16
click at [203, 117] on span "# kXCphyMh3jYmUhMJdI8782DC" at bounding box center [181, 116] width 162 height 16
copy span "kXCphyMh3jYmUhMJdI8782DC"
click at [347, 611] on dl "ID de usuario 1313620645 Person ID - Fecha de Registración [DATE] 03:27:34 RBA" at bounding box center [426, 658] width 293 height 185
click at [345, 596] on dd "1313620645" at bounding box center [426, 594] width 293 height 23
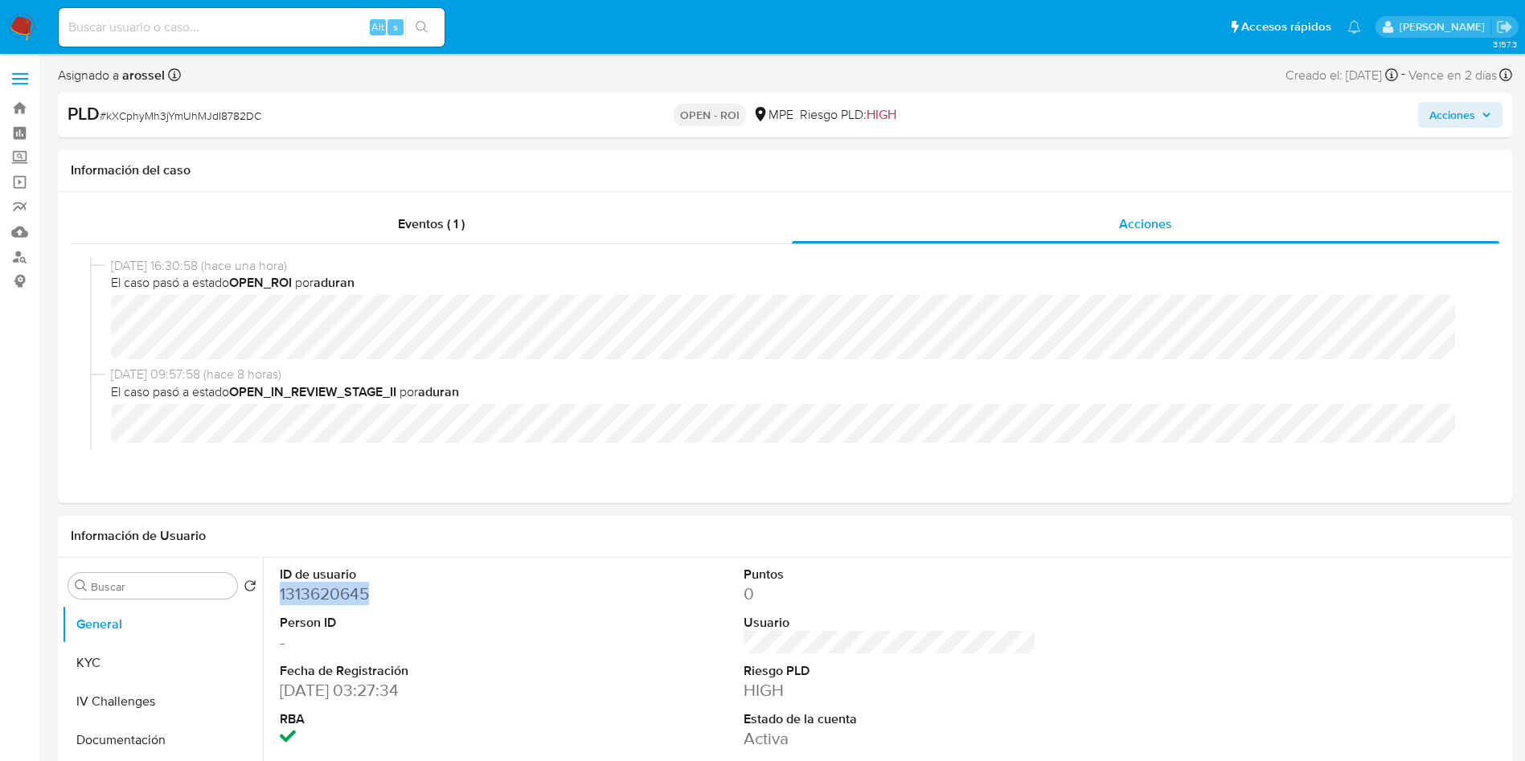
click at [345, 596] on dd "1313620645" at bounding box center [426, 594] width 293 height 23
copy dd "1313620645"
click at [163, 656] on button "KYC" at bounding box center [156, 663] width 188 height 39
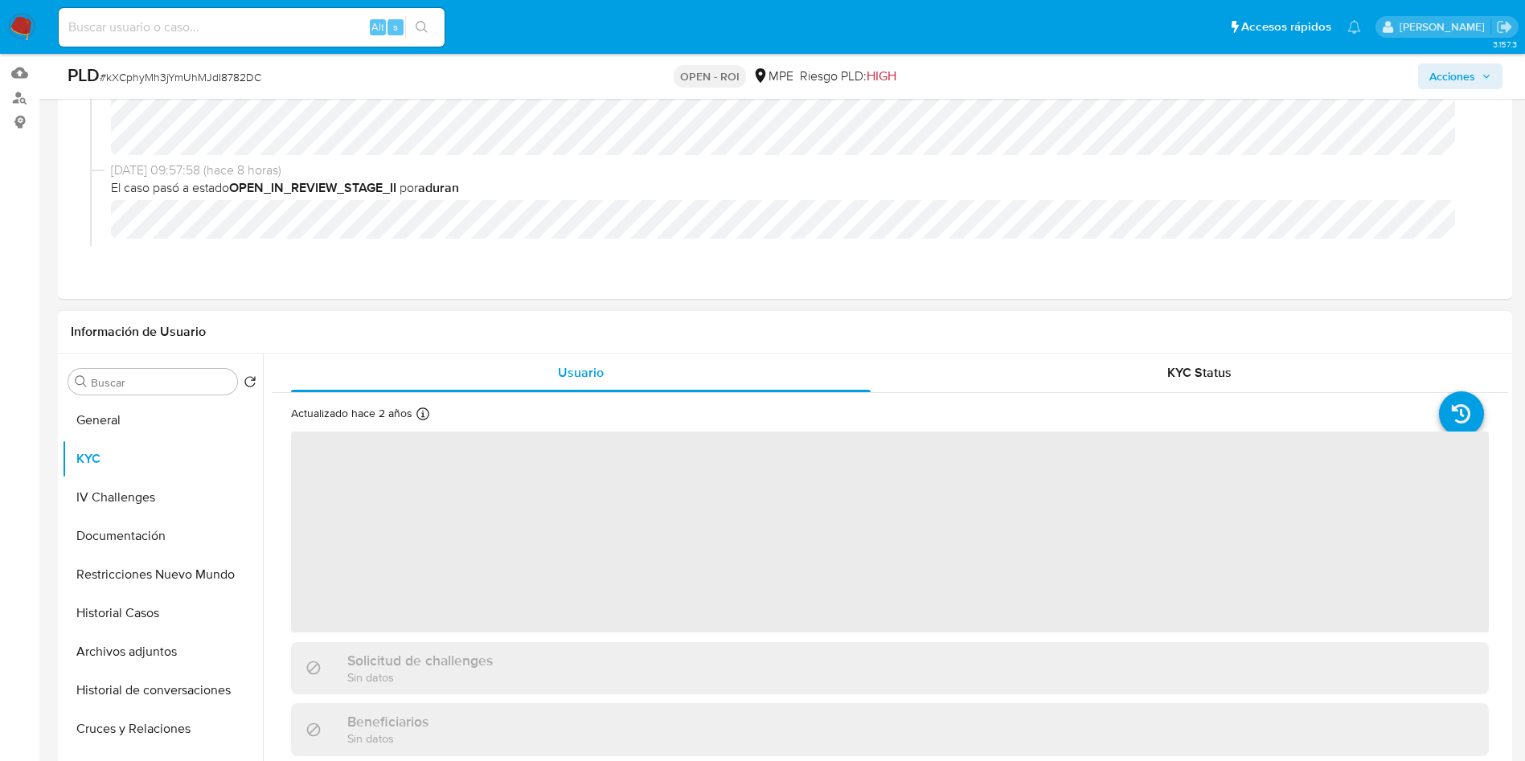
scroll to position [241, 0]
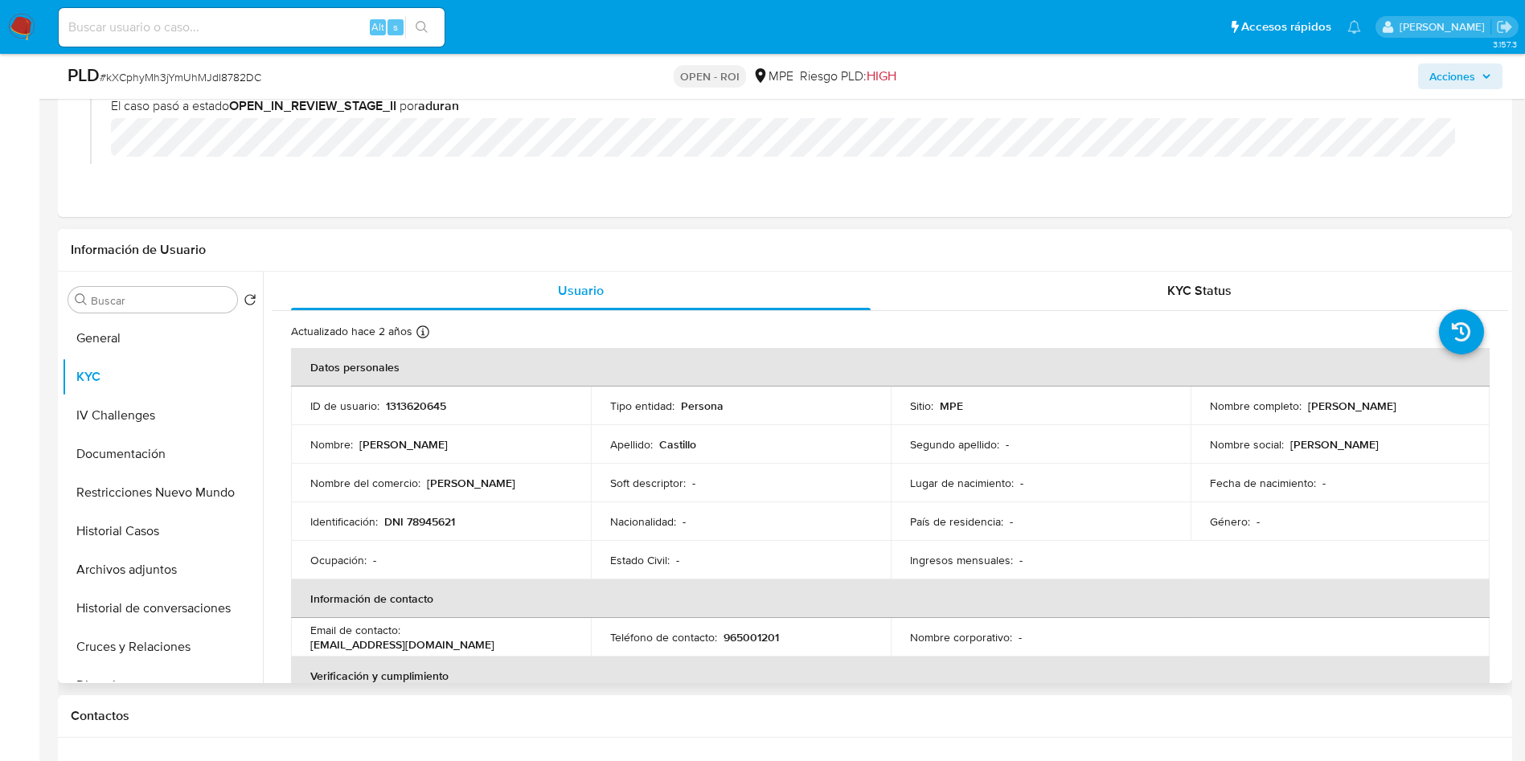
drag, startPoint x: 1300, startPoint y: 407, endPoint x: 1411, endPoint y: 408, distance: 111.7
click at [1411, 408] on div "Nombre completo : [PERSON_NAME]" at bounding box center [1340, 406] width 261 height 14
copy div "[PERSON_NAME]"
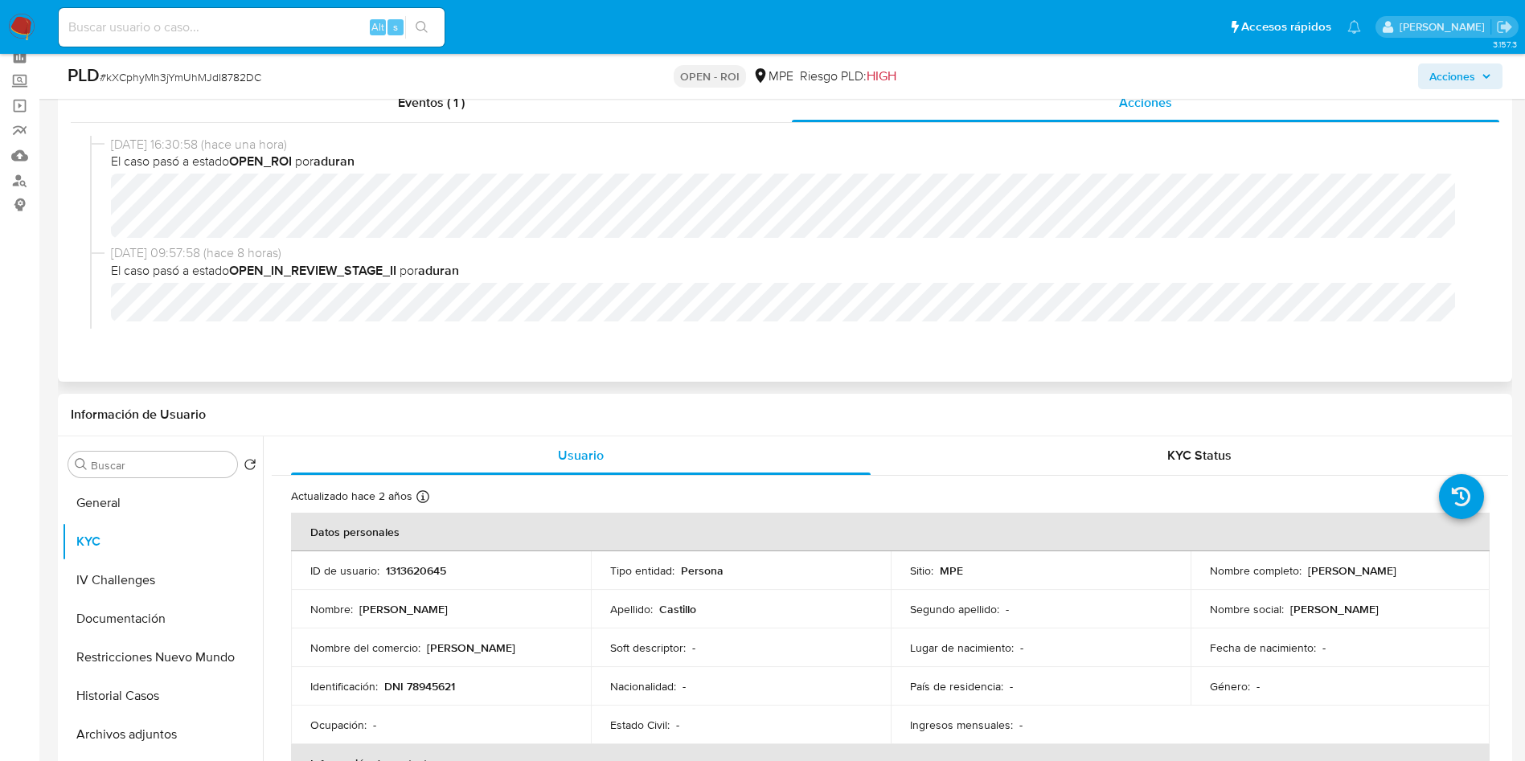
scroll to position [0, 0]
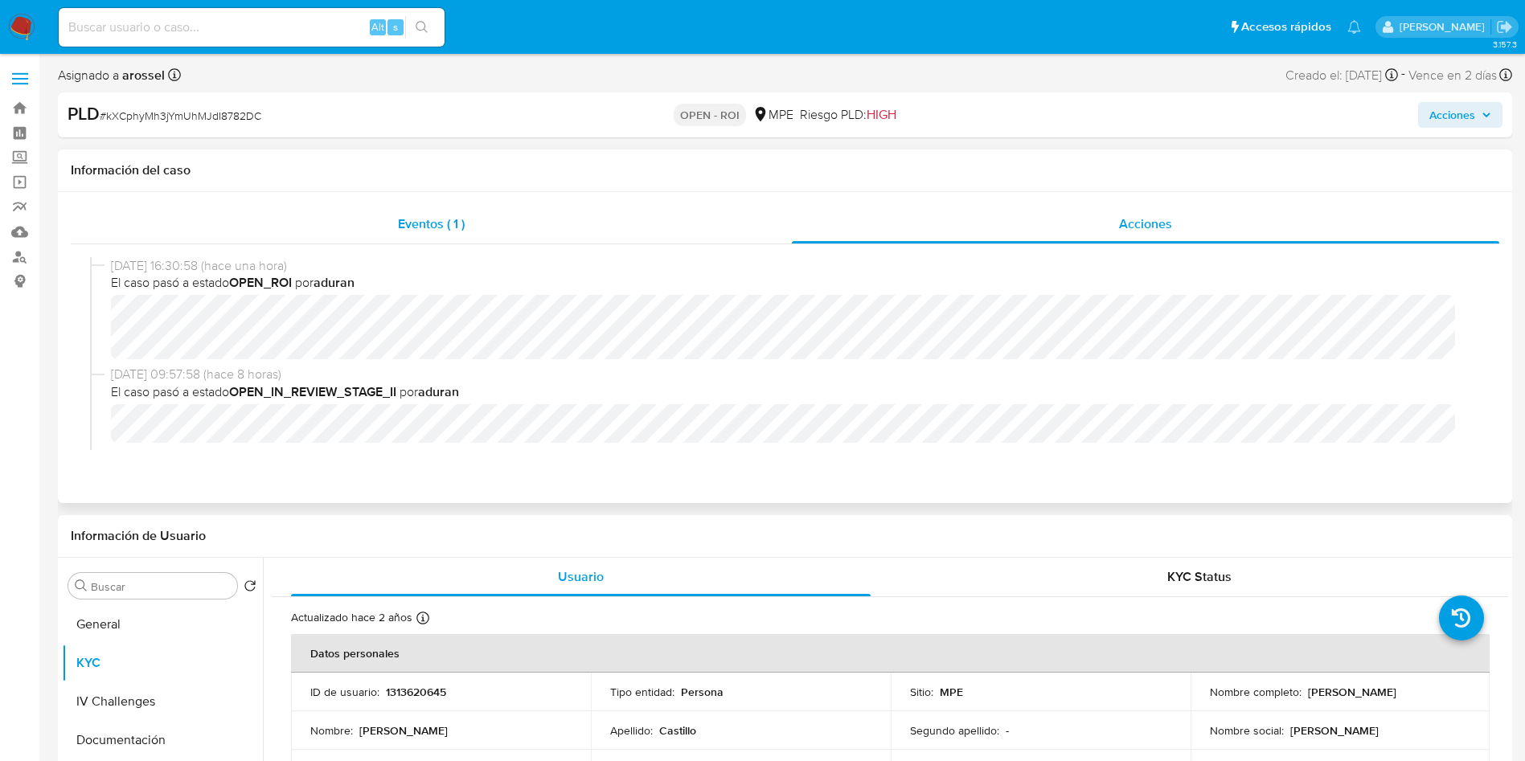
click at [452, 219] on span "Eventos ( 1 )" at bounding box center [431, 224] width 67 height 18
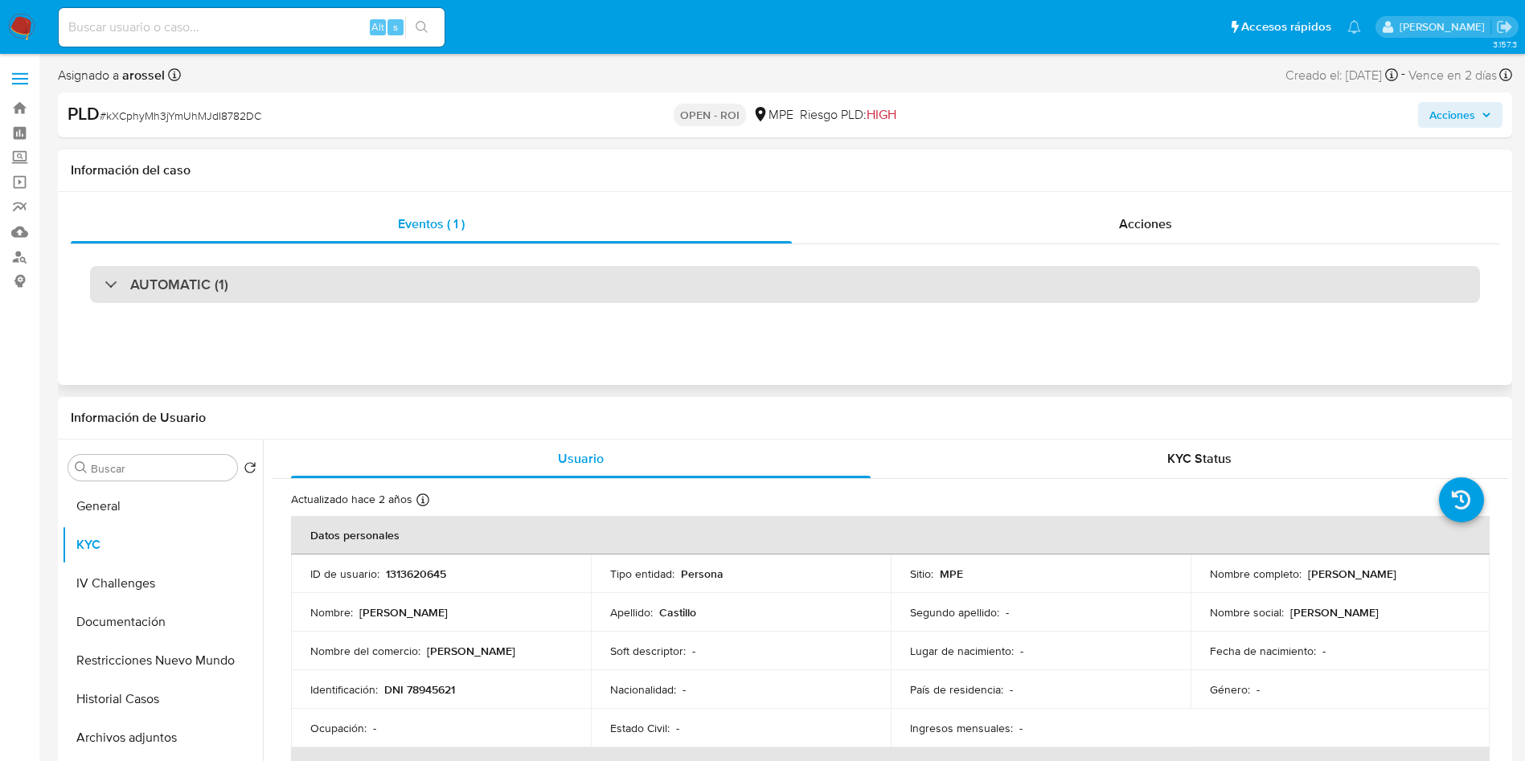
click at [229, 277] on div "AUTOMATIC (1)" at bounding box center [785, 284] width 1390 height 37
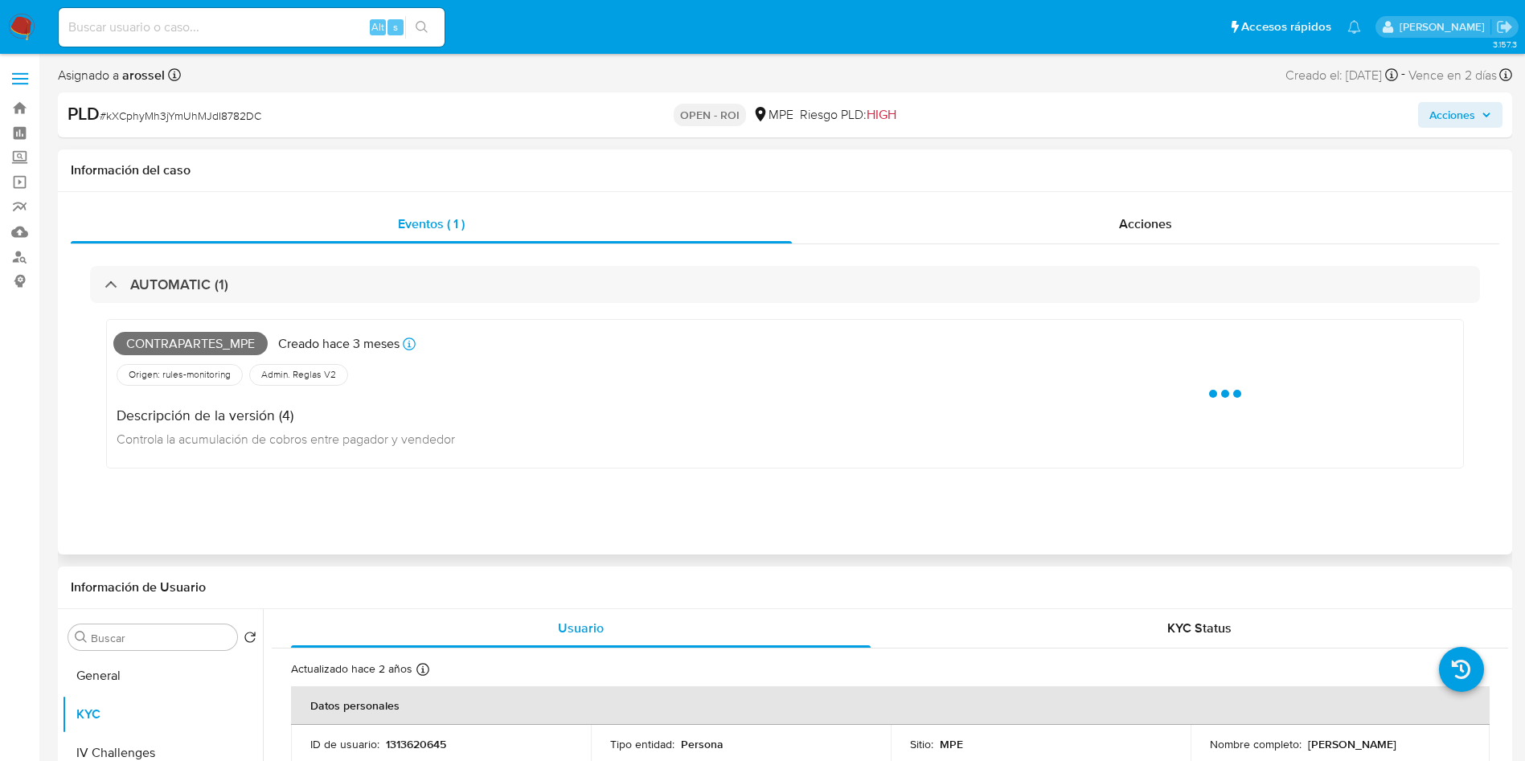
click at [207, 341] on span "Contrapartes_mpe" at bounding box center [190, 344] width 154 height 24
click at [207, 340] on span "Contrapartes_mpe" at bounding box center [190, 344] width 154 height 24
copy span "Contrapartes_mpe"
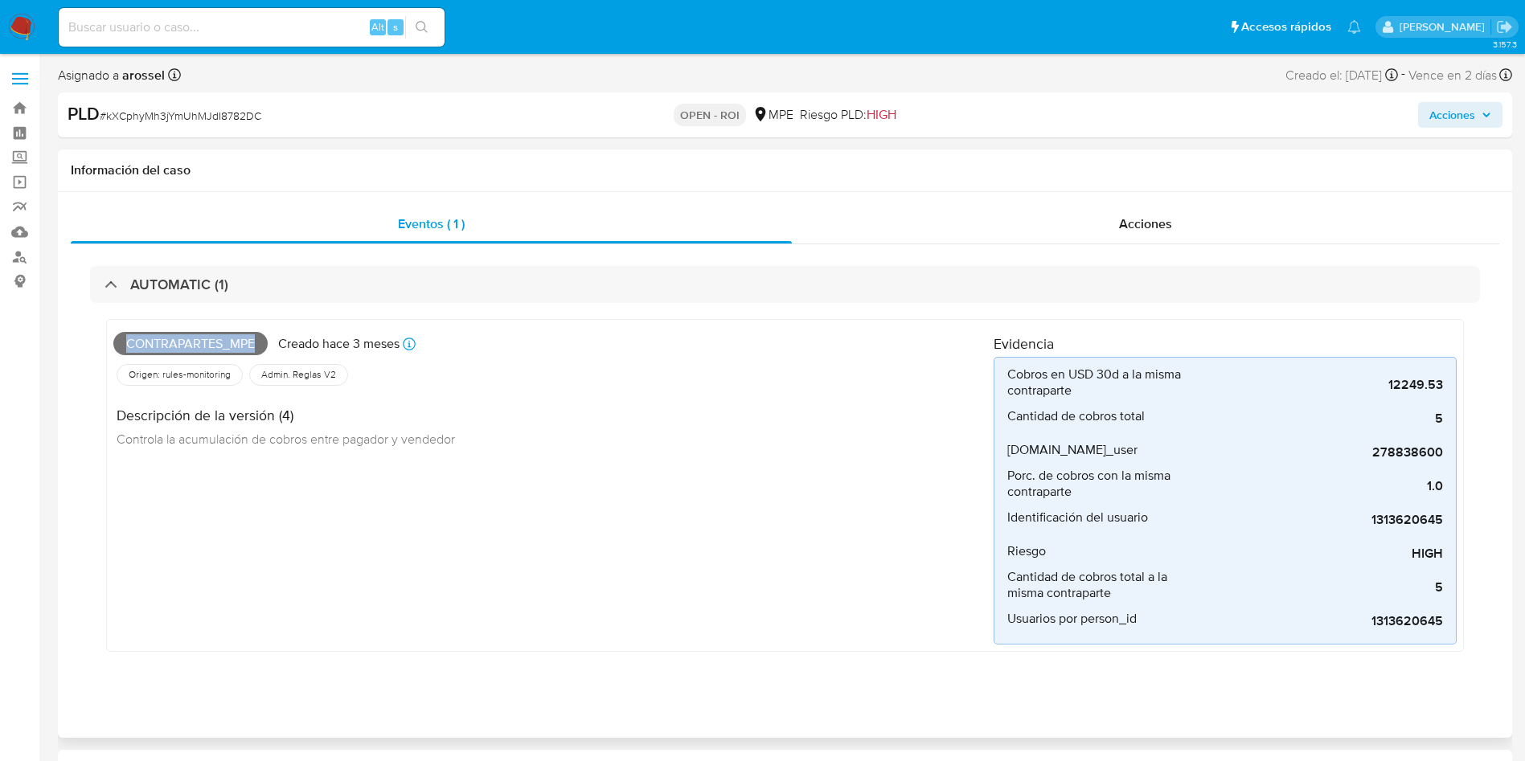
click at [219, 340] on span "Contrapartes_mpe" at bounding box center [190, 344] width 154 height 24
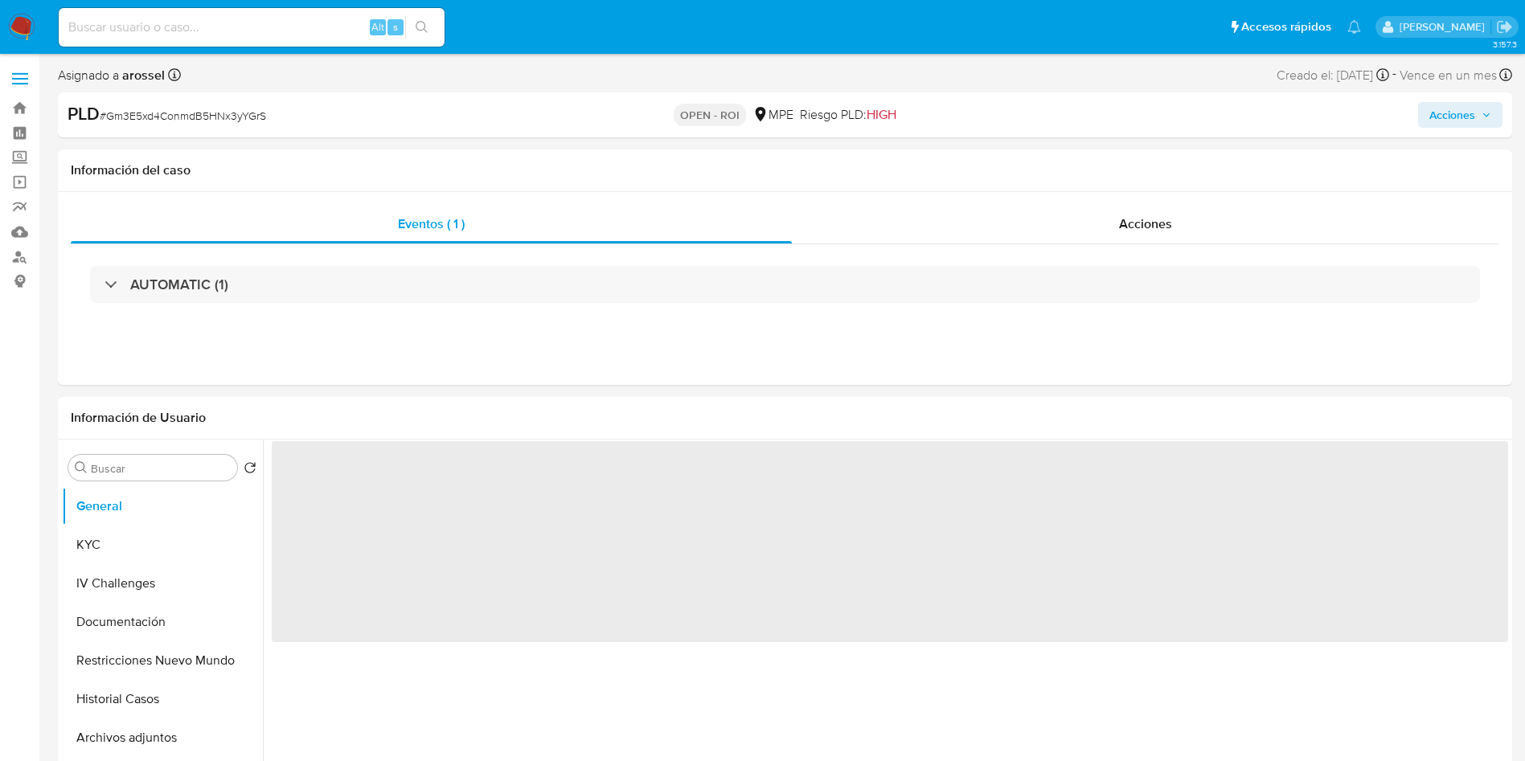
select select "10"
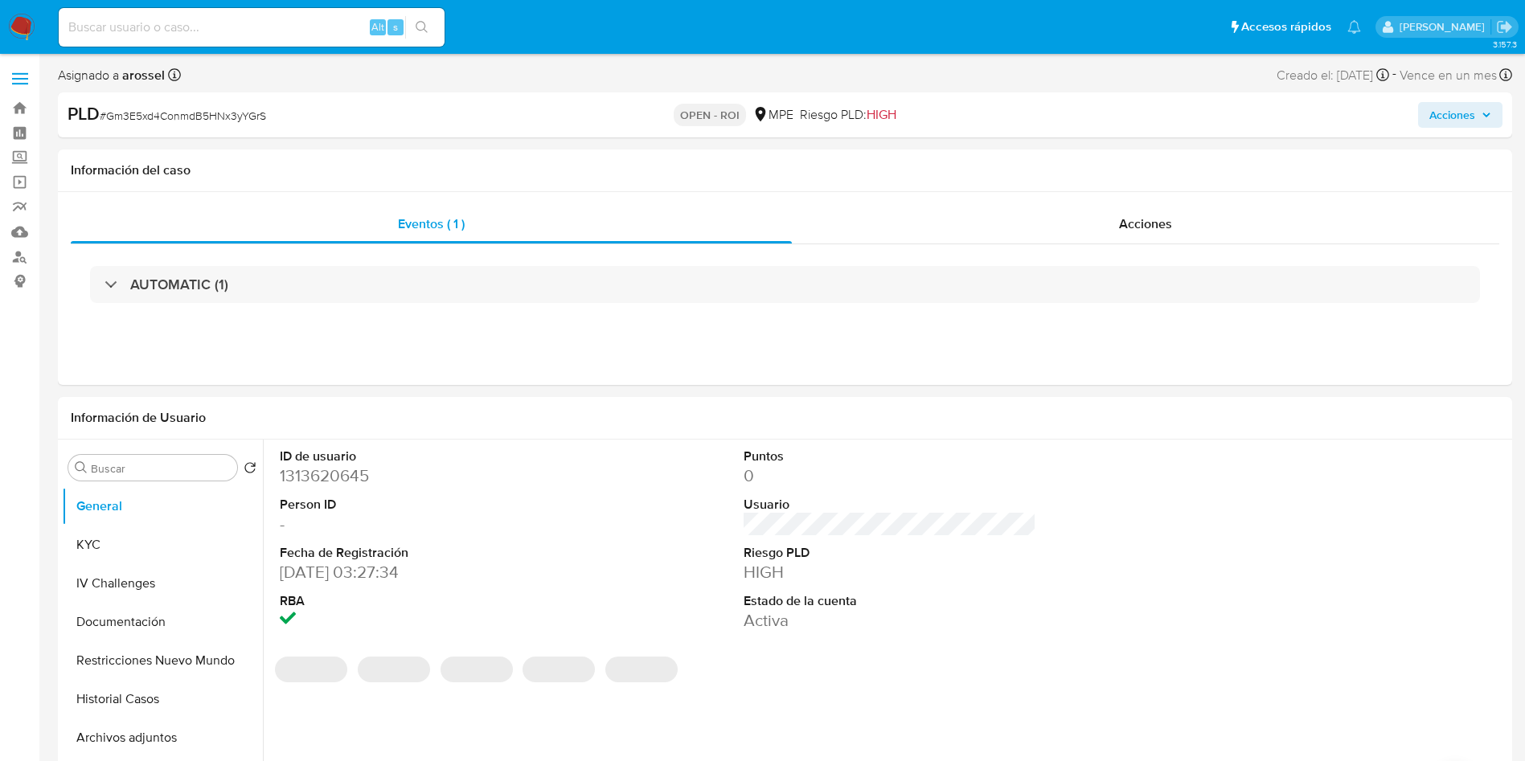
drag, startPoint x: 1484, startPoint y: 120, endPoint x: 1396, endPoint y: 121, distance: 87.6
click at [1484, 119] on span "Acciones" at bounding box center [1460, 115] width 62 height 23
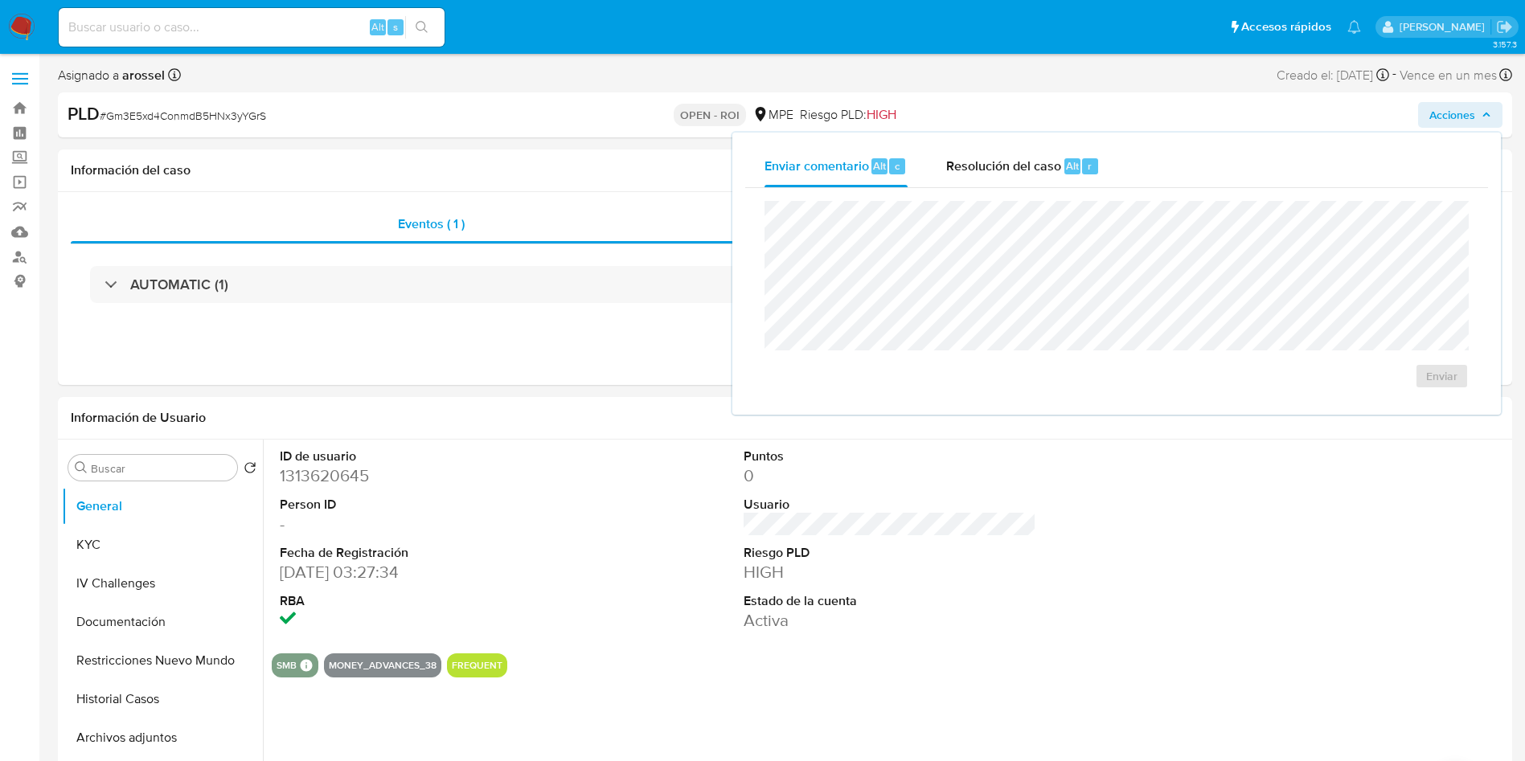
click at [1062, 100] on div "PLD # Gm3E5xd4ConmdB5HNx3yYGrS OPEN - ROI MPE Riesgo PLD: HIGH Acciones Enviar …" at bounding box center [785, 114] width 1454 height 45
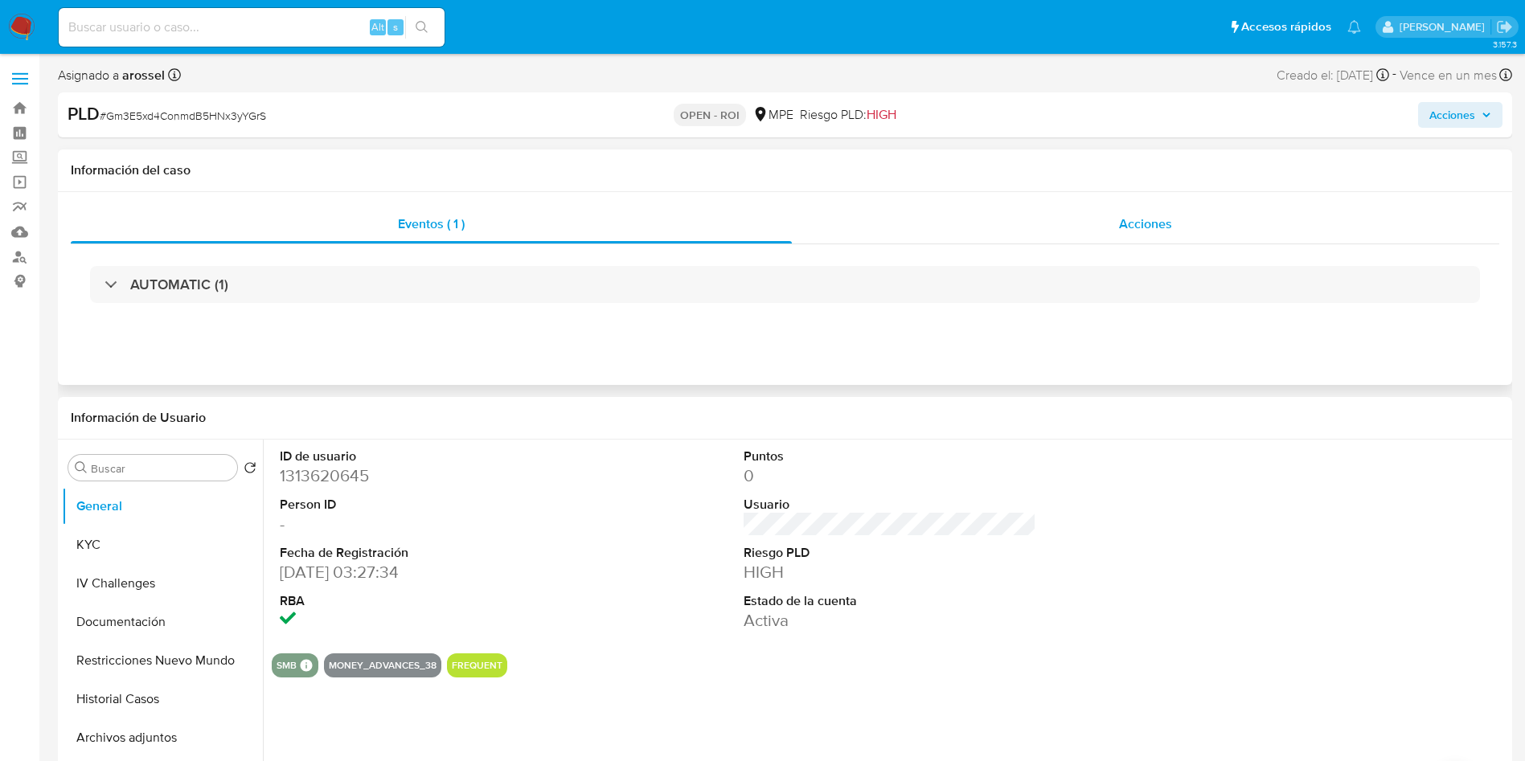
click at [1093, 215] on div "Acciones" at bounding box center [1145, 224] width 707 height 39
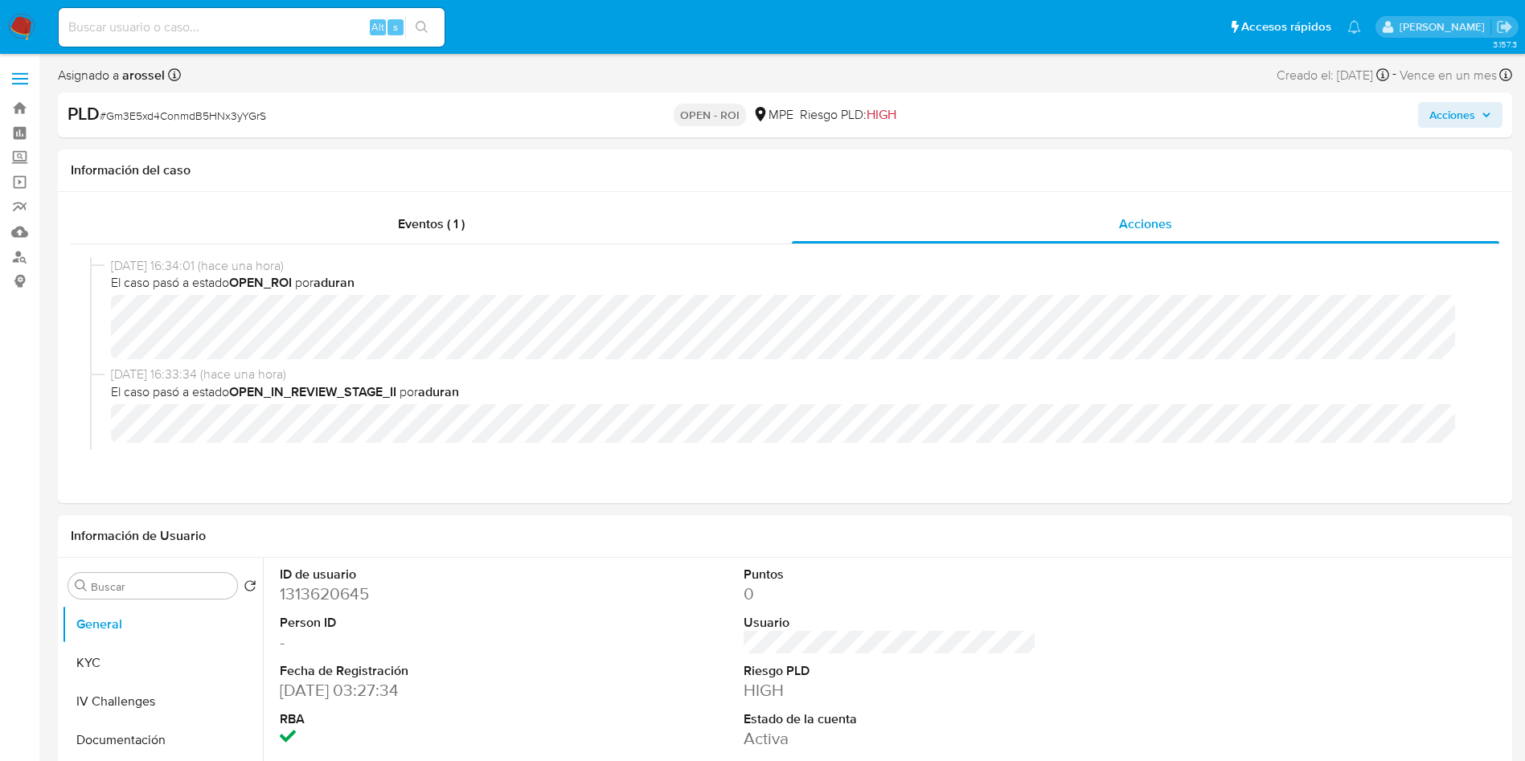
click at [1458, 104] on span "Acciones" at bounding box center [1452, 115] width 46 height 26
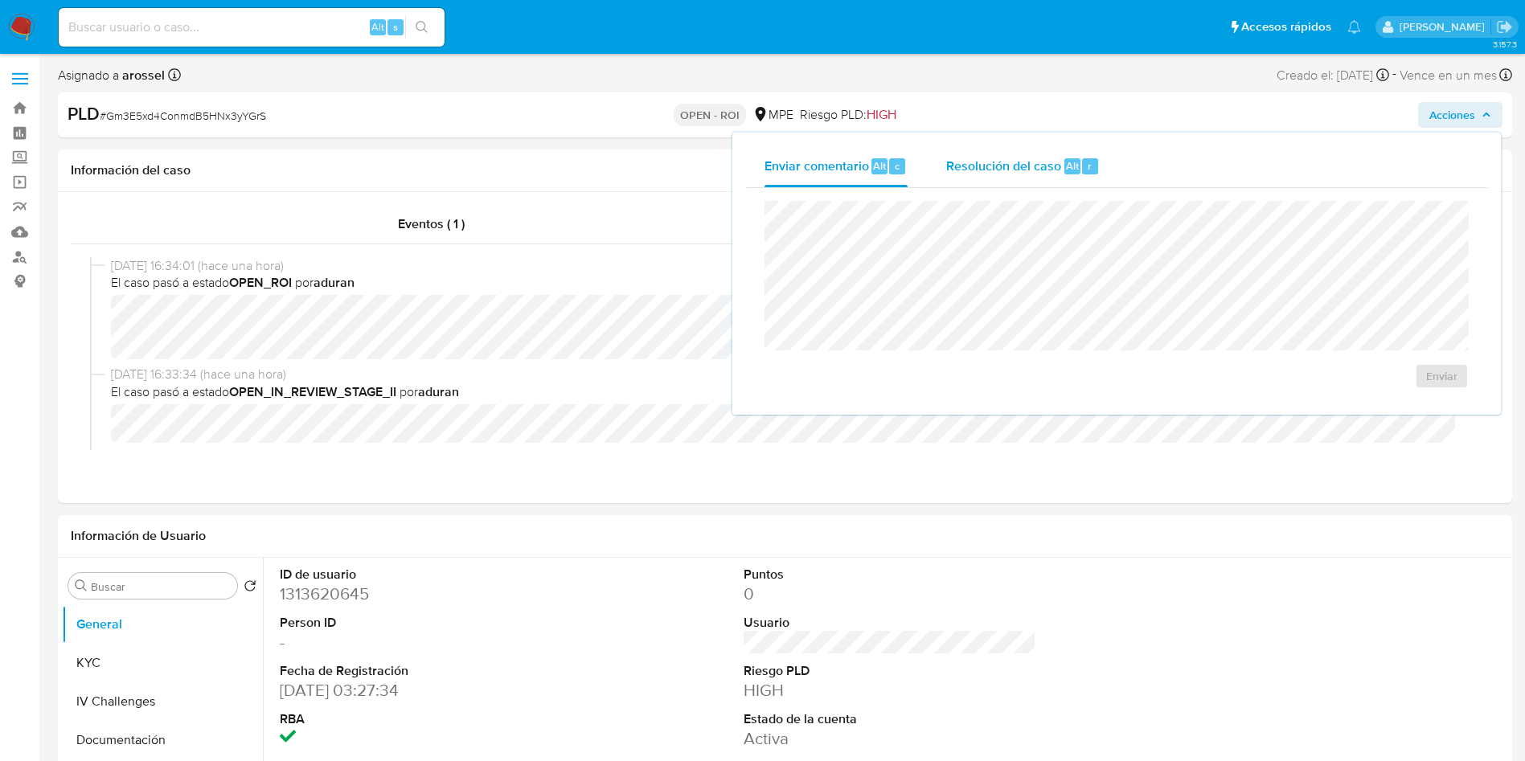
click at [988, 153] on div "Resolución del caso Alt r" at bounding box center [1022, 166] width 153 height 42
click at [1363, 407] on span "ROI" at bounding box center [1395, 392] width 79 height 35
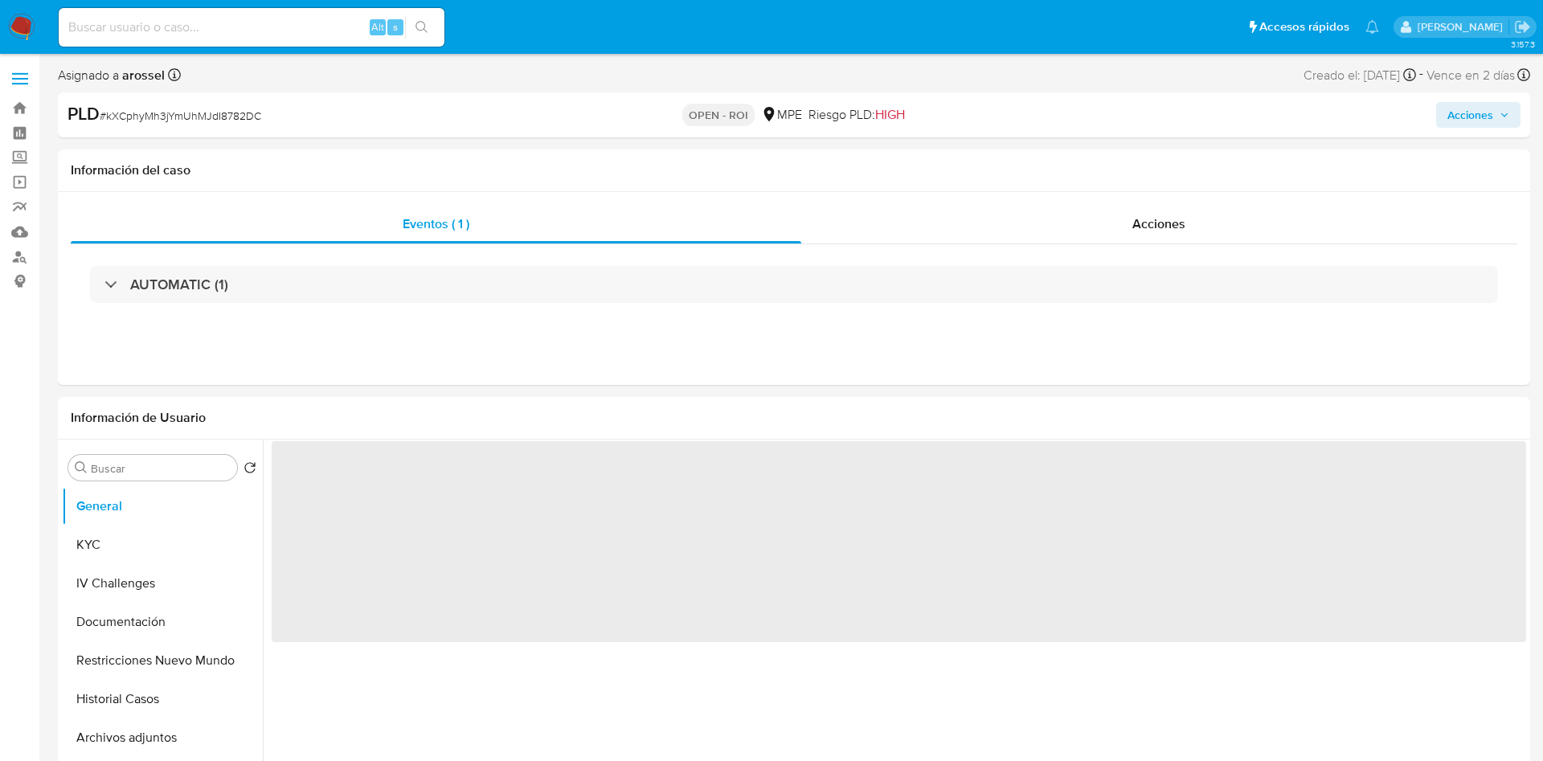
select select "10"
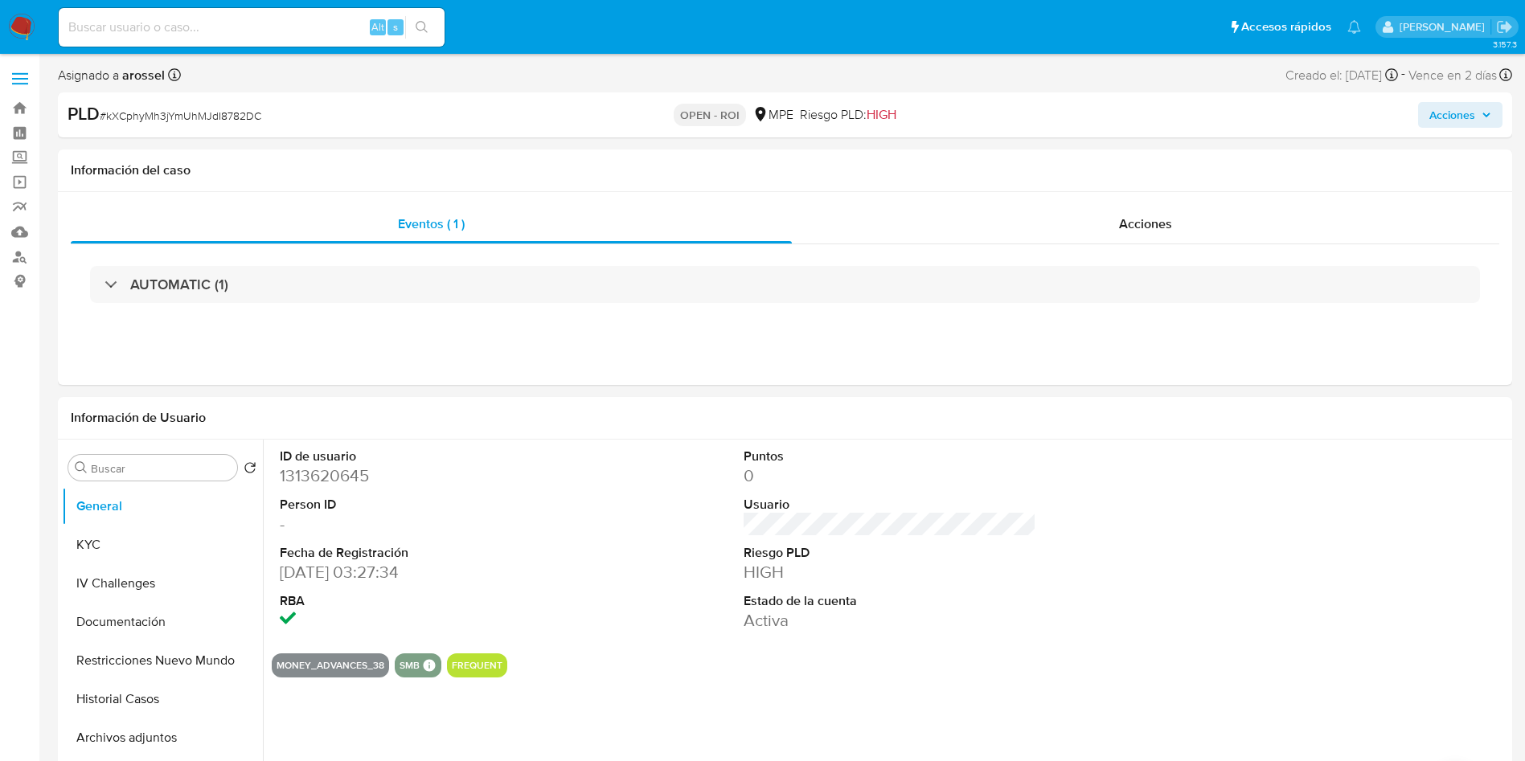
click at [1434, 117] on span "Acciones" at bounding box center [1452, 115] width 46 height 26
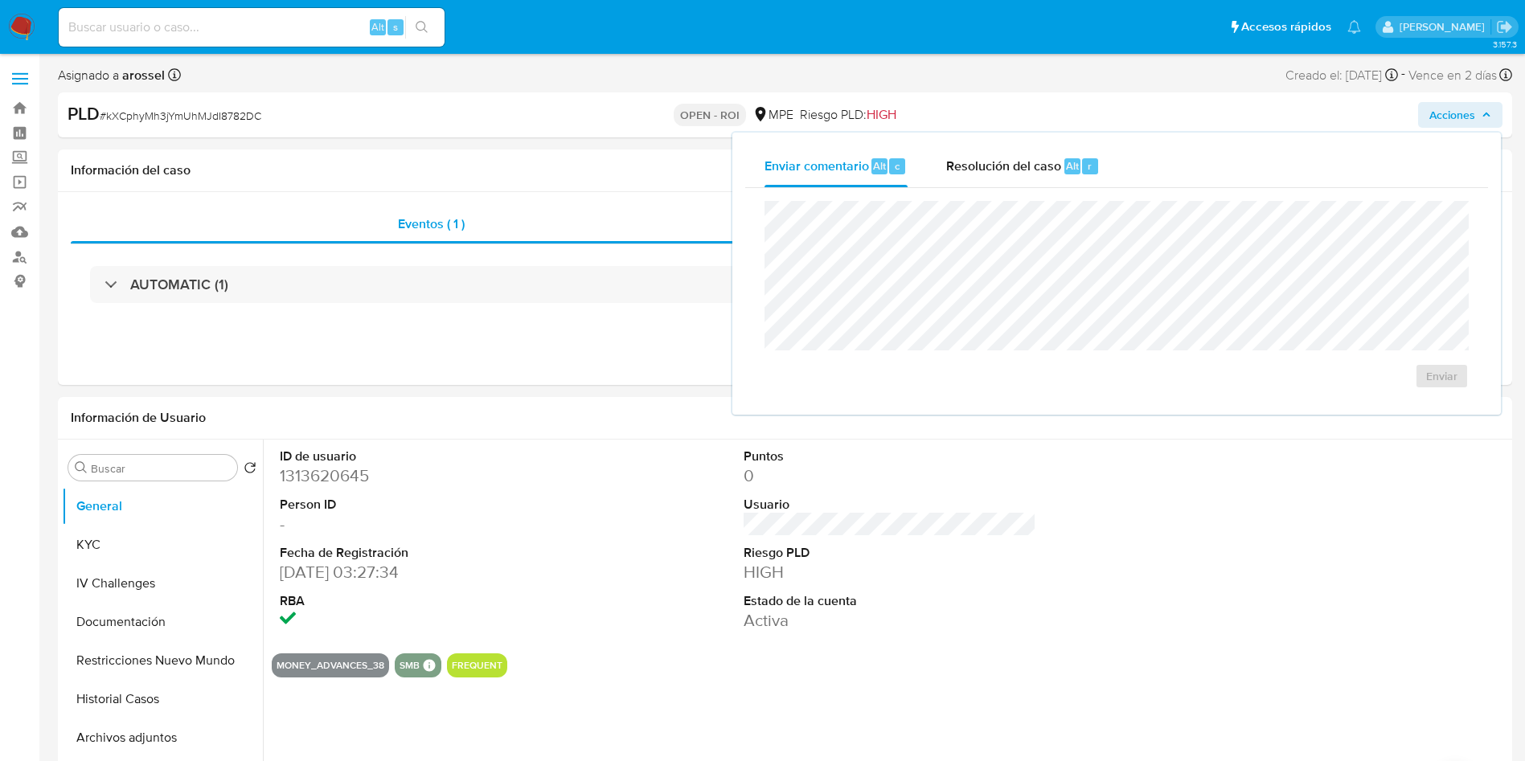
drag, startPoint x: 1073, startPoint y: 161, endPoint x: 1069, endPoint y: 198, distance: 37.2
click at [1070, 163] on span "Alt" at bounding box center [1072, 165] width 13 height 15
click at [1402, 409] on span "ROI" at bounding box center [1395, 392] width 79 height 35
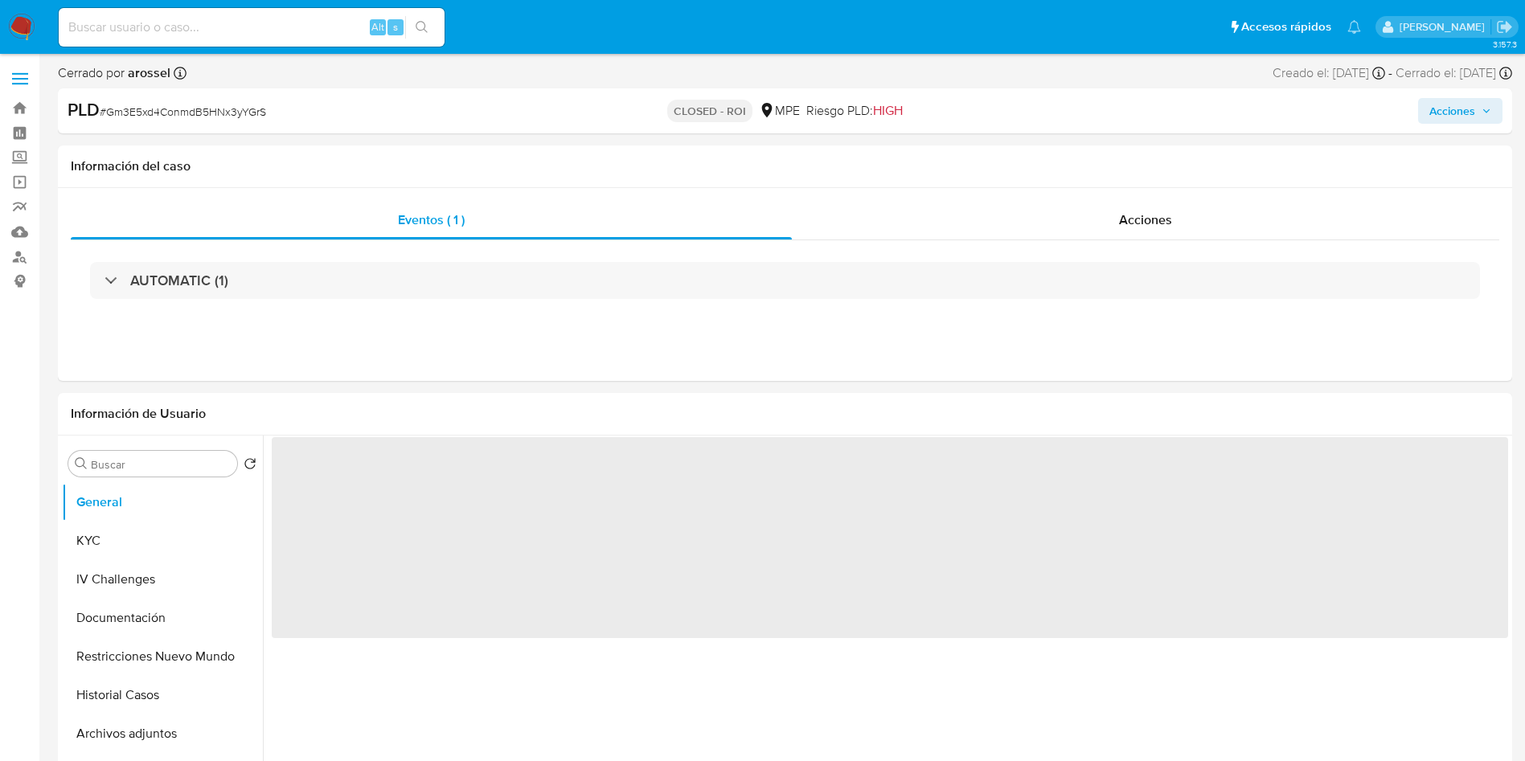
click at [231, 109] on span "# Gm3E5xd4ConmdB5HNx3yYGrS" at bounding box center [183, 112] width 166 height 16
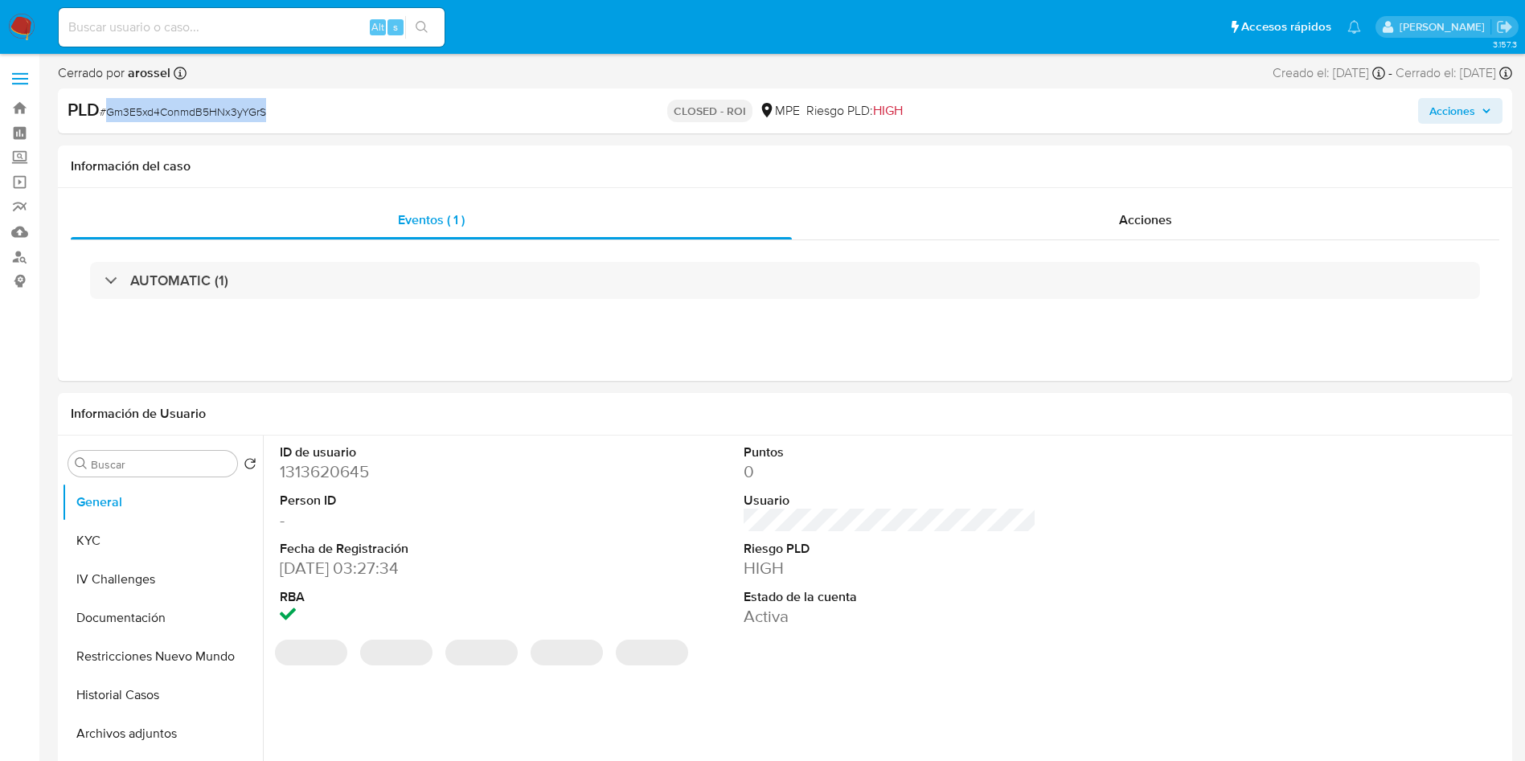
copy span "Gm3E5xd4ConmdB5HNx3yYGrS"
select select "10"
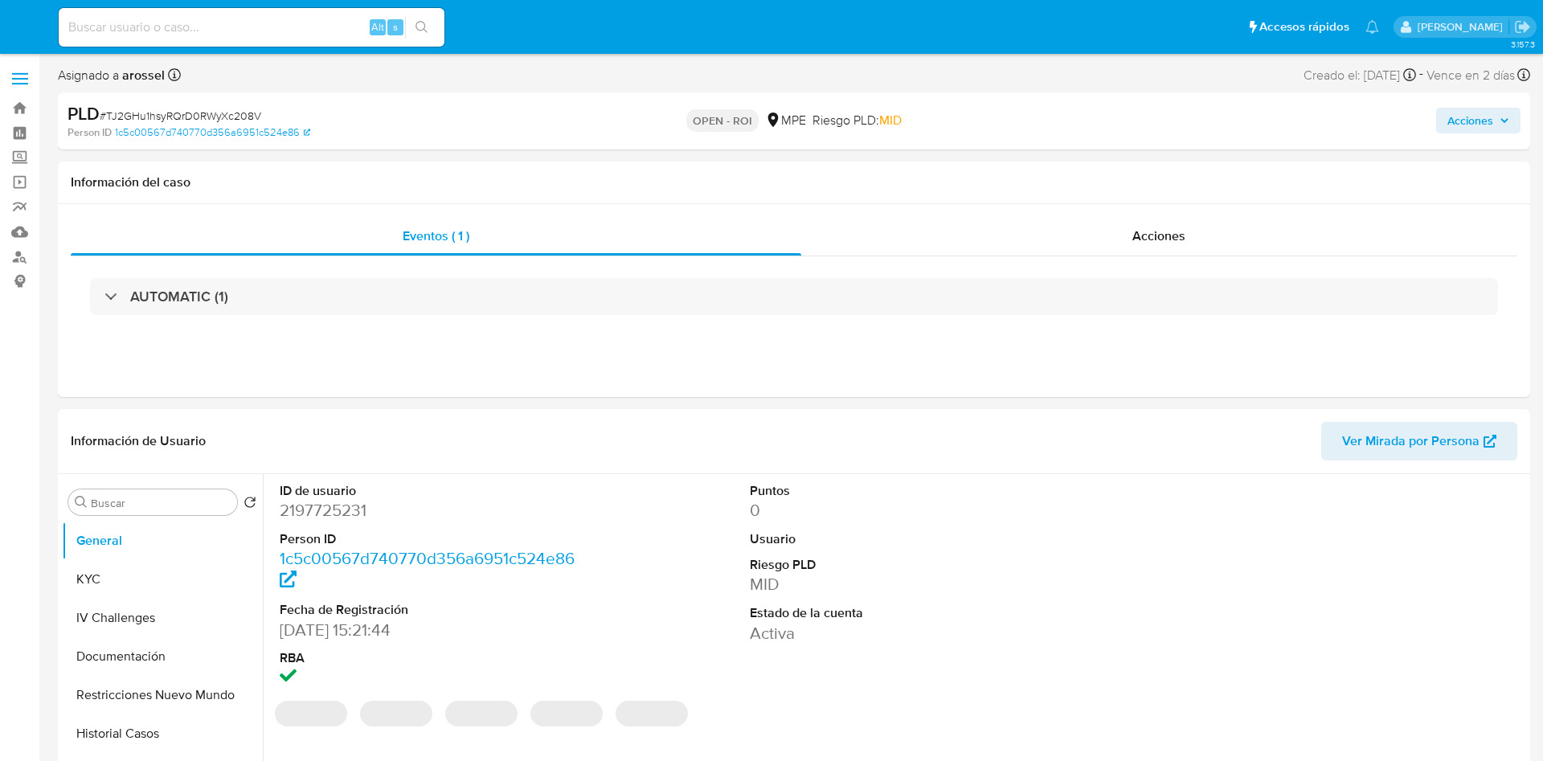
select select "10"
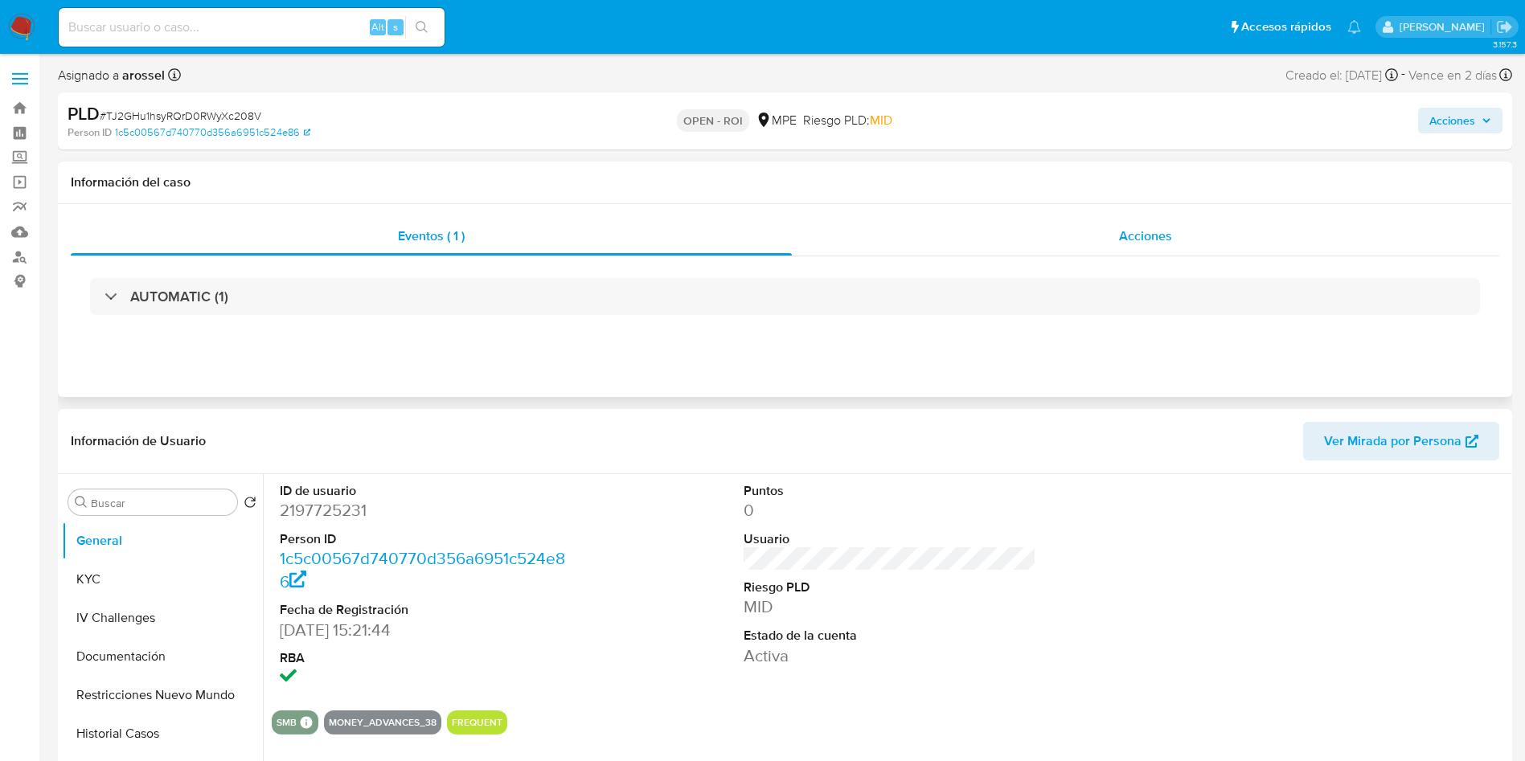
drag, startPoint x: 1177, startPoint y: 225, endPoint x: 1164, endPoint y: 250, distance: 28.0
click at [1177, 225] on div "Acciones" at bounding box center [1145, 236] width 707 height 39
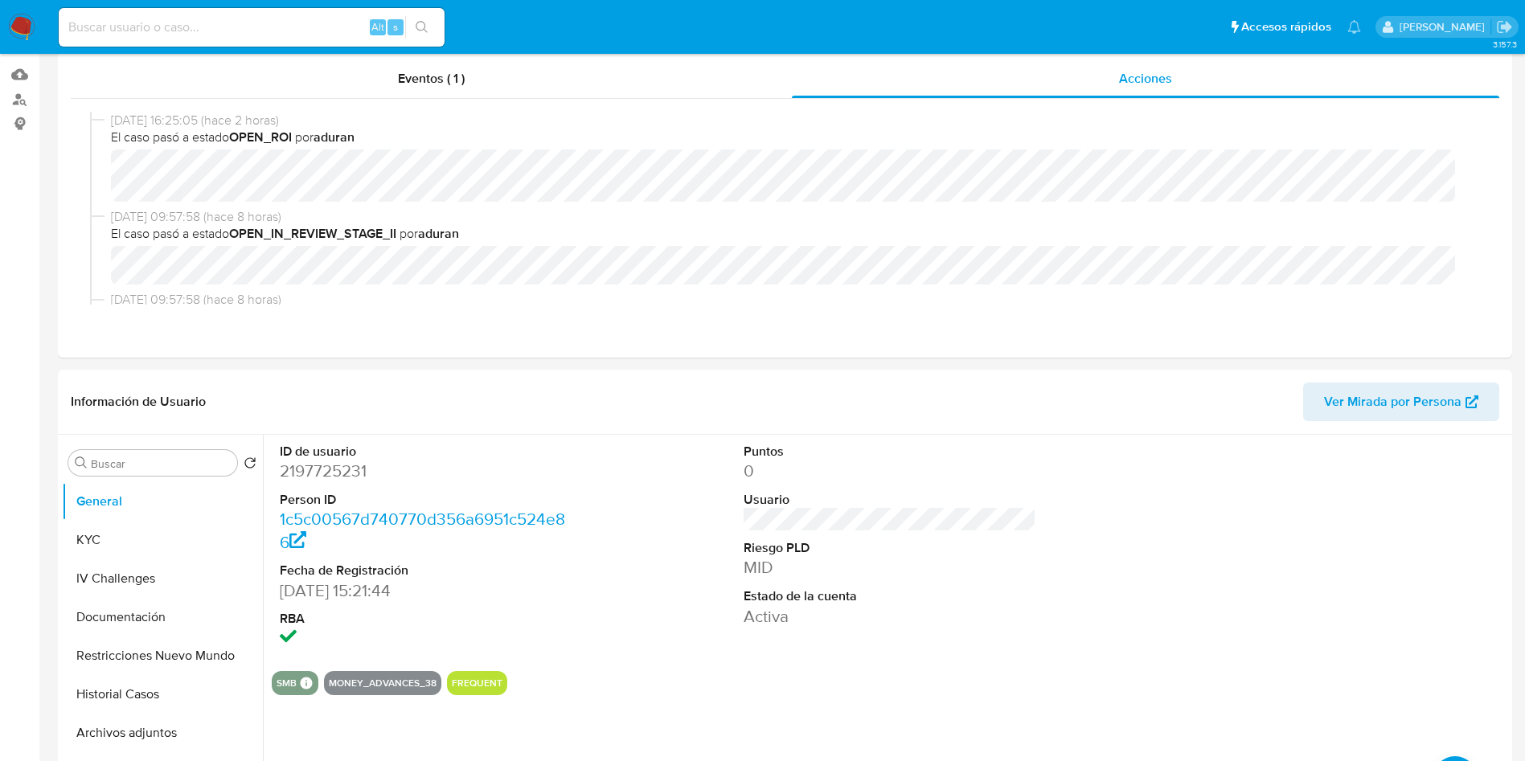
scroll to position [241, 0]
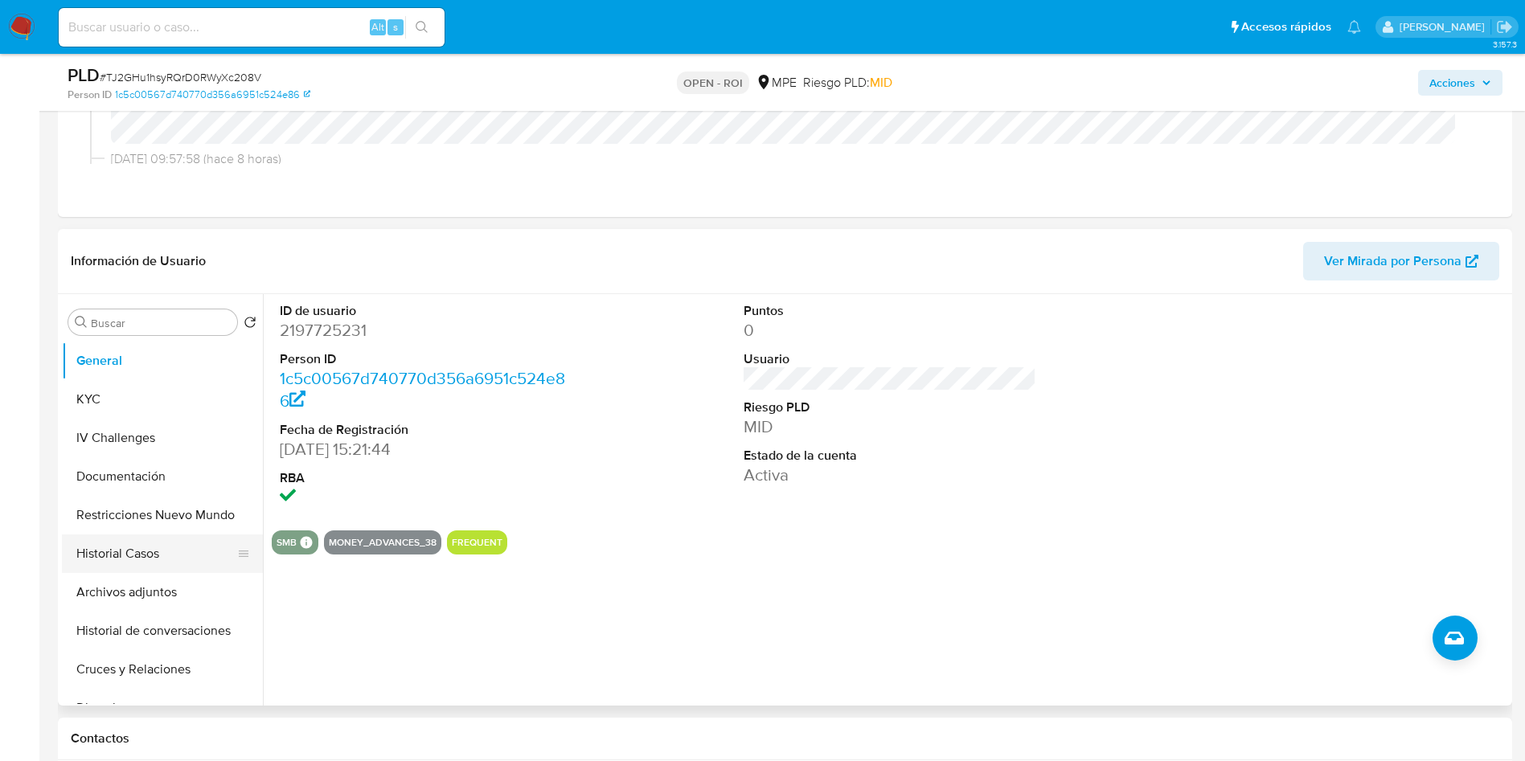
click at [156, 555] on button "Historial Casos" at bounding box center [156, 553] width 188 height 39
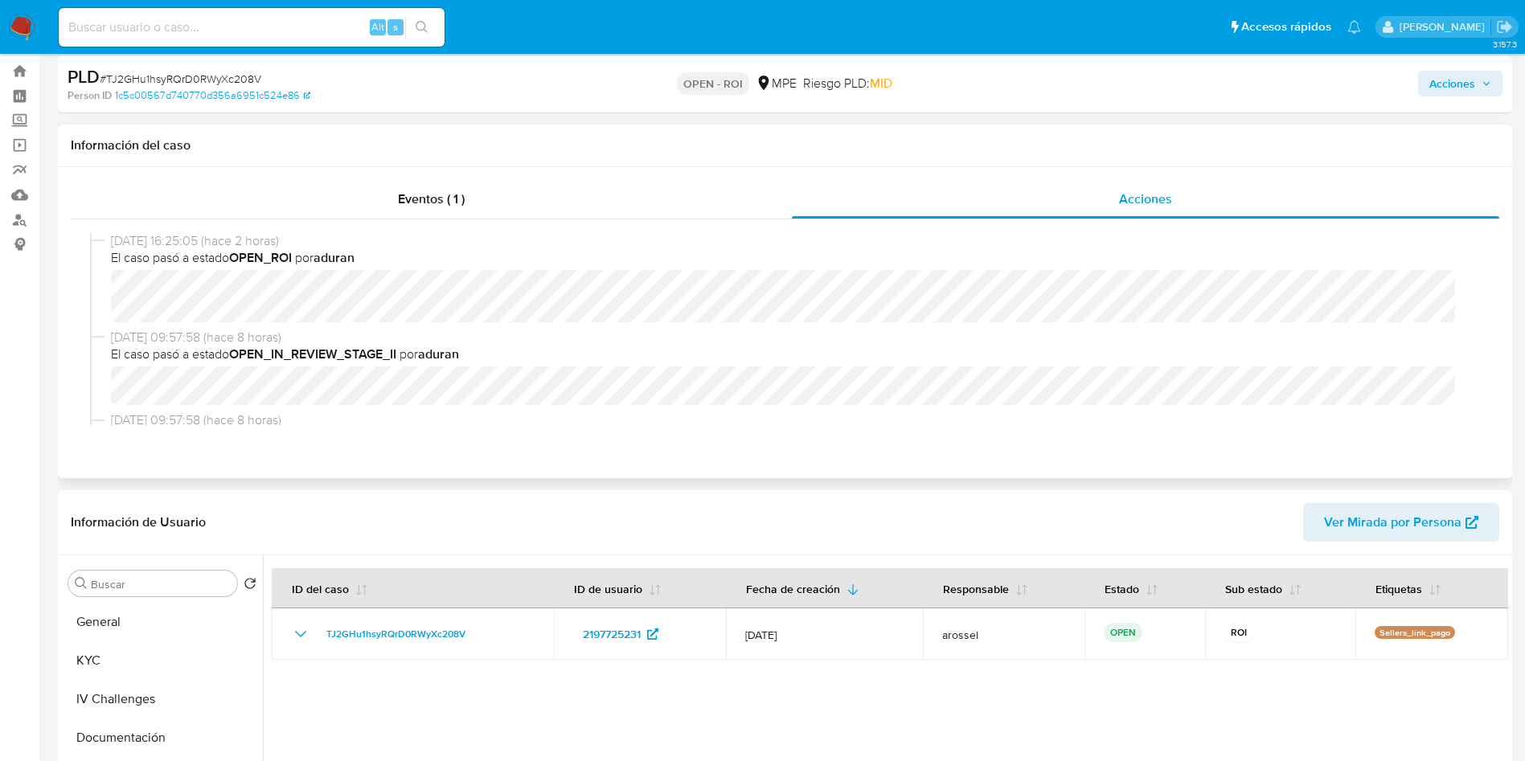
scroll to position [0, 0]
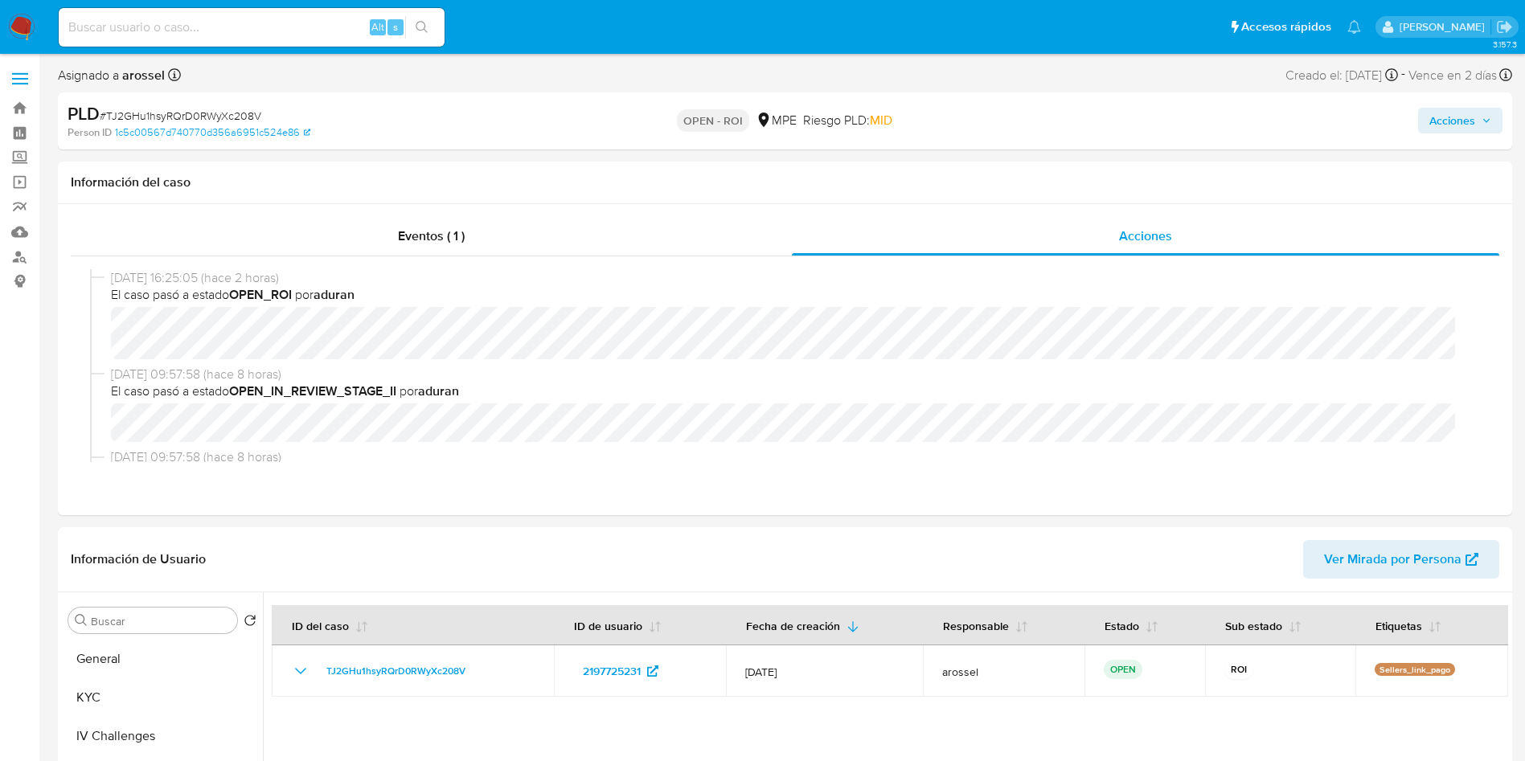
click at [1475, 121] on span "Acciones" at bounding box center [1460, 120] width 62 height 23
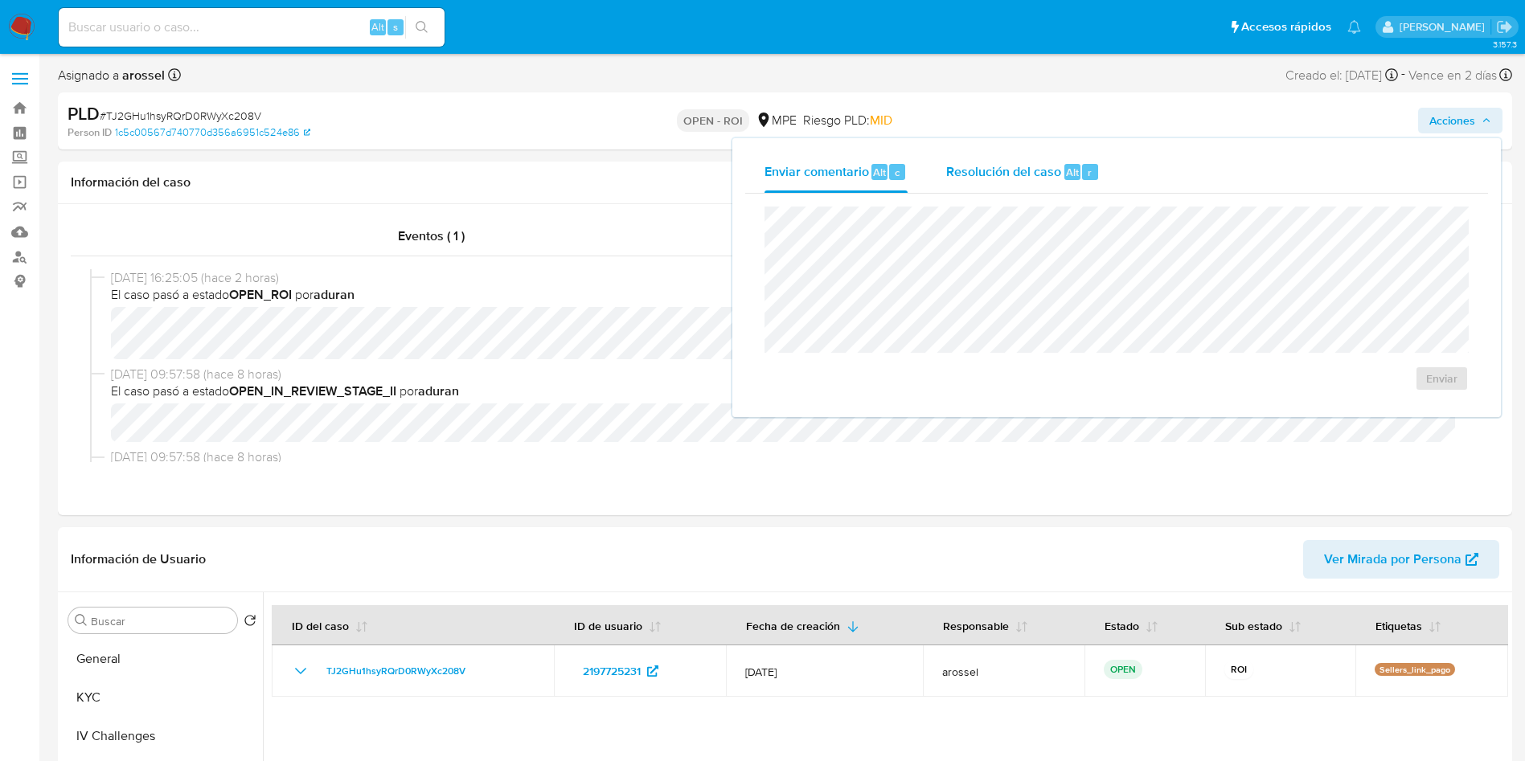
click at [1058, 170] on span "Resolución del caso" at bounding box center [1003, 171] width 115 height 18
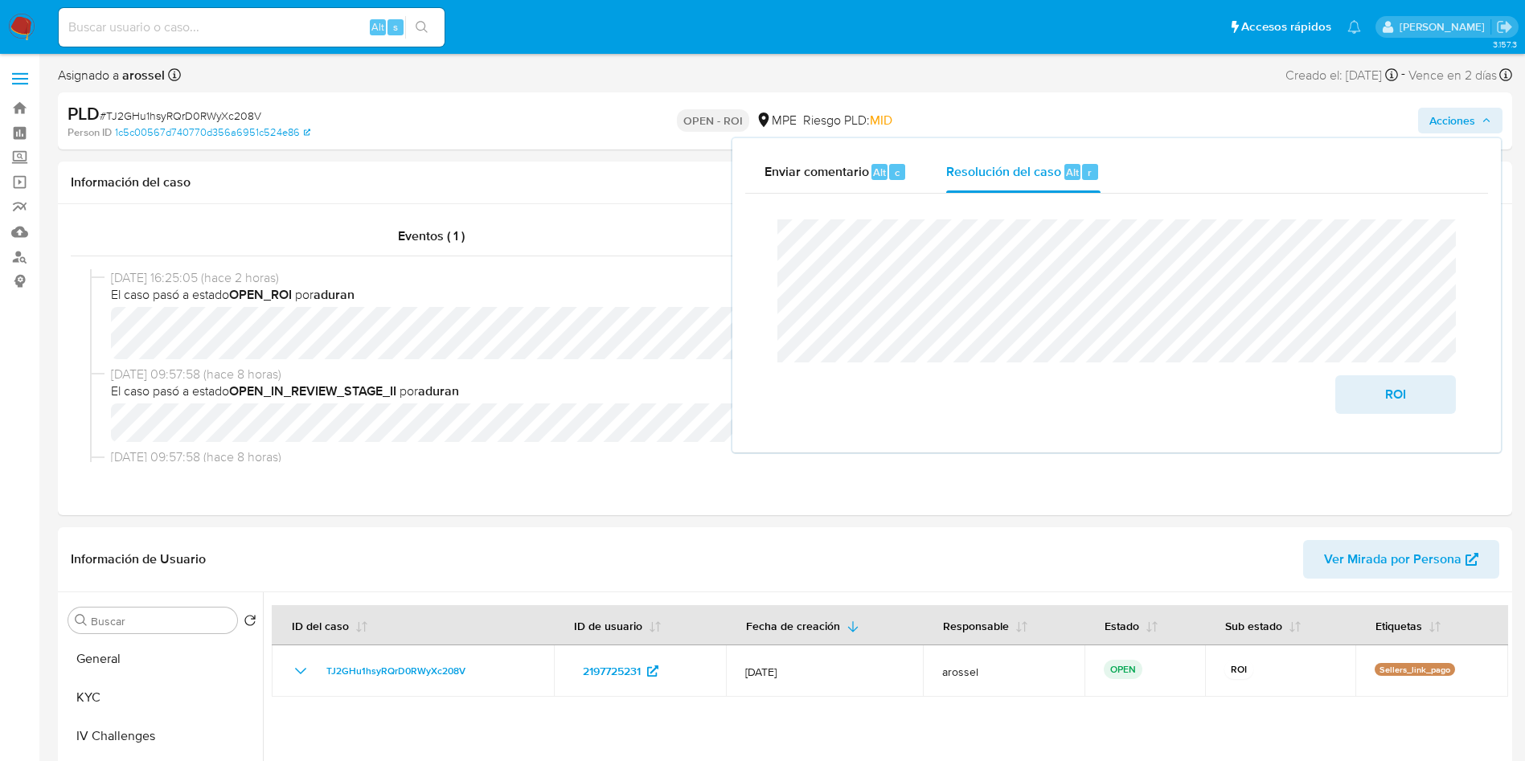
click at [244, 111] on span "# TJ2GHu1hsyRQrD0RWyXc208V" at bounding box center [181, 116] width 162 height 16
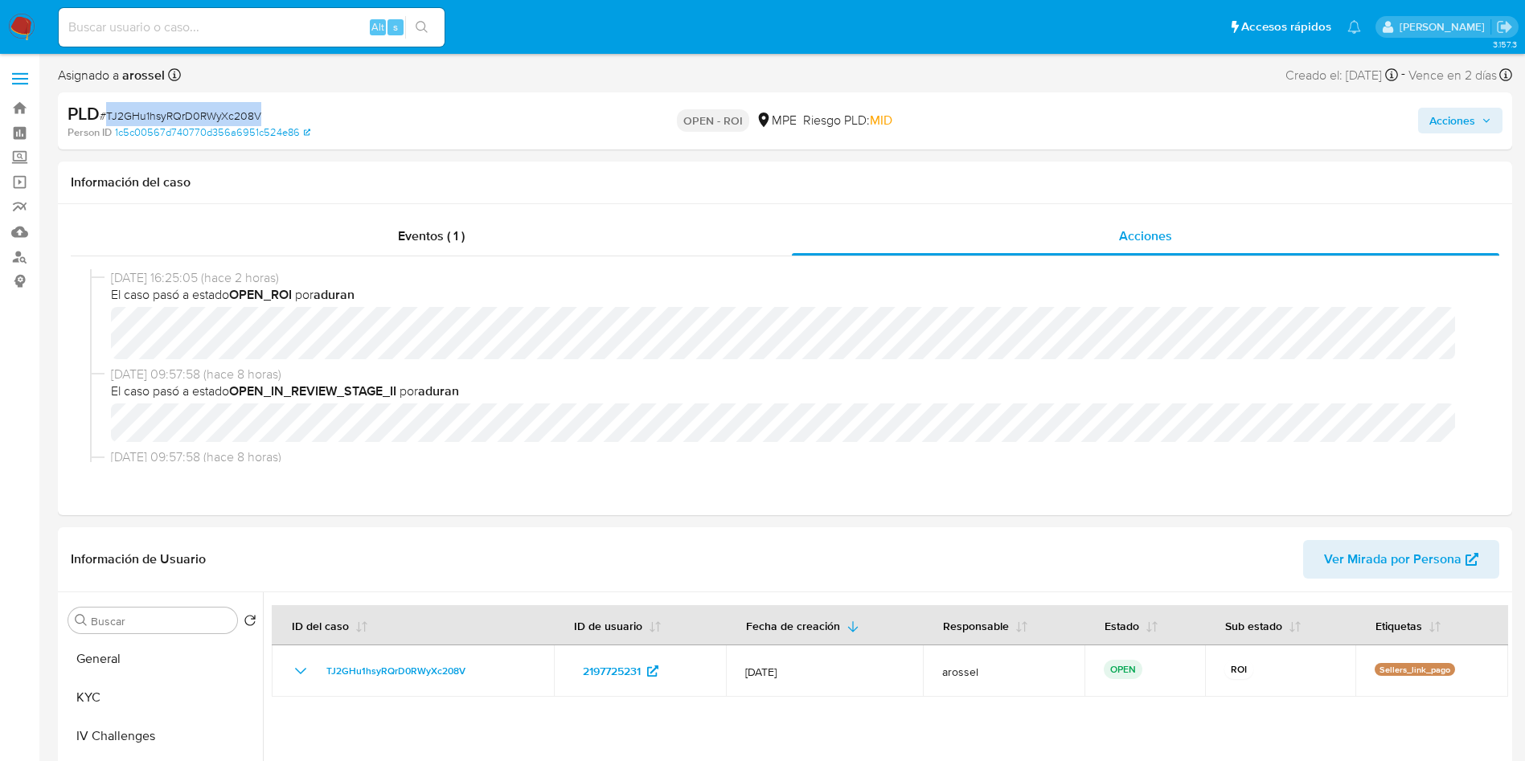
copy span "TJ2GHu1hsyRQrD0RWyXc208V"
drag, startPoint x: 83, startPoint y: 660, endPoint x: 325, endPoint y: 538, distance: 271.7
click at [83, 659] on button "General" at bounding box center [162, 659] width 201 height 39
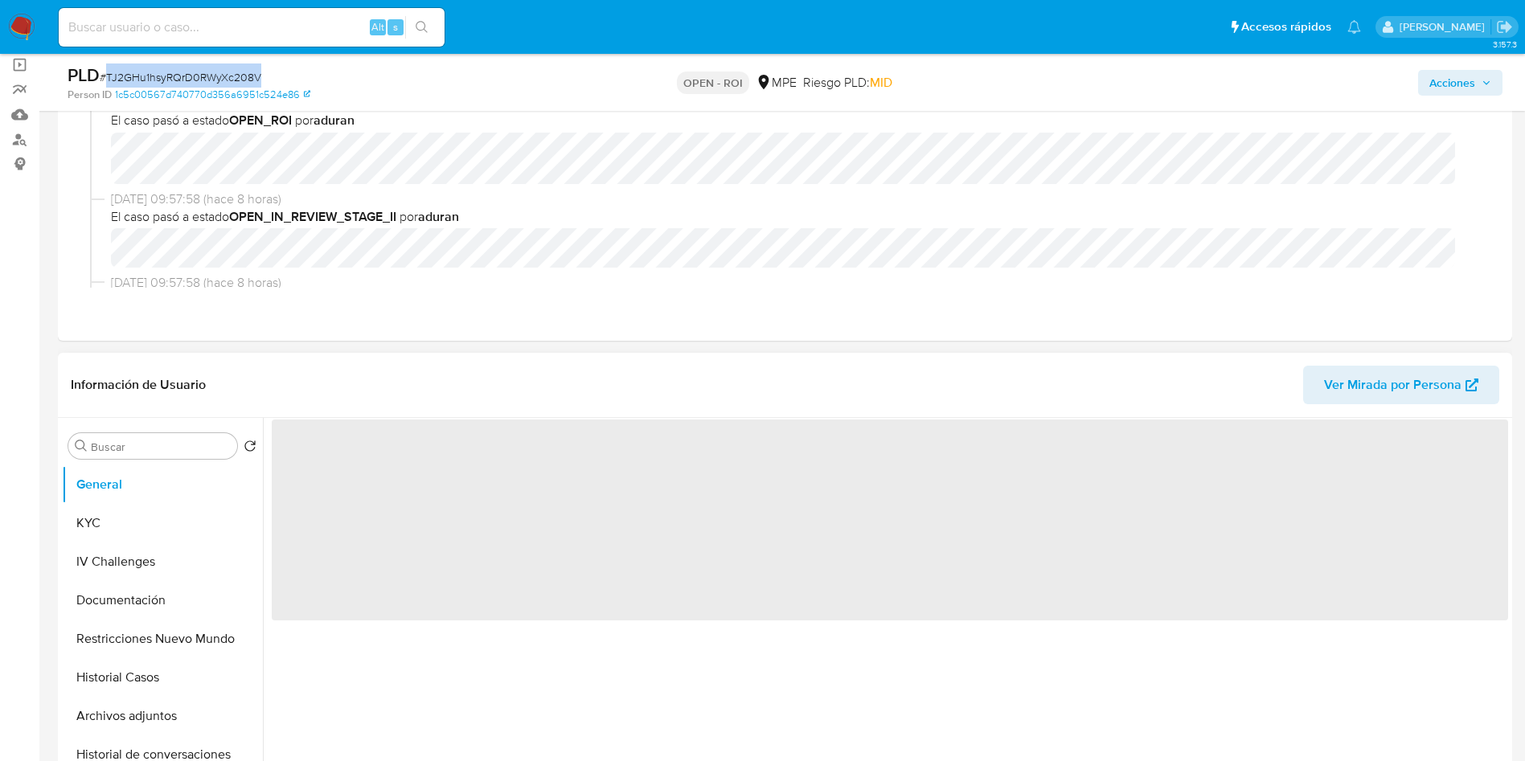
scroll to position [241, 0]
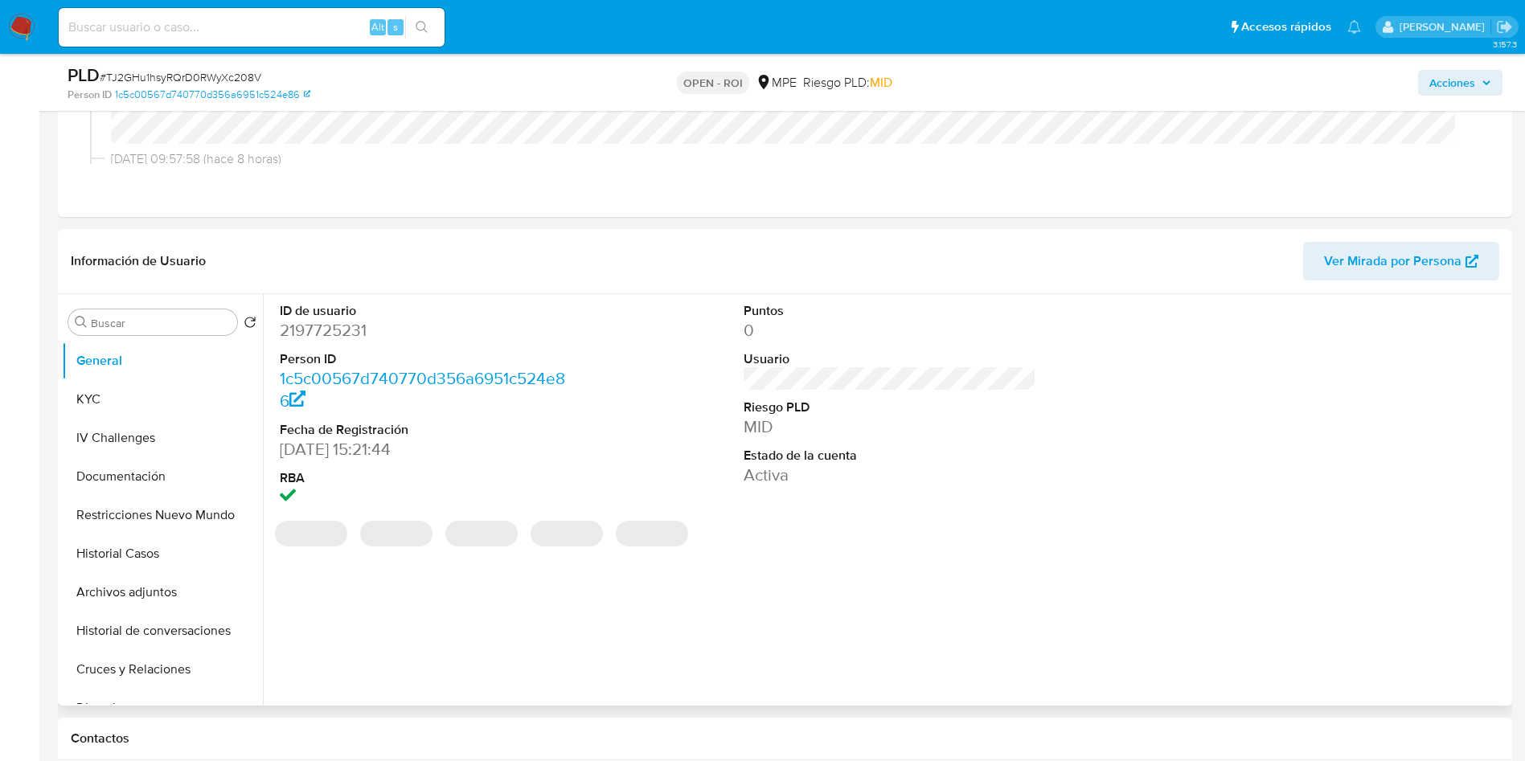
click at [325, 335] on dd "2197725231" at bounding box center [426, 330] width 293 height 23
copy dd "2197725231"
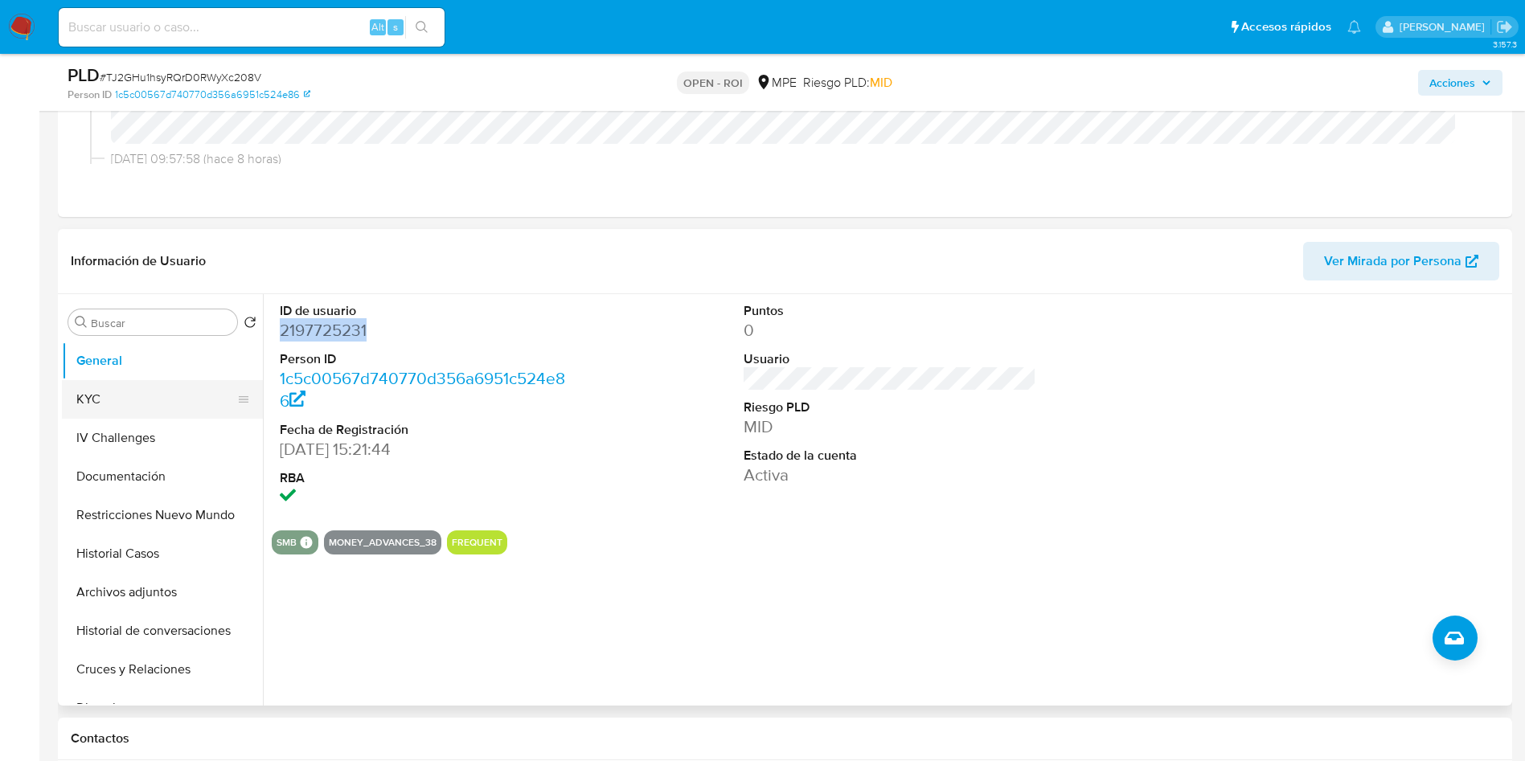
click at [115, 413] on button "KYC" at bounding box center [156, 399] width 188 height 39
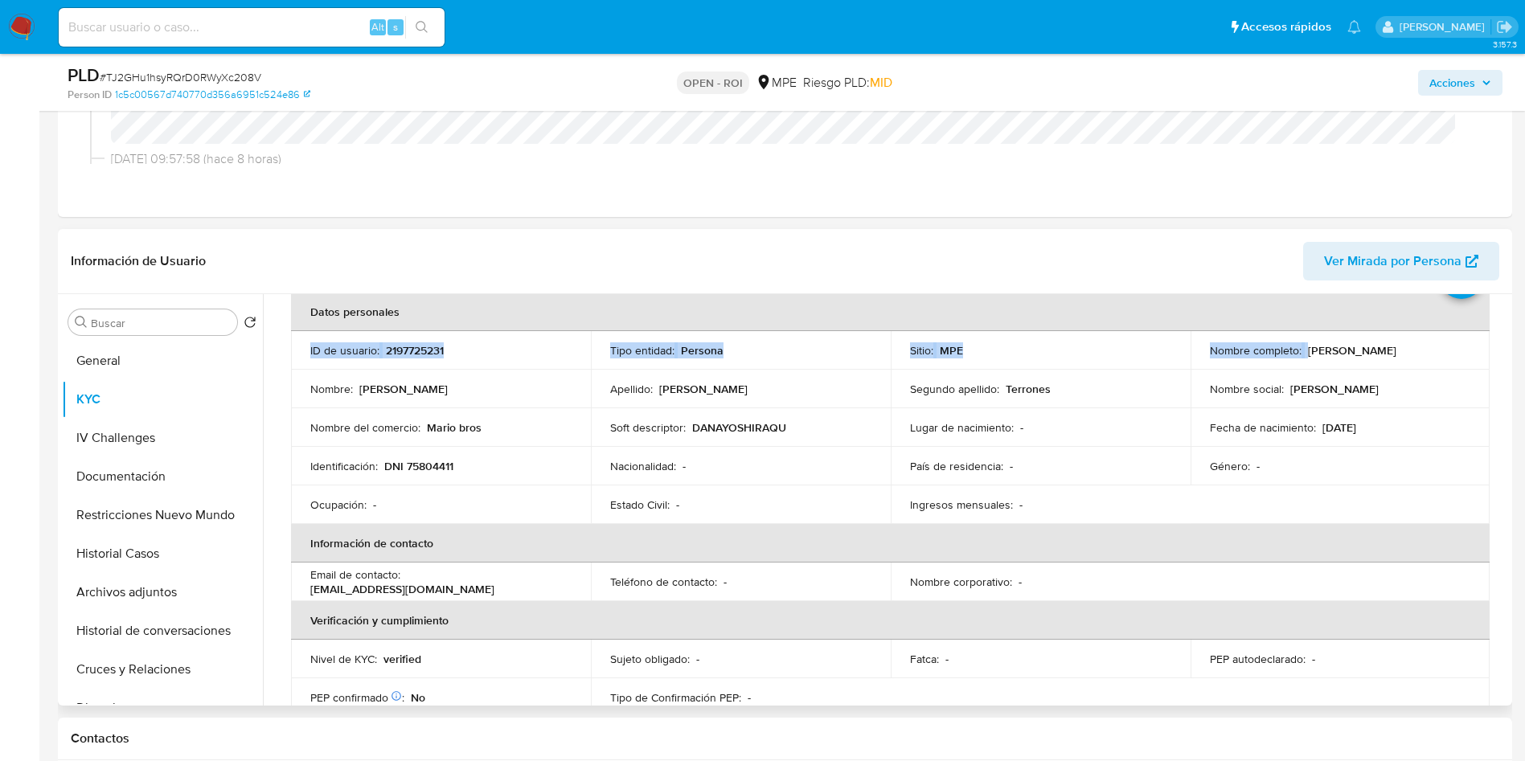
scroll to position [73, 0]
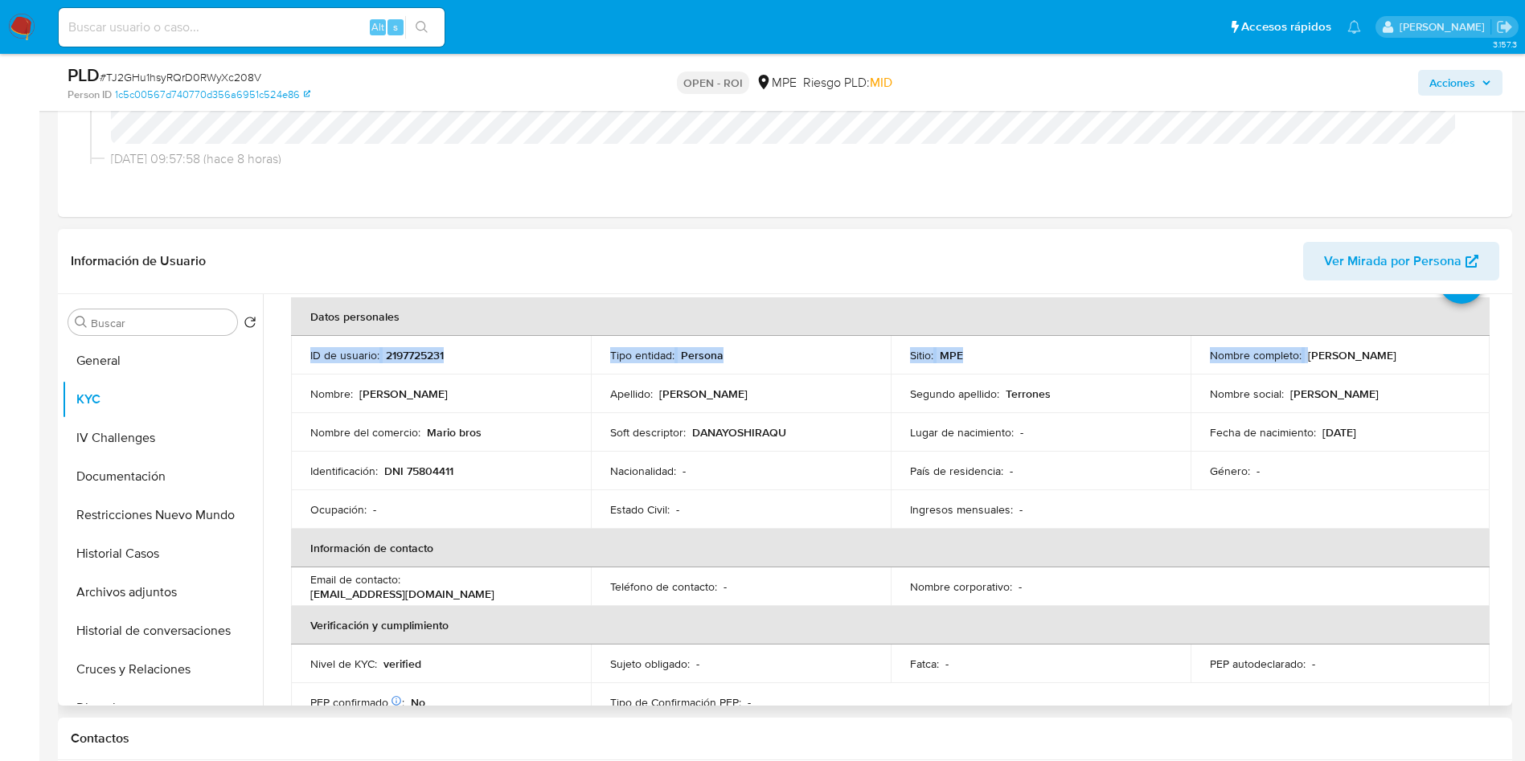
drag, startPoint x: 1302, startPoint y: 308, endPoint x: 1461, endPoint y: 352, distance: 165.1
click at [1461, 352] on div "Nombre completo : Dana Yoshira Quiroz Terrones" at bounding box center [1340, 355] width 261 height 14
copy p "Dana Yoshira Quiroz Terrones"
drag, startPoint x: 379, startPoint y: 469, endPoint x: 507, endPoint y: 469, distance: 127.8
click at [507, 469] on div "Identificación : DNI 75804411" at bounding box center [440, 471] width 261 height 14
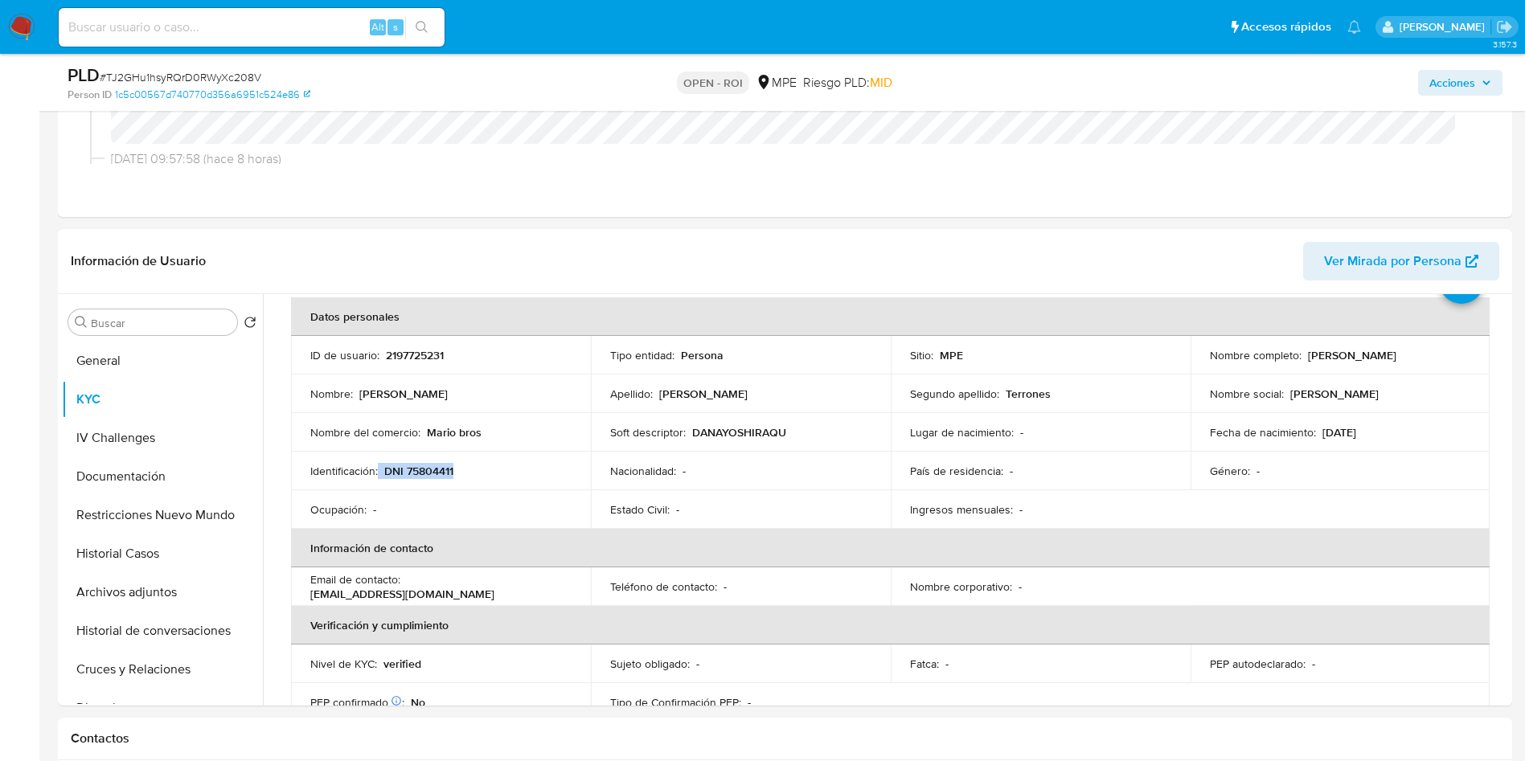
copy div "DNI 75804411"
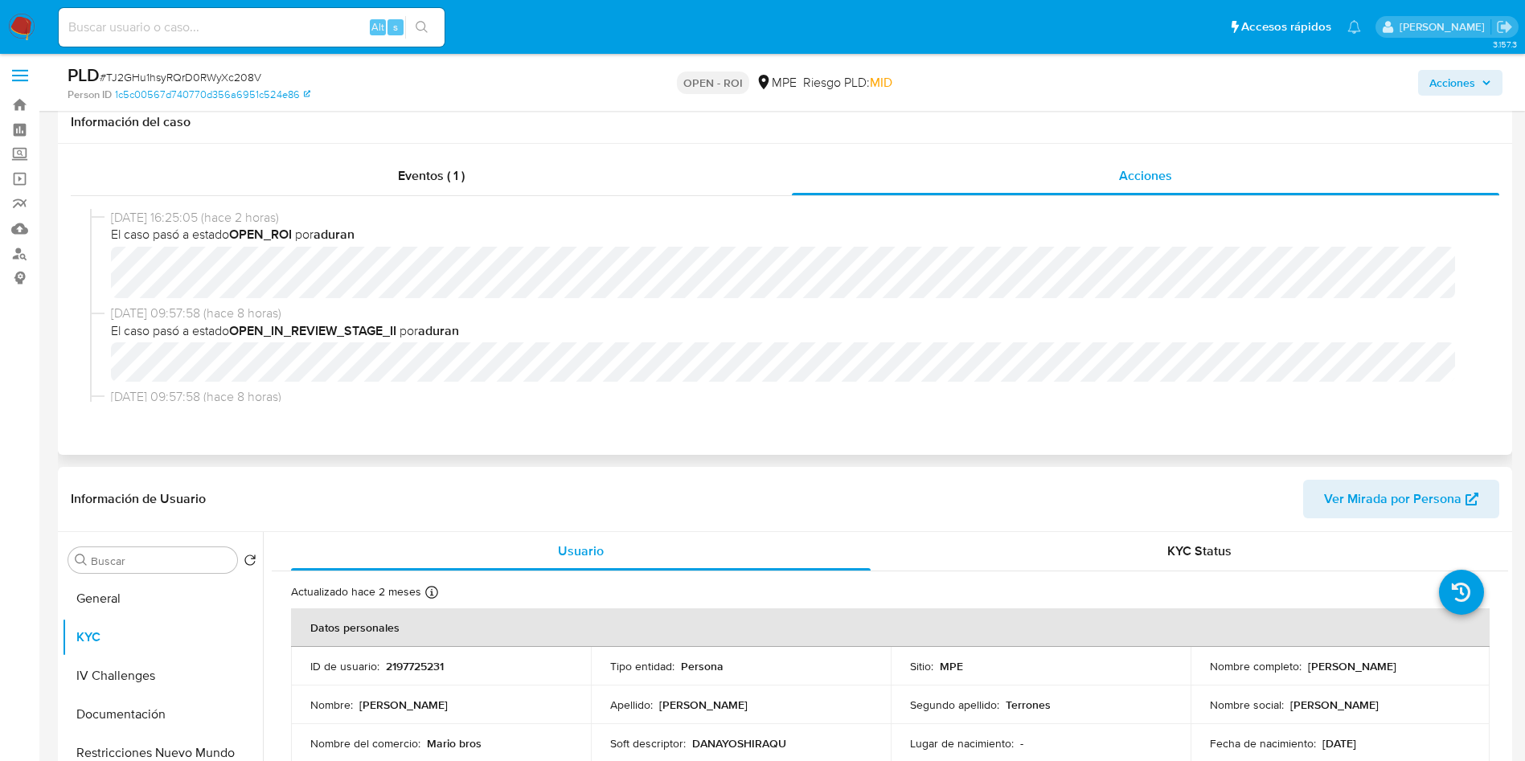
scroll to position [0, 0]
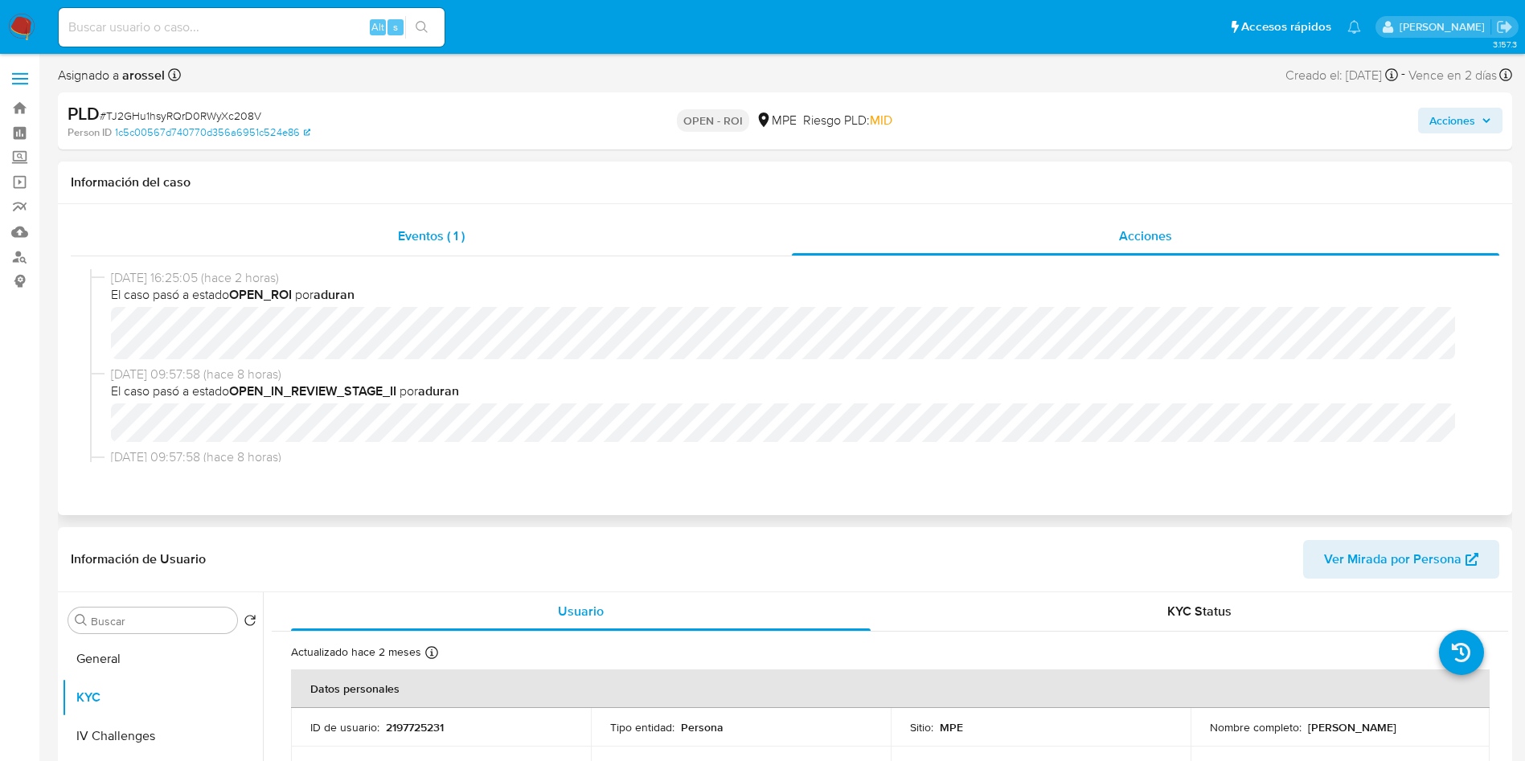
click at [391, 235] on div "Eventos ( 1 )" at bounding box center [431, 236] width 721 height 39
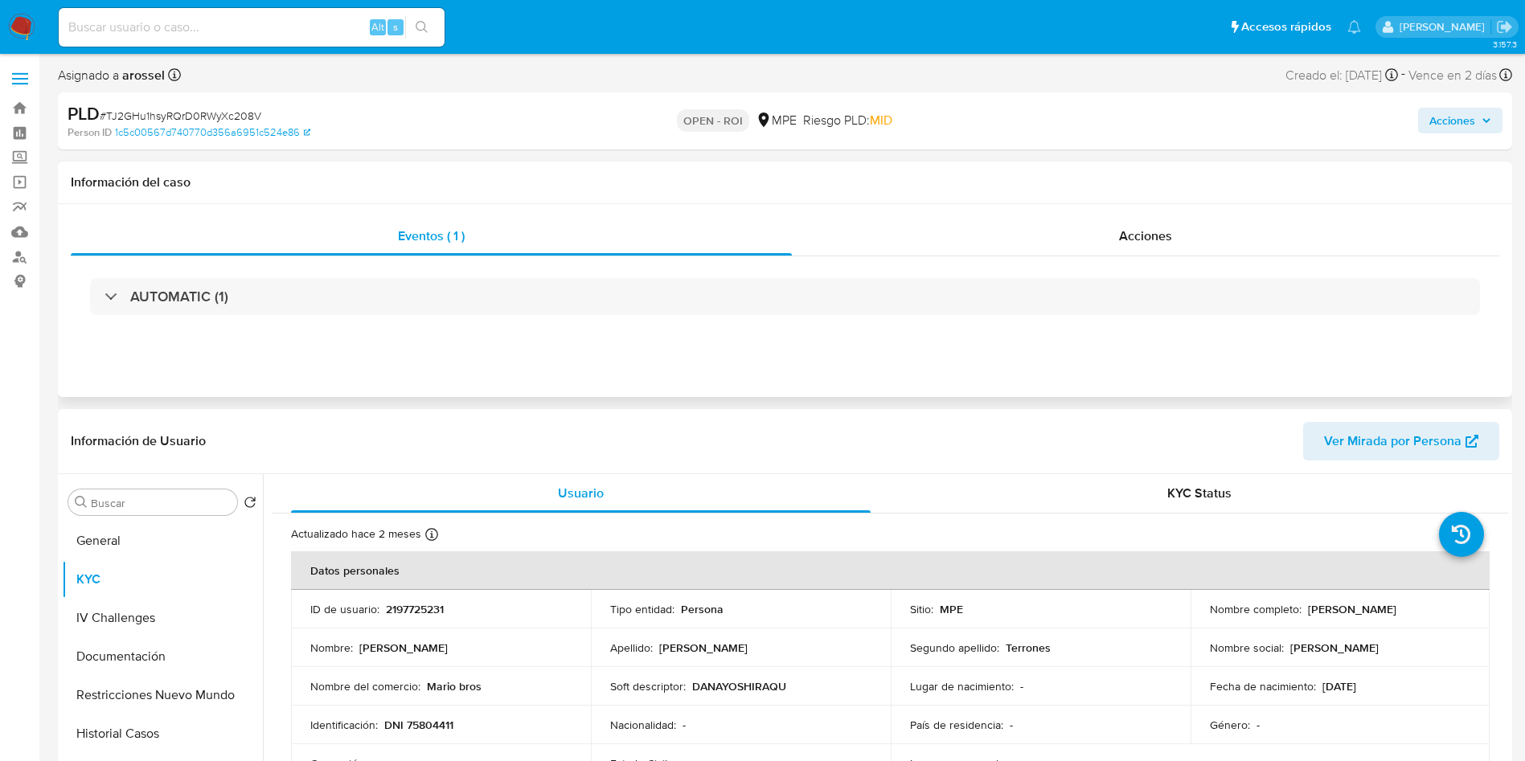
click at [220, 316] on div "AUTOMATIC (1)" at bounding box center [785, 296] width 1428 height 80
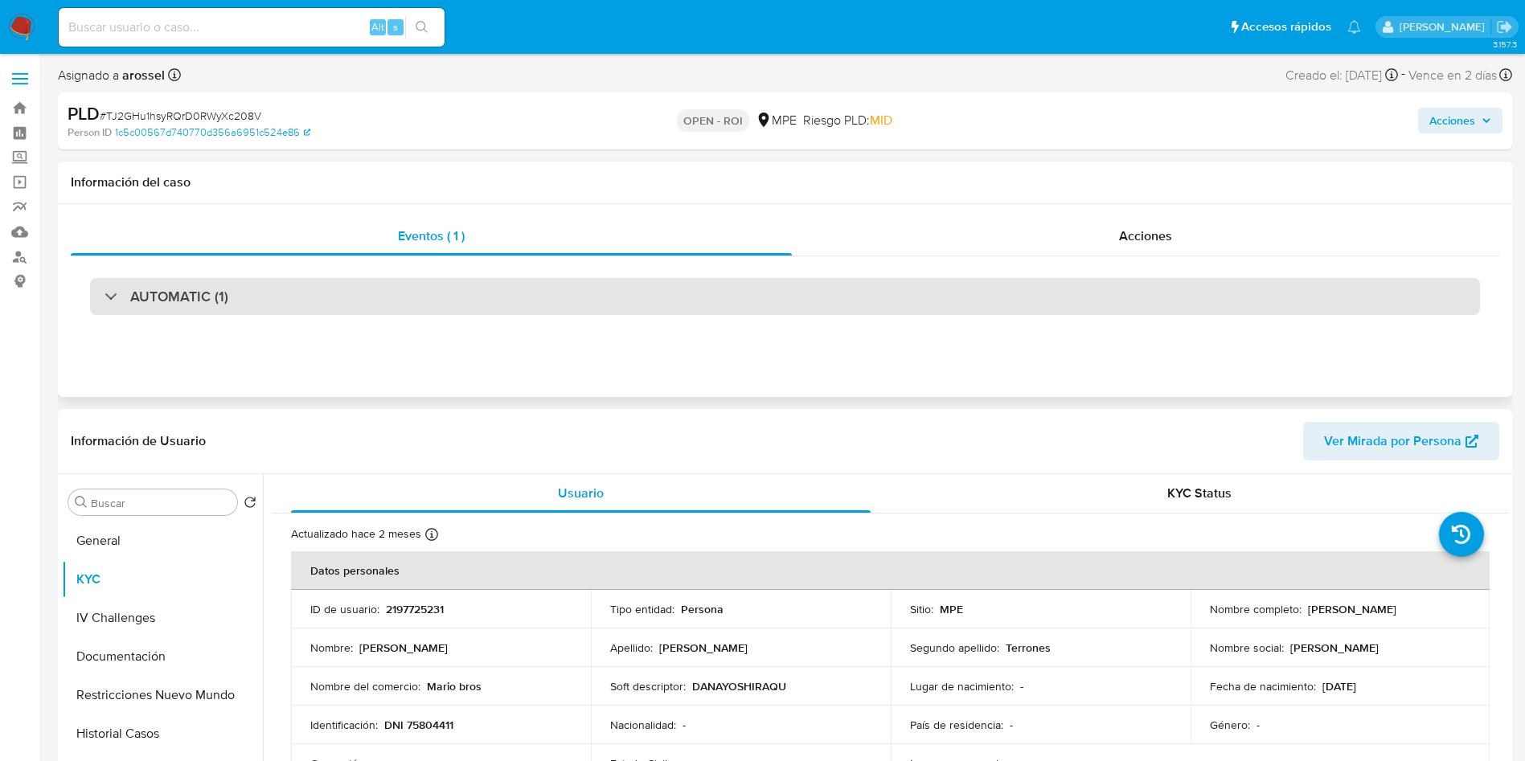
click at [227, 300] on h3 "AUTOMATIC (1)" at bounding box center [179, 297] width 98 height 18
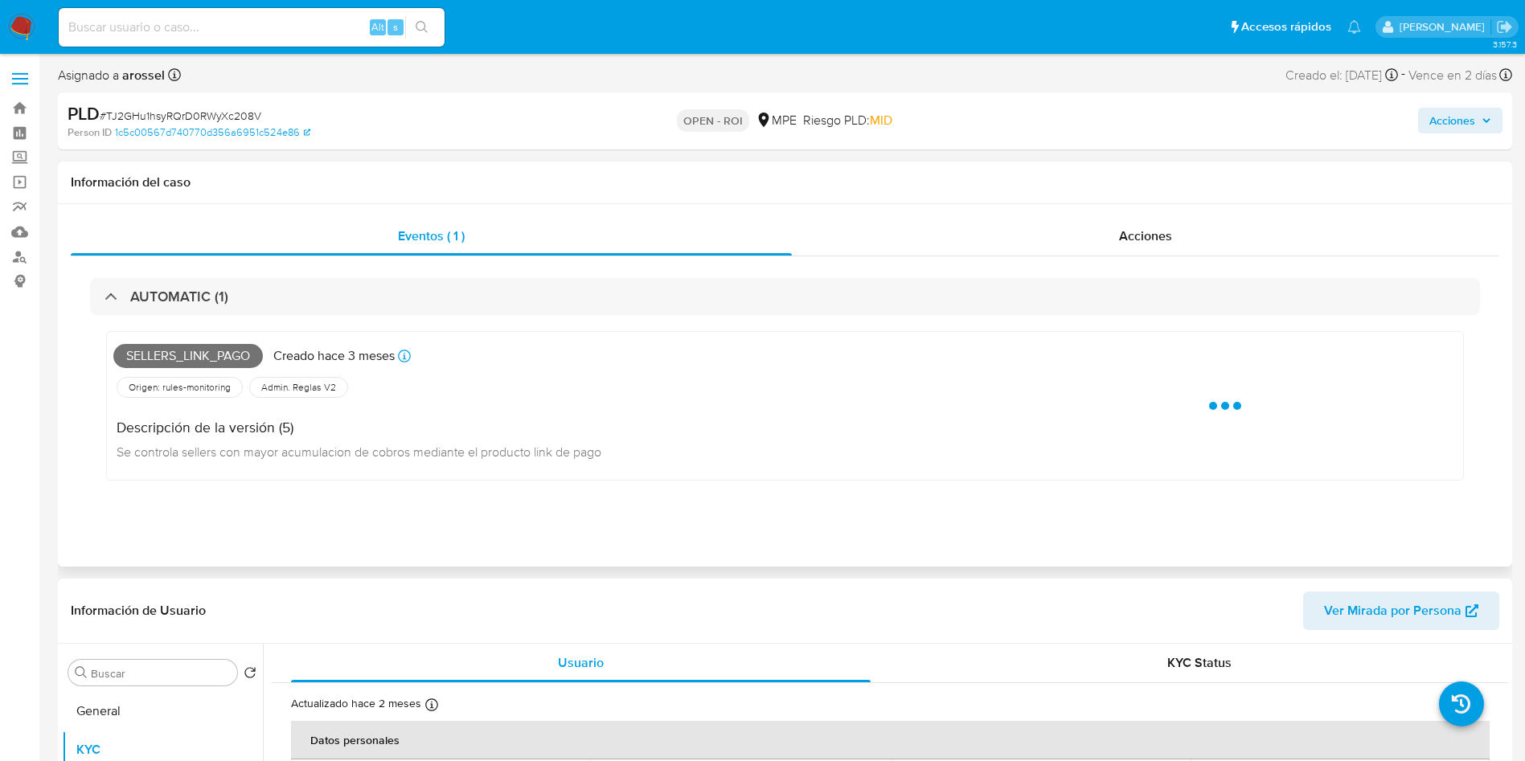
click at [193, 349] on span "Sellers_link_pago" at bounding box center [187, 356] width 149 height 24
drag, startPoint x: 193, startPoint y: 349, endPoint x: 223, endPoint y: 376, distance: 40.4
click at [193, 348] on span "Sellers_link_pago" at bounding box center [187, 356] width 149 height 24
copy span "Sellers_link_pago"
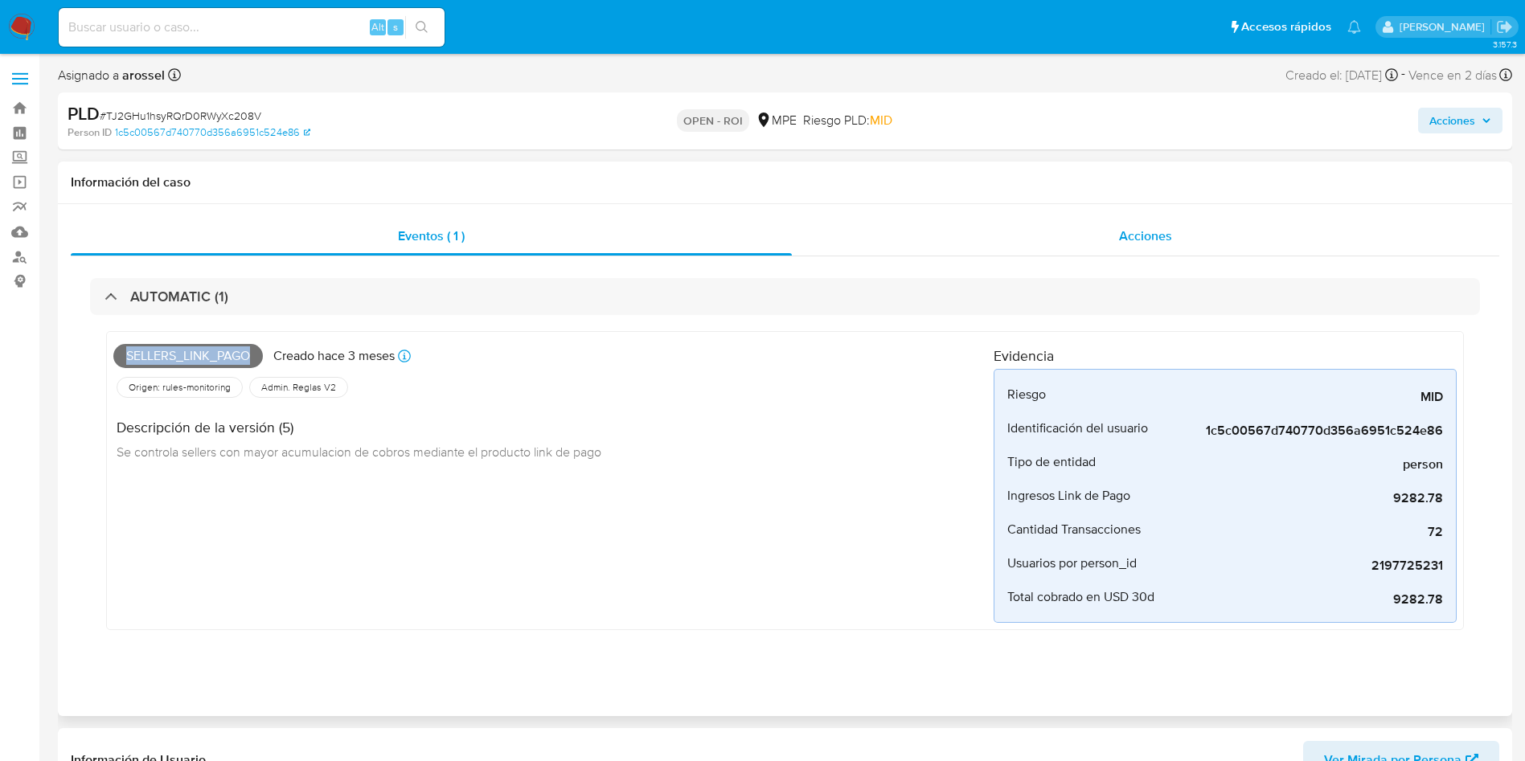
click at [1213, 236] on div "Acciones" at bounding box center [1145, 236] width 707 height 39
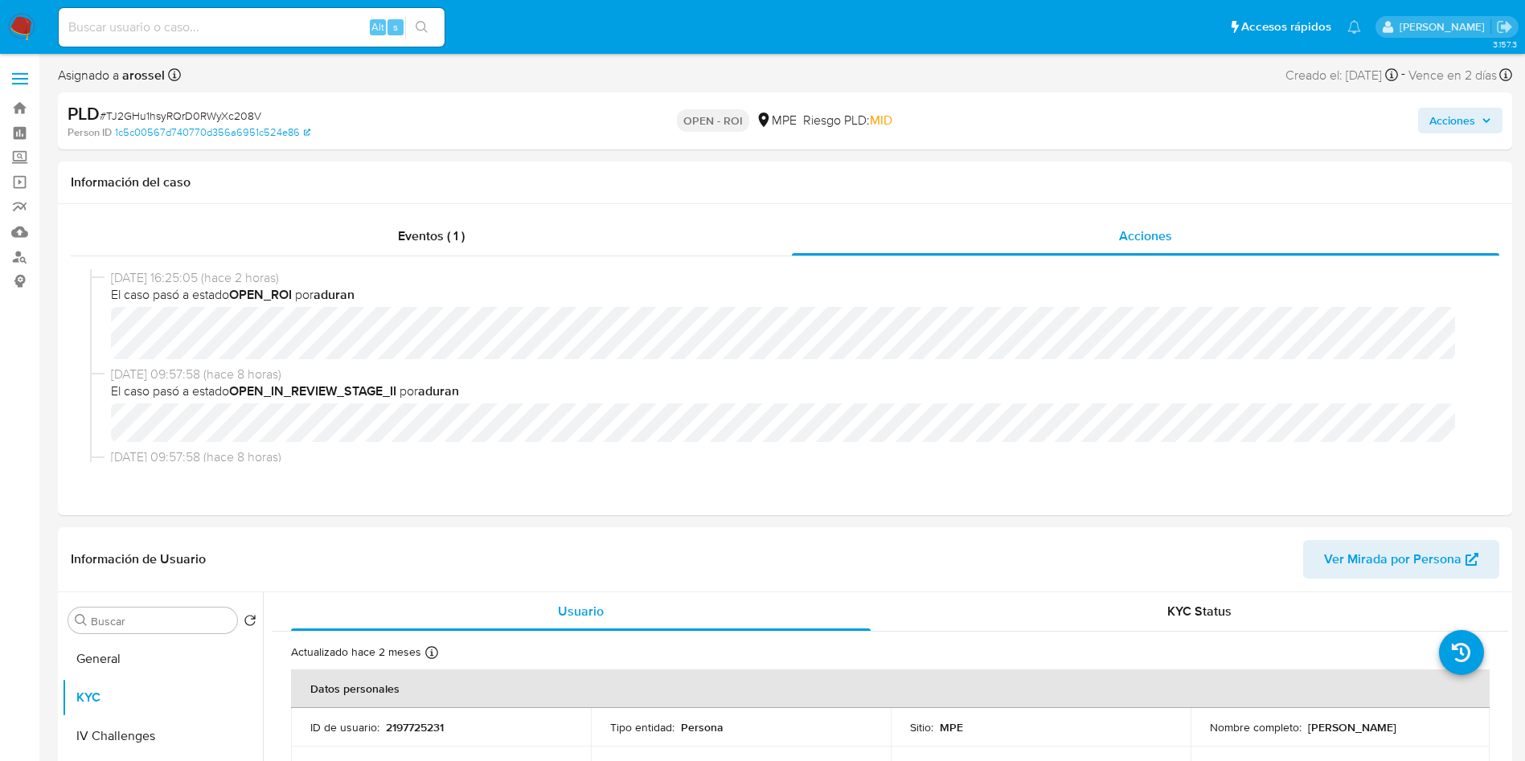
click at [1451, 129] on span "Acciones" at bounding box center [1452, 121] width 46 height 26
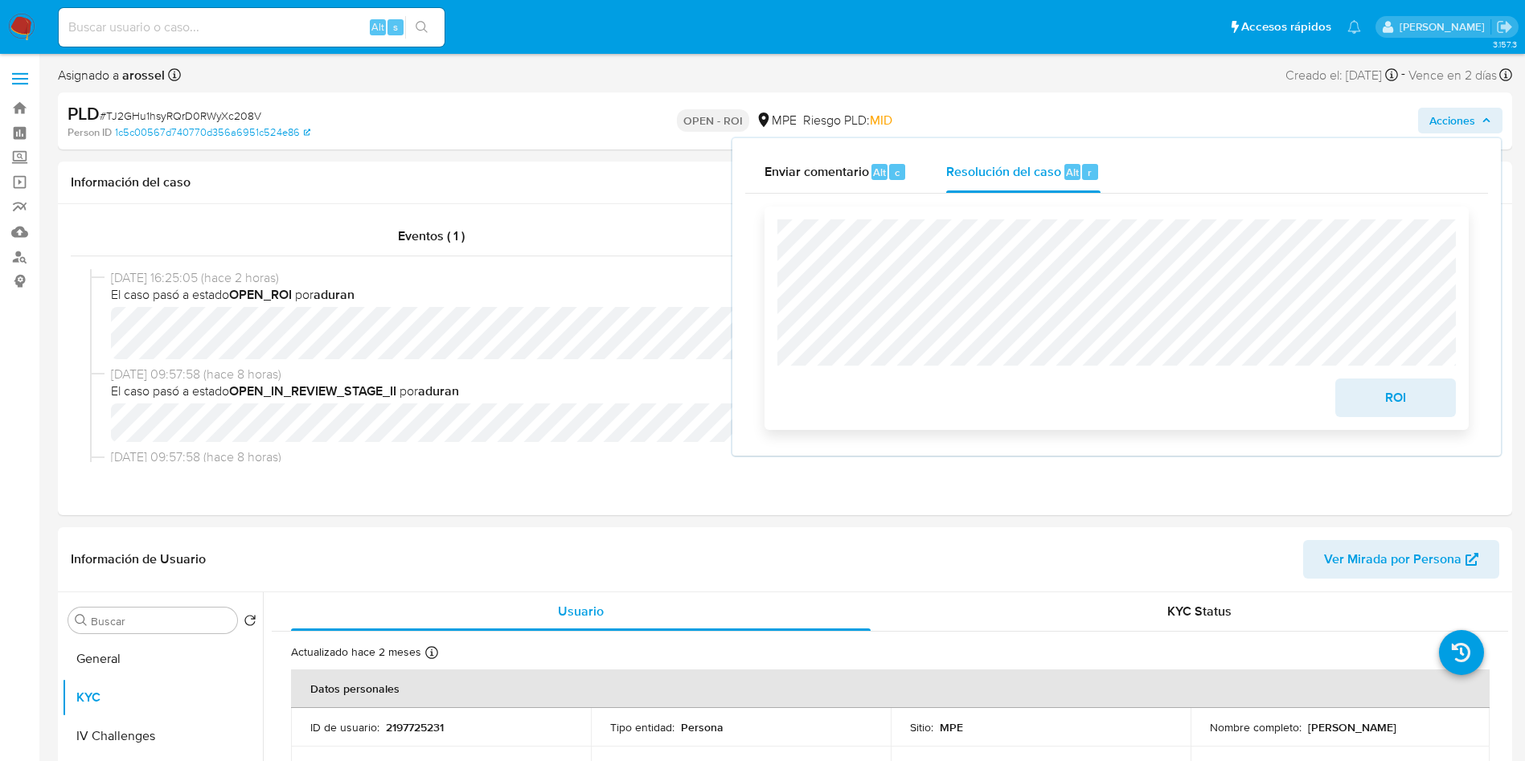
click at [1365, 395] on span "ROI" at bounding box center [1395, 397] width 79 height 35
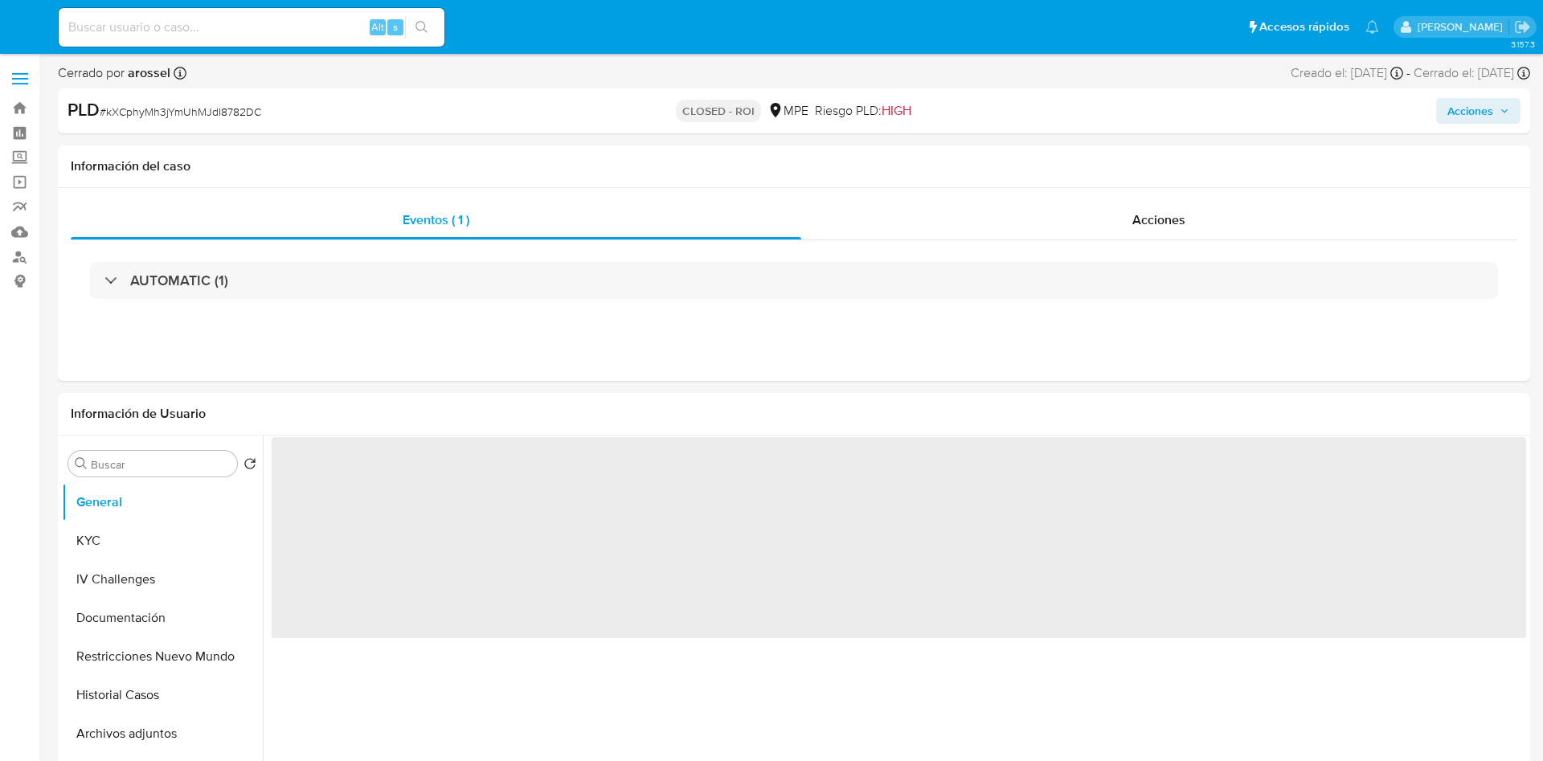
select select "10"
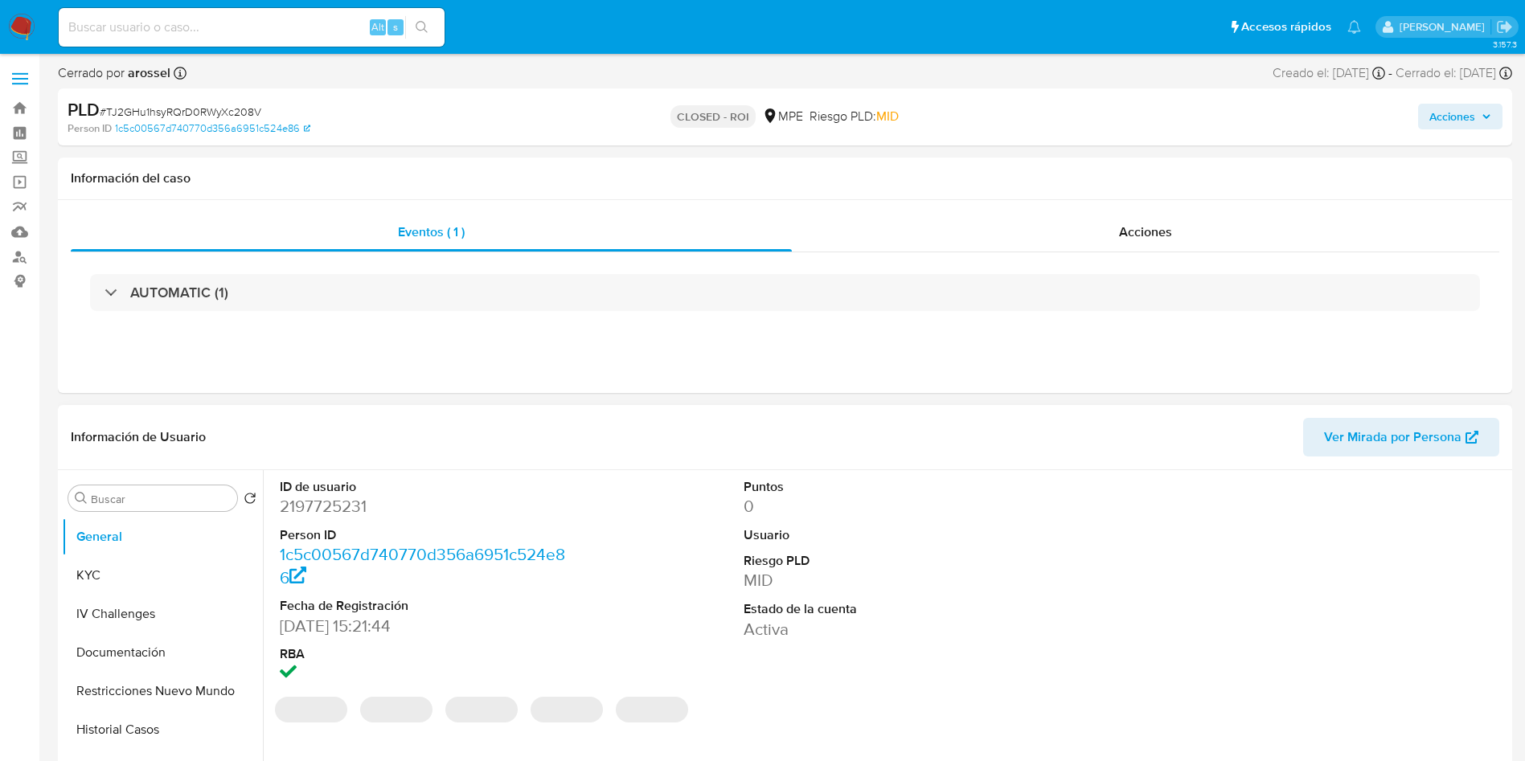
select select "10"
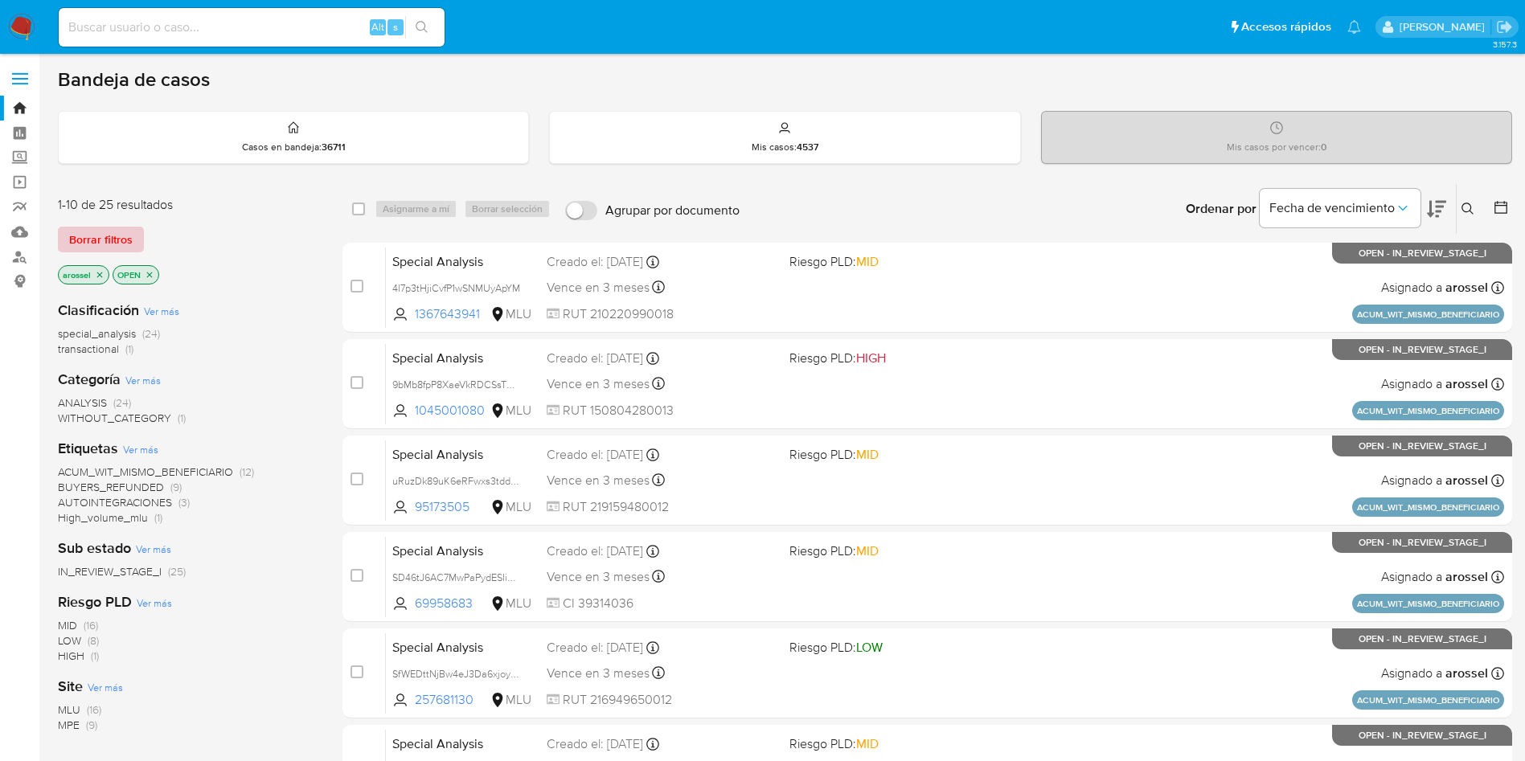
click at [86, 239] on span "Borrar filtros" at bounding box center [100, 239] width 63 height 23
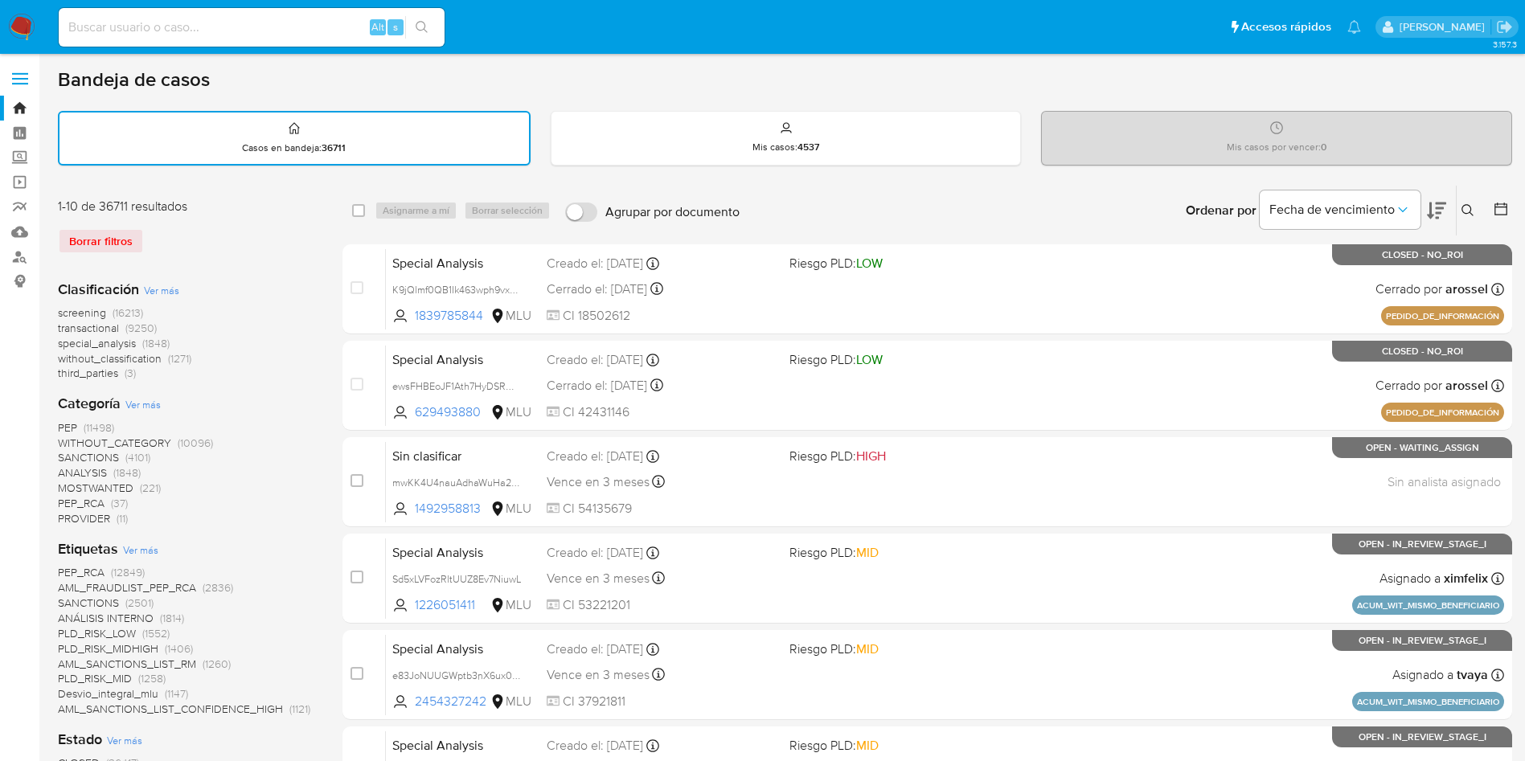
click at [1502, 211] on icon at bounding box center [1500, 209] width 16 height 16
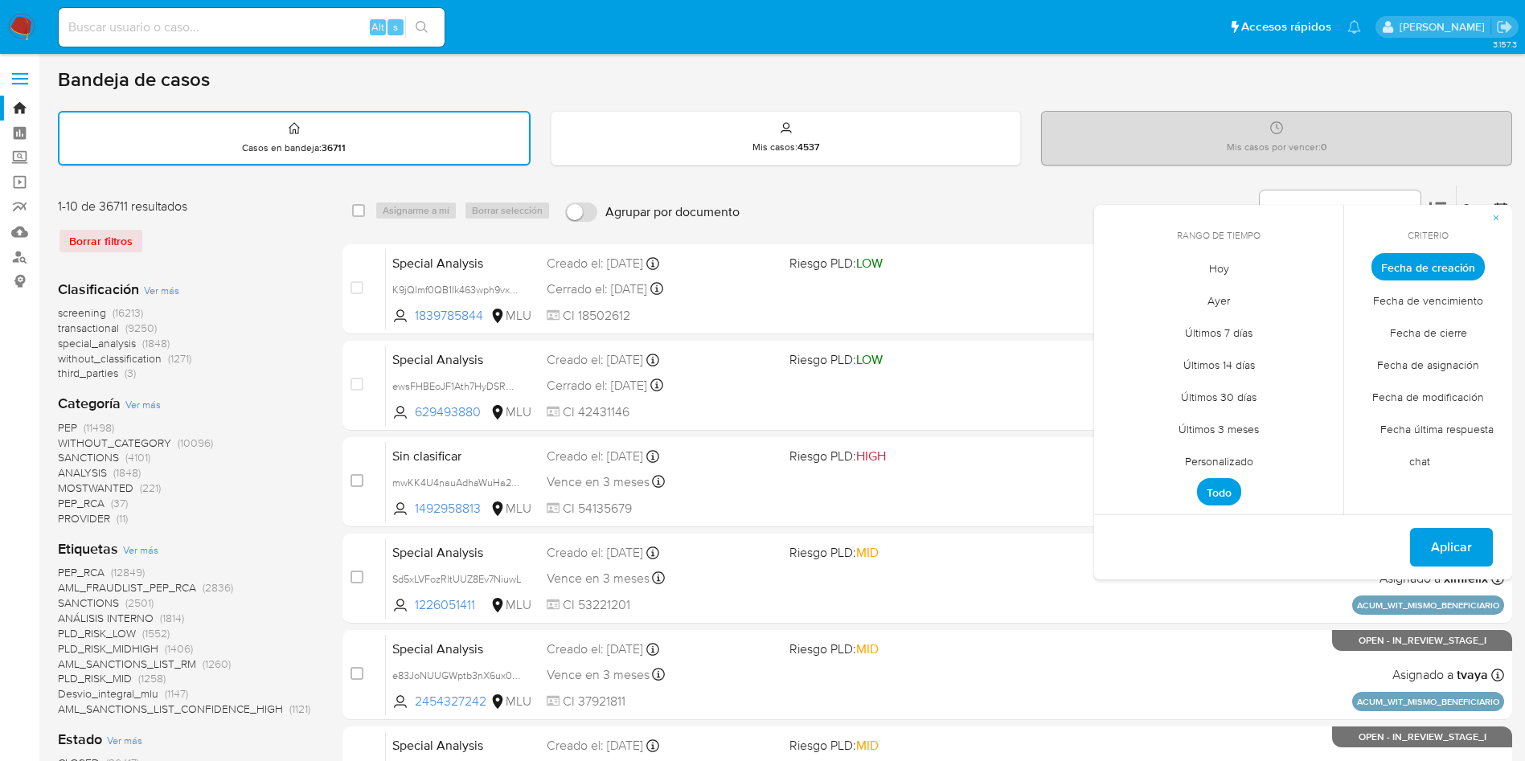
click at [1219, 273] on span "Hoy" at bounding box center [1219, 268] width 54 height 33
click at [1461, 336] on span "Fecha de cierre" at bounding box center [1428, 332] width 111 height 33
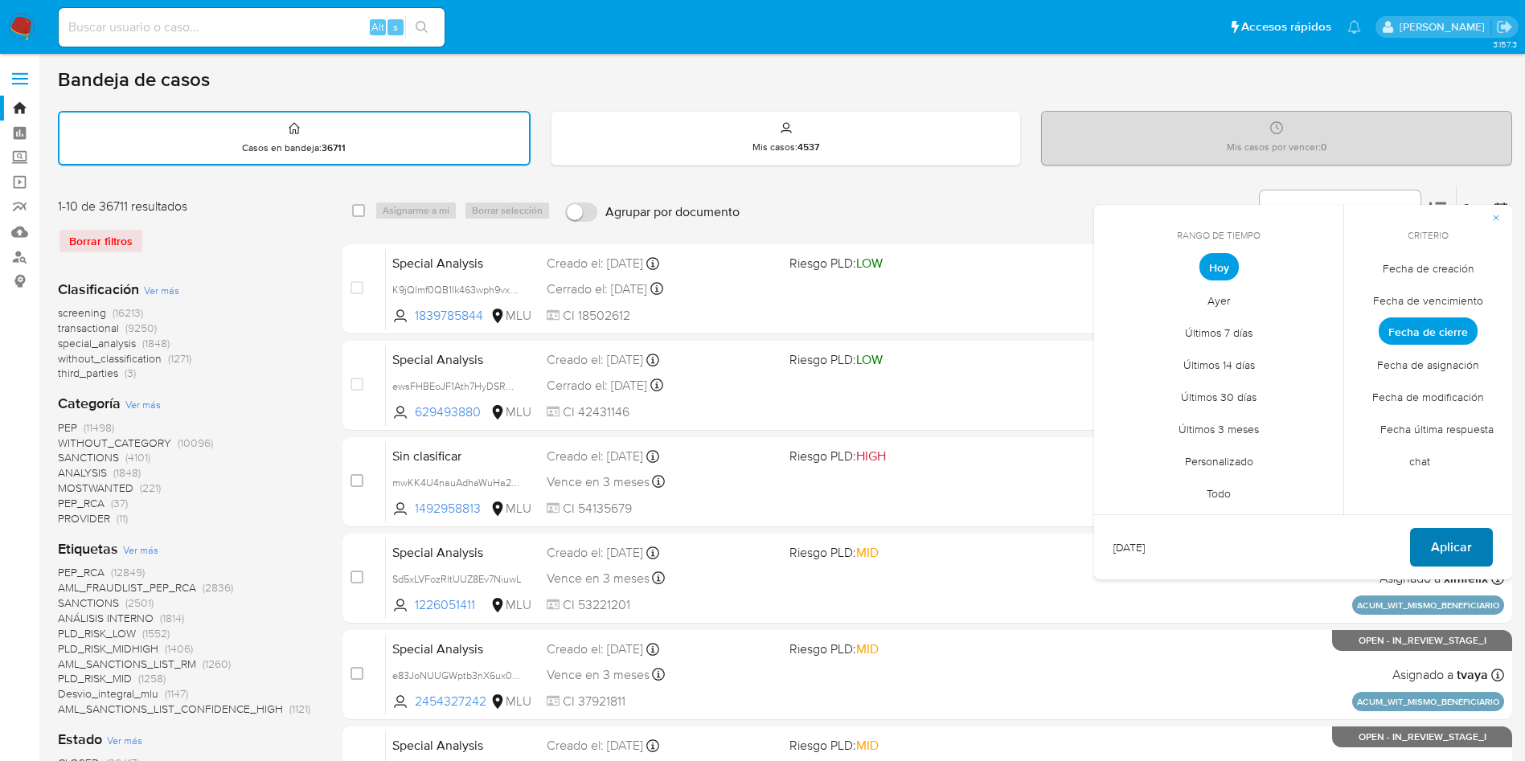
click at [1460, 545] on span "Aplicar" at bounding box center [1451, 547] width 41 height 35
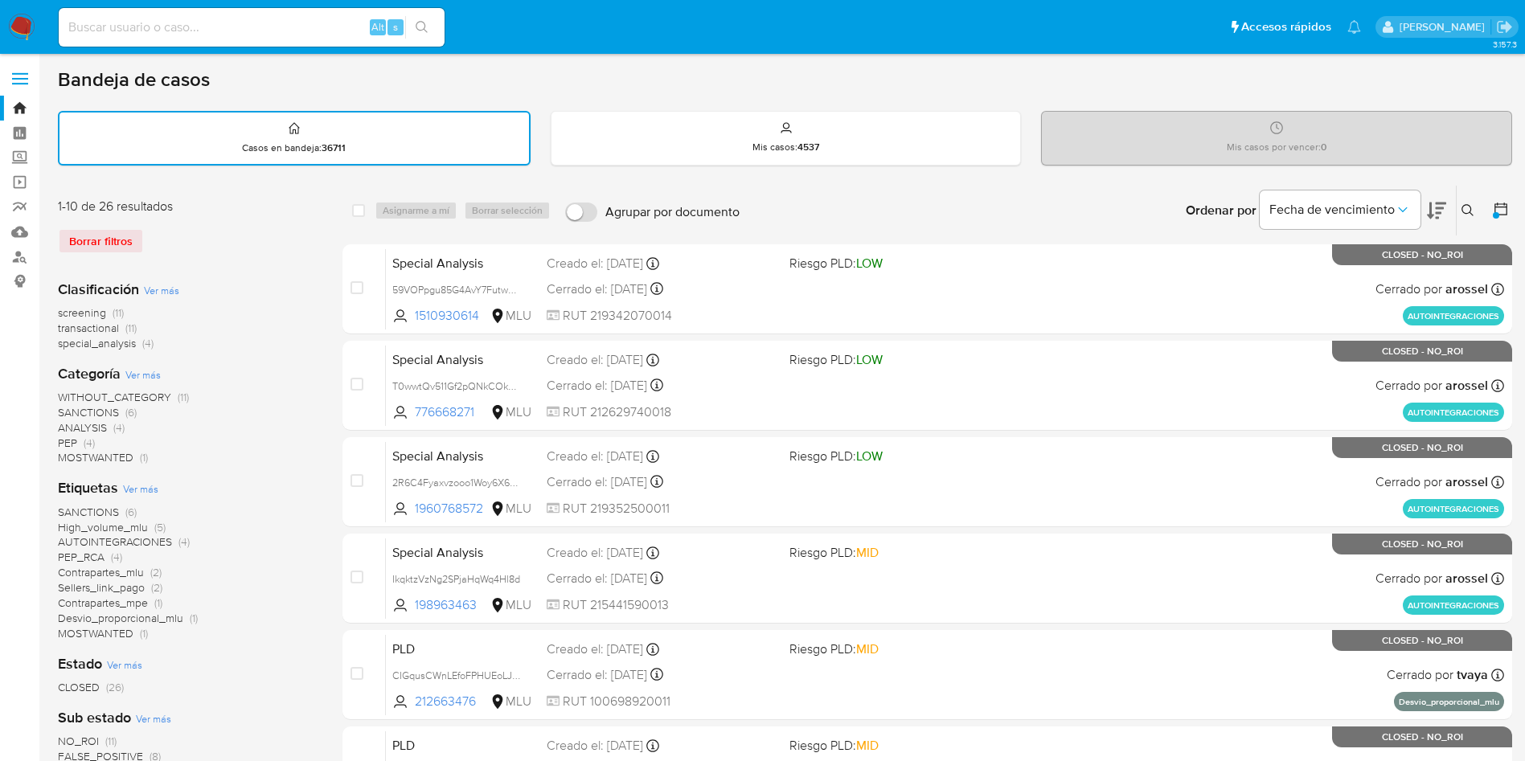
click at [1498, 217] on div at bounding box center [1495, 215] width 6 height 6
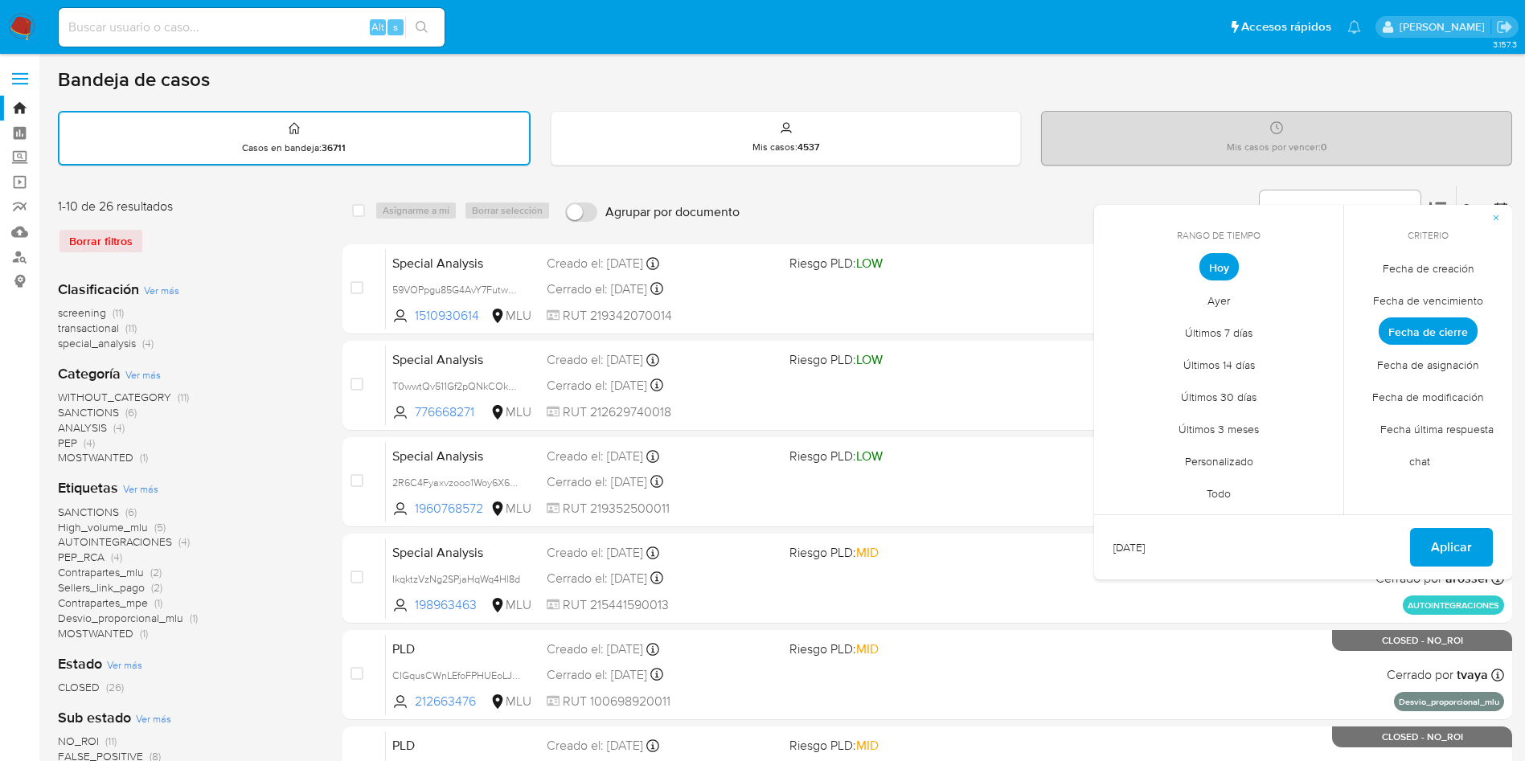
click at [1214, 458] on span "Personalizado" at bounding box center [1219, 460] width 102 height 33
click at [1121, 355] on button "1" at bounding box center [1122, 356] width 26 height 26
click at [1127, 399] on button "8" at bounding box center [1122, 388] width 26 height 26
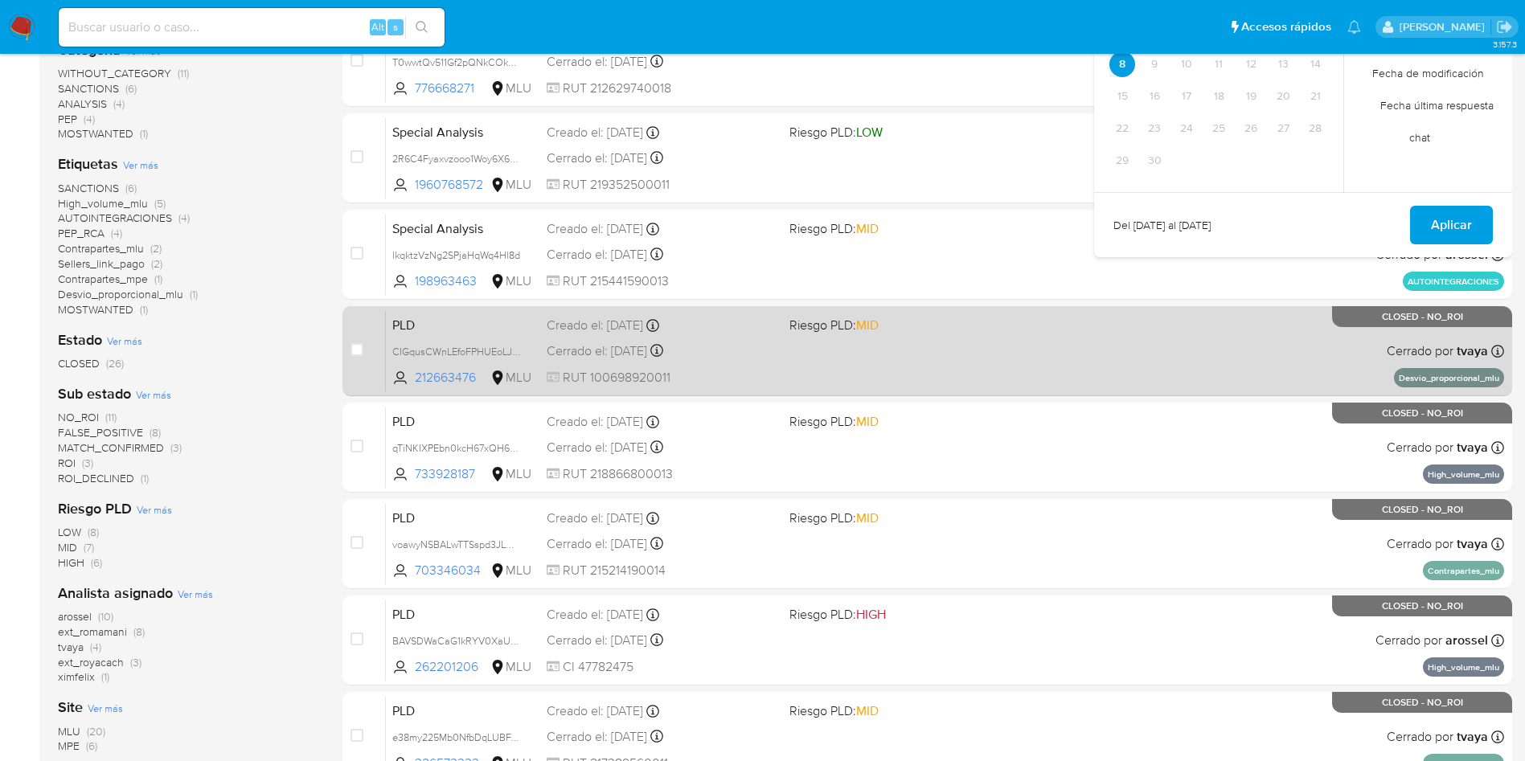
scroll to position [362, 0]
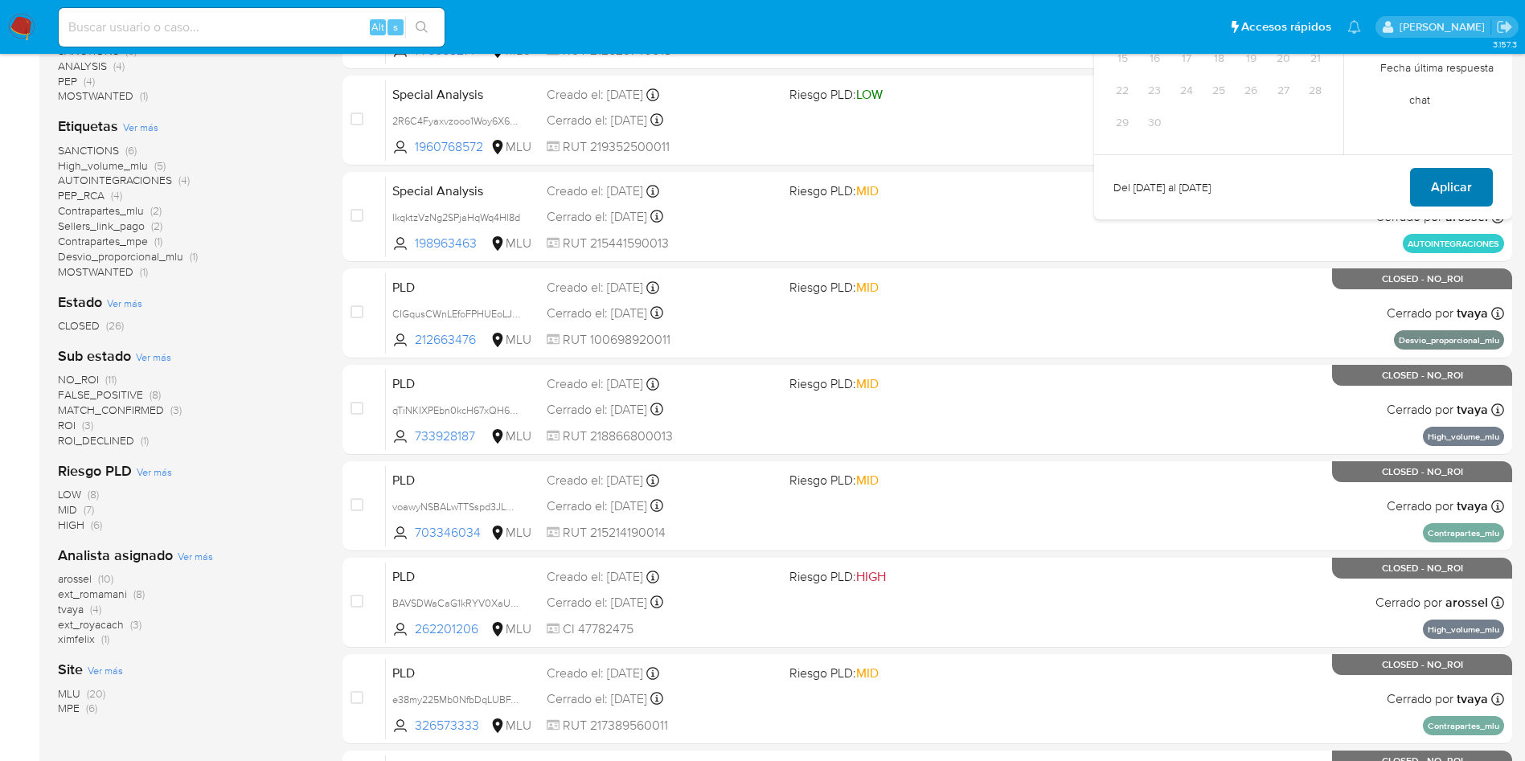
click at [1457, 177] on span "Aplicar" at bounding box center [1451, 187] width 41 height 35
